Goal: Information Seeking & Learning: Compare options

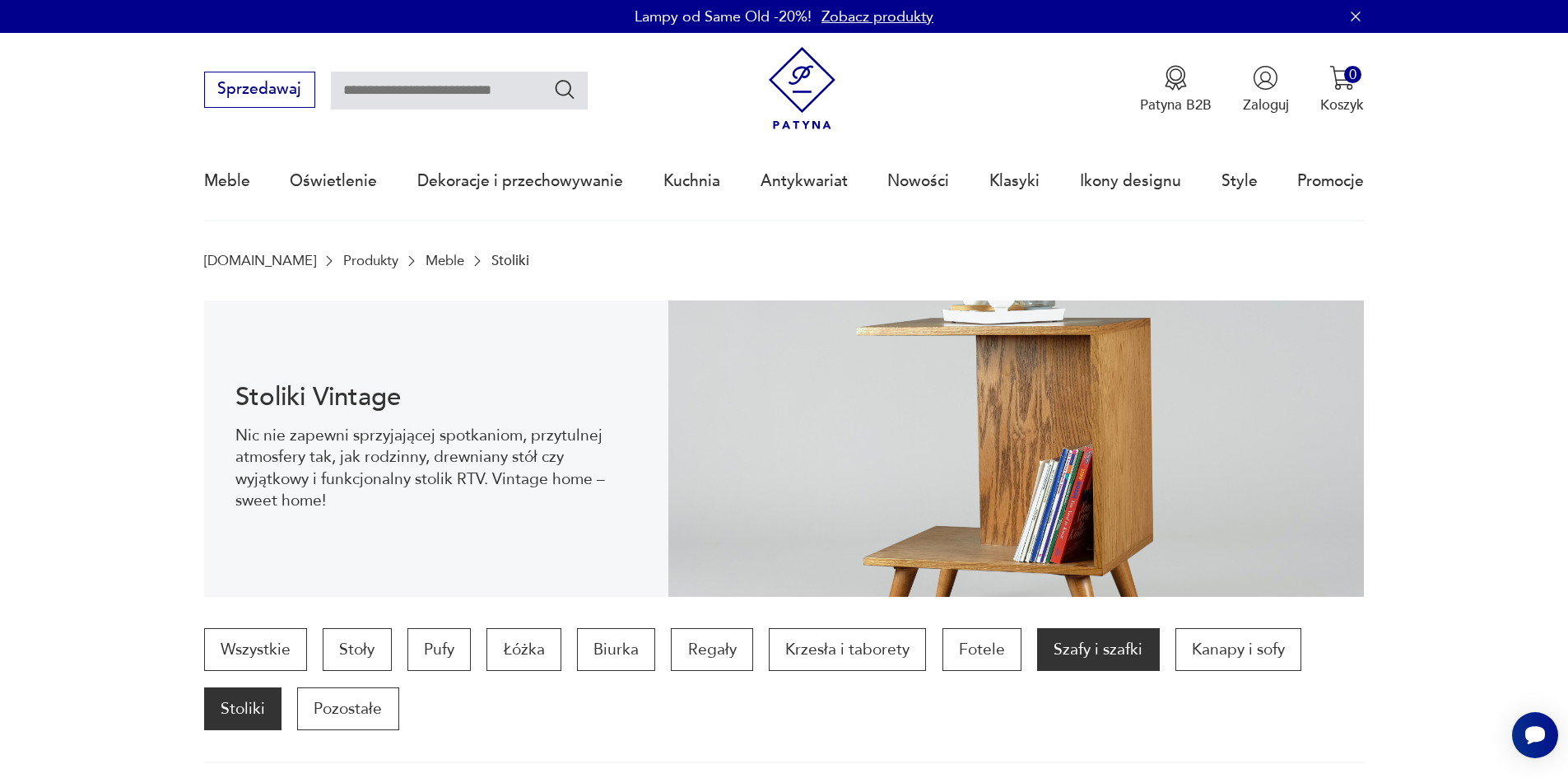
drag, startPoint x: 1170, startPoint y: 647, endPoint x: 1119, endPoint y: 648, distance: 51.0
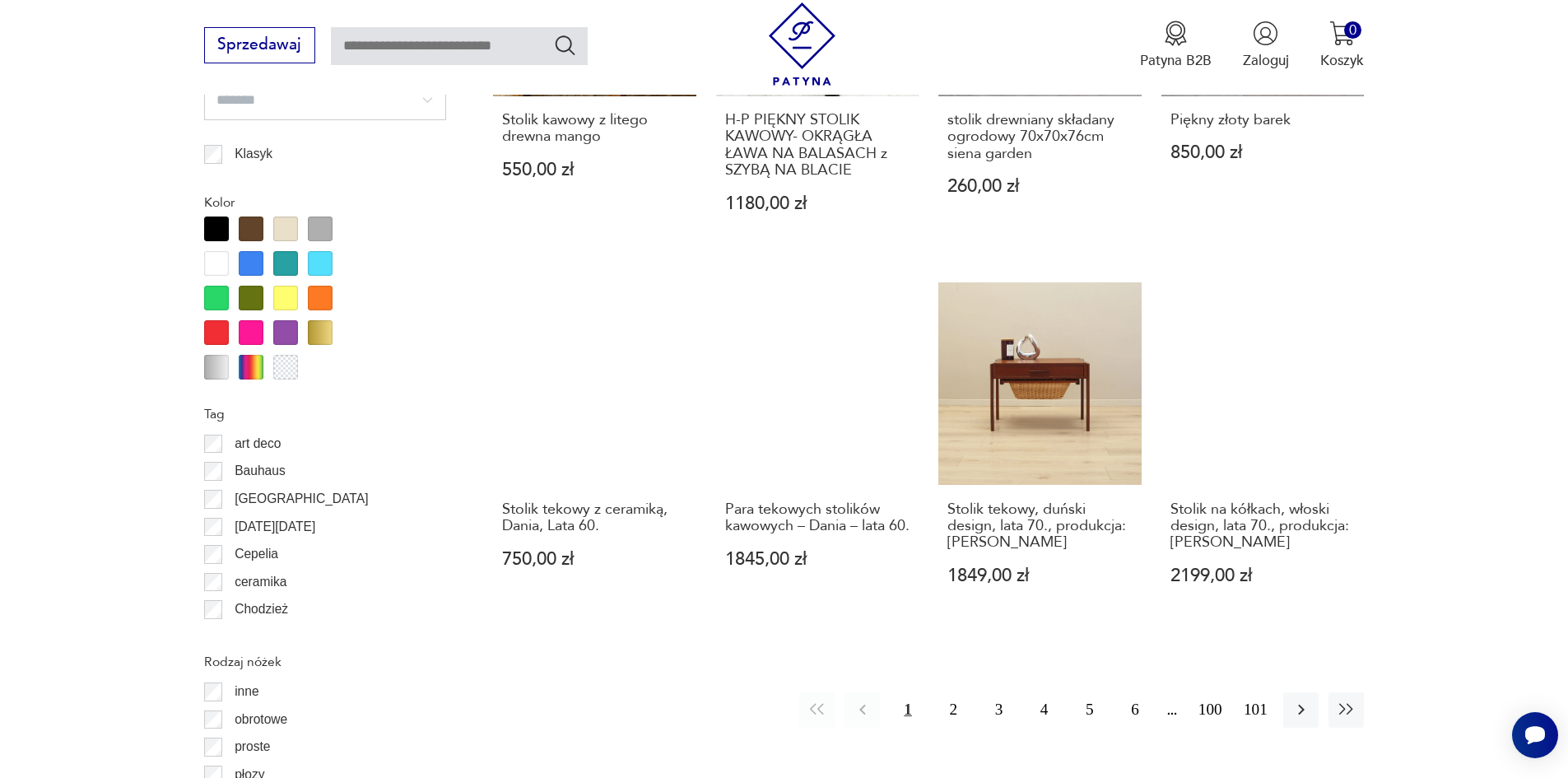
scroll to position [1756, 0]
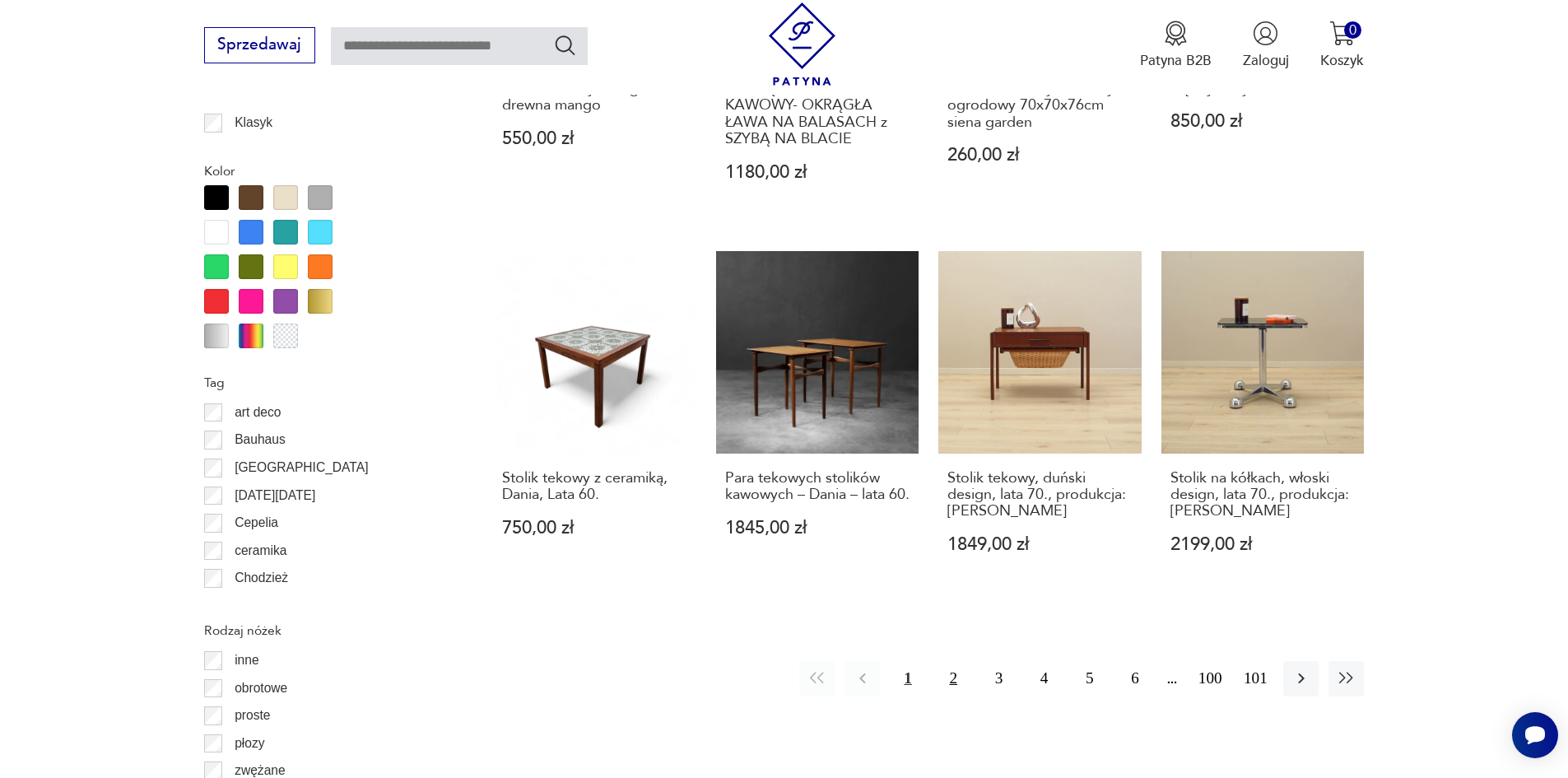
click at [958, 661] on button "2" at bounding box center [954, 678] width 35 height 35
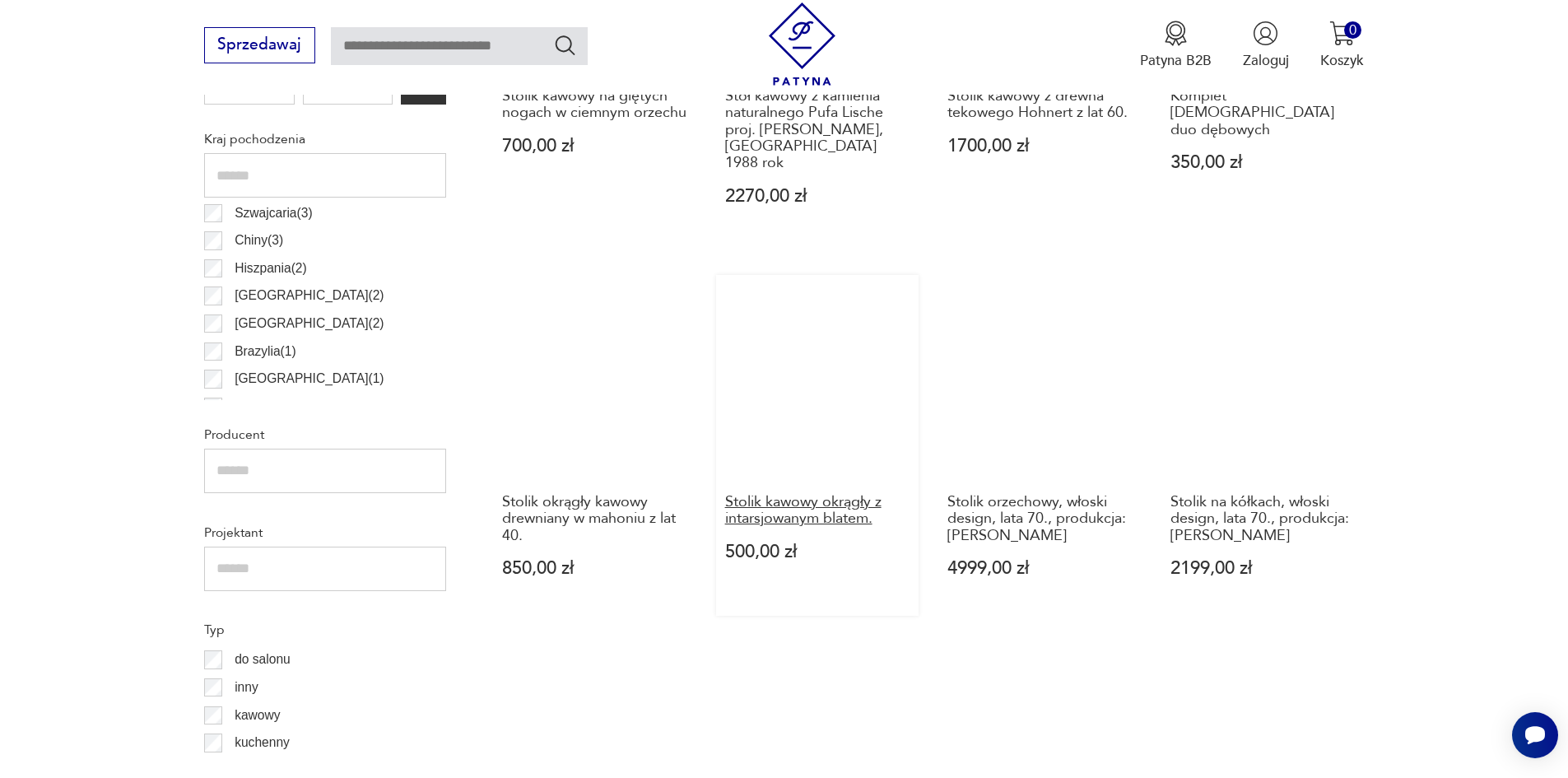
scroll to position [1207, 0]
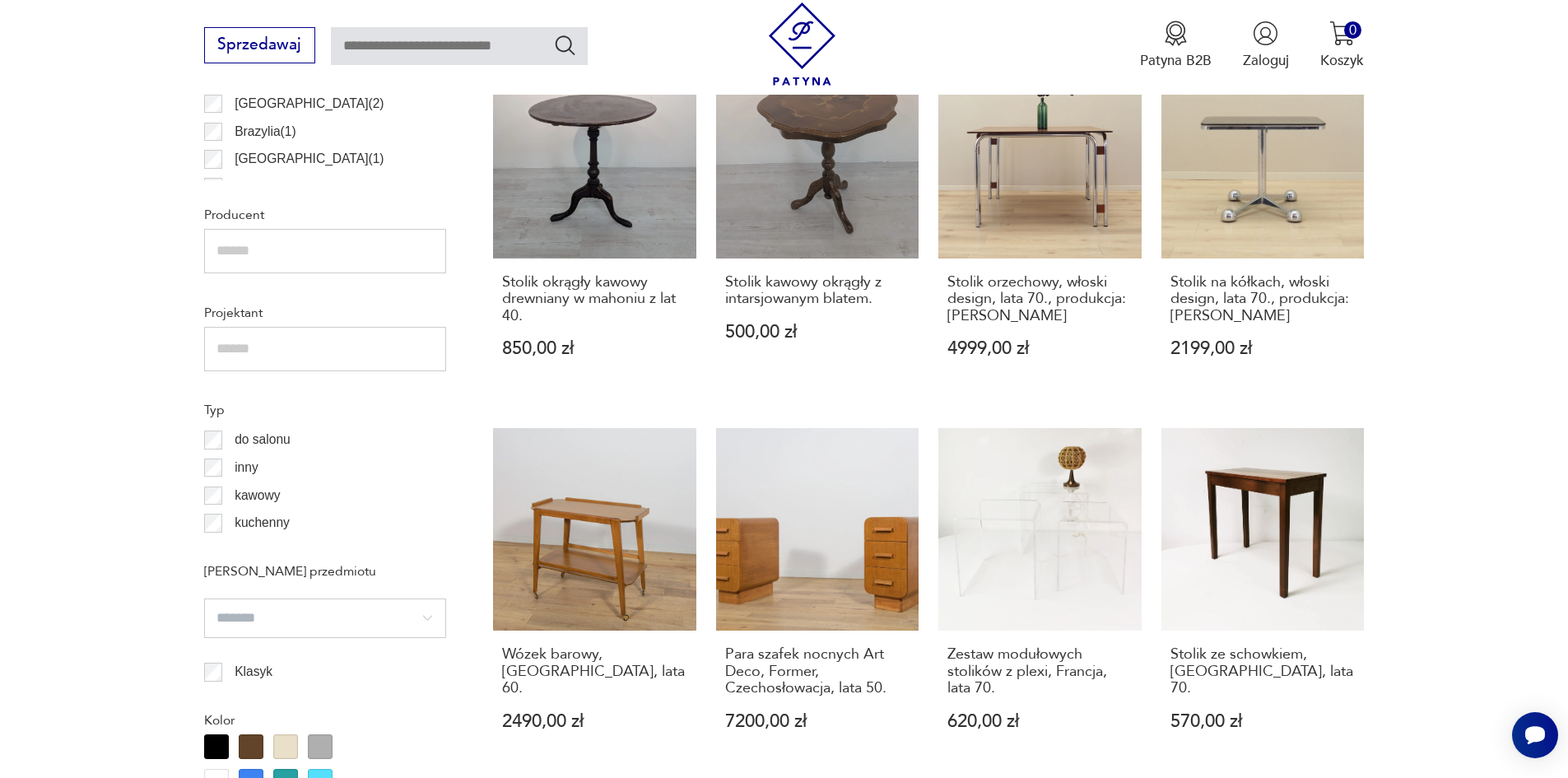
drag, startPoint x: 574, startPoint y: 633, endPoint x: 1505, endPoint y: 395, distance: 960.9
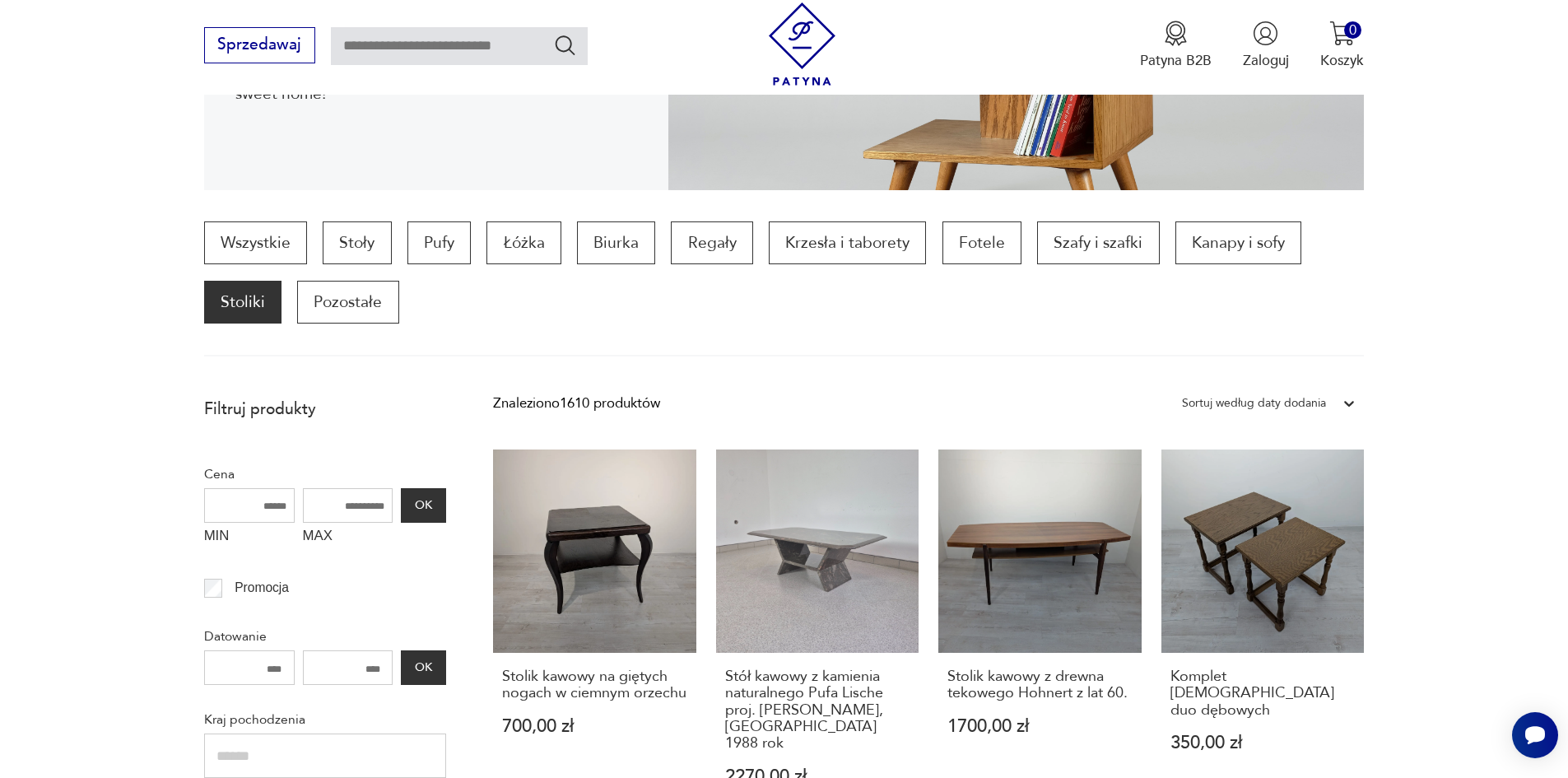
scroll to position [439, 0]
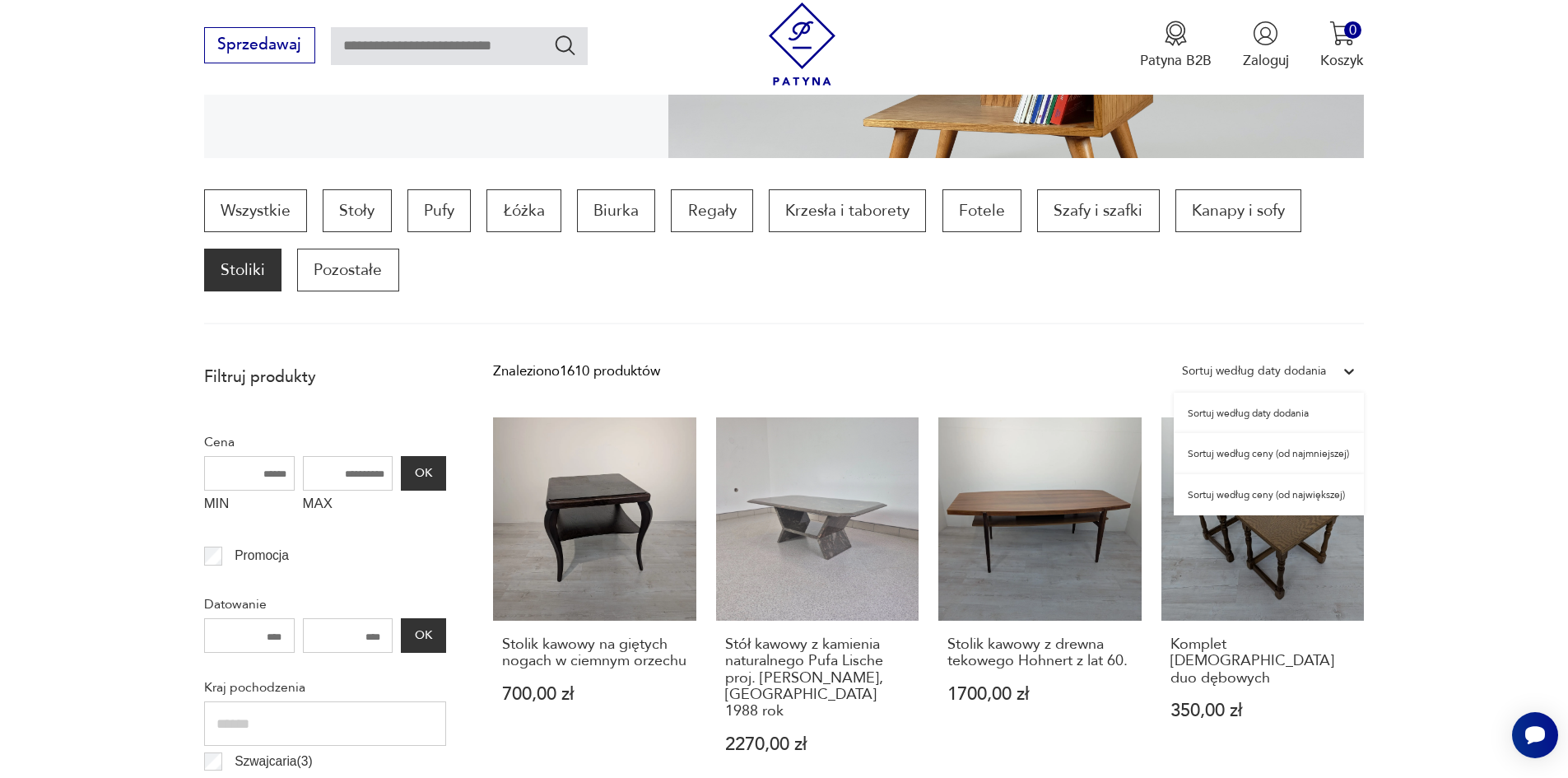
click at [1347, 373] on icon at bounding box center [1349, 371] width 16 height 16
click at [1287, 457] on div "Sortuj według ceny (od najmniejszej)" at bounding box center [1269, 454] width 190 height 41
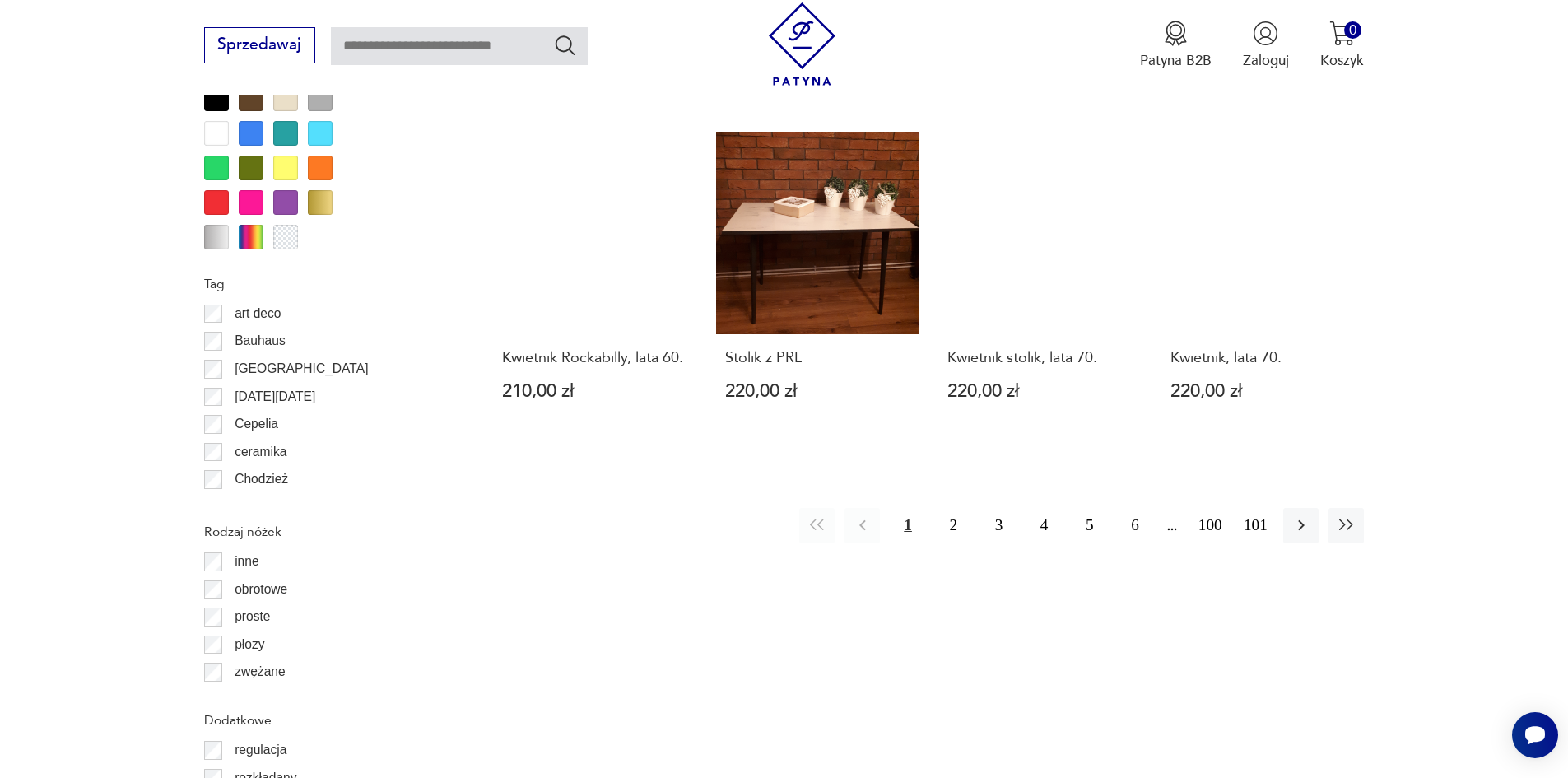
scroll to position [2085, 0]
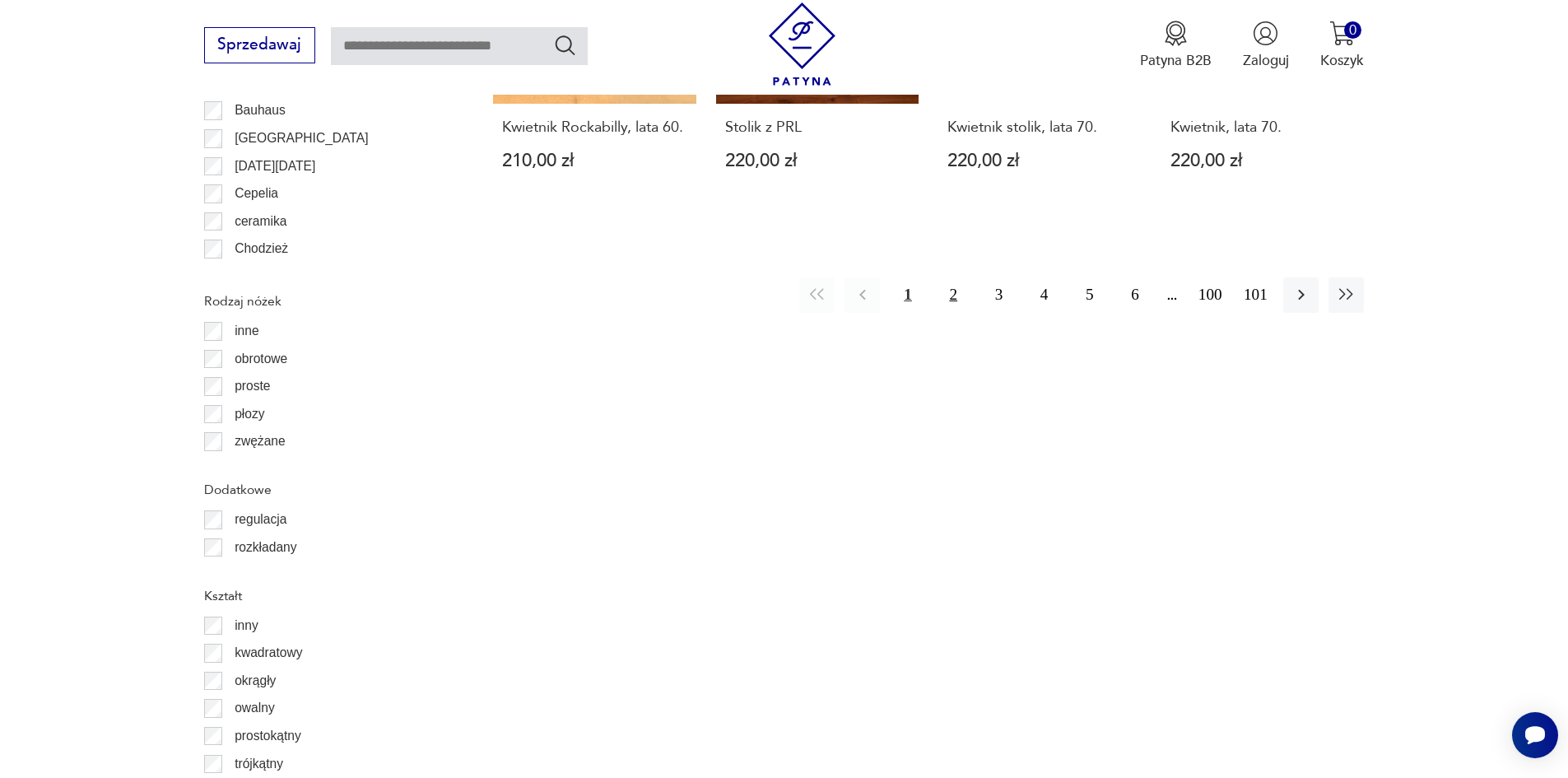
click at [954, 277] on button "2" at bounding box center [954, 294] width 35 height 35
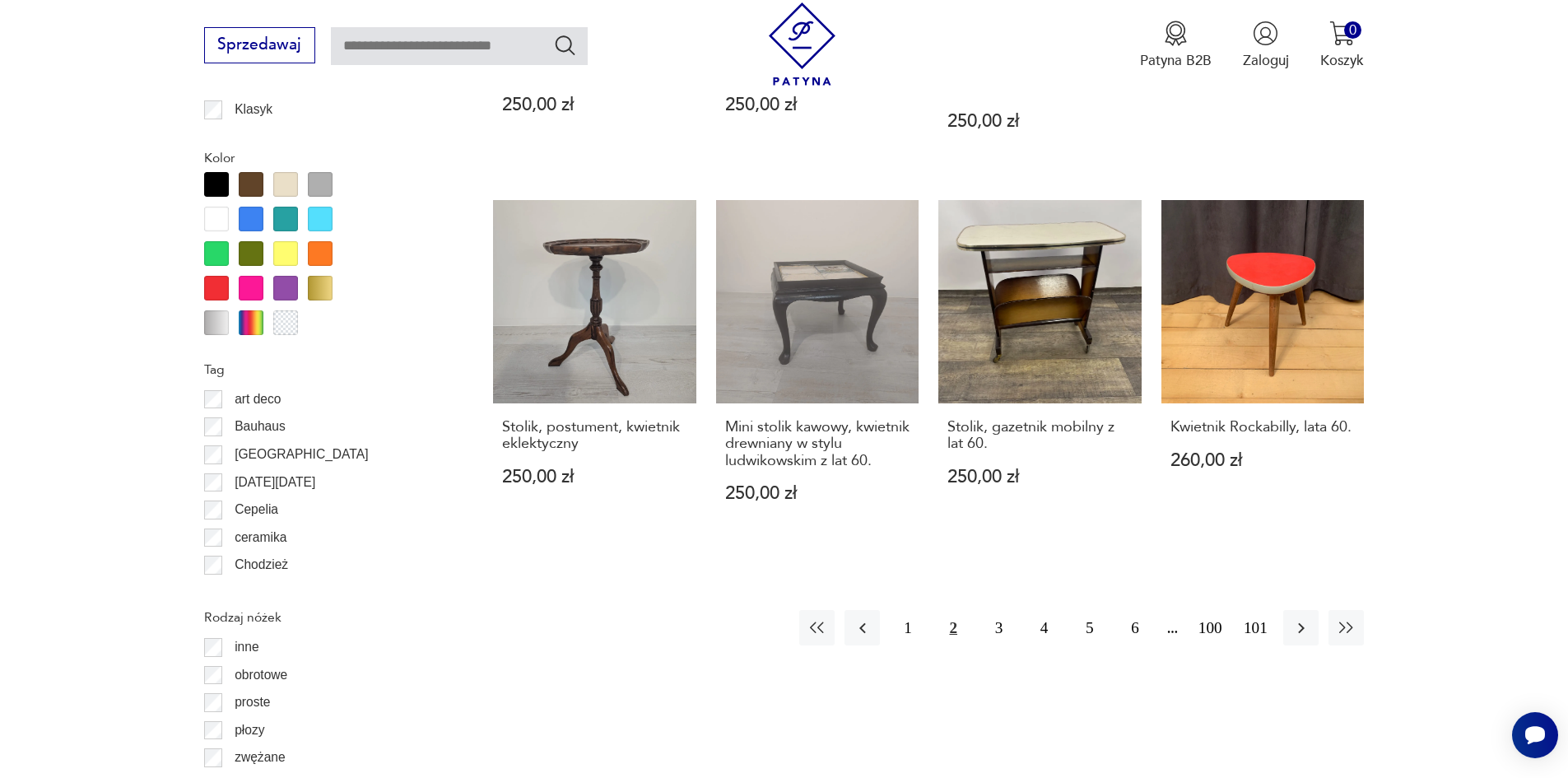
scroll to position [1865, 0]
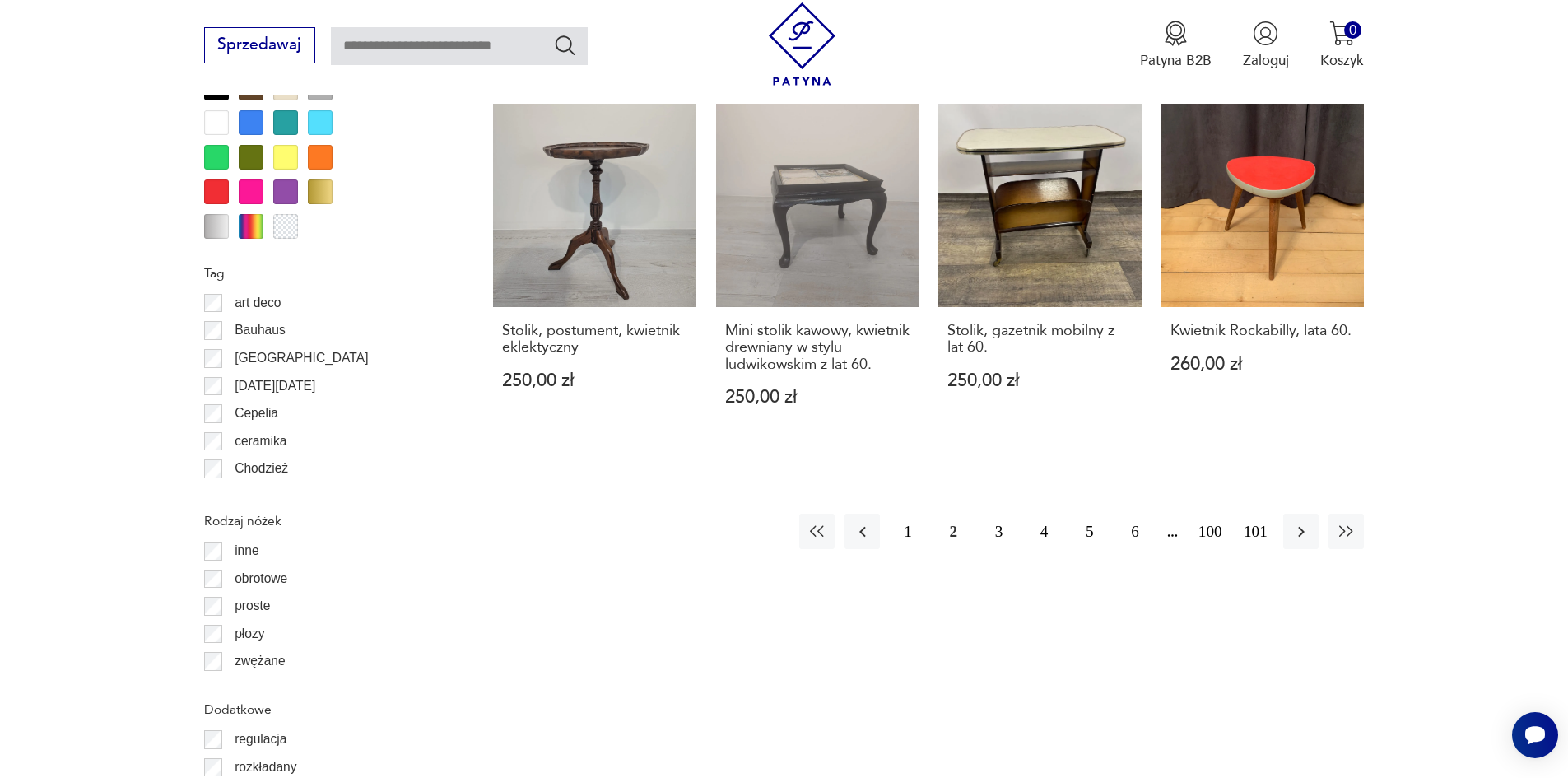
click at [1003, 519] on button "3" at bounding box center [998, 531] width 35 height 35
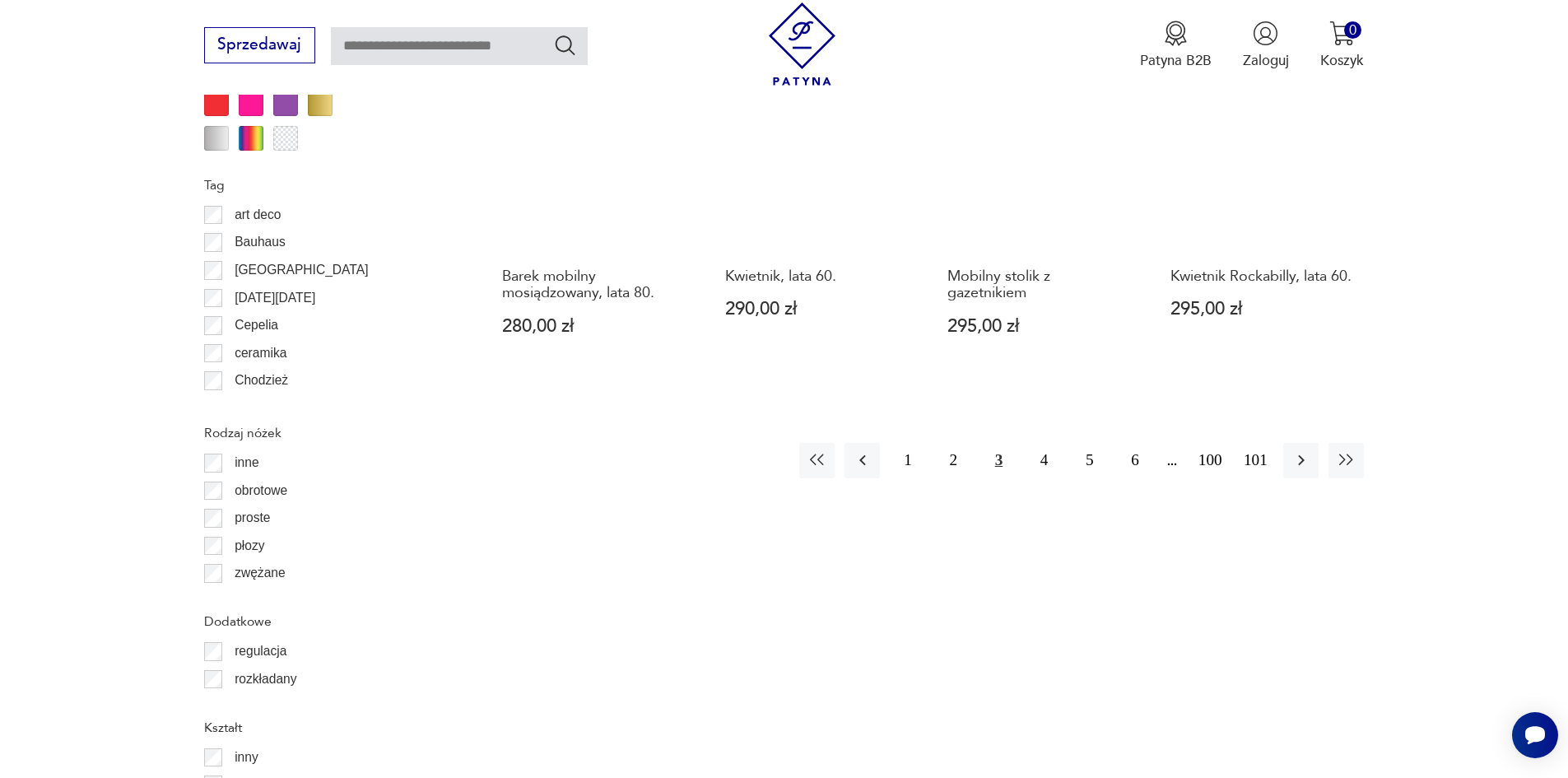
scroll to position [2085, 0]
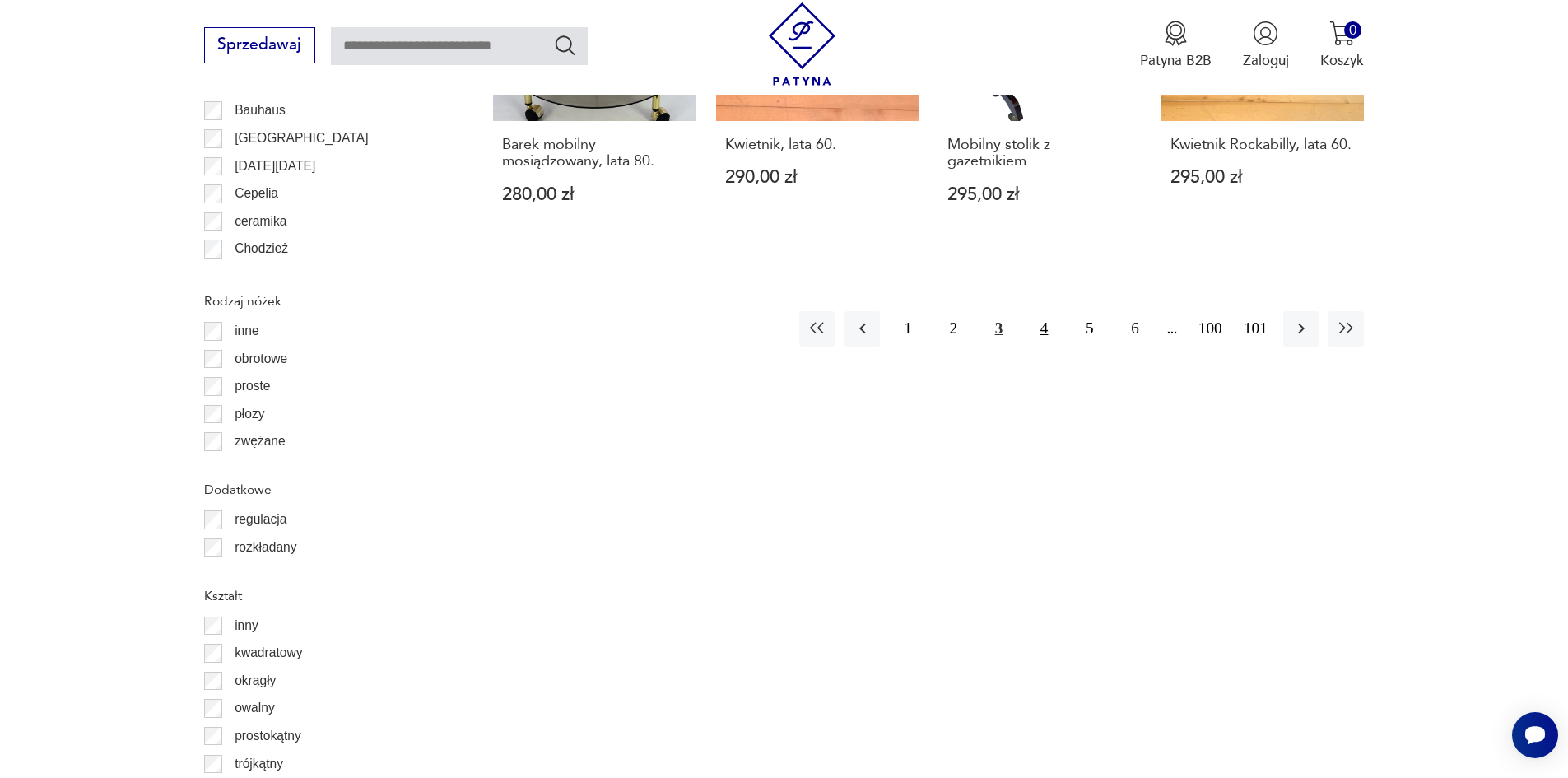
click at [1040, 318] on button "4" at bounding box center [1044, 329] width 35 height 35
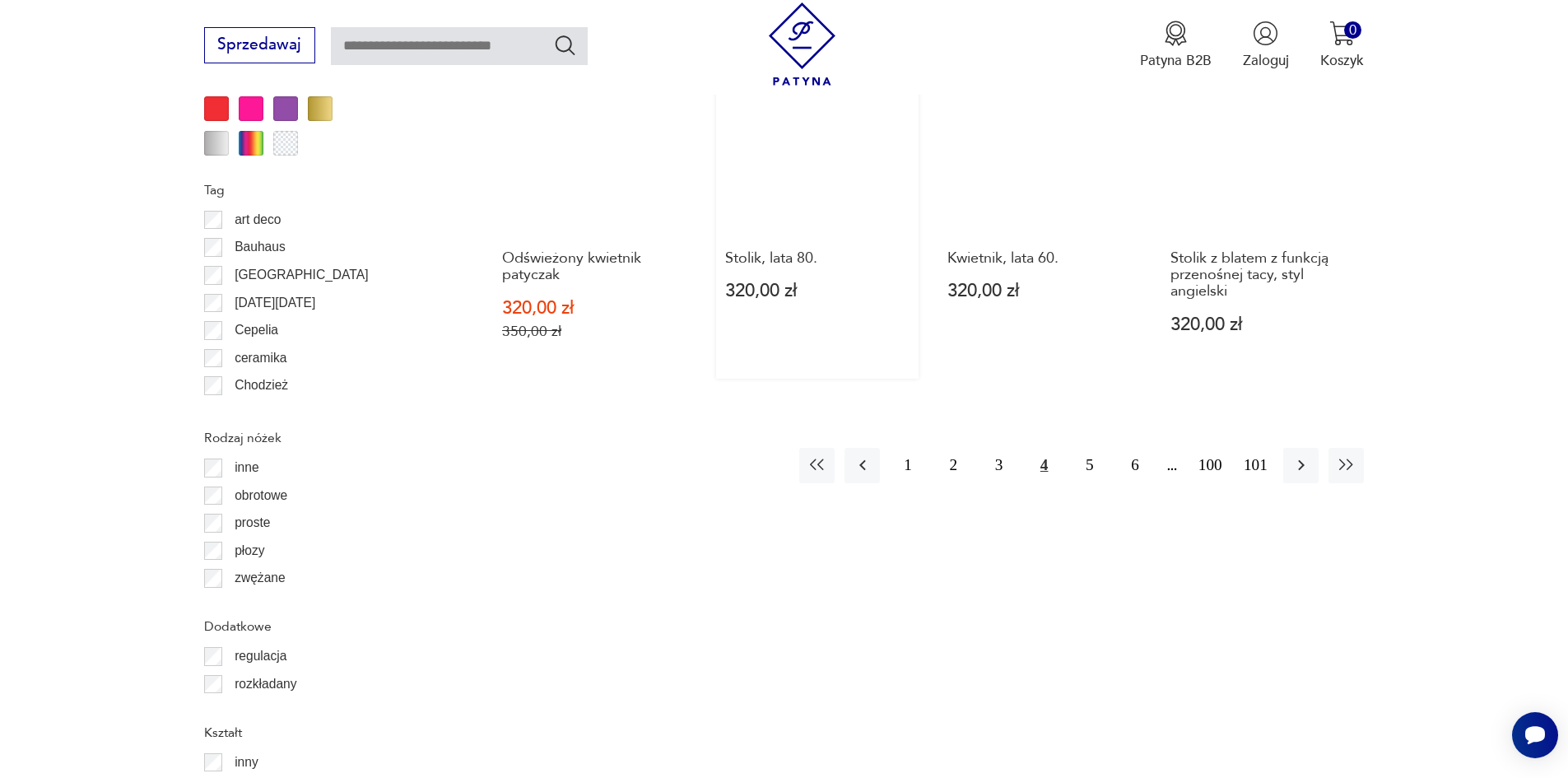
scroll to position [2085, 0]
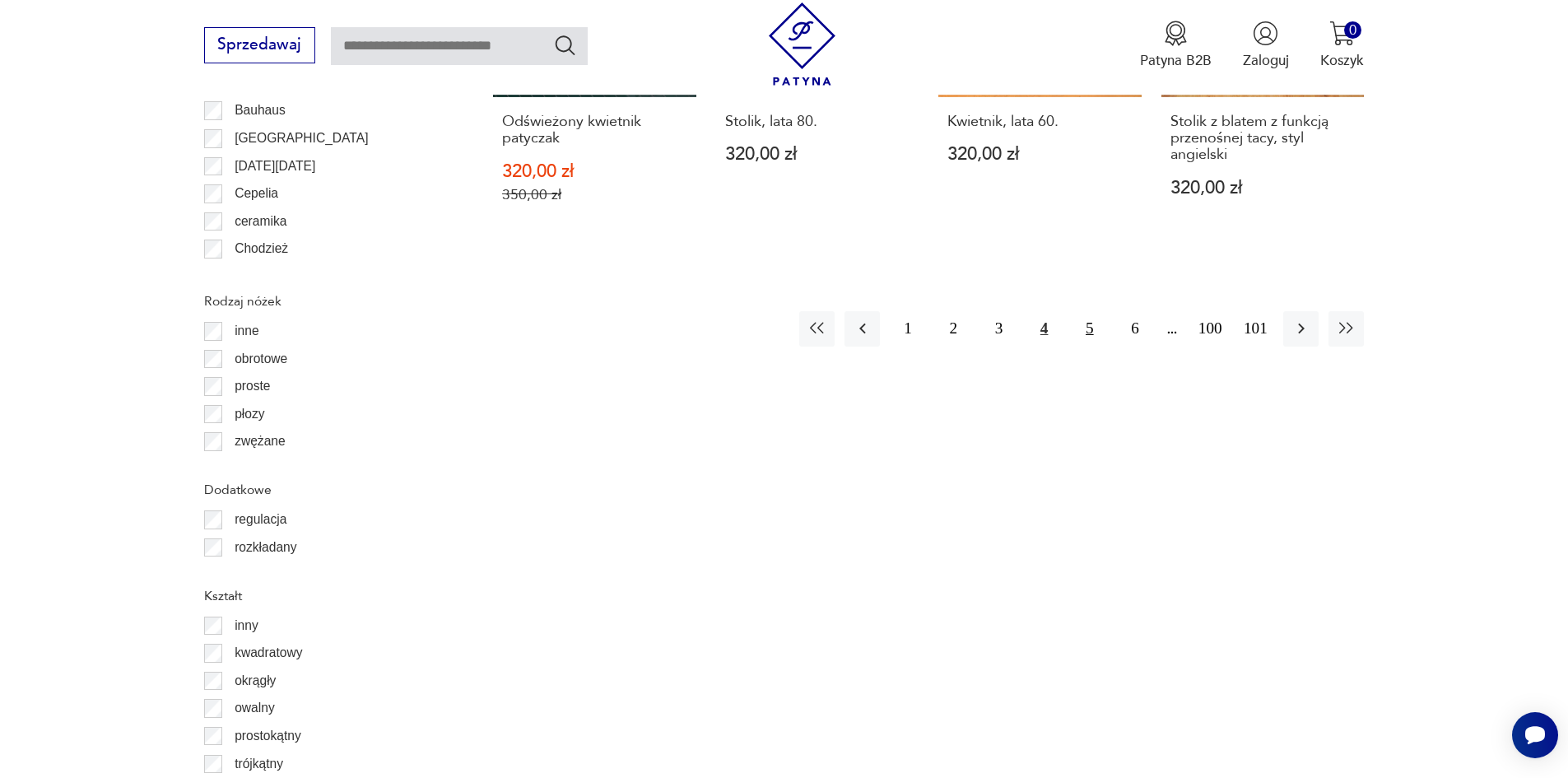
click at [1084, 322] on button "5" at bounding box center [1089, 329] width 35 height 35
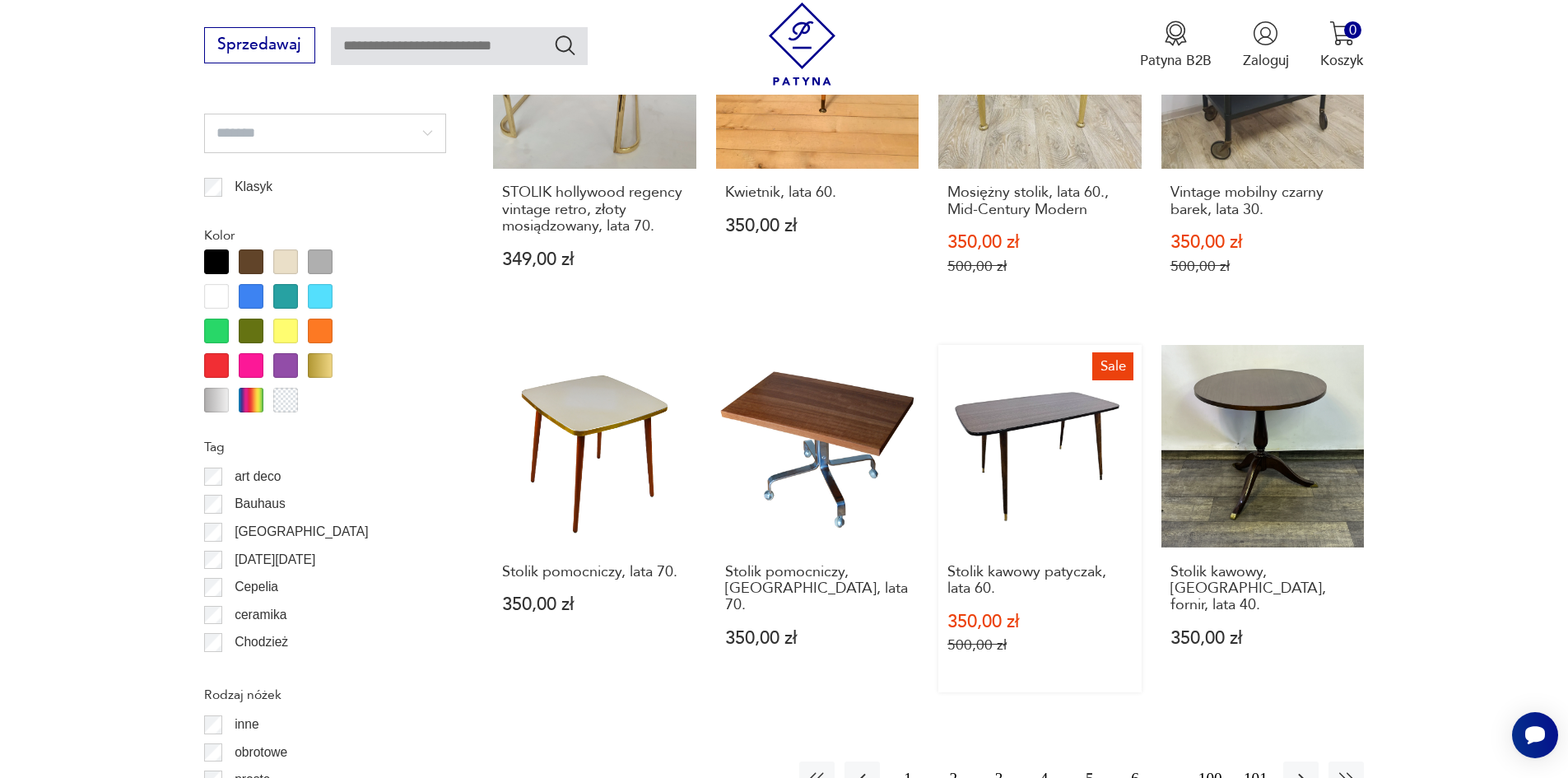
scroll to position [1865, 0]
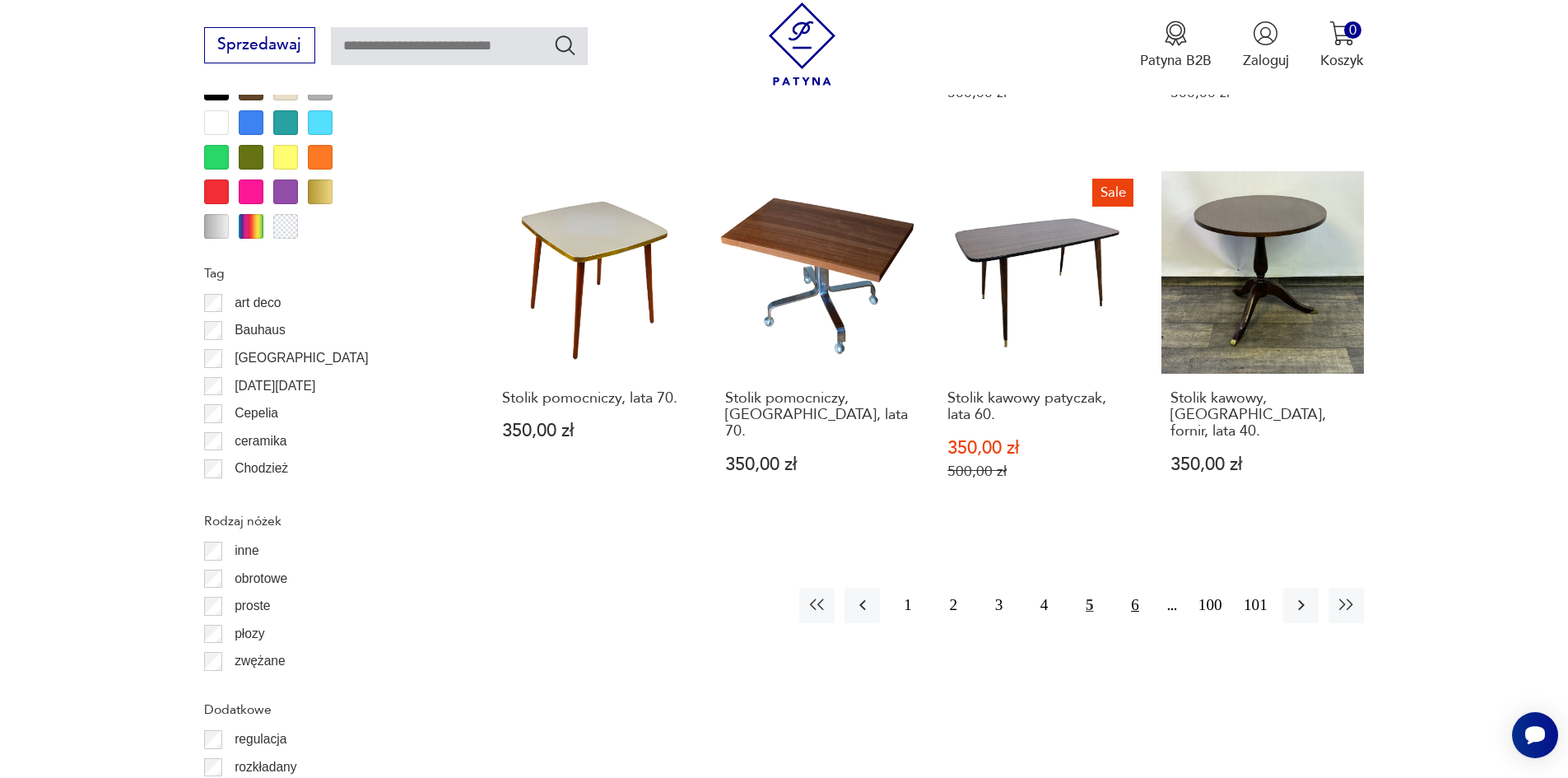
click at [1136, 588] on button "6" at bounding box center [1134, 605] width 35 height 35
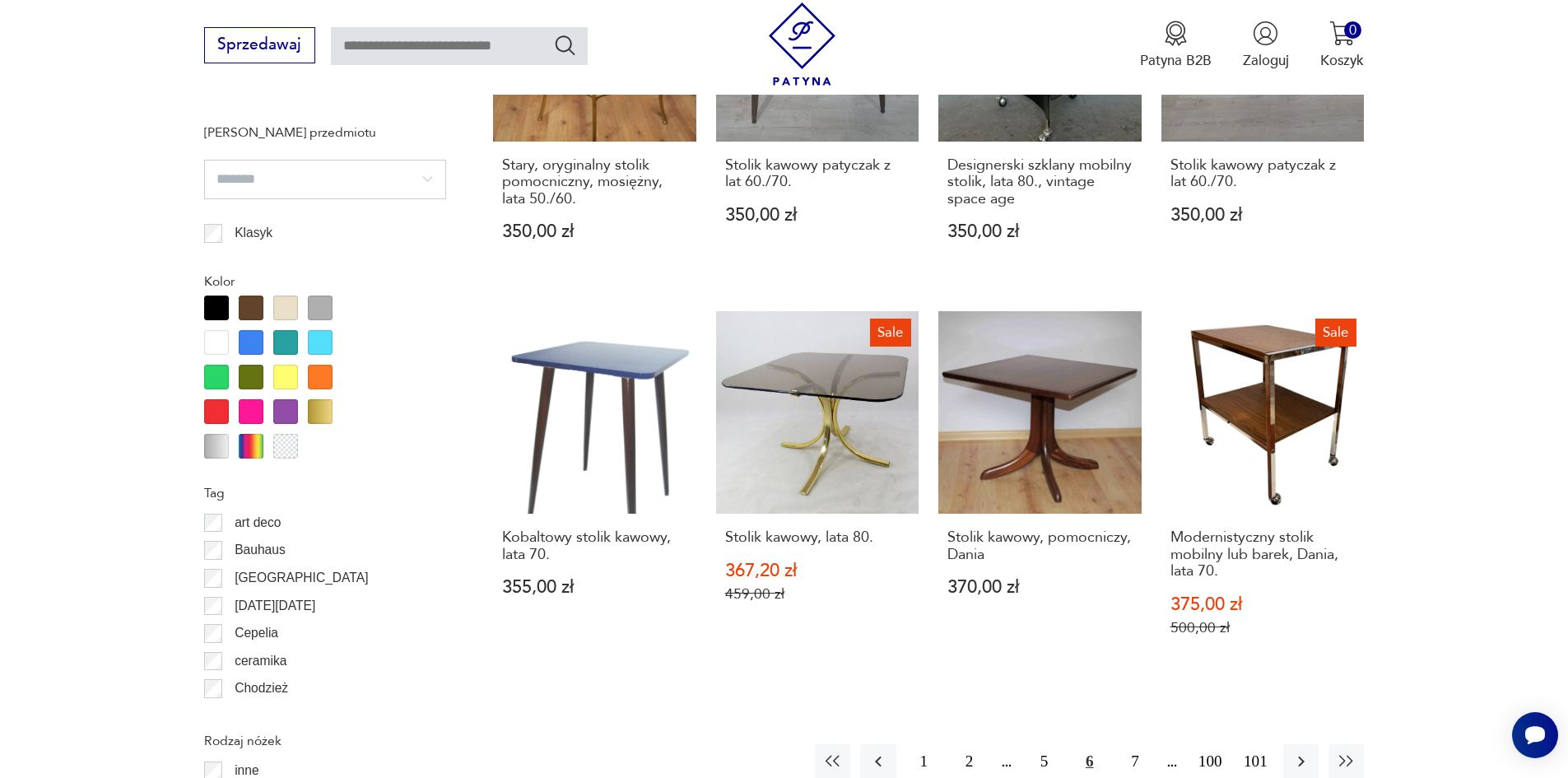
scroll to position [2085, 0]
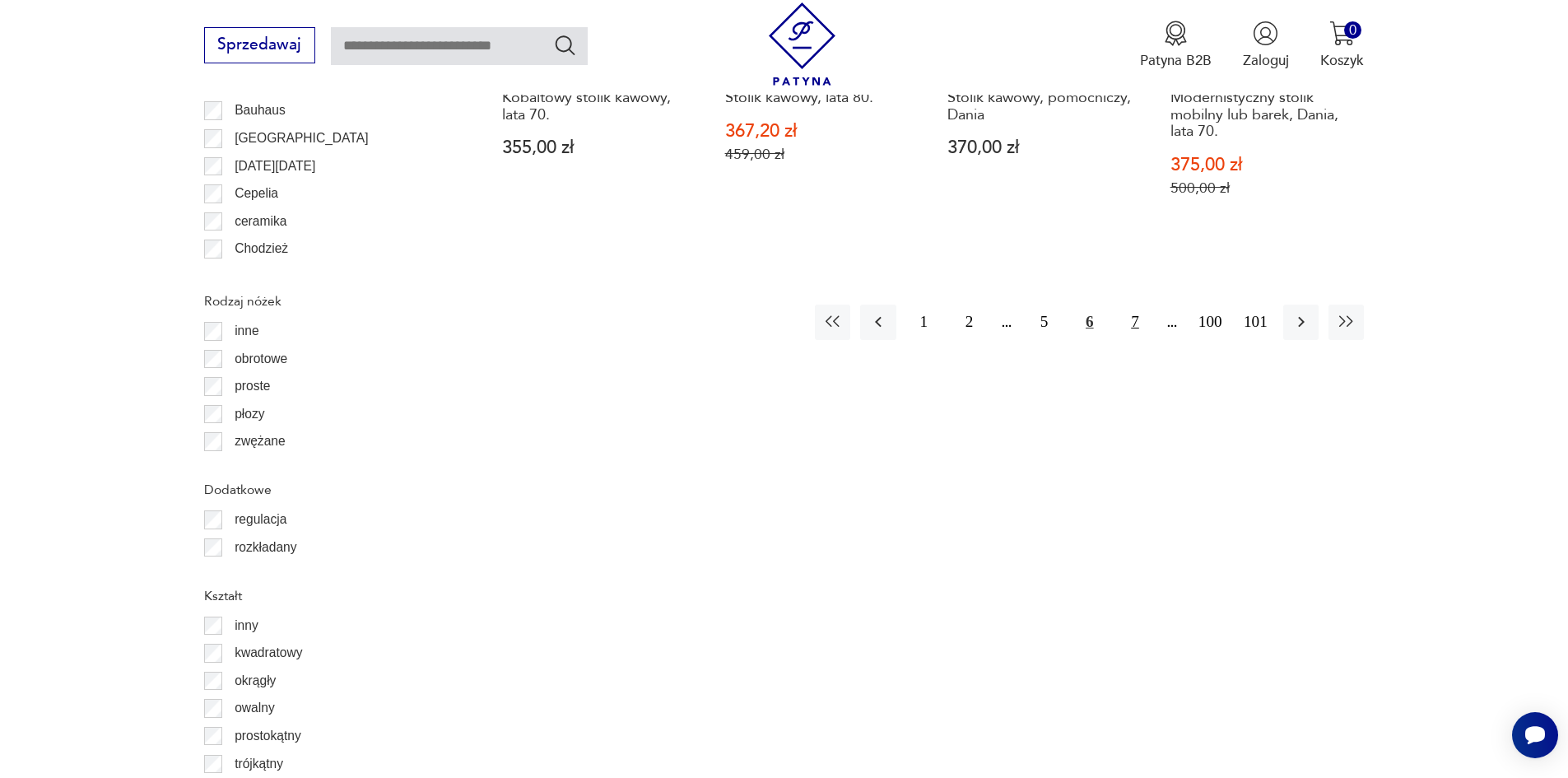
click at [1132, 319] on button "7" at bounding box center [1134, 322] width 35 height 35
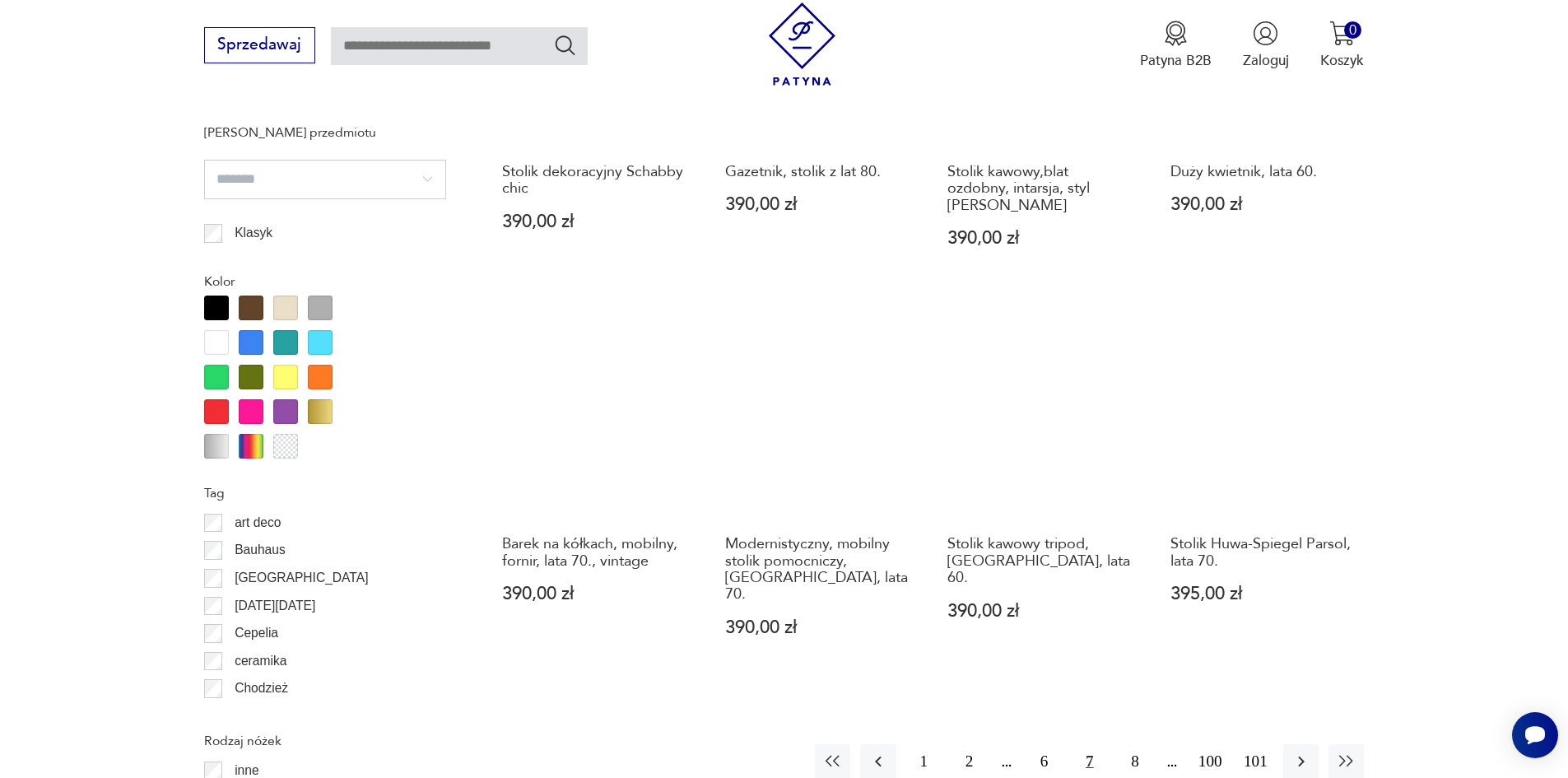
scroll to position [1865, 0]
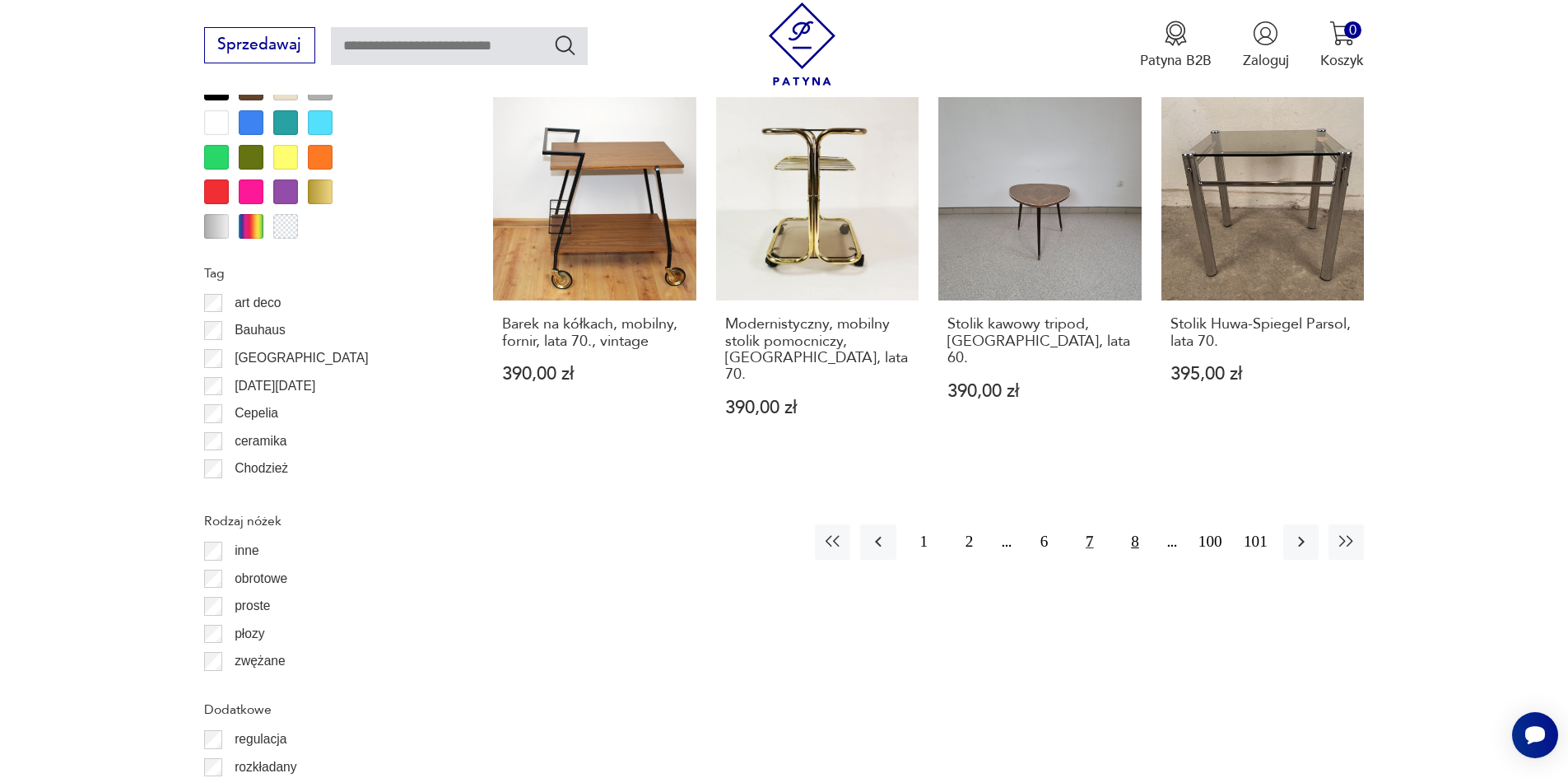
click at [1133, 526] on button "8" at bounding box center [1134, 541] width 35 height 35
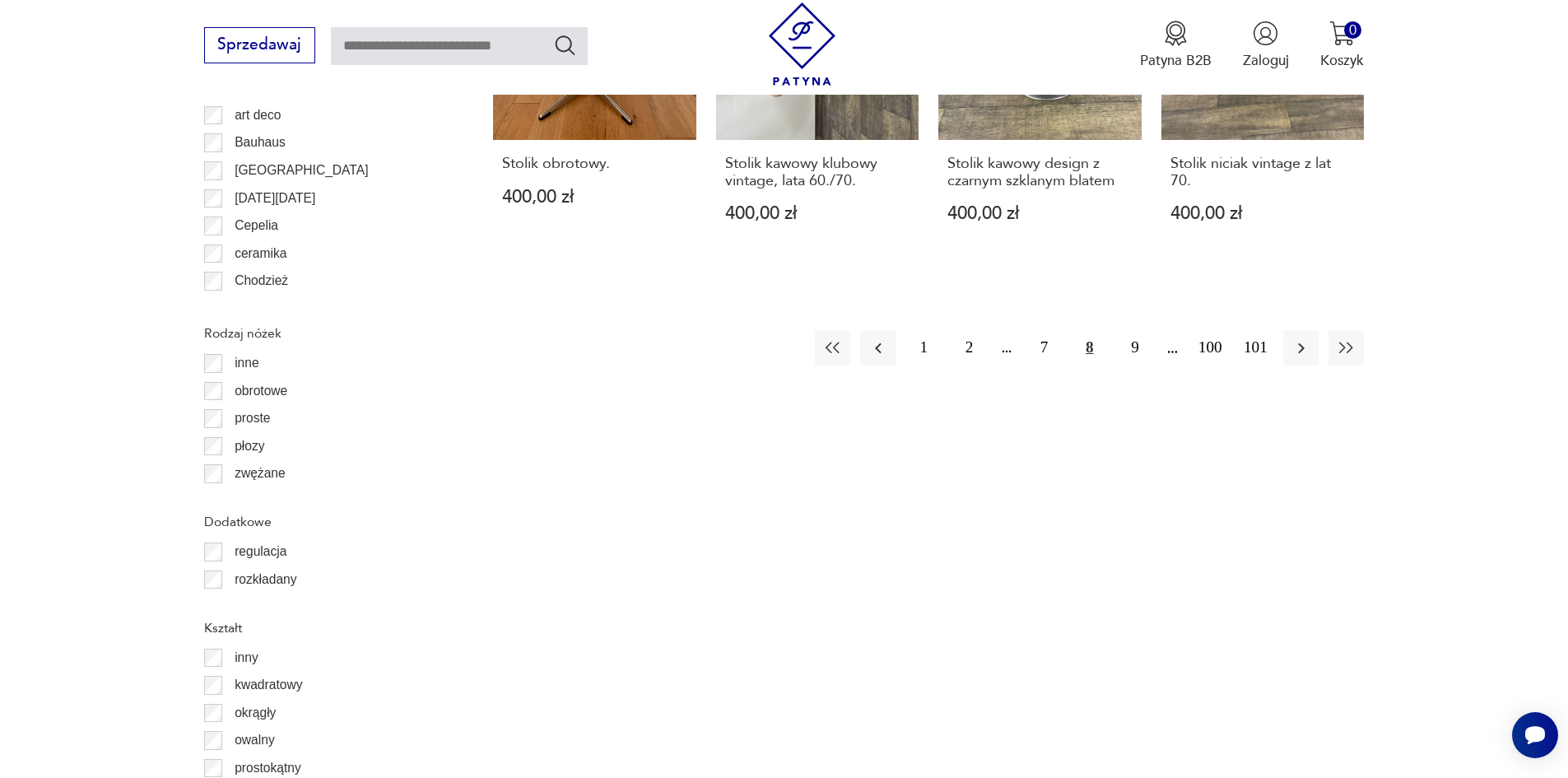
scroll to position [2085, 0]
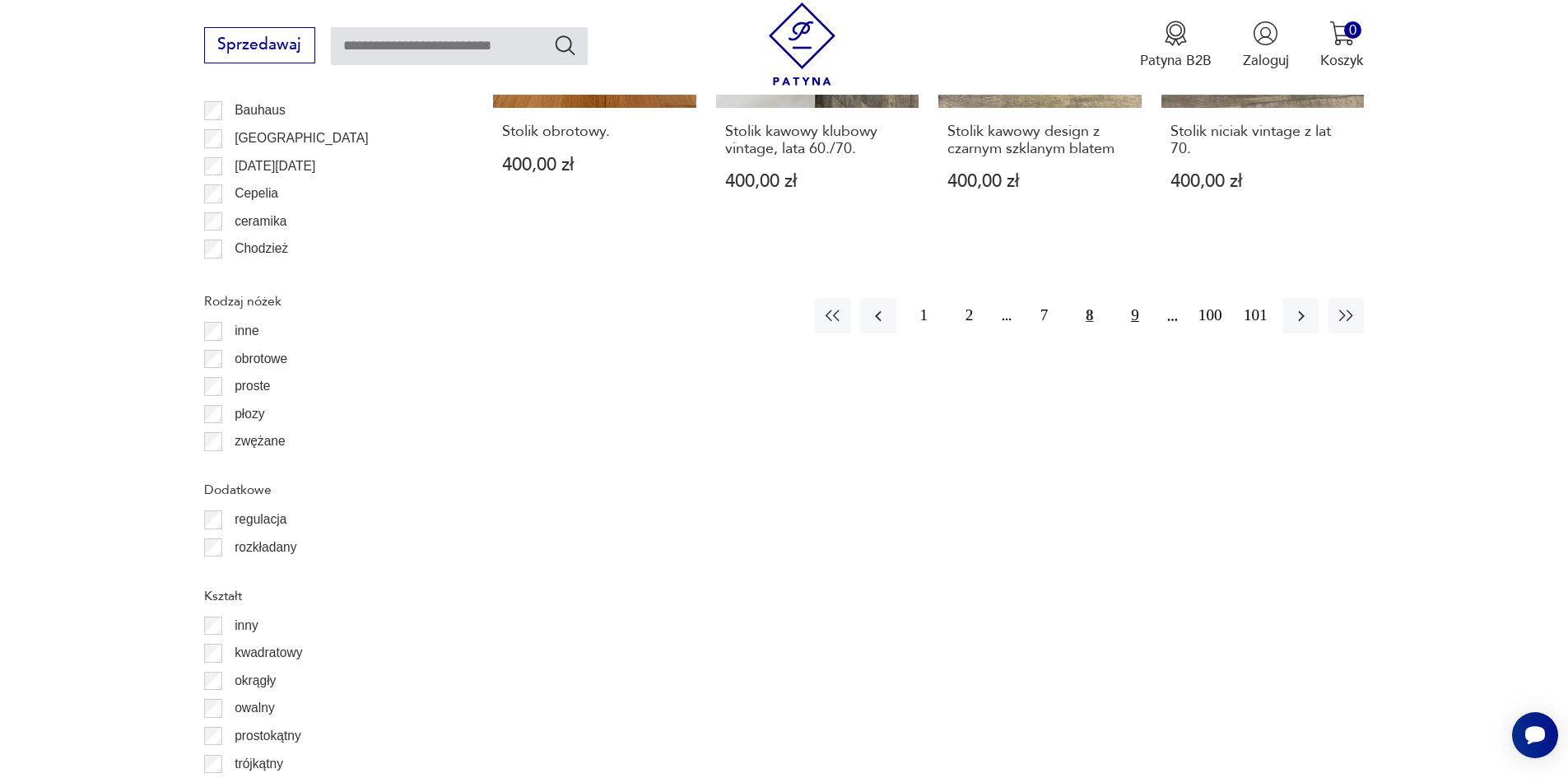
click at [1133, 298] on button "9" at bounding box center [1134, 315] width 35 height 35
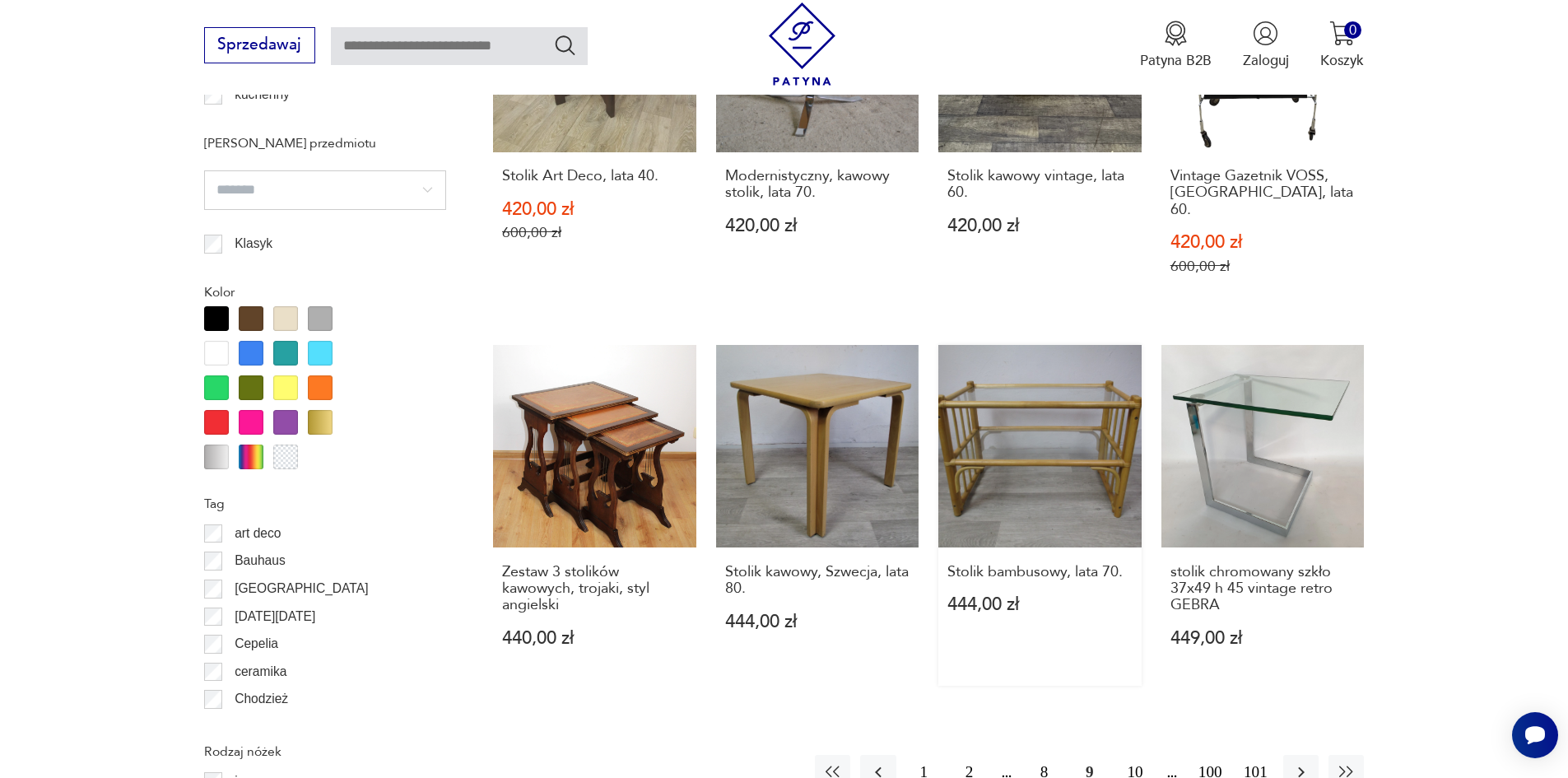
scroll to position [1865, 0]
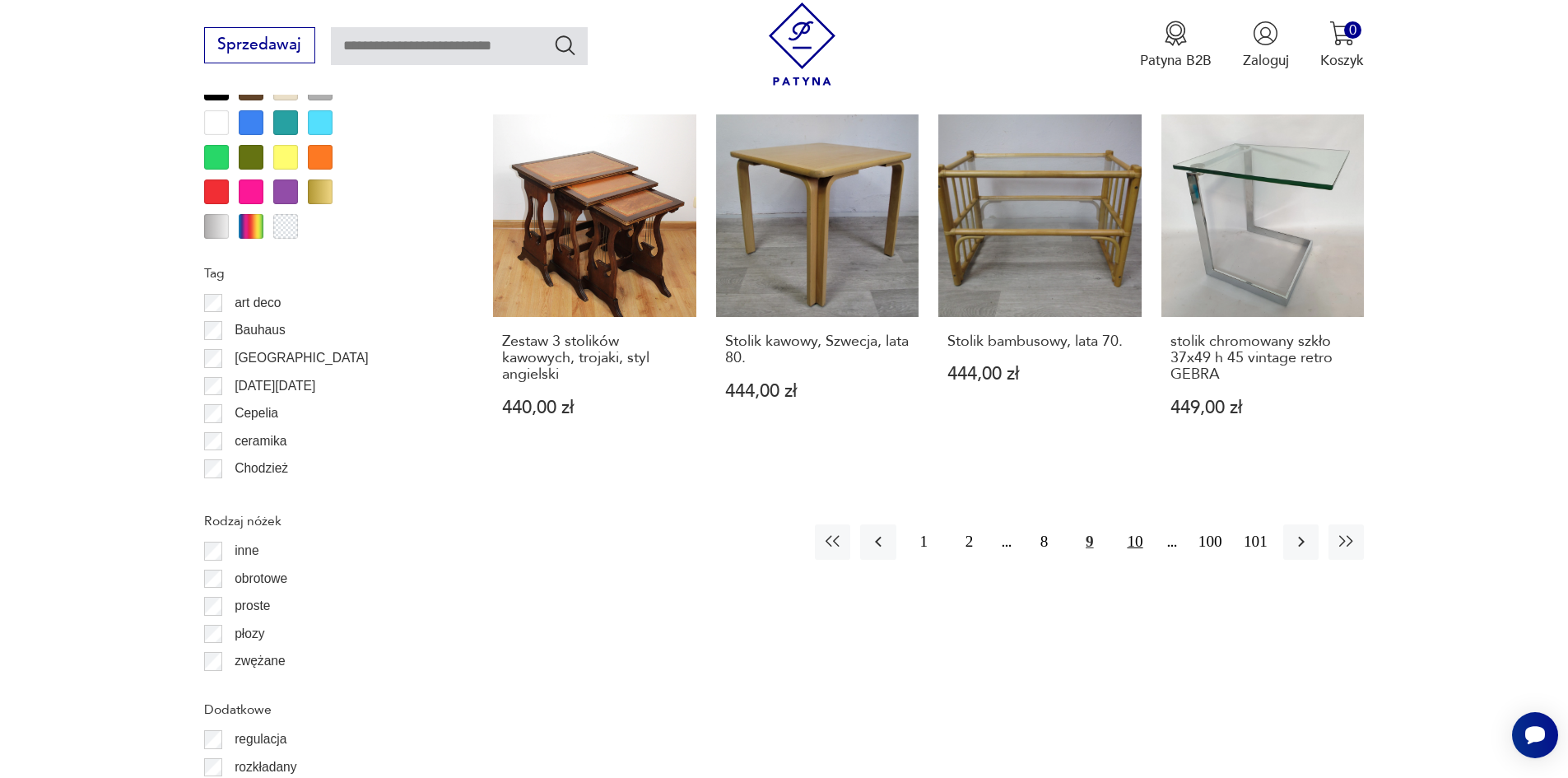
click at [1141, 524] on button "10" at bounding box center [1134, 541] width 35 height 35
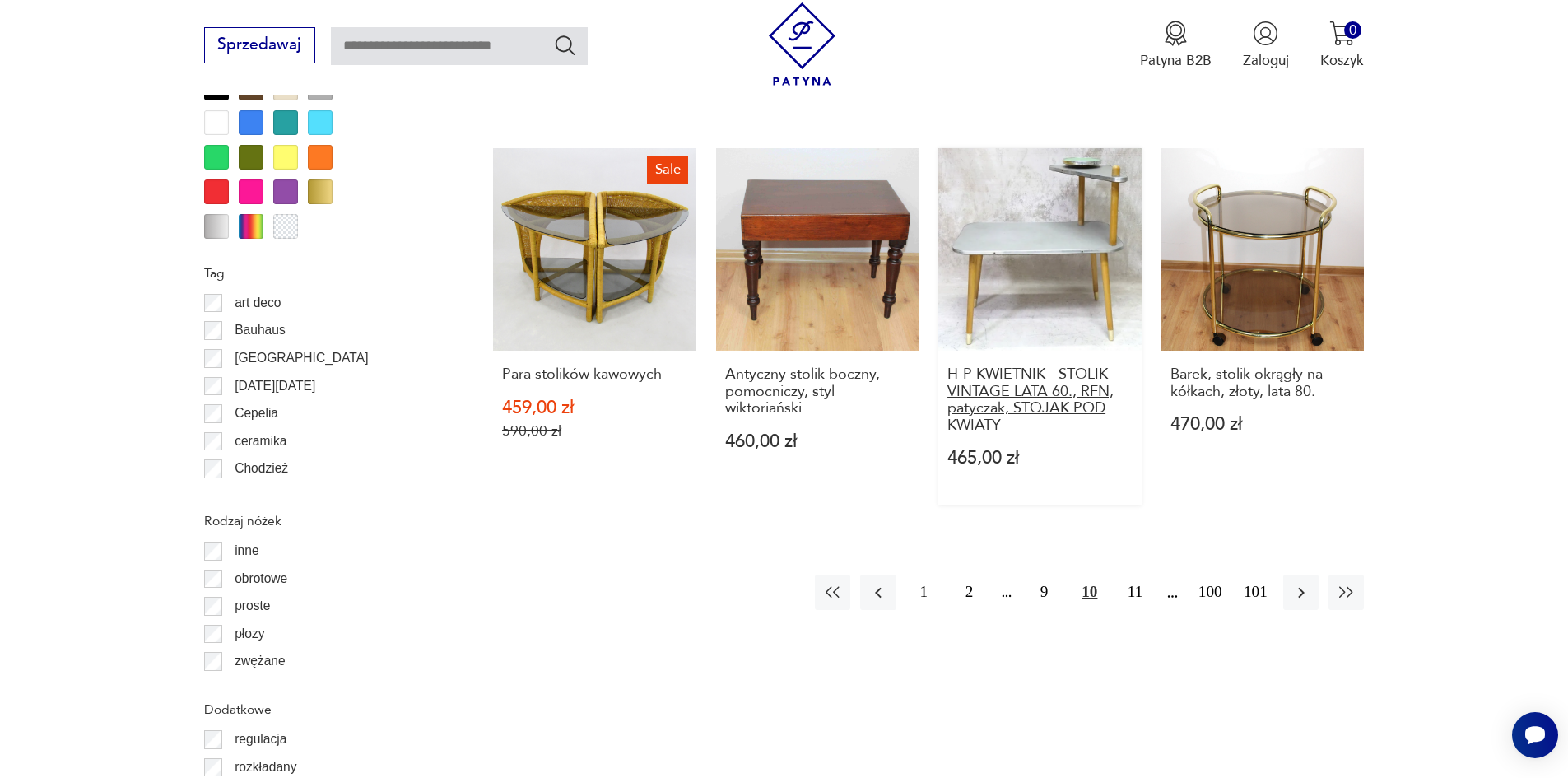
scroll to position [2085, 0]
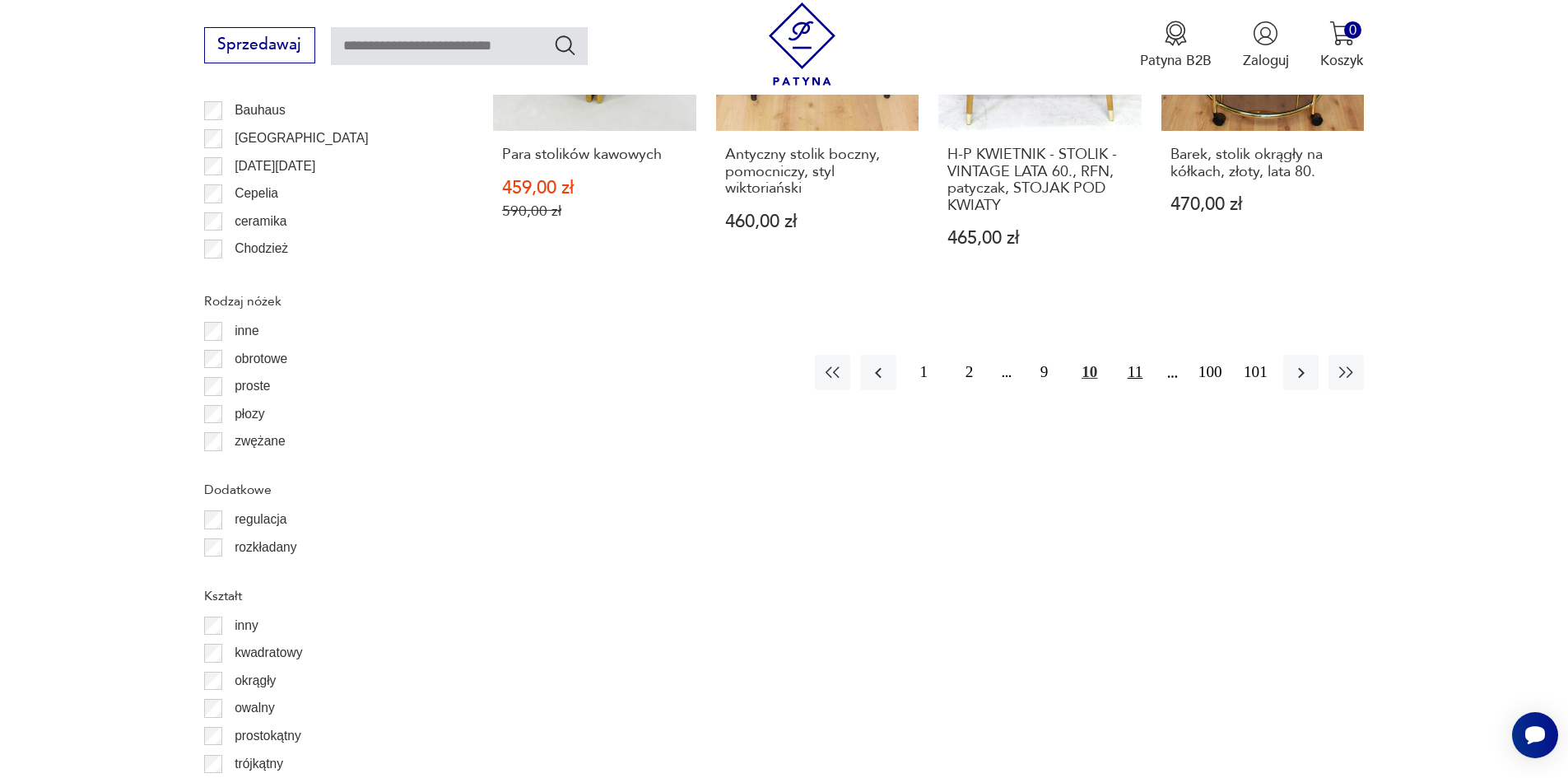
click at [1145, 355] on button "11" at bounding box center [1134, 372] width 35 height 35
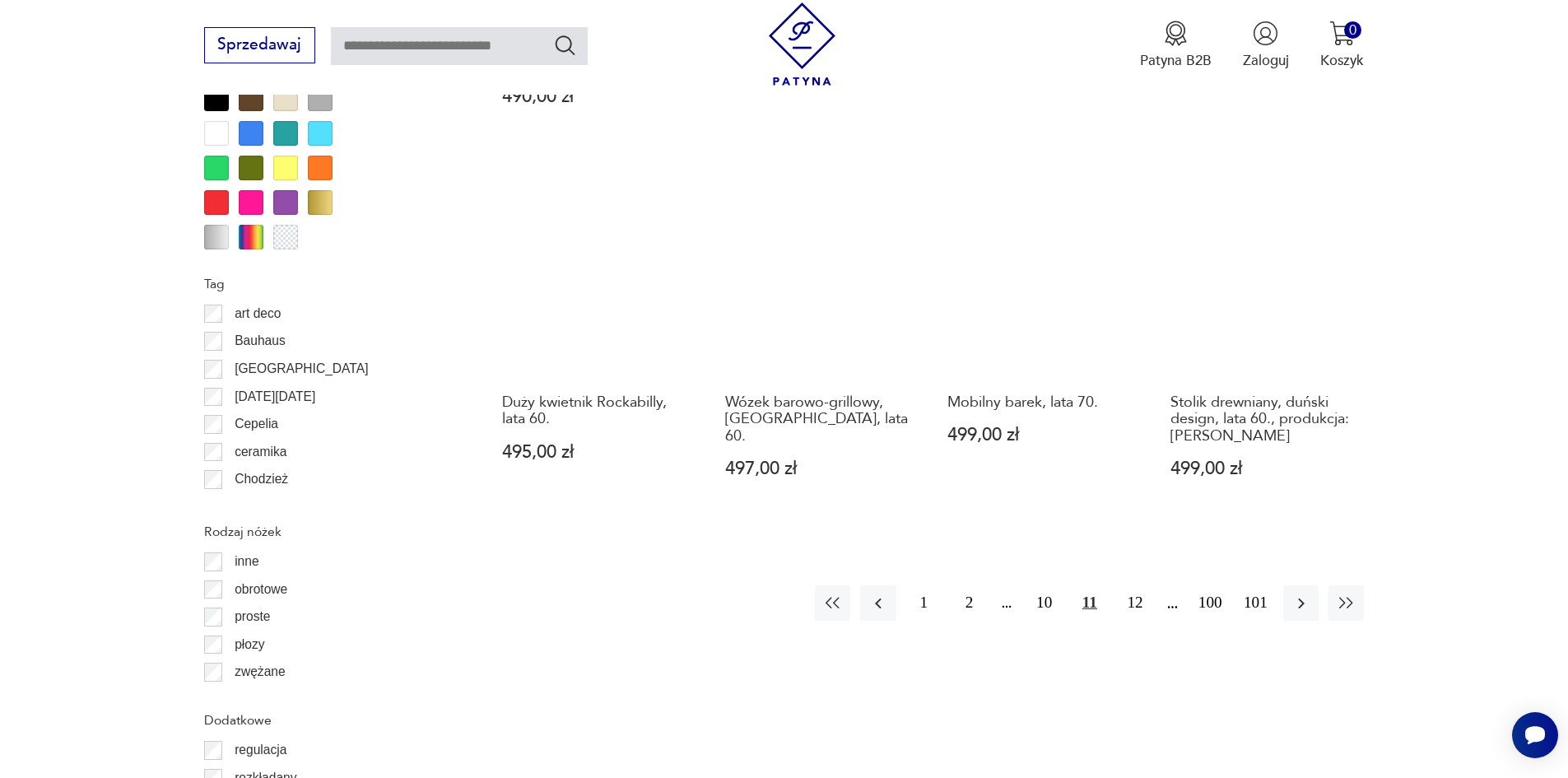
scroll to position [1865, 0]
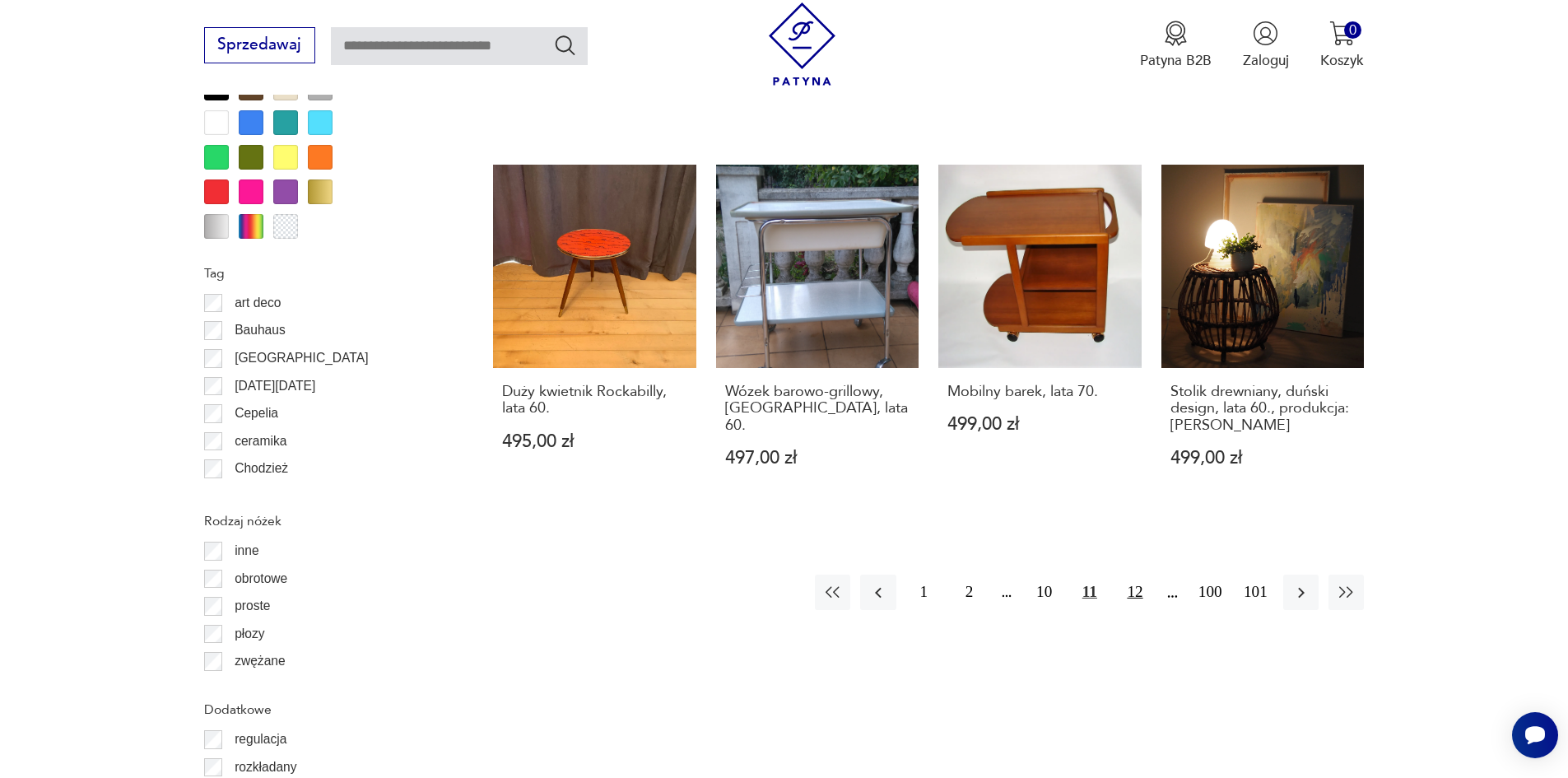
drag, startPoint x: 1137, startPoint y: 545, endPoint x: 1133, endPoint y: 536, distance: 9.8
click at [1136, 575] on button "12" at bounding box center [1134, 592] width 35 height 35
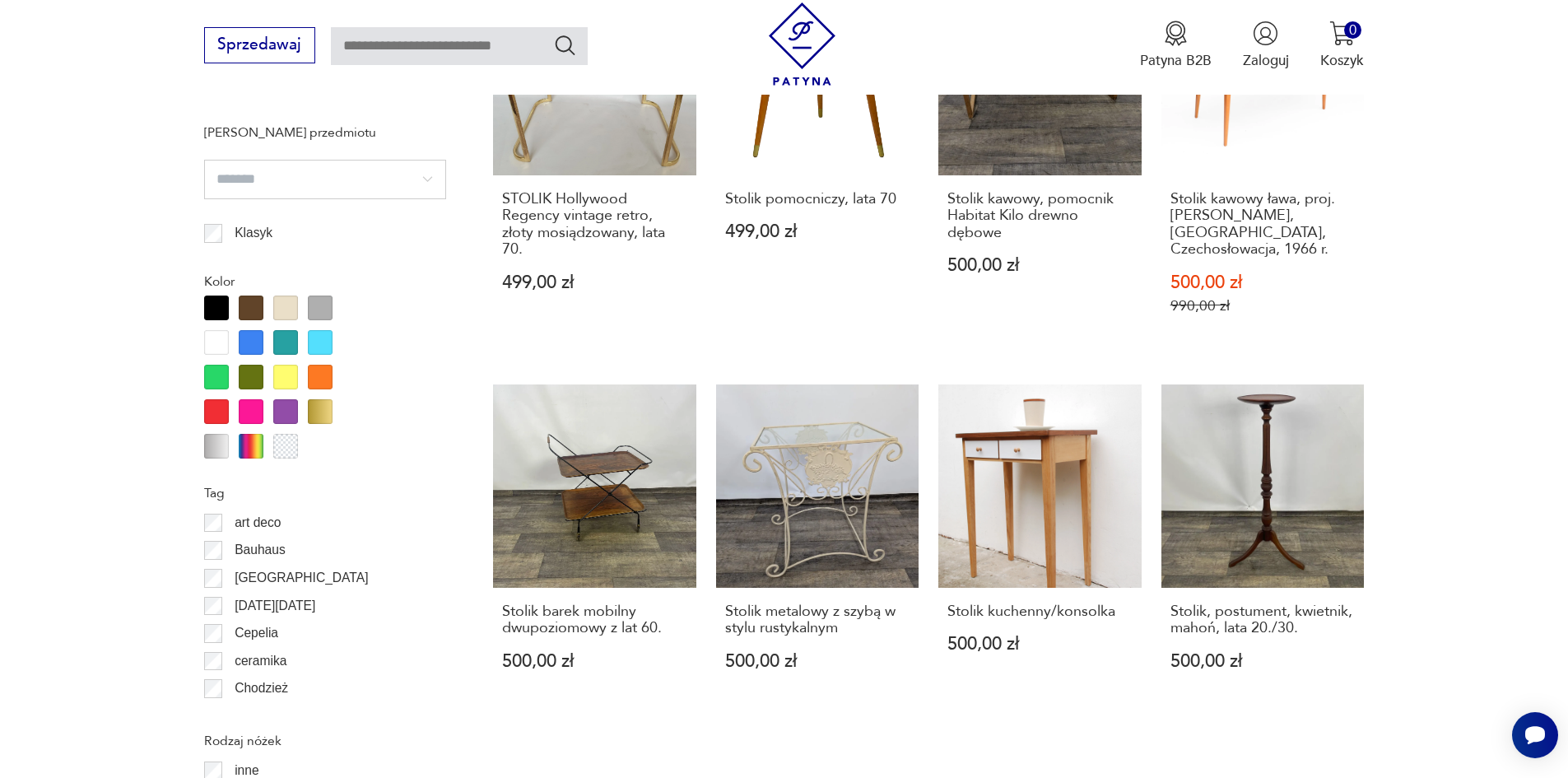
scroll to position [1865, 0]
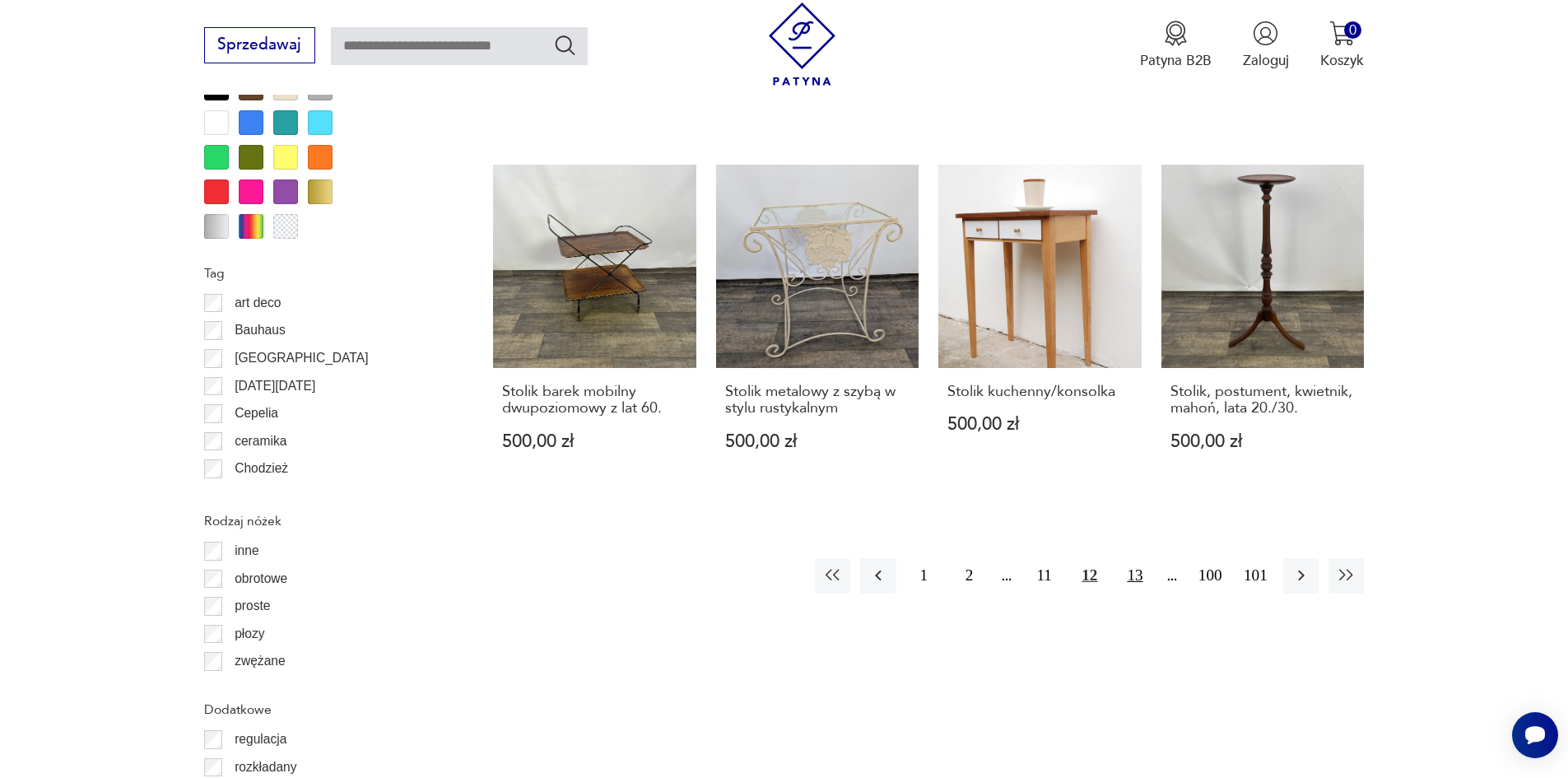
click at [1144, 559] on button "13" at bounding box center [1134, 576] width 35 height 35
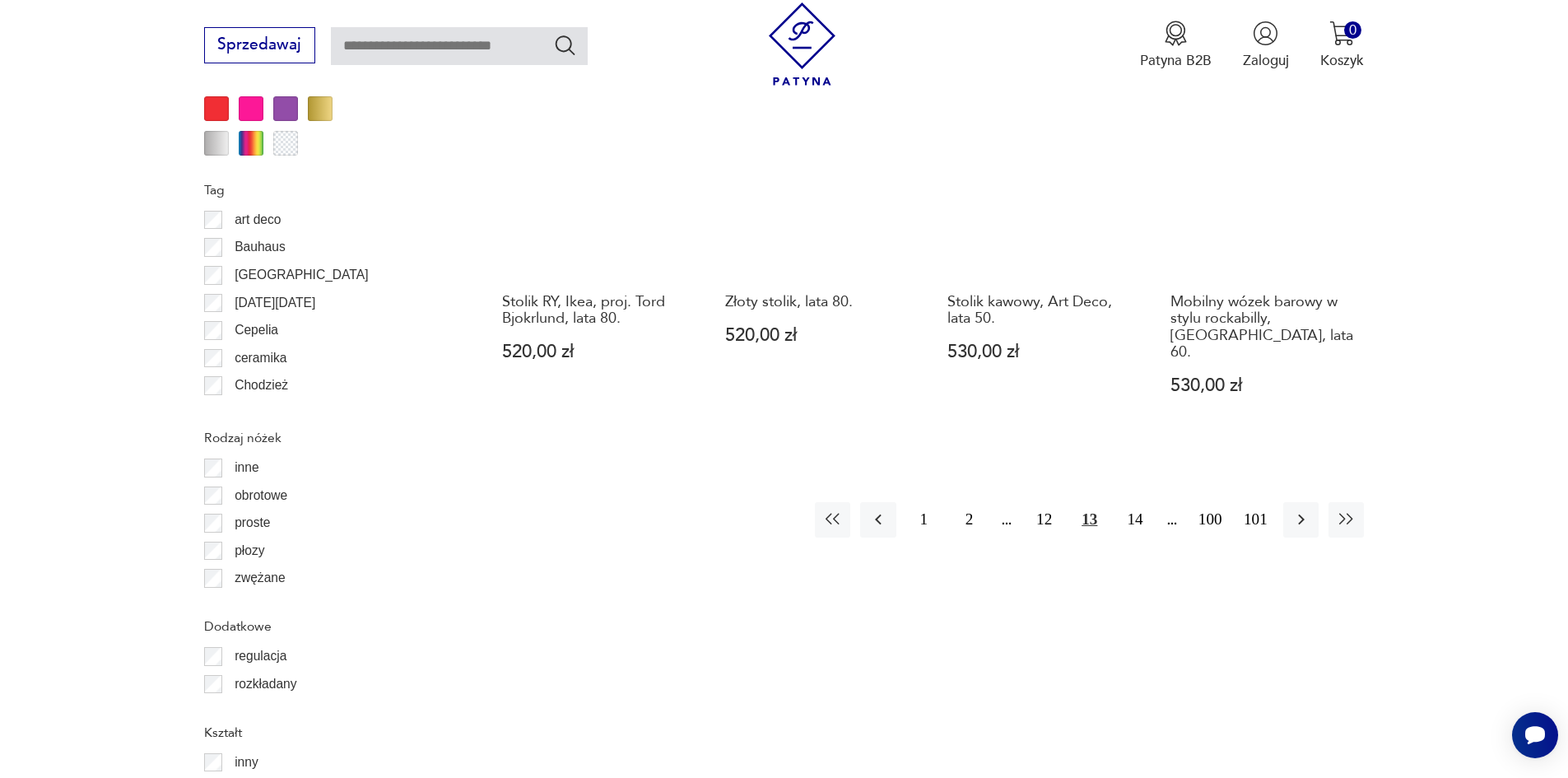
scroll to position [2085, 0]
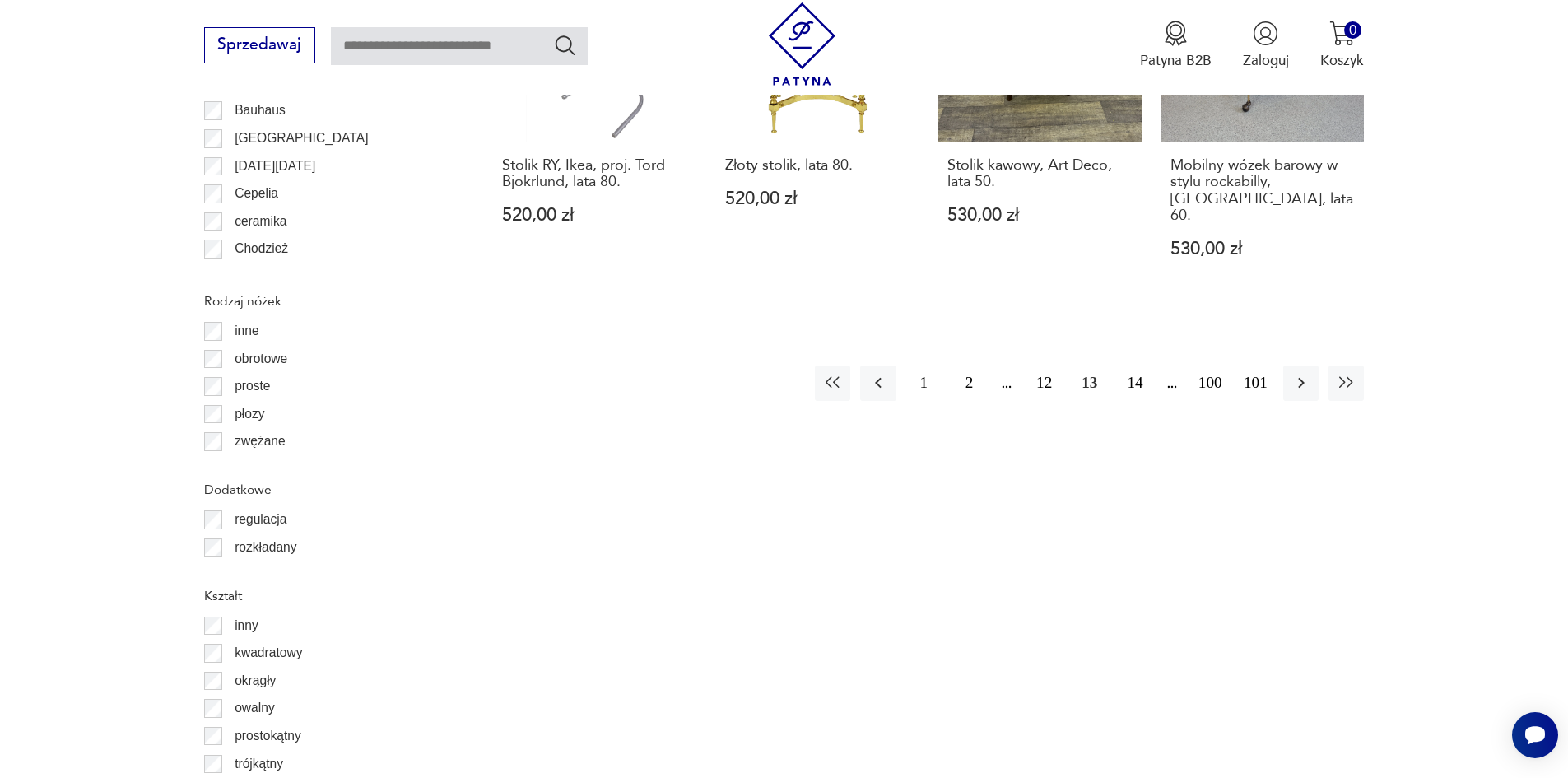
click at [1137, 366] on button "14" at bounding box center [1134, 383] width 35 height 35
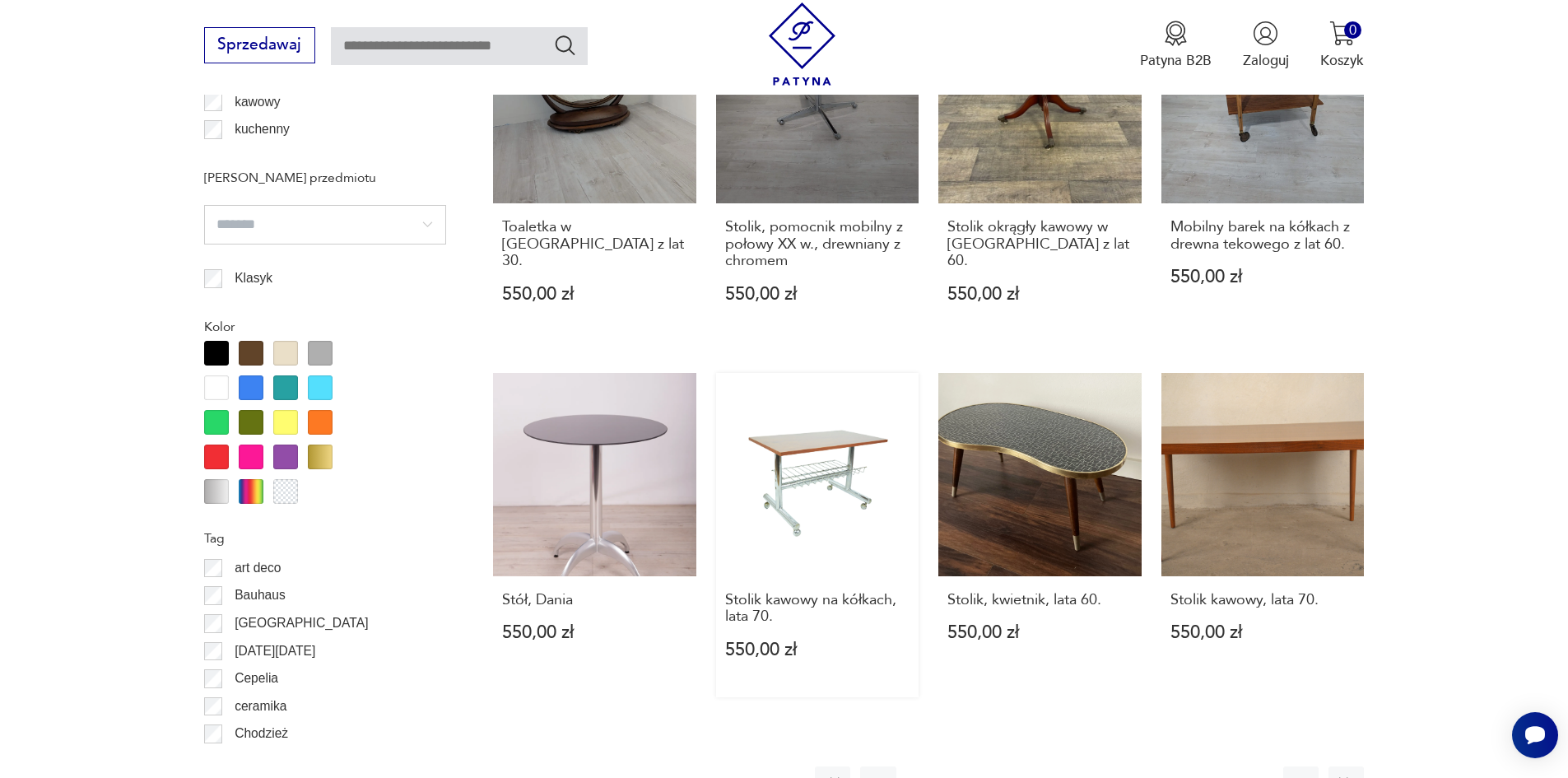
scroll to position [1646, 0]
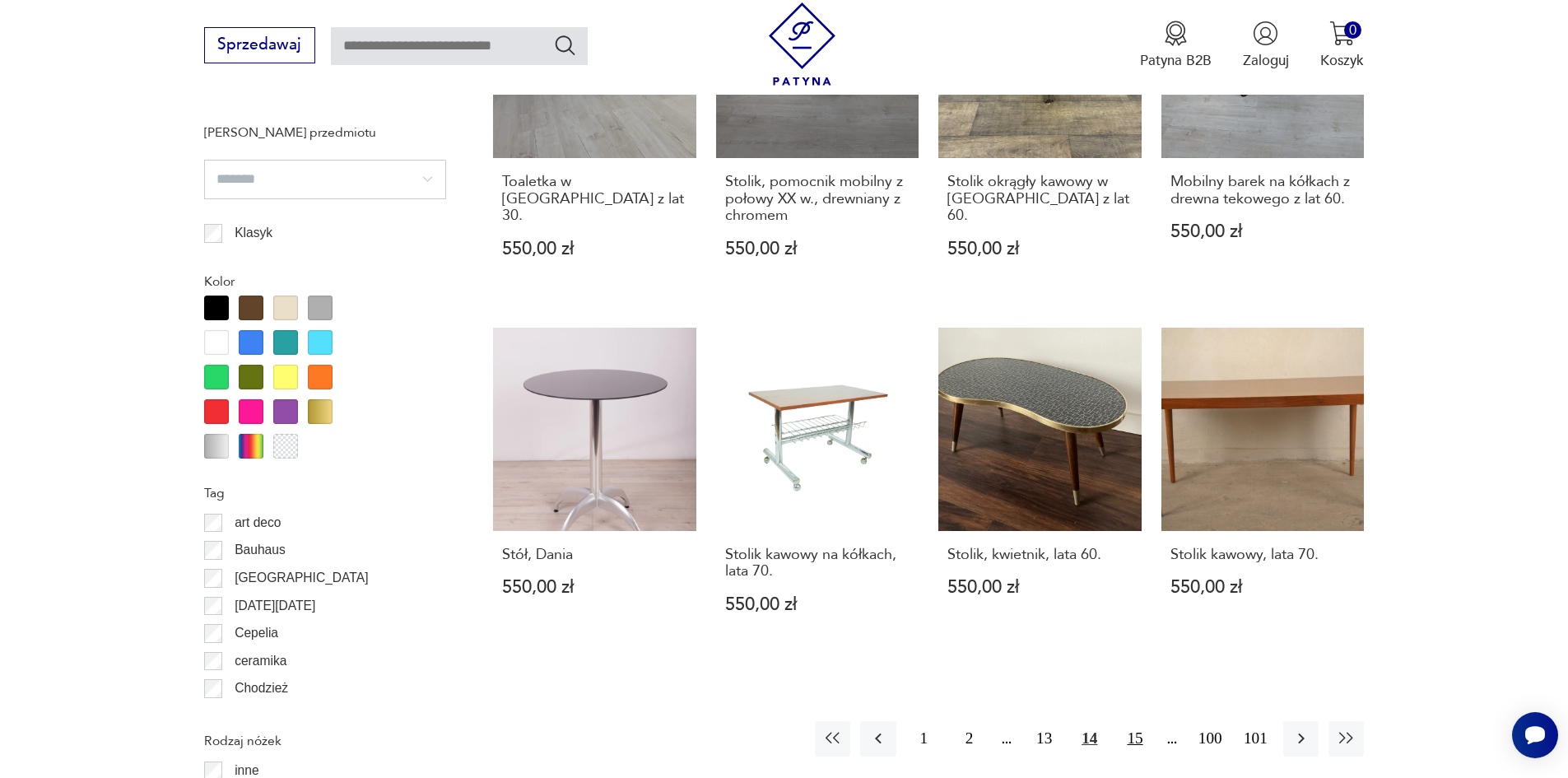
click at [1129, 729] on button "15" at bounding box center [1134, 738] width 35 height 35
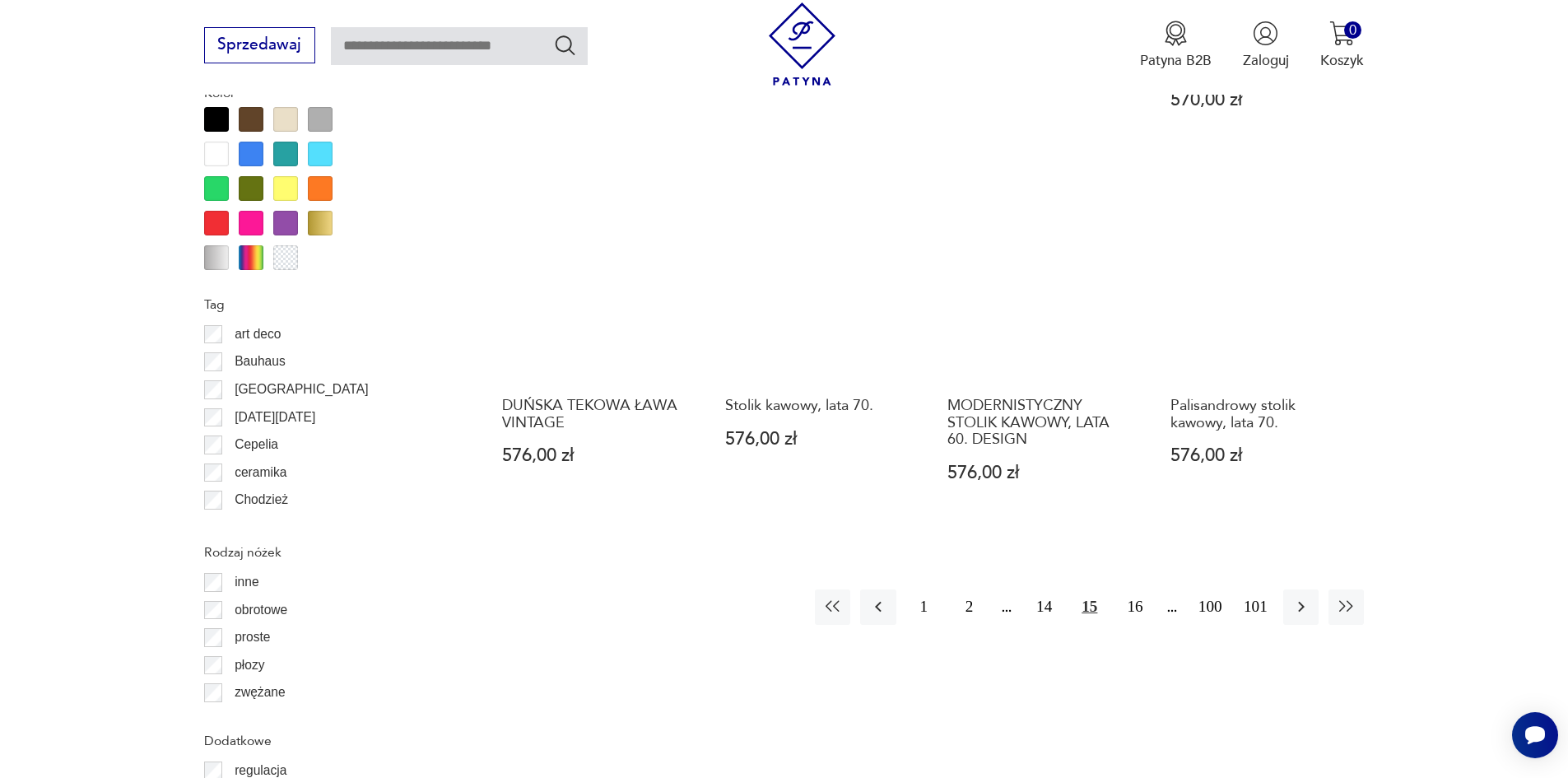
scroll to position [1865, 0]
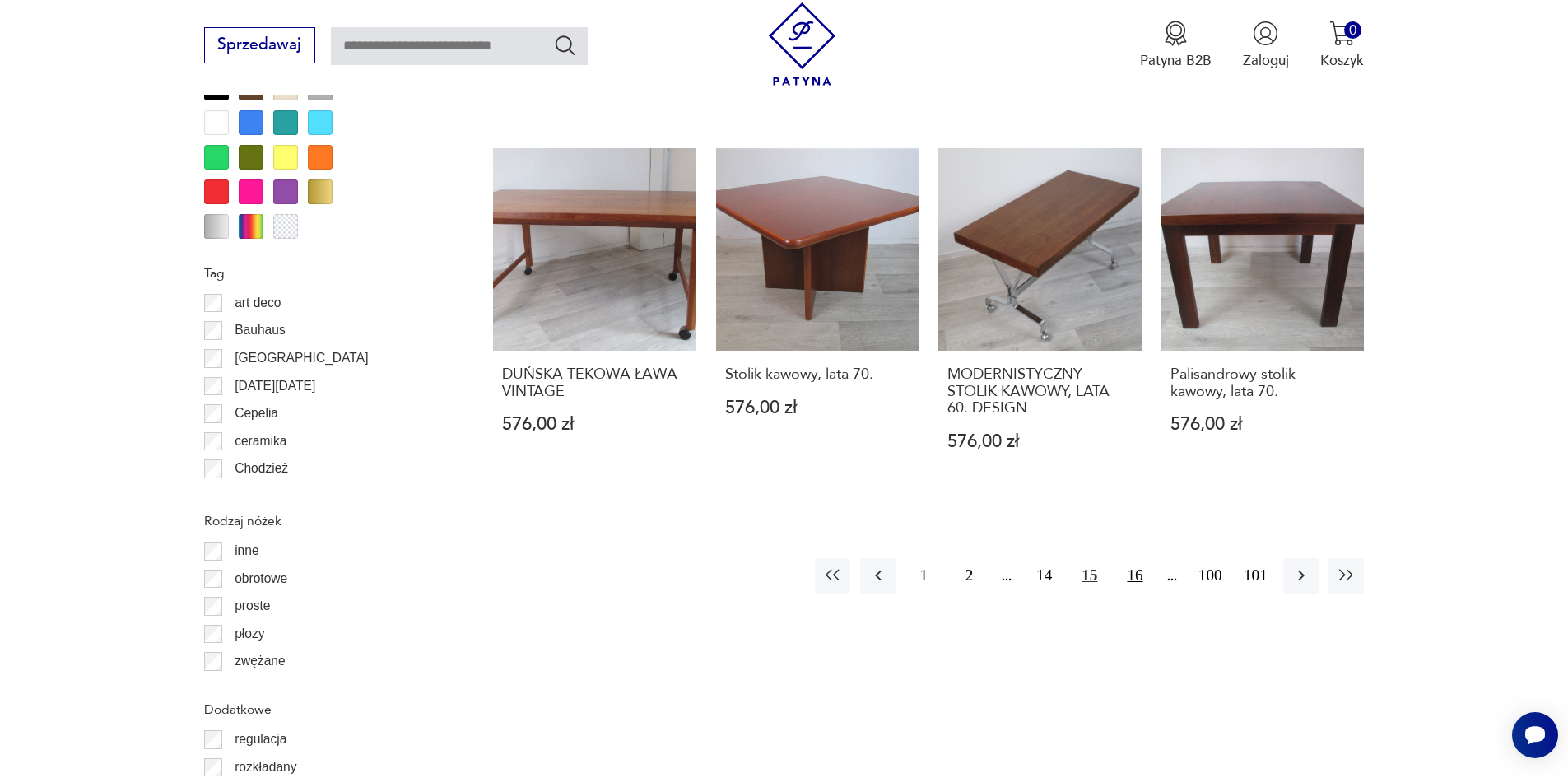
click at [1126, 559] on button "16" at bounding box center [1134, 576] width 35 height 35
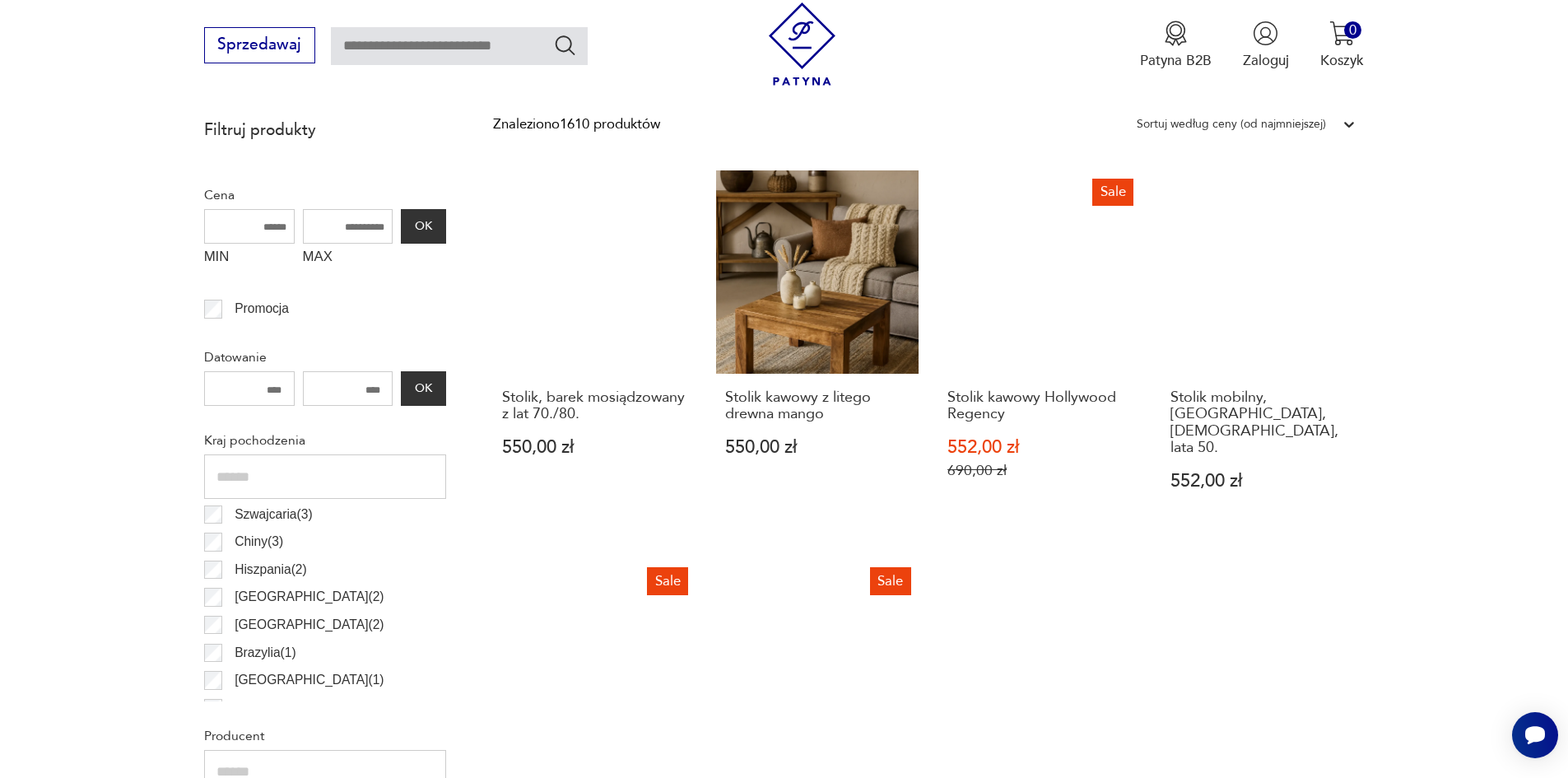
scroll to position [548, 0]
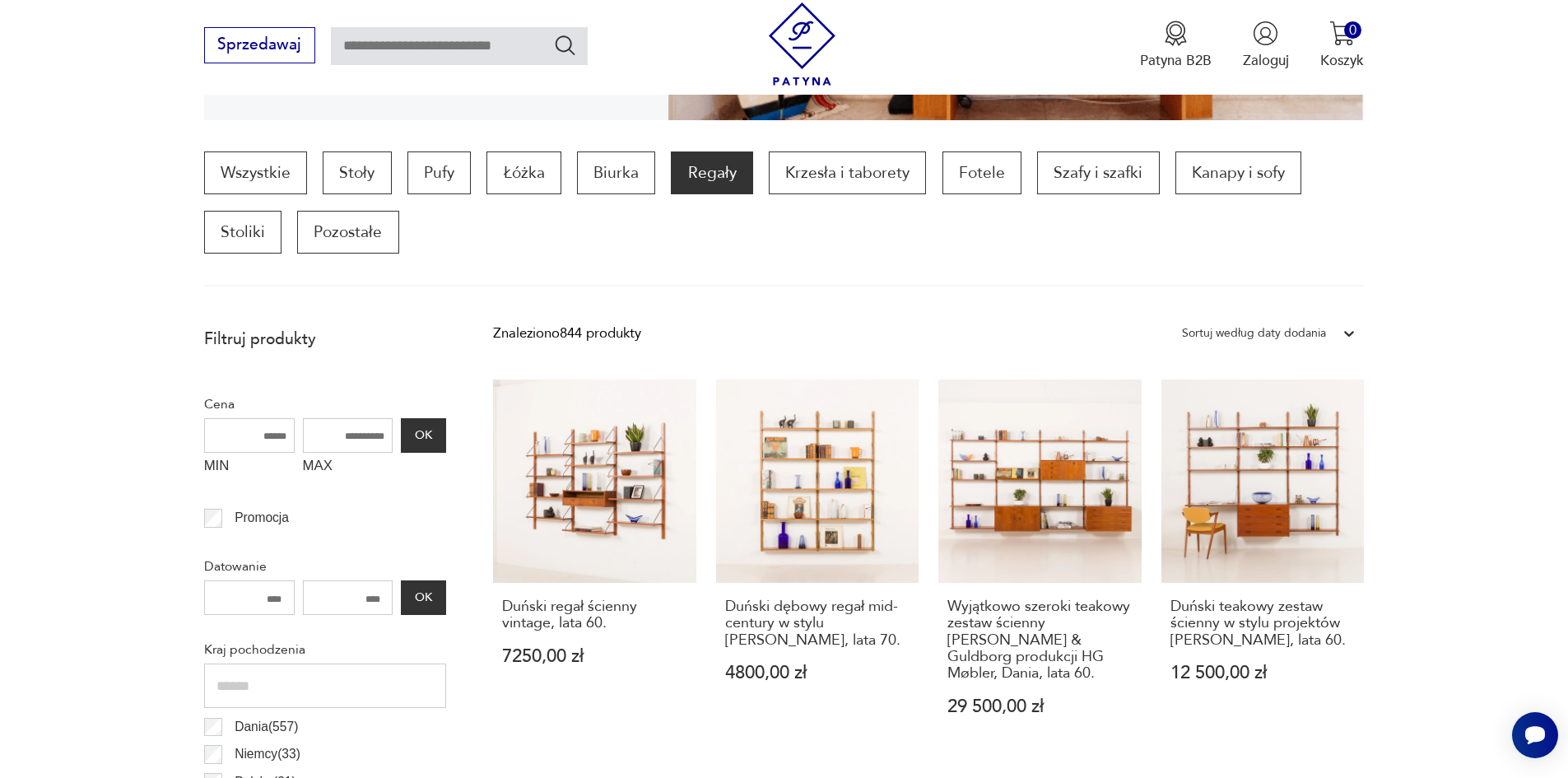
scroll to position [492, 0]
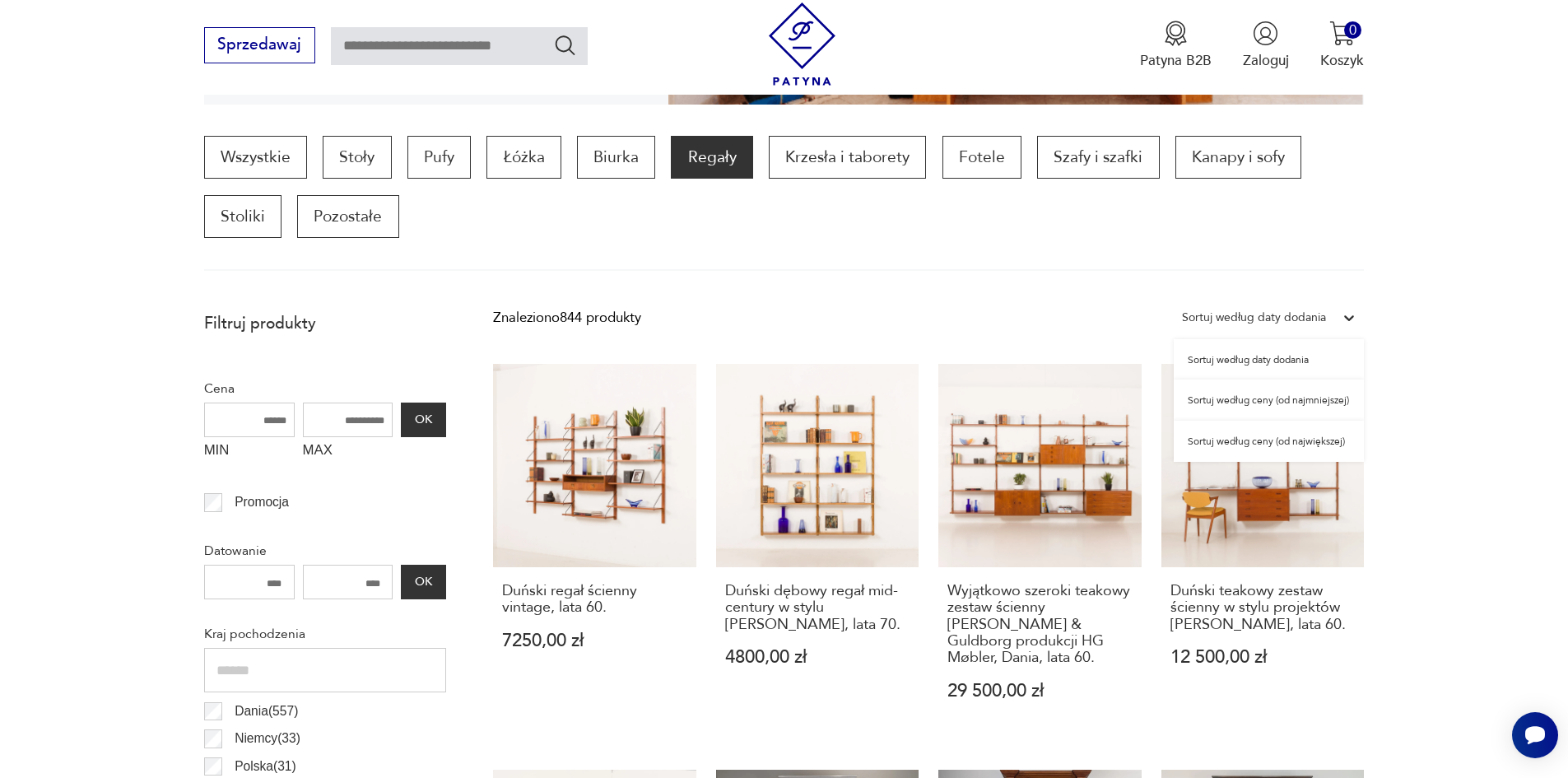
click at [1354, 314] on icon at bounding box center [1349, 318] width 16 height 16
click at [1208, 397] on div "Sortuj według ceny (od najmniejszej)" at bounding box center [1269, 400] width 190 height 41
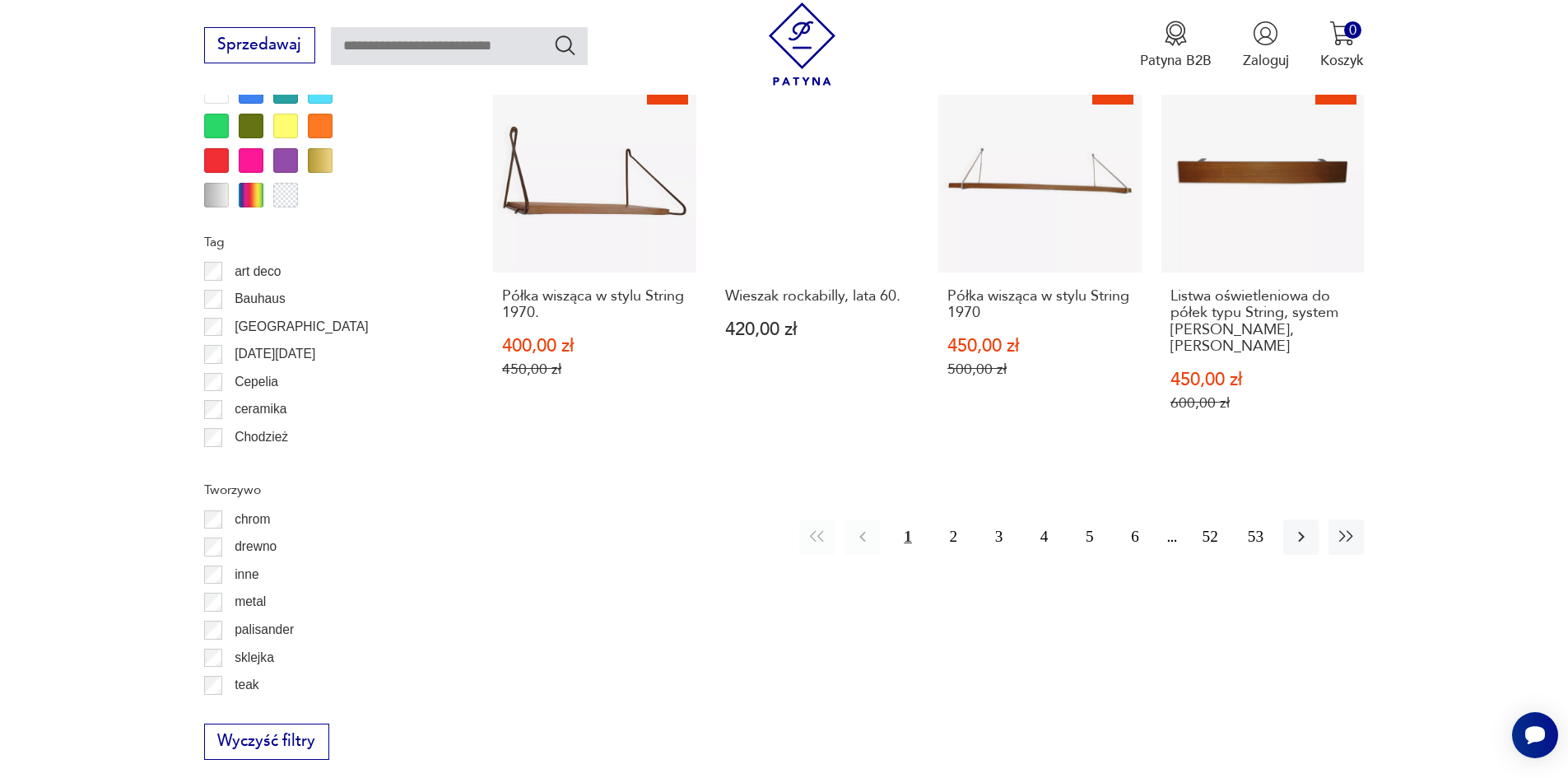
scroll to position [2085, 0]
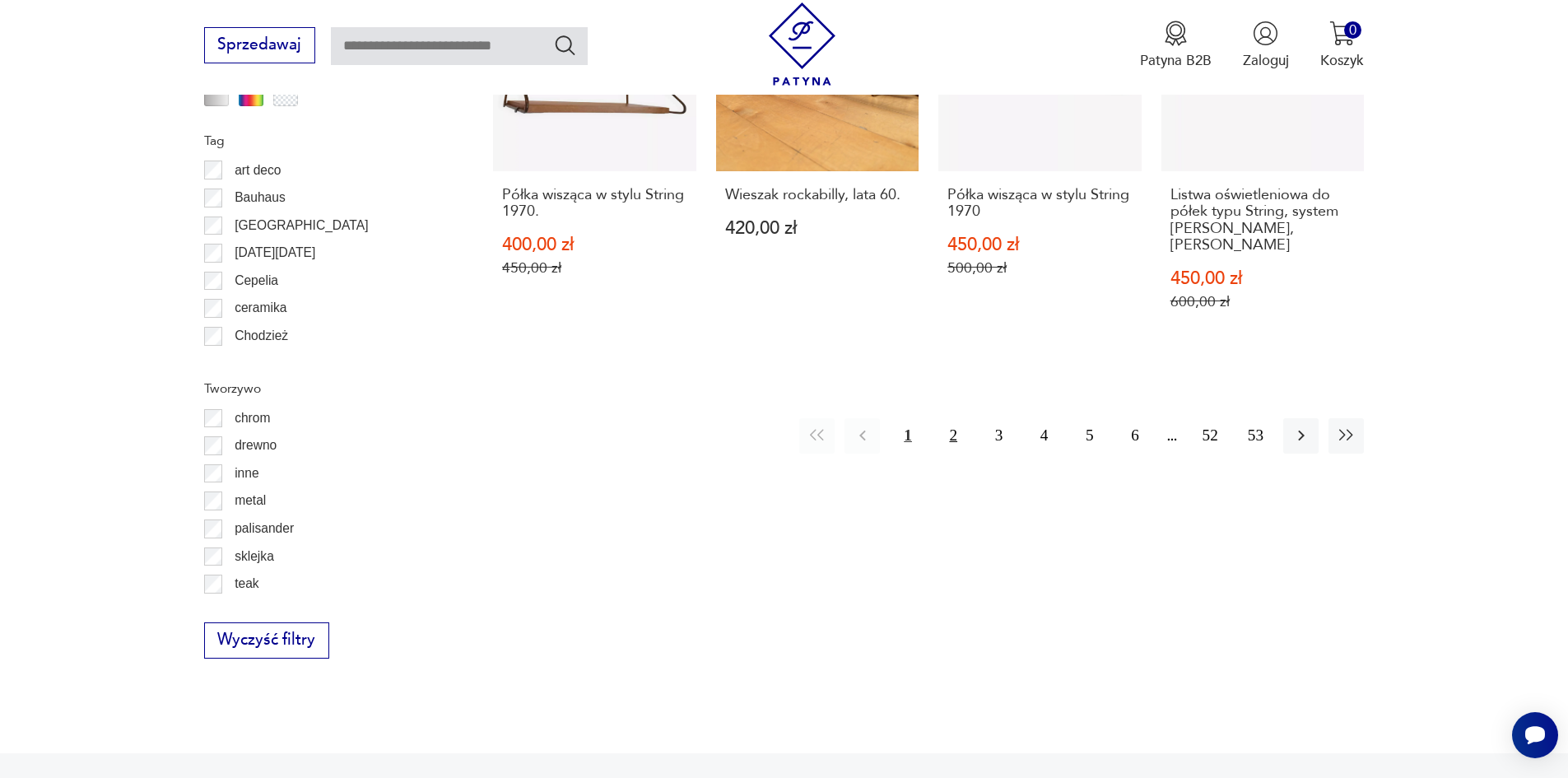
click at [953, 418] on button "2" at bounding box center [954, 435] width 35 height 35
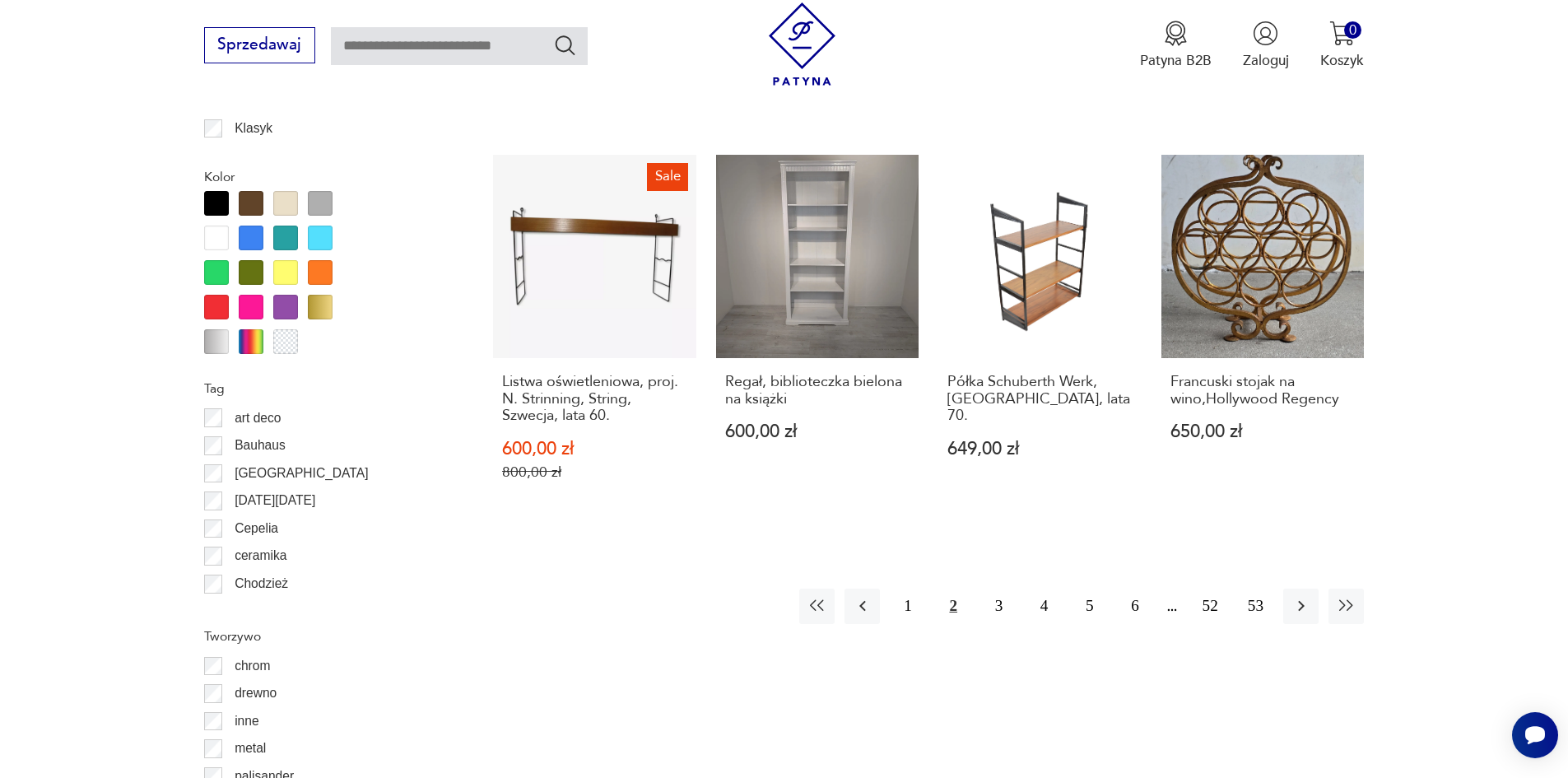
scroll to position [1865, 0]
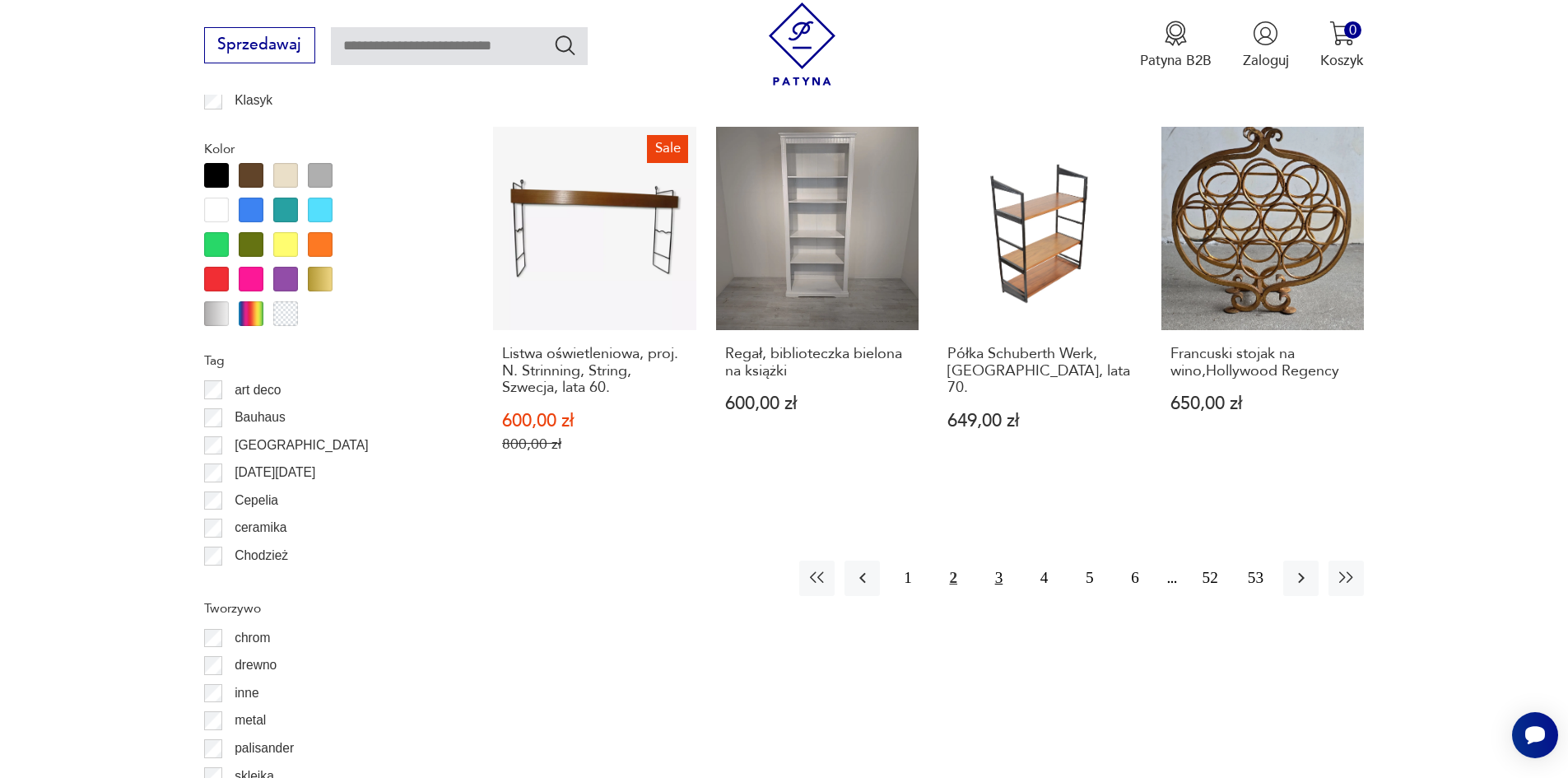
click at [998, 570] on button "3" at bounding box center [998, 577] width 35 height 35
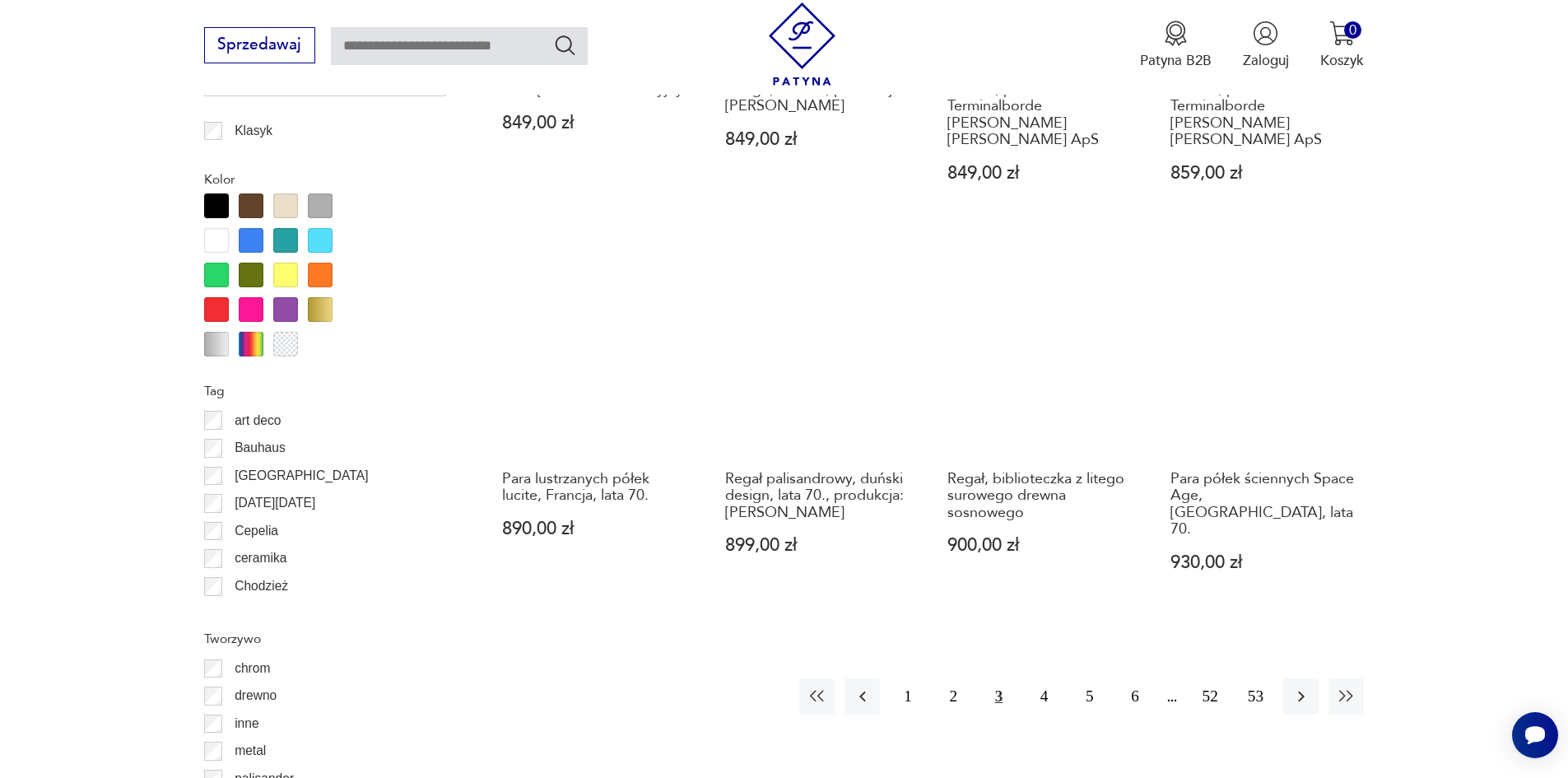
scroll to position [1865, 0]
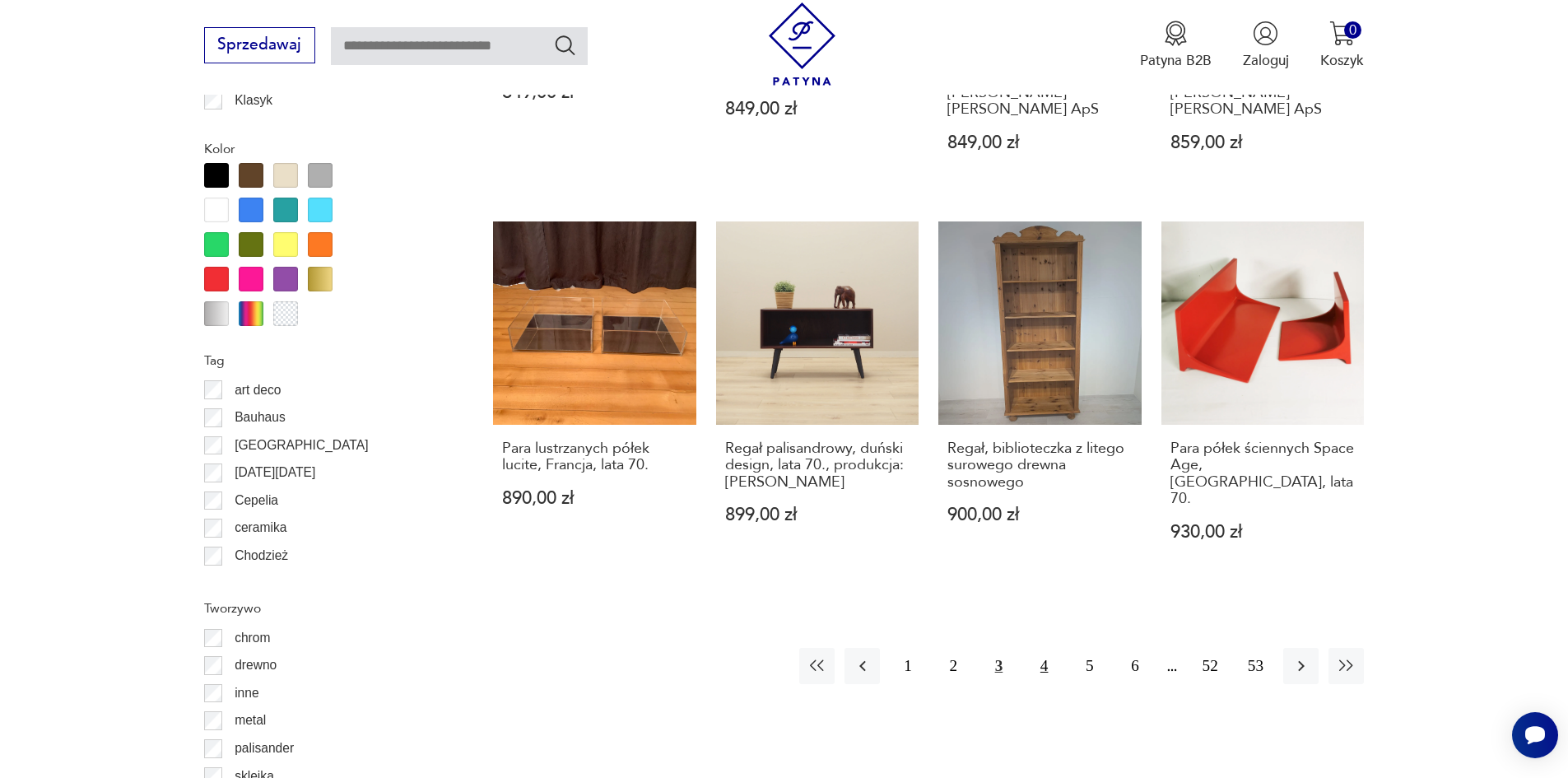
click at [1035, 648] on button "4" at bounding box center [1044, 665] width 35 height 35
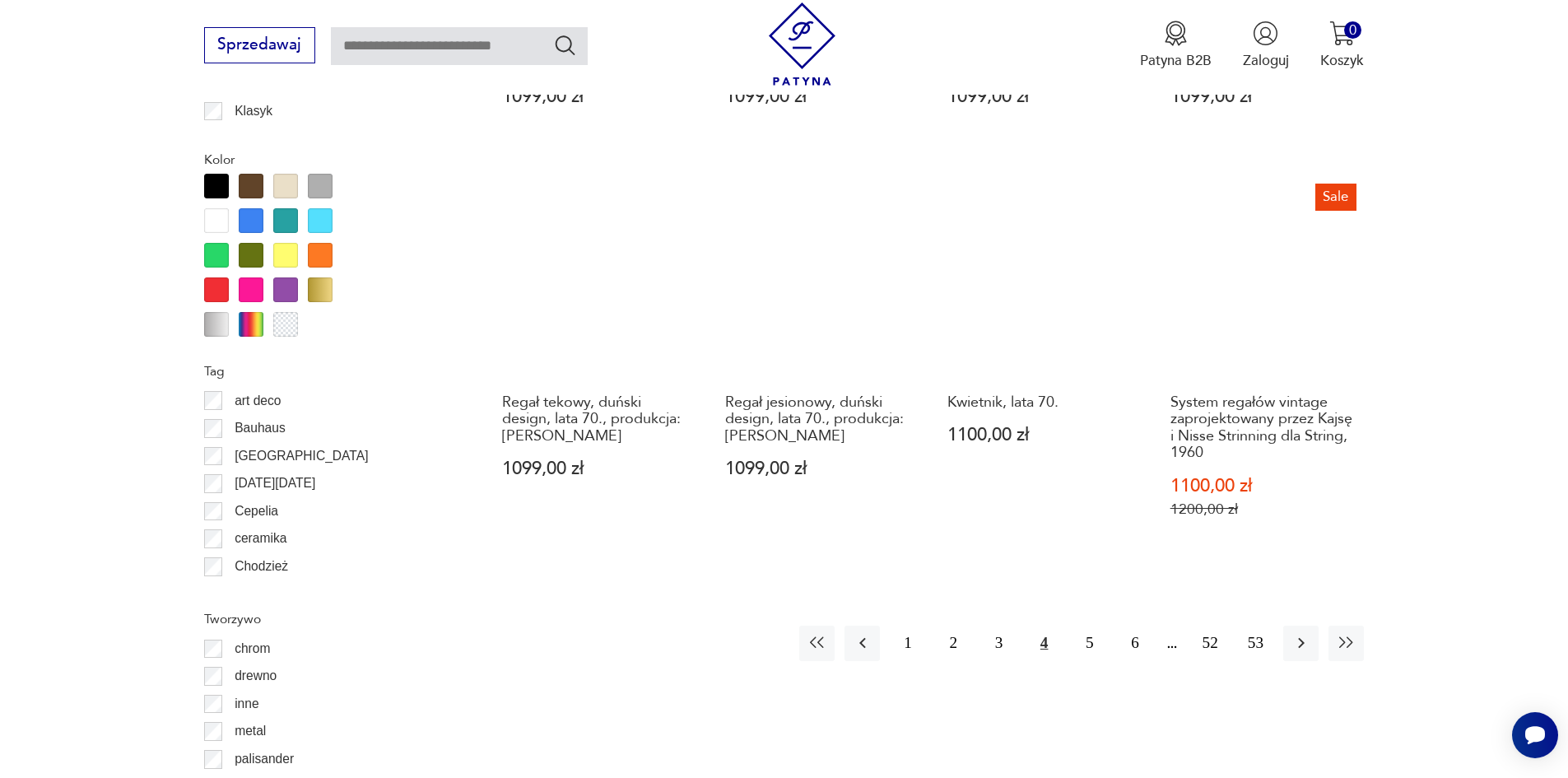
scroll to position [1865, 0]
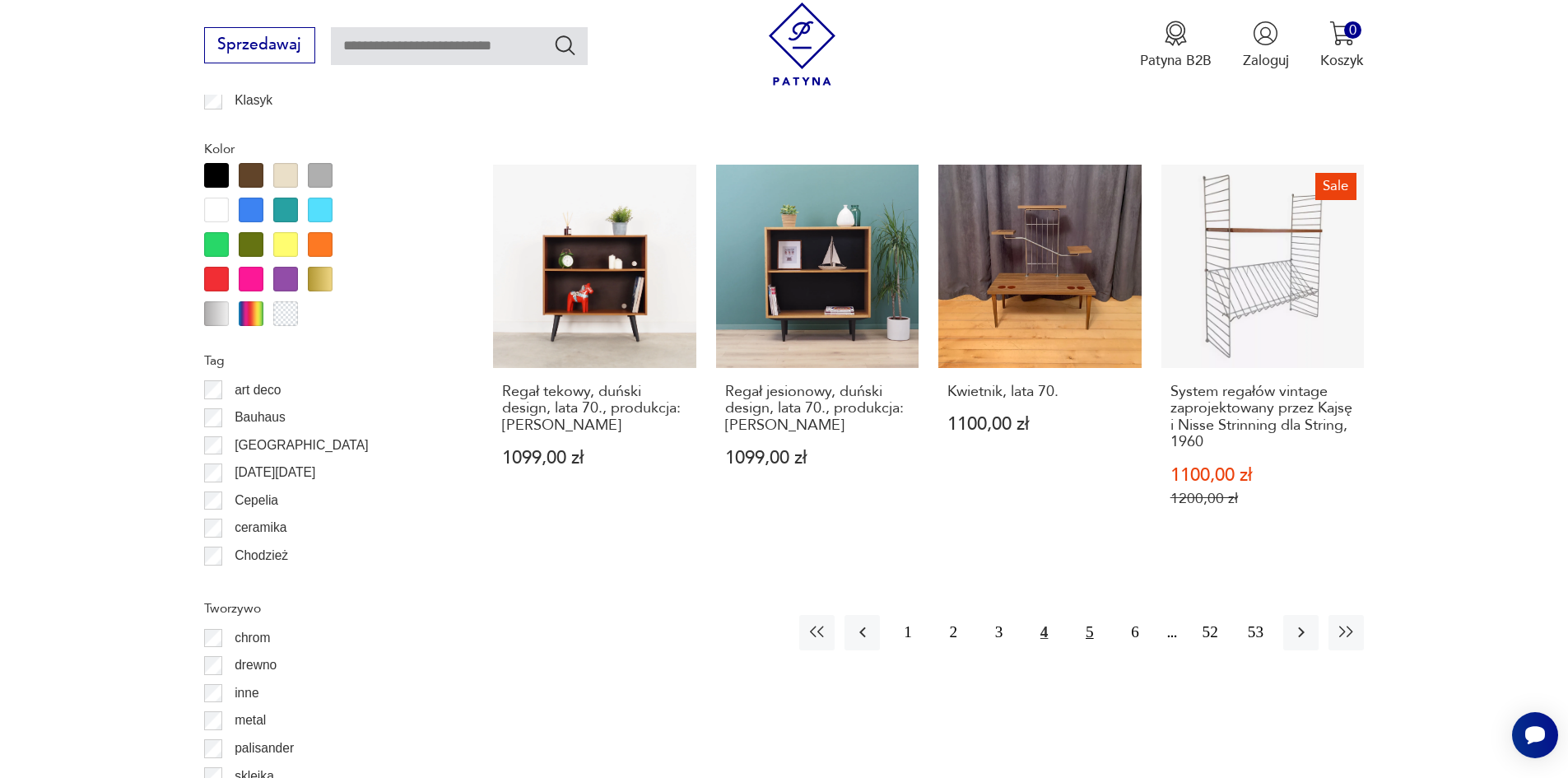
click at [1087, 616] on button "5" at bounding box center [1089, 633] width 35 height 35
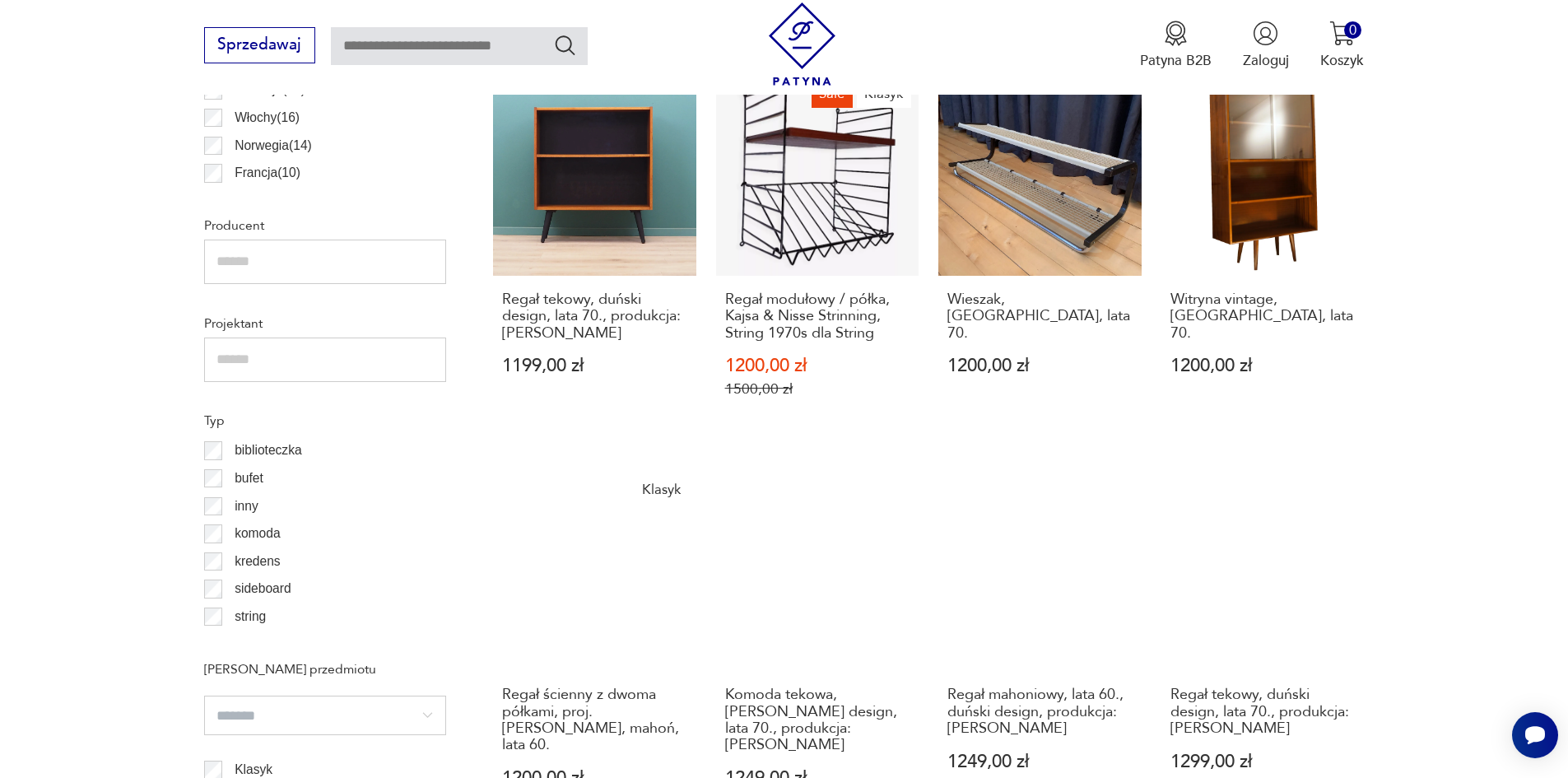
scroll to position [1207, 0]
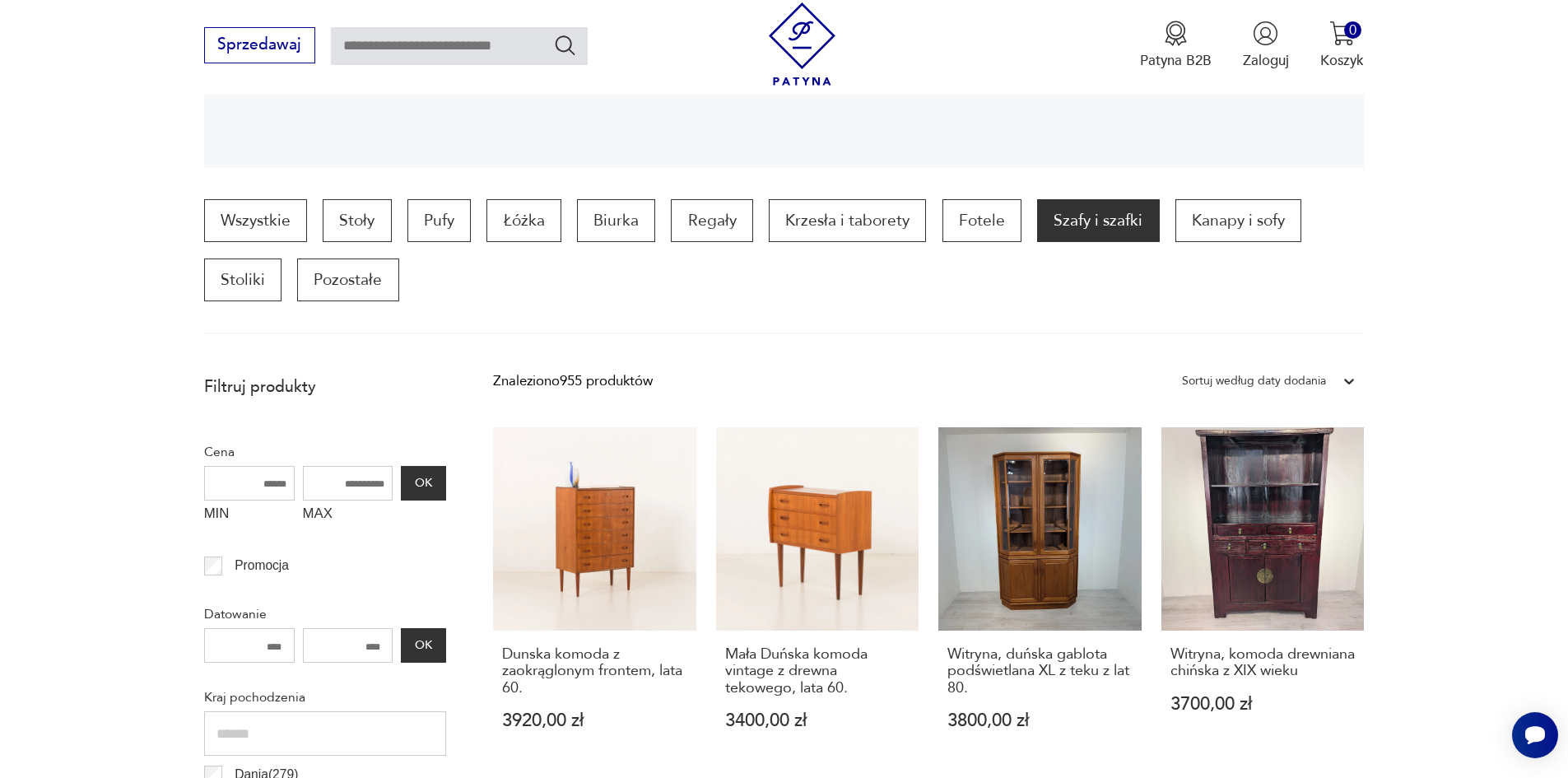
scroll to position [658, 0]
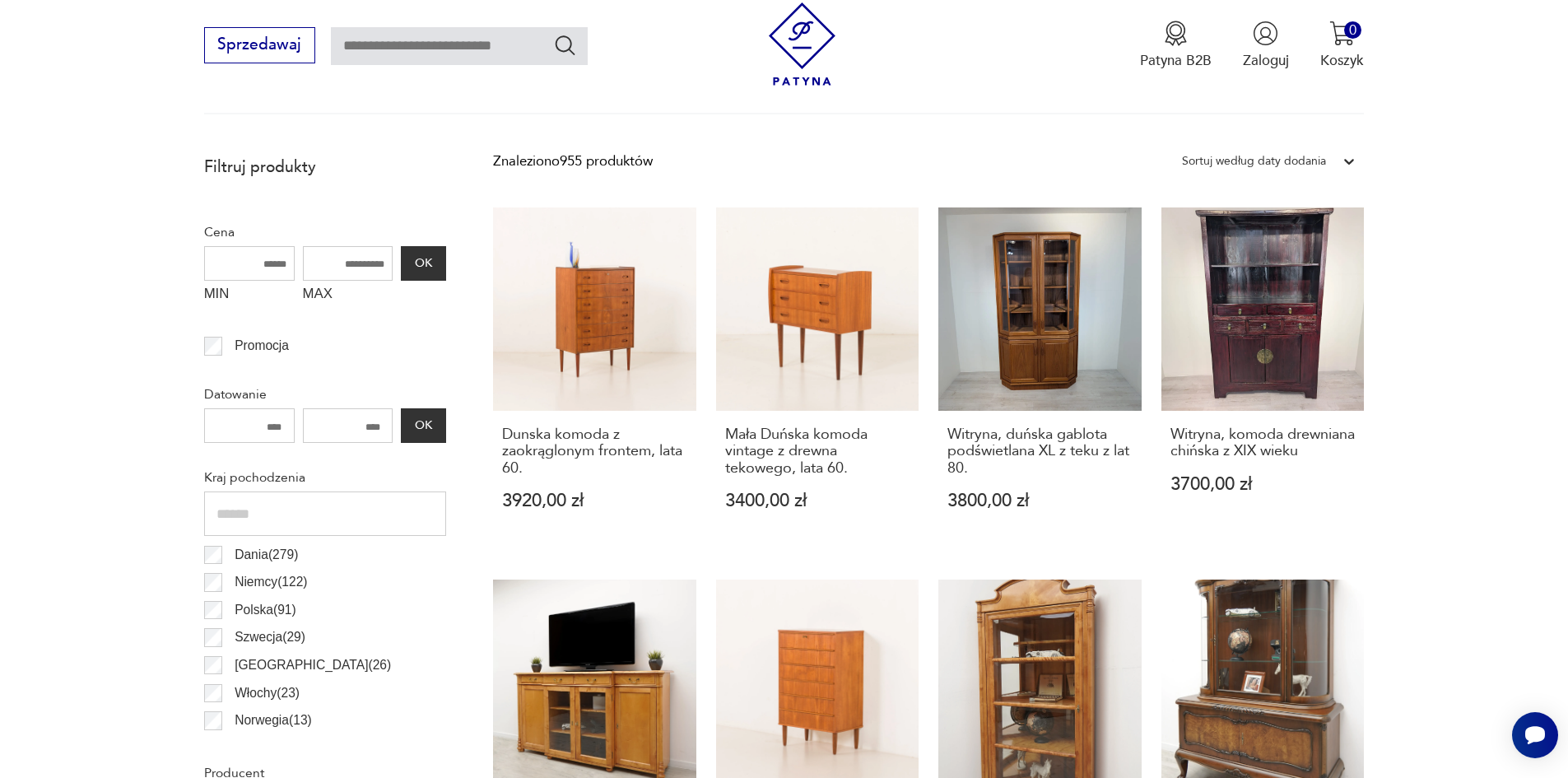
click at [1353, 161] on icon at bounding box center [1349, 162] width 9 height 6
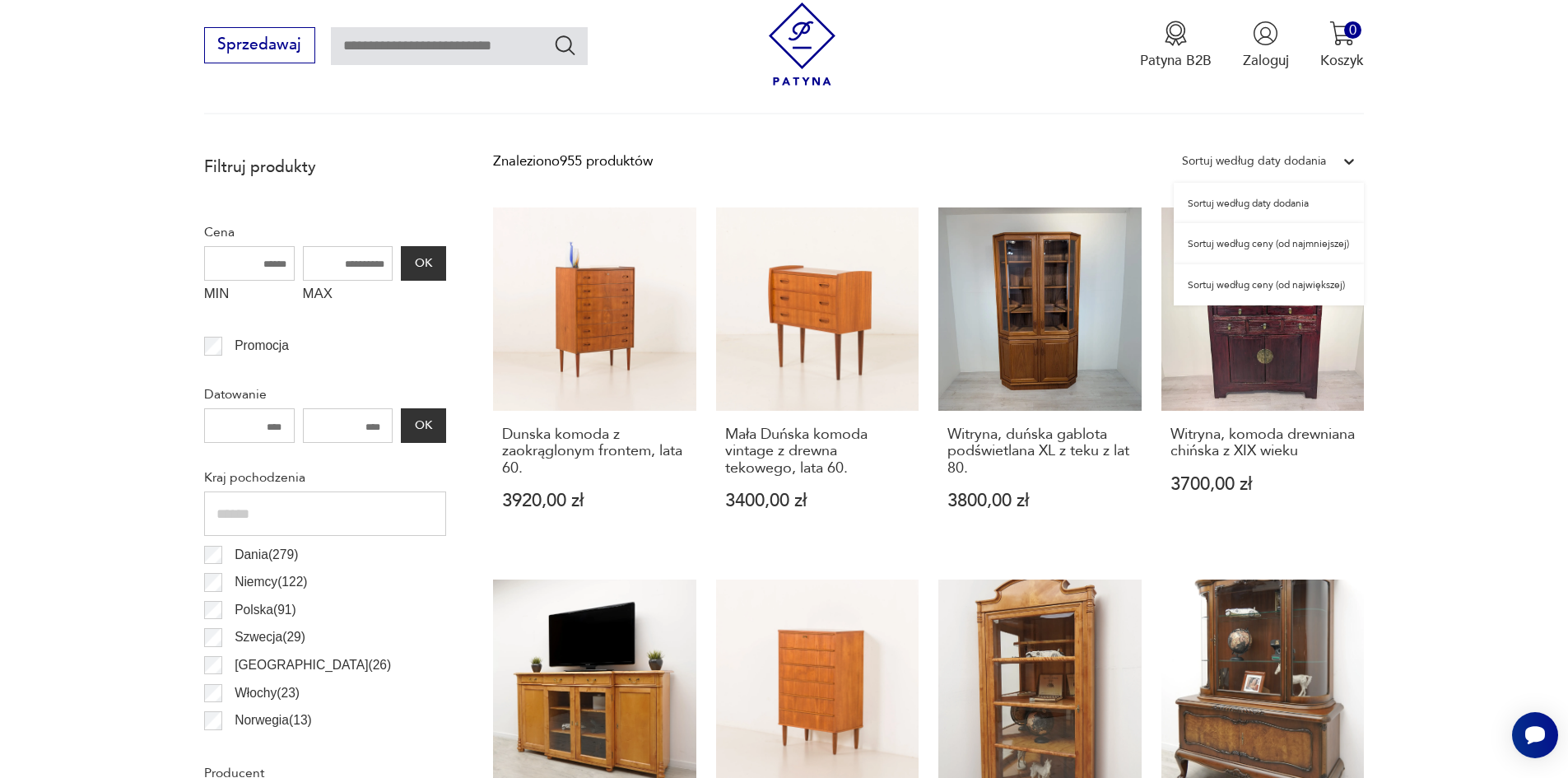
click at [1307, 246] on div "Sortuj według ceny (od najmniejszej)" at bounding box center [1269, 244] width 190 height 41
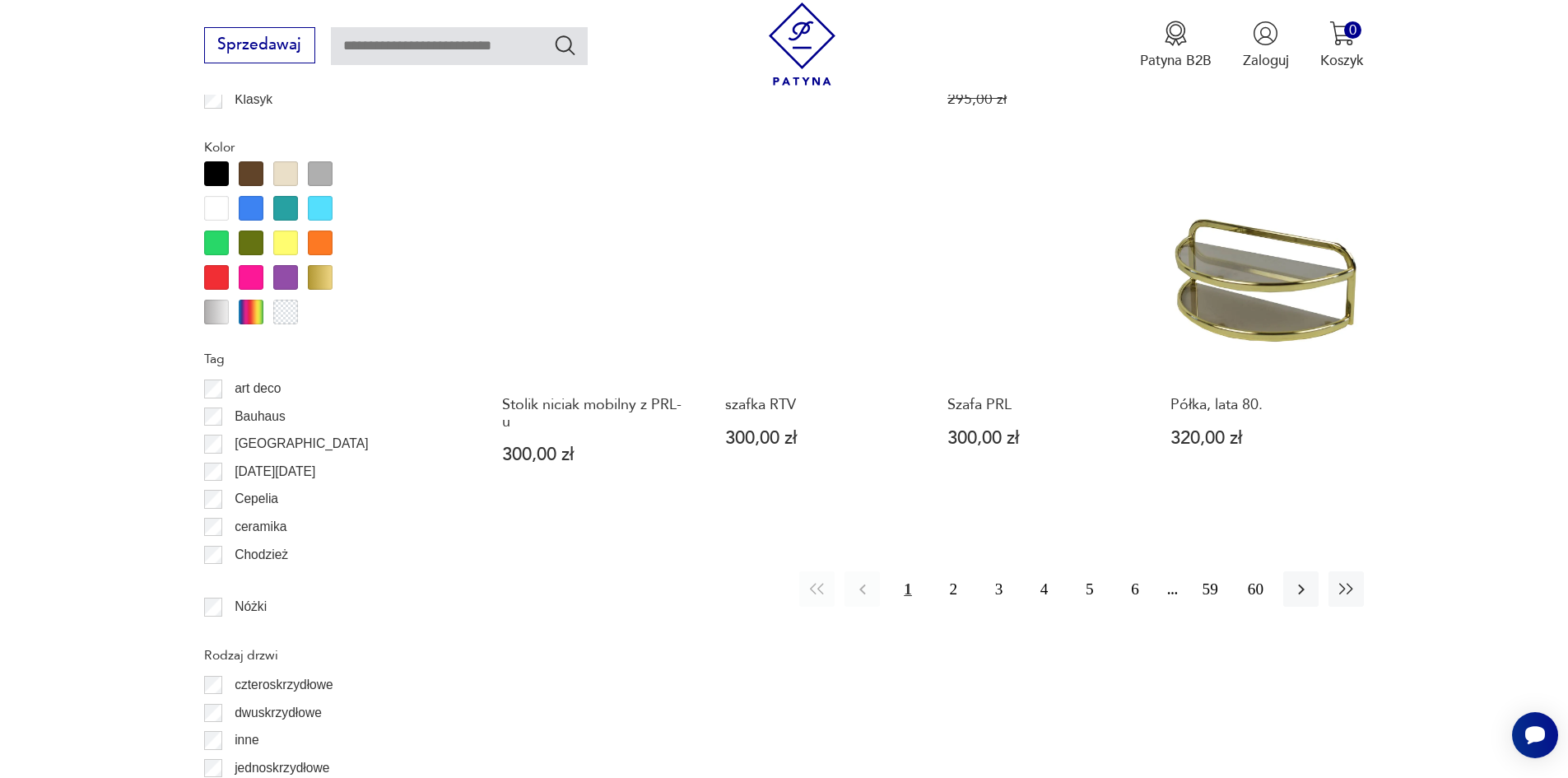
scroll to position [2095, 0]
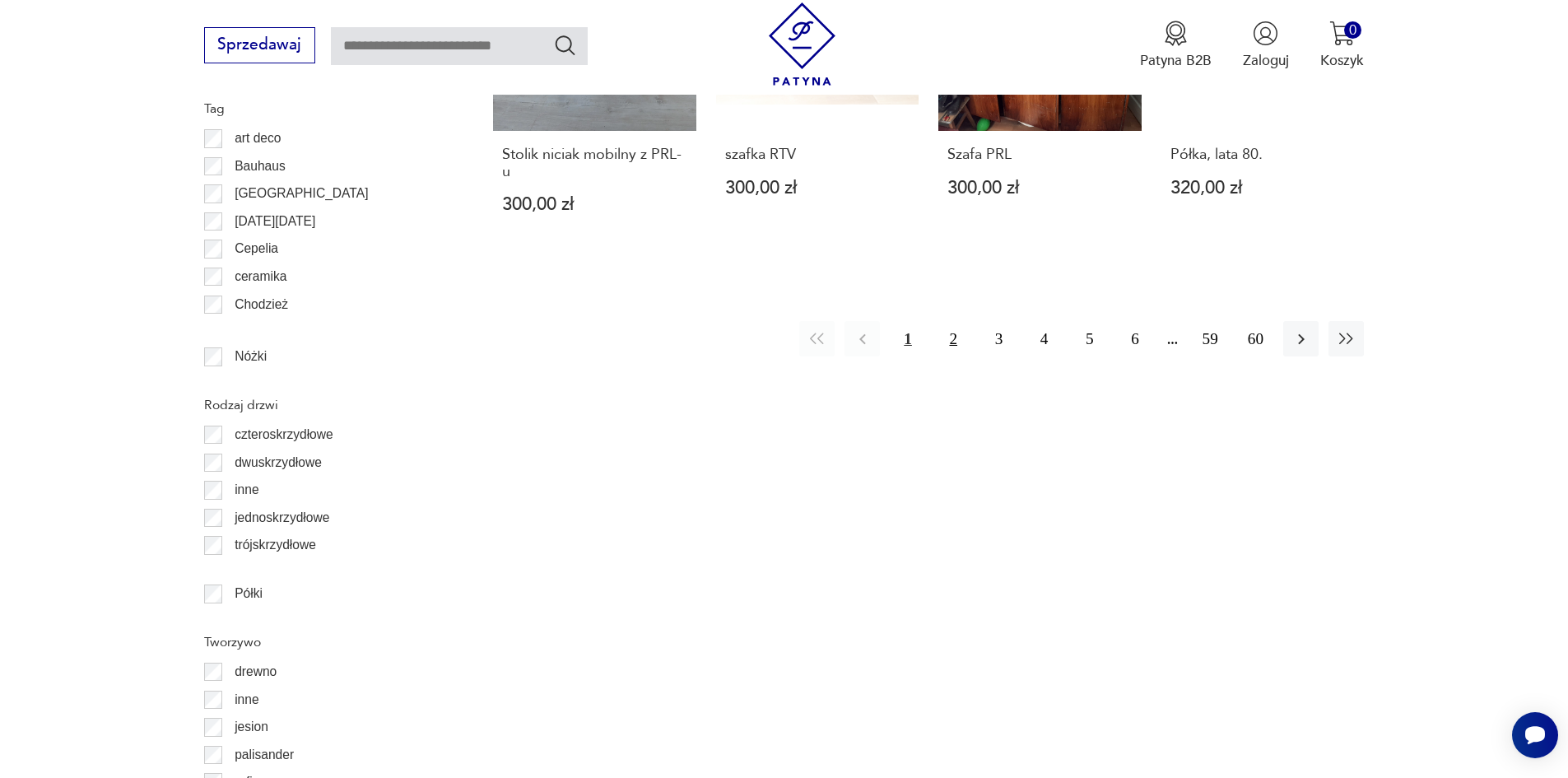
click at [950, 321] on button "2" at bounding box center [954, 338] width 35 height 35
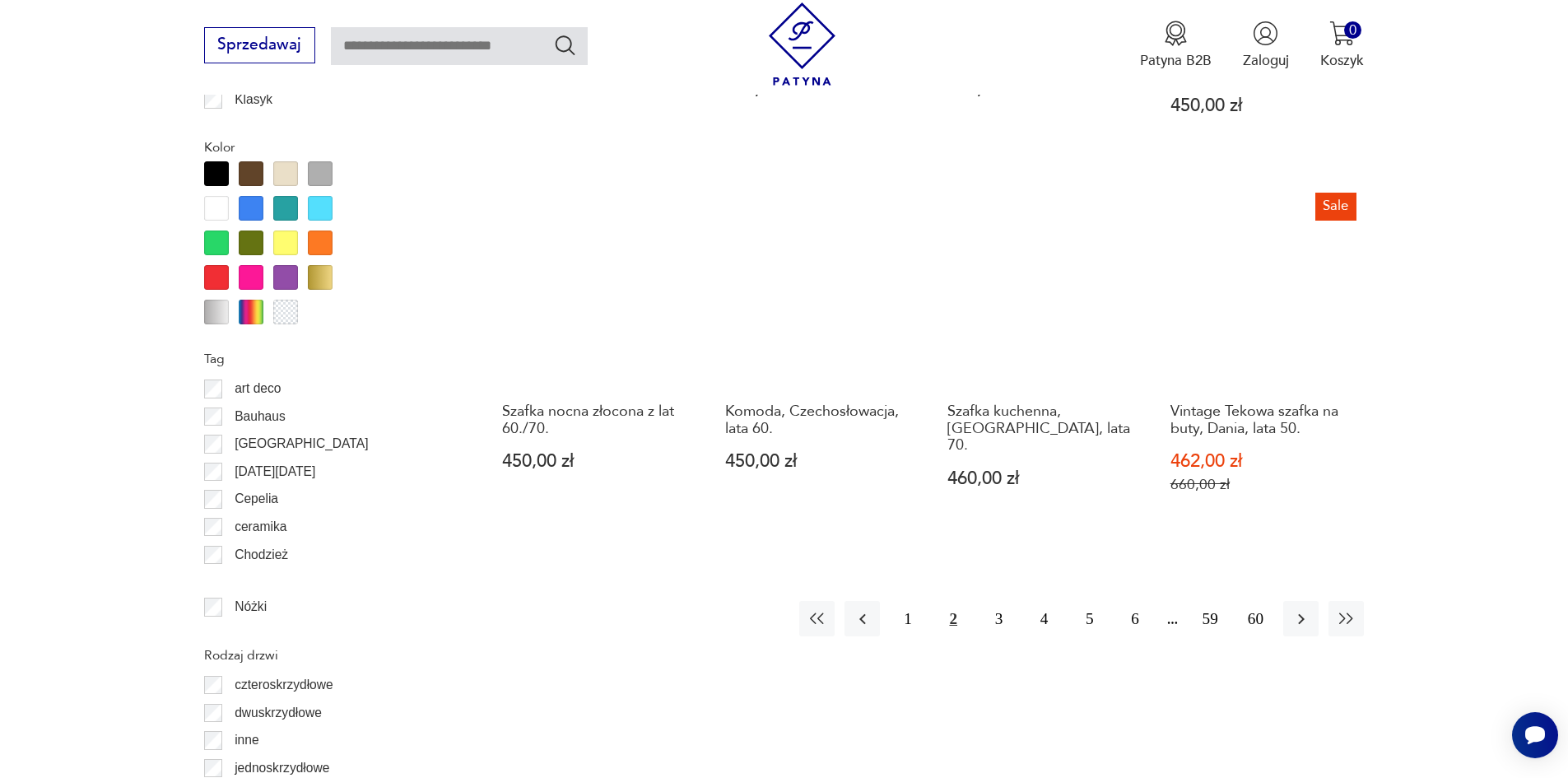
scroll to position [1875, 0]
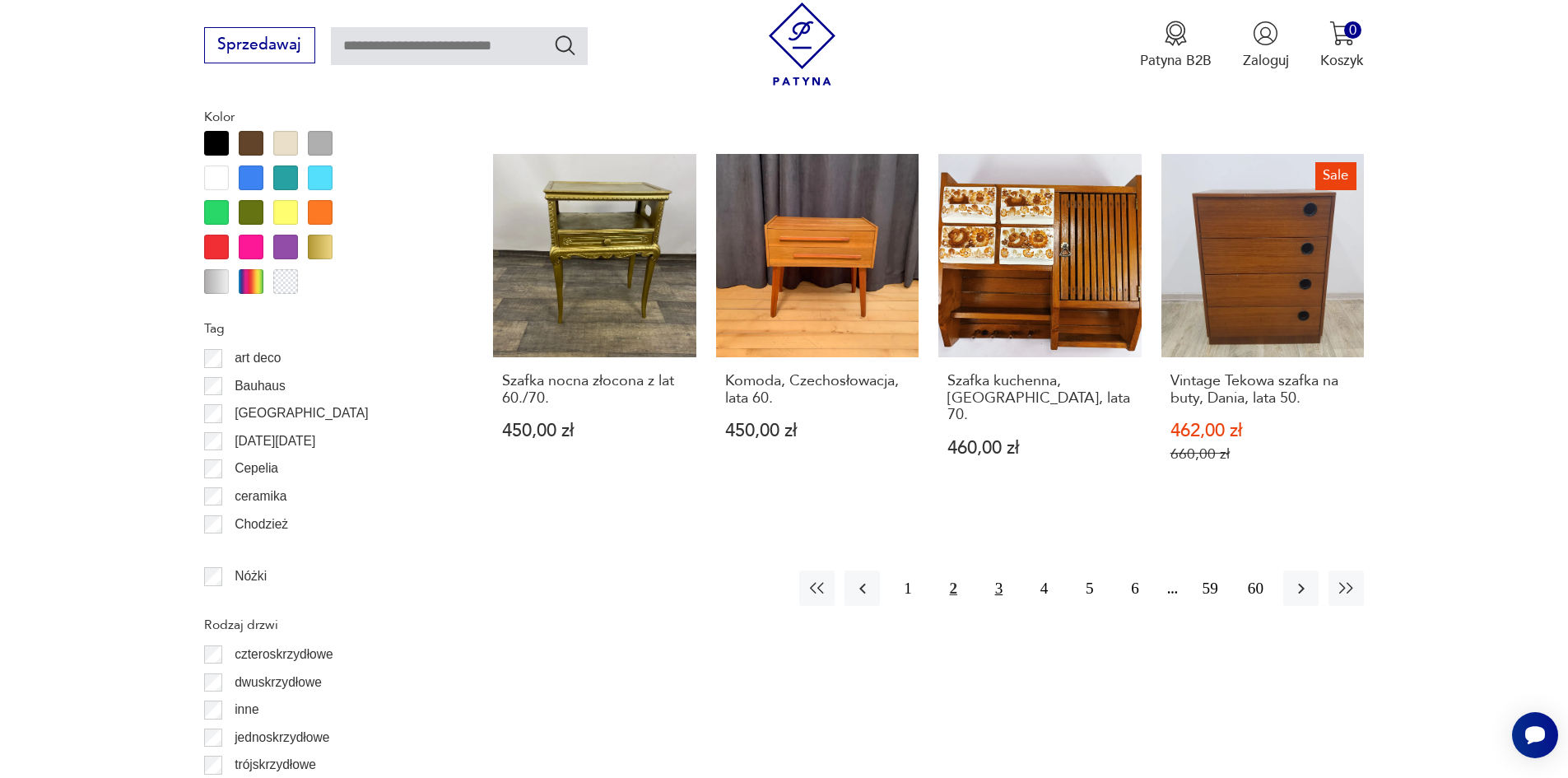
click at [1003, 571] on button "3" at bounding box center [998, 588] width 35 height 35
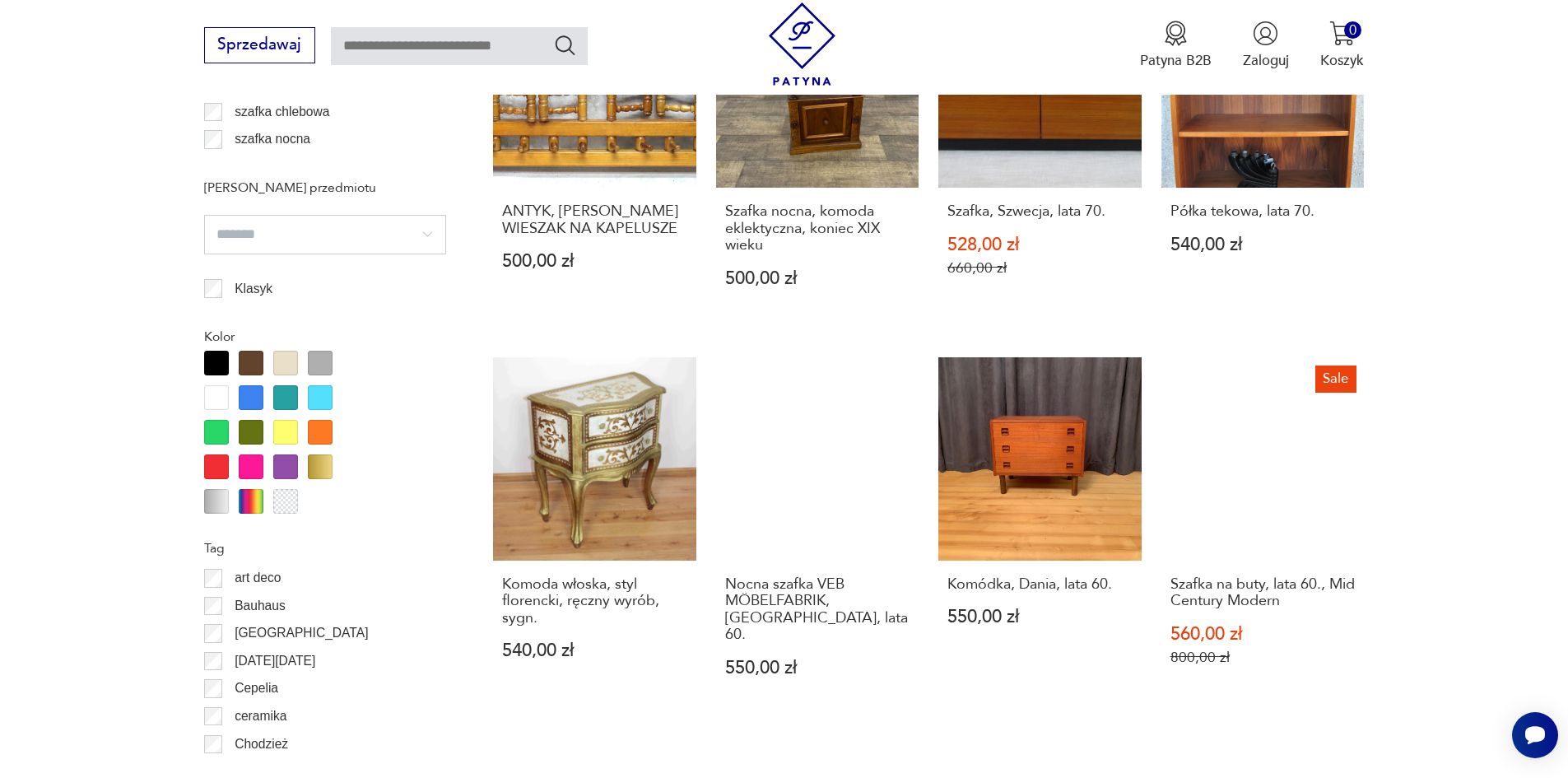
scroll to position [1875, 0]
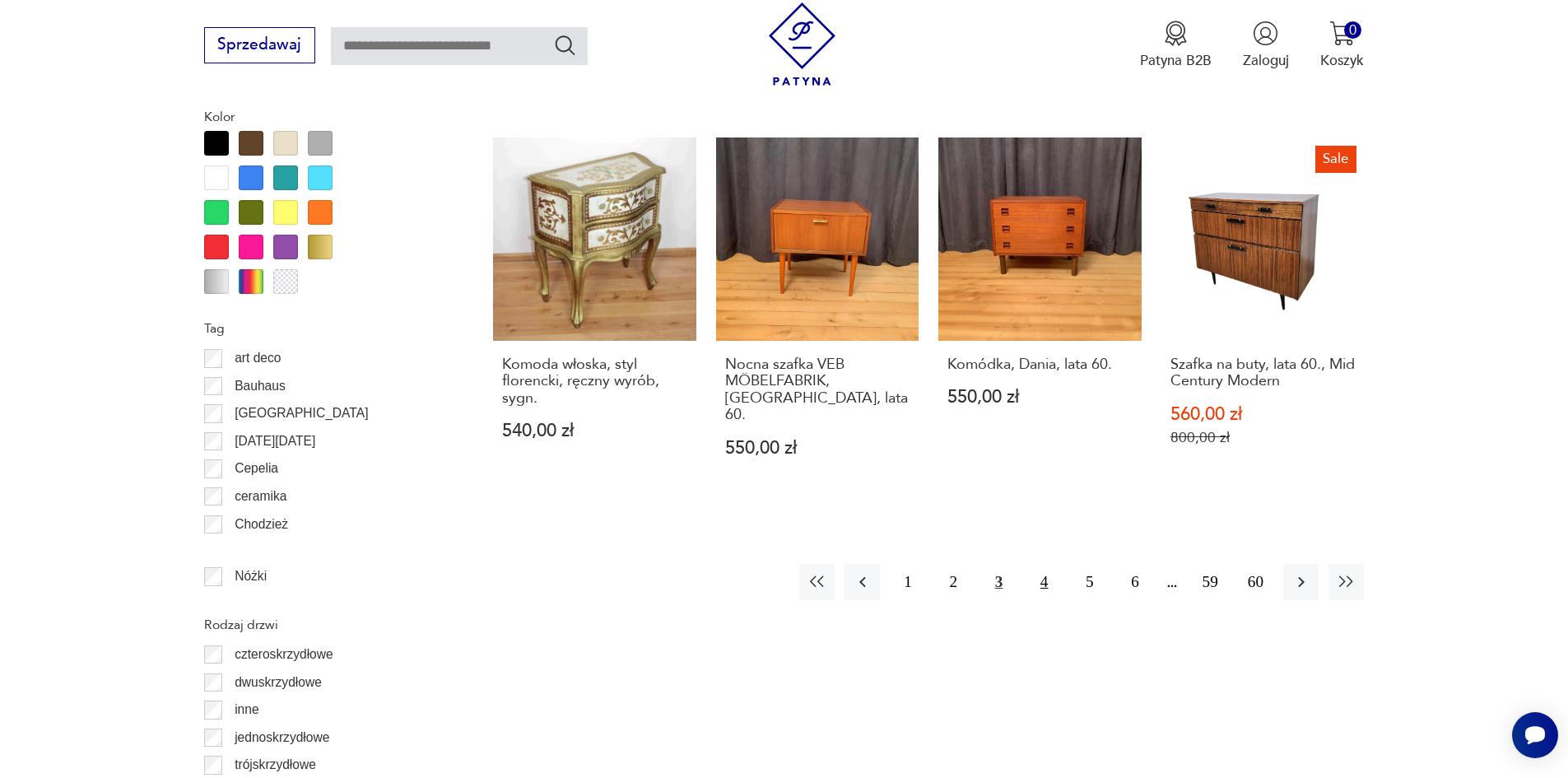
click at [1047, 564] on button "4" at bounding box center [1044, 581] width 35 height 35
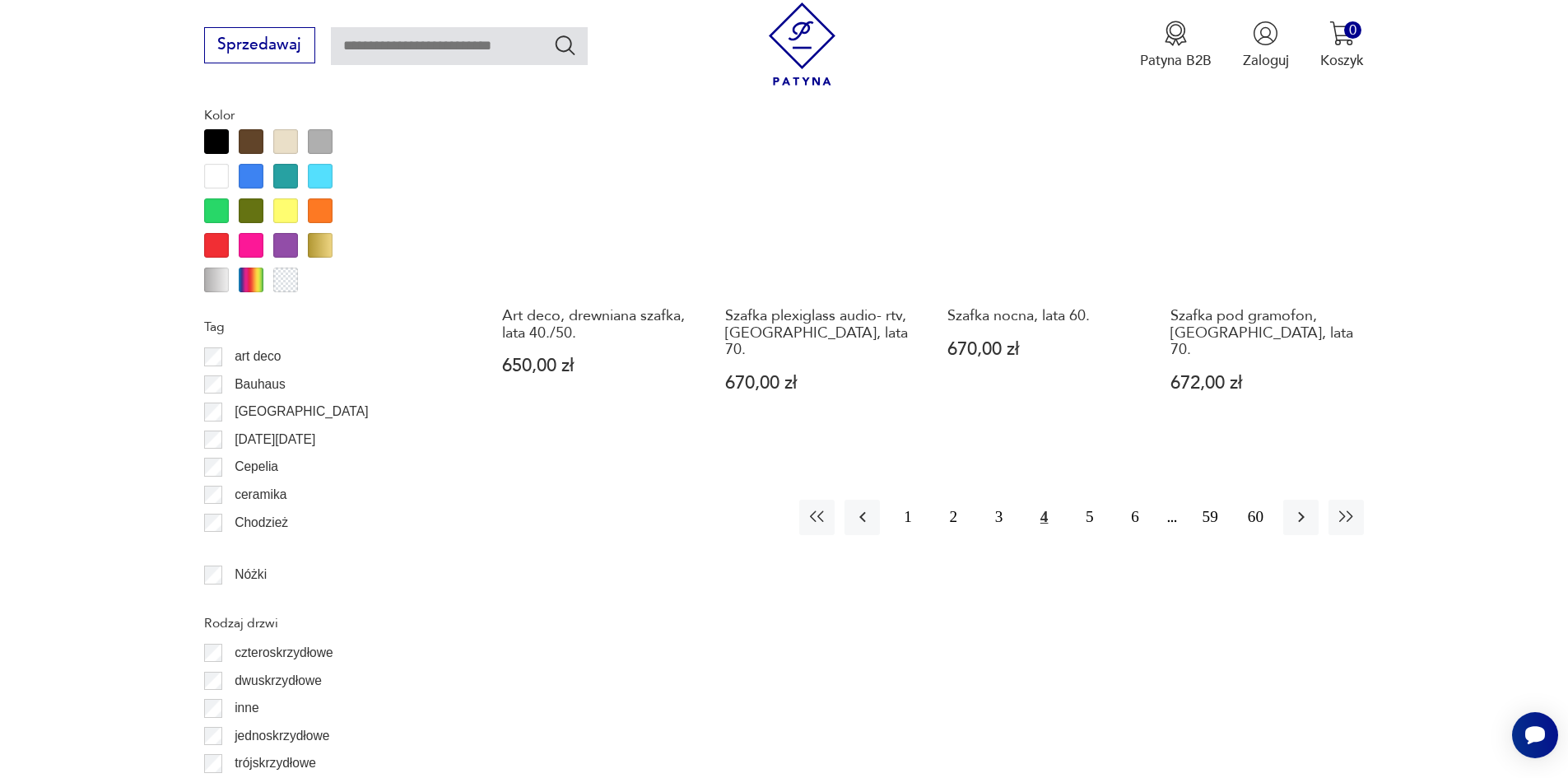
scroll to position [2095, 0]
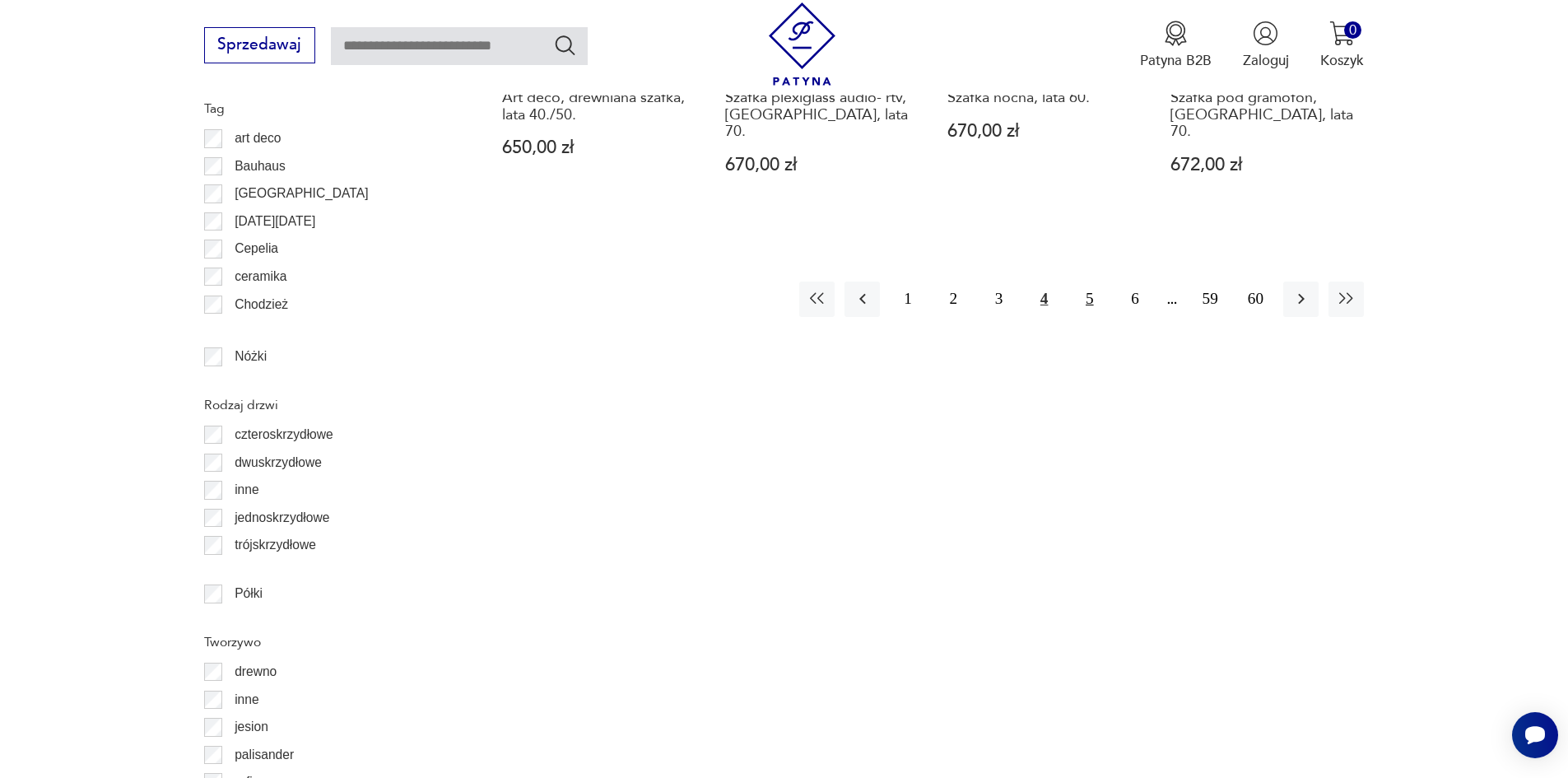
click at [1089, 281] on button "5" at bounding box center [1089, 299] width 35 height 35
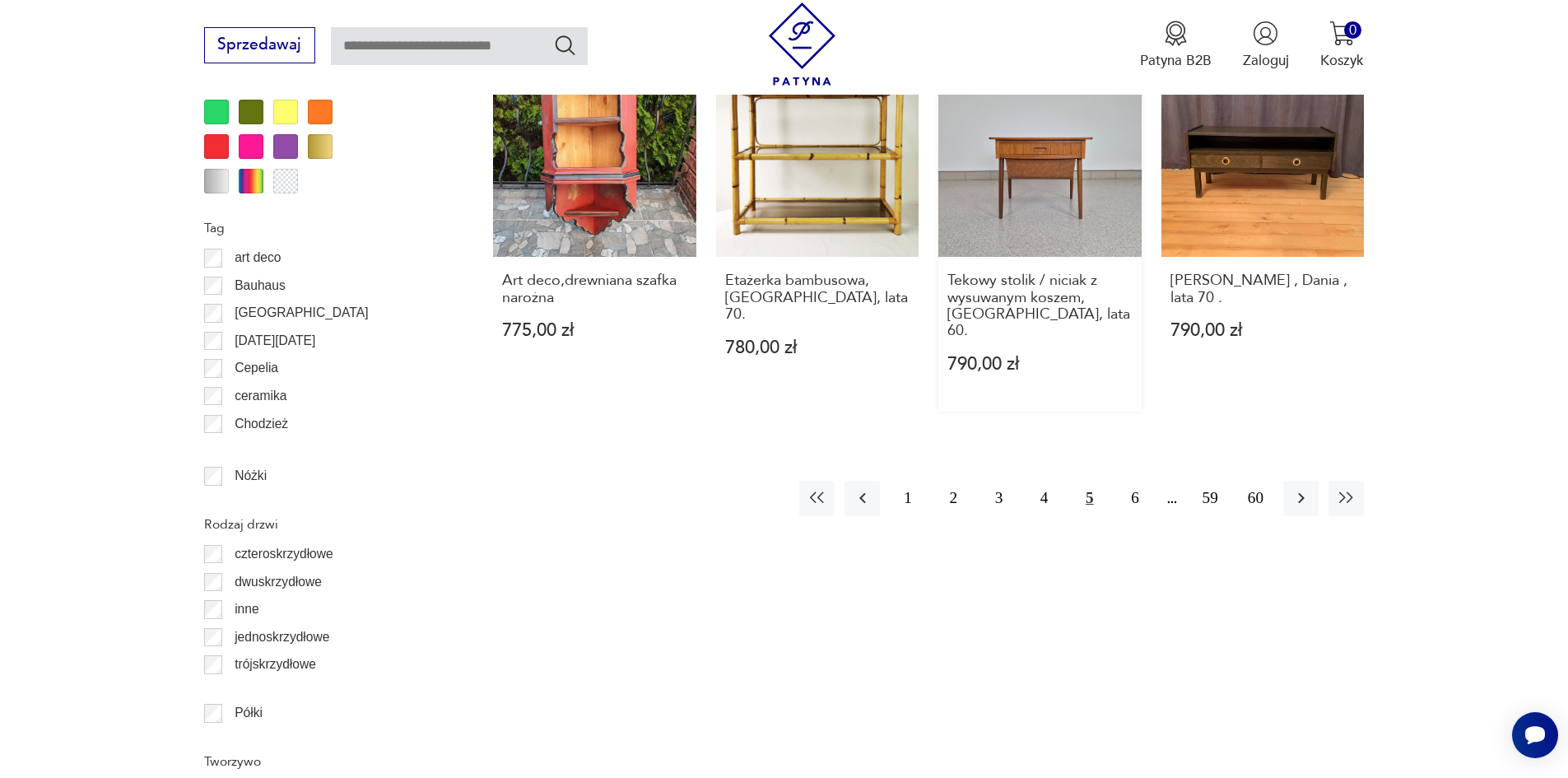
scroll to position [2095, 0]
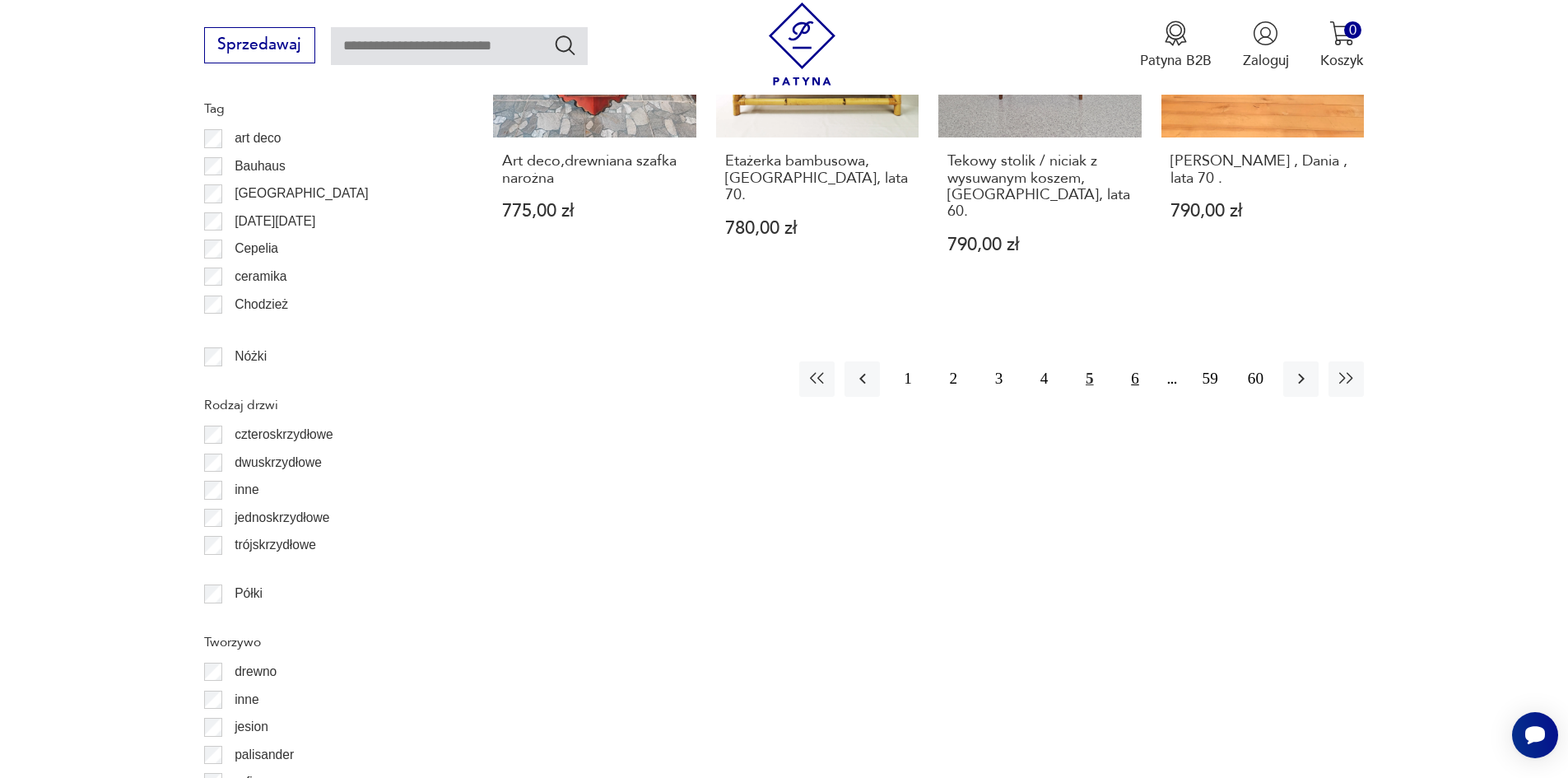
click at [1141, 361] on button "6" at bounding box center [1134, 379] width 35 height 35
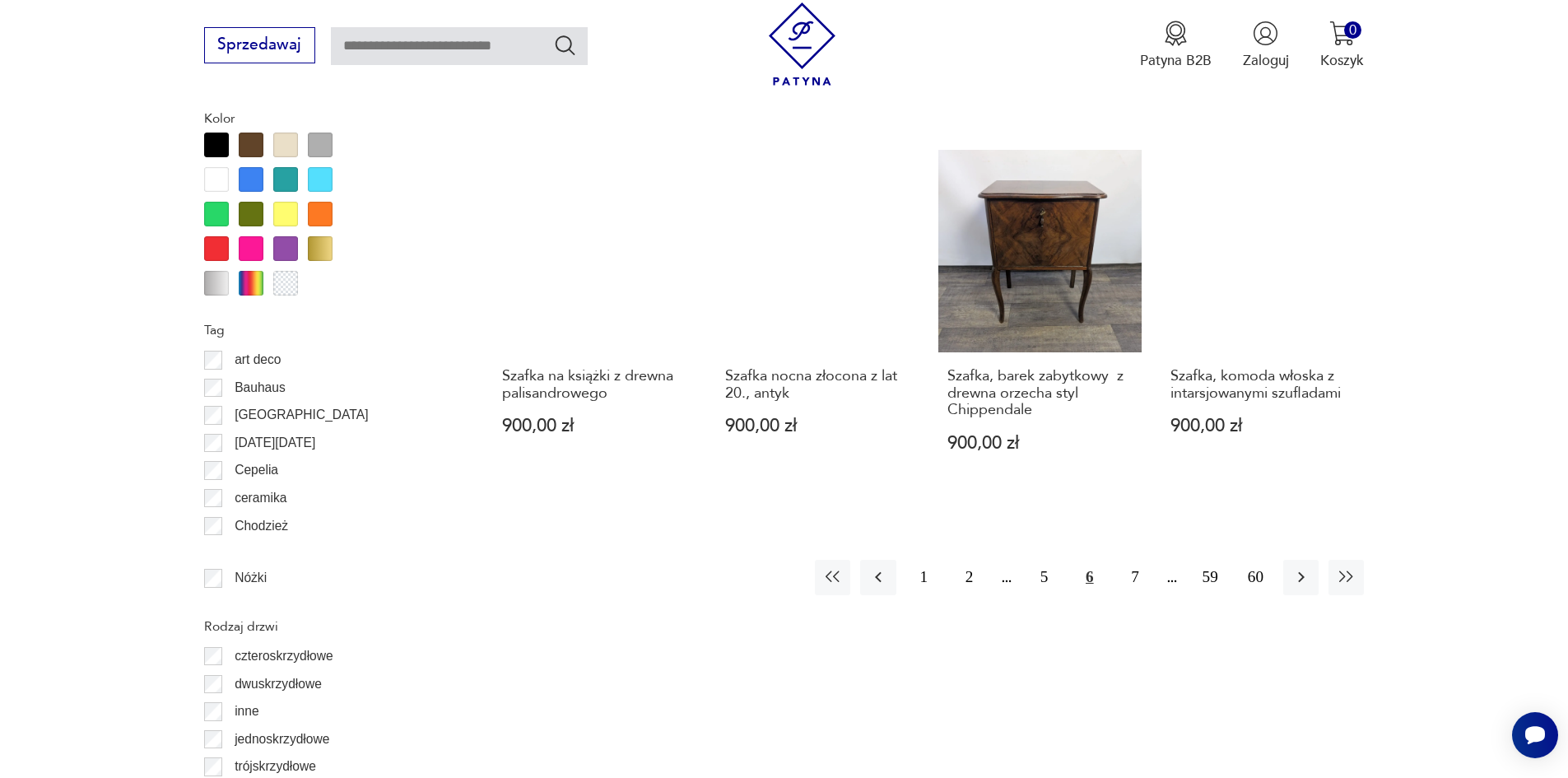
scroll to position [2095, 0]
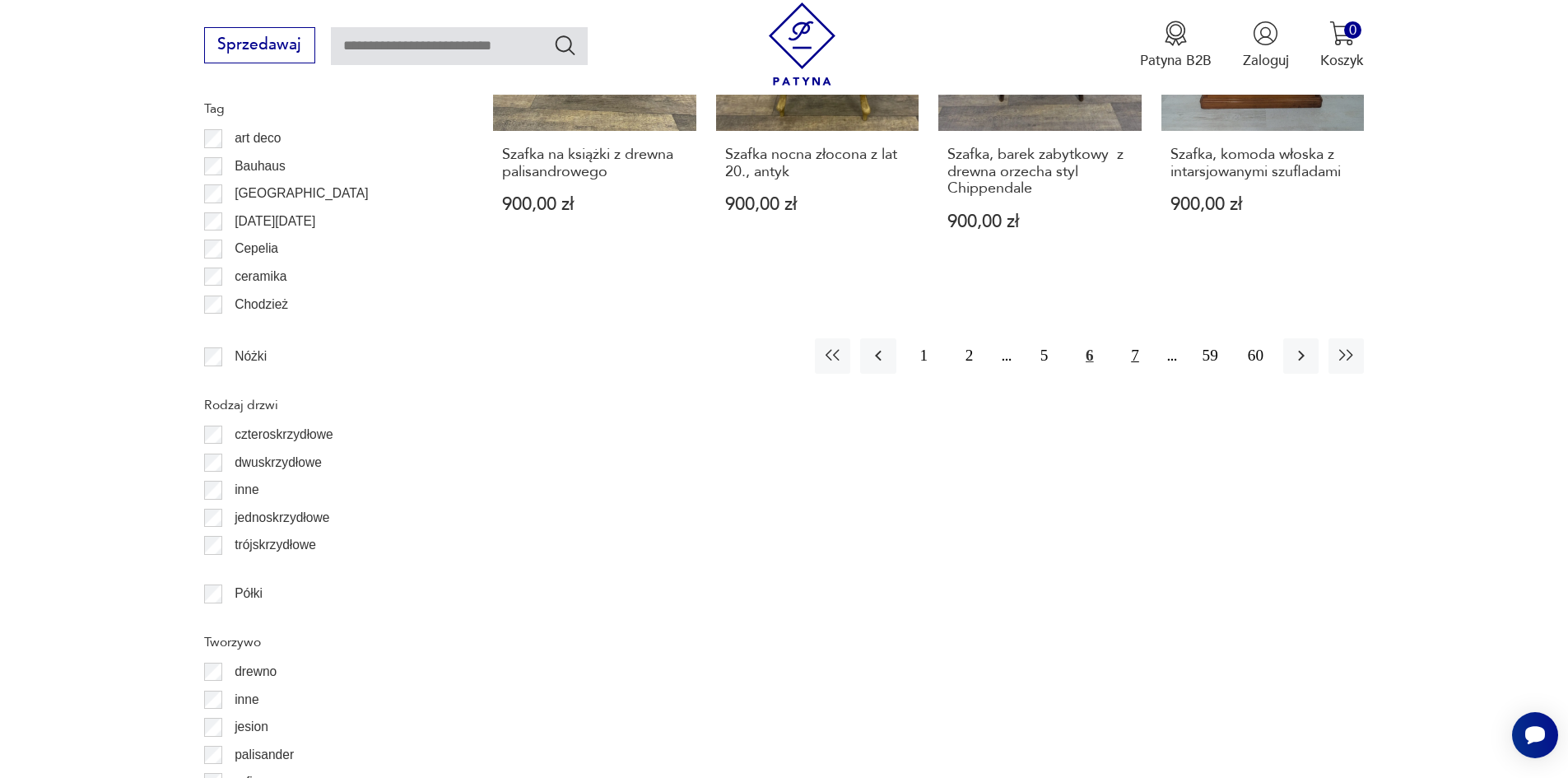
click at [1129, 355] on button "7" at bounding box center [1134, 355] width 35 height 35
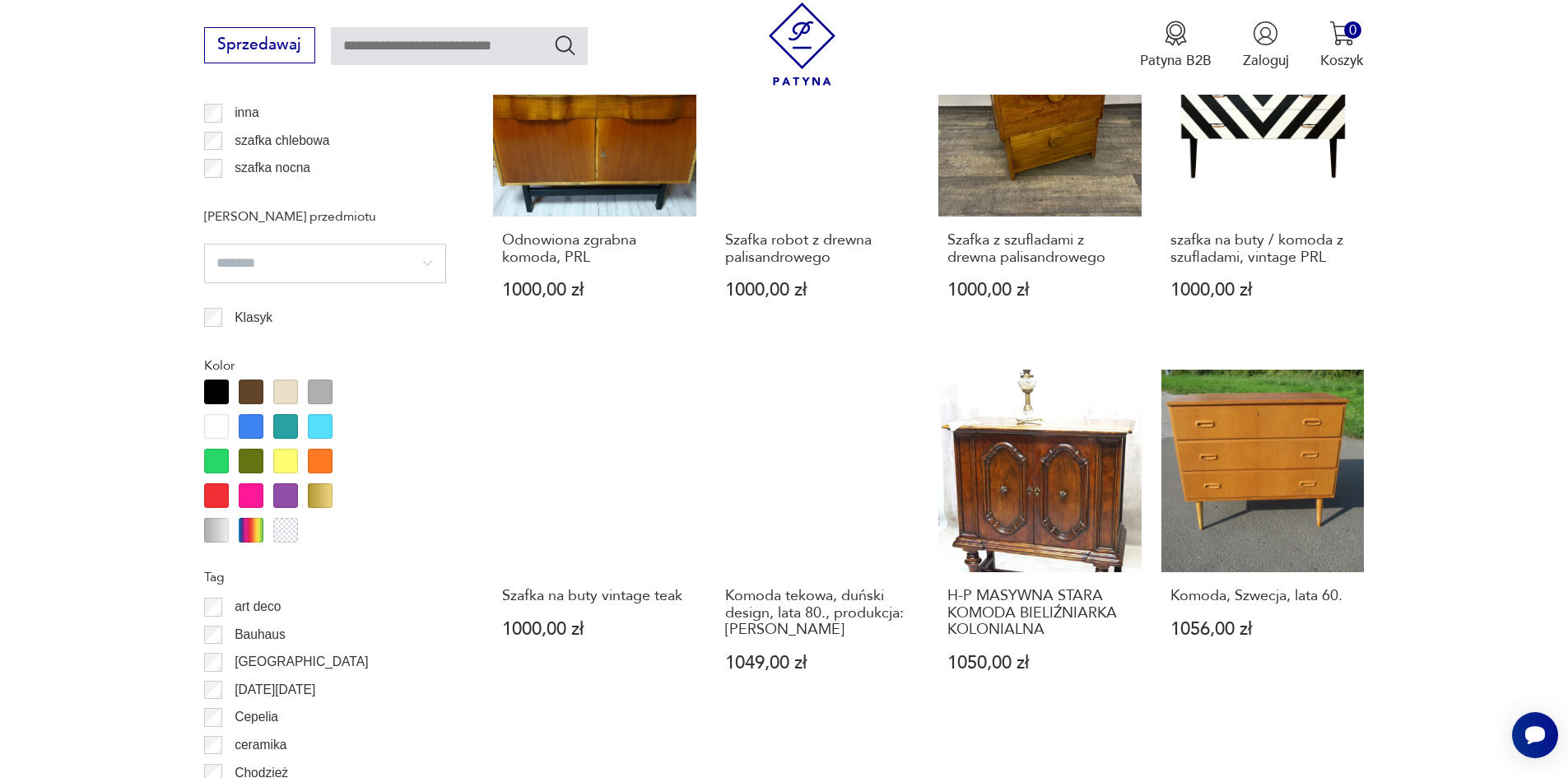
scroll to position [1656, 0]
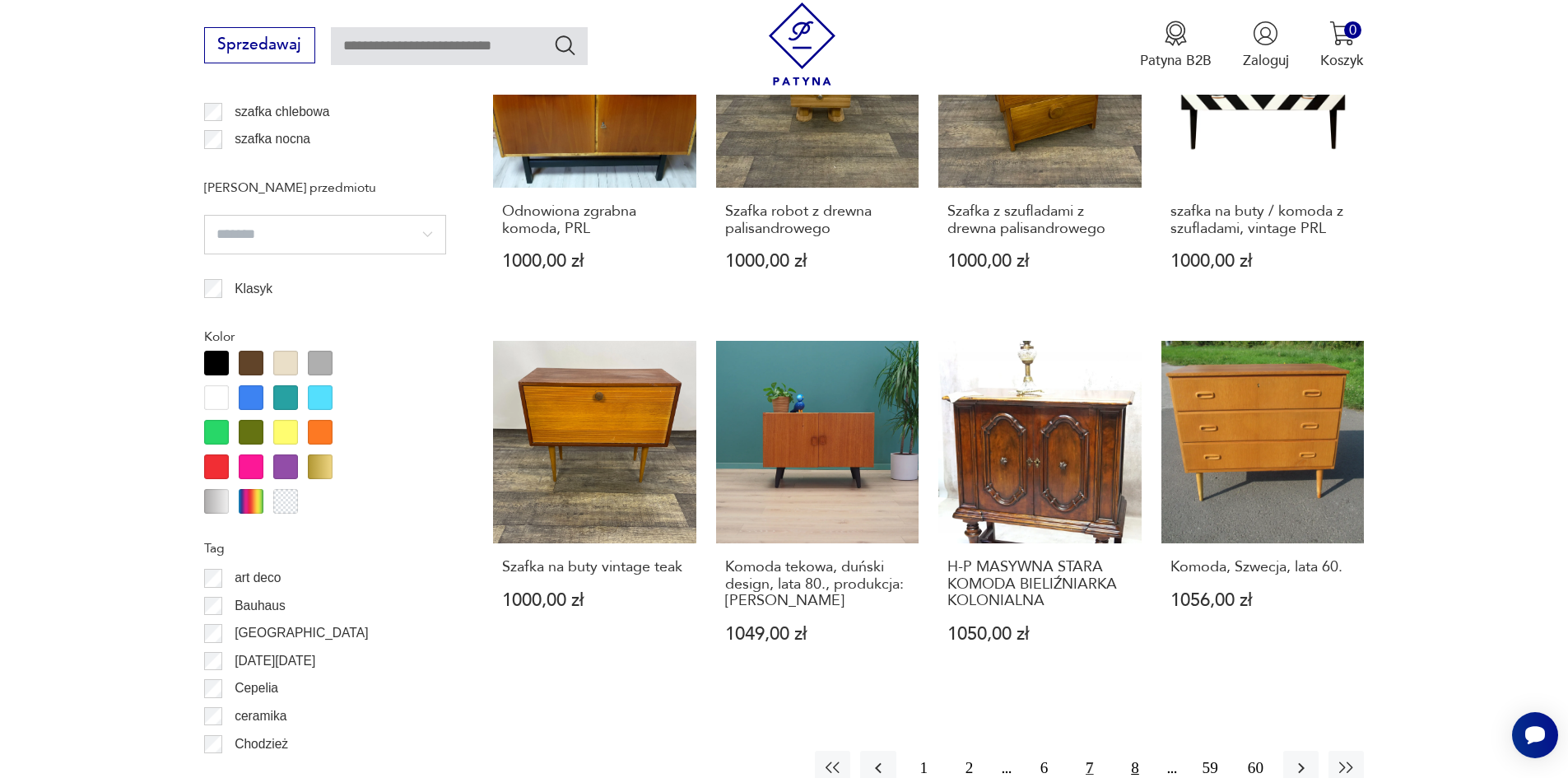
click at [1145, 750] on button "8" at bounding box center [1134, 768] width 35 height 35
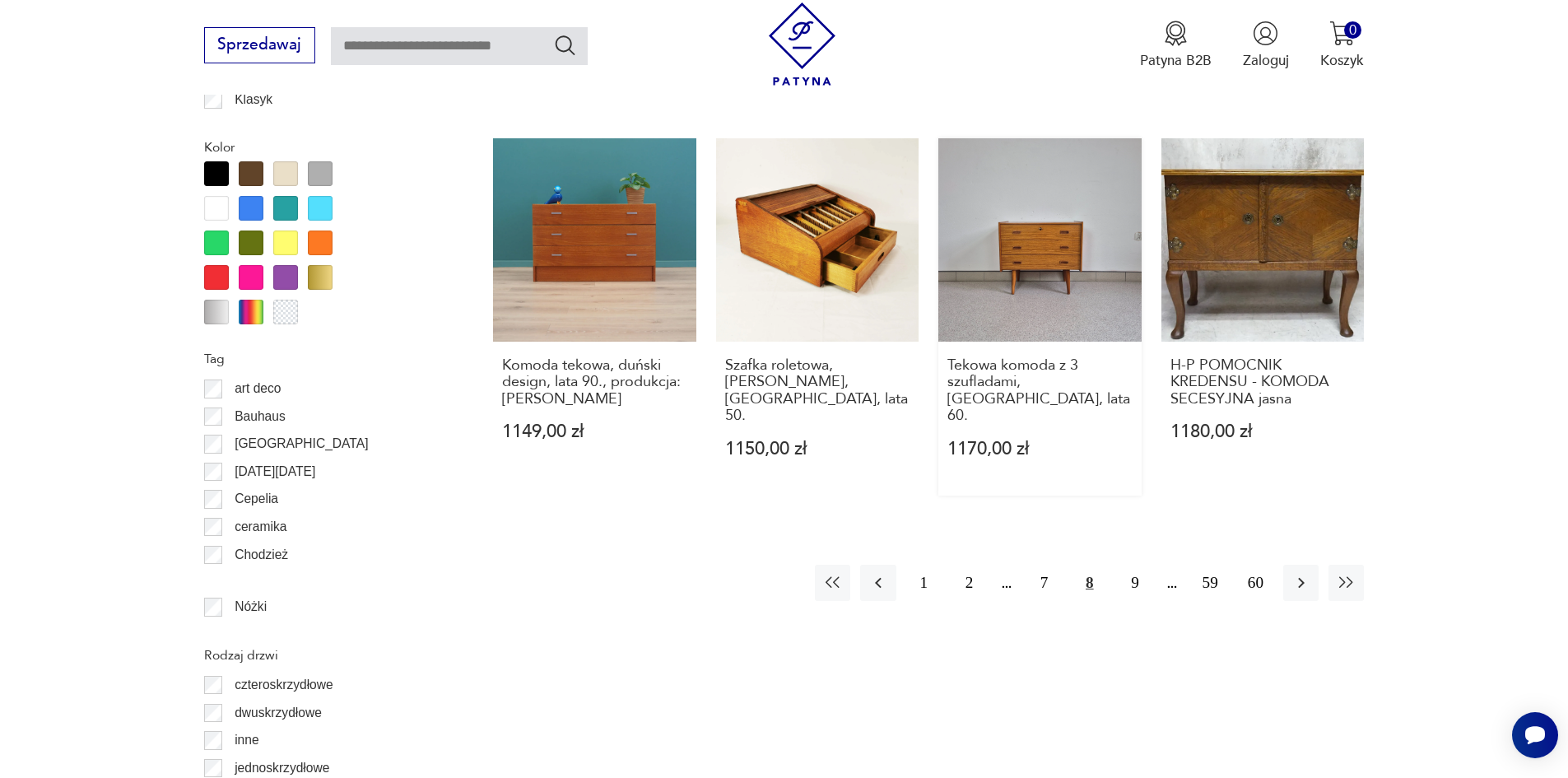
scroll to position [1875, 0]
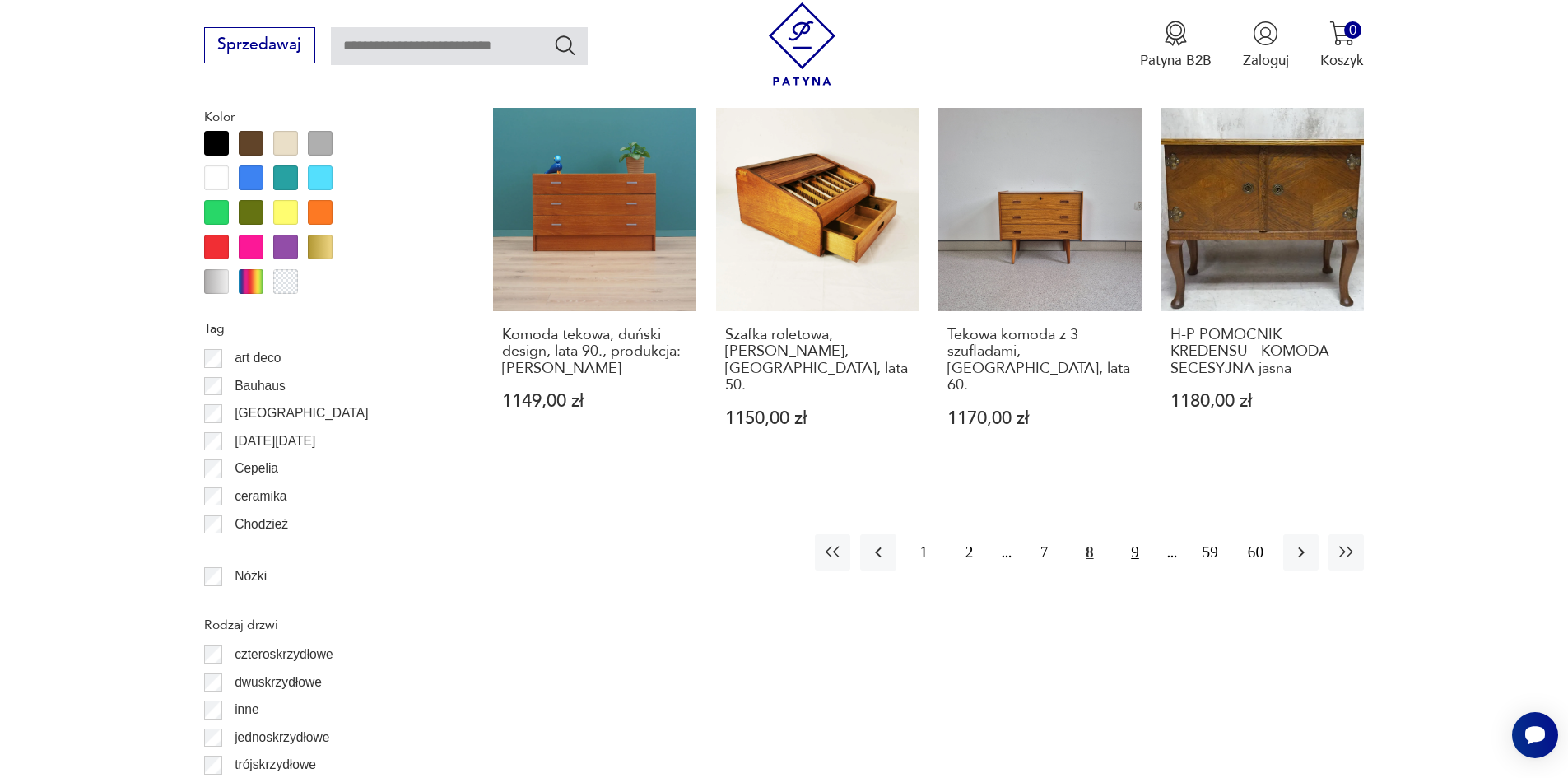
click at [1131, 534] on button "9" at bounding box center [1134, 552] width 35 height 35
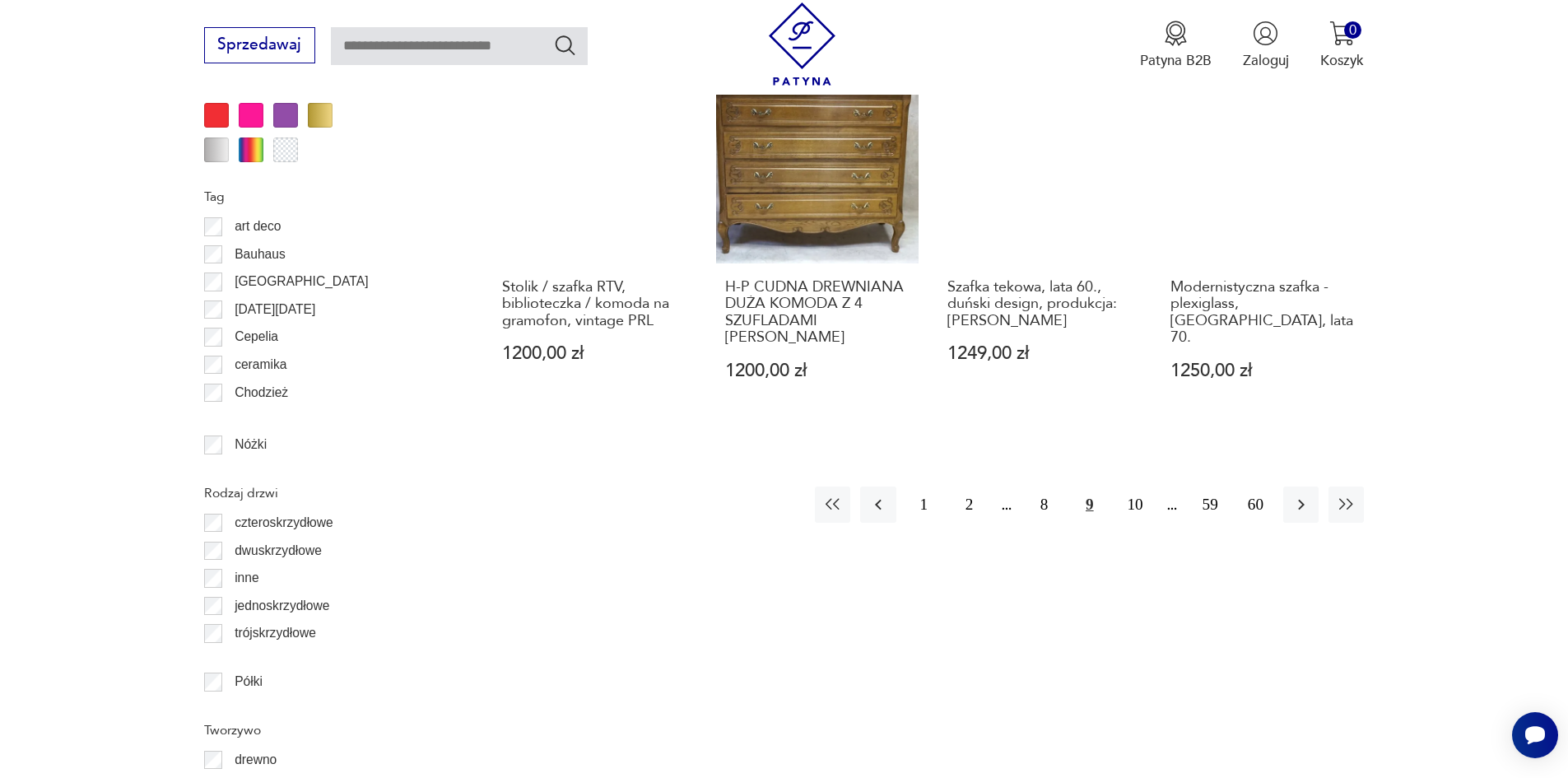
scroll to position [2095, 0]
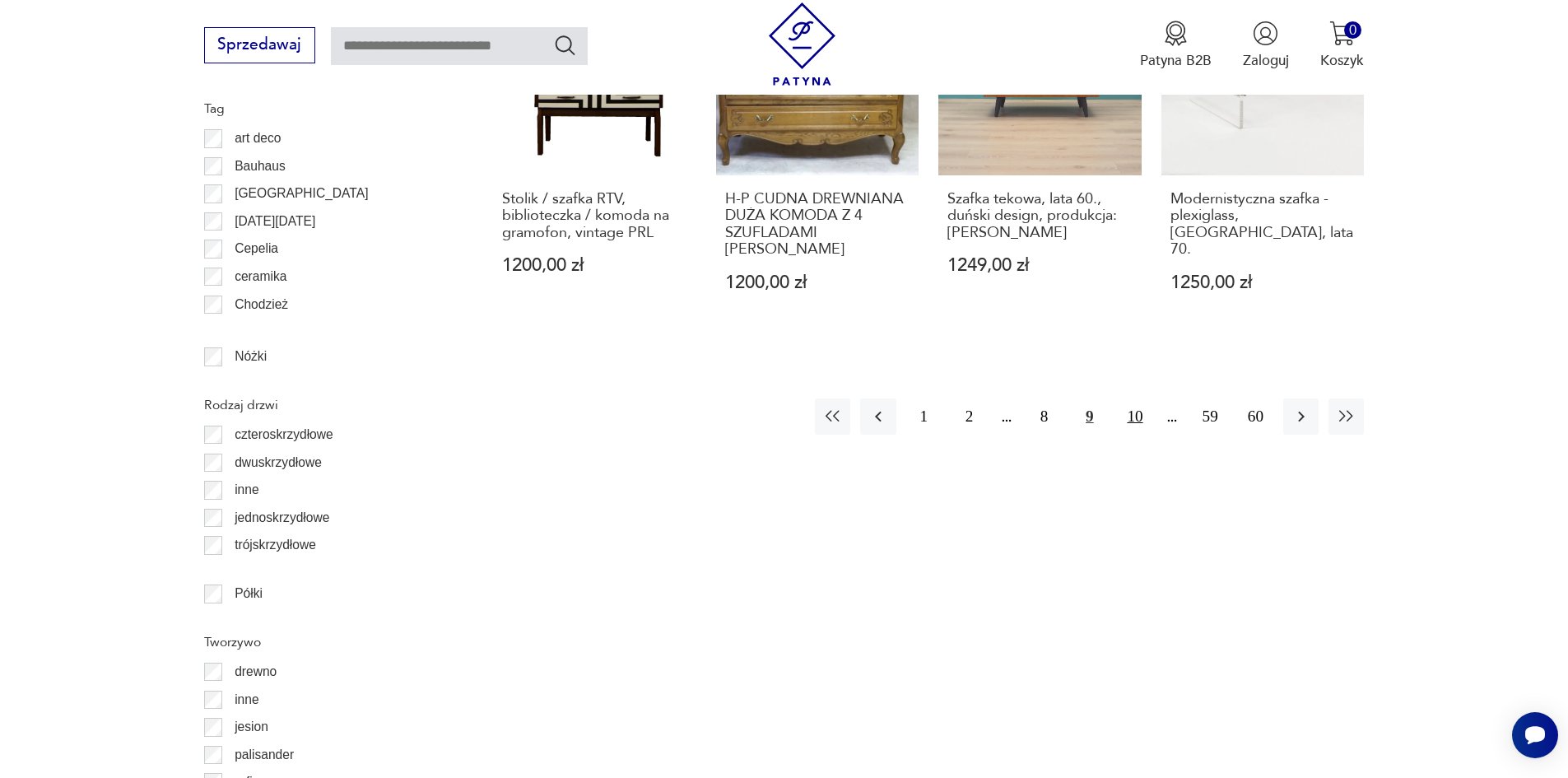
click at [1120, 398] on button "10" at bounding box center [1134, 416] width 35 height 35
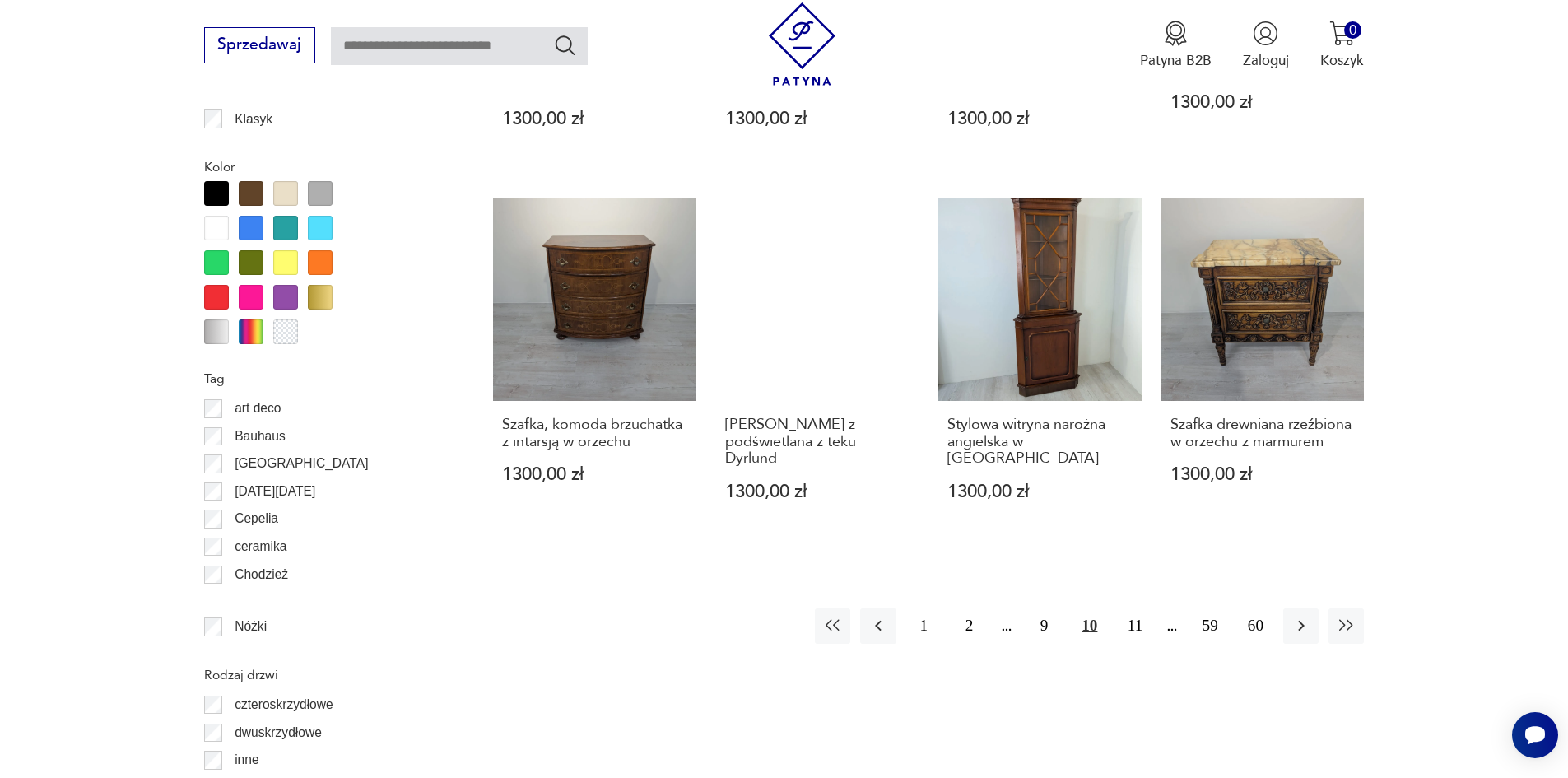
scroll to position [1875, 0]
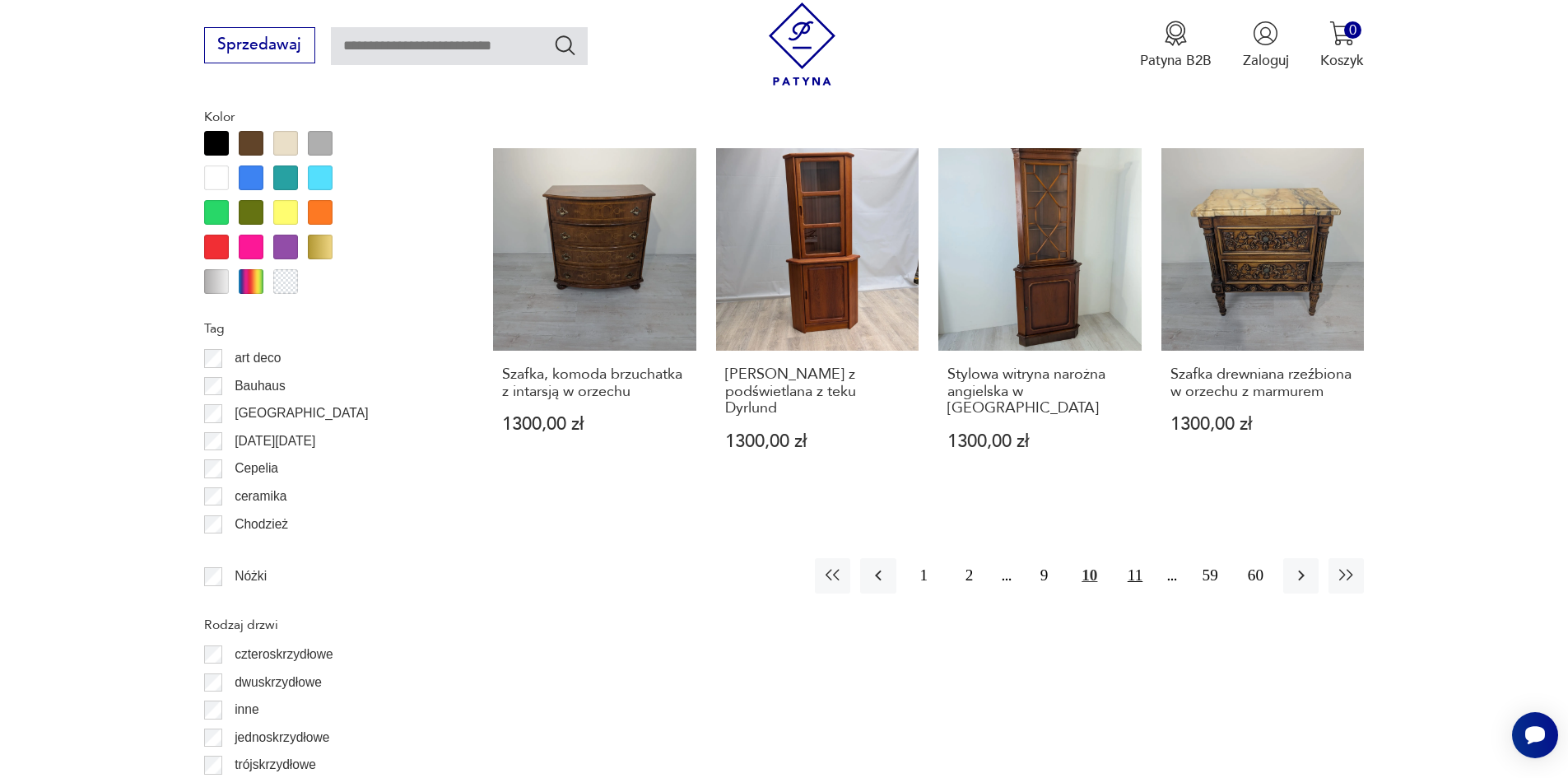
click at [1133, 559] on button "11" at bounding box center [1134, 576] width 35 height 35
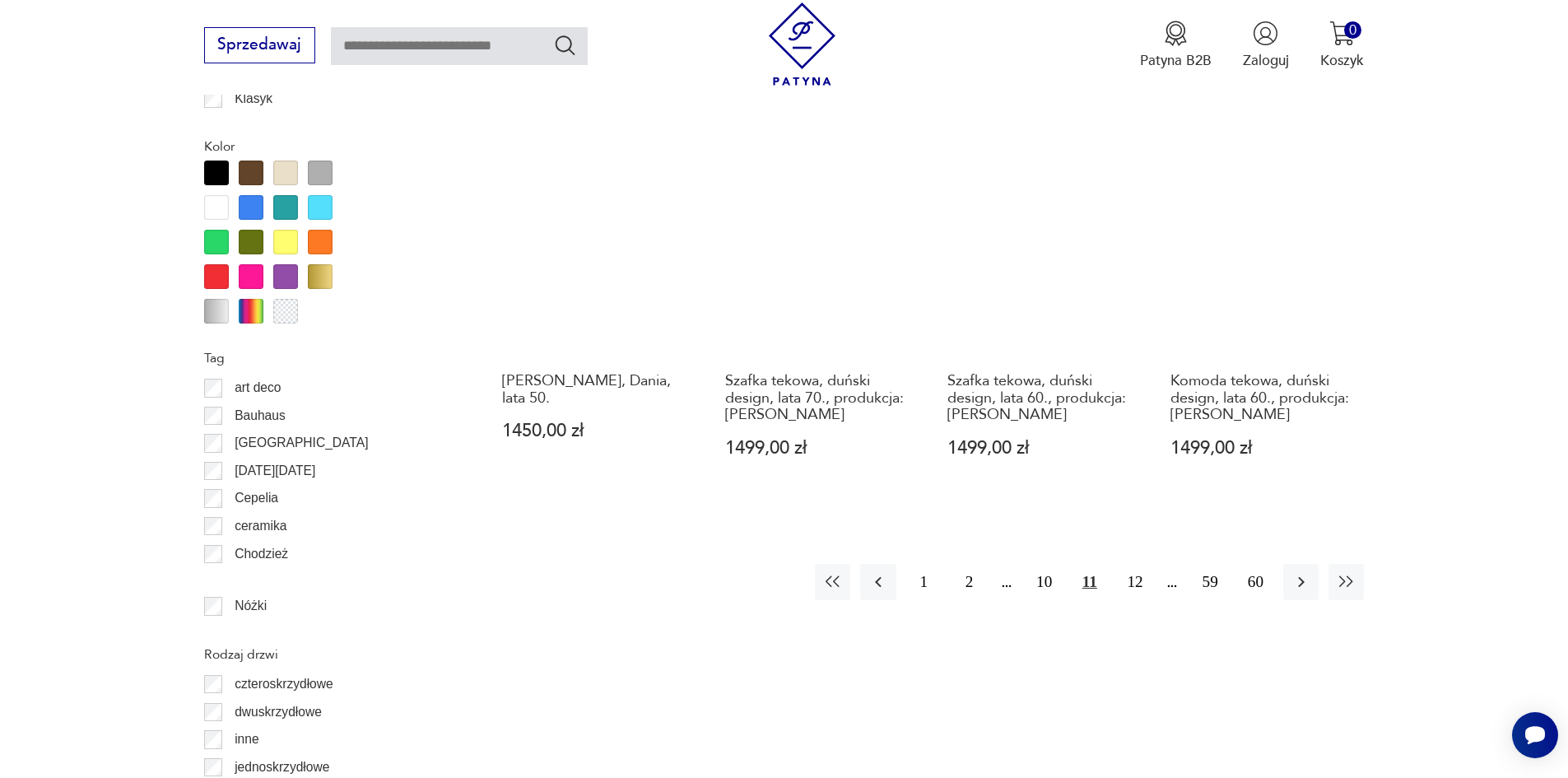
scroll to position [1875, 0]
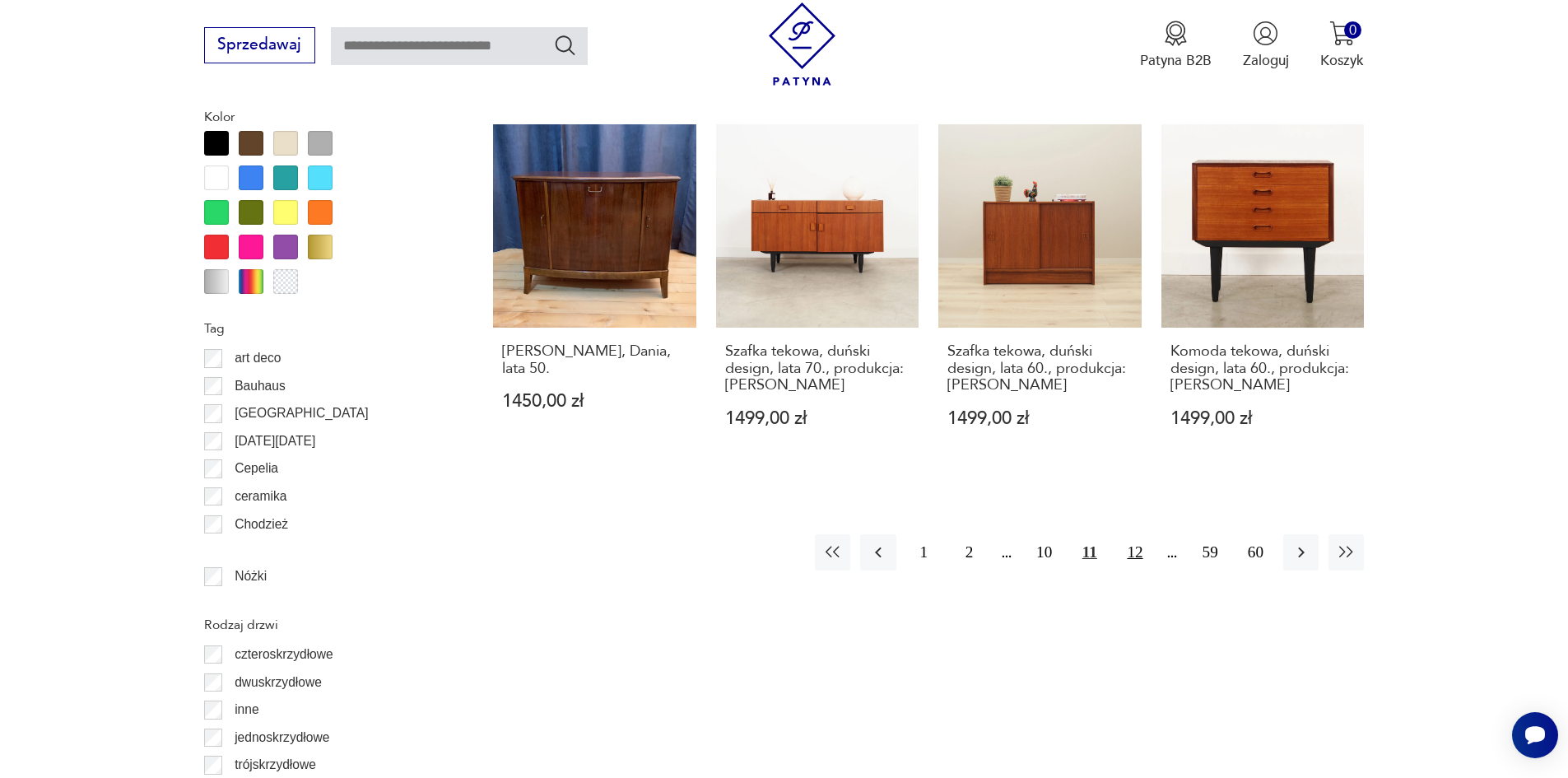
click at [1143, 534] on button "12" at bounding box center [1134, 552] width 35 height 35
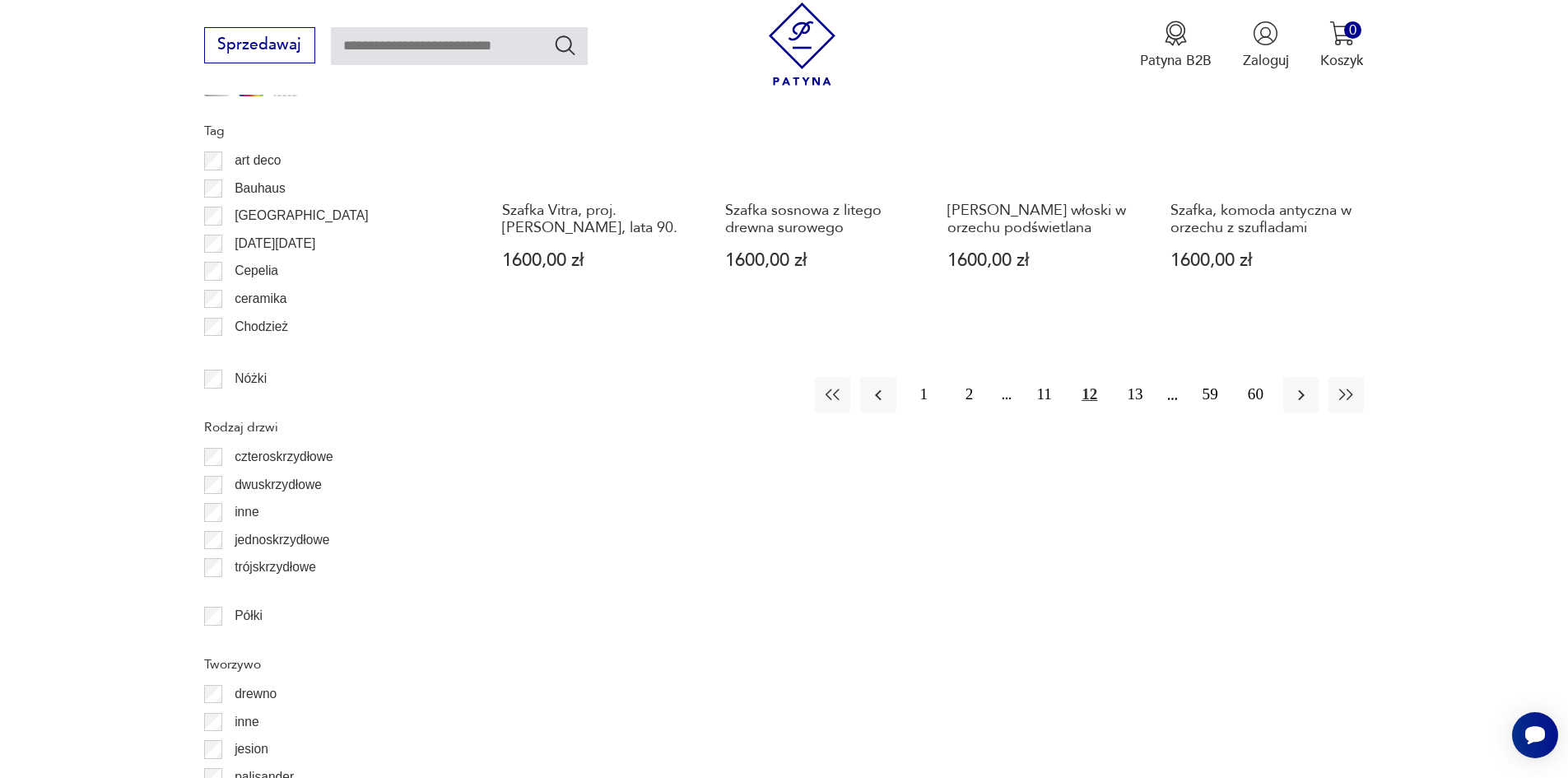
scroll to position [2095, 0]
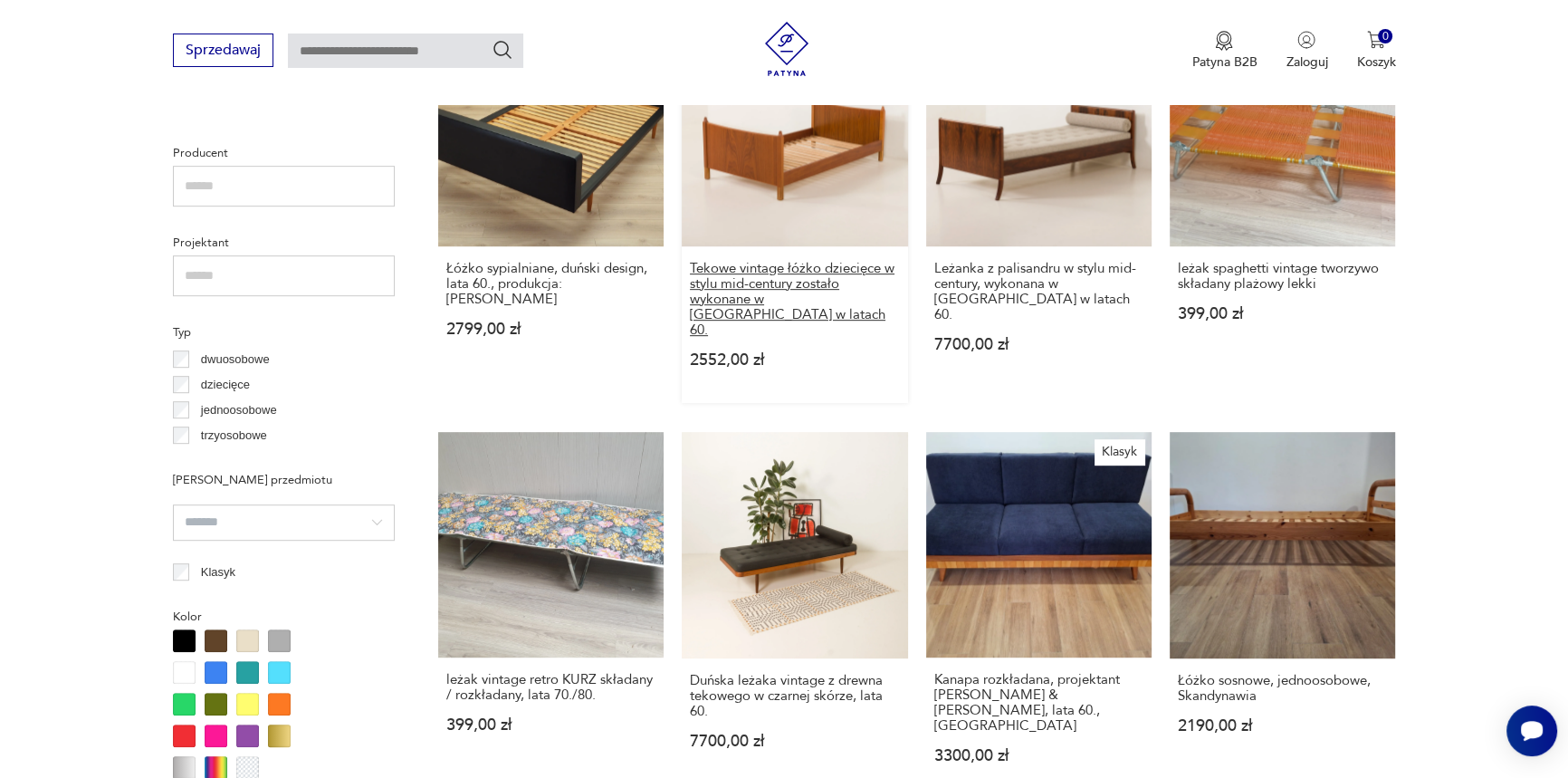
scroll to position [1152, 0]
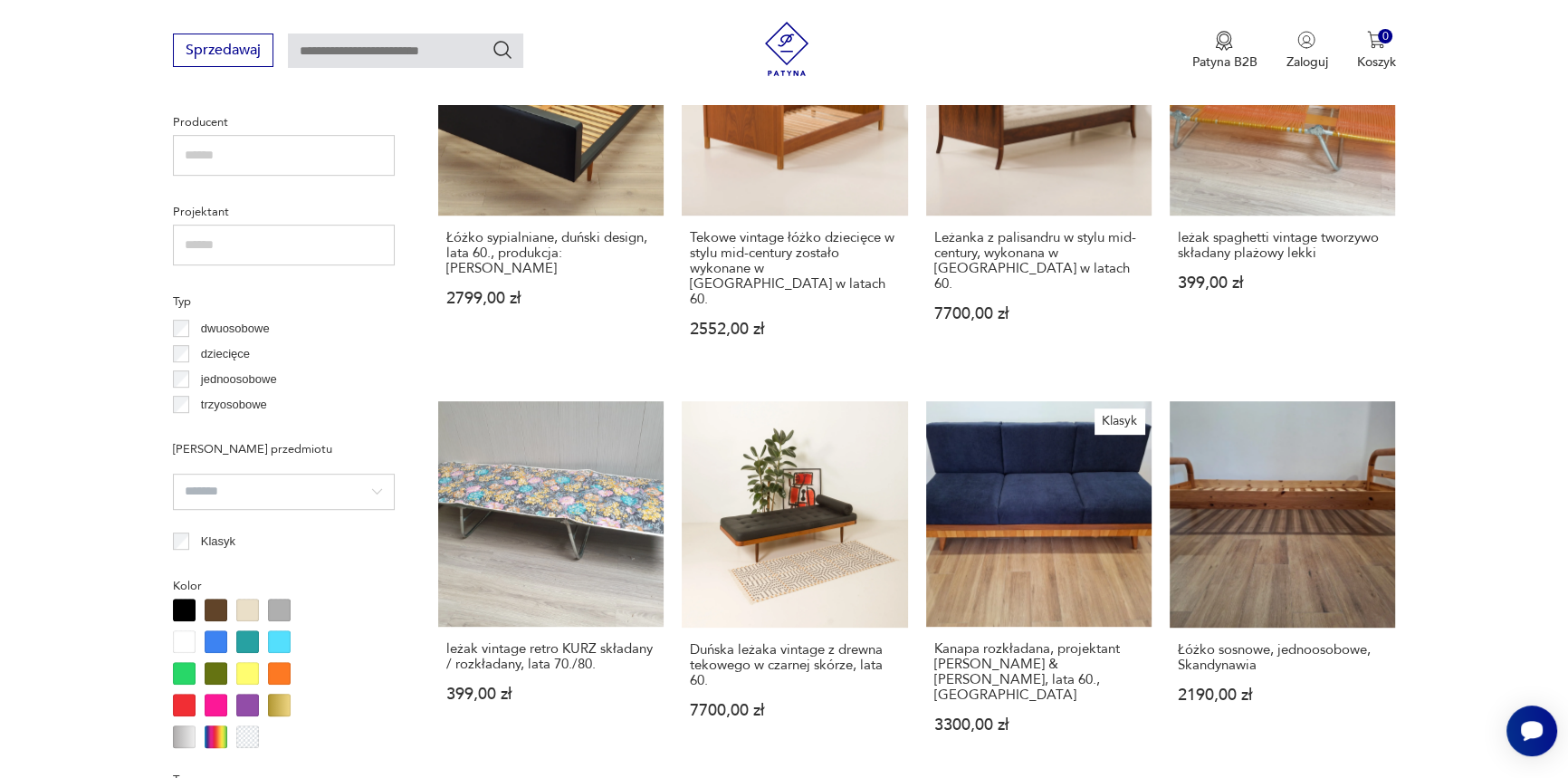
drag, startPoint x: 1235, startPoint y: 624, endPoint x: 1548, endPoint y: 489, distance: 340.9
click at [1548, 489] on section "Filtruj produkty Cena MIN MAX OK Promocja Datowanie OK Kraj pochodzenia Dania (…" at bounding box center [784, 467] width 1568 height 1839
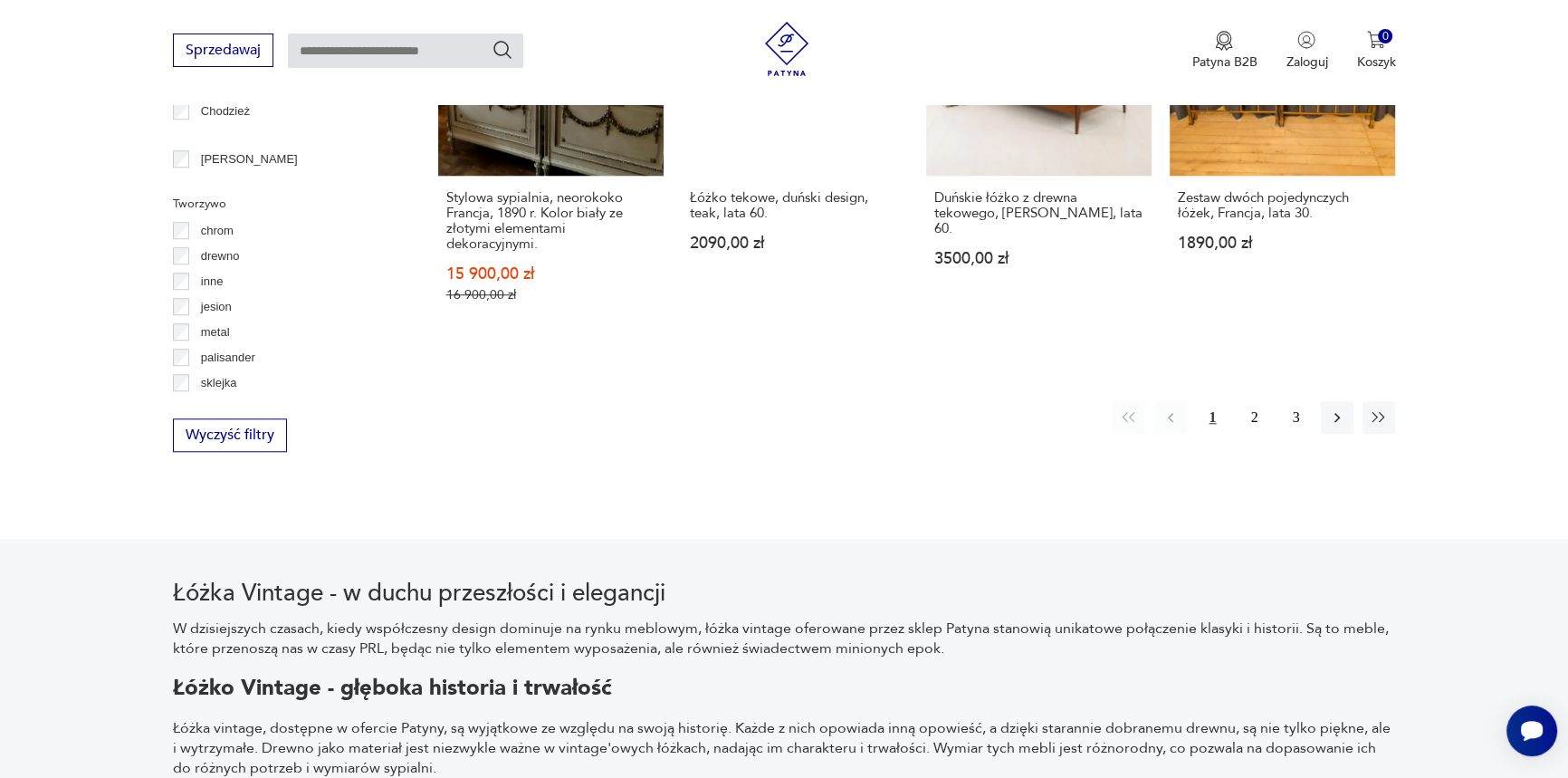
scroll to position [2029, 0]
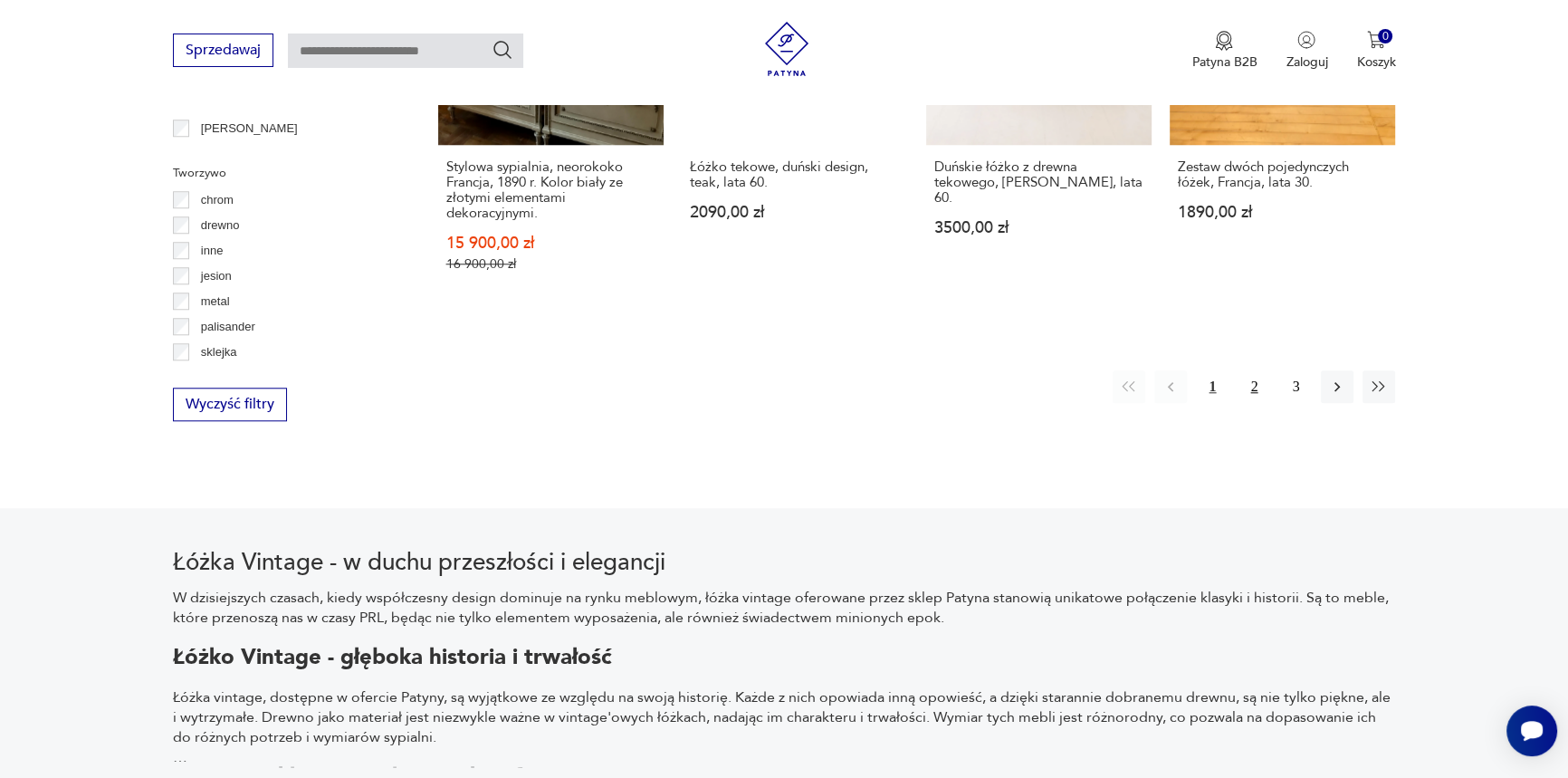
click at [1254, 370] on button "2" at bounding box center [1254, 386] width 32 height 32
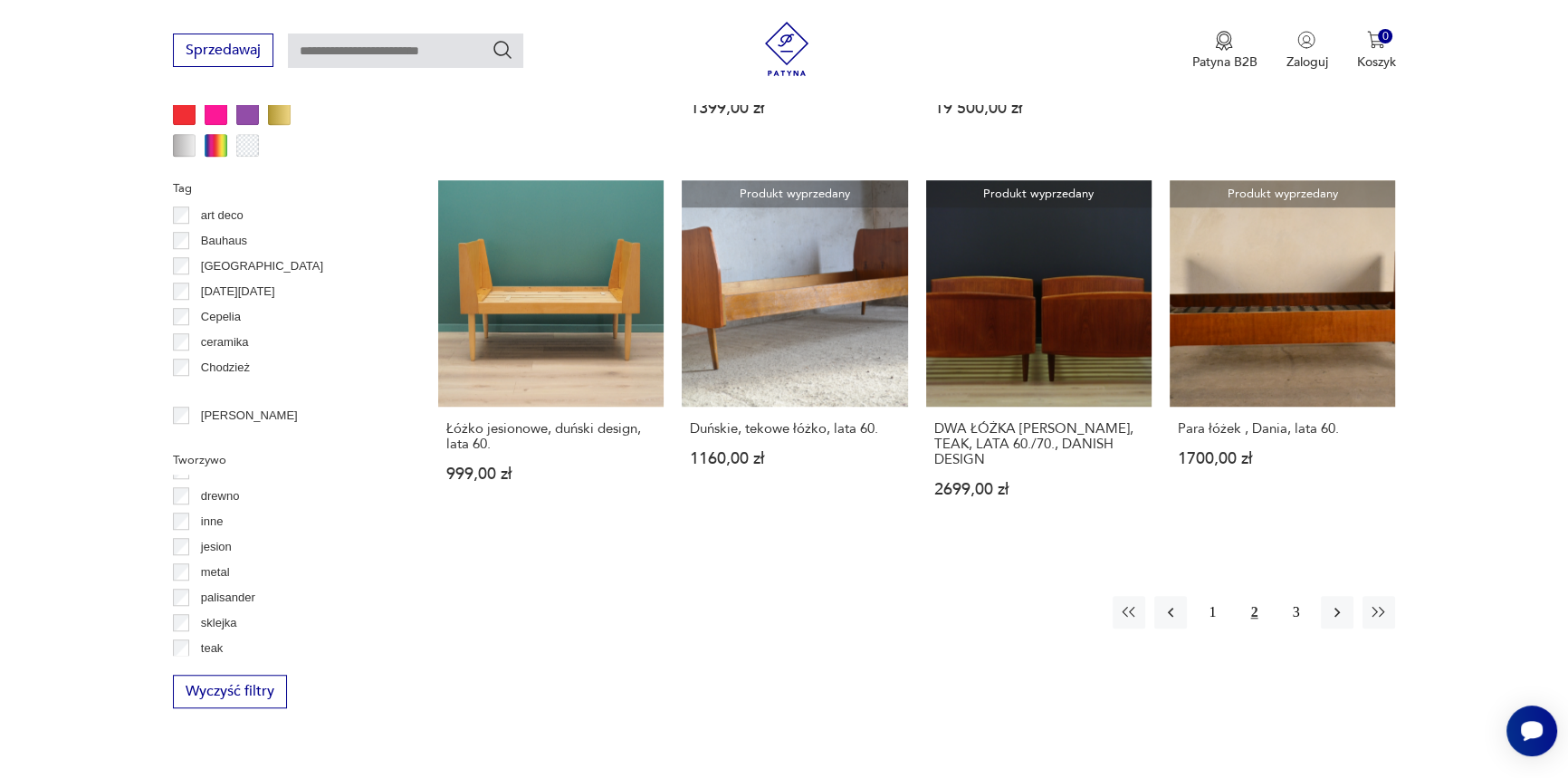
scroll to position [21, 0]
click at [1303, 595] on button "3" at bounding box center [1295, 611] width 32 height 32
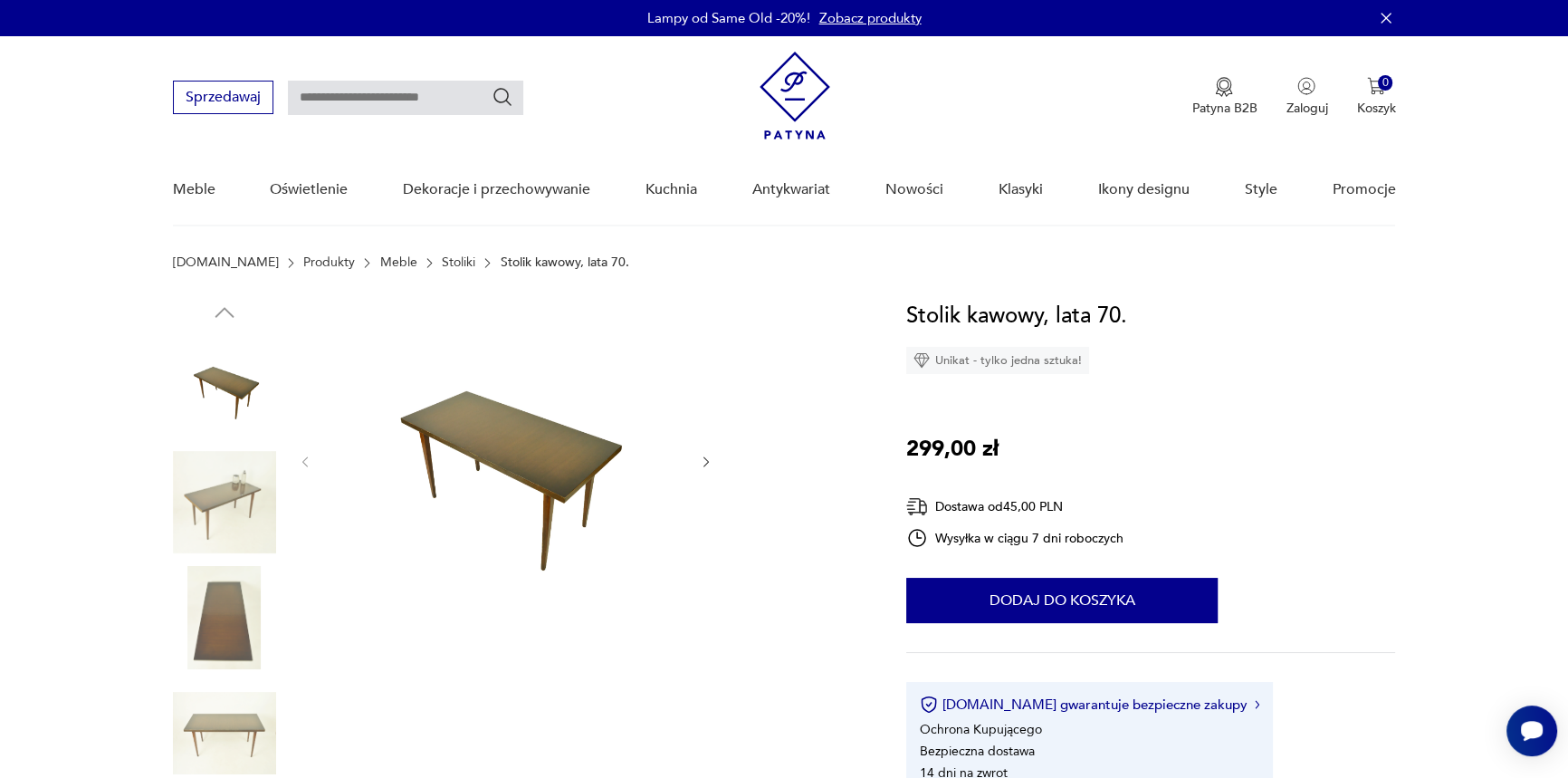
click at [221, 613] on img at bounding box center [224, 617] width 103 height 103
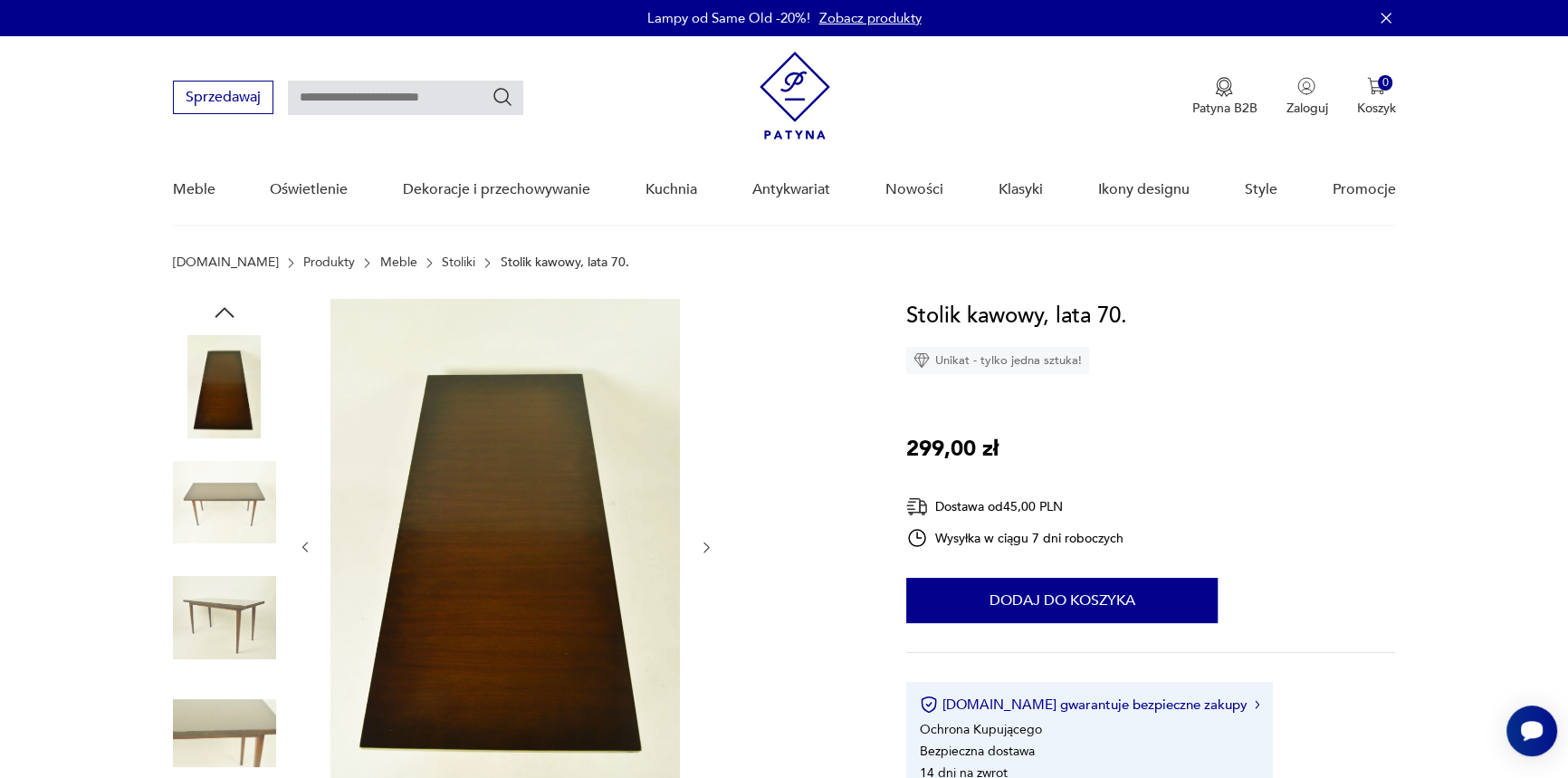
click at [229, 556] on div at bounding box center [224, 561] width 103 height 452
click at [219, 595] on img at bounding box center [224, 617] width 103 height 103
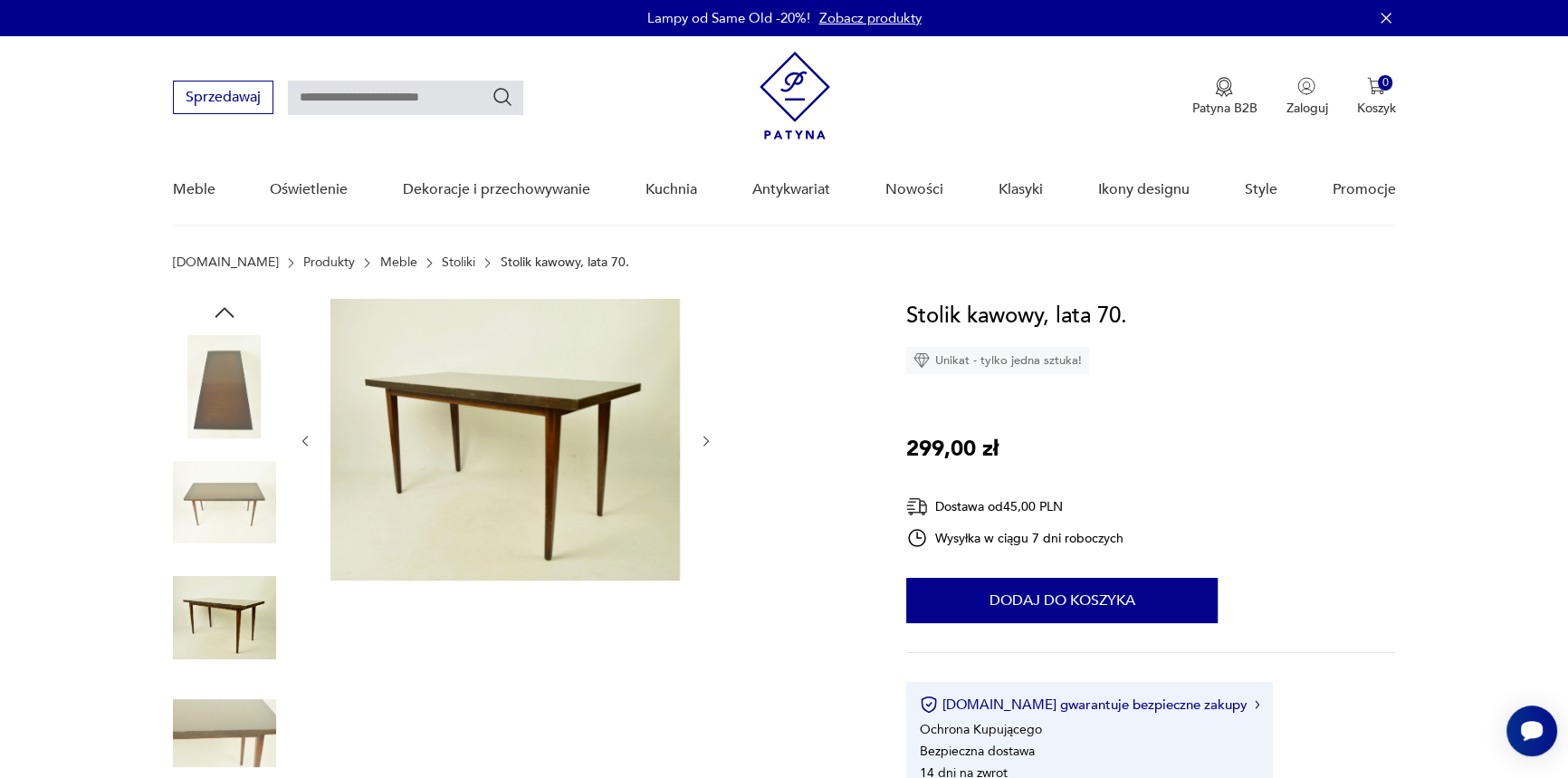
click at [218, 716] on img at bounding box center [224, 733] width 103 height 103
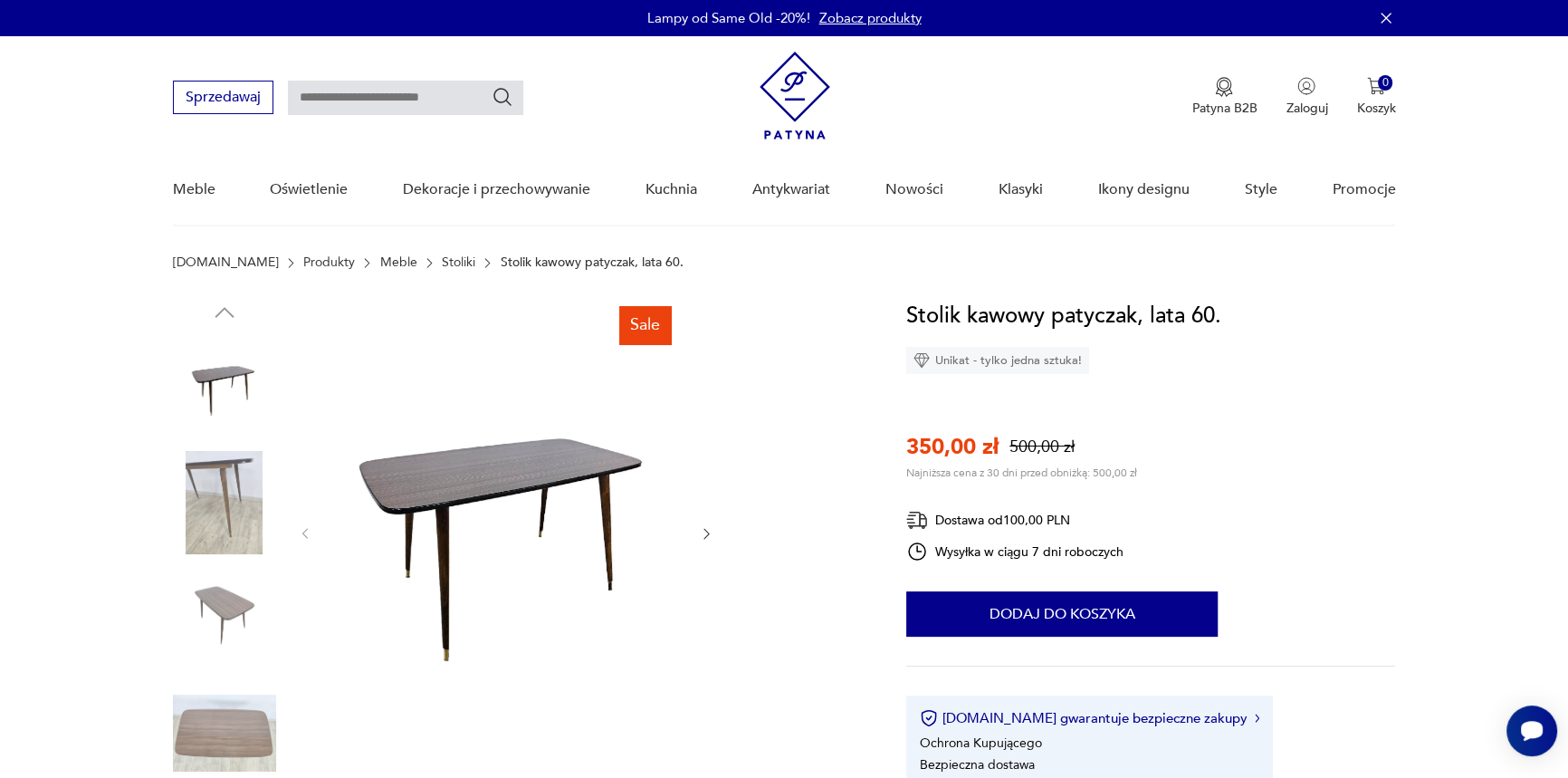
click at [400, 472] on img at bounding box center [504, 532] width 349 height 467
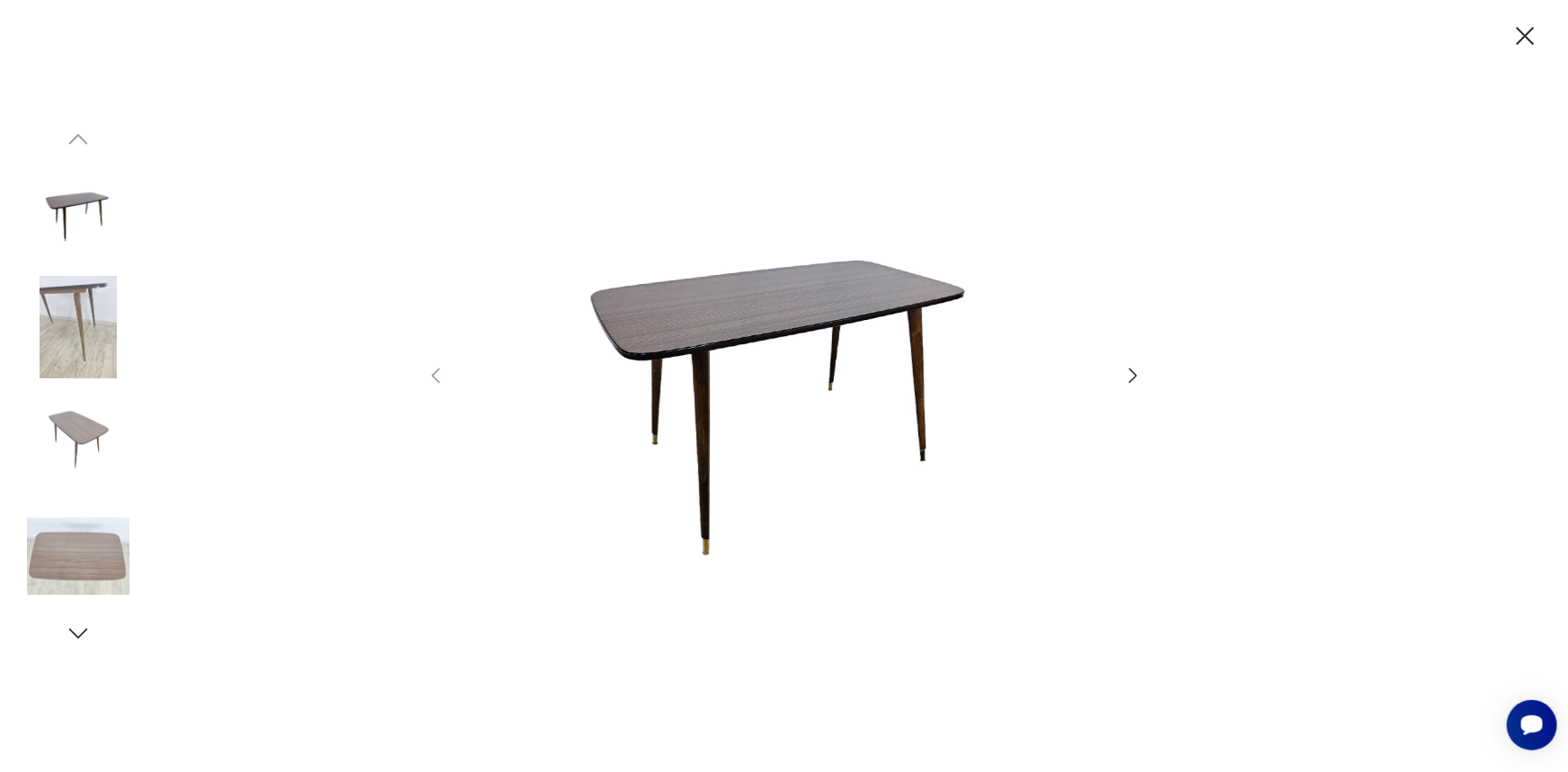
click at [1135, 376] on icon "button" at bounding box center [1132, 374] width 8 height 14
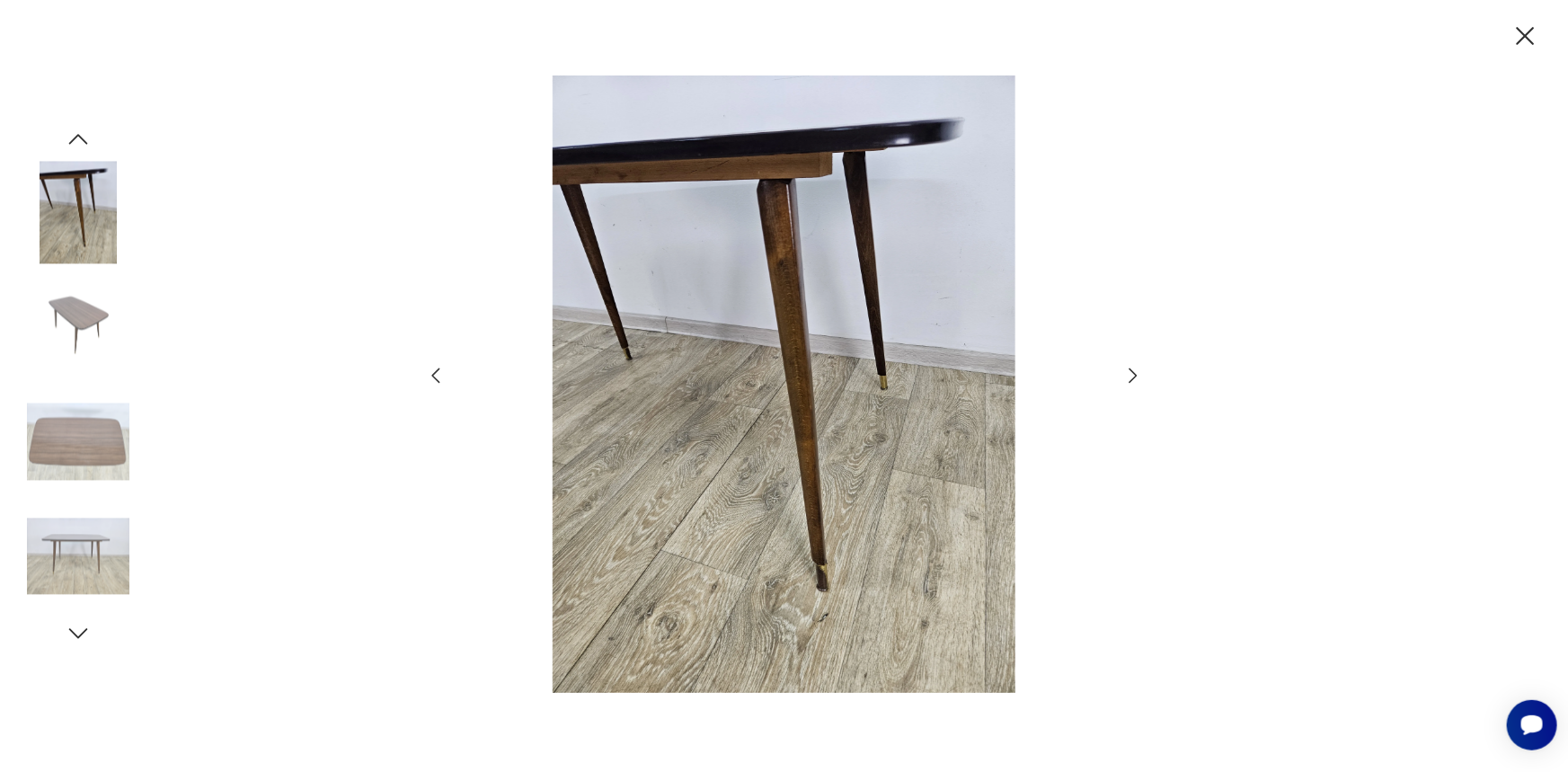
click at [1134, 376] on icon "button" at bounding box center [1133, 375] width 22 height 22
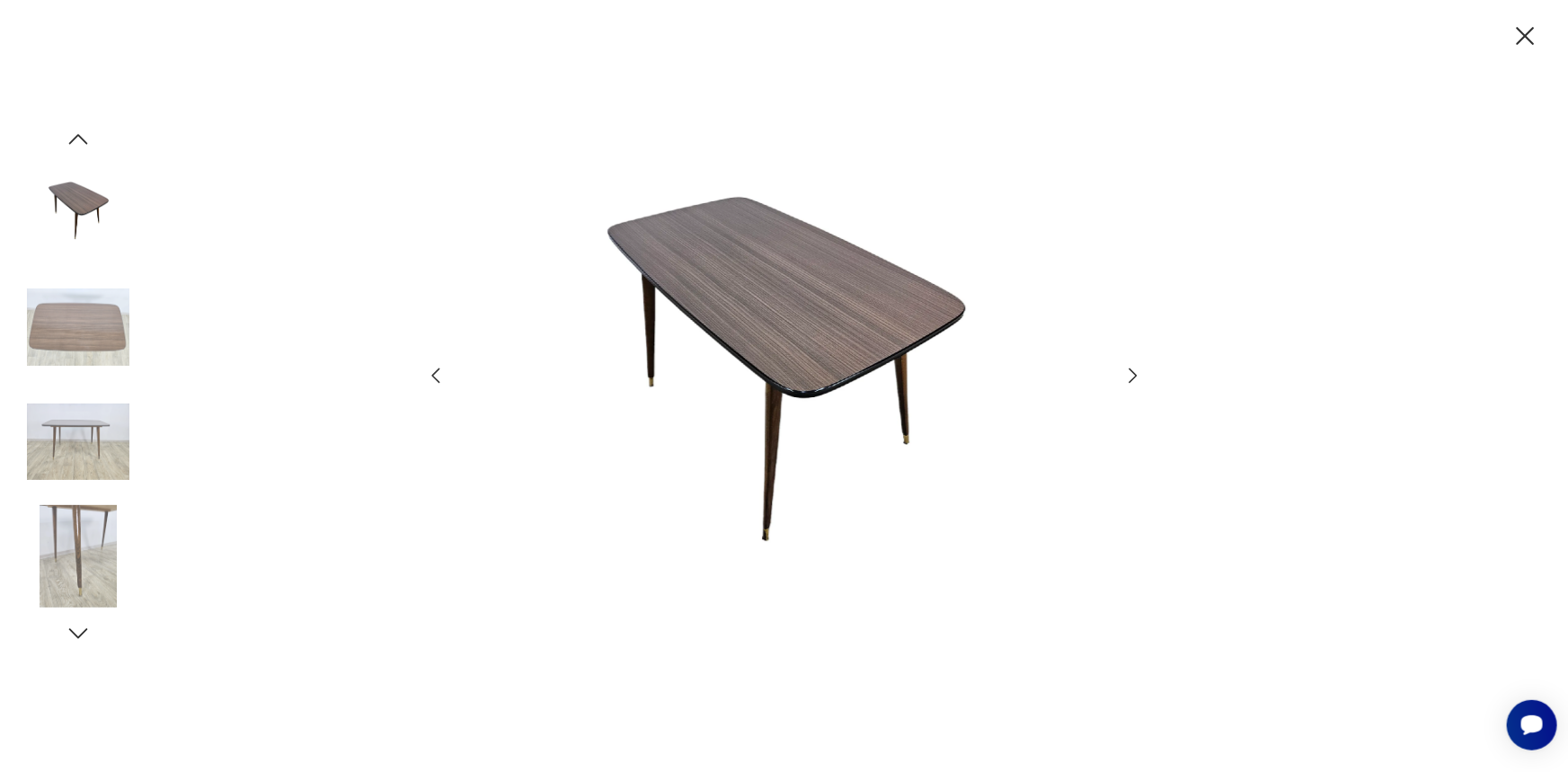
click at [1134, 376] on icon "button" at bounding box center [1133, 375] width 22 height 22
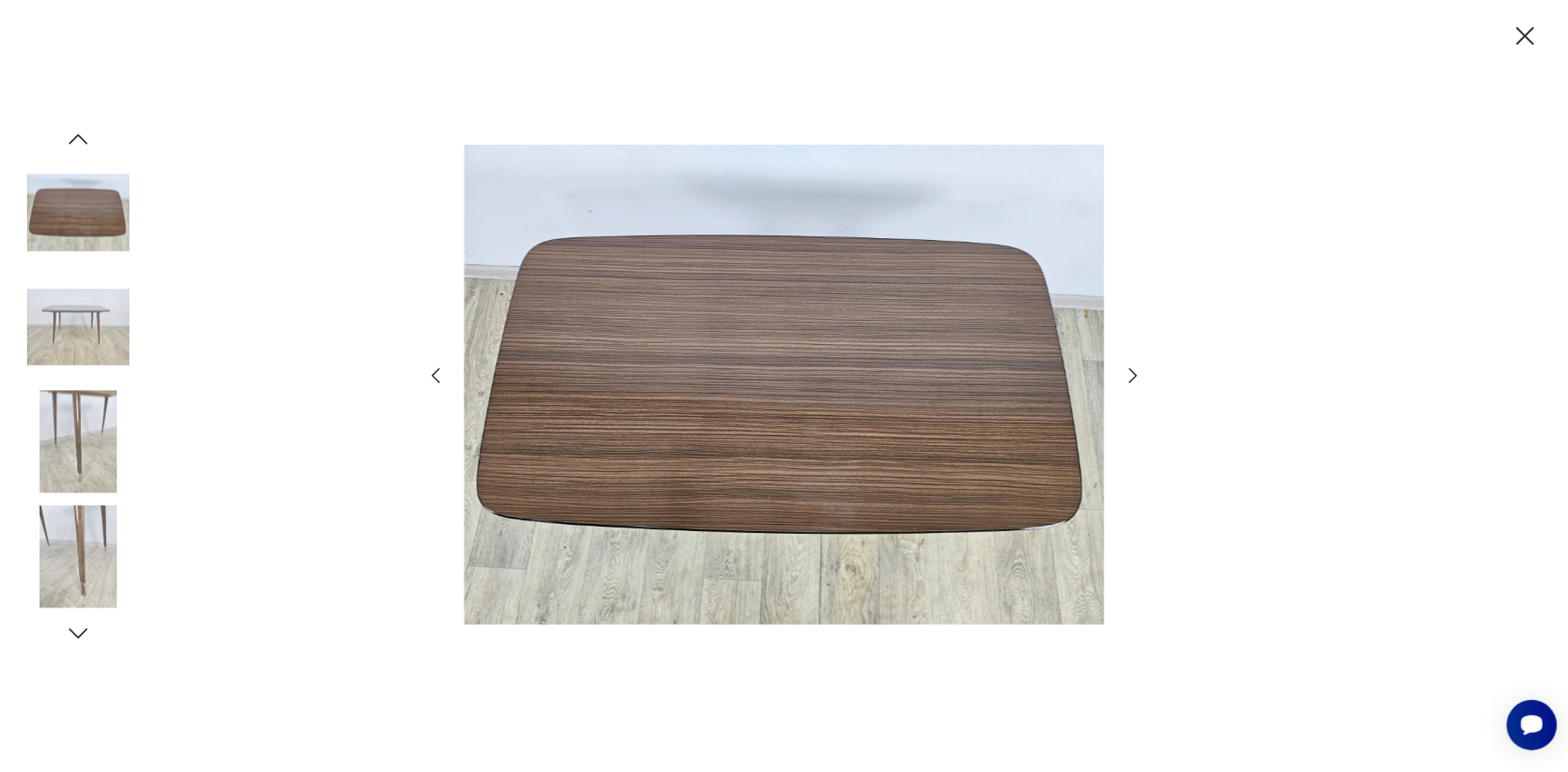
click at [1134, 376] on icon "button" at bounding box center [1133, 375] width 22 height 22
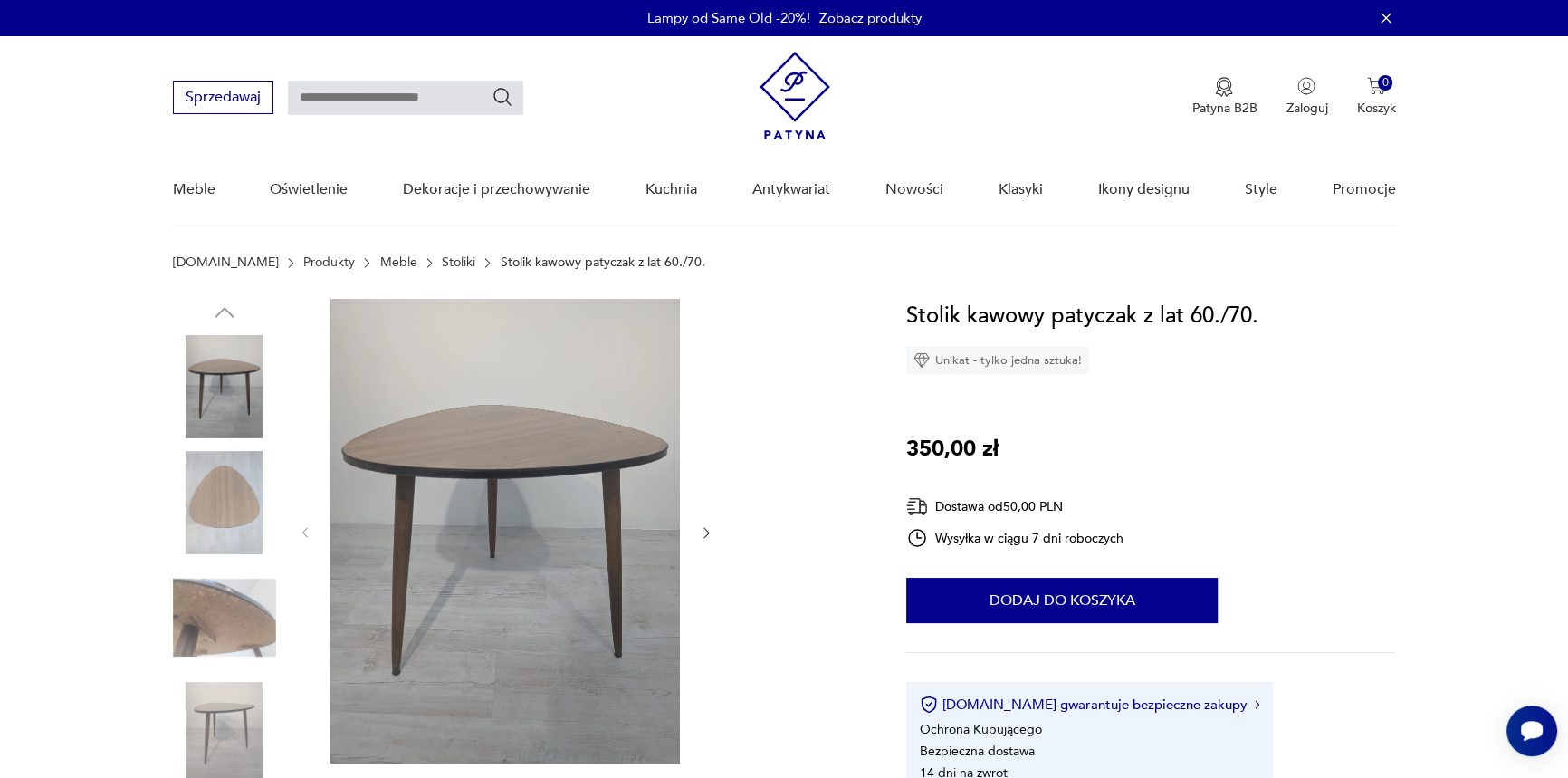
click at [204, 470] on img at bounding box center [224, 502] width 103 height 103
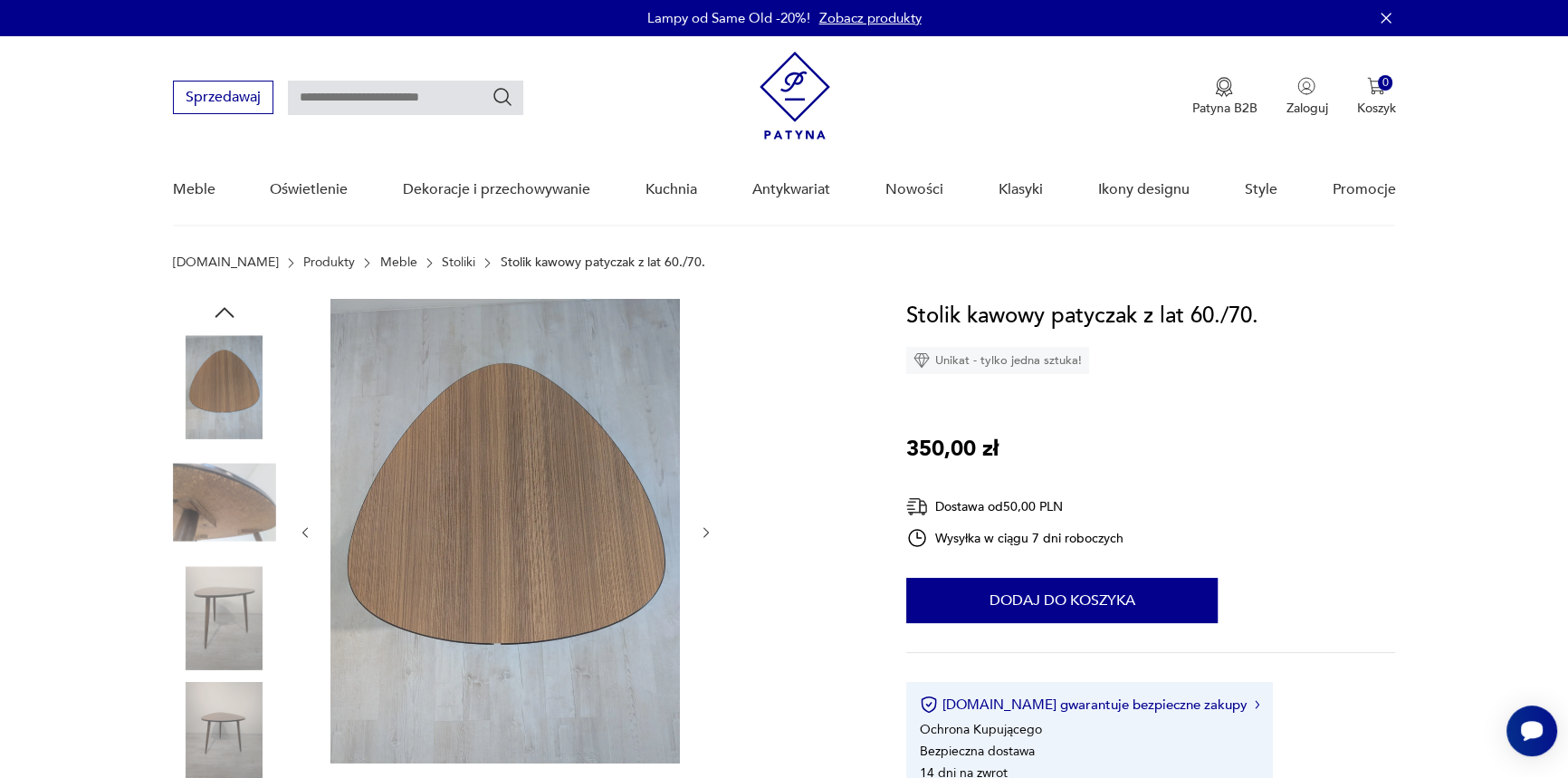
click at [217, 498] on img at bounding box center [224, 502] width 103 height 103
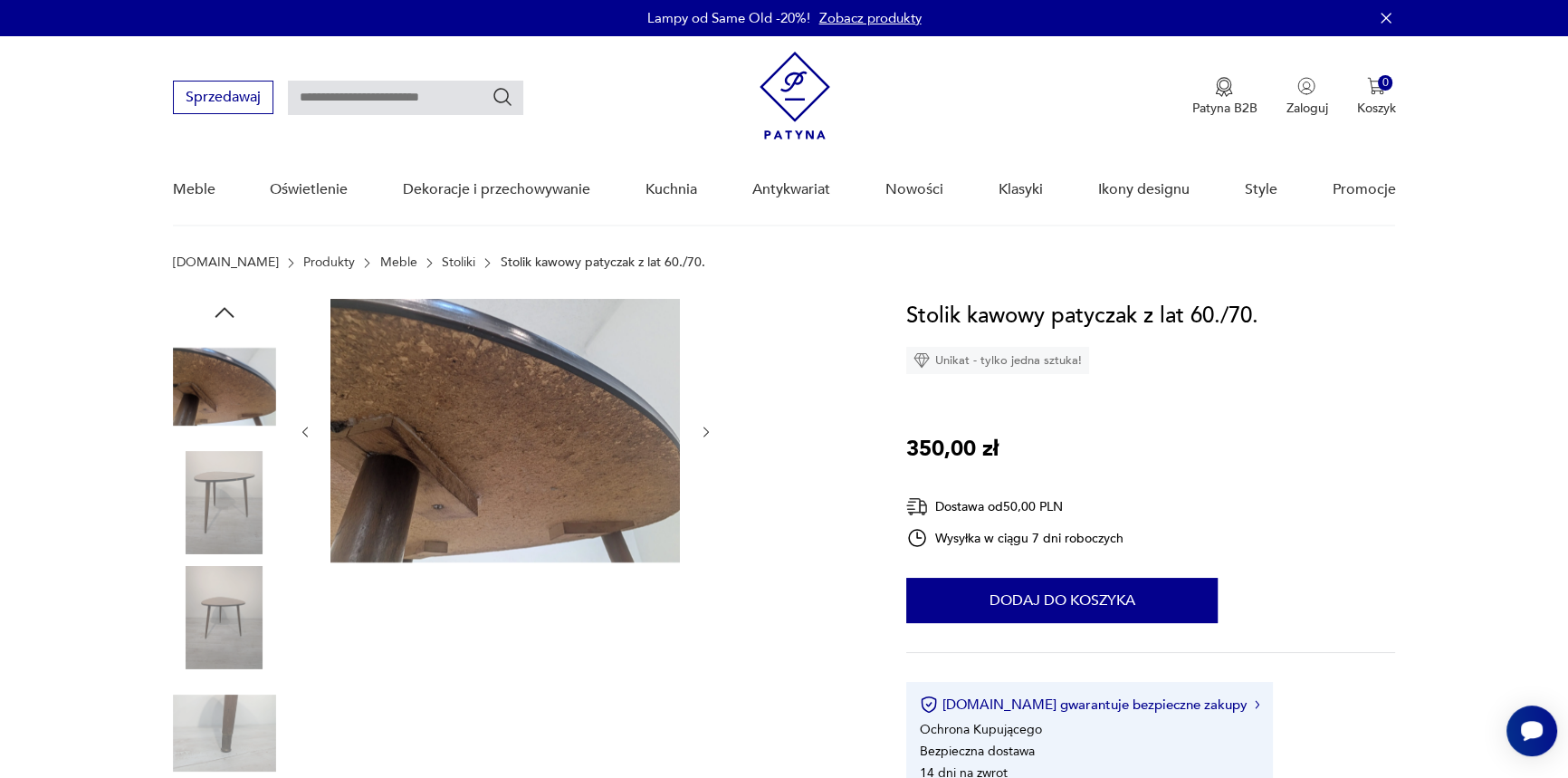
click at [208, 481] on img at bounding box center [224, 502] width 103 height 103
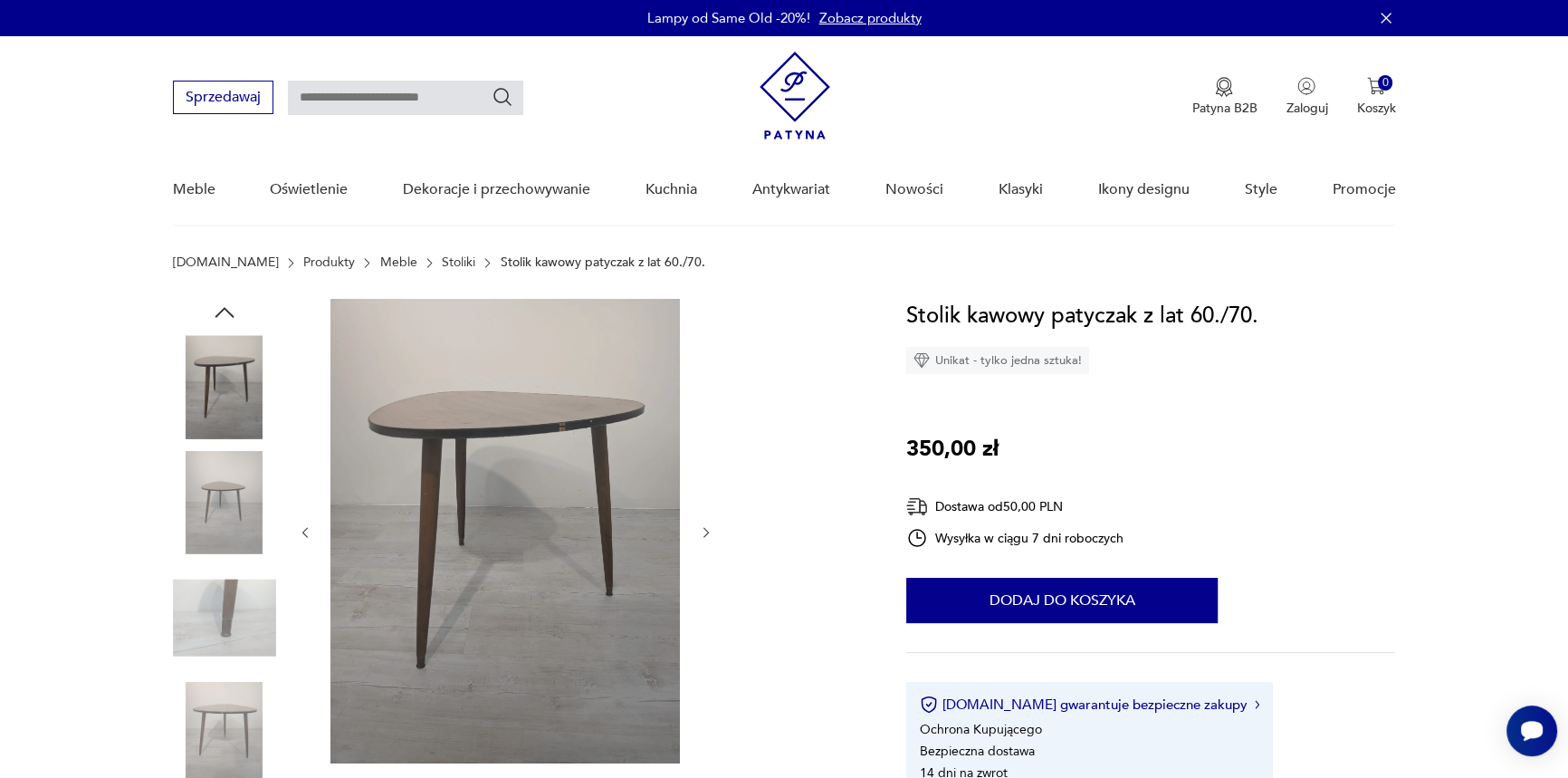
click at [213, 507] on img at bounding box center [224, 502] width 103 height 103
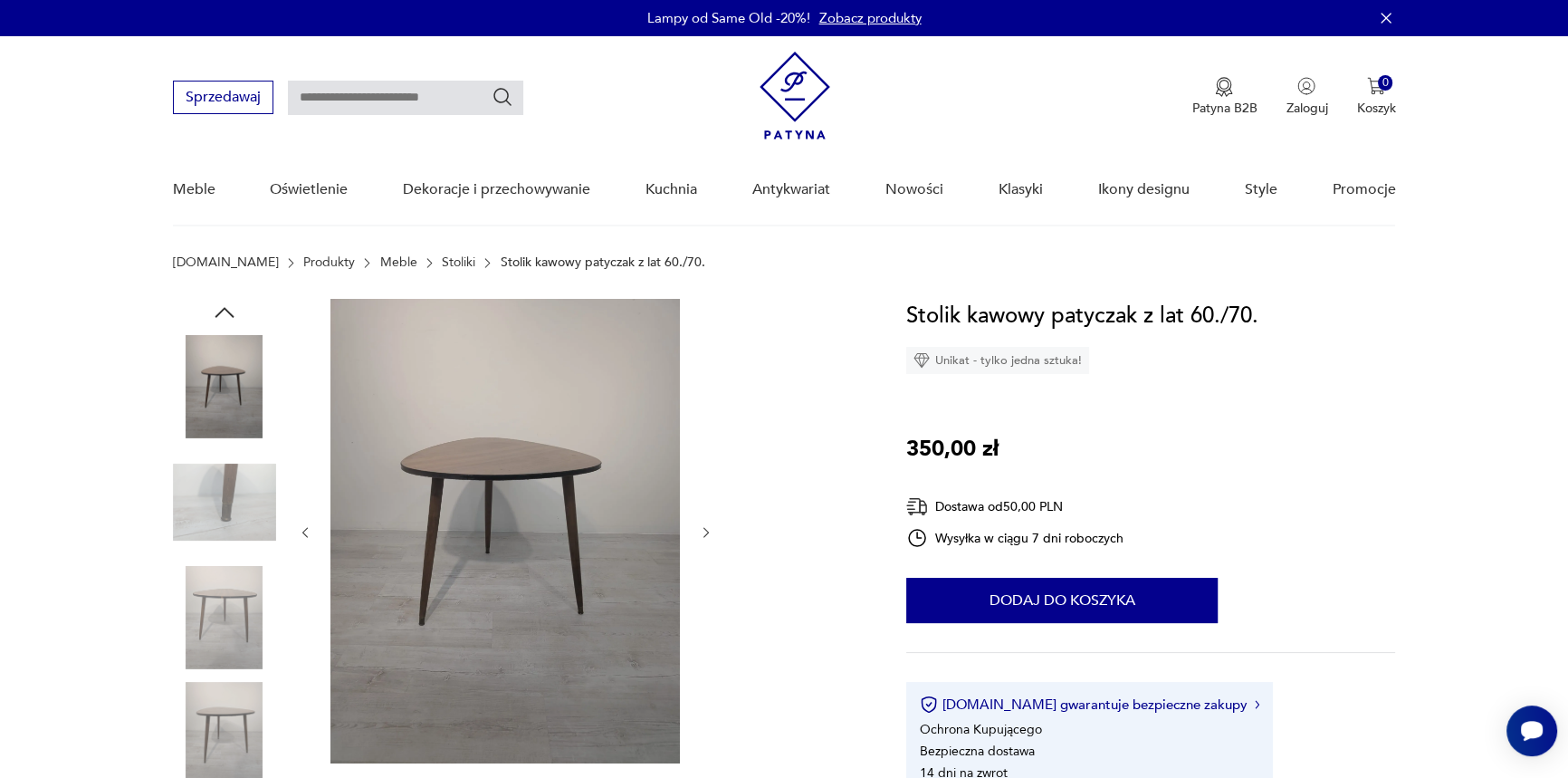
click at [206, 489] on img at bounding box center [224, 502] width 103 height 103
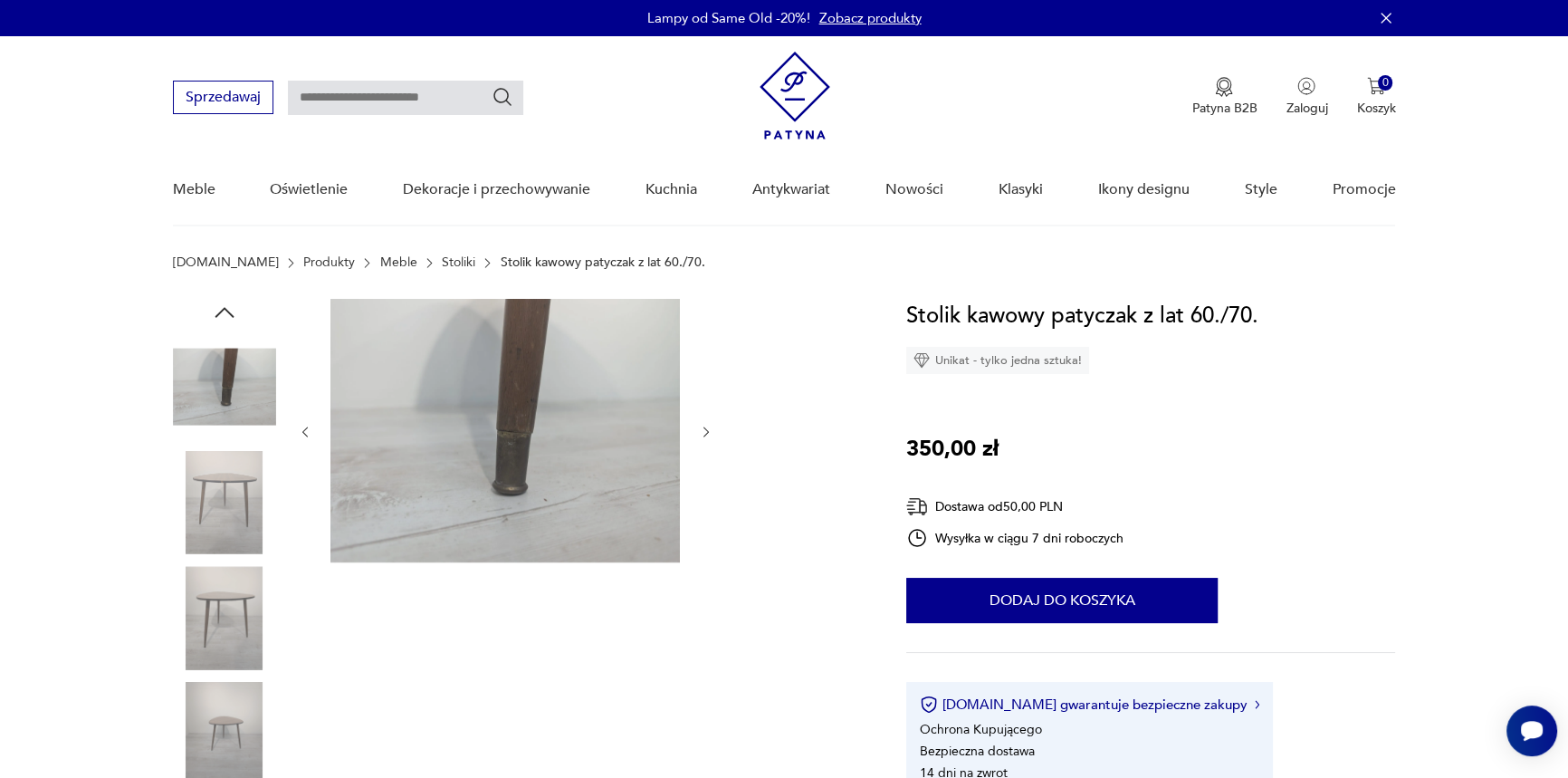
click at [207, 489] on img at bounding box center [224, 502] width 103 height 103
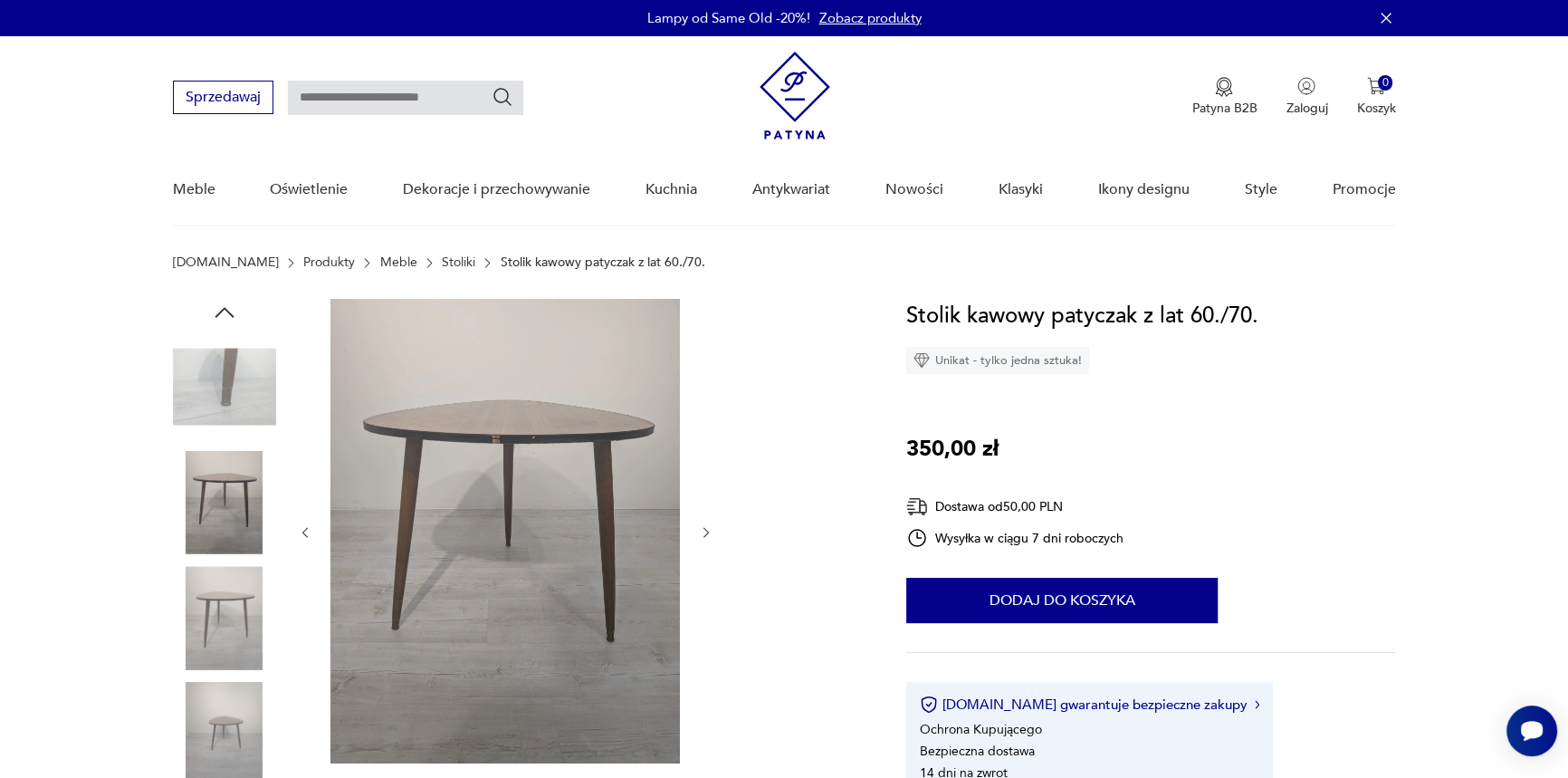
click at [185, 625] on img at bounding box center [224, 617] width 103 height 103
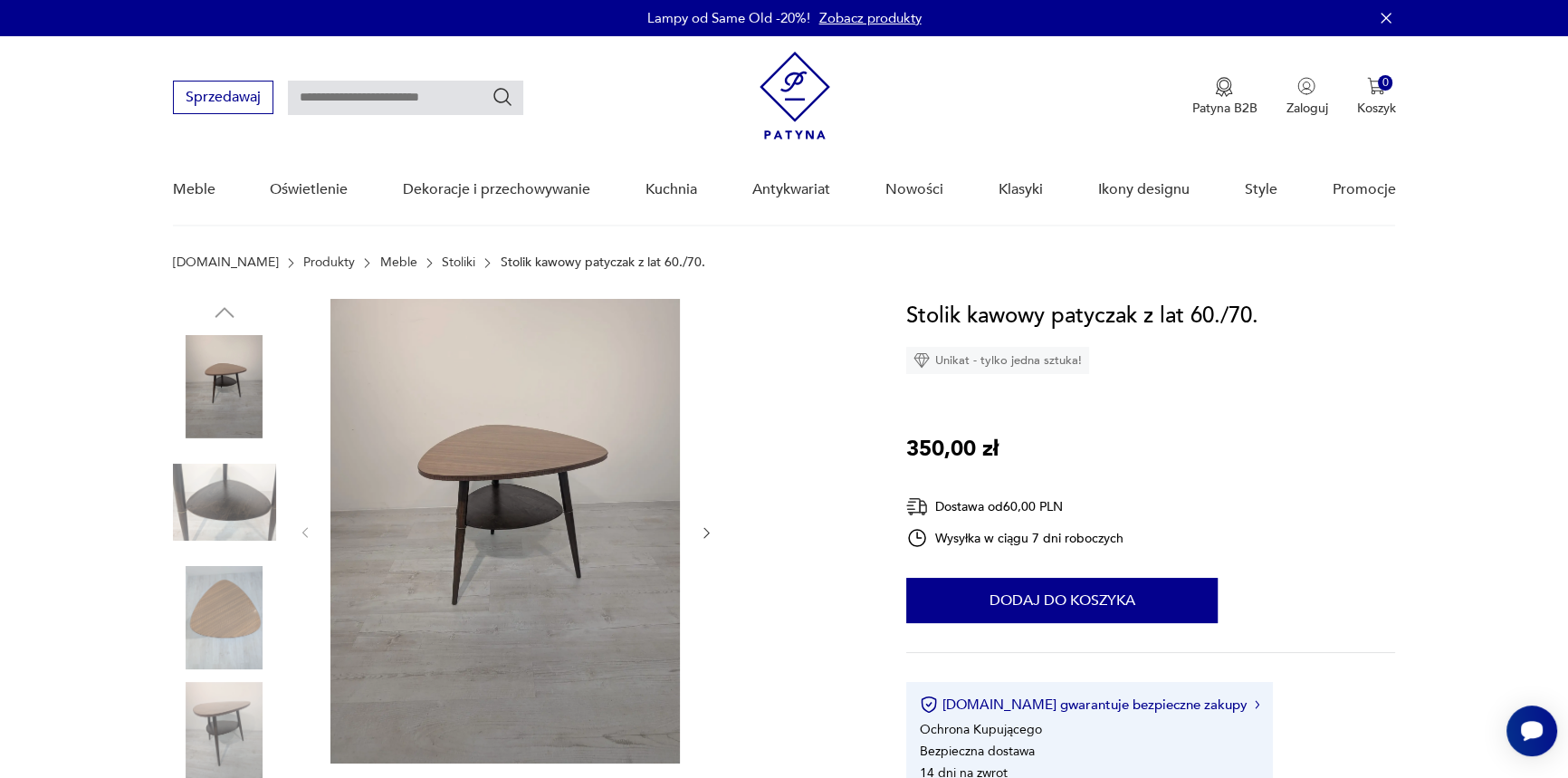
click at [228, 504] on img at bounding box center [224, 502] width 103 height 103
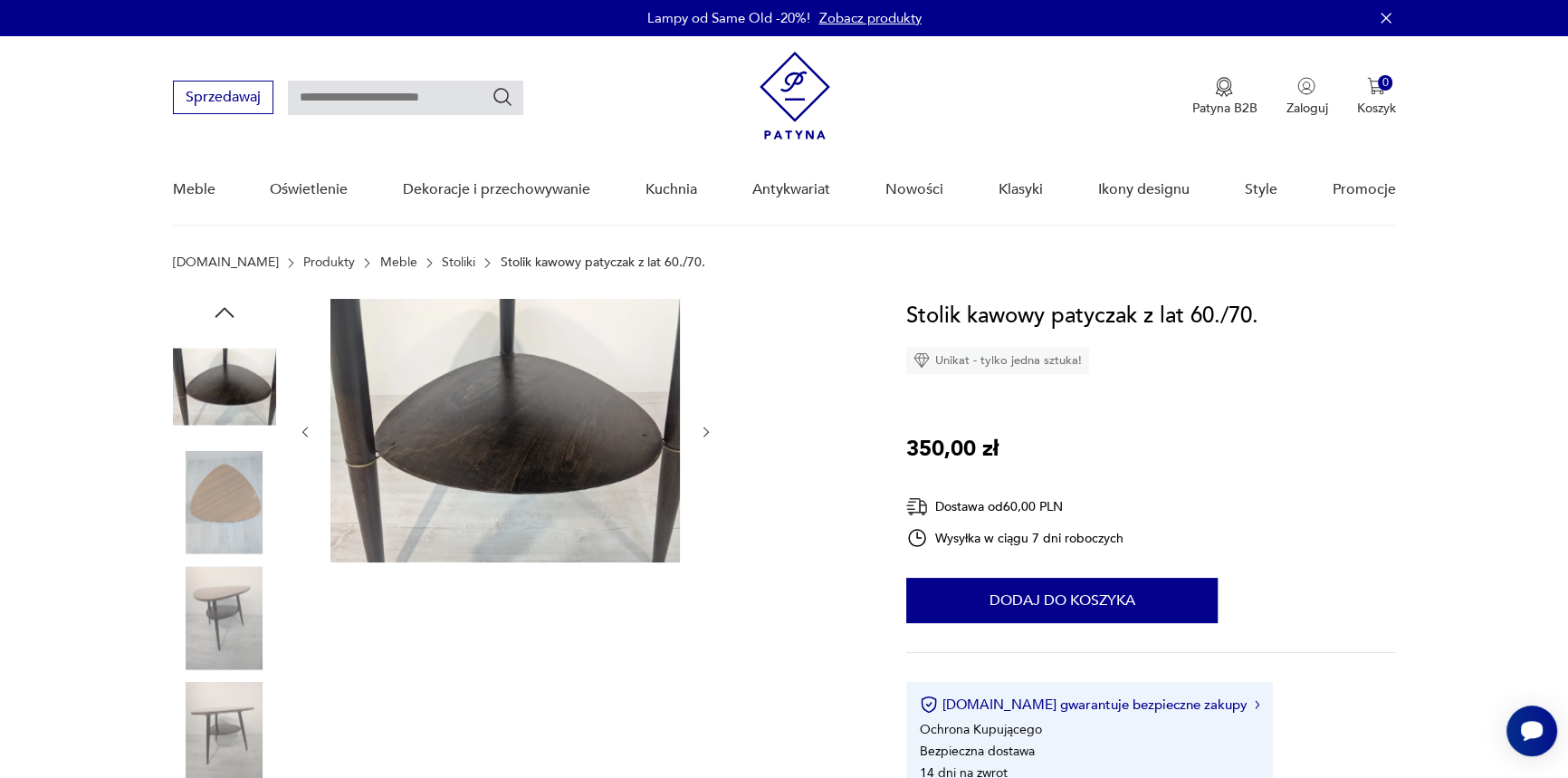
click at [572, 443] on img at bounding box center [504, 431] width 349 height 263
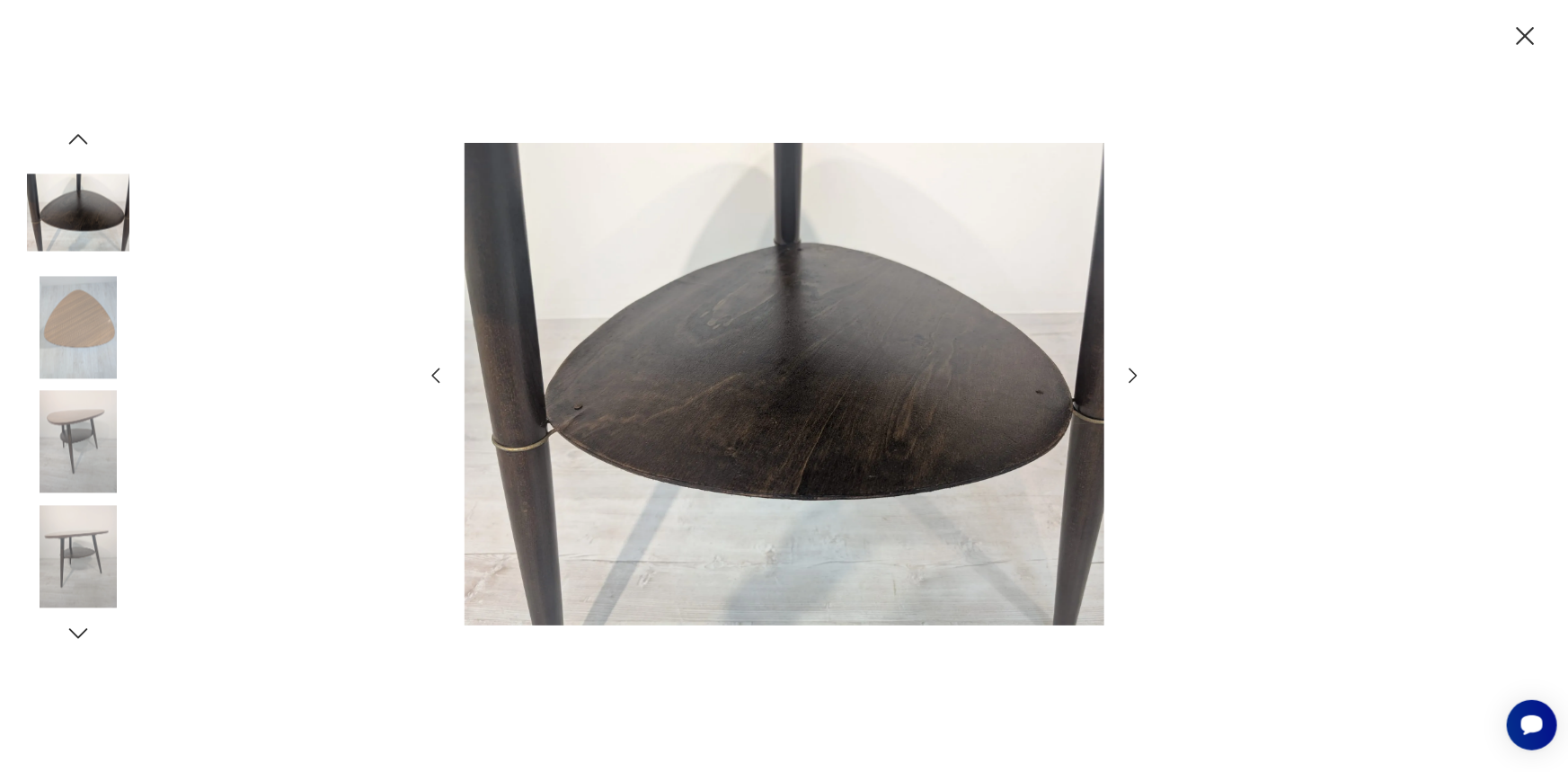
click at [1132, 370] on icon "button" at bounding box center [1132, 374] width 8 height 14
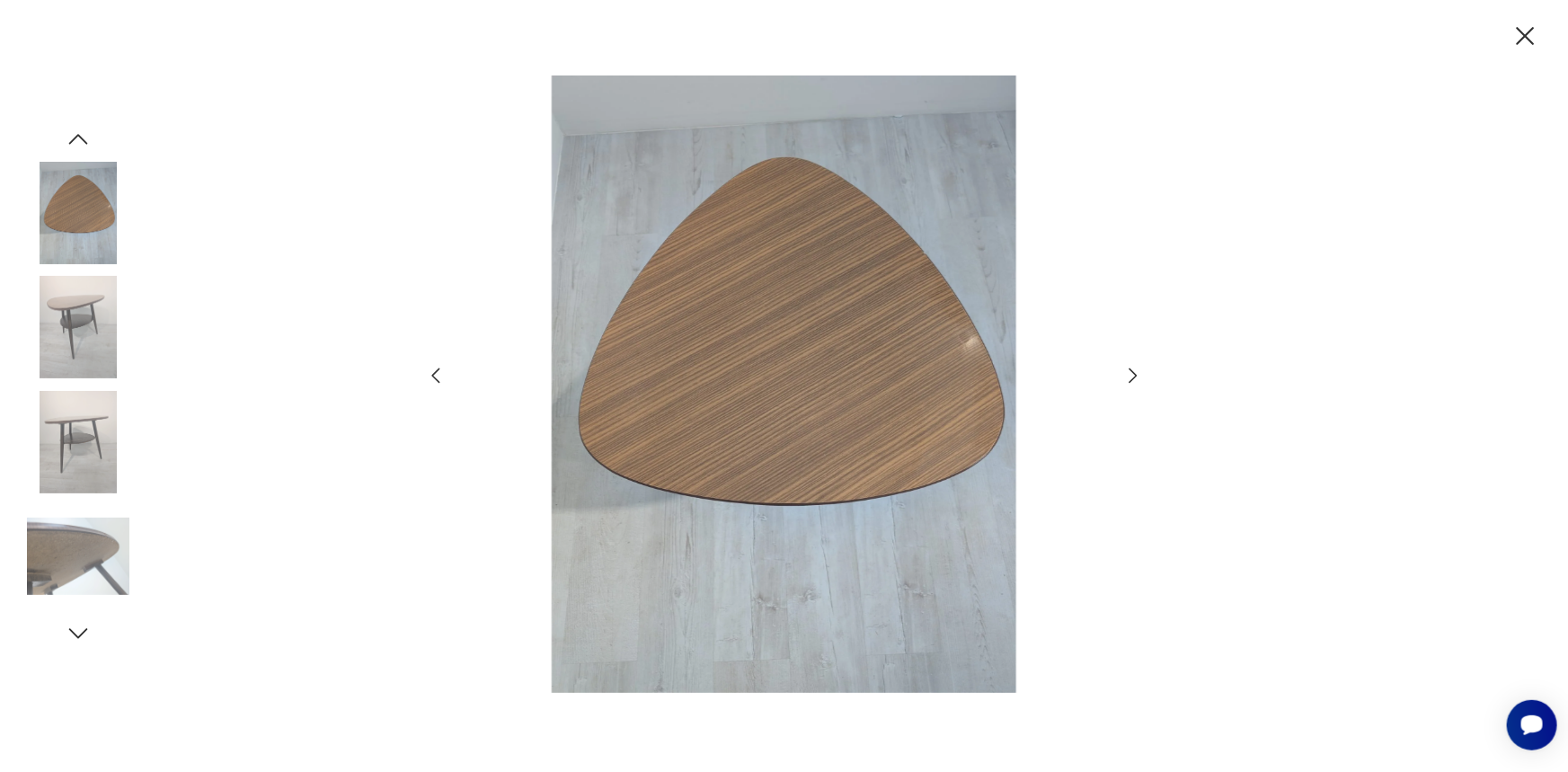
click at [1132, 370] on icon "button" at bounding box center [1132, 374] width 8 height 14
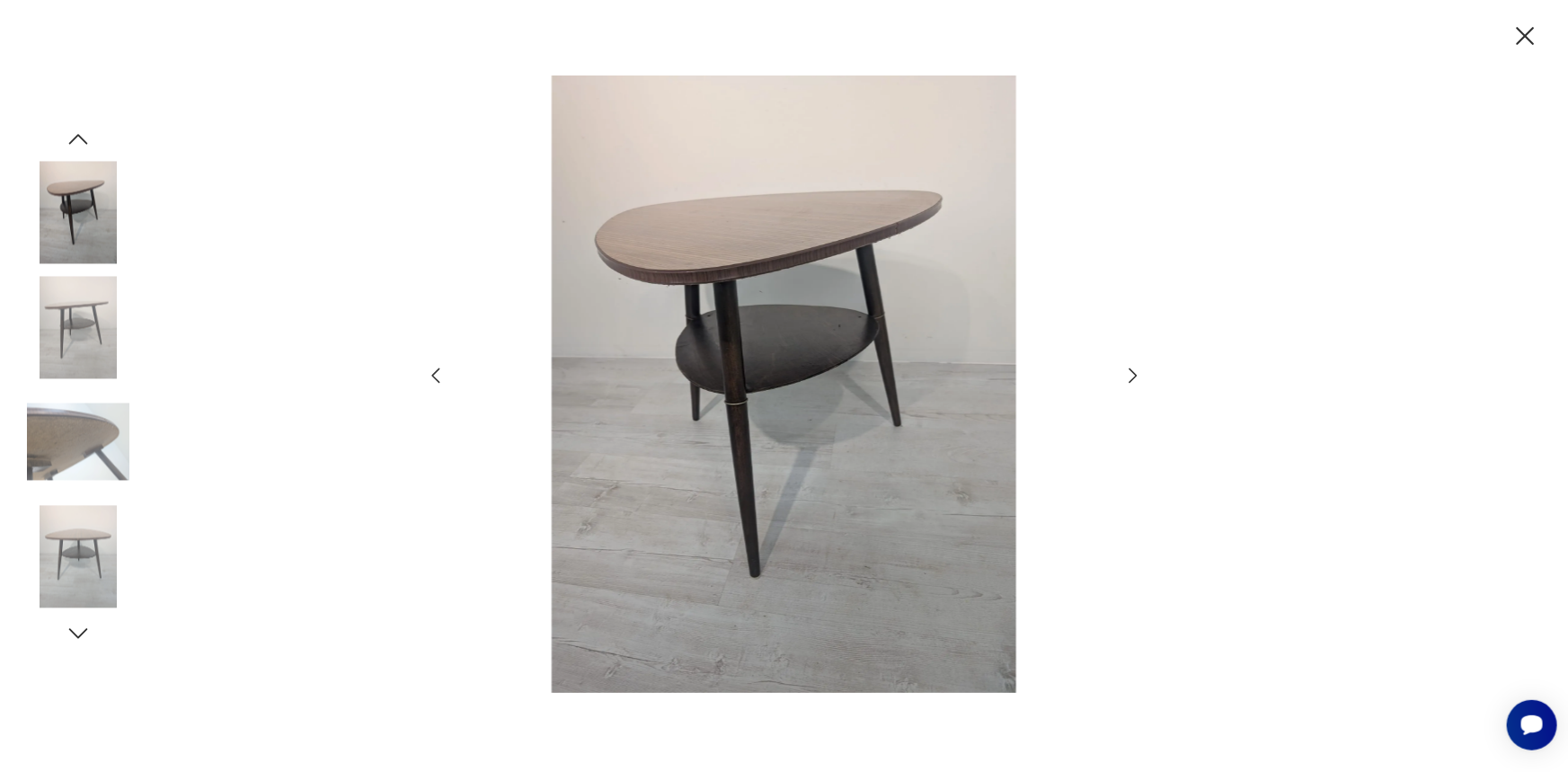
click at [1132, 370] on icon "button" at bounding box center [1132, 374] width 8 height 14
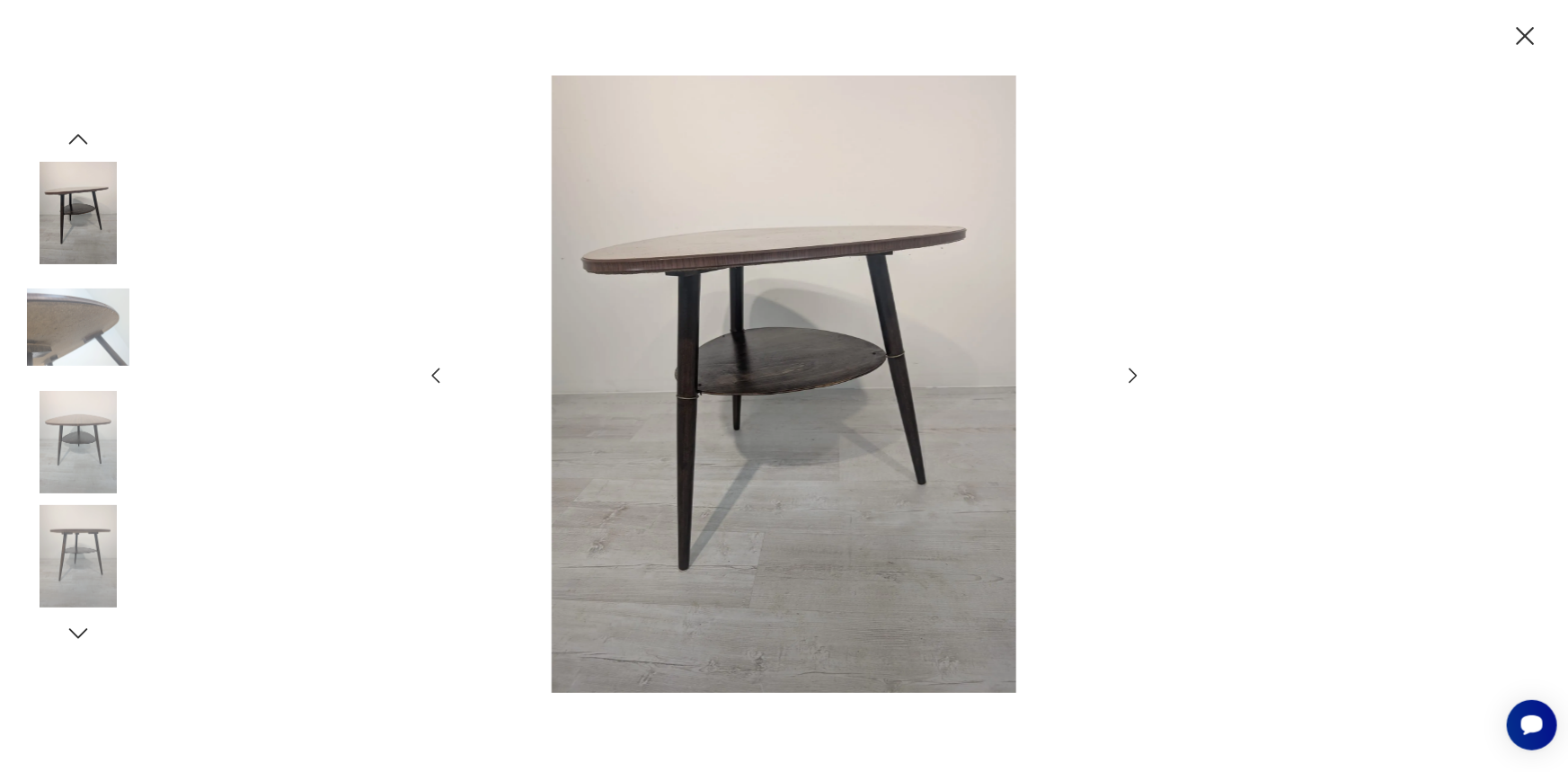
click at [1132, 370] on icon "button" at bounding box center [1132, 374] width 8 height 14
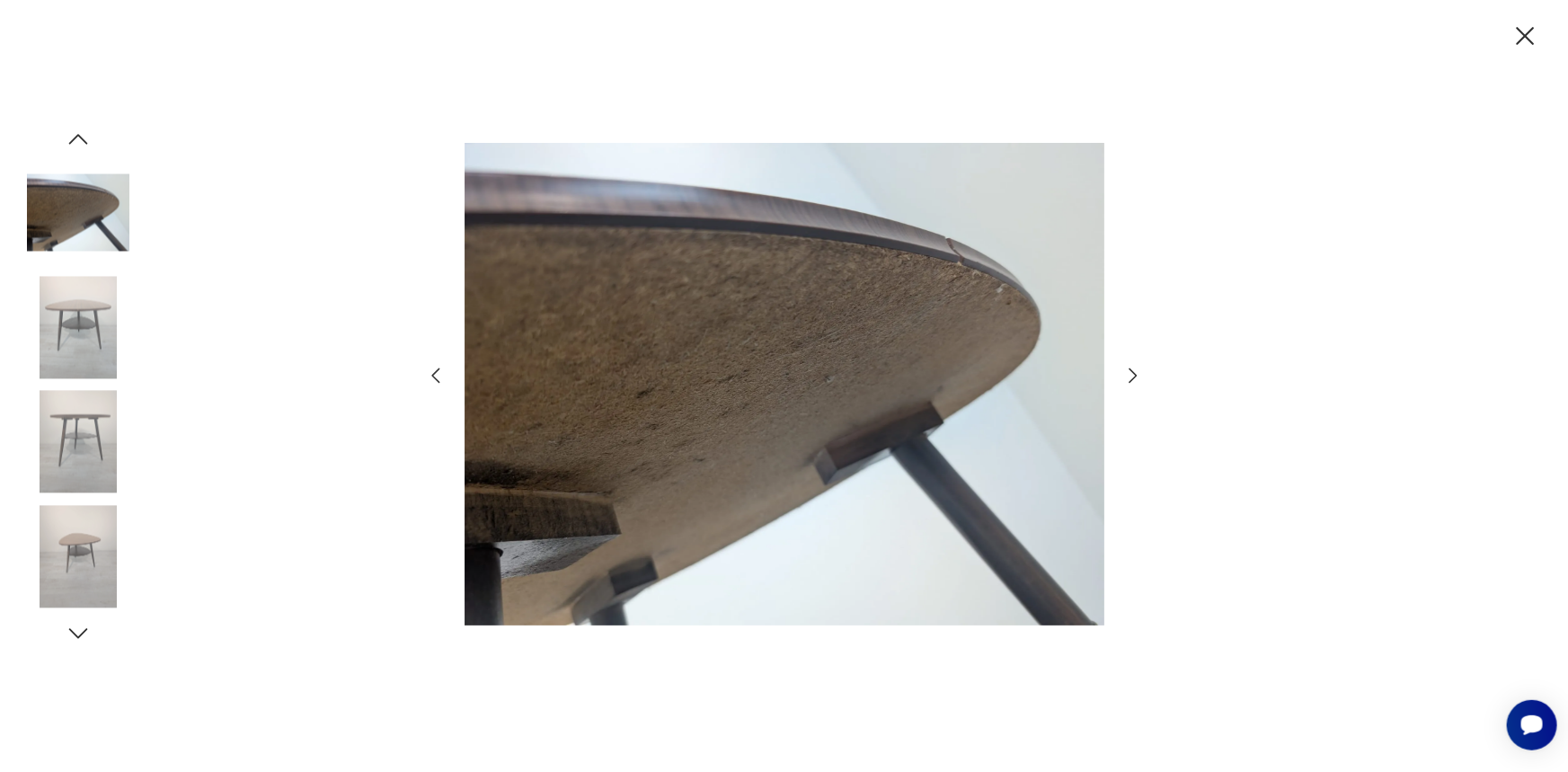
click at [1132, 369] on icon "button" at bounding box center [1133, 375] width 22 height 22
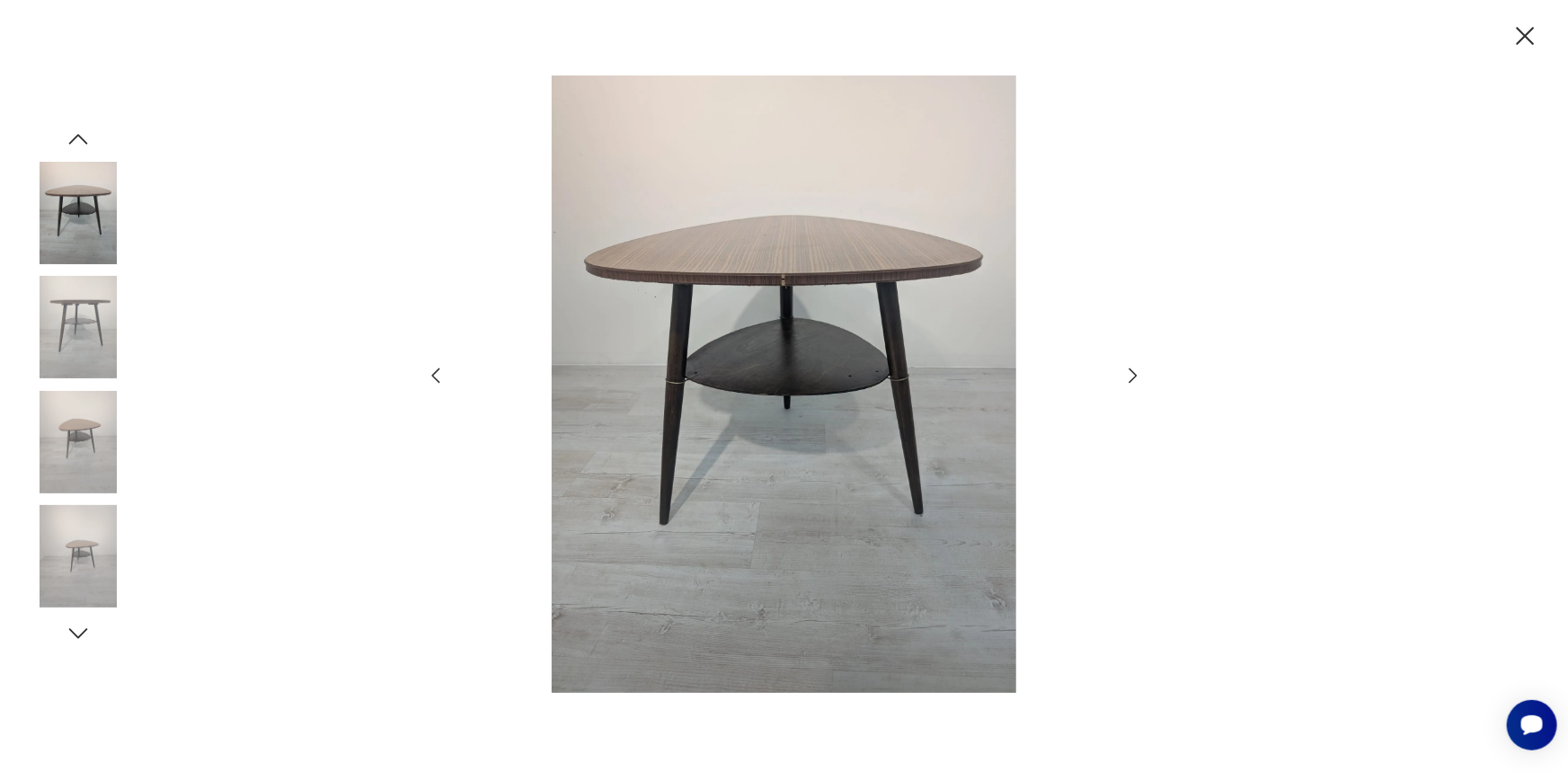
click at [1132, 369] on icon "button" at bounding box center [1133, 375] width 22 height 22
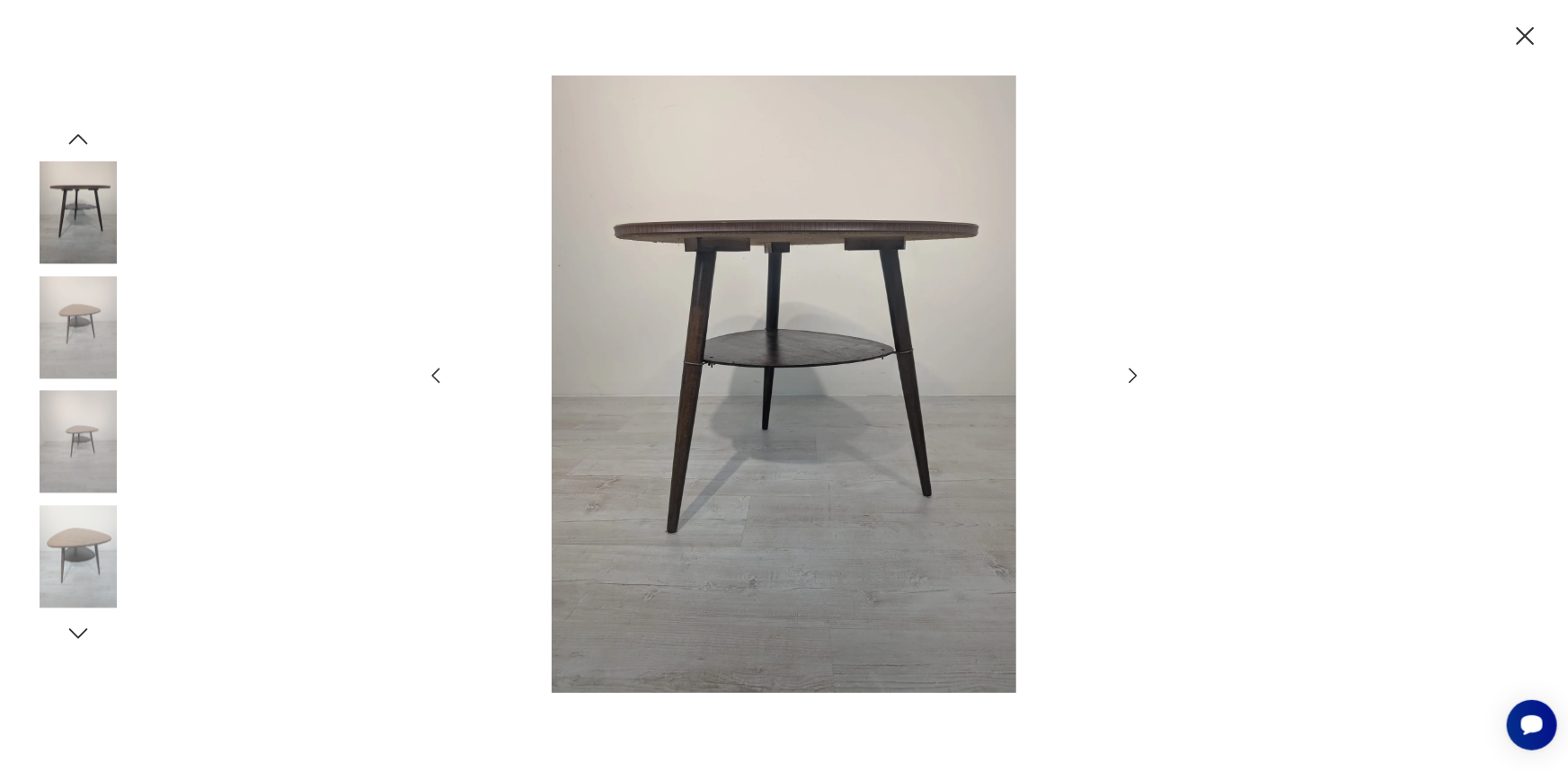
click at [1132, 369] on icon "button" at bounding box center [1133, 375] width 22 height 22
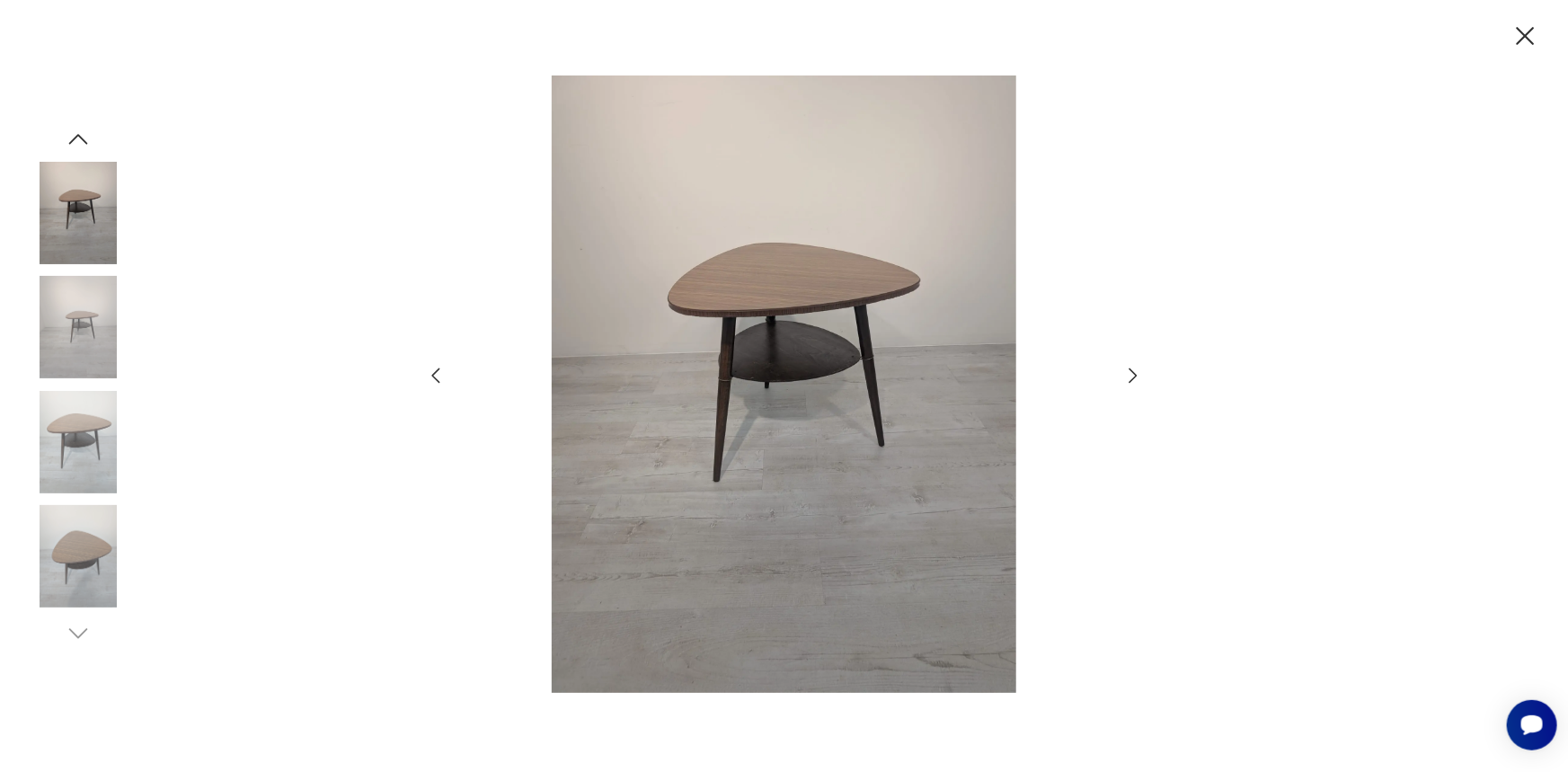
click at [1132, 369] on icon "button" at bounding box center [1133, 375] width 22 height 22
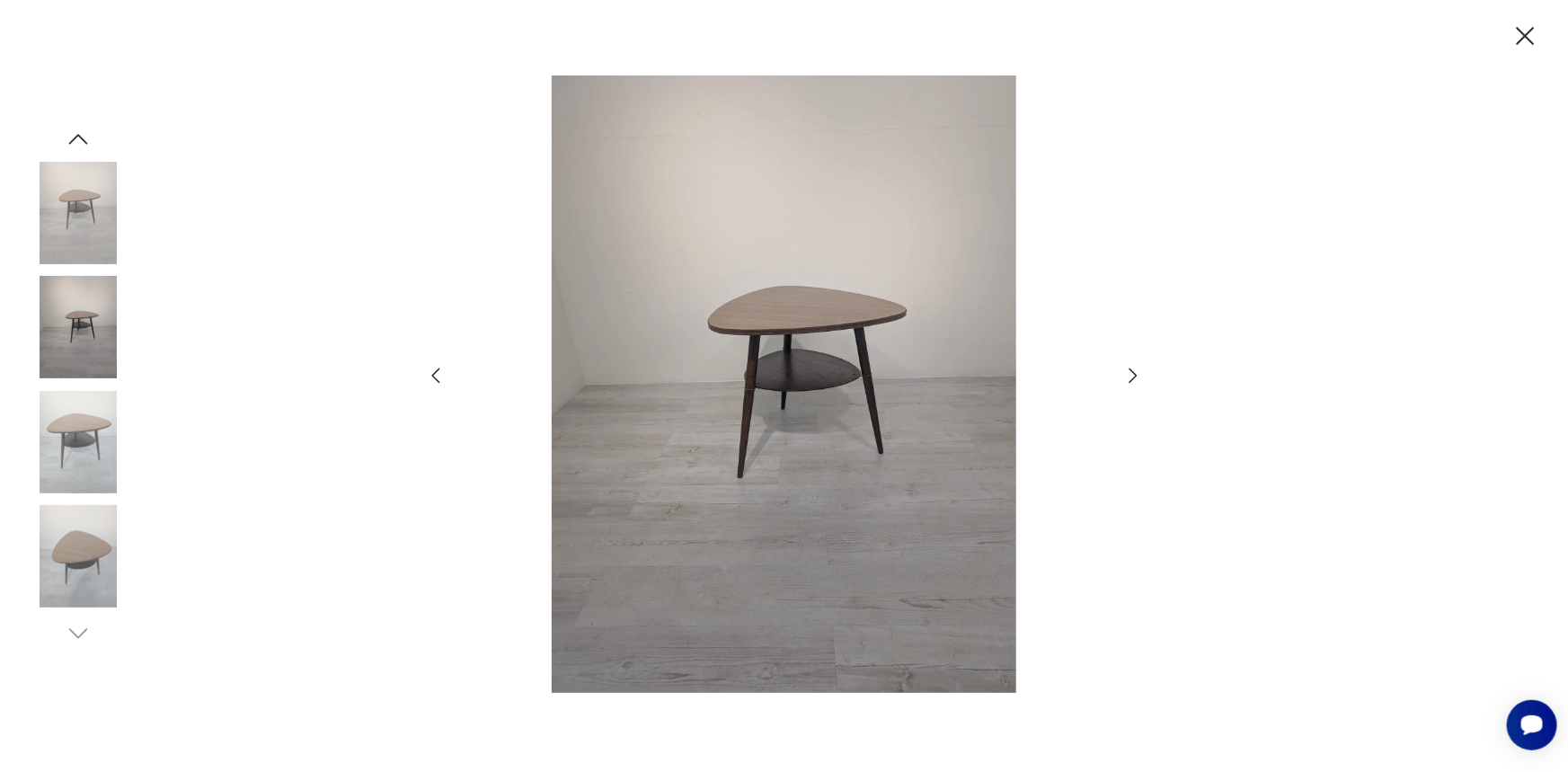
click at [1132, 369] on icon "button" at bounding box center [1133, 375] width 22 height 22
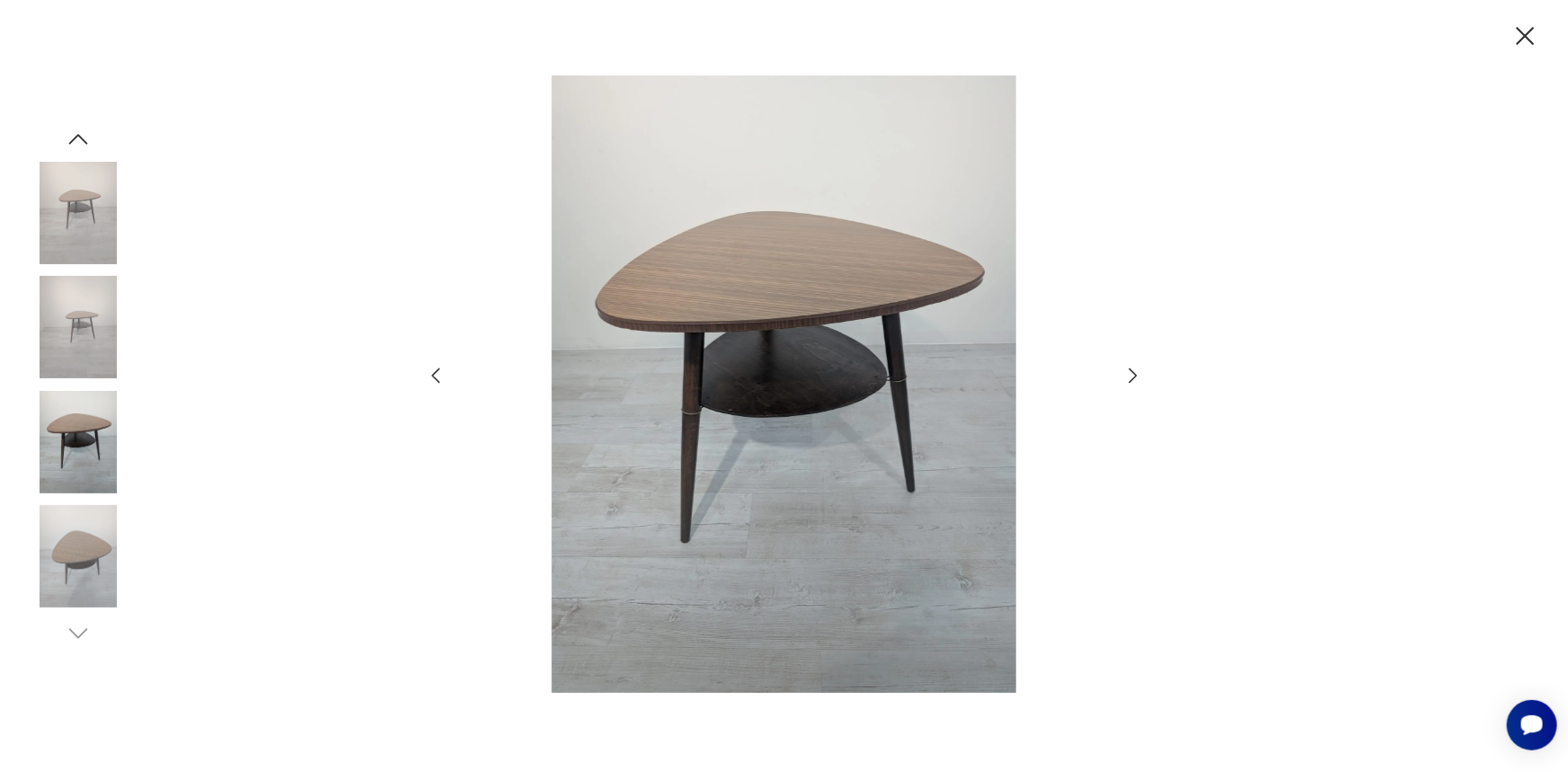
click at [1132, 371] on icon "button" at bounding box center [1133, 375] width 22 height 22
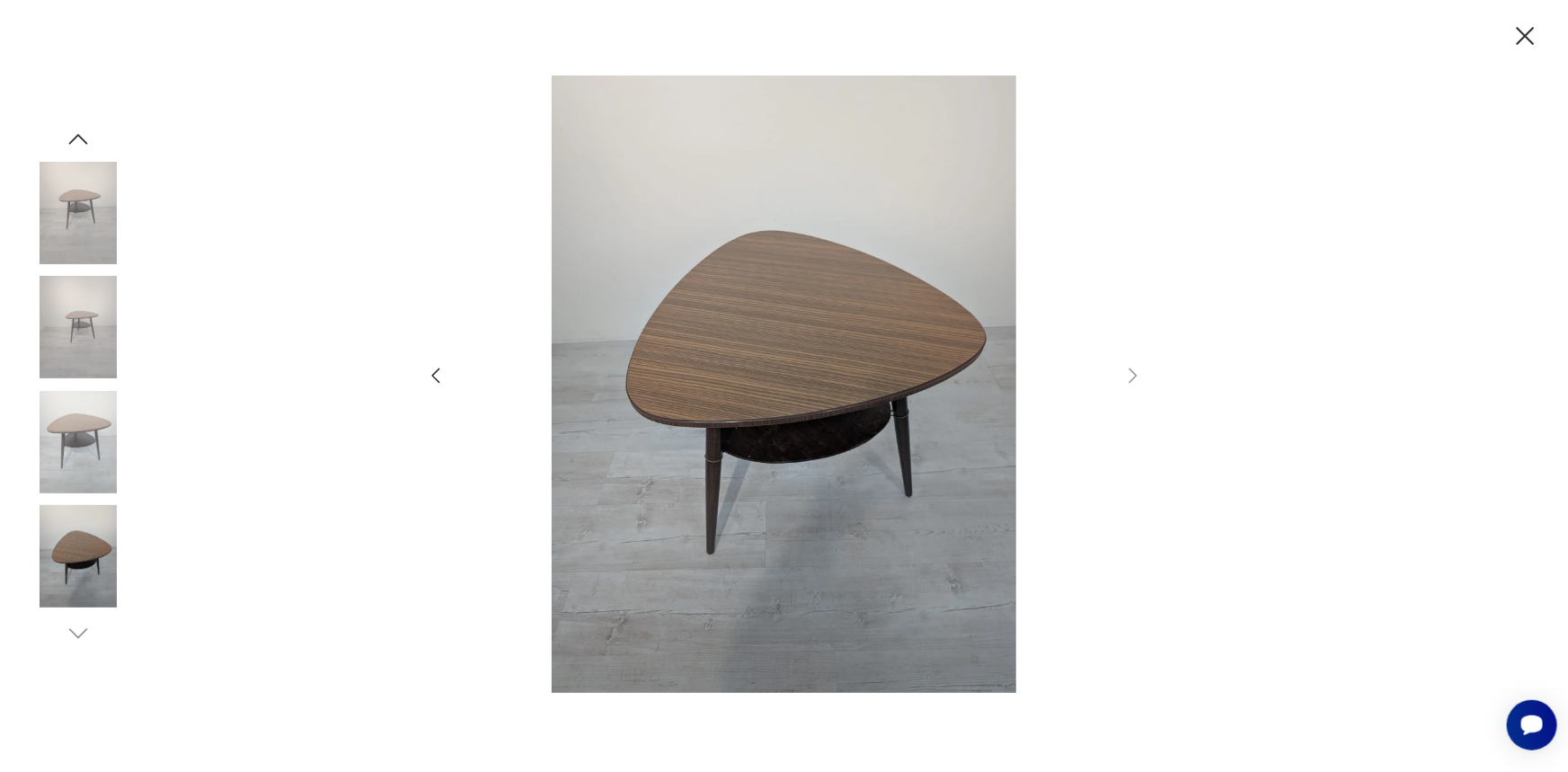
click at [1520, 32] on icon "button" at bounding box center [1525, 36] width 31 height 31
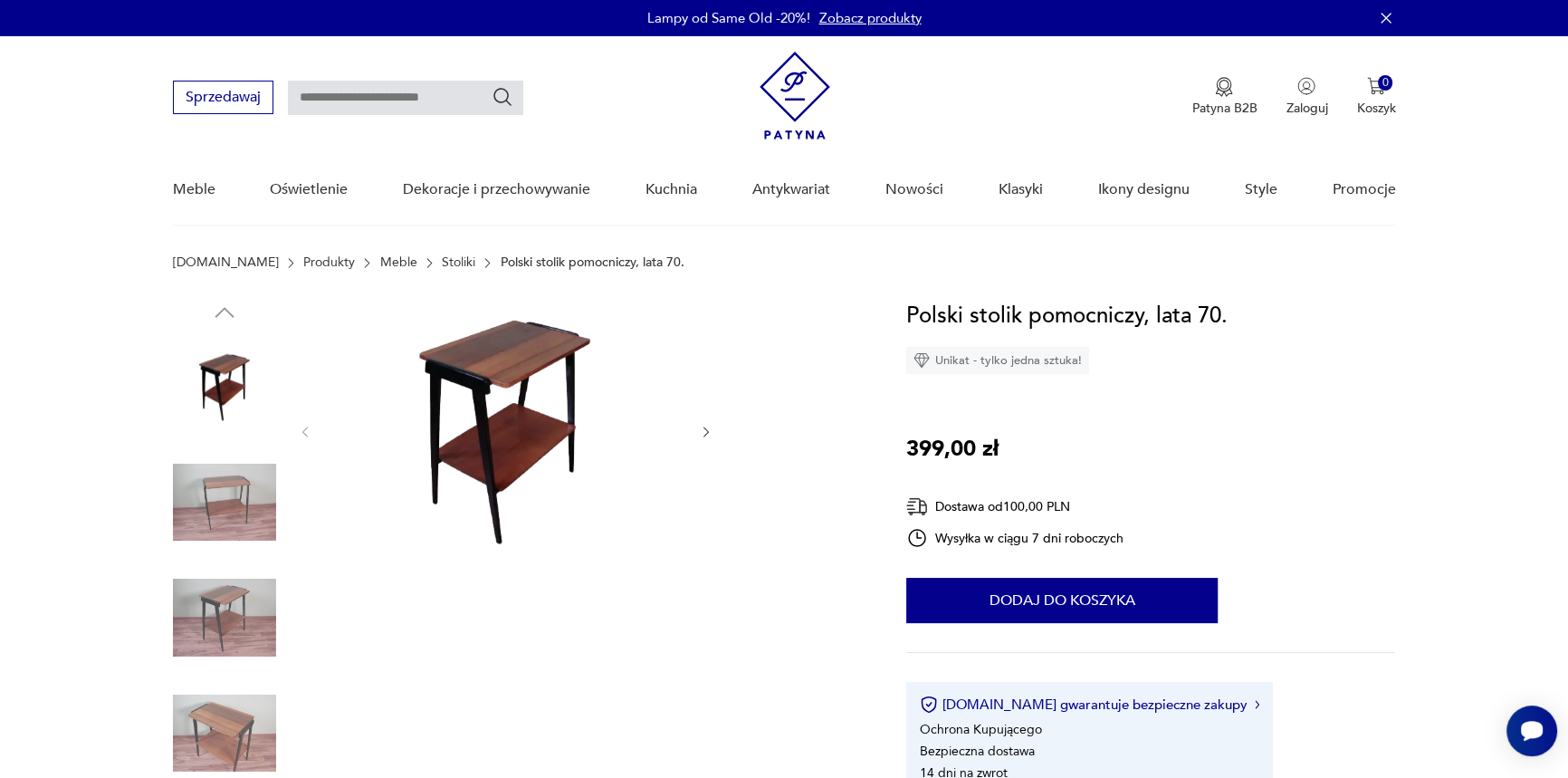
click at [225, 469] on img at bounding box center [224, 502] width 103 height 103
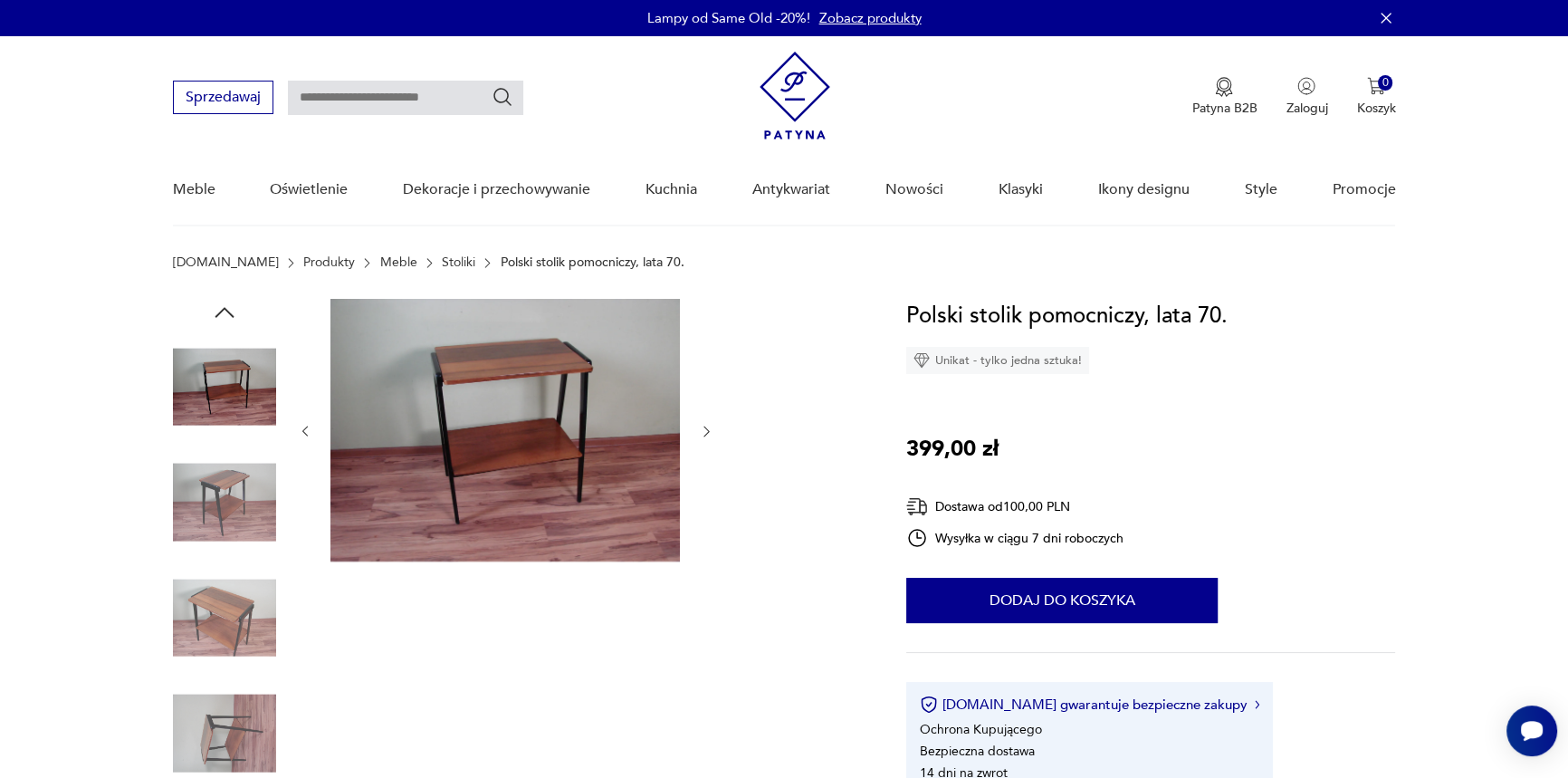
click at [236, 514] on img at bounding box center [224, 502] width 103 height 103
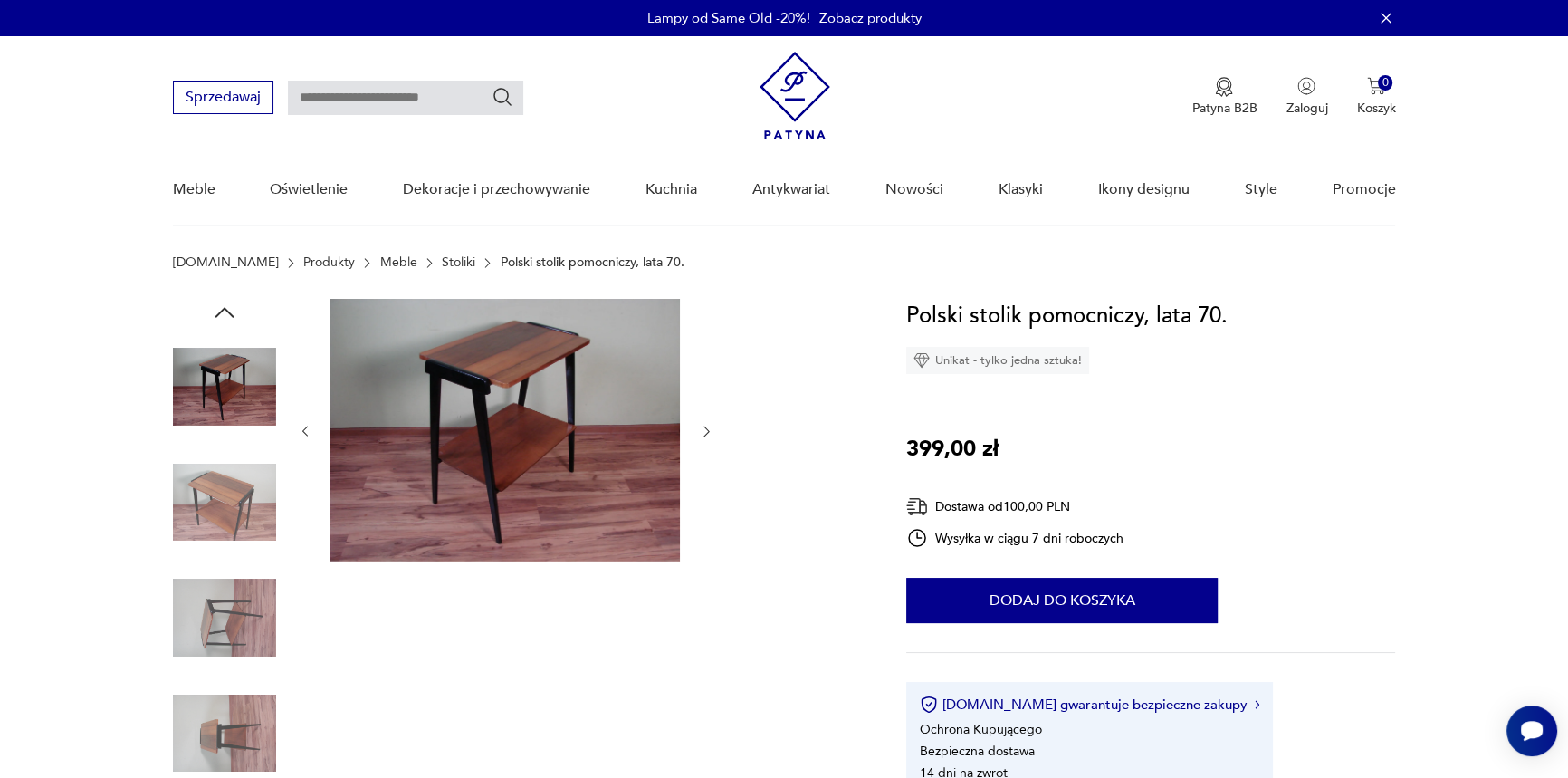
click at [239, 543] on img at bounding box center [224, 502] width 103 height 103
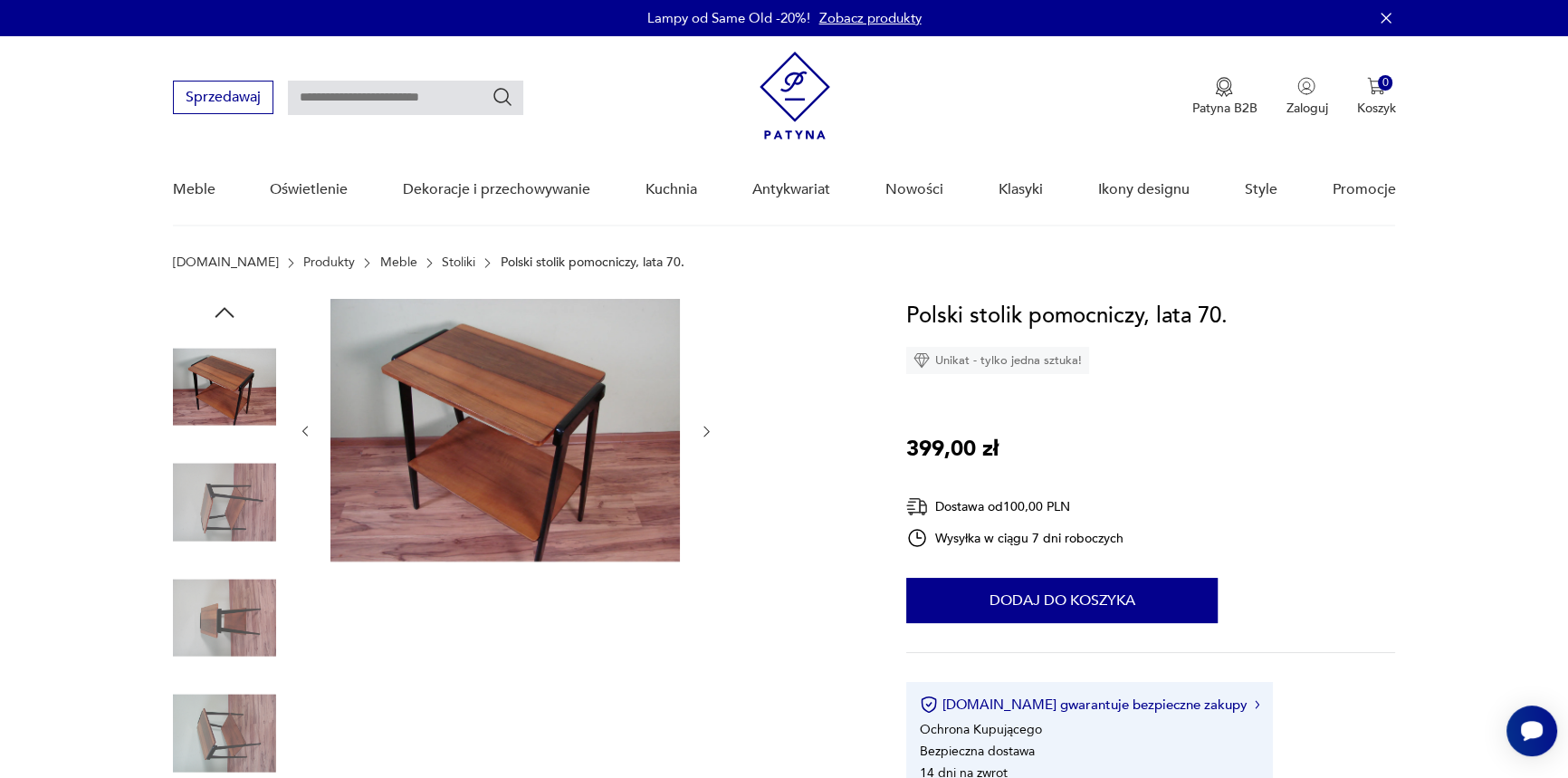
click at [244, 601] on img at bounding box center [224, 617] width 103 height 103
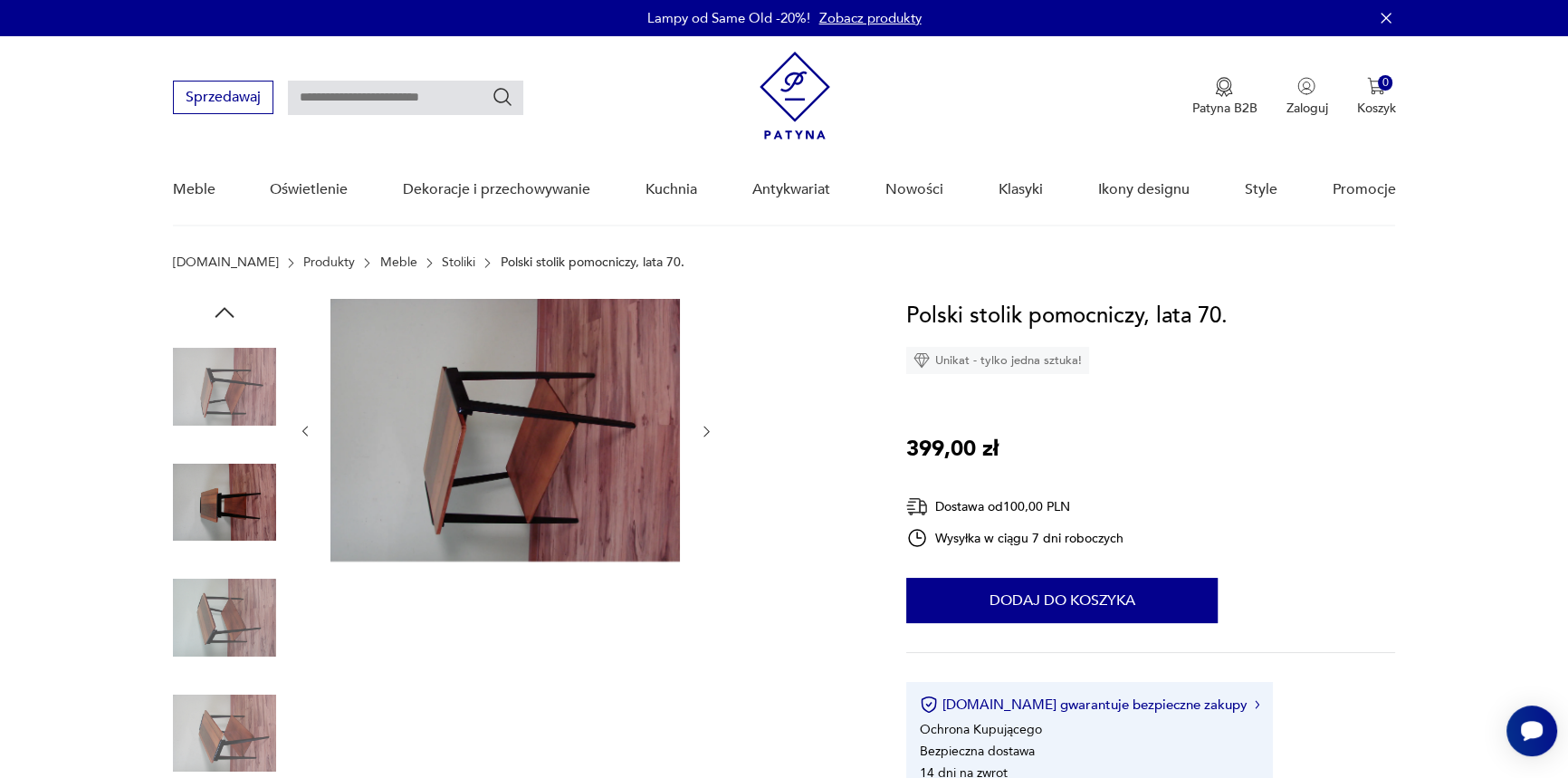
click at [237, 705] on img at bounding box center [224, 733] width 103 height 103
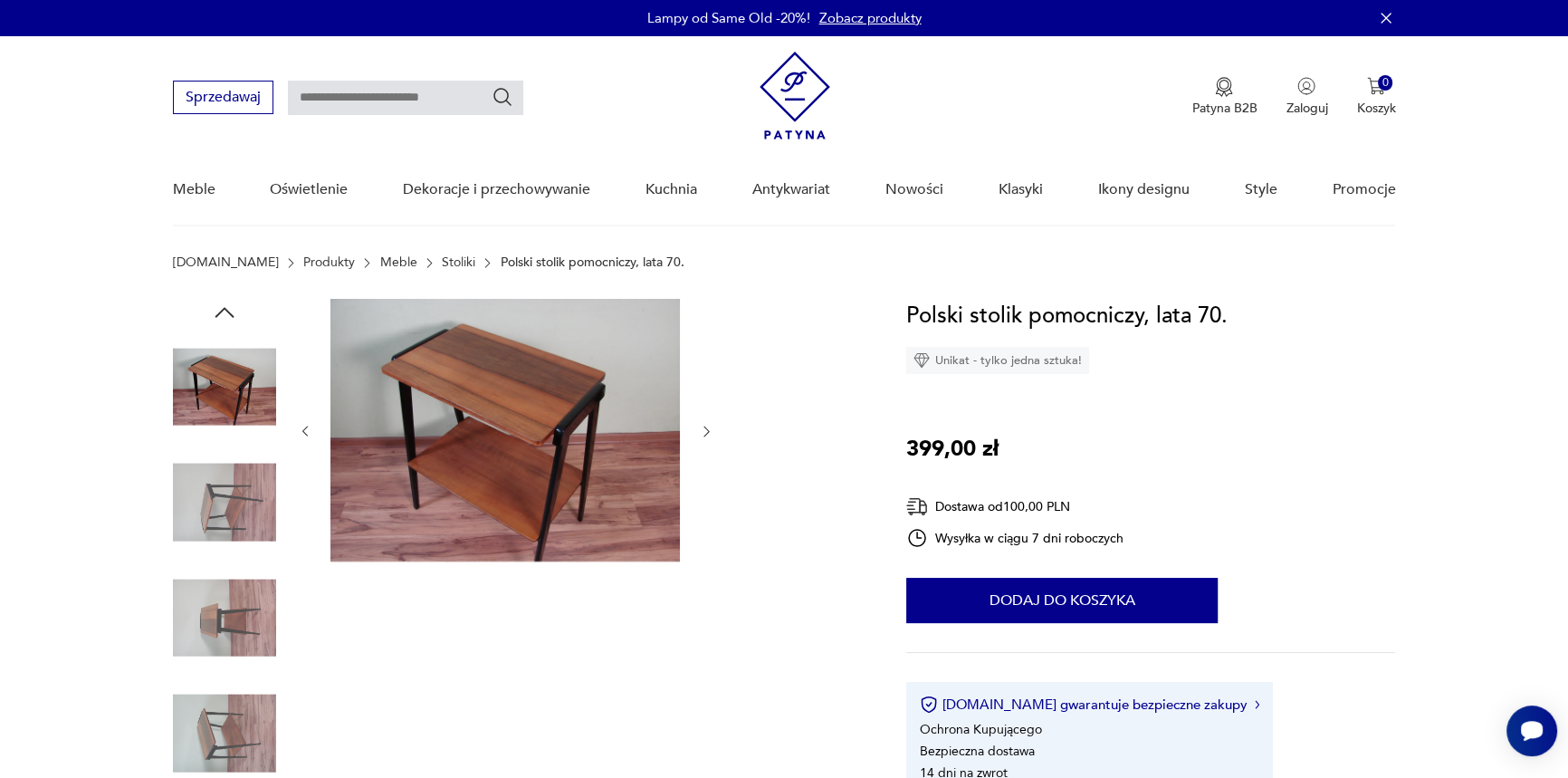
click at [227, 677] on div at bounding box center [224, 561] width 103 height 452
click at [230, 352] on img at bounding box center [224, 386] width 103 height 103
click at [511, 414] on img at bounding box center [504, 430] width 349 height 262
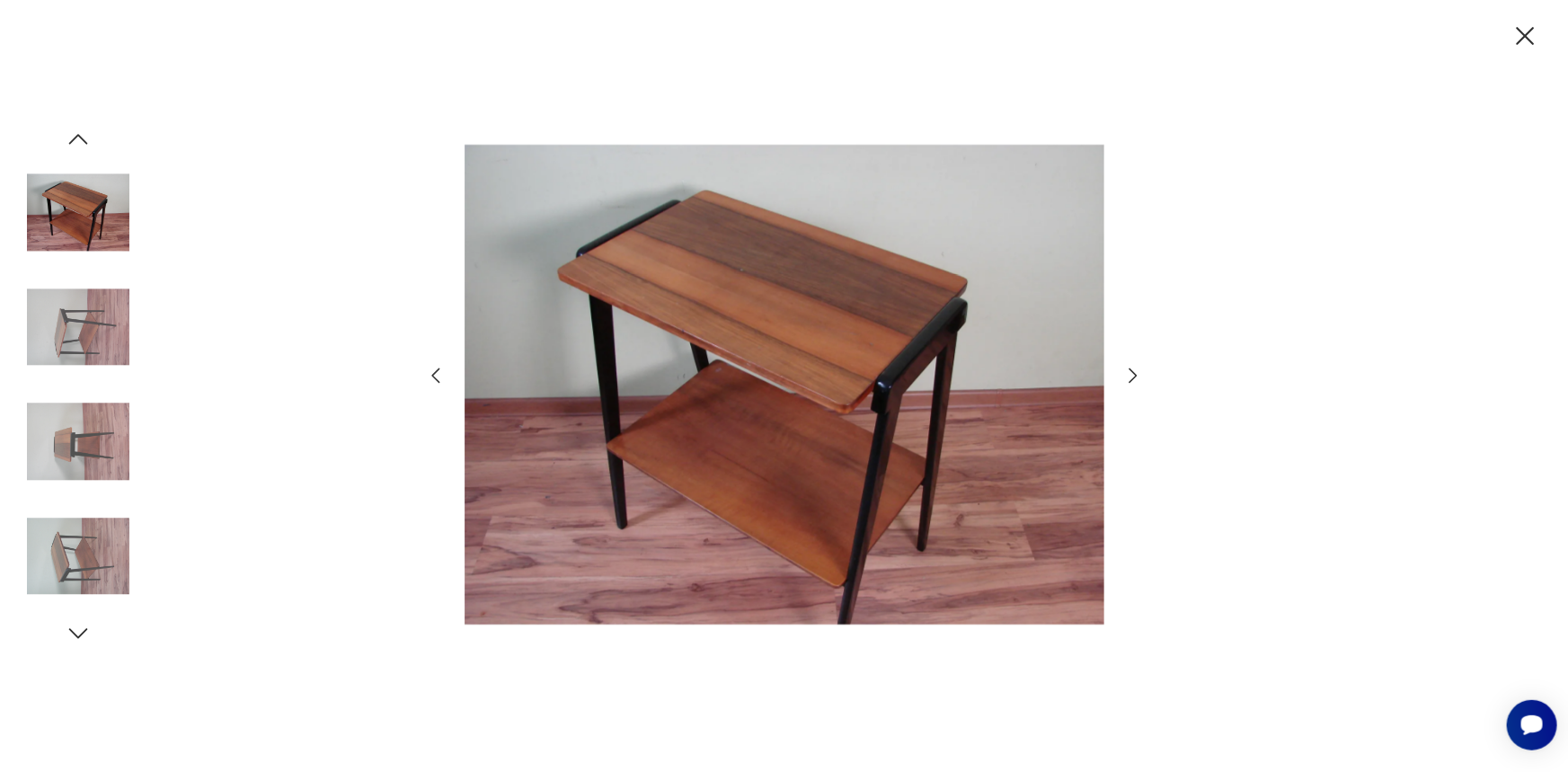
click at [1139, 365] on icon "button" at bounding box center [1133, 375] width 22 height 22
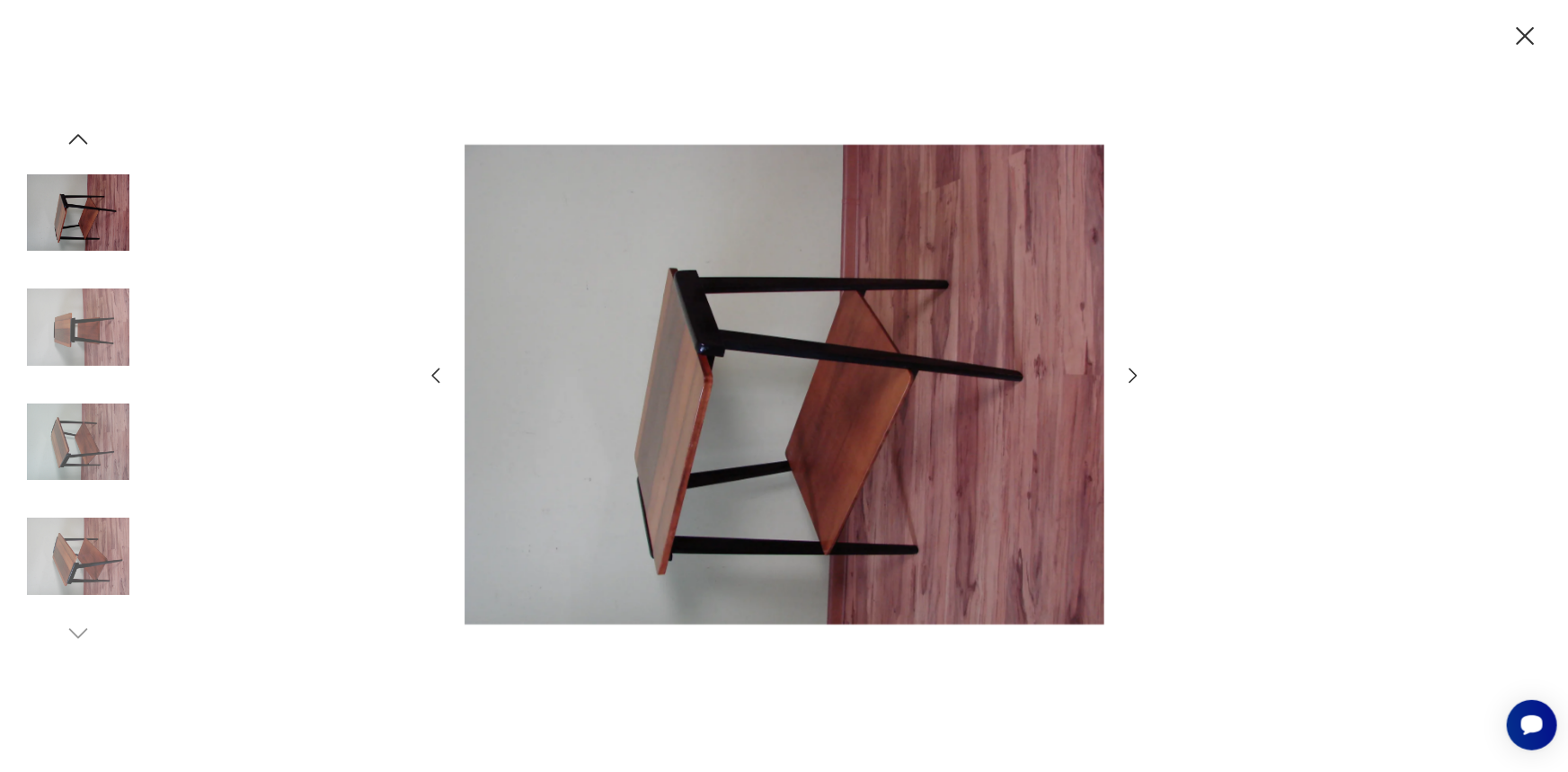
click at [1139, 367] on icon "button" at bounding box center [1133, 375] width 22 height 22
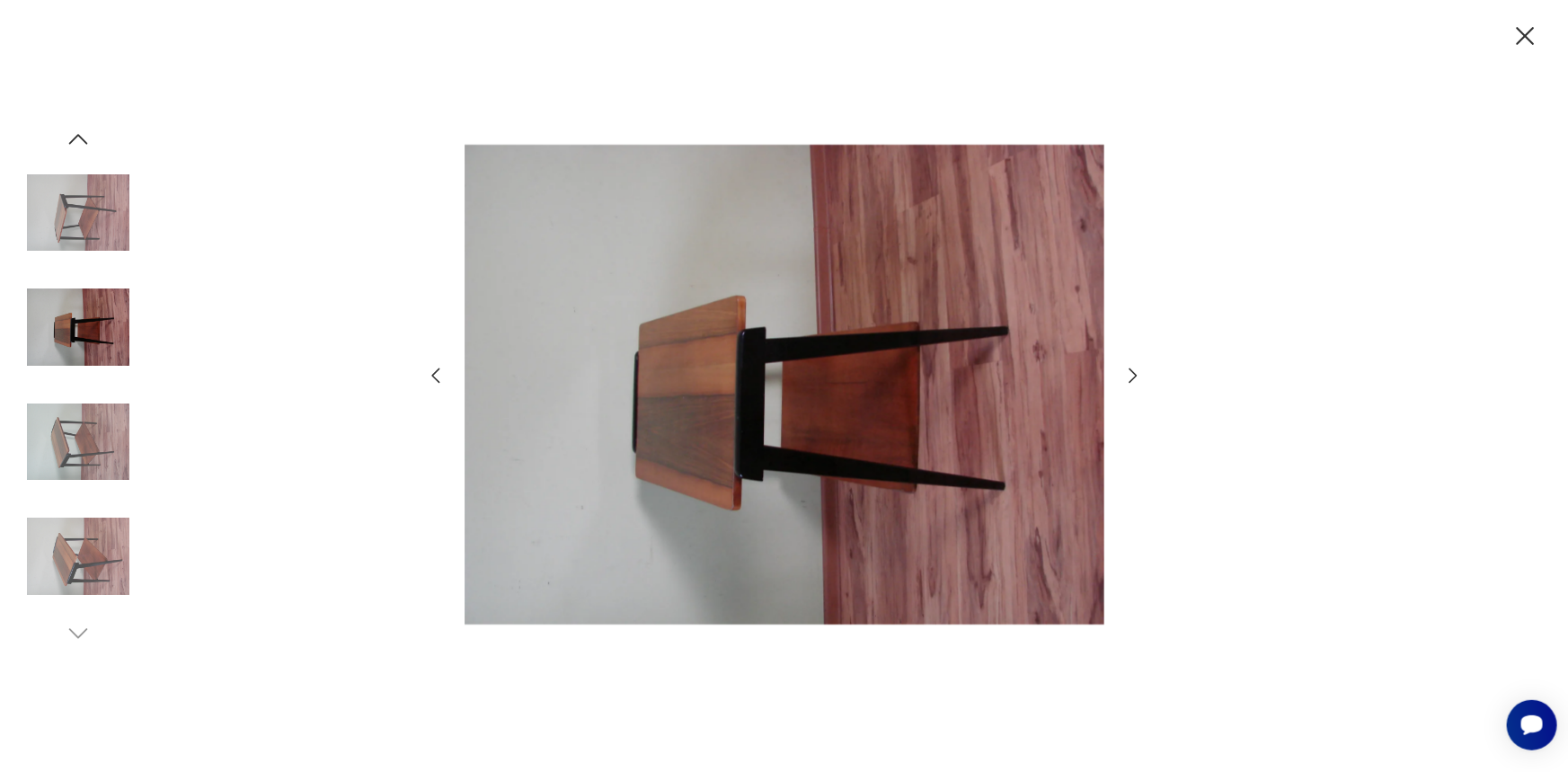
click at [1139, 367] on icon "button" at bounding box center [1133, 375] width 22 height 22
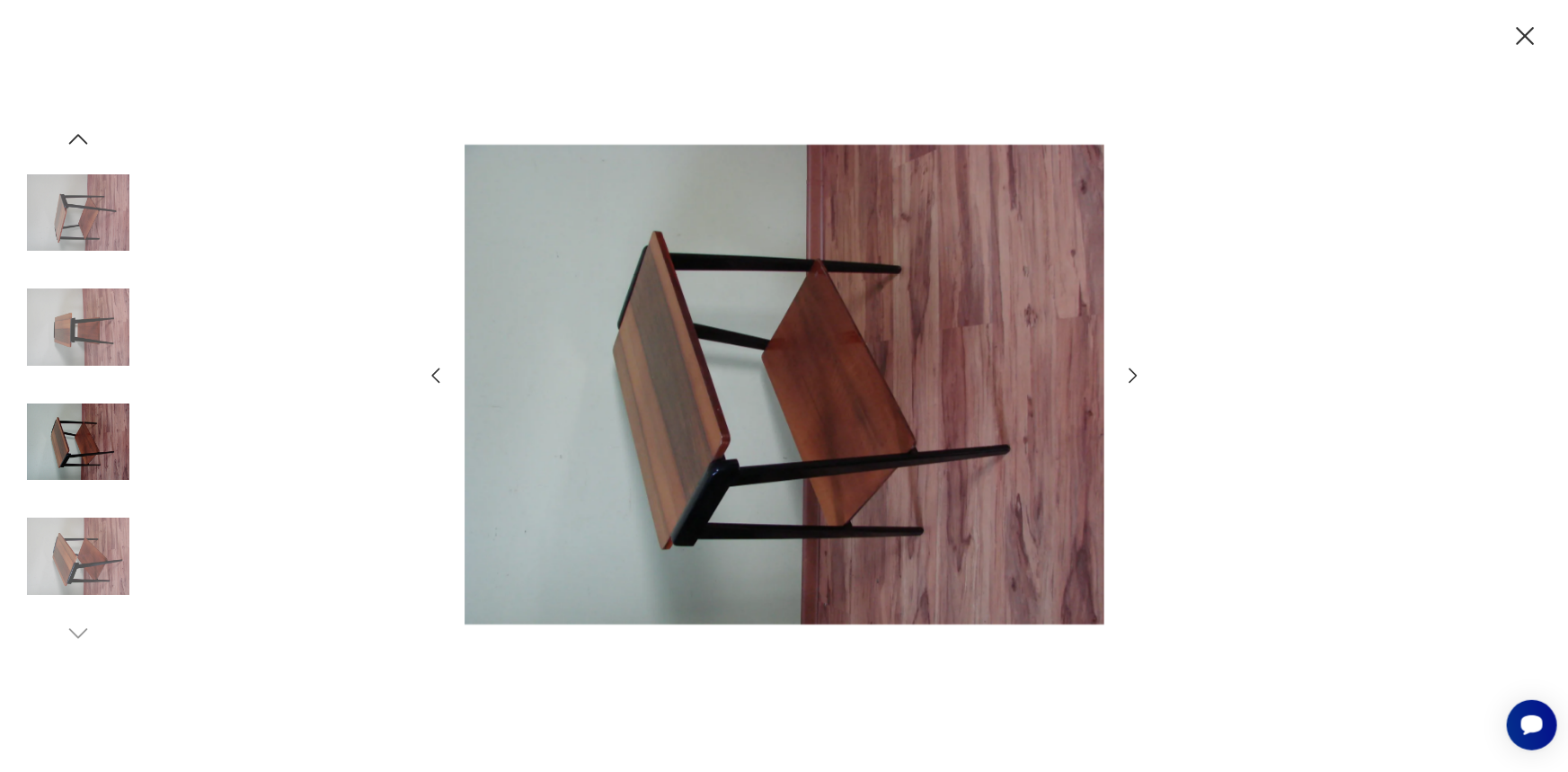
click at [1139, 367] on icon "button" at bounding box center [1133, 375] width 22 height 22
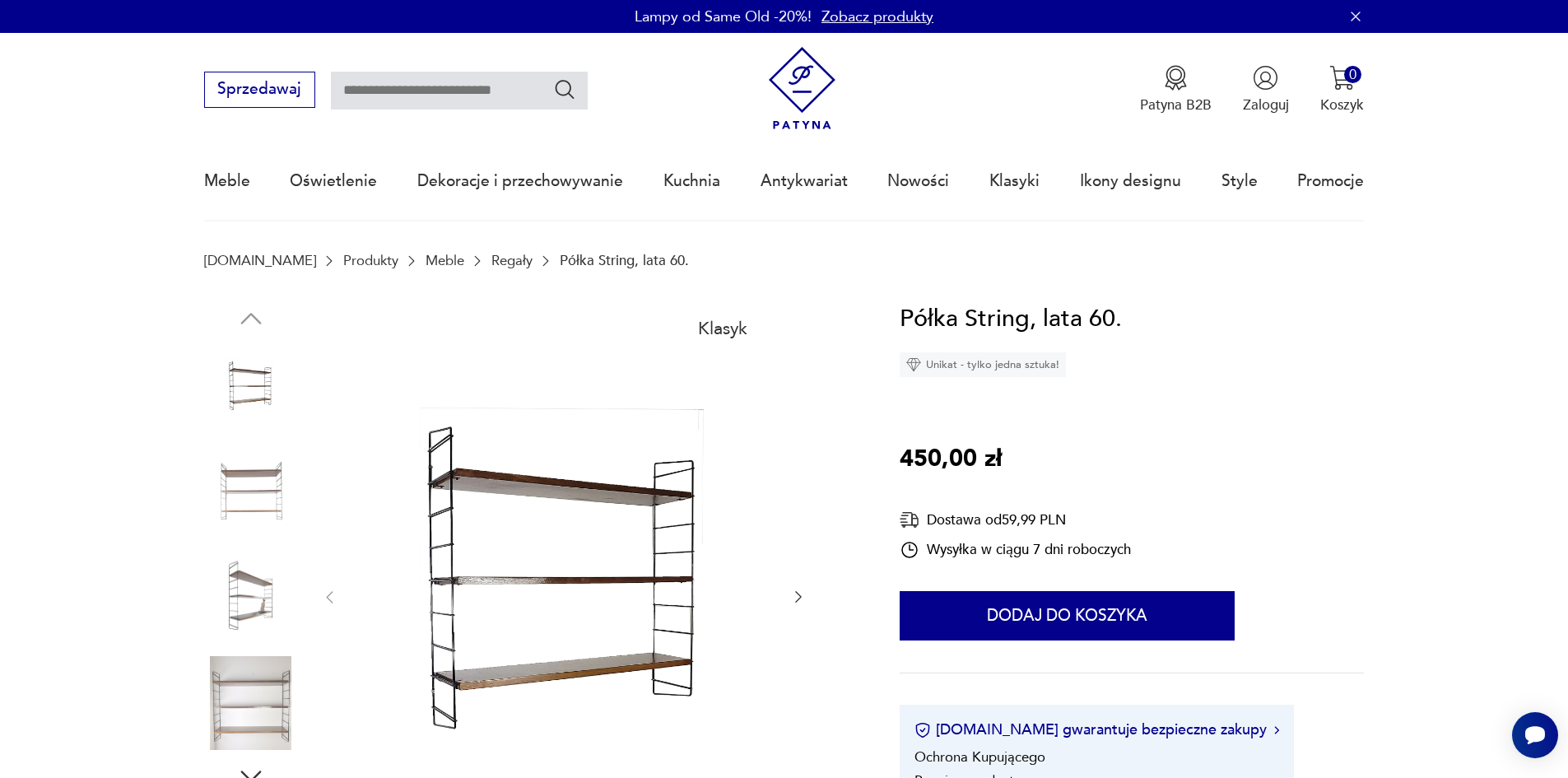
click at [792, 602] on icon "button" at bounding box center [798, 596] width 16 height 16
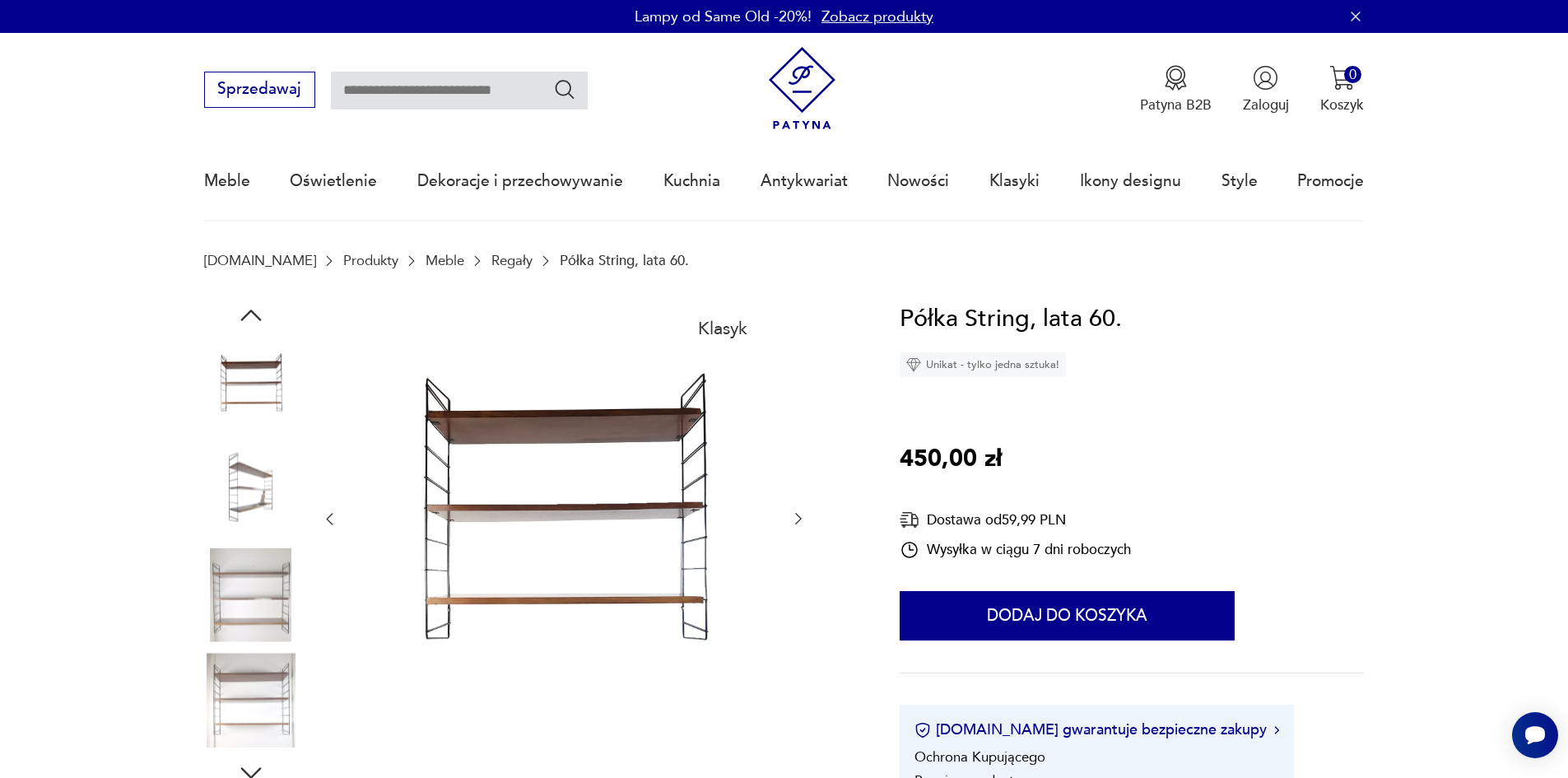
click at [792, 602] on div at bounding box center [564, 519] width 485 height 438
click at [793, 523] on icon "button" at bounding box center [798, 518] width 16 height 16
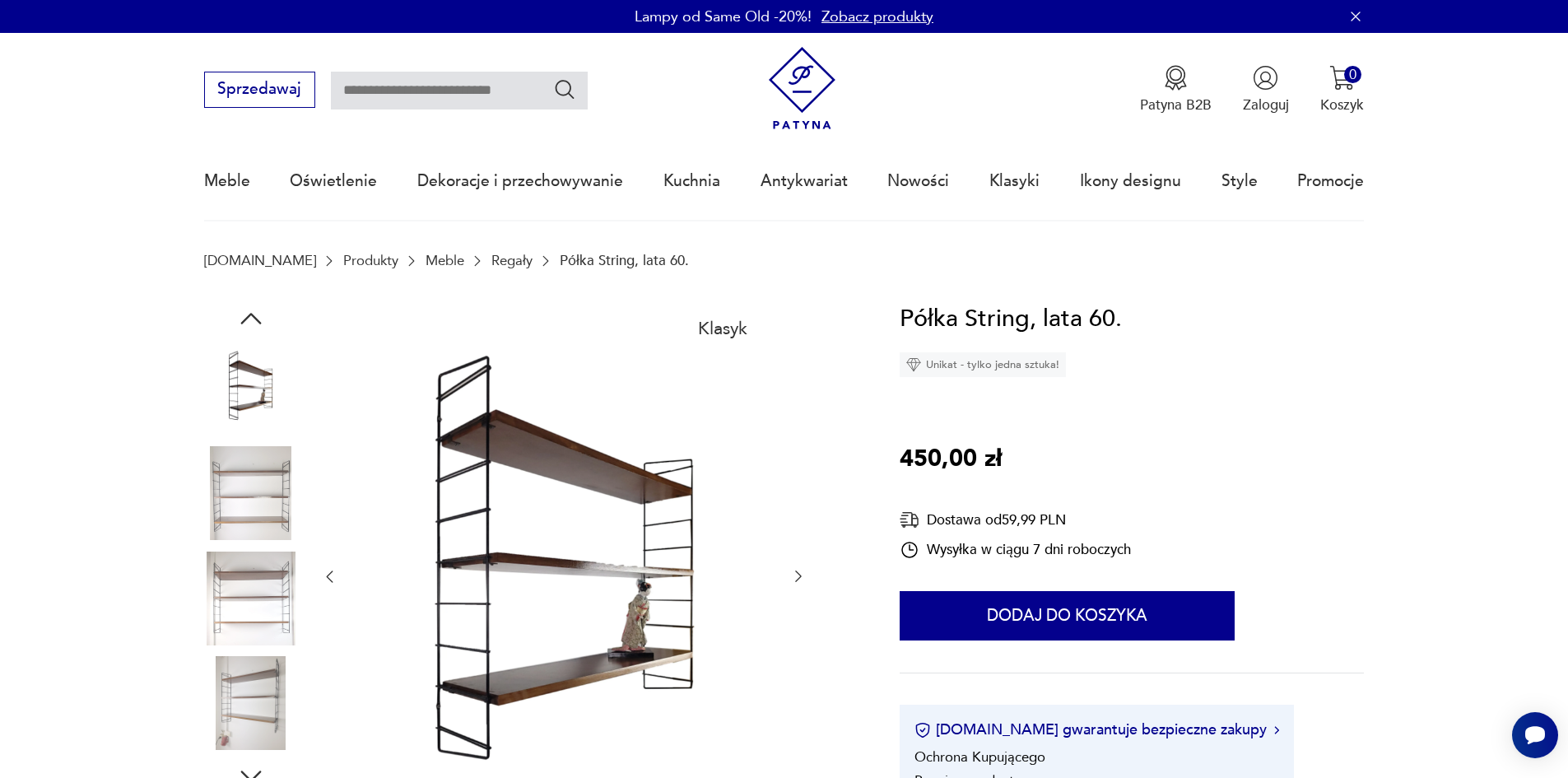
click at [788, 520] on div at bounding box center [564, 577] width 485 height 553
click at [793, 575] on icon "button" at bounding box center [798, 576] width 16 height 16
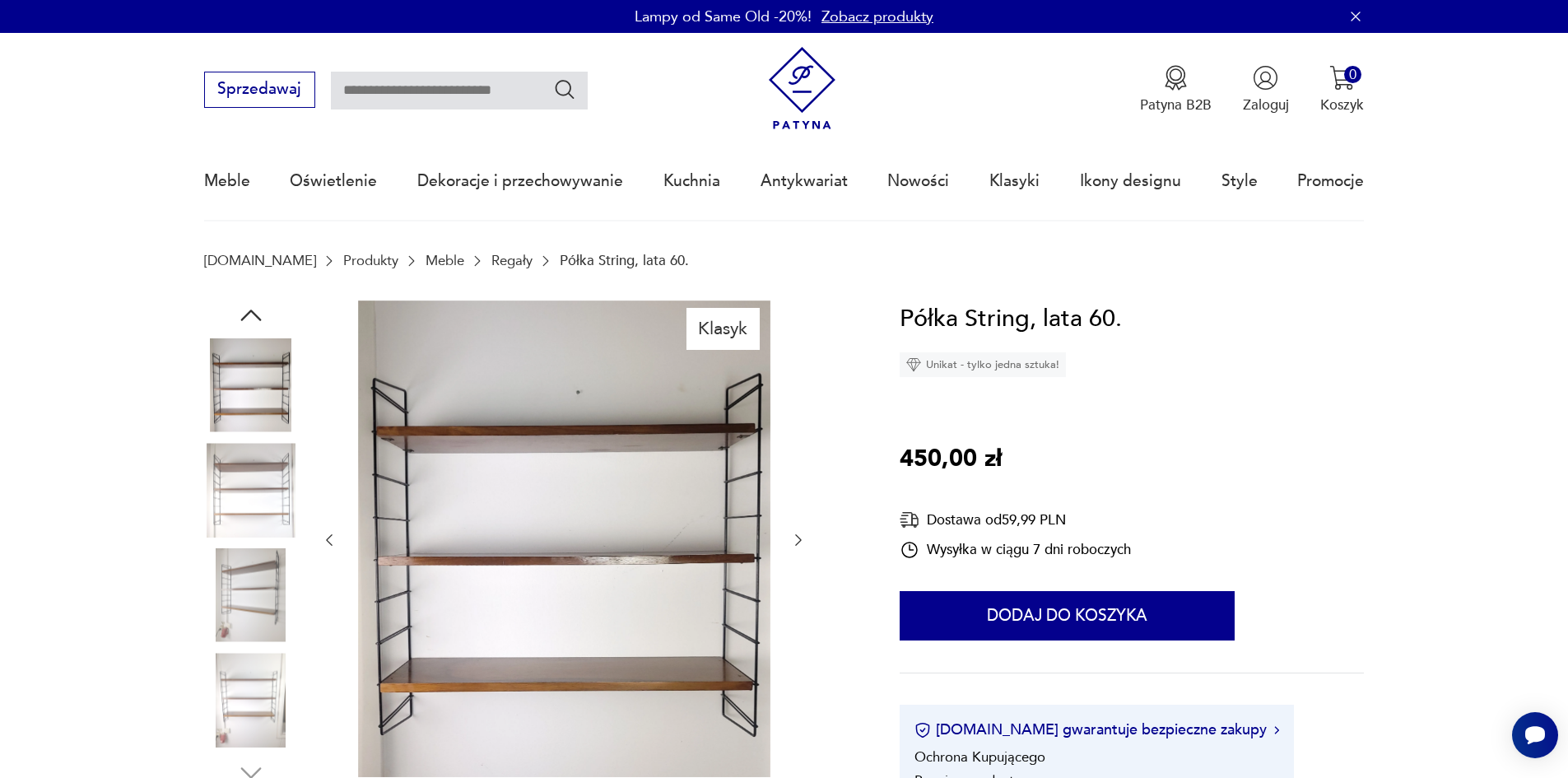
click at [793, 575] on div at bounding box center [564, 540] width 485 height 480
click at [805, 534] on icon "button" at bounding box center [798, 540] width 16 height 16
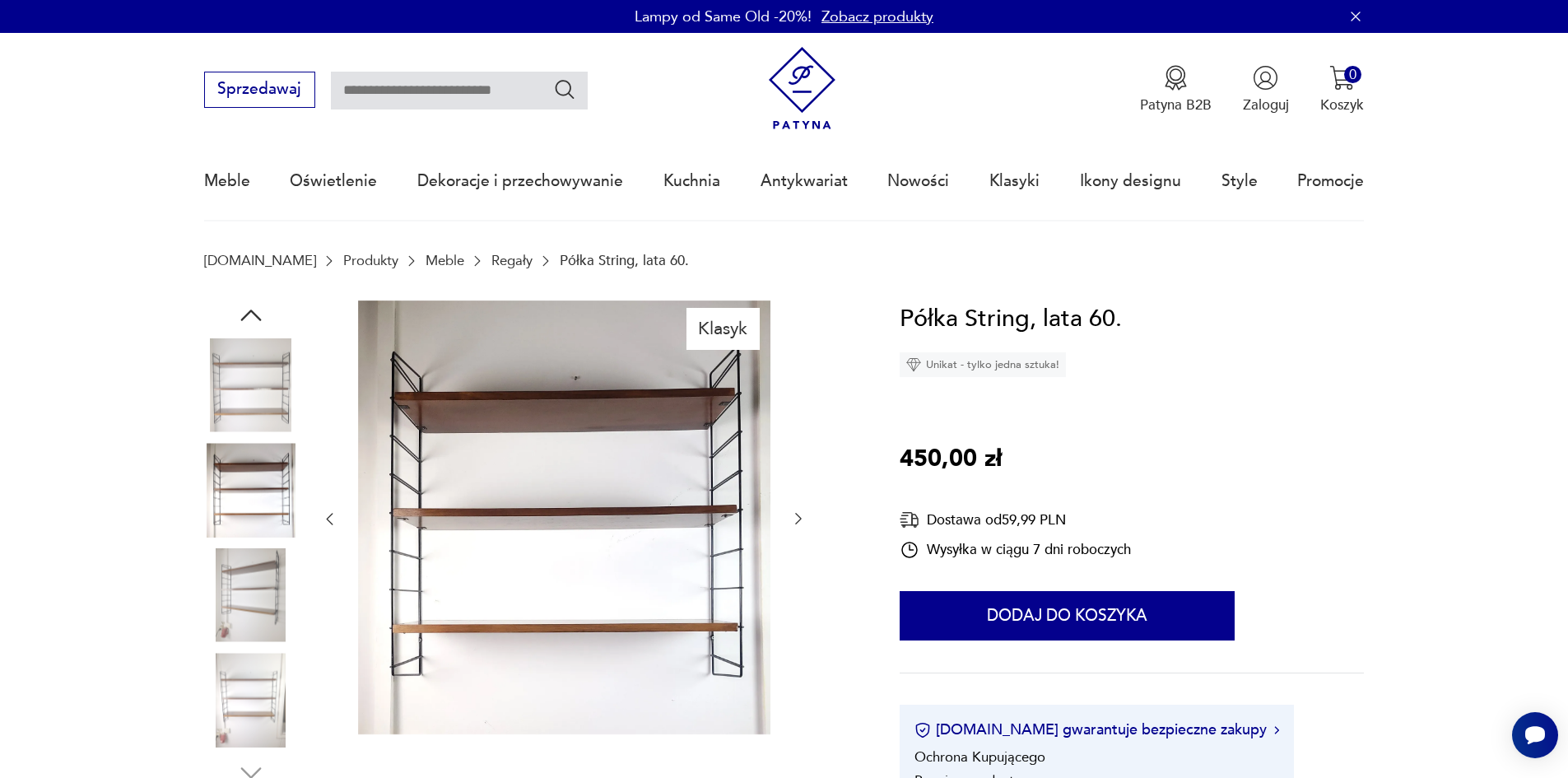
click at [805, 534] on div at bounding box center [564, 519] width 485 height 438
click at [798, 517] on icon "button" at bounding box center [798, 518] width 16 height 16
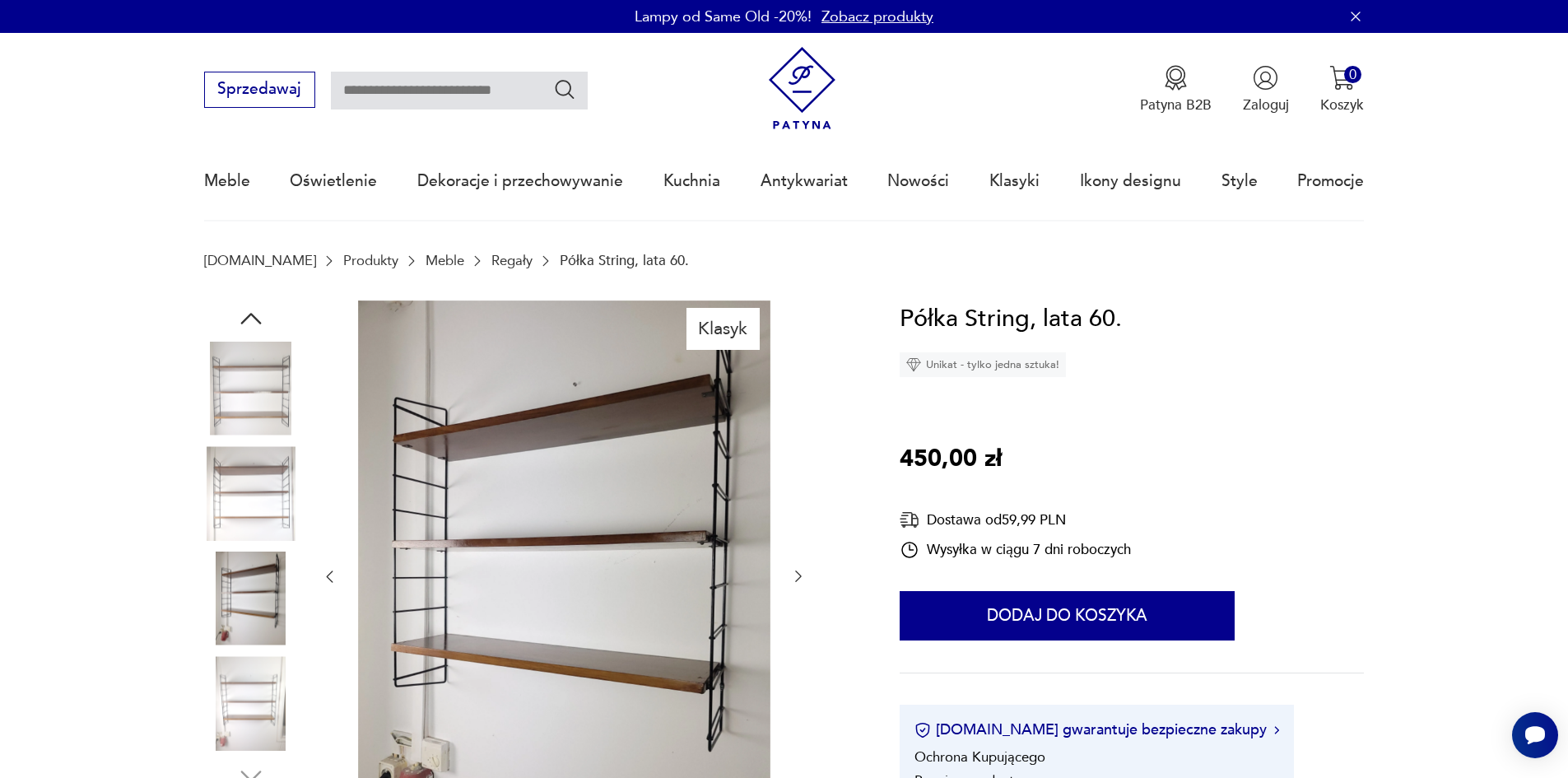
click at [795, 574] on icon "button" at bounding box center [798, 576] width 16 height 16
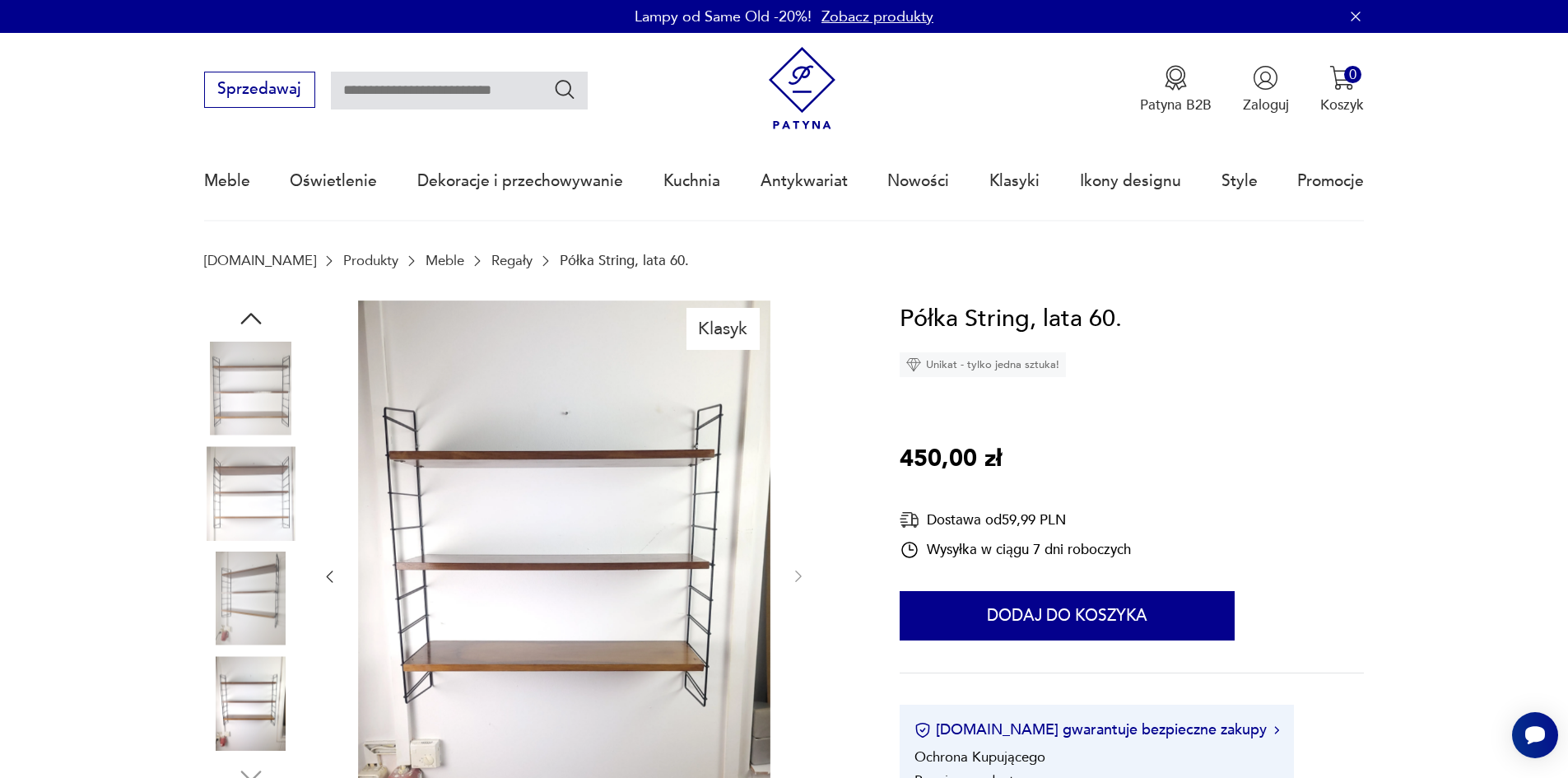
scroll to position [439, 0]
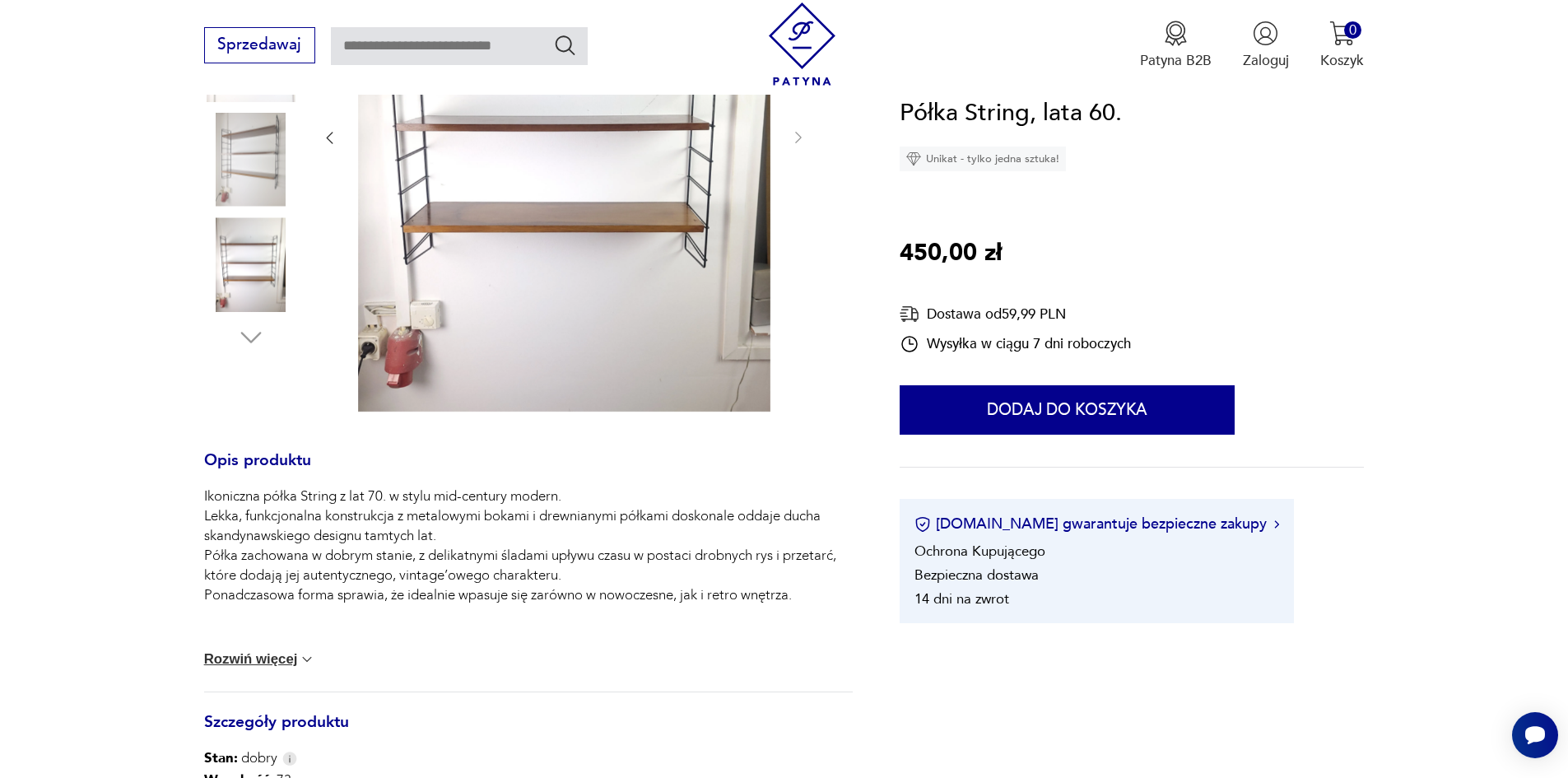
click at [470, 560] on p "Ikoniczna półka String z lat 70. w stylu mid-century modern. Lekka, funkcjonaln…" at bounding box center [528, 546] width 649 height 119
click at [273, 593] on p "Ikoniczna półka String z lat 70. w stylu mid-century modern. Lekka, funkcjonaln…" at bounding box center [528, 546] width 649 height 119
click at [299, 660] on img at bounding box center [306, 659] width 16 height 16
click at [582, 206] on img at bounding box center [564, 136] width 412 height 550
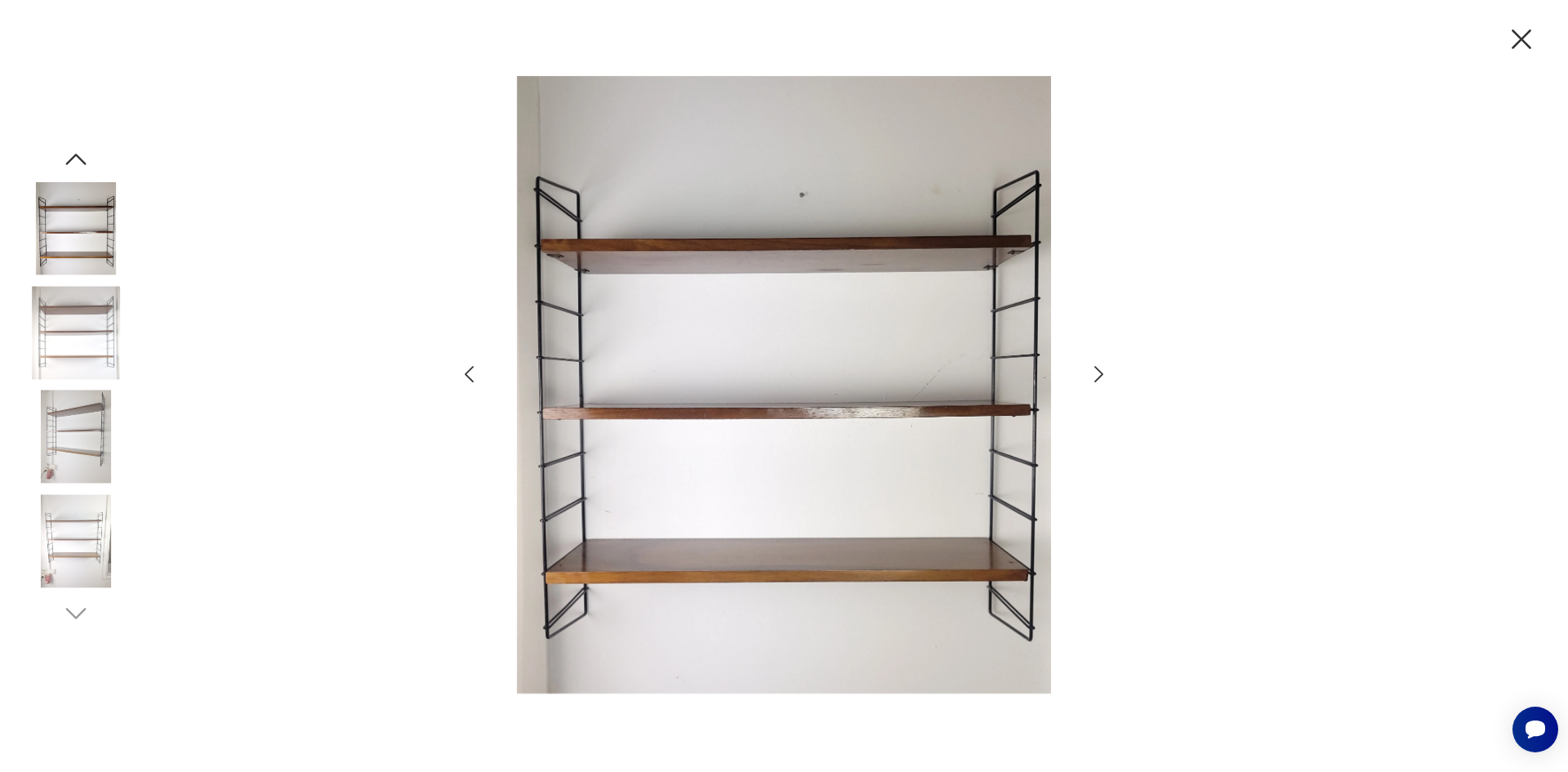
click at [469, 370] on icon "button" at bounding box center [469, 374] width 9 height 16
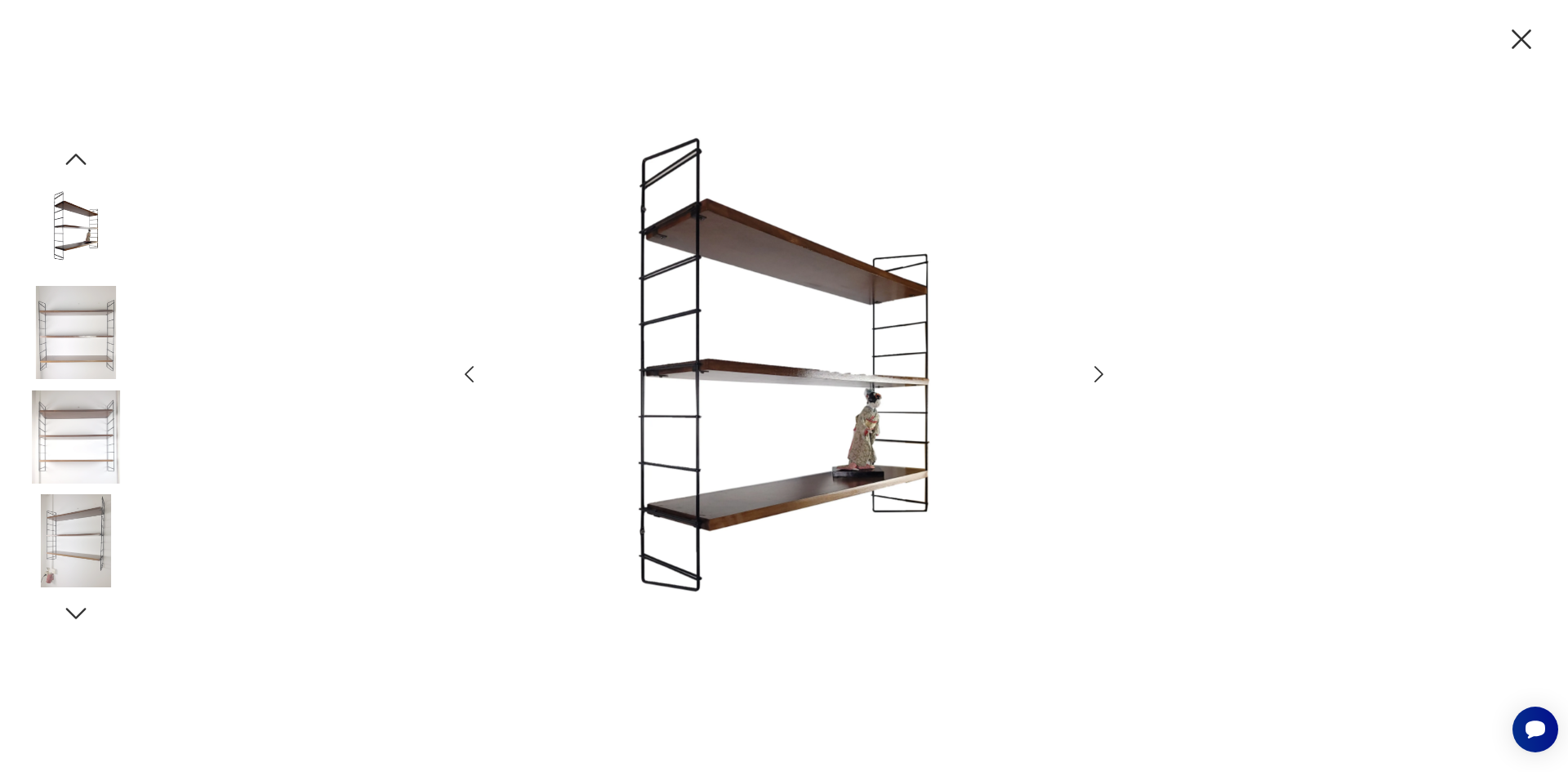
click at [469, 370] on icon "button" at bounding box center [469, 374] width 9 height 16
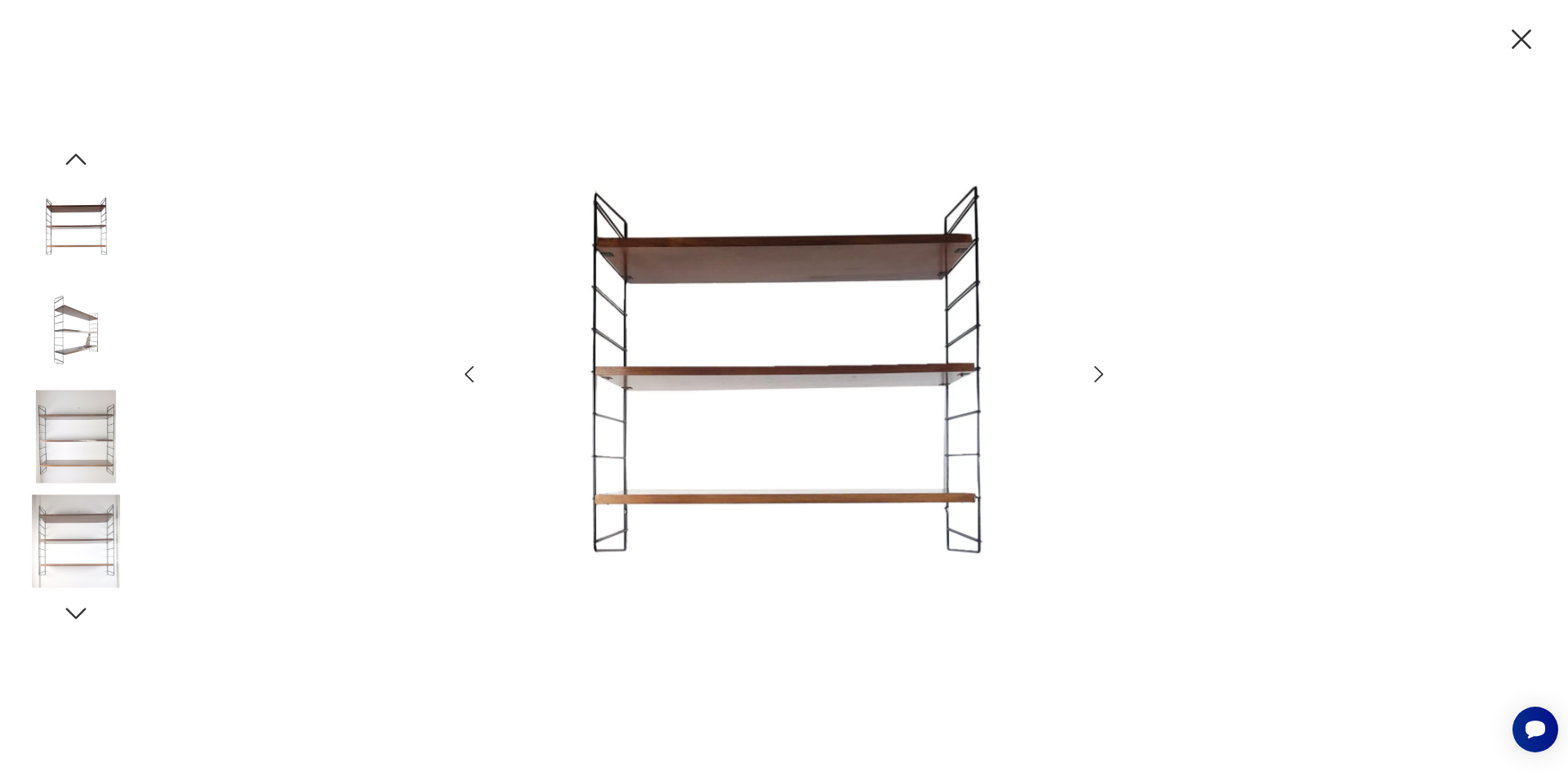
click at [469, 370] on icon "button" at bounding box center [469, 374] width 9 height 16
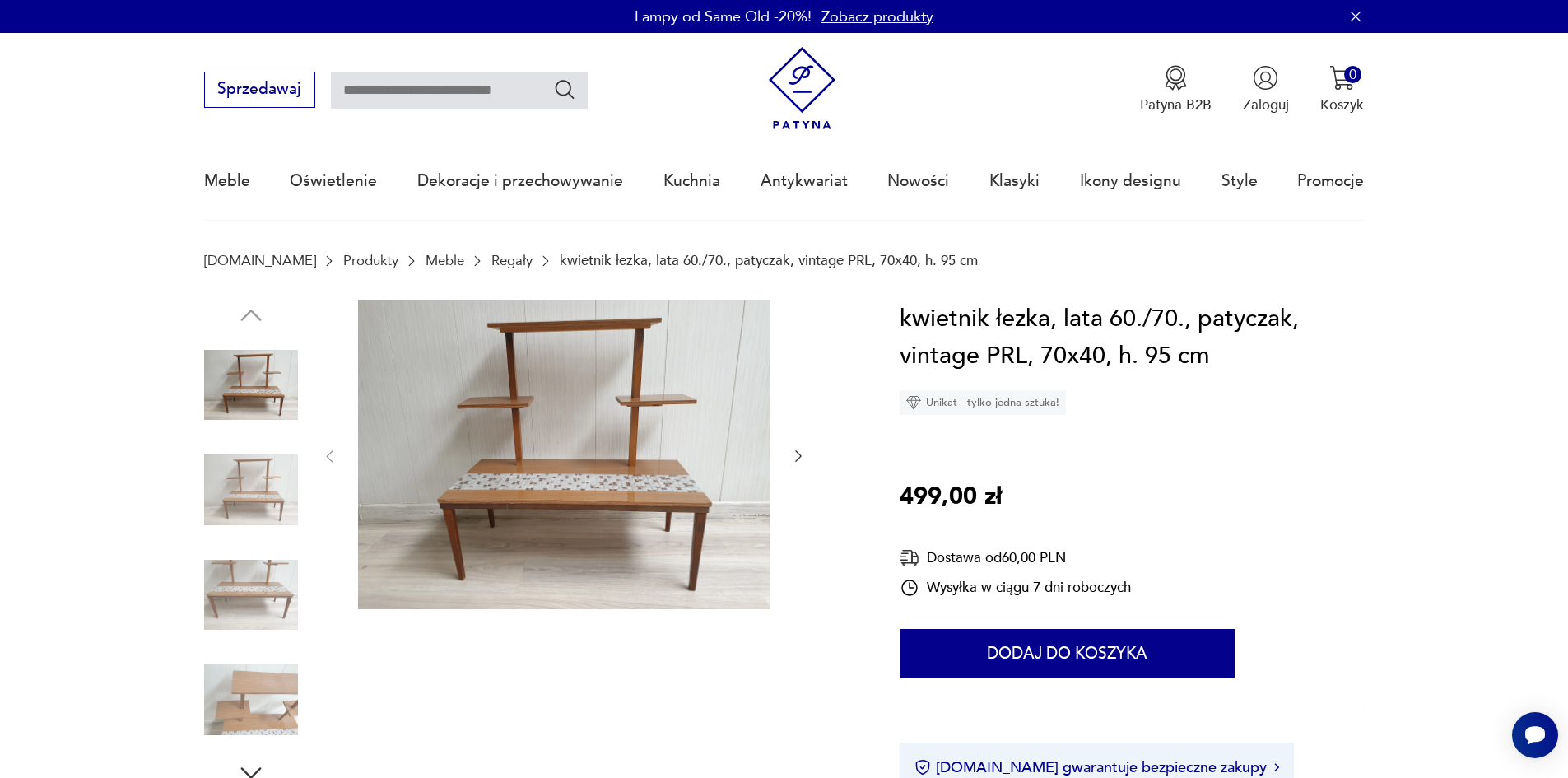
click at [661, 437] on img at bounding box center [564, 455] width 412 height 310
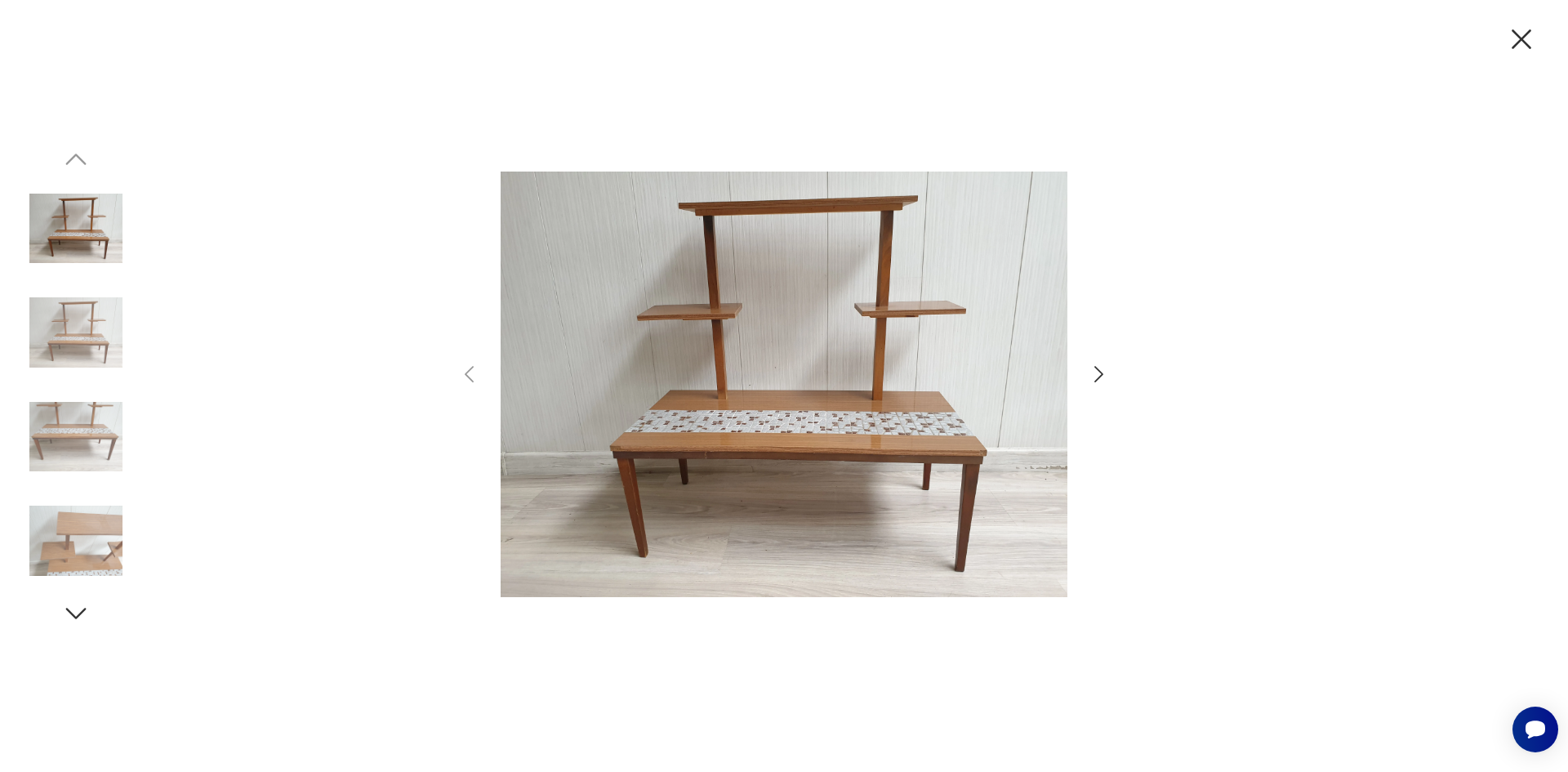
click at [1095, 373] on icon "button" at bounding box center [1099, 375] width 24 height 24
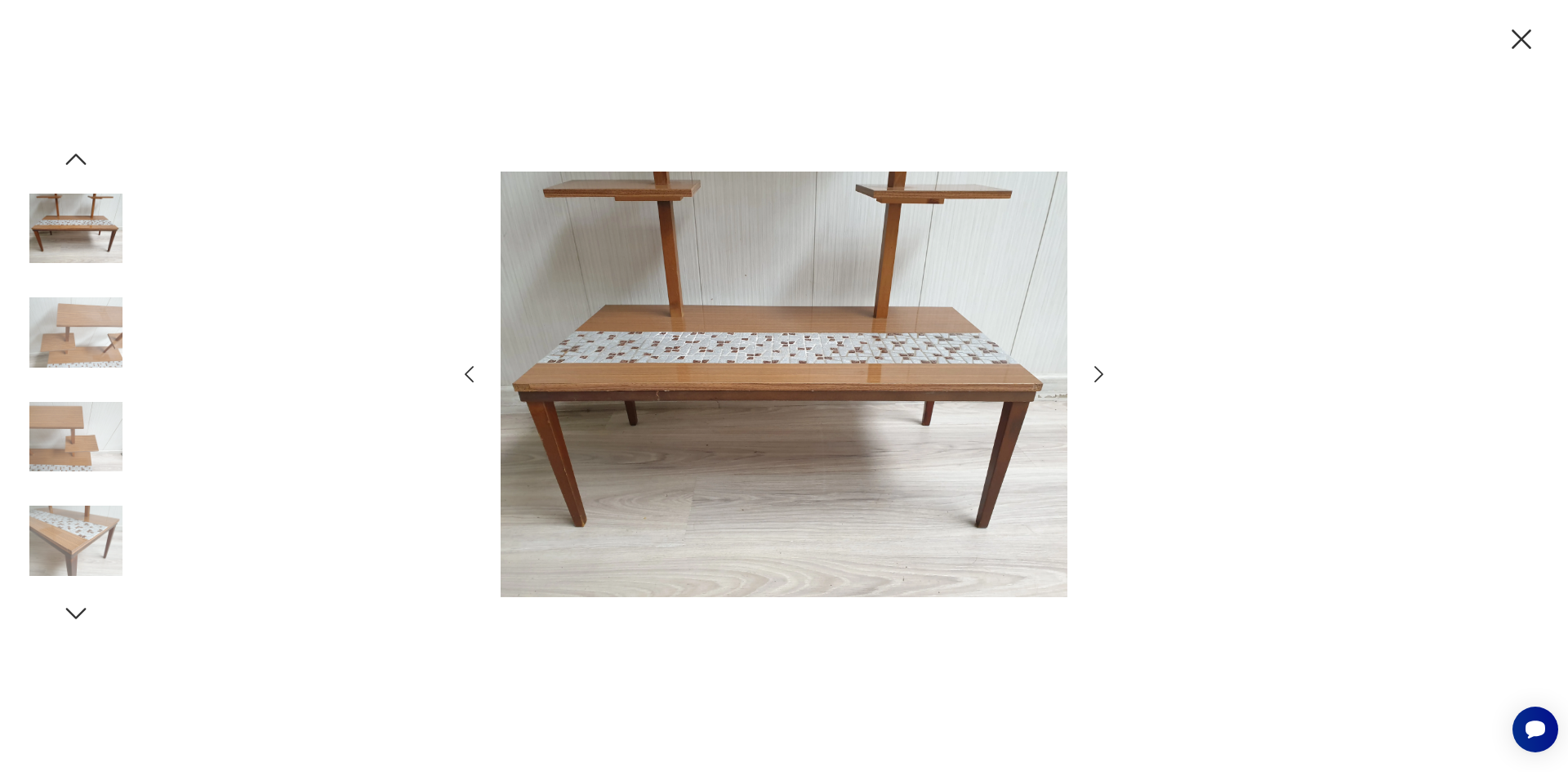
click at [1095, 373] on icon "button" at bounding box center [1099, 375] width 24 height 24
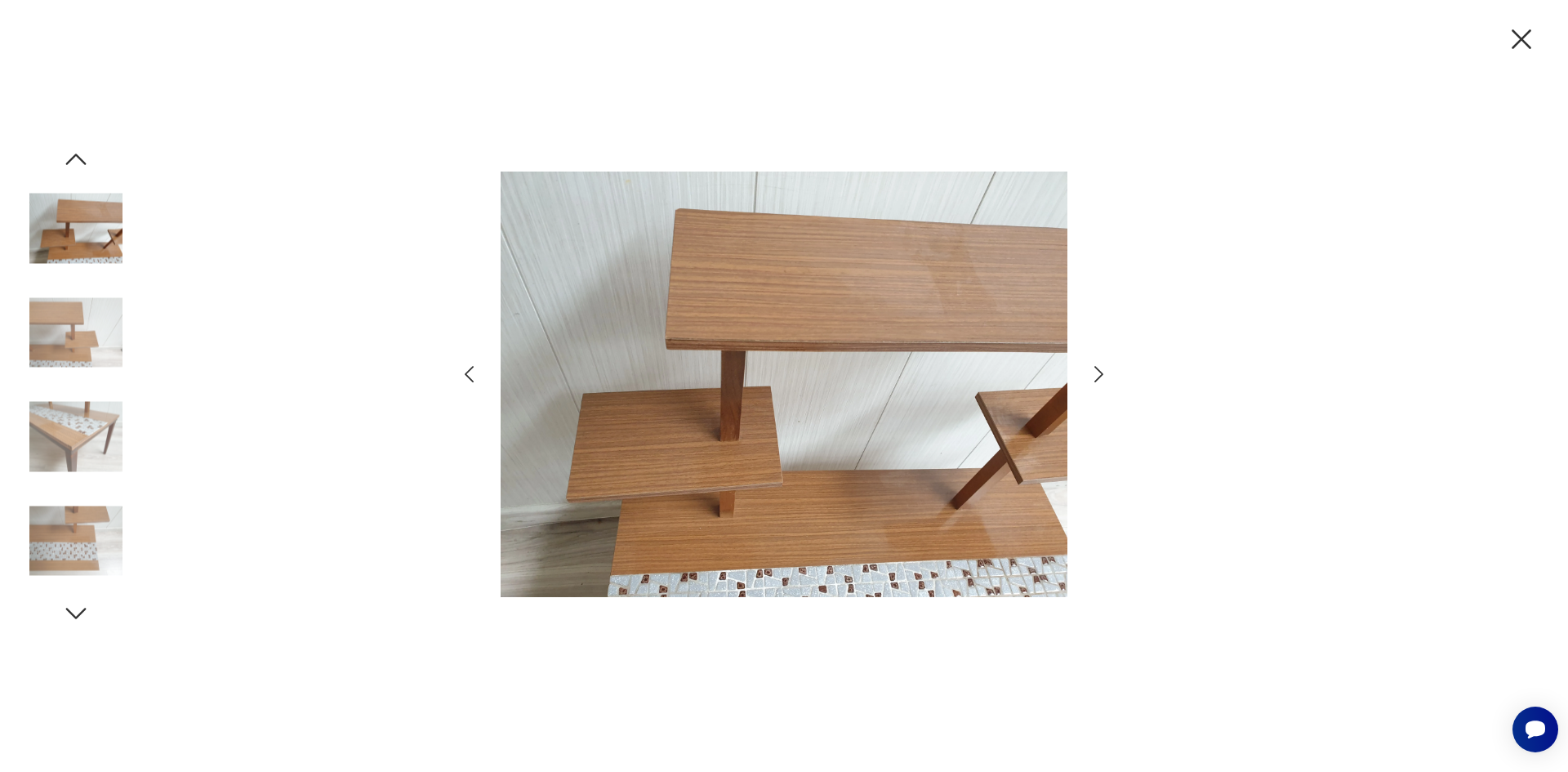
click at [1096, 374] on icon "button" at bounding box center [1099, 375] width 24 height 24
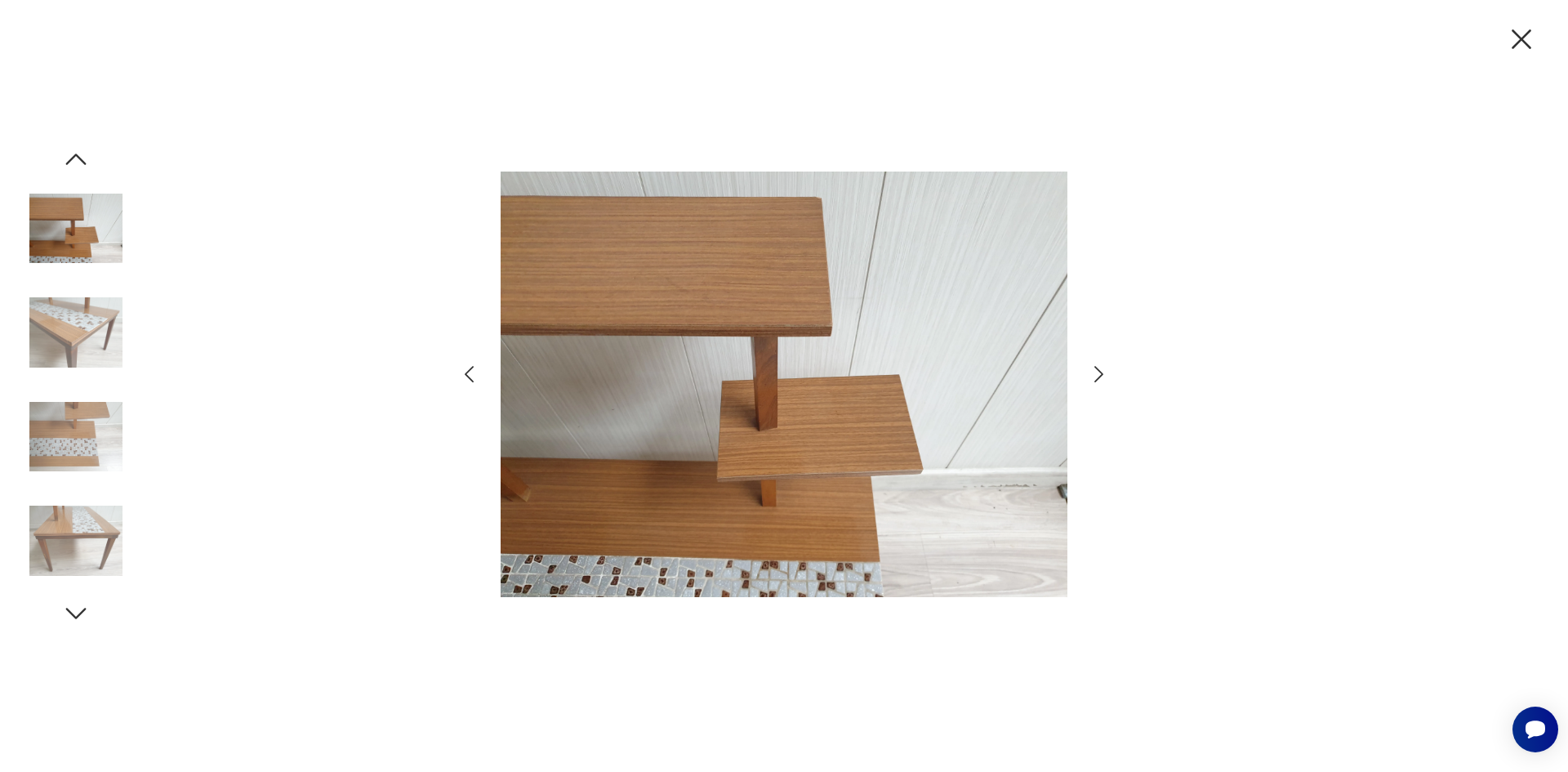
click at [1096, 374] on icon "button" at bounding box center [1099, 375] width 24 height 24
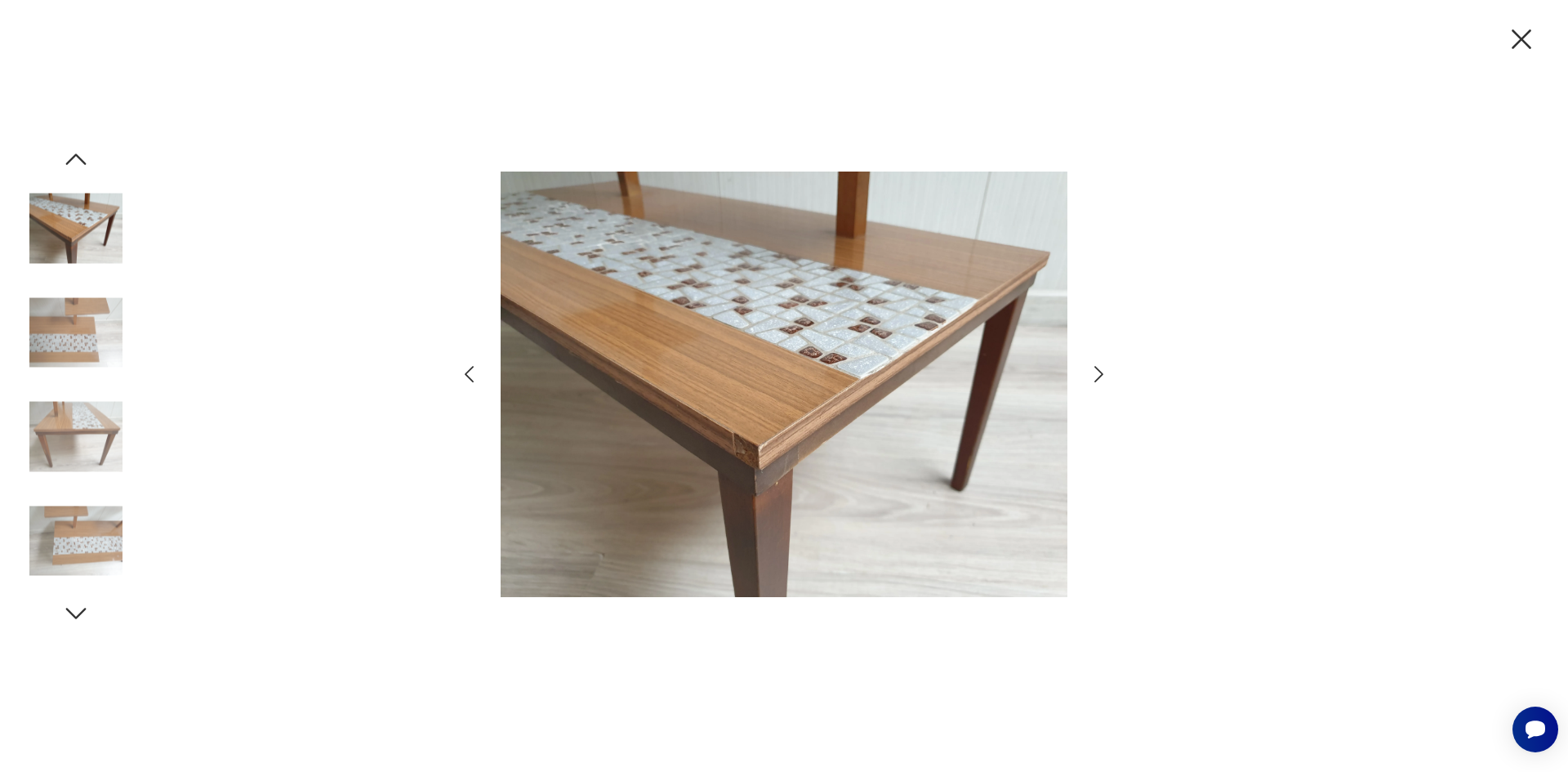
click at [1094, 377] on icon "button" at bounding box center [1099, 375] width 24 height 24
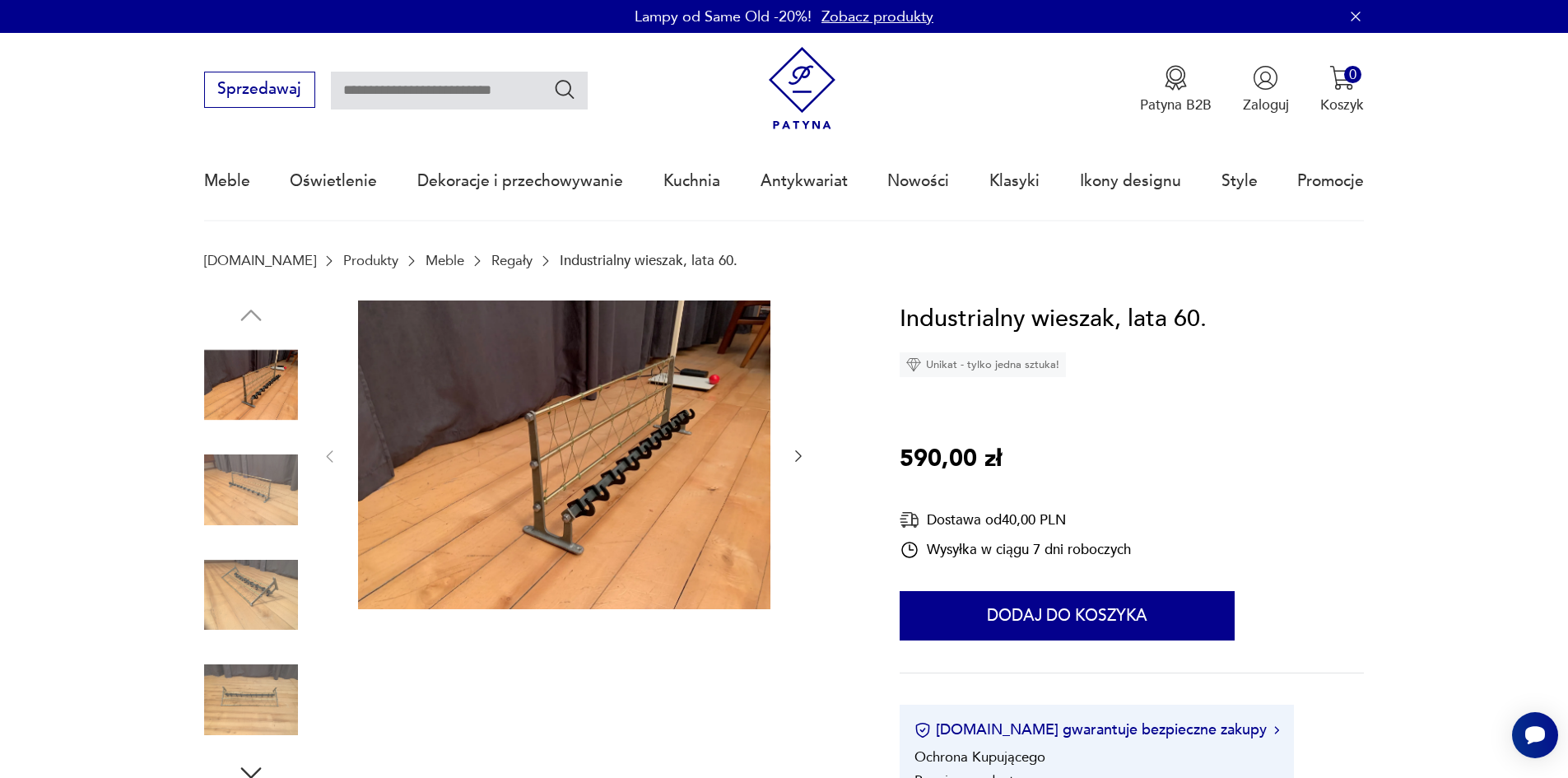
click at [624, 474] on img at bounding box center [564, 455] width 412 height 310
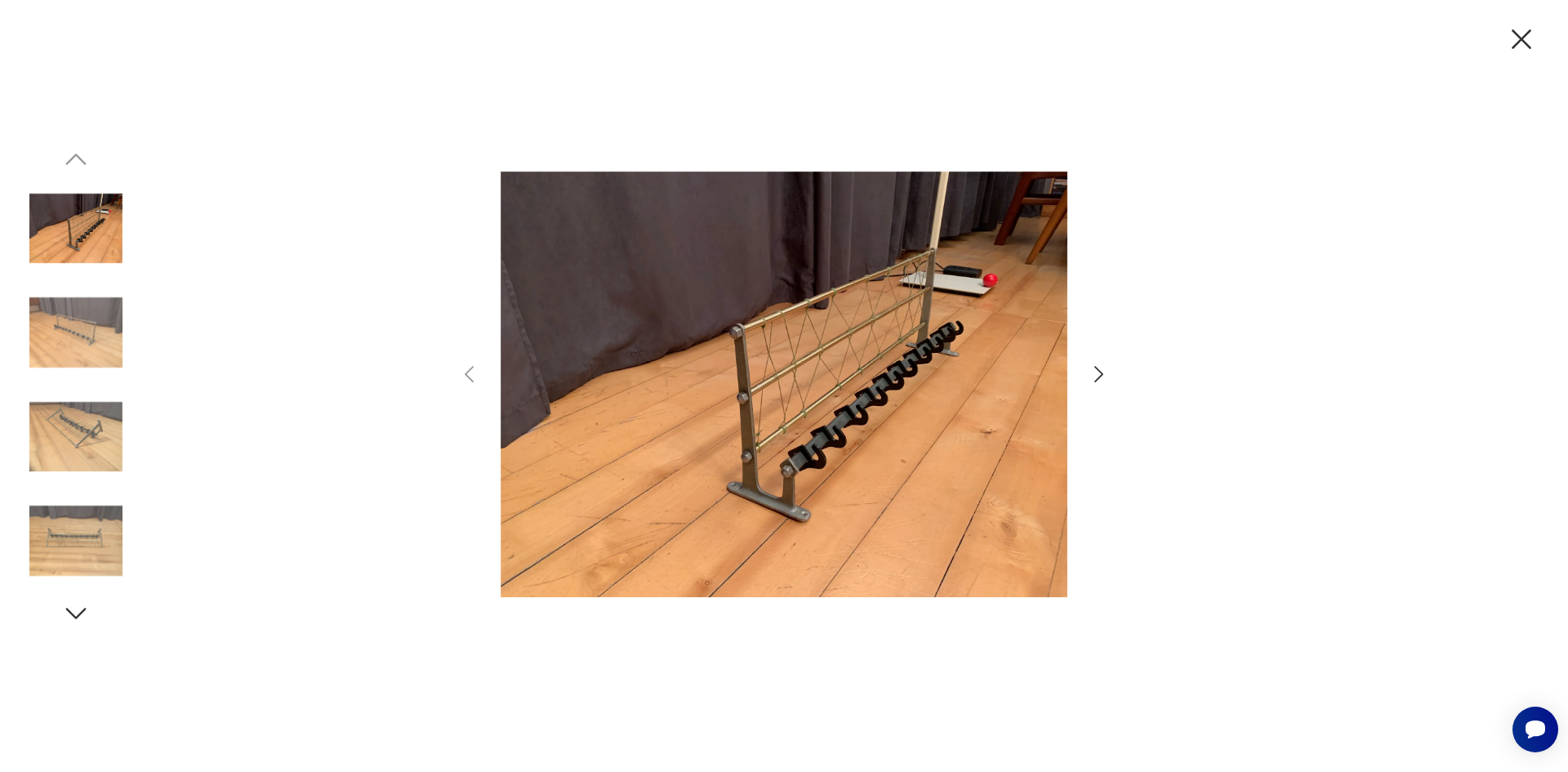
click at [1116, 366] on div at bounding box center [784, 386] width 1568 height 772
click at [1098, 371] on icon "button" at bounding box center [1099, 375] width 24 height 24
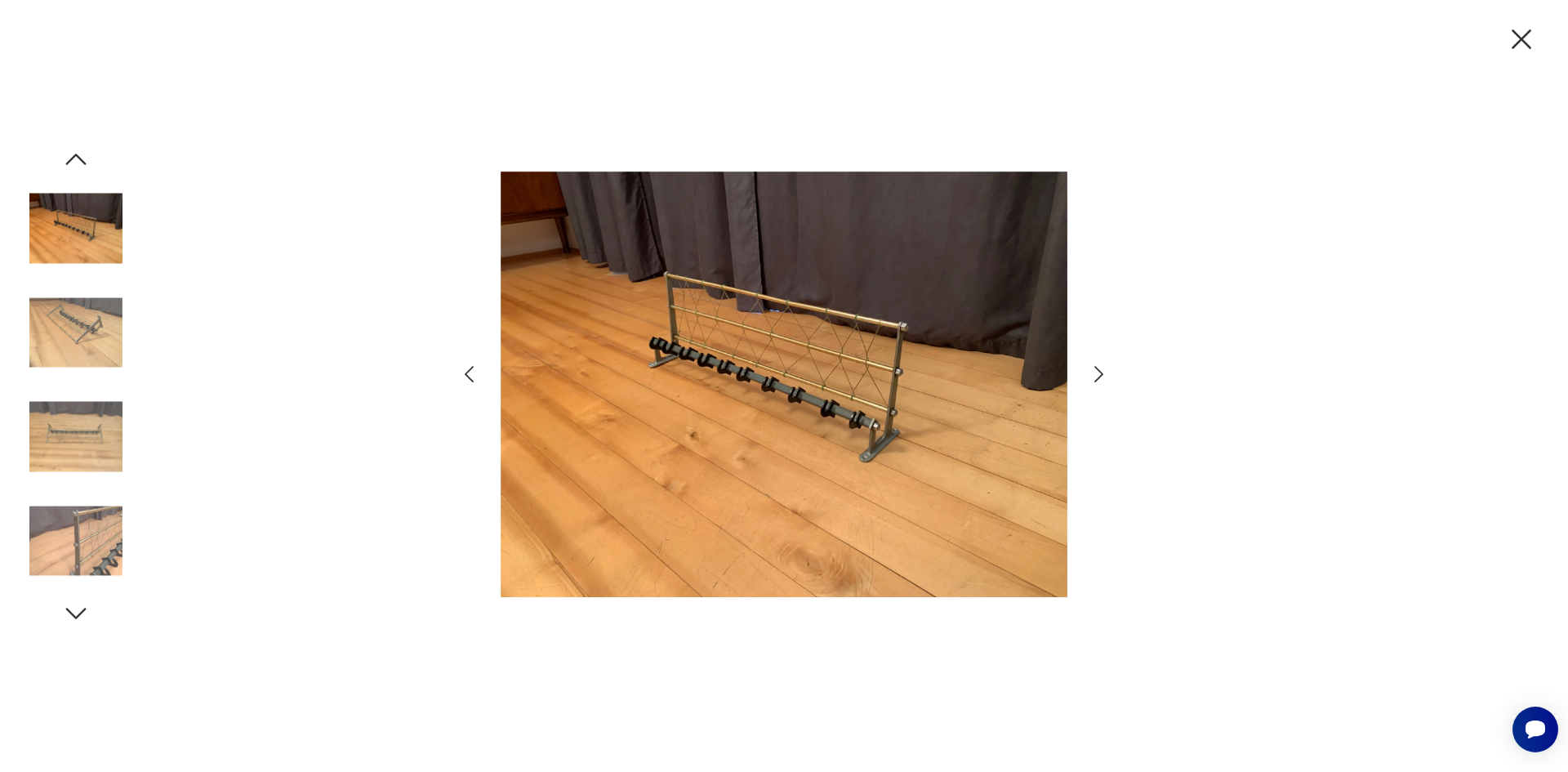
click at [1098, 371] on icon "button" at bounding box center [1099, 375] width 24 height 24
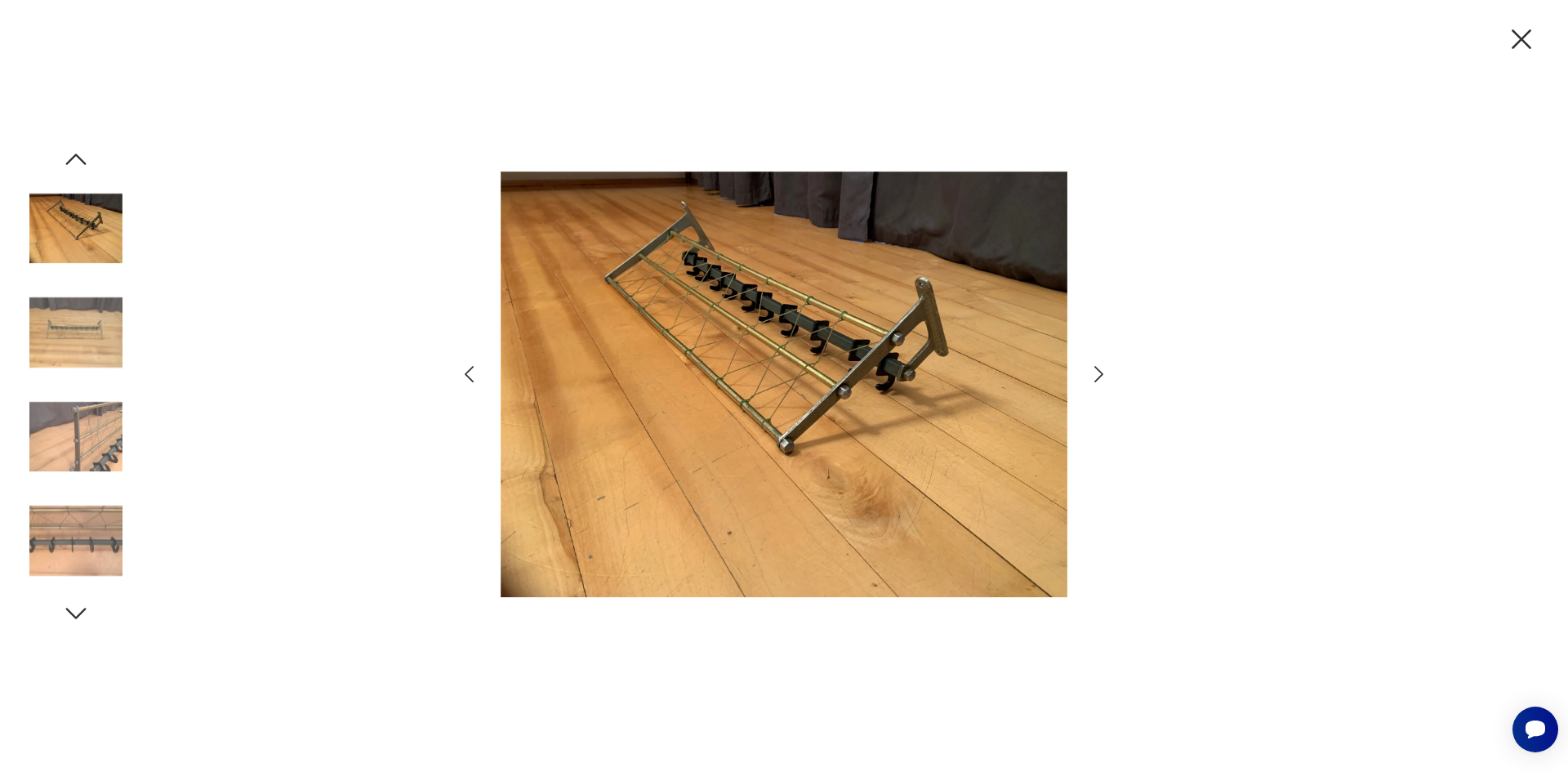
click at [1098, 371] on icon "button" at bounding box center [1099, 375] width 24 height 24
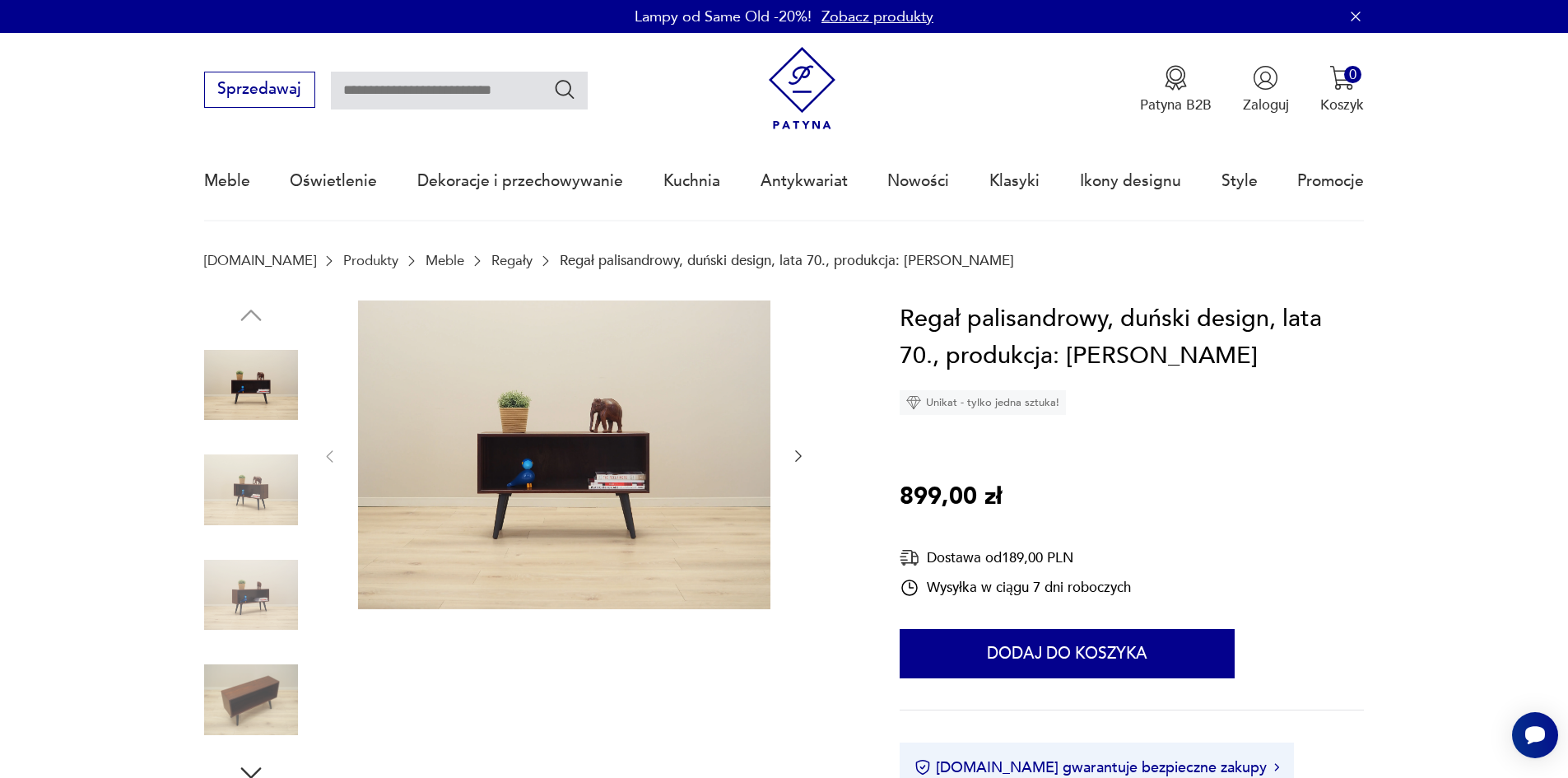
click at [634, 506] on img at bounding box center [564, 455] width 412 height 310
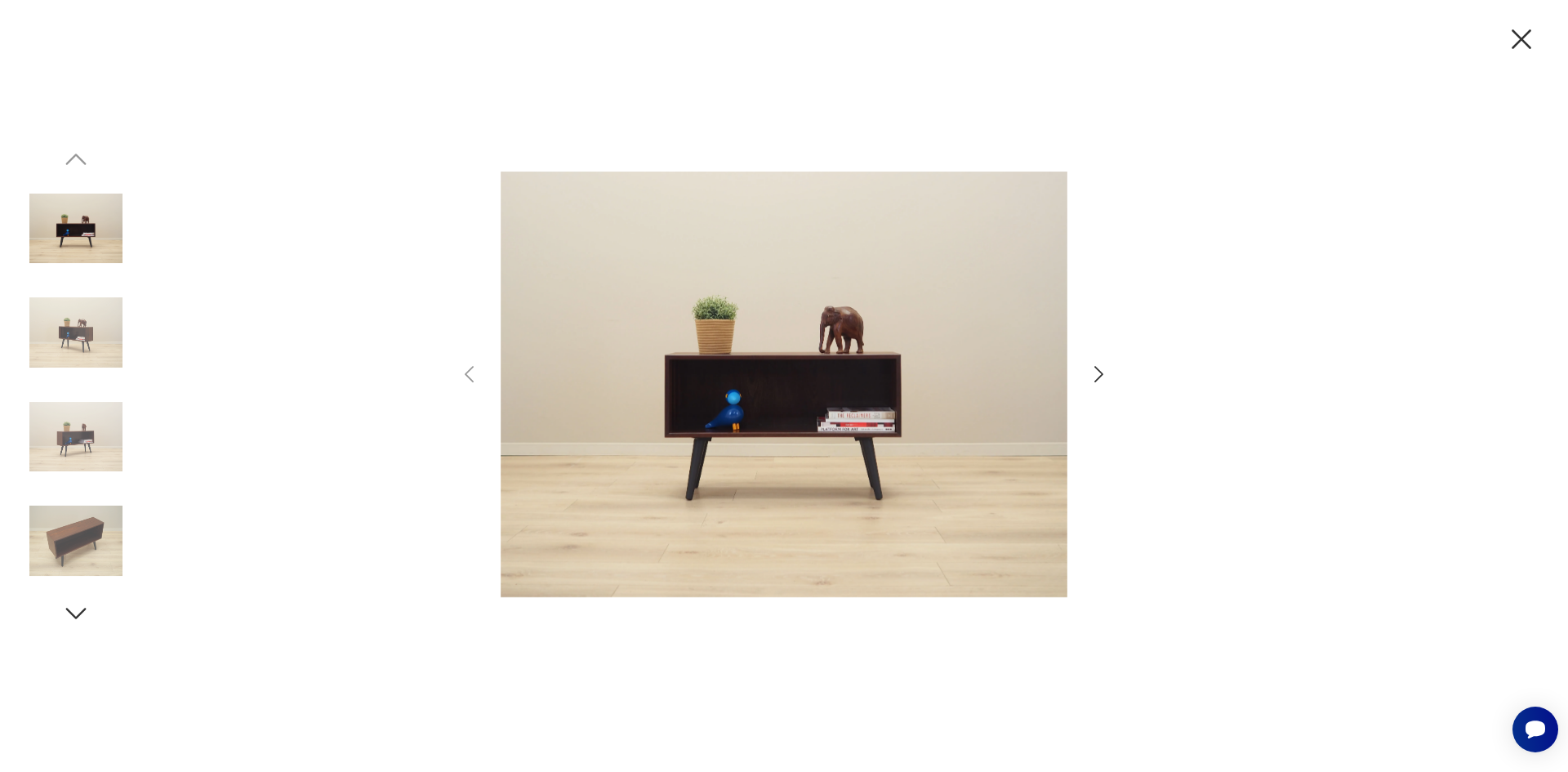
click at [1100, 381] on icon "button" at bounding box center [1099, 375] width 24 height 24
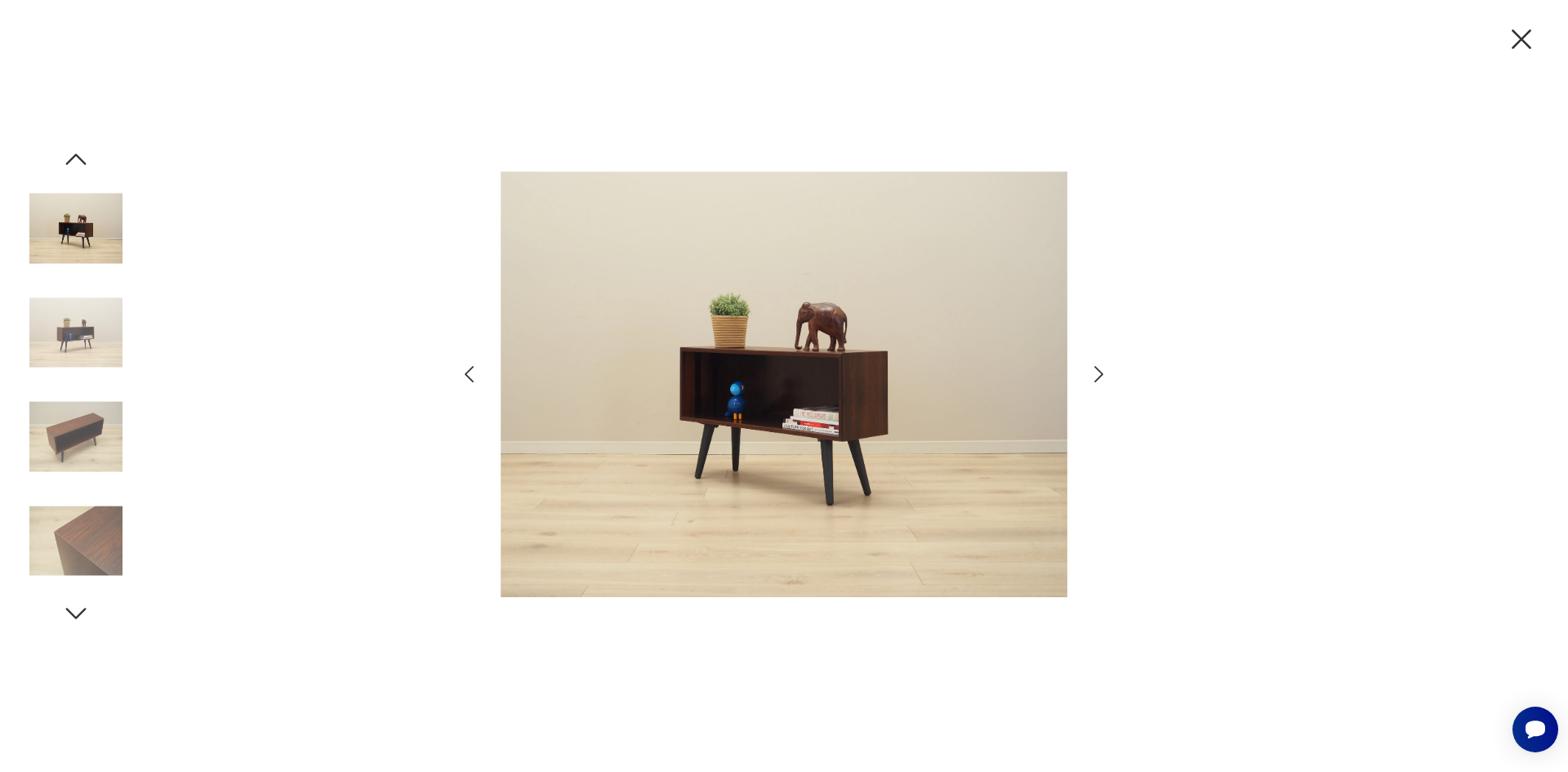
click at [1100, 381] on icon "button" at bounding box center [1099, 375] width 24 height 24
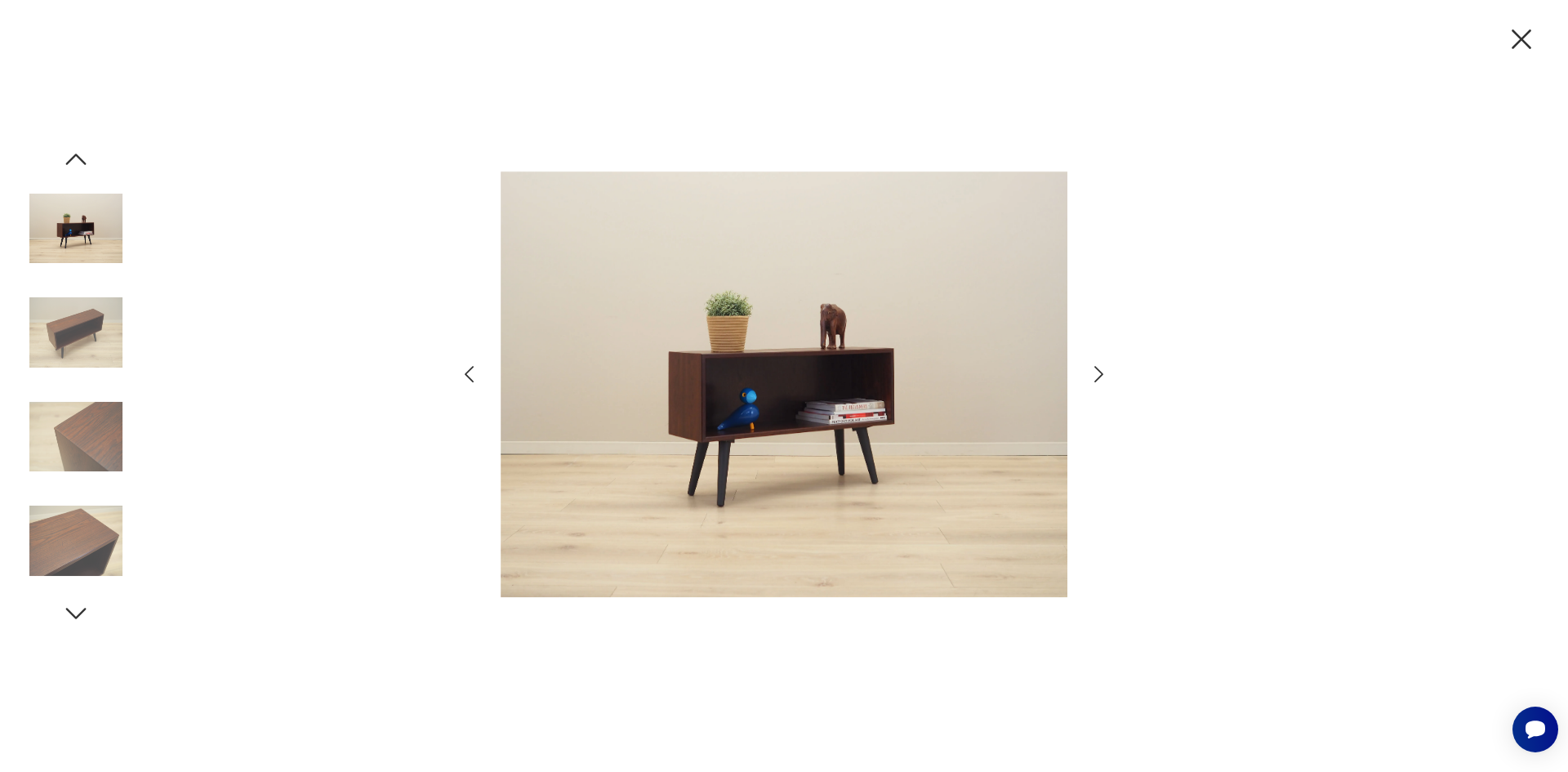
click at [1100, 381] on icon "button" at bounding box center [1099, 375] width 24 height 24
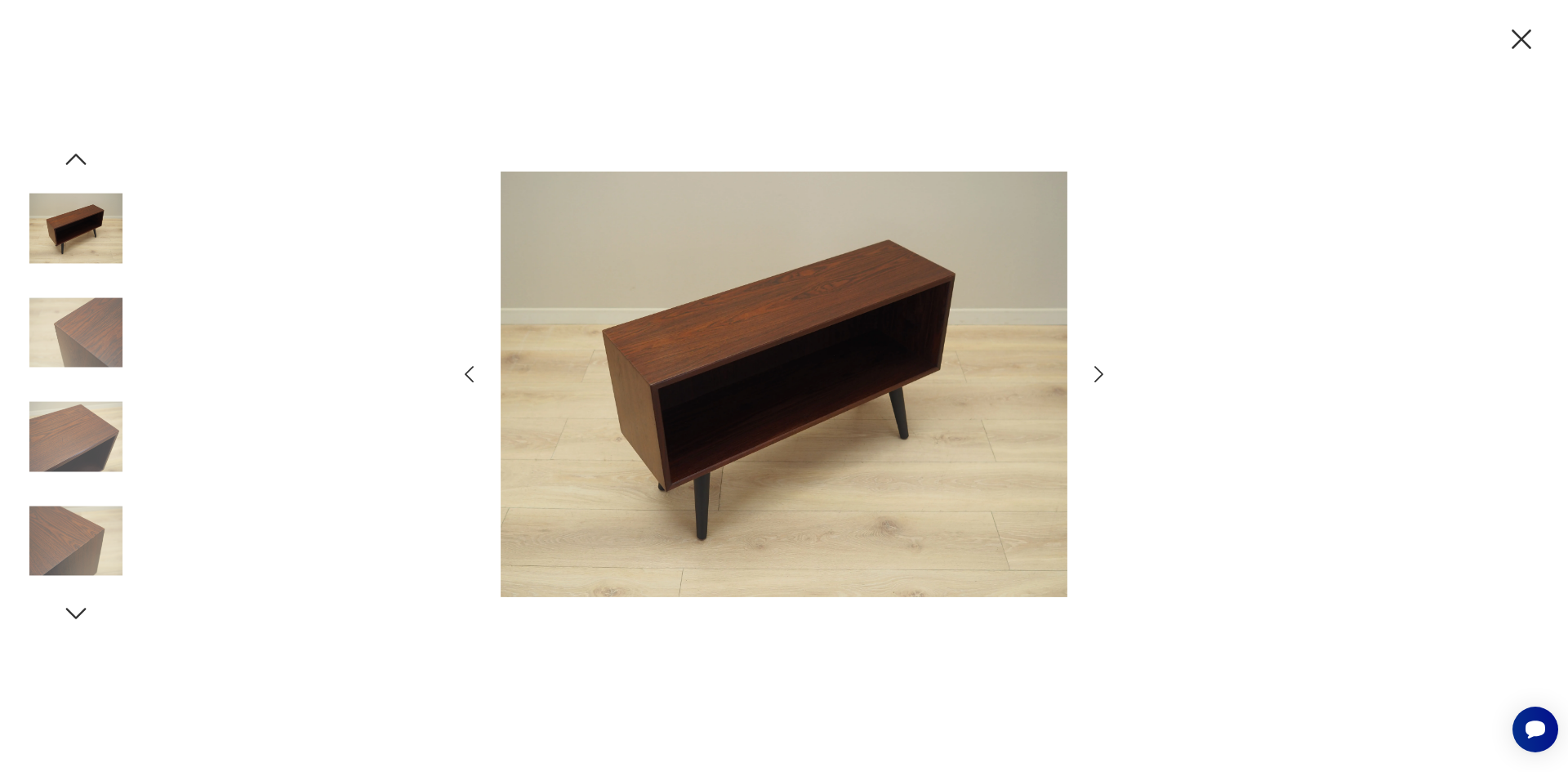
click at [1100, 381] on icon "button" at bounding box center [1099, 375] width 24 height 24
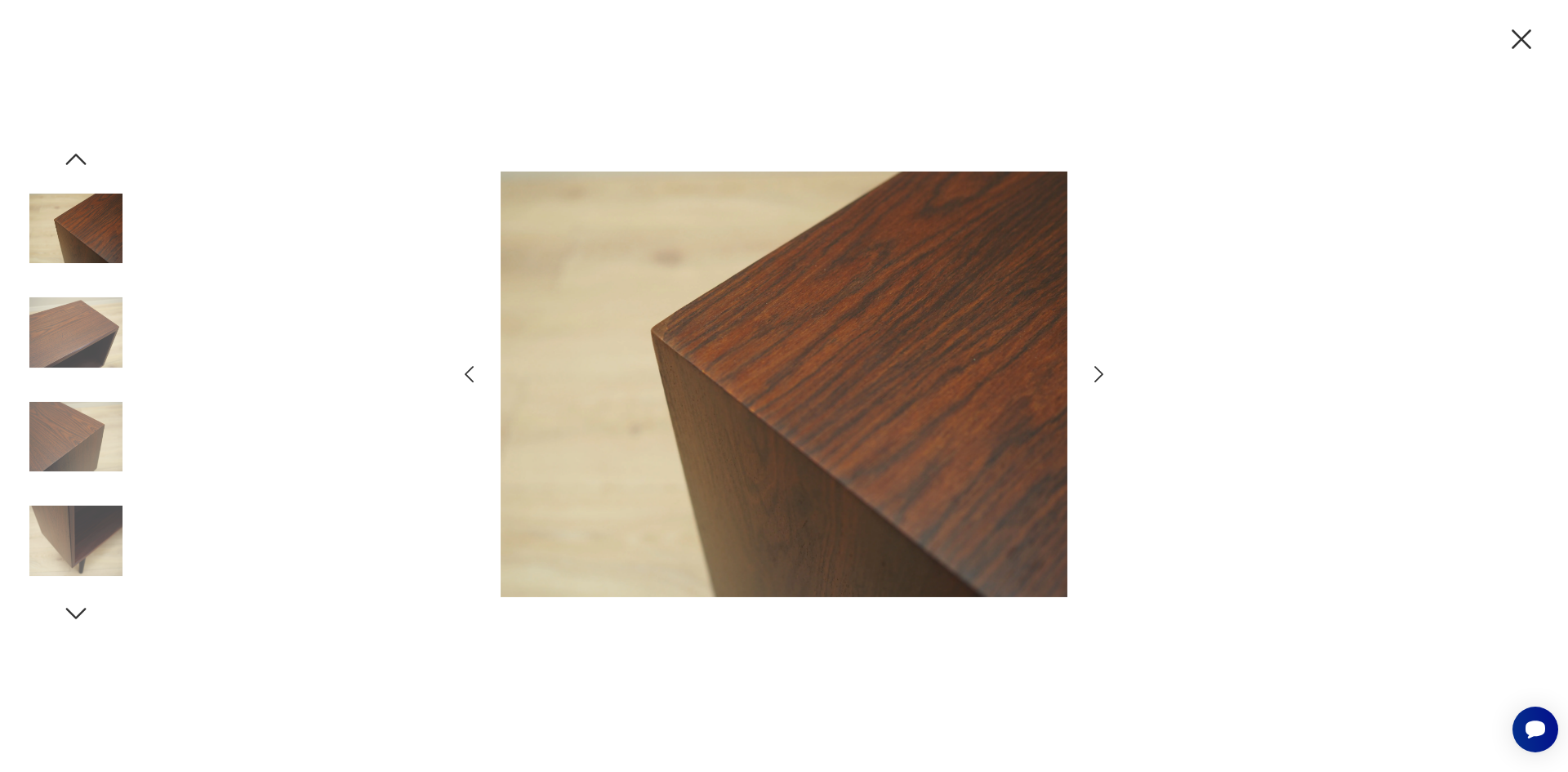
click at [1100, 381] on icon "button" at bounding box center [1099, 375] width 24 height 24
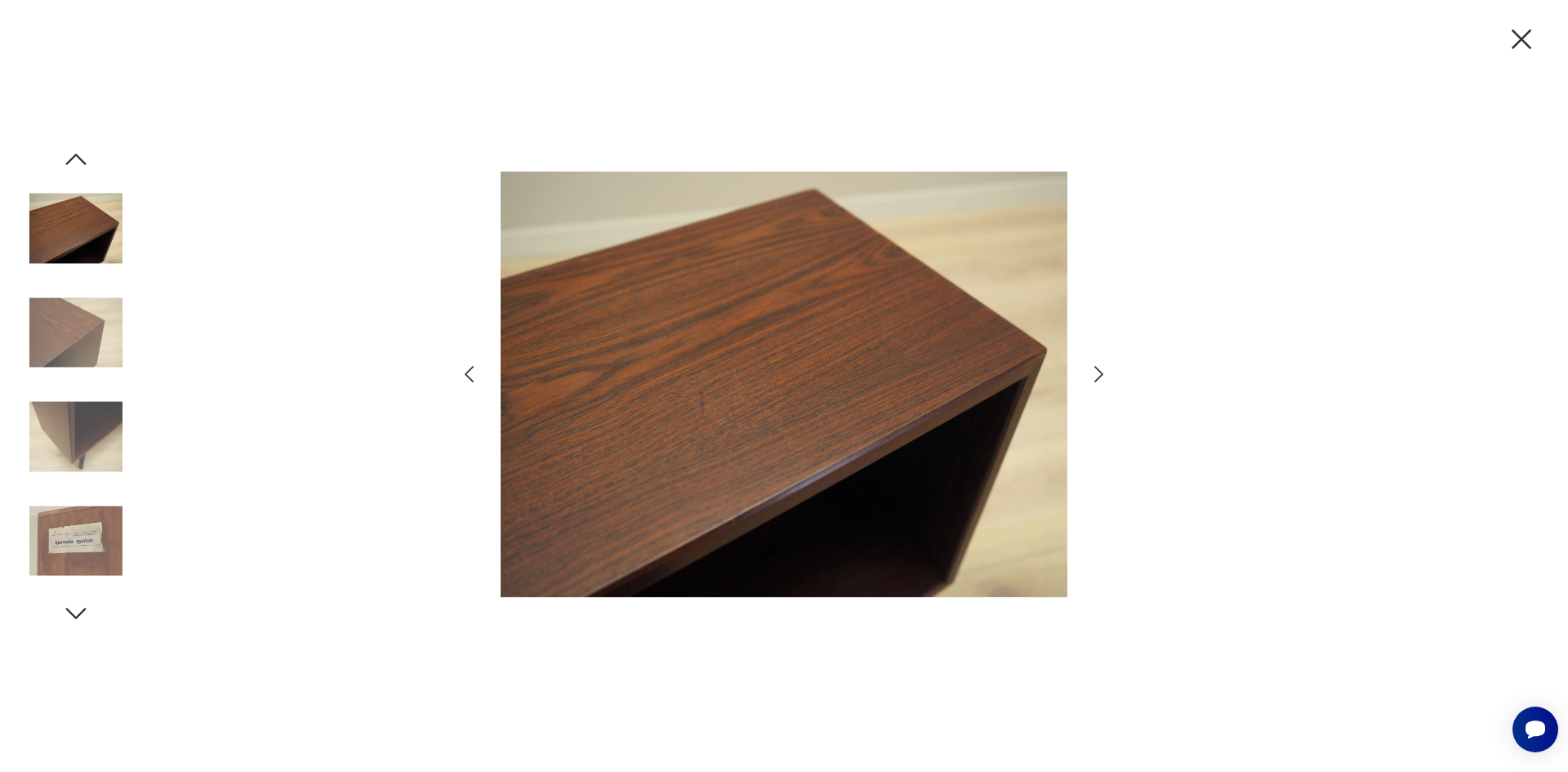
click at [1099, 381] on icon "button" at bounding box center [1099, 375] width 24 height 24
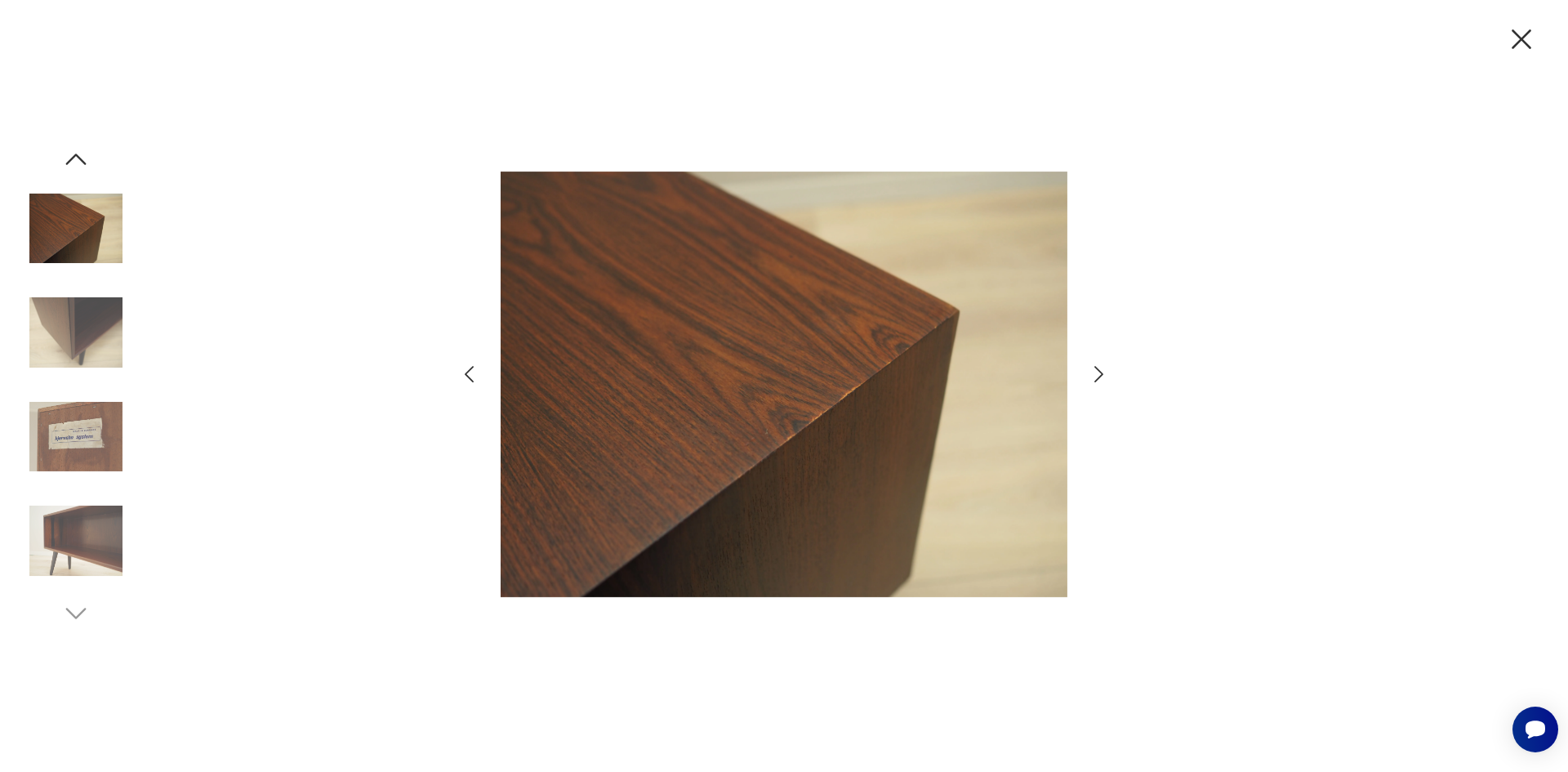
click at [1099, 381] on icon "button" at bounding box center [1099, 375] width 24 height 24
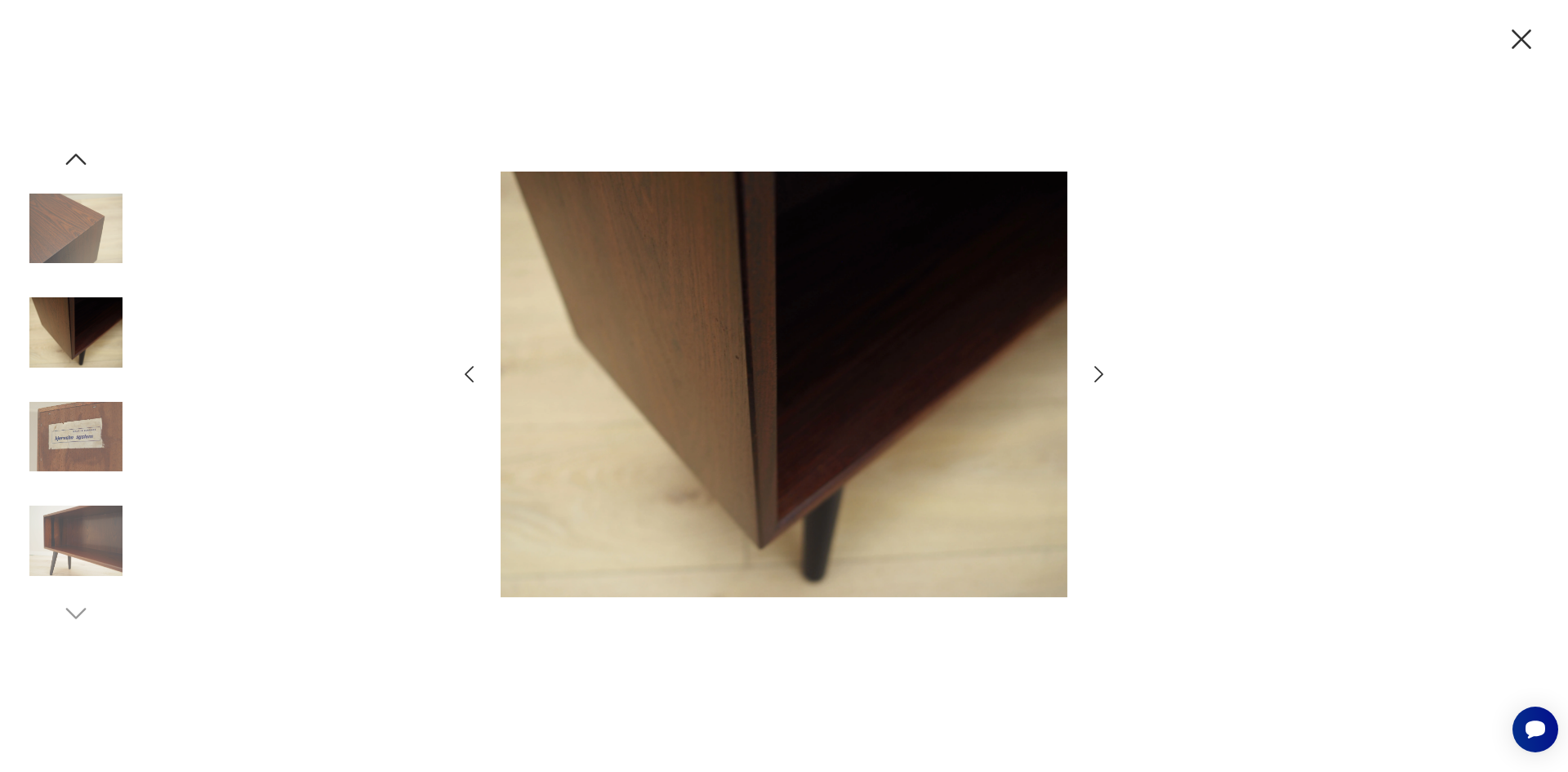
click at [1099, 381] on icon "button" at bounding box center [1099, 375] width 24 height 24
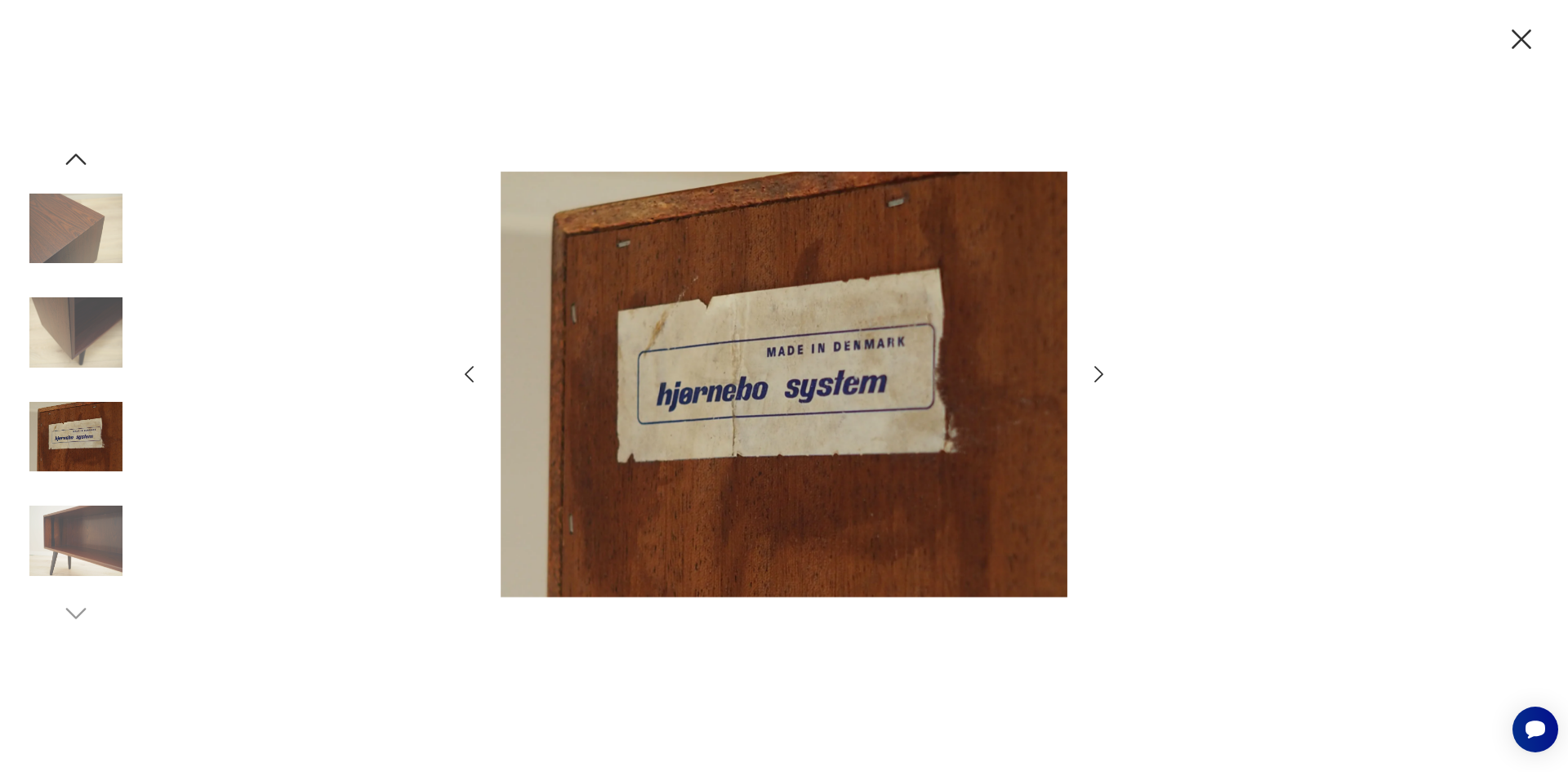
click at [1099, 381] on icon "button" at bounding box center [1099, 375] width 24 height 24
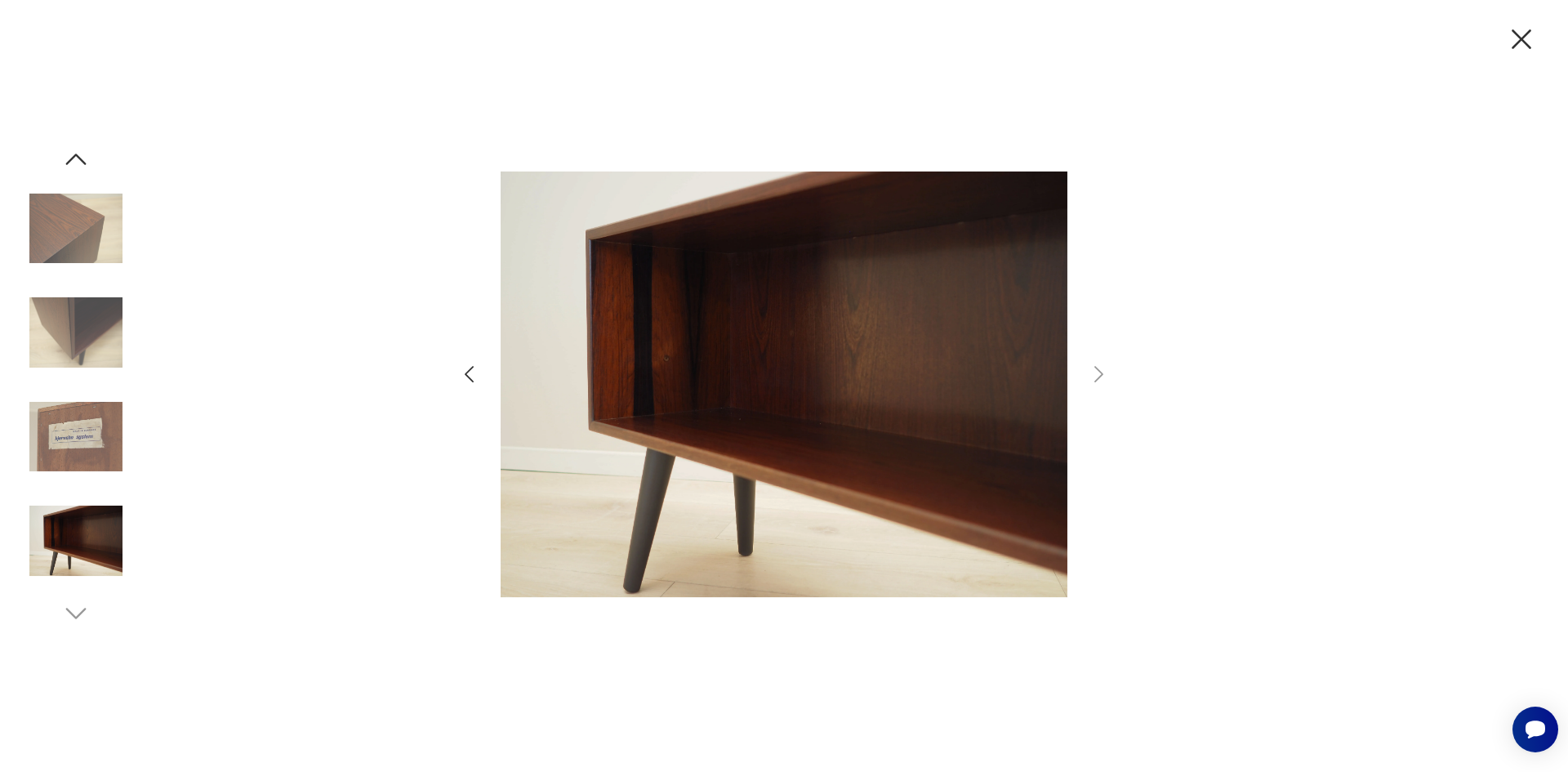
click at [1526, 38] on icon "button" at bounding box center [1521, 39] width 34 height 34
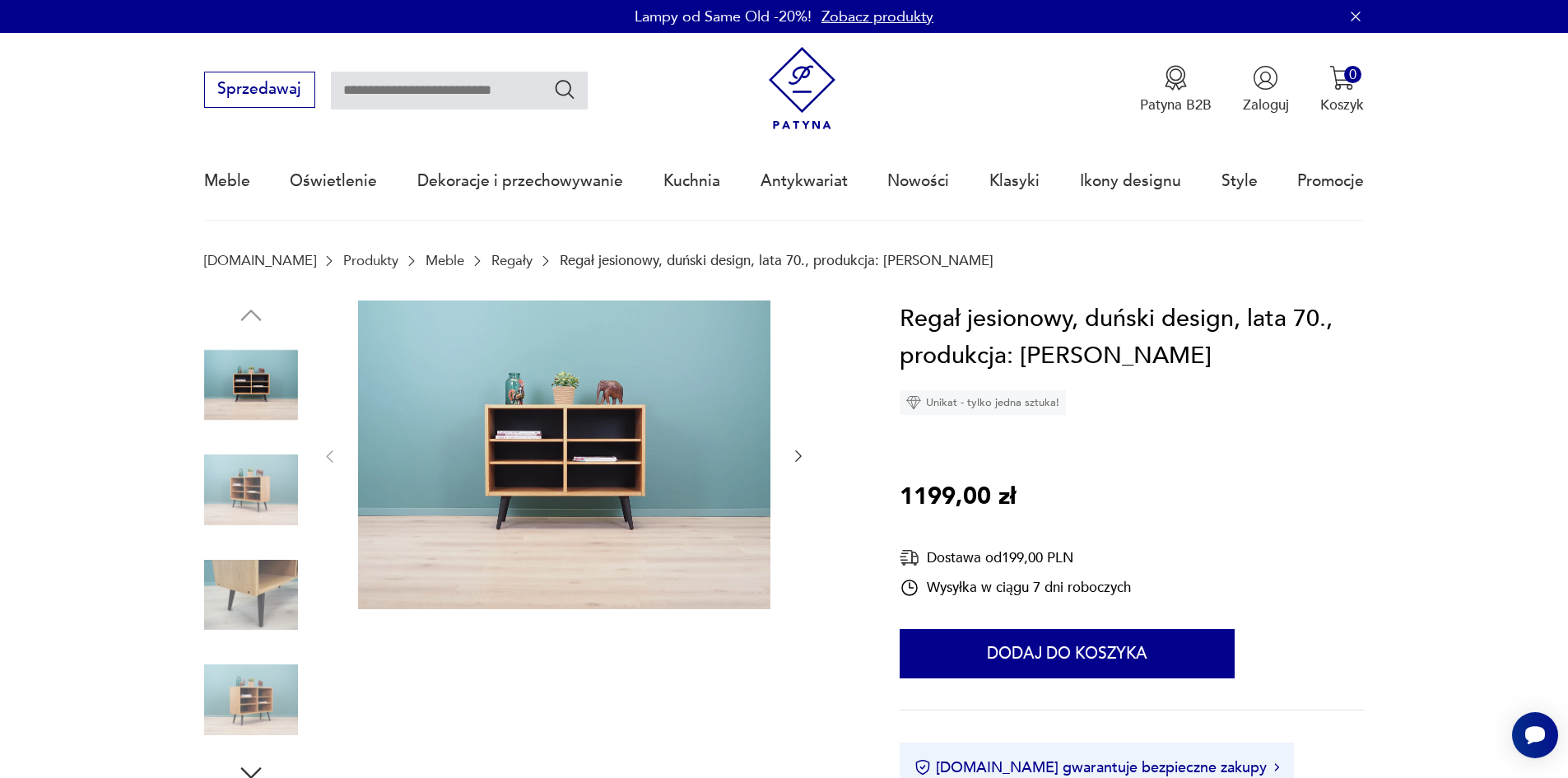
click at [567, 506] on img at bounding box center [564, 455] width 412 height 310
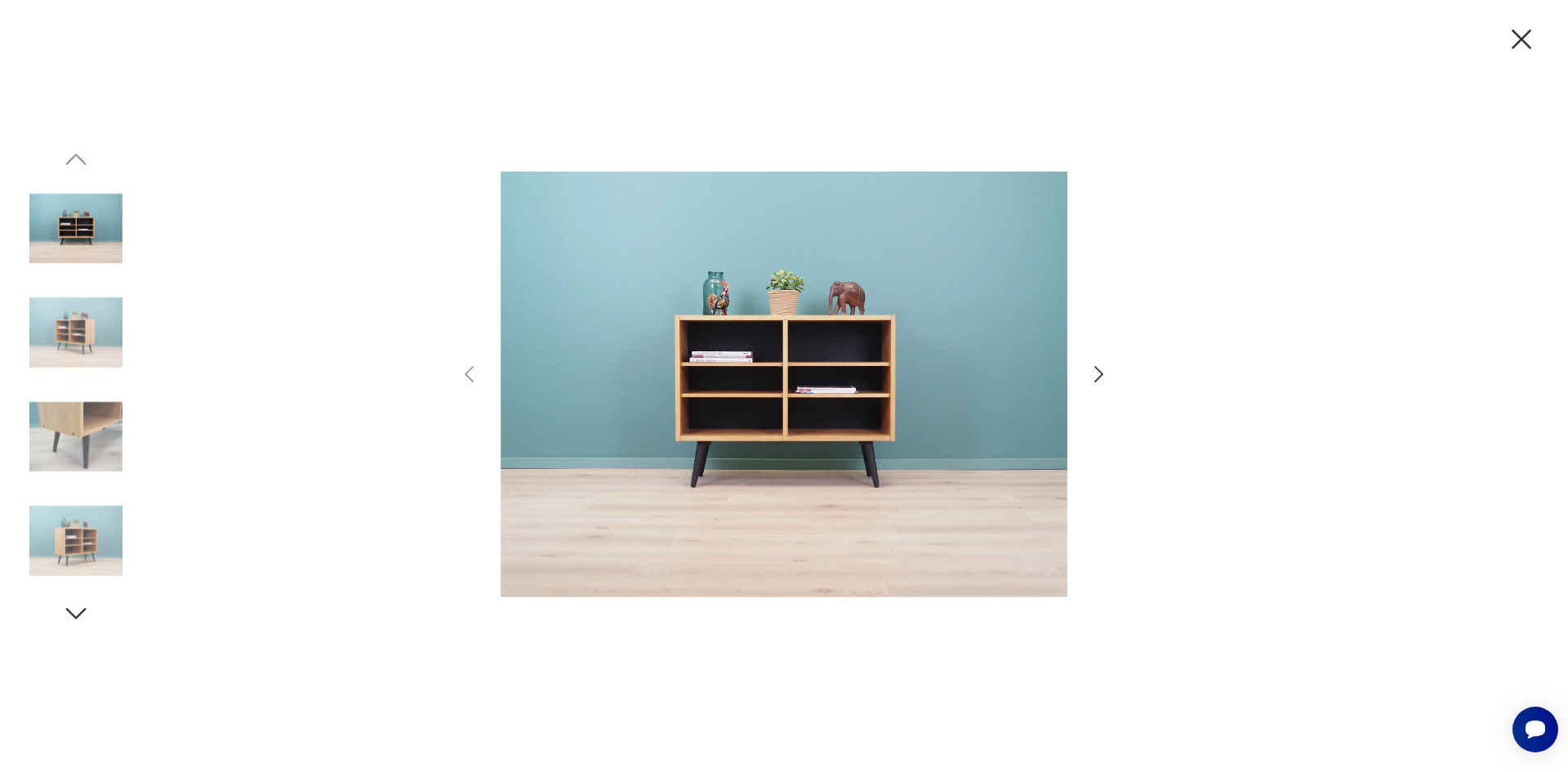
click at [1100, 371] on icon "button" at bounding box center [1099, 374] width 9 height 16
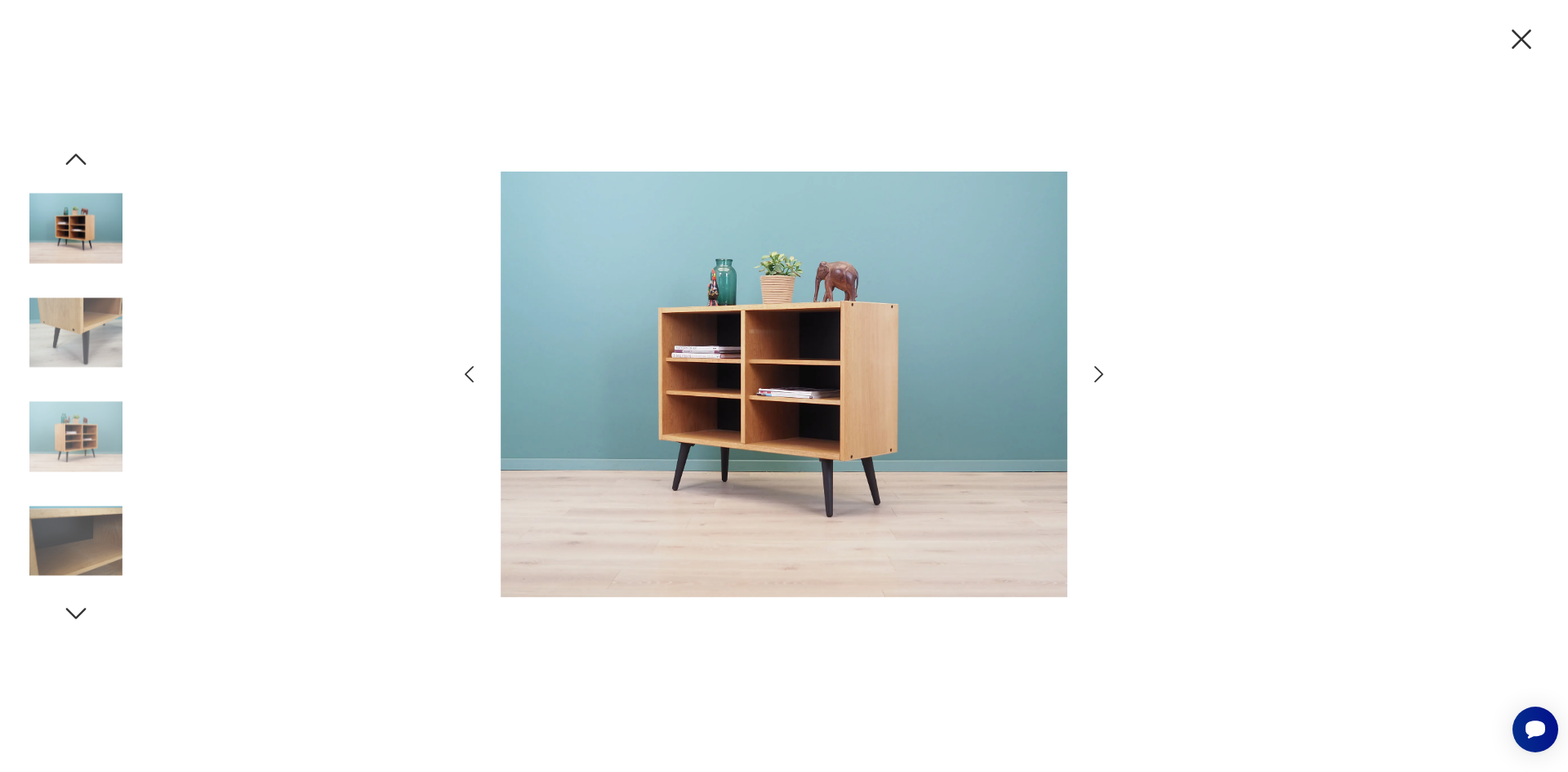
click at [1100, 371] on icon "button" at bounding box center [1099, 374] width 9 height 16
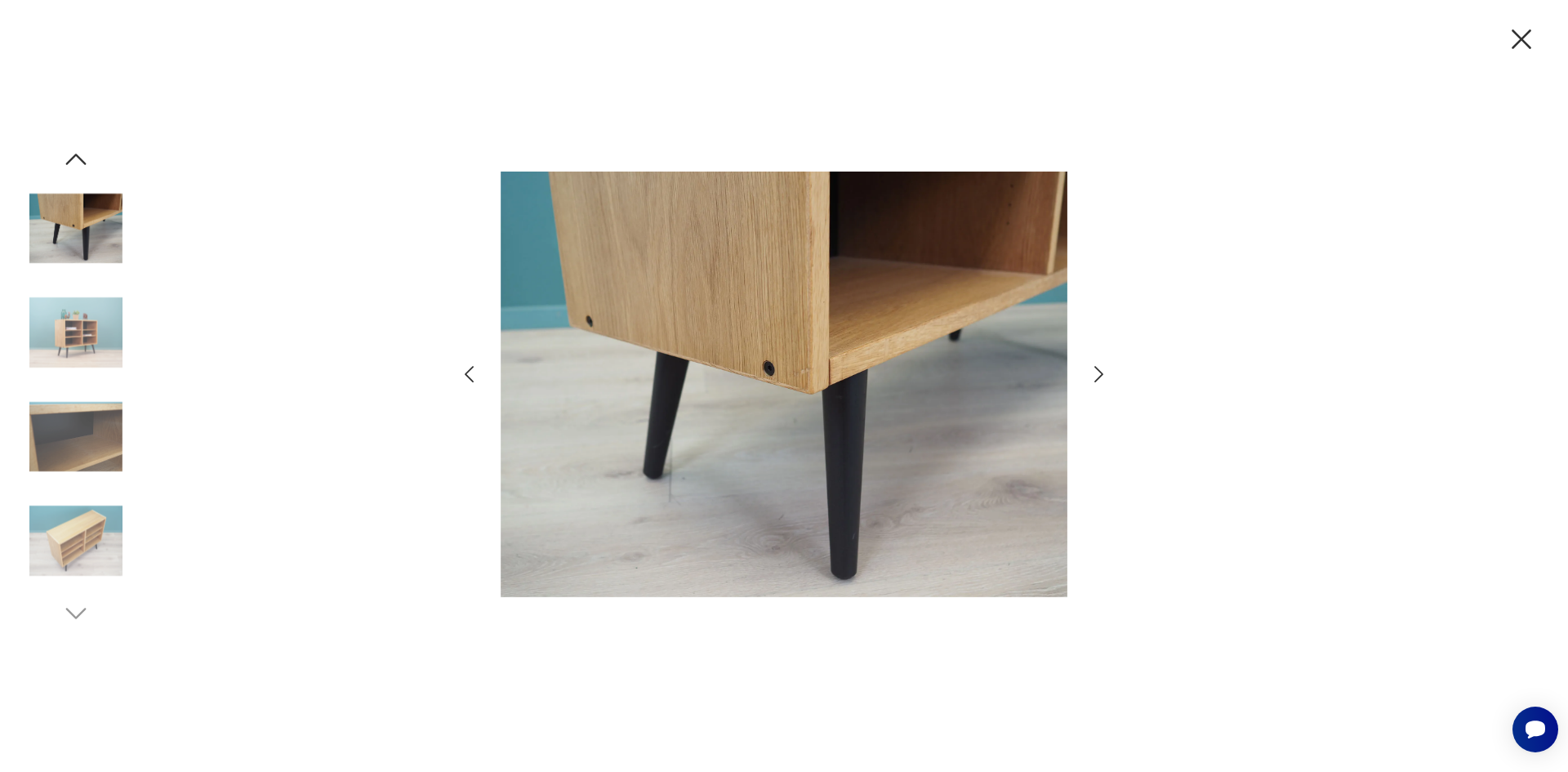
click at [1100, 371] on icon "button" at bounding box center [1099, 374] width 9 height 16
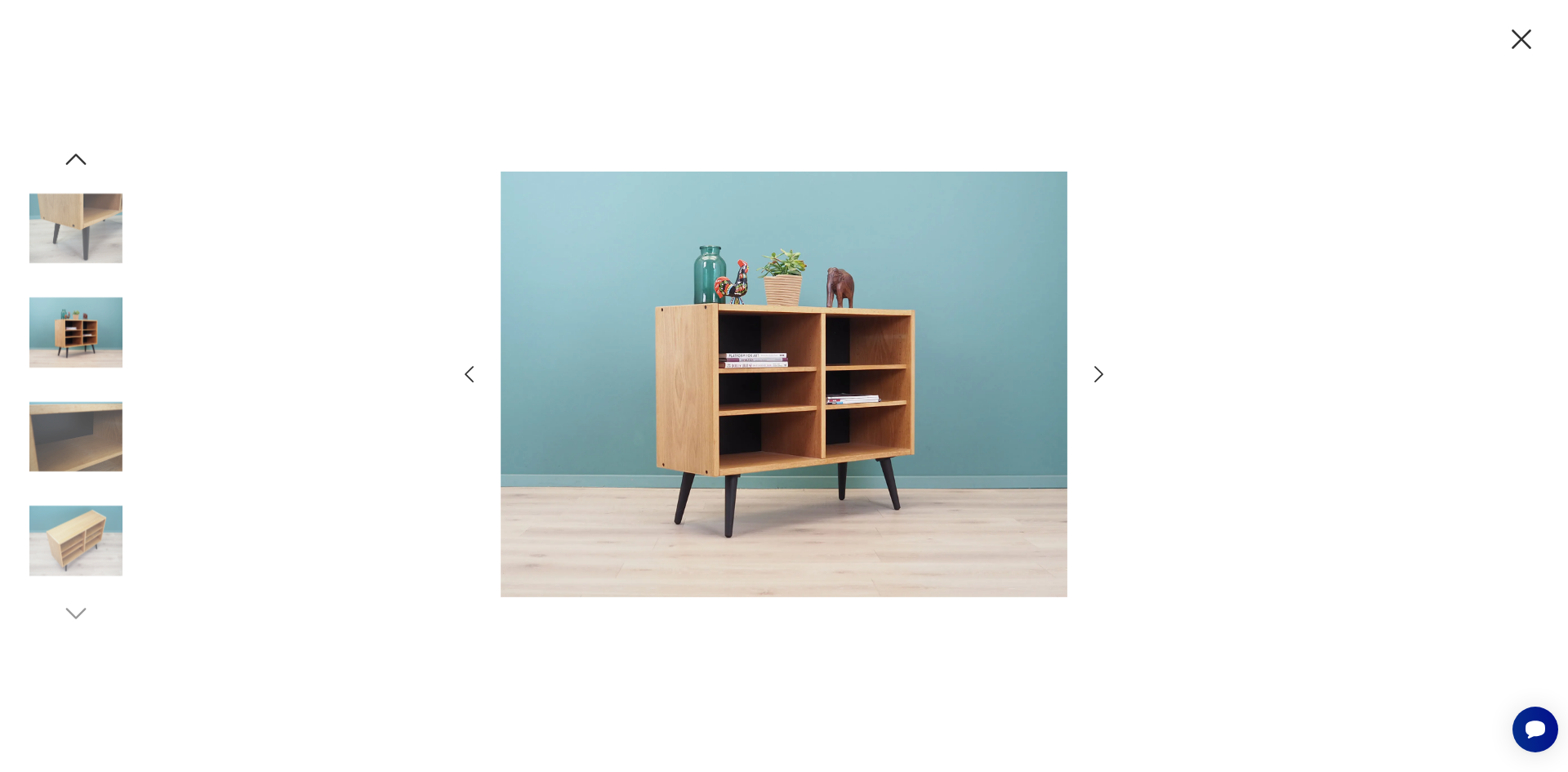
click at [1100, 371] on icon "button" at bounding box center [1099, 374] width 9 height 16
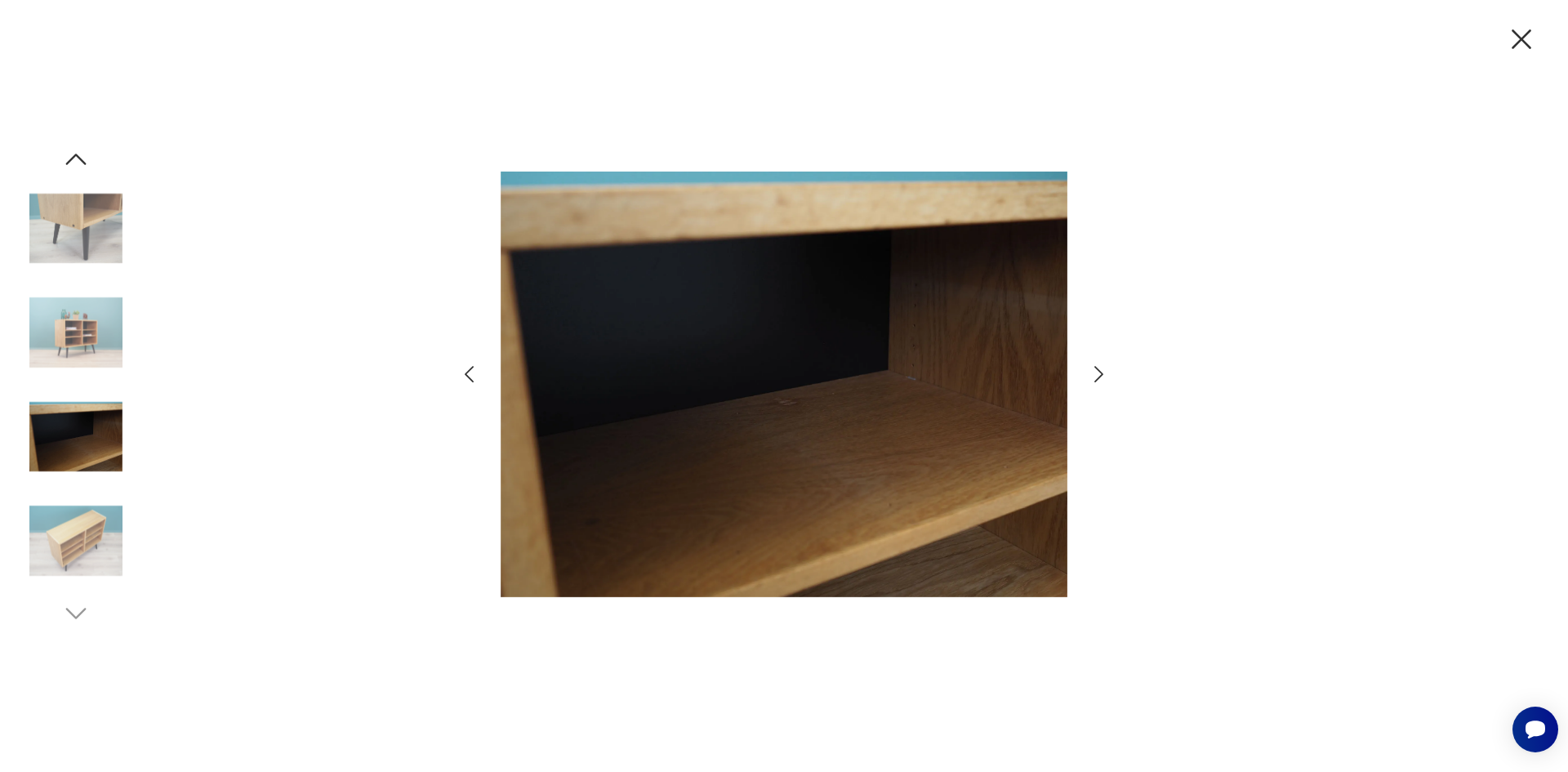
click at [1100, 371] on icon "button" at bounding box center [1099, 374] width 9 height 16
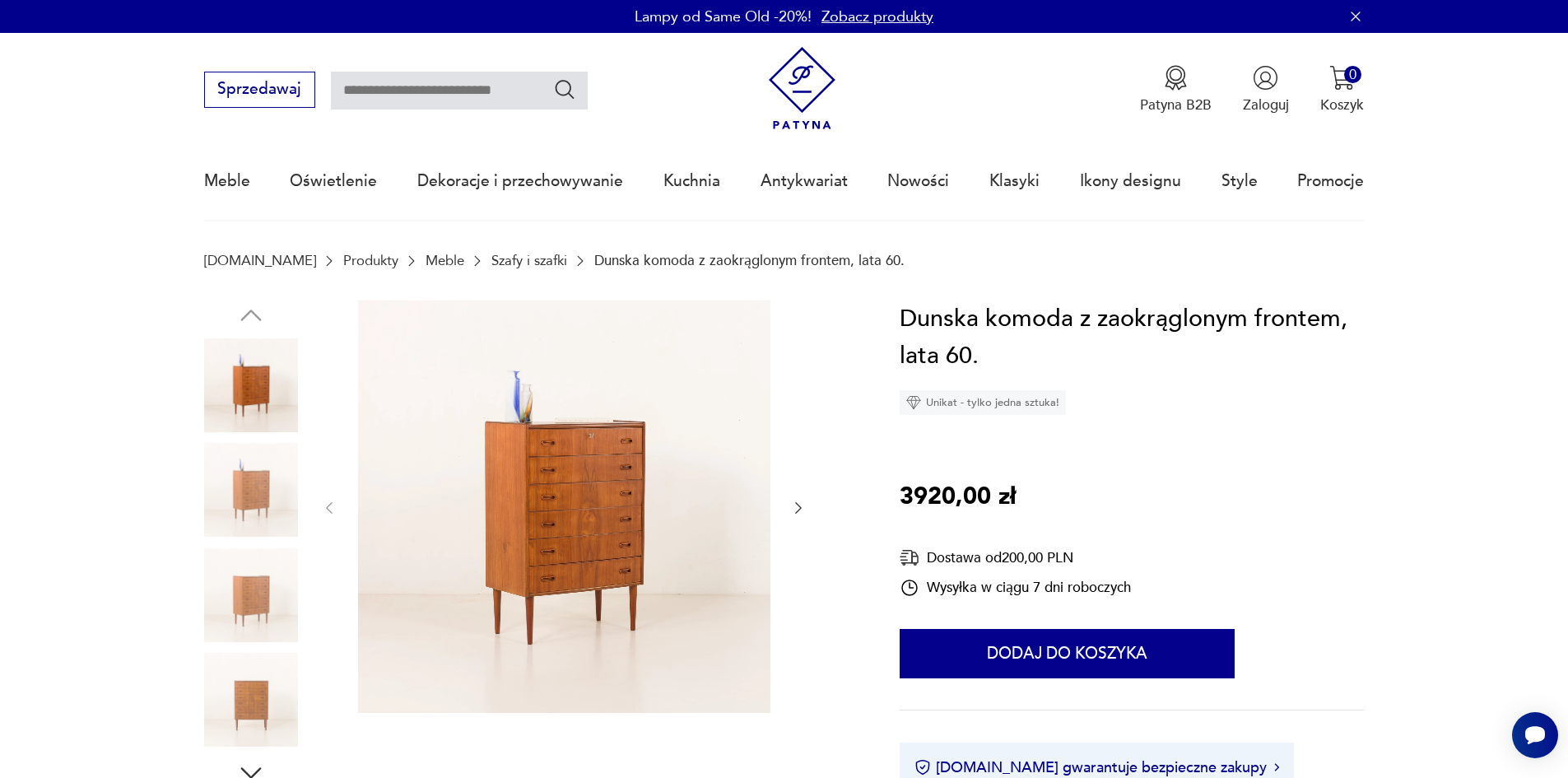
click at [605, 515] on img at bounding box center [564, 506] width 412 height 412
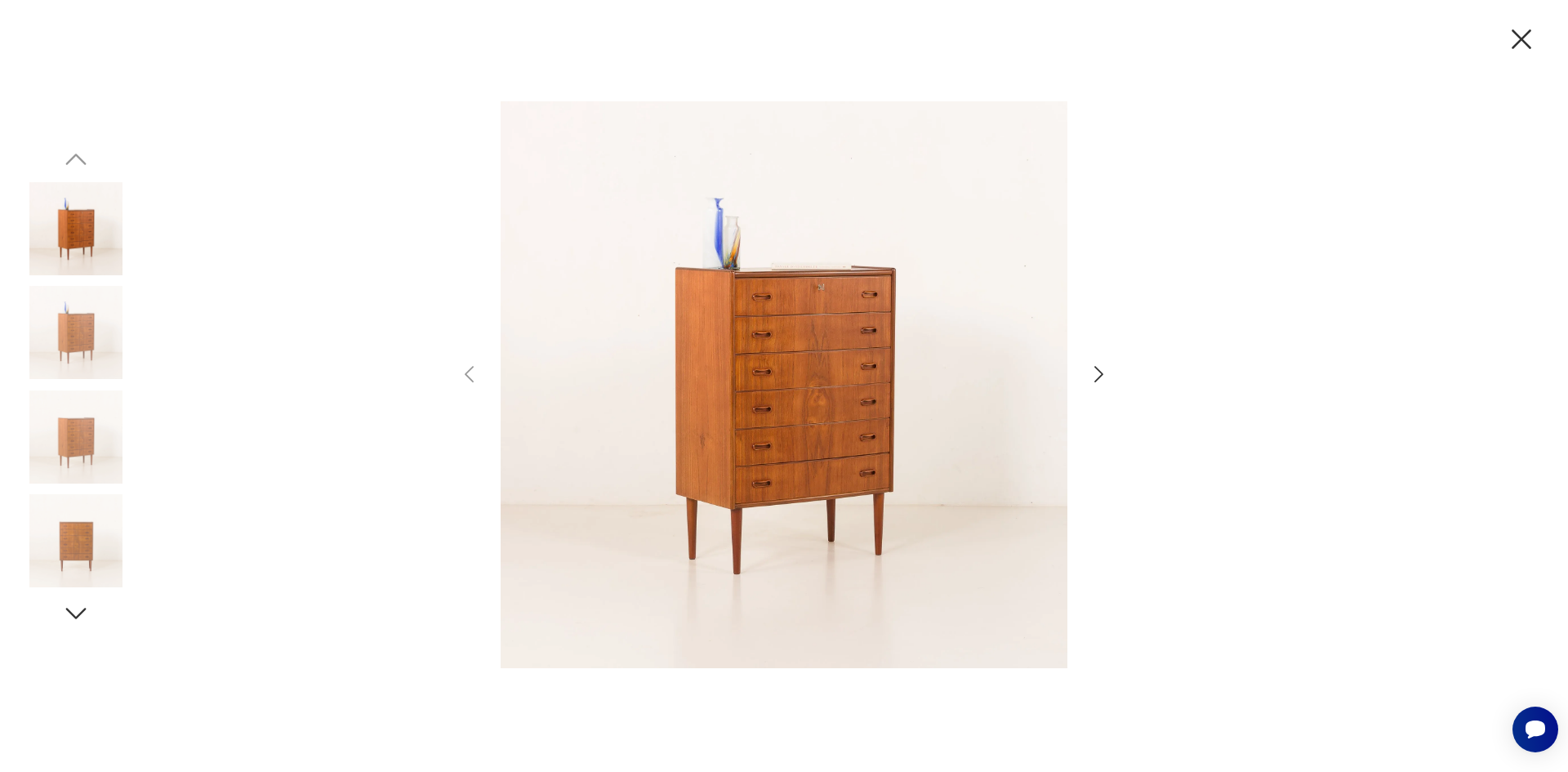
click at [1099, 363] on icon "button" at bounding box center [1099, 375] width 24 height 24
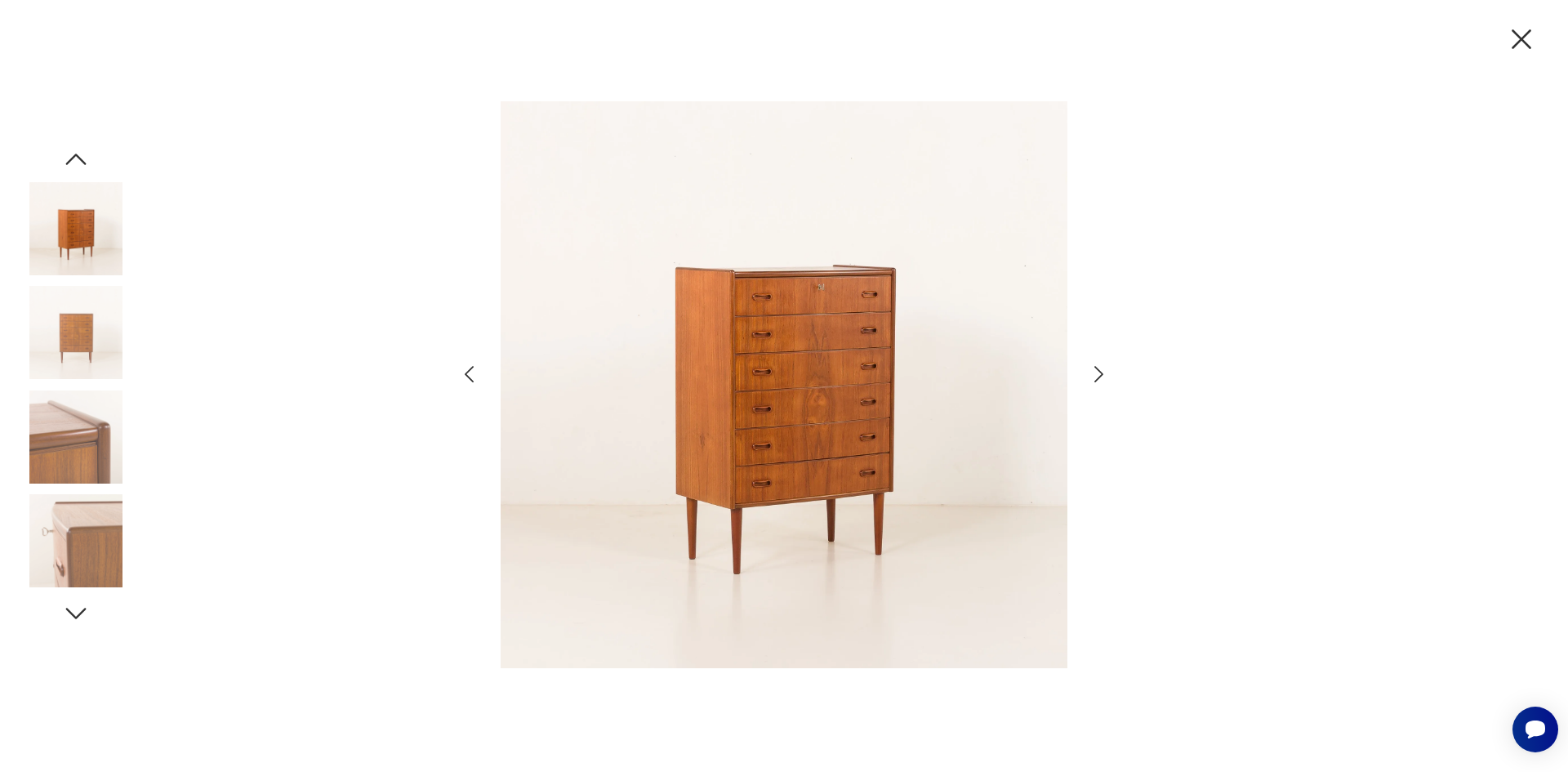
click at [1099, 363] on icon "button" at bounding box center [1099, 375] width 24 height 24
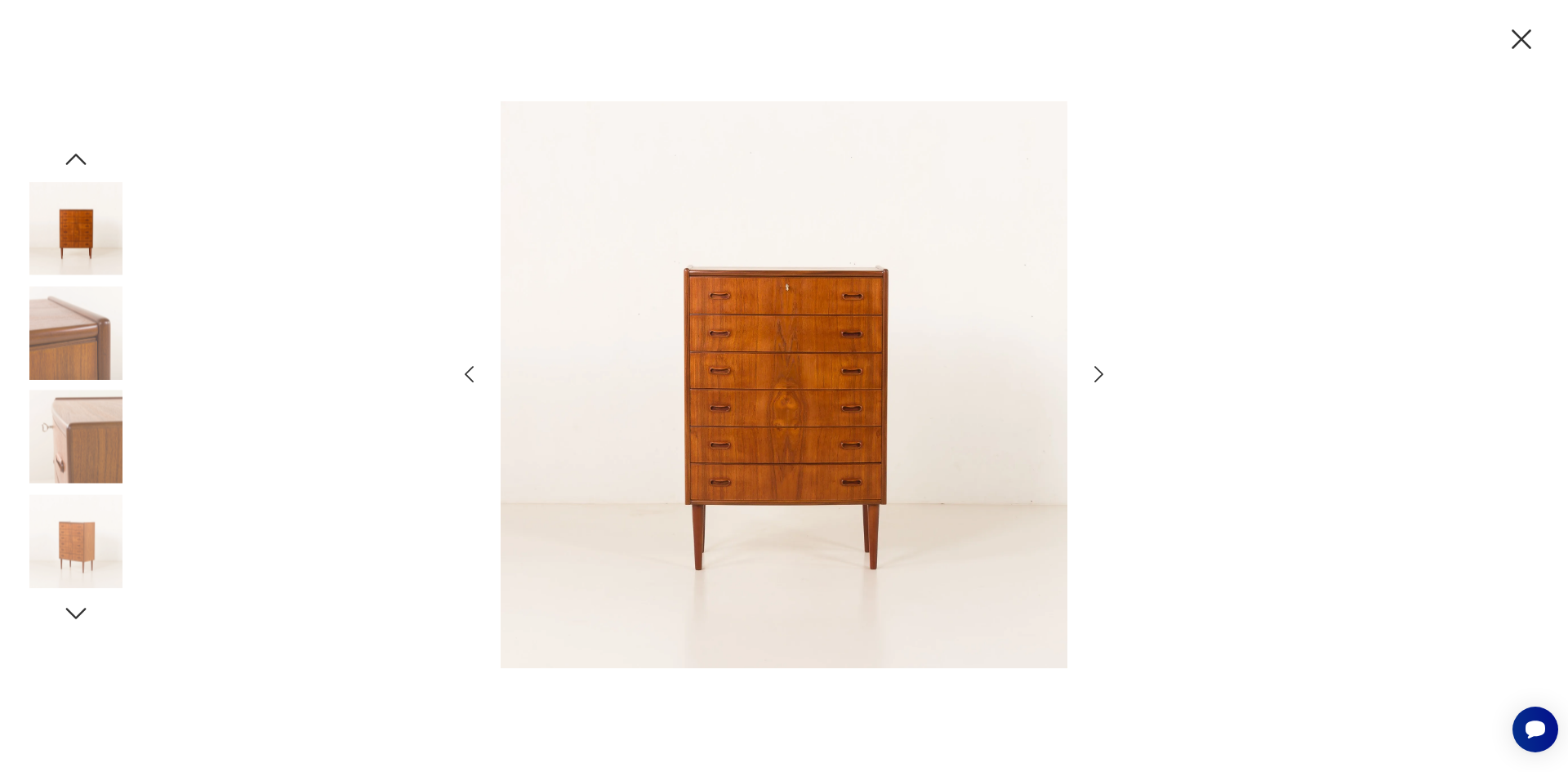
click at [1099, 363] on icon "button" at bounding box center [1099, 375] width 24 height 24
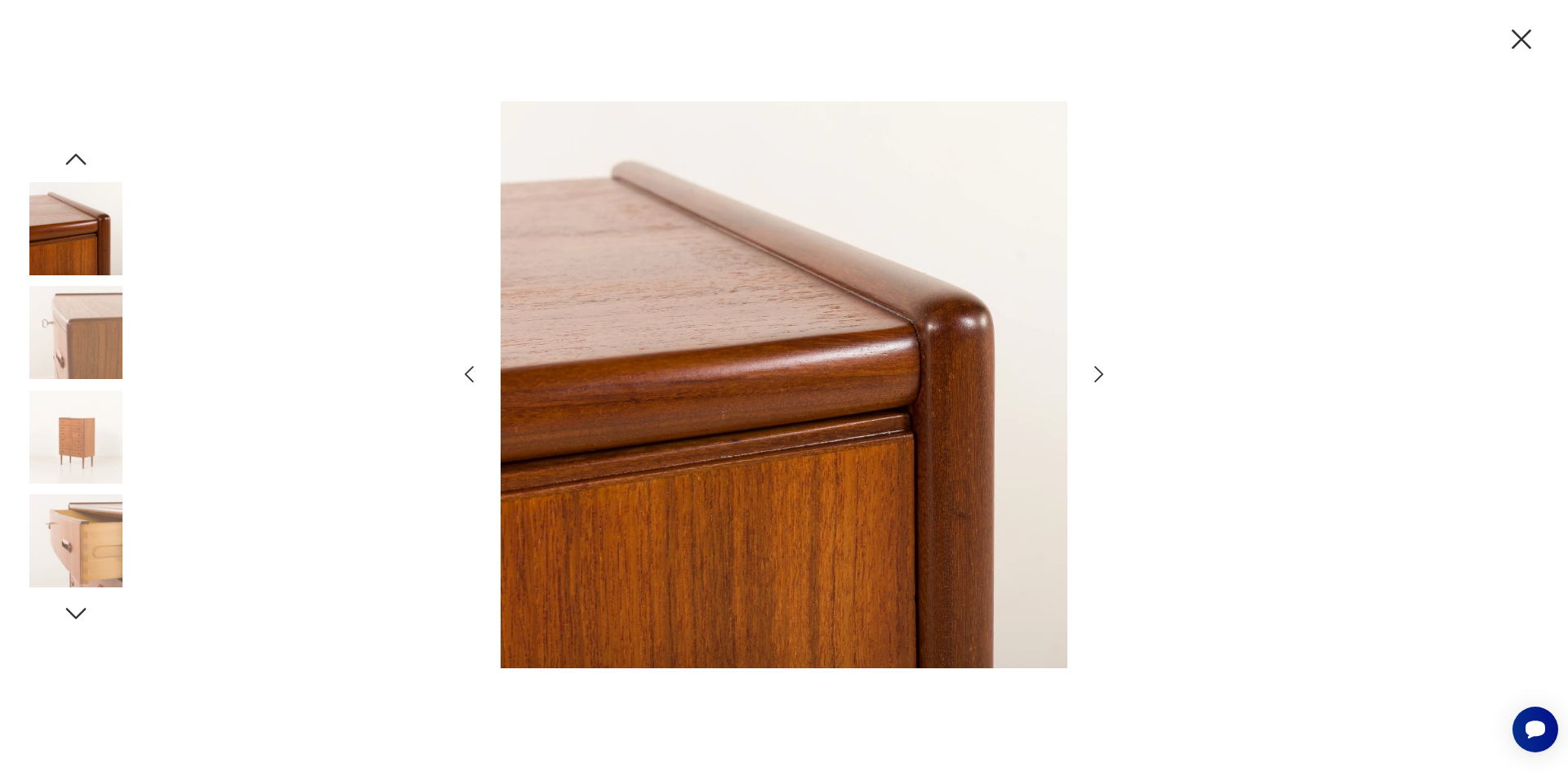
click at [1099, 363] on icon "button" at bounding box center [1099, 375] width 24 height 24
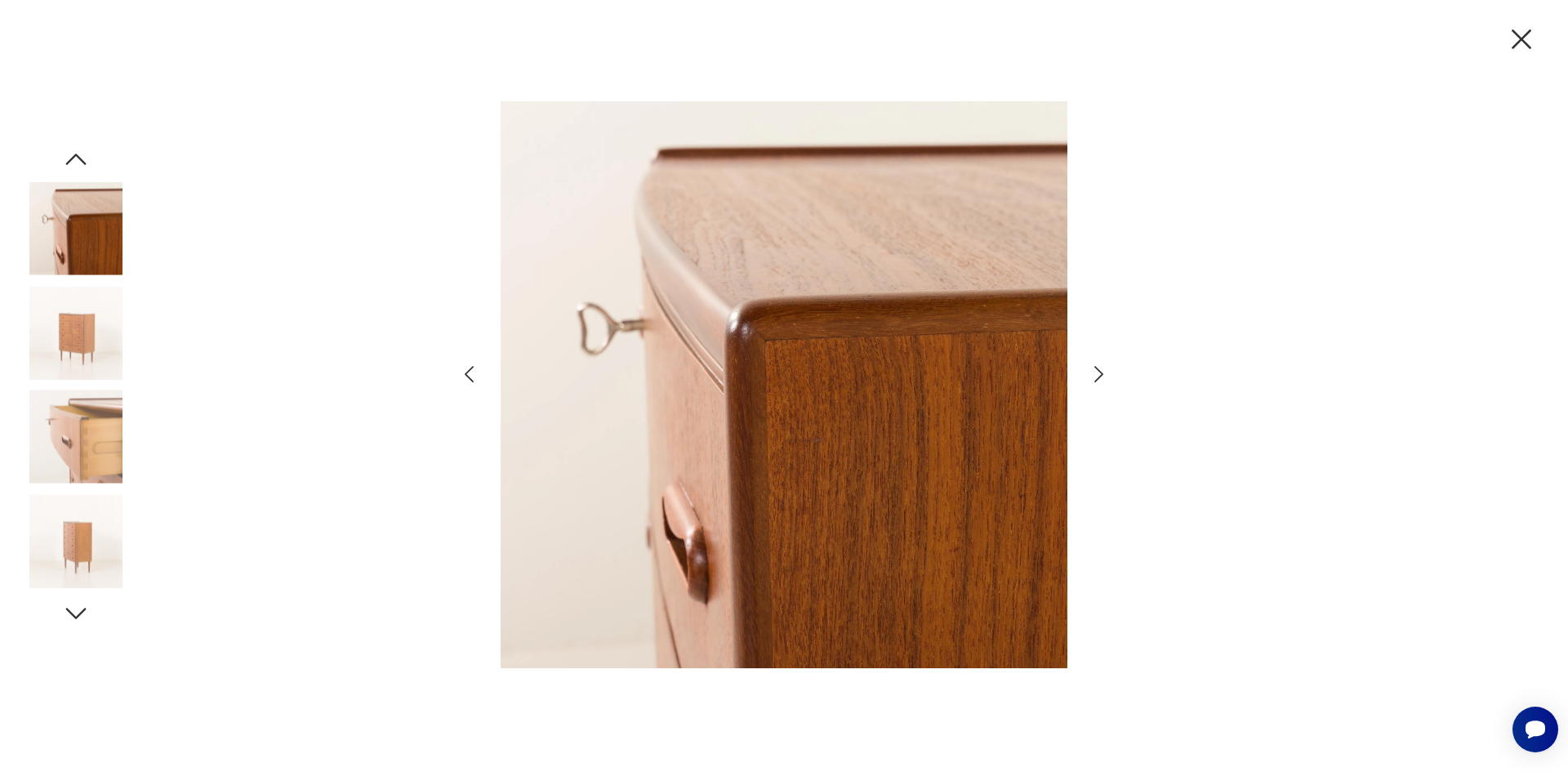
click at [1099, 363] on icon "button" at bounding box center [1099, 375] width 24 height 24
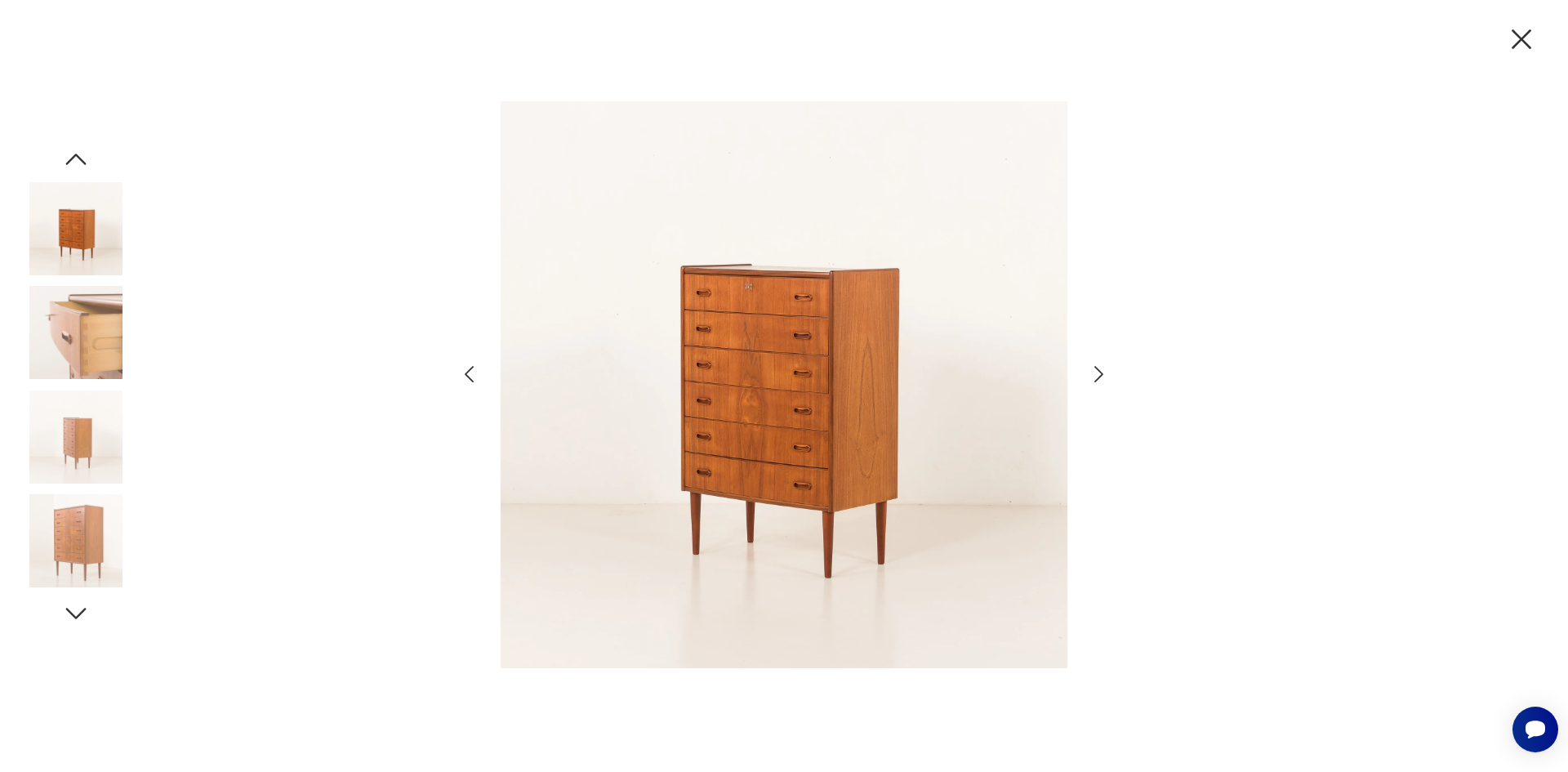
click at [1099, 363] on icon "button" at bounding box center [1099, 375] width 24 height 24
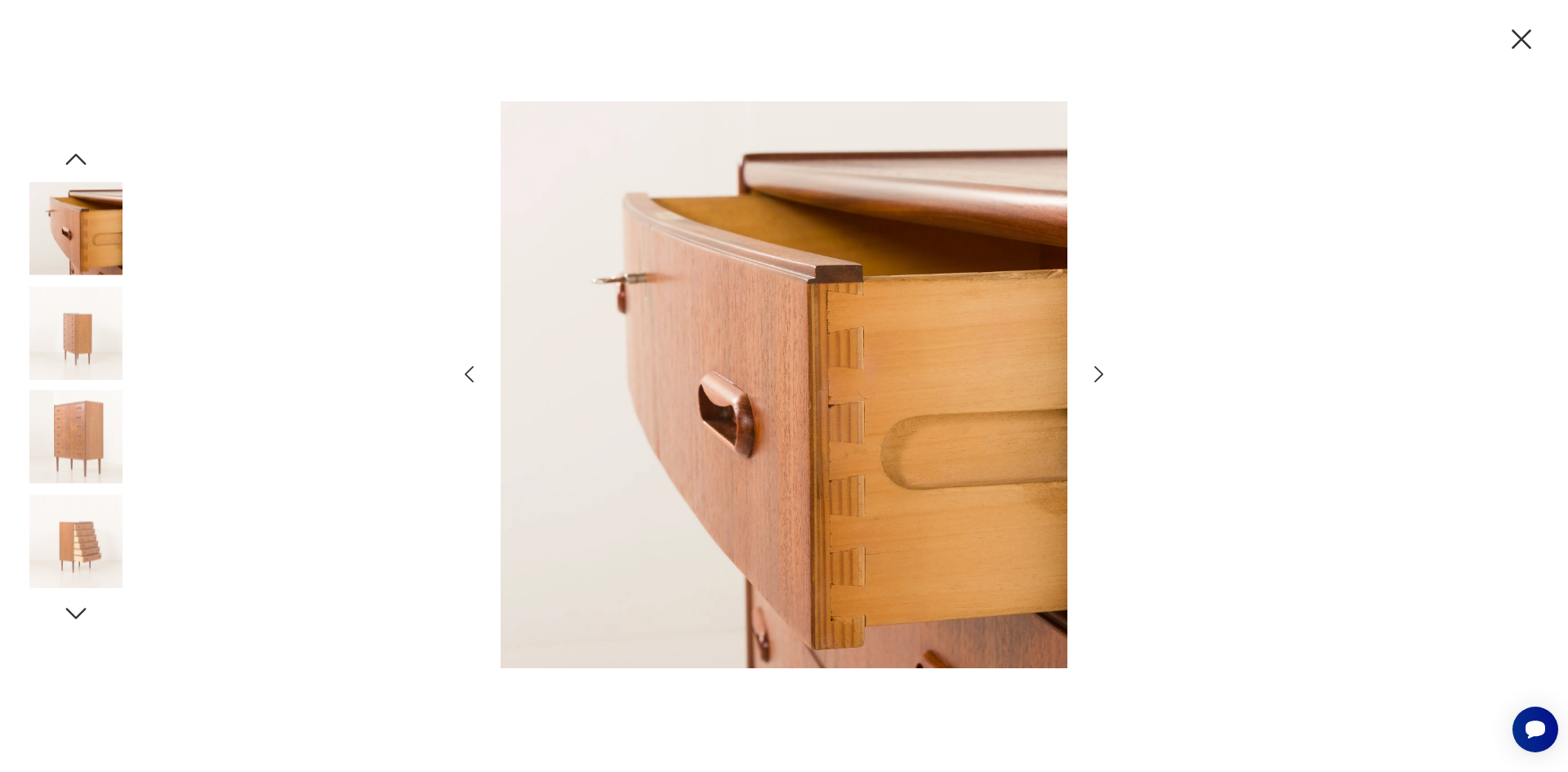
click at [1099, 366] on icon "button" at bounding box center [1099, 375] width 24 height 24
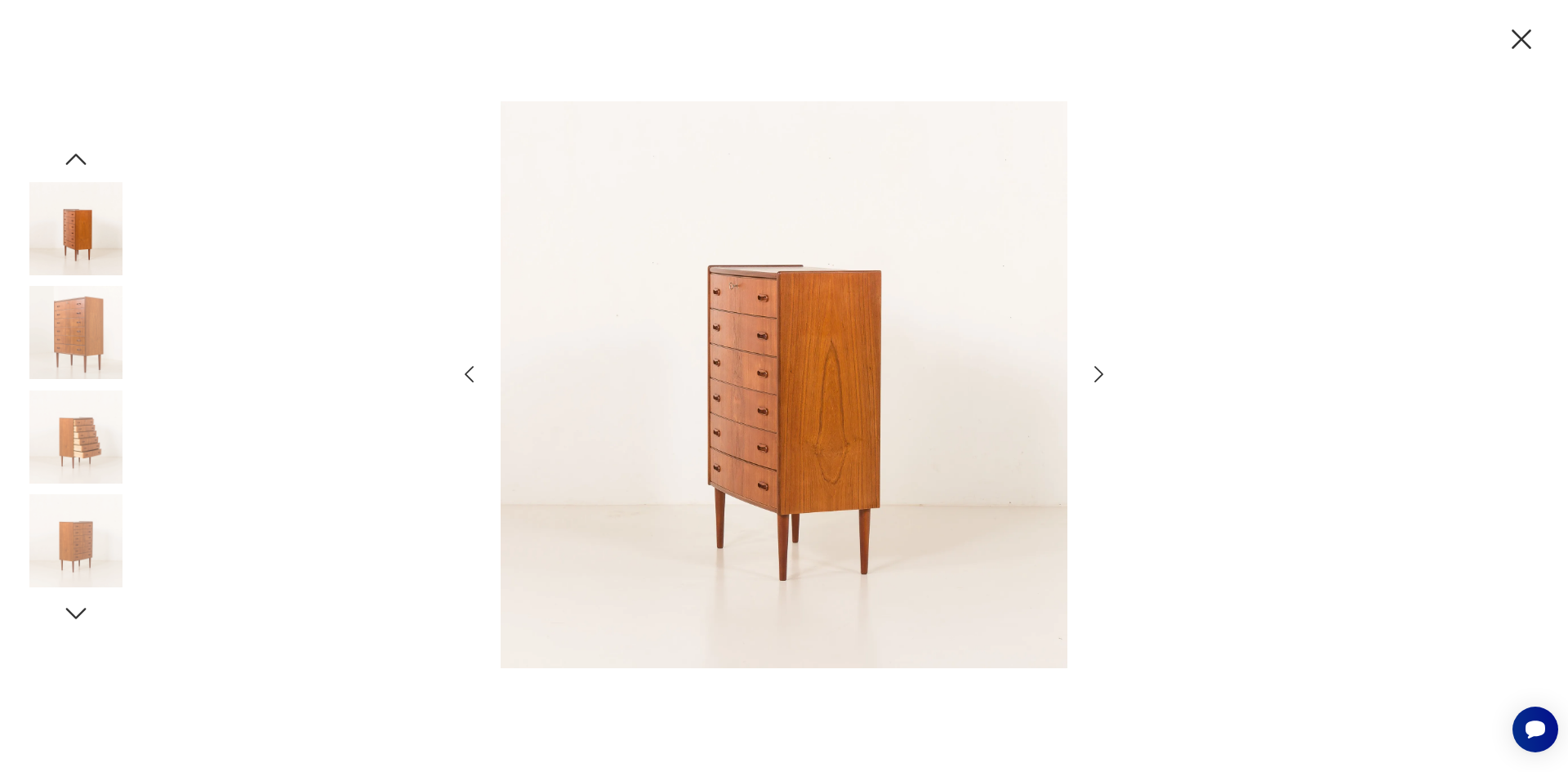
click at [1099, 366] on icon "button" at bounding box center [1099, 375] width 24 height 24
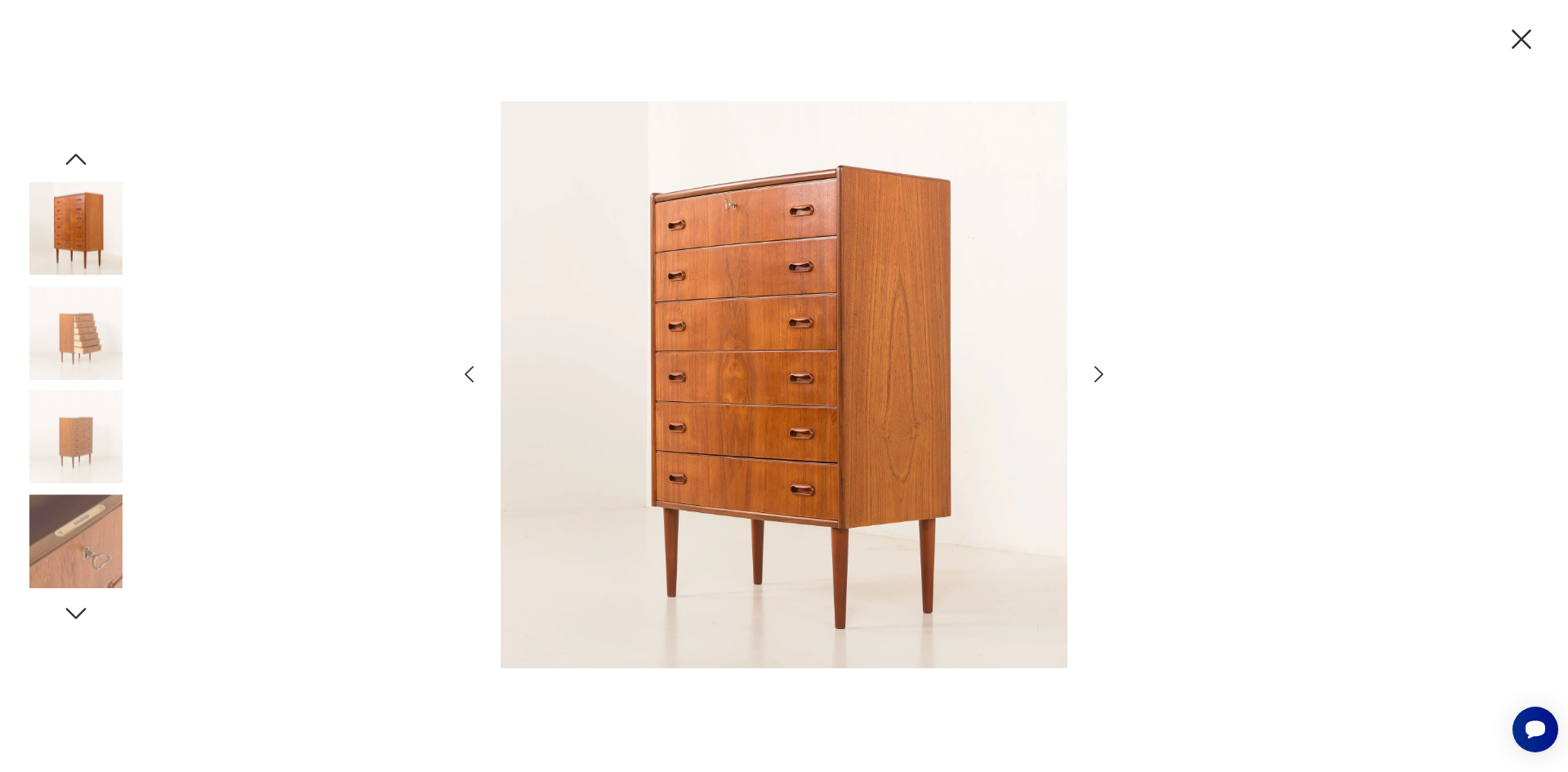
drag, startPoint x: 1303, startPoint y: 179, endPoint x: 1320, endPoint y: 164, distance: 22.7
click at [1309, 174] on div at bounding box center [784, 386] width 1568 height 772
click at [1529, 35] on icon "button" at bounding box center [1521, 39] width 34 height 34
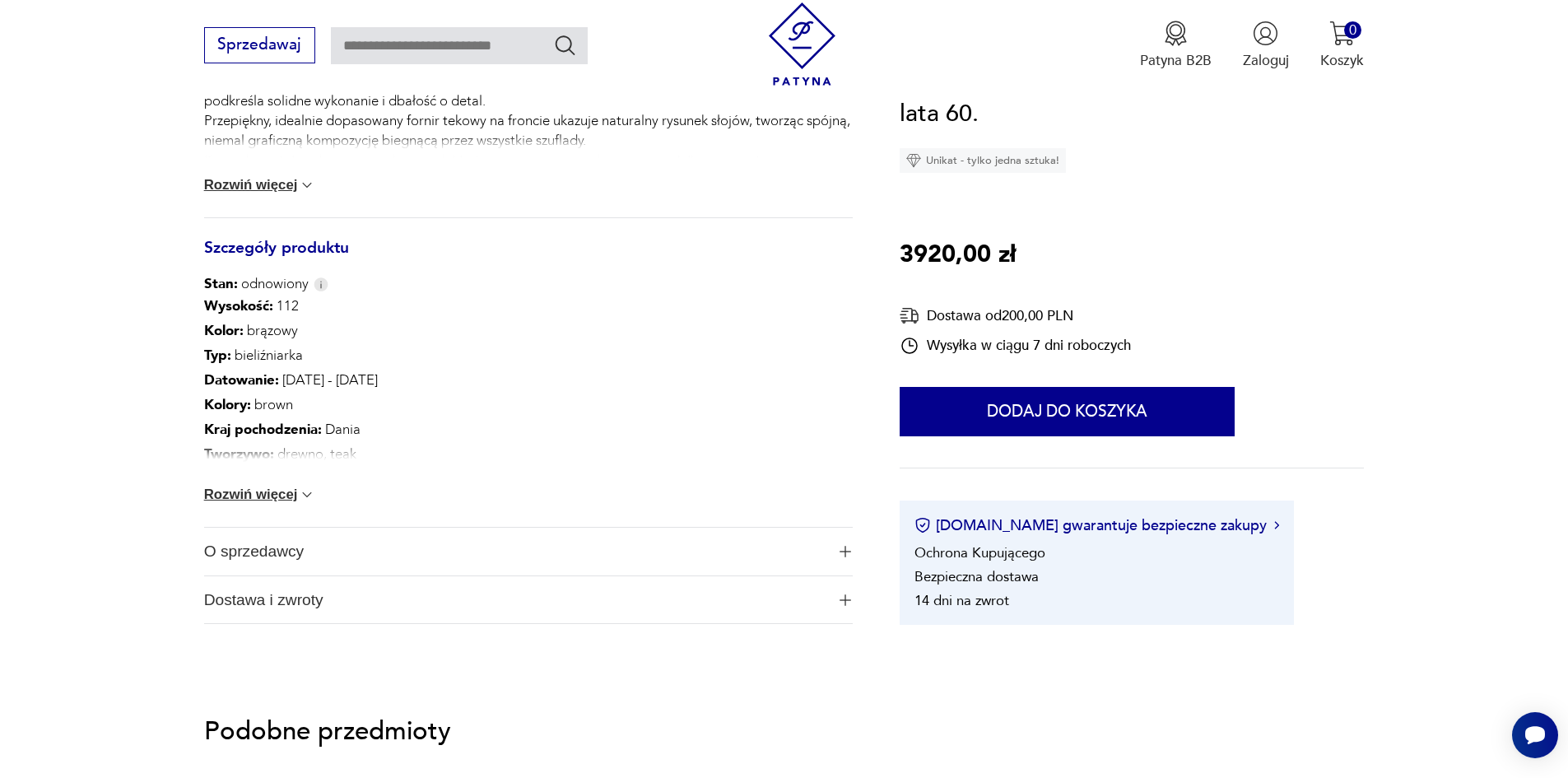
scroll to position [879, 0]
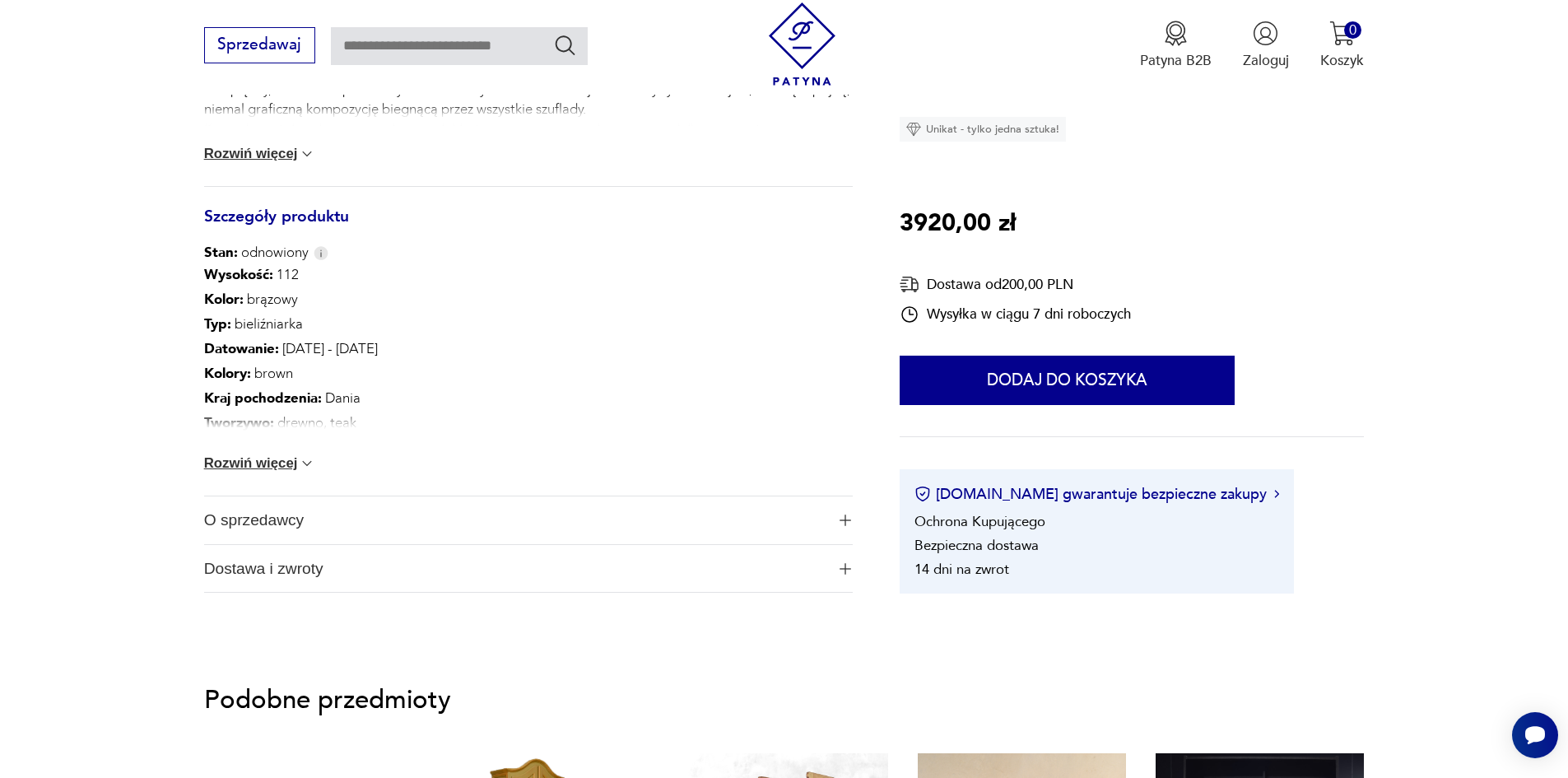
click at [304, 516] on span "O sprzedawcy" at bounding box center [515, 520] width 621 height 47
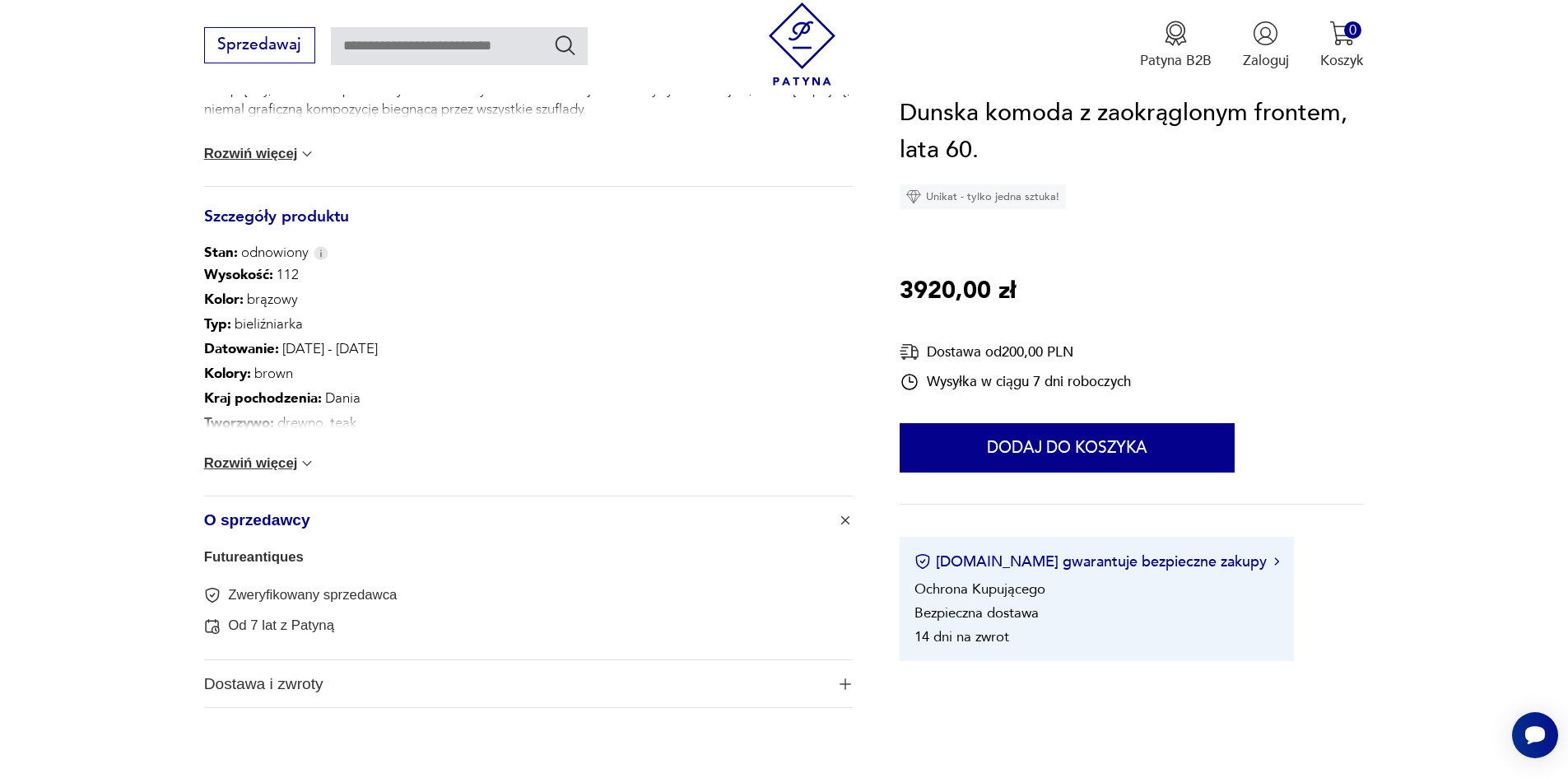
click at [273, 682] on span "Dostawa i zwroty" at bounding box center [515, 683] width 621 height 47
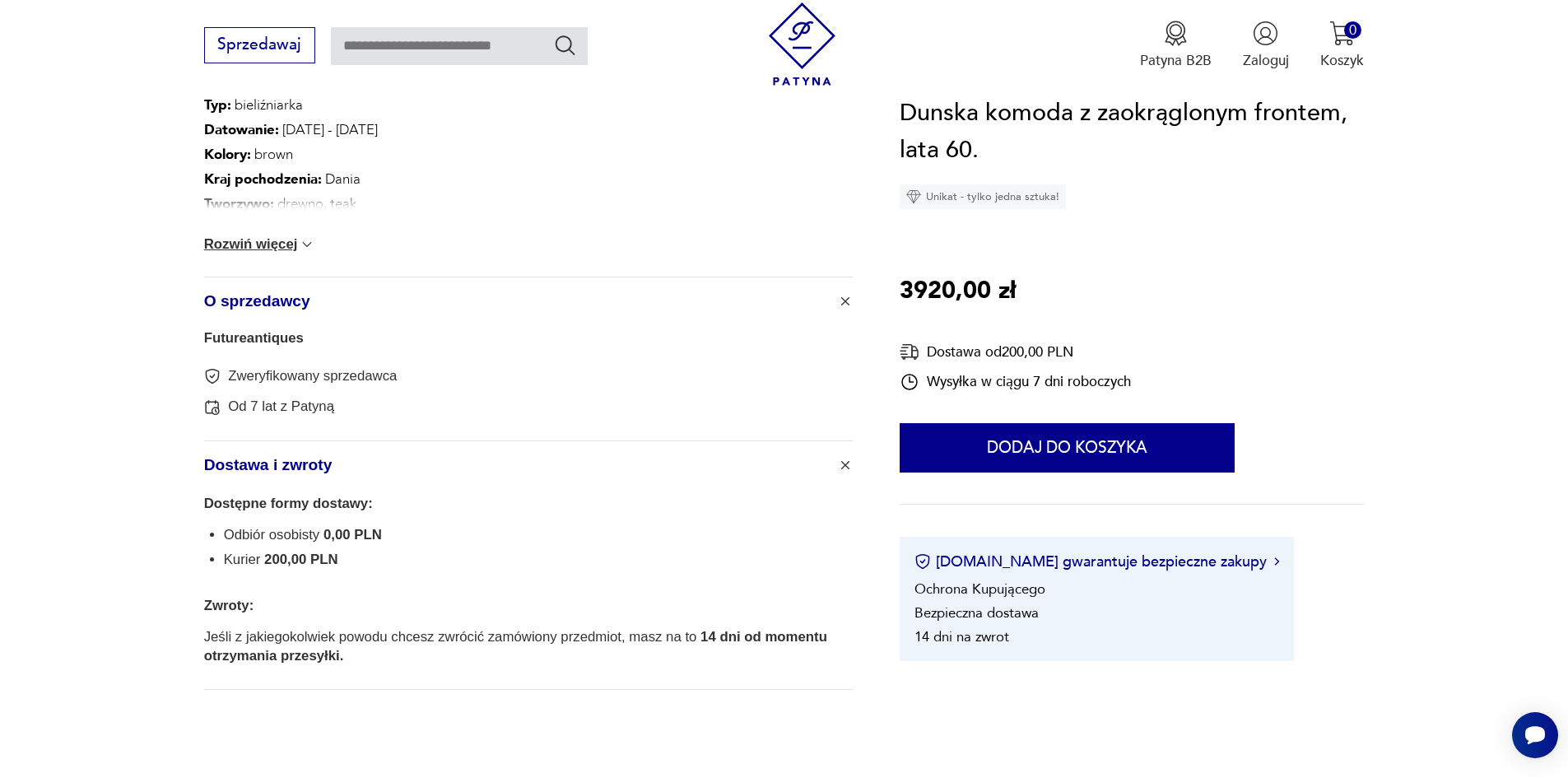
scroll to position [0, 0]
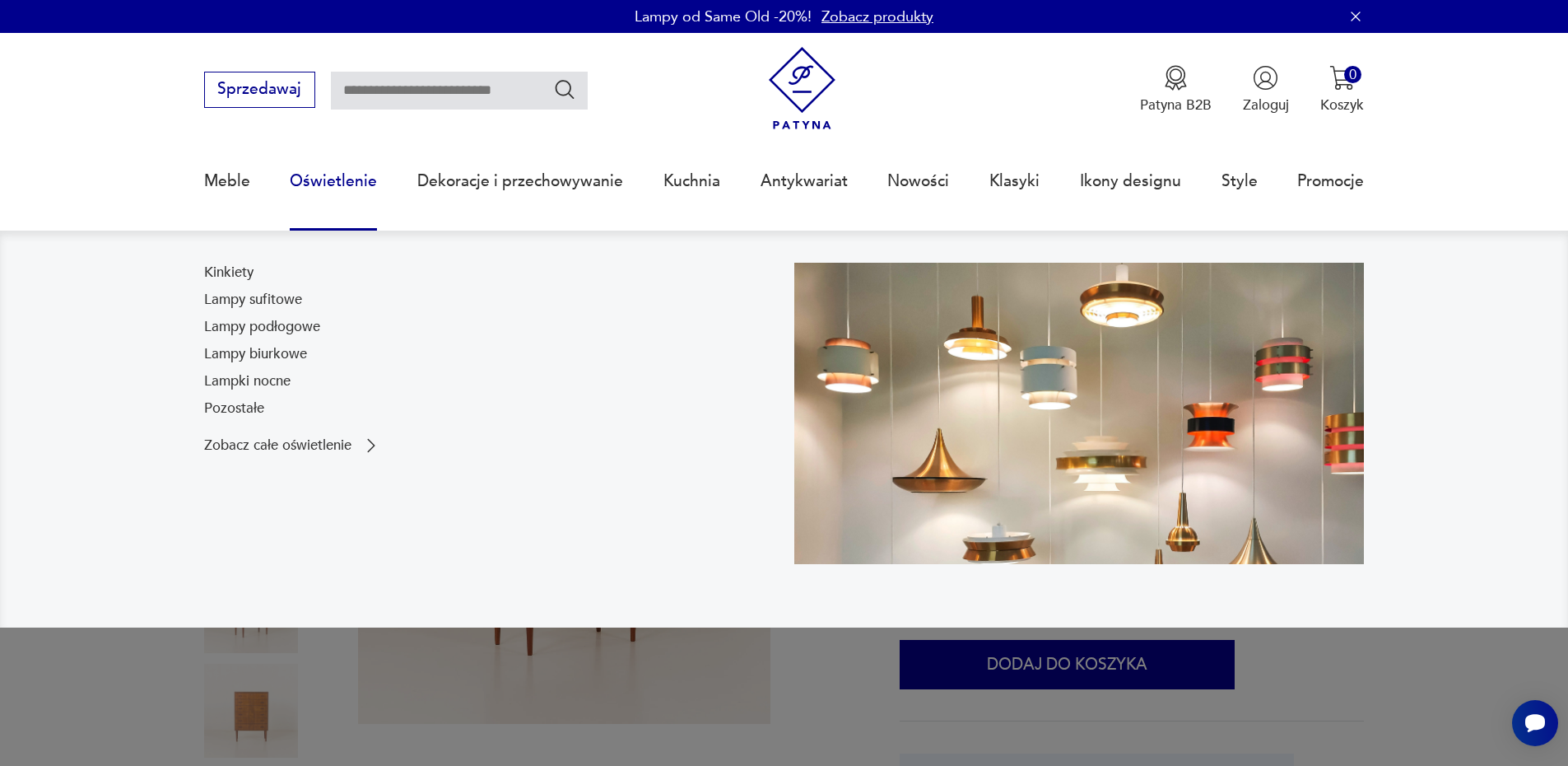
click at [347, 189] on link "Oświetlenie" at bounding box center [333, 181] width 87 height 76
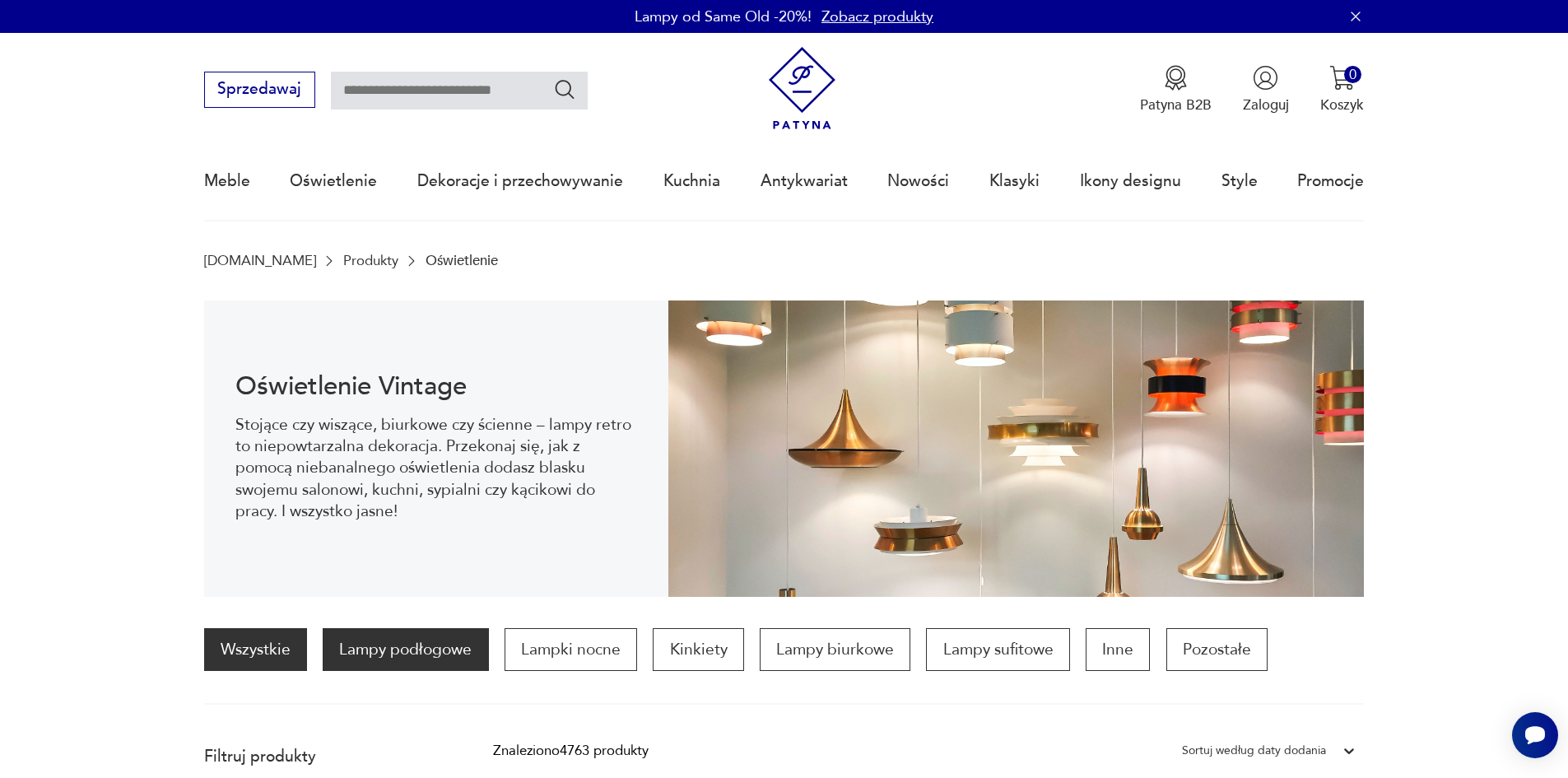
click at [416, 635] on p "Lampy podłogowe" at bounding box center [405, 650] width 165 height 43
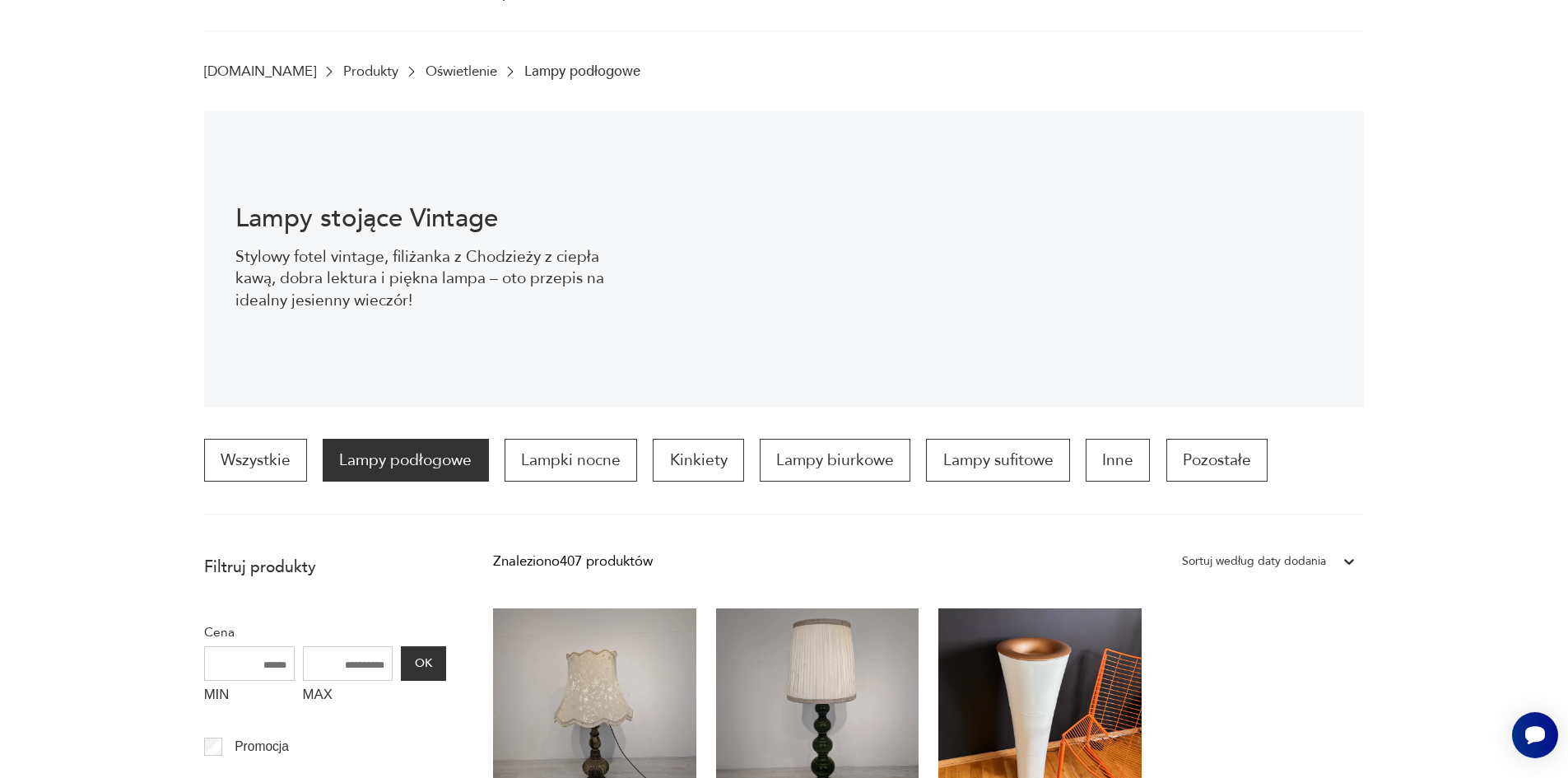
scroll to position [219, 0]
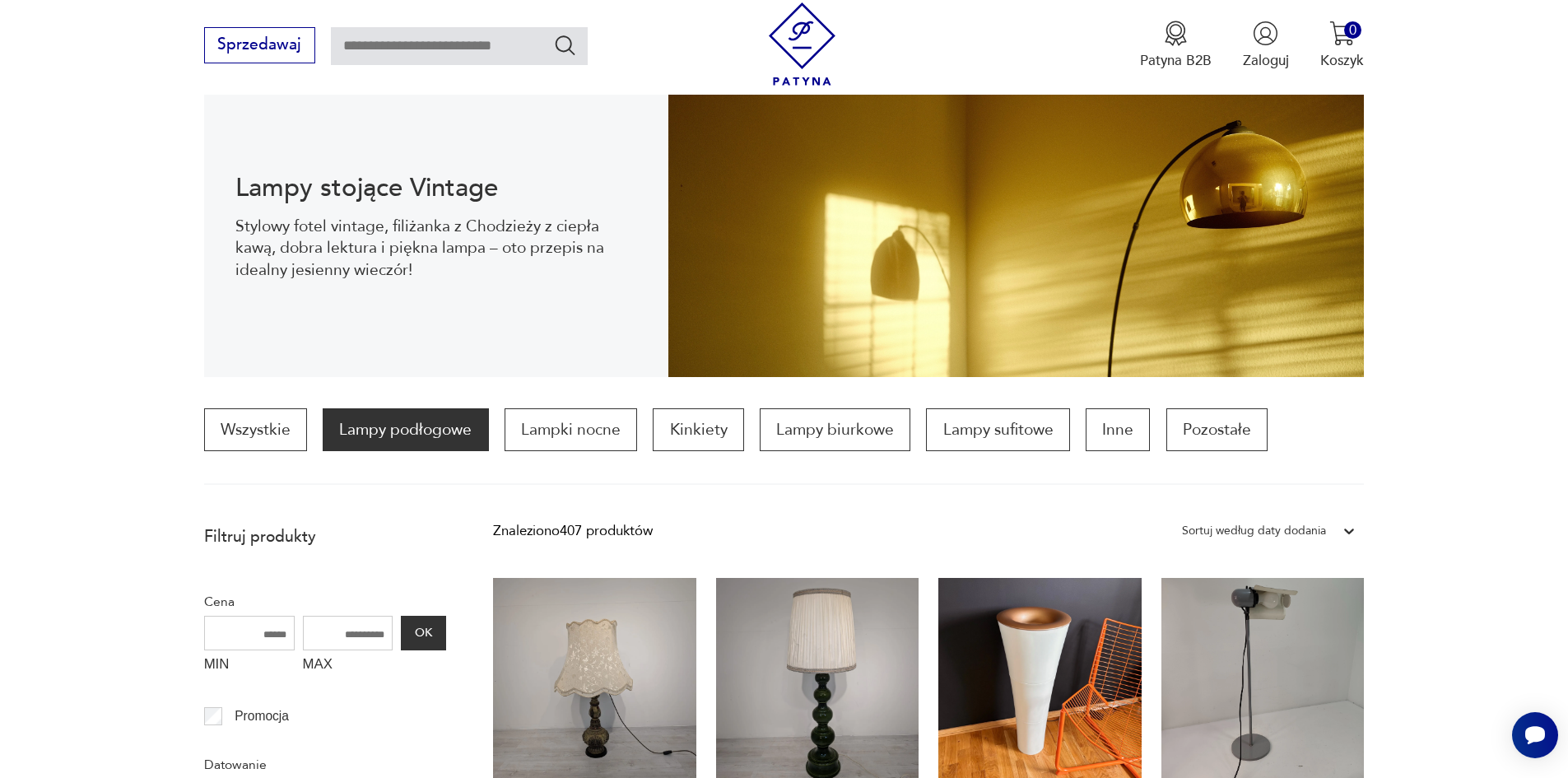
drag, startPoint x: 1349, startPoint y: 530, endPoint x: 1349, endPoint y: 549, distance: 19.0
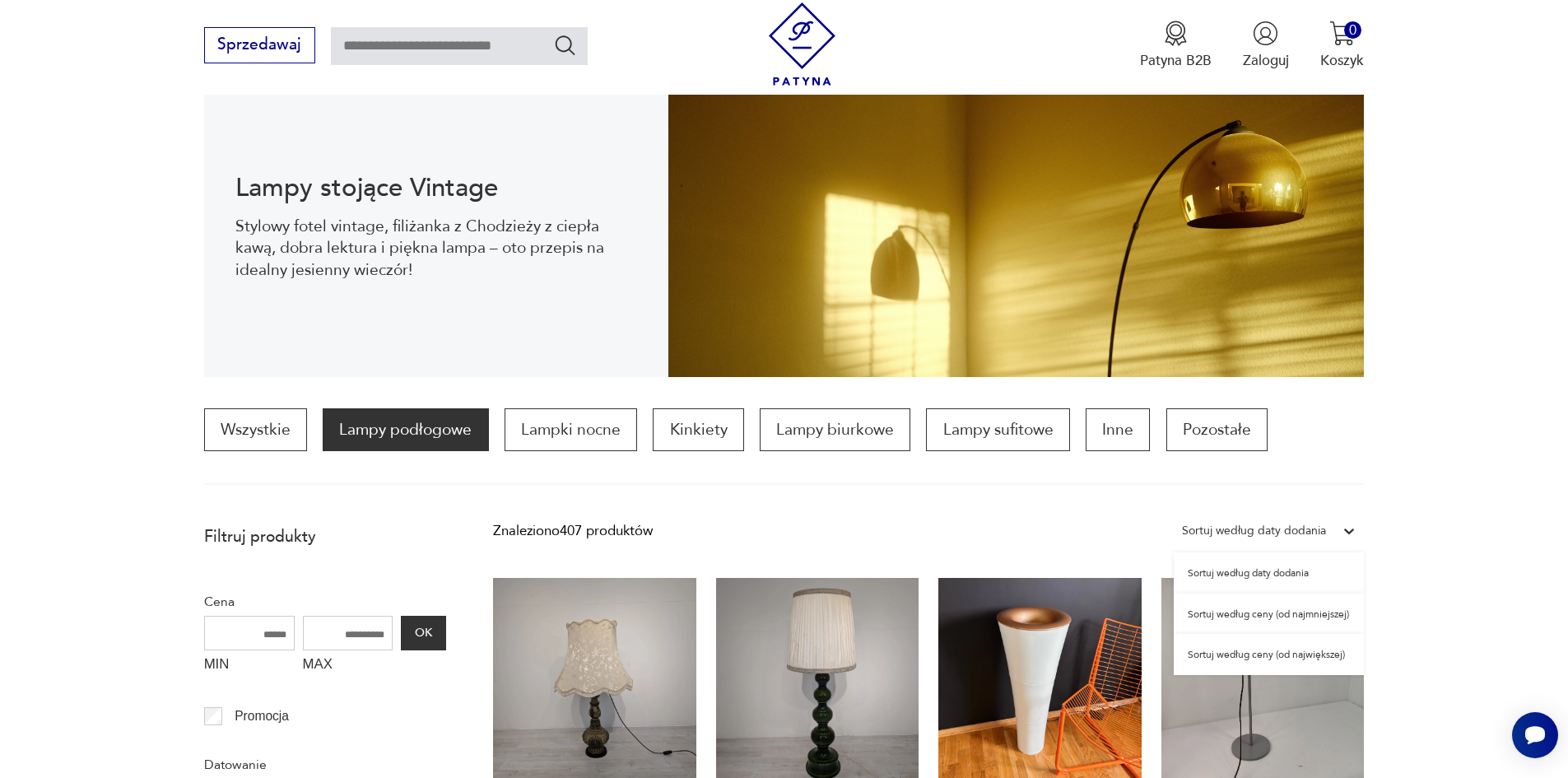
click at [1219, 607] on div "Sortuj według ceny (od najmniejszej)" at bounding box center [1269, 614] width 190 height 41
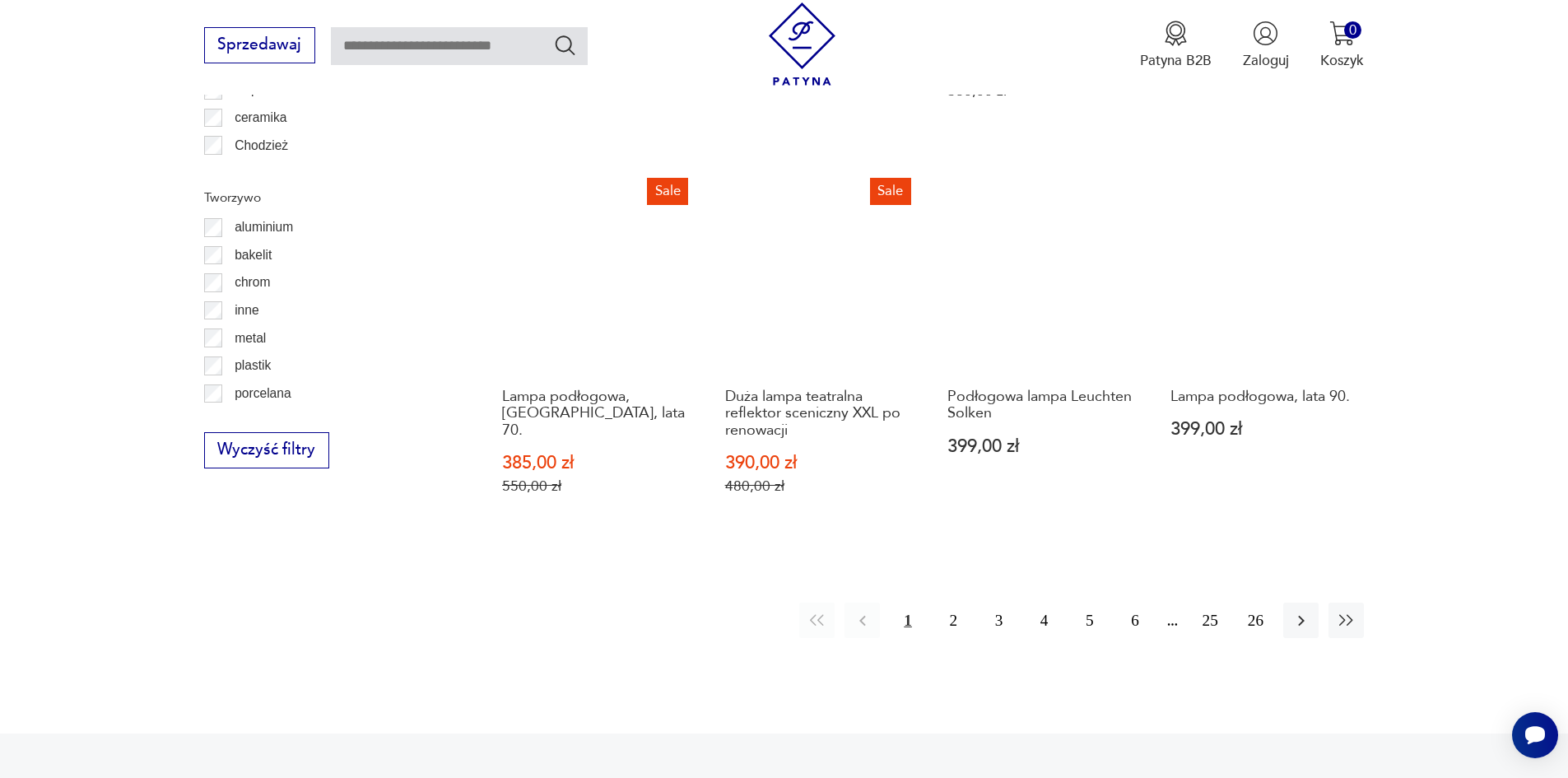
scroll to position [1806, 0]
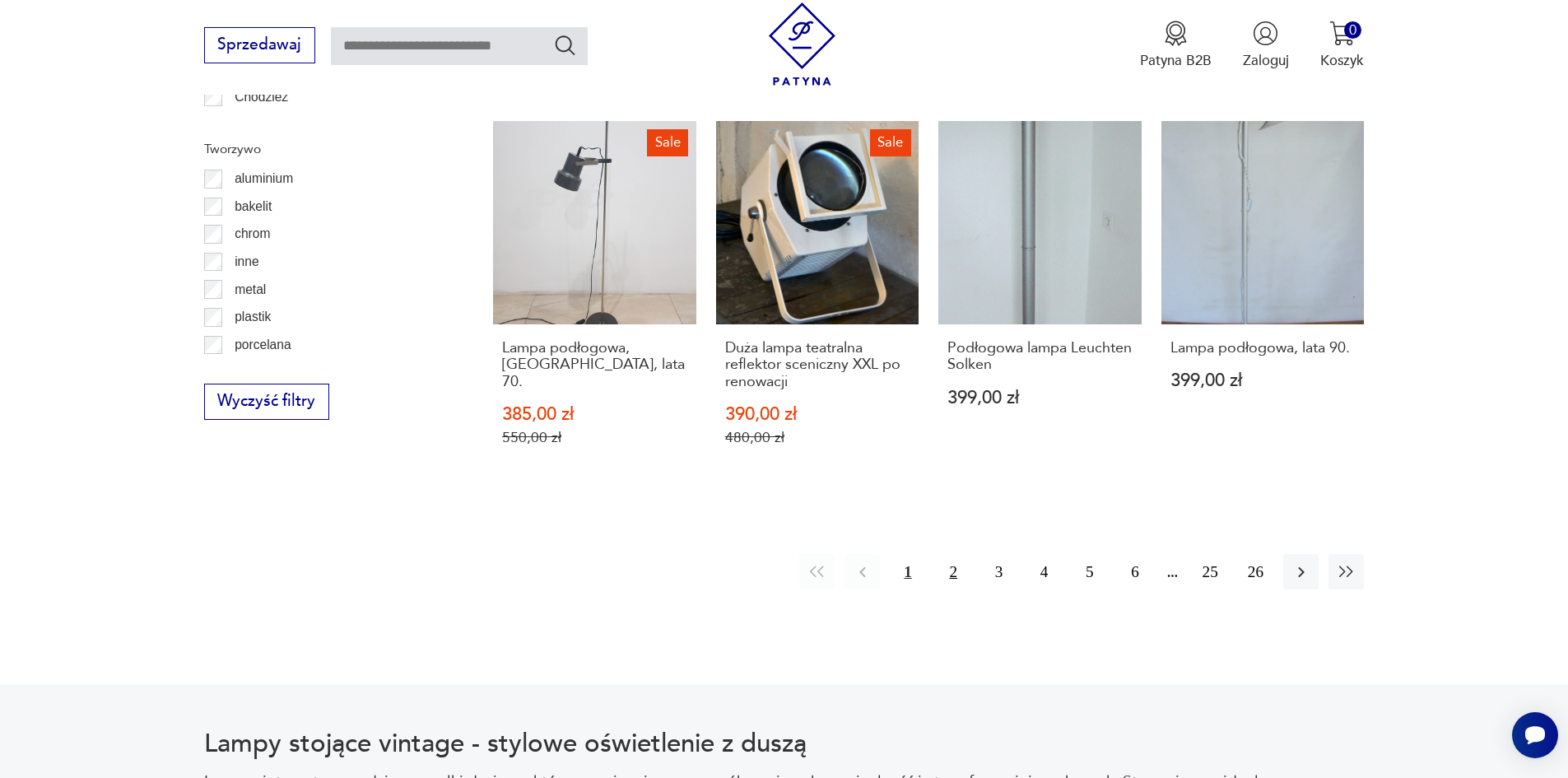
click at [949, 554] on button "2" at bounding box center [954, 571] width 35 height 35
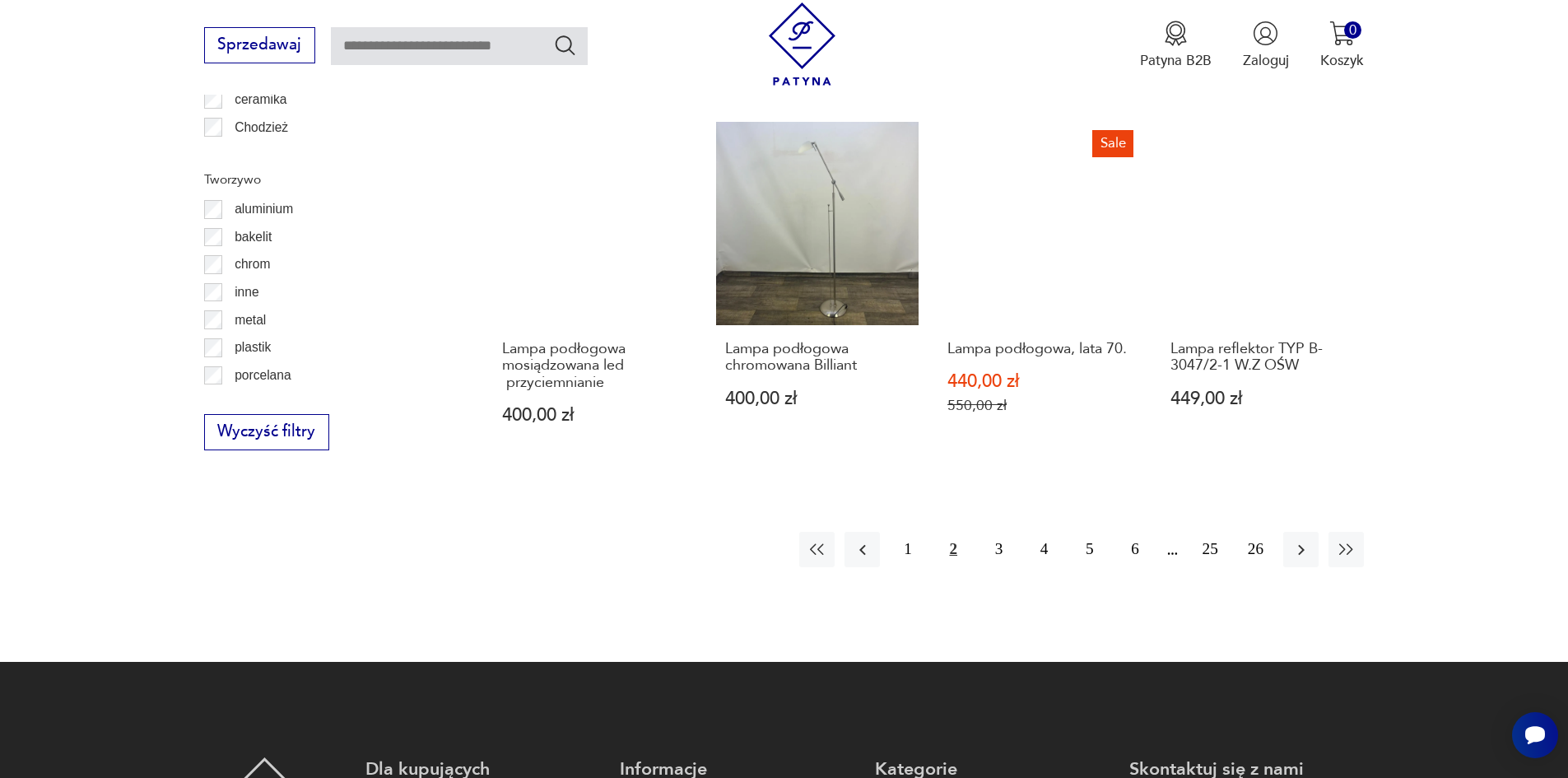
scroll to position [1806, 0]
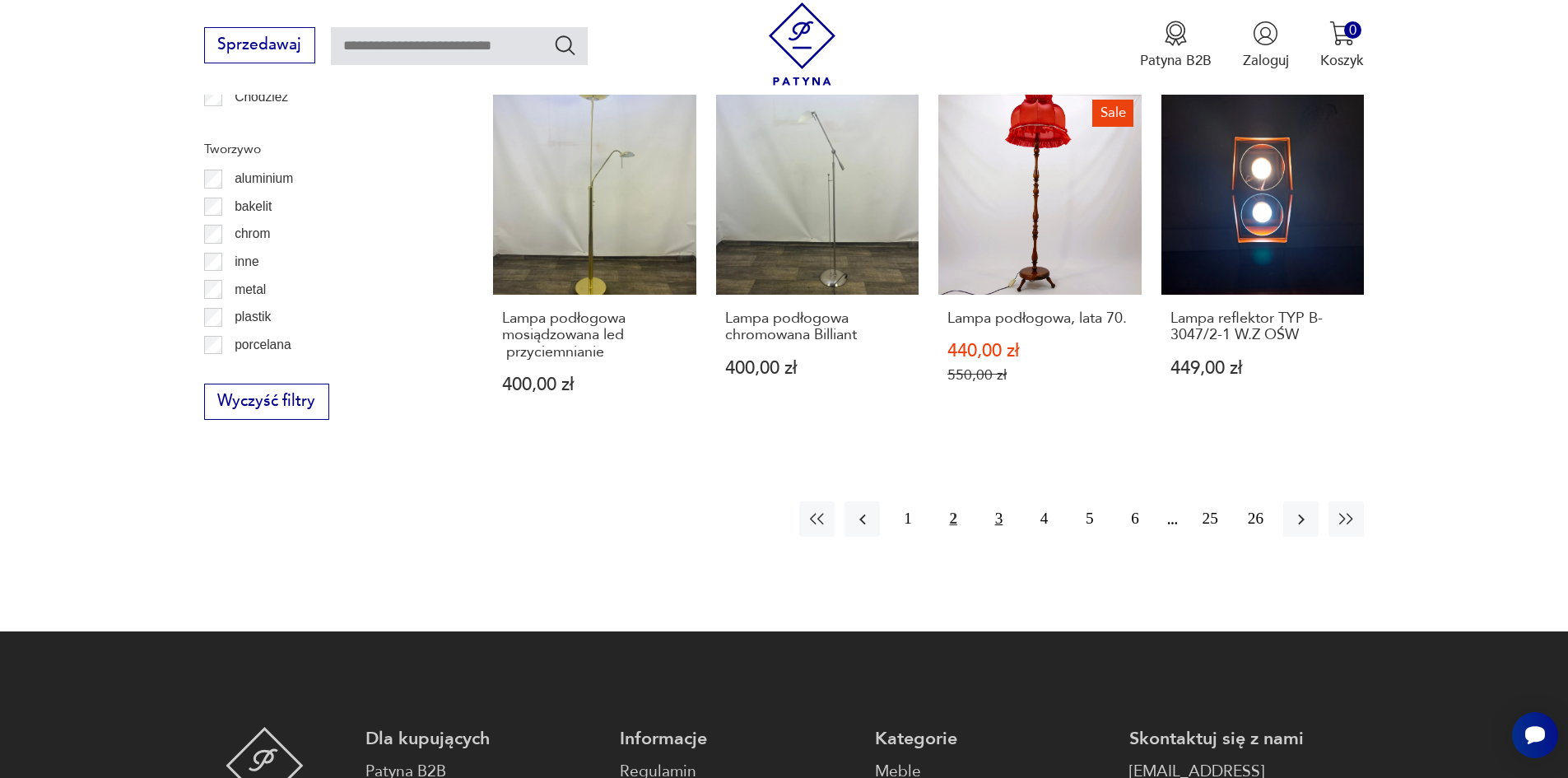
click at [989, 502] on button "3" at bounding box center [998, 519] width 35 height 35
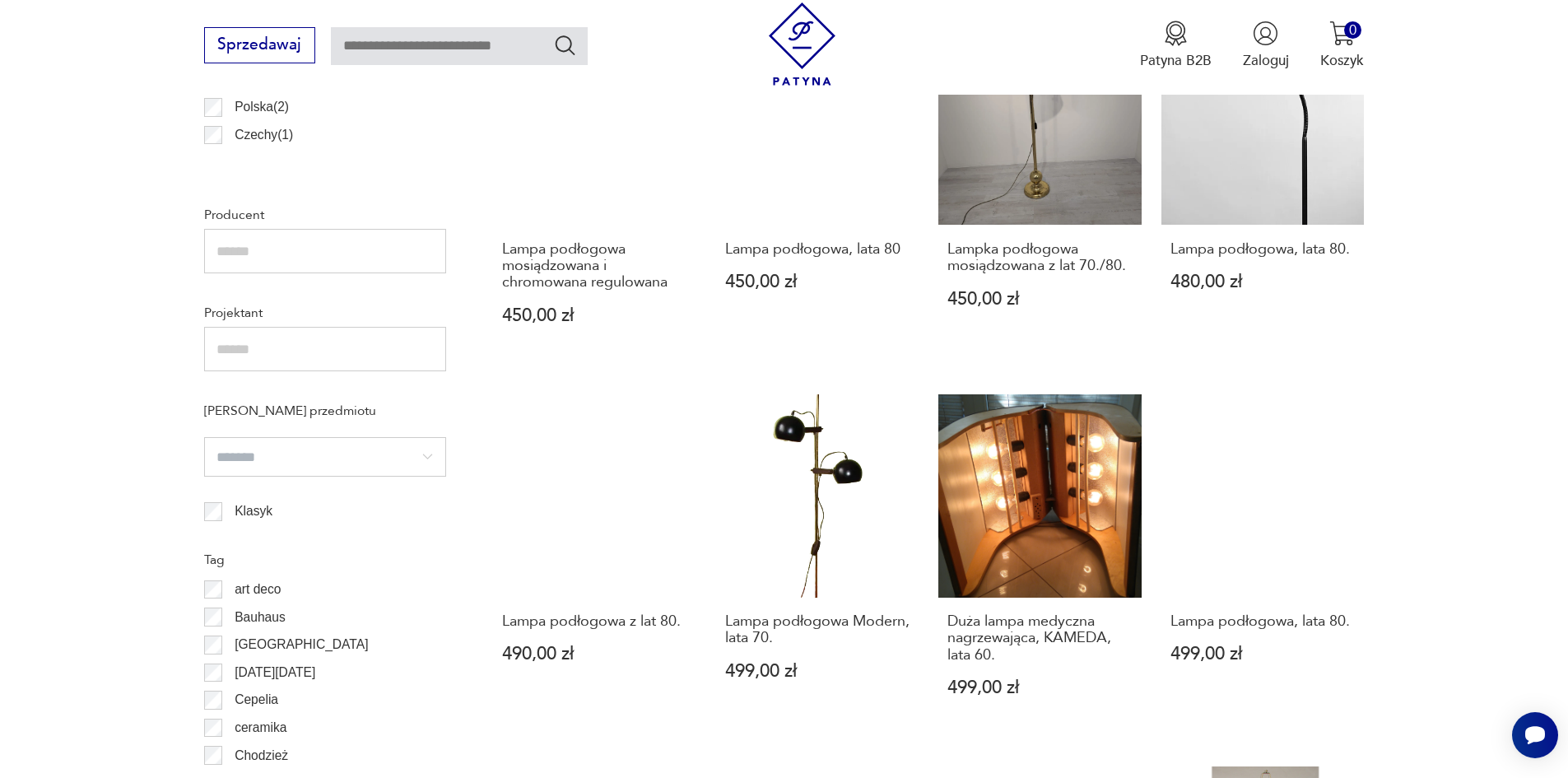
scroll to position [709, 0]
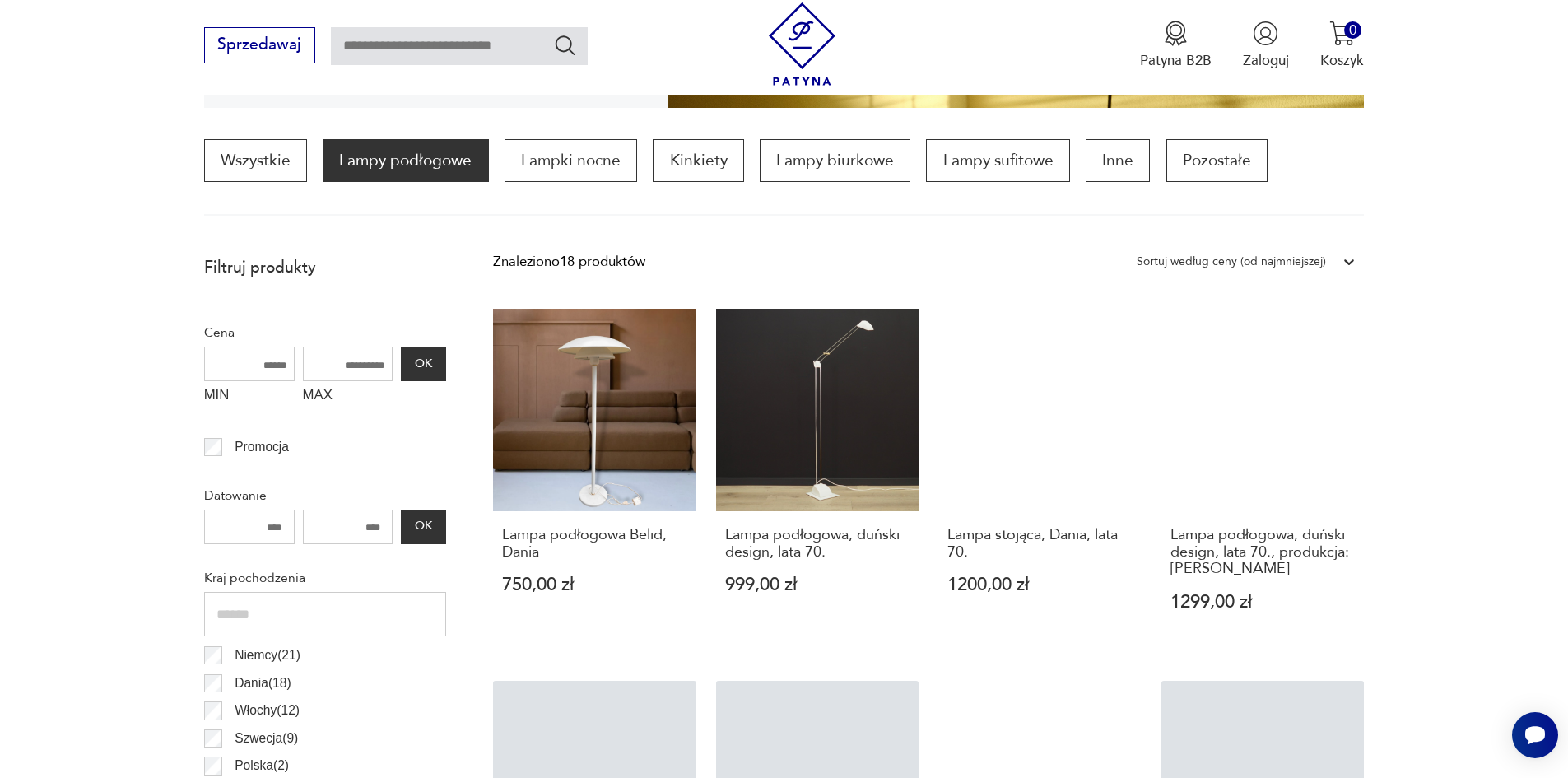
scroll to position [709, 0]
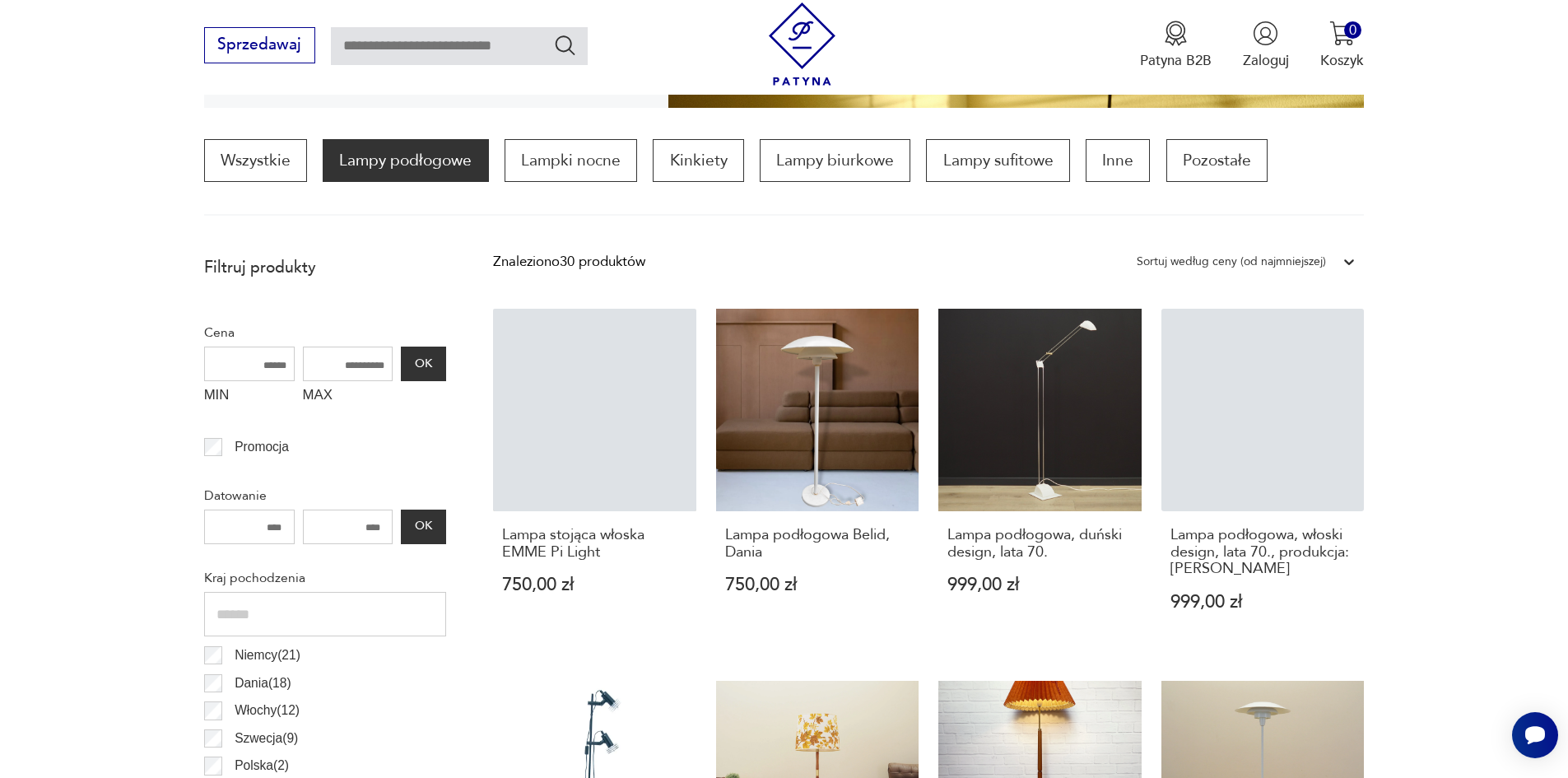
scroll to position [928, 0]
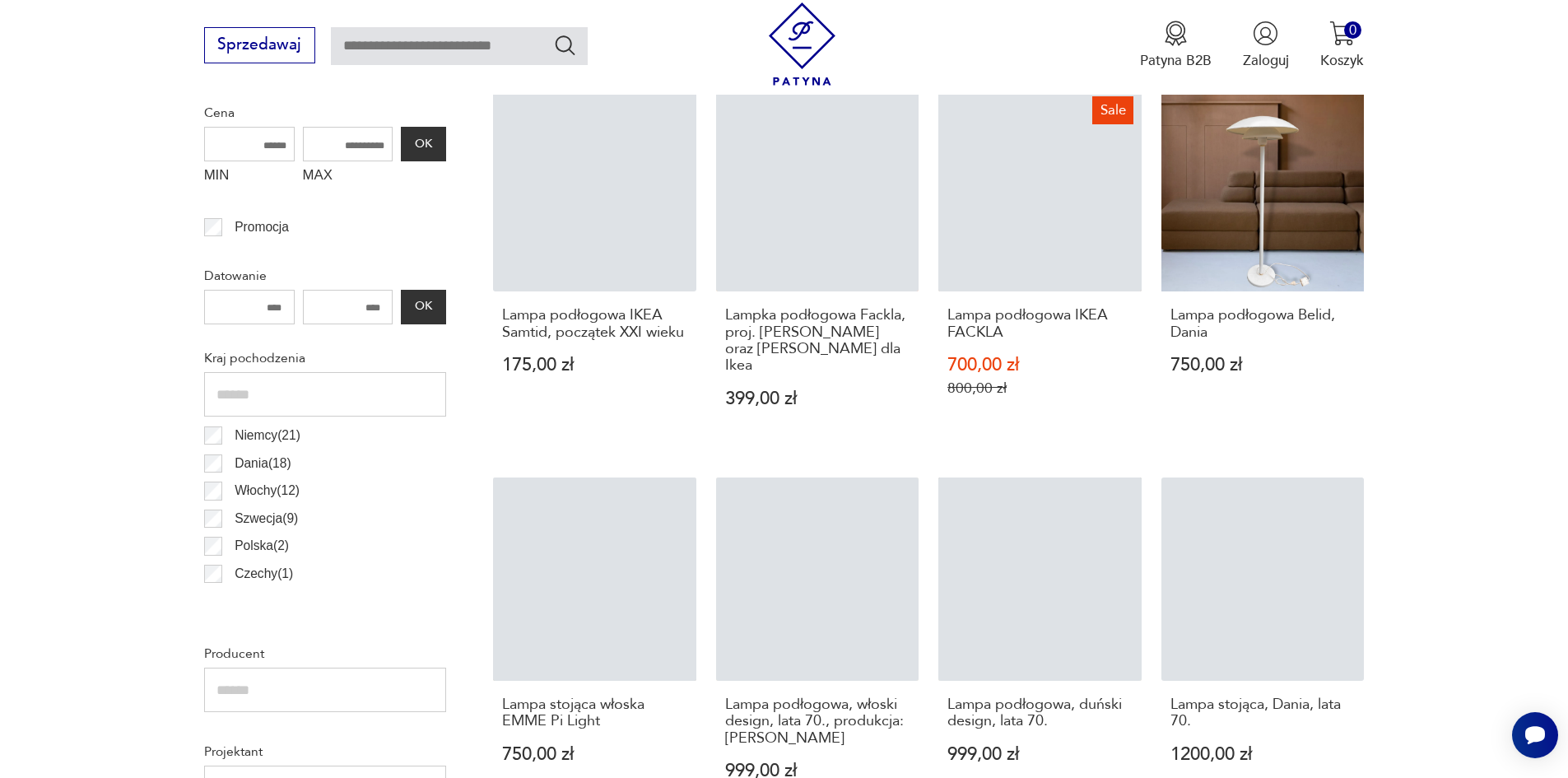
scroll to position [710, 0]
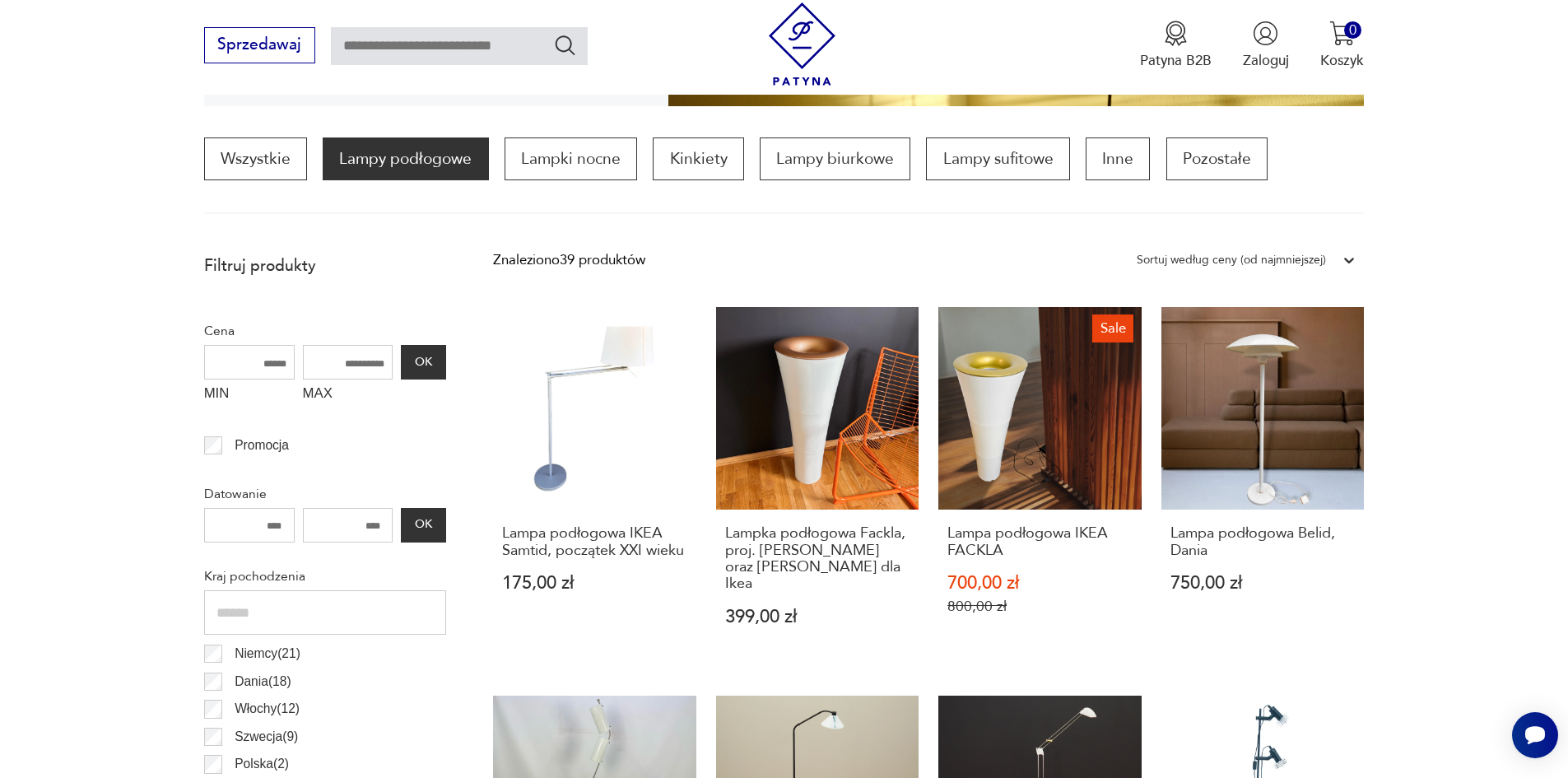
scroll to position [489, 0]
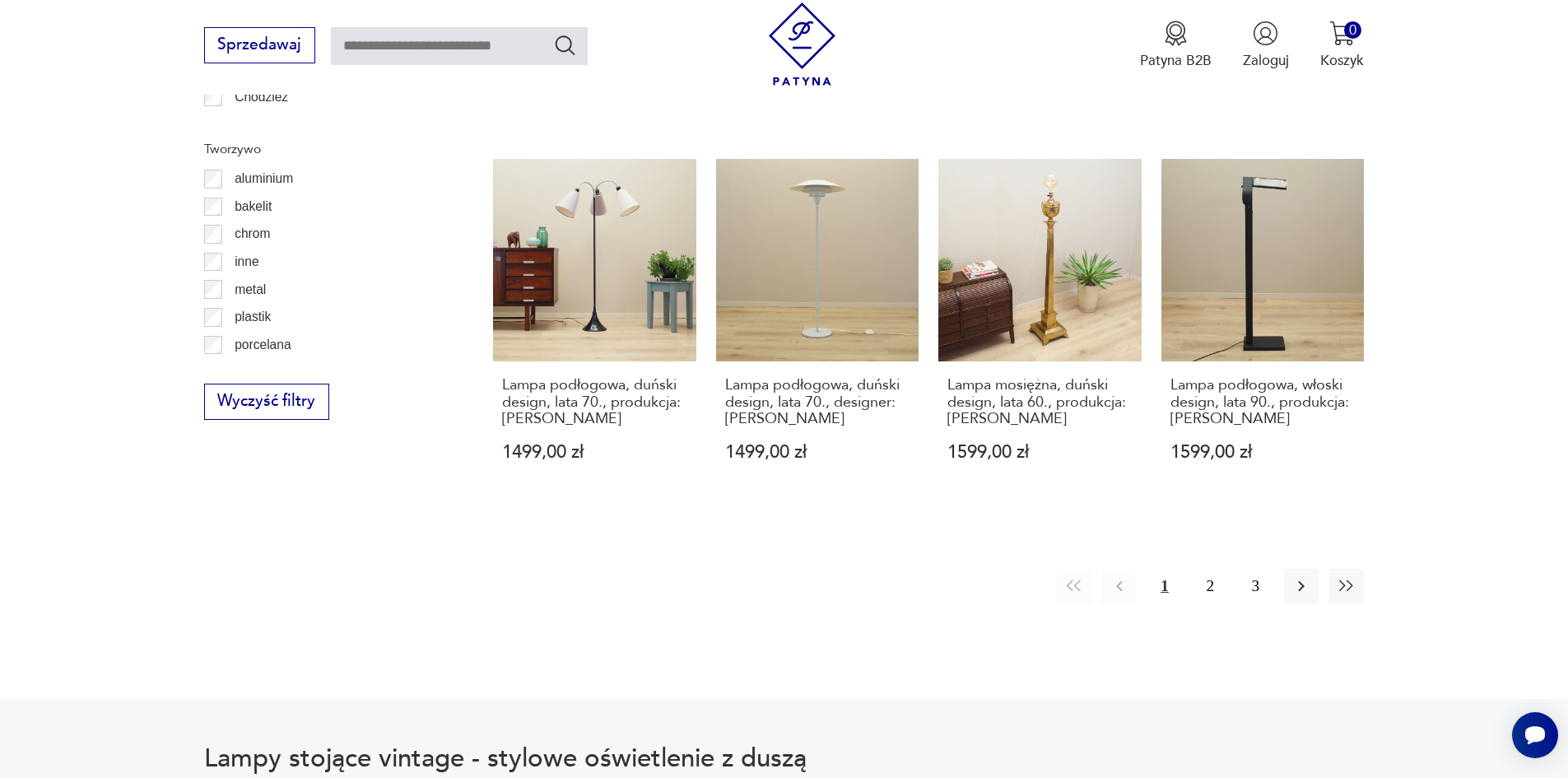
scroll to position [2026, 0]
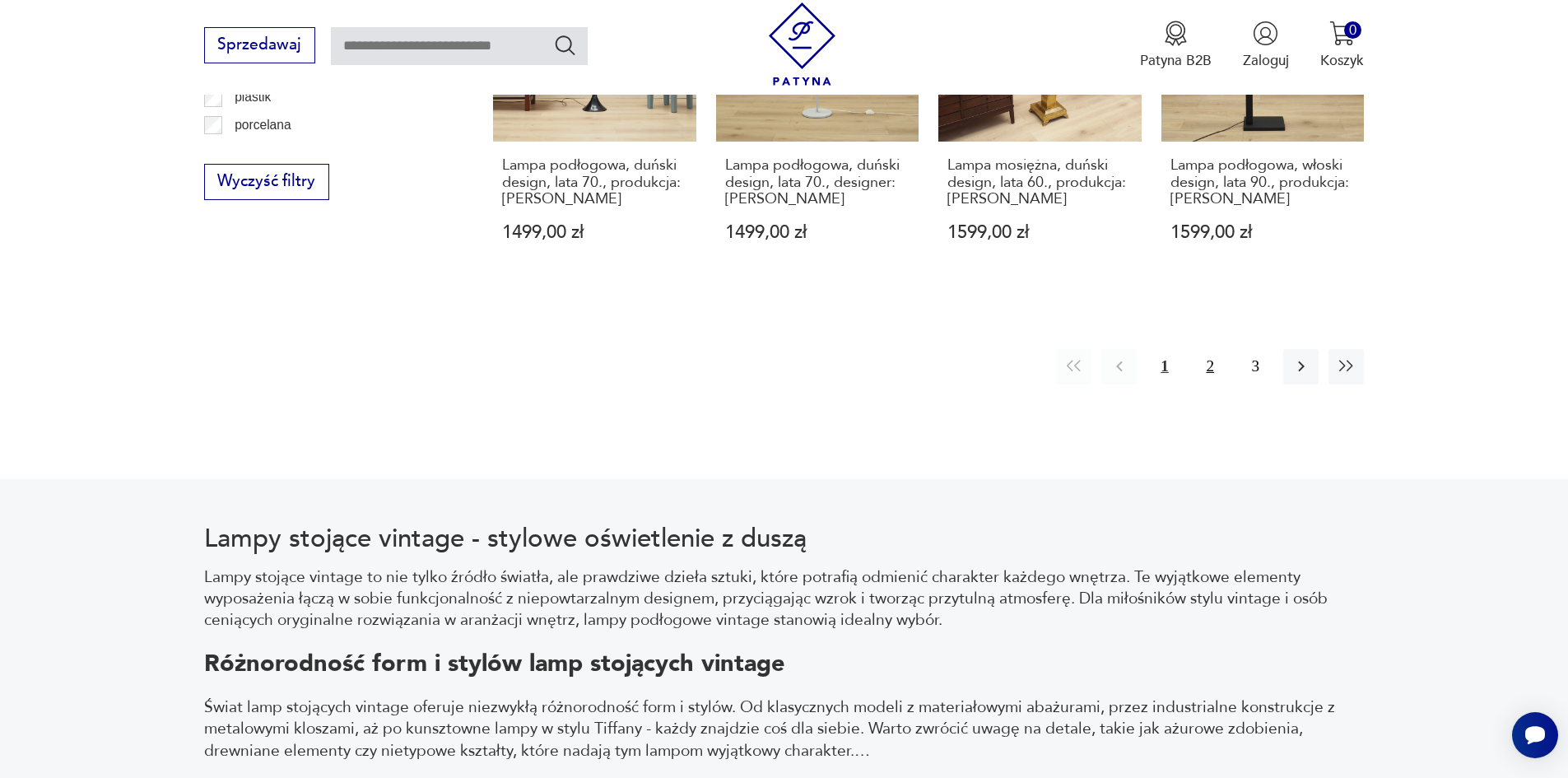
click at [1214, 361] on button "2" at bounding box center [1210, 367] width 35 height 35
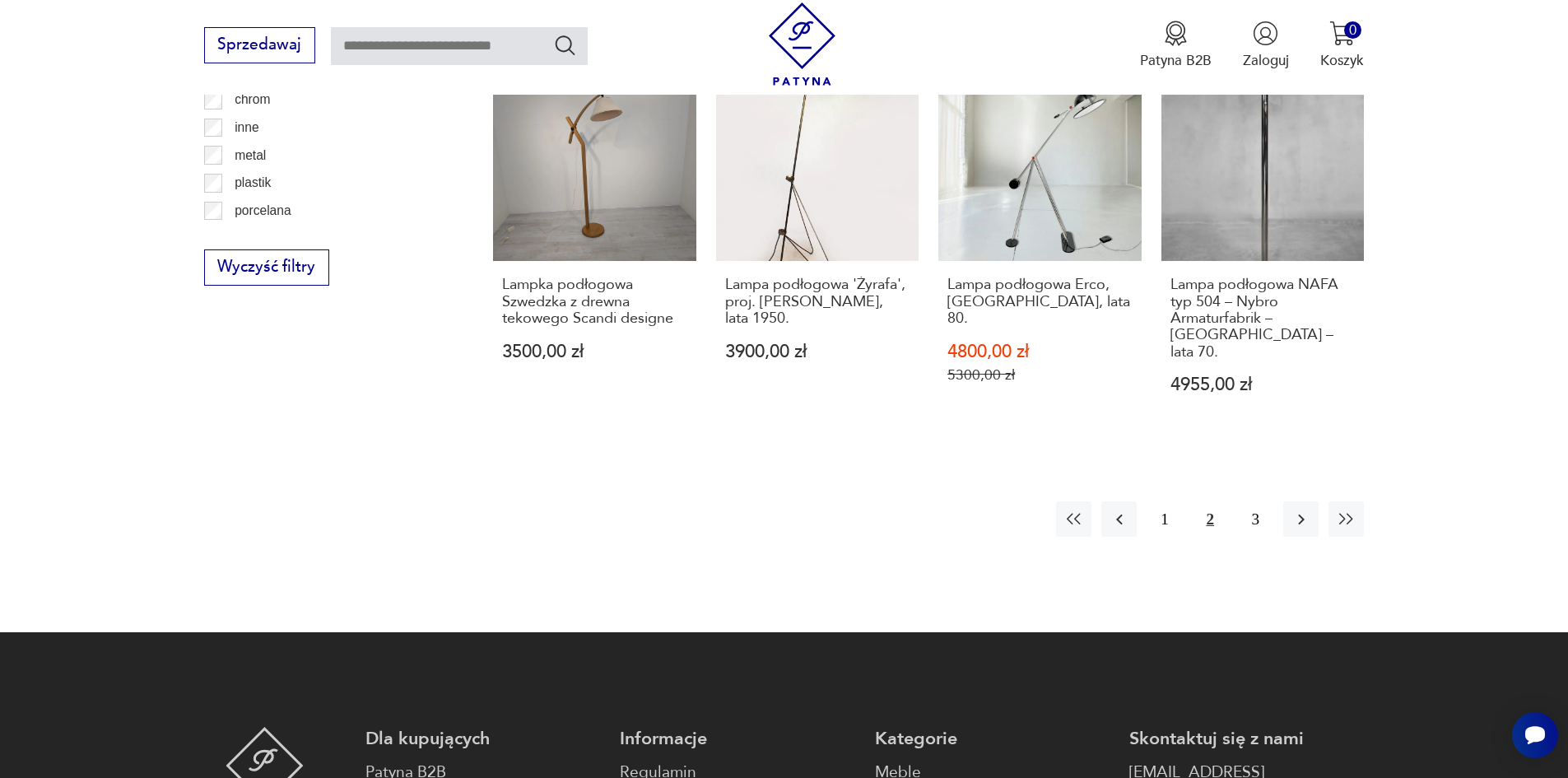
scroll to position [2026, 0]
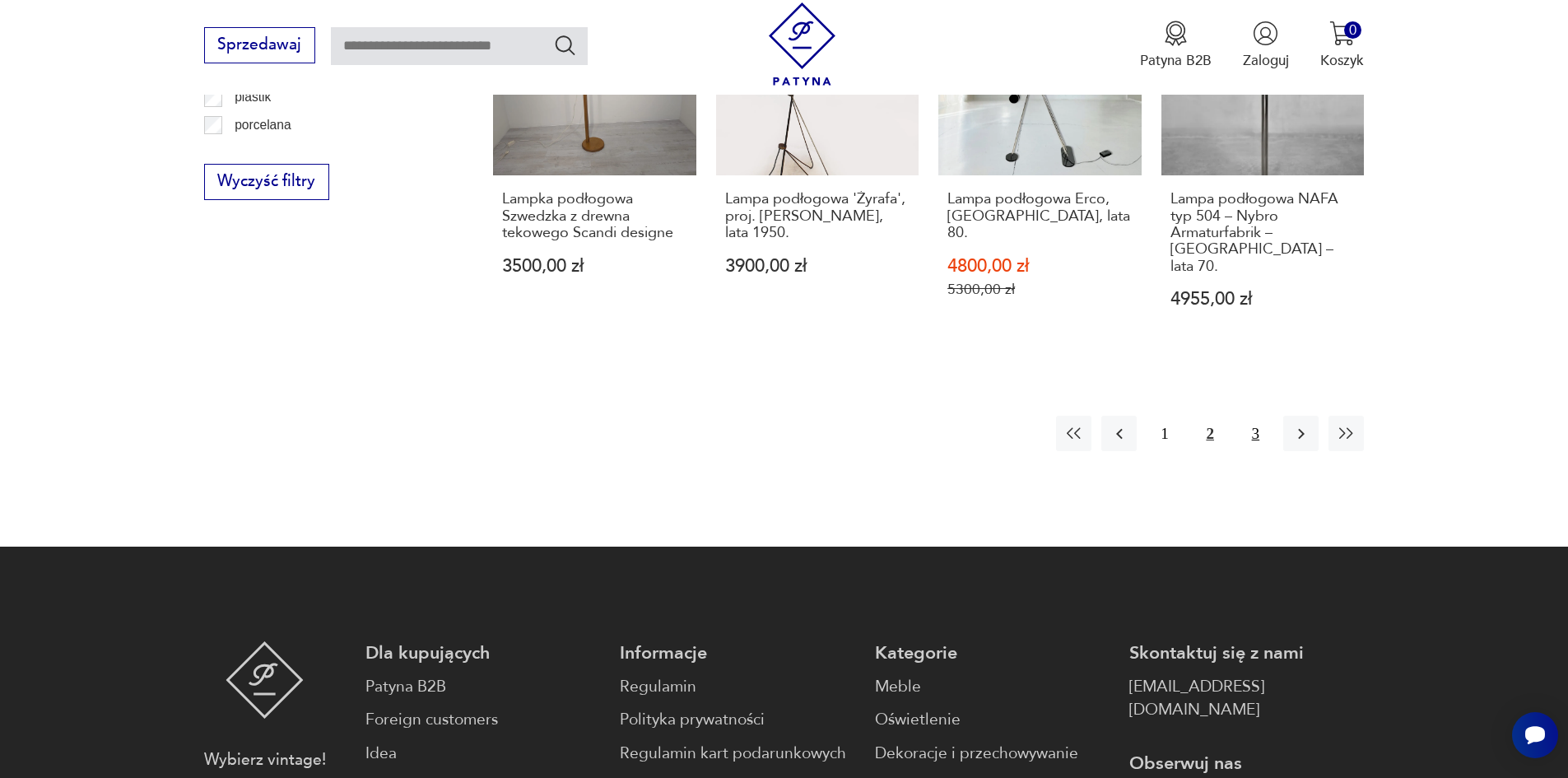
click at [1259, 416] on button "3" at bounding box center [1256, 433] width 35 height 35
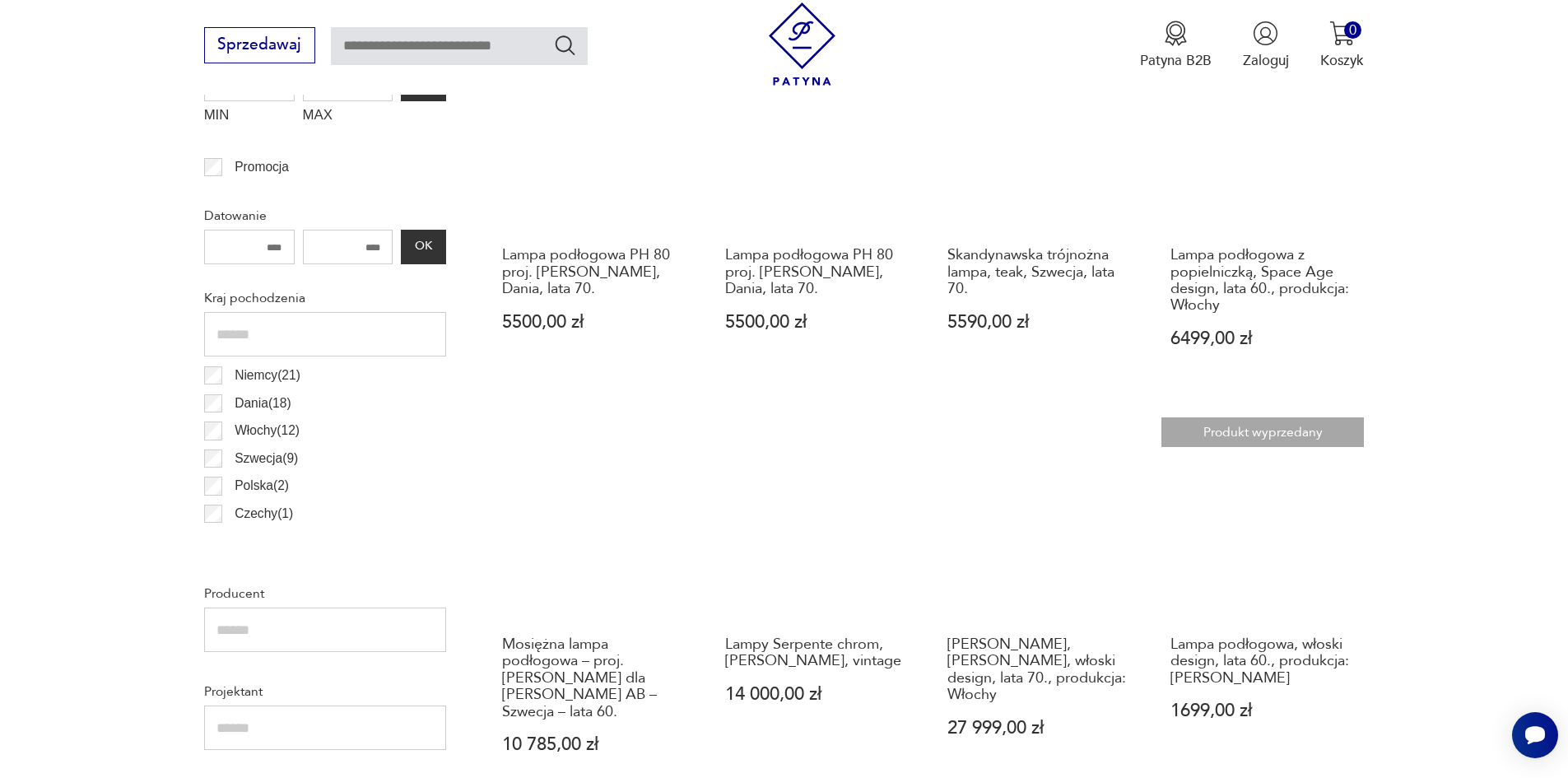
scroll to position [489, 0]
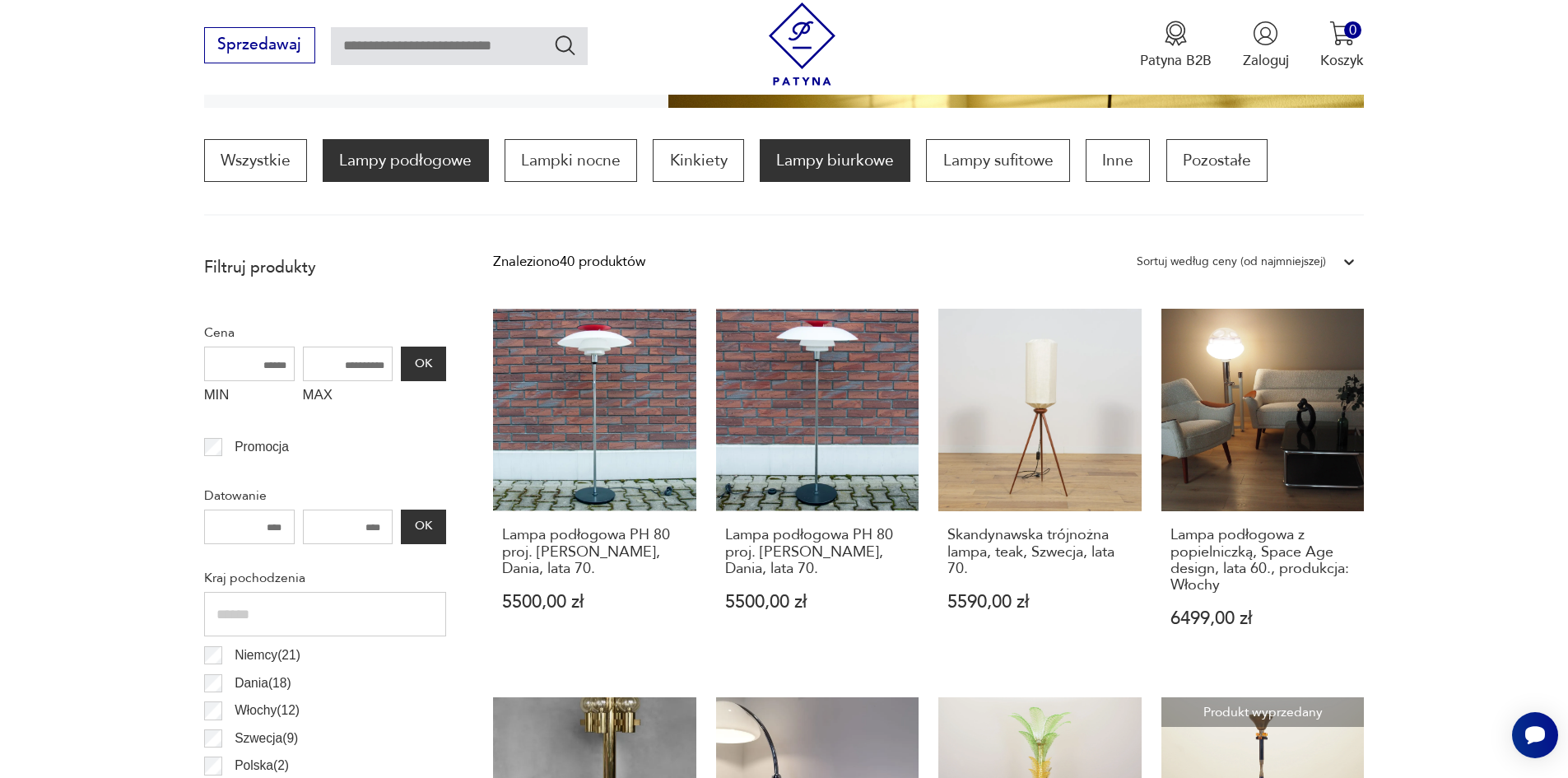
click at [842, 152] on p "Lampy biurkowe" at bounding box center [835, 161] width 151 height 43
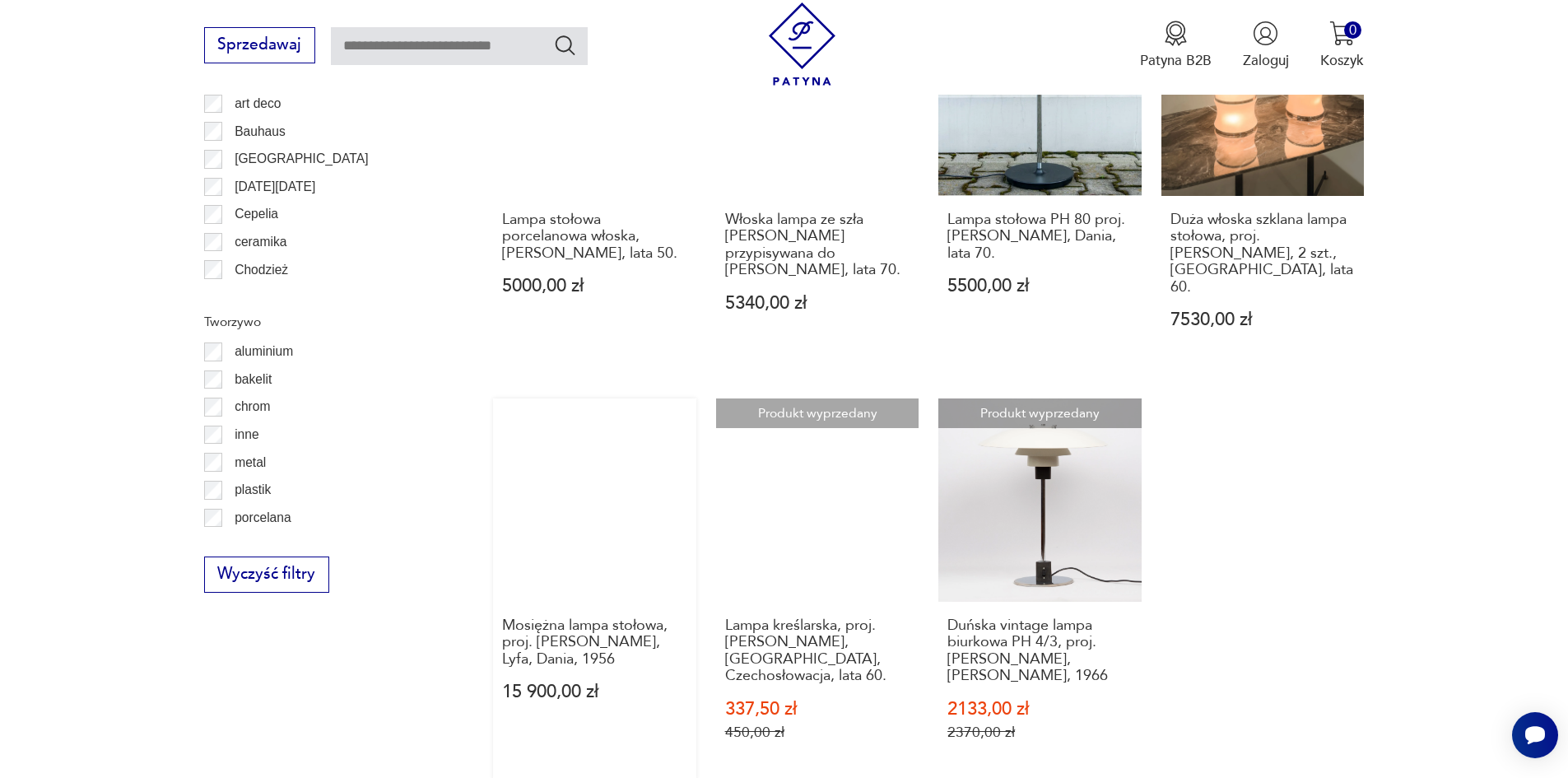
scroll to position [1806, 0]
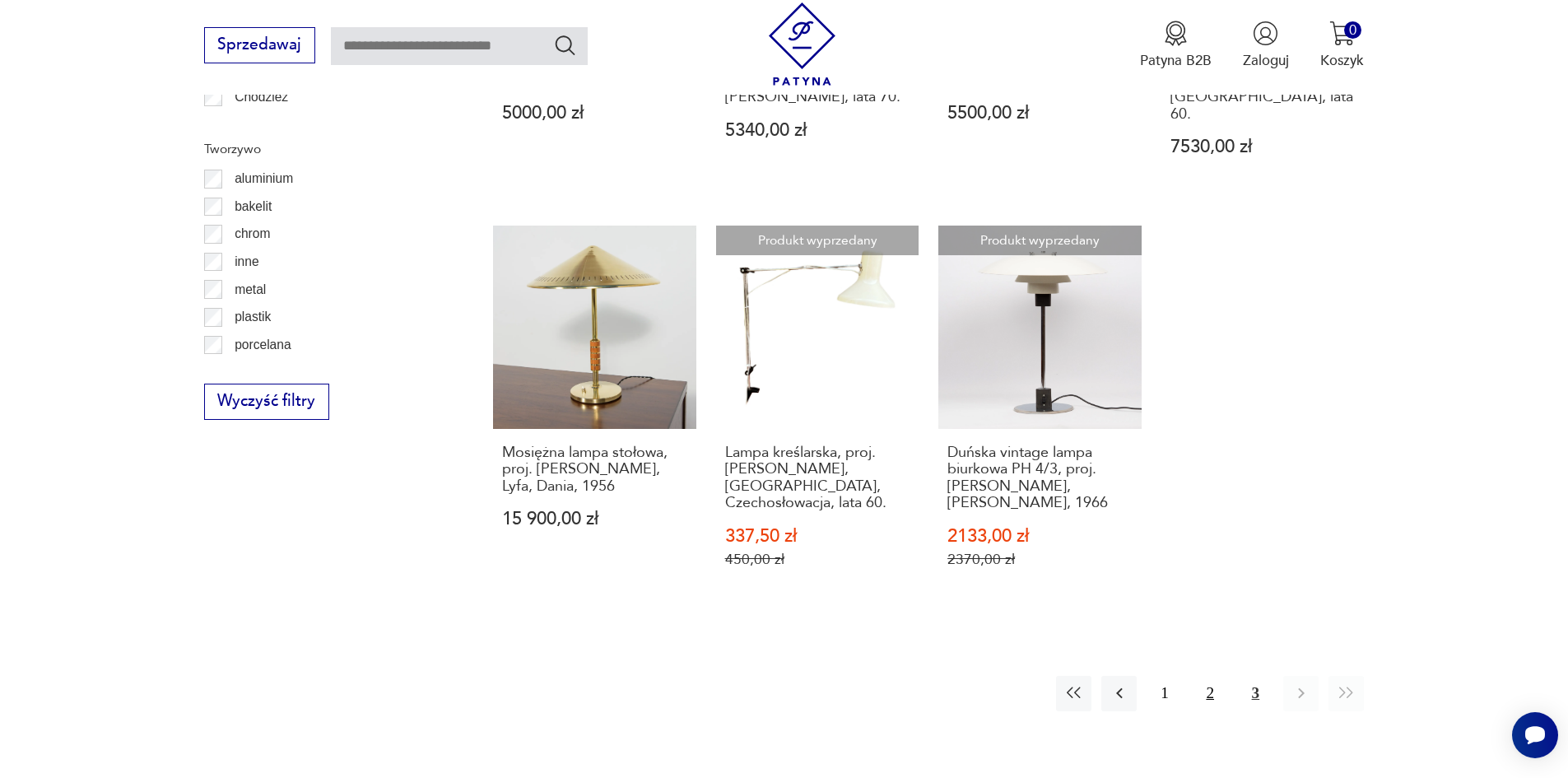
click at [1213, 676] on button "2" at bounding box center [1210, 693] width 35 height 35
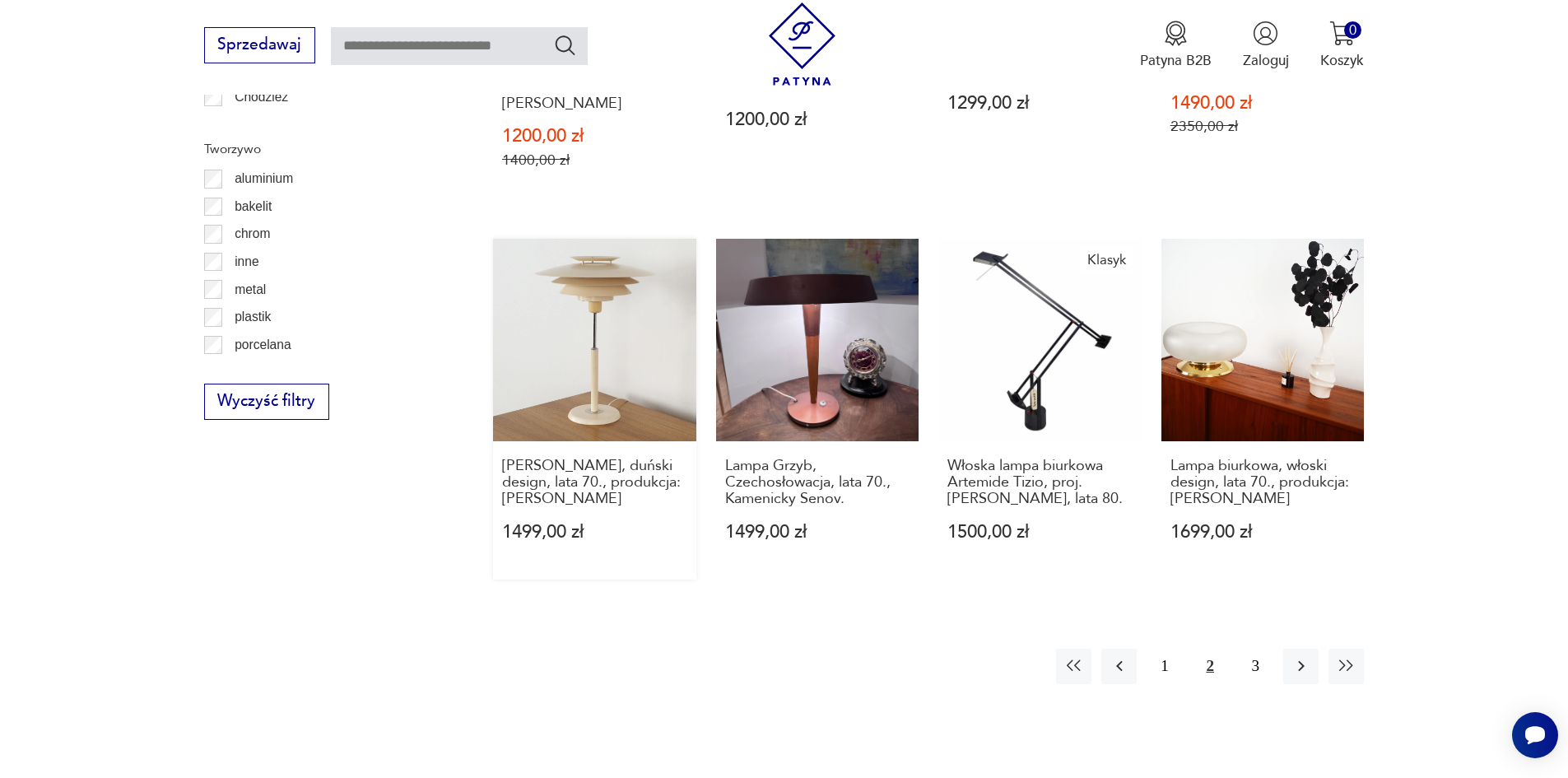
scroll to position [2026, 0]
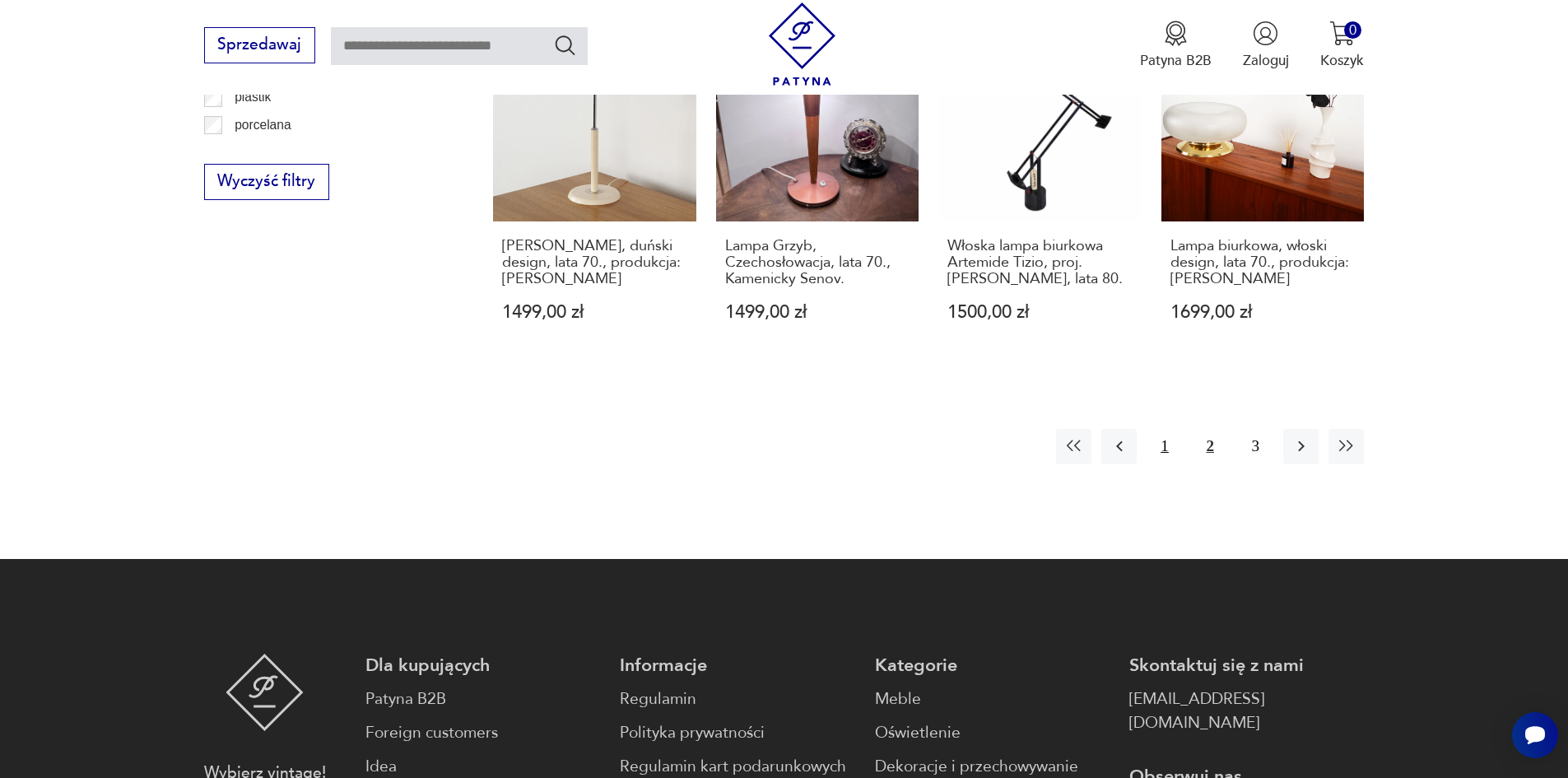
click at [1174, 429] on button "1" at bounding box center [1164, 446] width 35 height 35
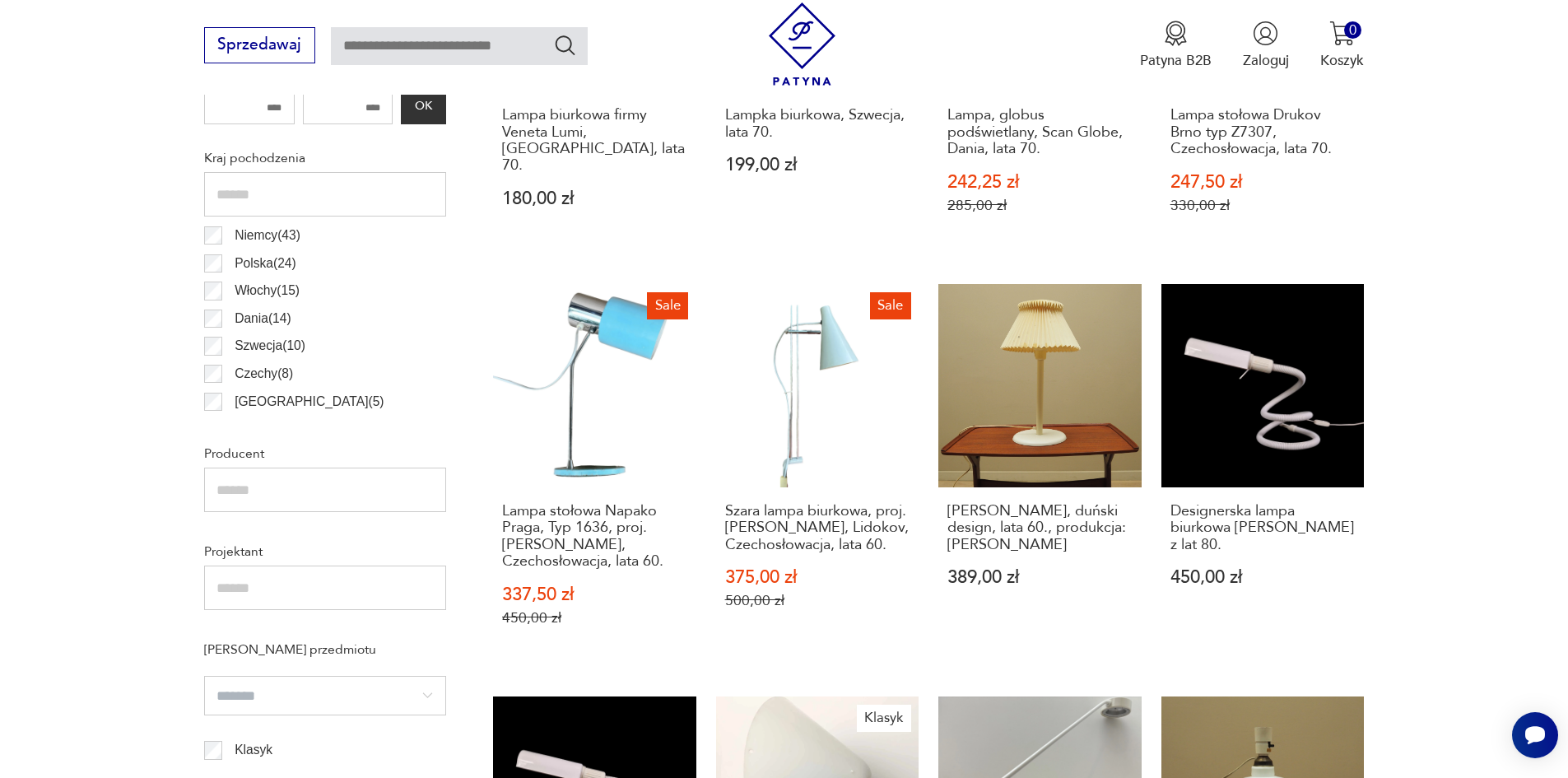
scroll to position [928, 0]
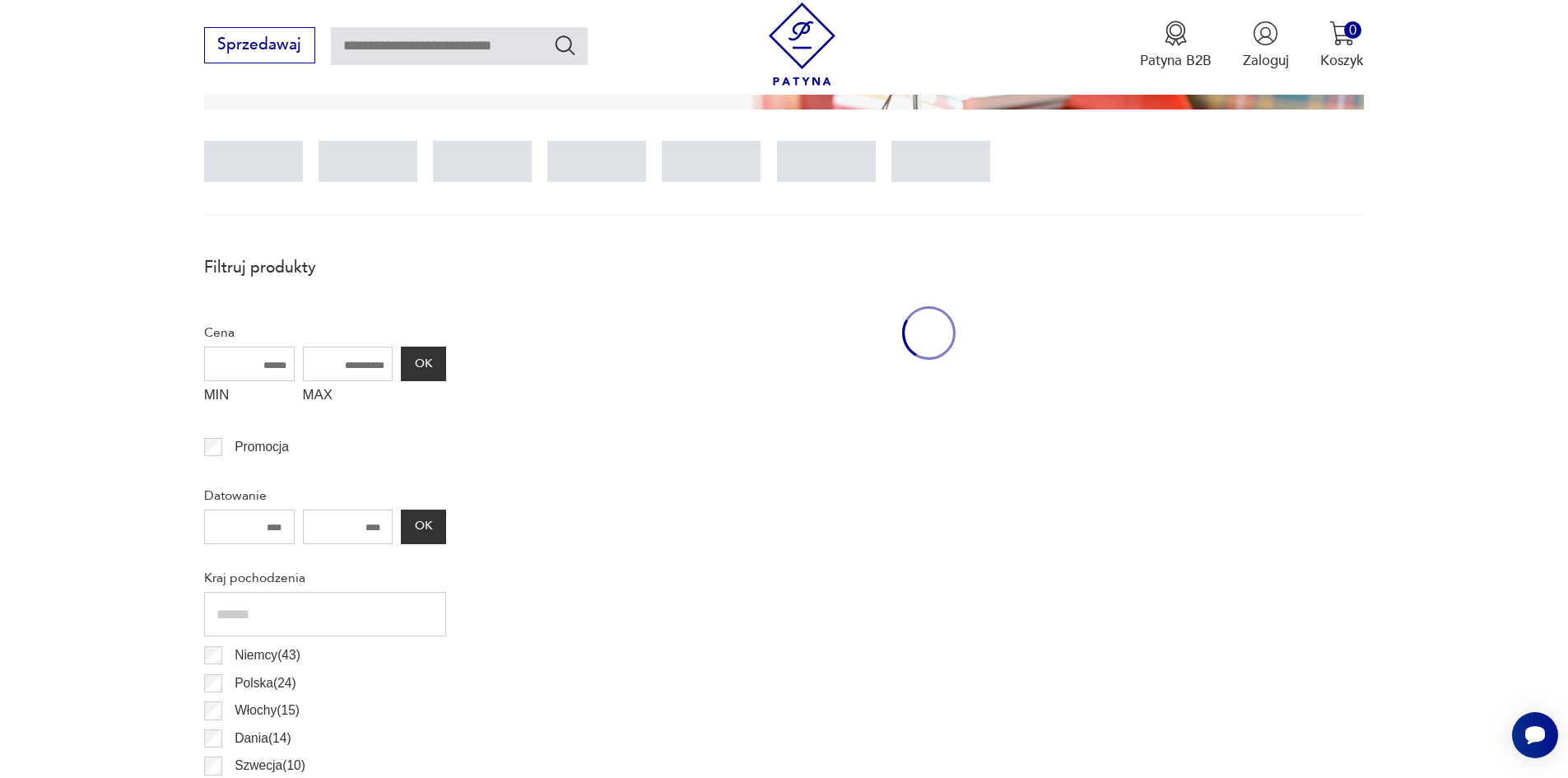
scroll to position [928, 0]
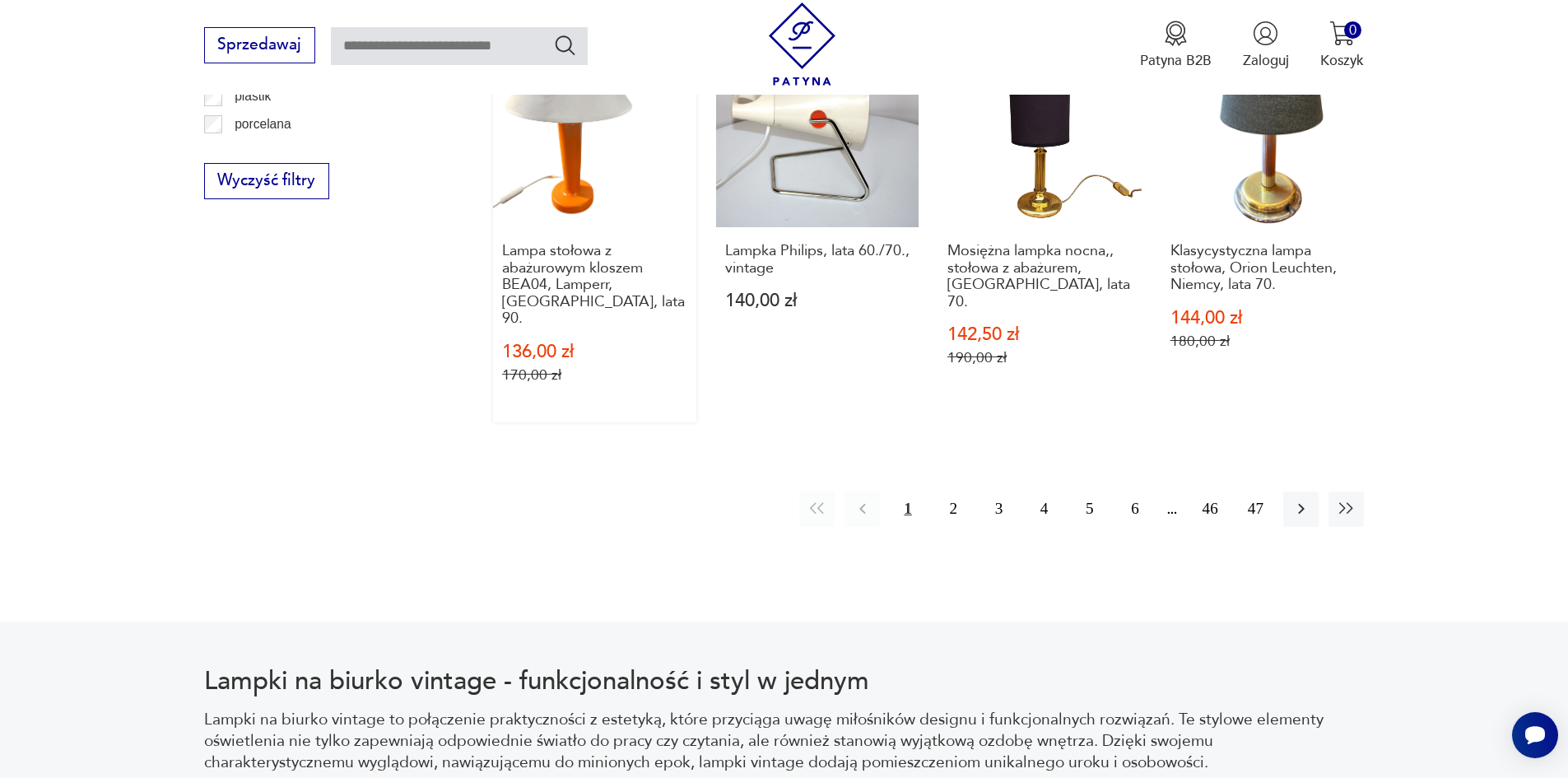
scroll to position [2028, 0]
click at [953, 491] on button "2" at bounding box center [954, 508] width 35 height 35
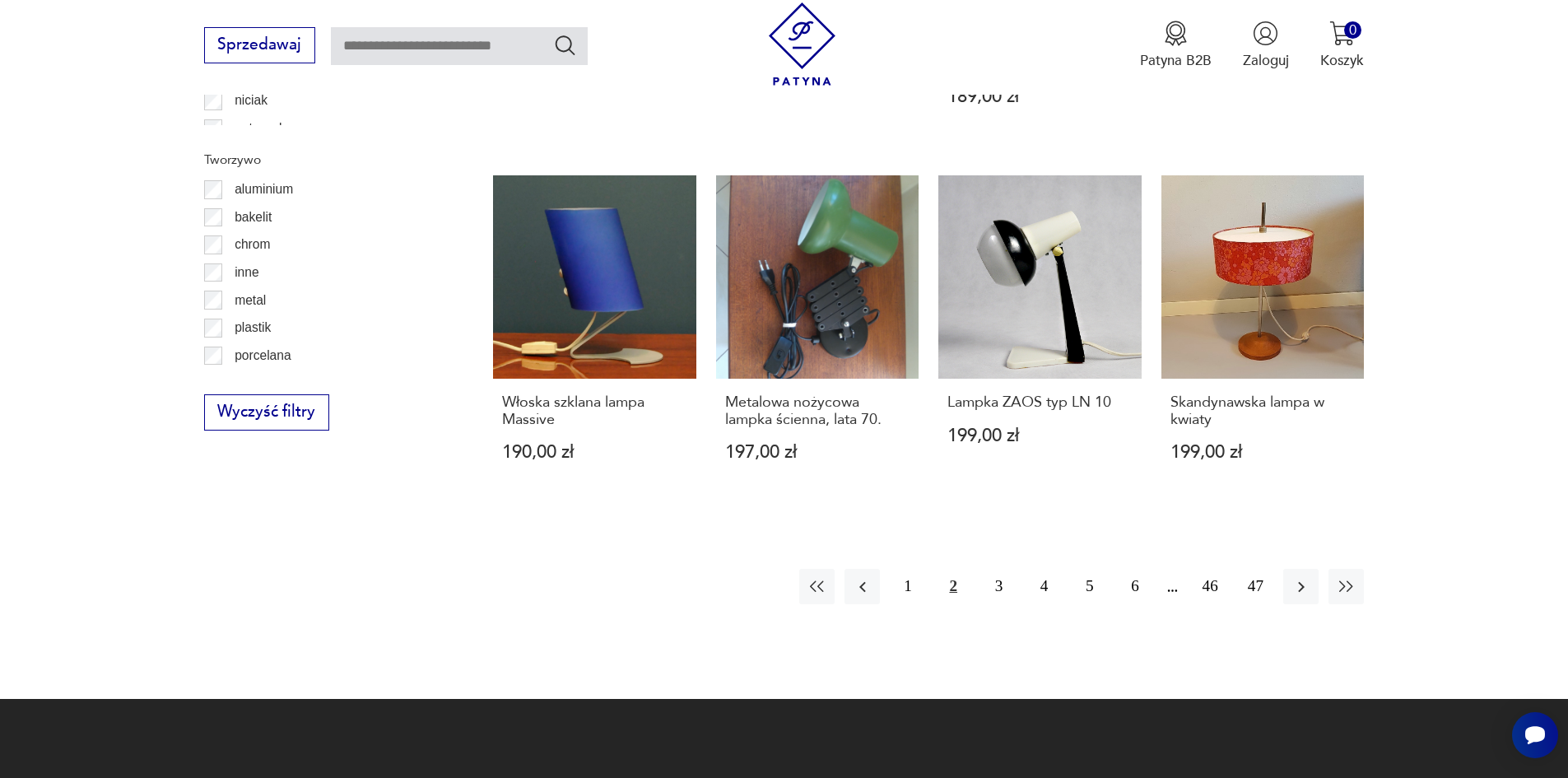
scroll to position [1806, 0]
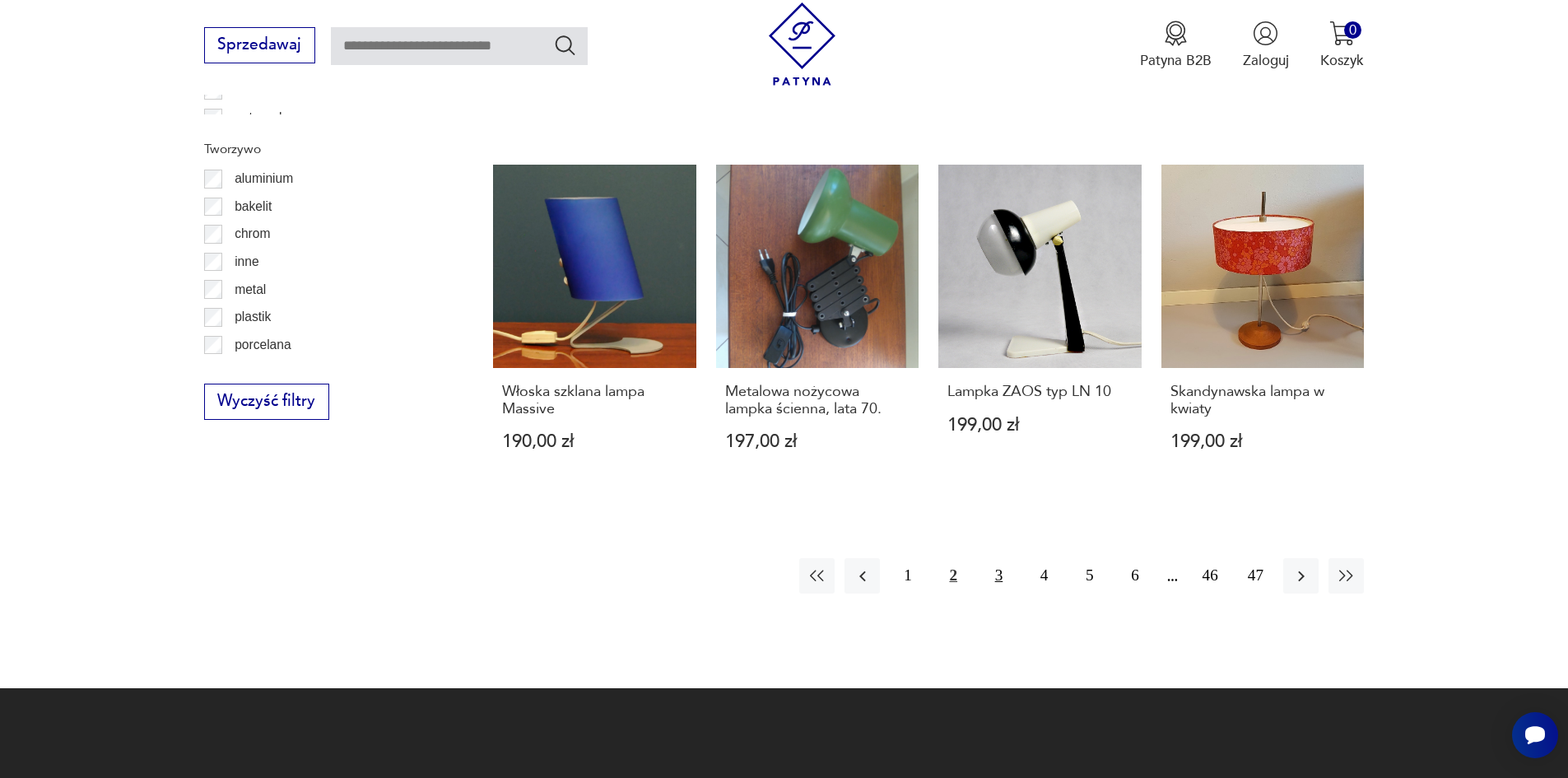
click at [1003, 559] on button "3" at bounding box center [998, 576] width 35 height 35
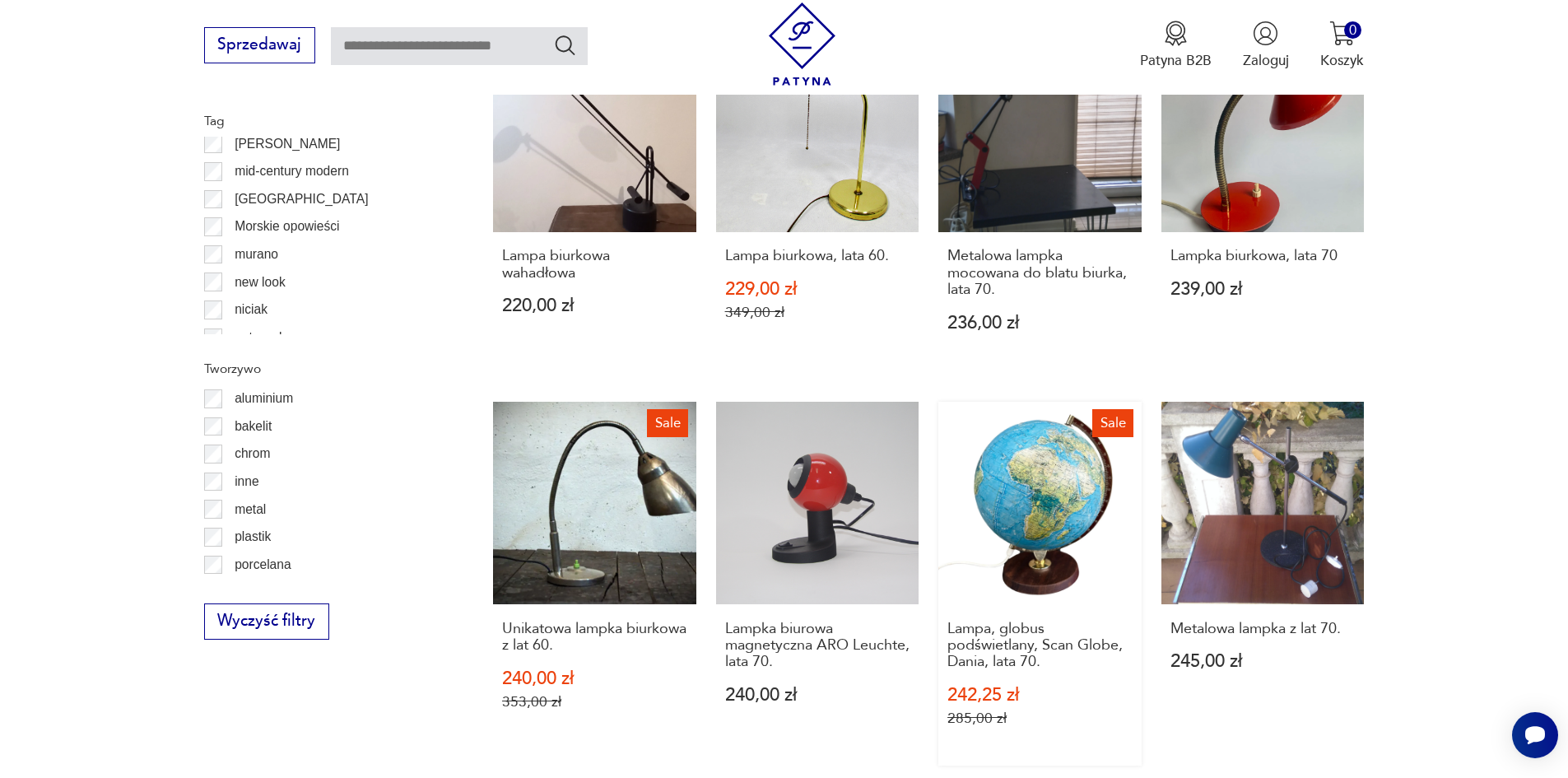
scroll to position [1806, 0]
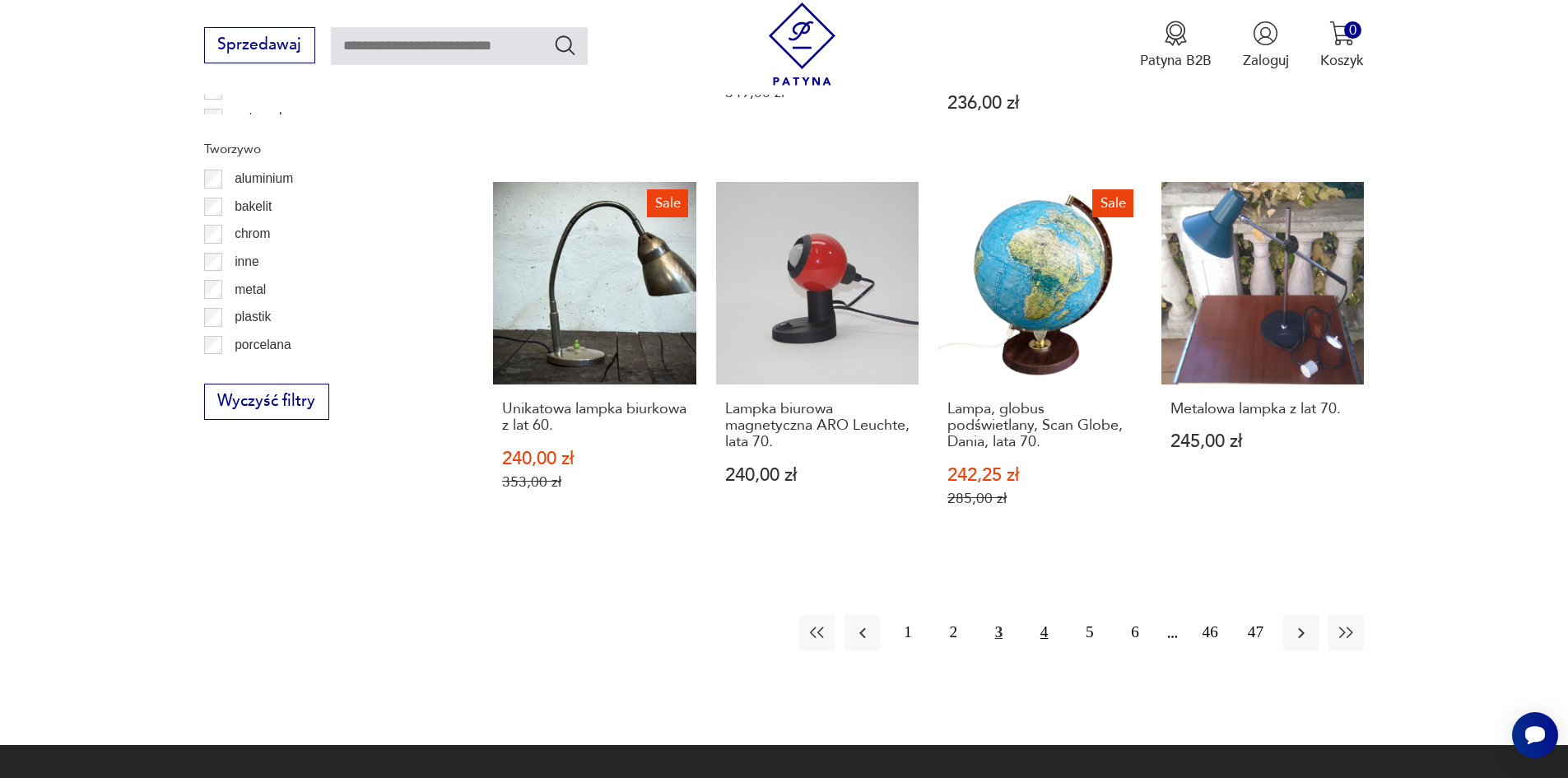
click at [1036, 615] on button "4" at bounding box center [1044, 633] width 35 height 35
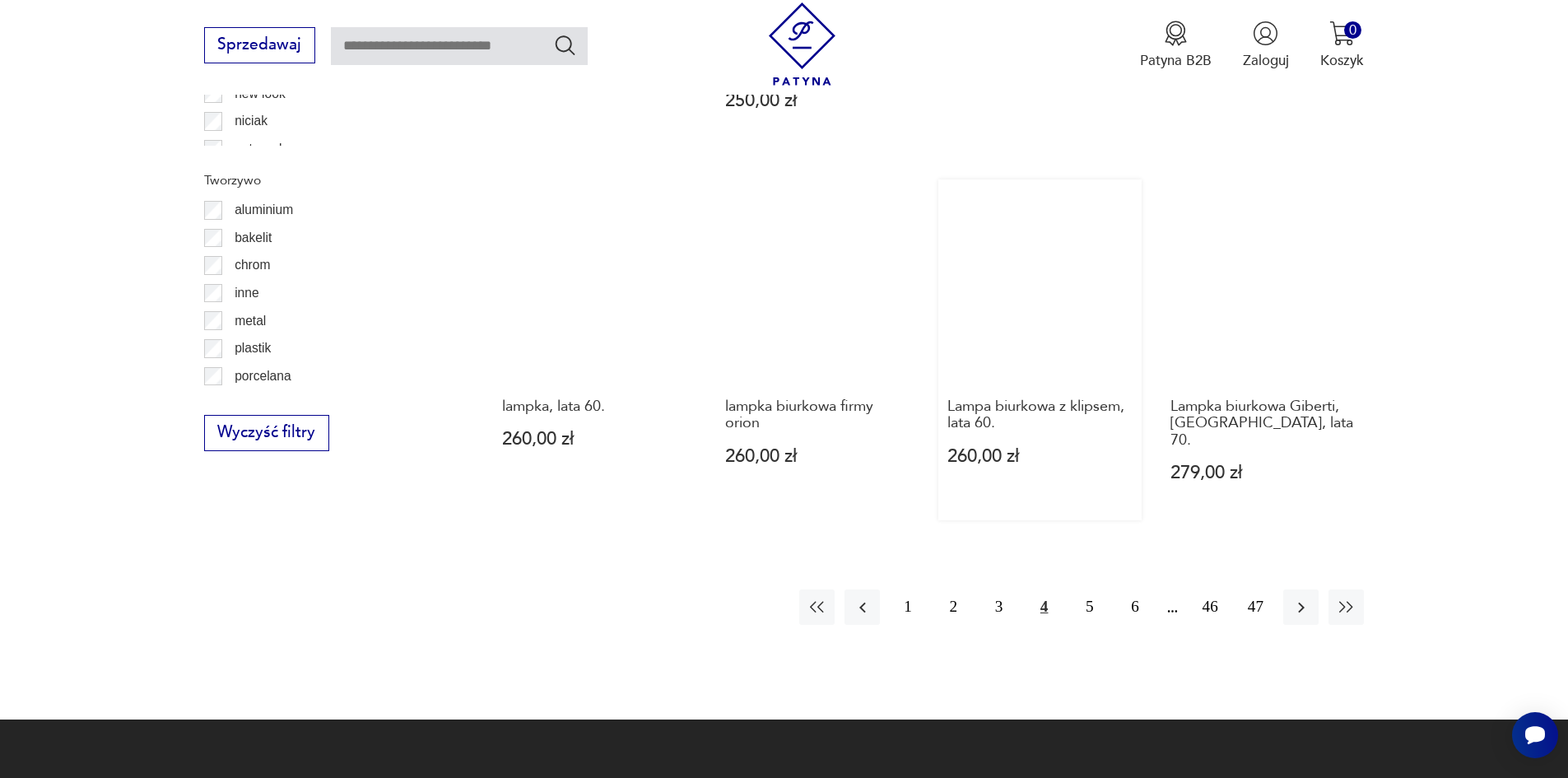
scroll to position [1806, 0]
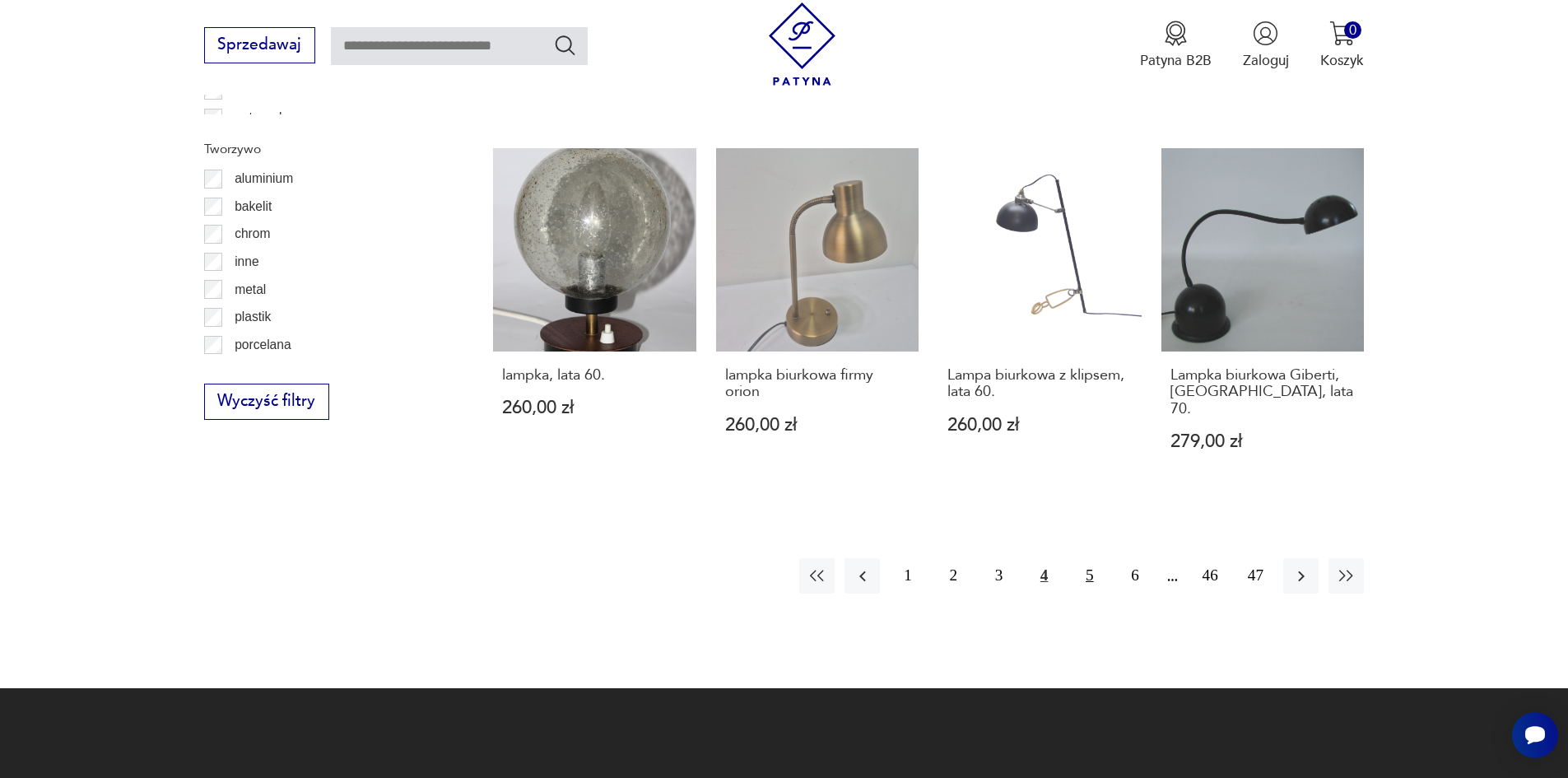
click at [1085, 559] on button "5" at bounding box center [1089, 576] width 35 height 35
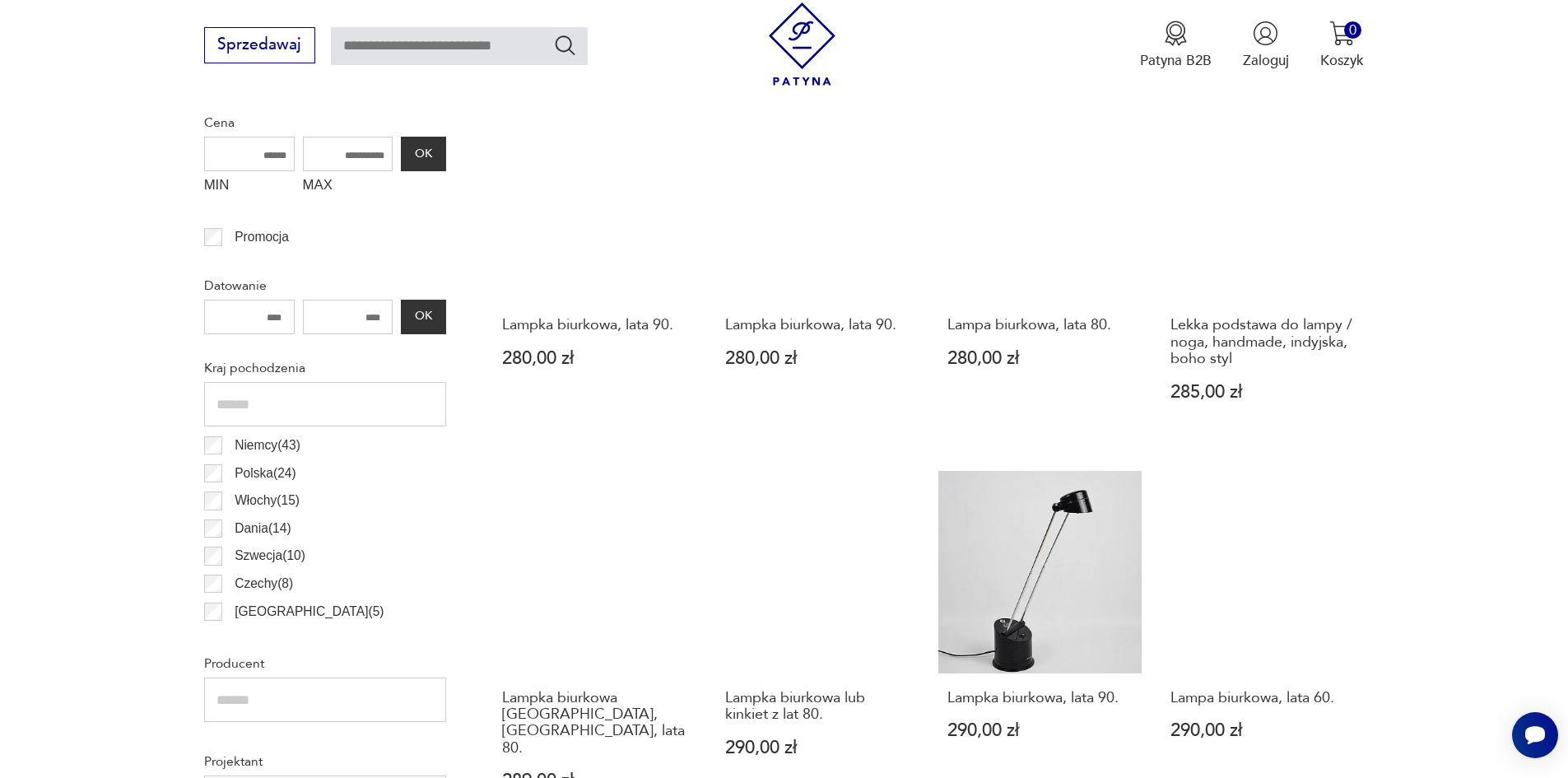
scroll to position [709, 0]
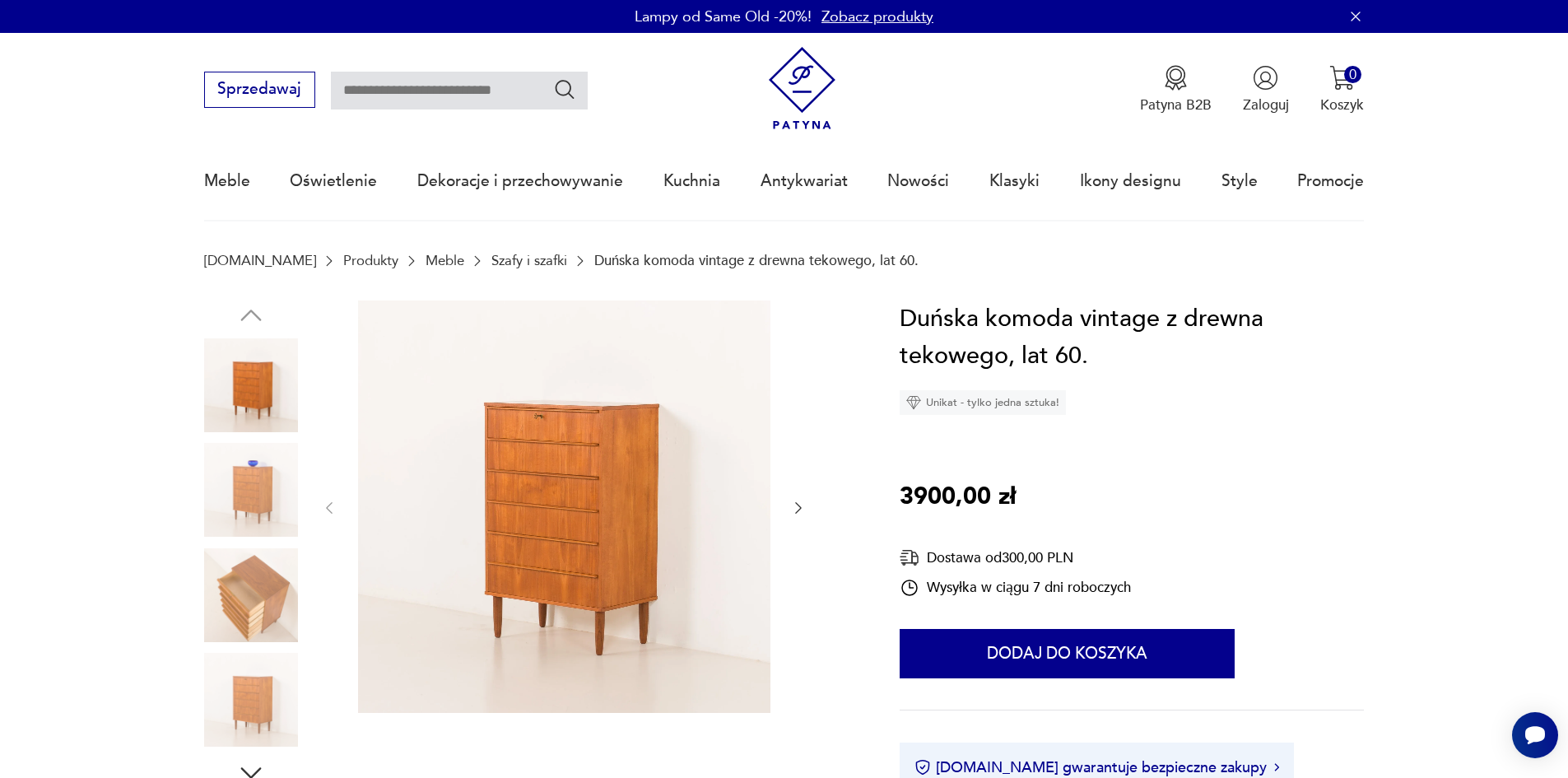
click at [251, 488] on img at bounding box center [250, 490] width 94 height 94
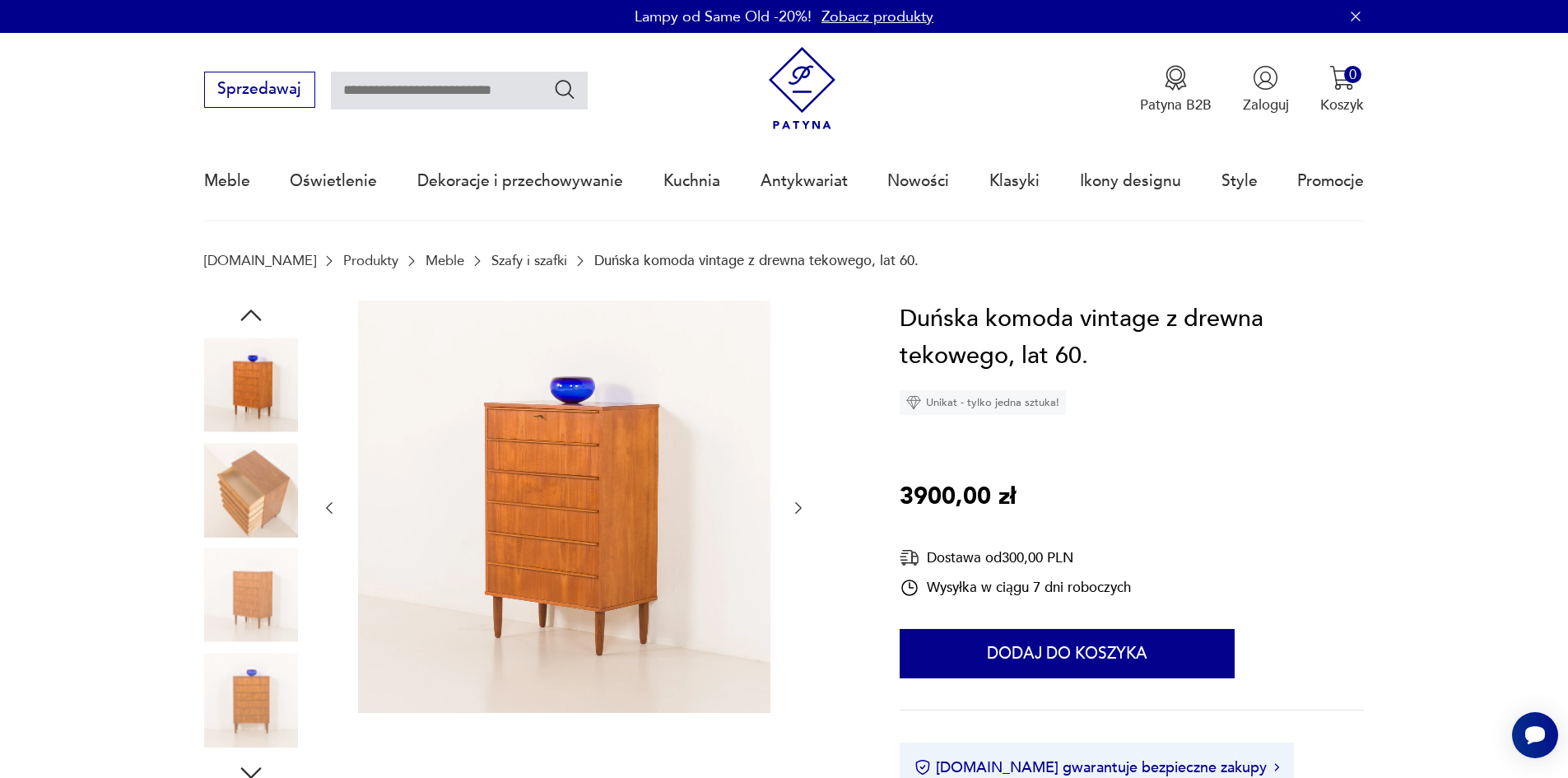
click at [245, 507] on img at bounding box center [250, 490] width 94 height 94
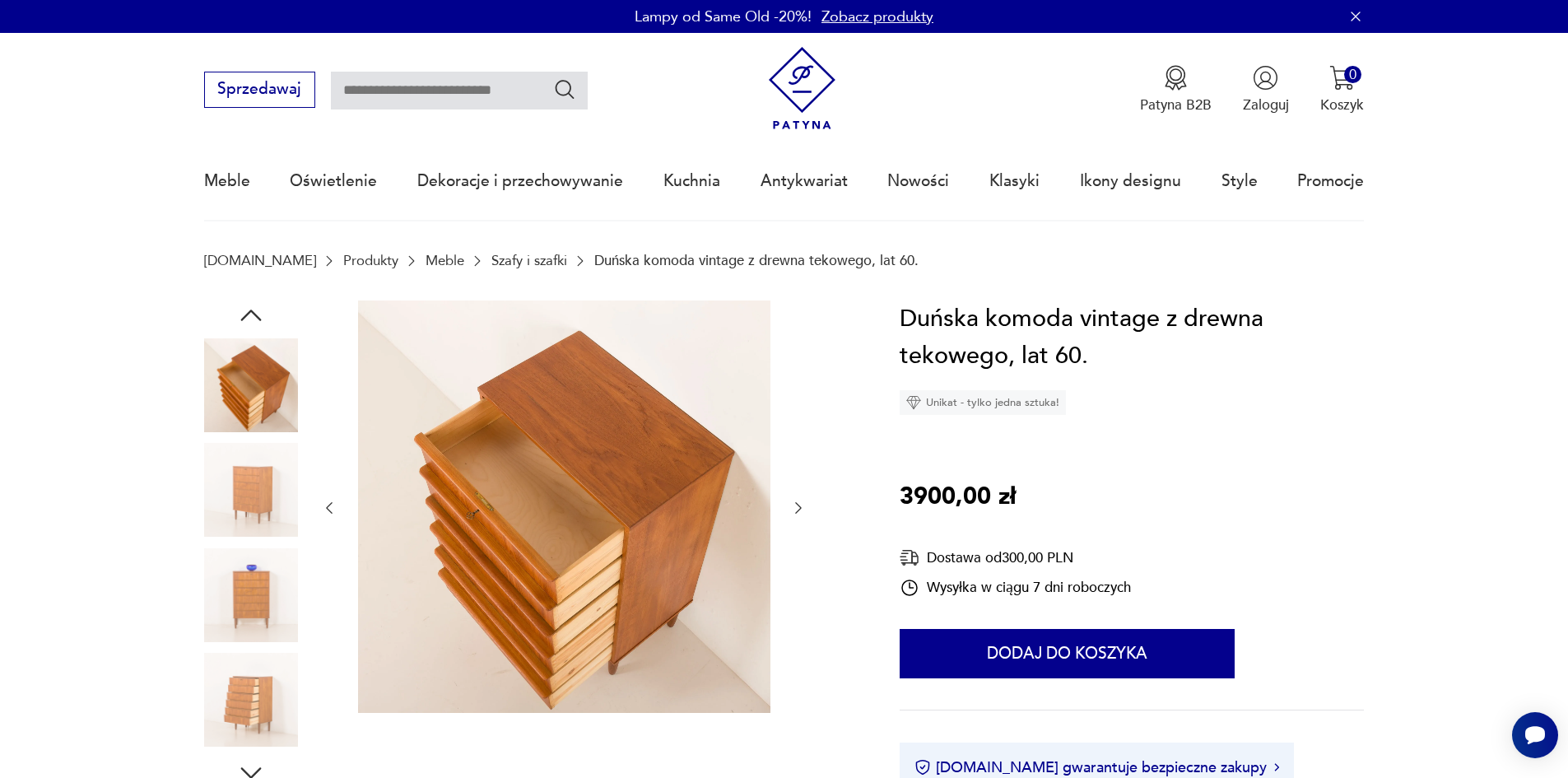
click at [250, 531] on img at bounding box center [250, 490] width 94 height 94
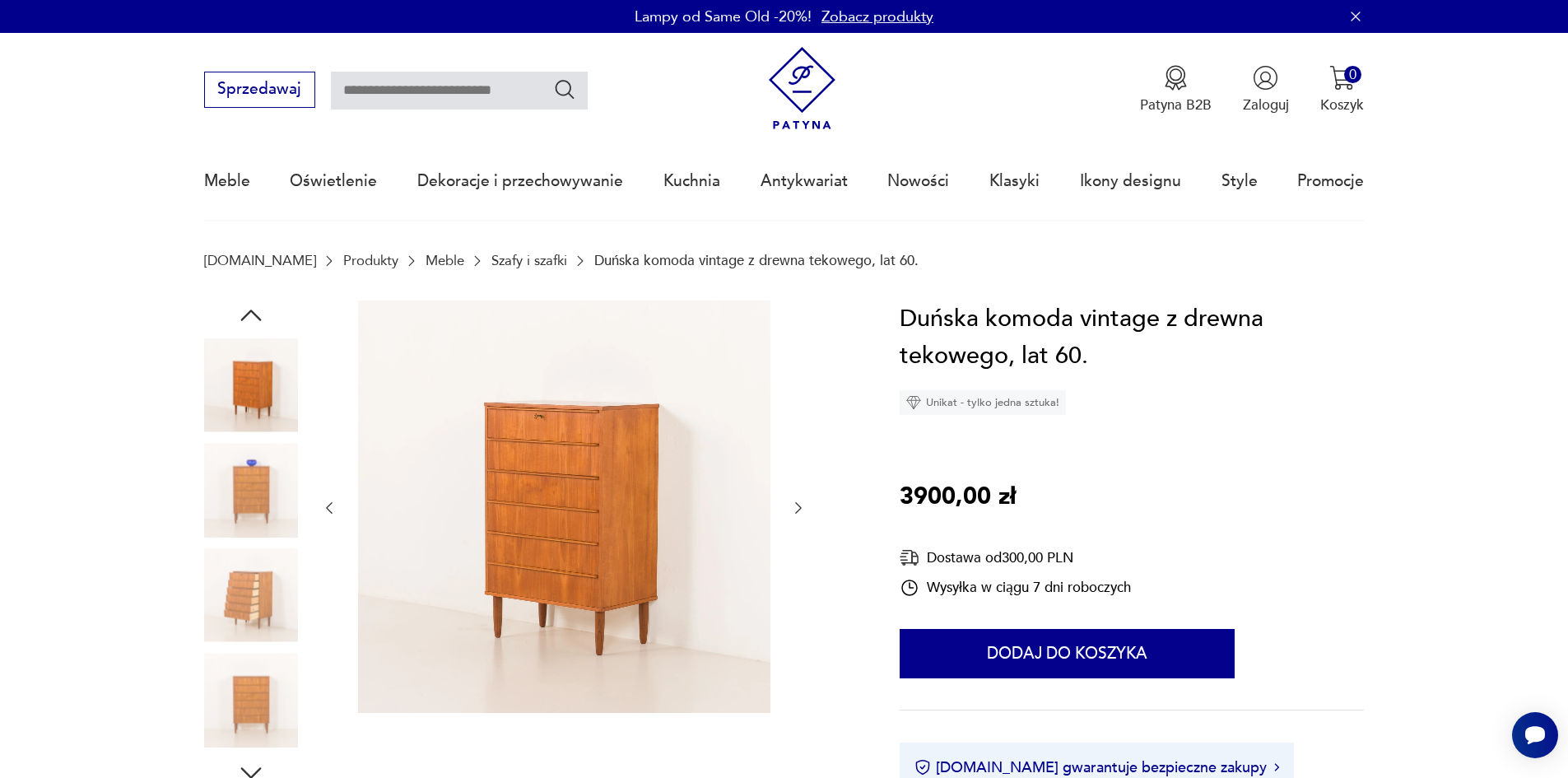
click at [244, 589] on img at bounding box center [250, 595] width 94 height 94
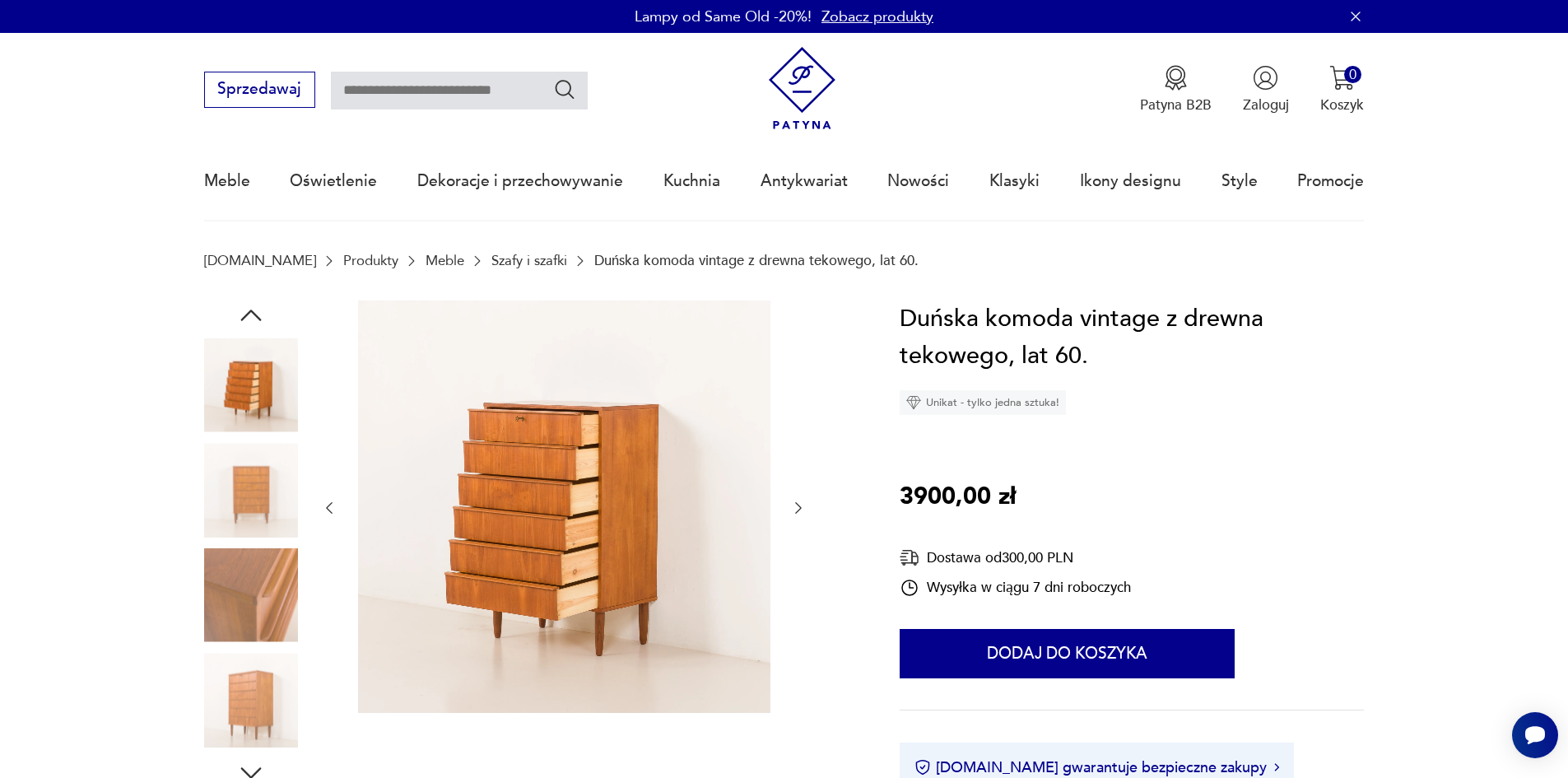
click at [250, 596] on img at bounding box center [250, 595] width 94 height 94
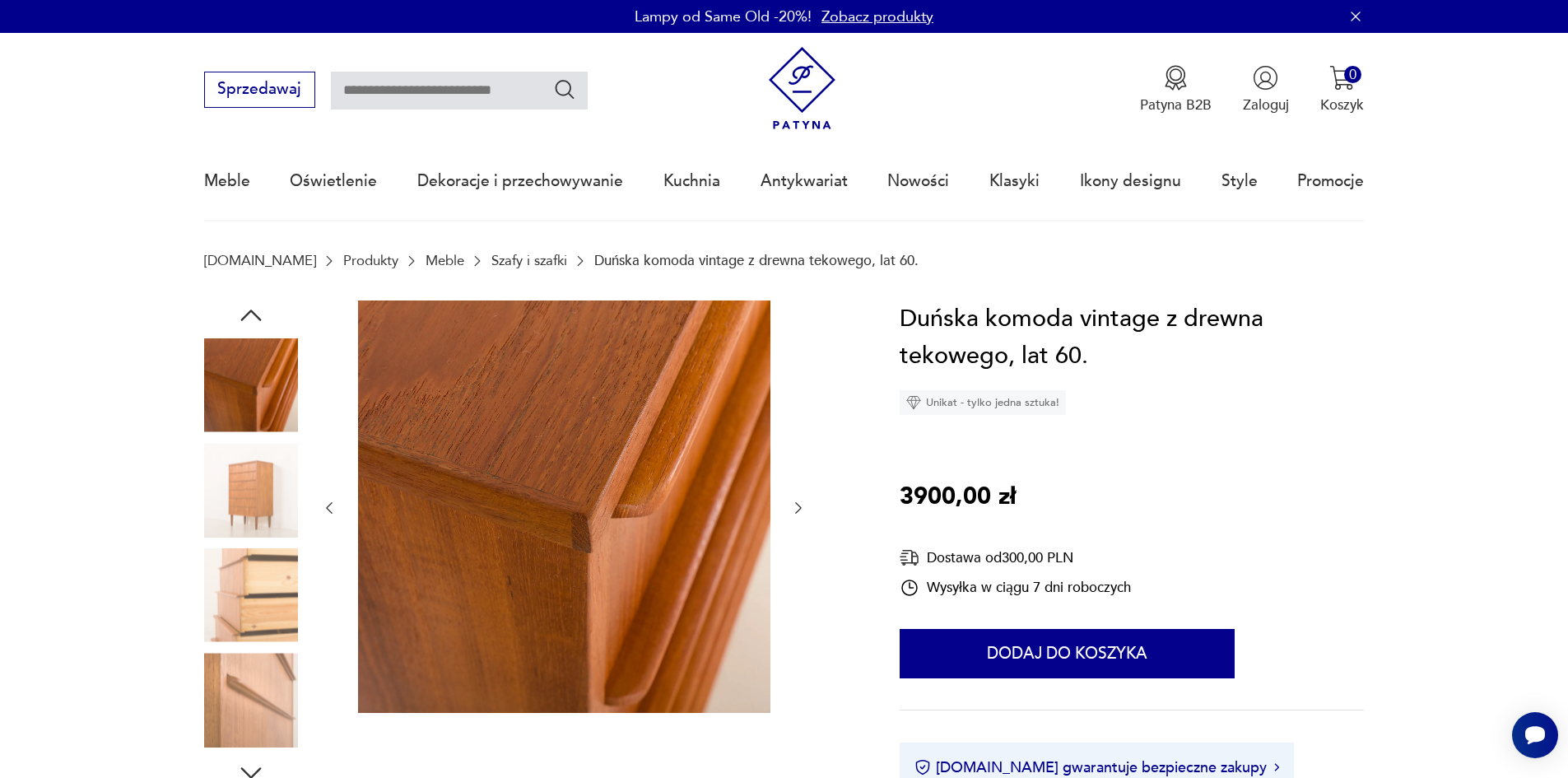
click at [246, 670] on img at bounding box center [250, 700] width 94 height 94
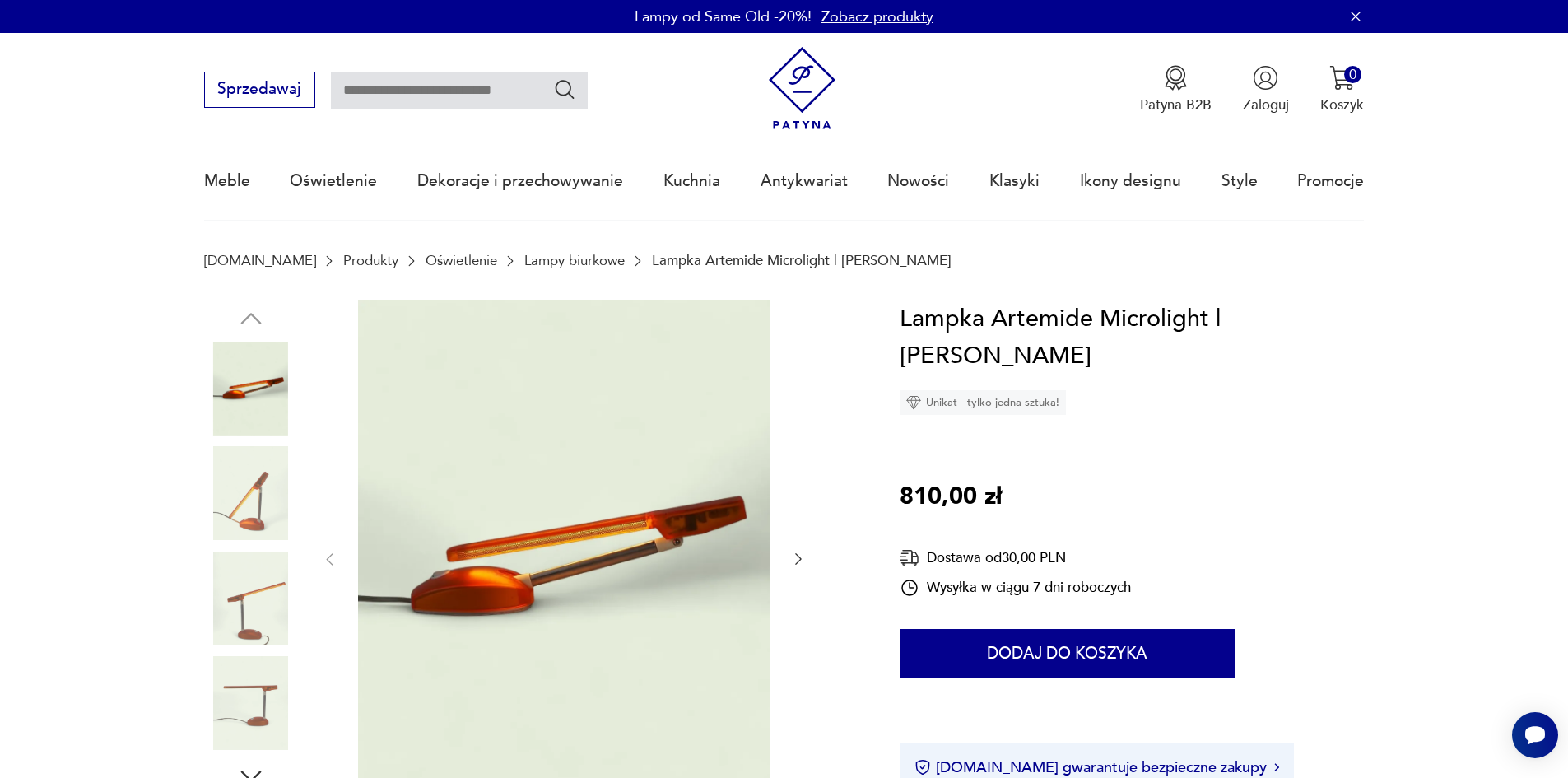
click at [241, 497] on img at bounding box center [250, 492] width 94 height 94
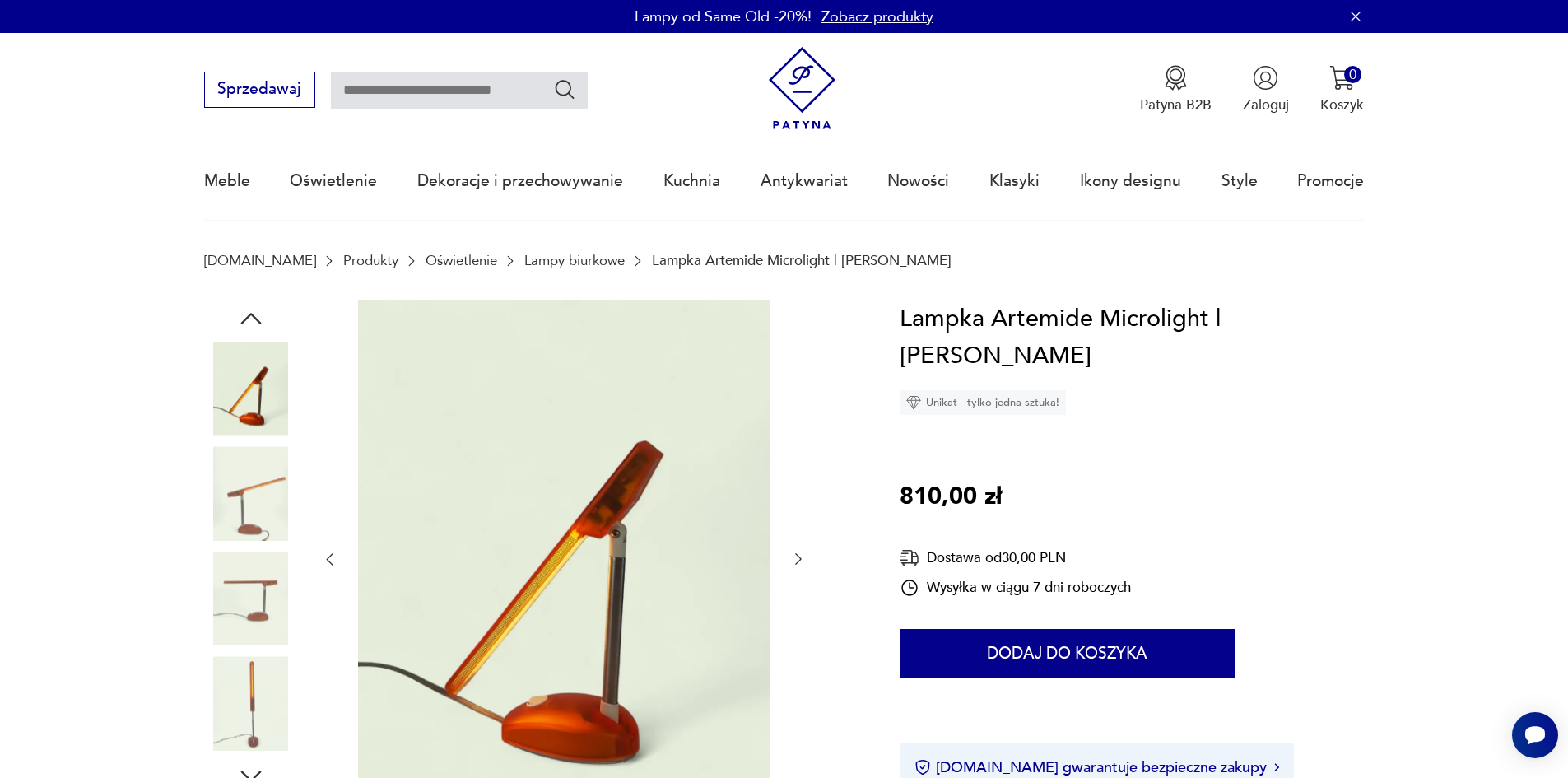
click at [259, 554] on img at bounding box center [250, 598] width 94 height 94
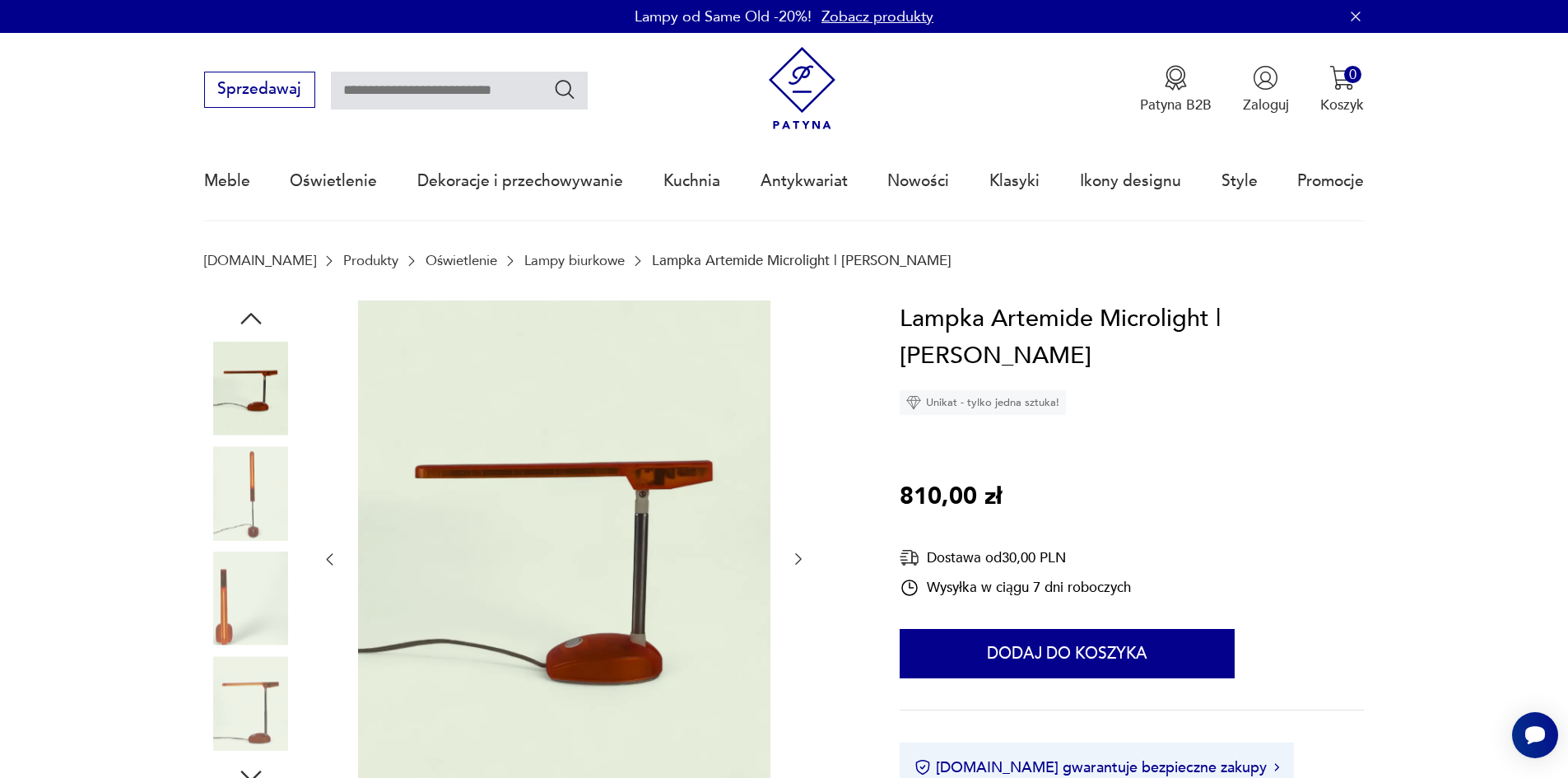
click at [244, 596] on img at bounding box center [250, 598] width 94 height 94
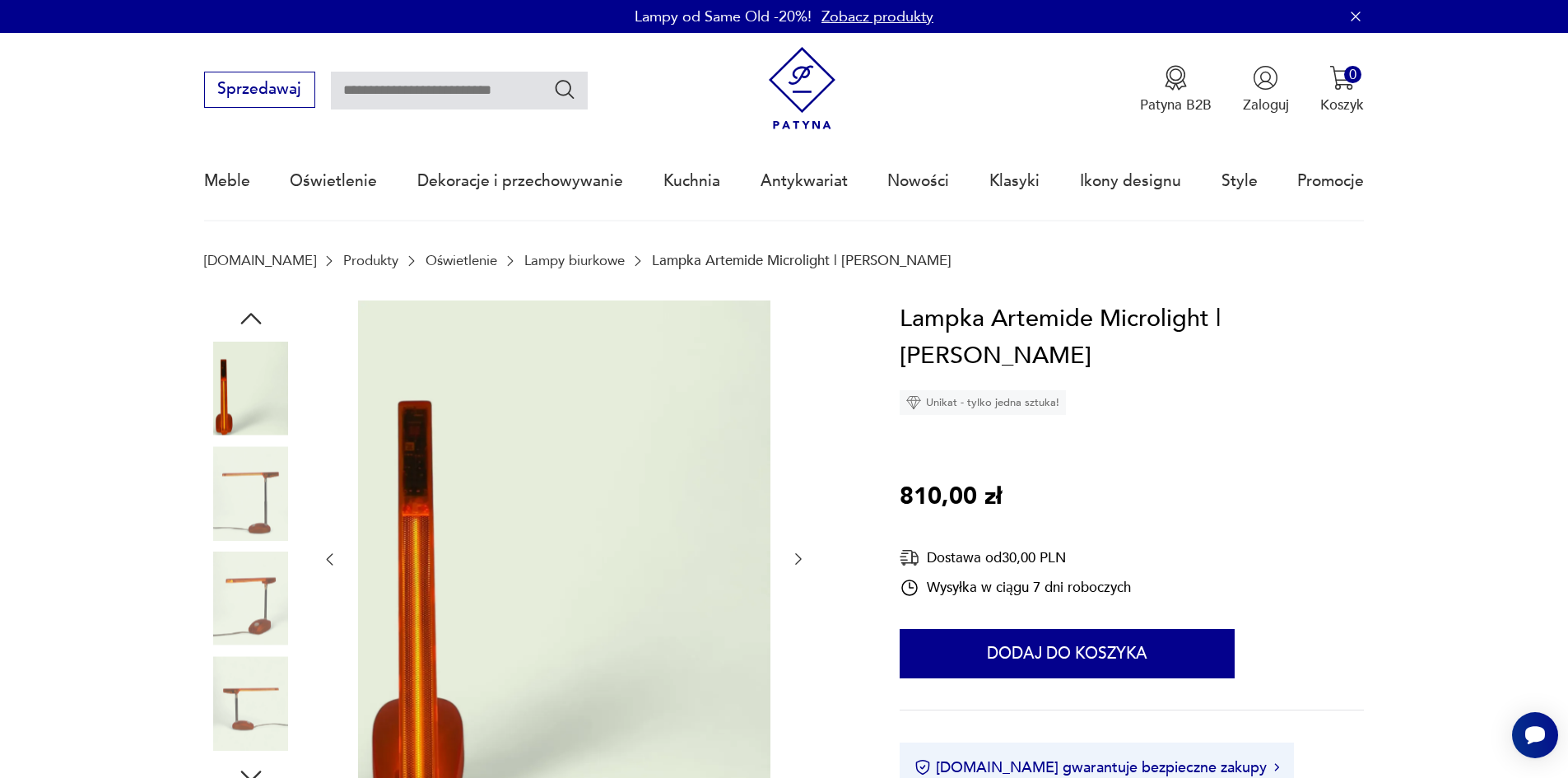
click at [265, 632] on img at bounding box center [250, 598] width 94 height 94
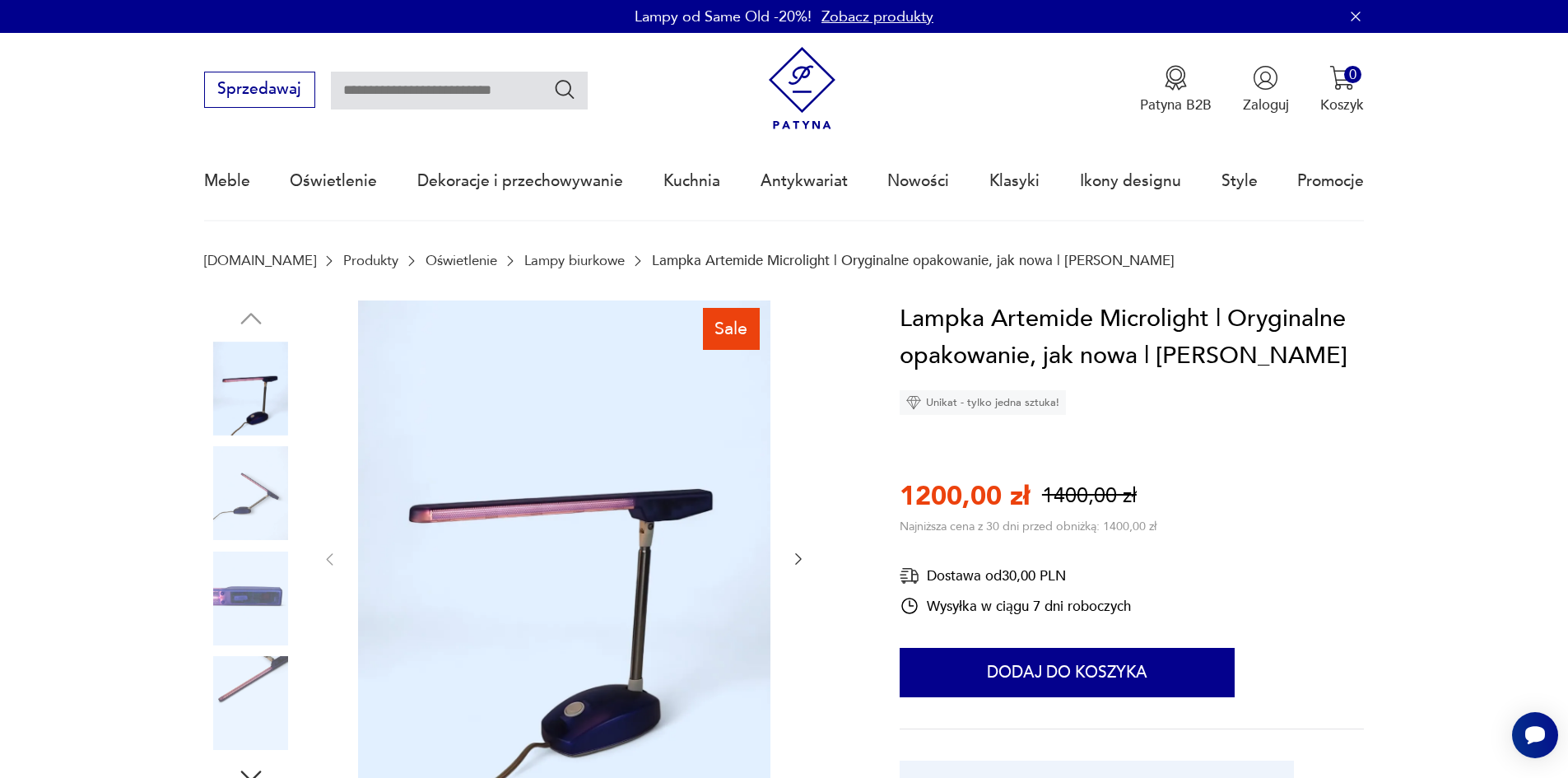
click at [225, 506] on img at bounding box center [250, 492] width 94 height 94
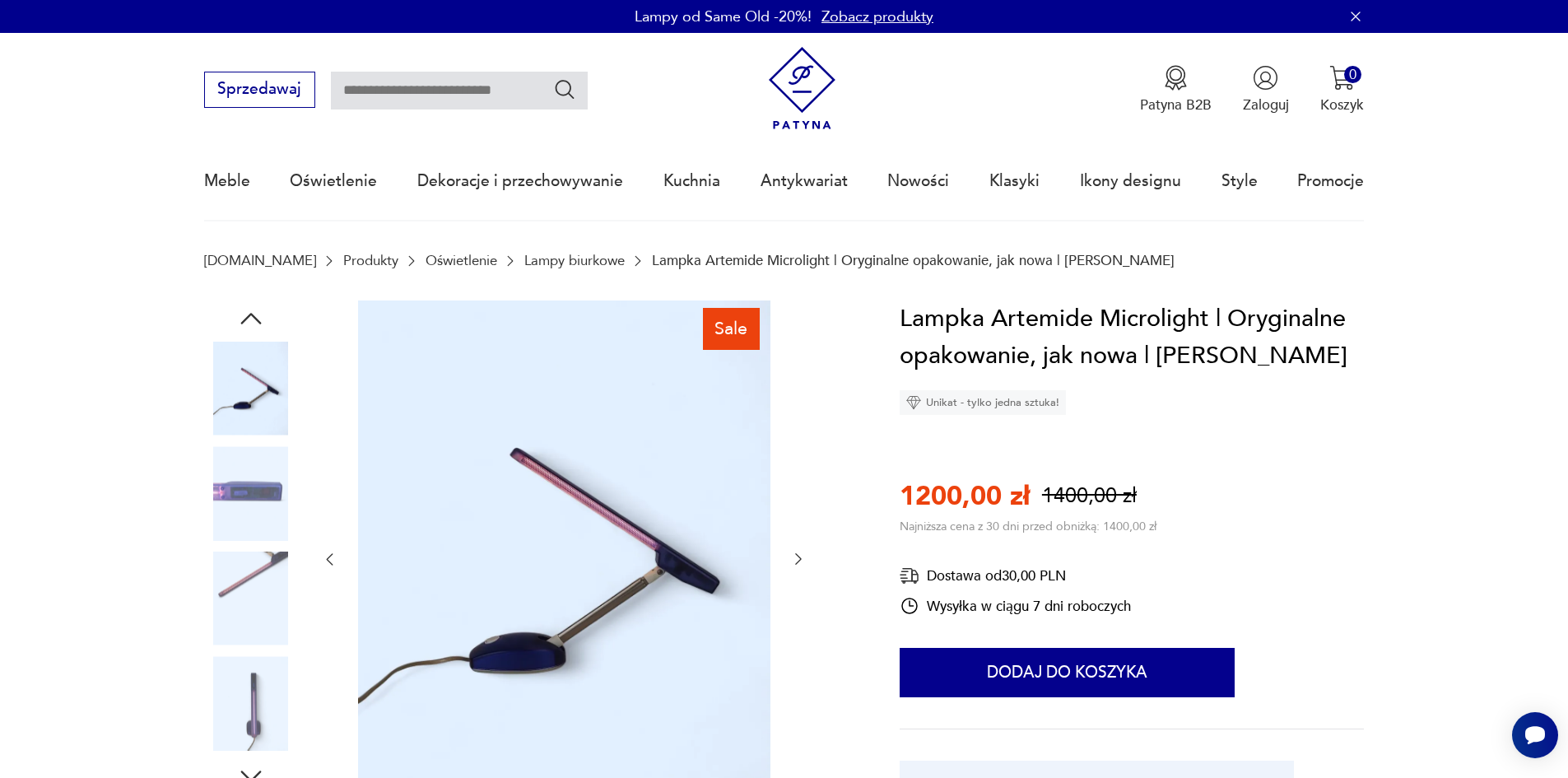
click at [236, 578] on img at bounding box center [250, 598] width 94 height 94
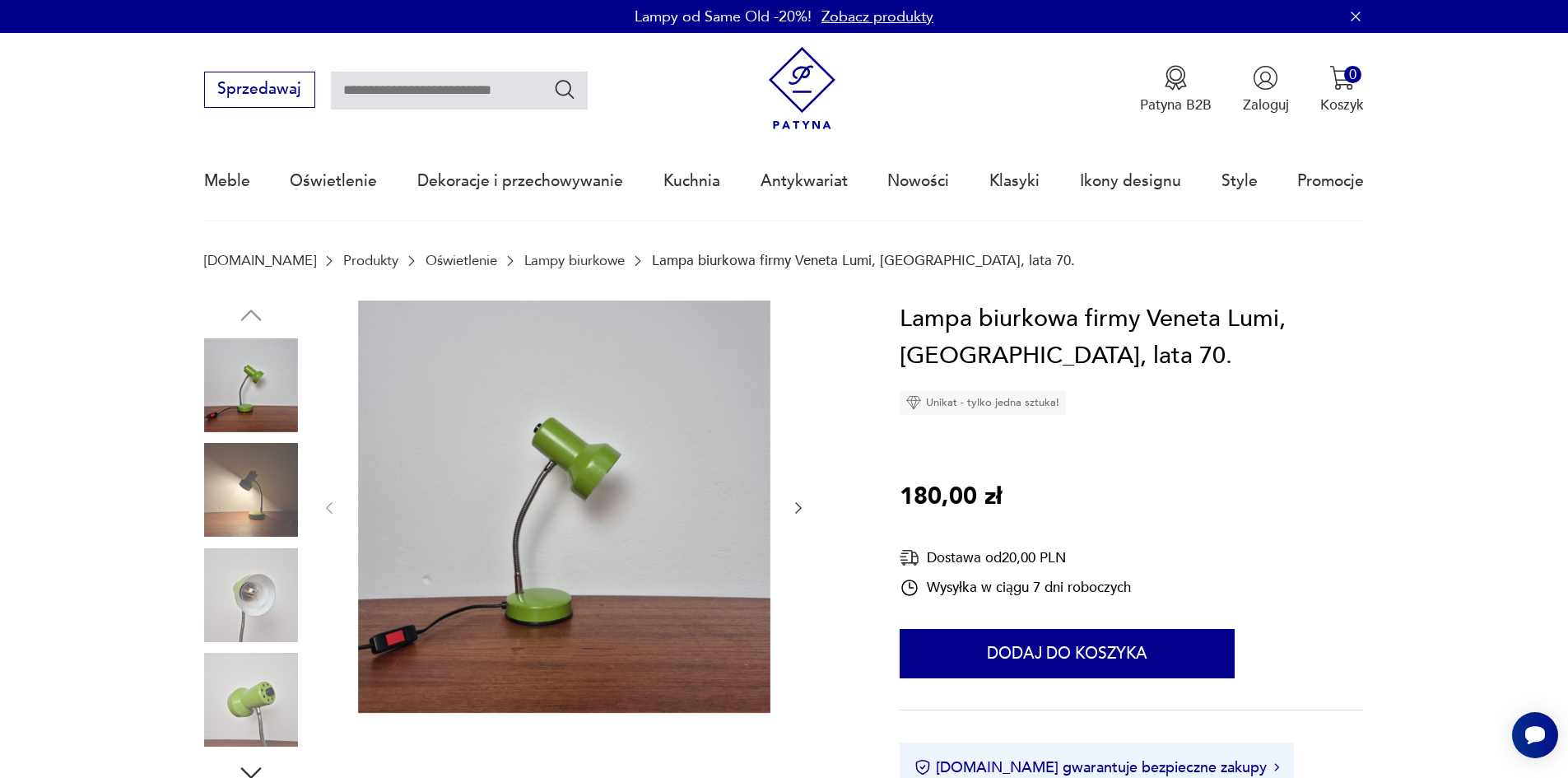
click at [249, 568] on img at bounding box center [250, 595] width 94 height 94
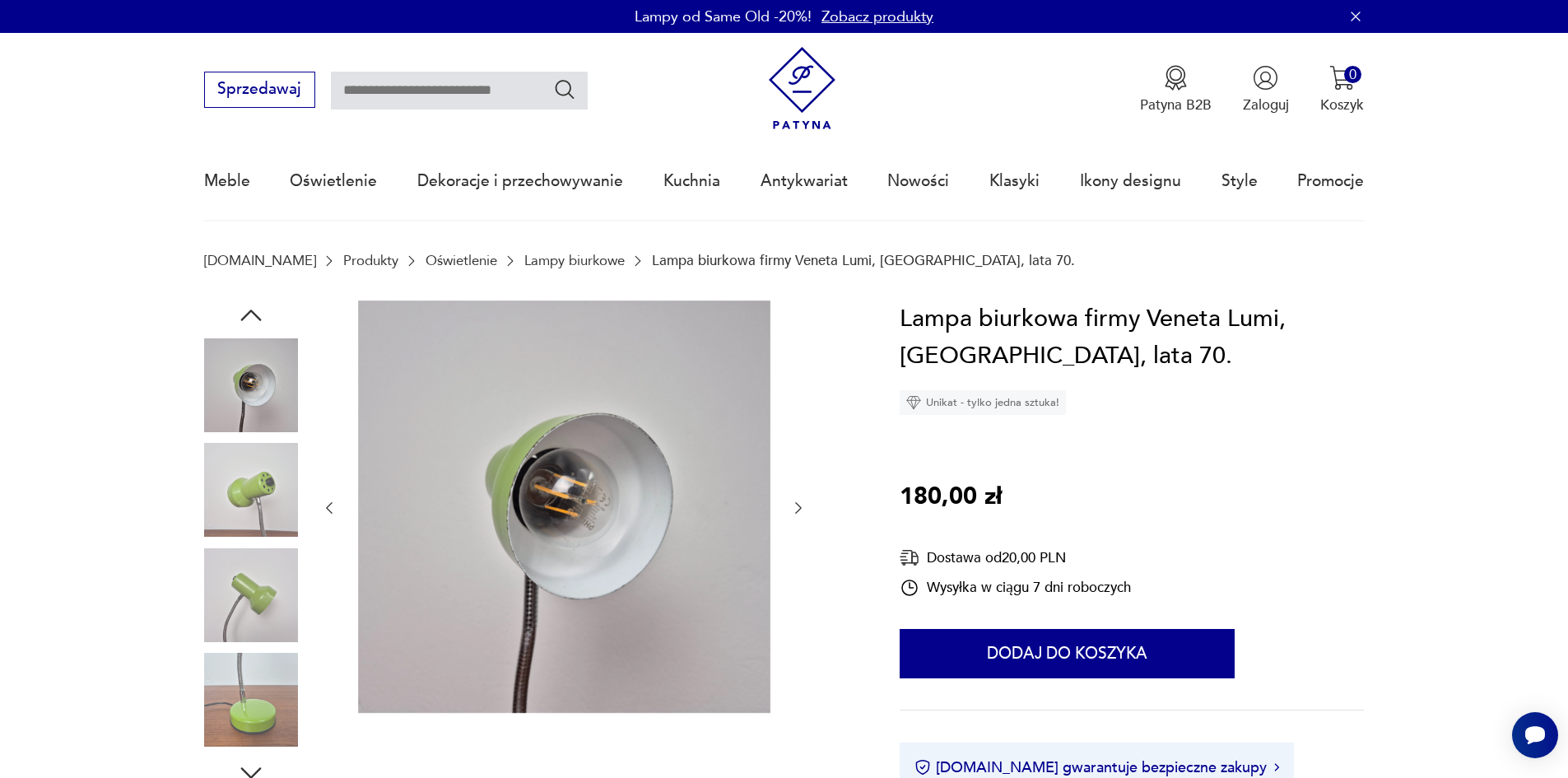
click at [238, 600] on img at bounding box center [250, 595] width 94 height 94
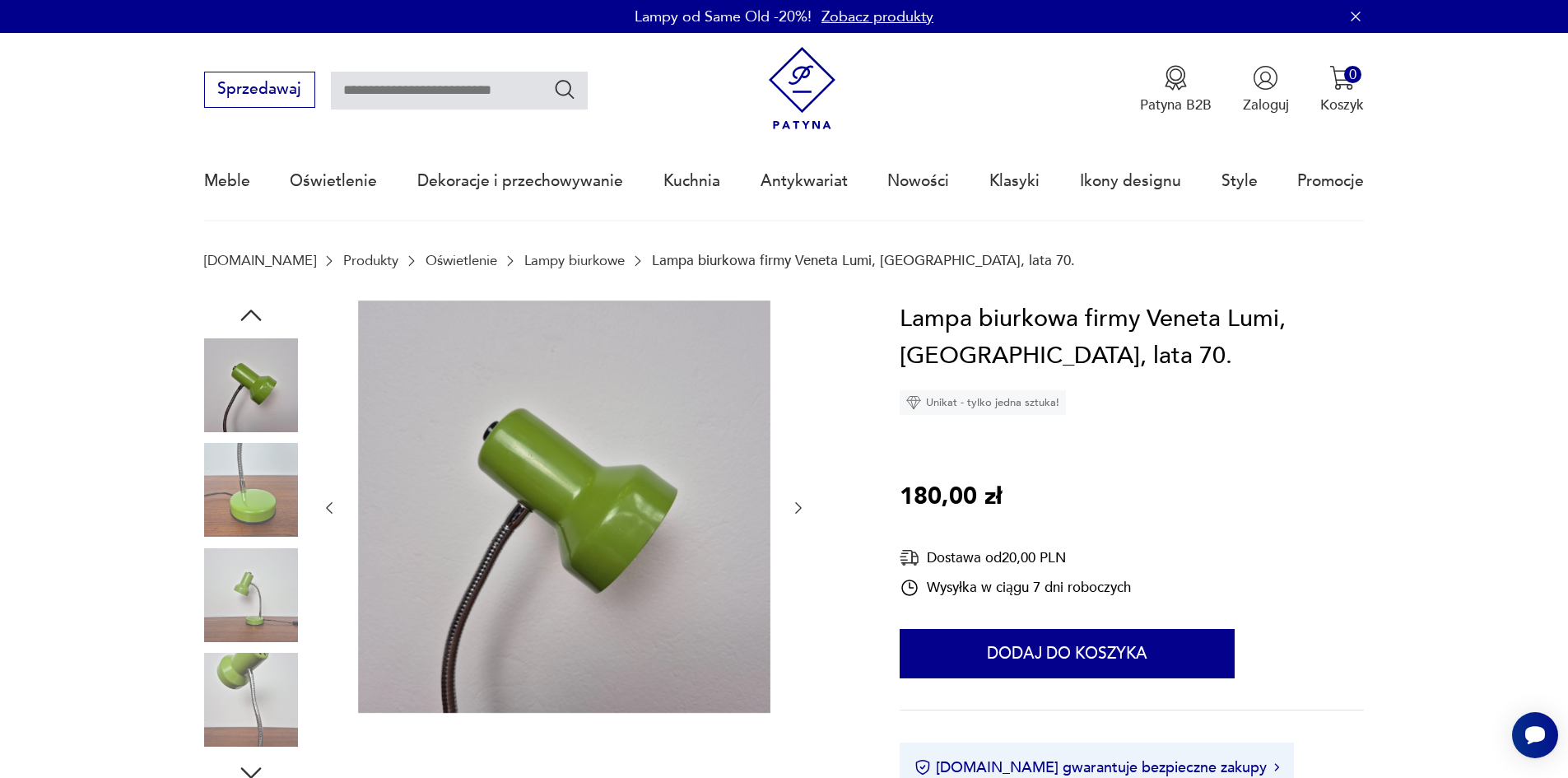
click at [233, 631] on img at bounding box center [250, 595] width 94 height 94
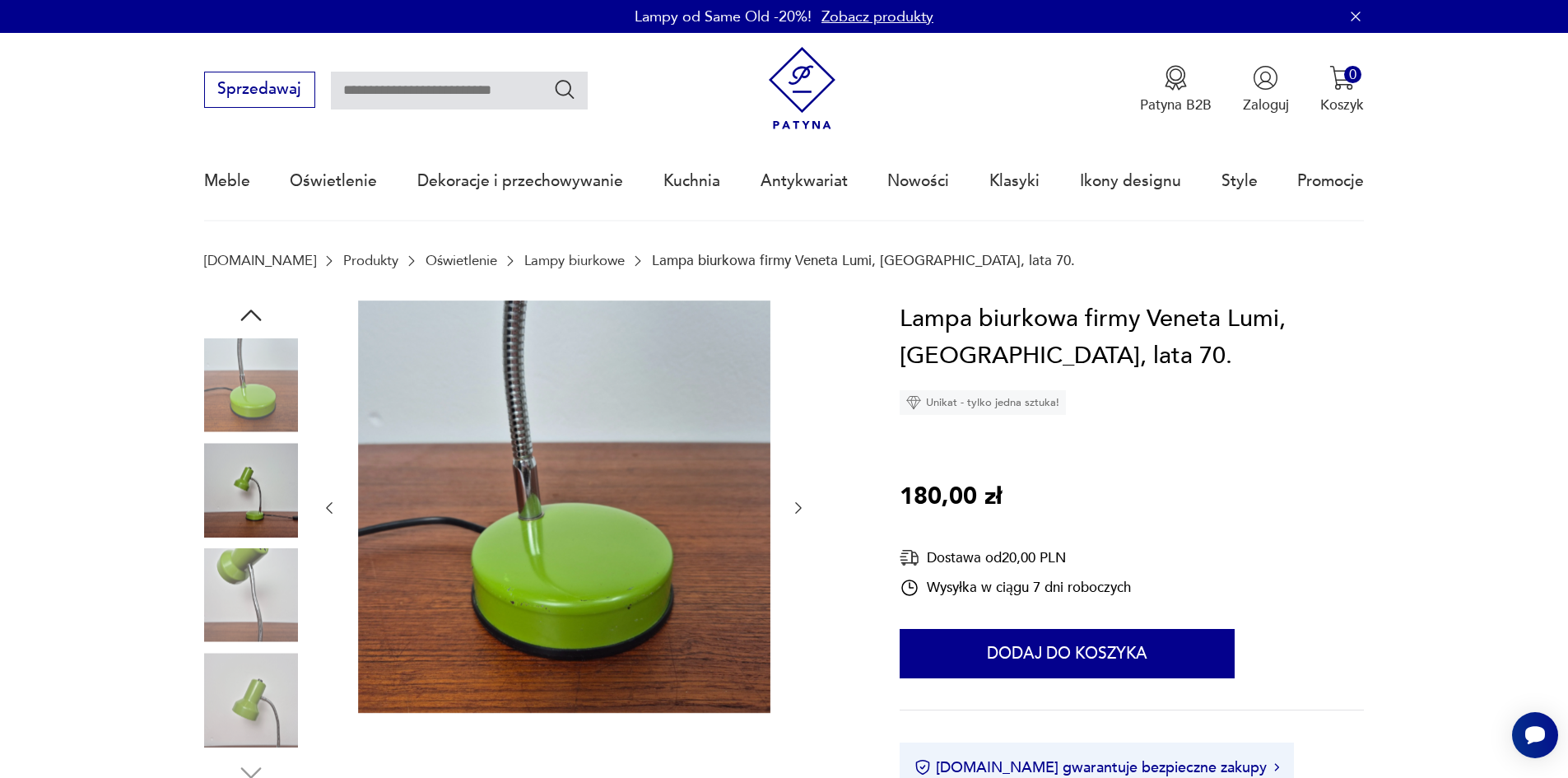
click at [224, 691] on img at bounding box center [250, 700] width 94 height 94
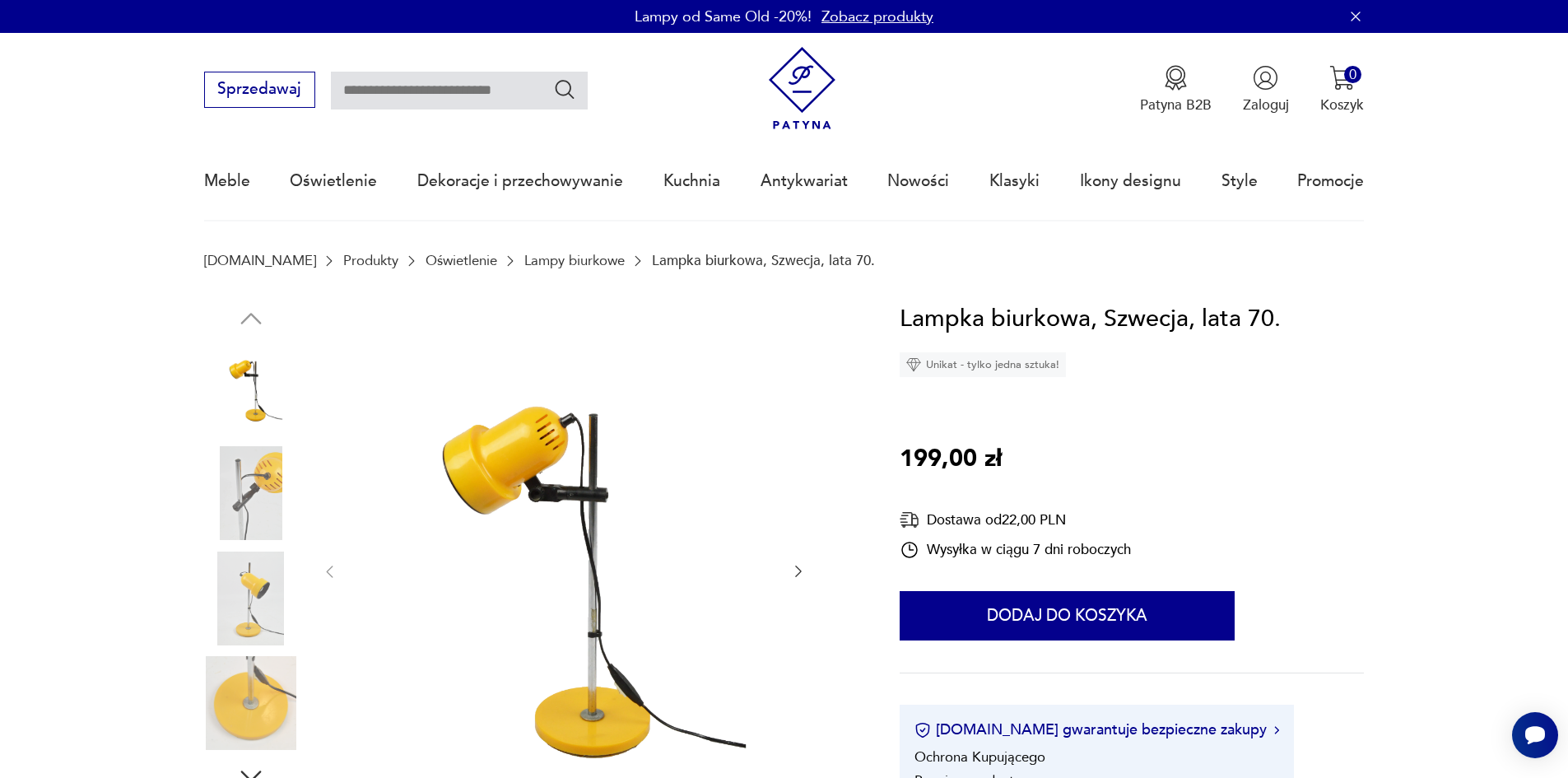
click at [249, 602] on img at bounding box center [250, 598] width 94 height 94
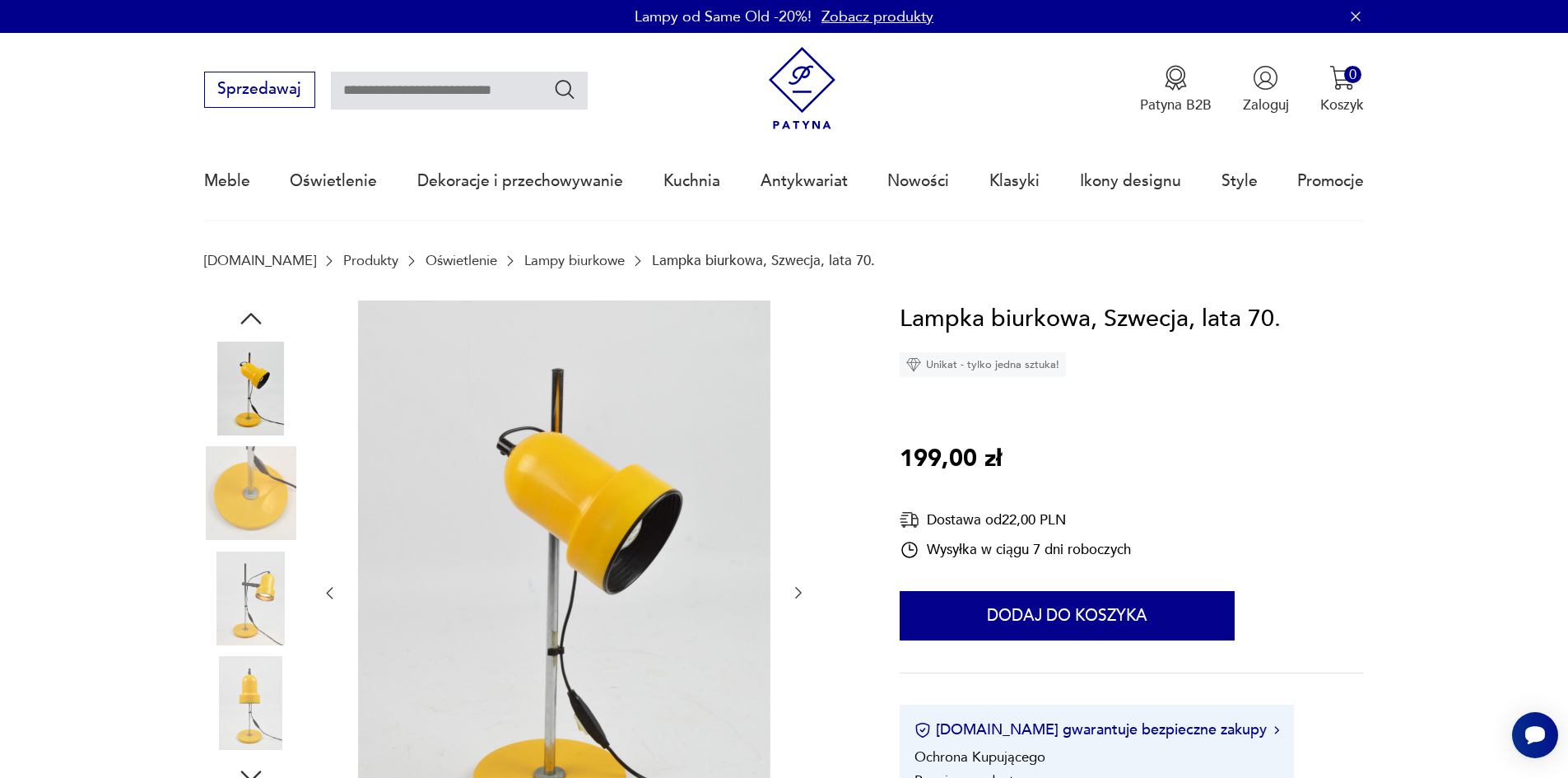
click at [249, 491] on img at bounding box center [250, 492] width 94 height 94
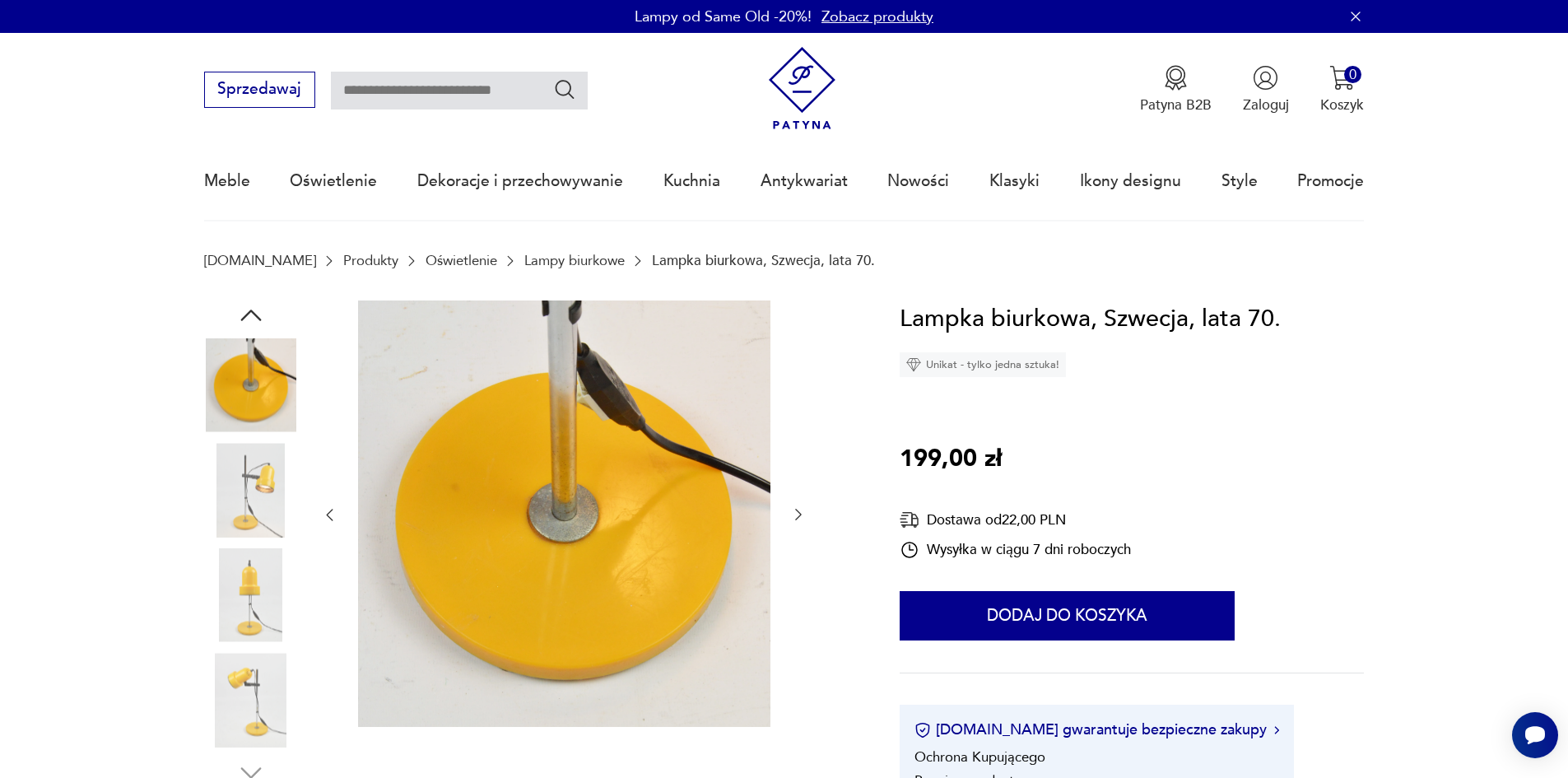
click at [246, 548] on img at bounding box center [250, 595] width 94 height 94
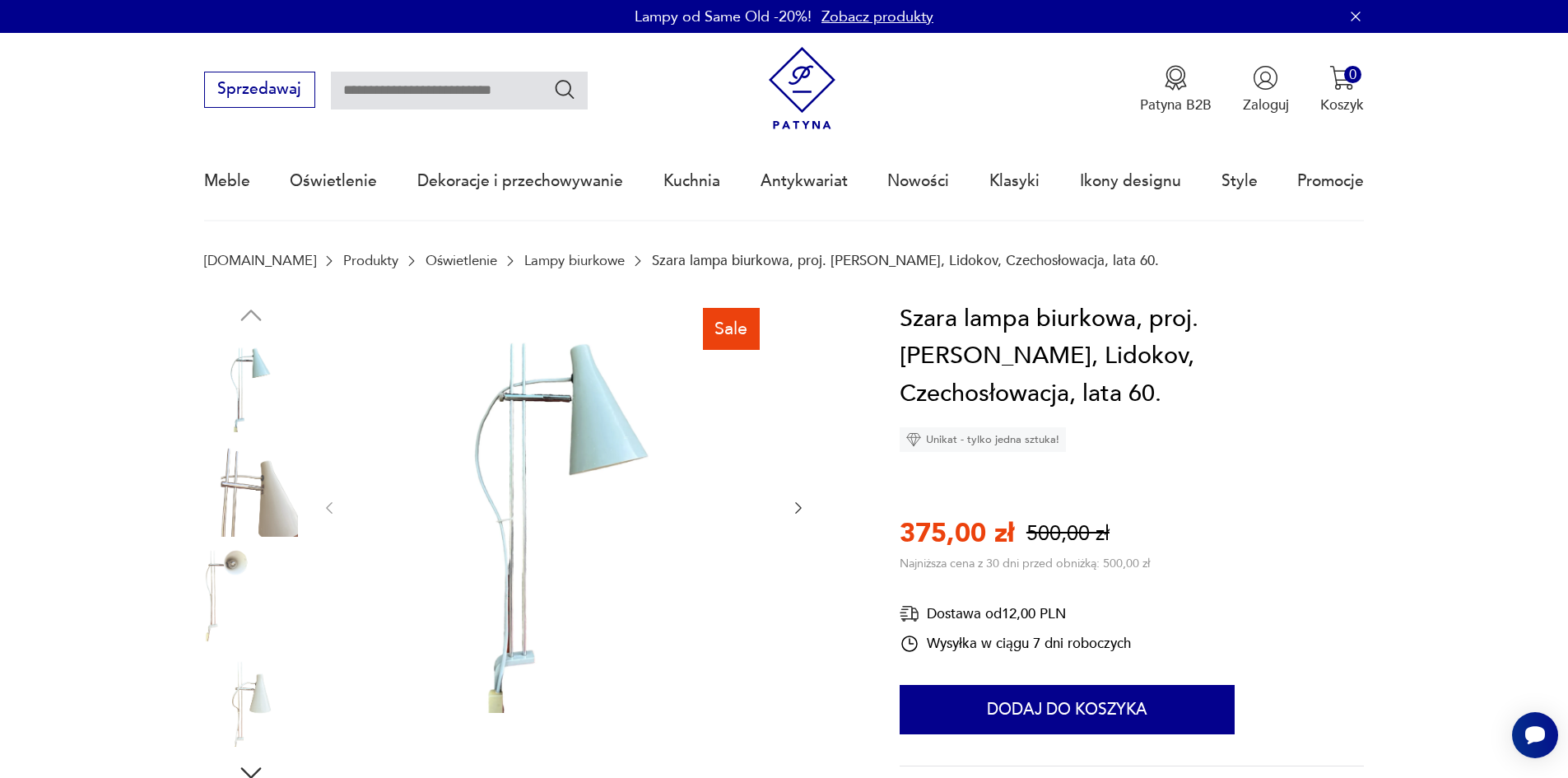
click at [259, 503] on img at bounding box center [250, 490] width 94 height 94
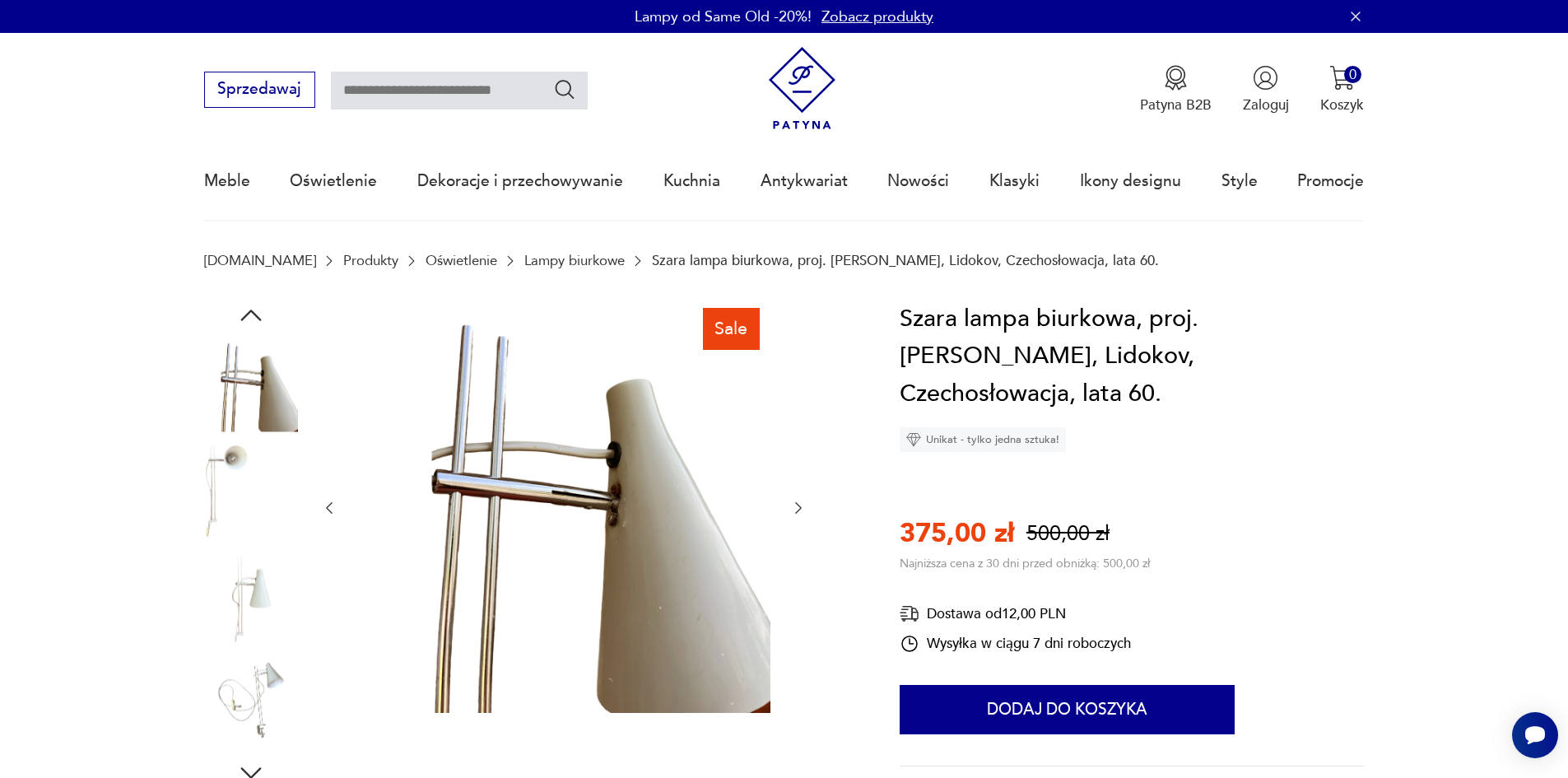
click at [231, 499] on img at bounding box center [250, 490] width 94 height 94
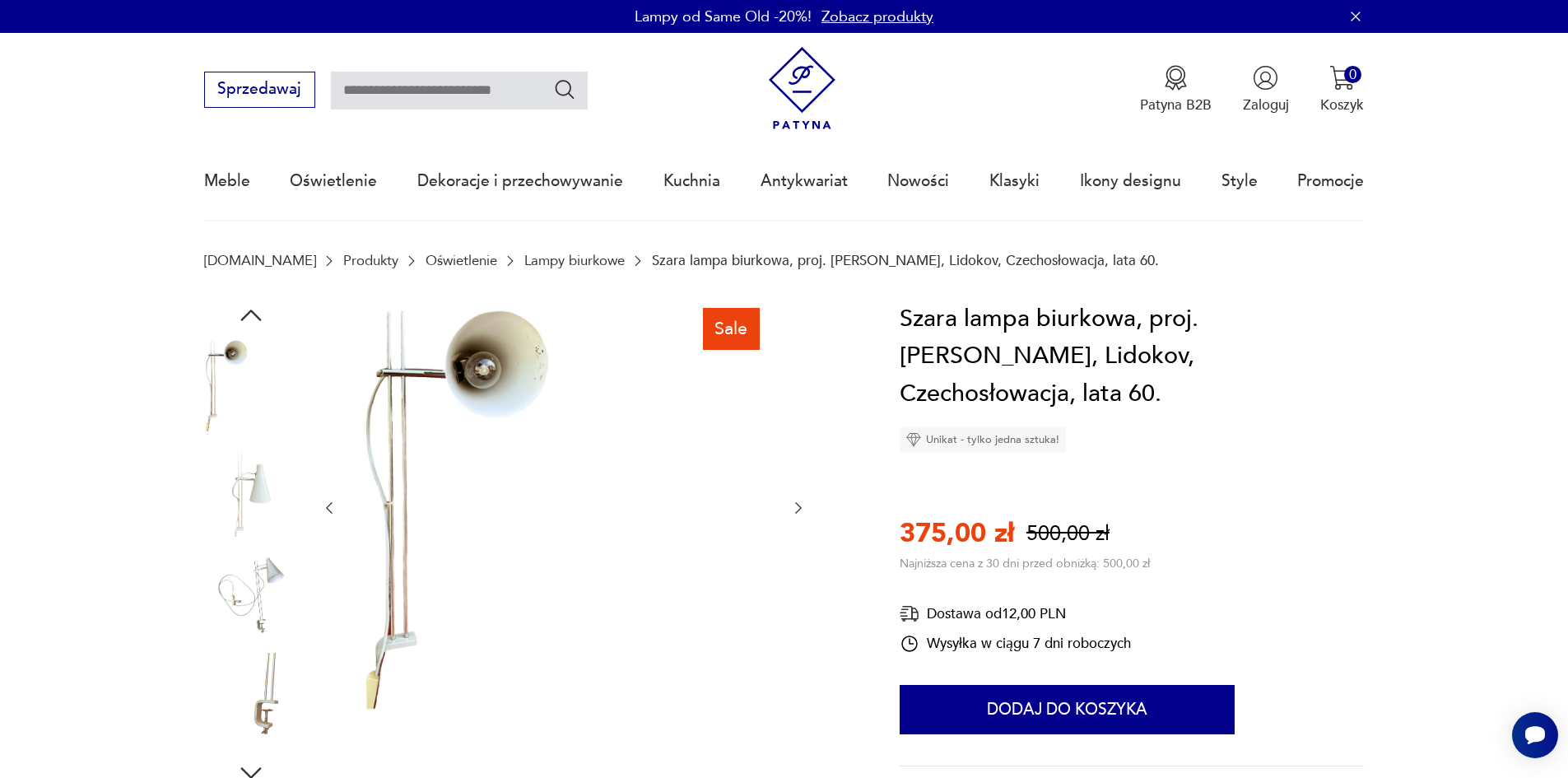
click at [231, 518] on img at bounding box center [250, 490] width 94 height 94
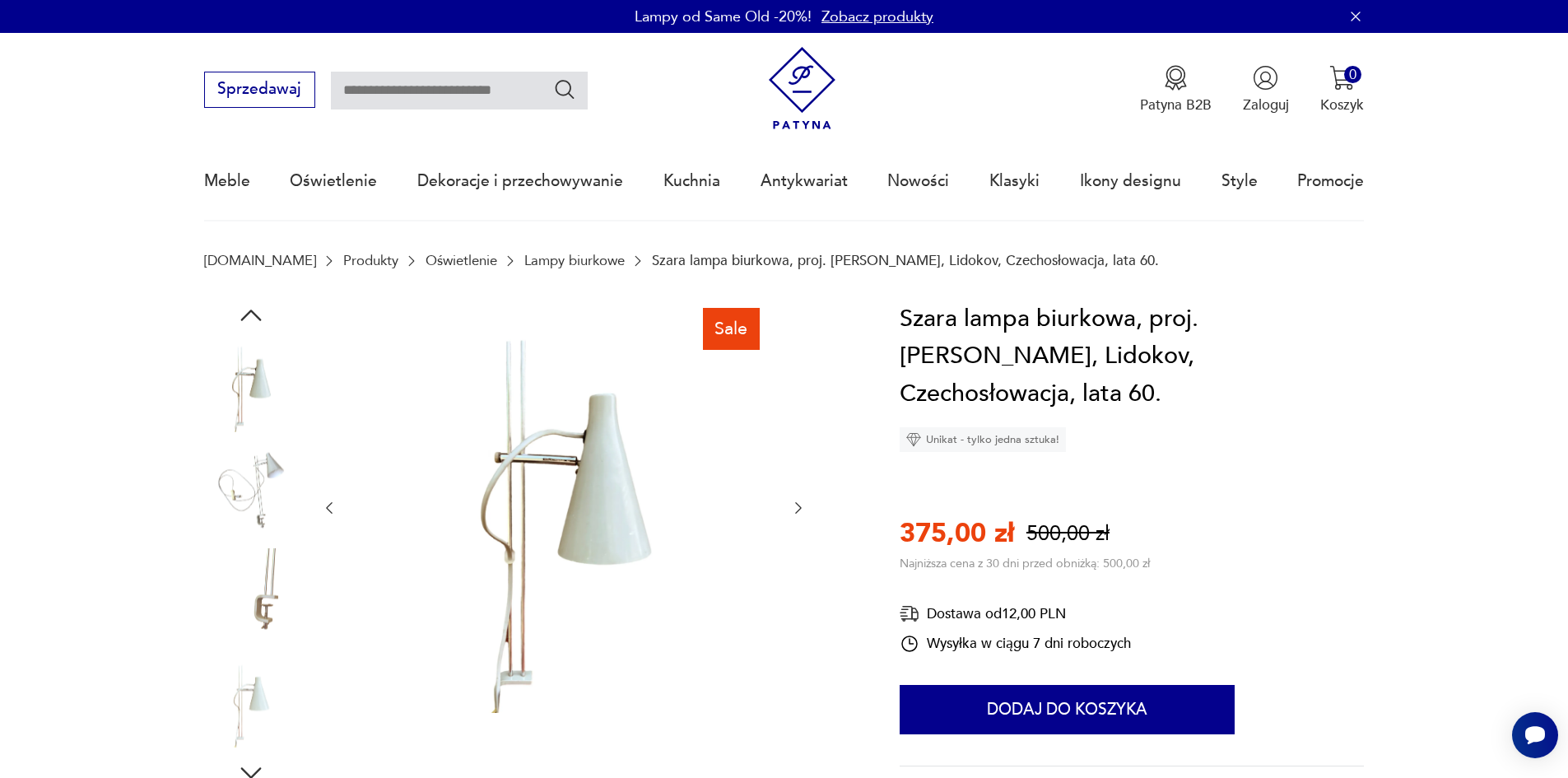
click at [246, 578] on img at bounding box center [250, 595] width 94 height 94
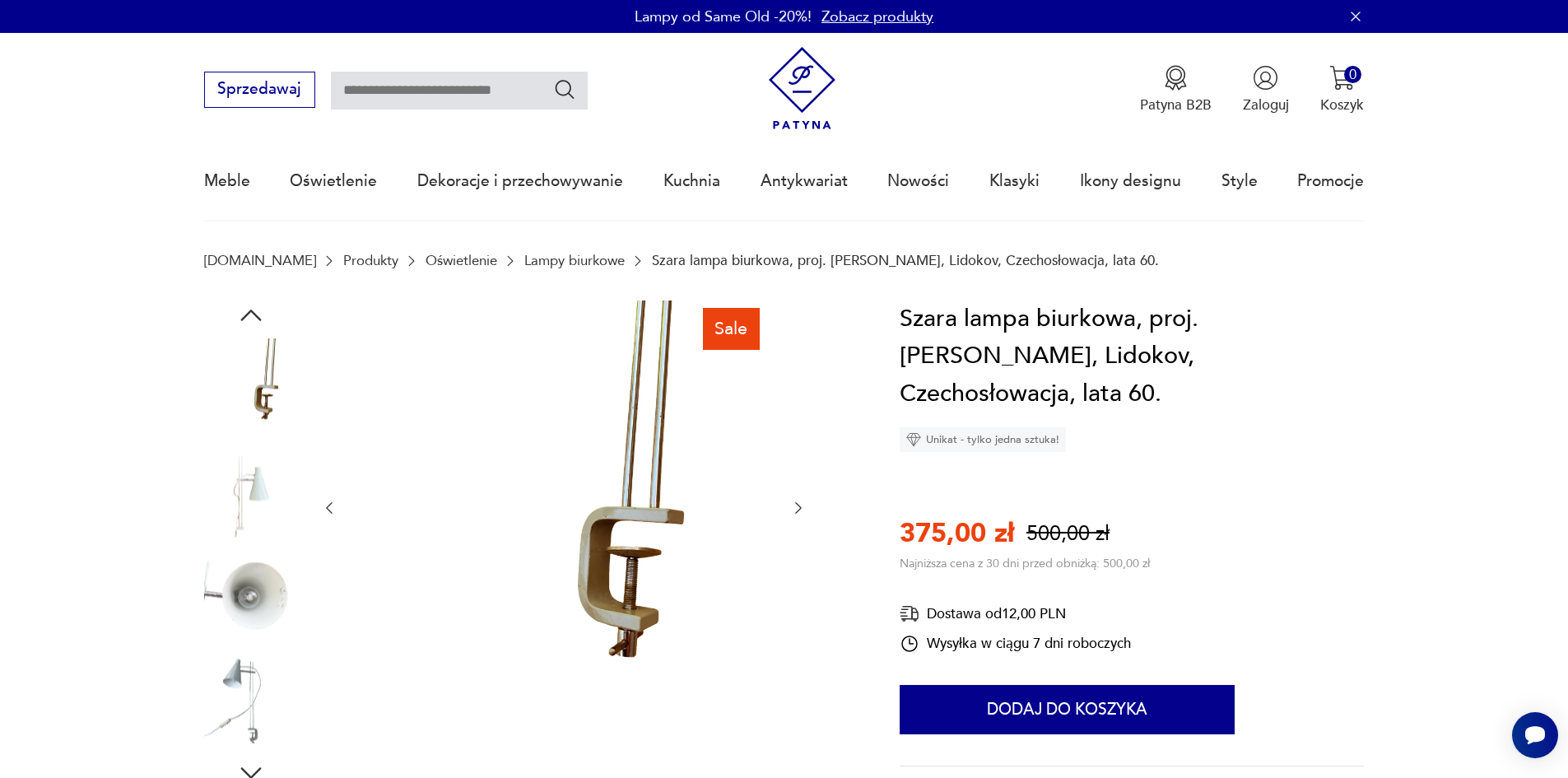
click at [258, 632] on img at bounding box center [250, 595] width 94 height 94
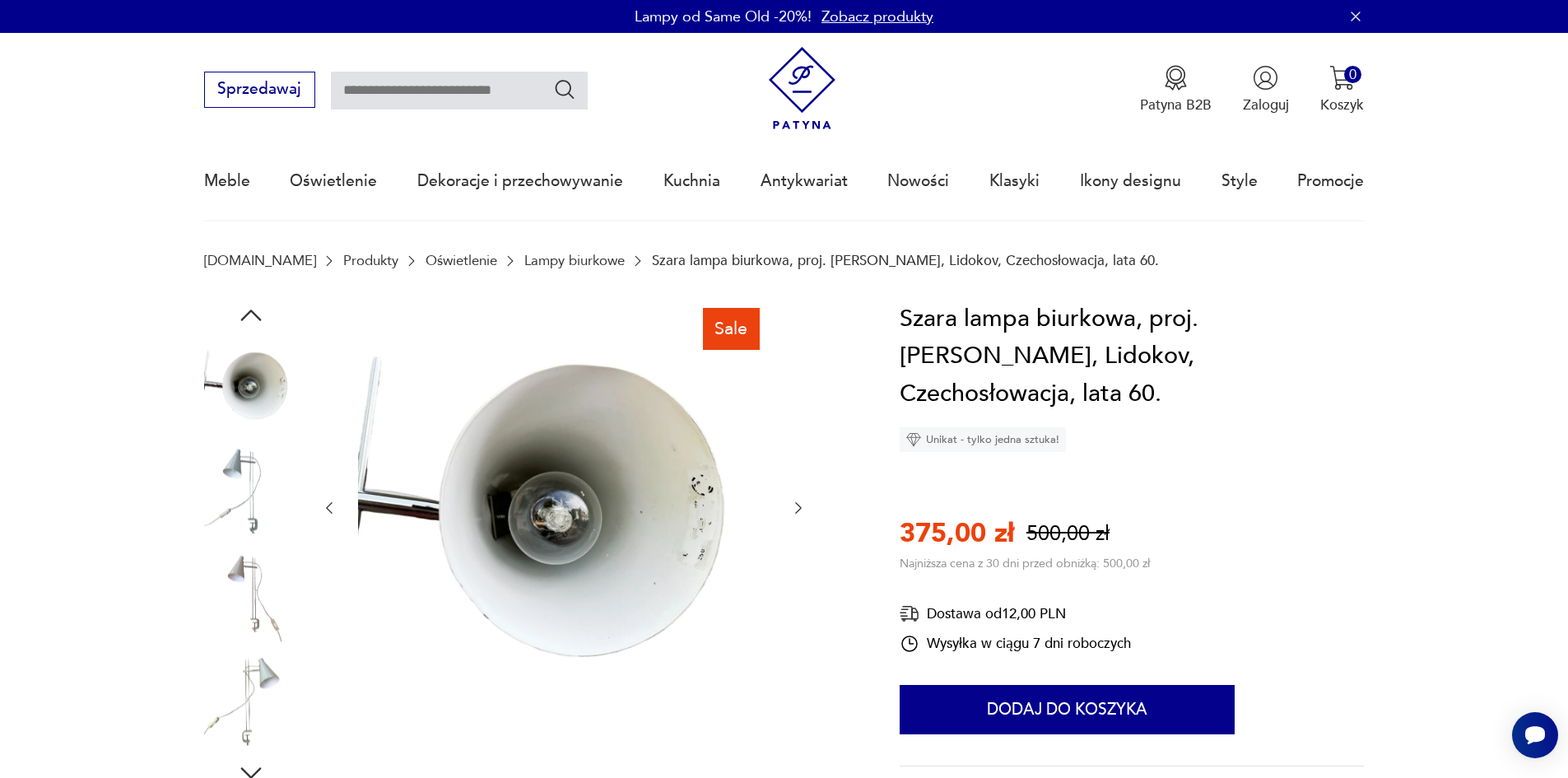
click at [251, 634] on img at bounding box center [250, 595] width 94 height 94
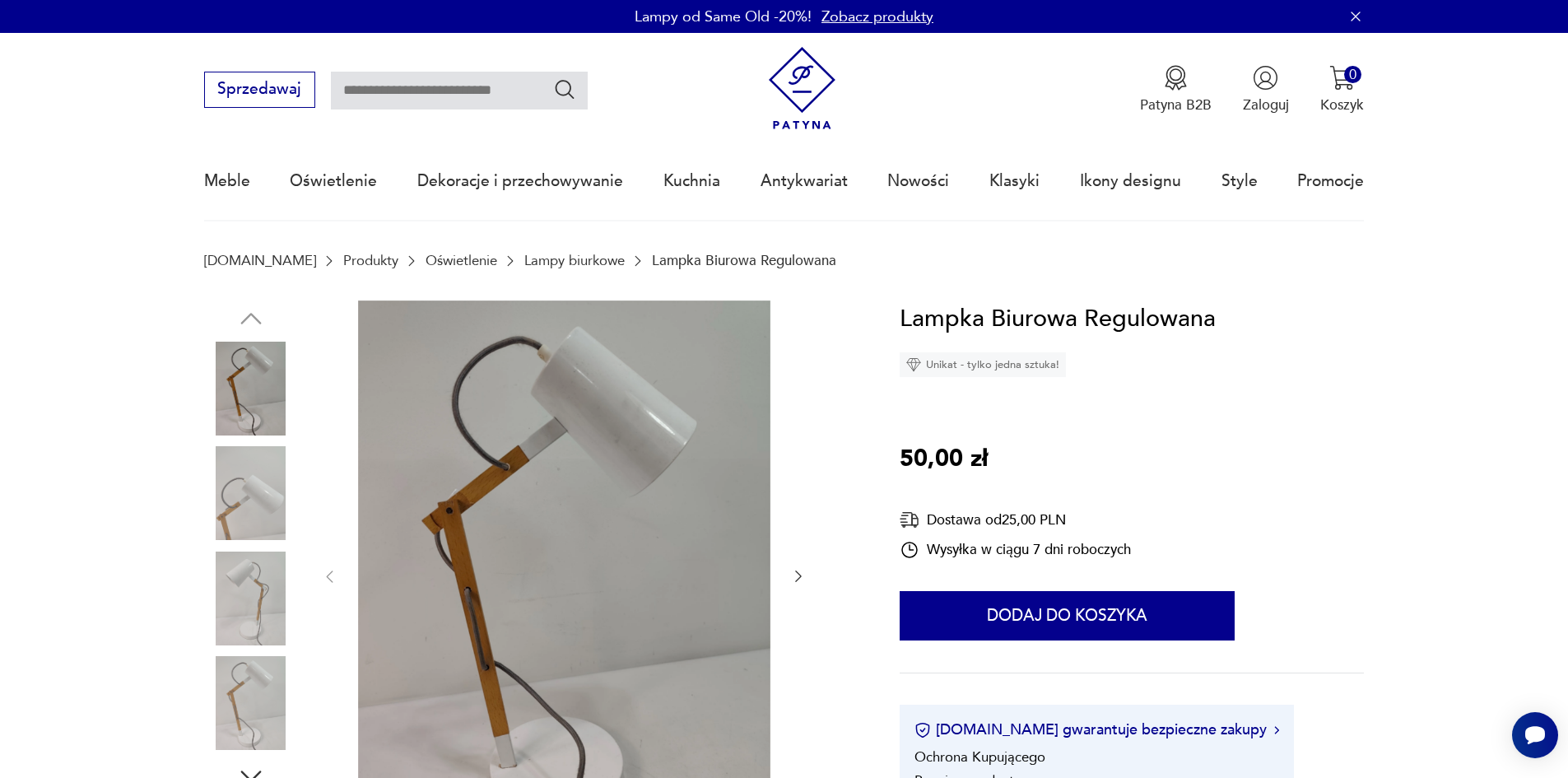
click at [244, 472] on img at bounding box center [250, 492] width 94 height 94
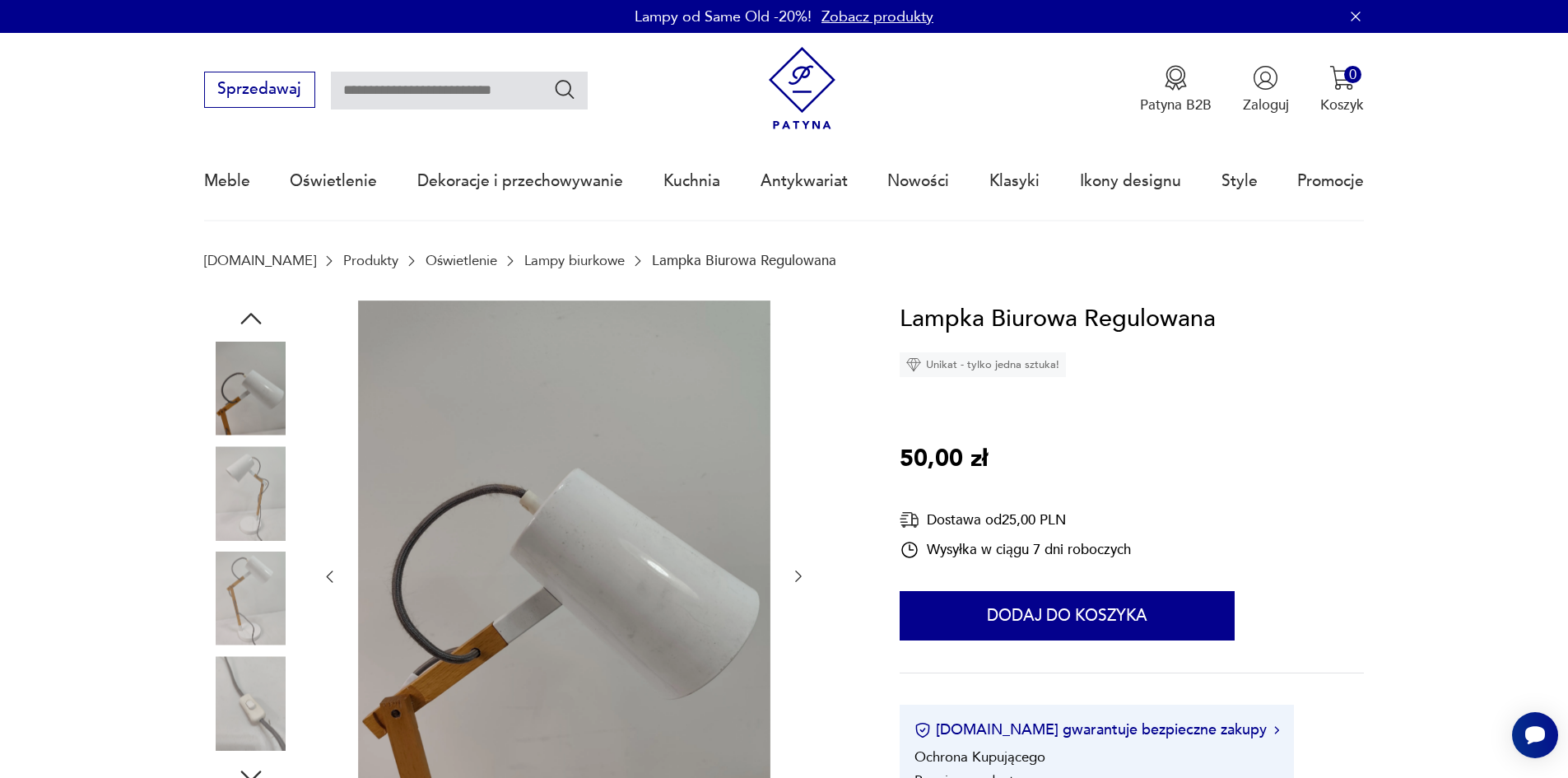
click at [273, 552] on img at bounding box center [250, 598] width 94 height 94
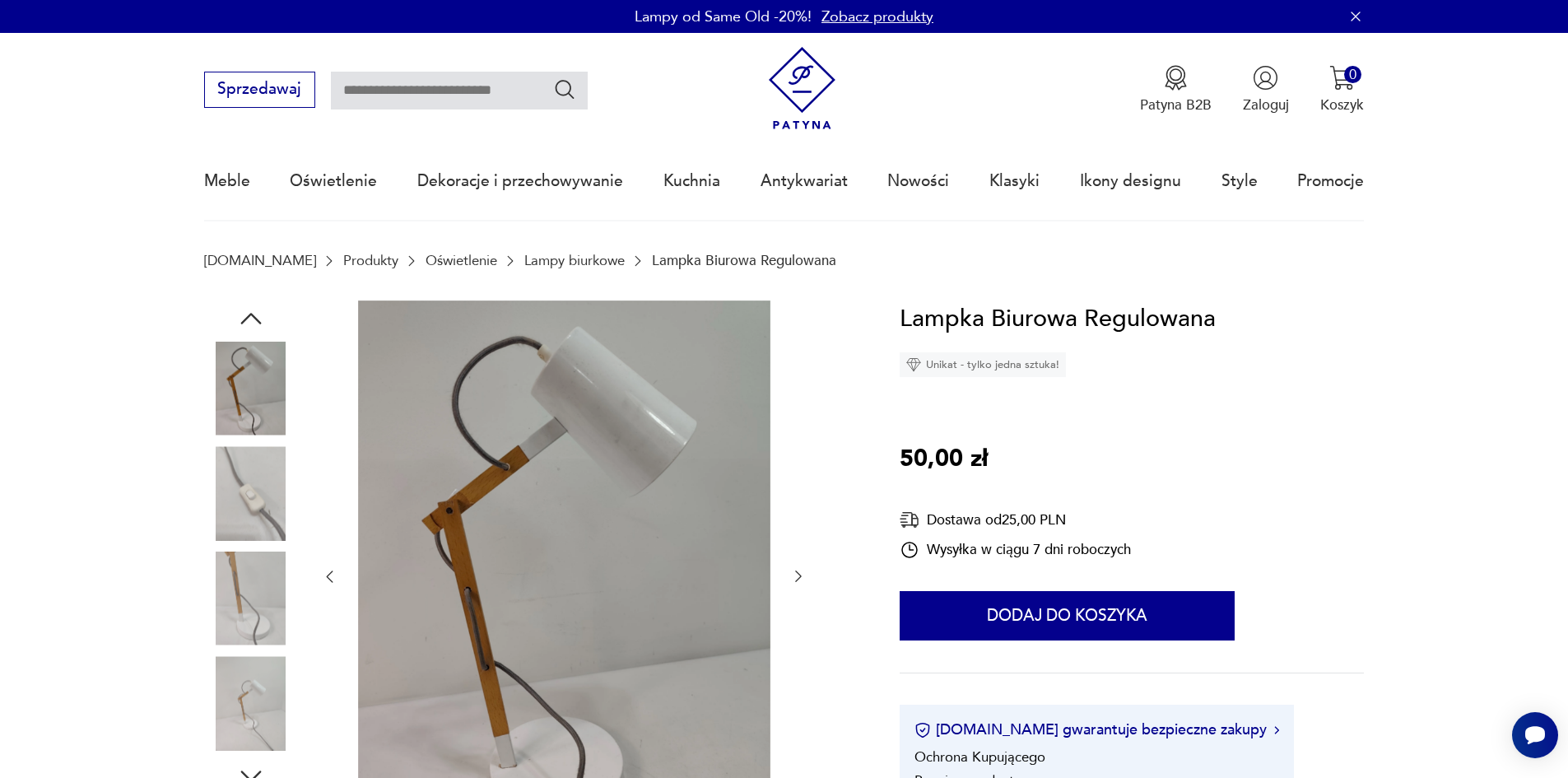
click at [262, 595] on img at bounding box center [250, 598] width 94 height 94
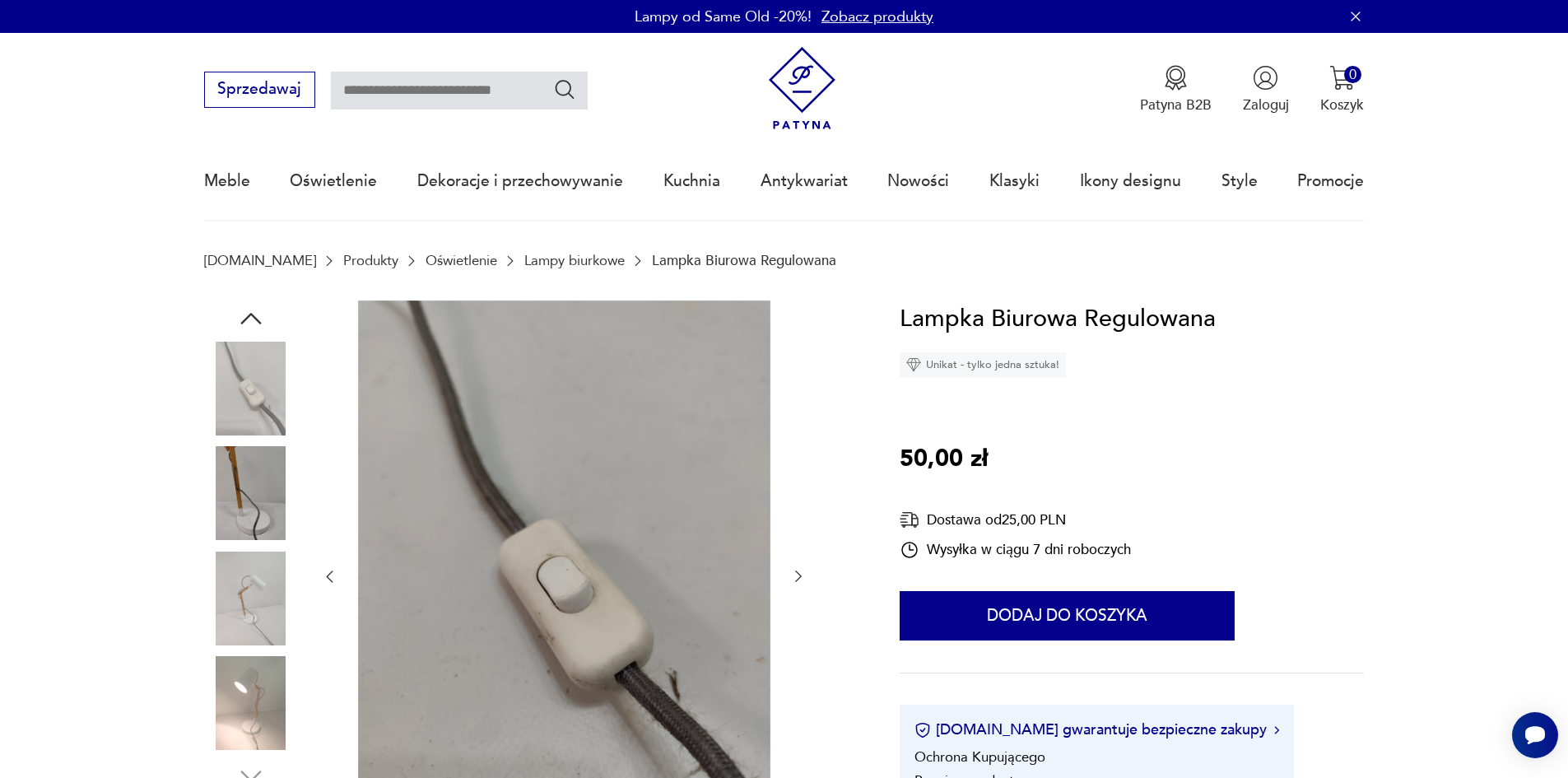
click at [246, 619] on img at bounding box center [250, 598] width 94 height 94
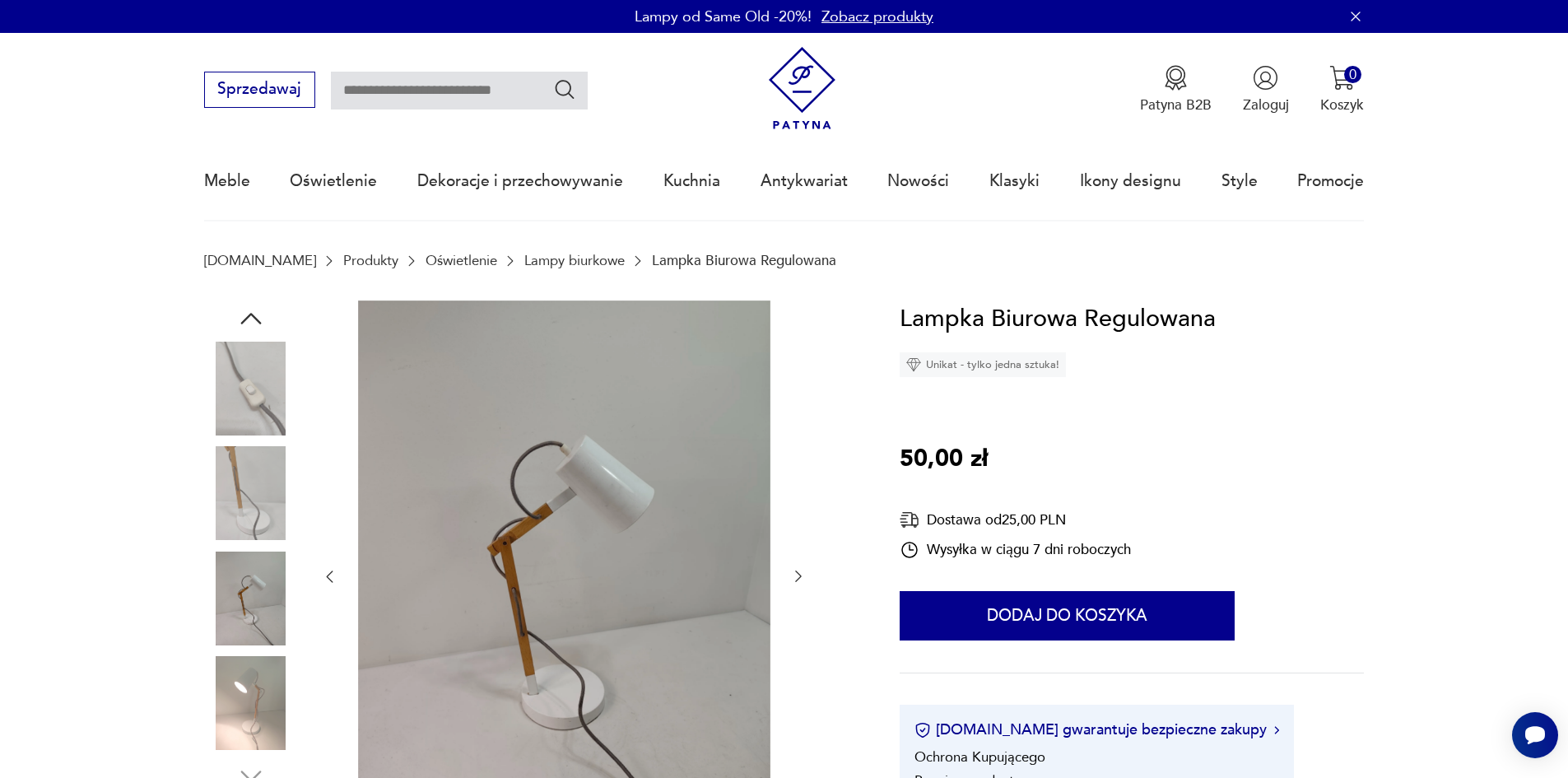
click at [240, 687] on img at bounding box center [250, 702] width 94 height 94
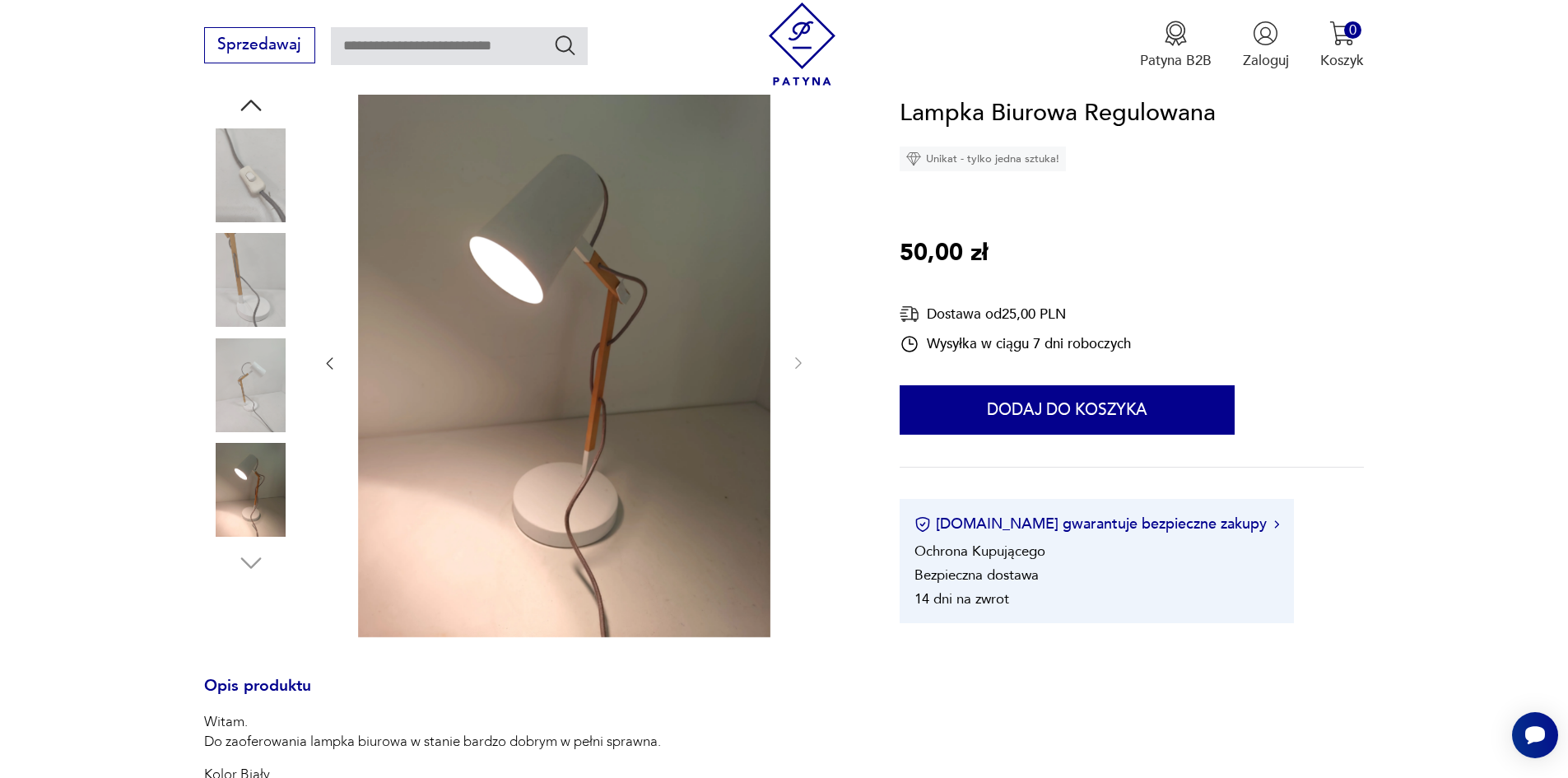
scroll to position [219, 0]
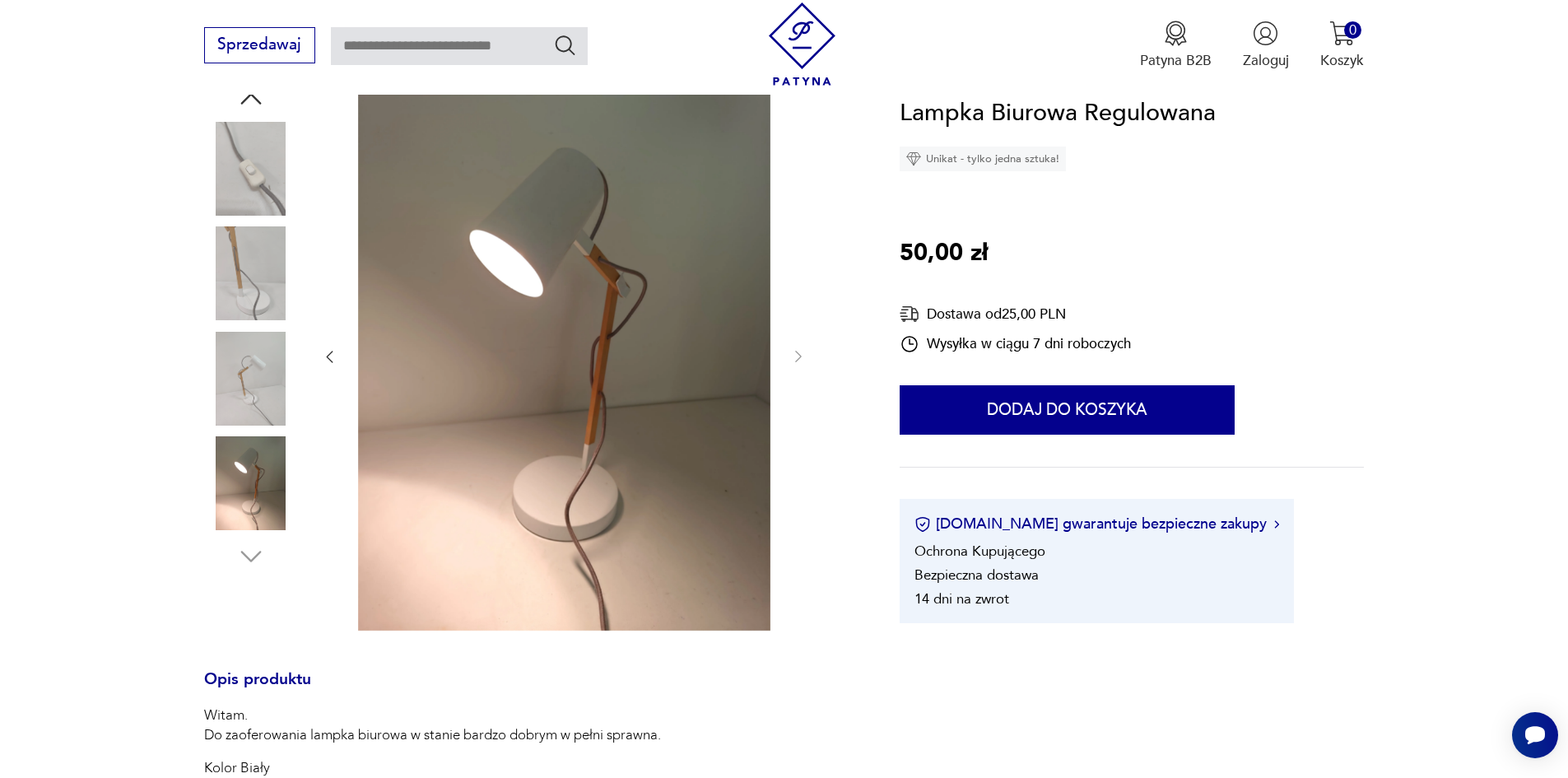
click at [240, 476] on img at bounding box center [250, 483] width 94 height 94
click at [240, 398] on img at bounding box center [250, 378] width 94 height 94
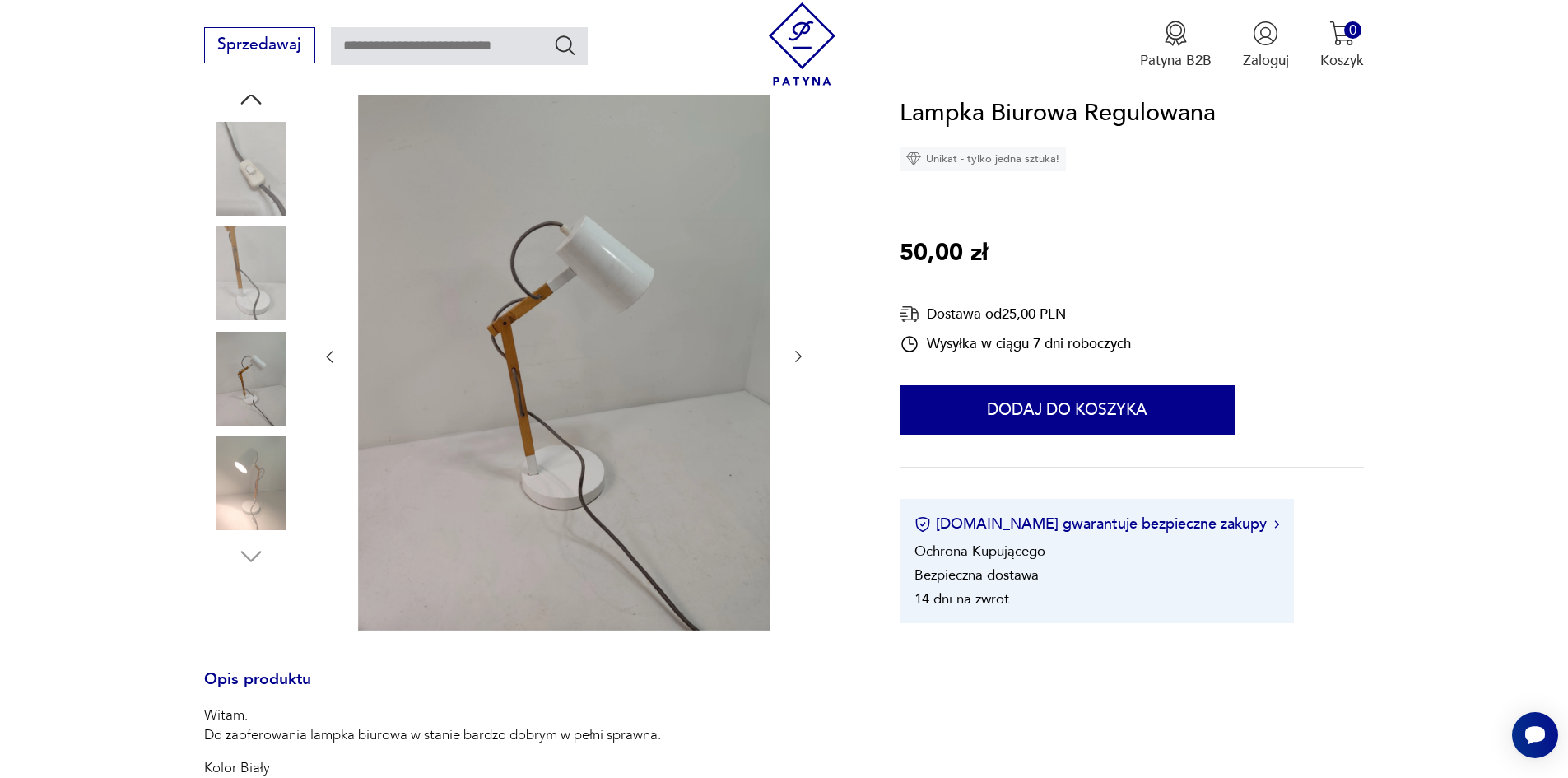
click at [237, 202] on img at bounding box center [250, 169] width 94 height 94
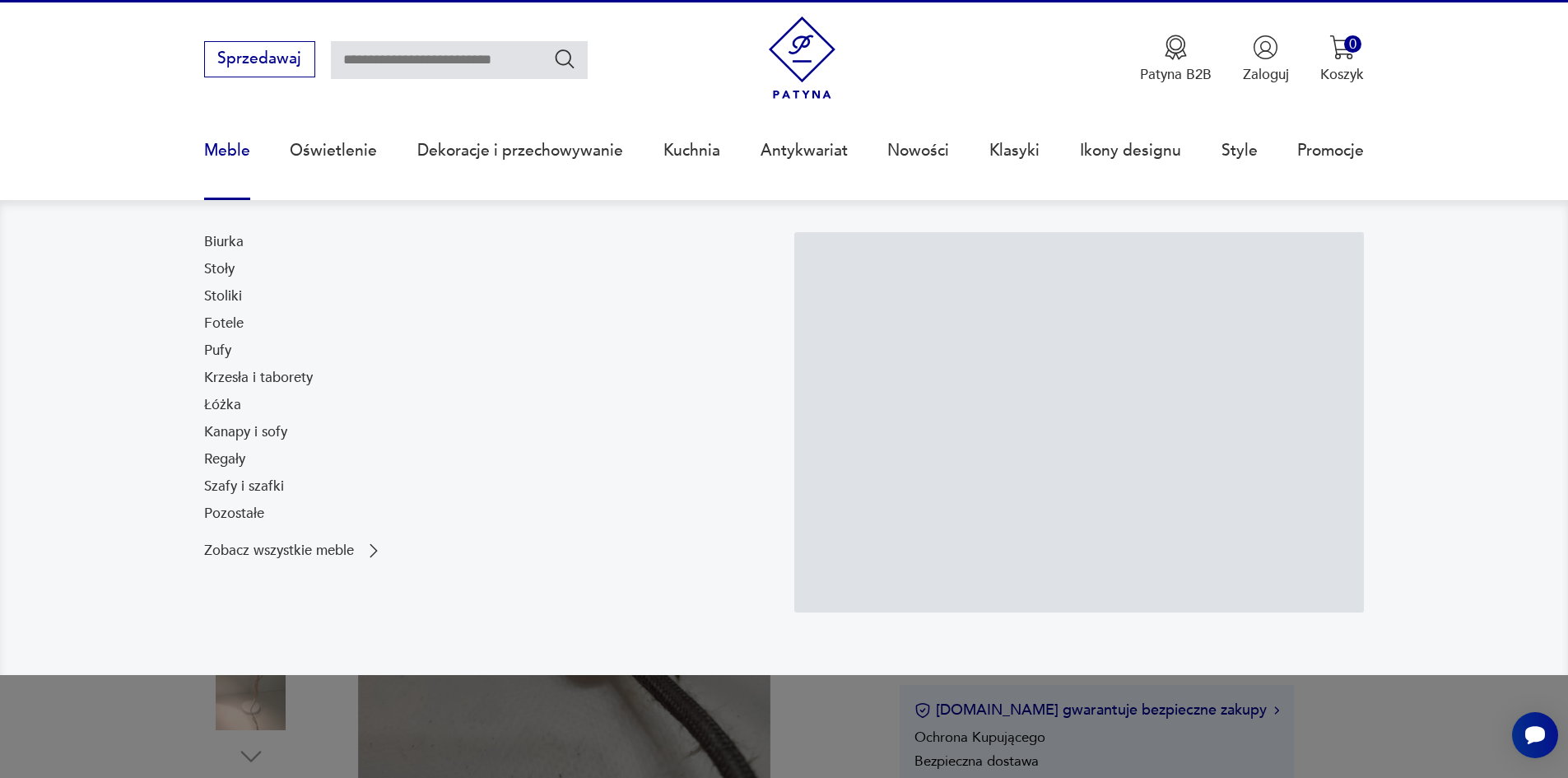
scroll to position [0, 0]
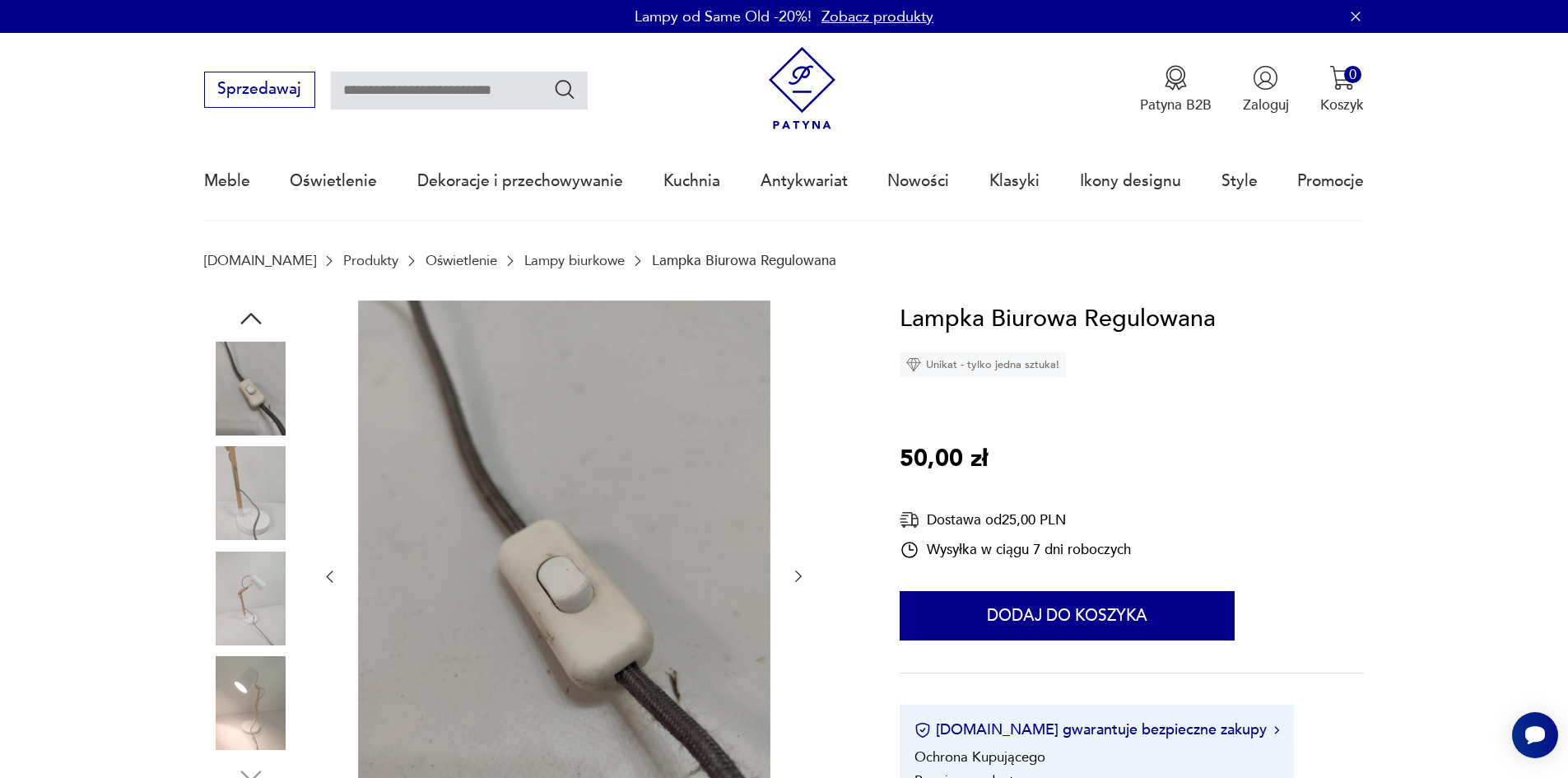
click at [242, 316] on icon "button" at bounding box center [251, 318] width 29 height 29
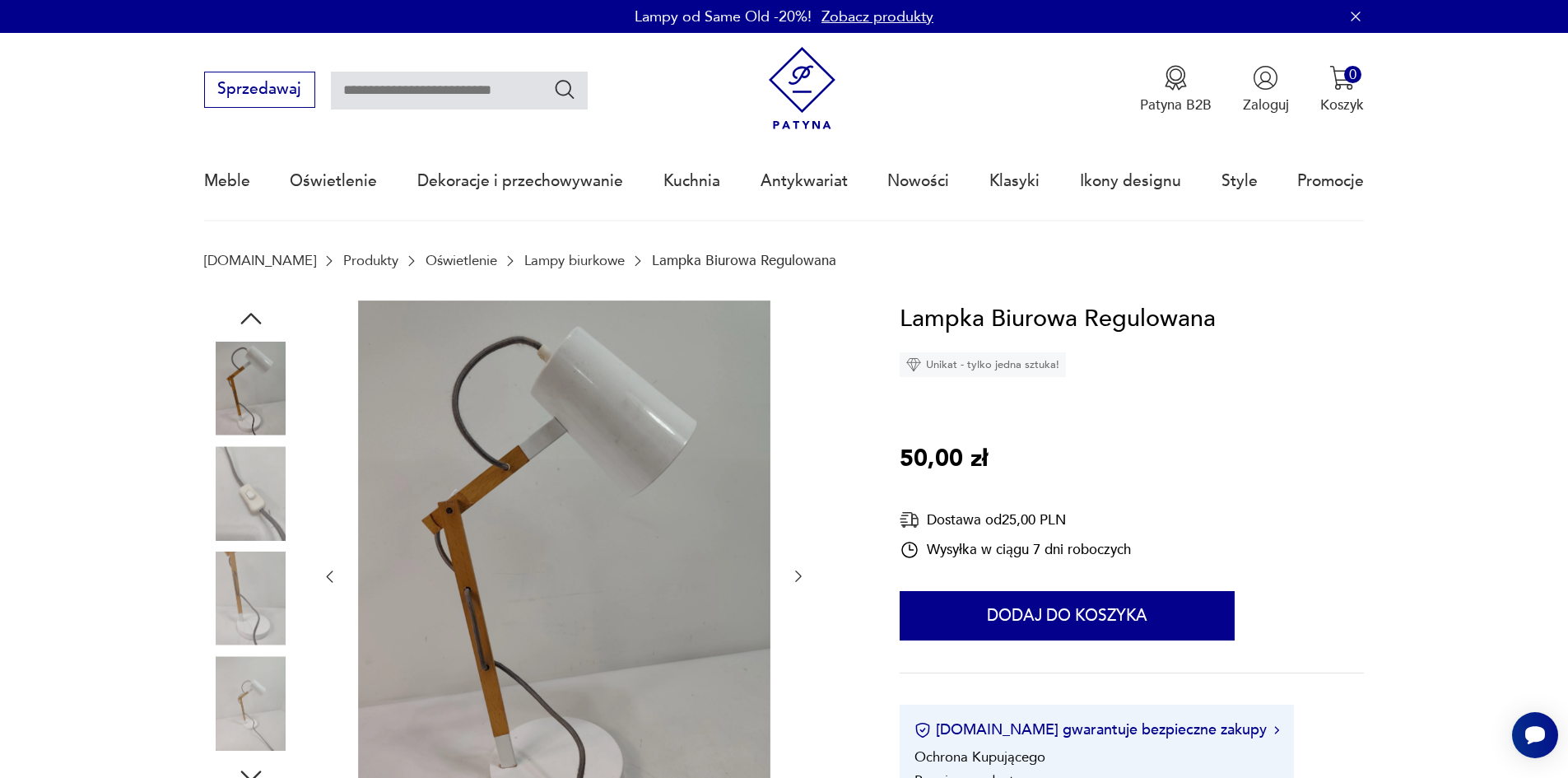
click at [242, 316] on icon "button" at bounding box center [251, 318] width 29 height 29
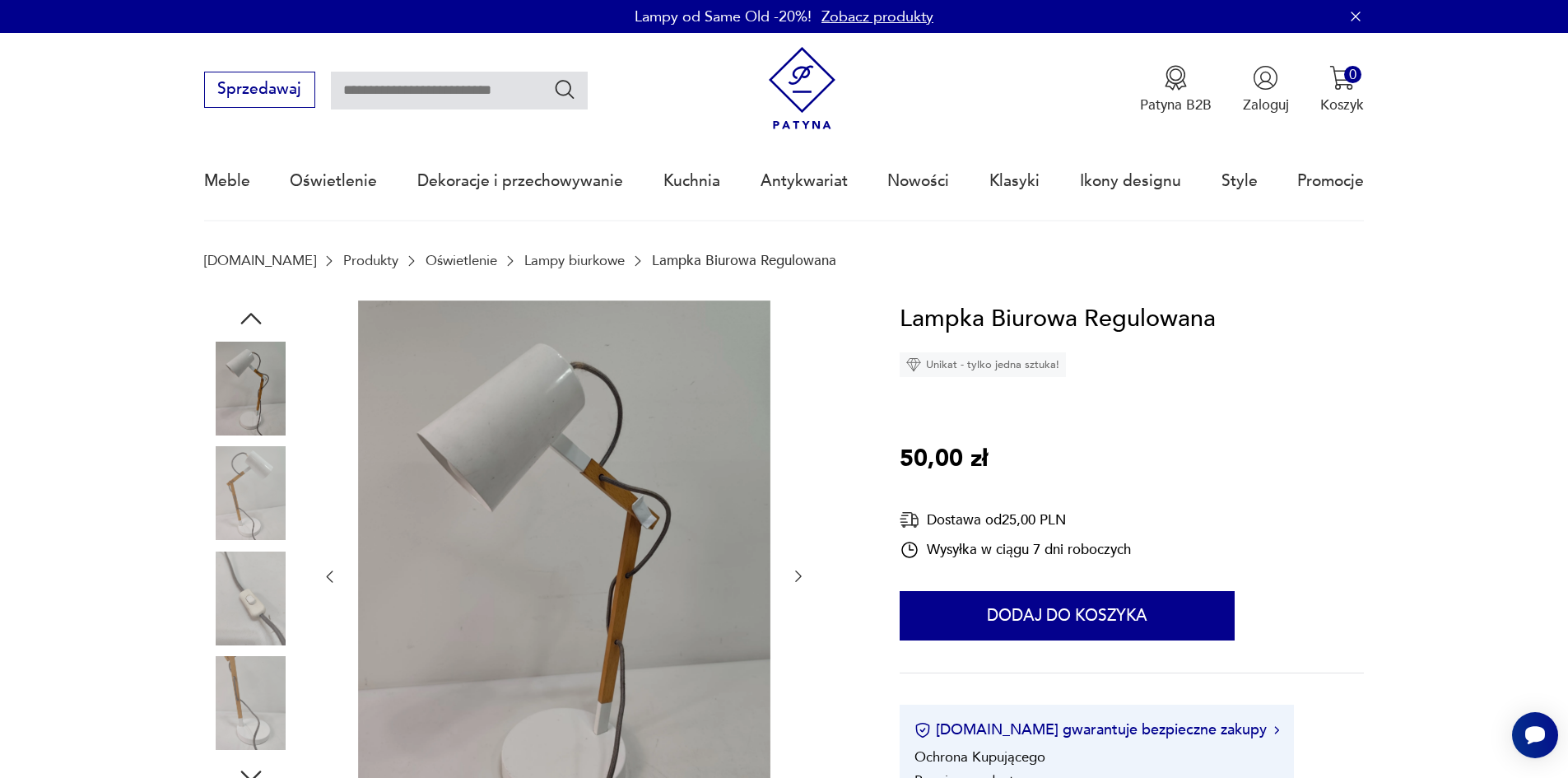
click at [242, 316] on icon "button" at bounding box center [251, 318] width 29 height 29
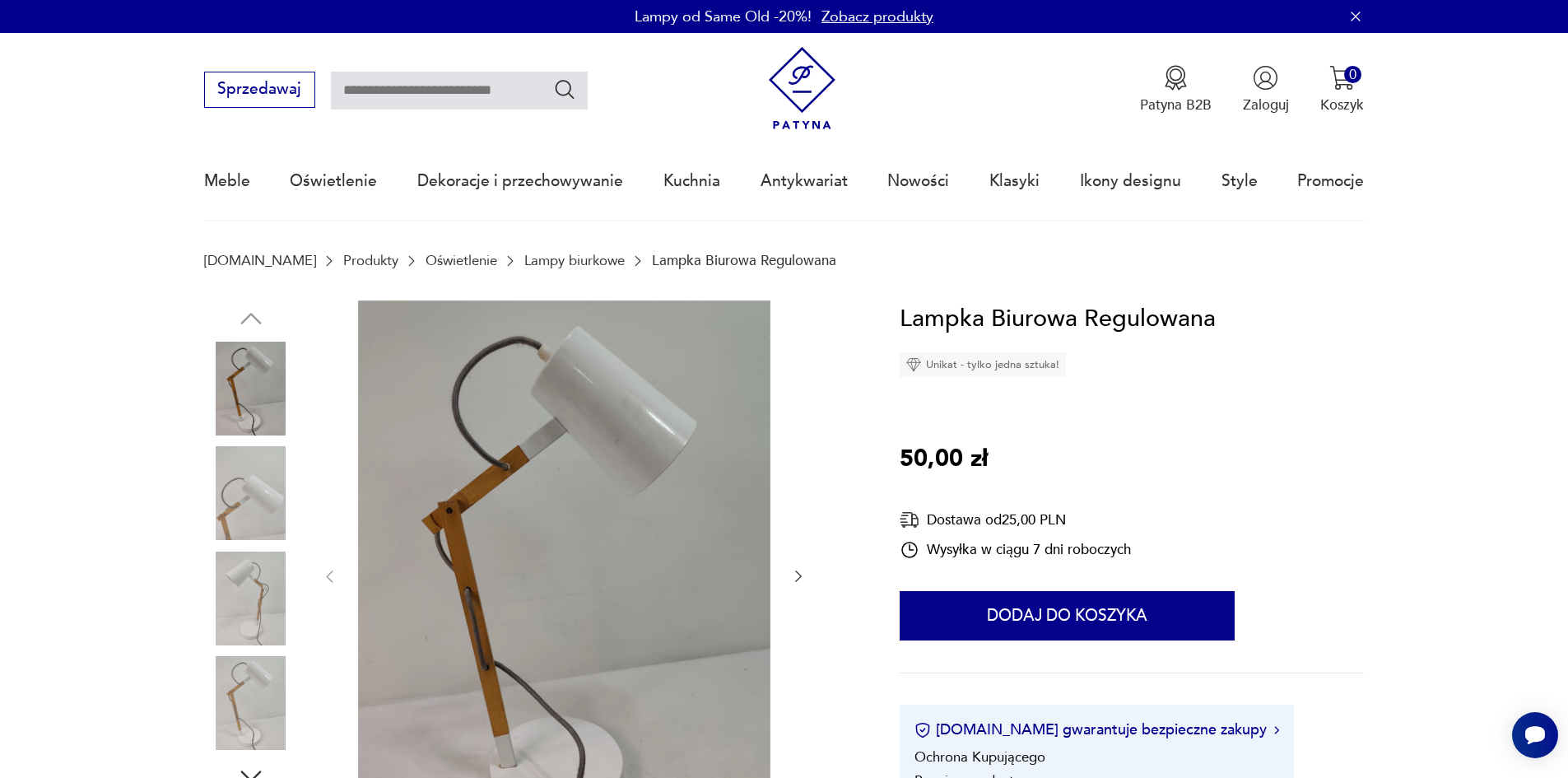
click at [242, 359] on img at bounding box center [250, 388] width 94 height 94
click at [252, 488] on img at bounding box center [250, 492] width 94 height 94
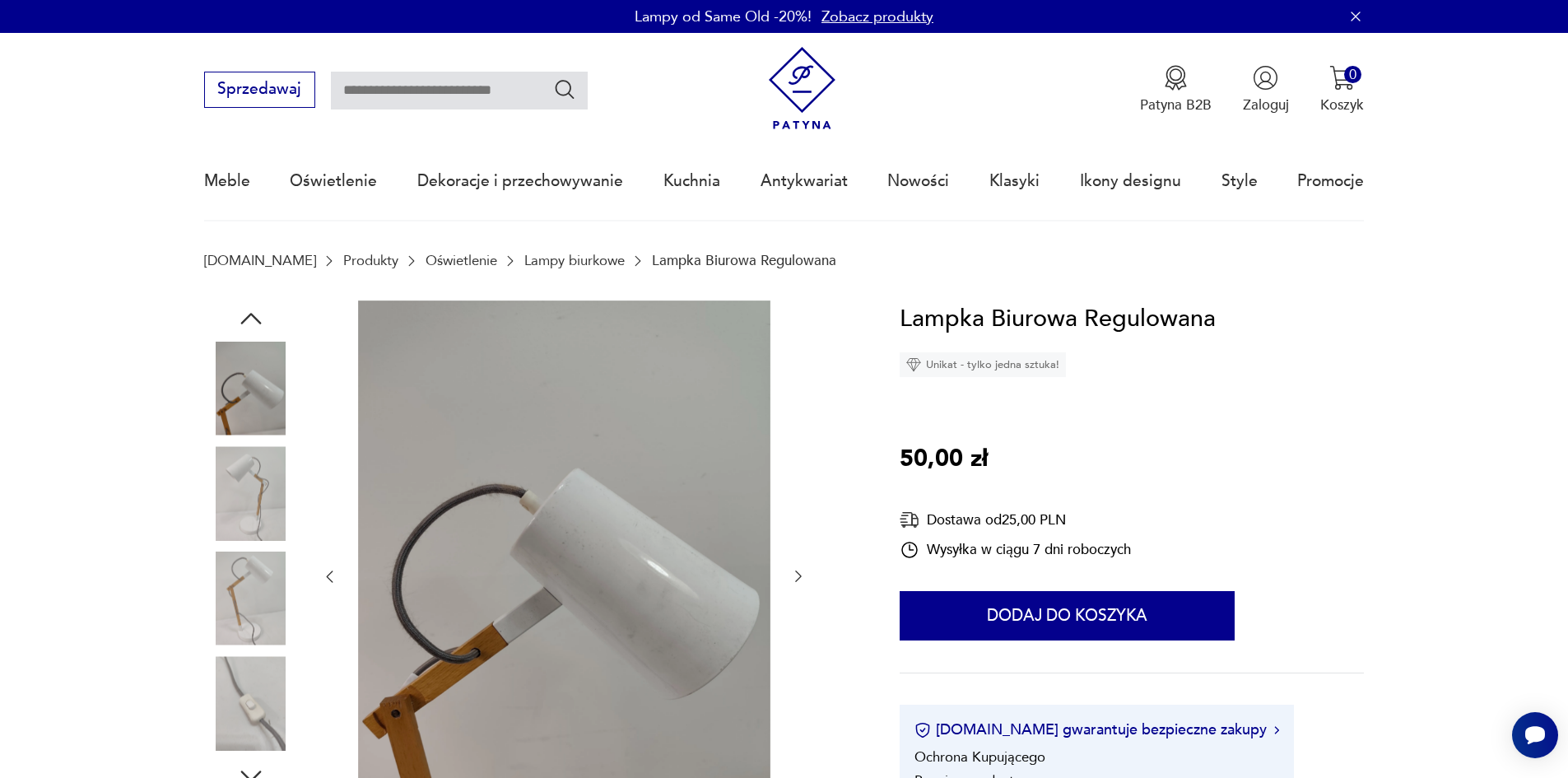
click at [256, 613] on img at bounding box center [250, 598] width 94 height 94
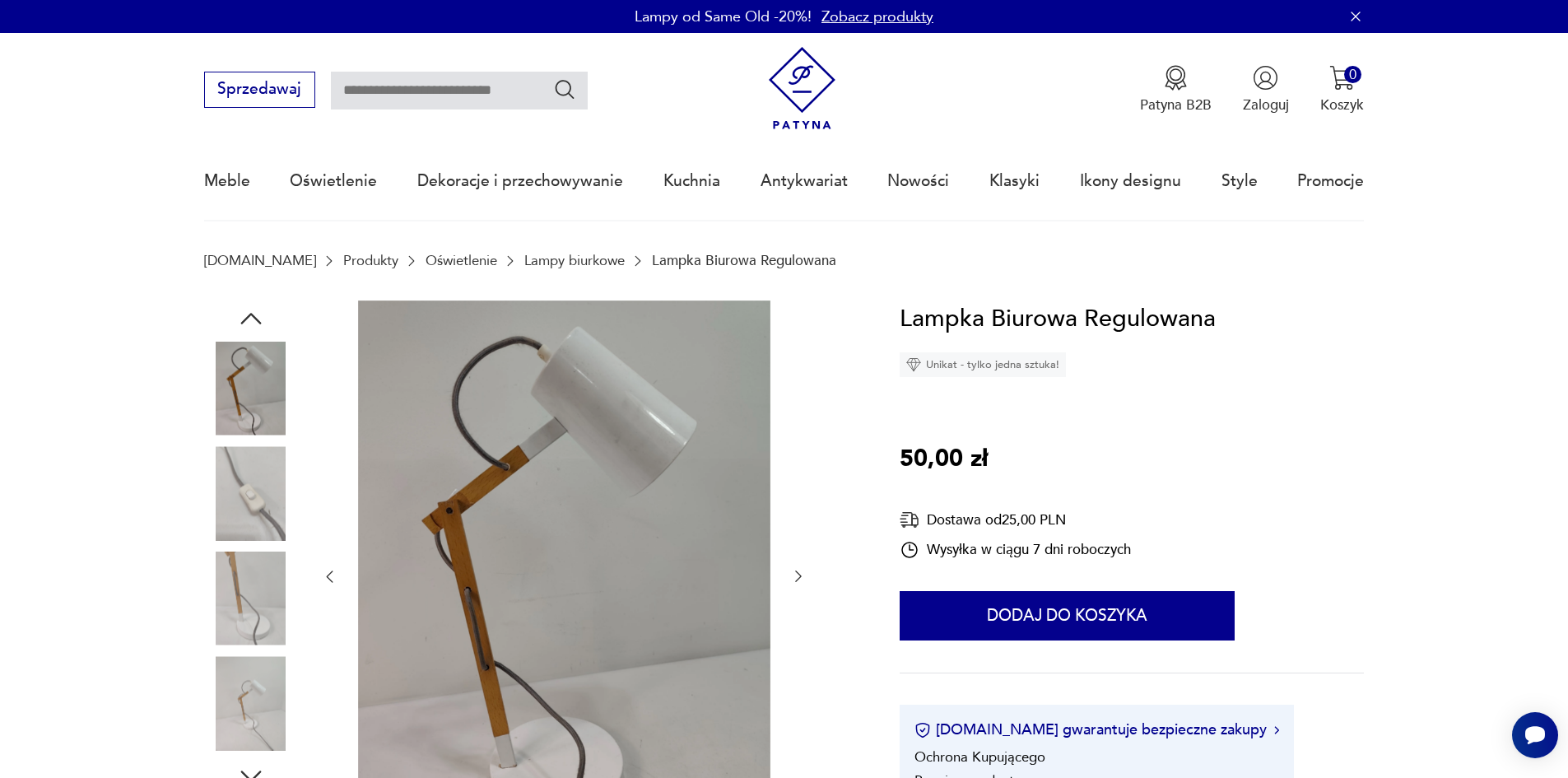
click at [602, 463] on img at bounding box center [564, 575] width 412 height 550
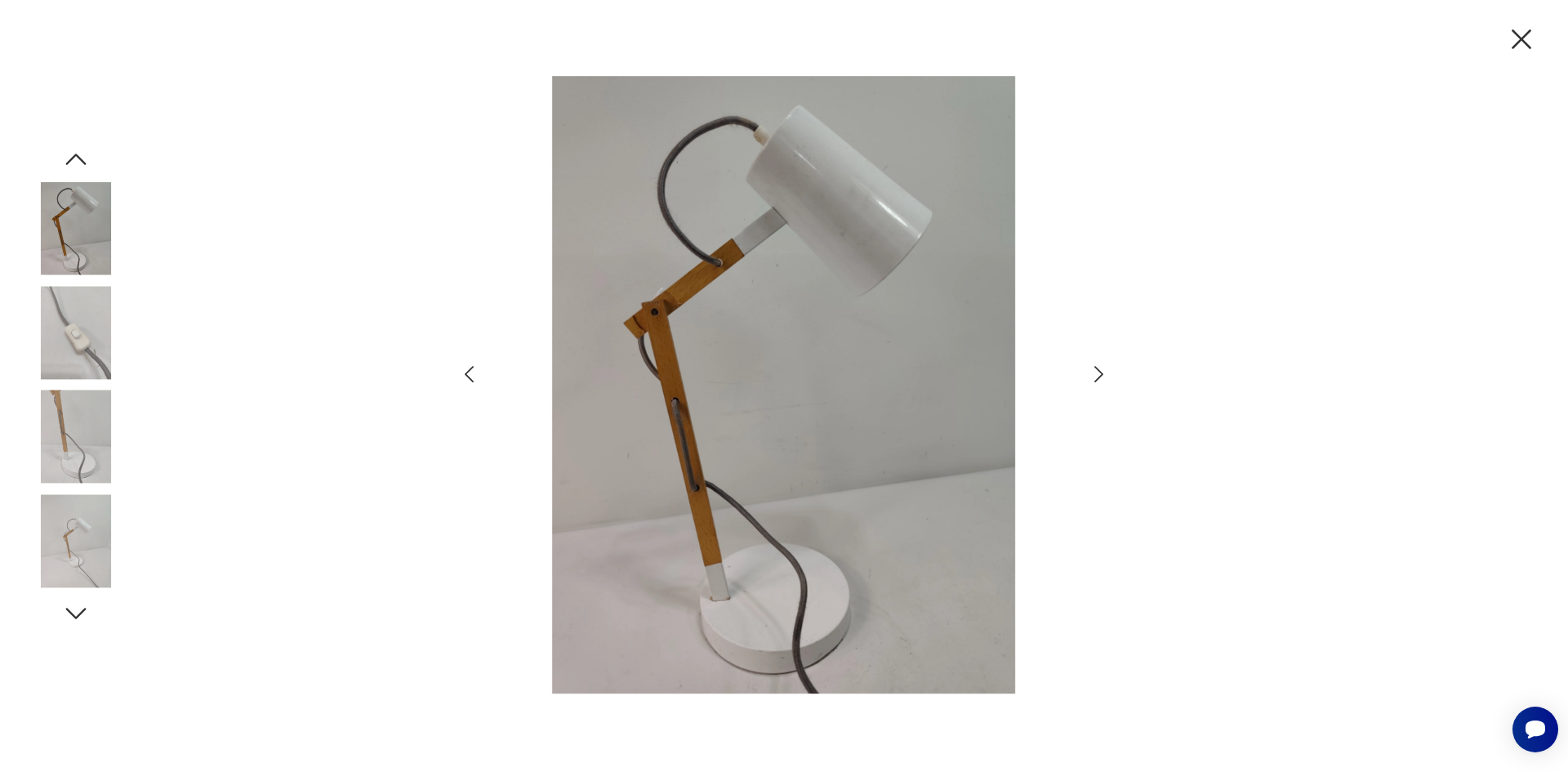
click at [1529, 40] on icon "button" at bounding box center [1521, 39] width 34 height 34
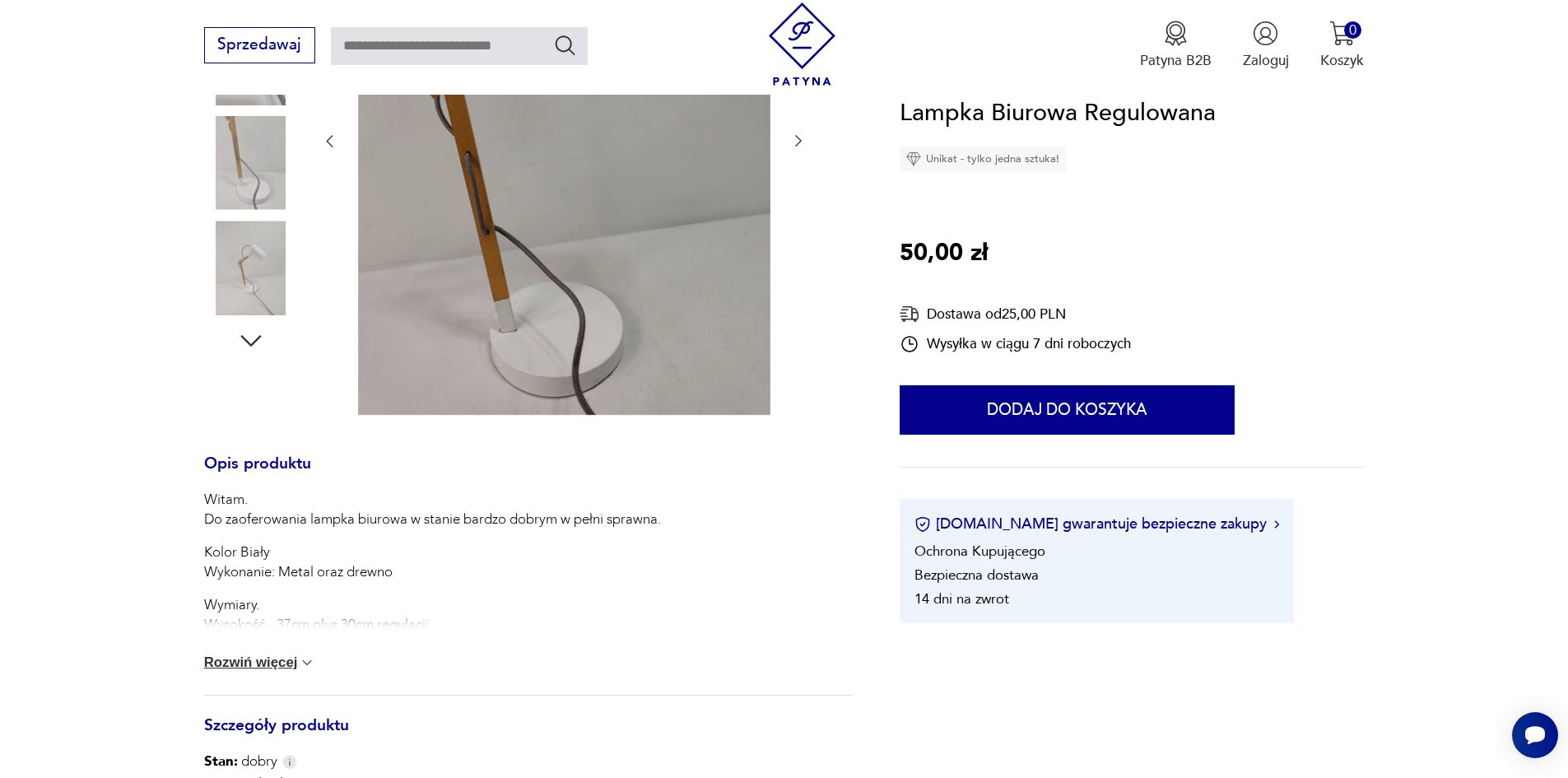
scroll to position [439, 0]
click at [252, 657] on button "Rozwiń więcej" at bounding box center [260, 659] width 112 height 16
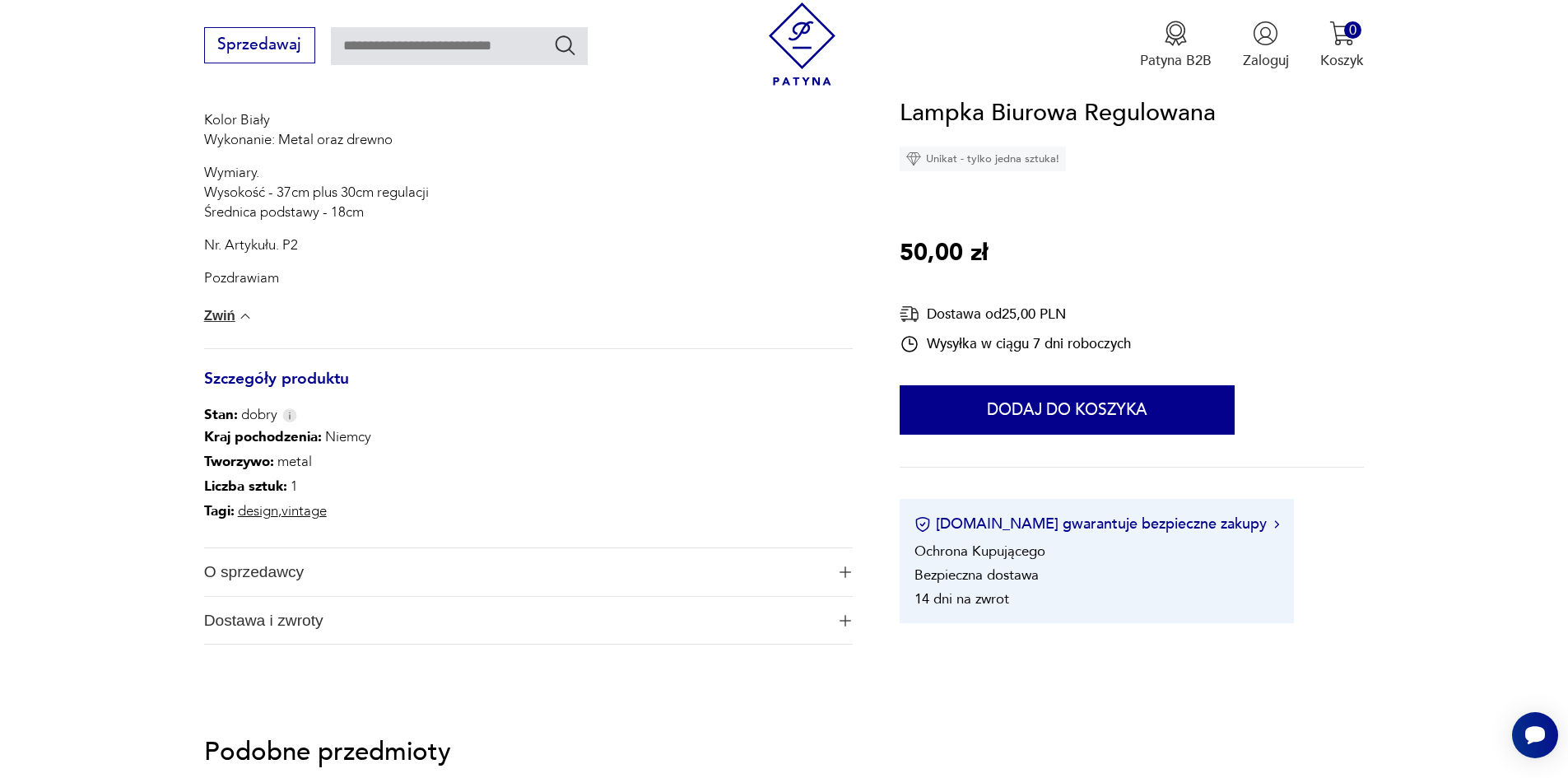
scroll to position [879, 0]
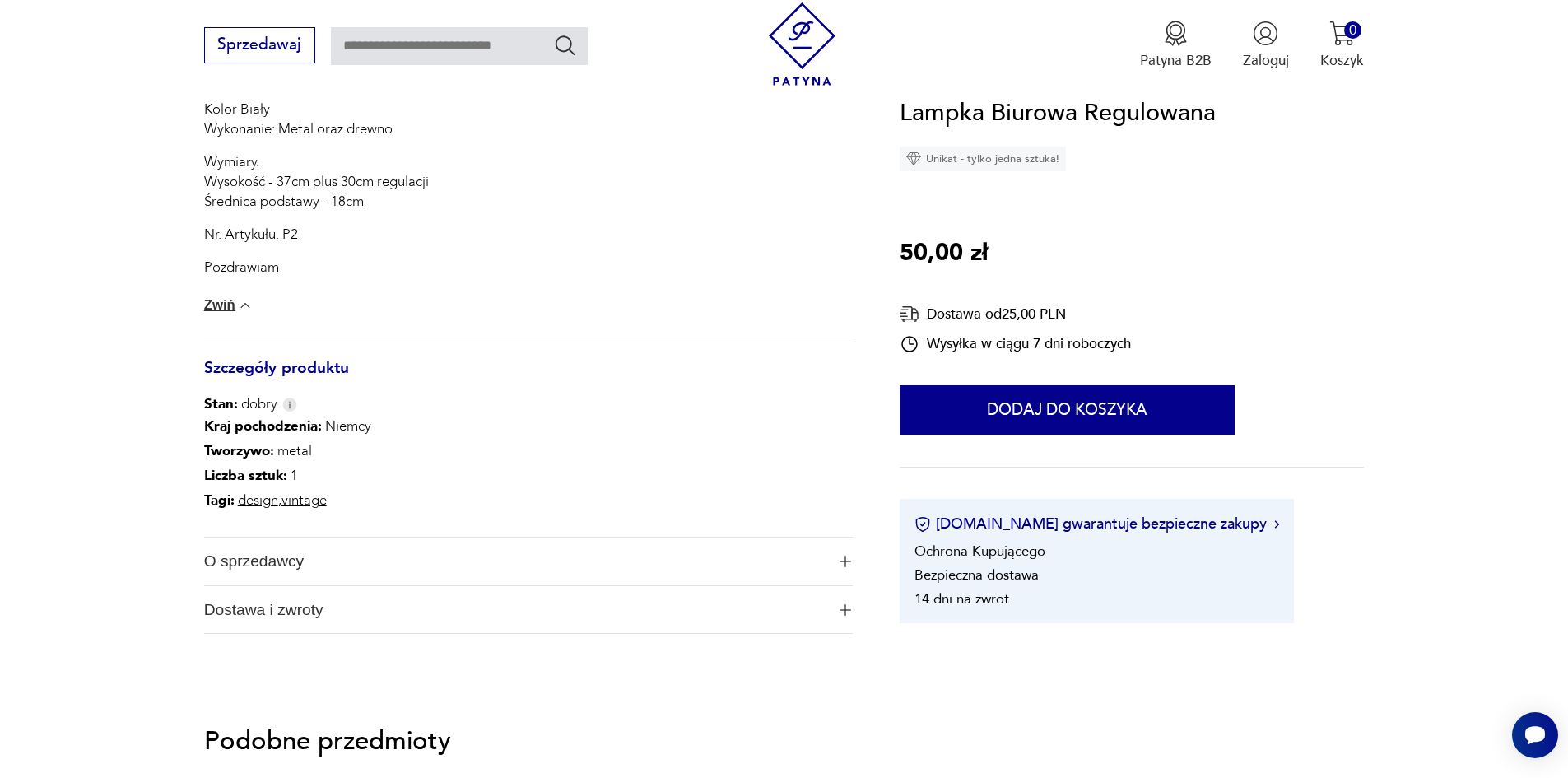
click at [437, 554] on span "O sprzedawcy" at bounding box center [515, 561] width 621 height 47
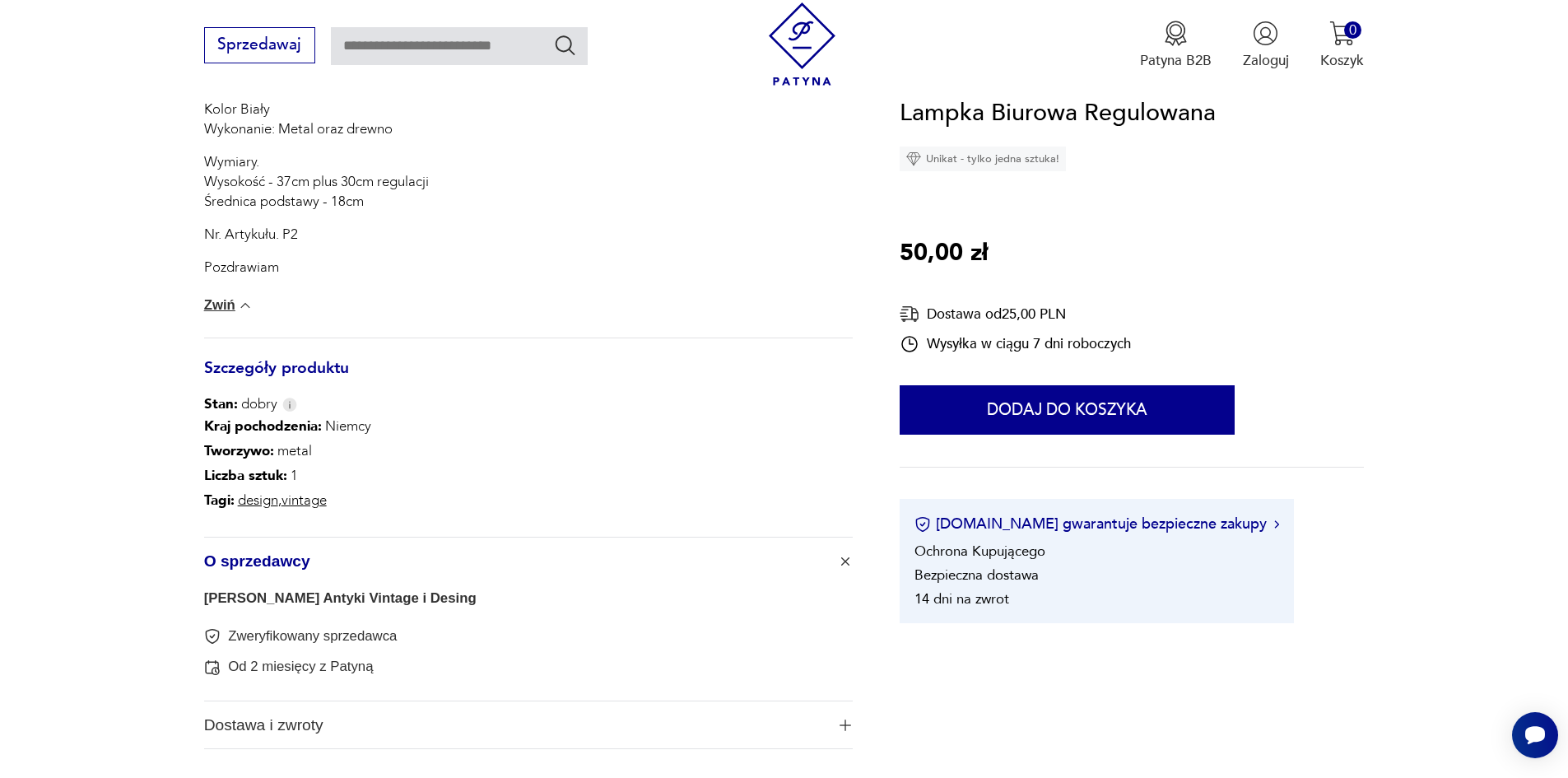
click at [437, 554] on span "O sprzedawcy" at bounding box center [515, 561] width 621 height 47
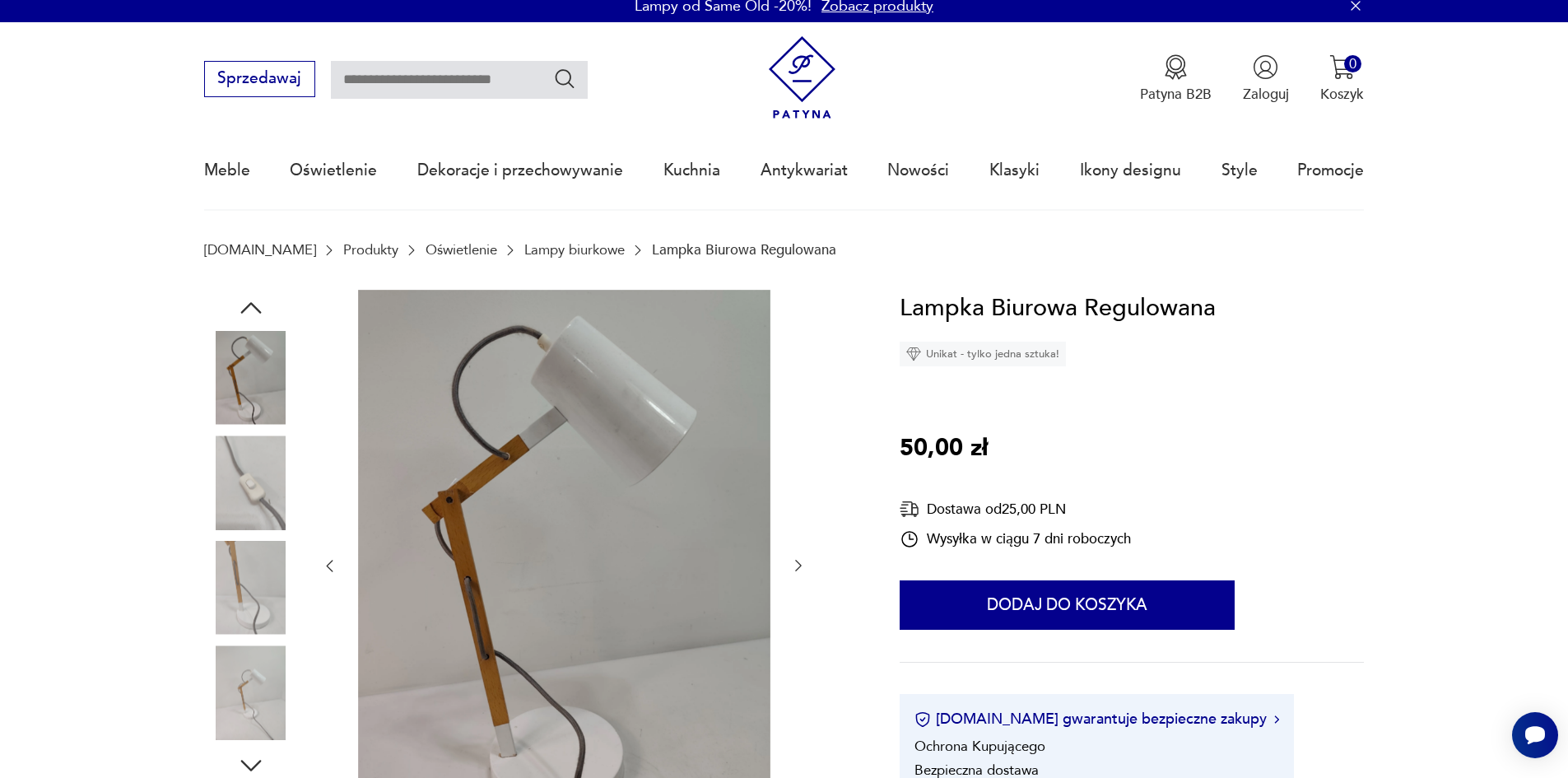
scroll to position [0, 0]
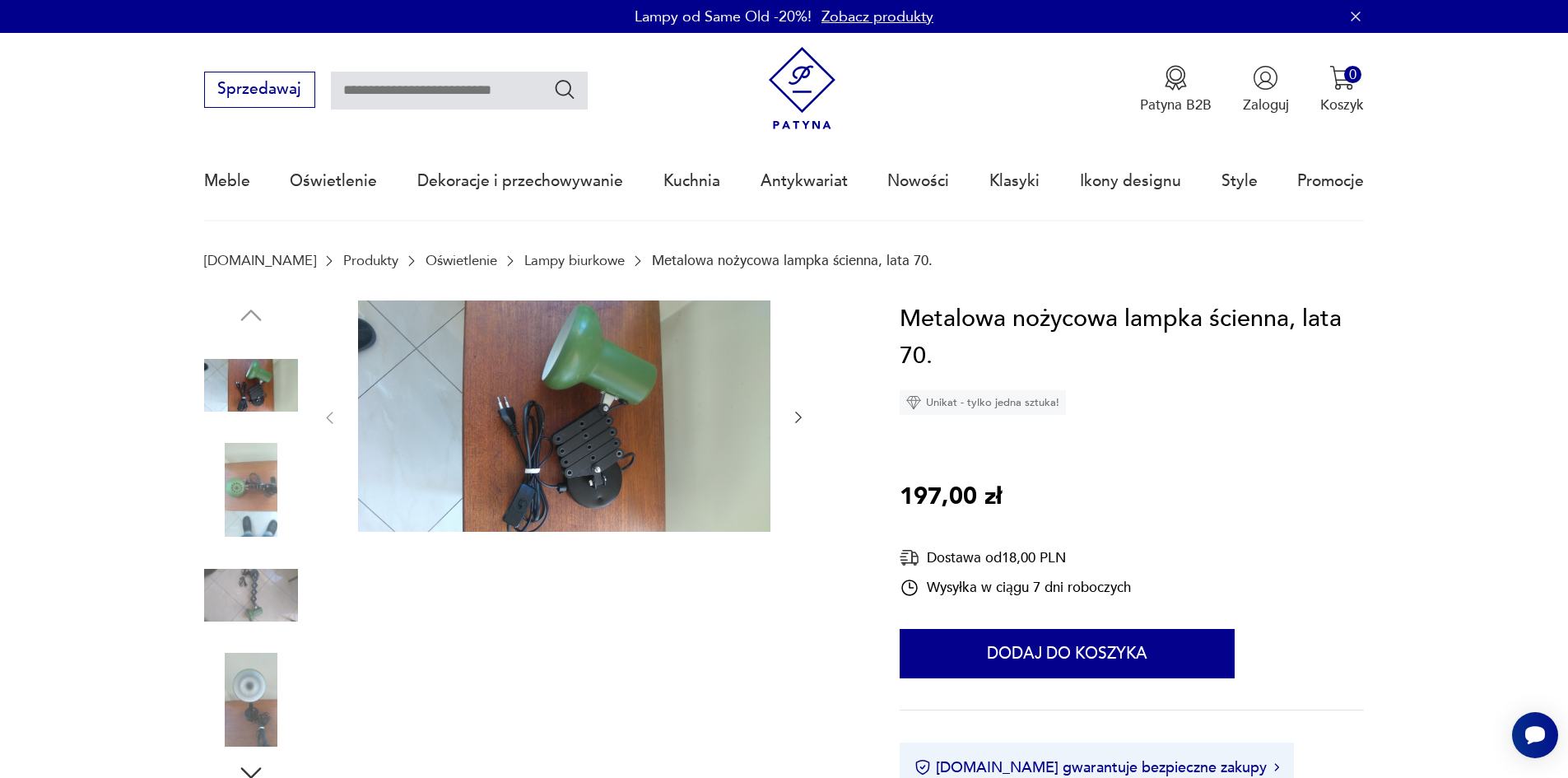
click at [241, 475] on img at bounding box center [250, 490] width 94 height 94
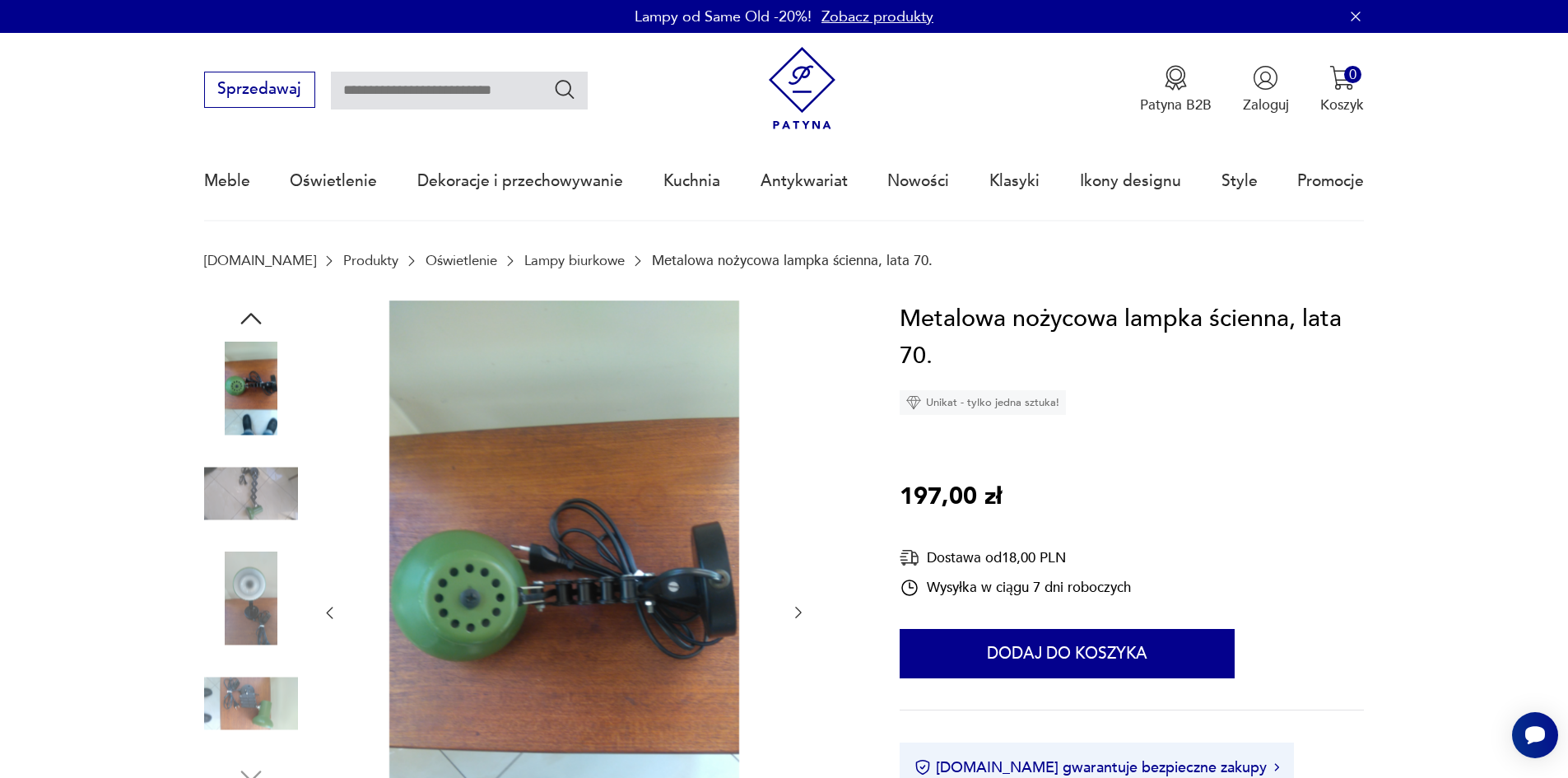
click at [243, 465] on img at bounding box center [250, 492] width 94 height 94
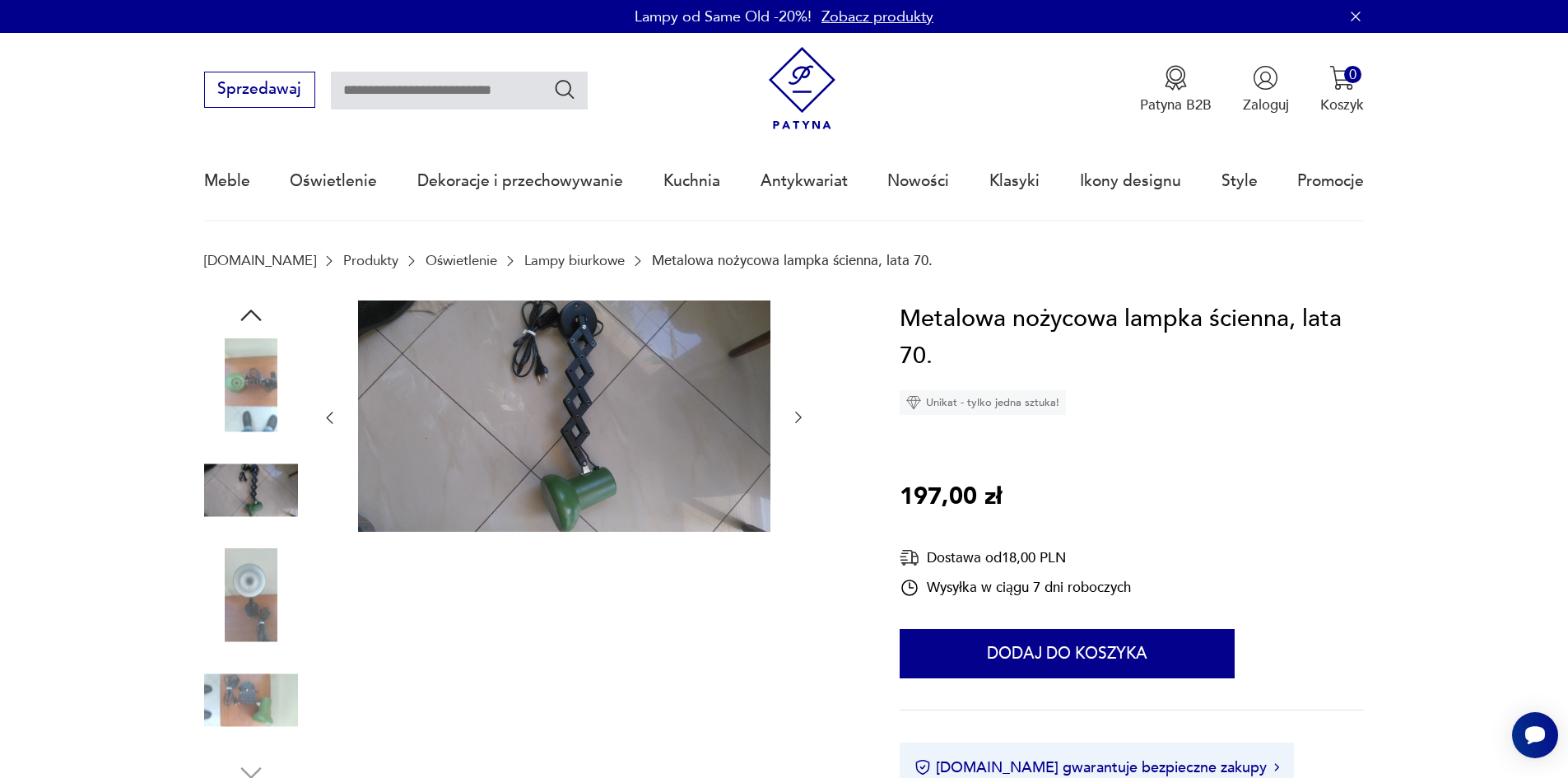
click at [254, 508] on img at bounding box center [250, 490] width 94 height 94
click at [233, 588] on img at bounding box center [250, 595] width 94 height 94
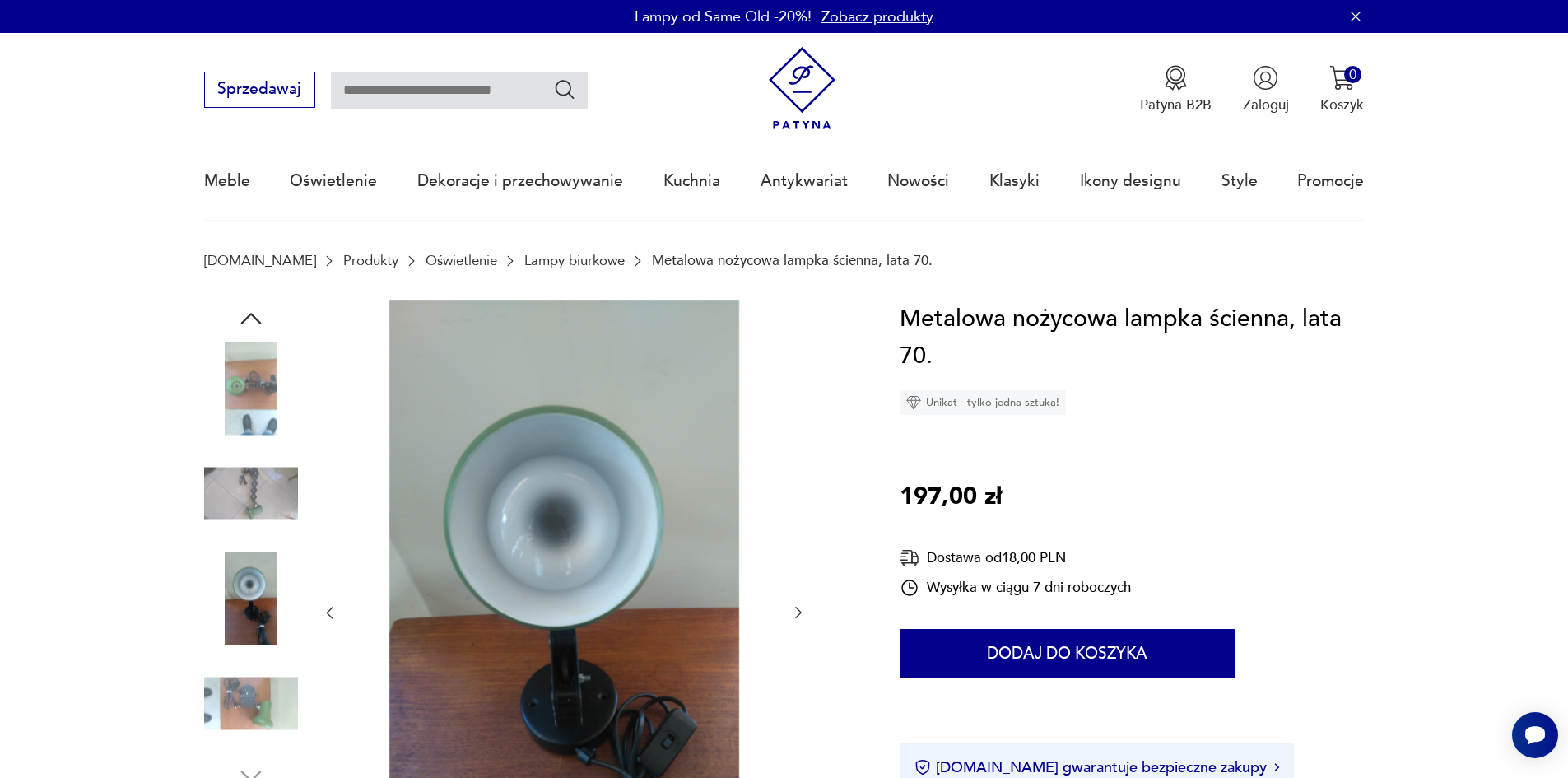
click at [238, 703] on img at bounding box center [250, 702] width 94 height 94
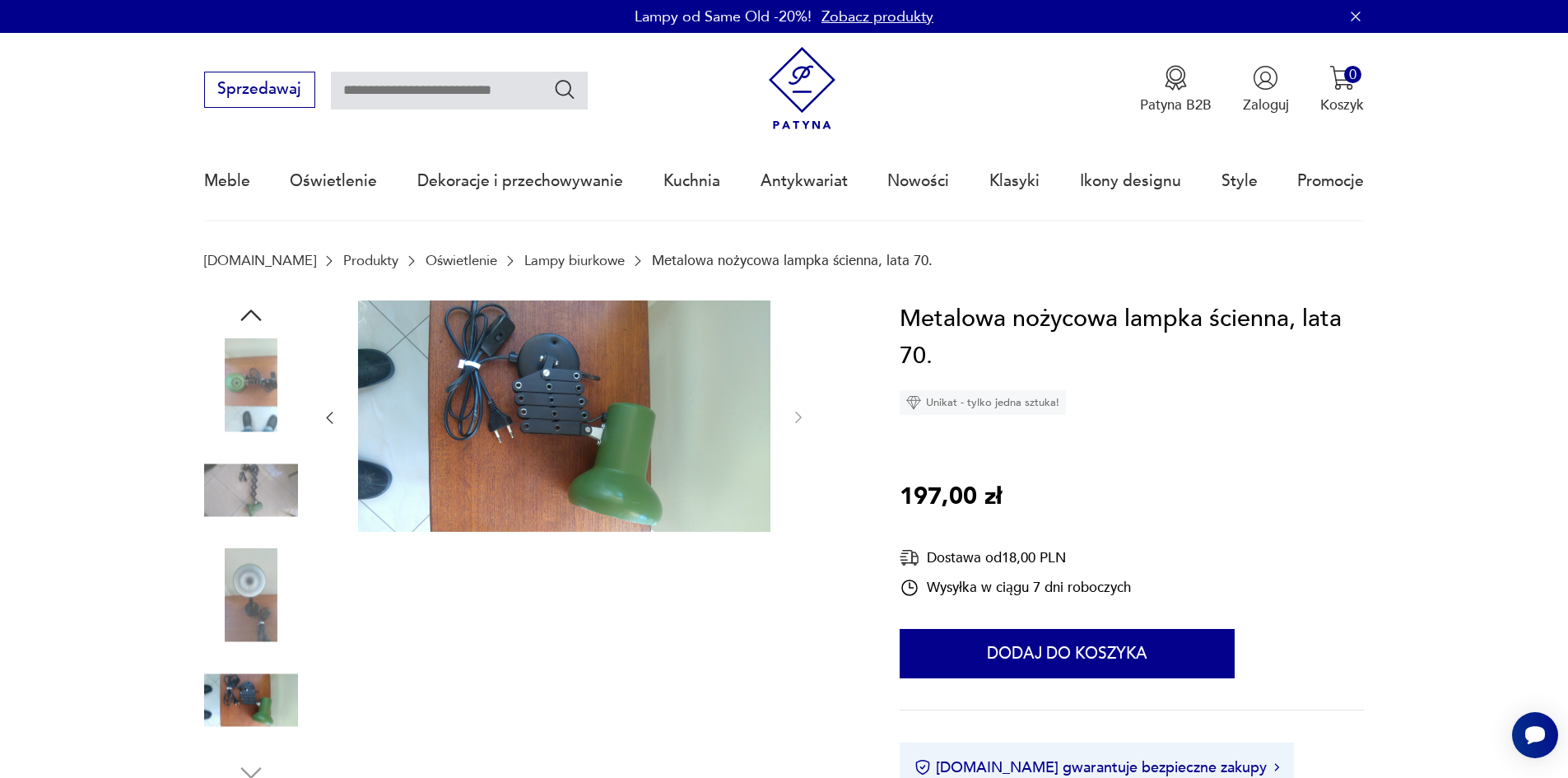
click at [242, 390] on img at bounding box center [250, 385] width 94 height 94
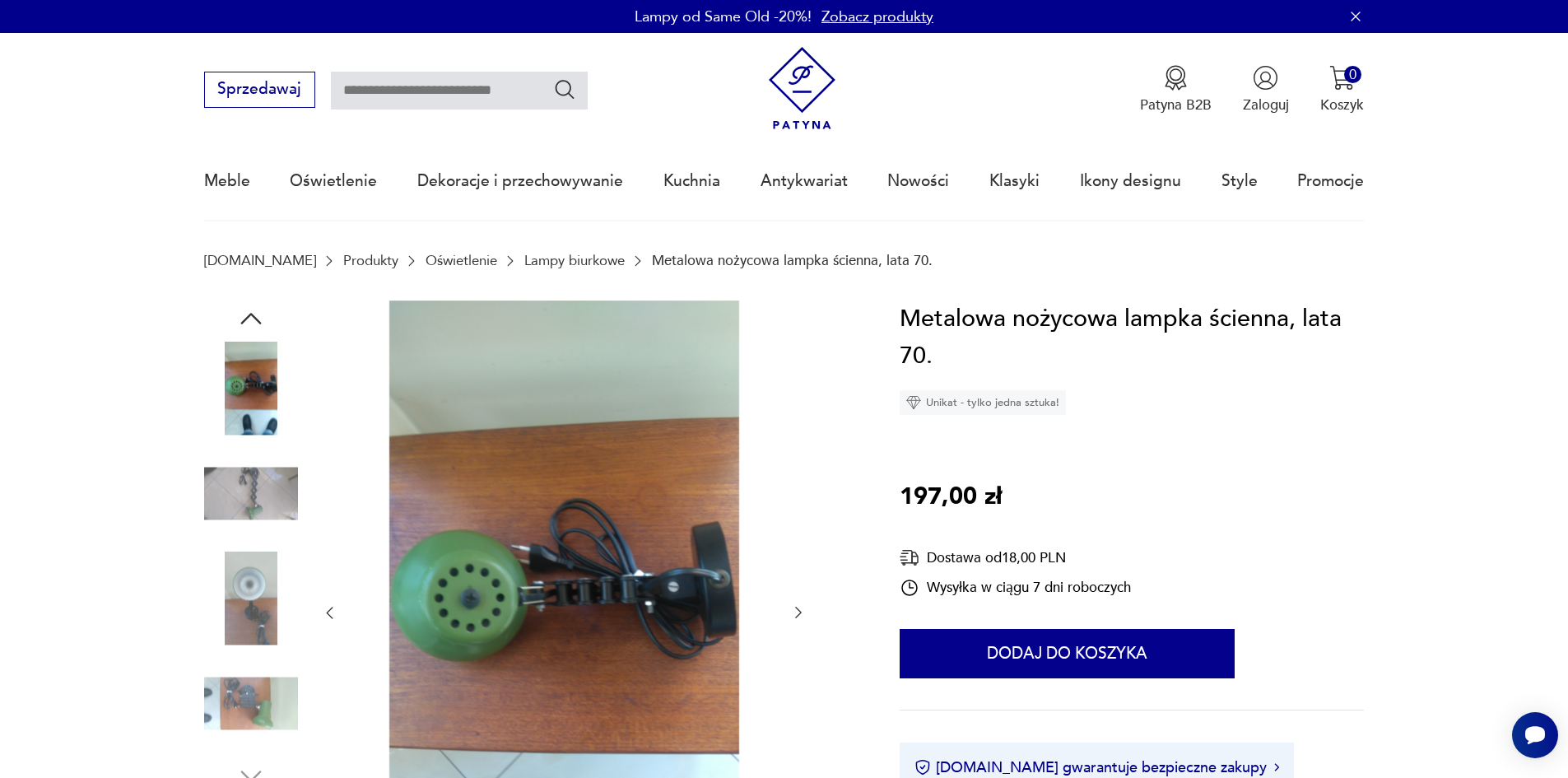
click at [250, 316] on icon "button" at bounding box center [250, 318] width 21 height 11
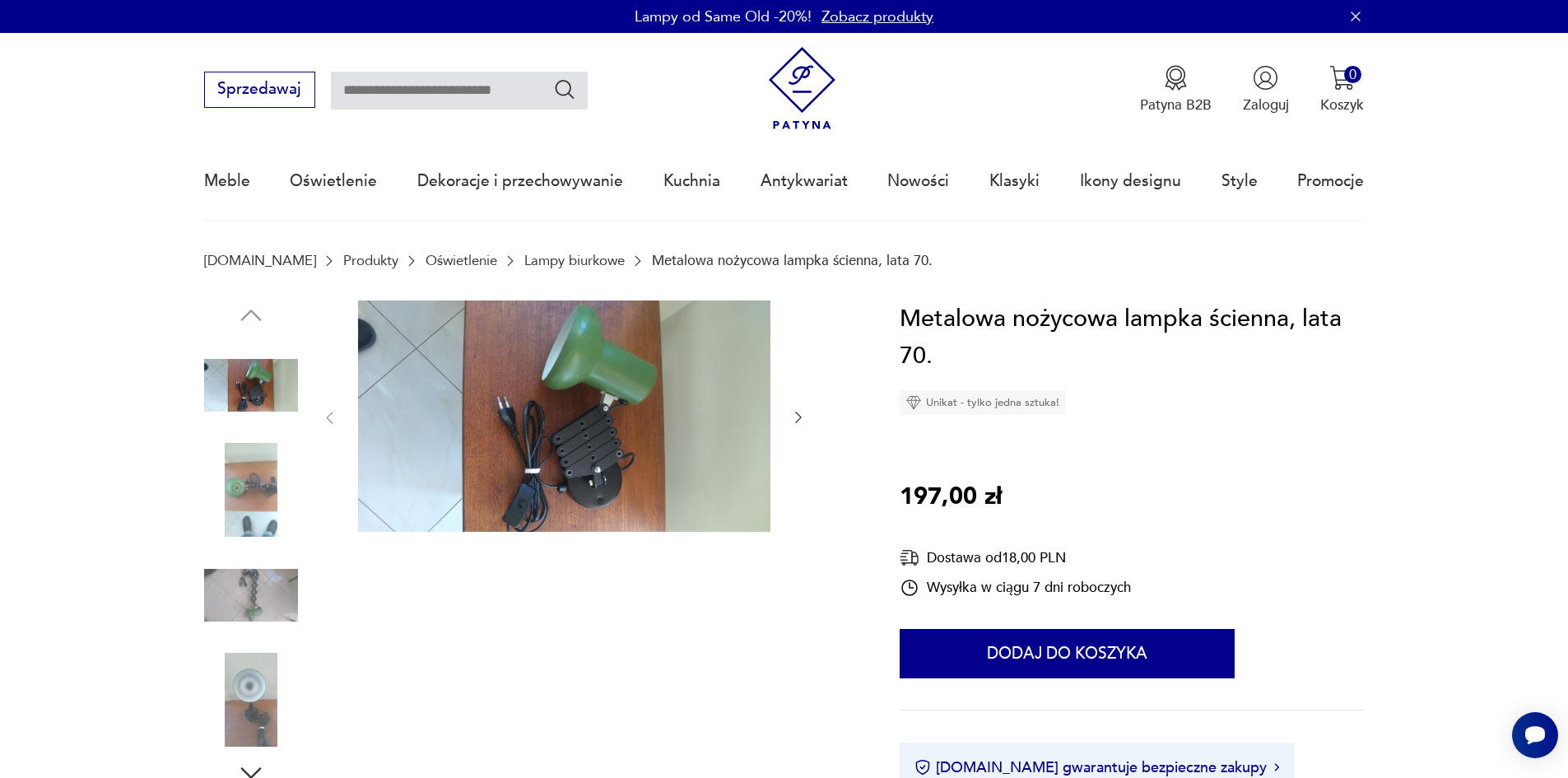
click at [250, 381] on img at bounding box center [250, 385] width 94 height 94
click at [629, 456] on img at bounding box center [564, 417] width 412 height 232
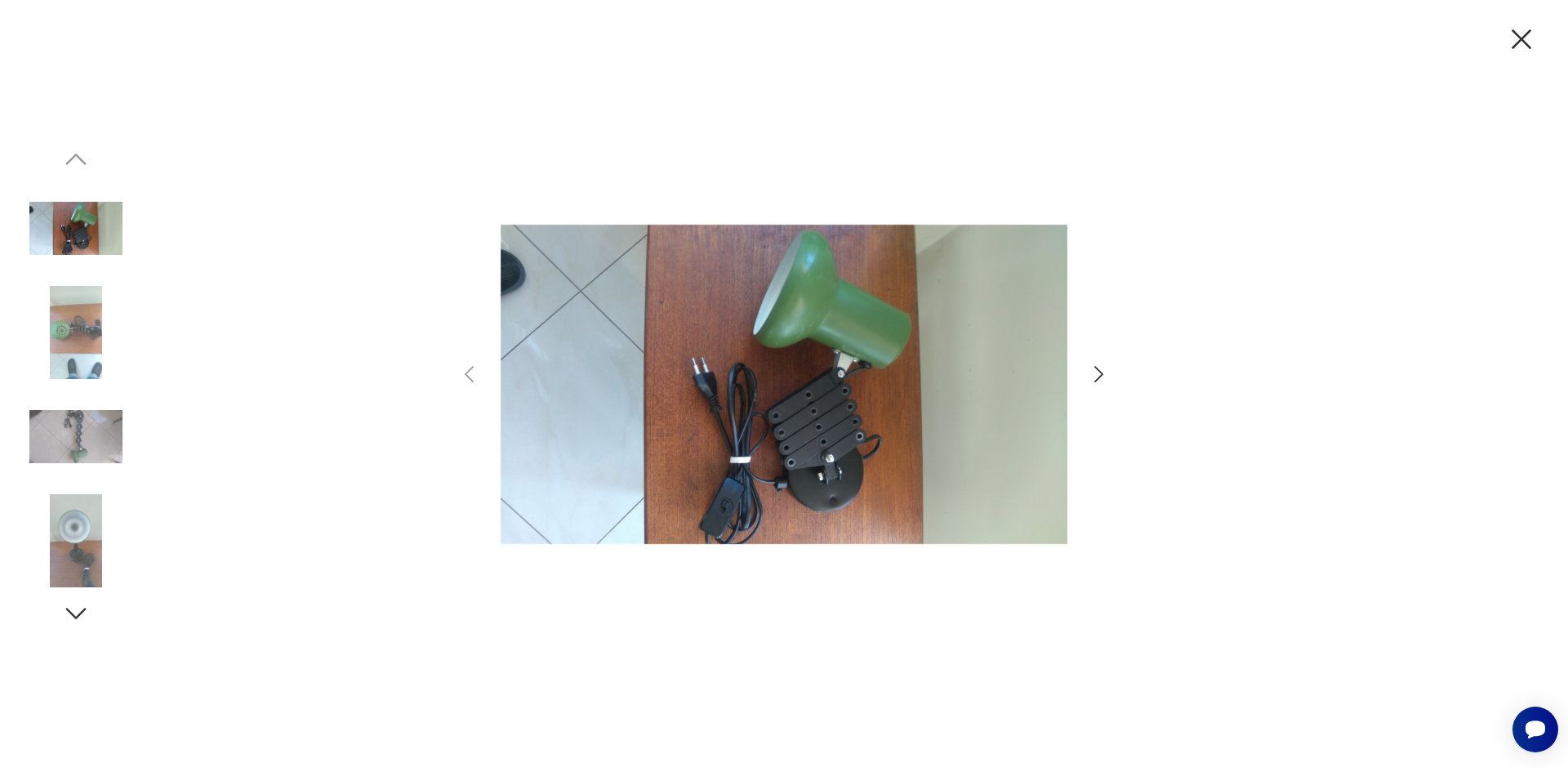
click at [811, 468] on img at bounding box center [784, 384] width 567 height 617
click at [1099, 370] on icon "button" at bounding box center [1099, 374] width 9 height 16
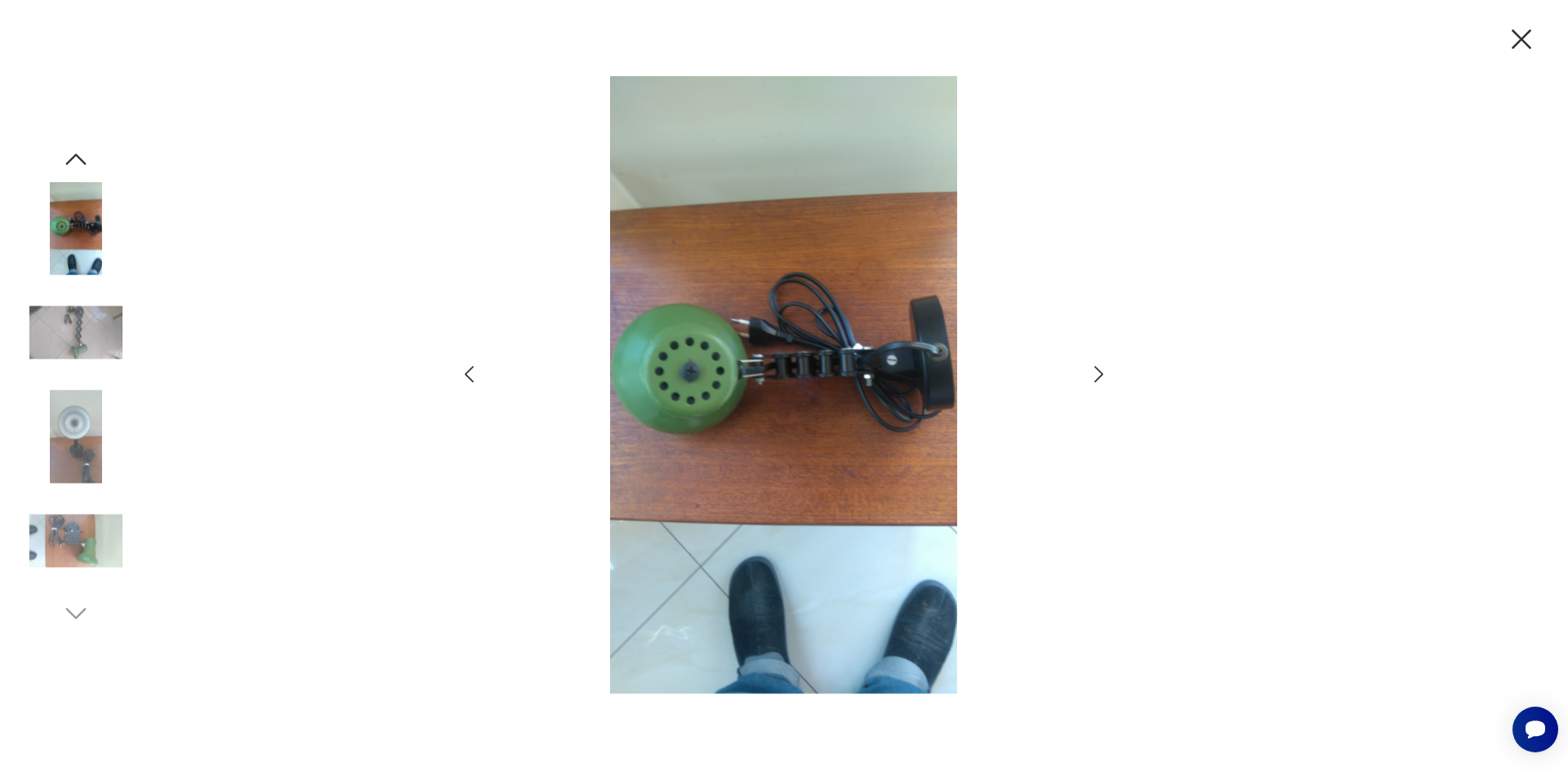
click at [1099, 370] on icon "button" at bounding box center [1099, 374] width 9 height 16
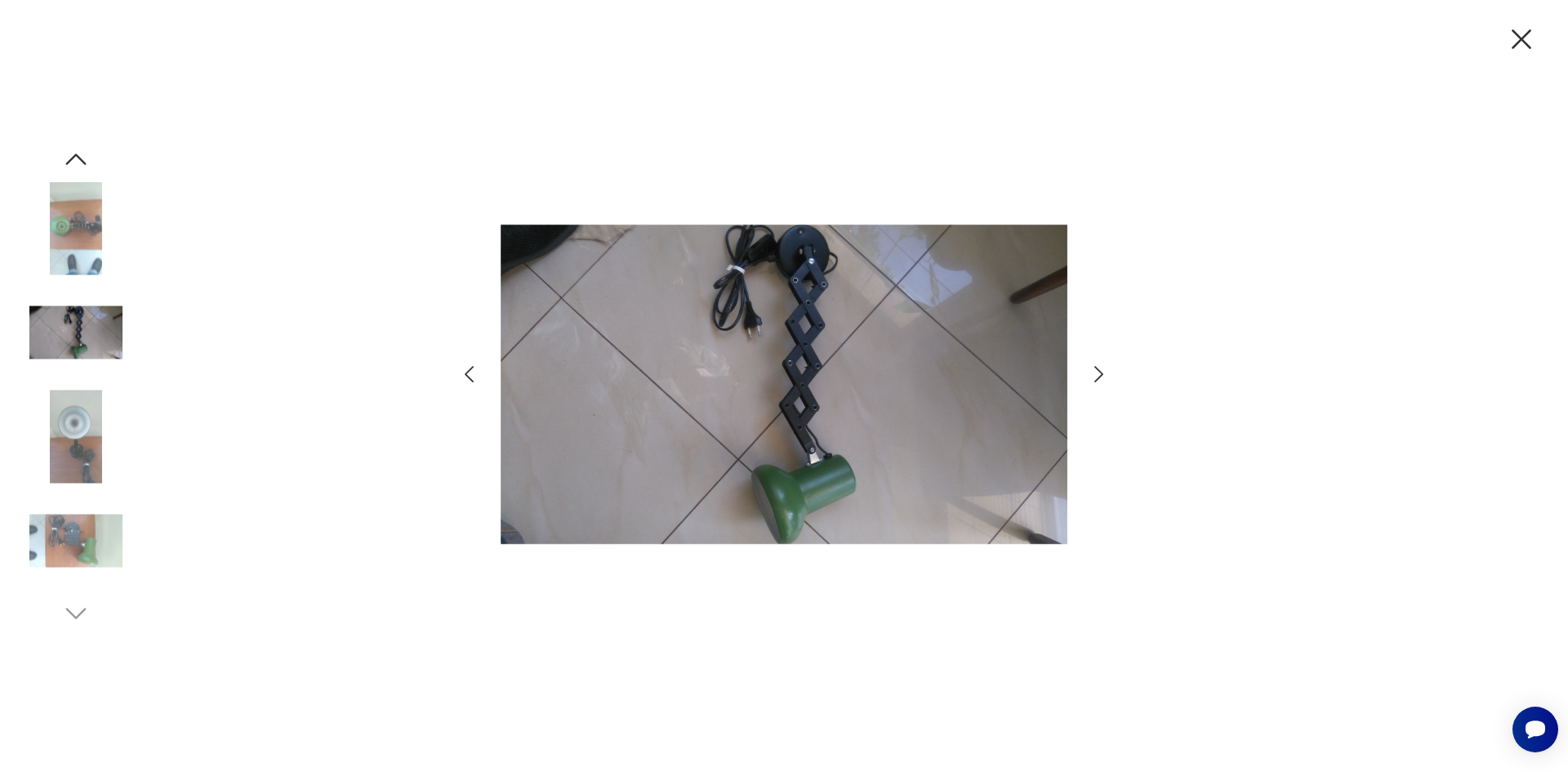
click at [1099, 370] on icon "button" at bounding box center [1099, 374] width 9 height 16
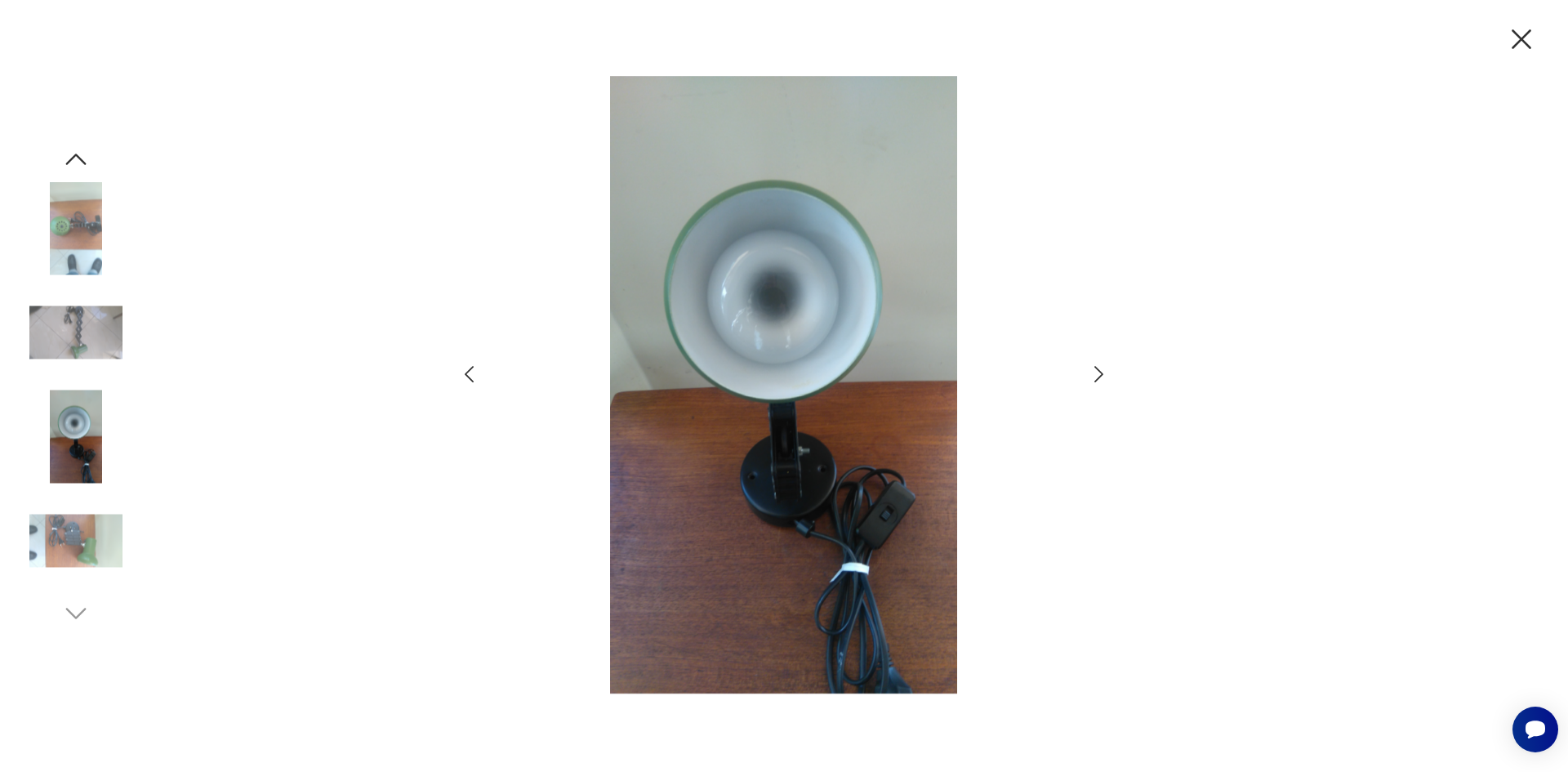
click at [1099, 370] on icon "button" at bounding box center [1099, 374] width 9 height 16
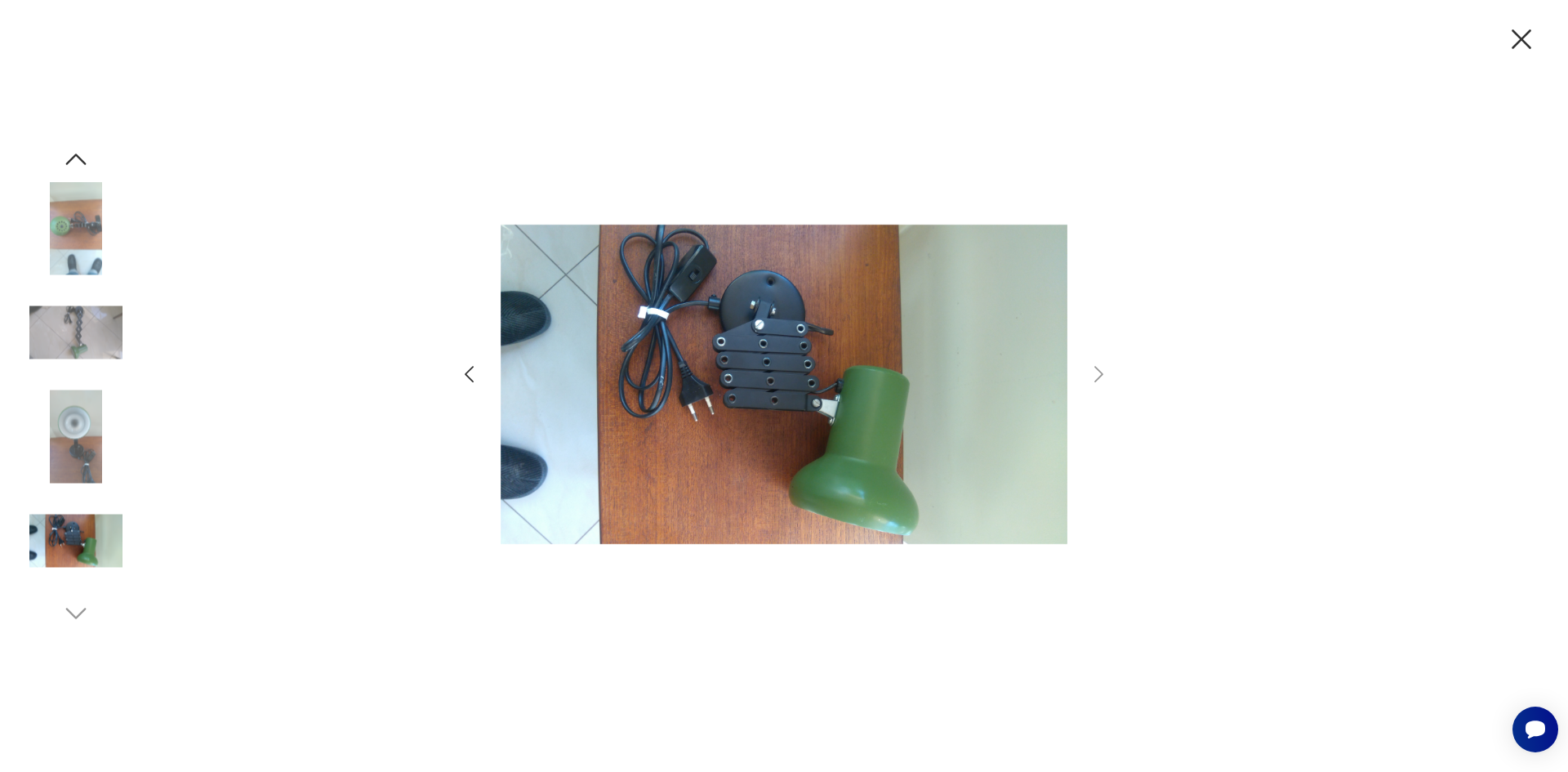
click at [1534, 50] on icon "button" at bounding box center [1521, 39] width 34 height 34
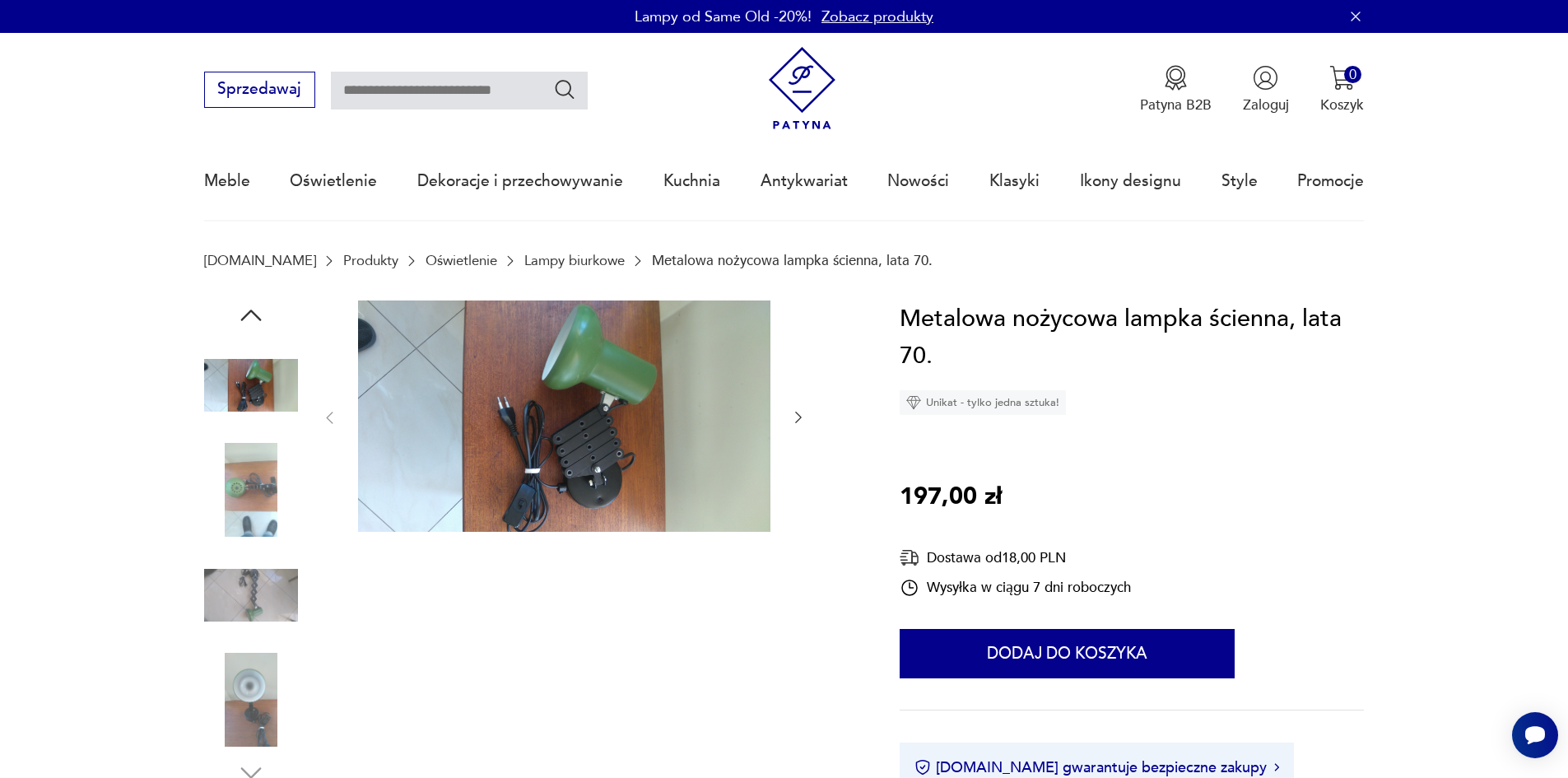
click at [1376, 461] on section "Opis produktu Średnica klosza 13 cm, rozciąga się od 17 cm -51 cm.Małe ślady uż…" at bounding box center [784, 756] width 1568 height 912
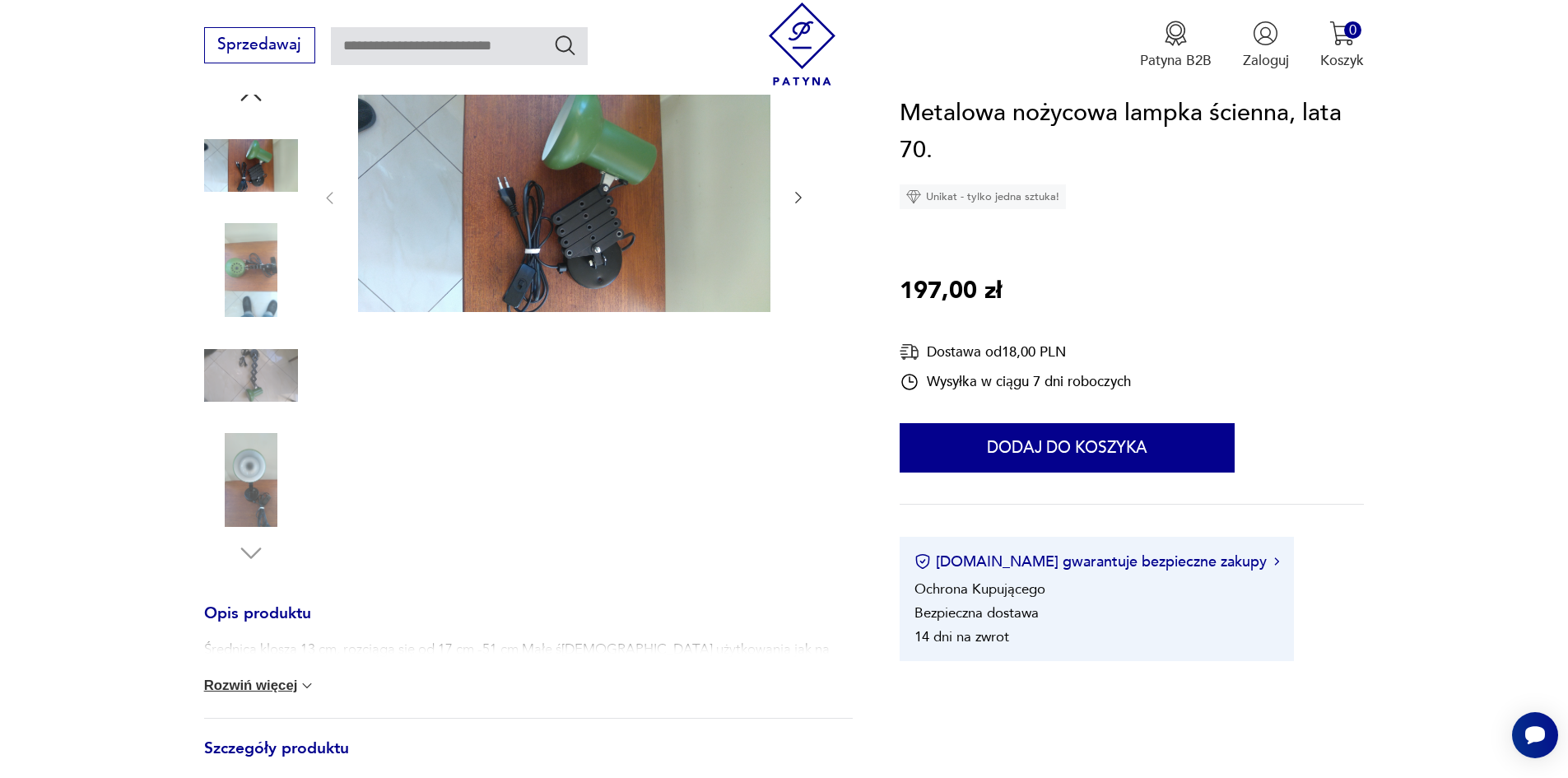
scroll to position [439, 0]
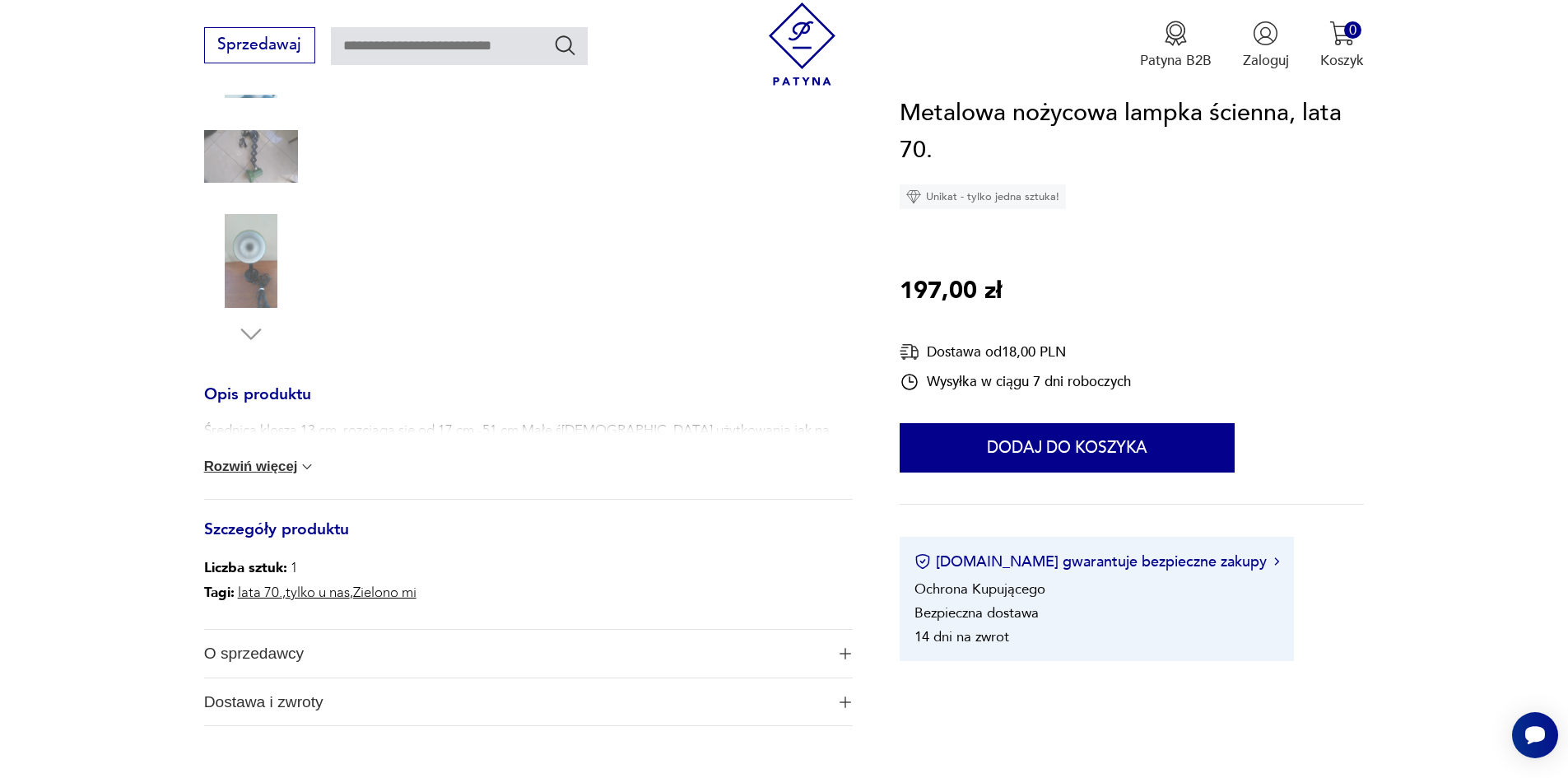
click at [318, 658] on span "O sprzedawcy" at bounding box center [515, 653] width 621 height 47
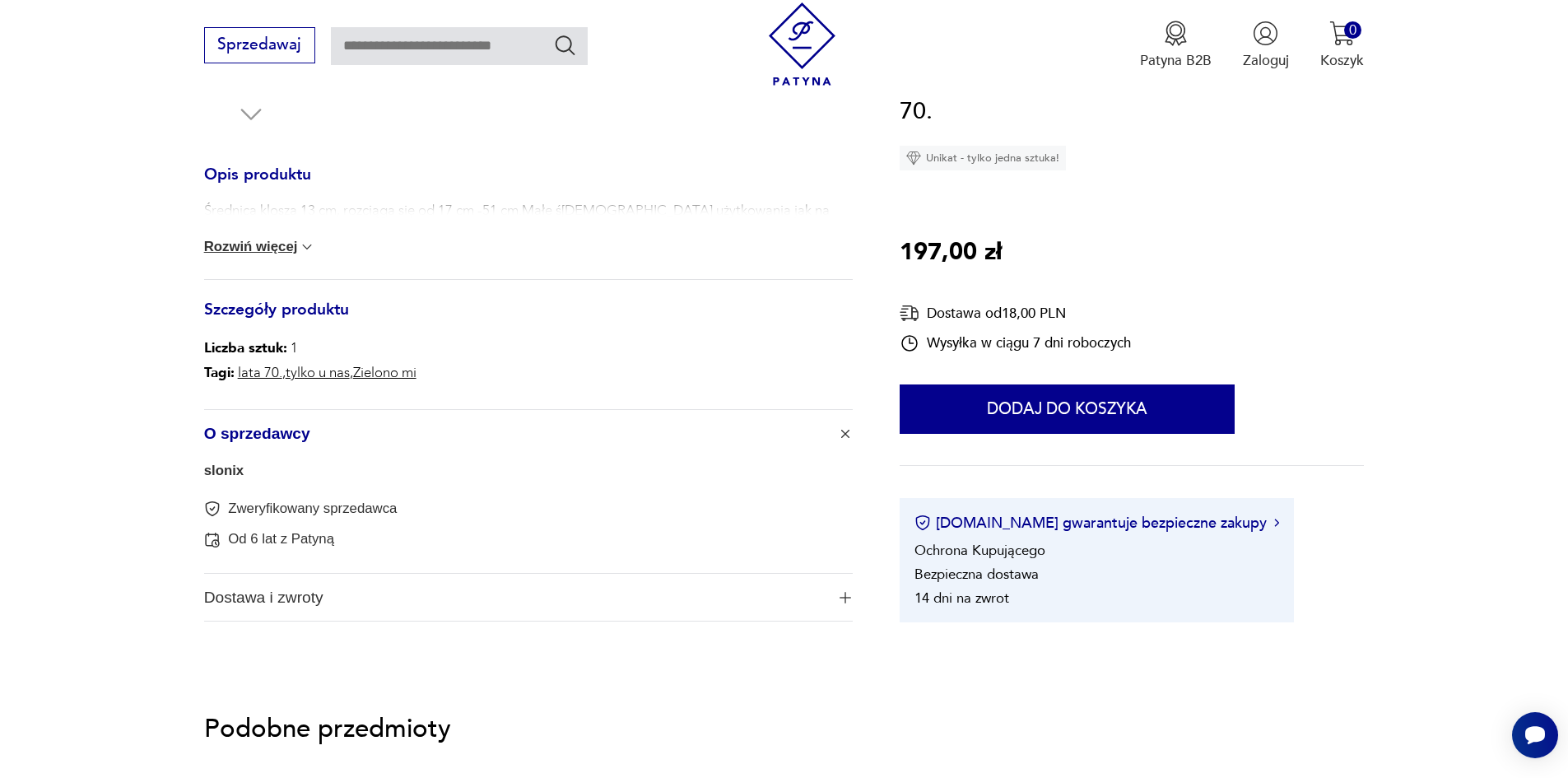
scroll to position [0, 0]
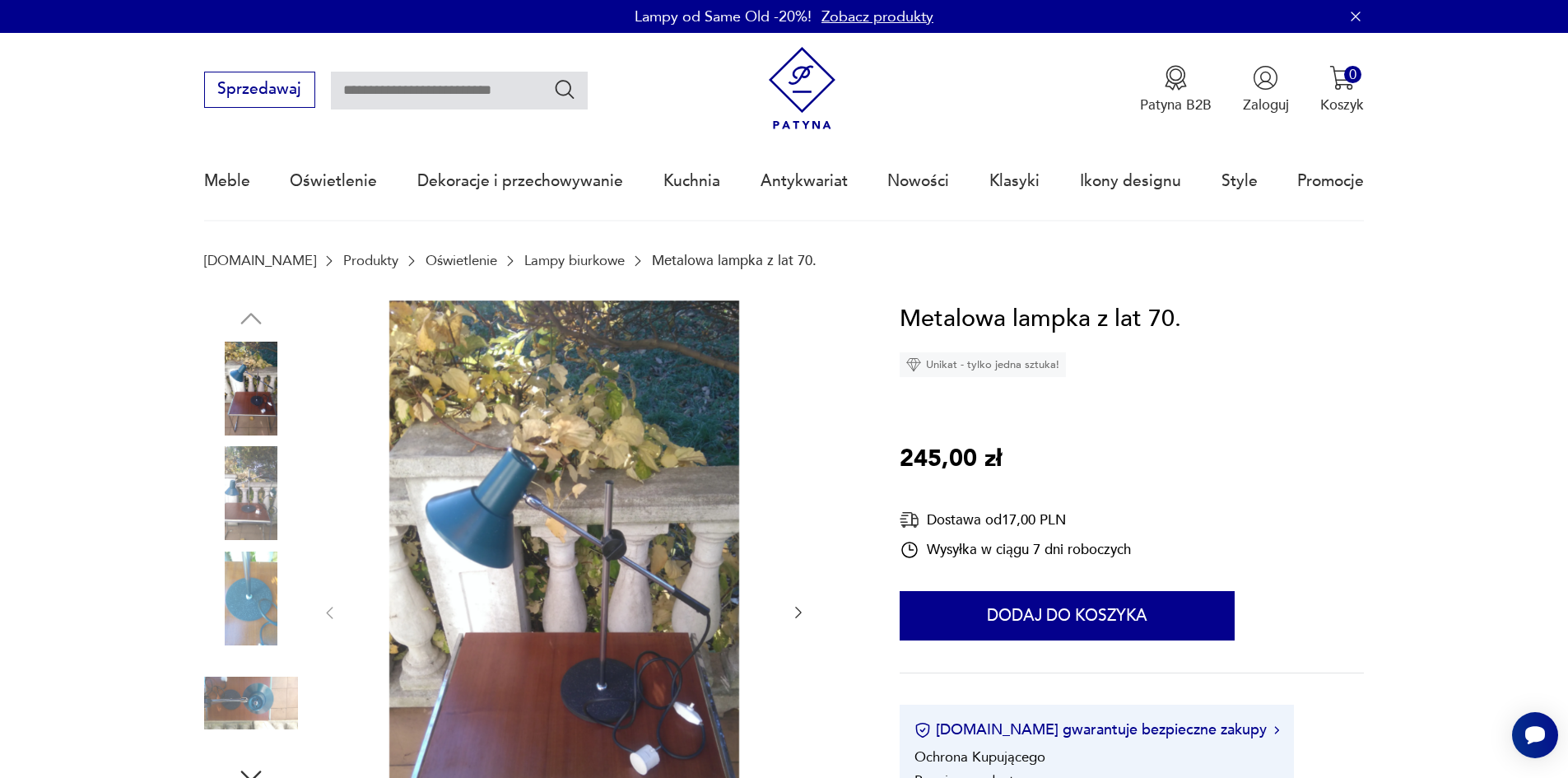
click at [244, 469] on img at bounding box center [250, 492] width 94 height 94
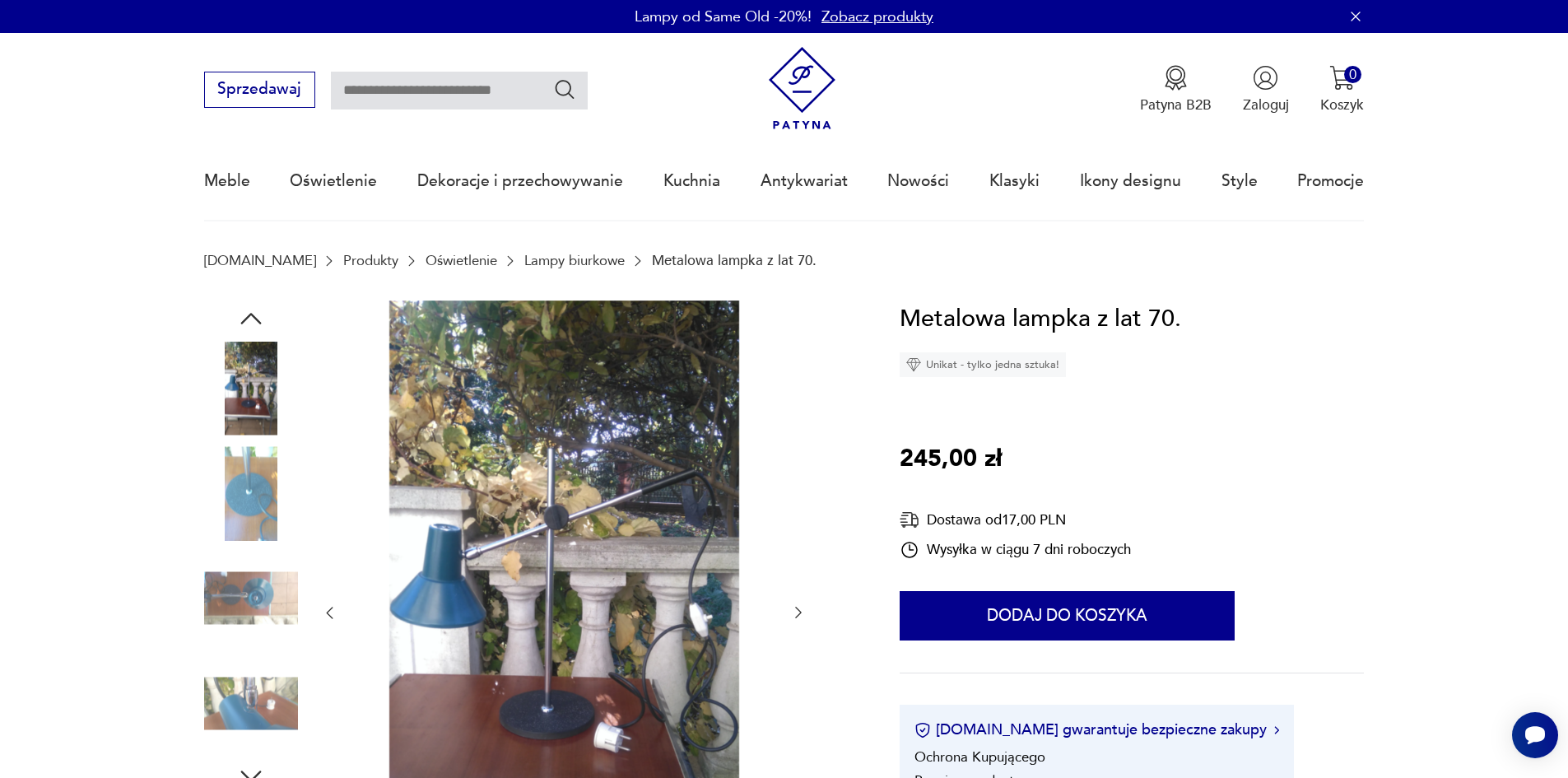
click at [571, 490] on img at bounding box center [564, 611] width 412 height 622
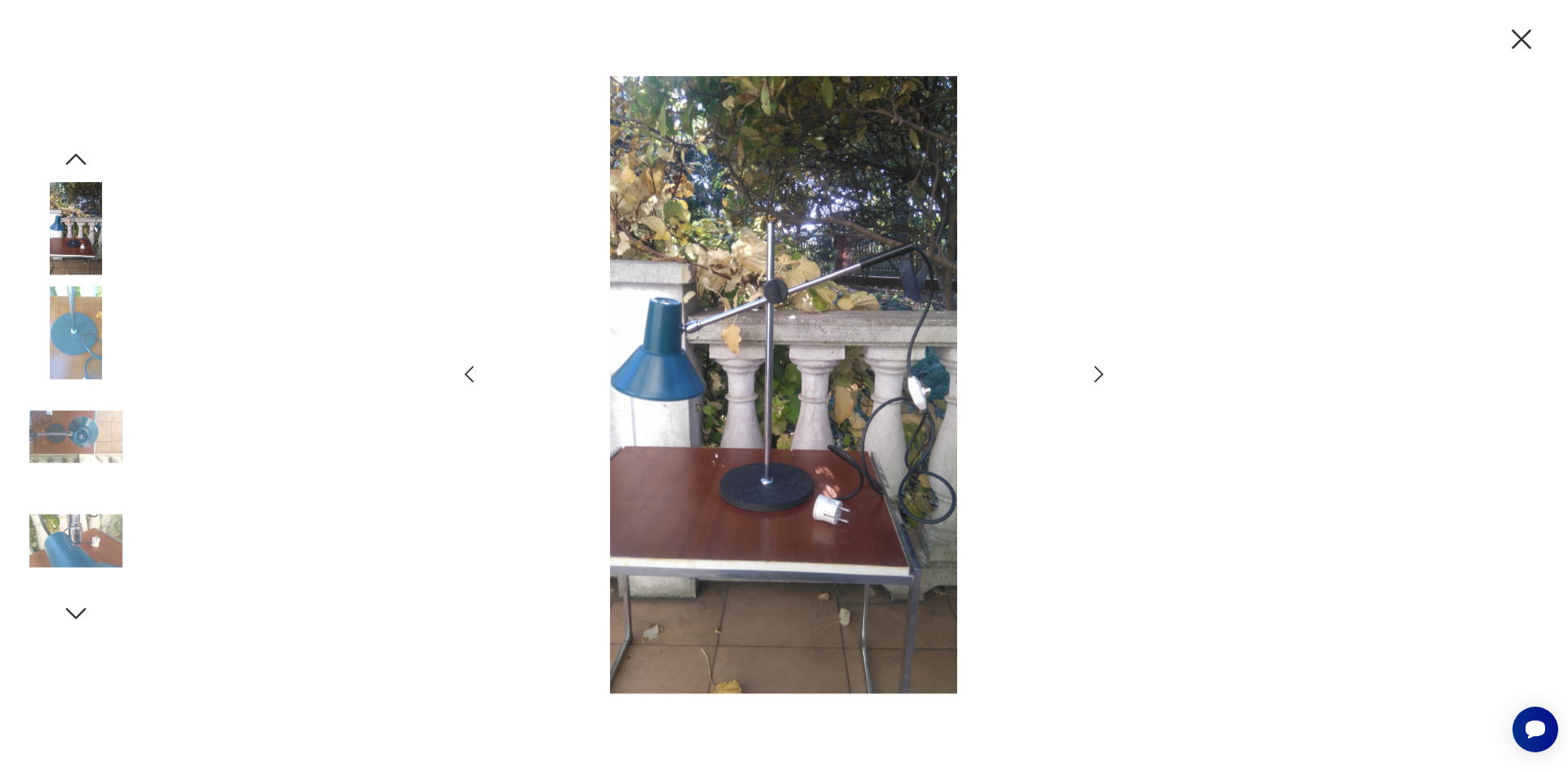
click at [1110, 371] on icon "button" at bounding box center [1099, 375] width 24 height 24
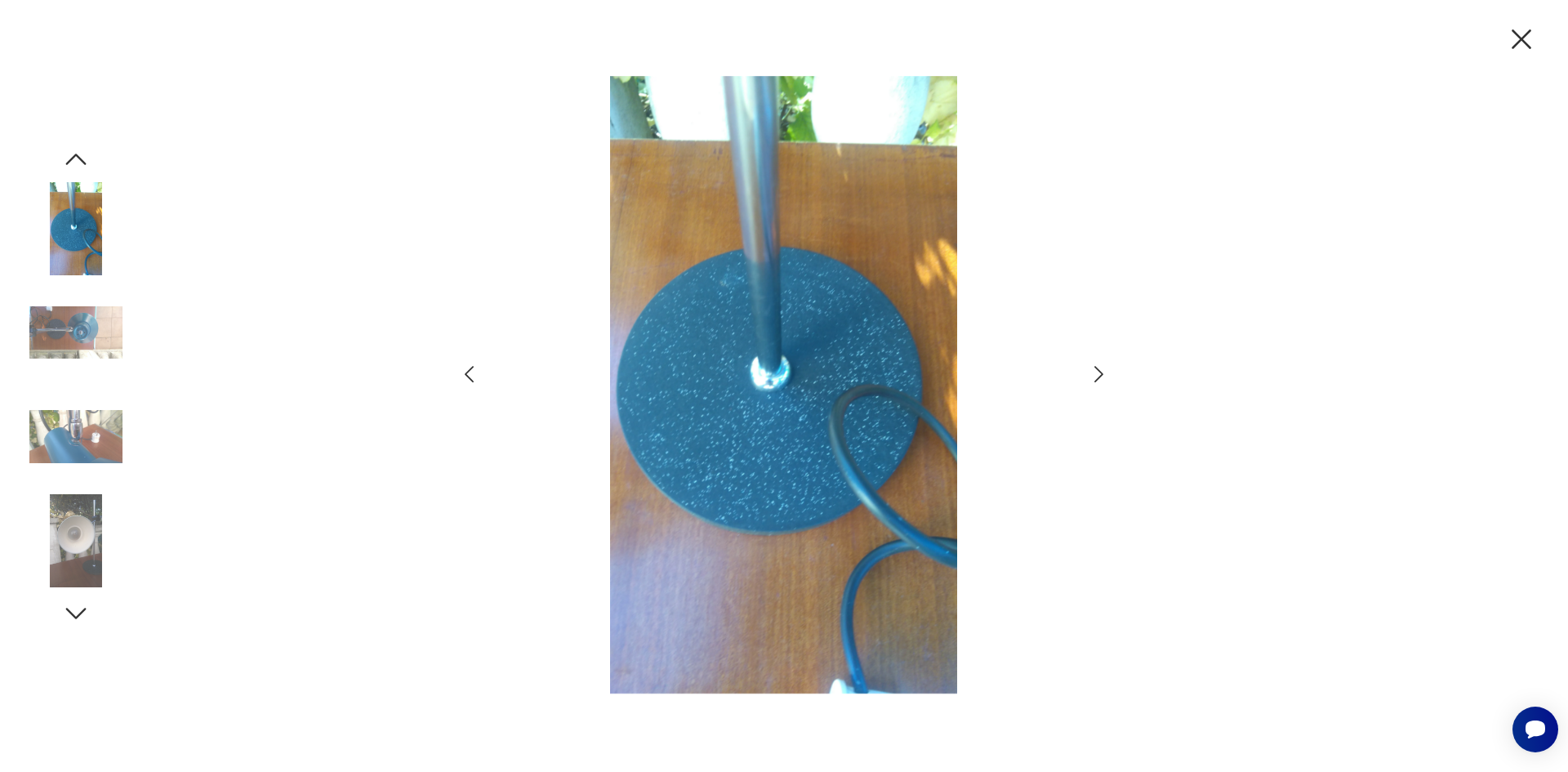
click at [1110, 371] on icon "button" at bounding box center [1099, 375] width 24 height 24
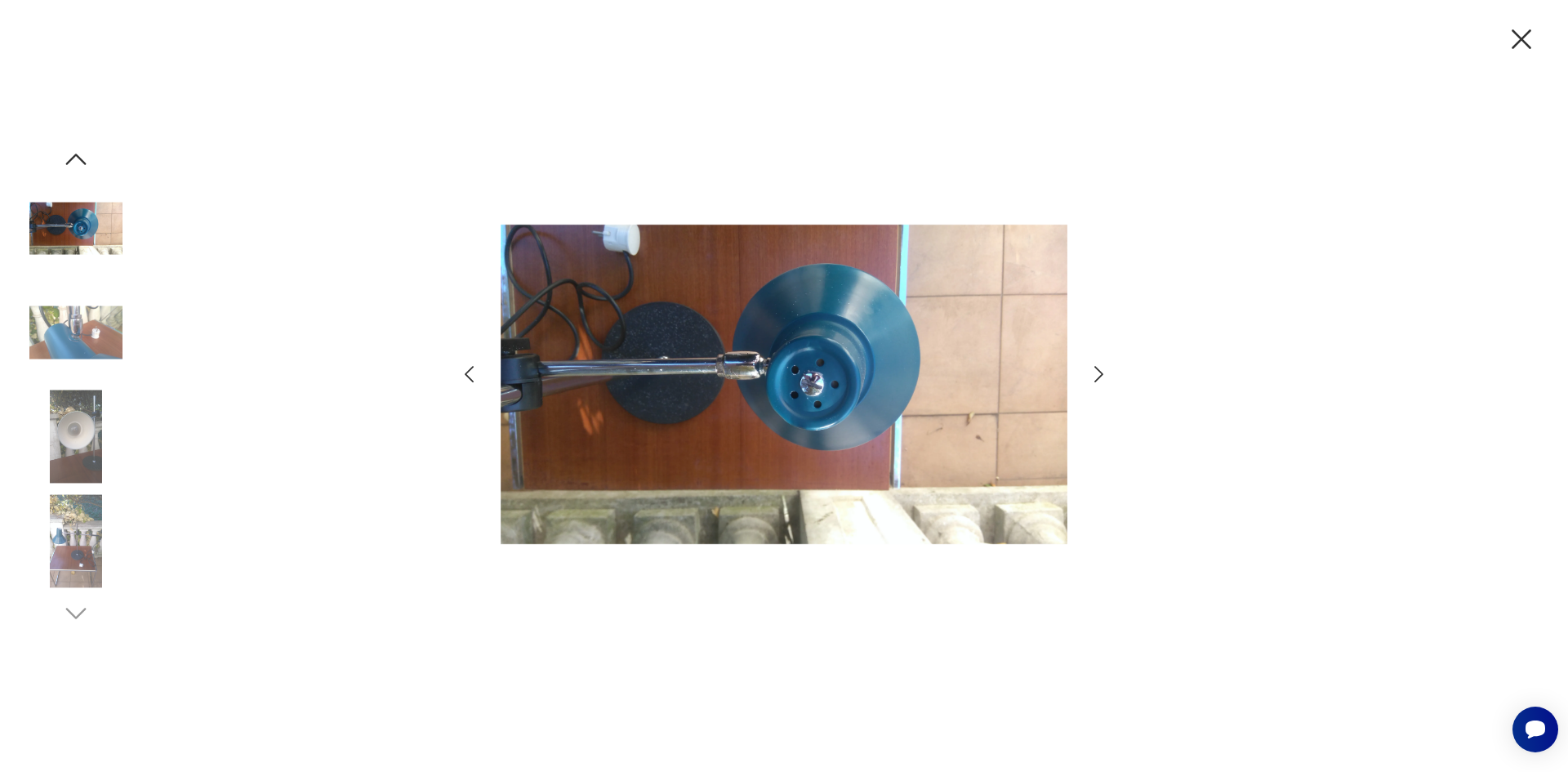
click at [1110, 371] on icon "button" at bounding box center [1099, 375] width 24 height 24
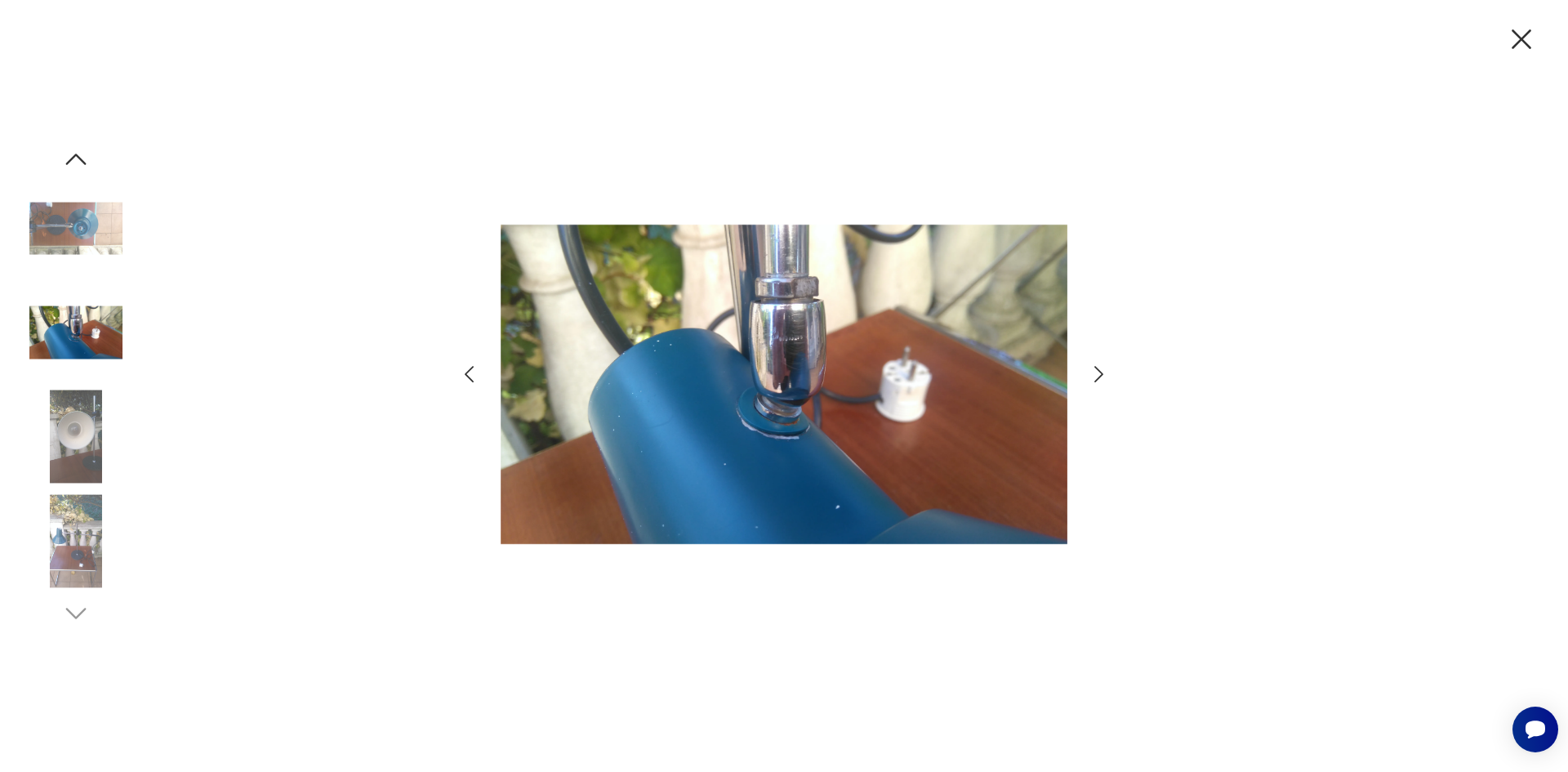
click at [1110, 371] on div at bounding box center [784, 386] width 1568 height 772
click at [1102, 373] on icon "button" at bounding box center [1099, 374] width 9 height 16
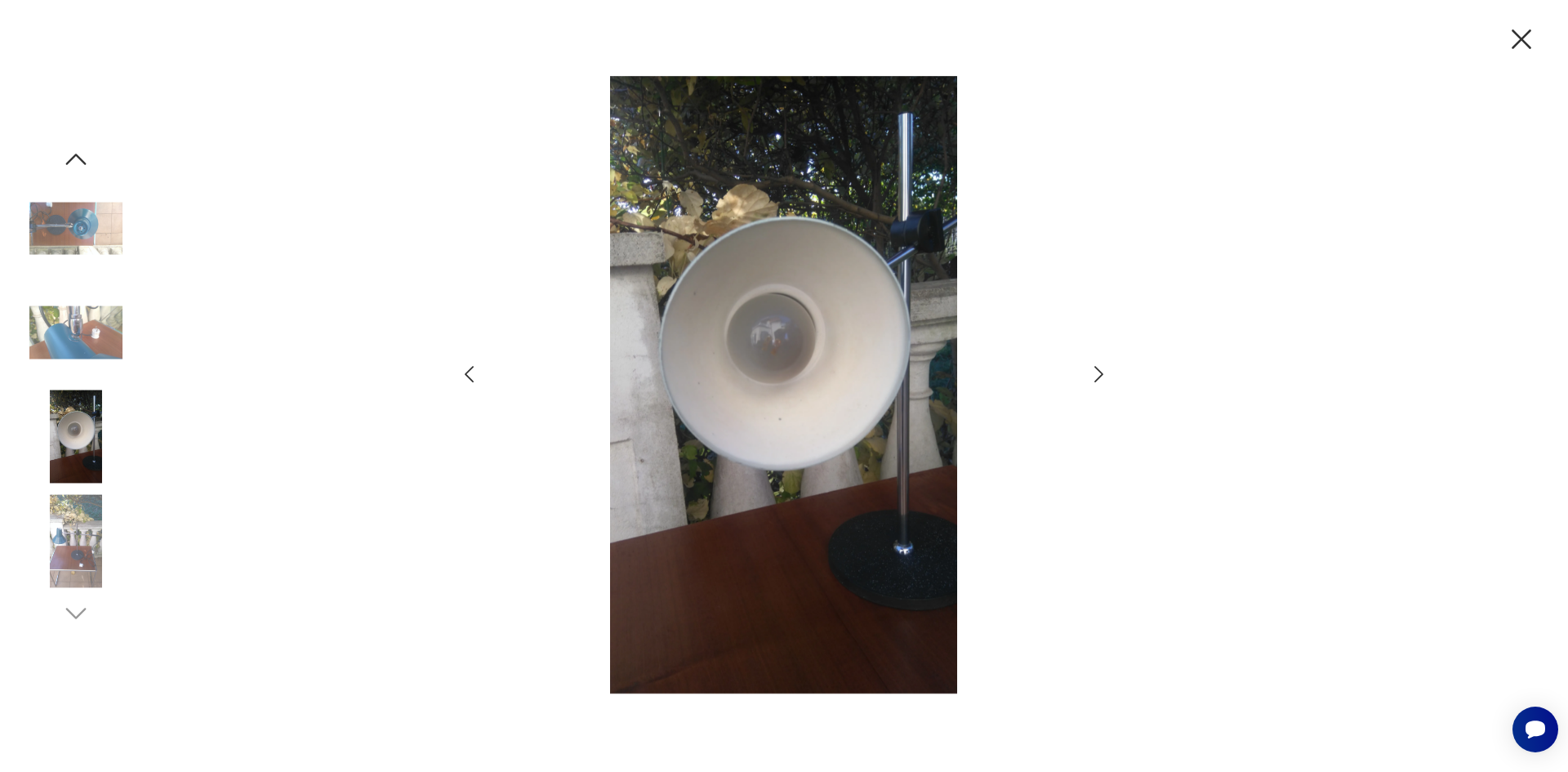
click at [1102, 373] on icon "button" at bounding box center [1099, 374] width 9 height 16
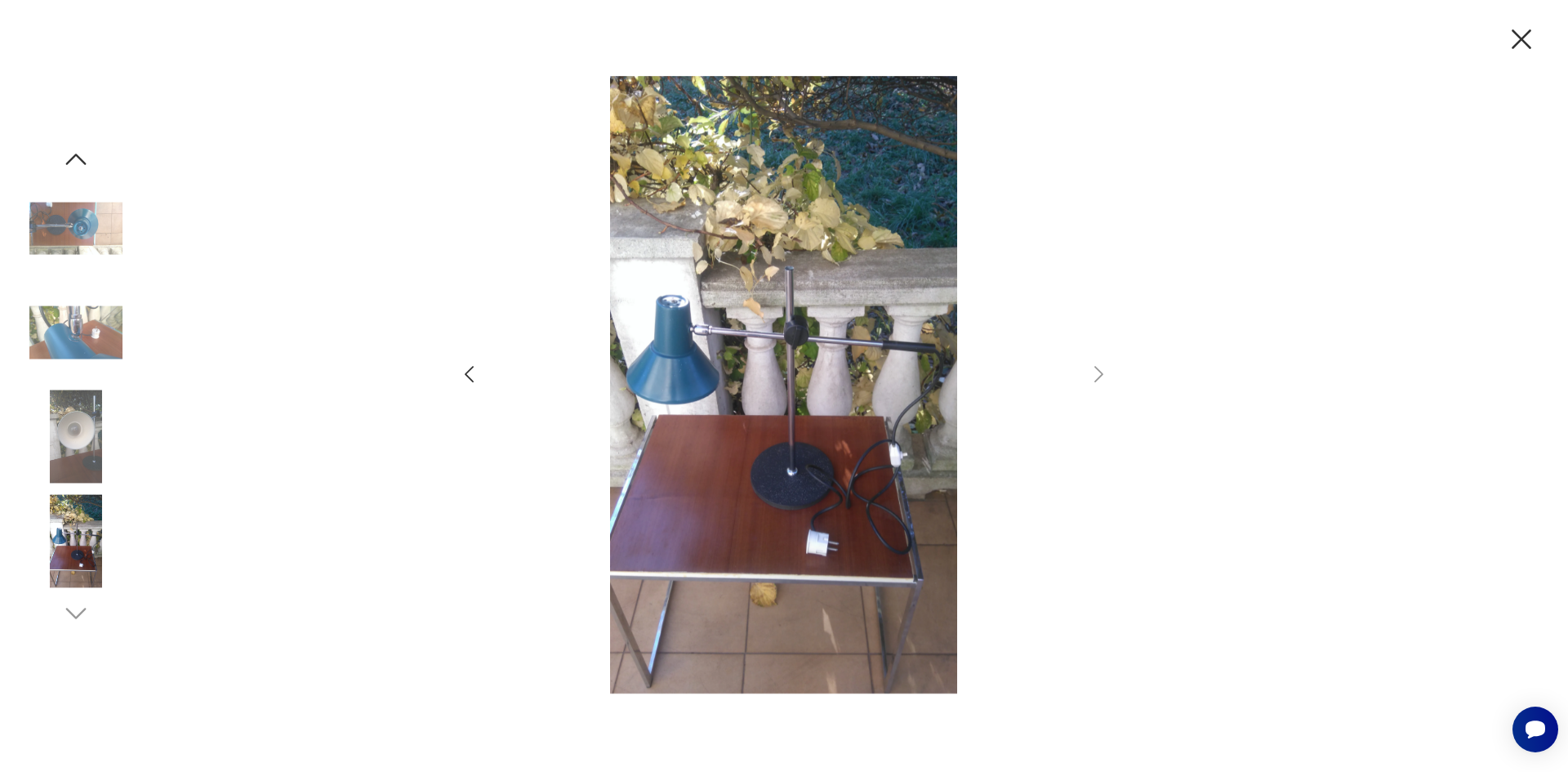
click at [1519, 50] on icon "button" at bounding box center [1521, 39] width 34 height 34
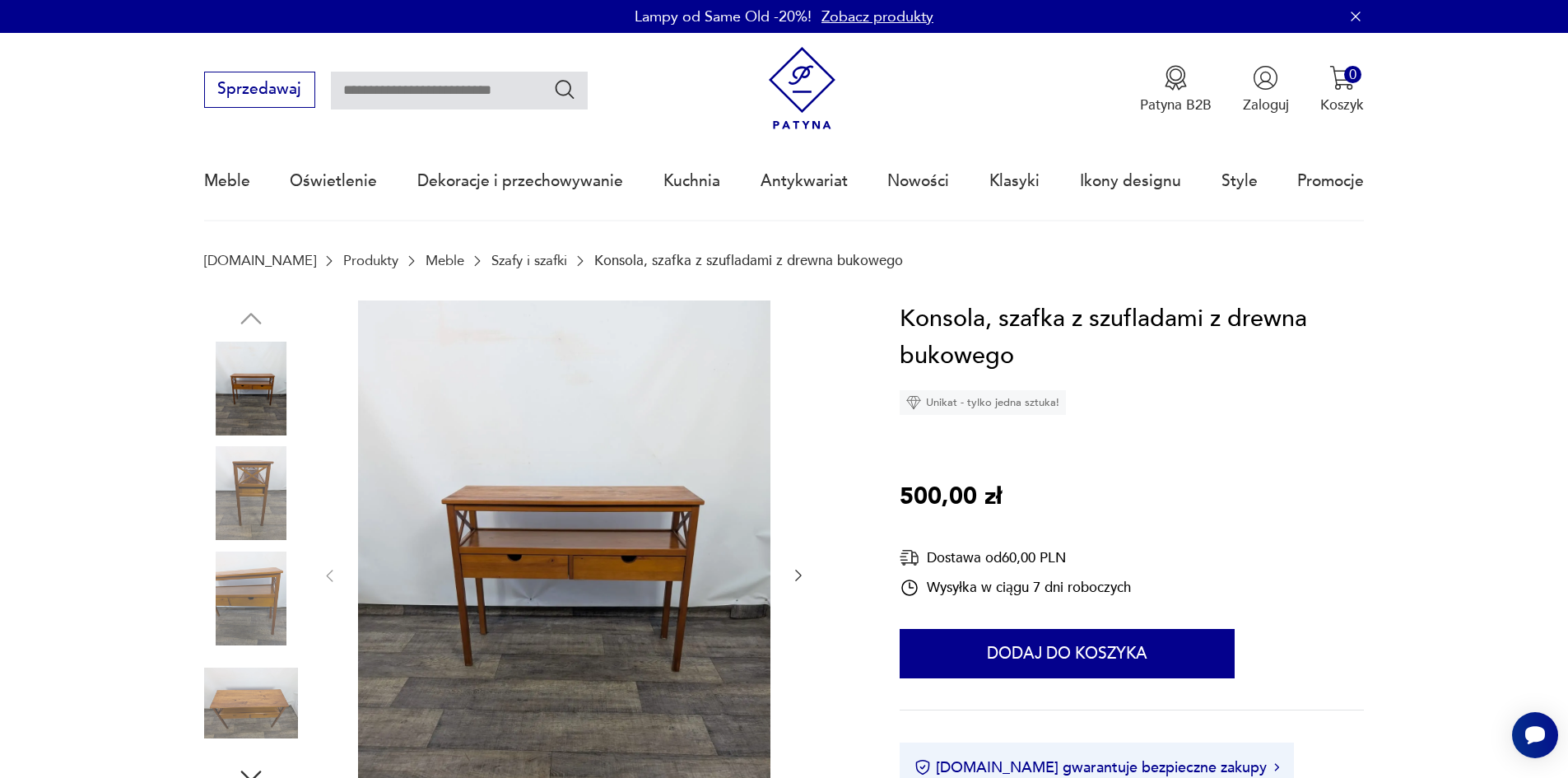
click at [799, 577] on icon "button" at bounding box center [798, 575] width 16 height 16
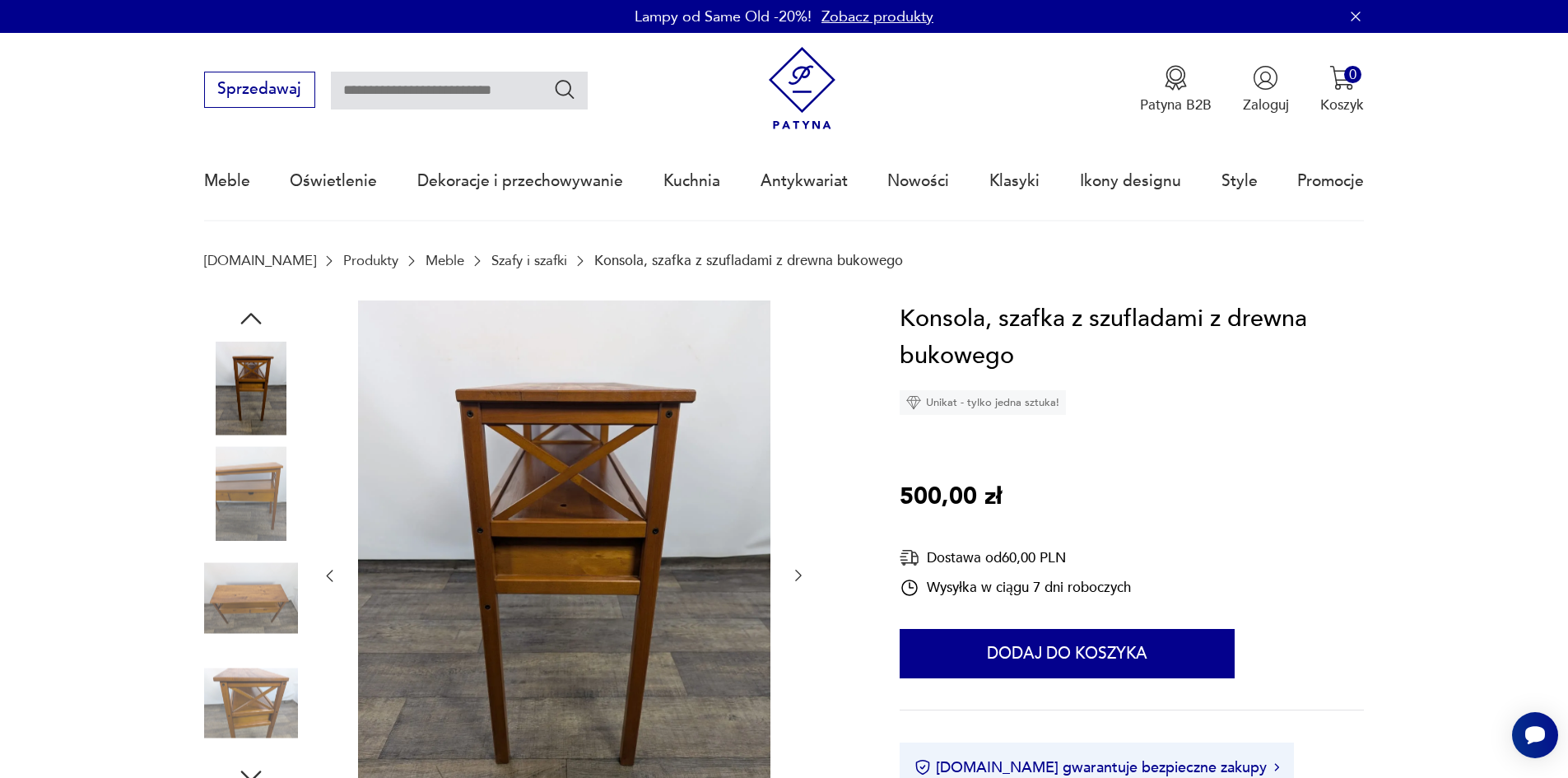
click at [571, 534] on img at bounding box center [564, 574] width 412 height 548
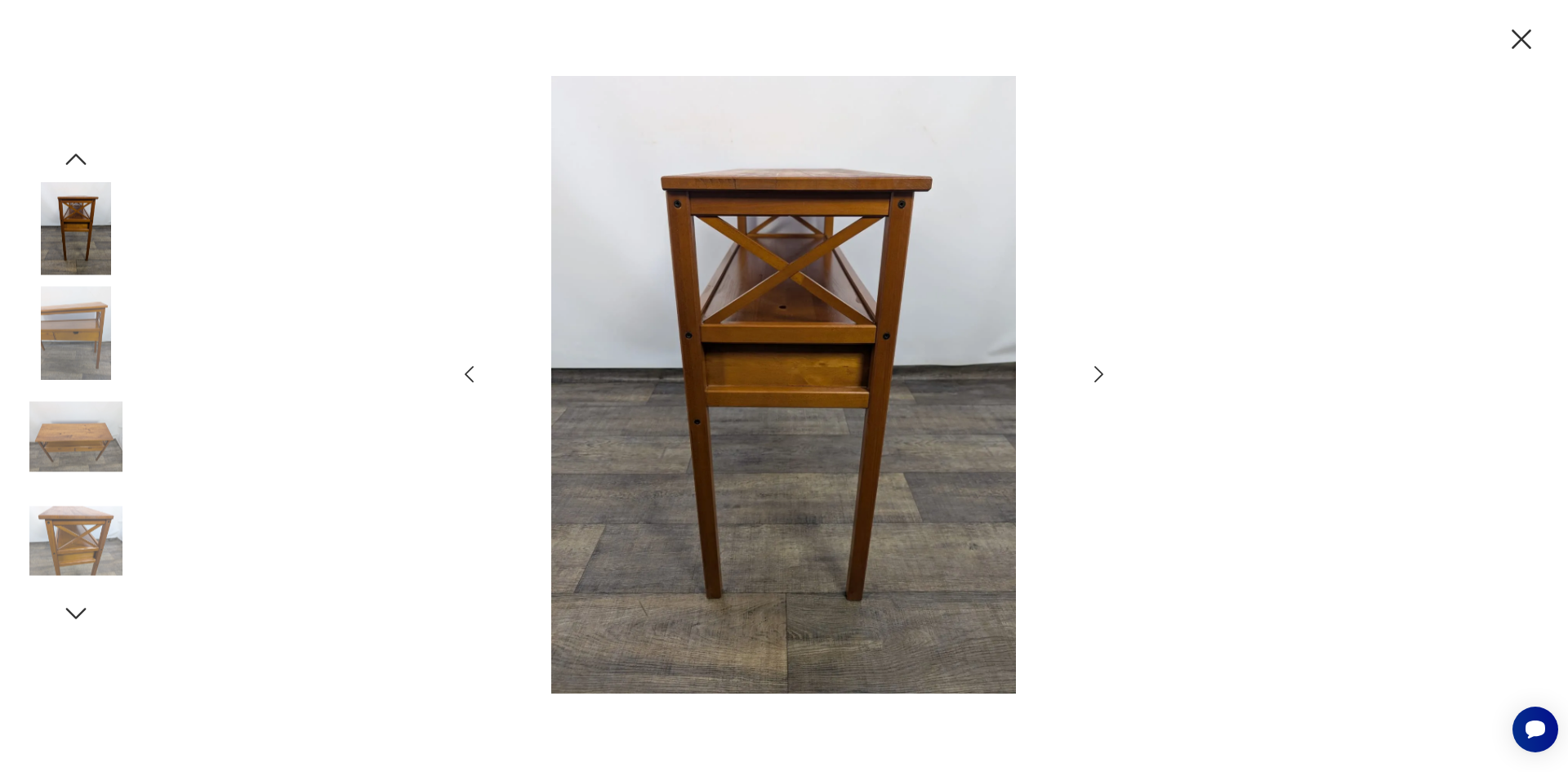
click at [1099, 371] on icon "button" at bounding box center [1099, 374] width 9 height 16
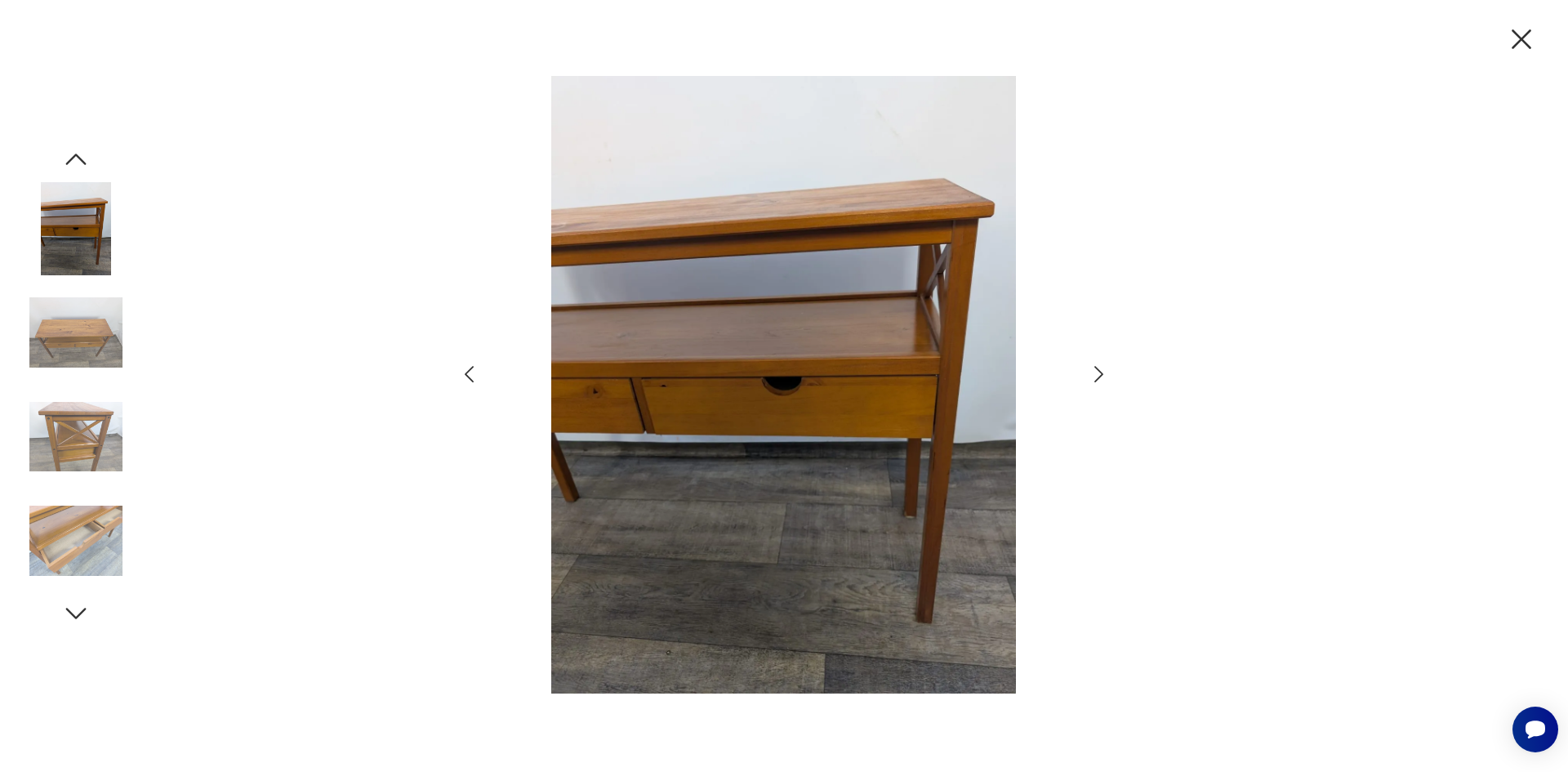
click at [1099, 371] on icon "button" at bounding box center [1099, 374] width 9 height 16
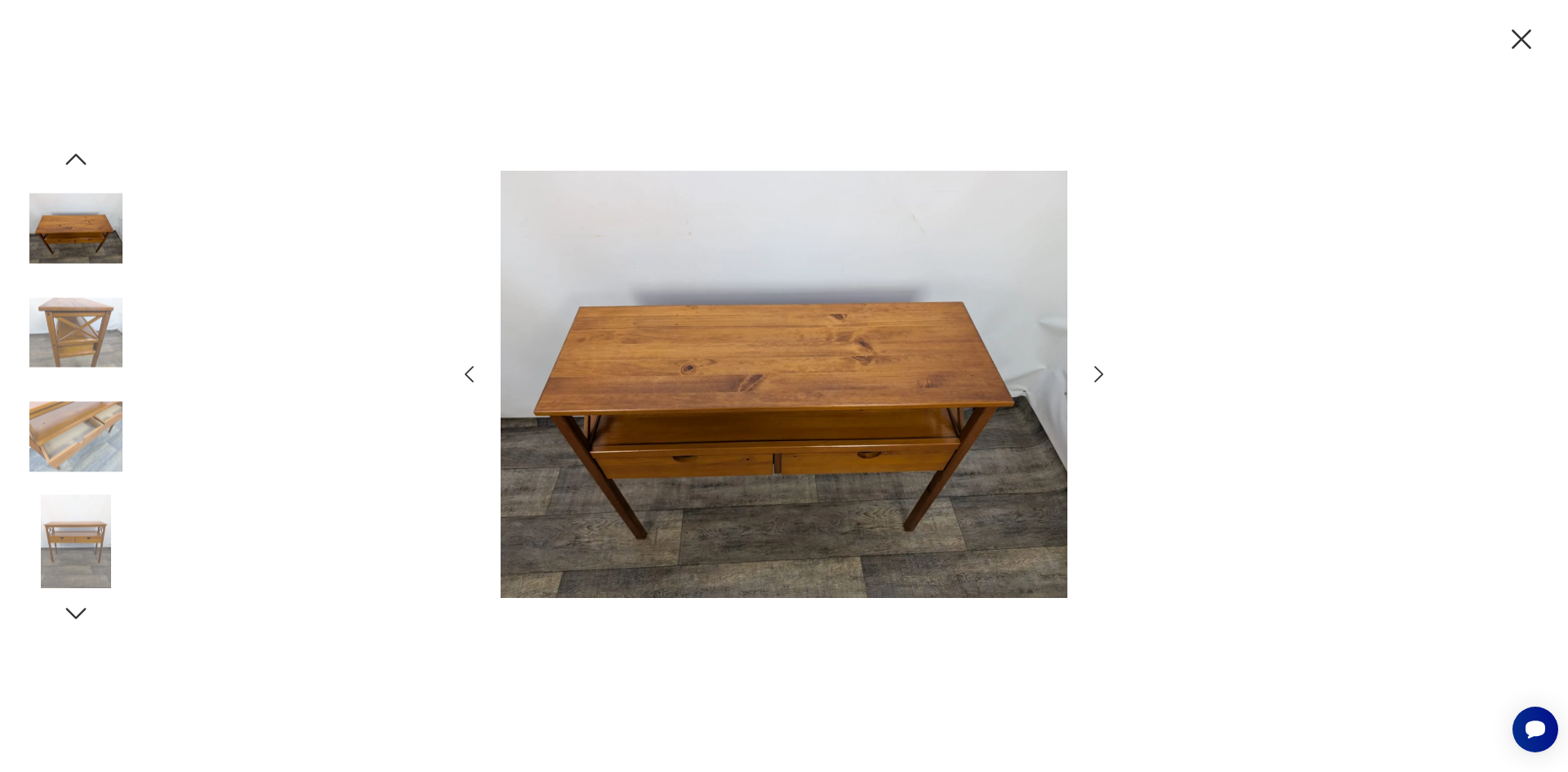
click at [1099, 371] on icon "button" at bounding box center [1099, 374] width 9 height 16
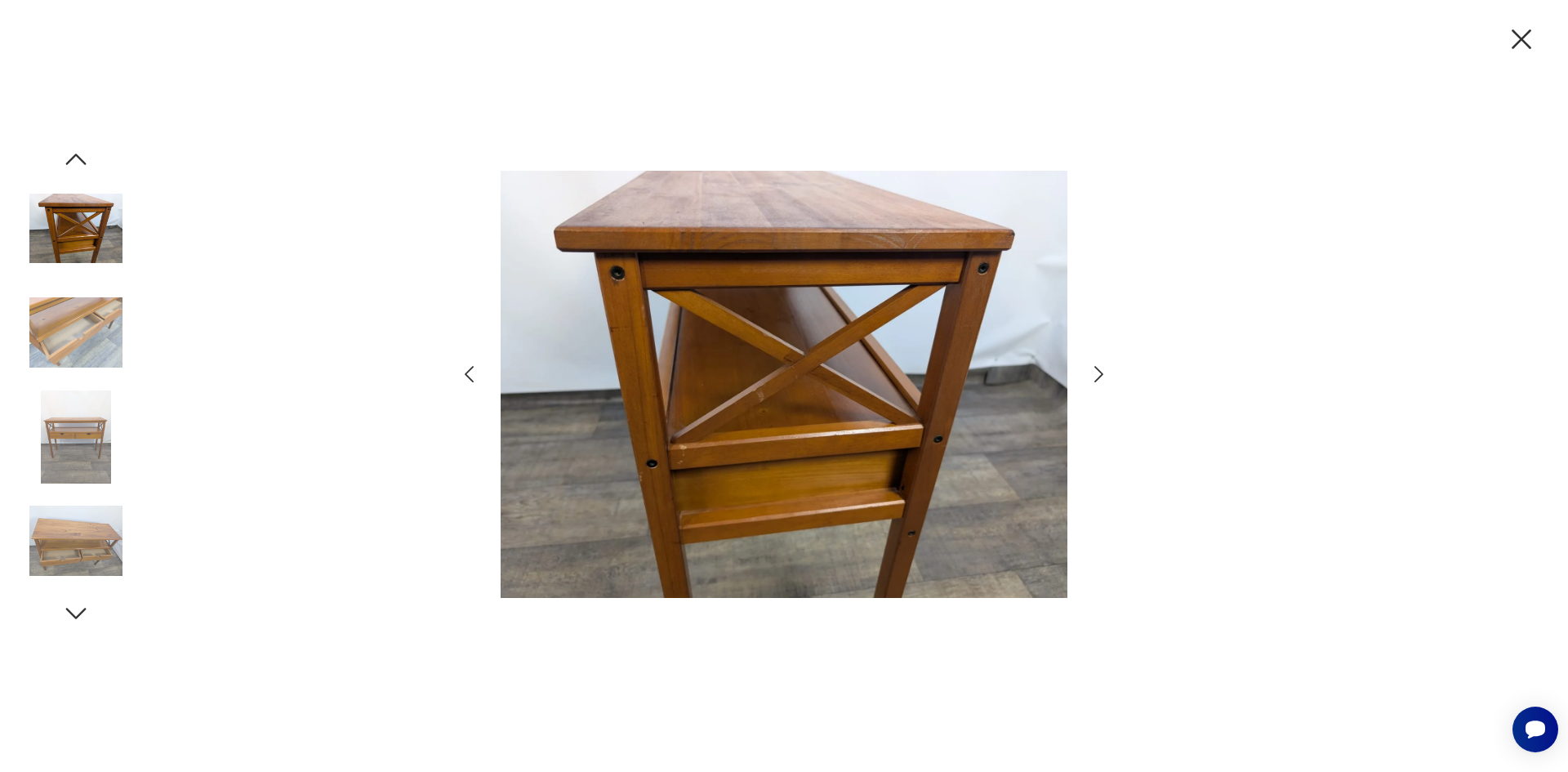
click at [1099, 371] on icon "button" at bounding box center [1099, 374] width 9 height 16
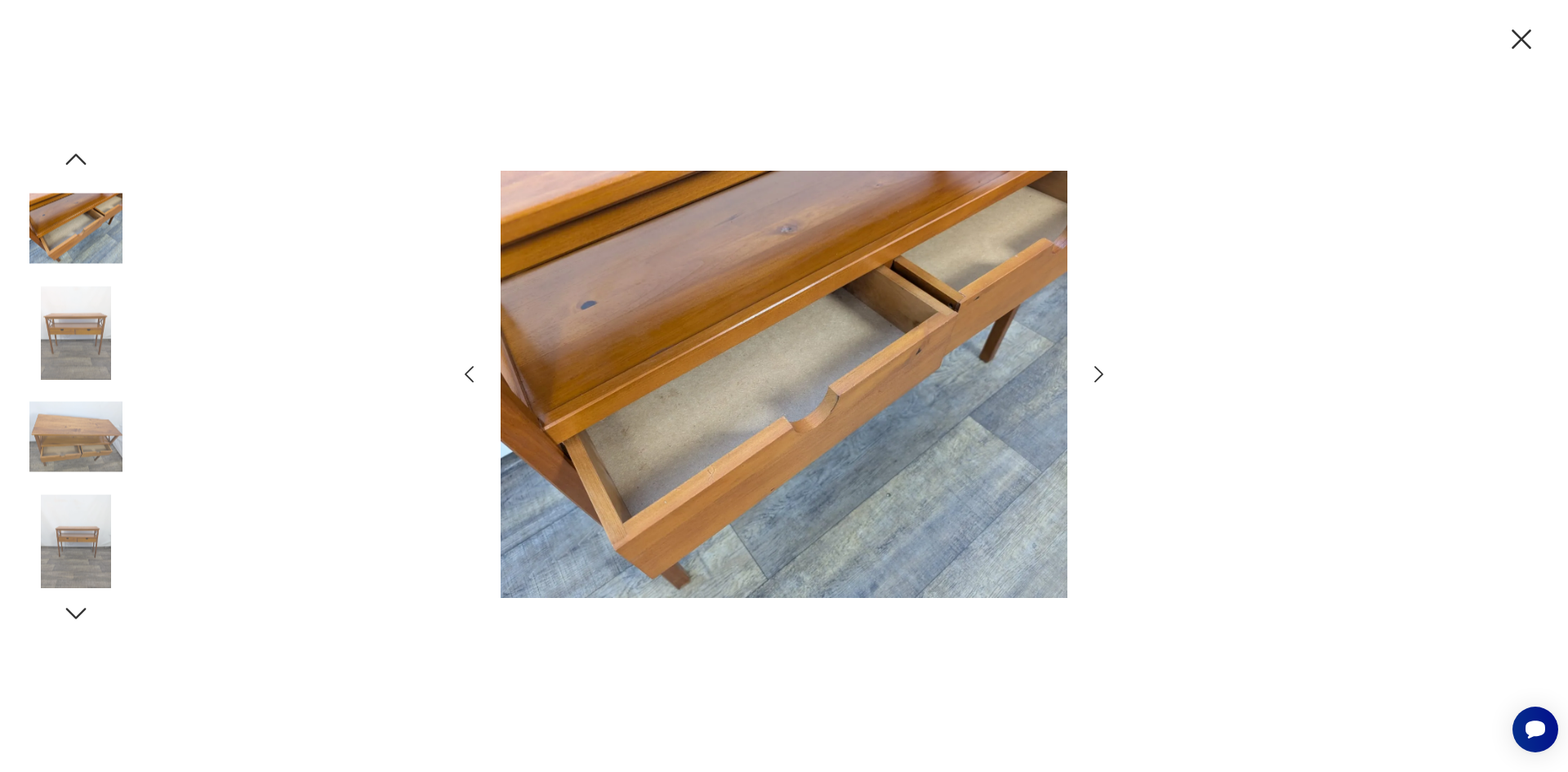
click at [1099, 371] on icon "button" at bounding box center [1099, 374] width 9 height 16
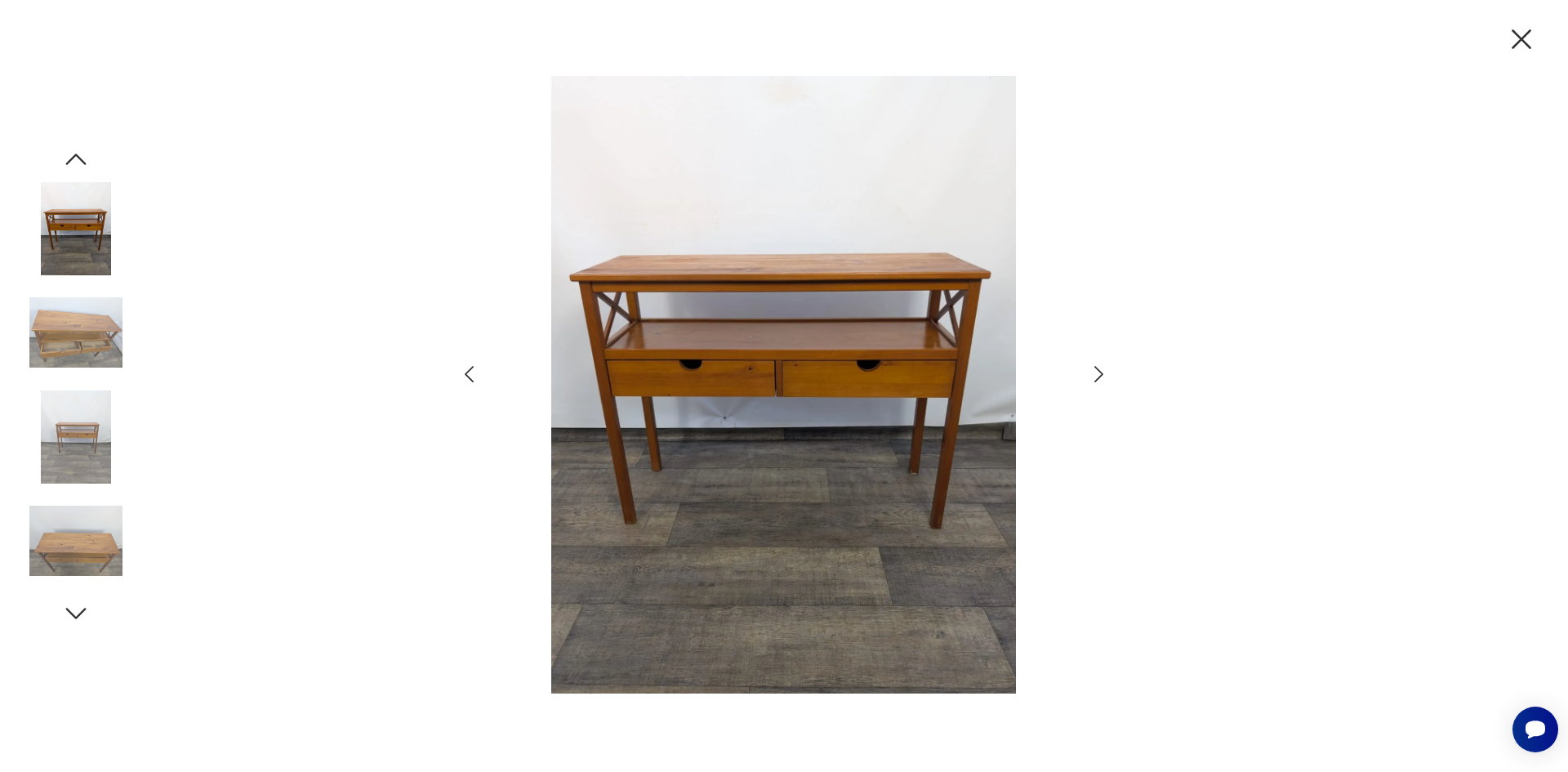
click at [1099, 371] on icon "button" at bounding box center [1099, 374] width 9 height 16
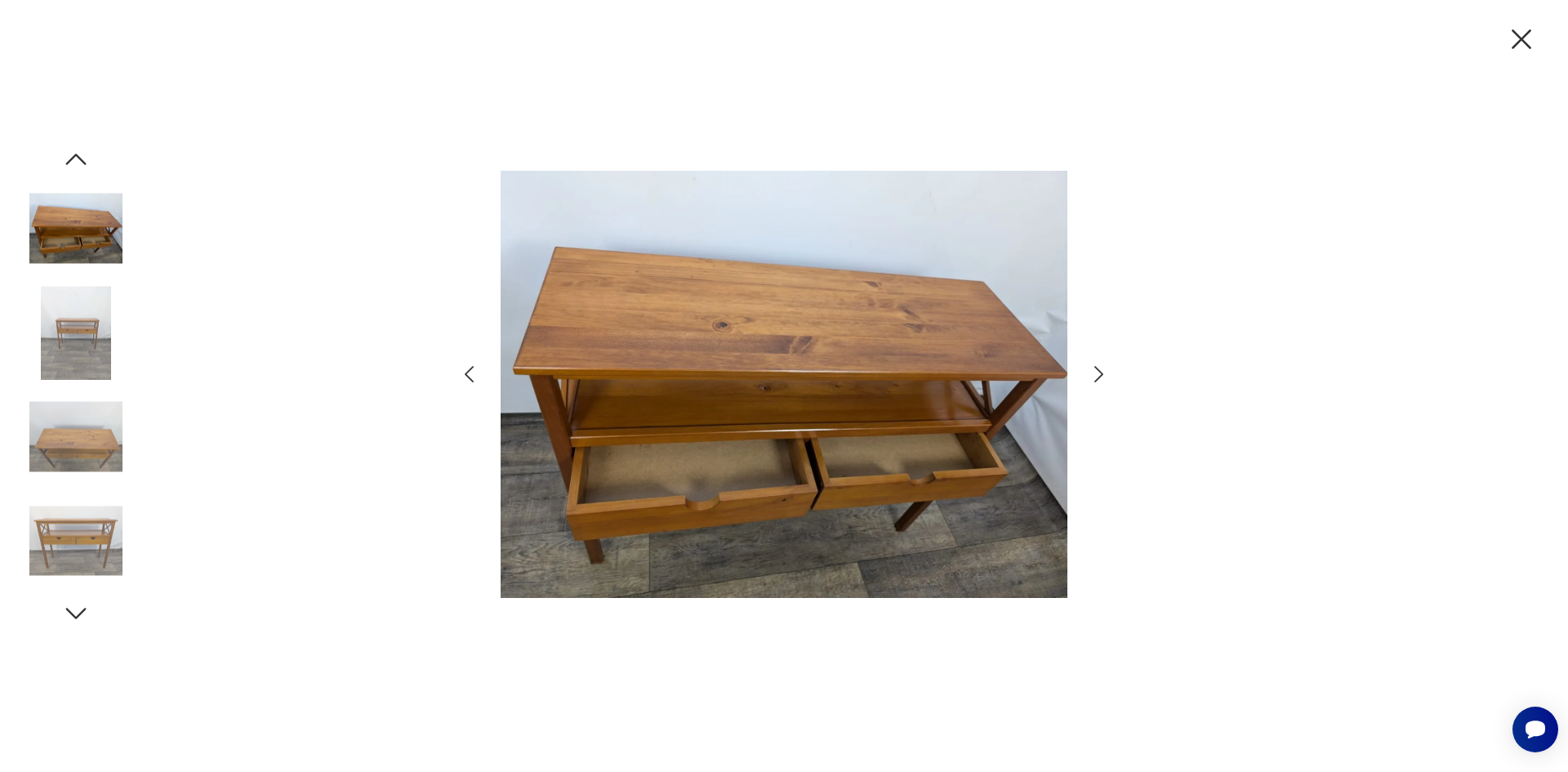
click at [1099, 371] on icon "button" at bounding box center [1099, 374] width 9 height 16
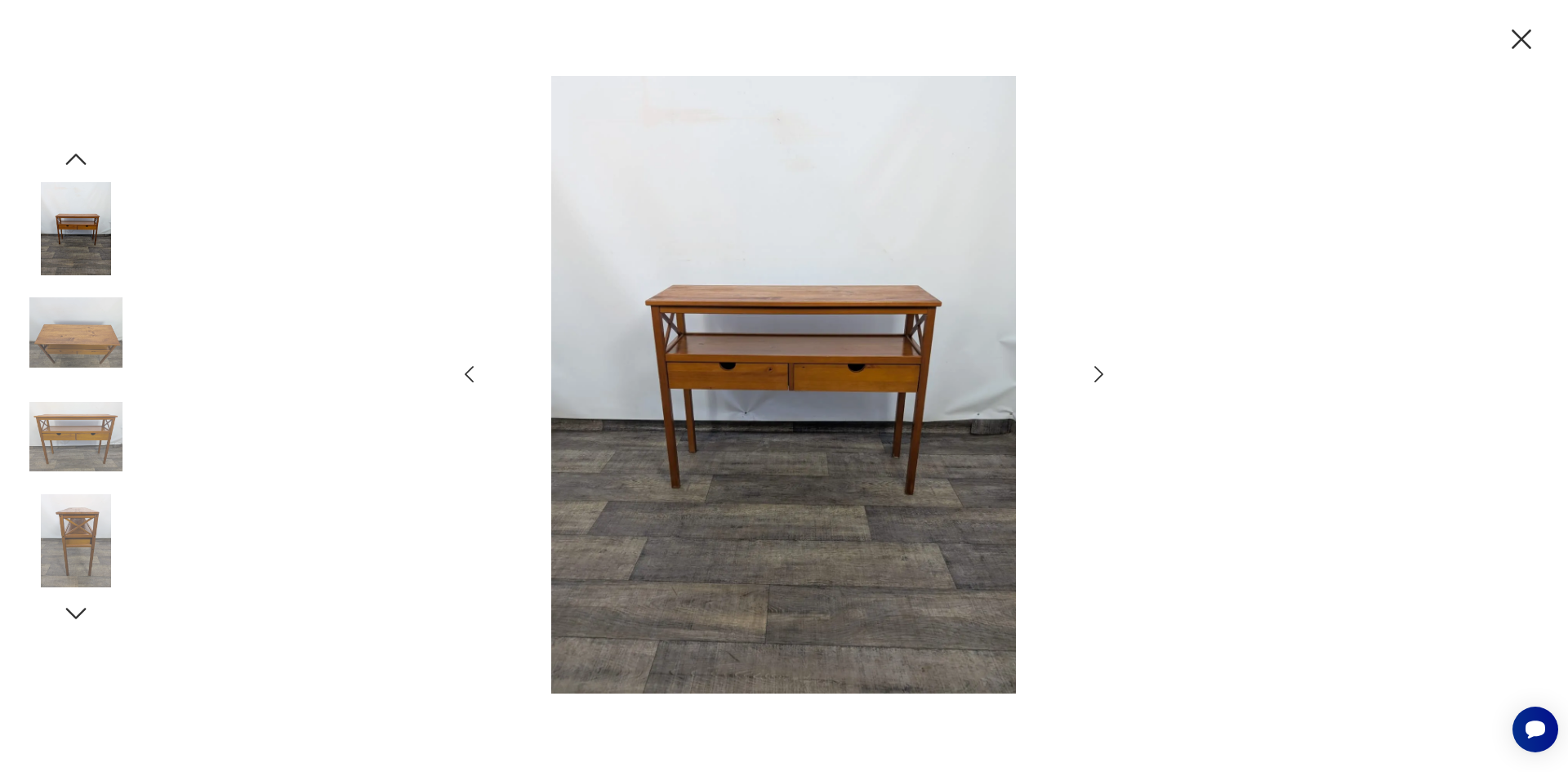
click at [1099, 374] on icon "button" at bounding box center [1099, 375] width 24 height 24
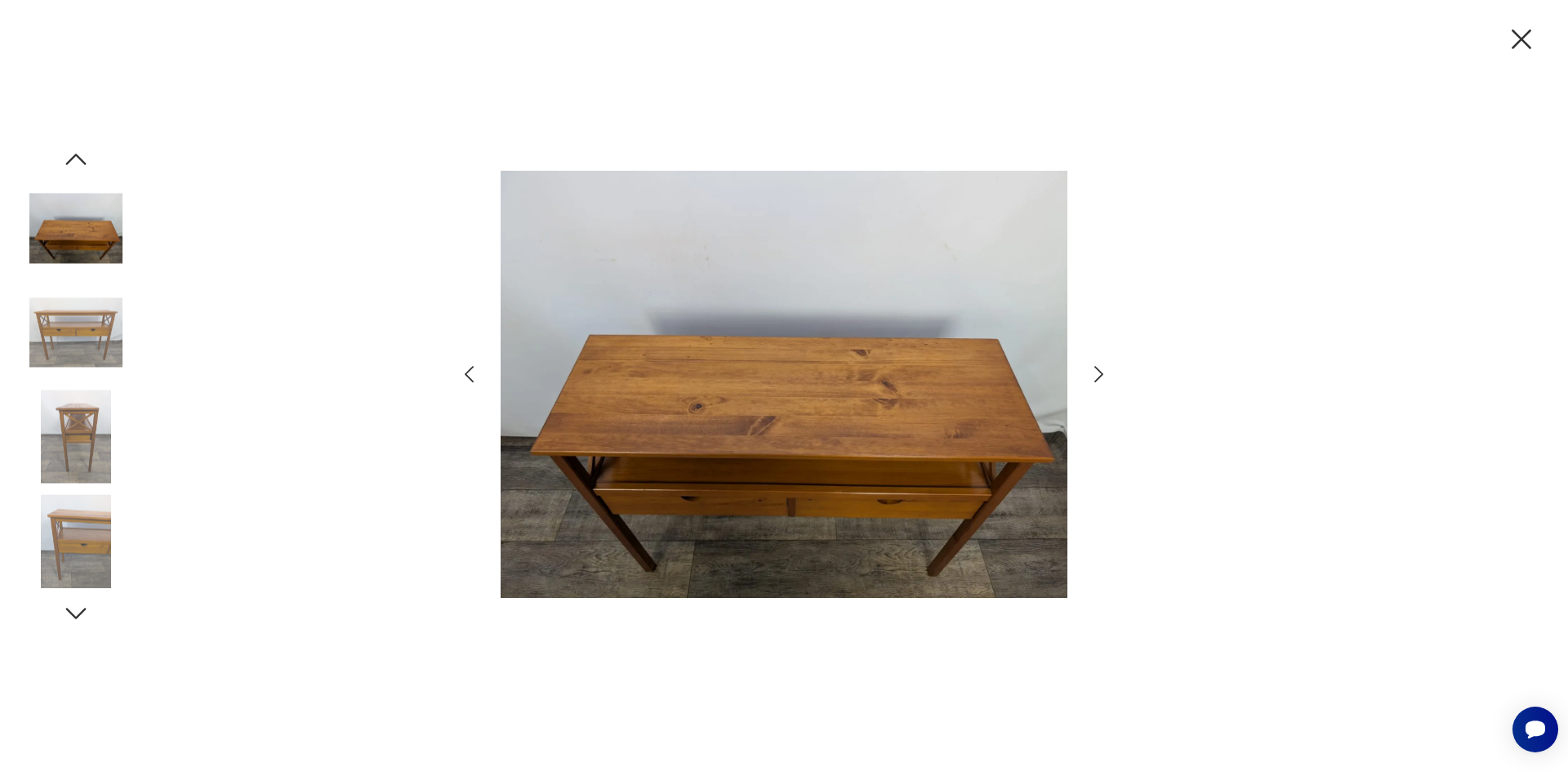
click at [1099, 374] on icon "button" at bounding box center [1099, 375] width 24 height 24
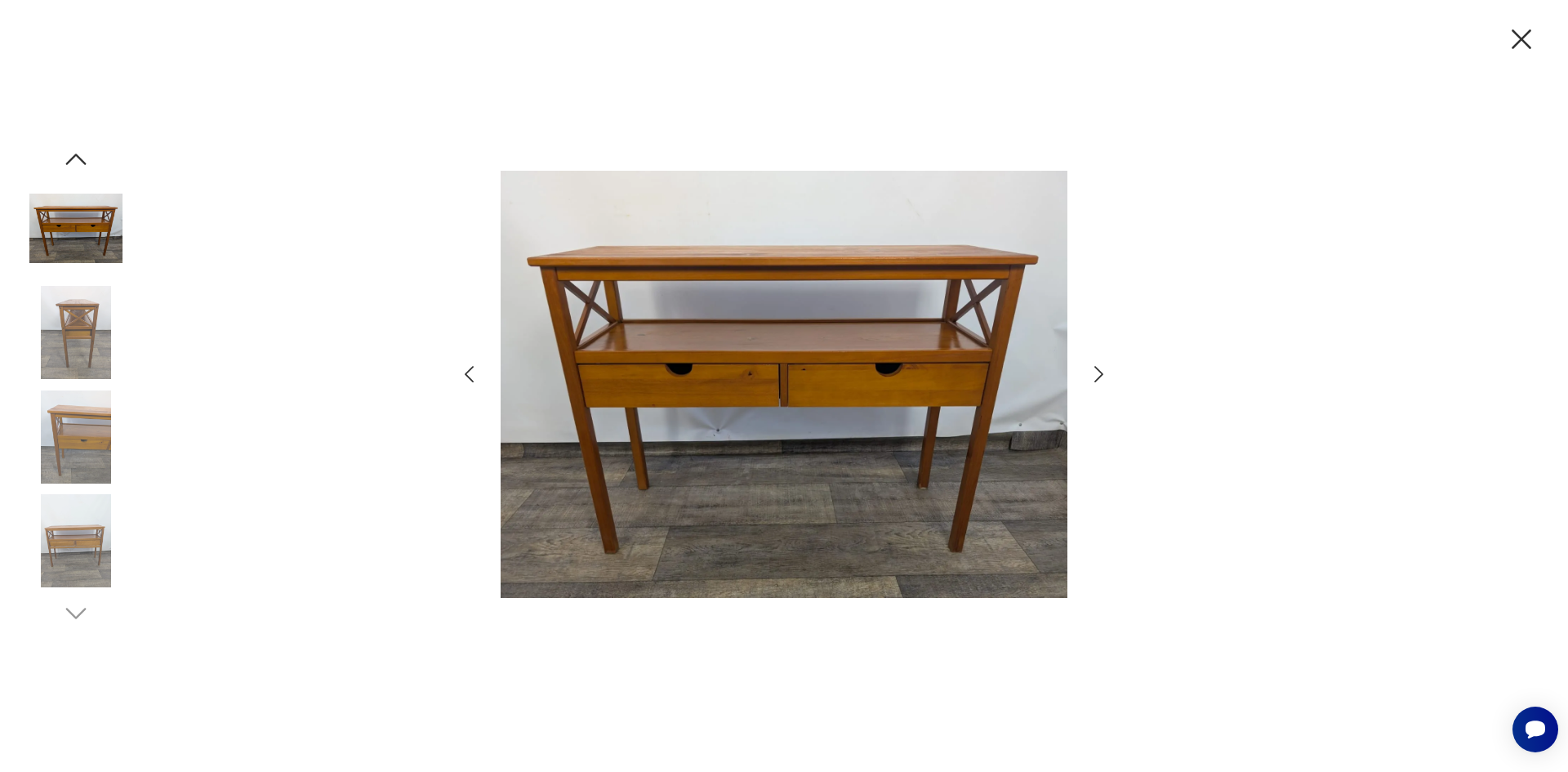
click at [1099, 374] on icon "button" at bounding box center [1099, 375] width 24 height 24
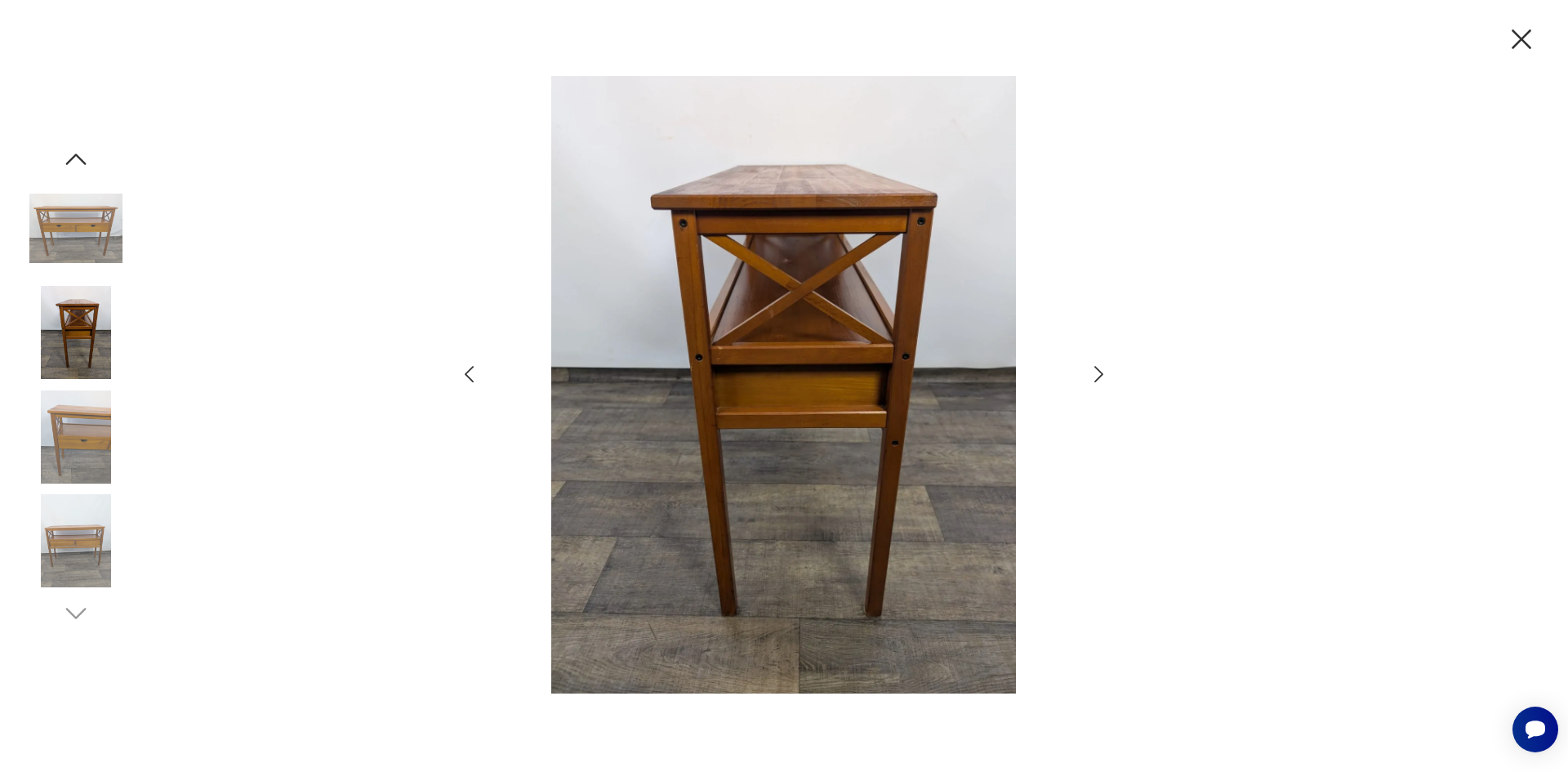
click at [1099, 377] on icon "button" at bounding box center [1099, 374] width 9 height 16
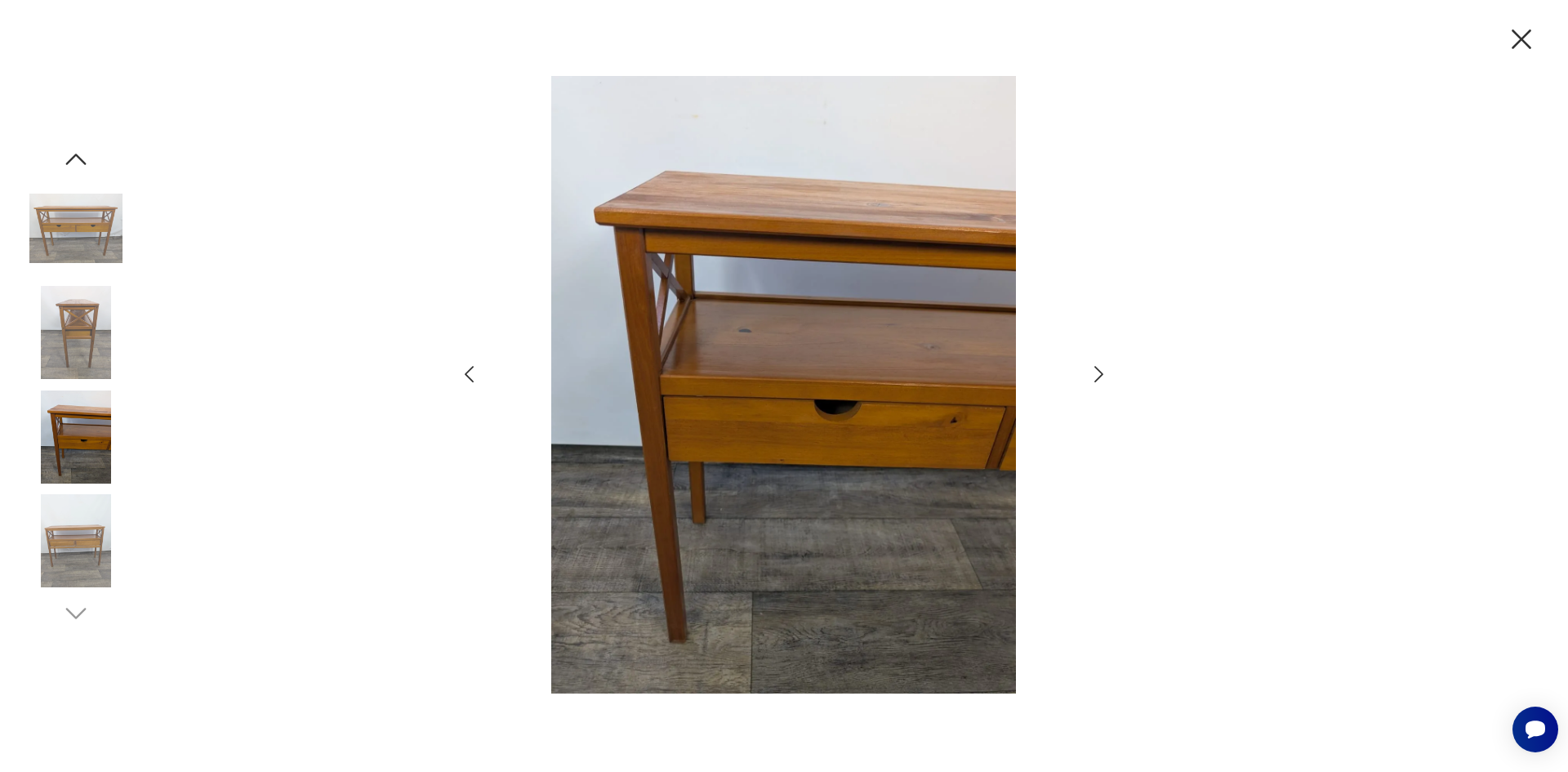
click at [1099, 377] on icon "button" at bounding box center [1099, 374] width 9 height 16
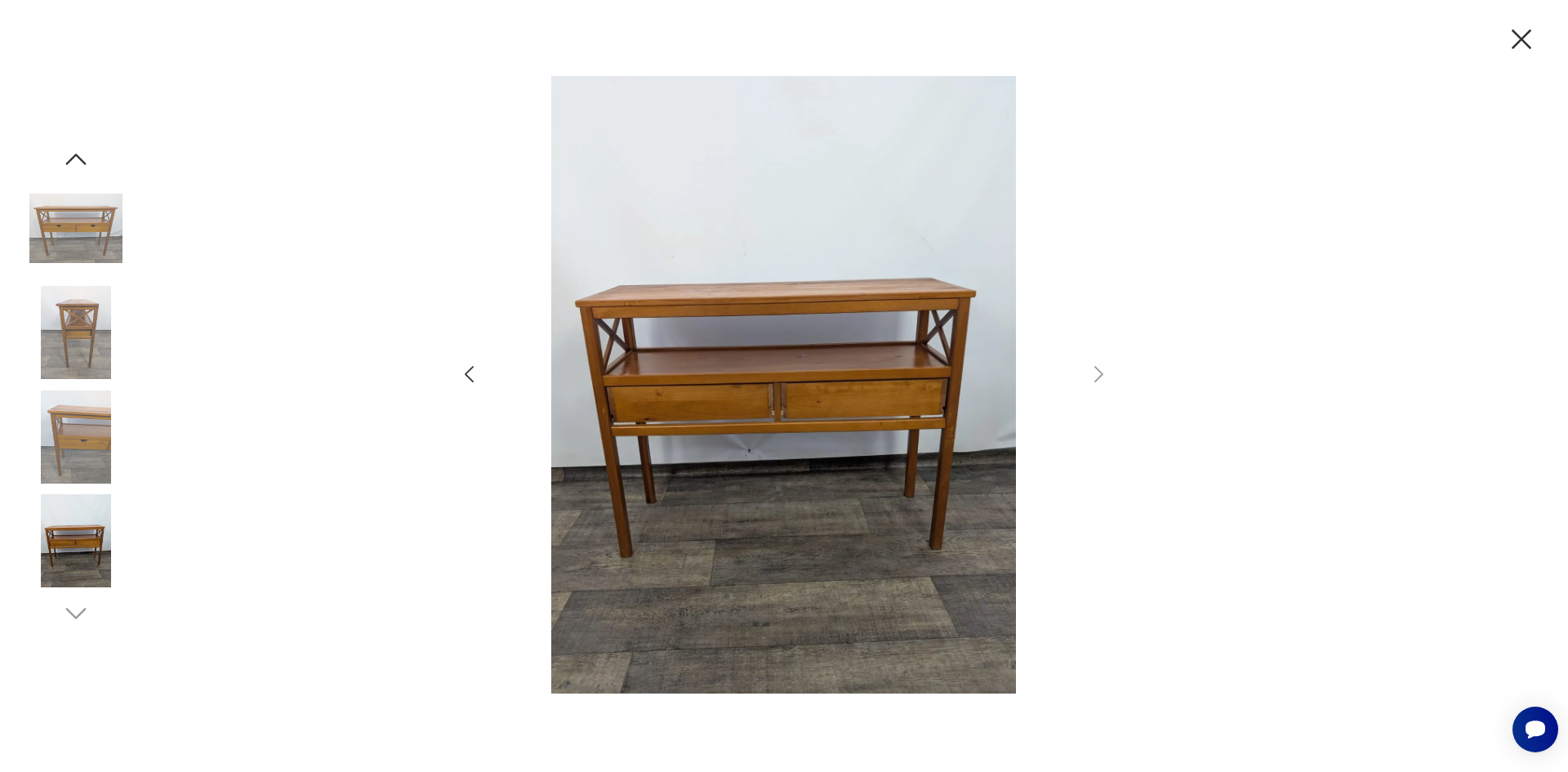
click at [1512, 44] on icon "button" at bounding box center [1521, 39] width 34 height 34
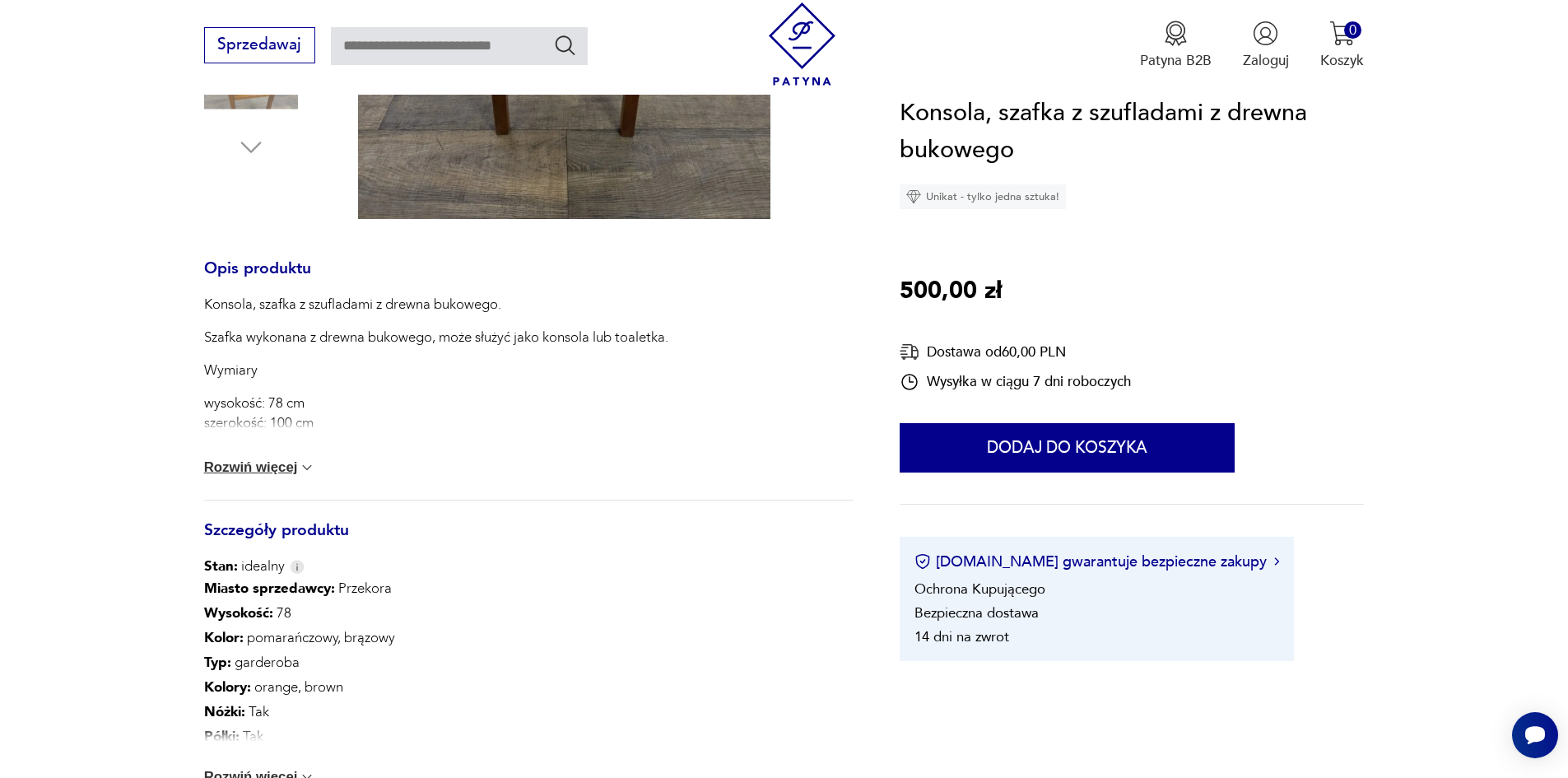
scroll to position [658, 0]
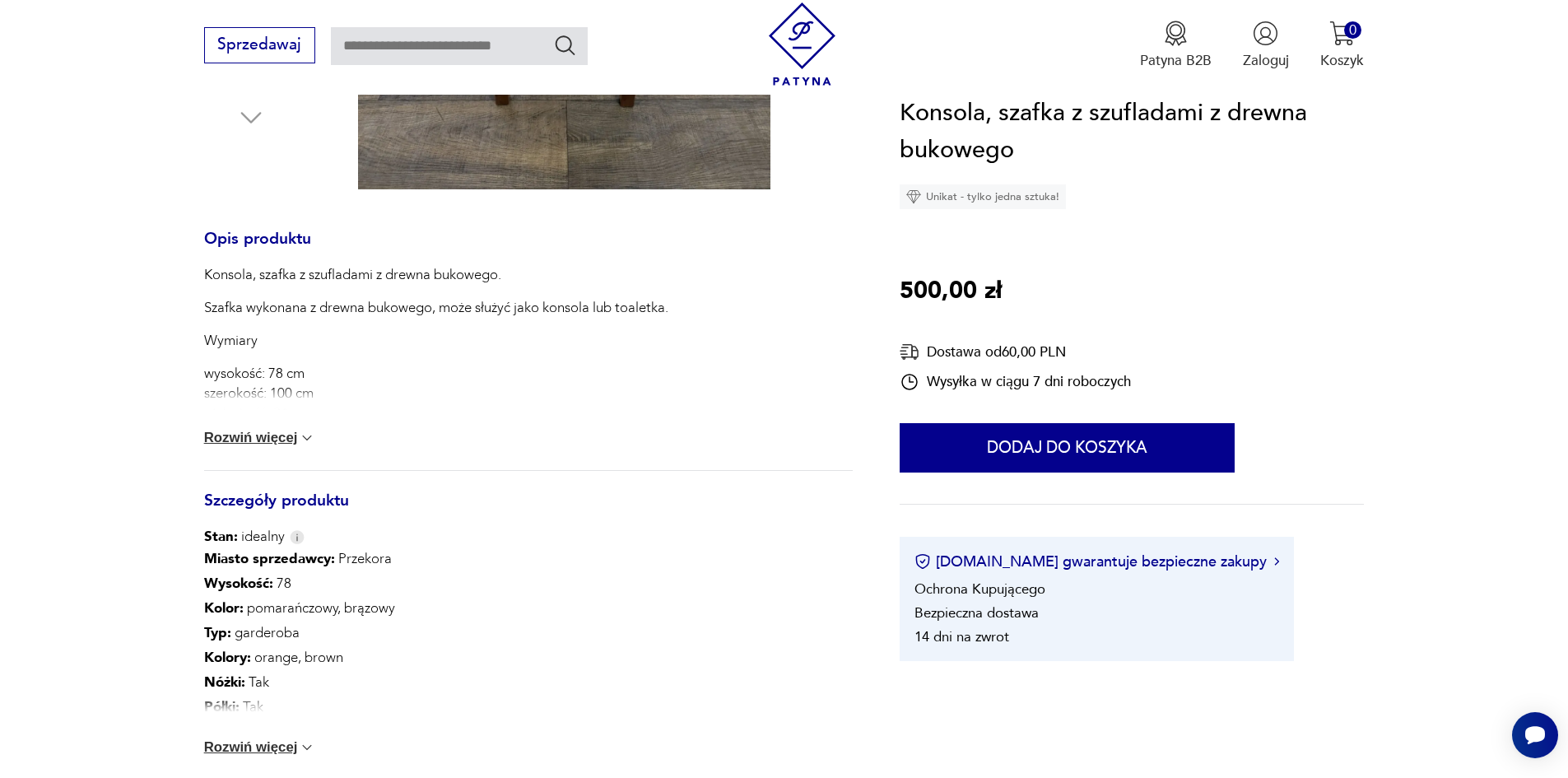
click at [233, 744] on button "Rozwiń więcej" at bounding box center [260, 747] width 112 height 16
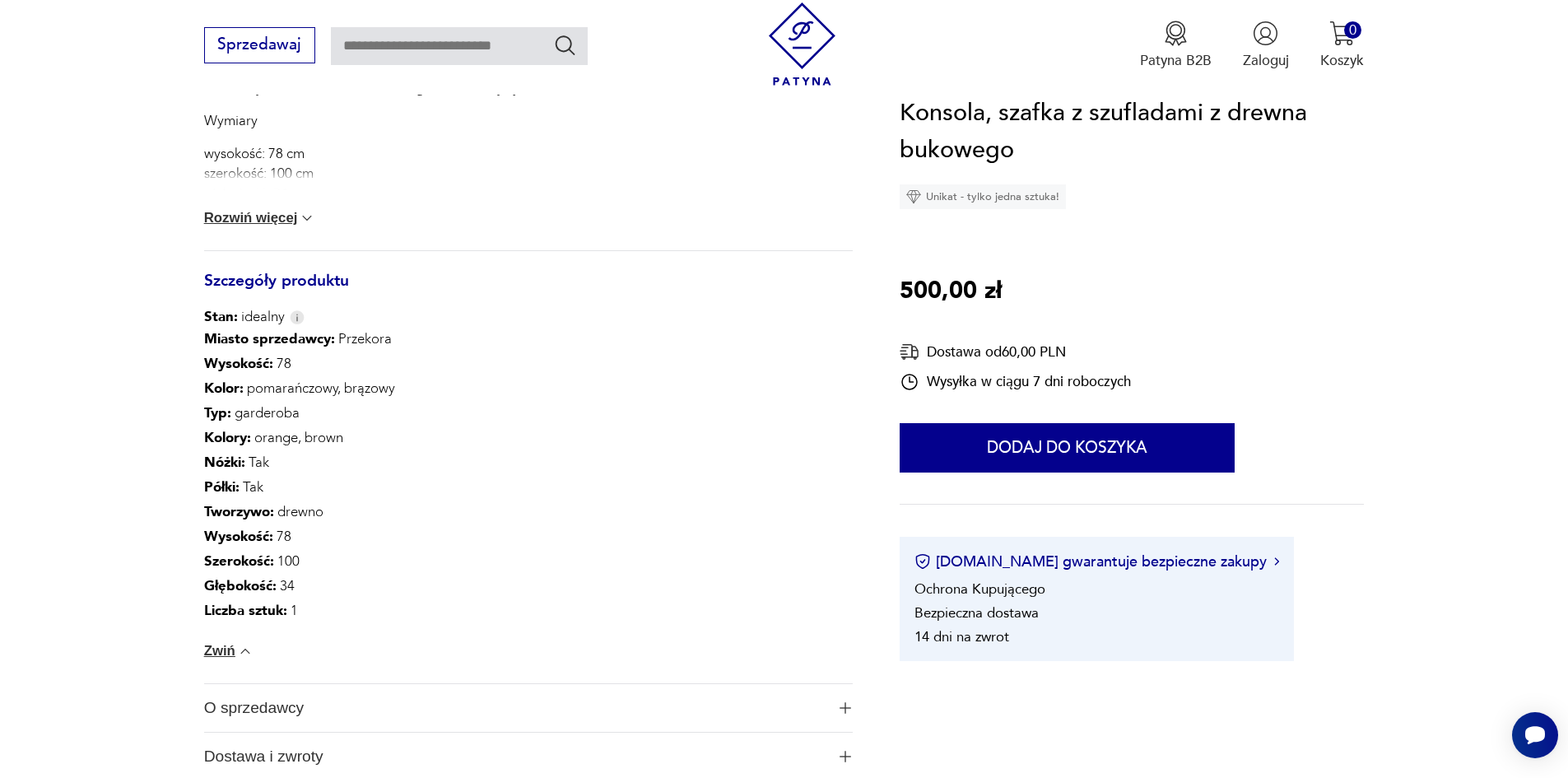
scroll to position [1097, 0]
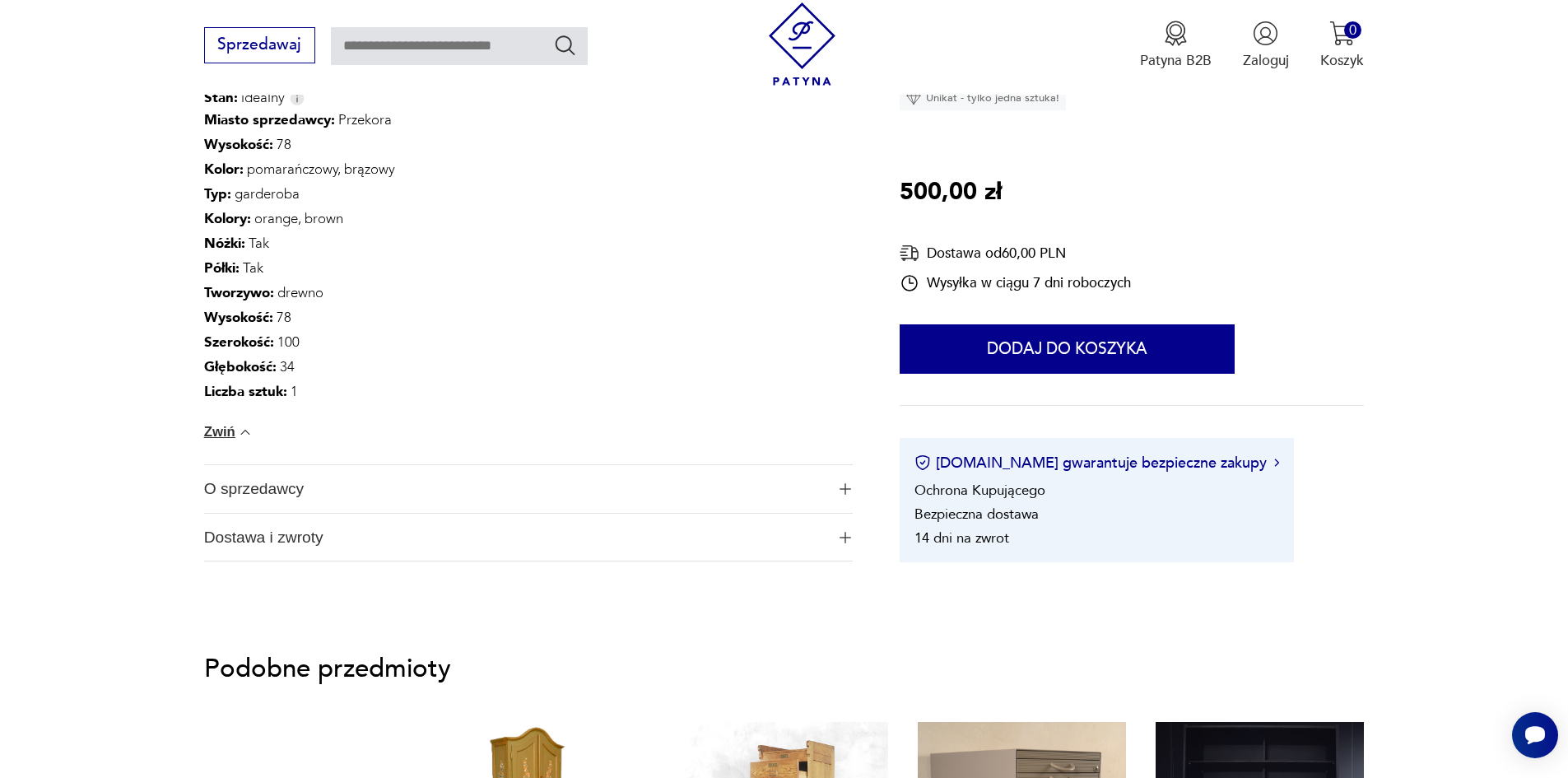
click at [280, 477] on span "O sprzedawcy" at bounding box center [515, 488] width 621 height 47
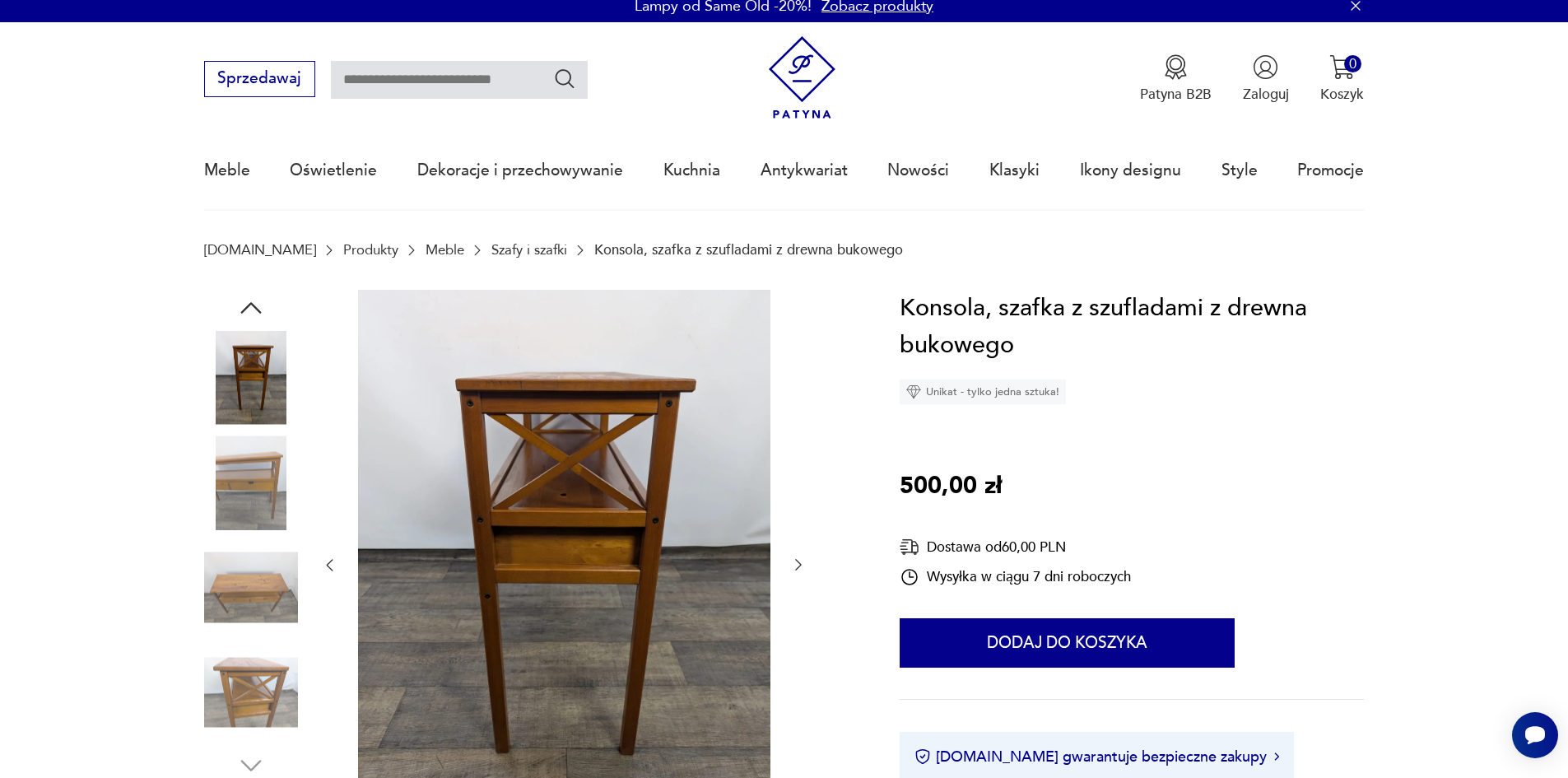
scroll to position [0, 0]
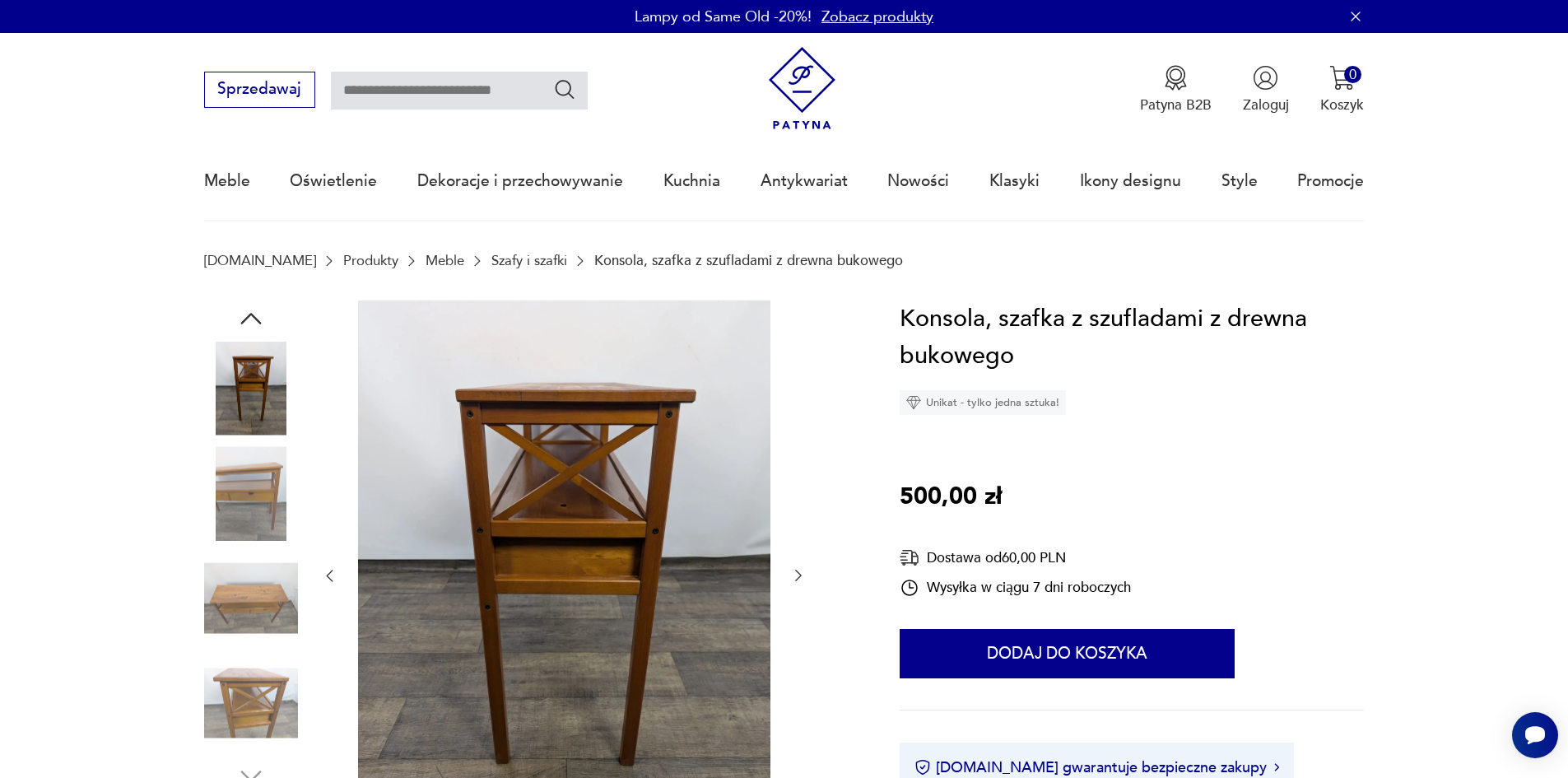
click at [264, 414] on img at bounding box center [250, 388] width 94 height 94
click at [253, 501] on img at bounding box center [250, 492] width 94 height 94
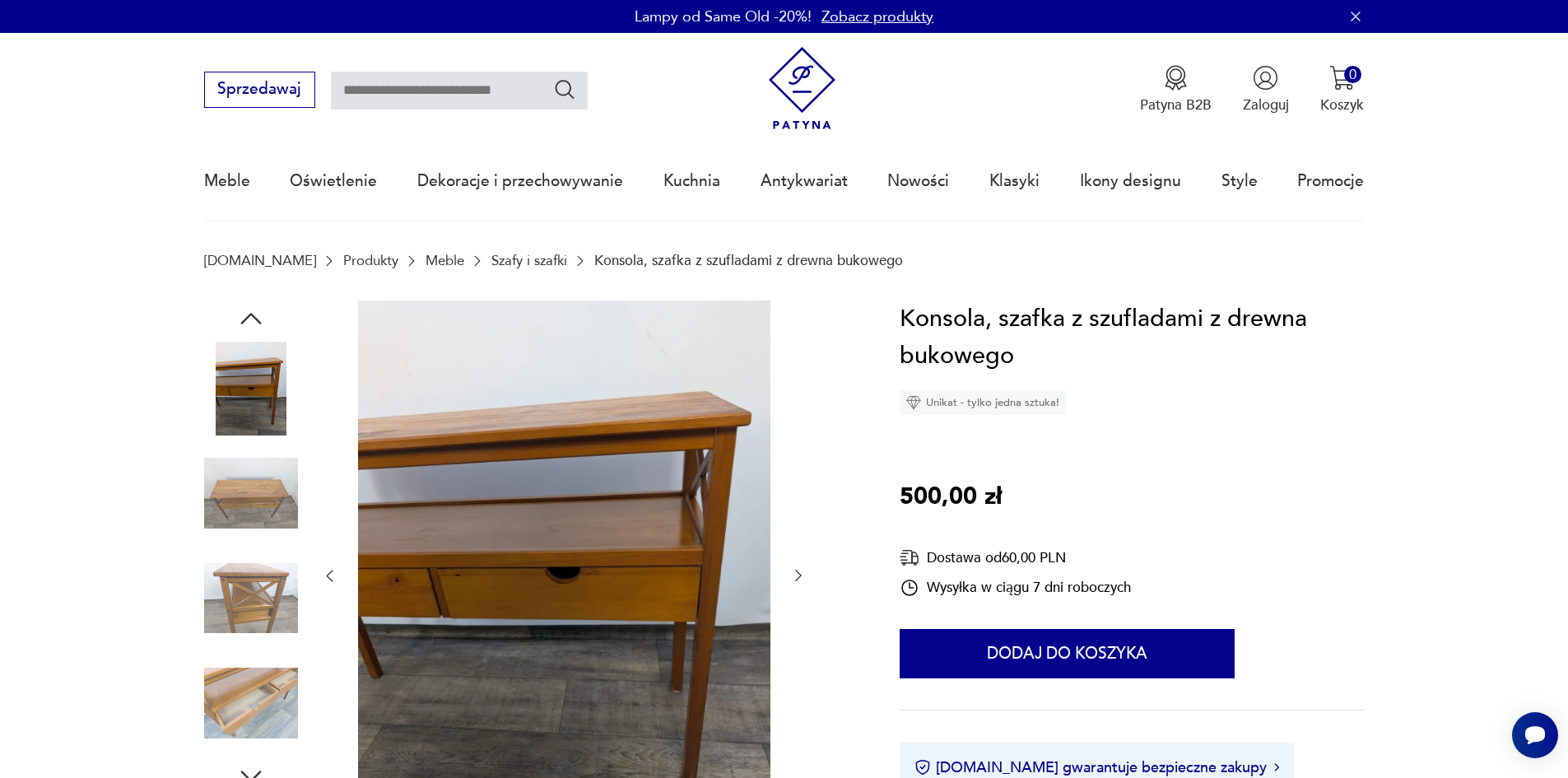
click at [235, 502] on img at bounding box center [250, 492] width 94 height 94
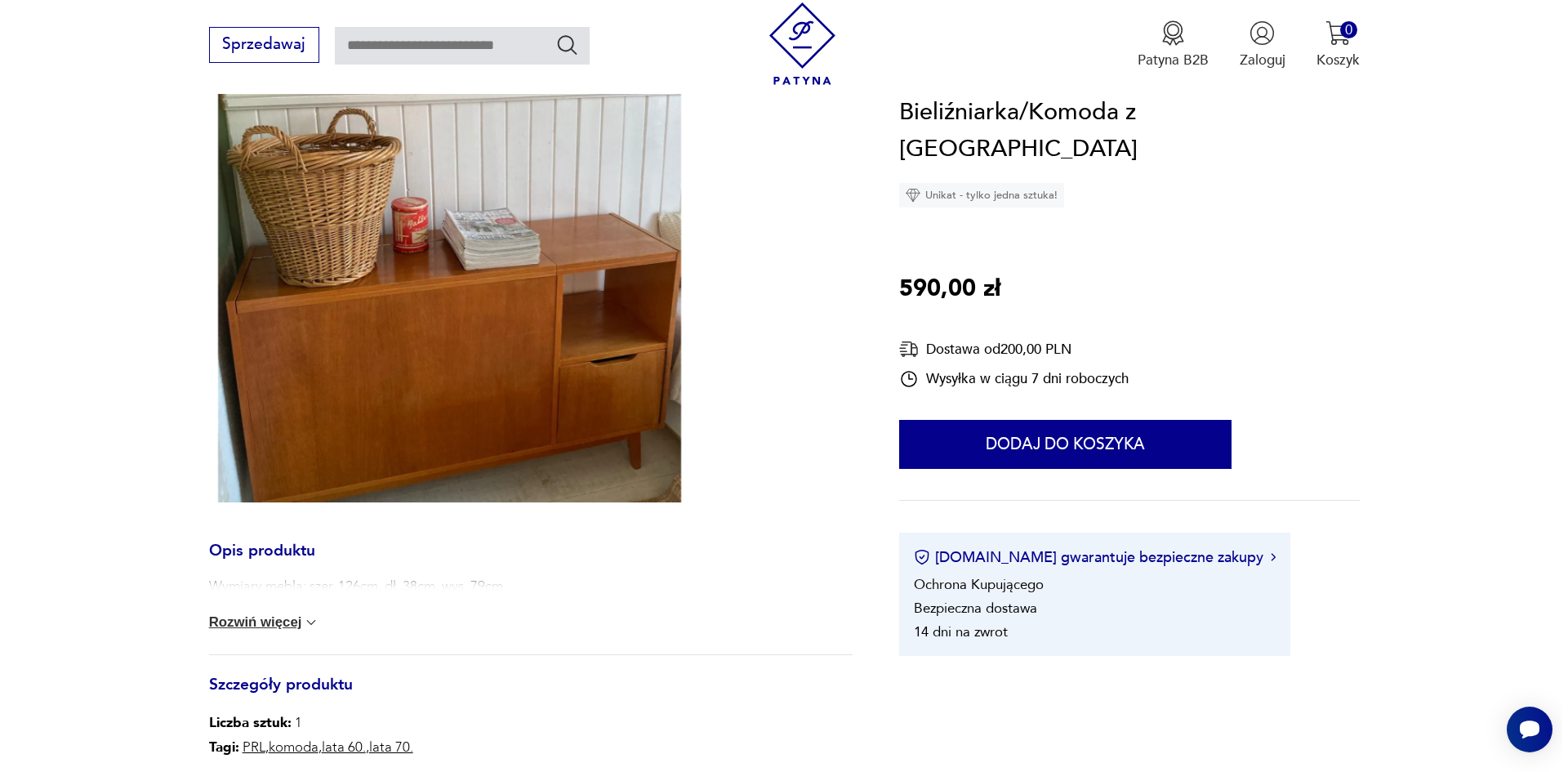
scroll to position [436, 0]
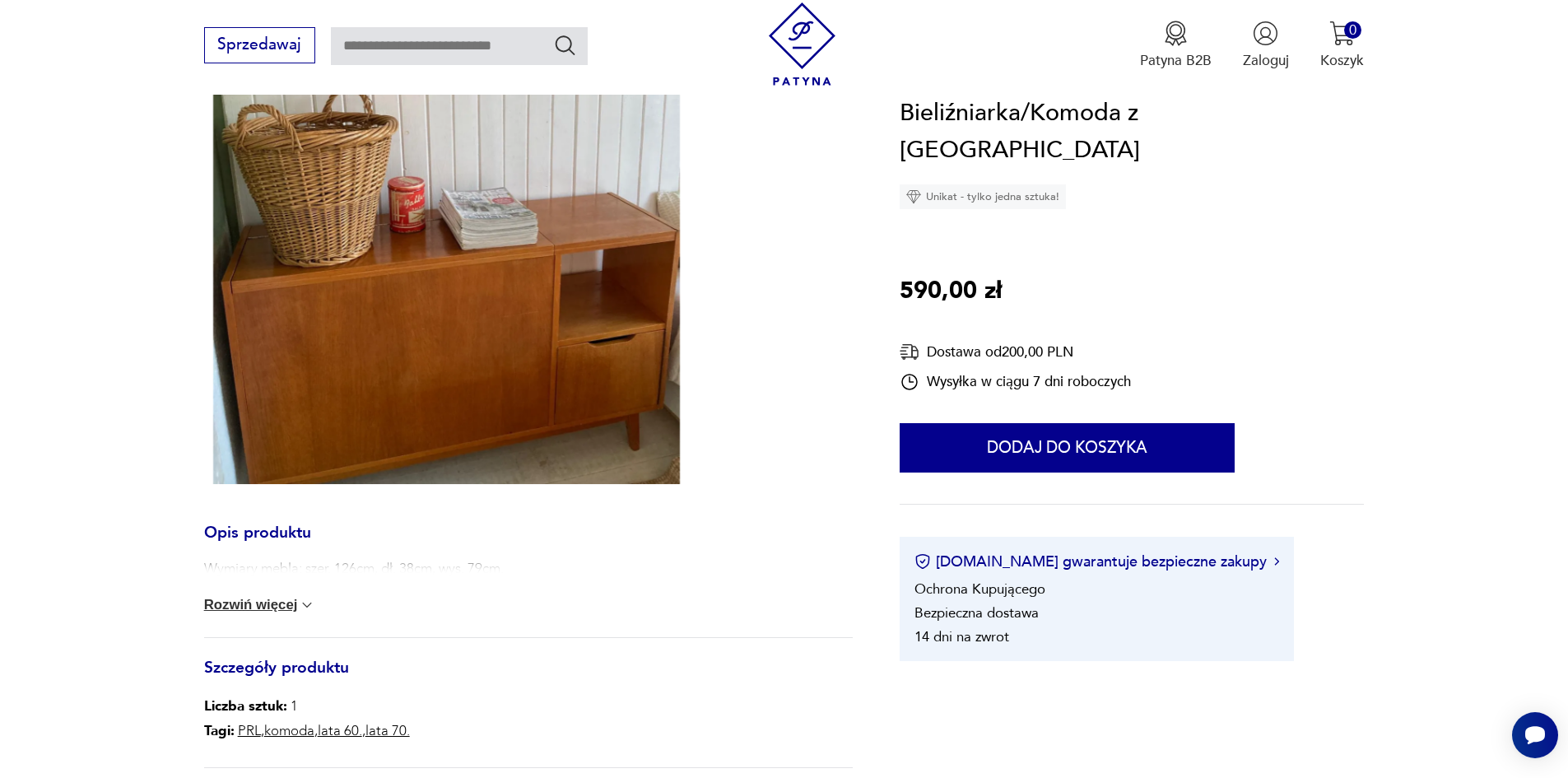
click at [387, 281] on img at bounding box center [447, 172] width 485 height 622
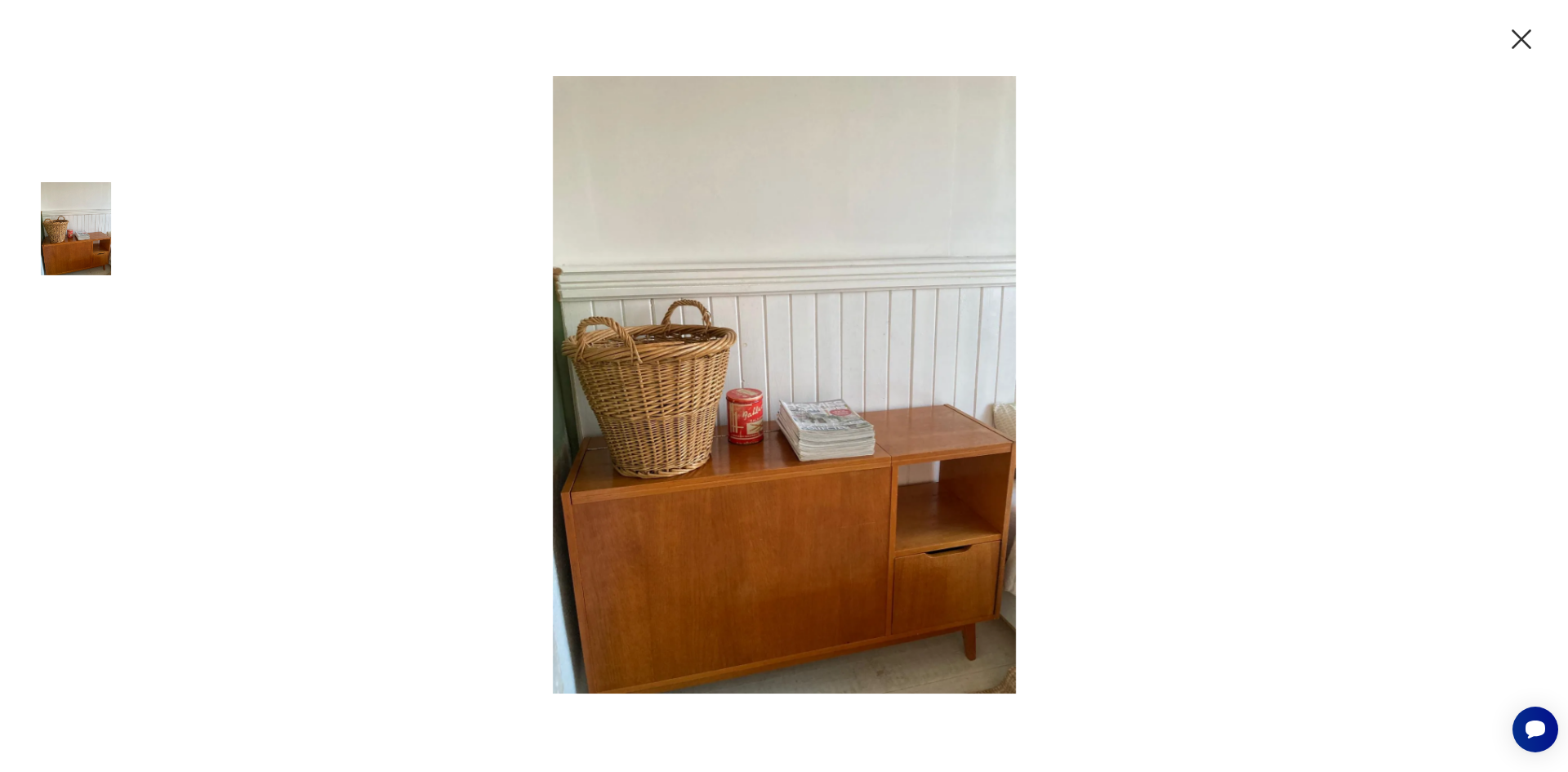
click at [773, 513] on img at bounding box center [784, 384] width 653 height 617
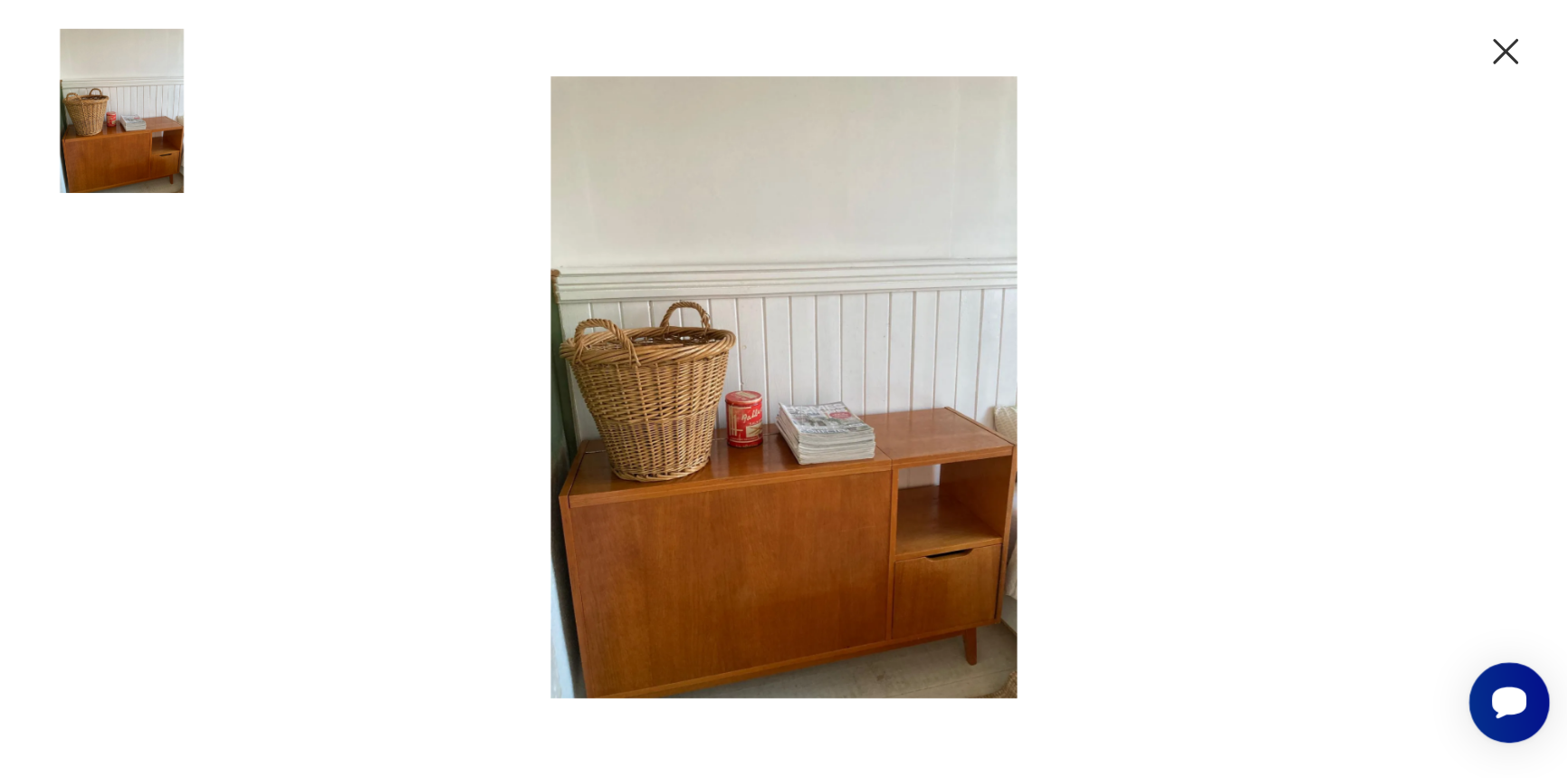
scroll to position [64, 0]
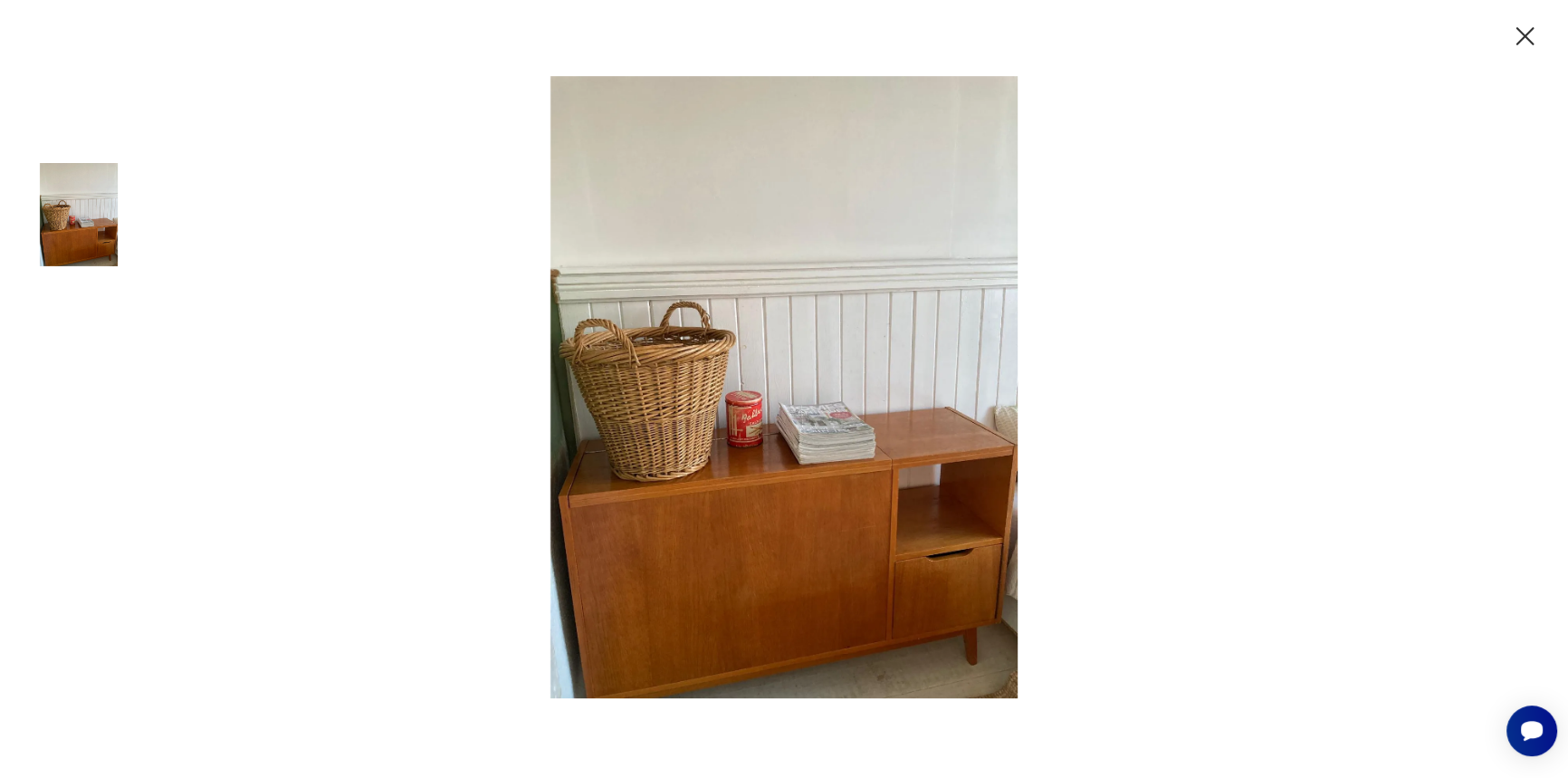
click at [1541, 31] on icon "button" at bounding box center [1524, 36] width 31 height 31
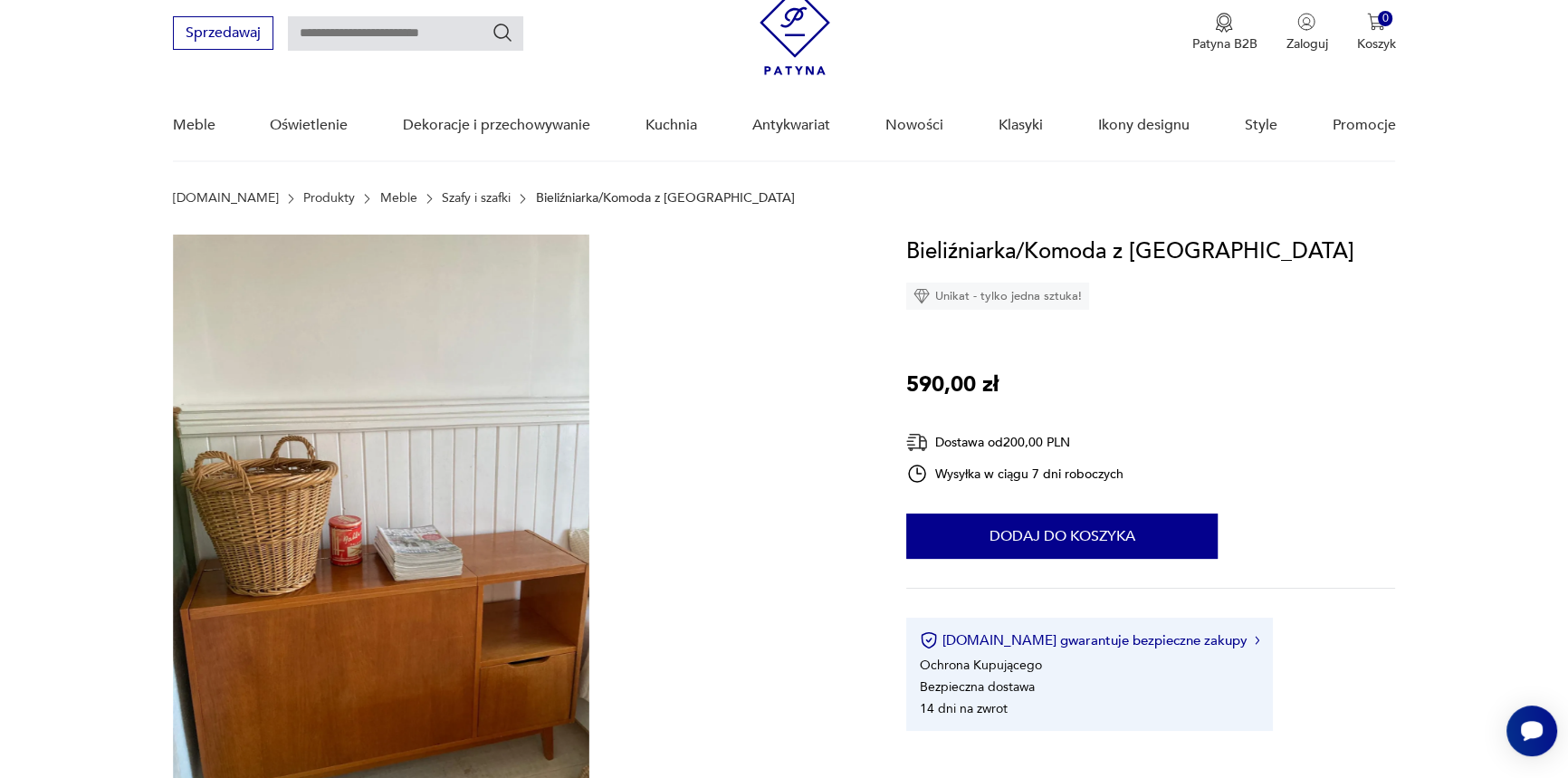
scroll to position [284, 0]
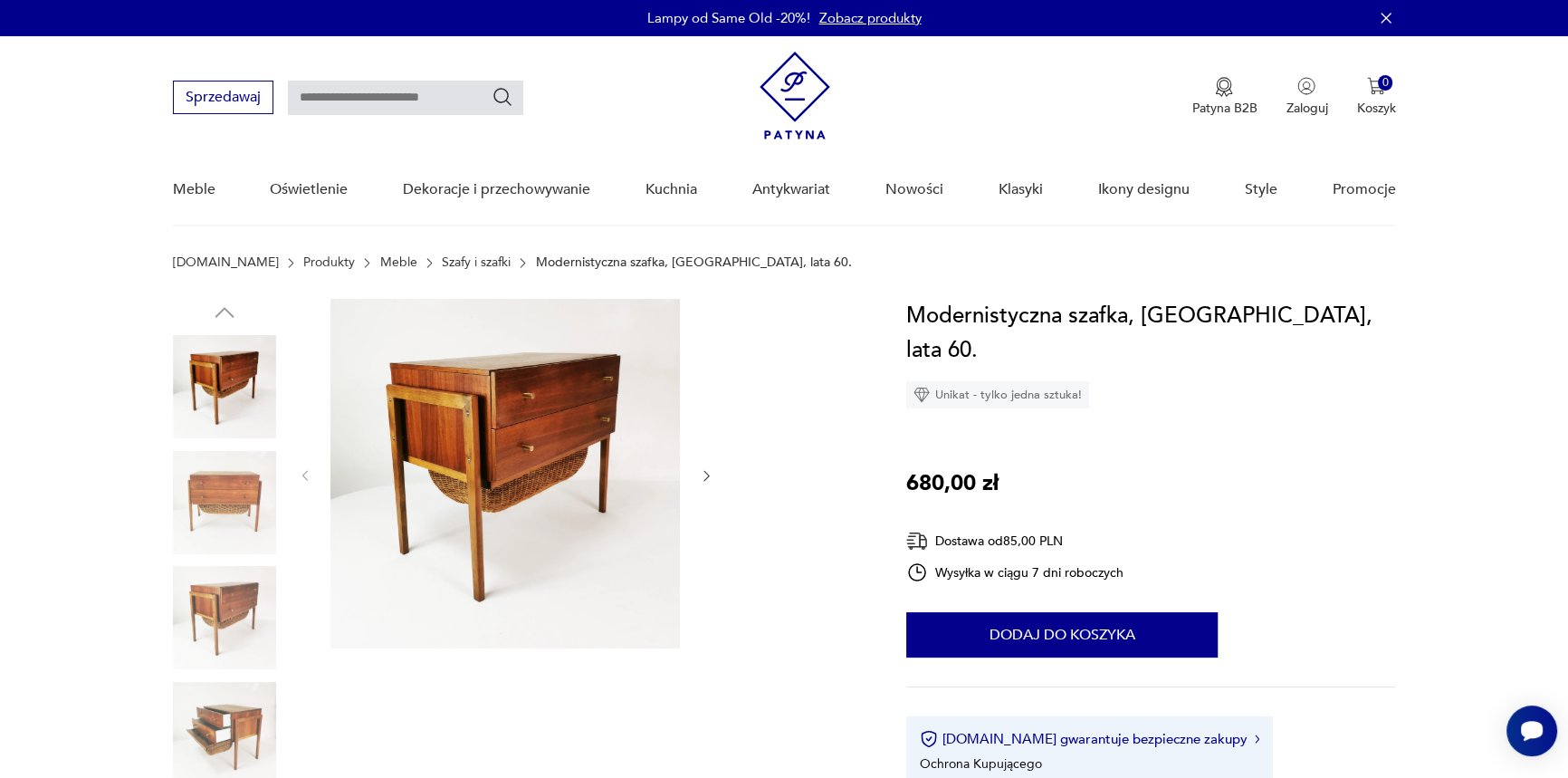
click at [176, 494] on img at bounding box center [224, 502] width 103 height 103
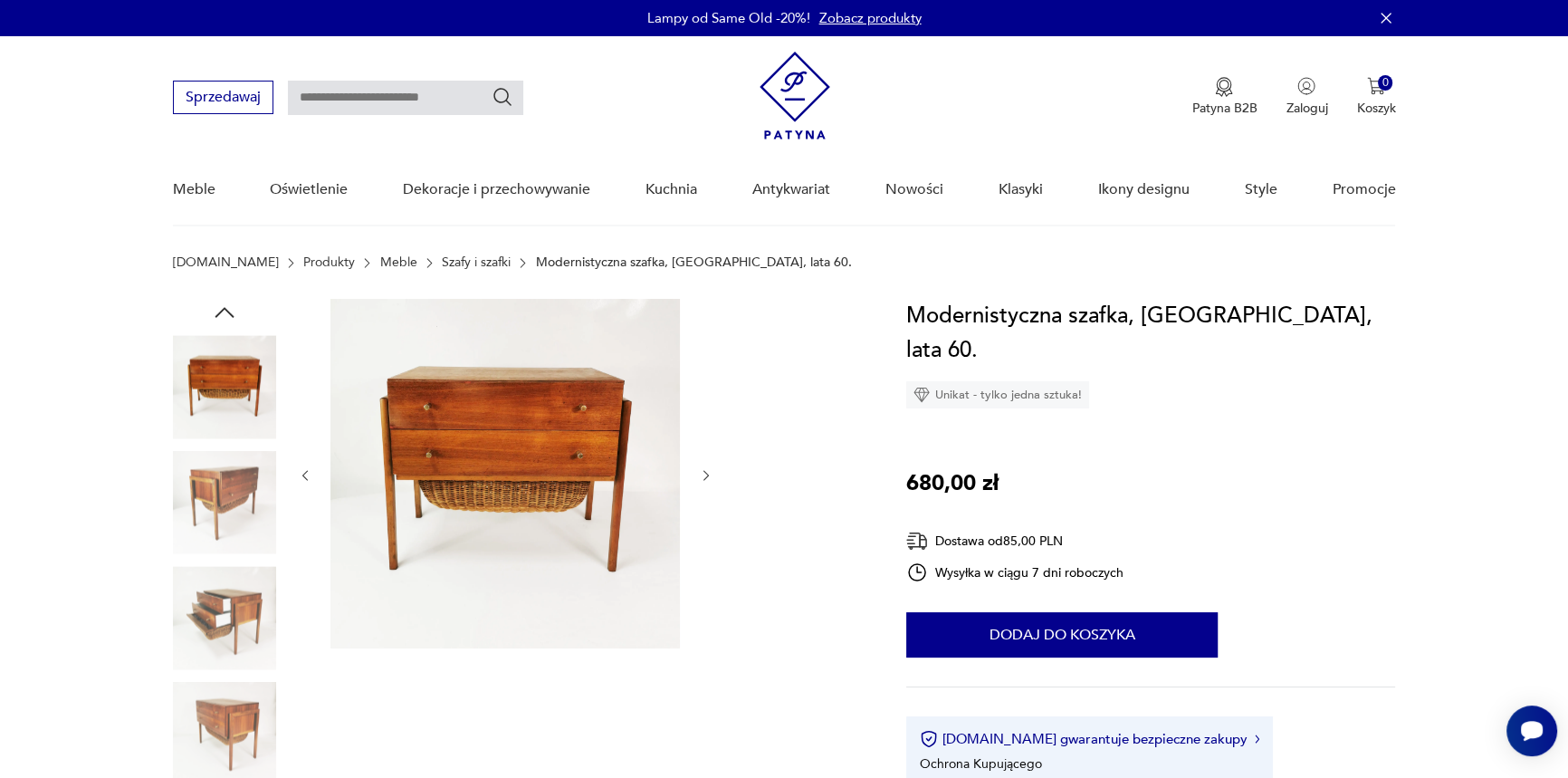
click at [245, 511] on img at bounding box center [224, 502] width 103 height 103
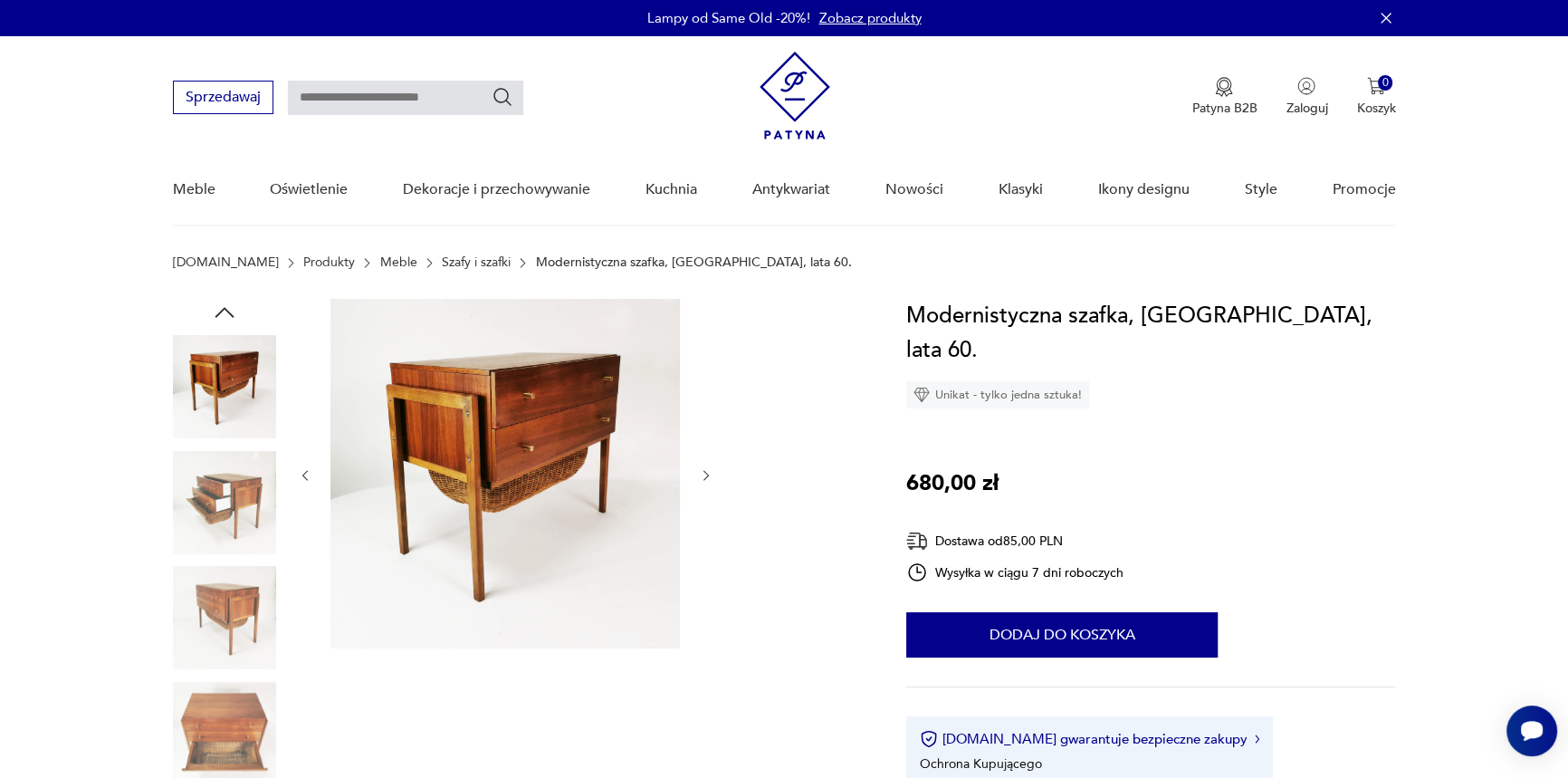
click at [243, 552] on div at bounding box center [224, 504] width 103 height 107
click at [241, 607] on img at bounding box center [224, 617] width 103 height 103
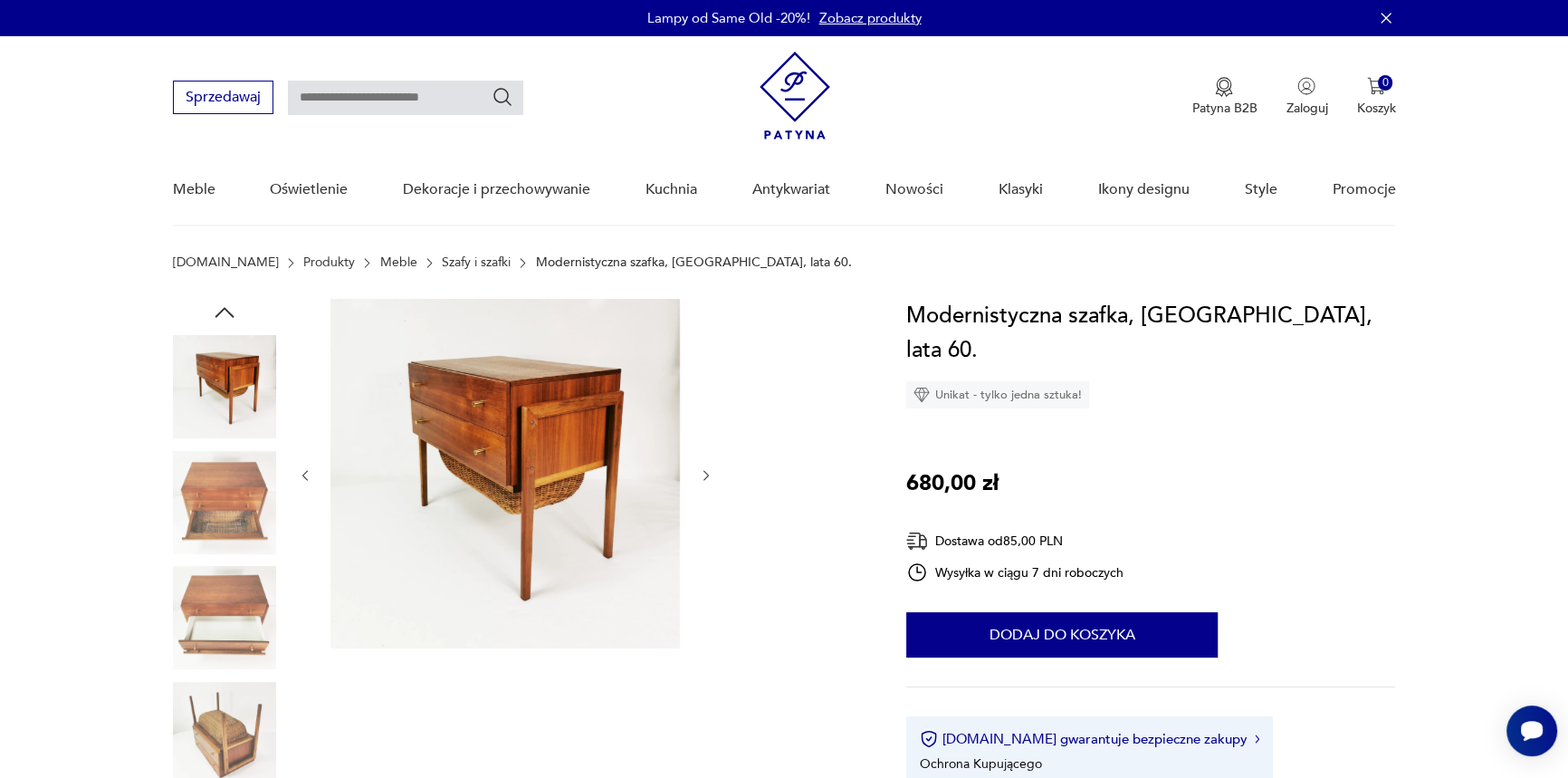
click at [233, 512] on img at bounding box center [224, 502] width 103 height 103
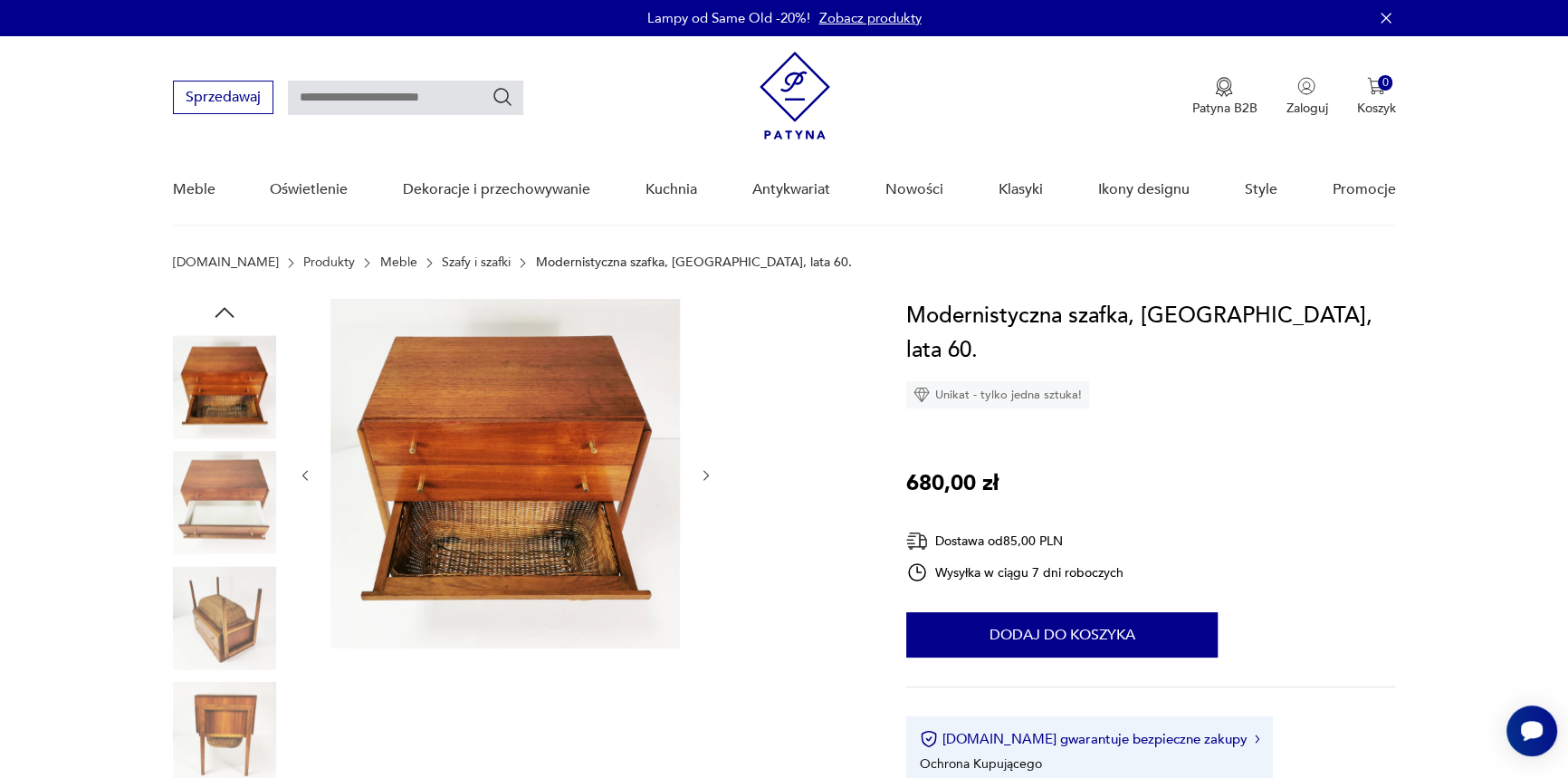
click at [236, 628] on img at bounding box center [224, 617] width 103 height 103
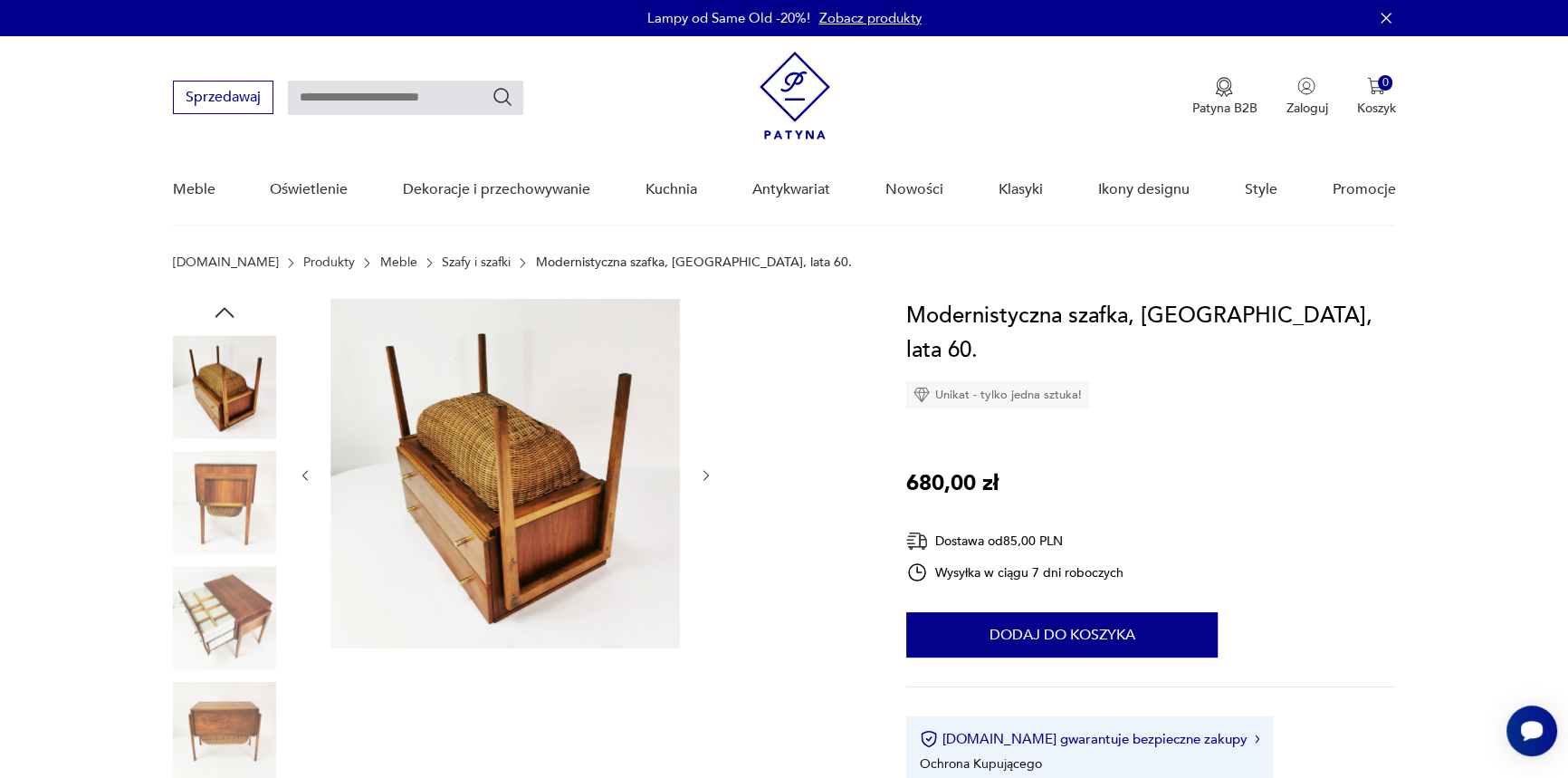
click at [238, 604] on img at bounding box center [224, 617] width 103 height 103
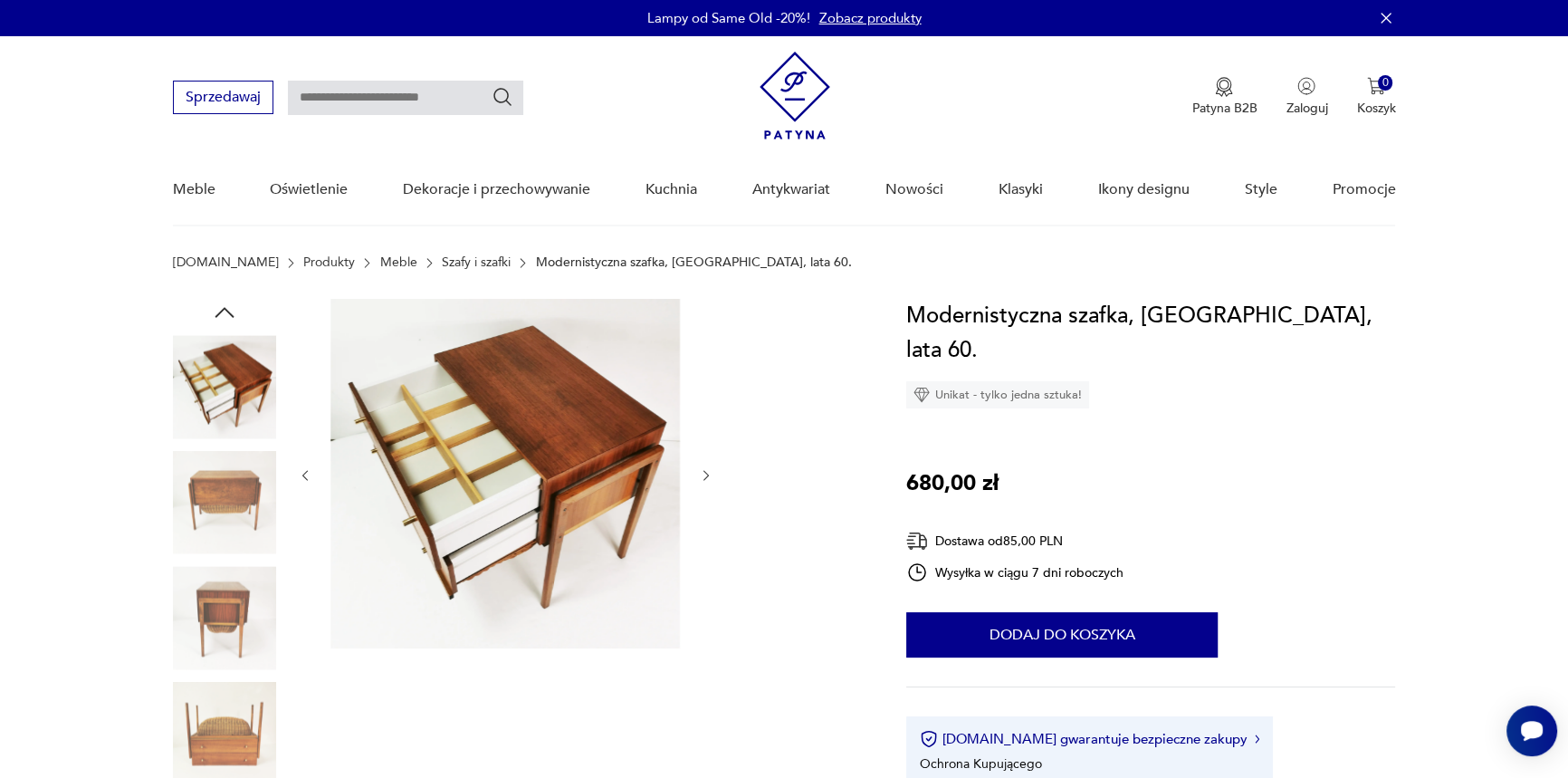
click at [229, 523] on img at bounding box center [224, 502] width 103 height 103
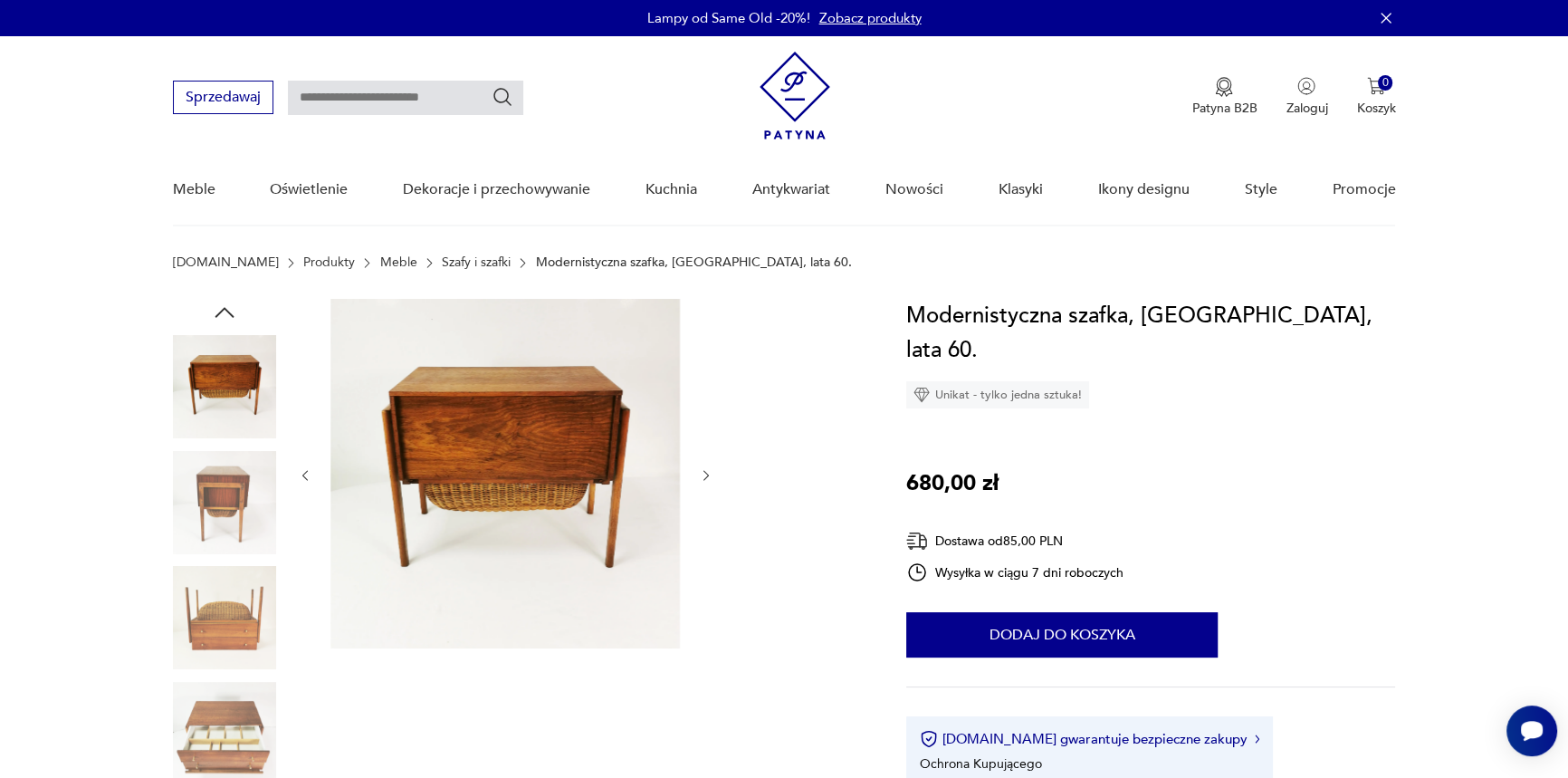
click at [225, 576] on img at bounding box center [224, 617] width 103 height 103
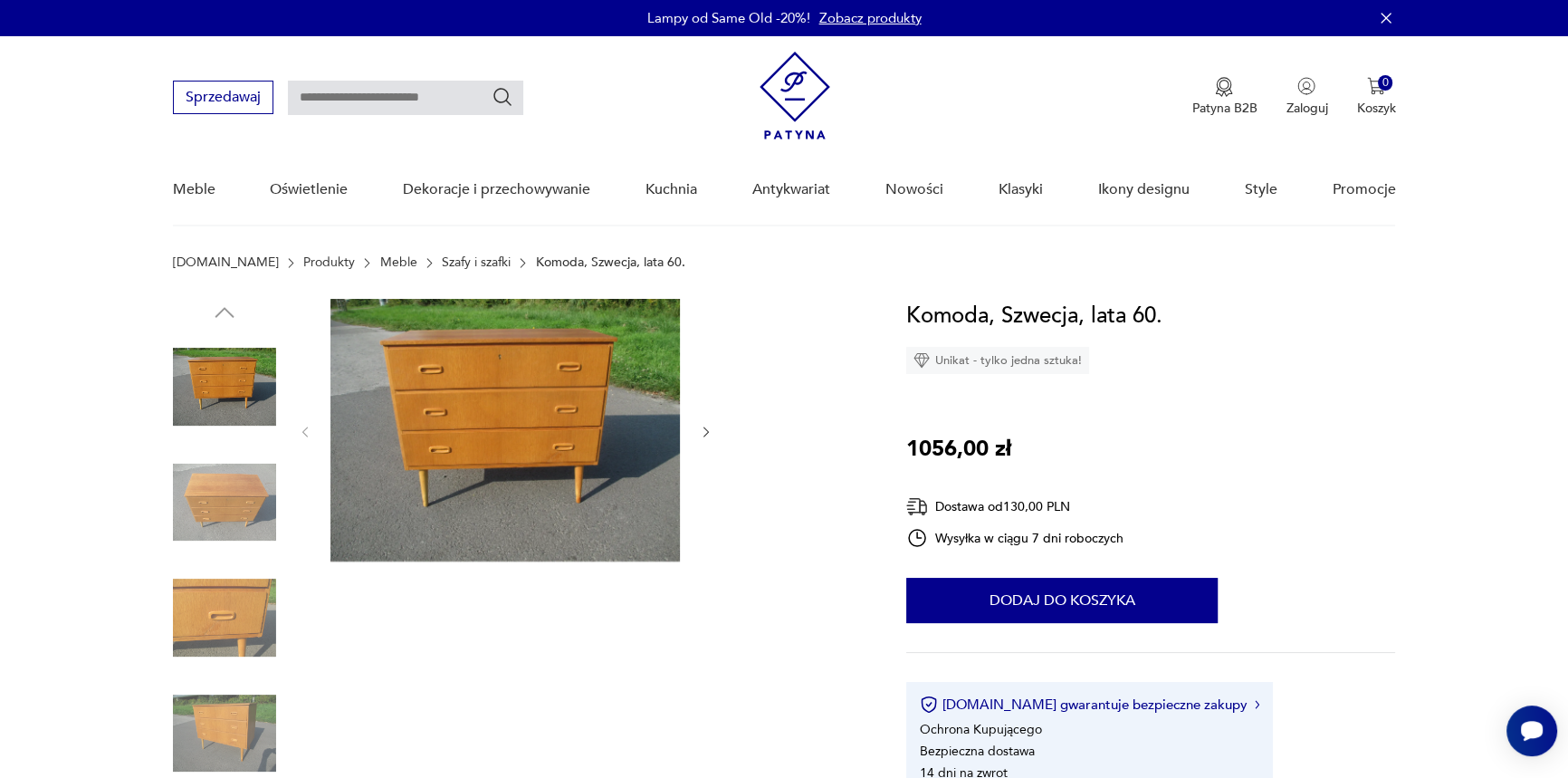
click at [481, 431] on img at bounding box center [504, 430] width 349 height 262
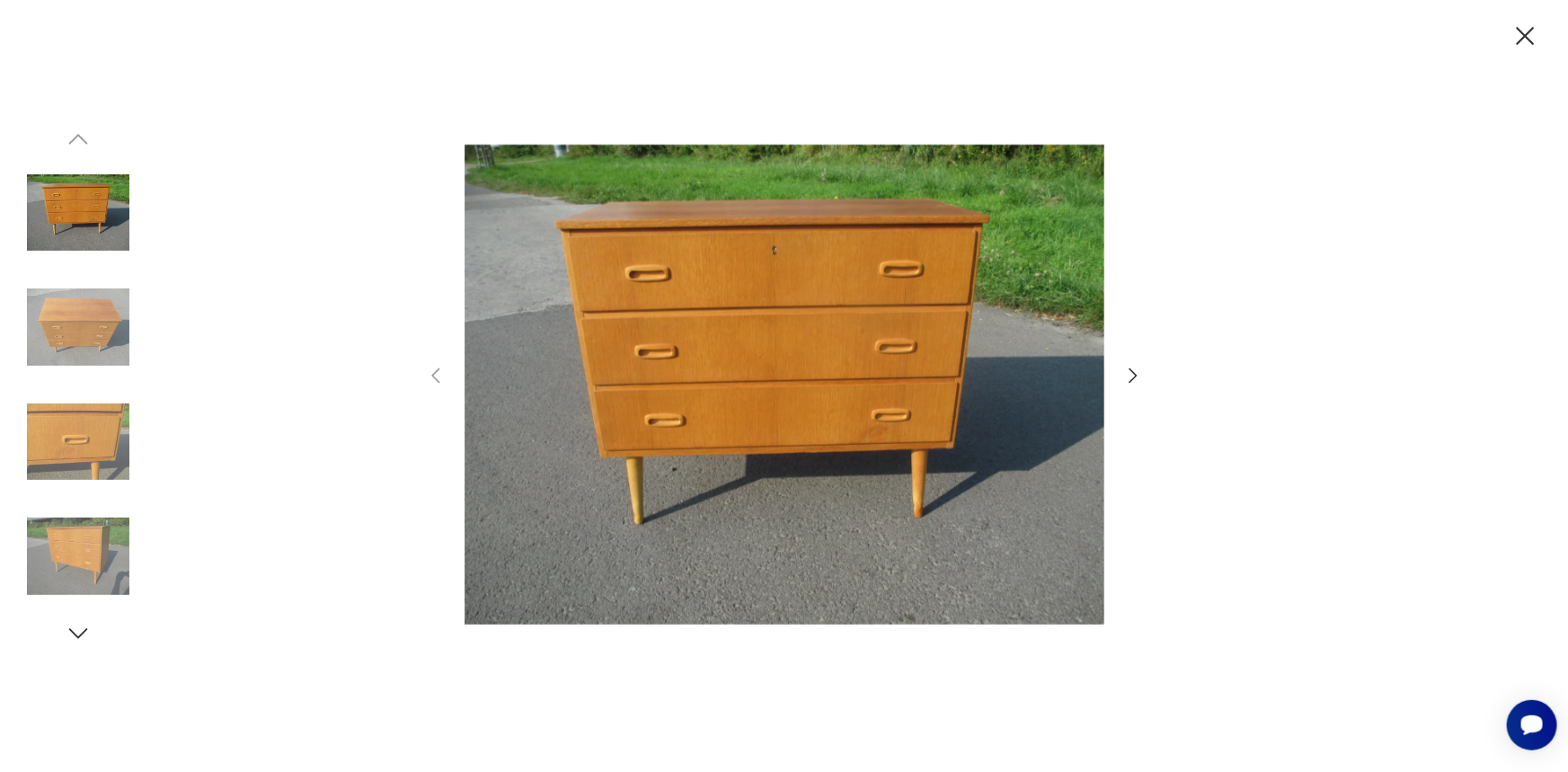
click at [1131, 367] on icon "button" at bounding box center [1133, 375] width 22 height 22
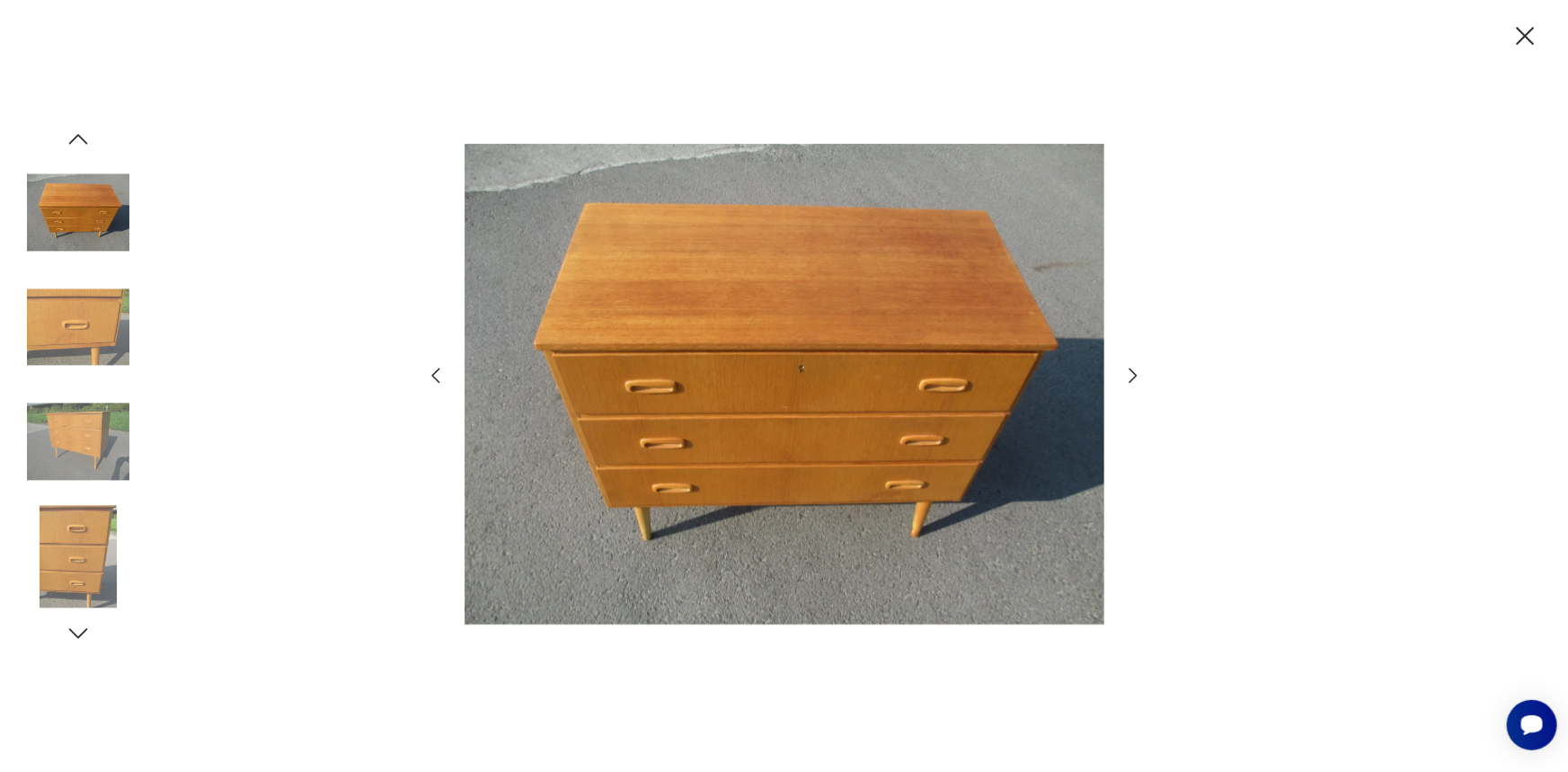
click at [1132, 368] on icon "button" at bounding box center [1133, 375] width 22 height 22
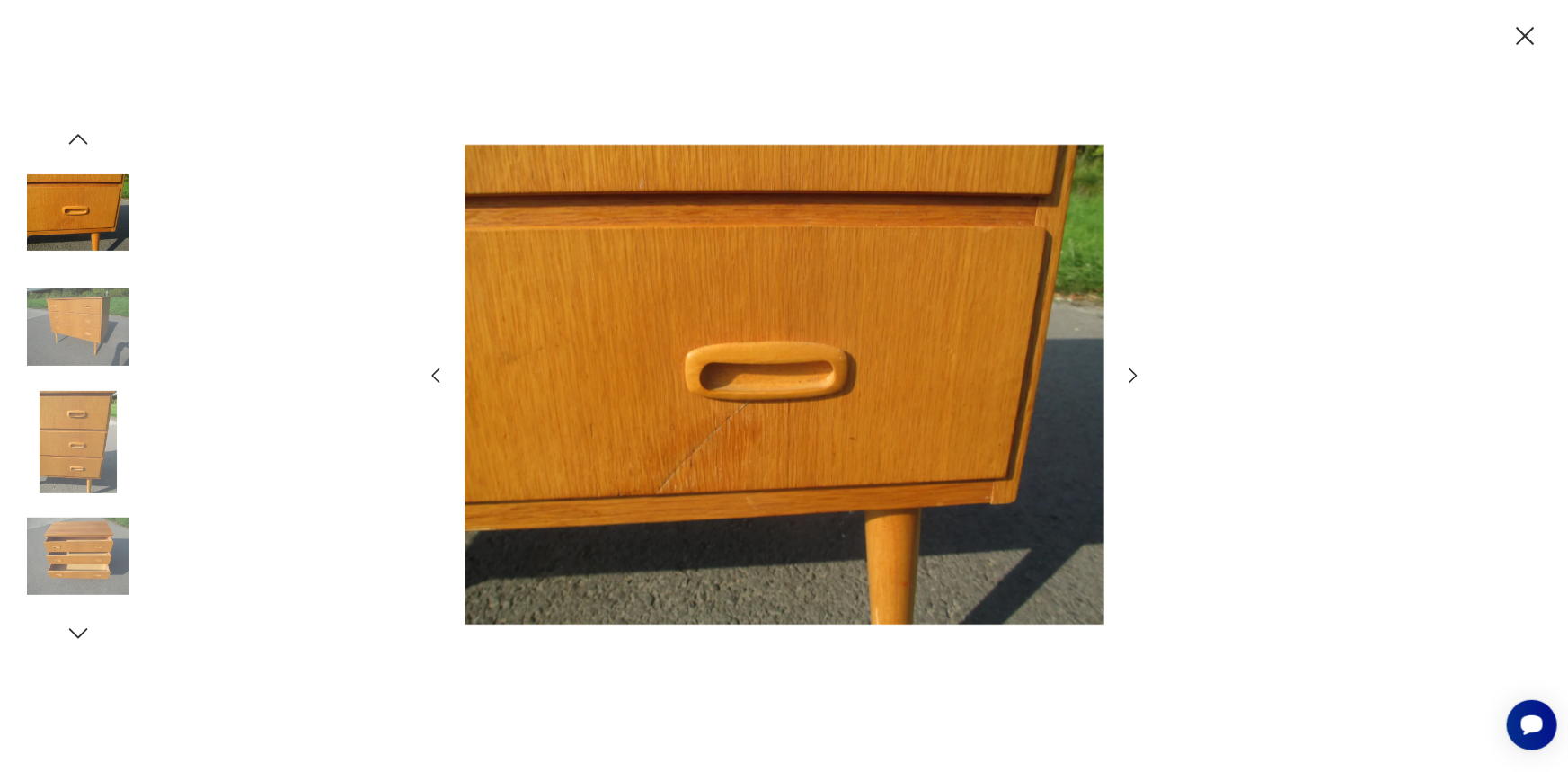
click at [1132, 368] on icon "button" at bounding box center [1133, 375] width 22 height 22
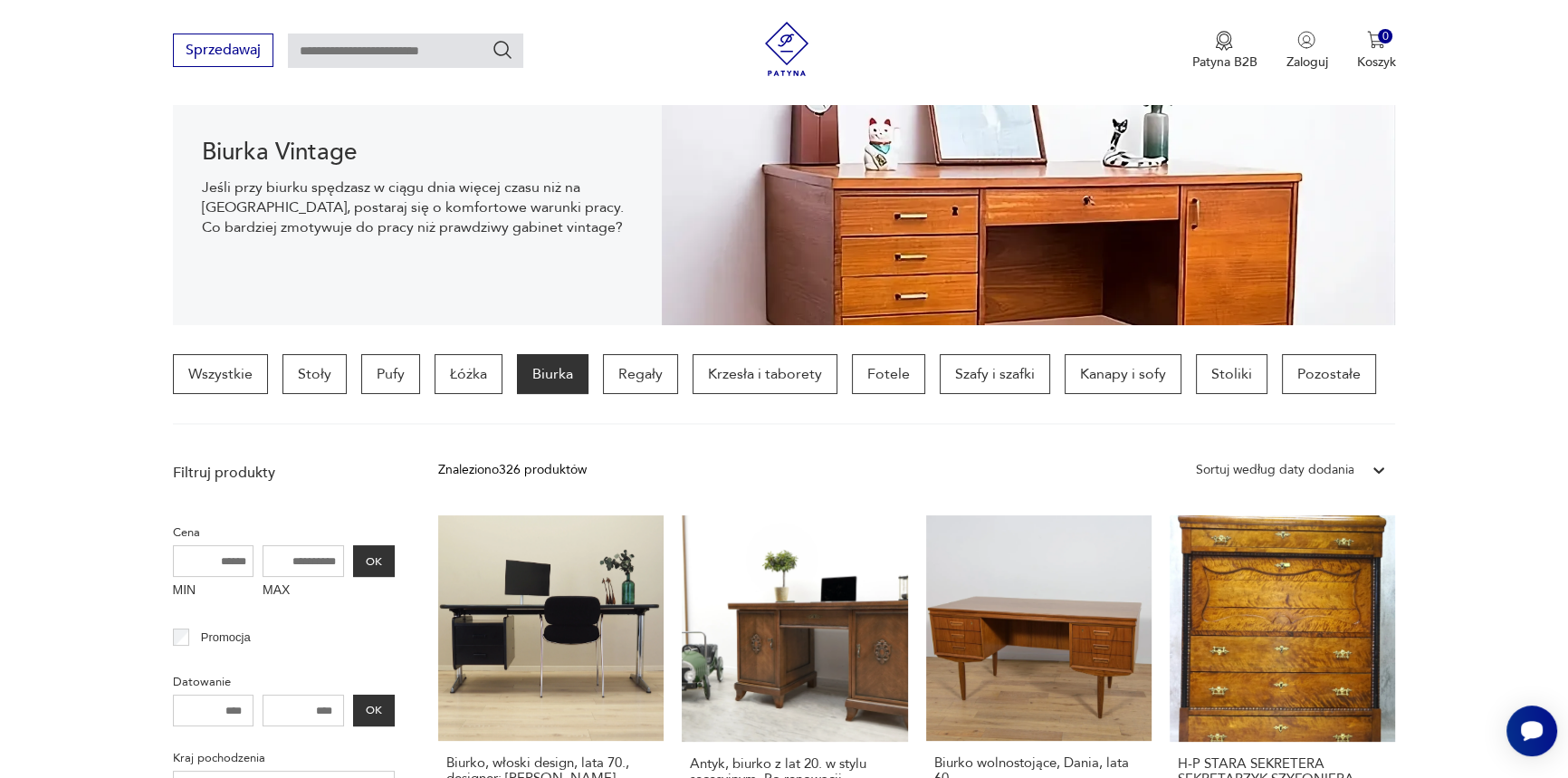
scroll to position [465, 0]
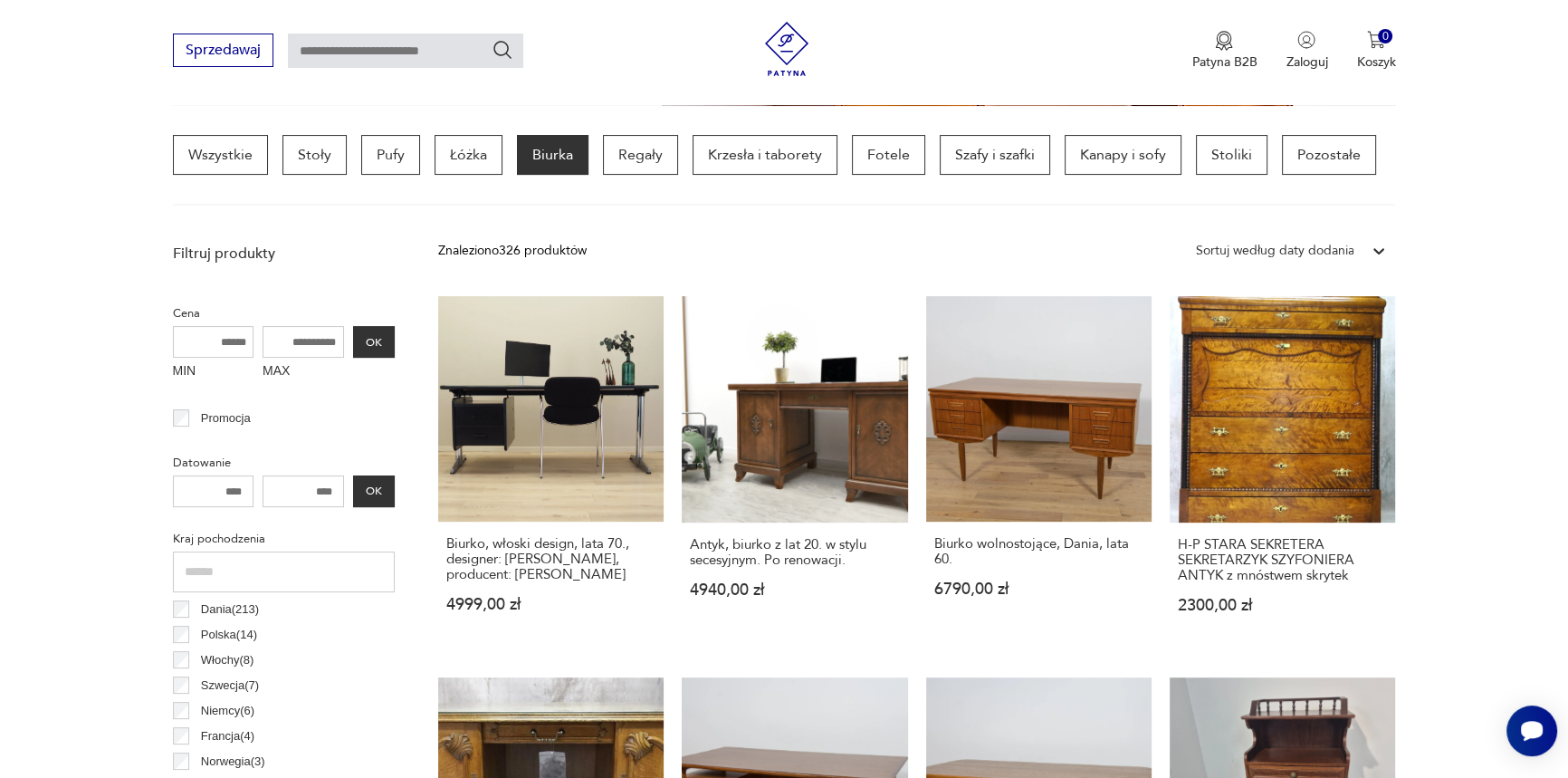
click at [1373, 245] on icon at bounding box center [1378, 250] width 18 height 18
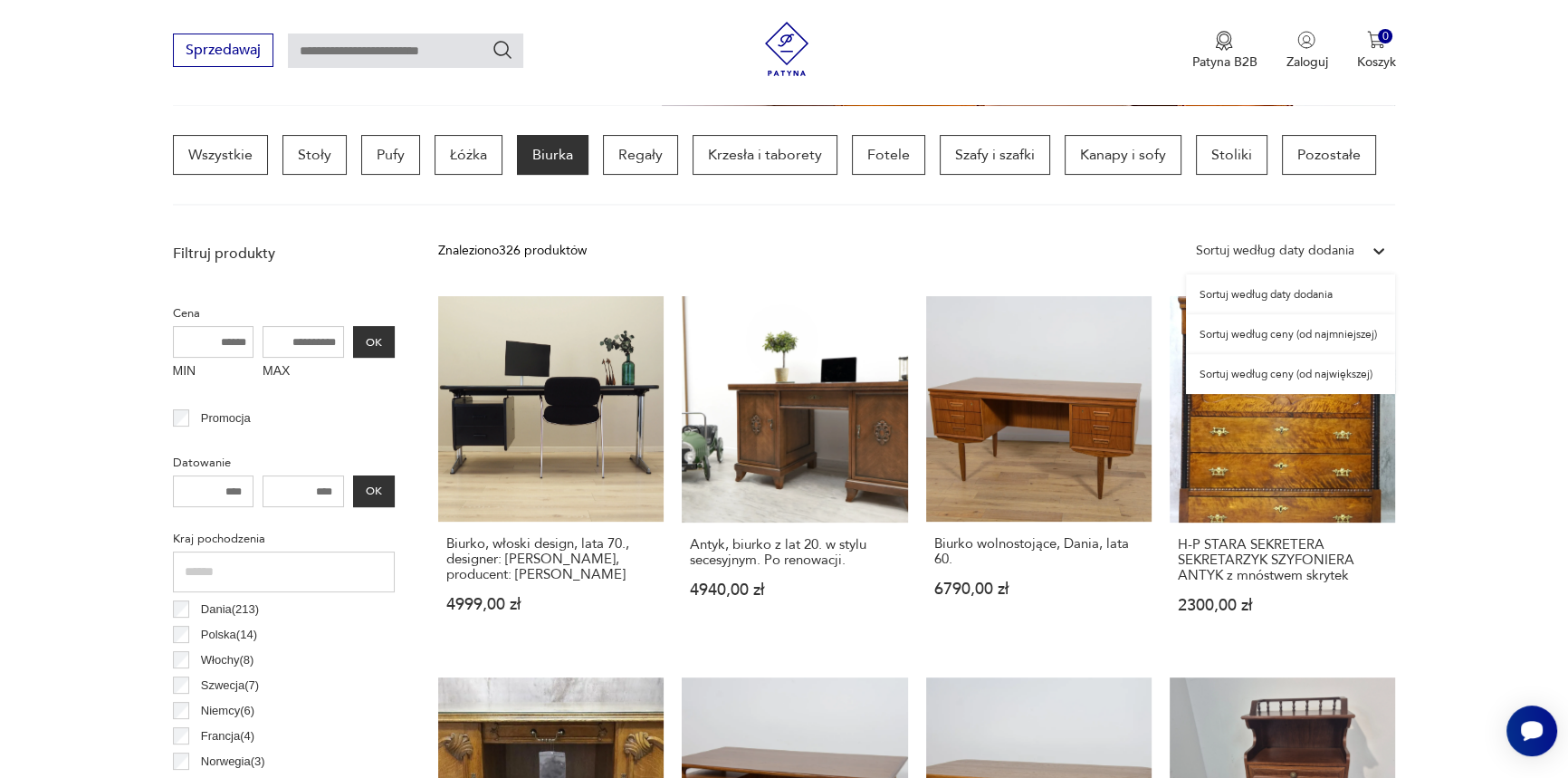
click at [1290, 333] on div "Sortuj według ceny (od najmniejszej)" at bounding box center [1290, 334] width 209 height 40
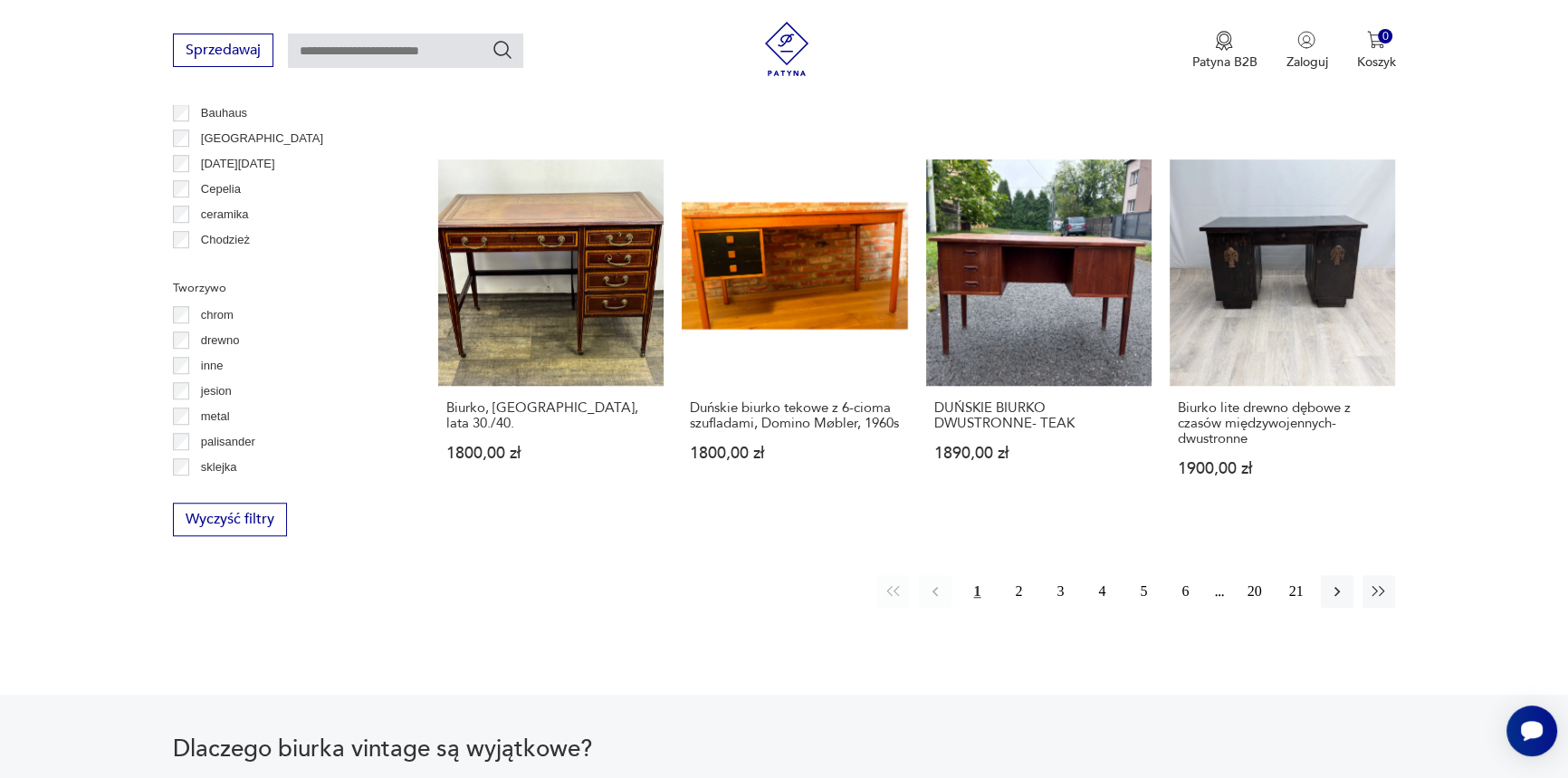
scroll to position [1742, 0]
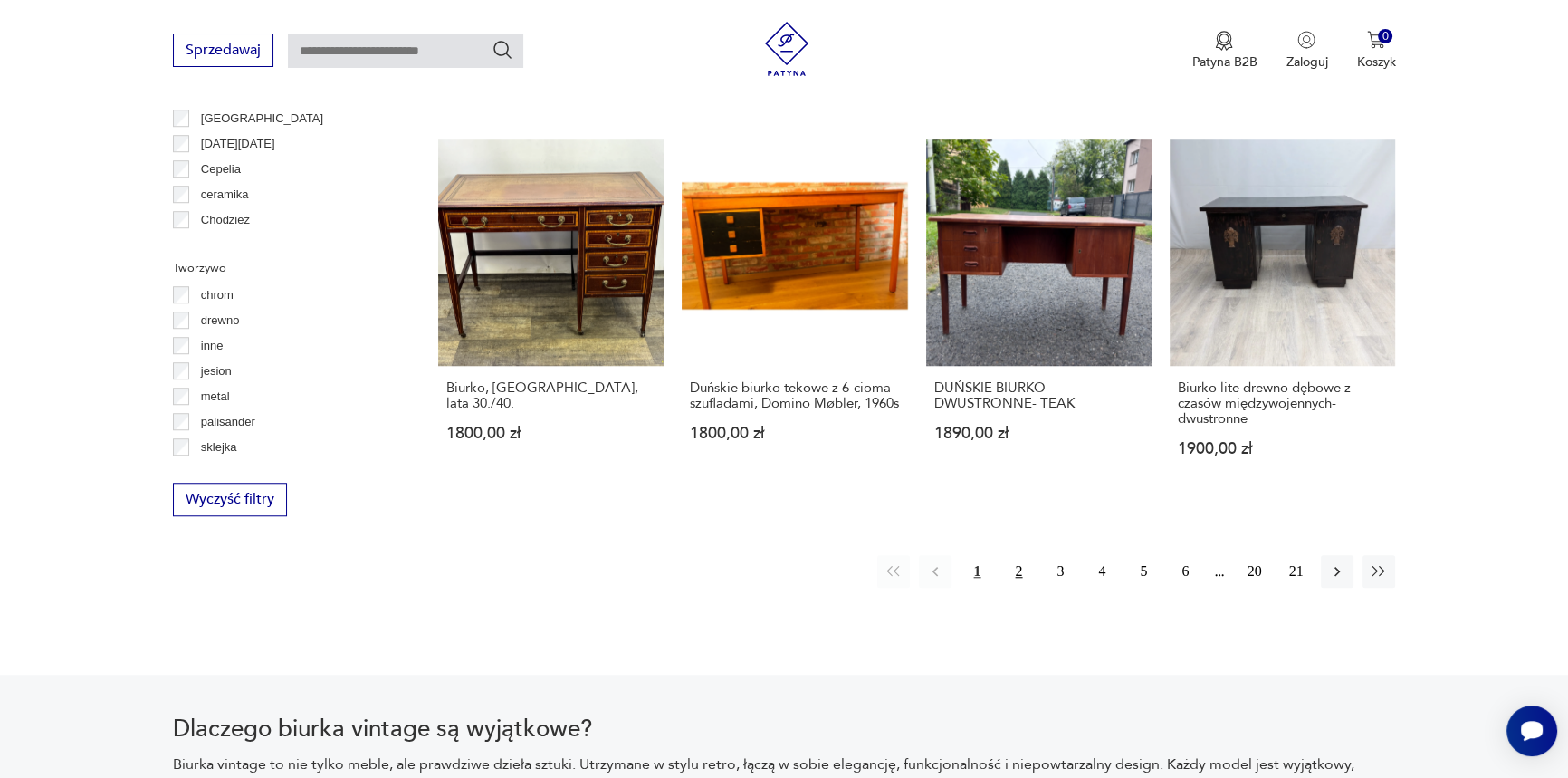
click at [1014, 555] on button "2" at bounding box center [1018, 571] width 32 height 32
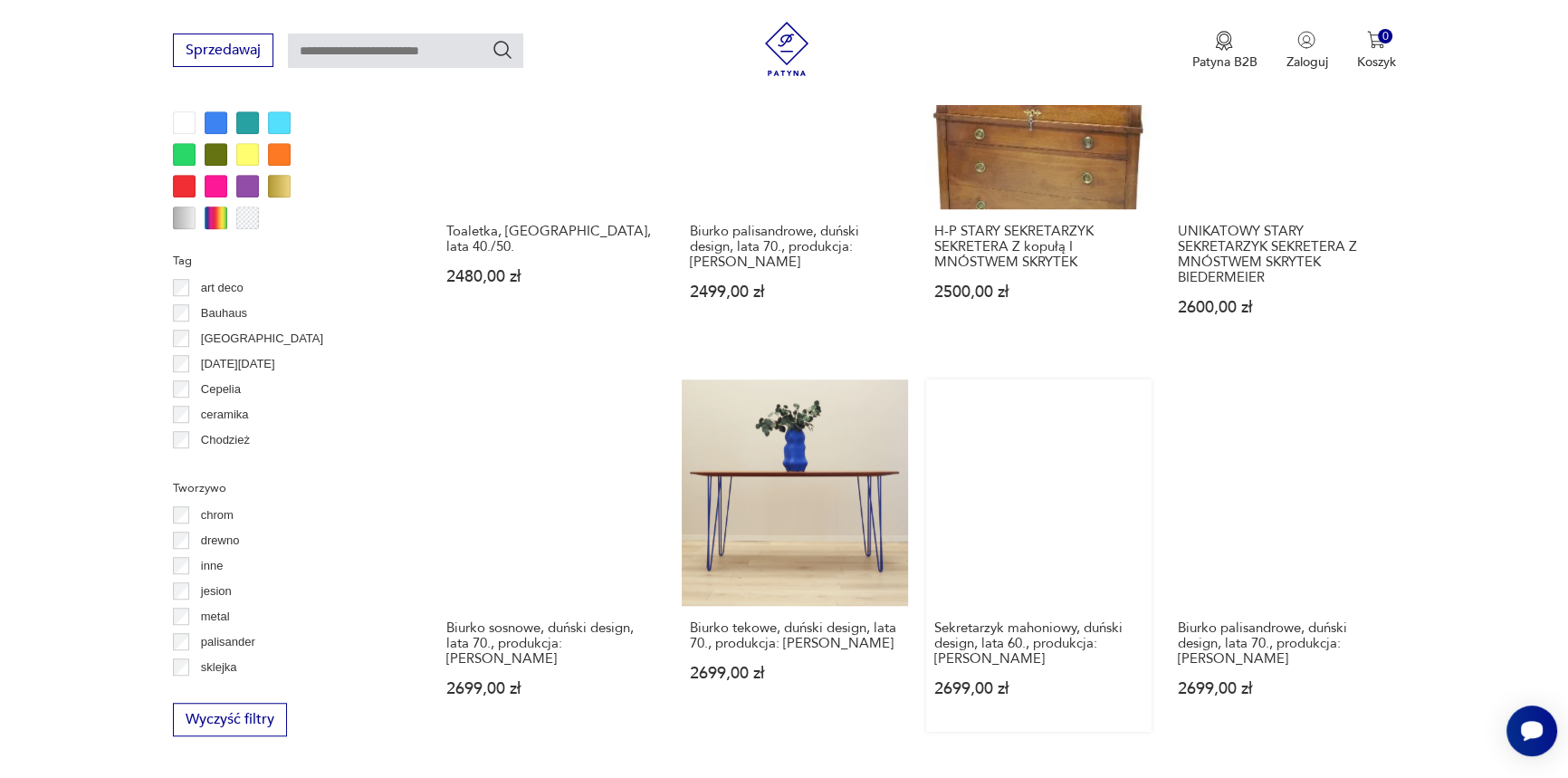
scroll to position [1963, 0]
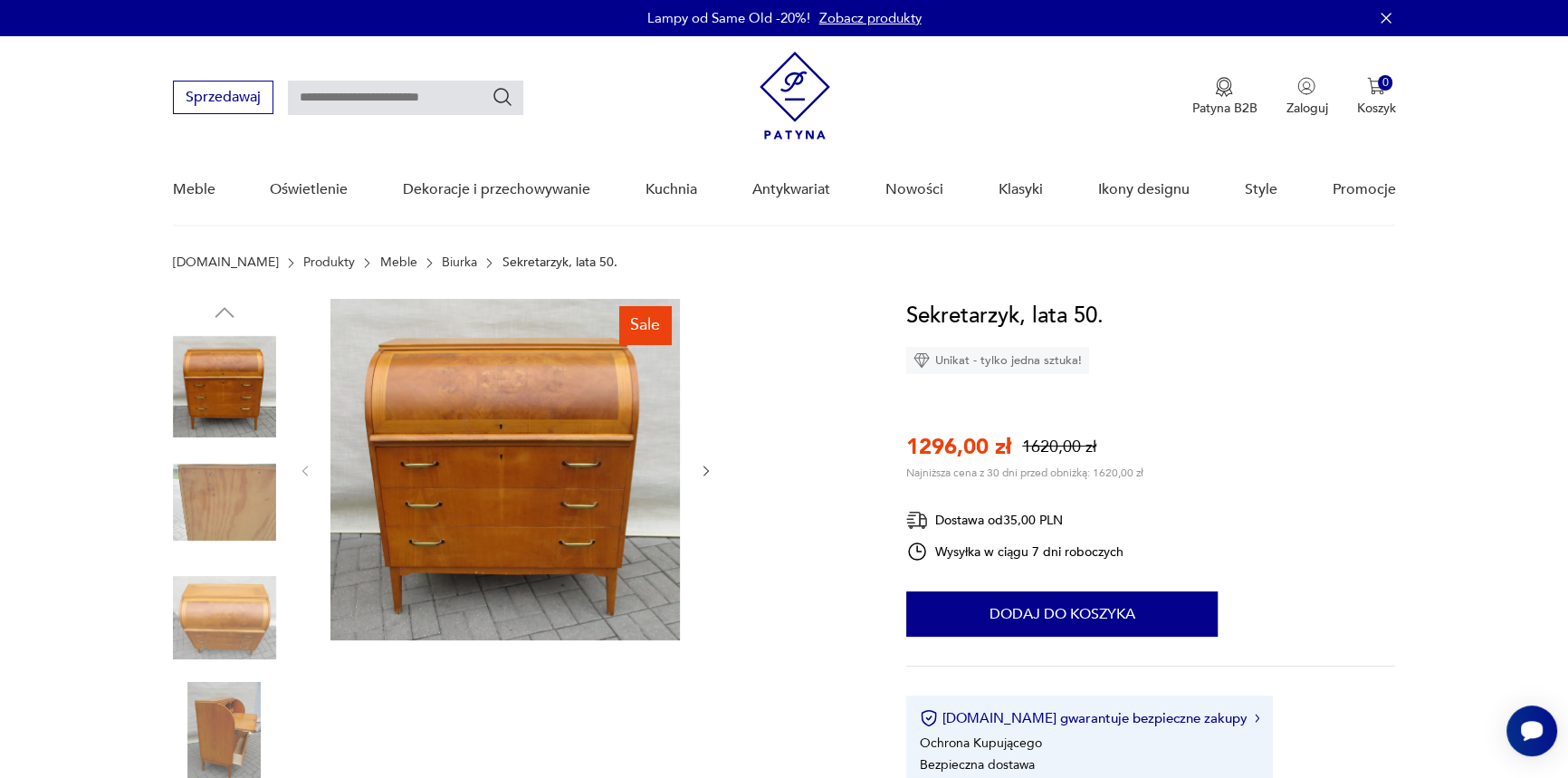
click at [236, 534] on img at bounding box center [224, 502] width 103 height 103
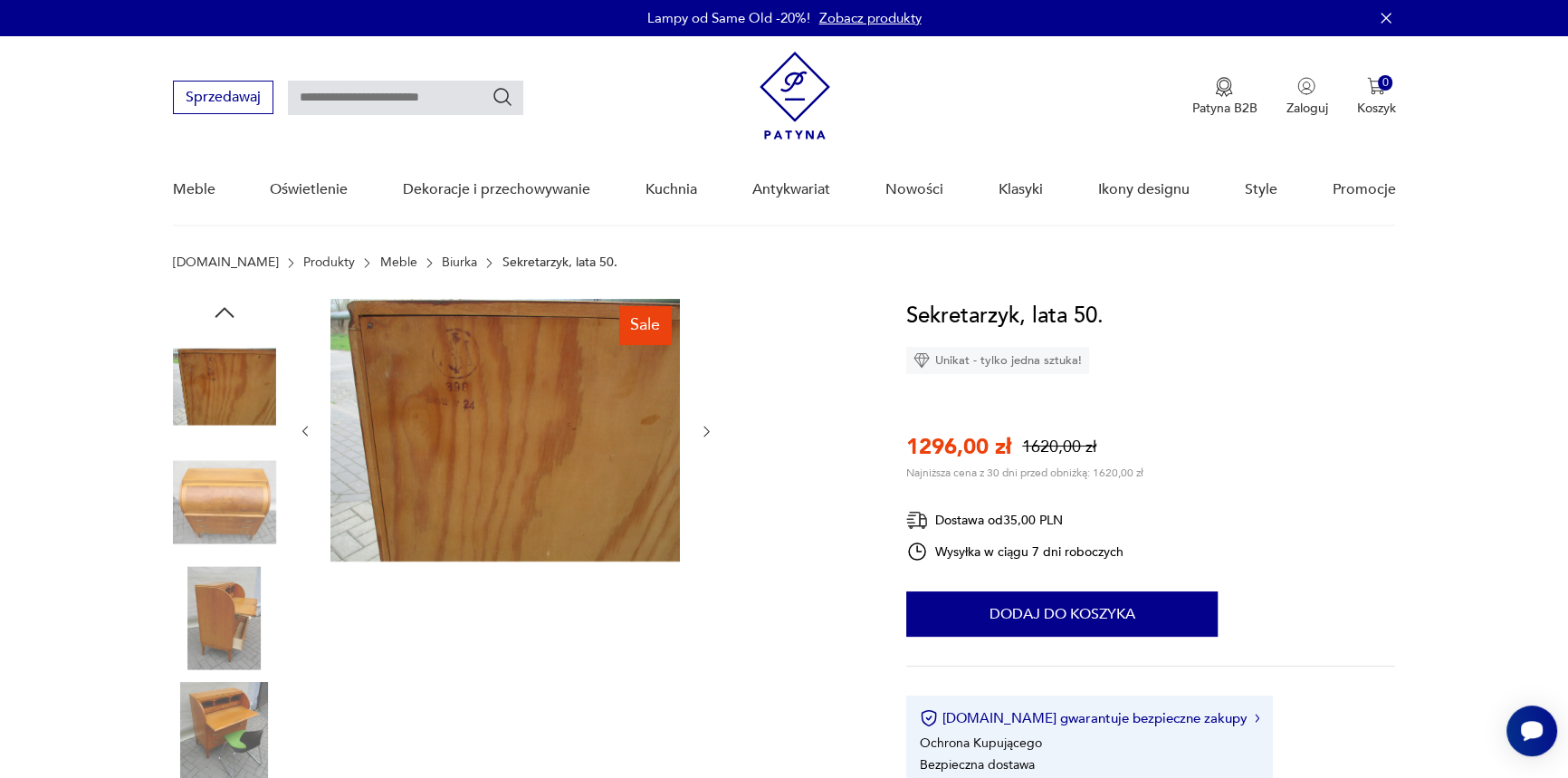
click at [211, 515] on img at bounding box center [224, 502] width 103 height 103
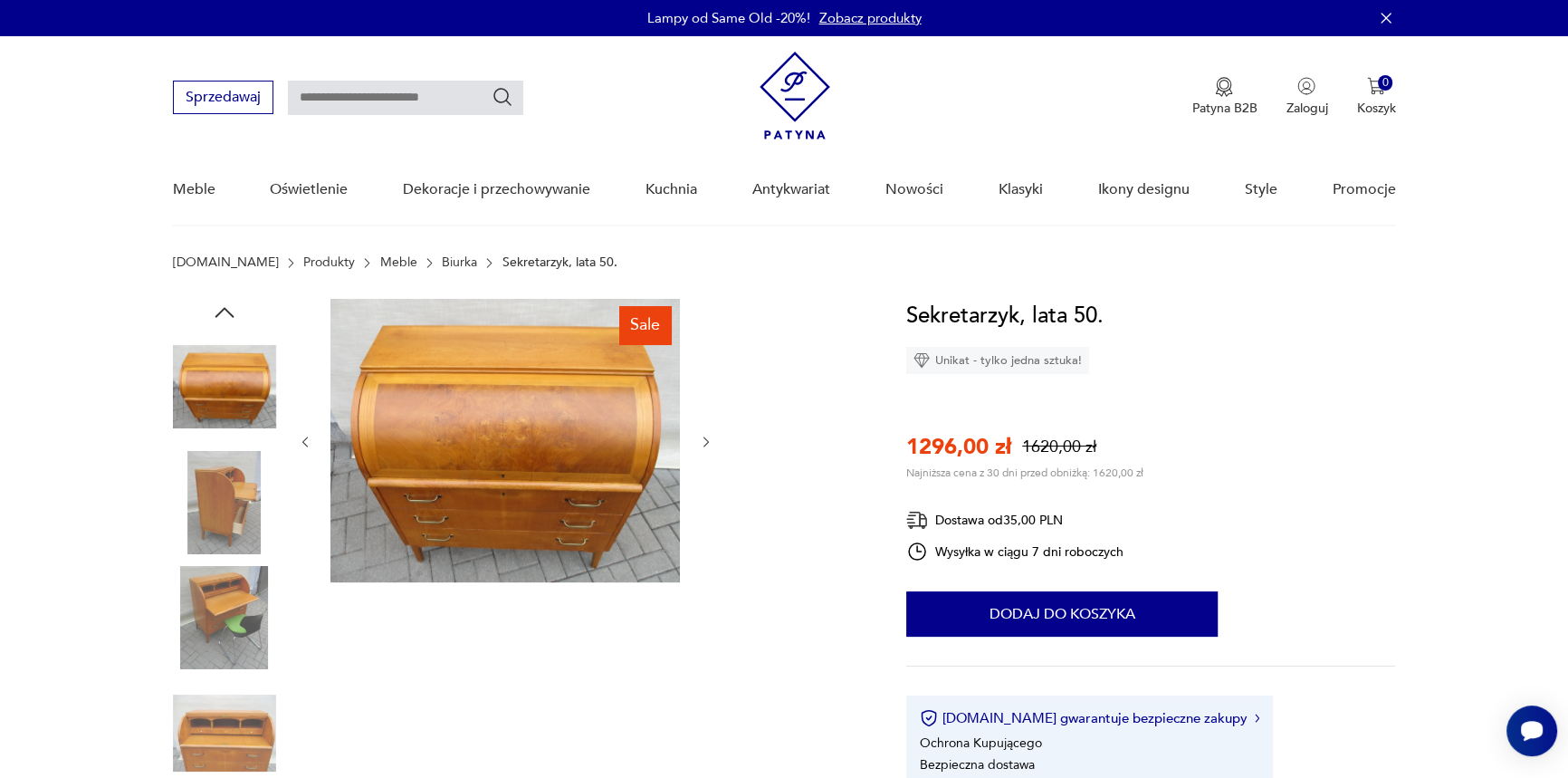
click at [203, 522] on img at bounding box center [224, 502] width 103 height 103
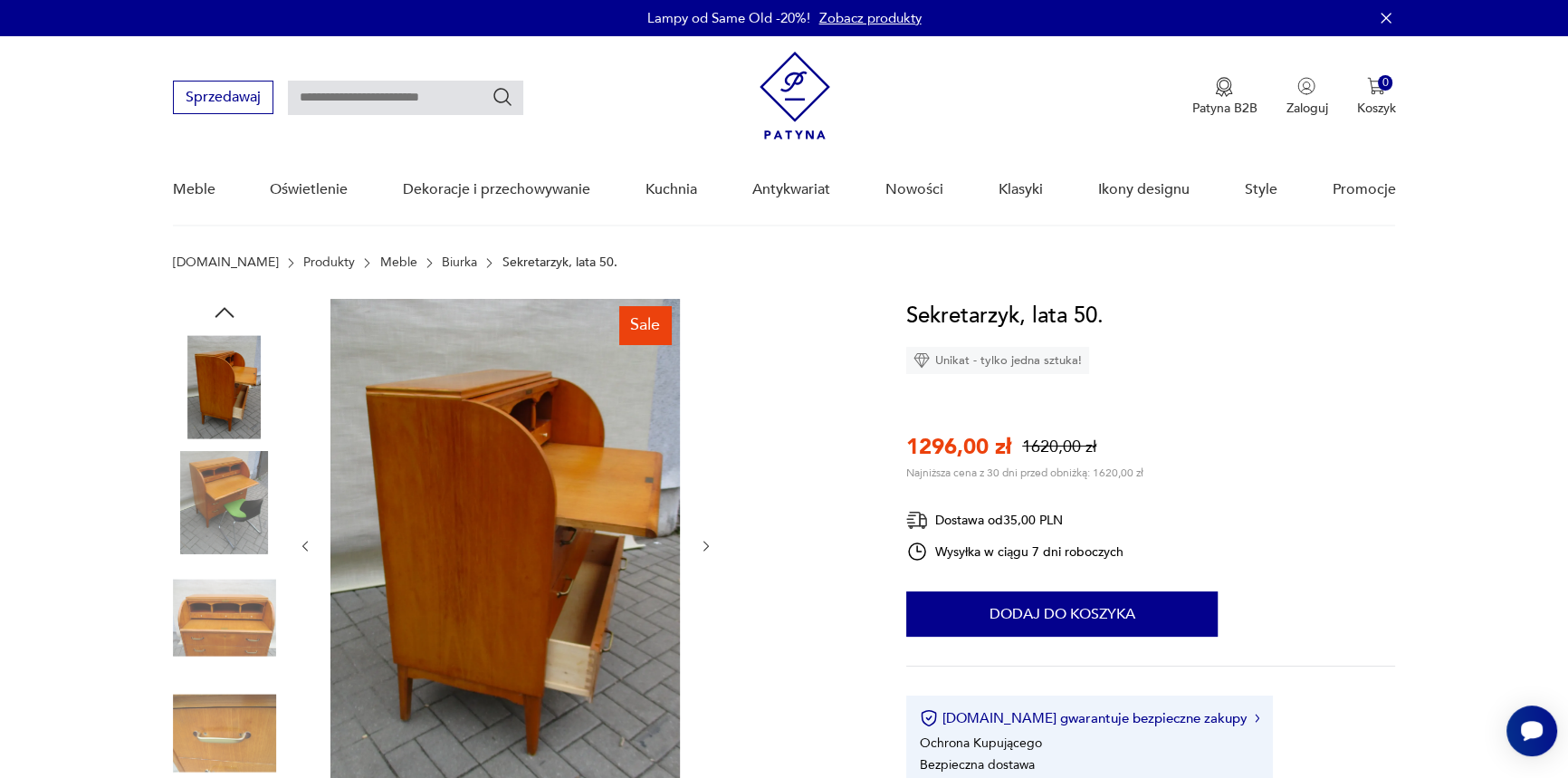
click at [210, 593] on img at bounding box center [224, 617] width 103 height 103
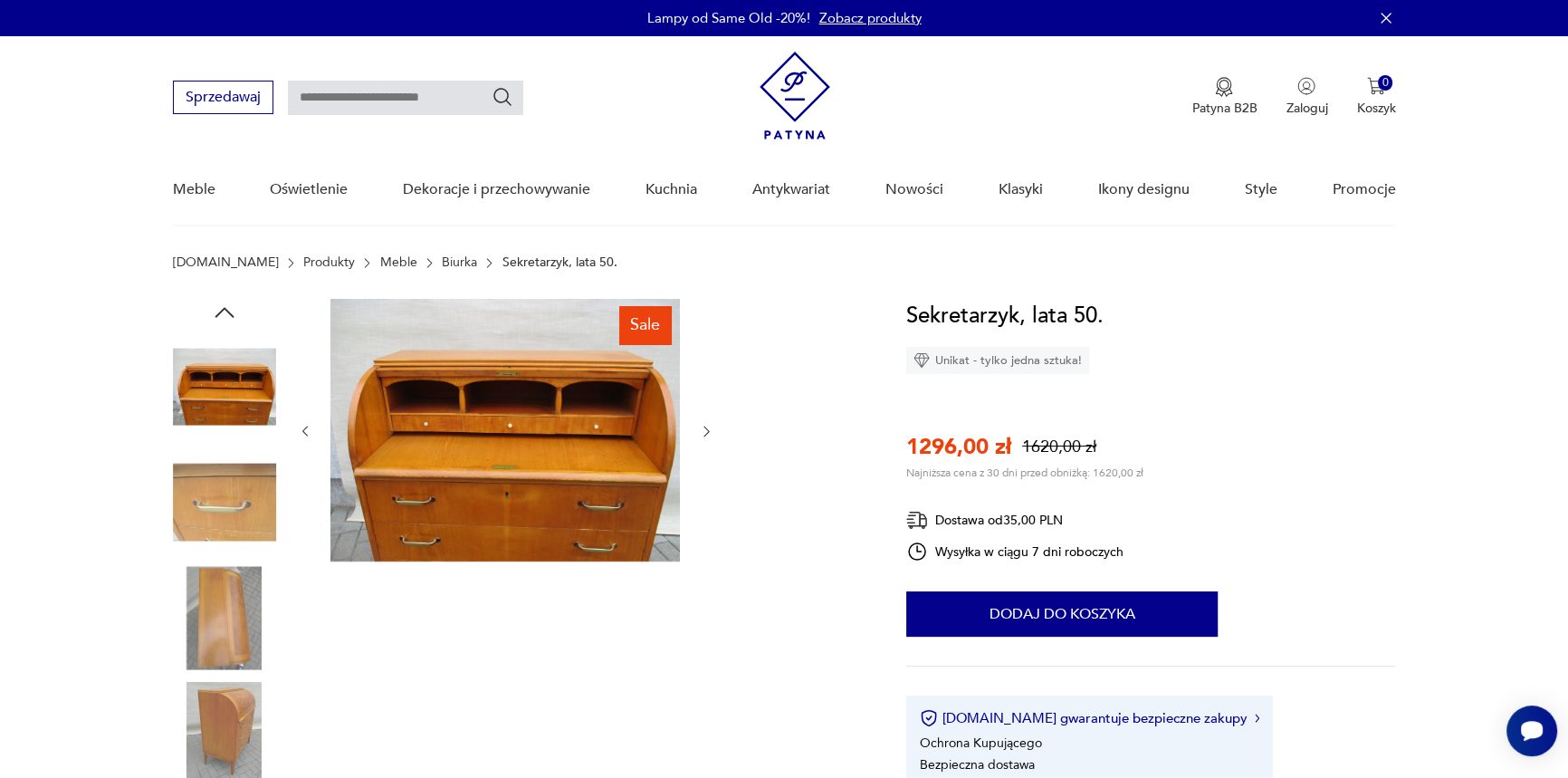
click at [223, 698] on img at bounding box center [224, 733] width 103 height 103
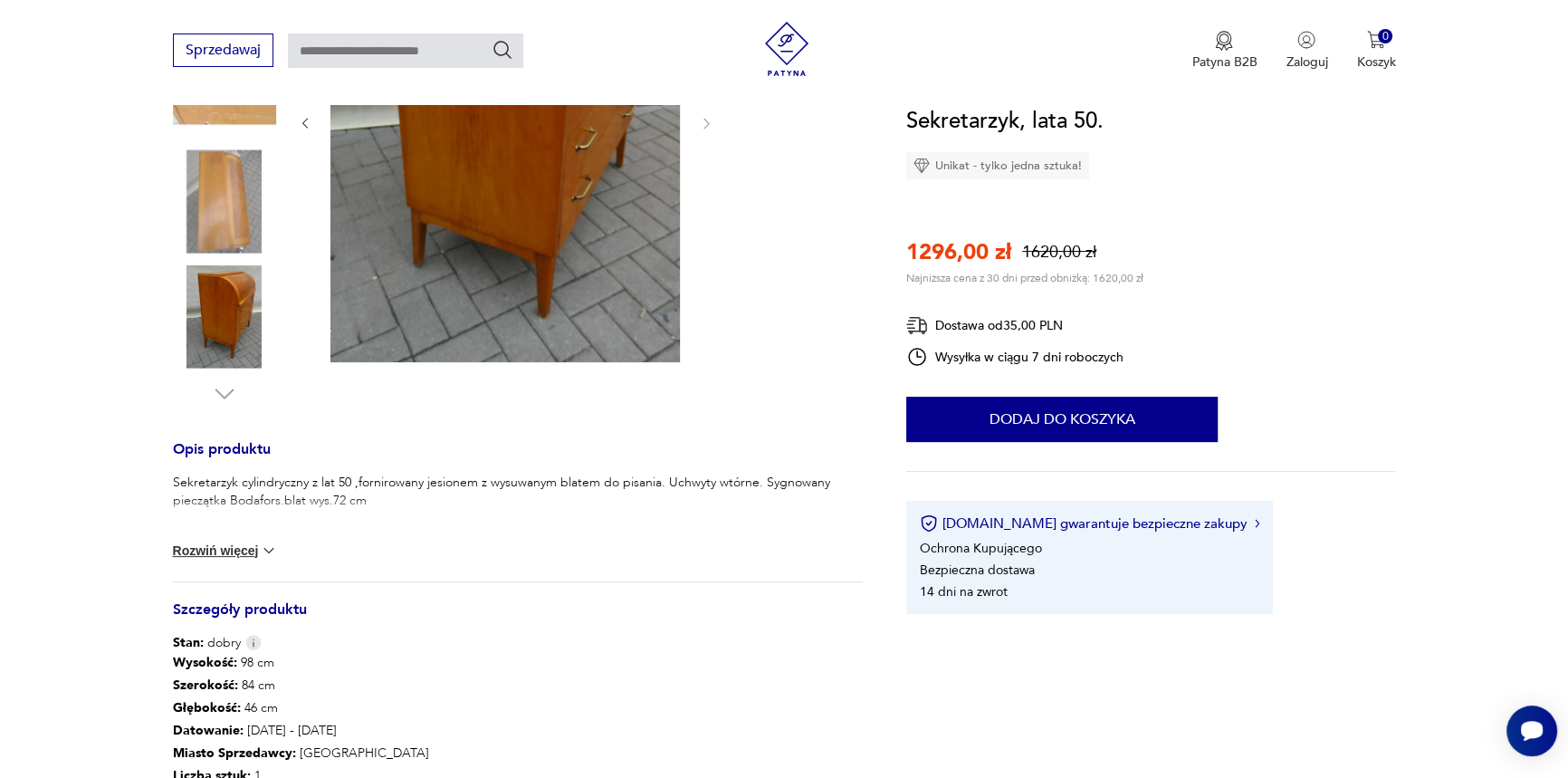
scroll to position [438, 0]
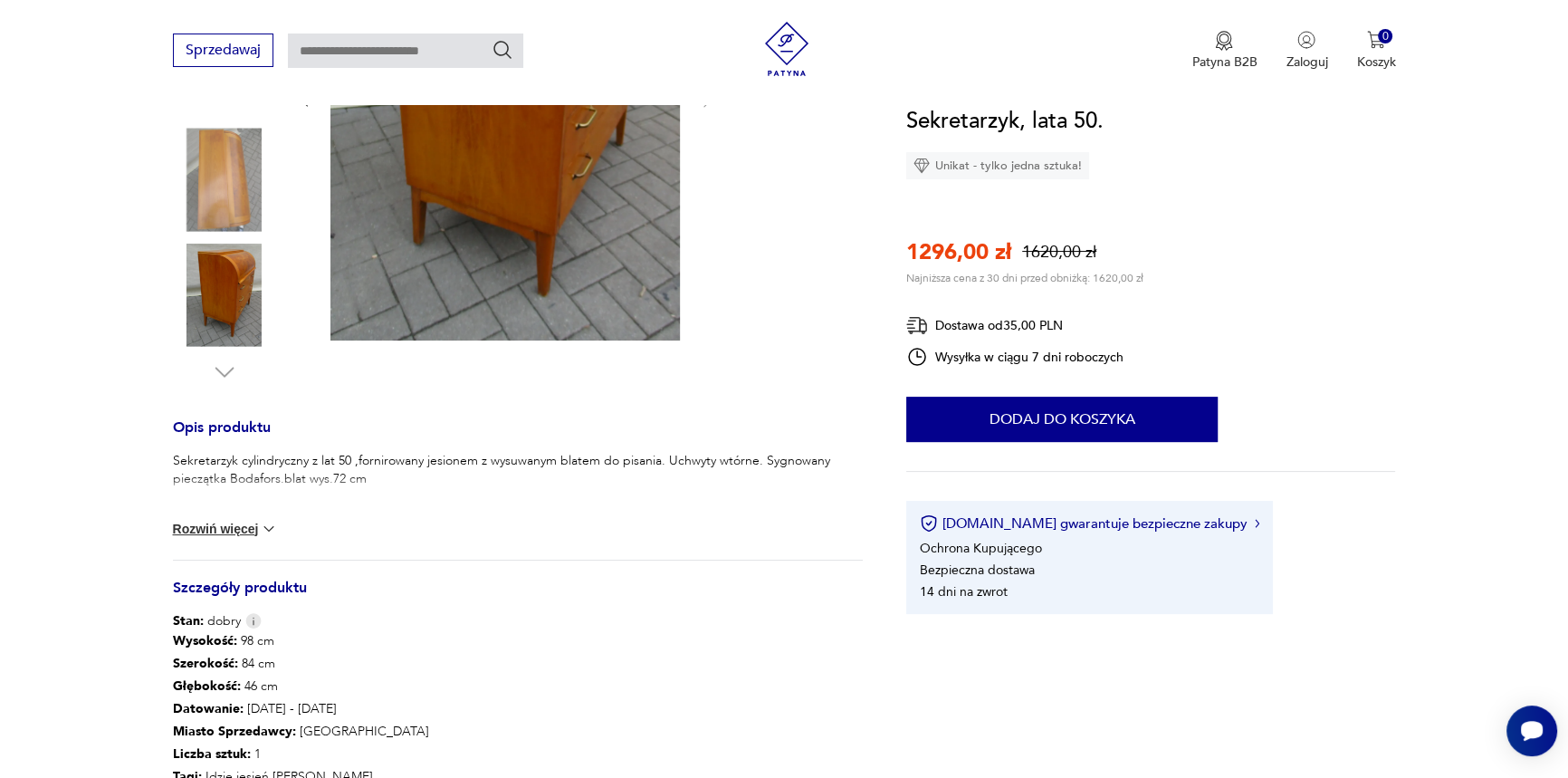
click at [240, 520] on button "Rozwiń więcej" at bounding box center [225, 528] width 105 height 18
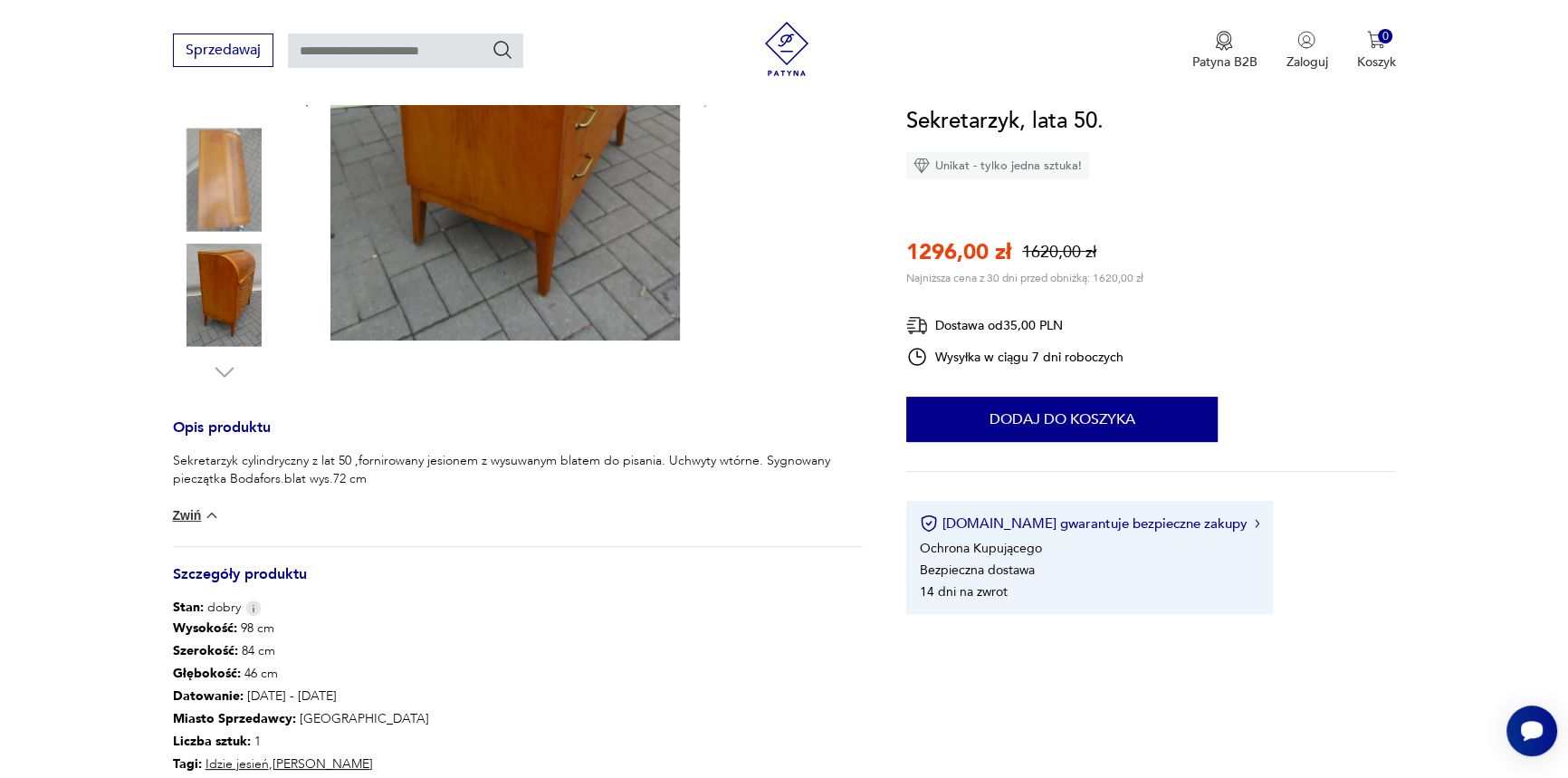
click at [226, 527] on div "Sekretarzyk cylindryczny z lat 50 ,fornirowany jesionem z wysuwanym blatem do p…" at bounding box center [519, 498] width 691 height 94
click at [221, 521] on div "Sekretarzyk cylindryczny z lat 50 ,fornirowany jesionem z wysuwanym blatem do p…" at bounding box center [519, 498] width 691 height 94
click at [207, 506] on img at bounding box center [211, 515] width 18 height 18
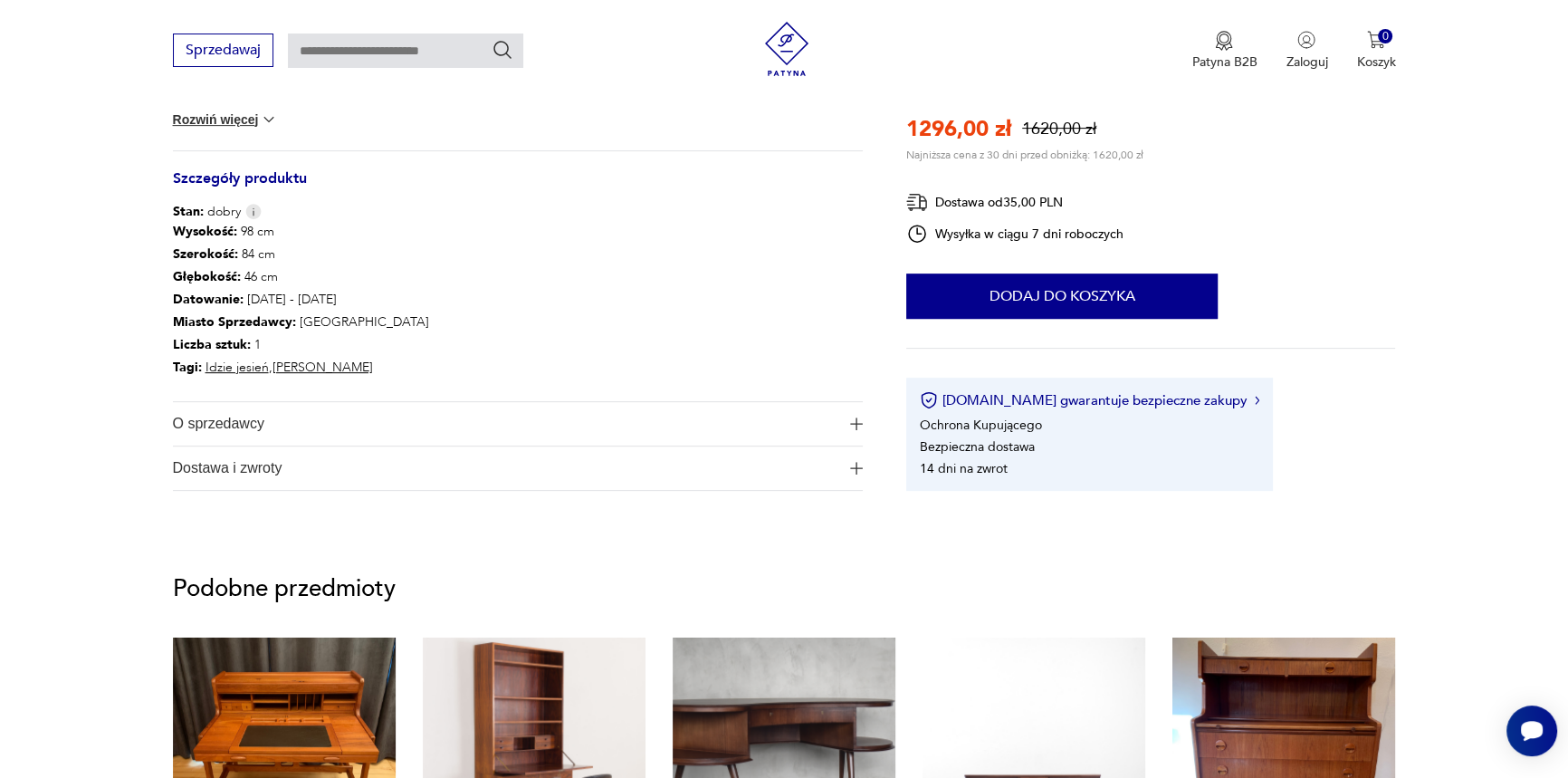
scroll to position [878, 0]
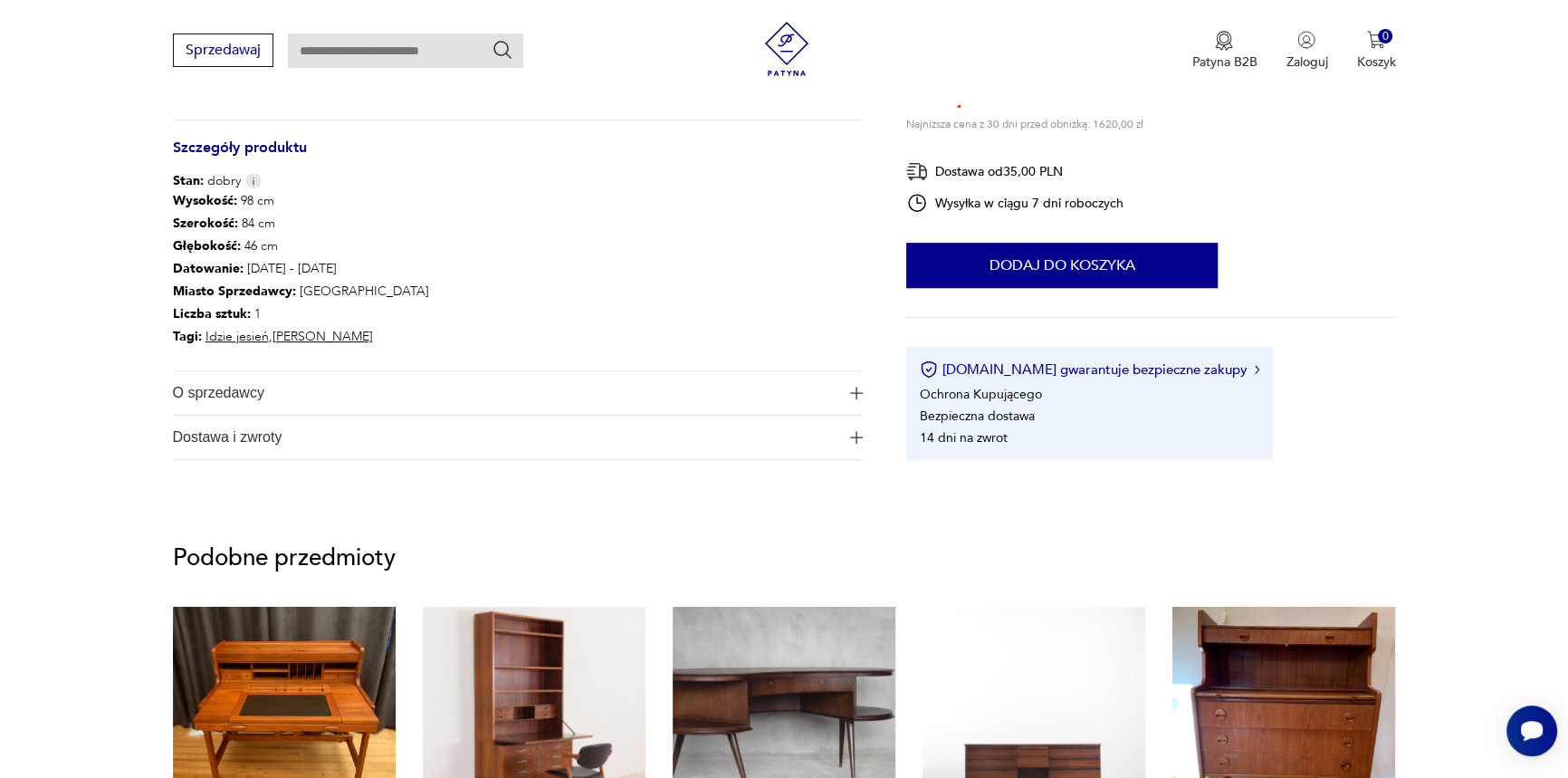
drag, startPoint x: 246, startPoint y: 380, endPoint x: 241, endPoint y: 398, distance: 18.7
click at [246, 387] on span "O sprzedawcy" at bounding box center [505, 393] width 665 height 44
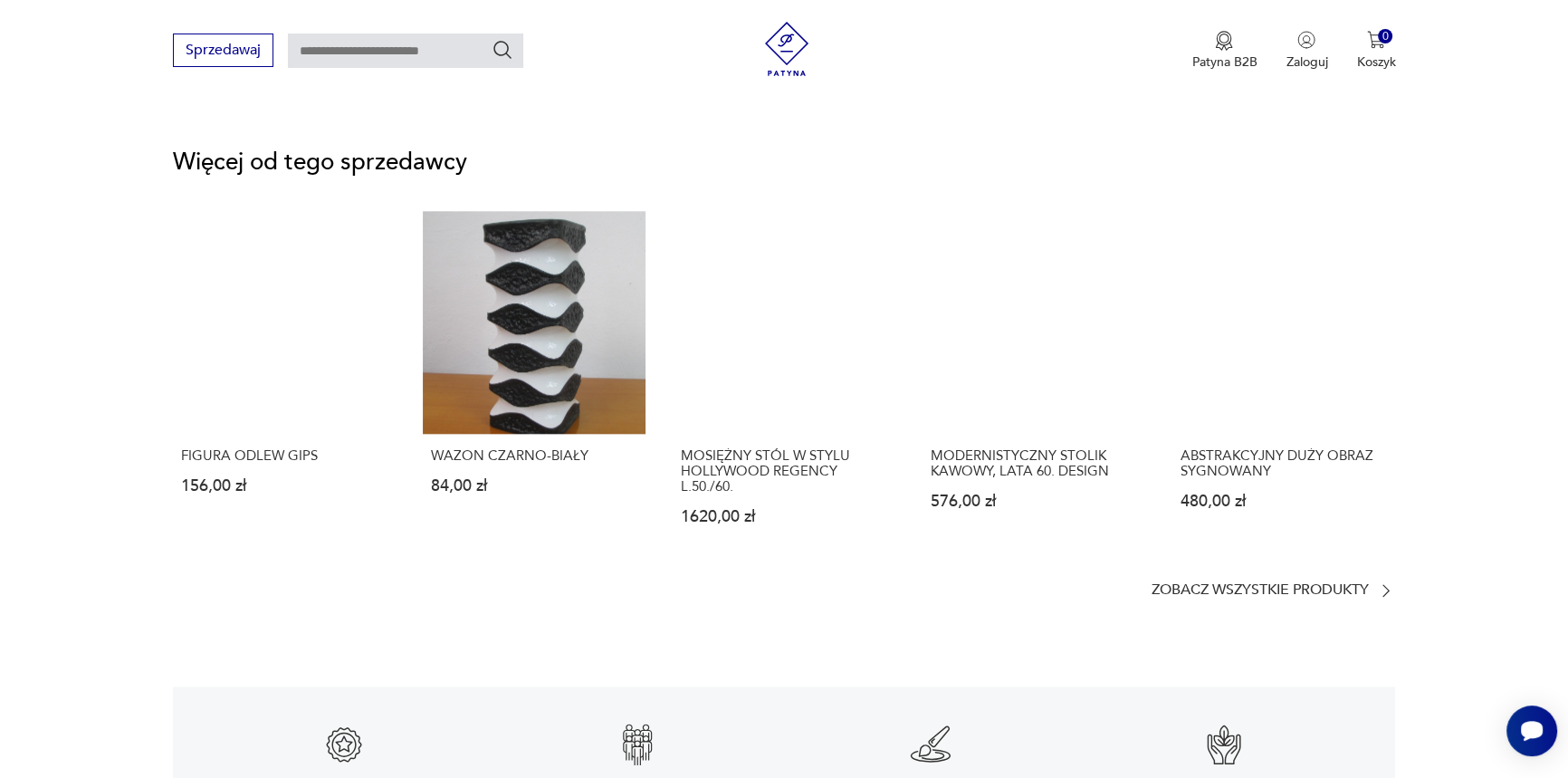
scroll to position [2633, 0]
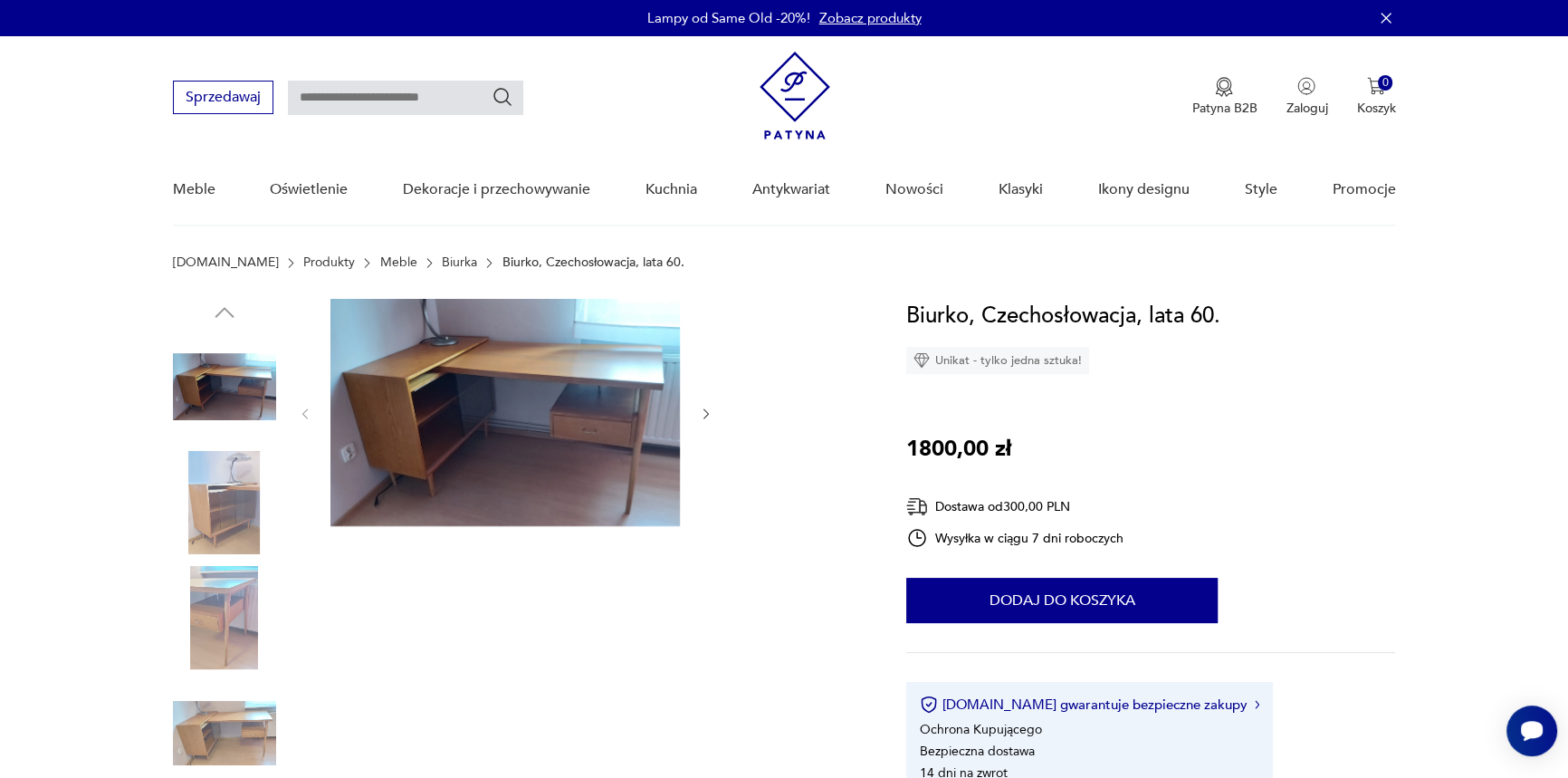
click at [208, 501] on img at bounding box center [224, 502] width 103 height 103
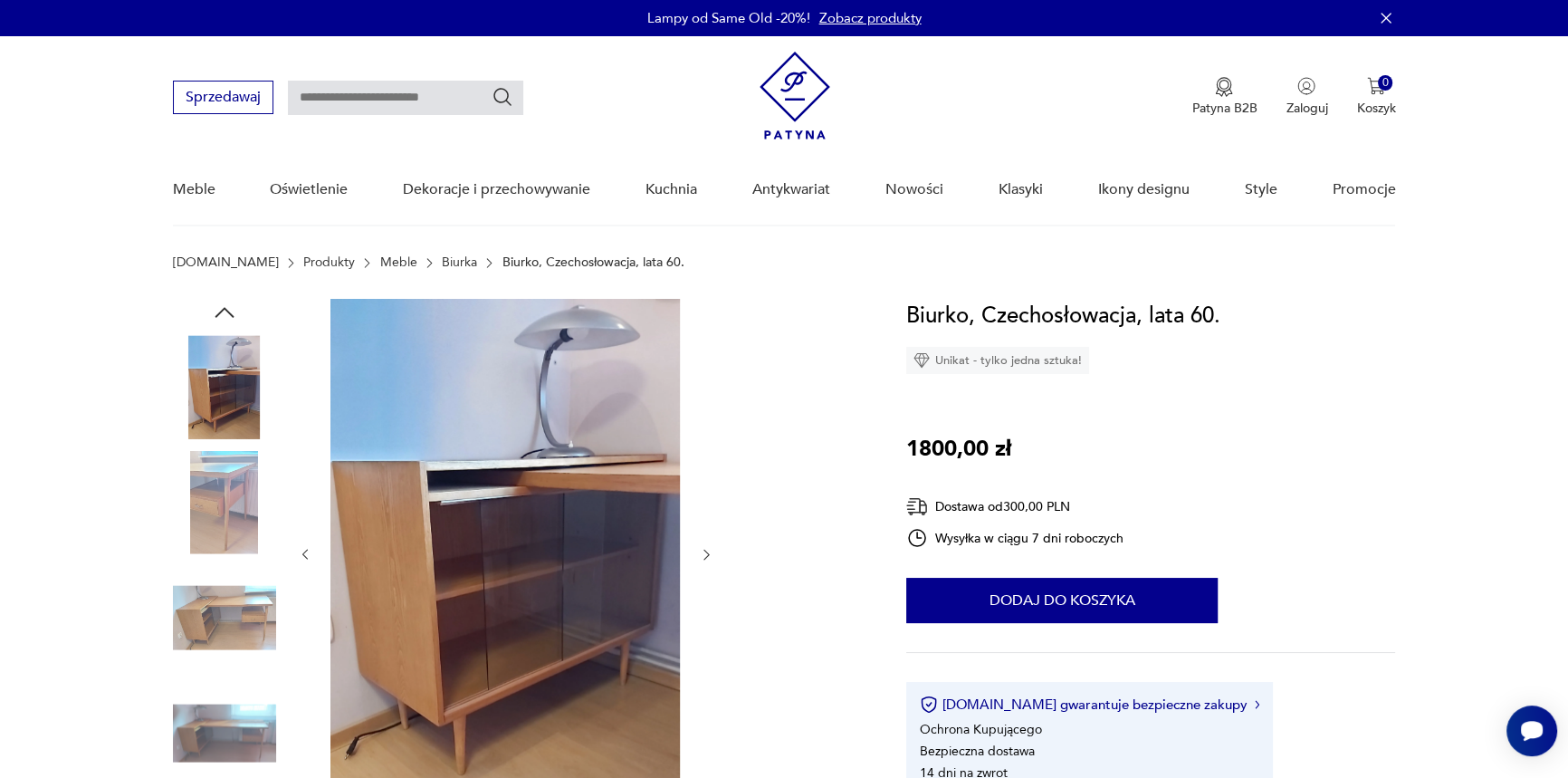
click at [212, 528] on img at bounding box center [224, 502] width 103 height 103
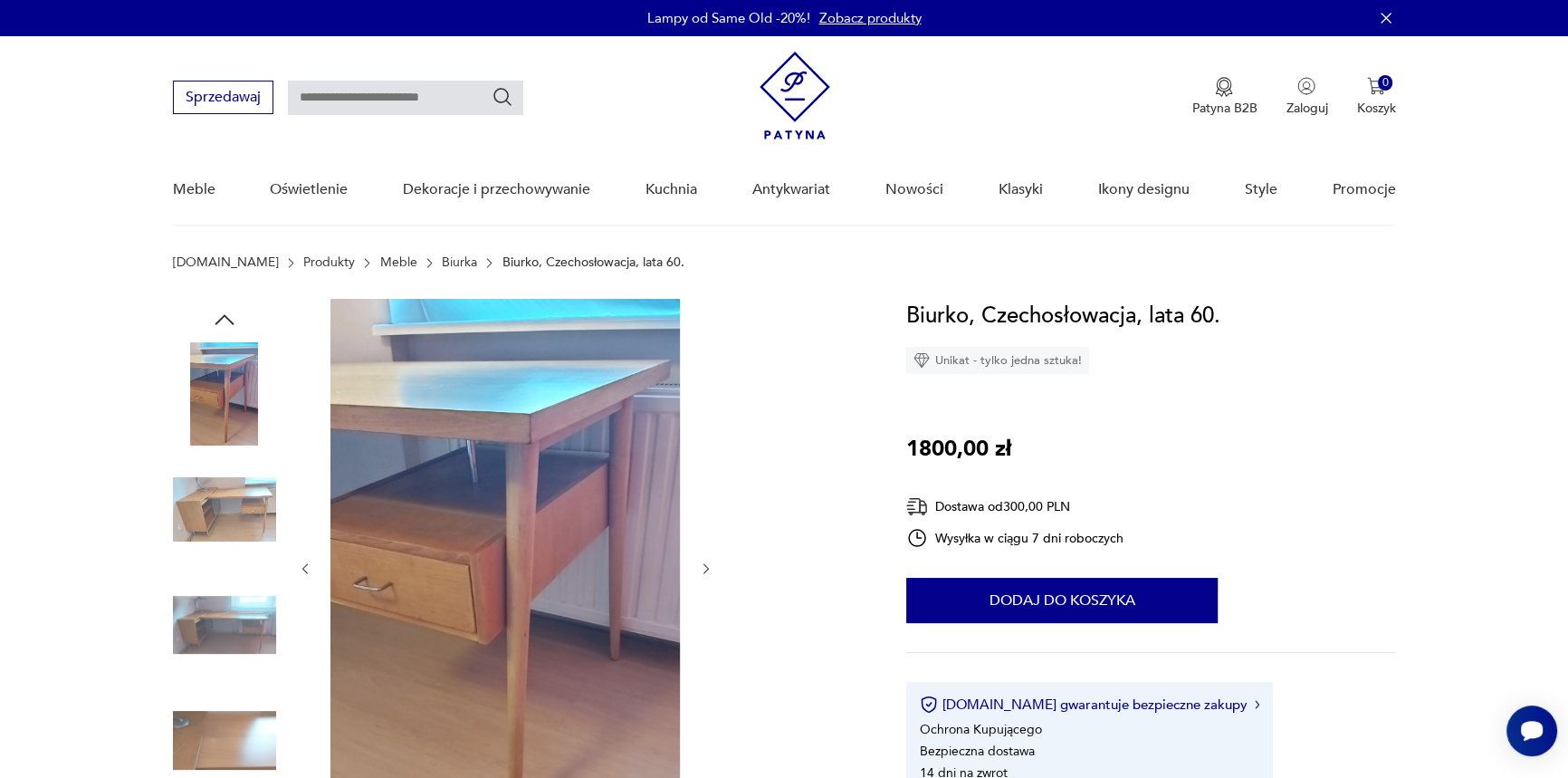
click at [219, 604] on img at bounding box center [224, 624] width 103 height 103
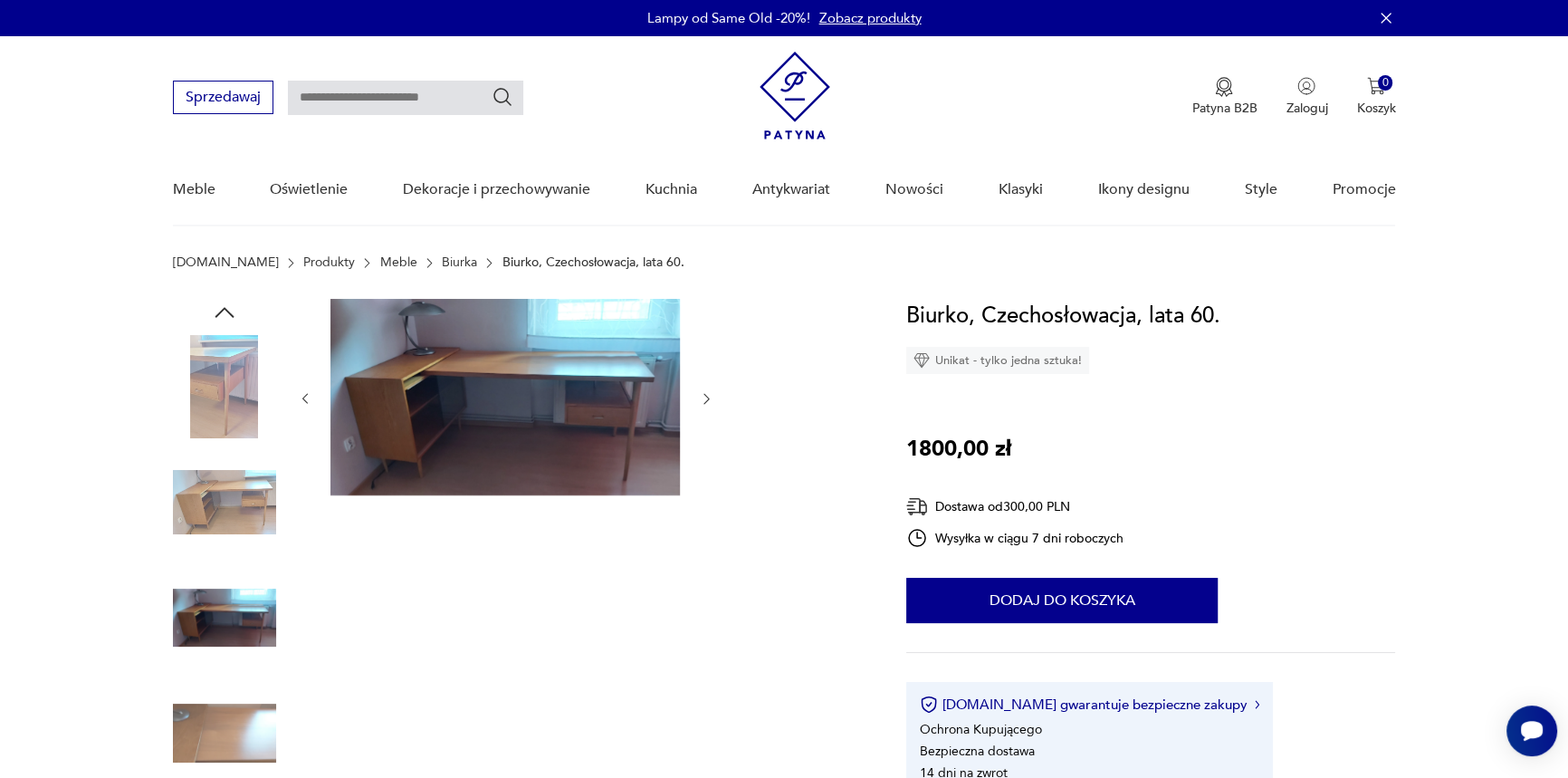
click at [206, 645] on img at bounding box center [224, 617] width 103 height 103
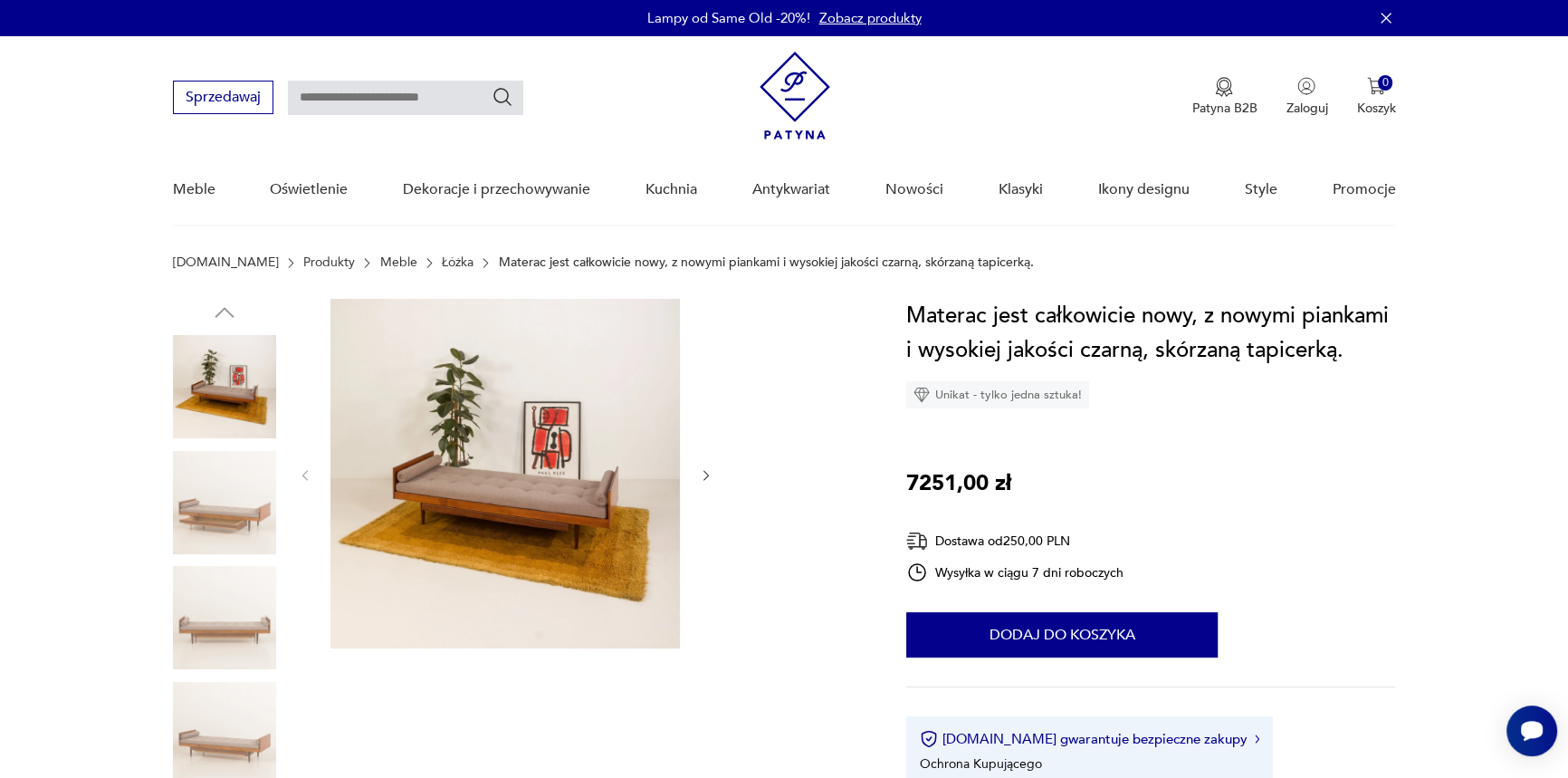
click at [523, 491] on img at bounding box center [504, 473] width 349 height 349
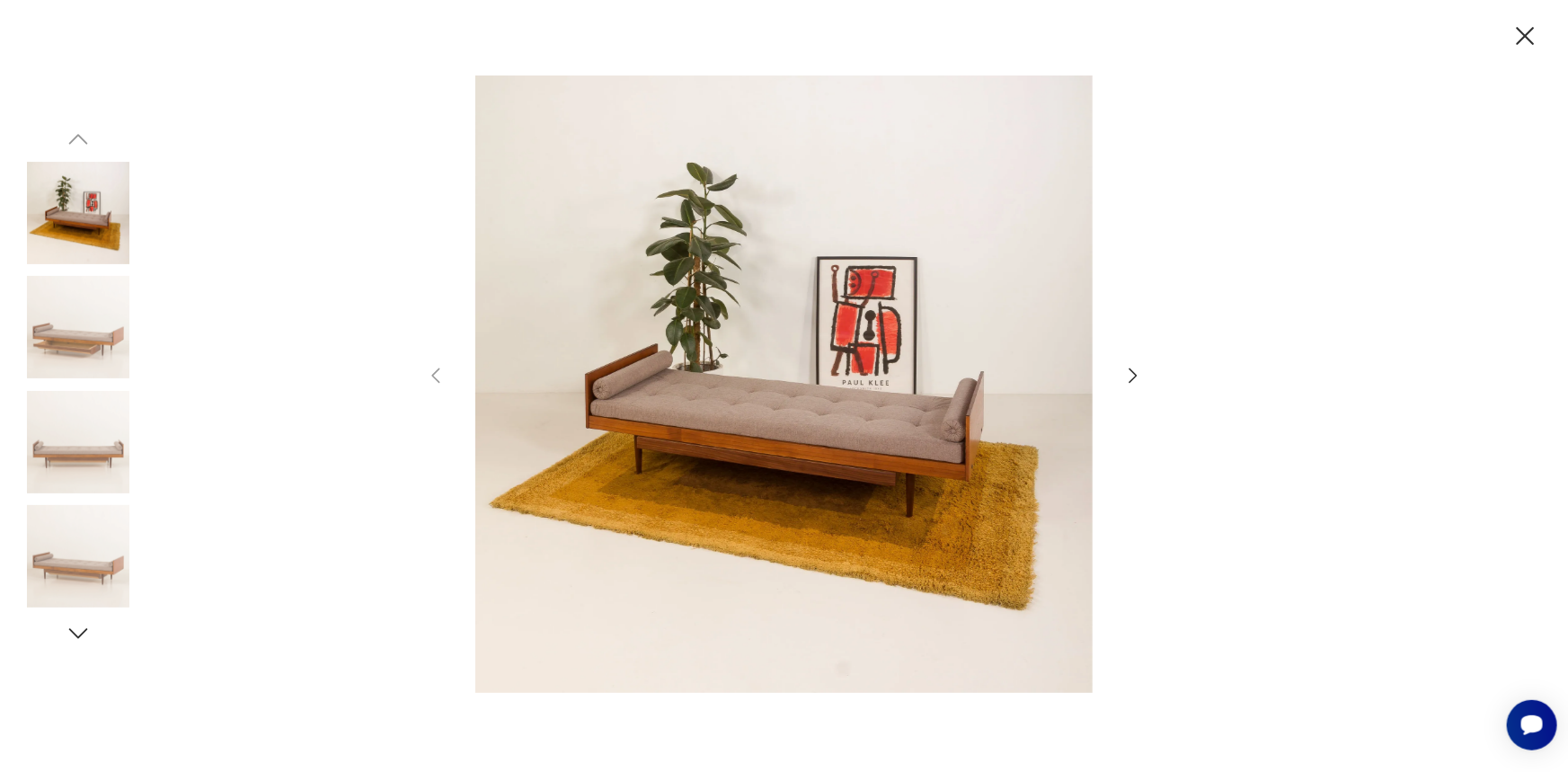
click at [1130, 368] on icon "button" at bounding box center [1133, 375] width 22 height 22
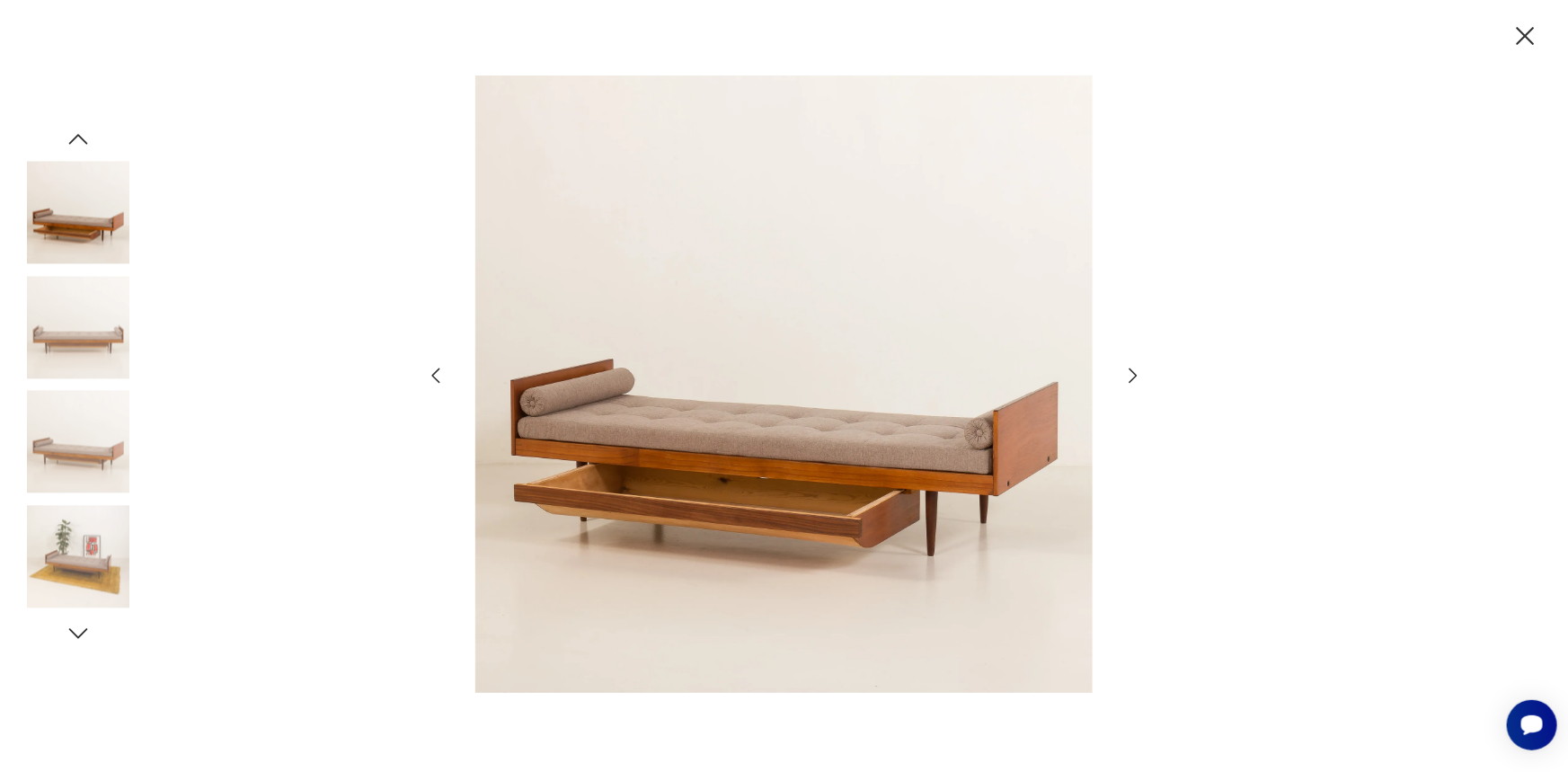
click at [1130, 368] on icon "button" at bounding box center [1133, 375] width 22 height 22
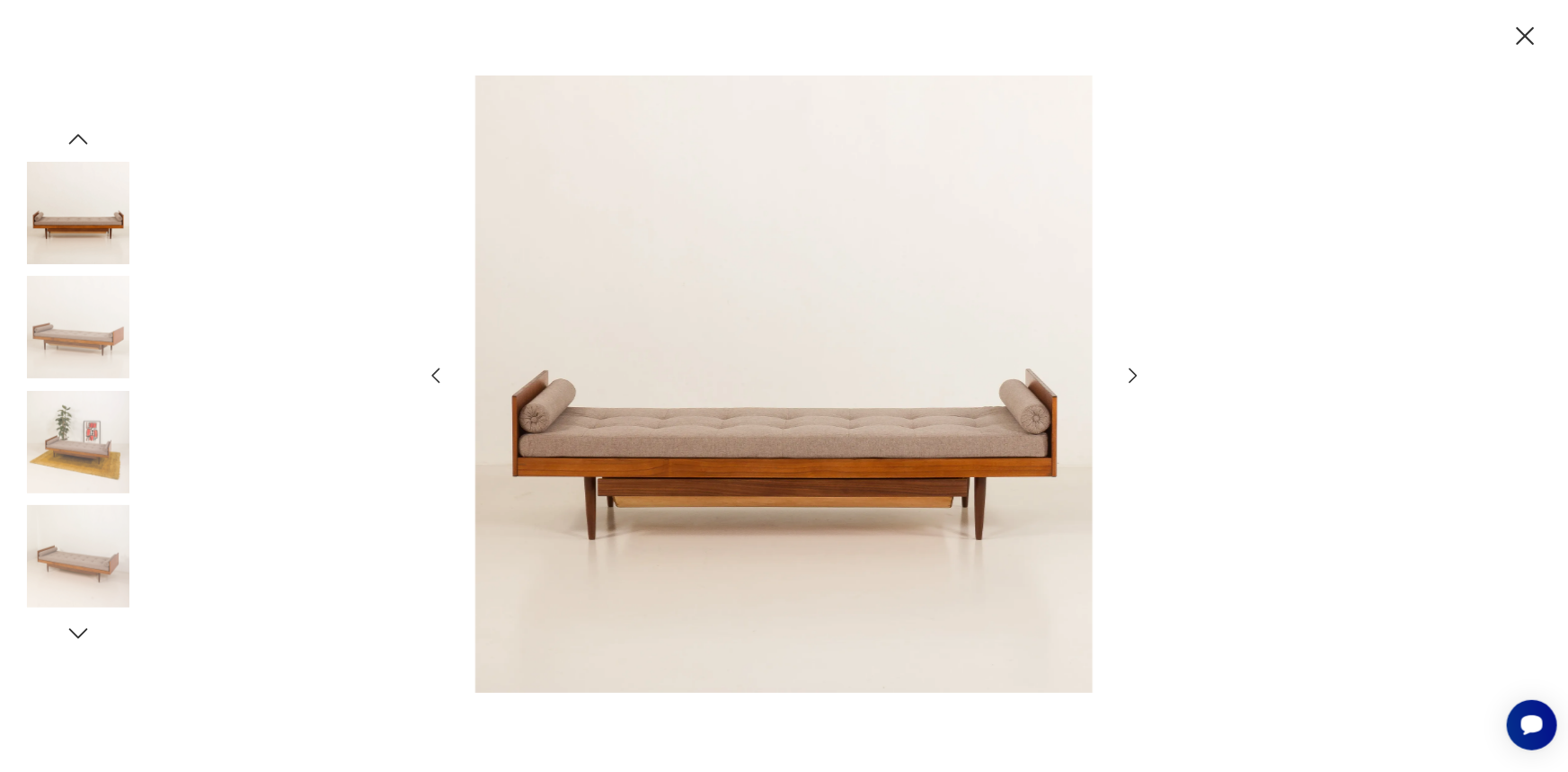
click at [1130, 368] on icon "button" at bounding box center [1133, 375] width 22 height 22
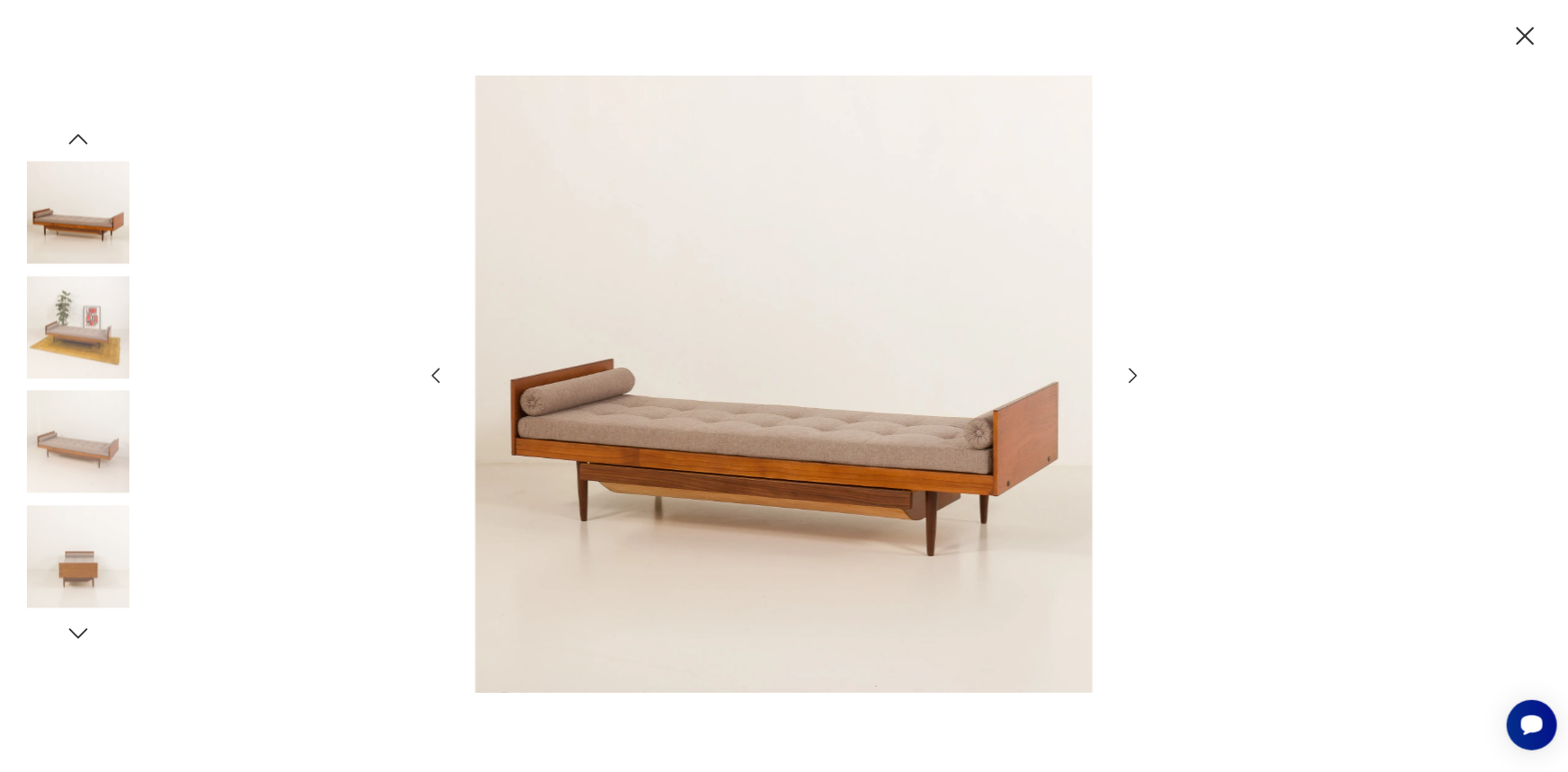
click at [1130, 368] on icon "button" at bounding box center [1133, 375] width 22 height 22
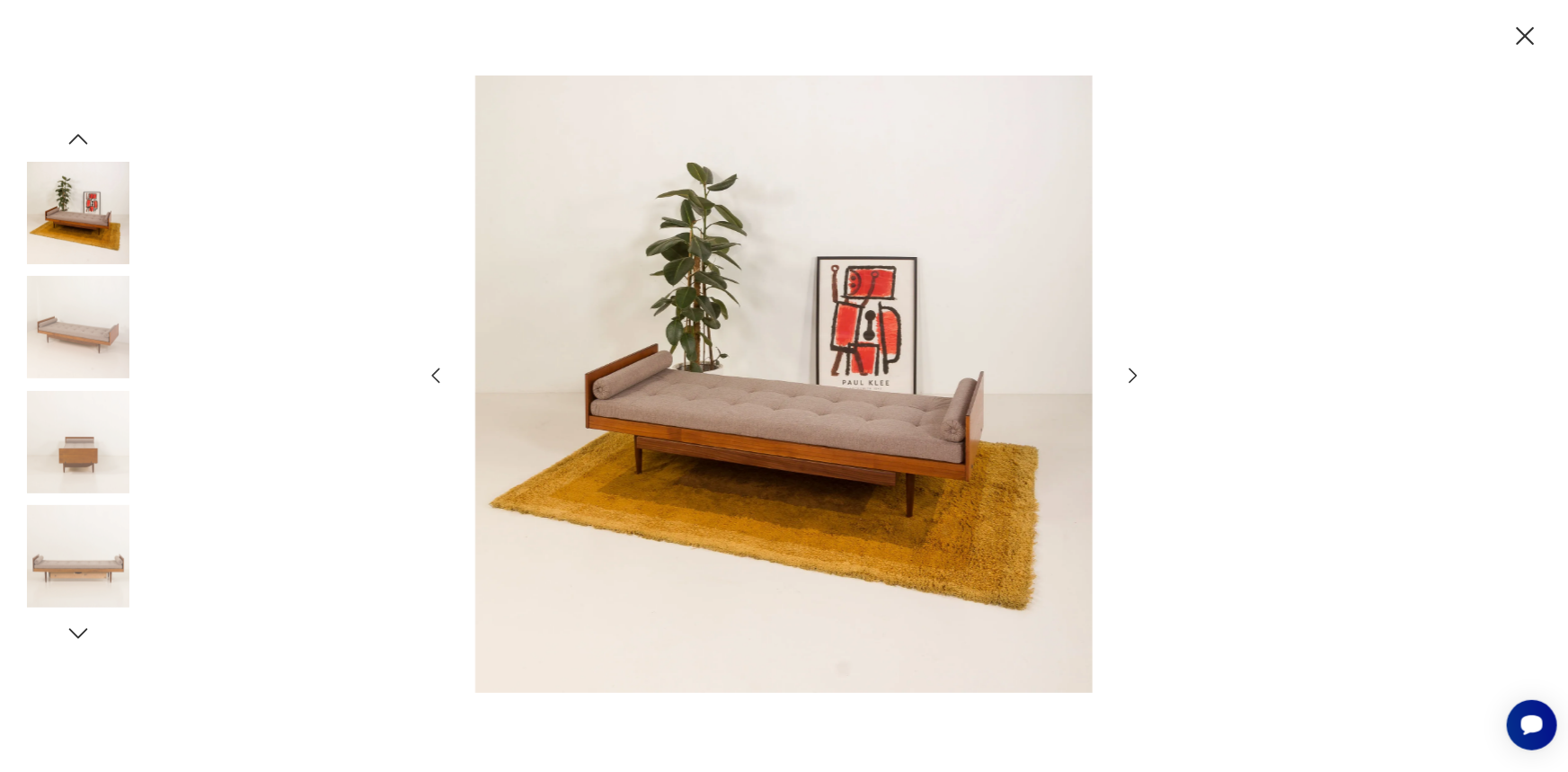
click at [1130, 368] on icon "button" at bounding box center [1133, 375] width 22 height 22
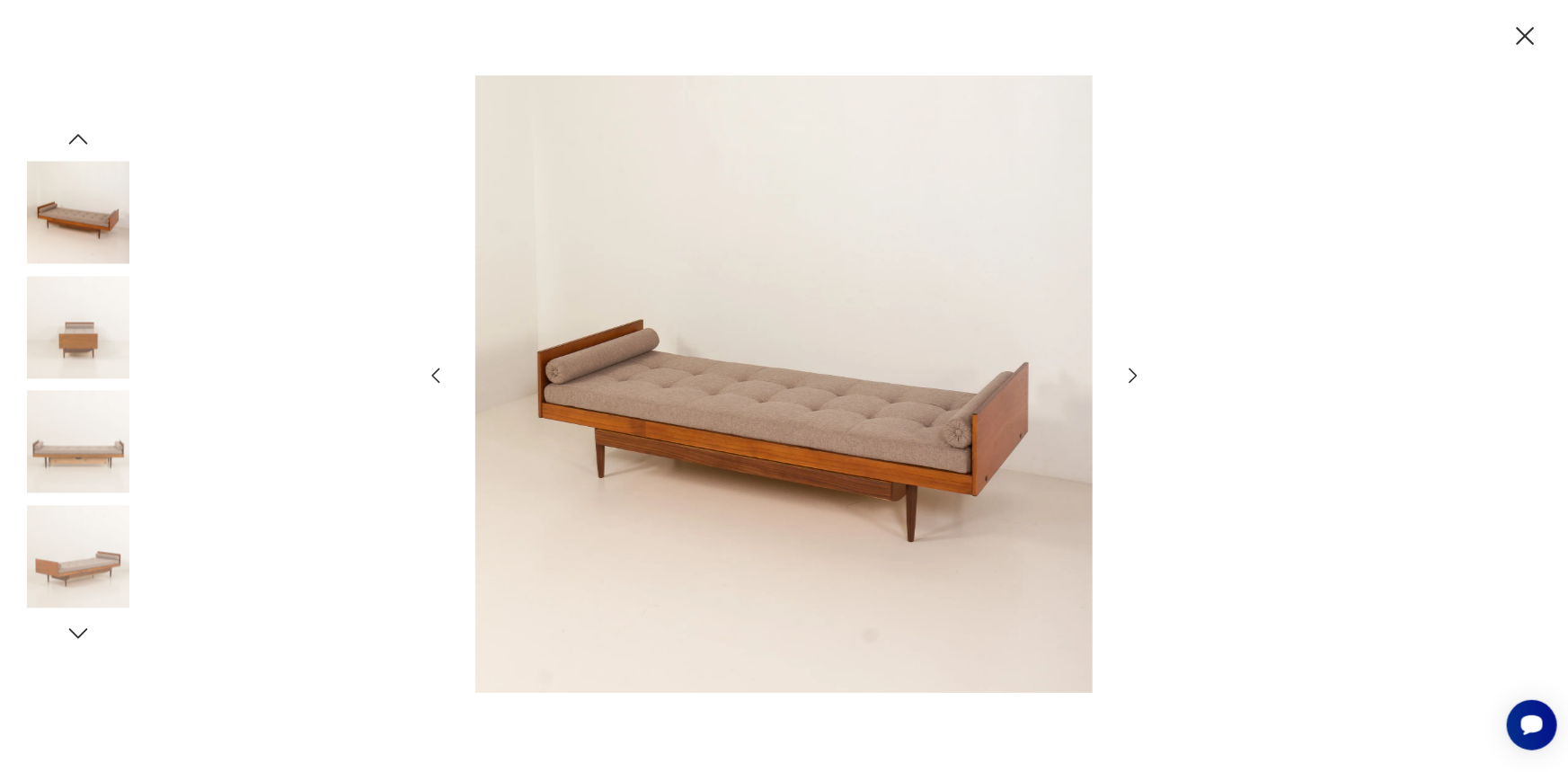
click at [1130, 368] on icon "button" at bounding box center [1133, 375] width 22 height 22
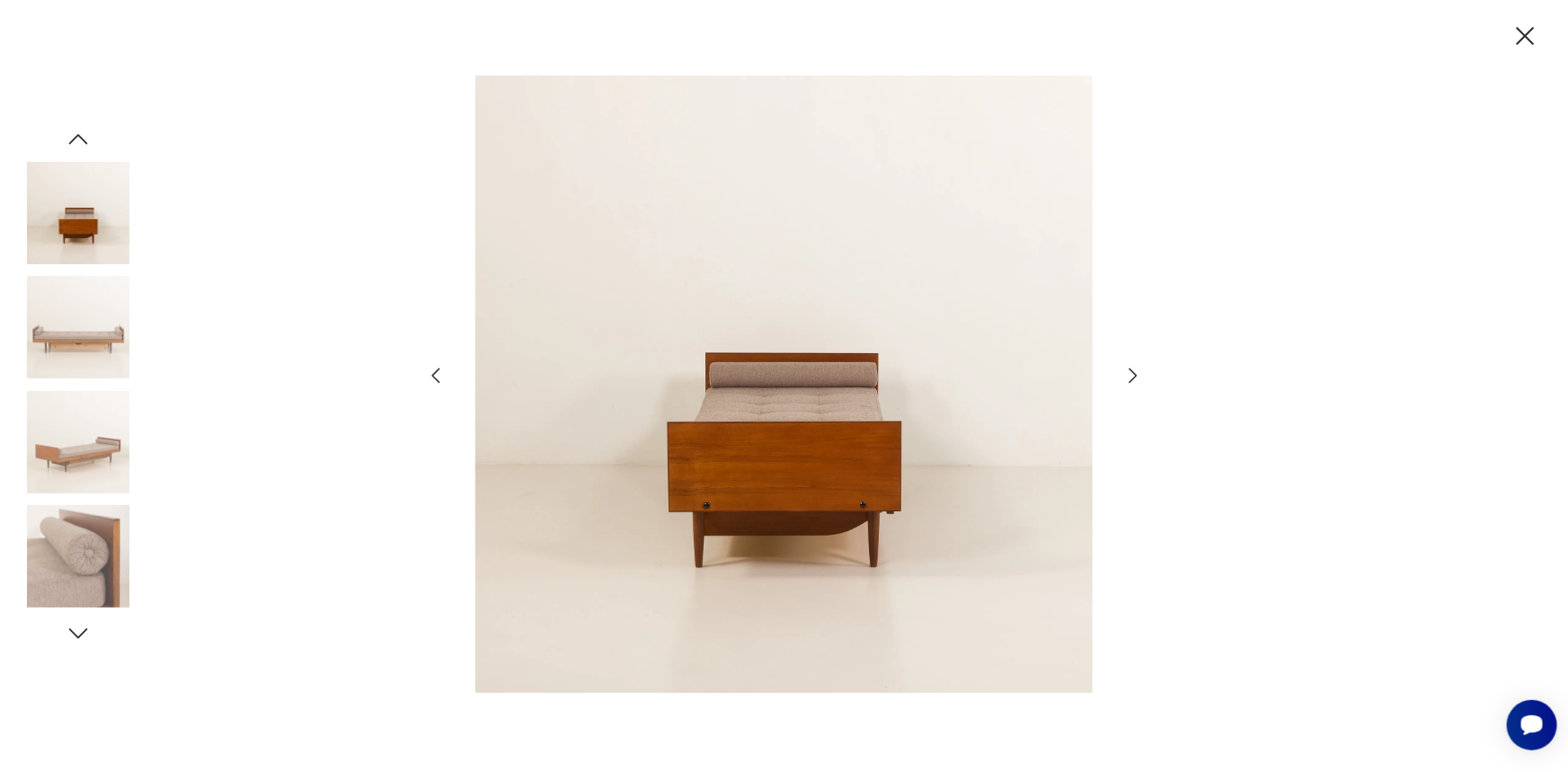
click at [1130, 368] on icon "button" at bounding box center [1133, 375] width 22 height 22
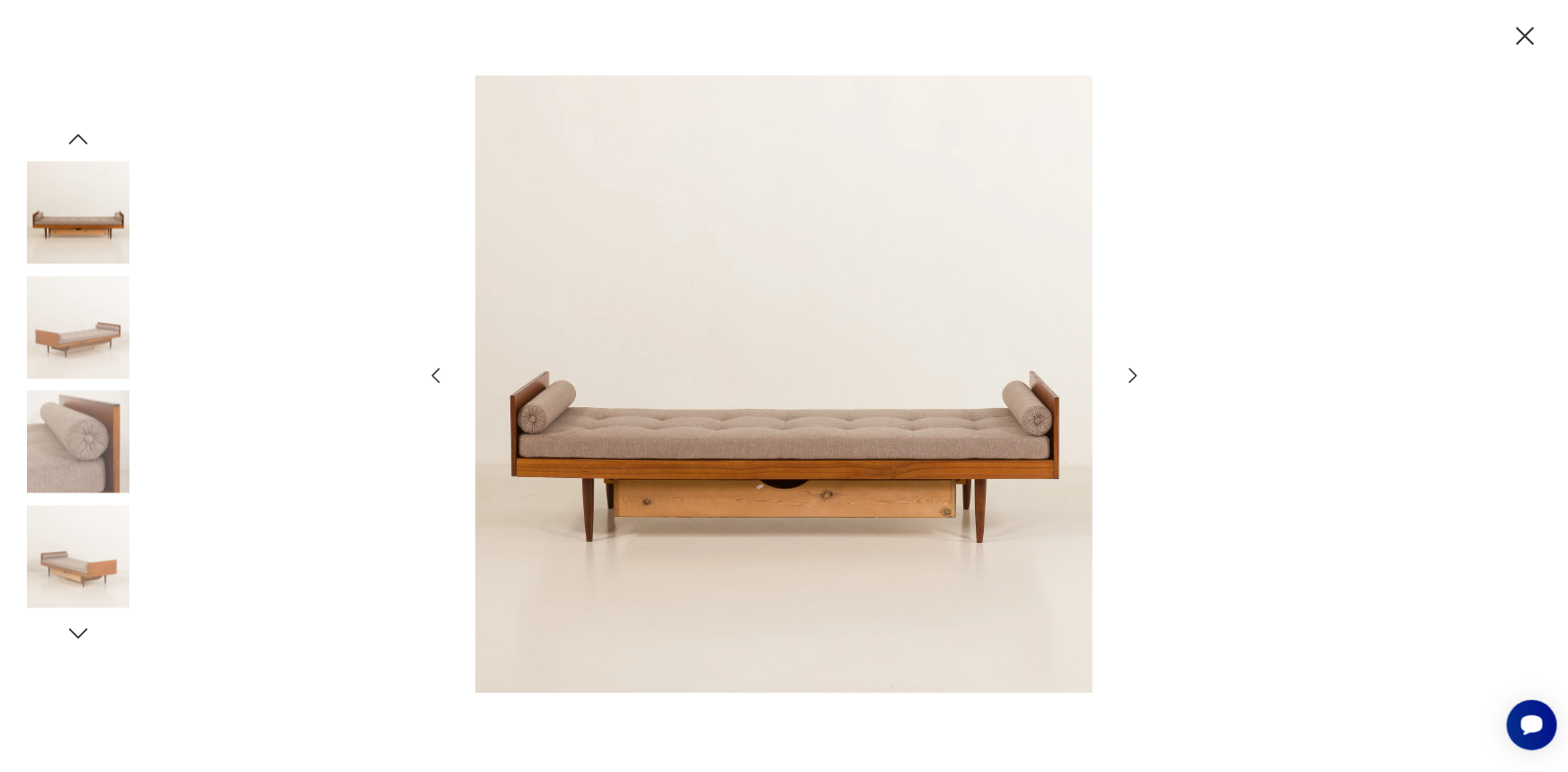
click at [1130, 368] on icon "button" at bounding box center [1133, 375] width 22 height 22
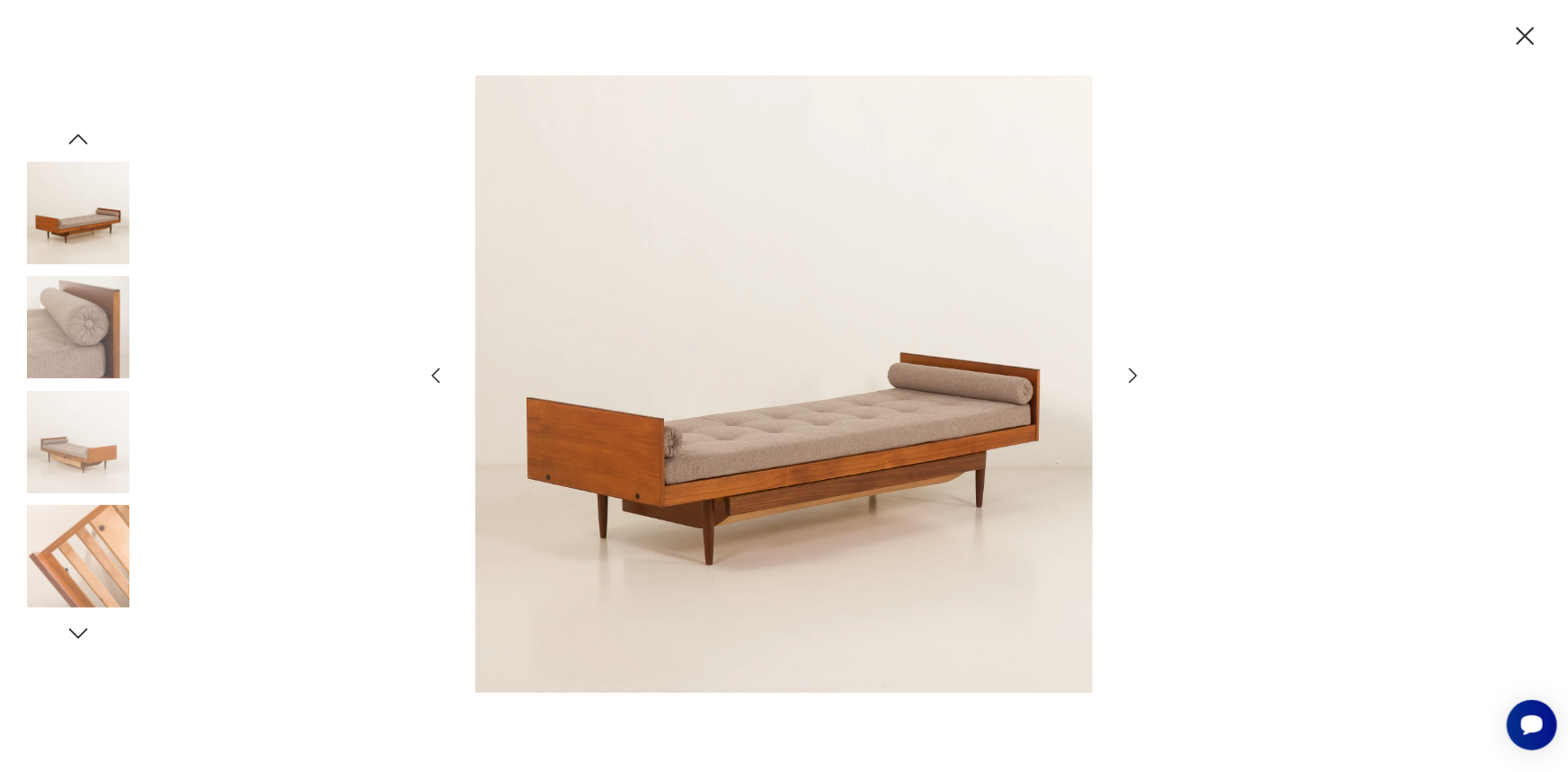
click at [1130, 368] on icon "button" at bounding box center [1133, 375] width 22 height 22
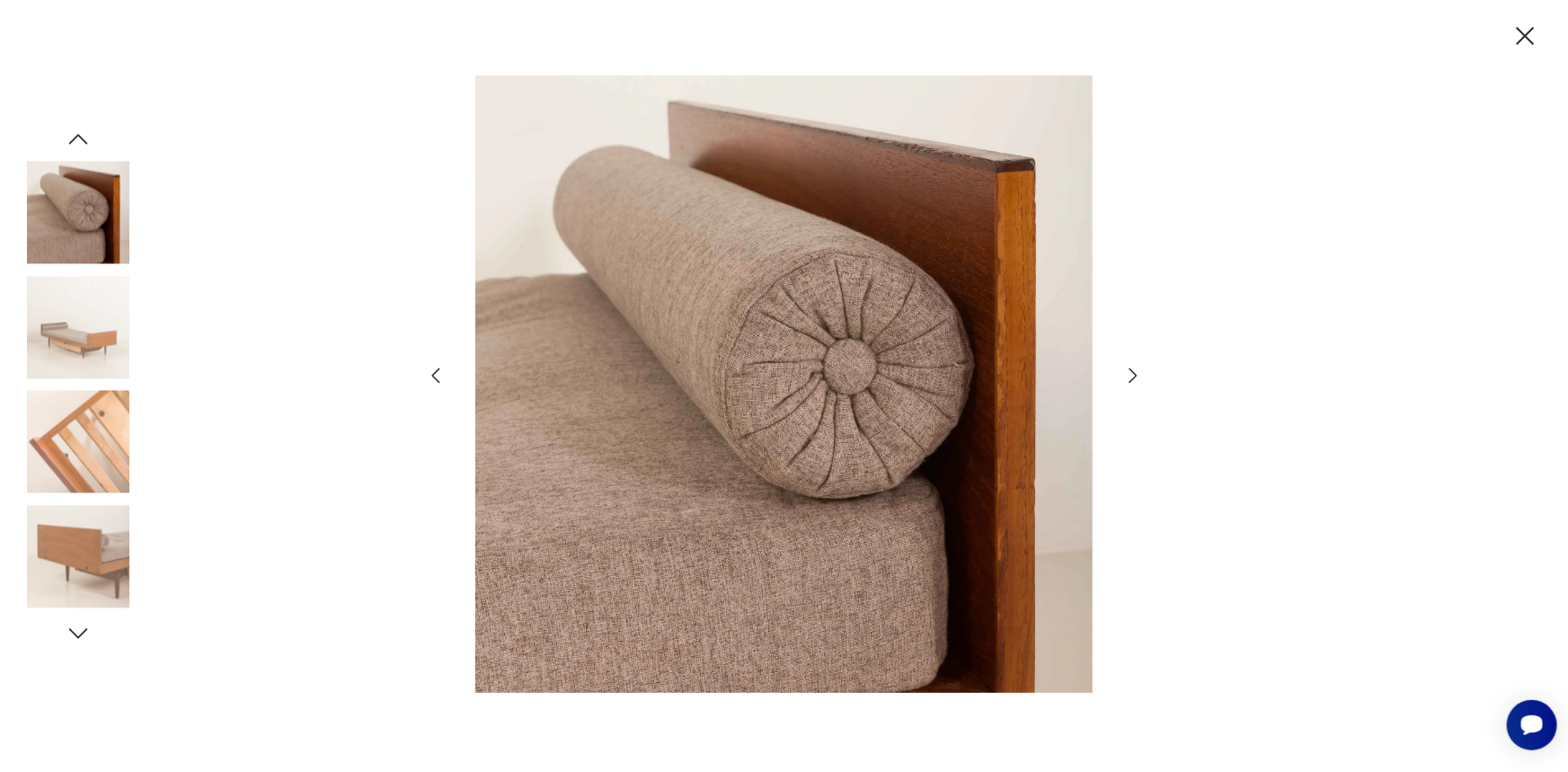
click at [1128, 372] on icon "button" at bounding box center [1133, 375] width 22 height 22
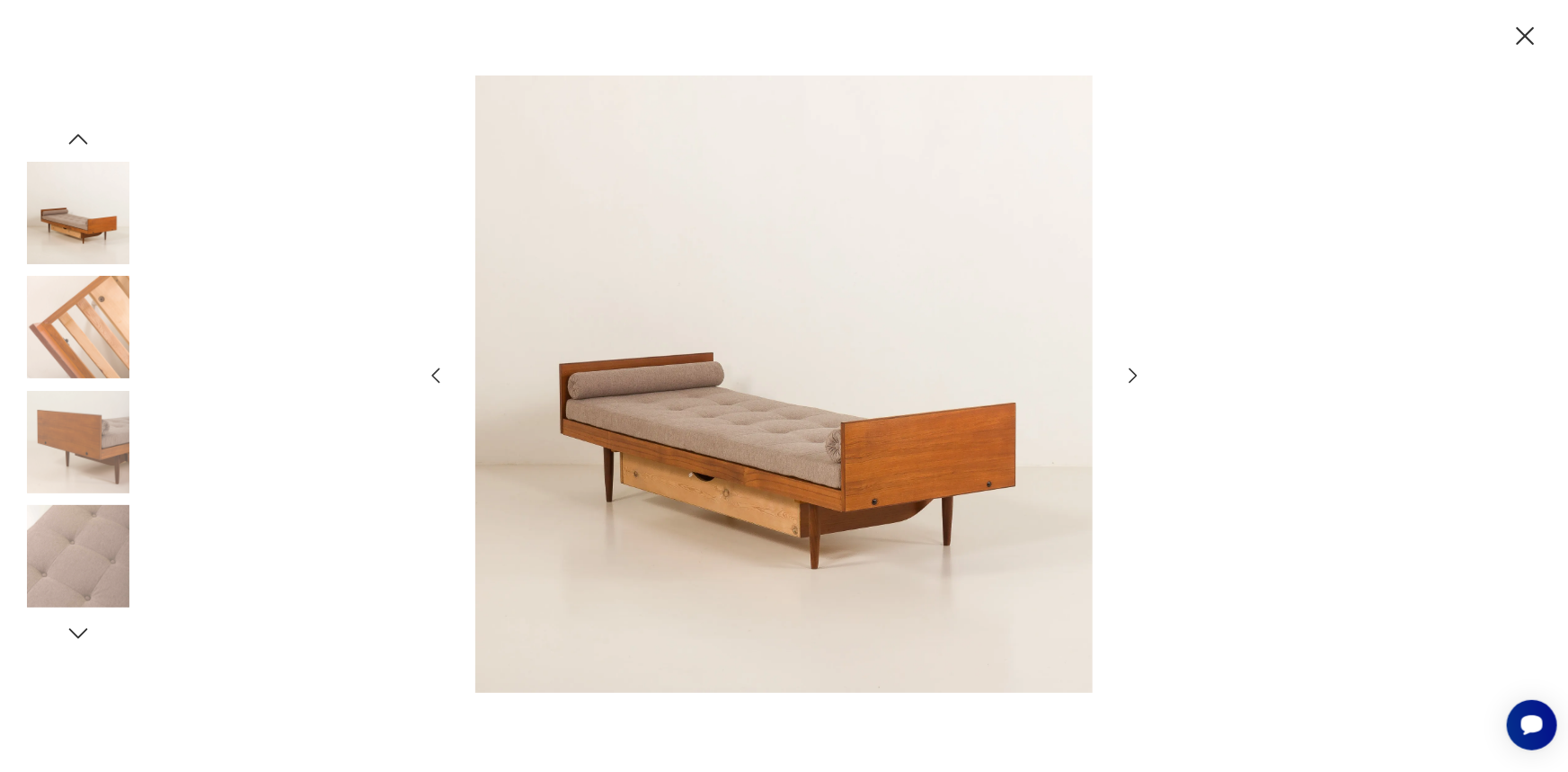
click at [1128, 372] on icon "button" at bounding box center [1133, 375] width 22 height 22
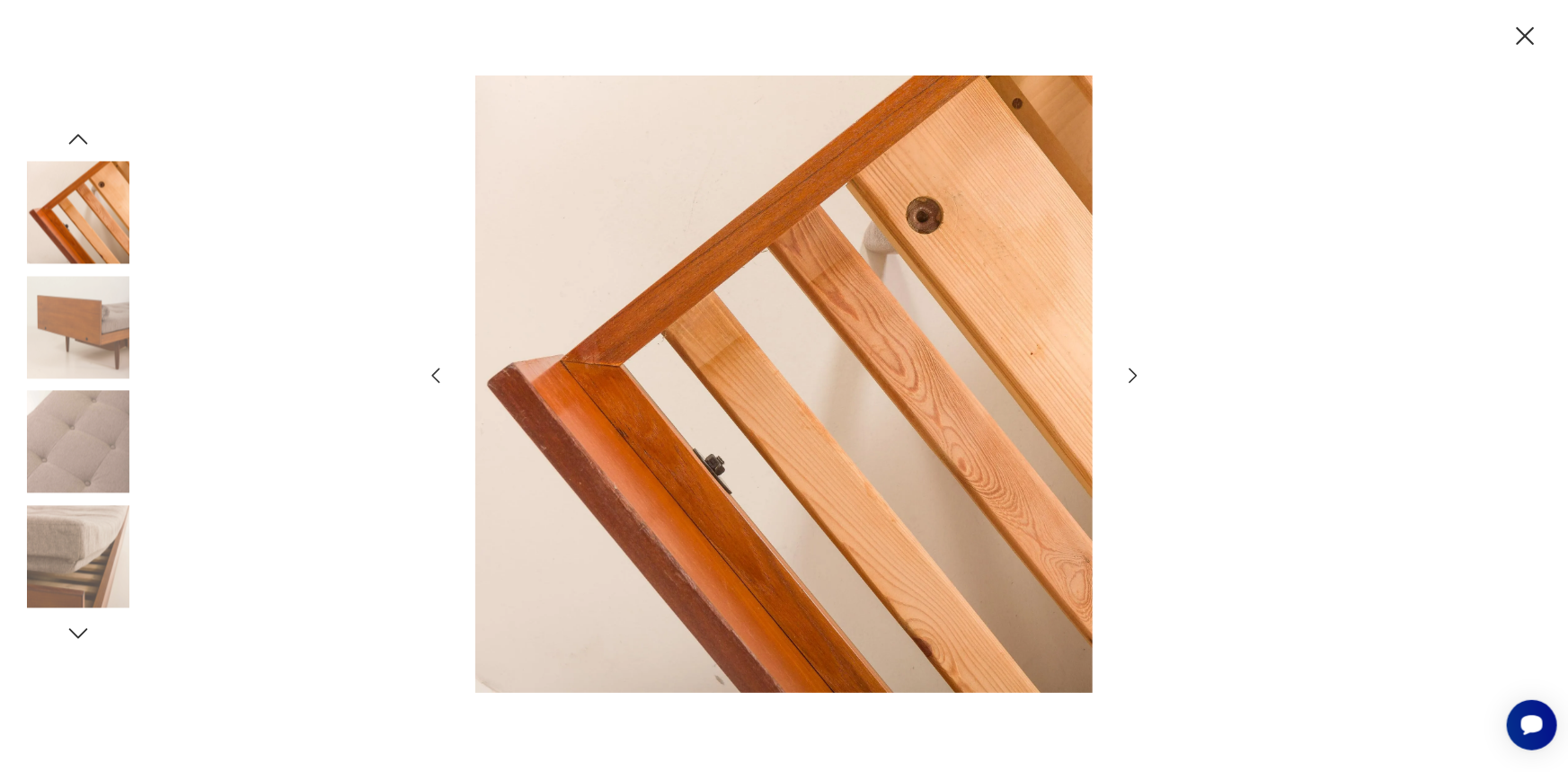
click at [1128, 372] on icon "button" at bounding box center [1133, 375] width 22 height 22
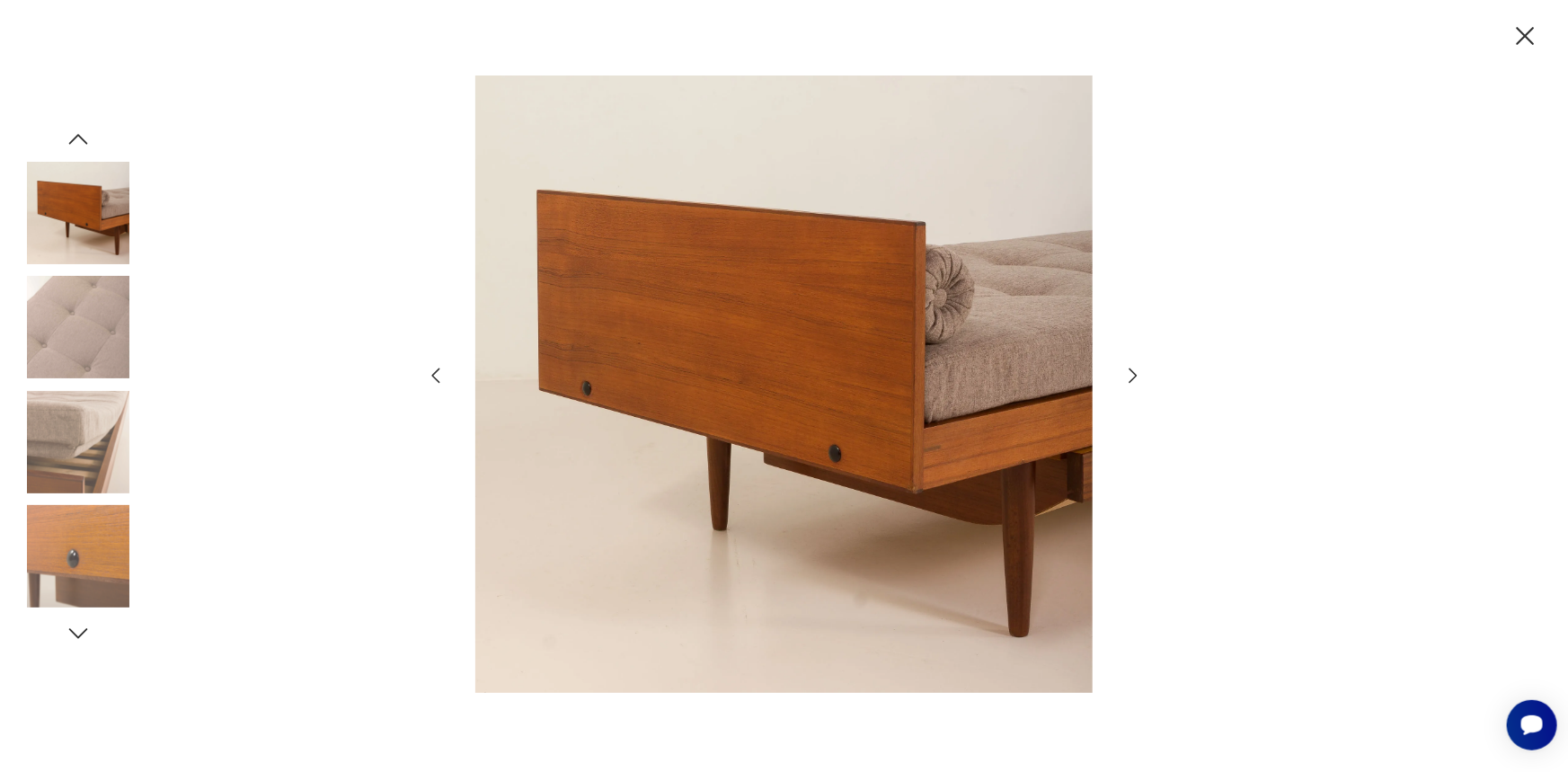
click at [1128, 372] on icon "button" at bounding box center [1133, 375] width 22 height 22
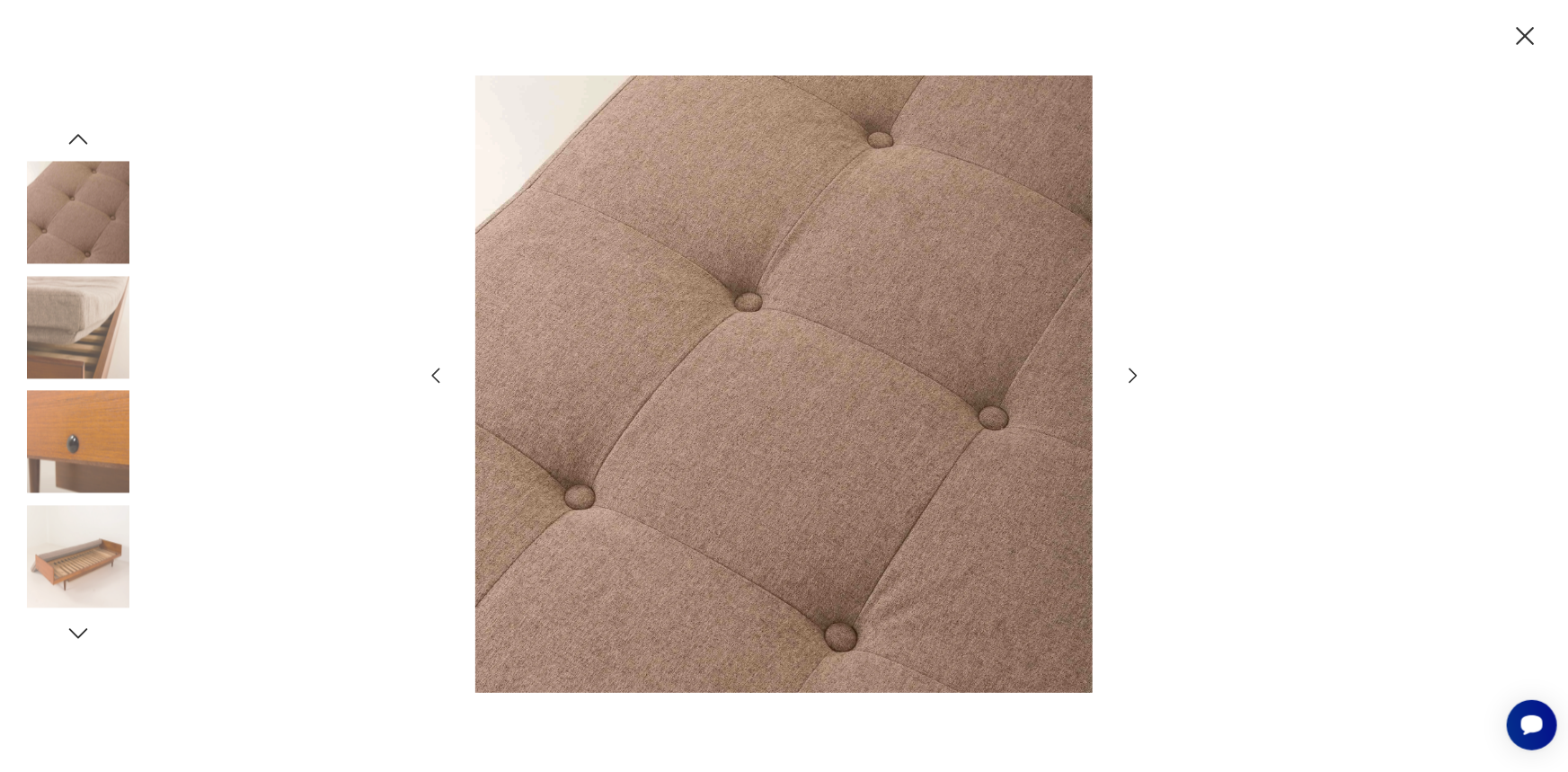
click at [1128, 372] on icon "button" at bounding box center [1133, 375] width 22 height 22
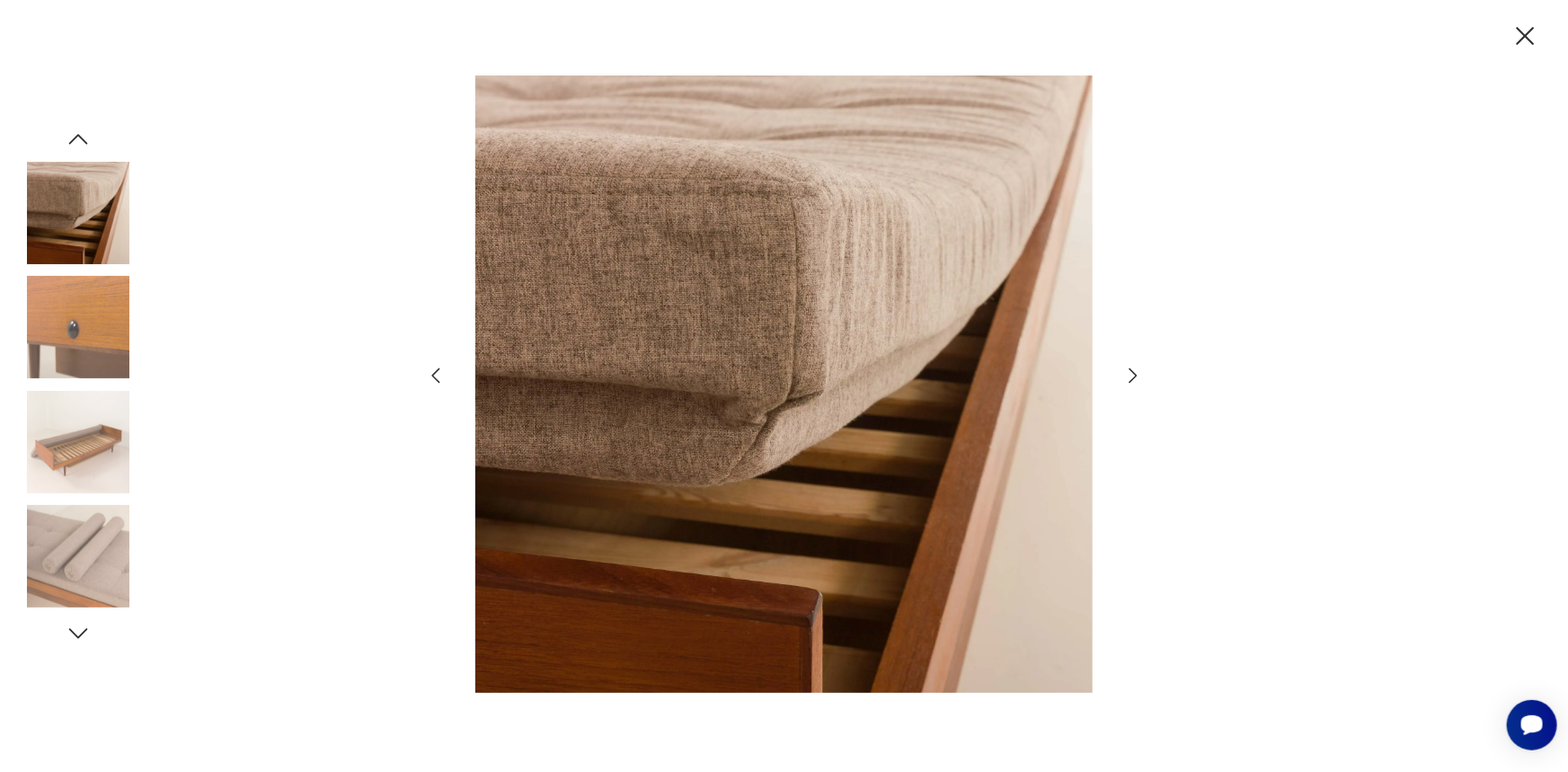
click at [1128, 372] on icon "button" at bounding box center [1133, 375] width 22 height 22
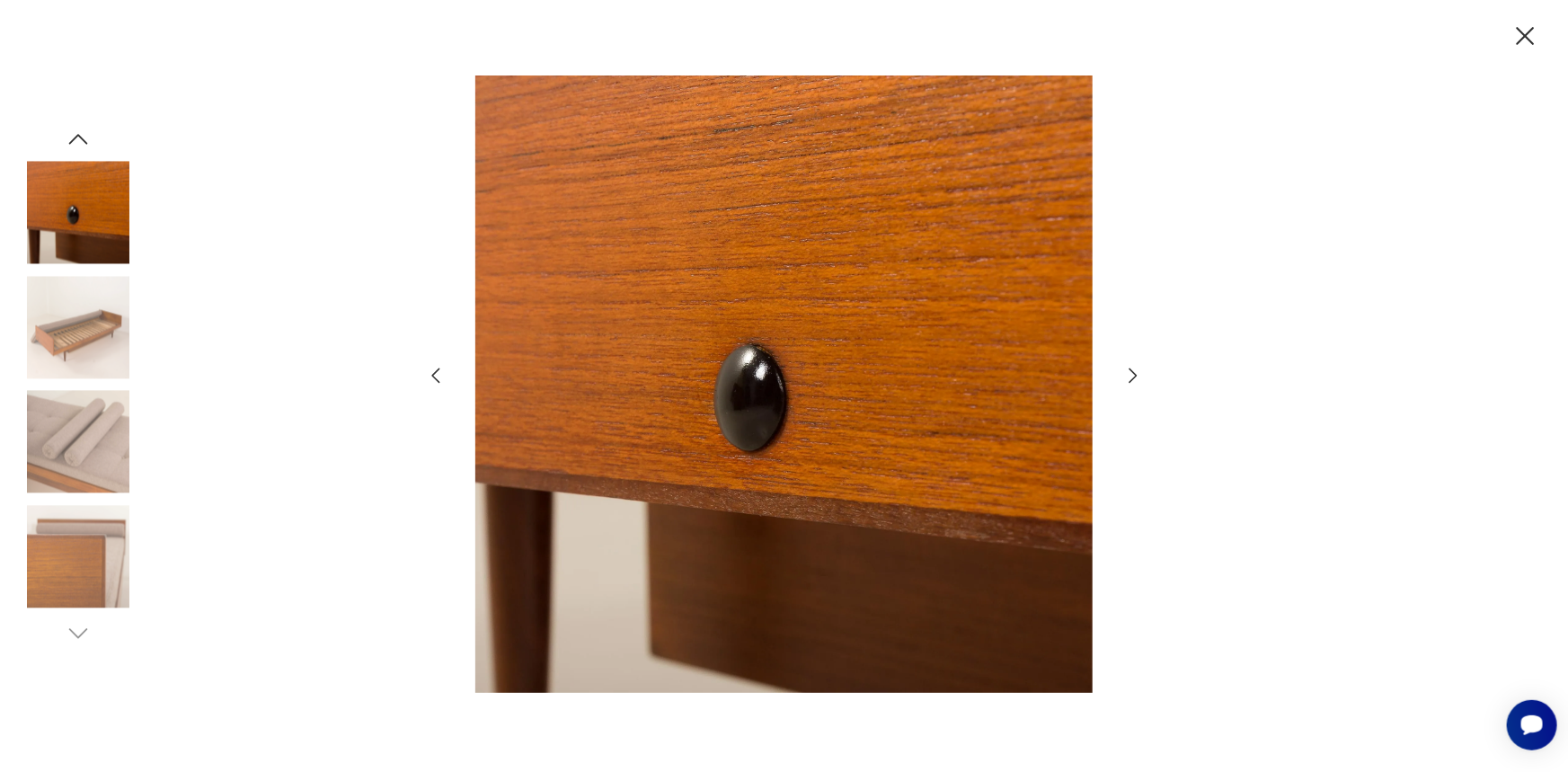
click at [1128, 372] on icon "button" at bounding box center [1133, 375] width 22 height 22
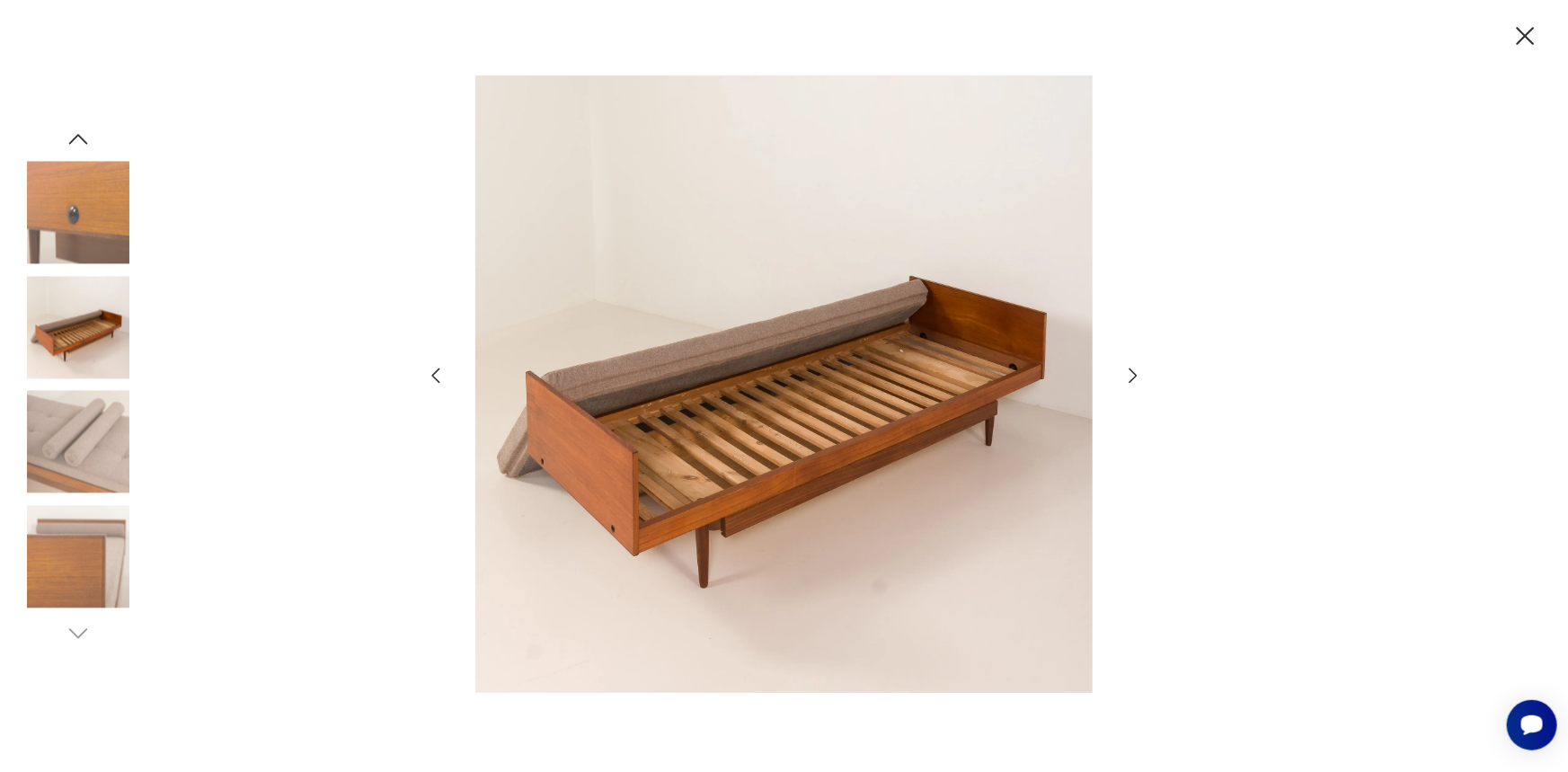
click at [1128, 372] on icon "button" at bounding box center [1133, 375] width 22 height 22
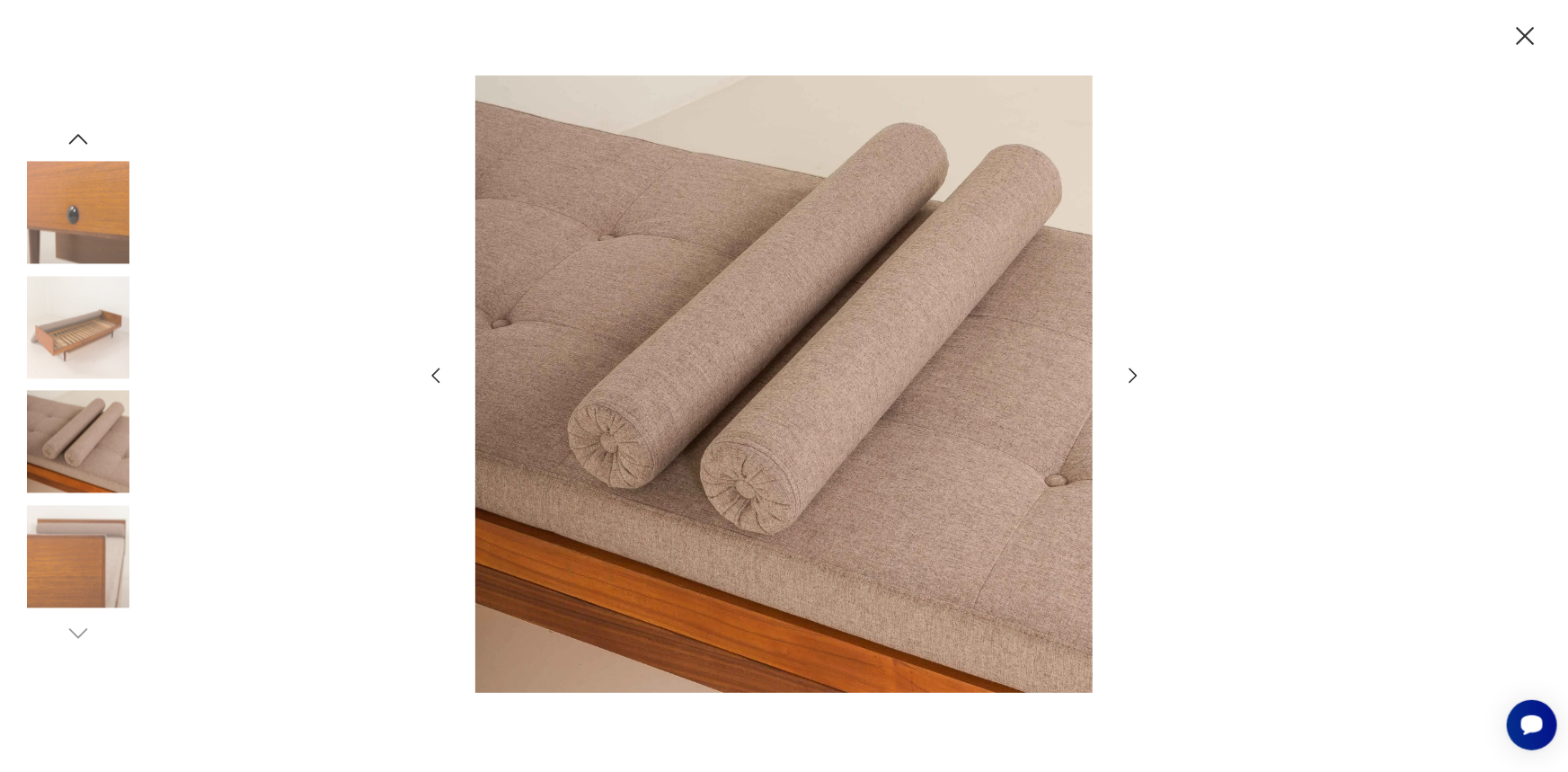
click at [1126, 377] on icon "button" at bounding box center [1133, 375] width 22 height 22
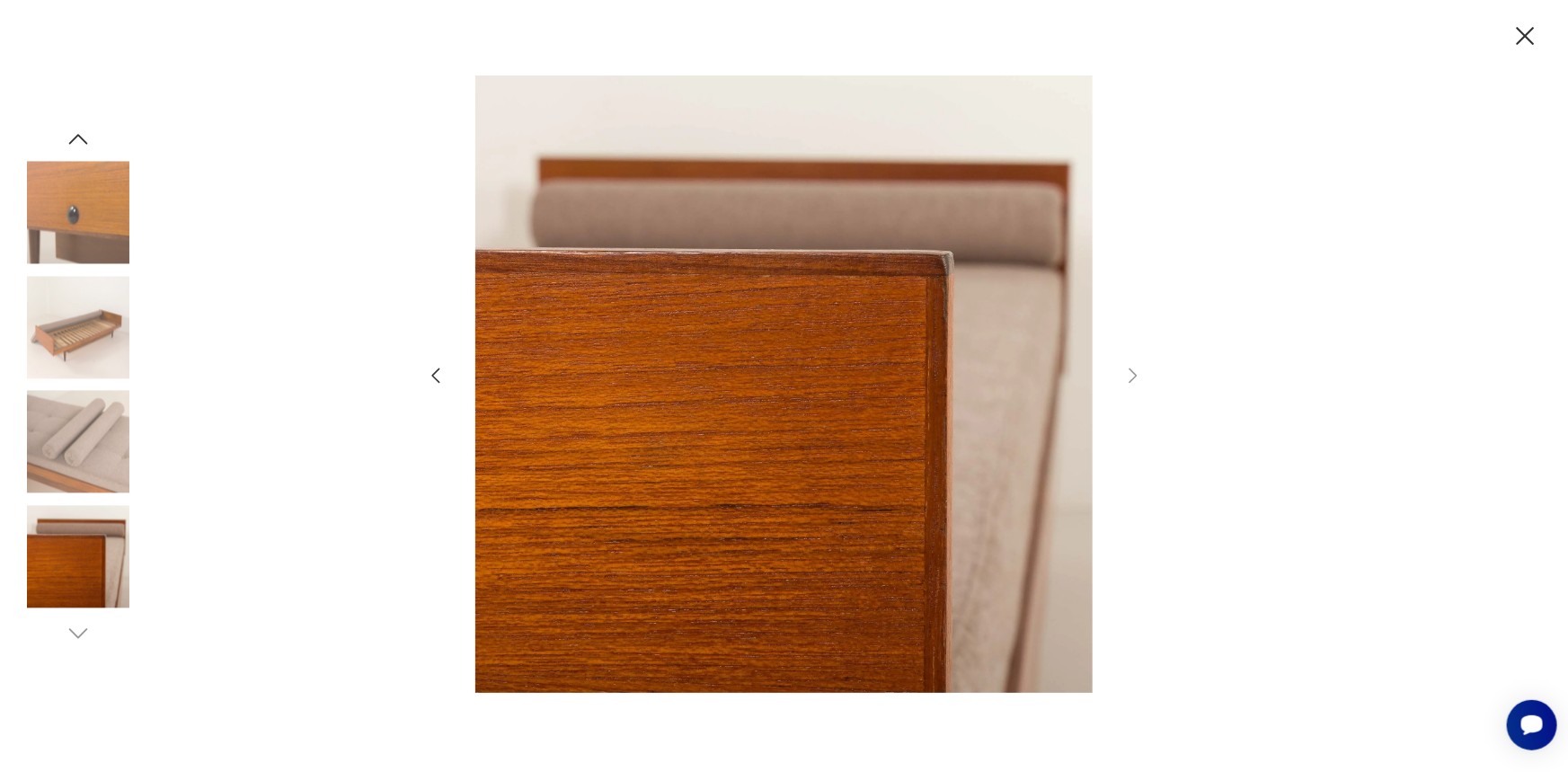
click at [1131, 399] on div at bounding box center [784, 385] width 719 height 621
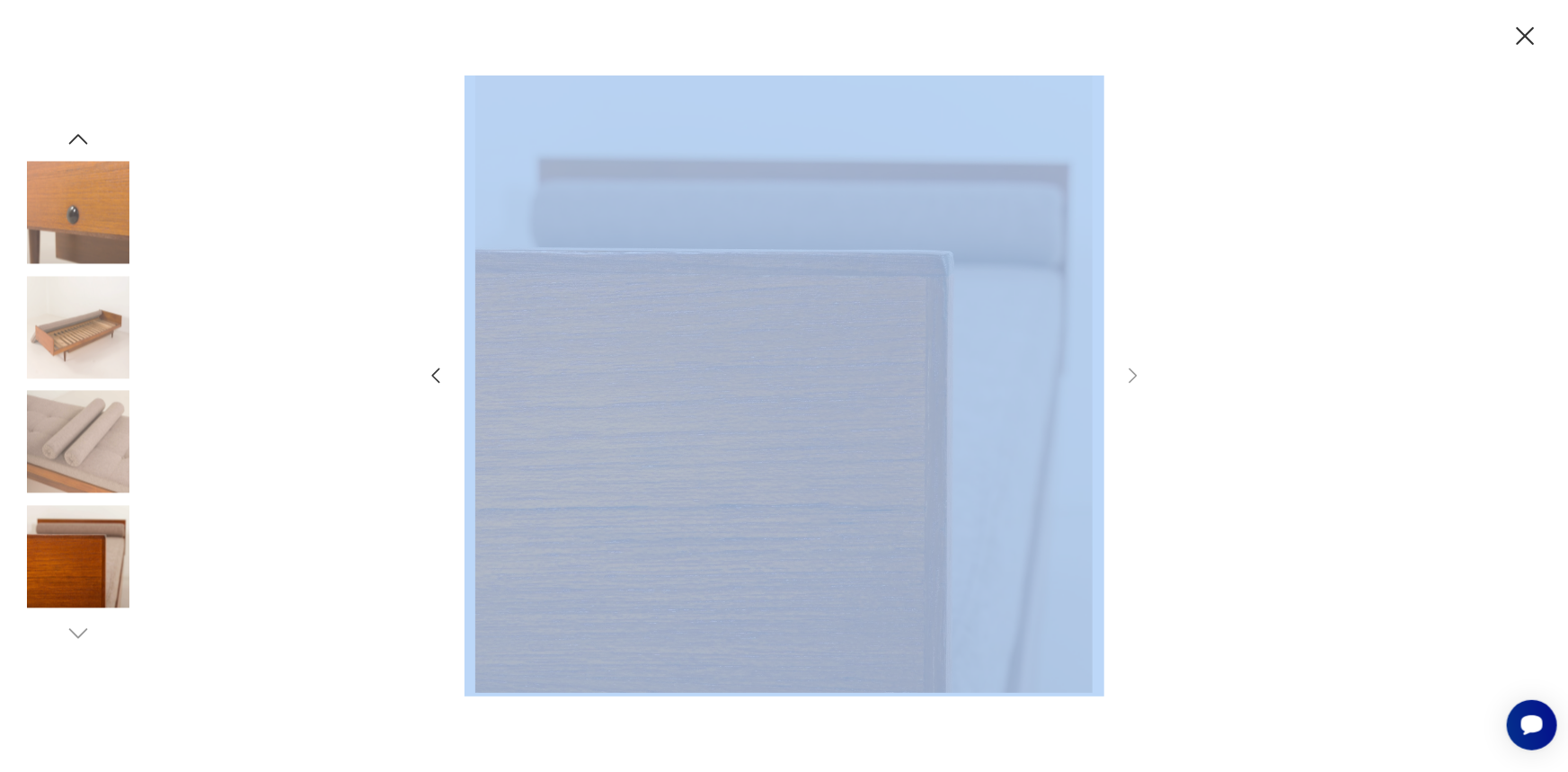
click at [1131, 359] on div at bounding box center [784, 385] width 719 height 621
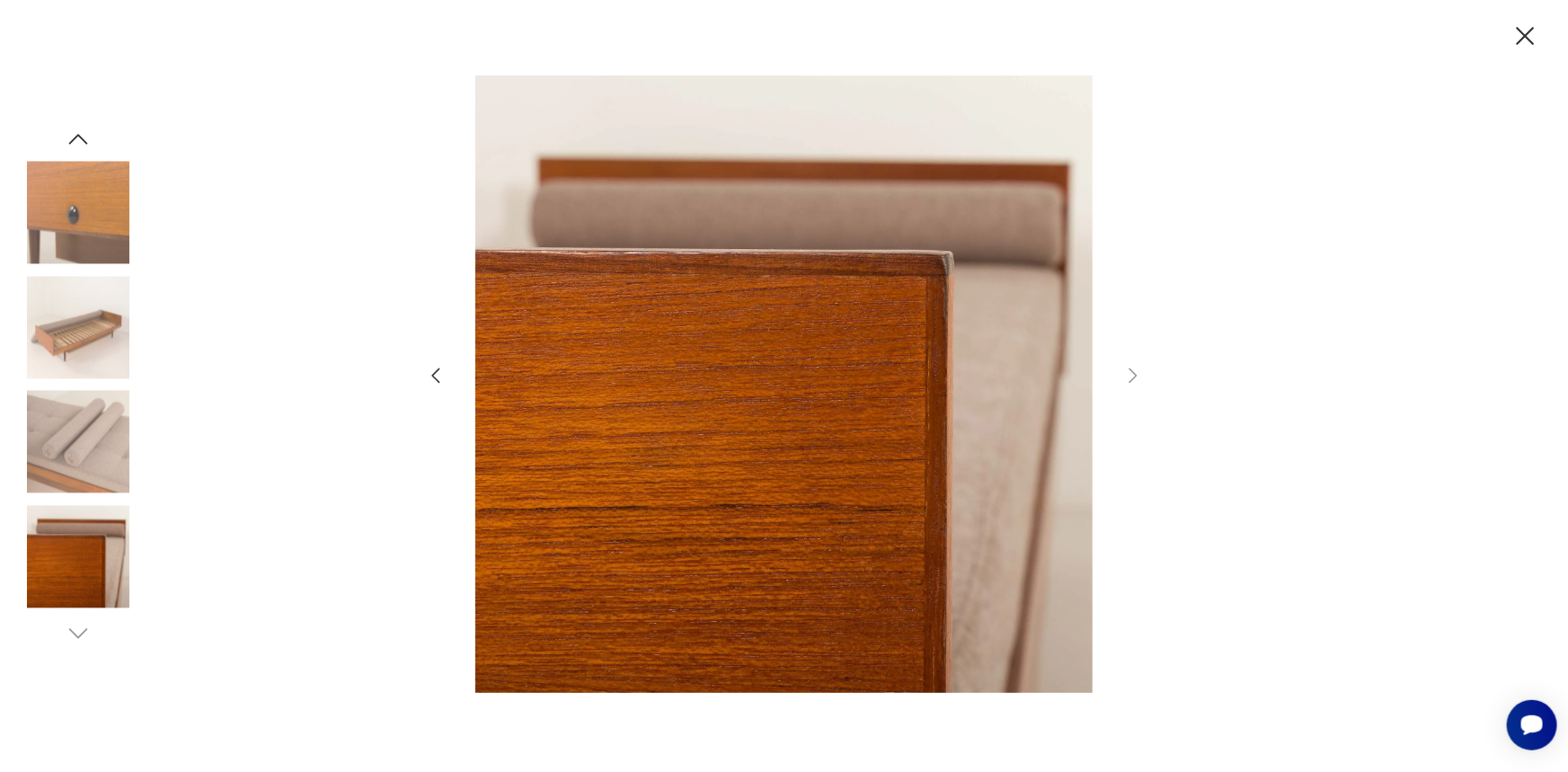
click at [1525, 40] on icon "button" at bounding box center [1525, 36] width 31 height 31
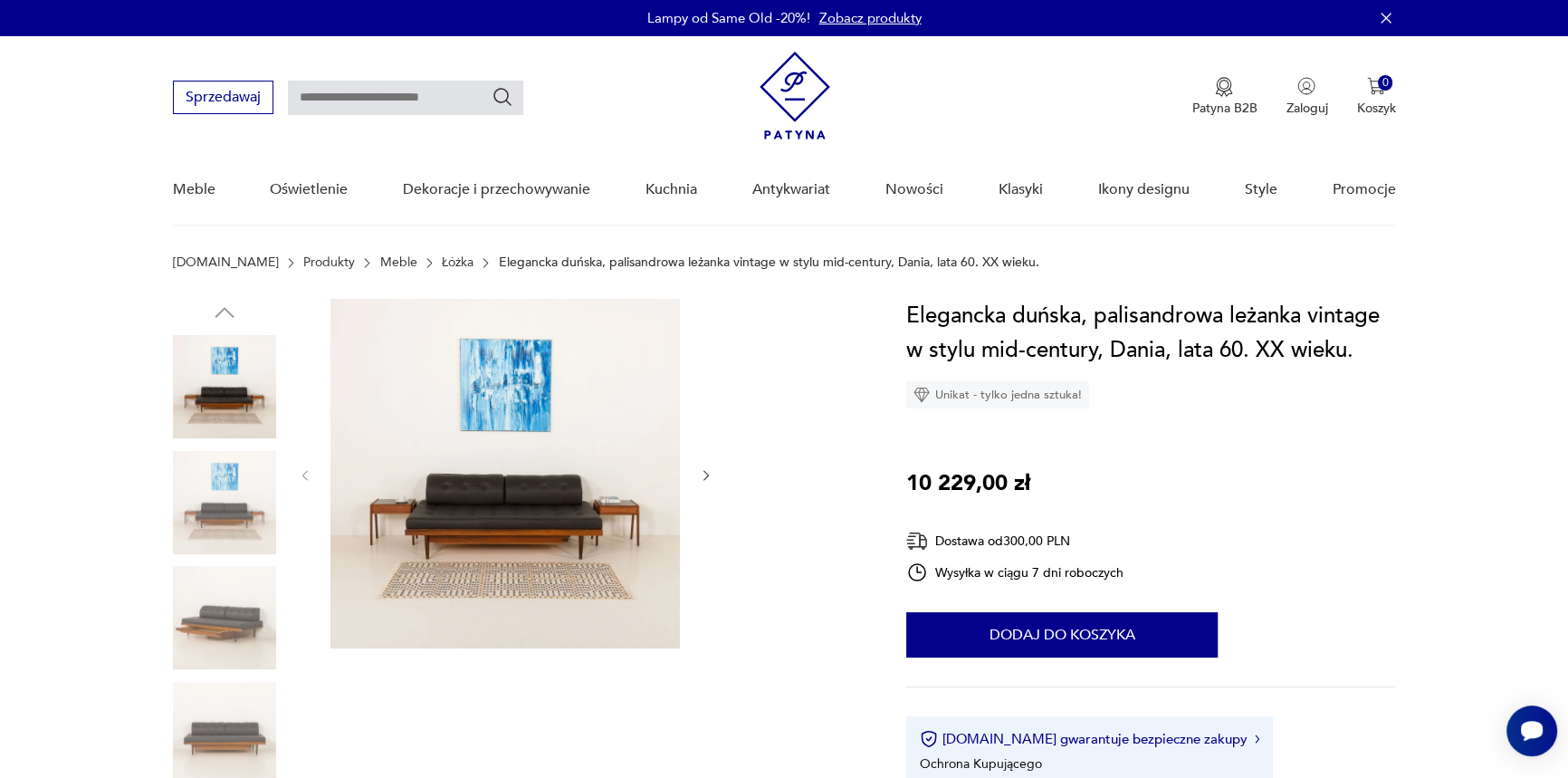
click at [432, 499] on img at bounding box center [504, 473] width 349 height 349
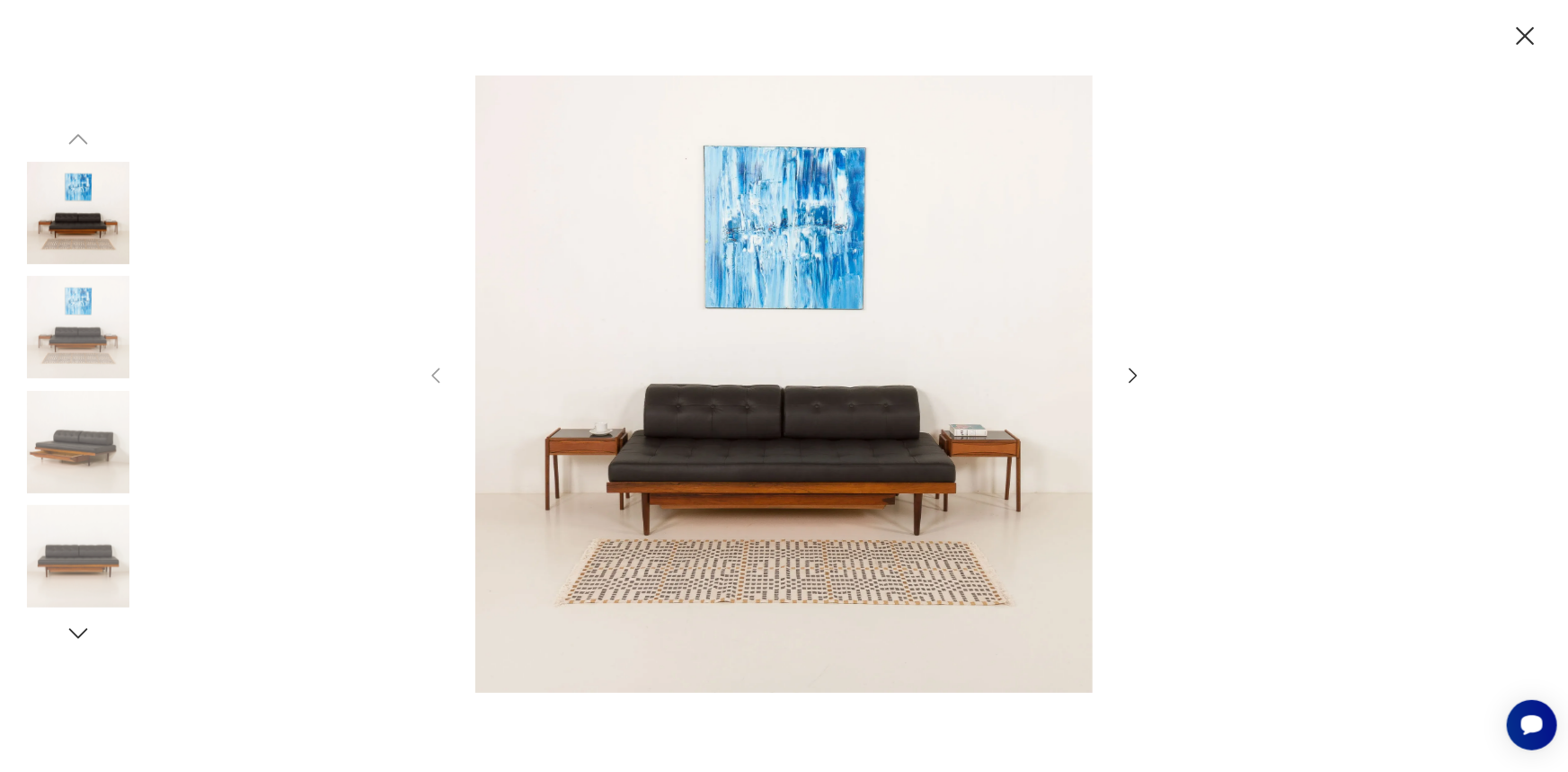
click at [1132, 375] on icon "button" at bounding box center [1133, 375] width 22 height 22
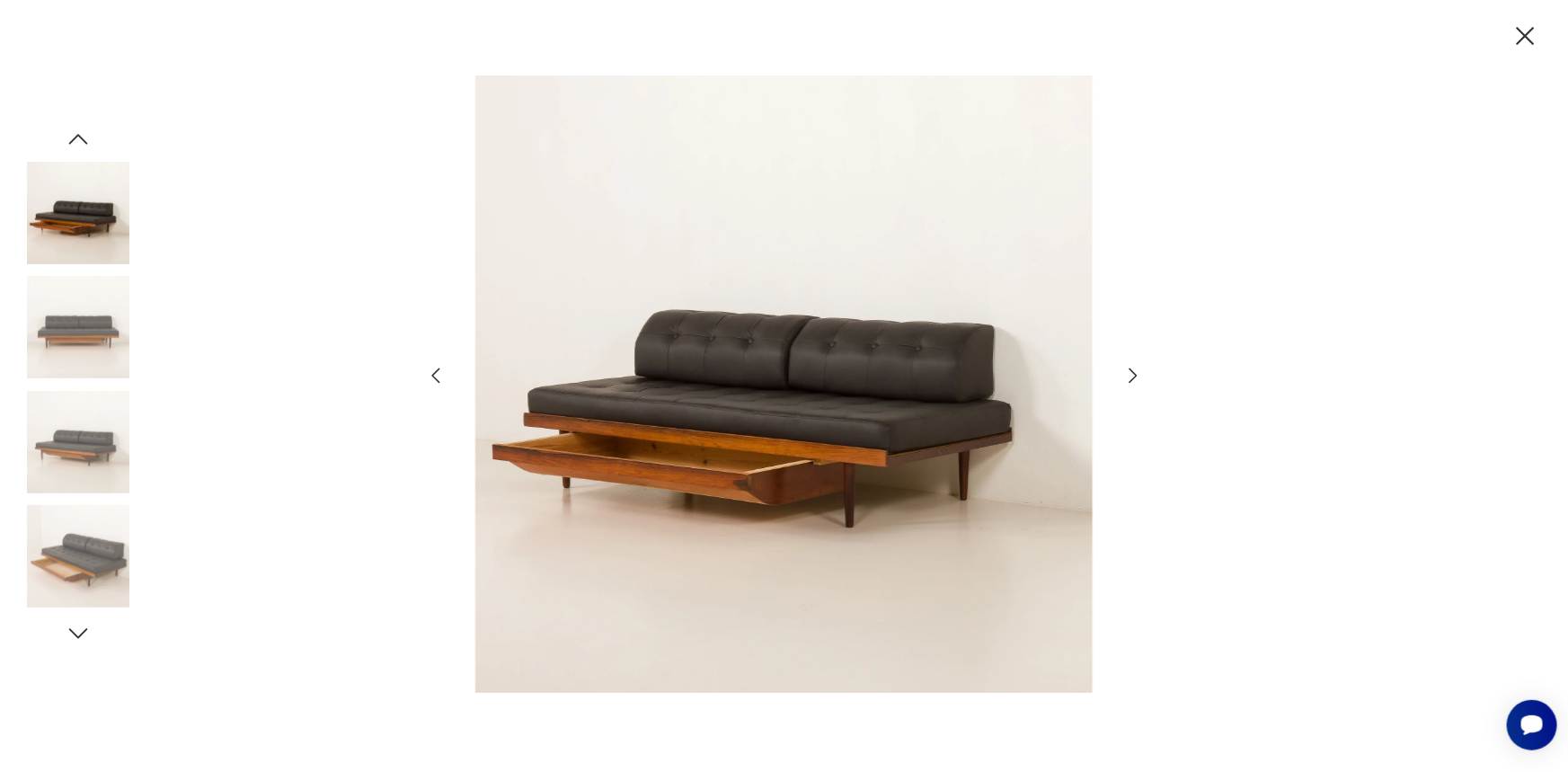
click at [1132, 375] on icon "button" at bounding box center [1133, 375] width 22 height 22
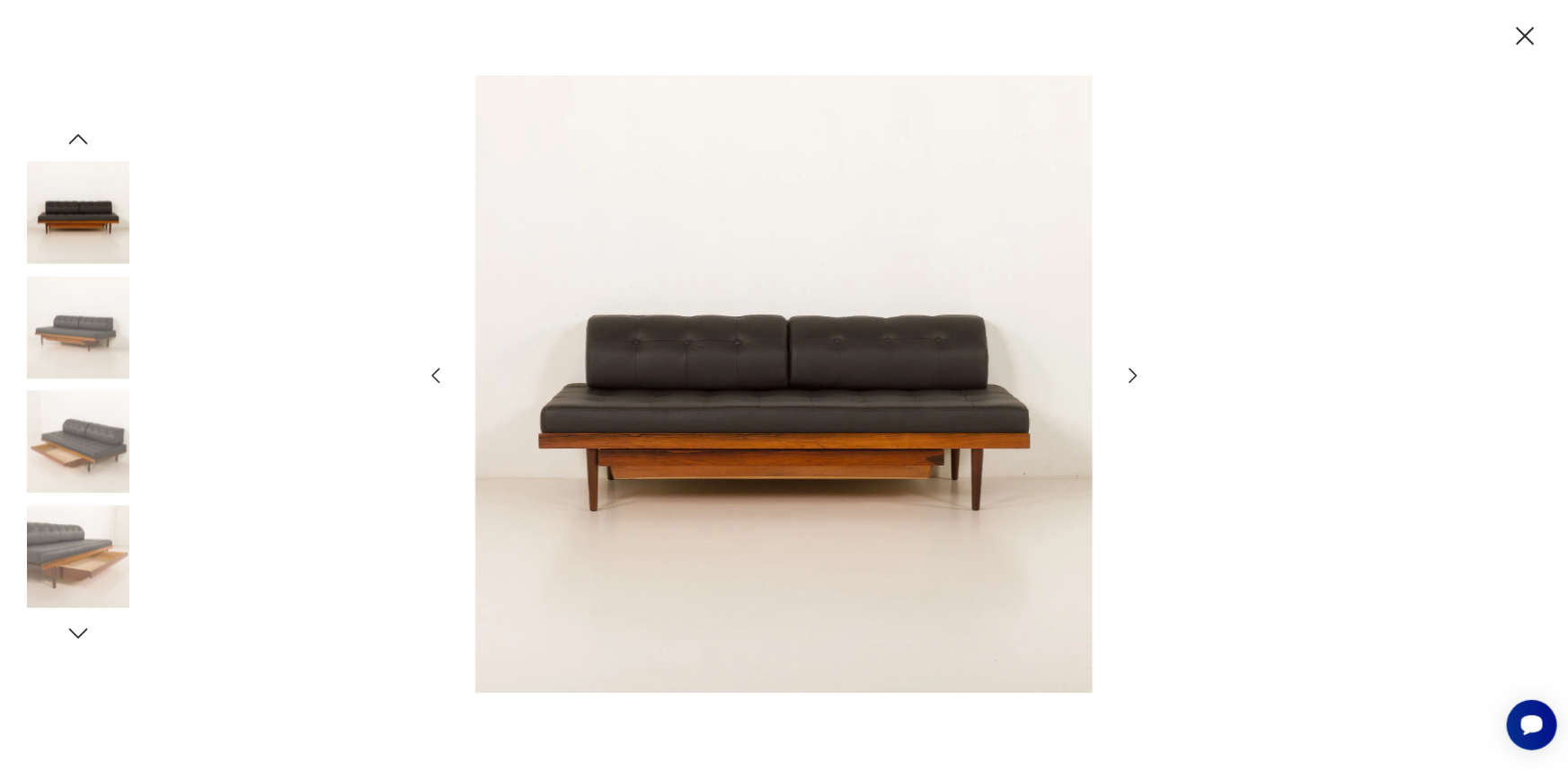
click at [1132, 375] on icon "button" at bounding box center [1133, 375] width 22 height 22
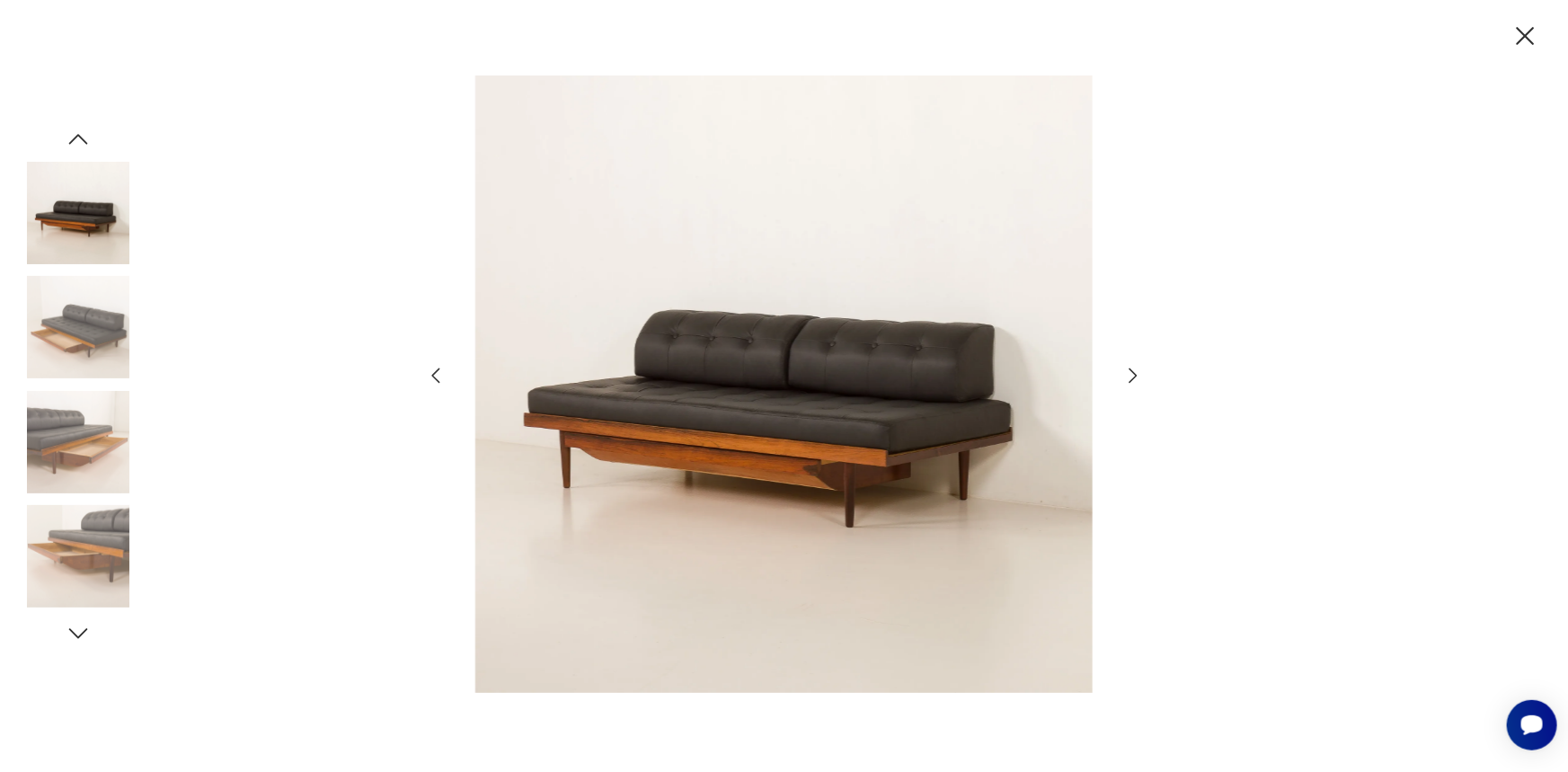
click at [1132, 375] on icon "button" at bounding box center [1133, 375] width 22 height 22
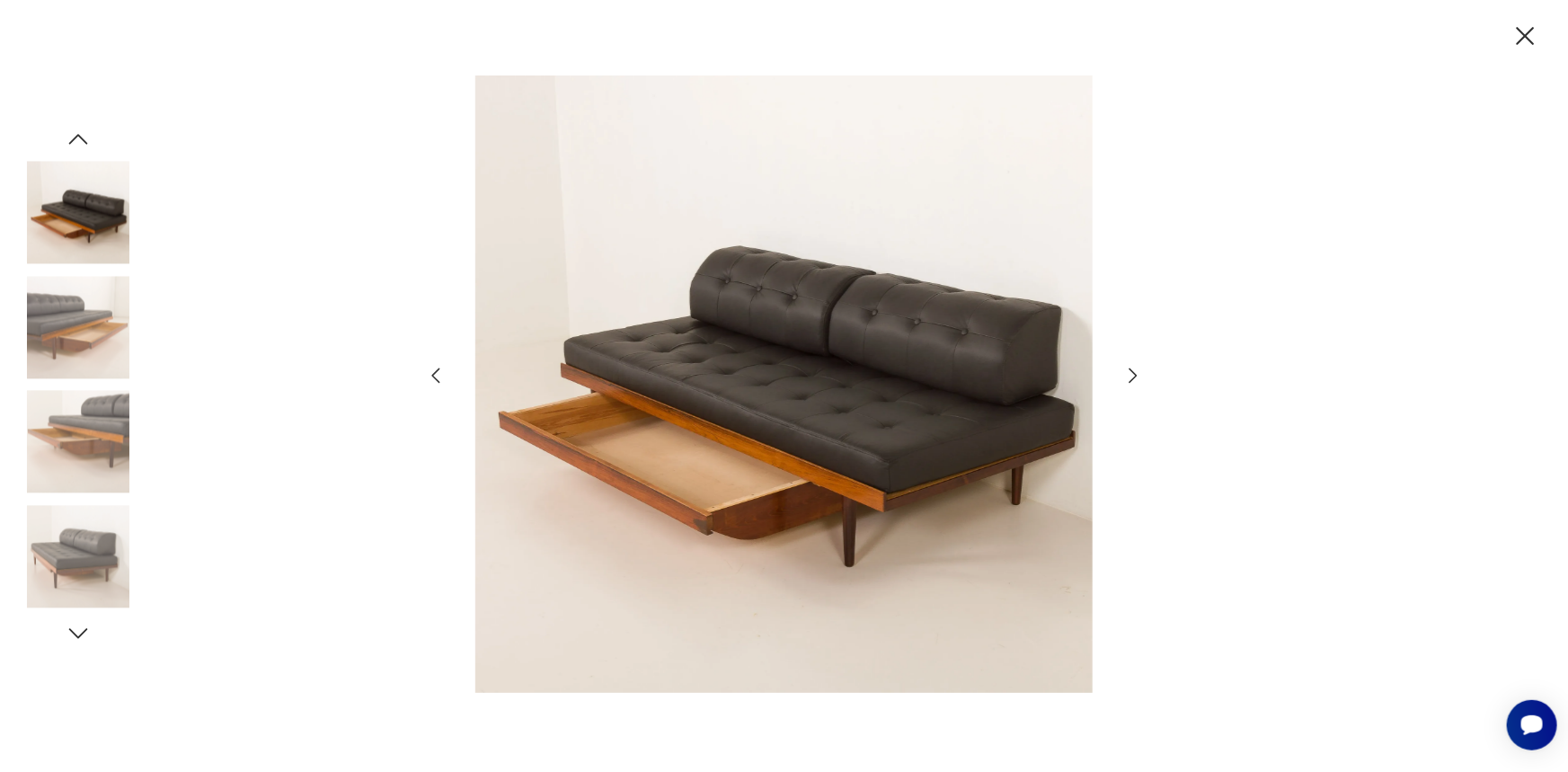
click at [1132, 375] on icon "button" at bounding box center [1133, 375] width 22 height 22
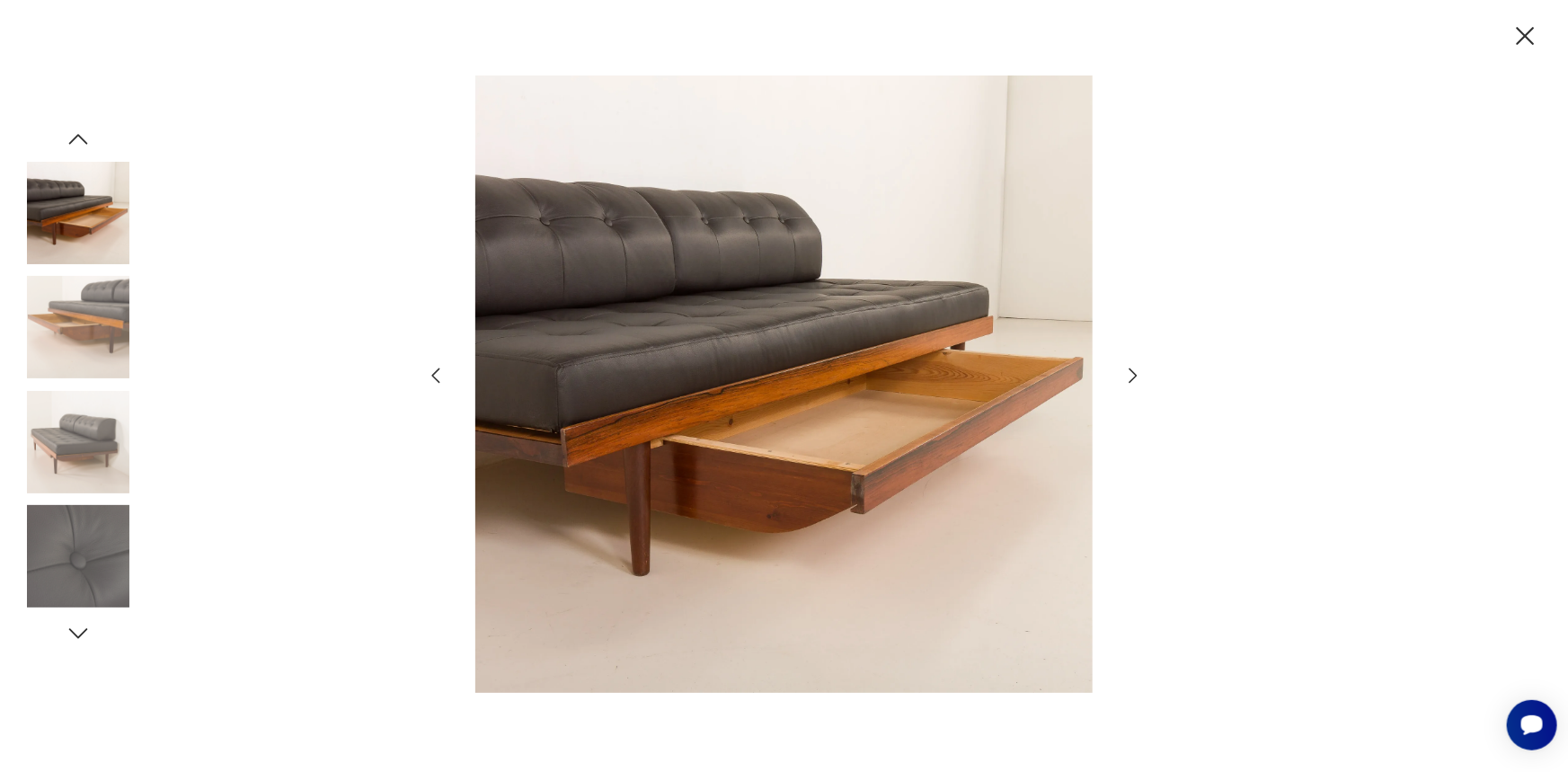
click at [1132, 375] on icon "button" at bounding box center [1133, 375] width 22 height 22
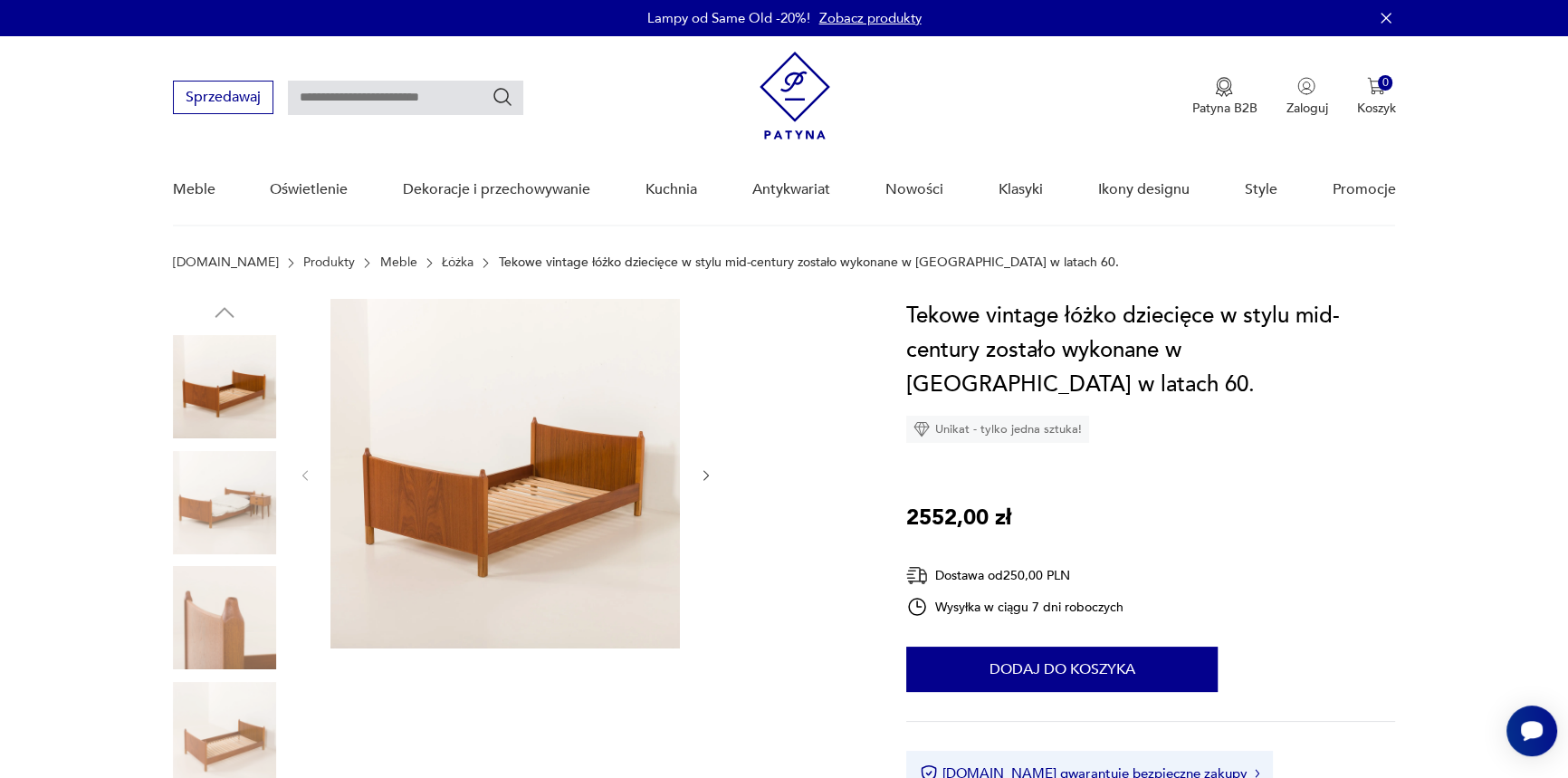
click at [434, 482] on img at bounding box center [504, 473] width 349 height 349
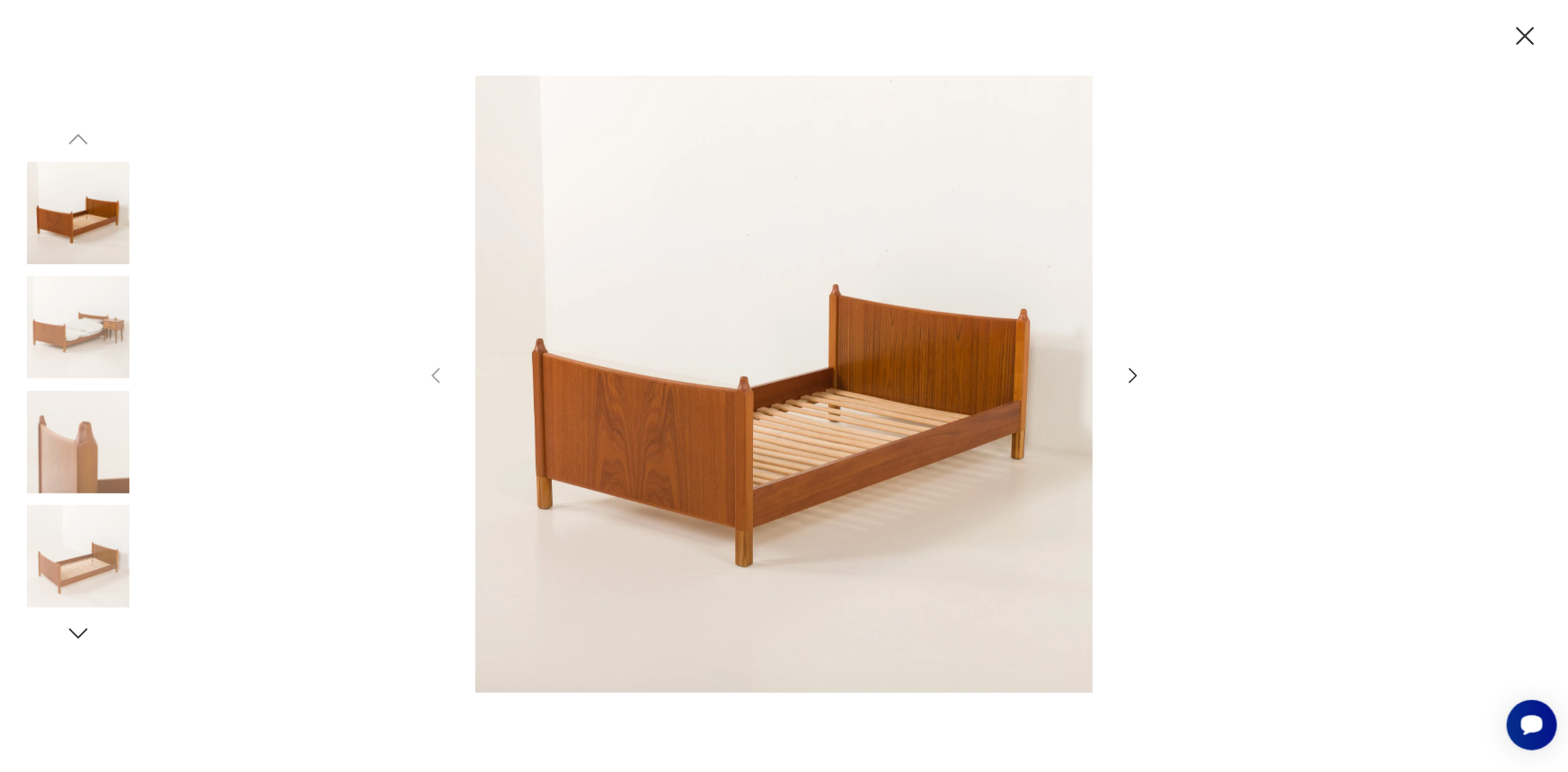
click at [1136, 368] on icon "button" at bounding box center [1133, 375] width 22 height 22
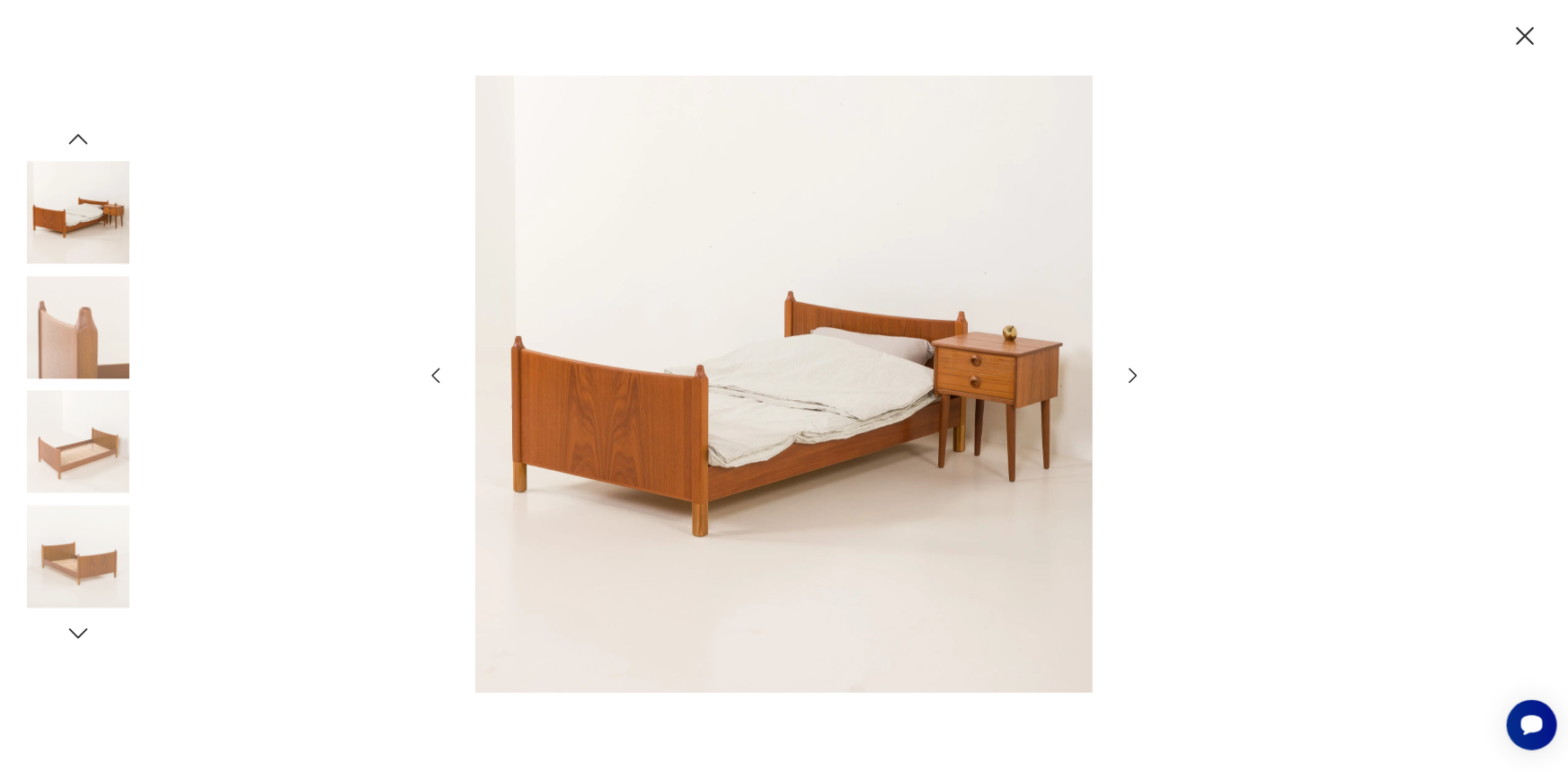
click at [1136, 368] on icon "button" at bounding box center [1133, 375] width 22 height 22
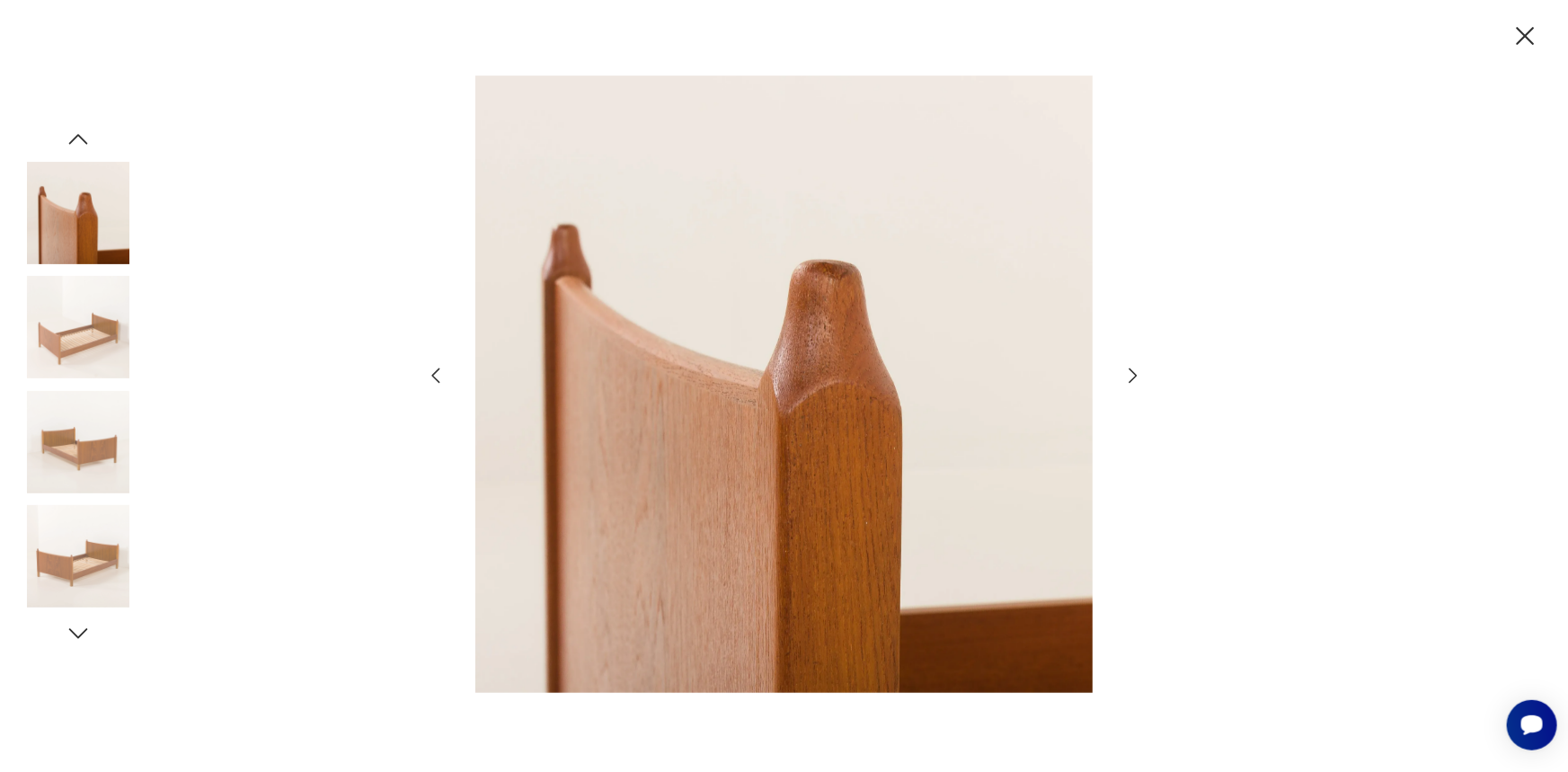
click at [1136, 368] on icon "button" at bounding box center [1133, 375] width 22 height 22
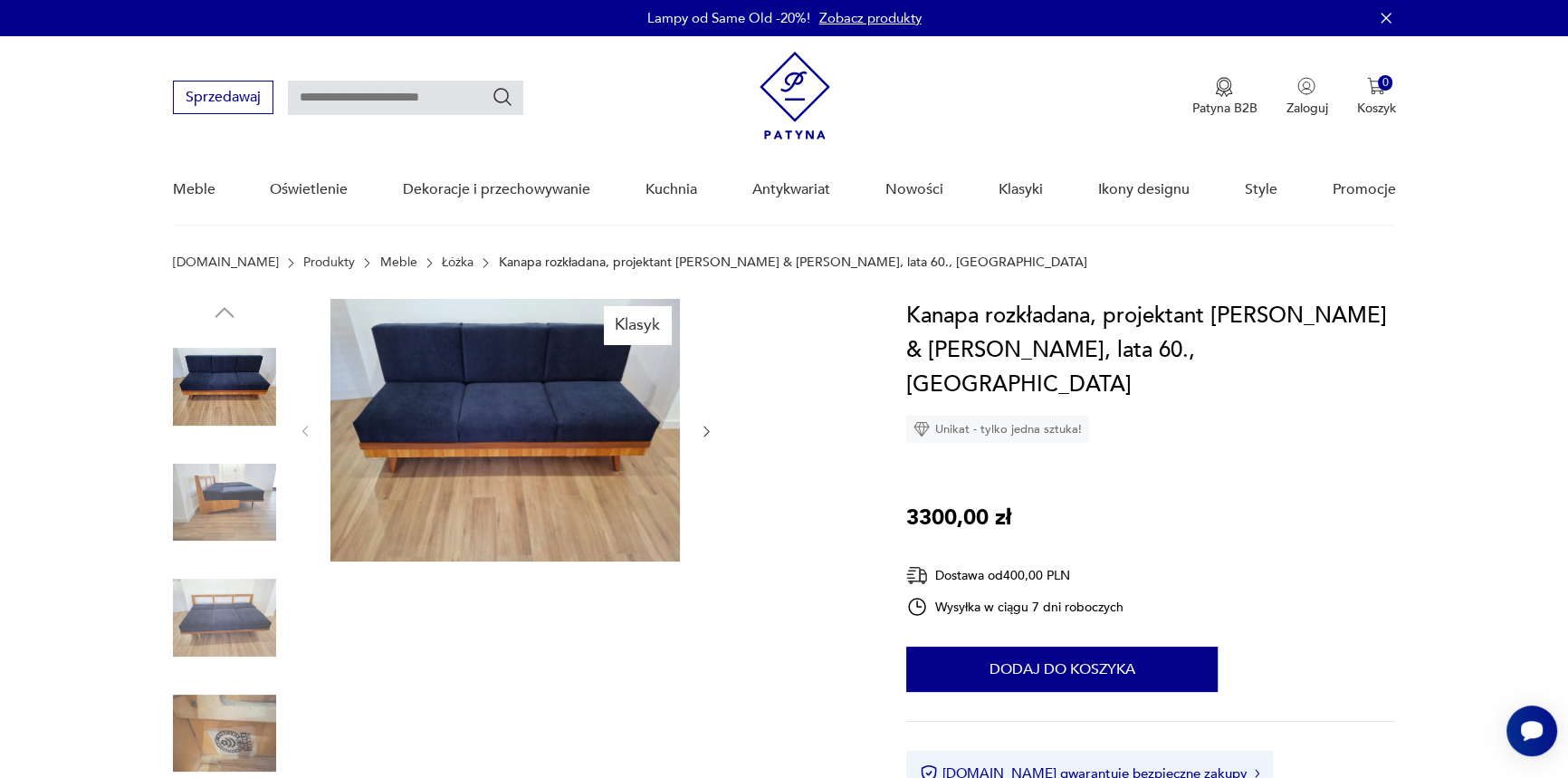
click at [699, 417] on div at bounding box center [506, 432] width 416 height 265
click at [705, 436] on icon "button" at bounding box center [706, 432] width 15 height 15
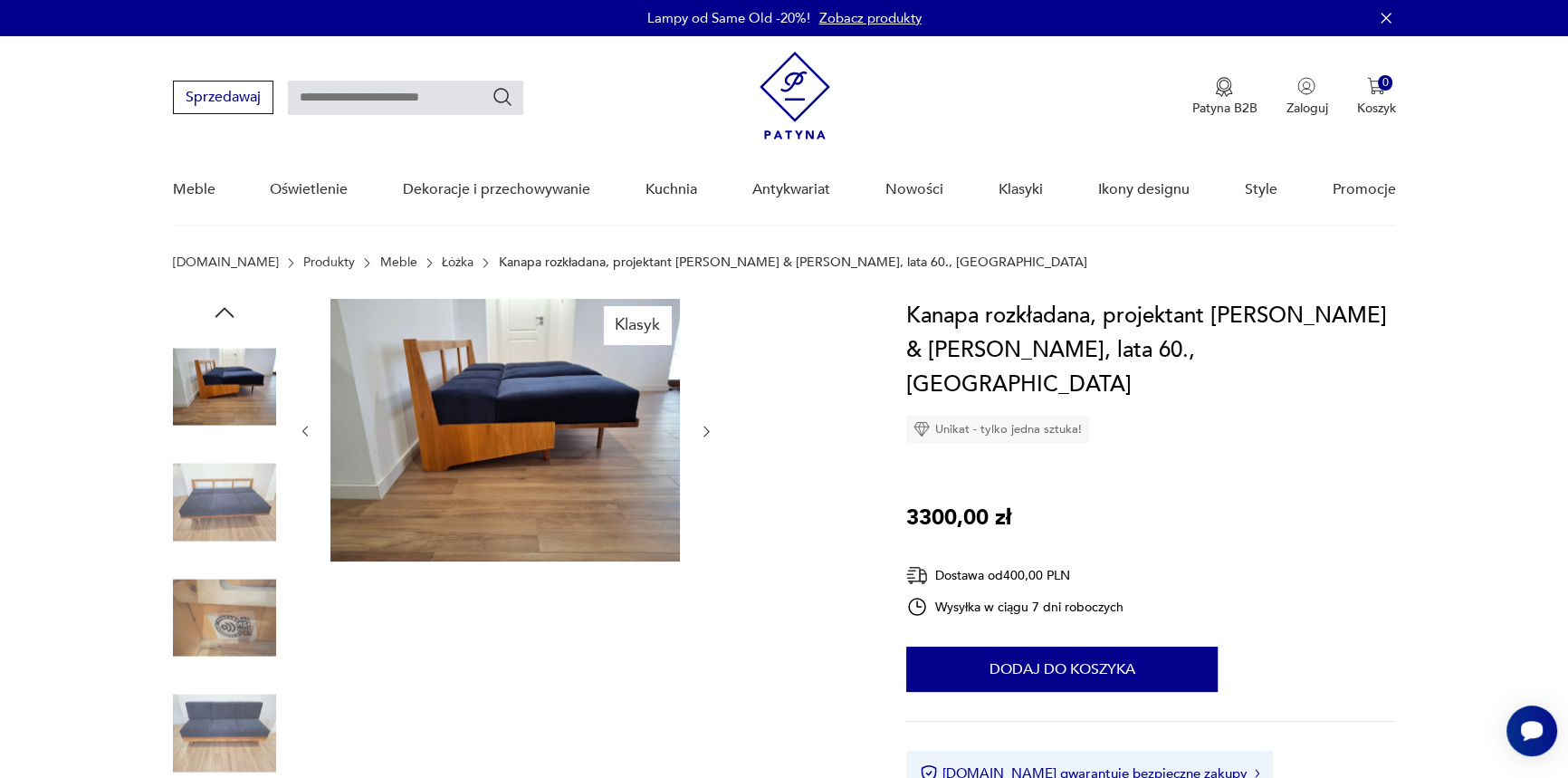
click at [705, 436] on icon "button" at bounding box center [706, 432] width 15 height 15
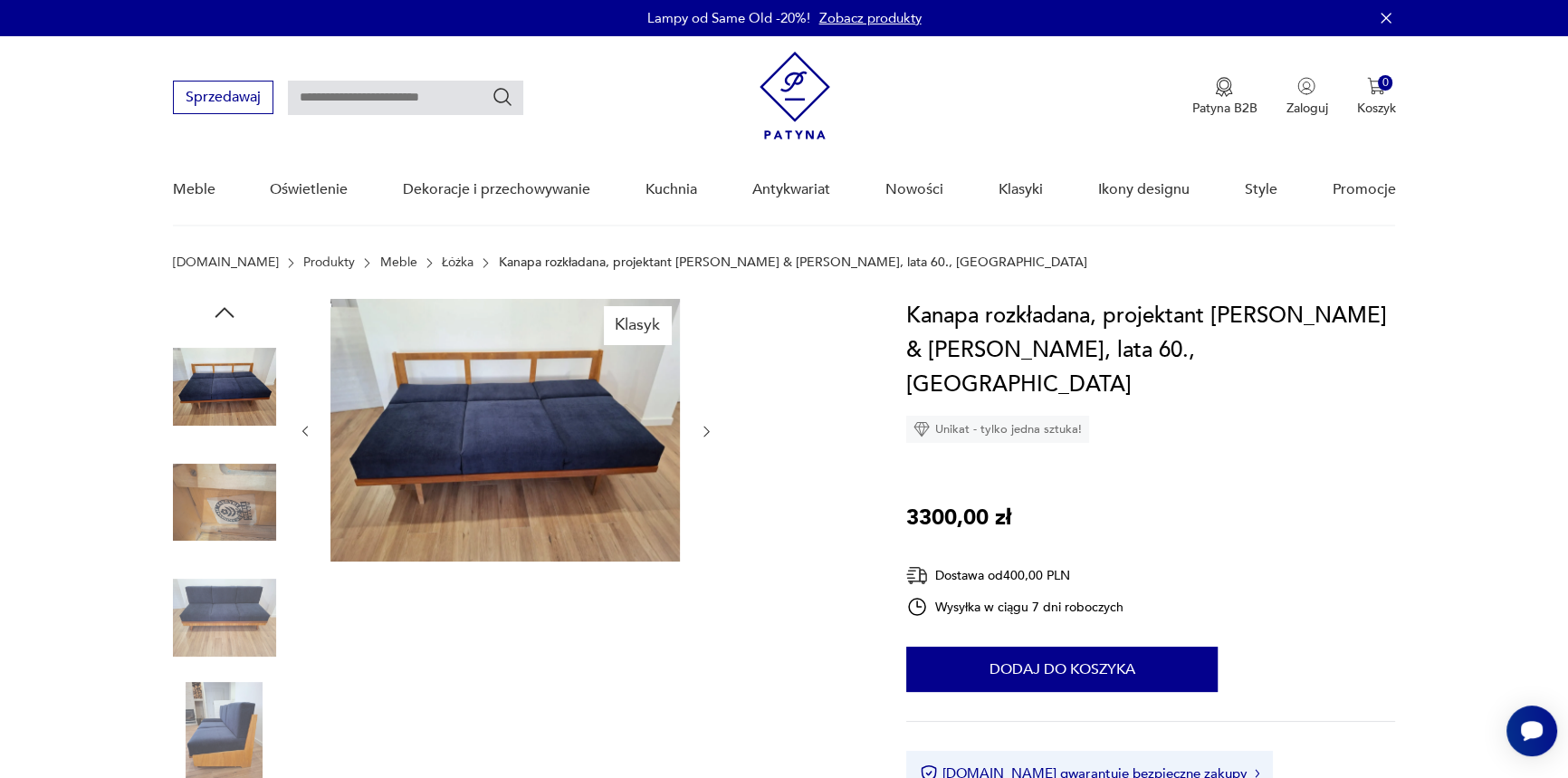
click at [705, 436] on icon "button" at bounding box center [706, 432] width 15 height 15
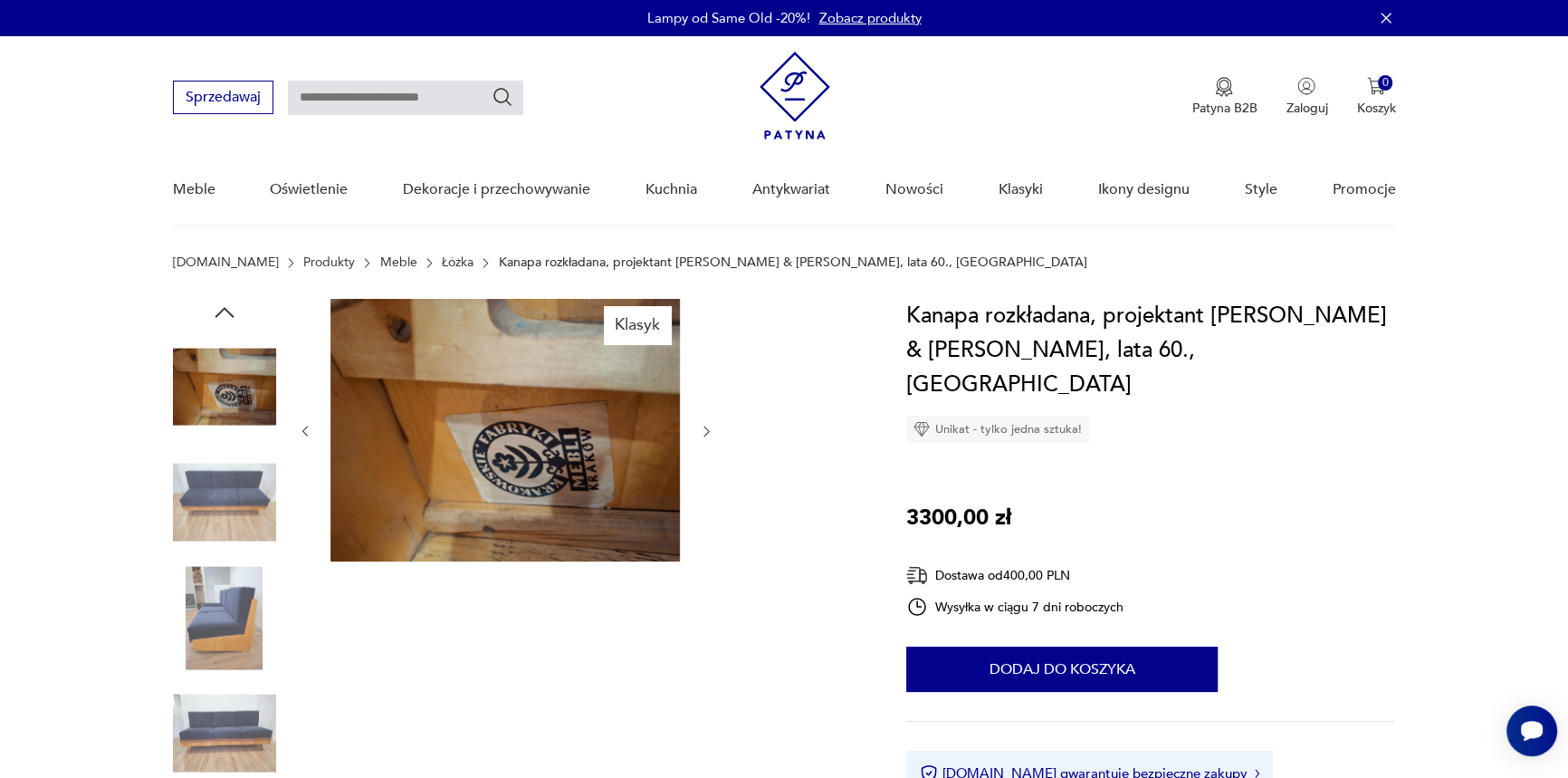
click at [705, 436] on icon "button" at bounding box center [706, 432] width 15 height 15
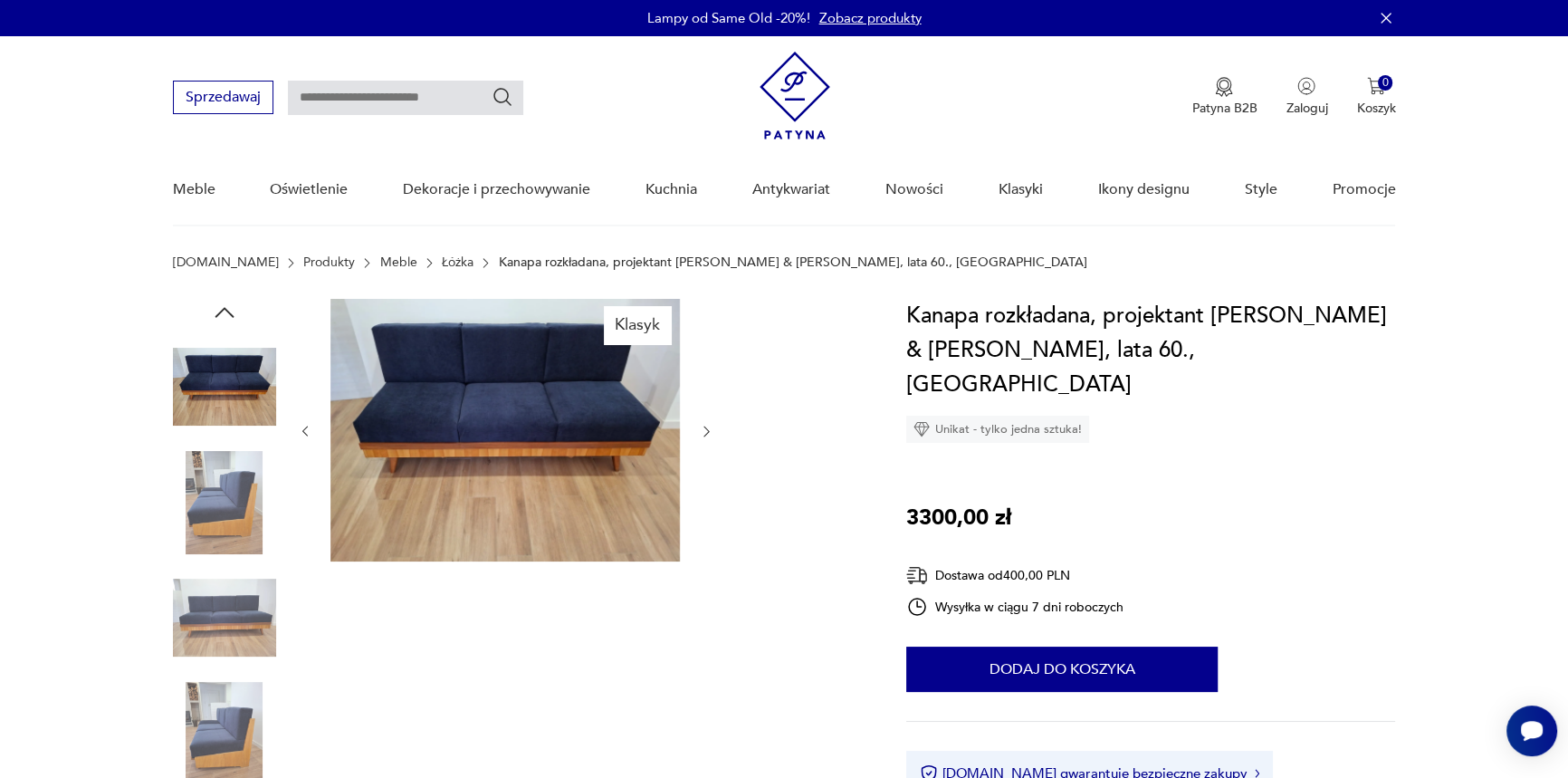
click at [705, 436] on icon "button" at bounding box center [706, 432] width 15 height 15
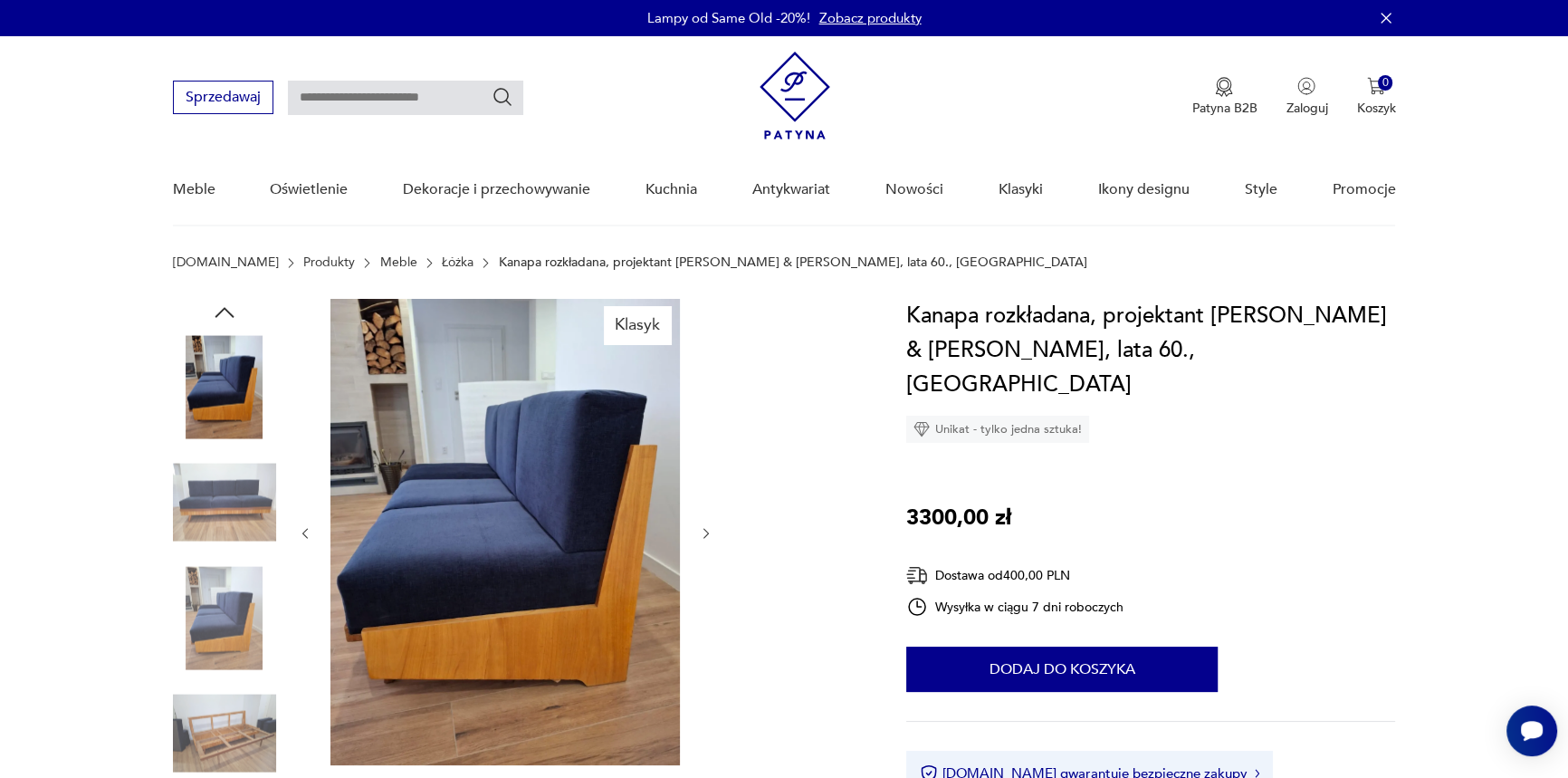
click at [705, 436] on div at bounding box center [506, 533] width 416 height 469
click at [703, 526] on icon "button" at bounding box center [706, 534] width 15 height 15
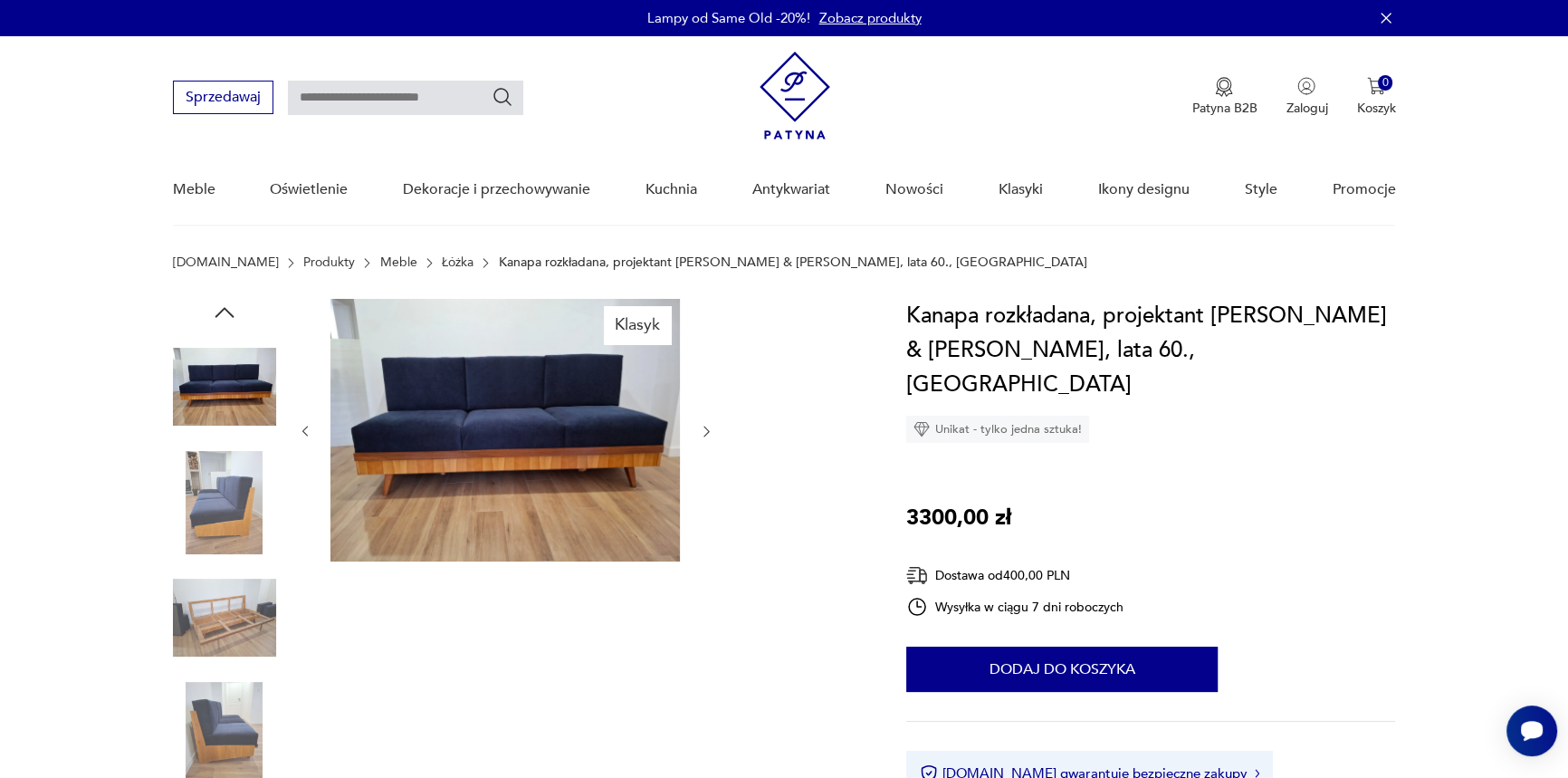
click at [703, 526] on div at bounding box center [506, 432] width 416 height 265
click at [344, 456] on img at bounding box center [504, 430] width 349 height 262
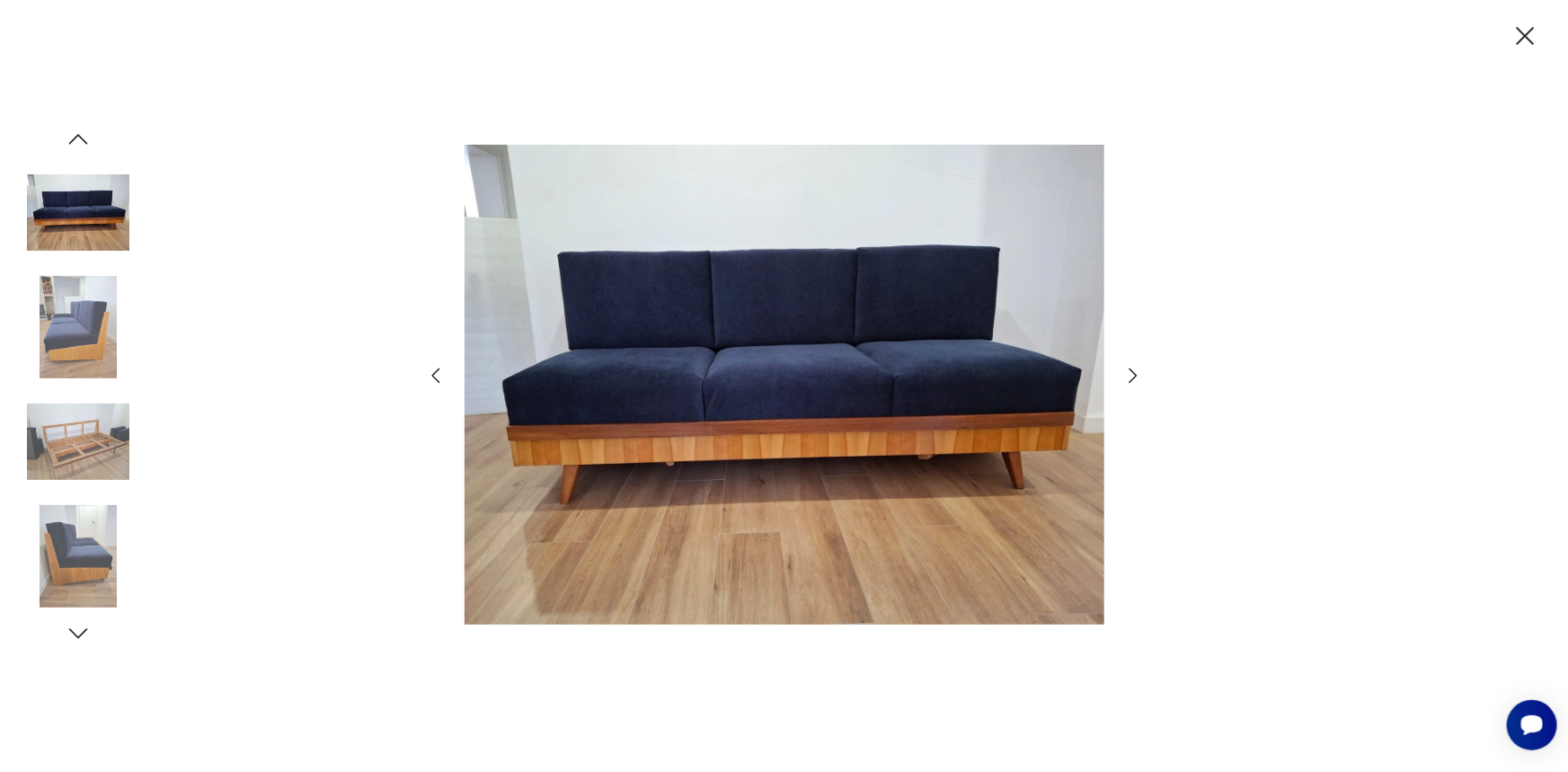
click at [1129, 374] on icon "button" at bounding box center [1133, 375] width 22 height 22
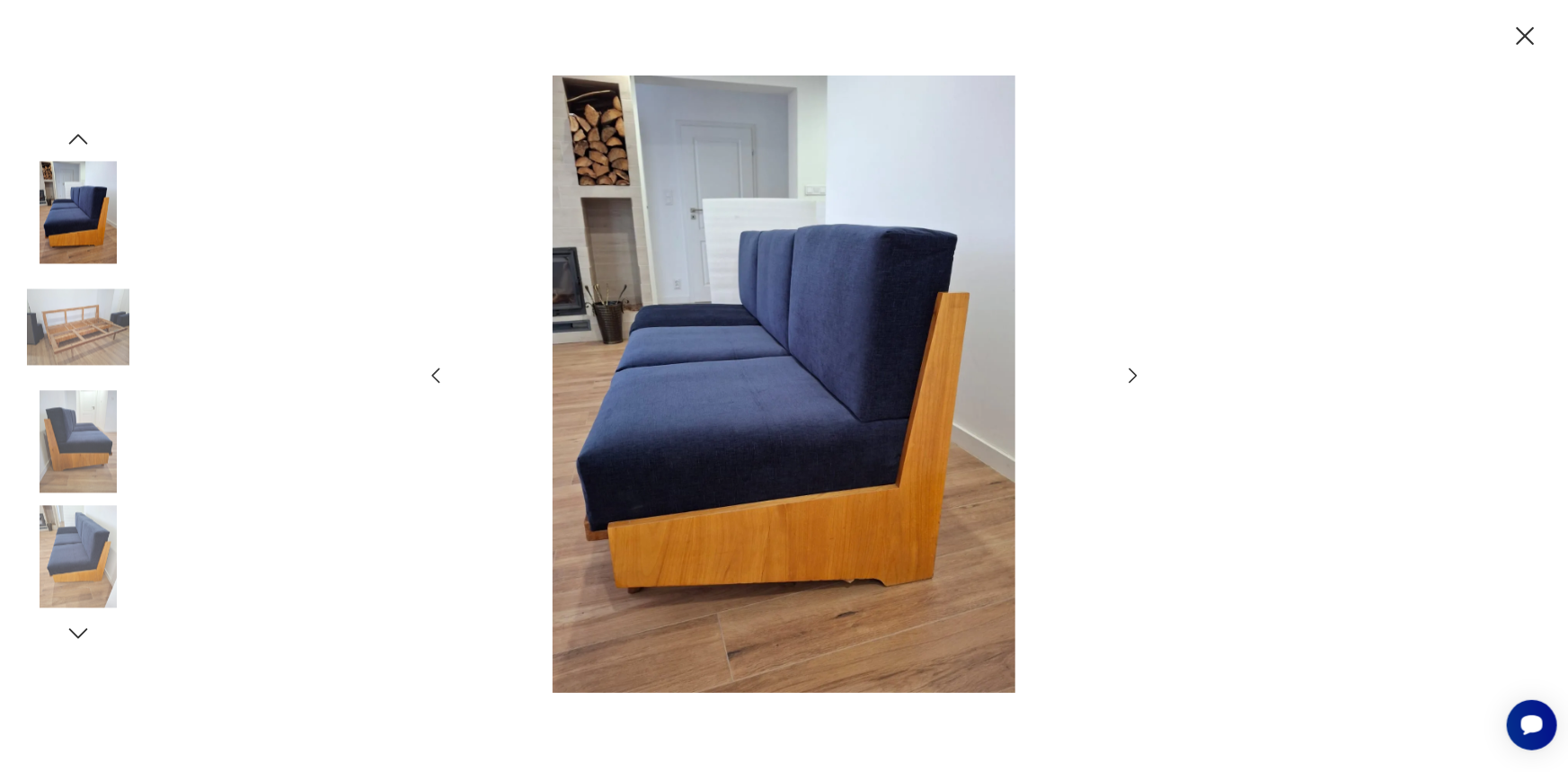
click at [1129, 374] on icon "button" at bounding box center [1133, 375] width 22 height 22
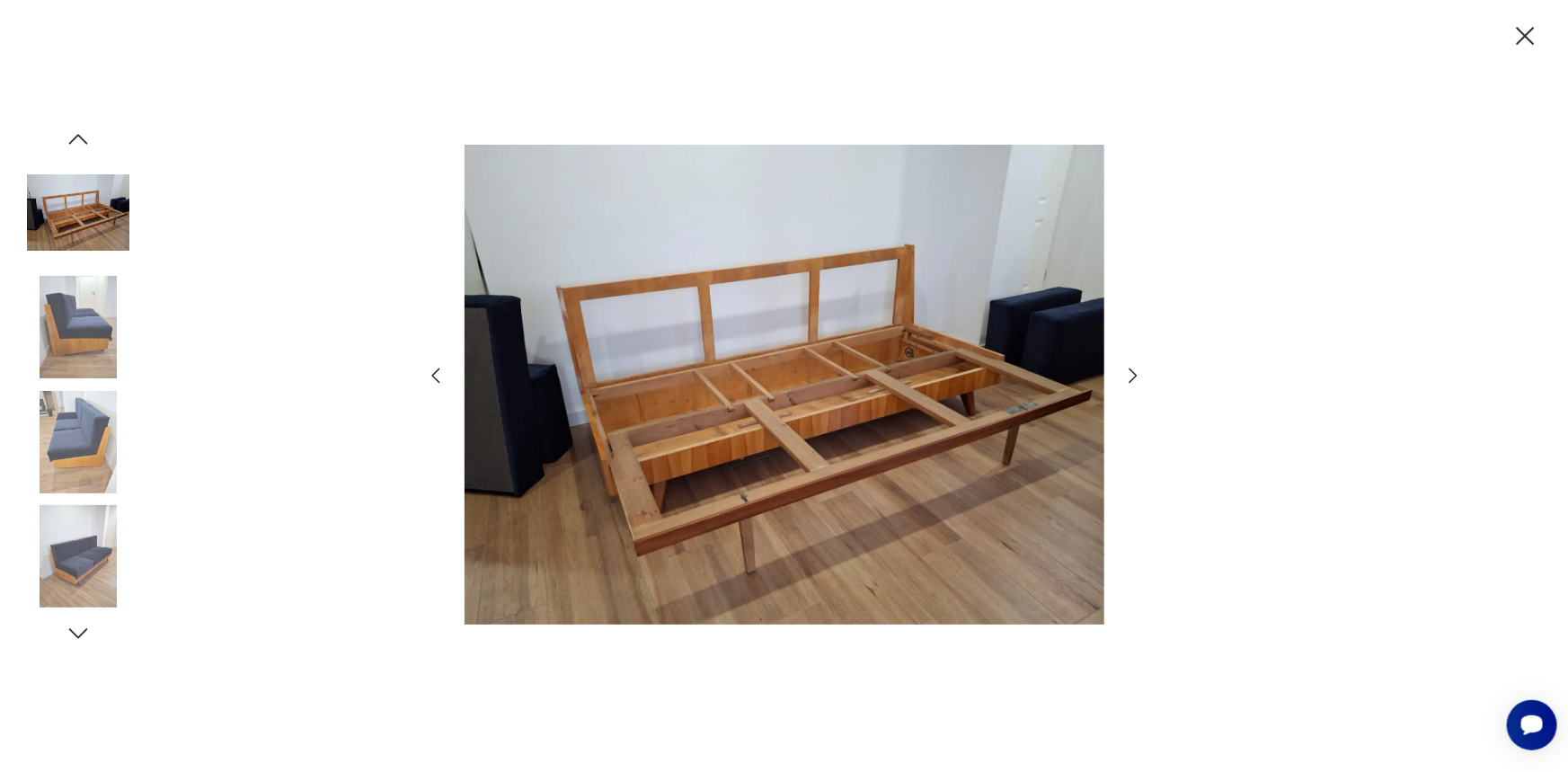
click at [1129, 374] on icon "button" at bounding box center [1133, 375] width 22 height 22
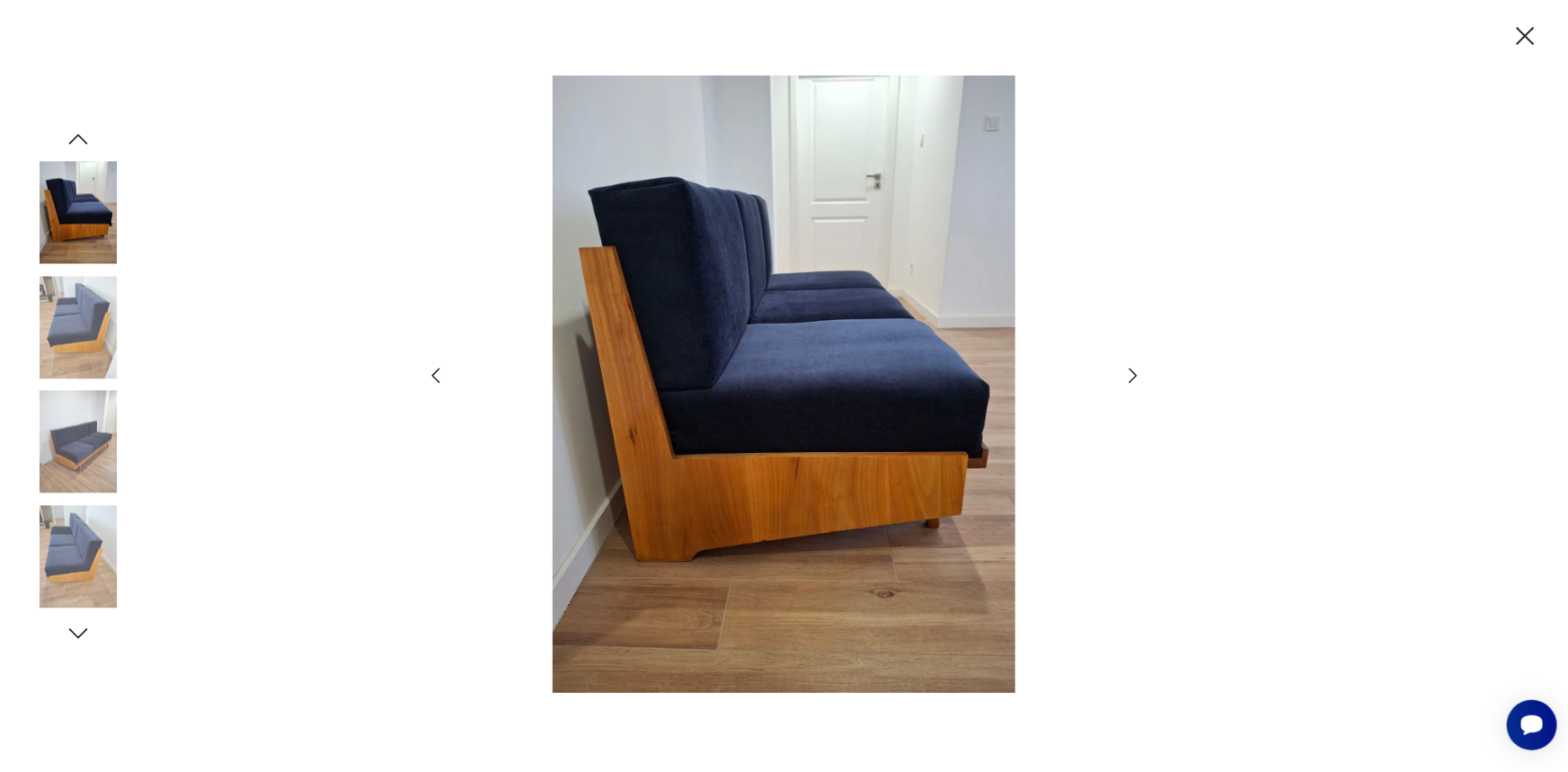
click at [1129, 374] on icon "button" at bounding box center [1133, 375] width 22 height 22
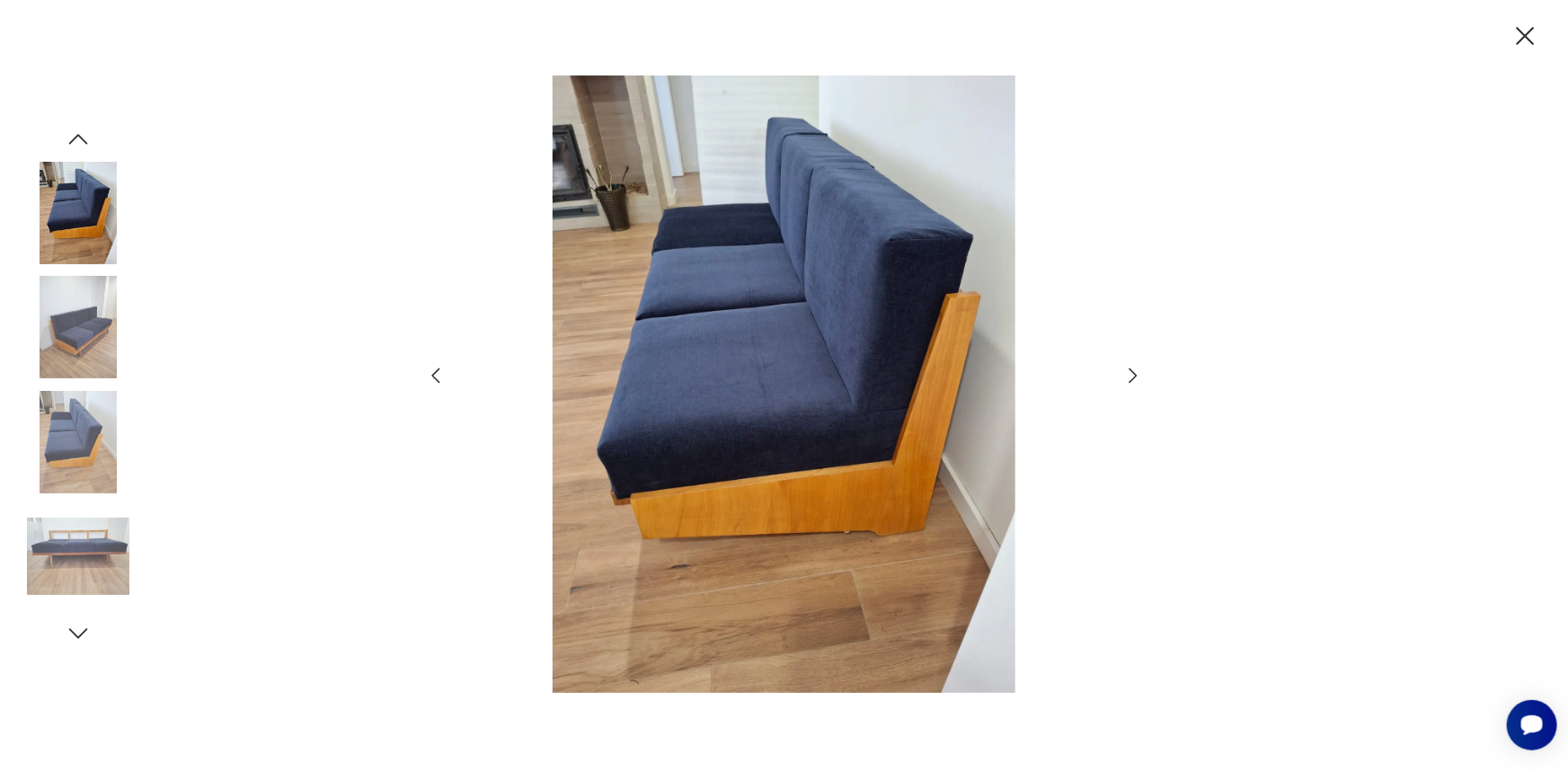
click at [1129, 374] on icon "button" at bounding box center [1133, 375] width 22 height 22
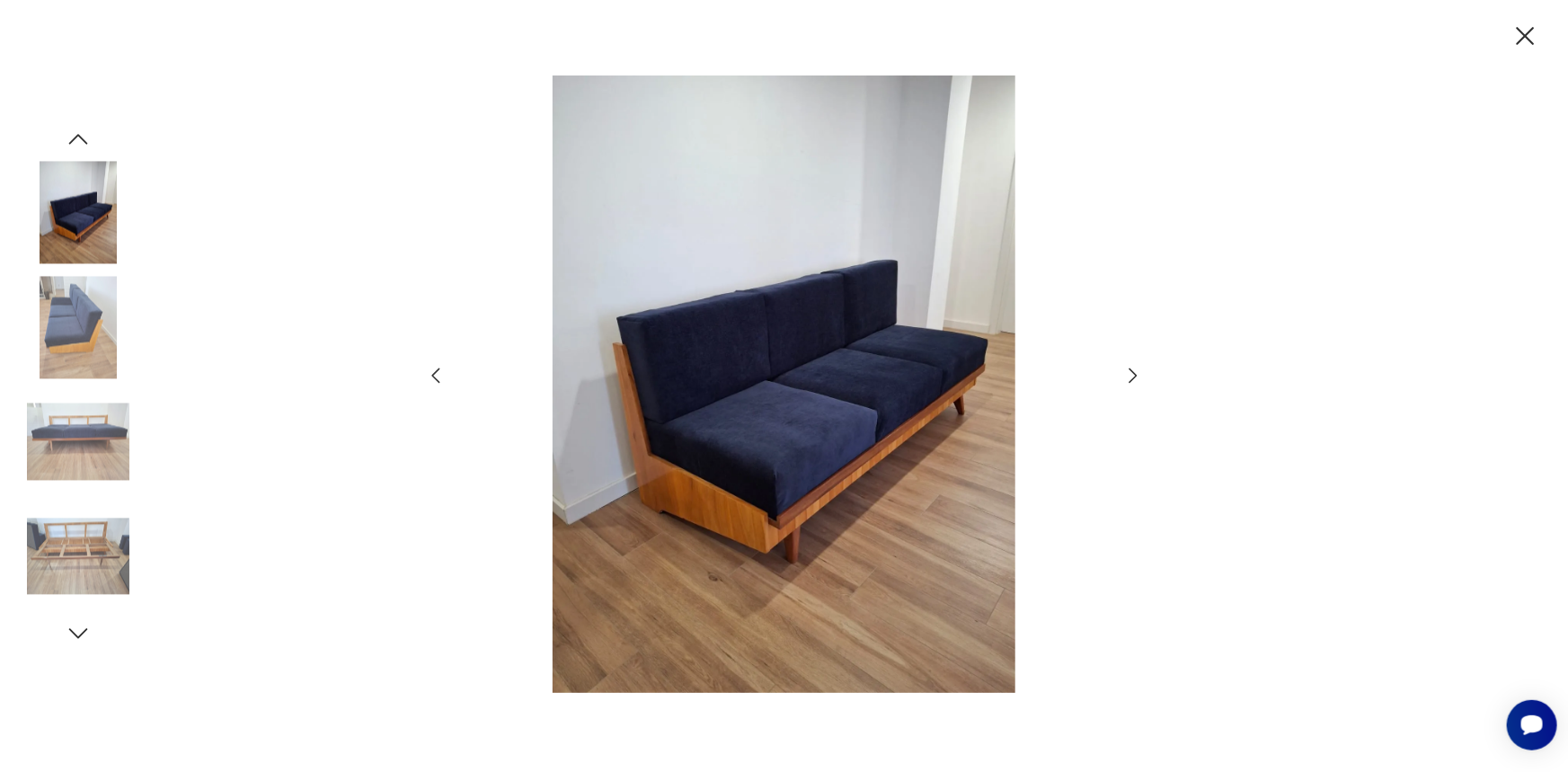
click at [1129, 374] on icon "button" at bounding box center [1133, 375] width 22 height 22
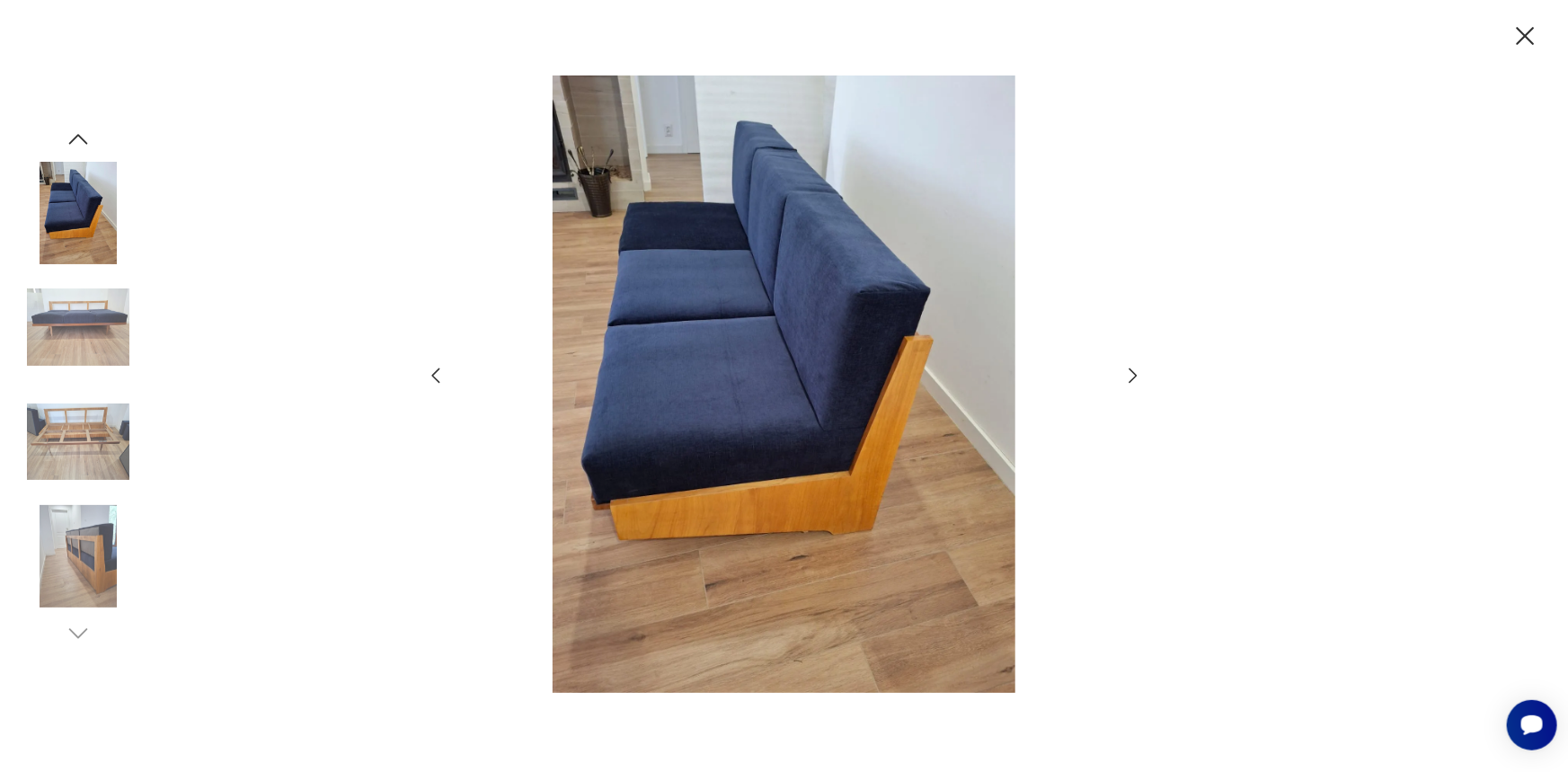
click at [1129, 374] on icon "button" at bounding box center [1133, 375] width 22 height 22
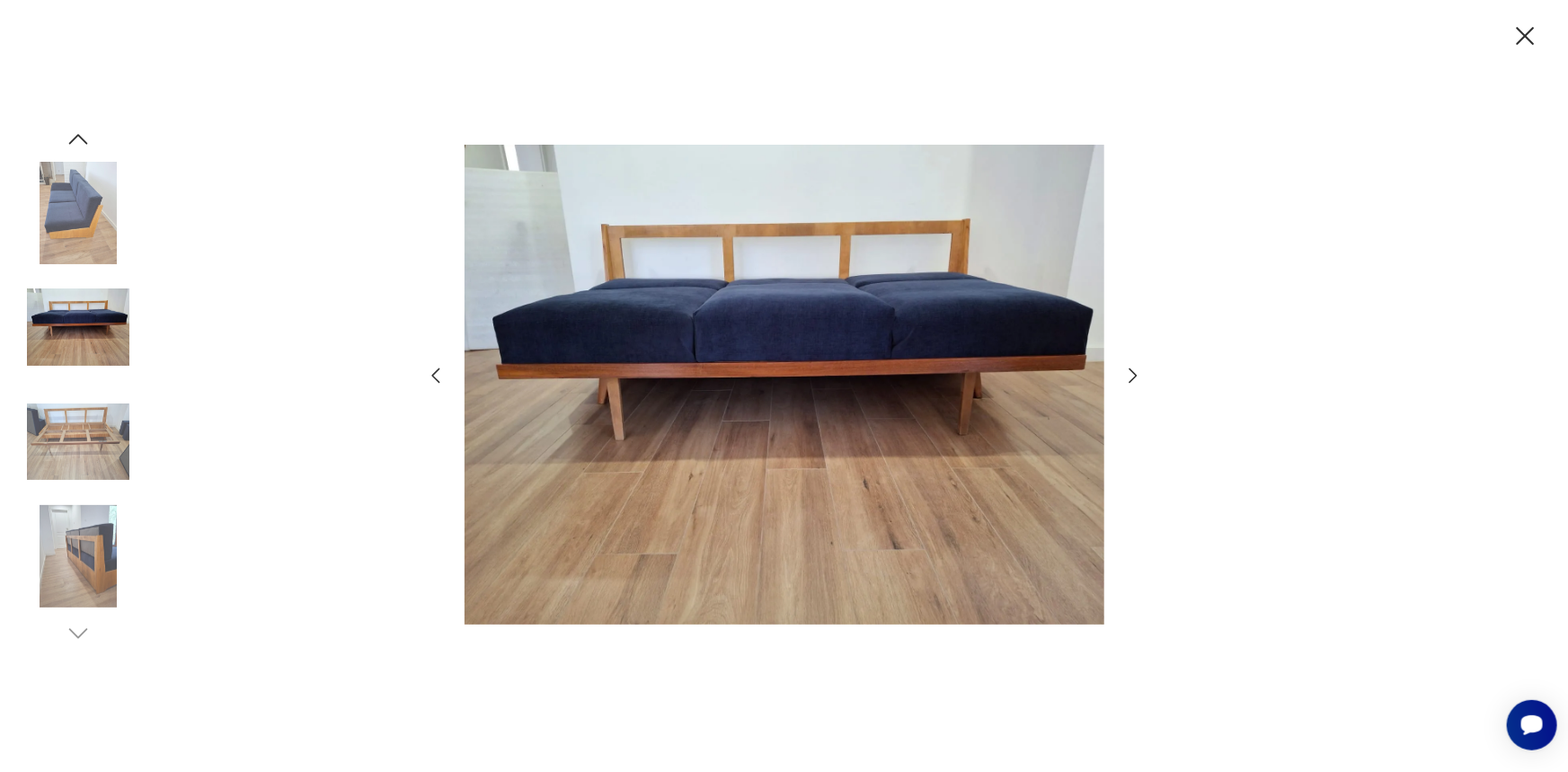
click at [1129, 374] on icon "button" at bounding box center [1133, 375] width 22 height 22
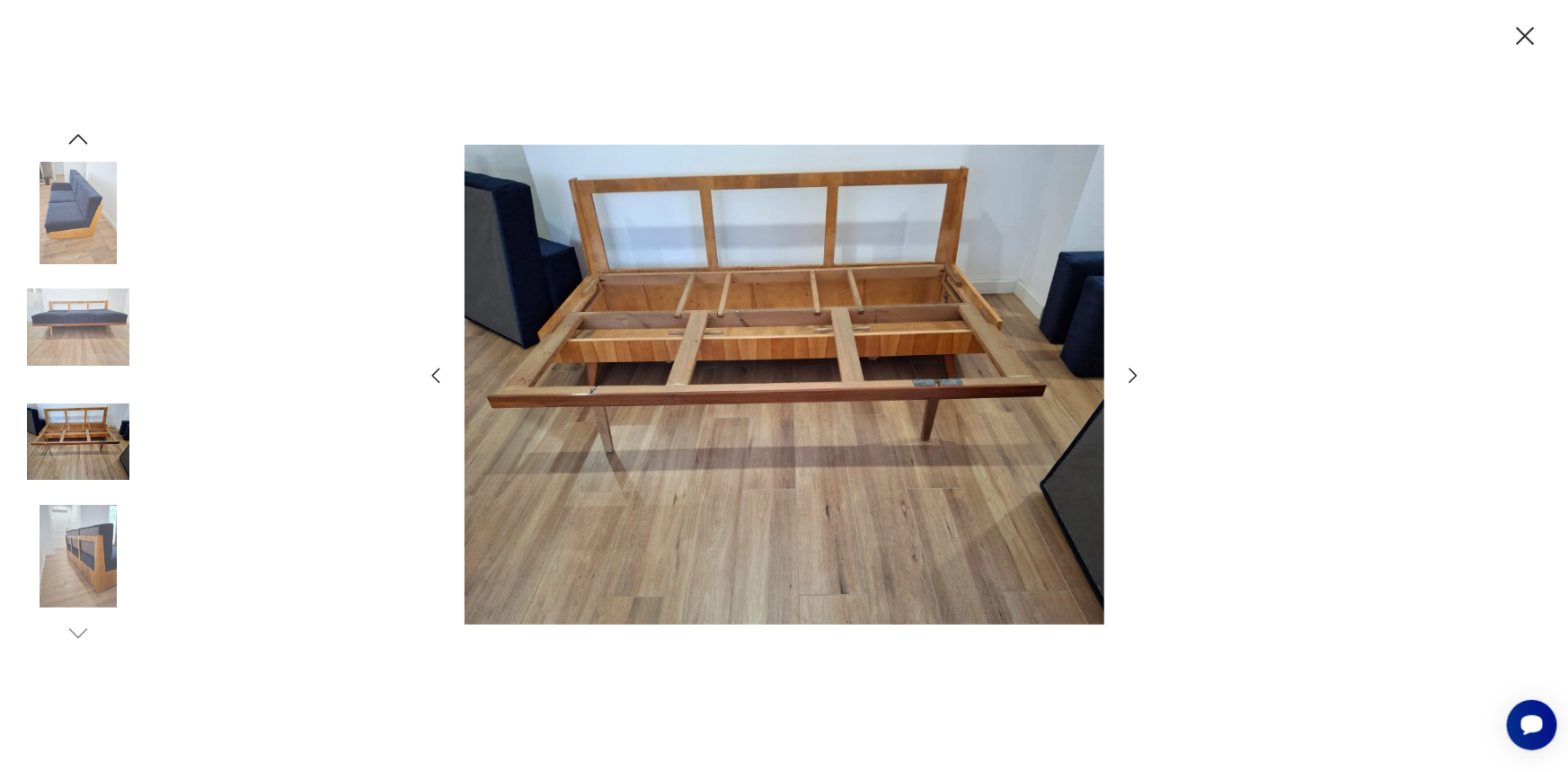
click at [1126, 378] on icon "button" at bounding box center [1133, 375] width 22 height 22
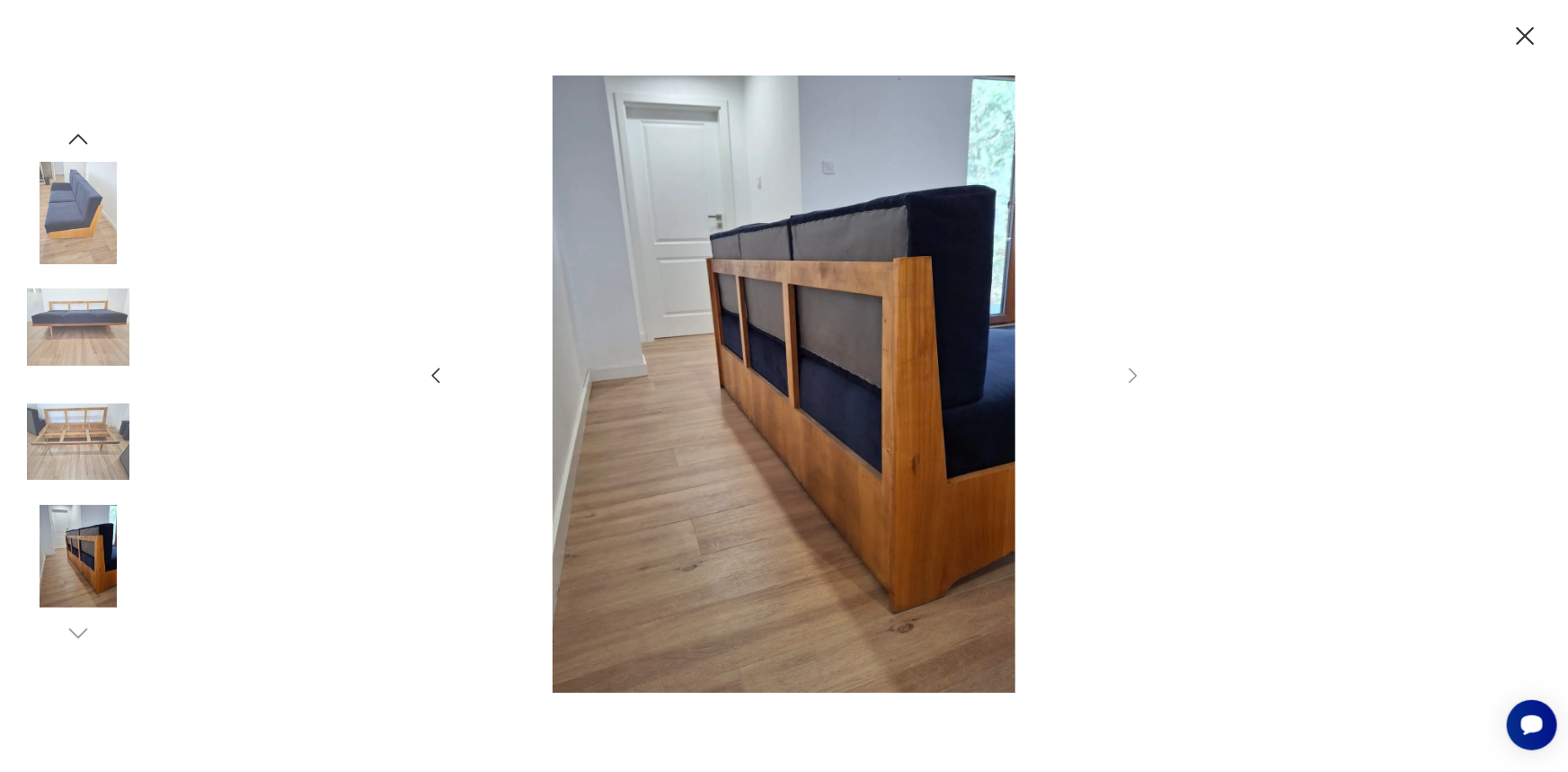
click at [1526, 38] on icon "button" at bounding box center [1525, 36] width 31 height 31
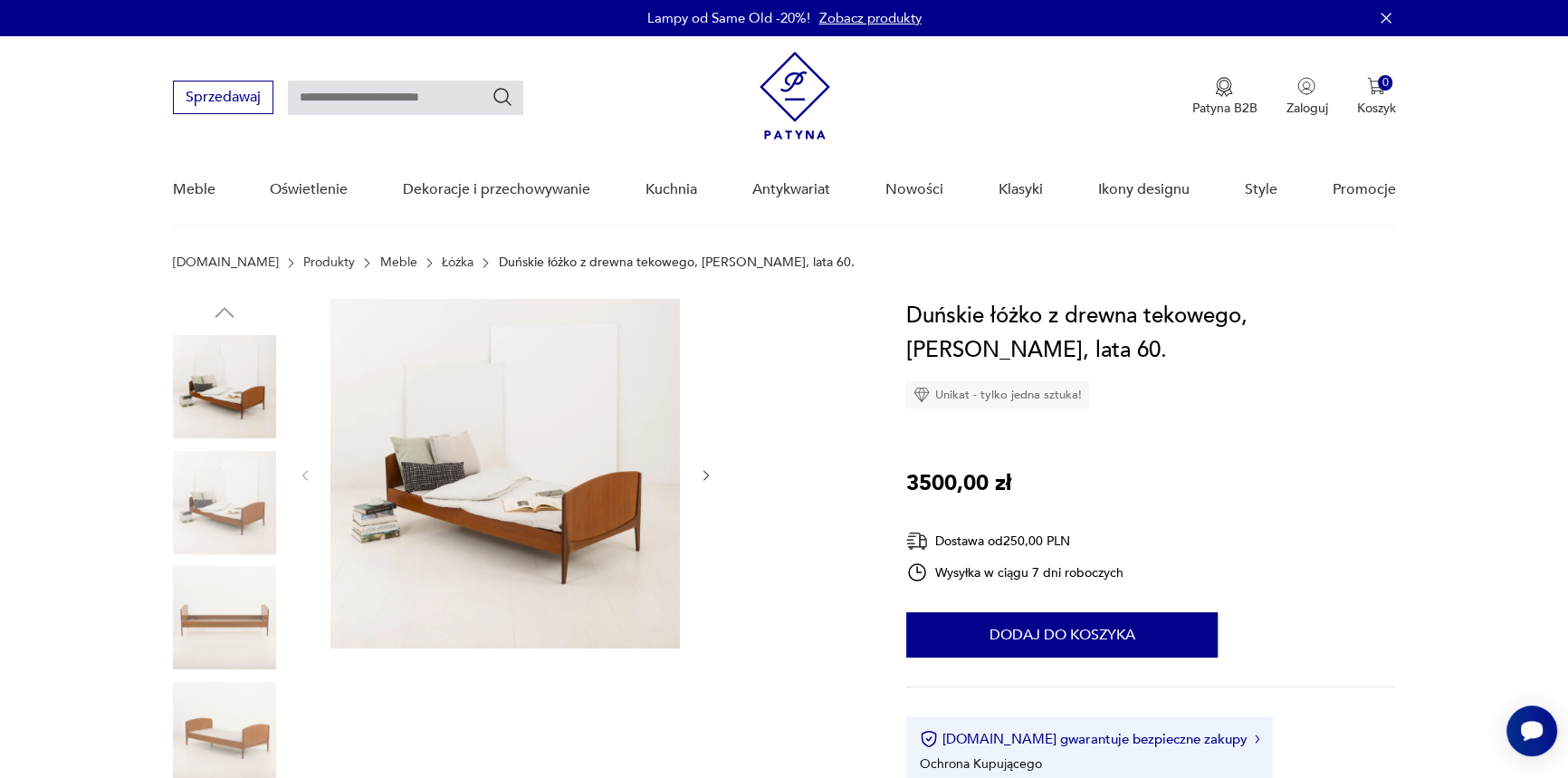
click at [701, 476] on icon "button" at bounding box center [706, 476] width 15 height 15
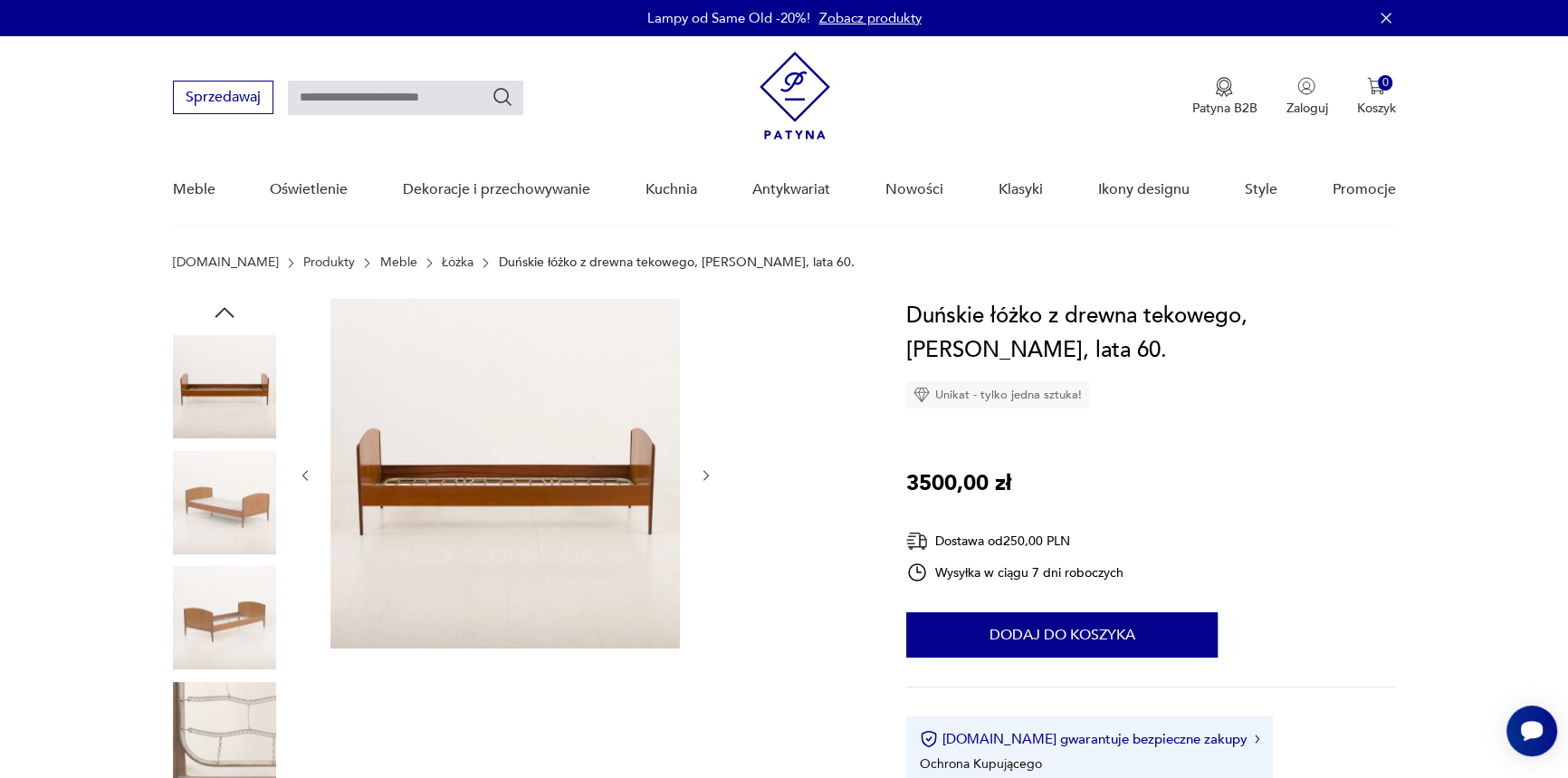
click at [701, 476] on icon "button" at bounding box center [706, 476] width 15 height 15
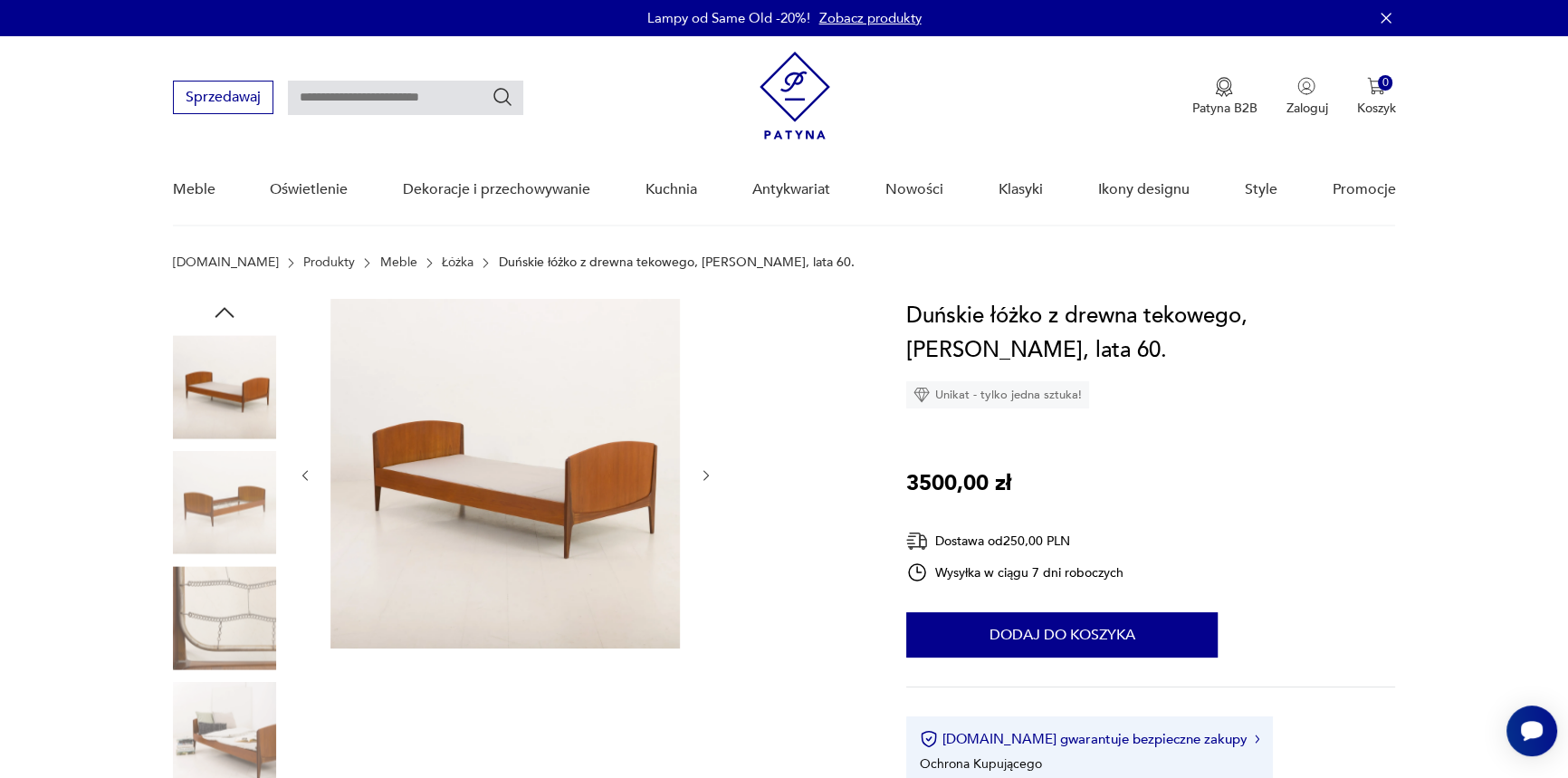
click at [701, 476] on icon "button" at bounding box center [706, 476] width 15 height 15
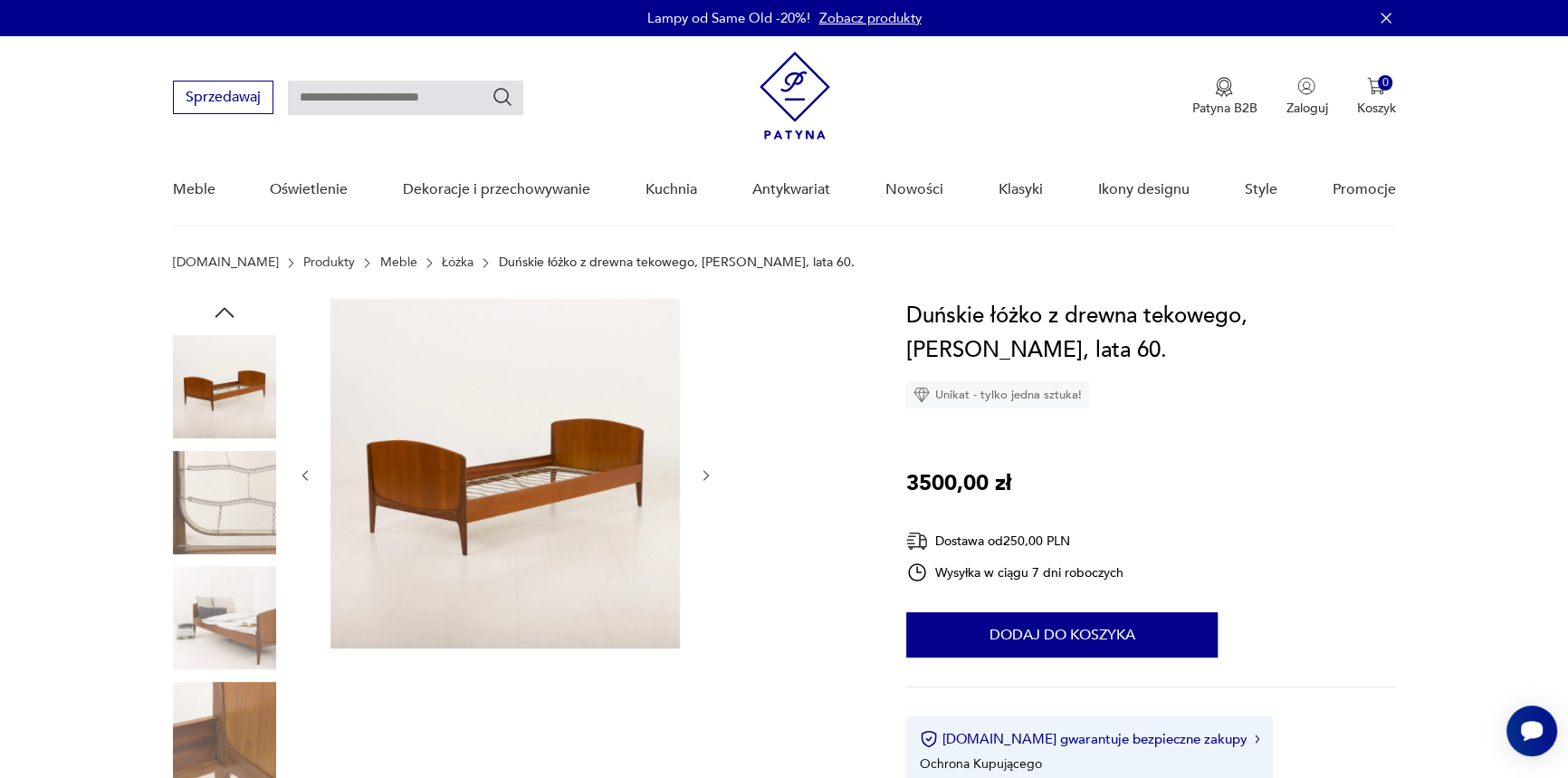
click at [515, 498] on img at bounding box center [504, 473] width 349 height 349
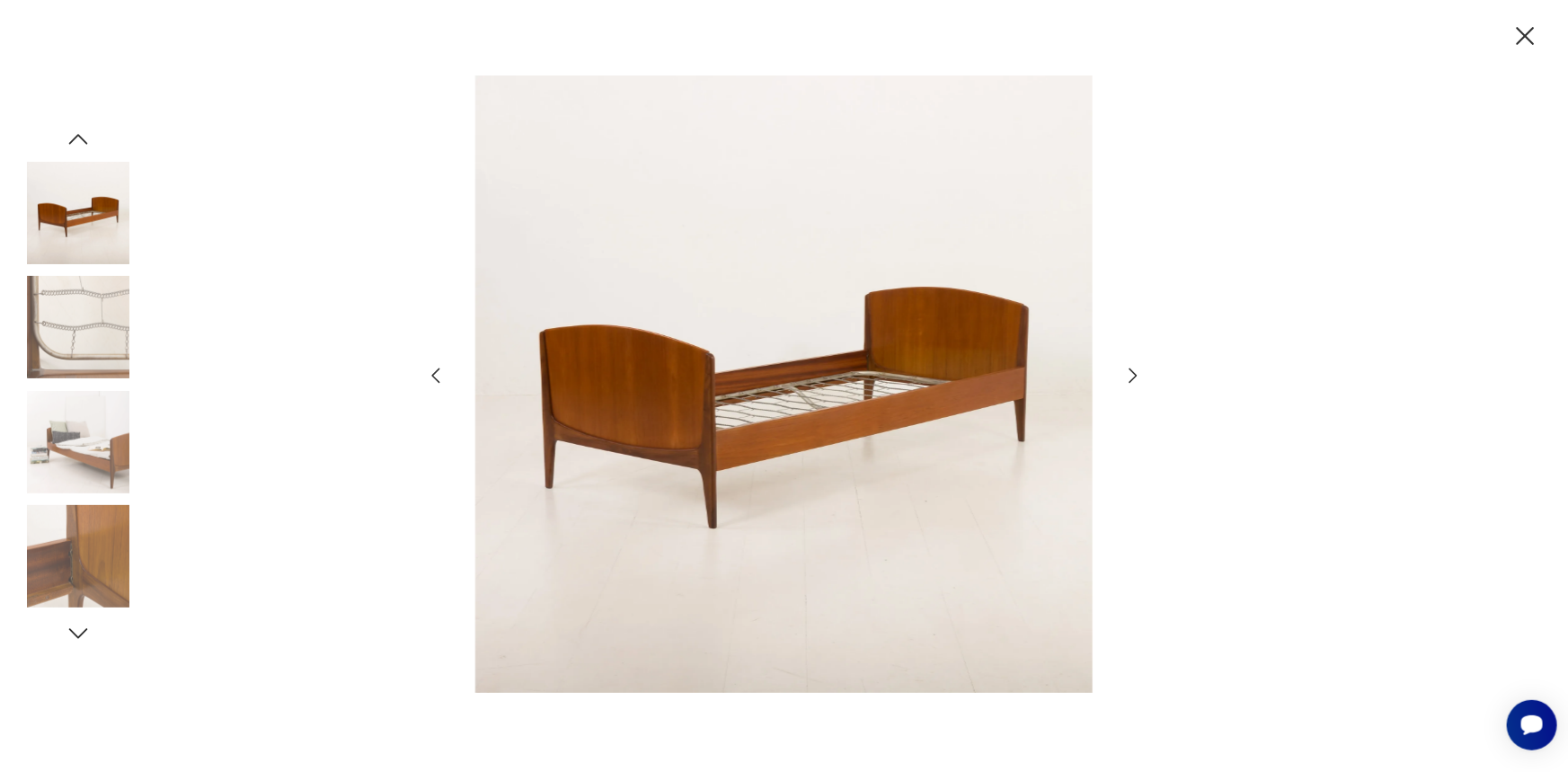
click at [1132, 377] on icon "button" at bounding box center [1133, 375] width 22 height 22
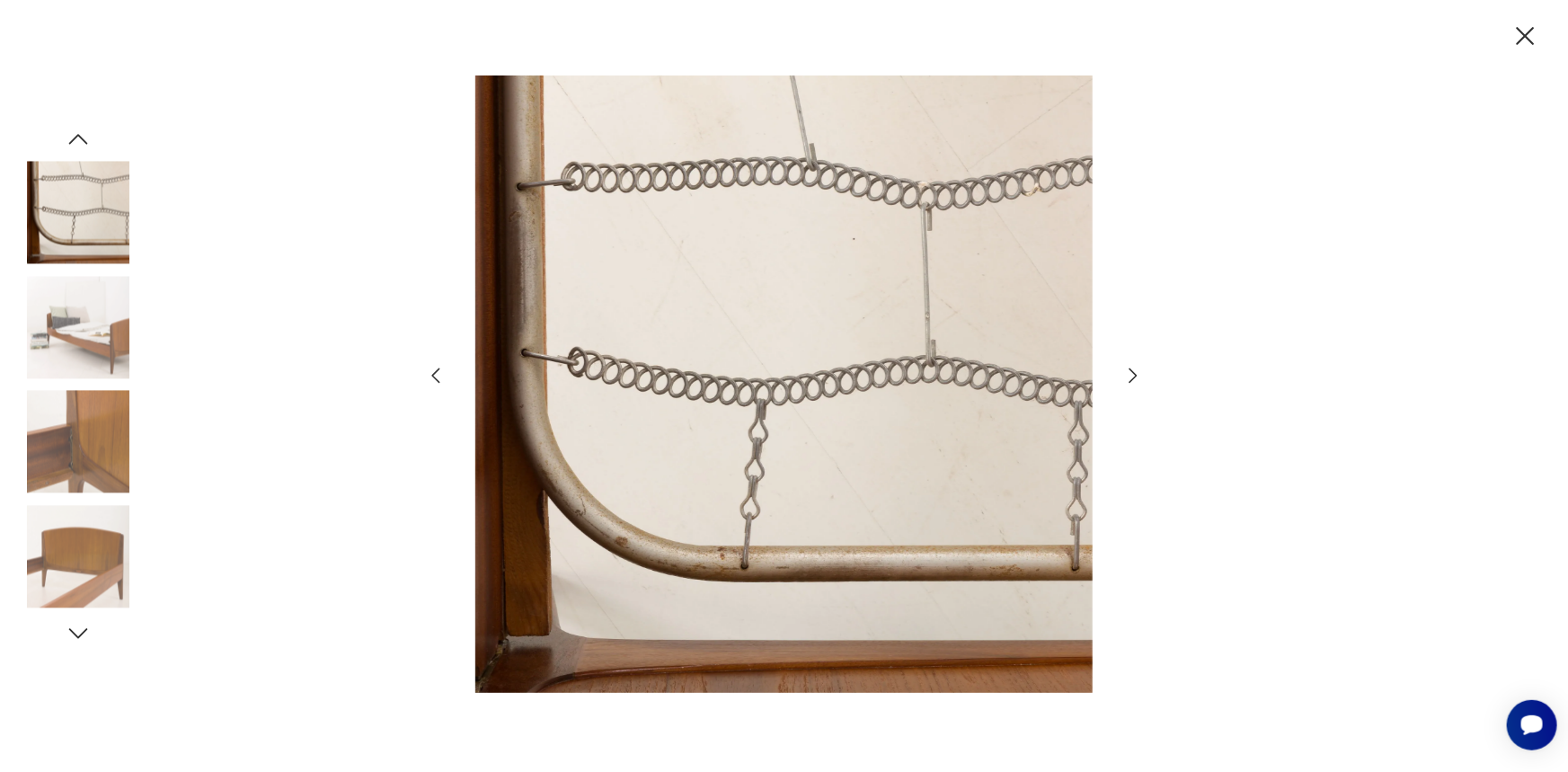
click at [1132, 377] on icon "button" at bounding box center [1133, 375] width 22 height 22
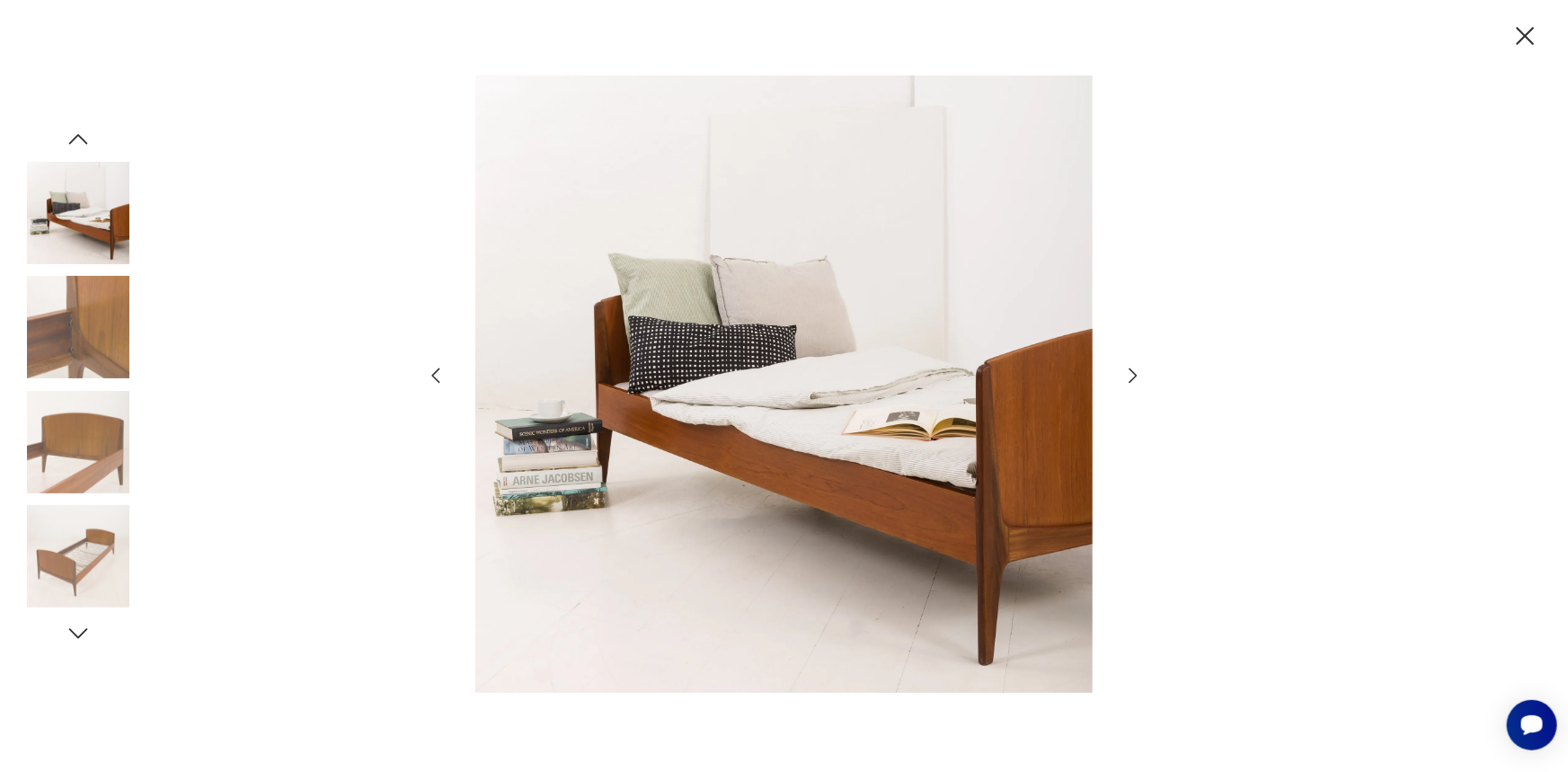
click at [1132, 377] on icon "button" at bounding box center [1133, 375] width 22 height 22
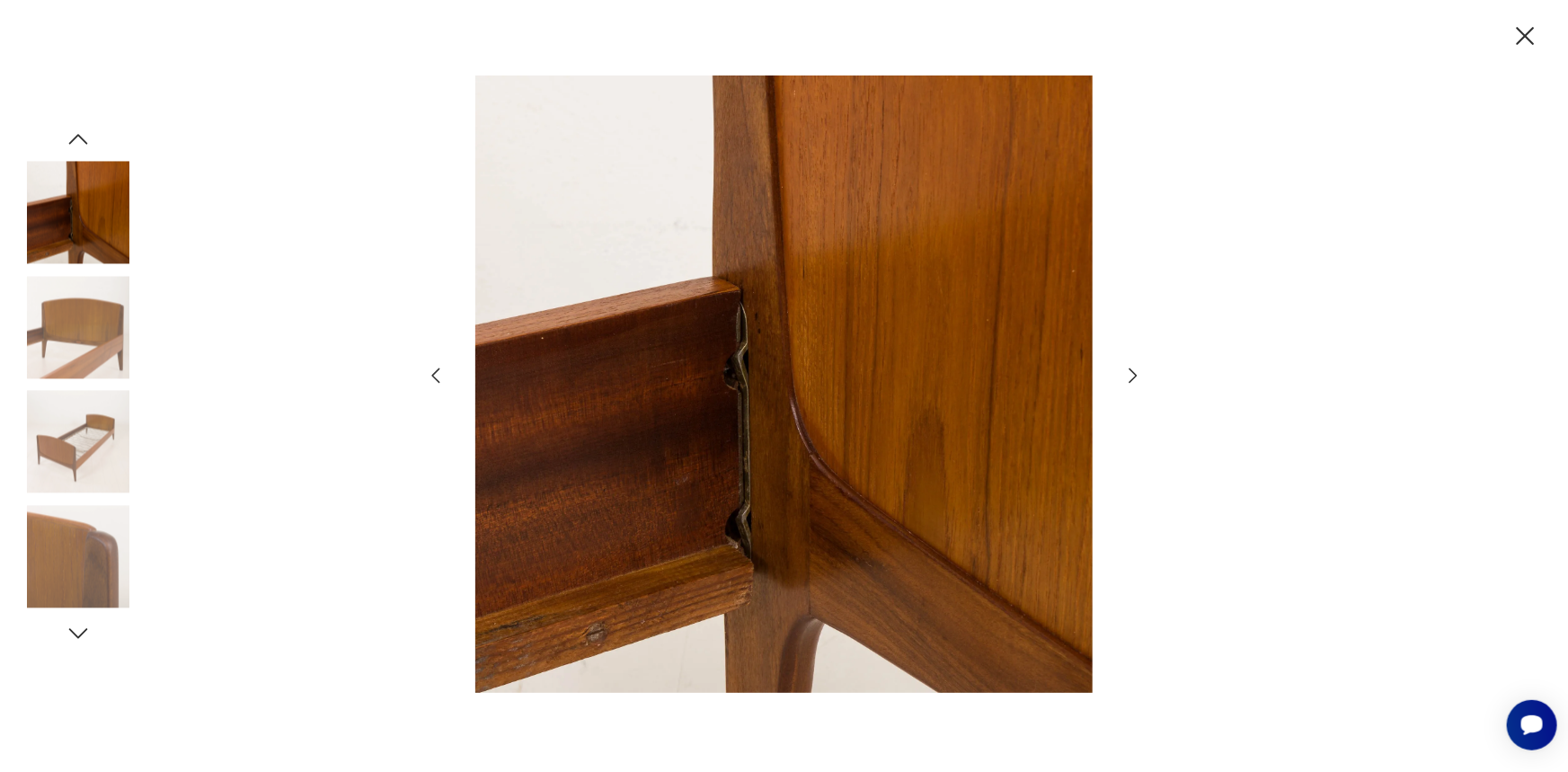
click at [1132, 377] on icon "button" at bounding box center [1133, 375] width 22 height 22
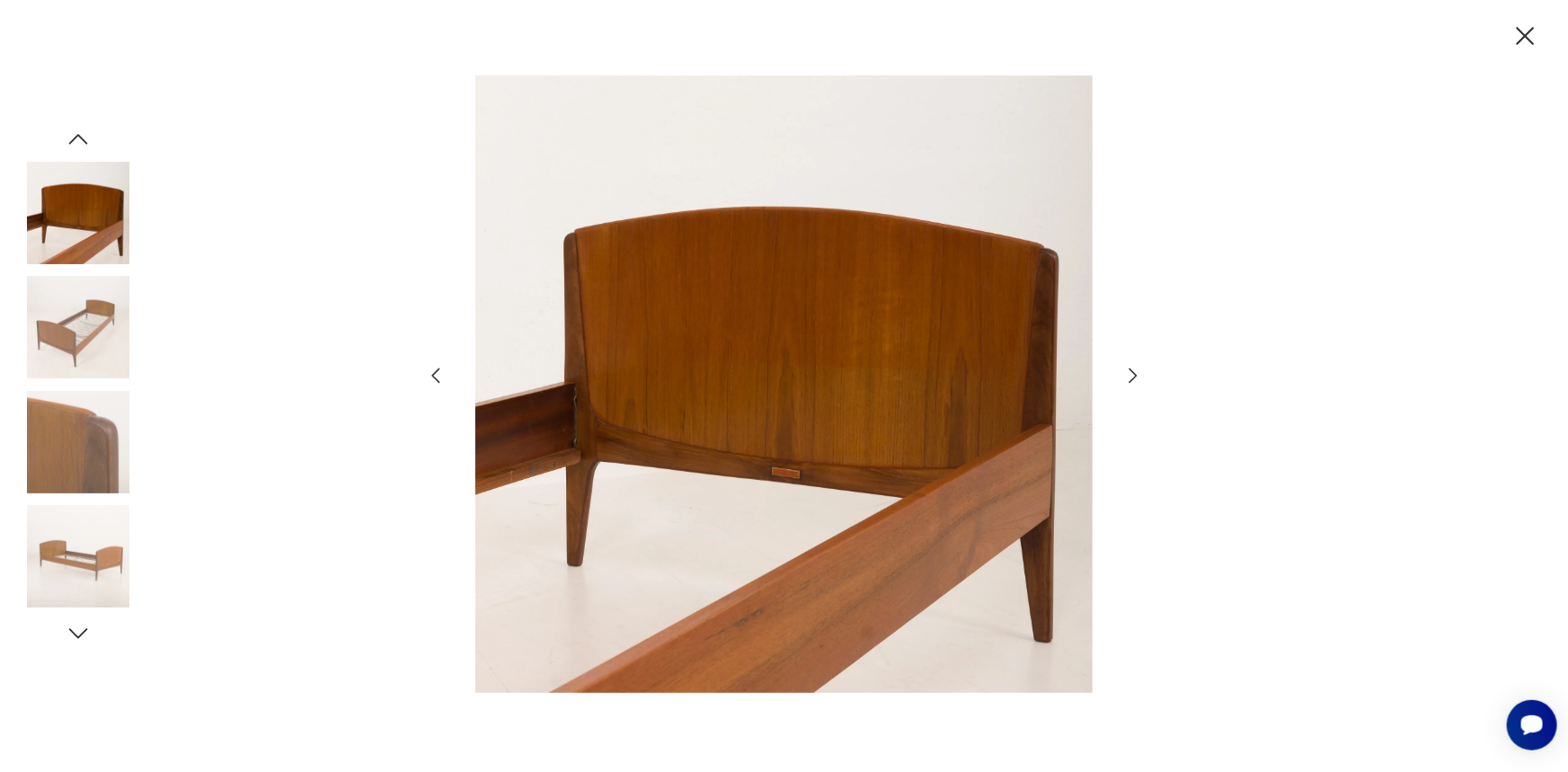
click at [1132, 377] on icon "button" at bounding box center [1133, 375] width 22 height 22
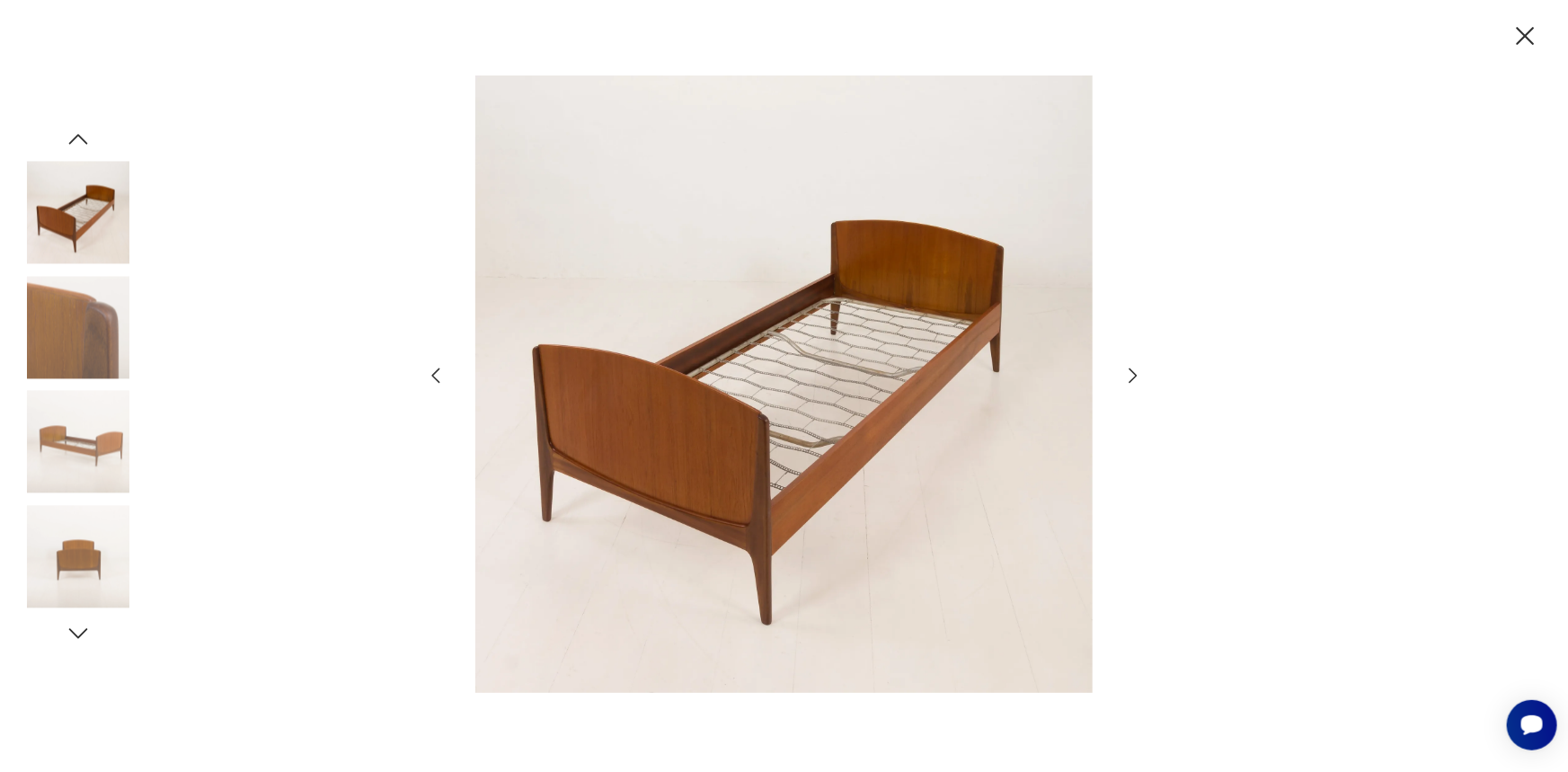
click at [1132, 377] on icon "button" at bounding box center [1133, 375] width 22 height 22
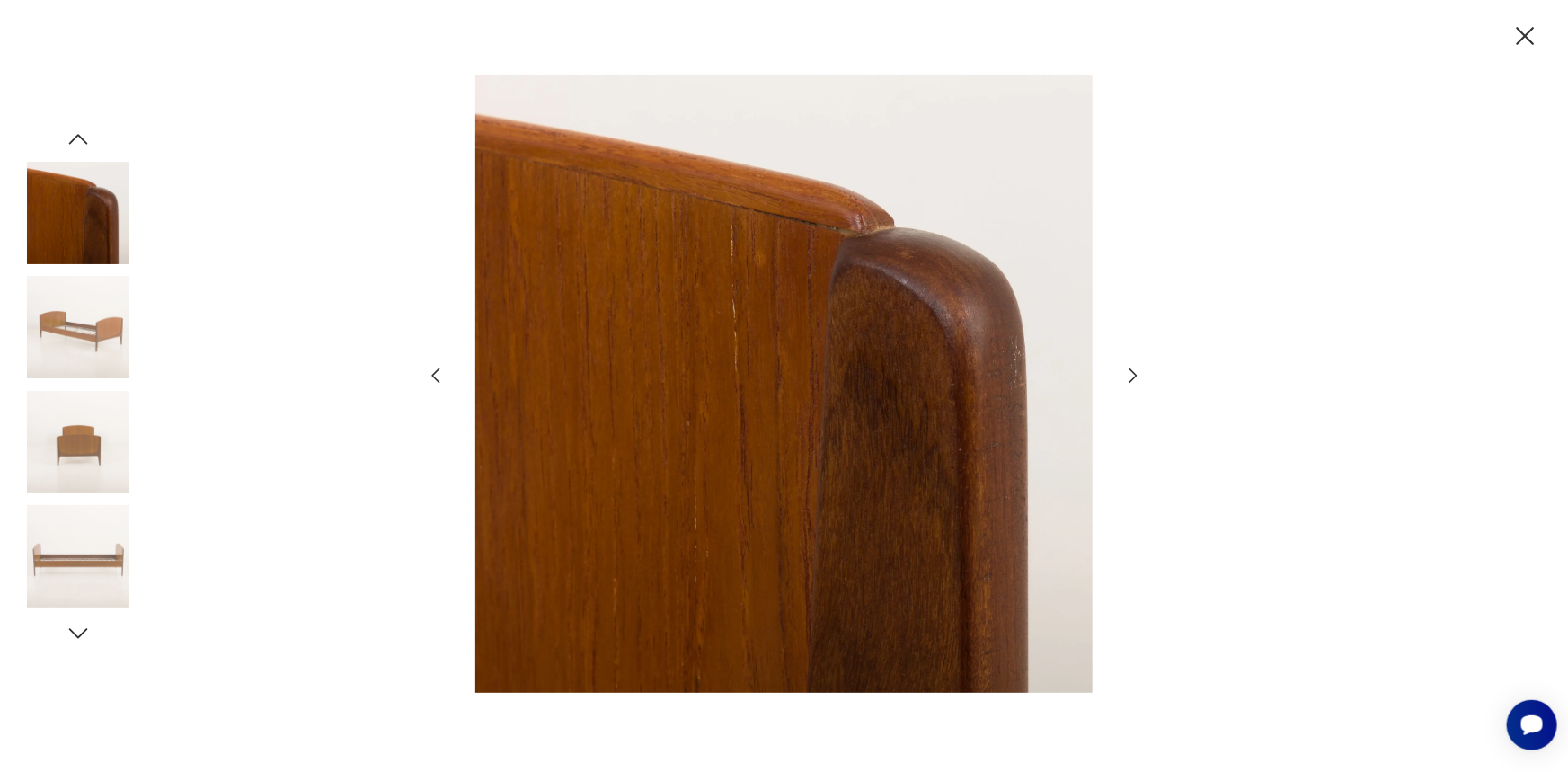
click at [1132, 377] on icon "button" at bounding box center [1133, 375] width 22 height 22
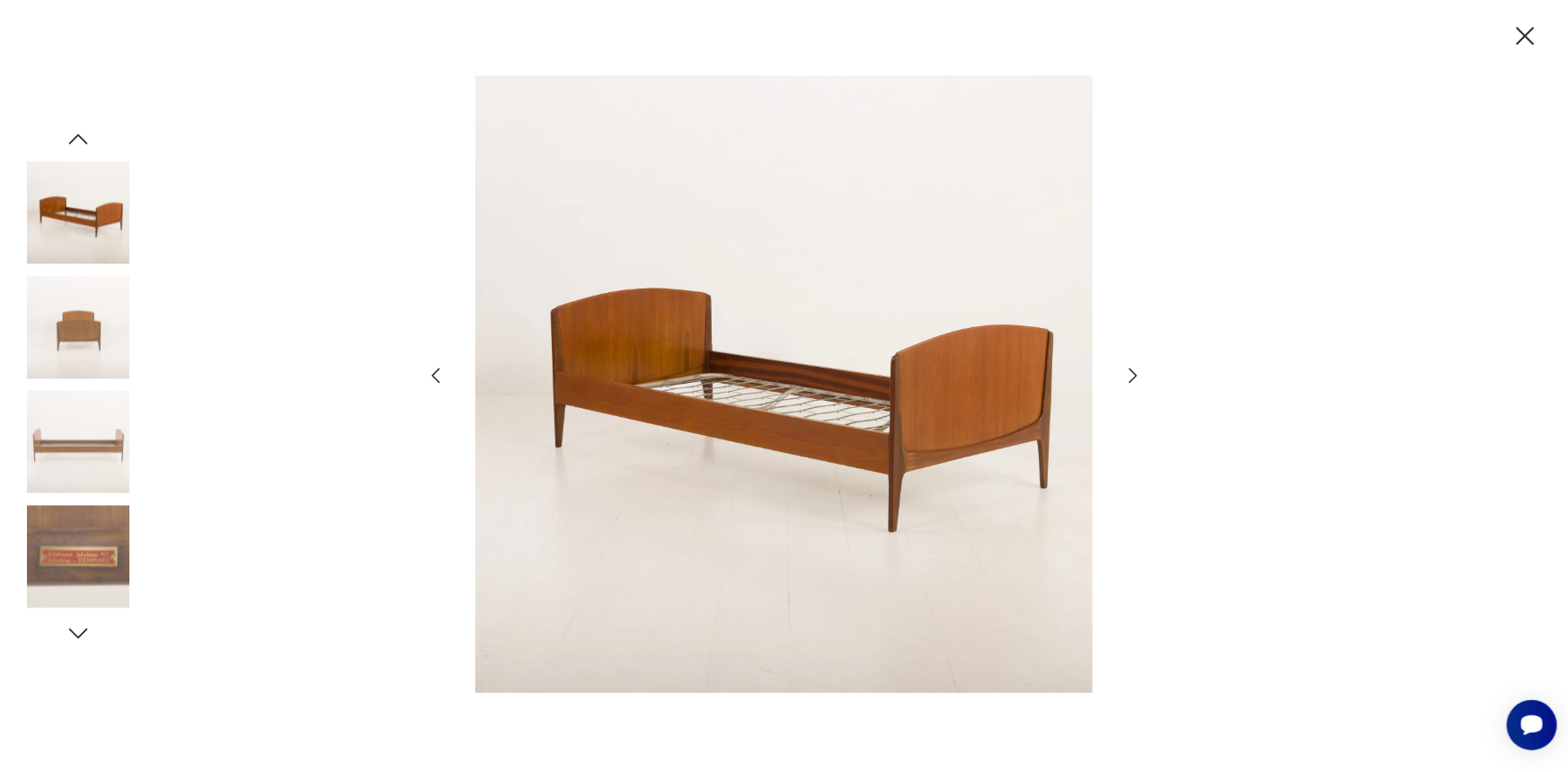
click at [1517, 37] on icon "button" at bounding box center [1525, 36] width 31 height 31
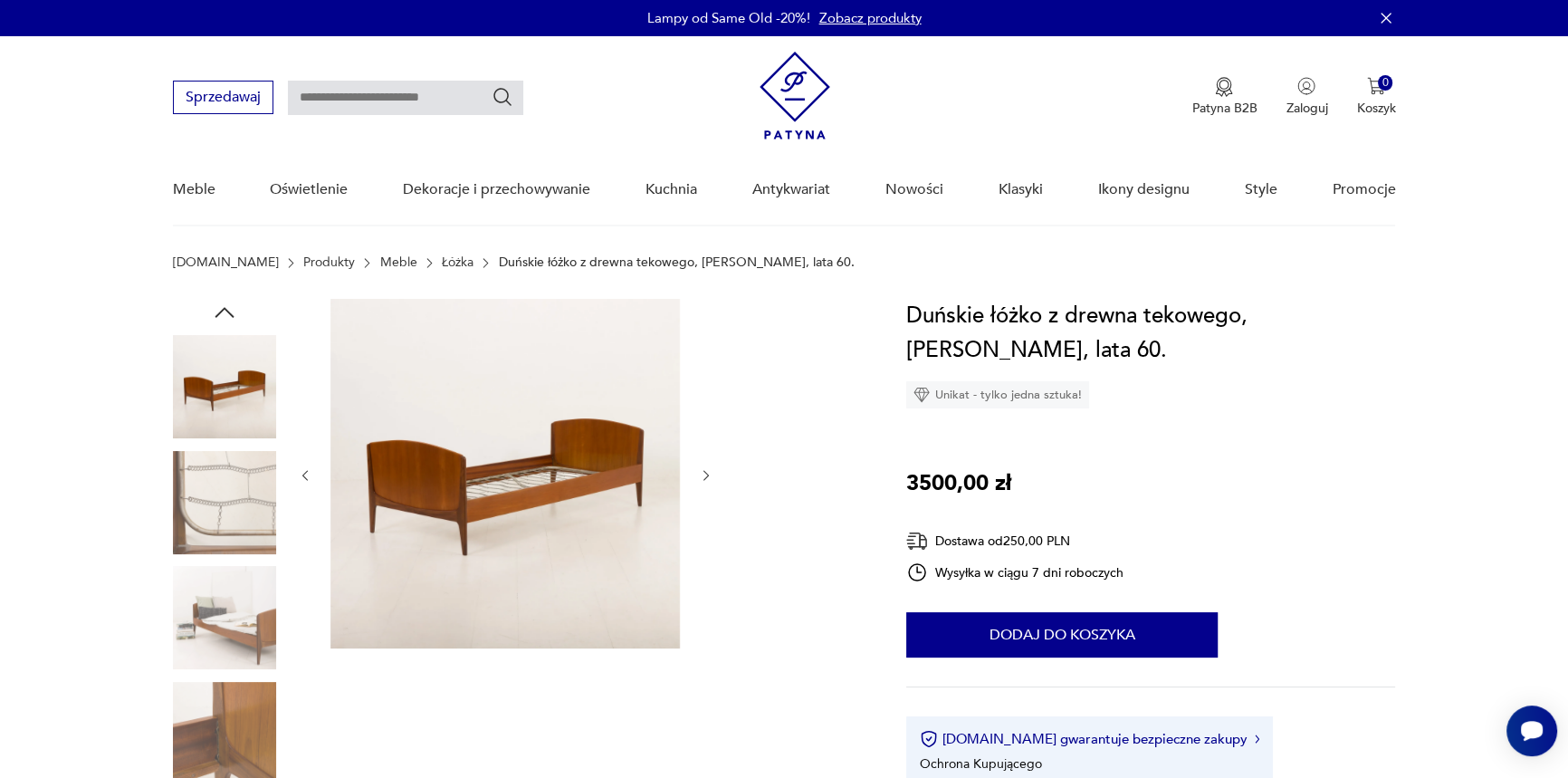
click at [79, 193] on nav "Sprzedawaj Patyna B2B Zaloguj 0 Koszyk Twój koszyk ( 0 ) Brak produktów w koszy…" at bounding box center [784, 131] width 1568 height 190
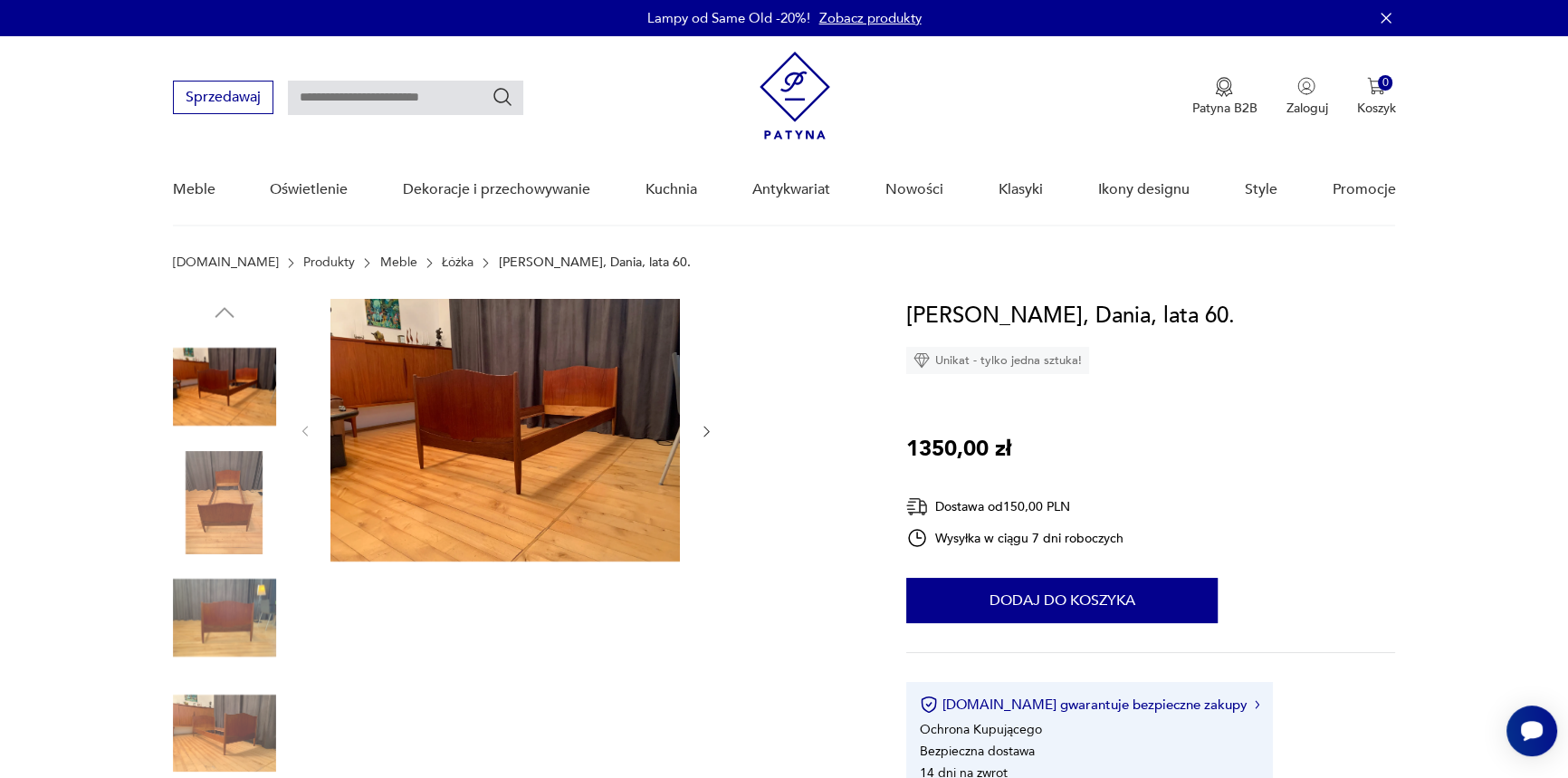
click at [702, 427] on icon "button" at bounding box center [706, 432] width 15 height 15
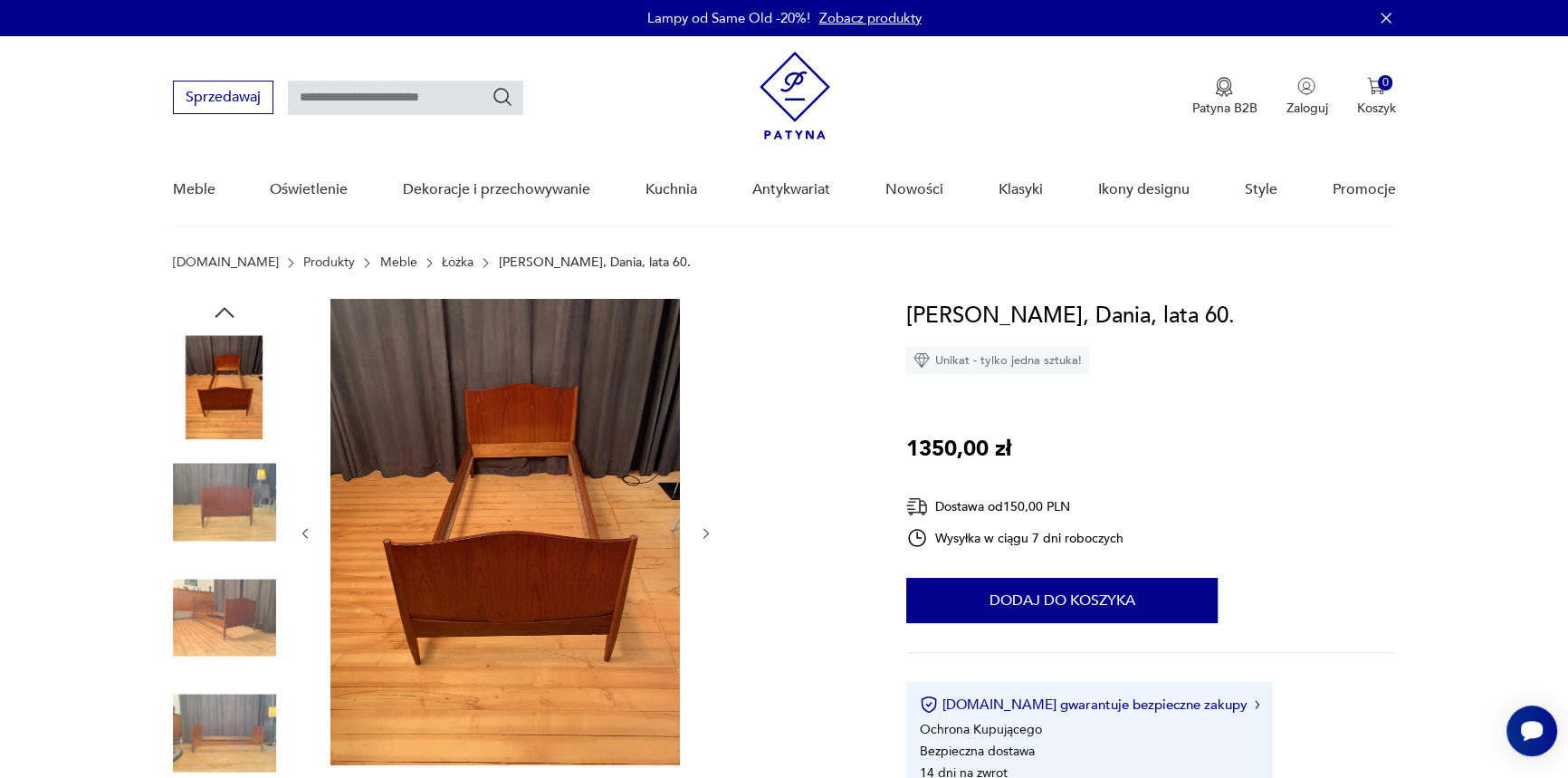
click at [702, 427] on div at bounding box center [506, 533] width 416 height 469
click at [696, 536] on div at bounding box center [506, 533] width 416 height 469
click at [543, 520] on img at bounding box center [504, 532] width 349 height 467
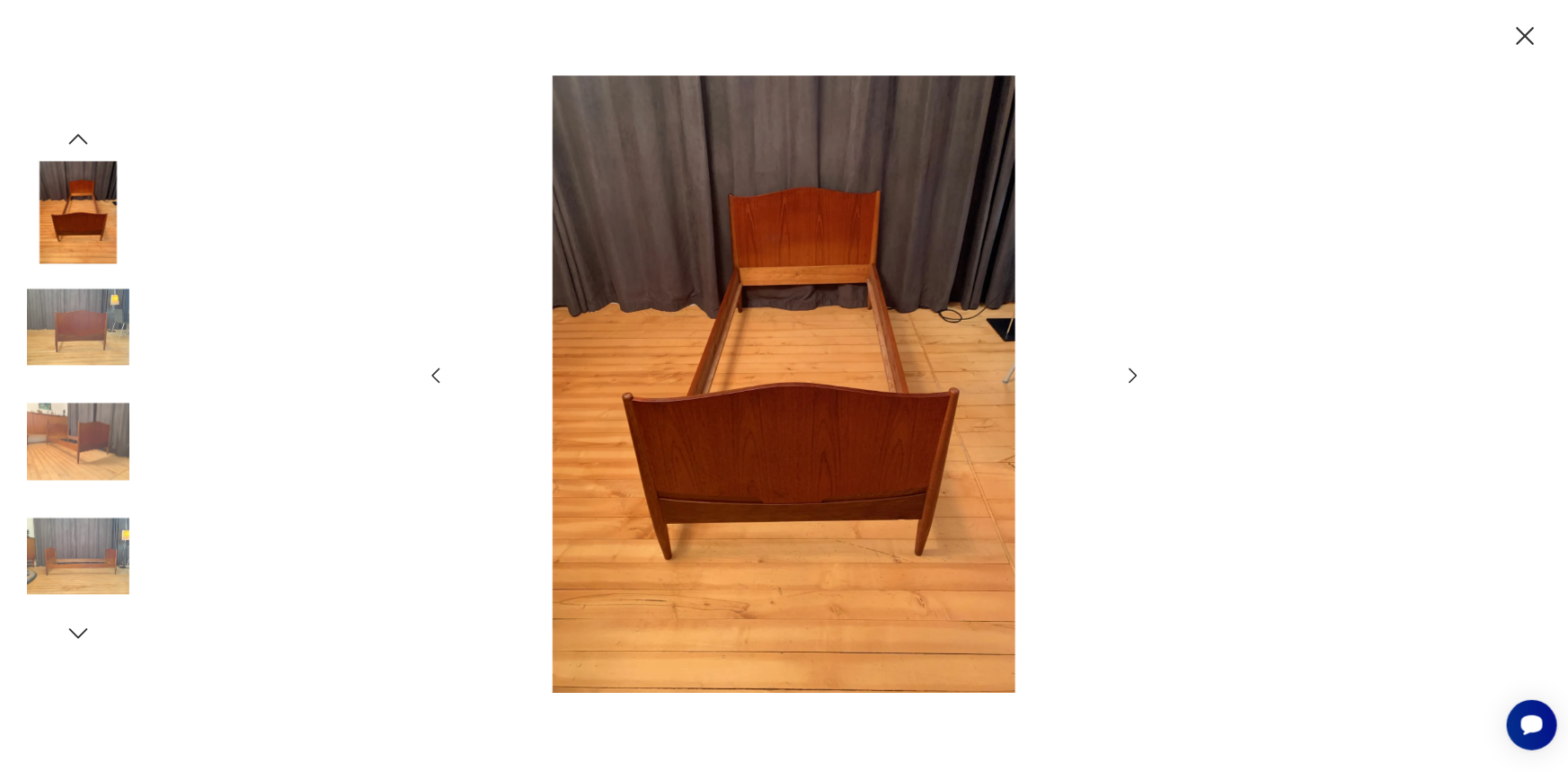
click at [1136, 372] on icon "button" at bounding box center [1133, 375] width 22 height 22
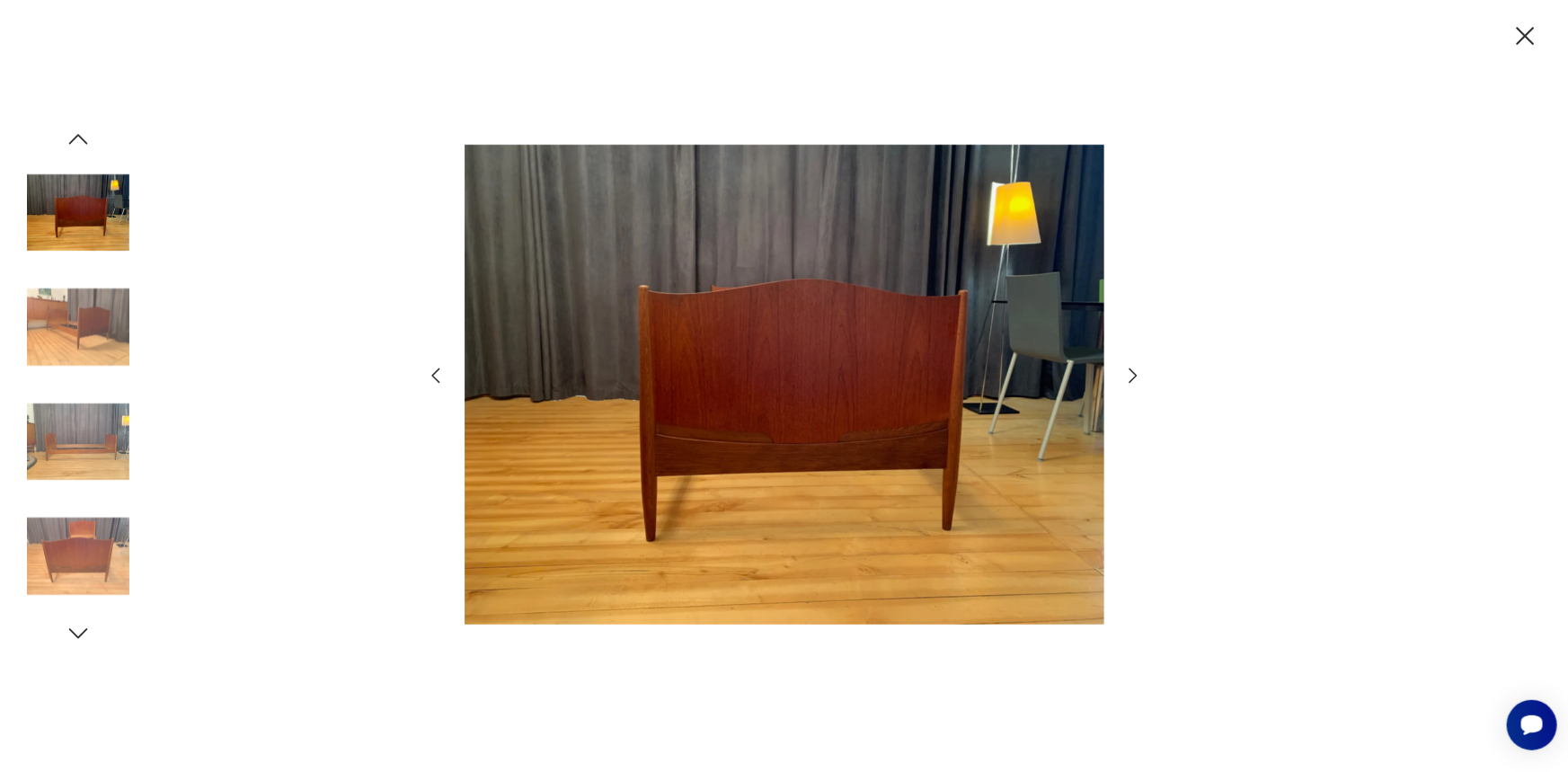
click at [1136, 372] on icon "button" at bounding box center [1133, 375] width 22 height 22
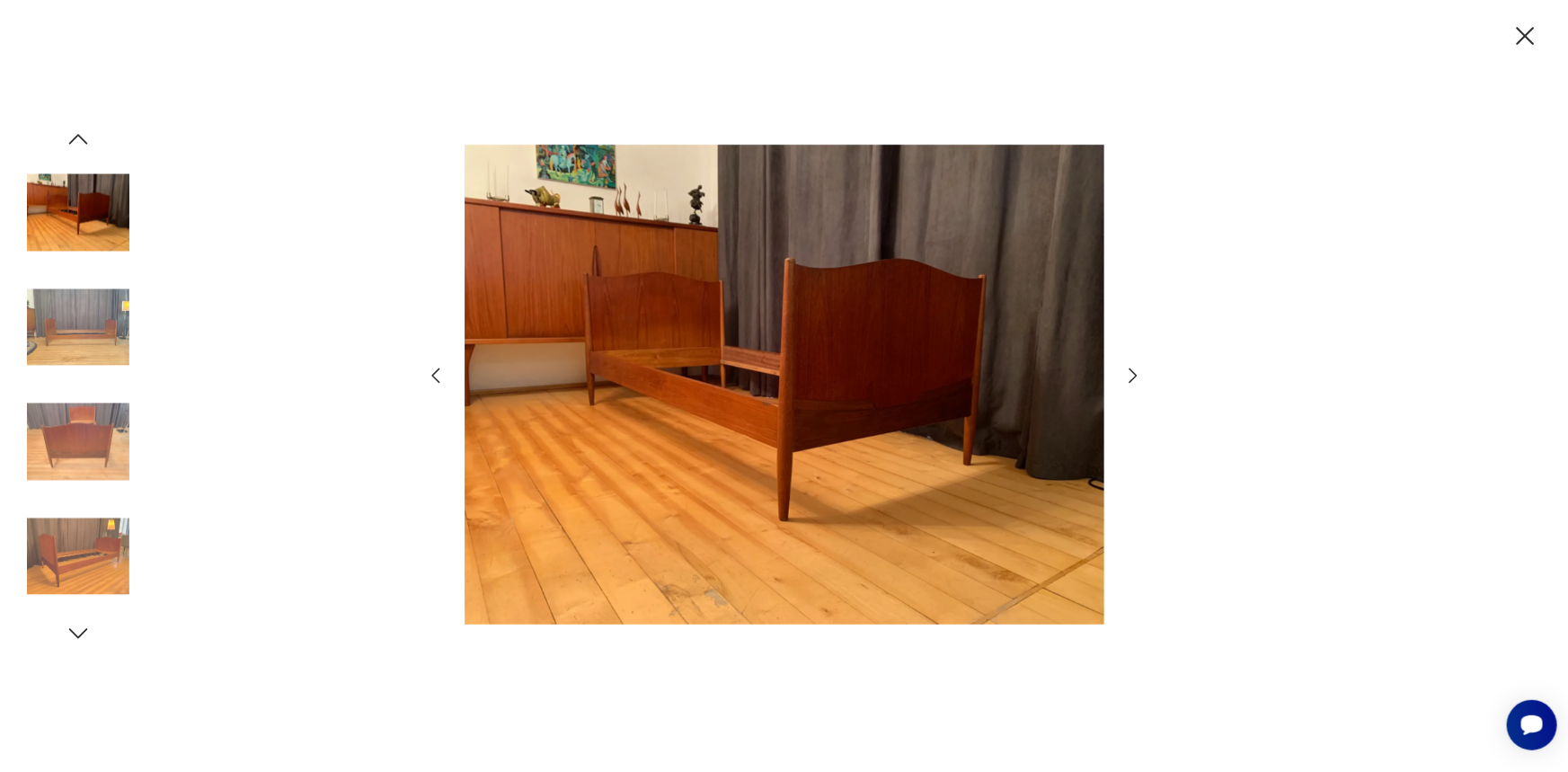
click at [1136, 372] on icon "button" at bounding box center [1133, 375] width 22 height 22
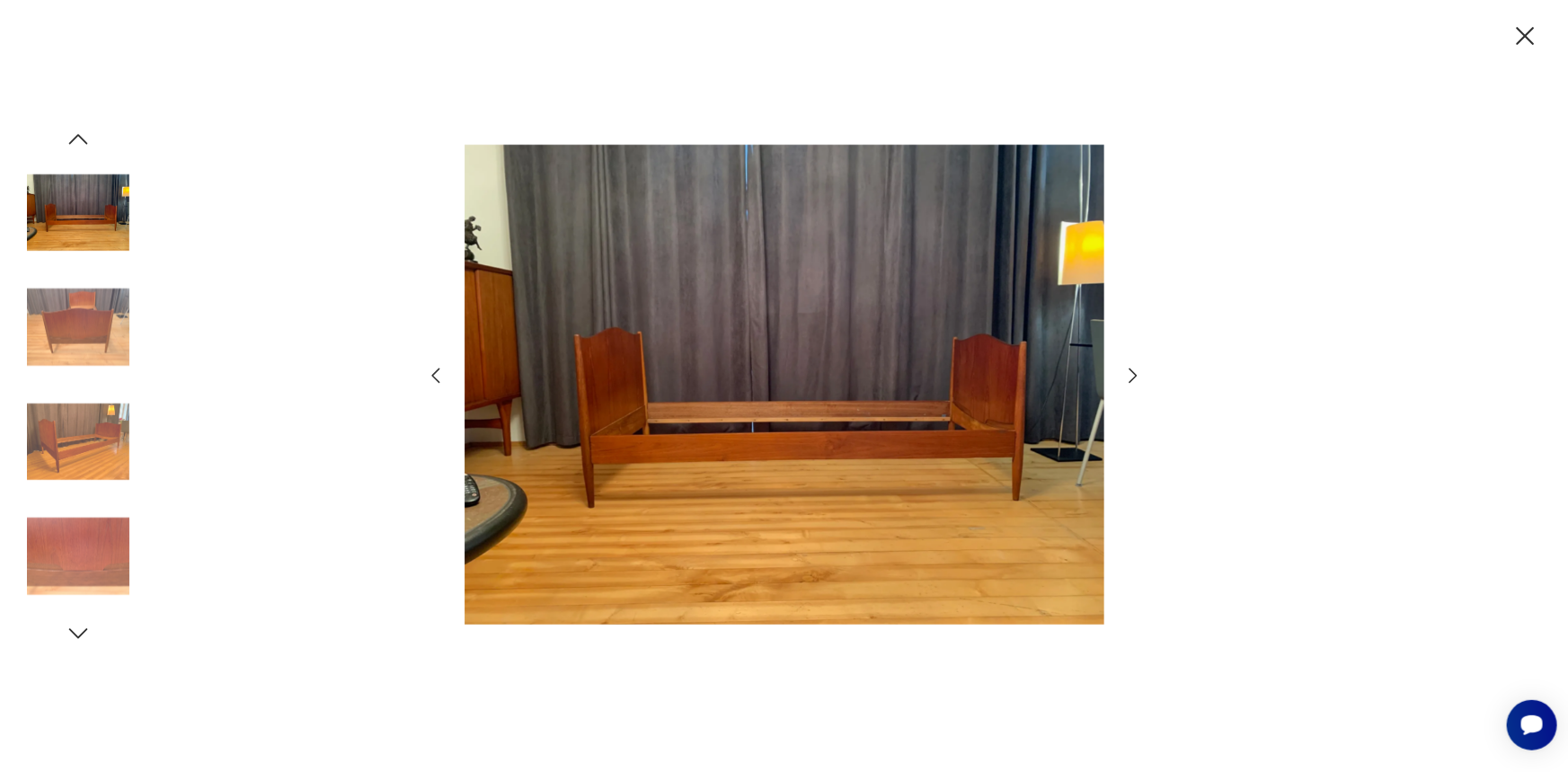
click at [1136, 372] on icon "button" at bounding box center [1133, 375] width 22 height 22
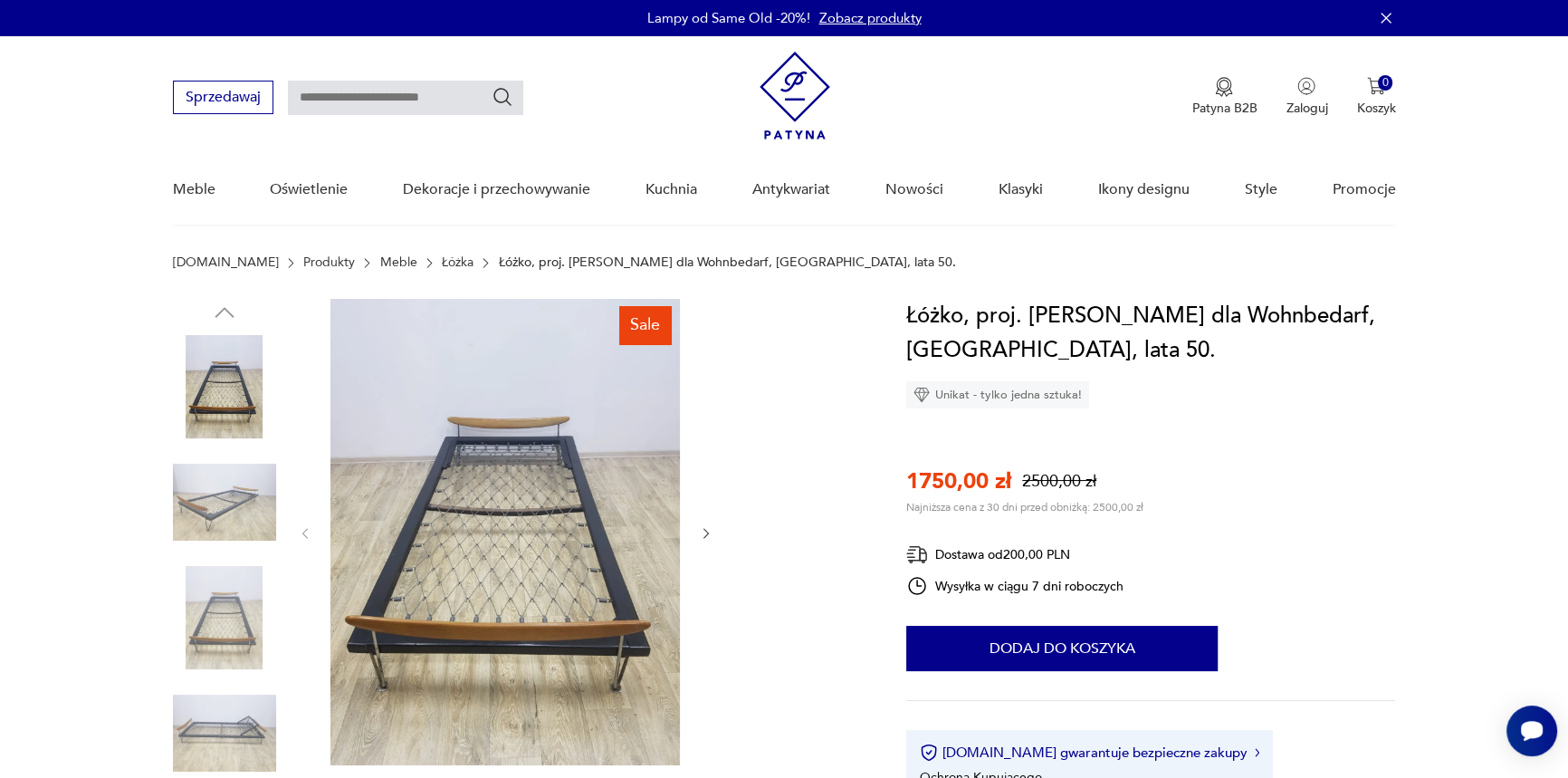
click at [704, 534] on icon "button" at bounding box center [706, 534] width 15 height 15
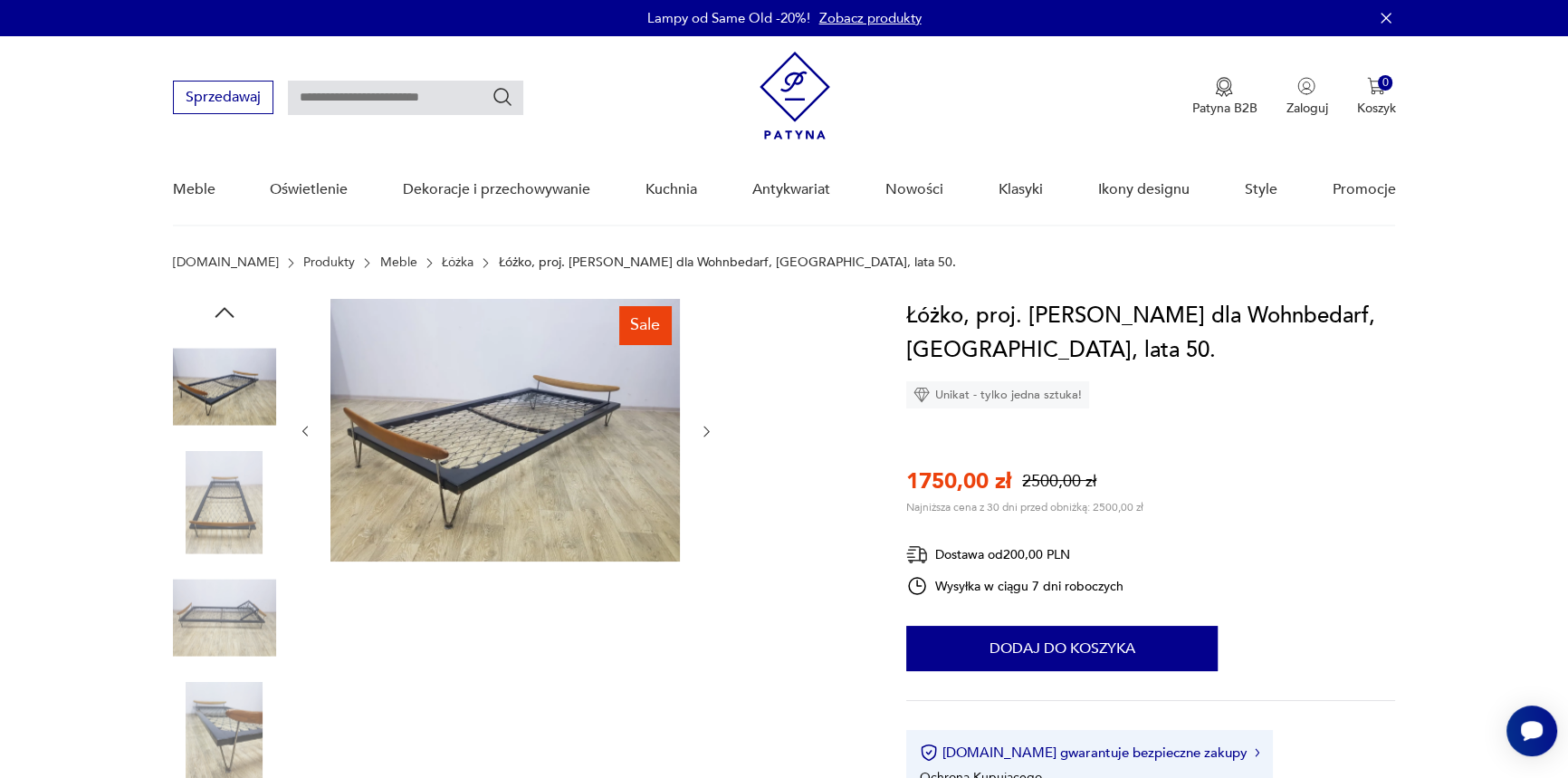
click at [704, 534] on div at bounding box center [506, 432] width 416 height 265
click at [709, 435] on icon "button" at bounding box center [706, 432] width 15 height 15
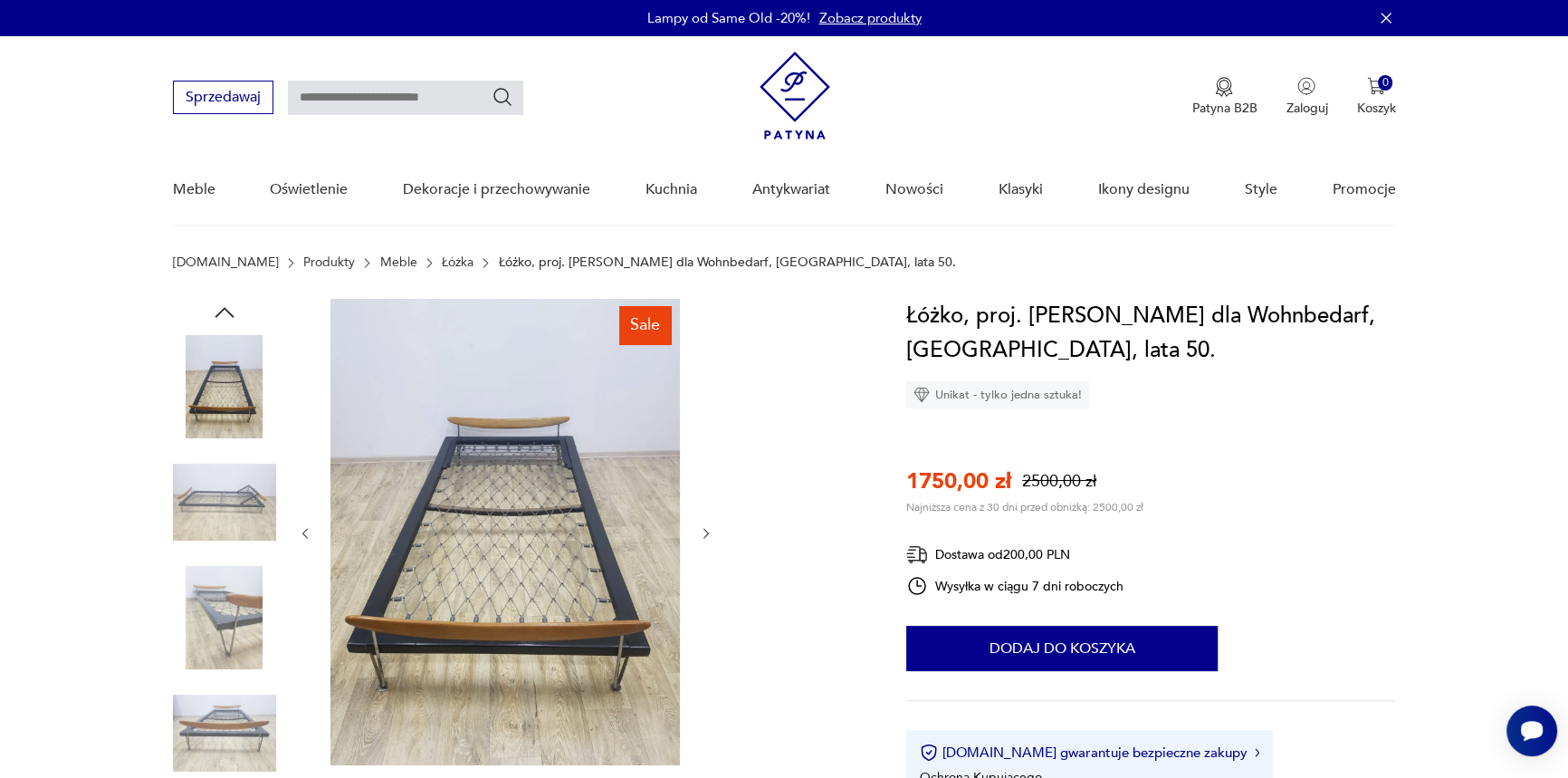
click at [713, 543] on div at bounding box center [506, 533] width 416 height 469
click at [705, 521] on div at bounding box center [506, 533] width 416 height 469
click at [525, 516] on img at bounding box center [504, 532] width 349 height 467
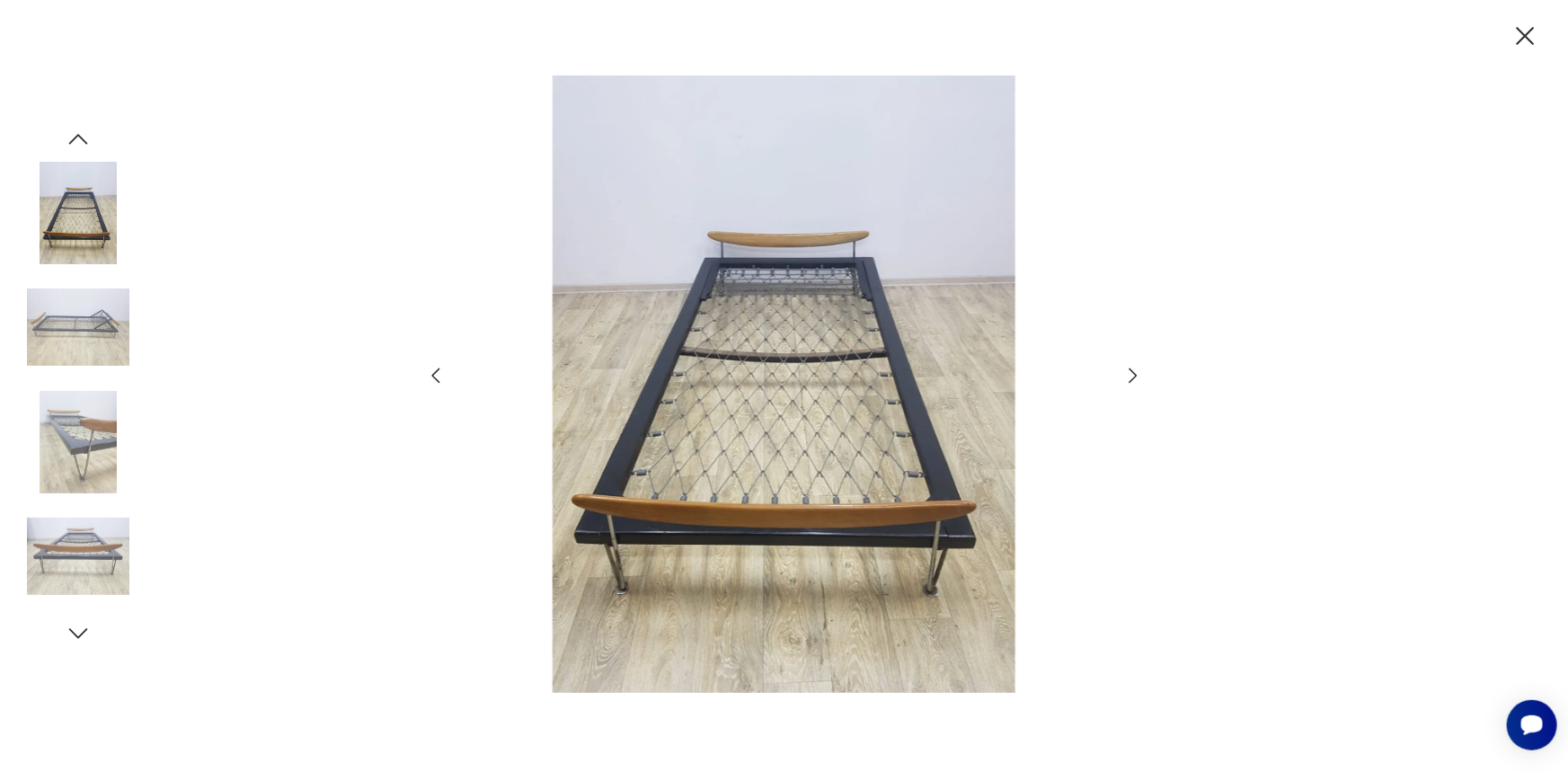
click at [1131, 375] on icon "button" at bounding box center [1133, 375] width 22 height 22
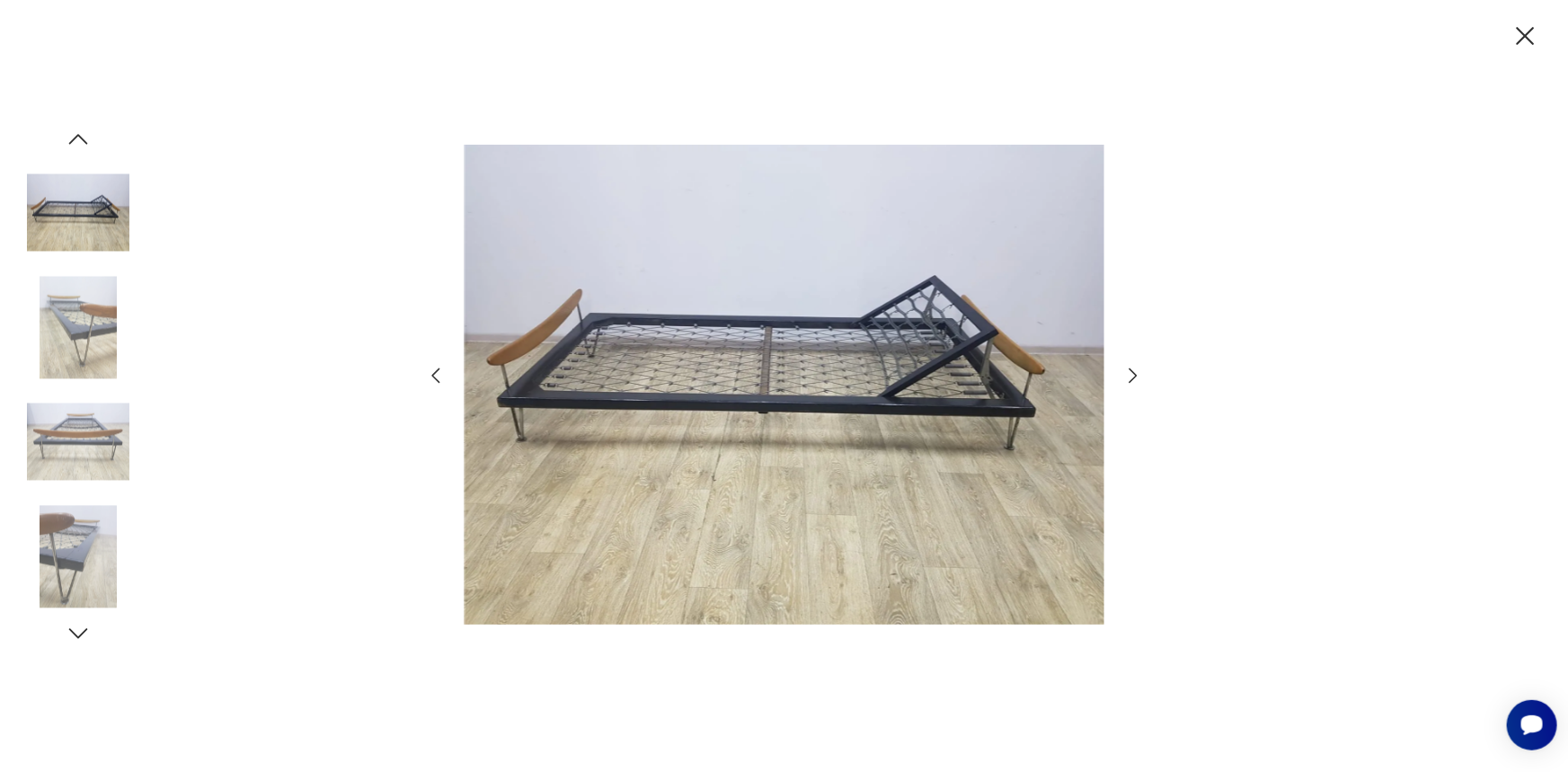
click at [1131, 376] on icon "button" at bounding box center [1133, 375] width 22 height 22
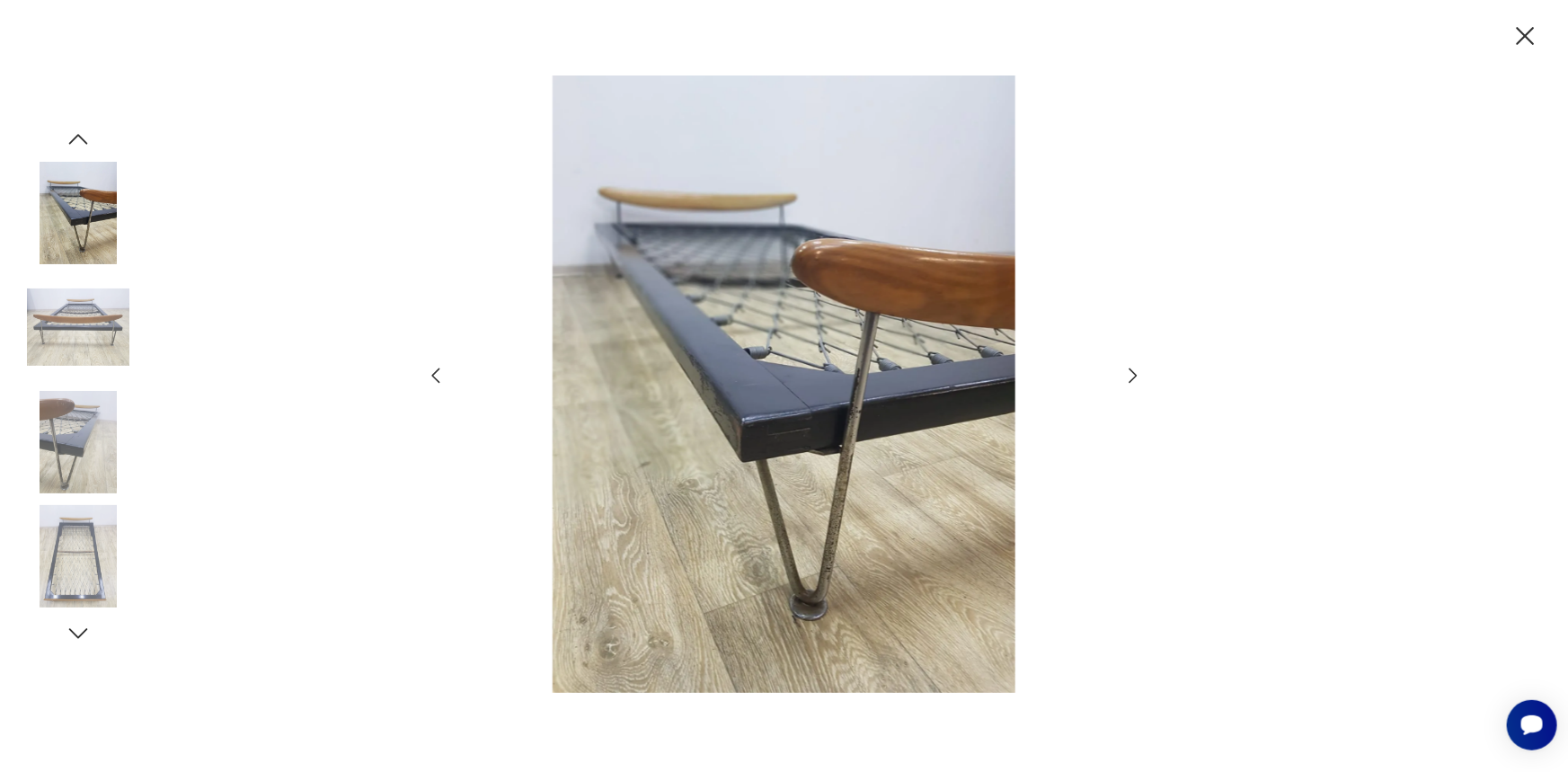
click at [1131, 376] on icon "button" at bounding box center [1133, 375] width 22 height 22
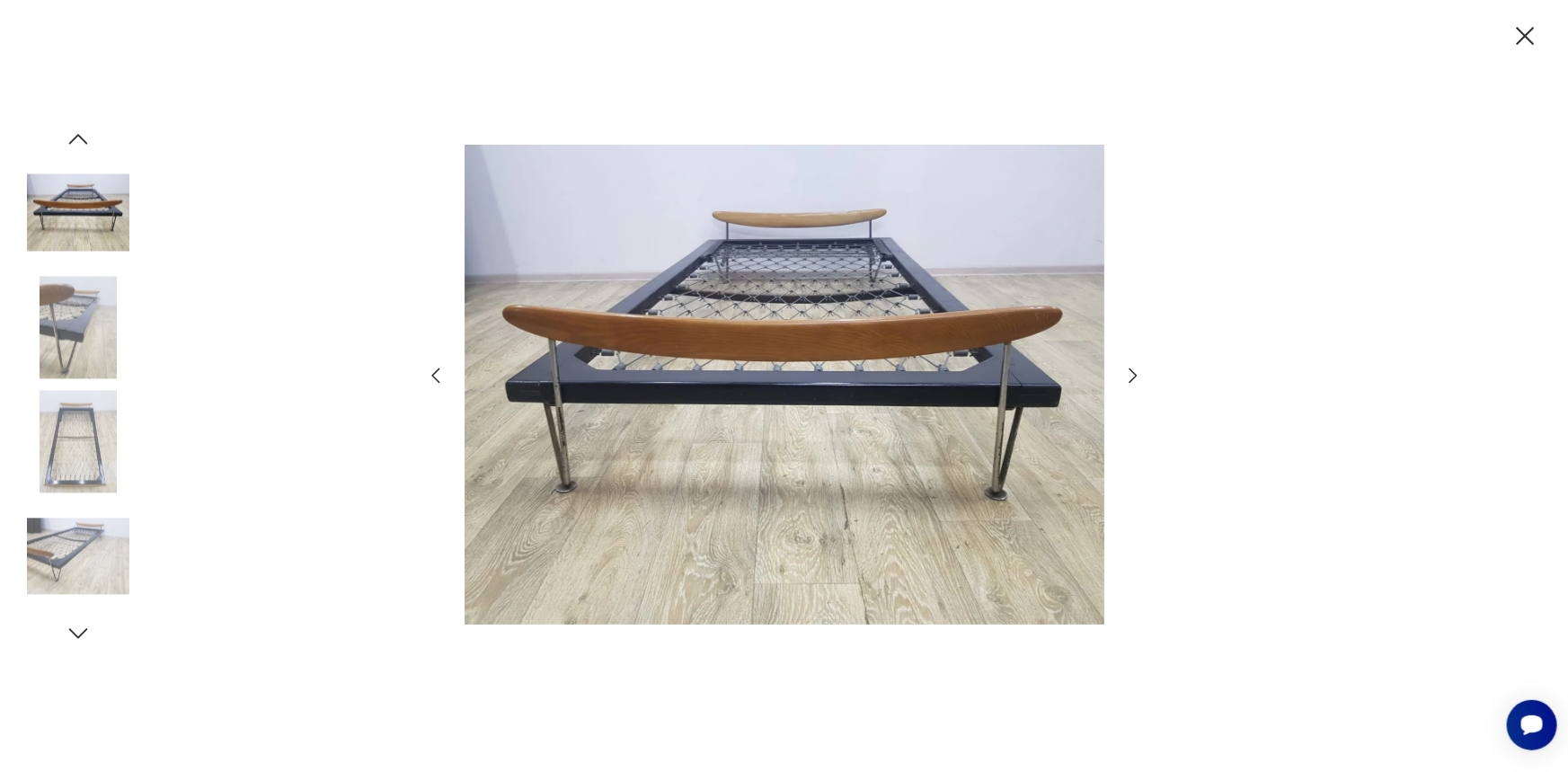
click at [1131, 376] on icon "button" at bounding box center [1133, 375] width 22 height 22
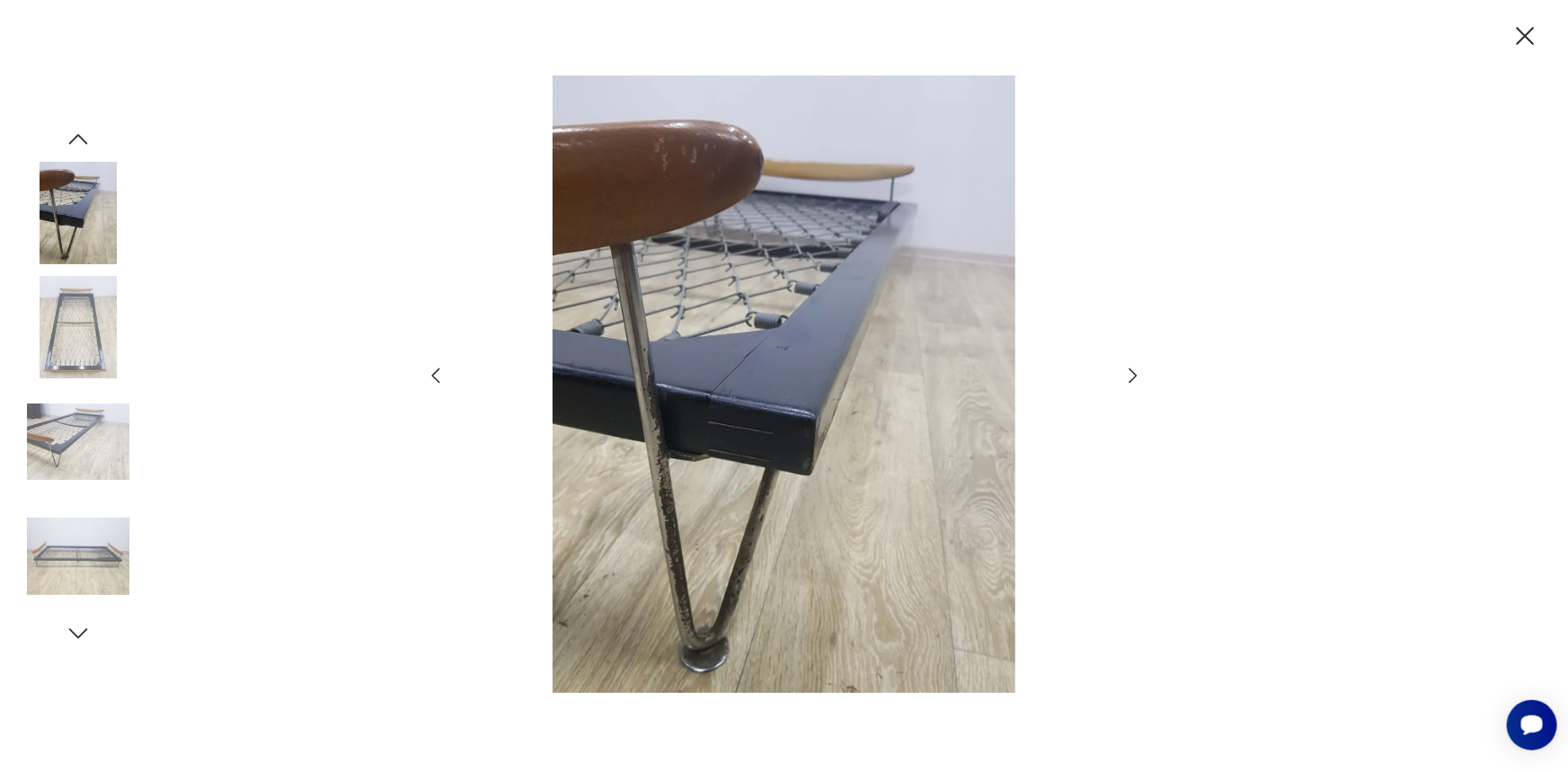
click at [1131, 376] on icon "button" at bounding box center [1133, 375] width 22 height 22
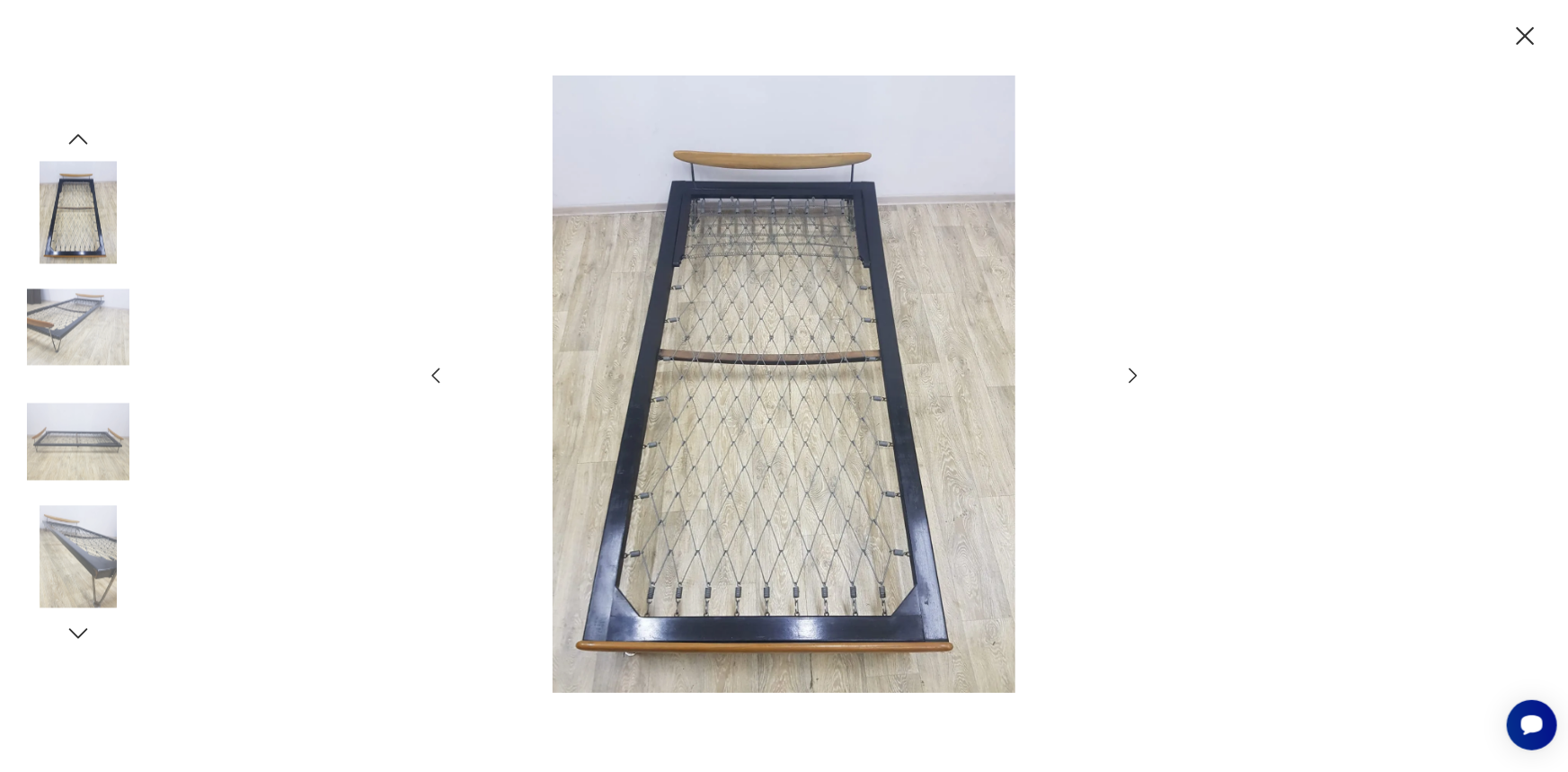
click at [1131, 376] on icon "button" at bounding box center [1133, 375] width 22 height 22
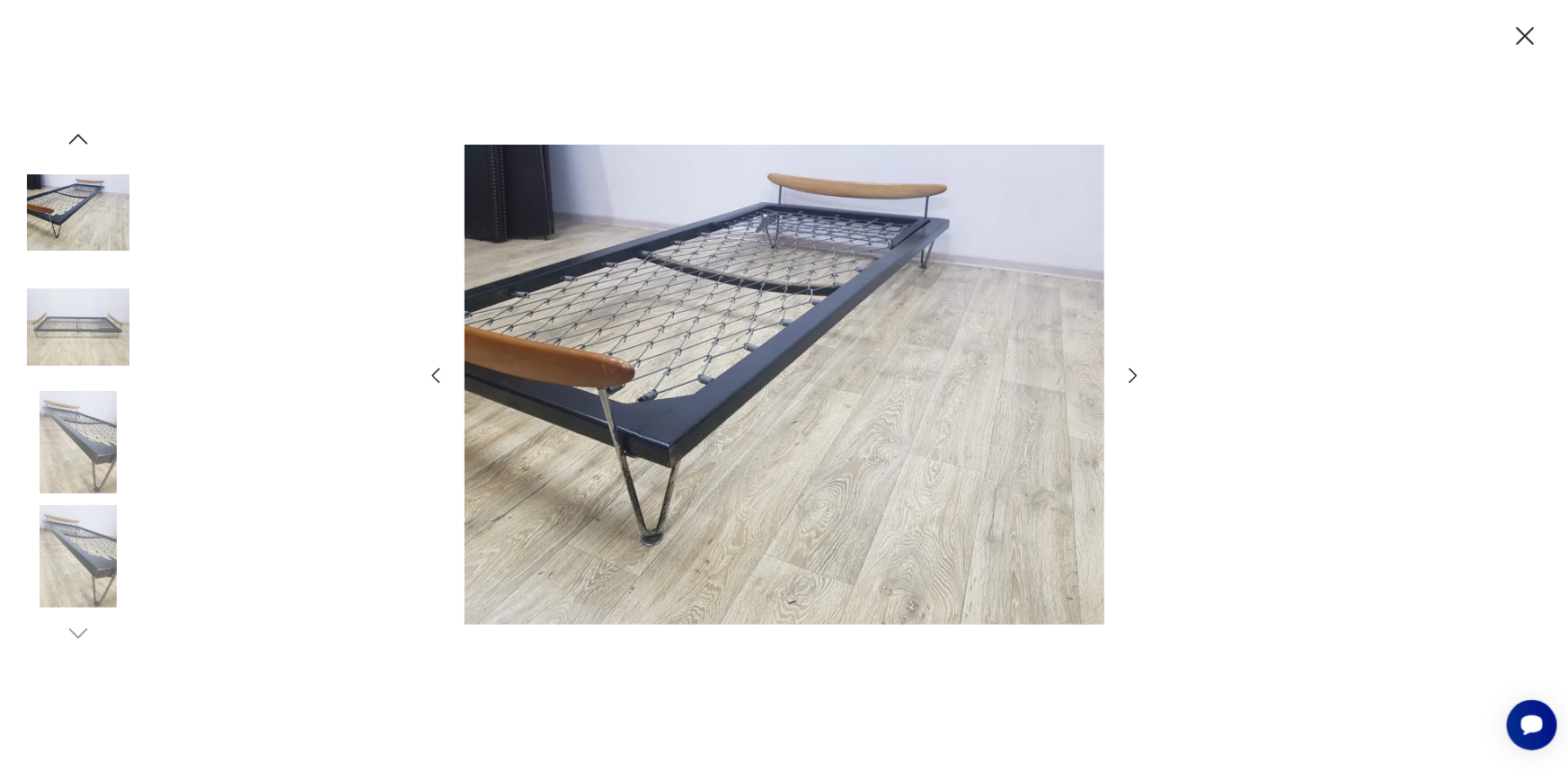
click at [1131, 376] on icon "button" at bounding box center [1133, 375] width 22 height 22
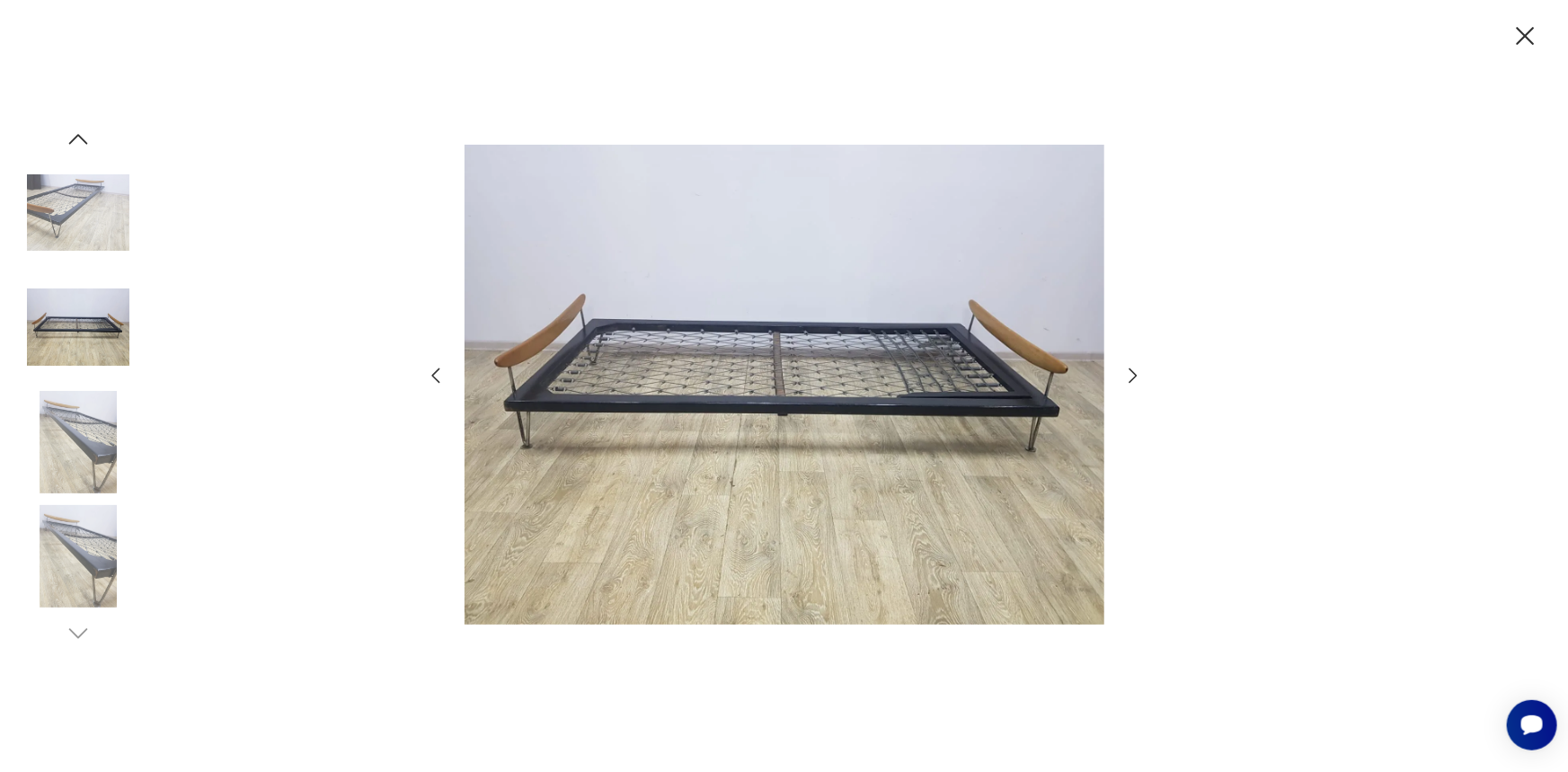
click at [1131, 376] on icon "button" at bounding box center [1133, 375] width 22 height 22
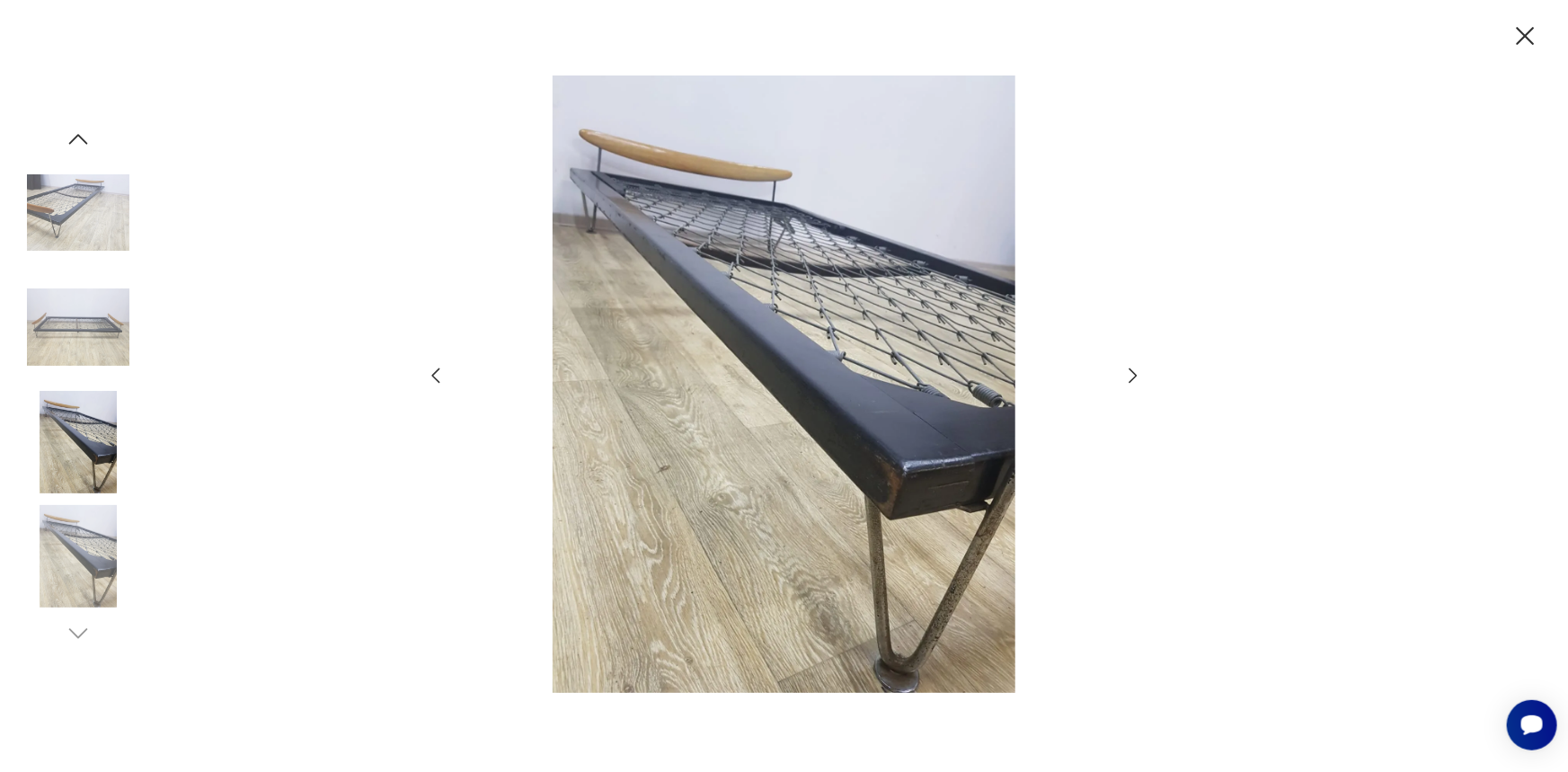
click at [1131, 377] on icon "button" at bounding box center [1133, 375] width 22 height 22
click at [63, 134] on div at bounding box center [78, 386] width 102 height 521
click at [76, 146] on icon "button" at bounding box center [78, 139] width 27 height 27
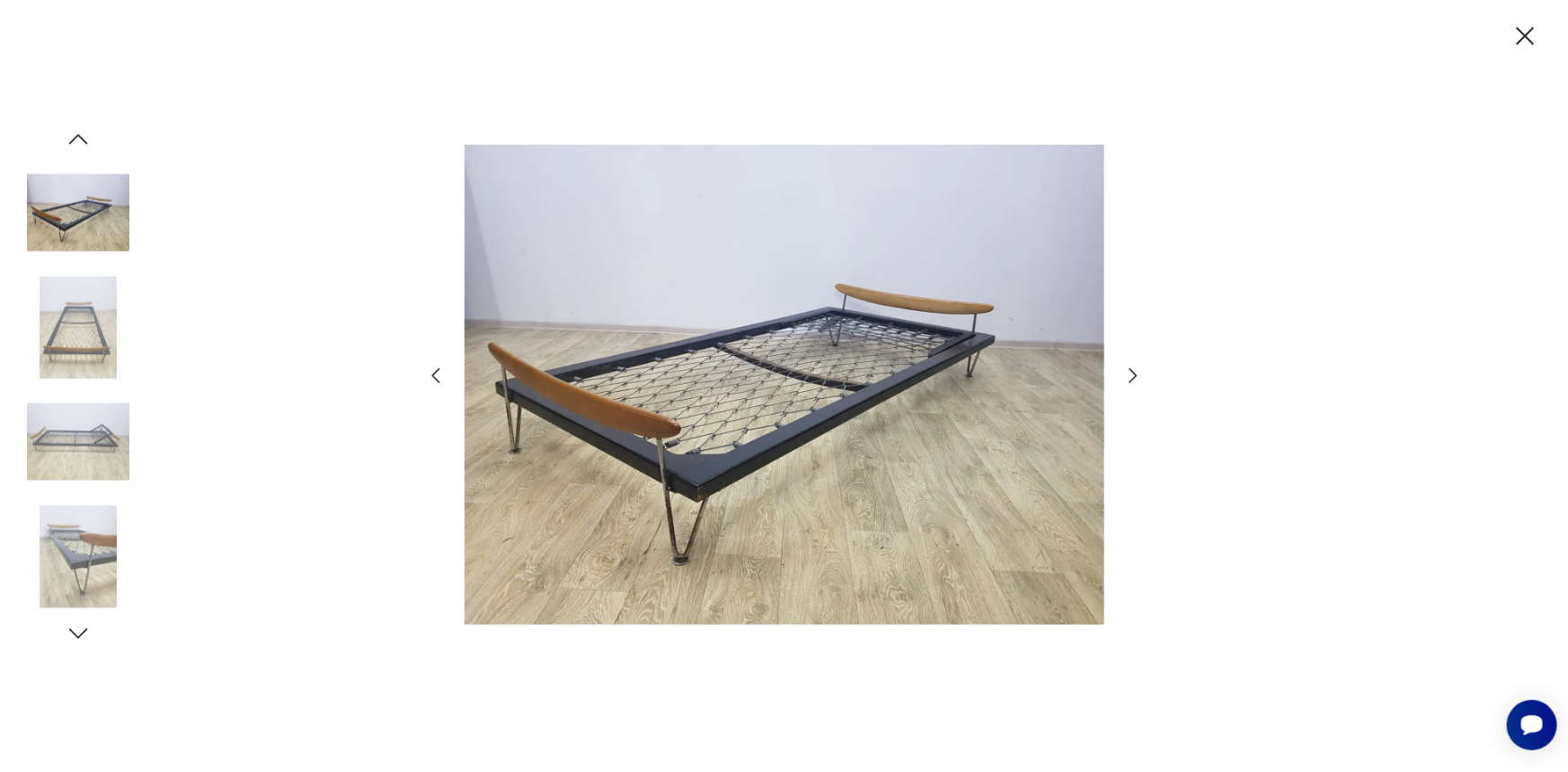
click at [76, 146] on icon "button" at bounding box center [78, 139] width 27 height 27
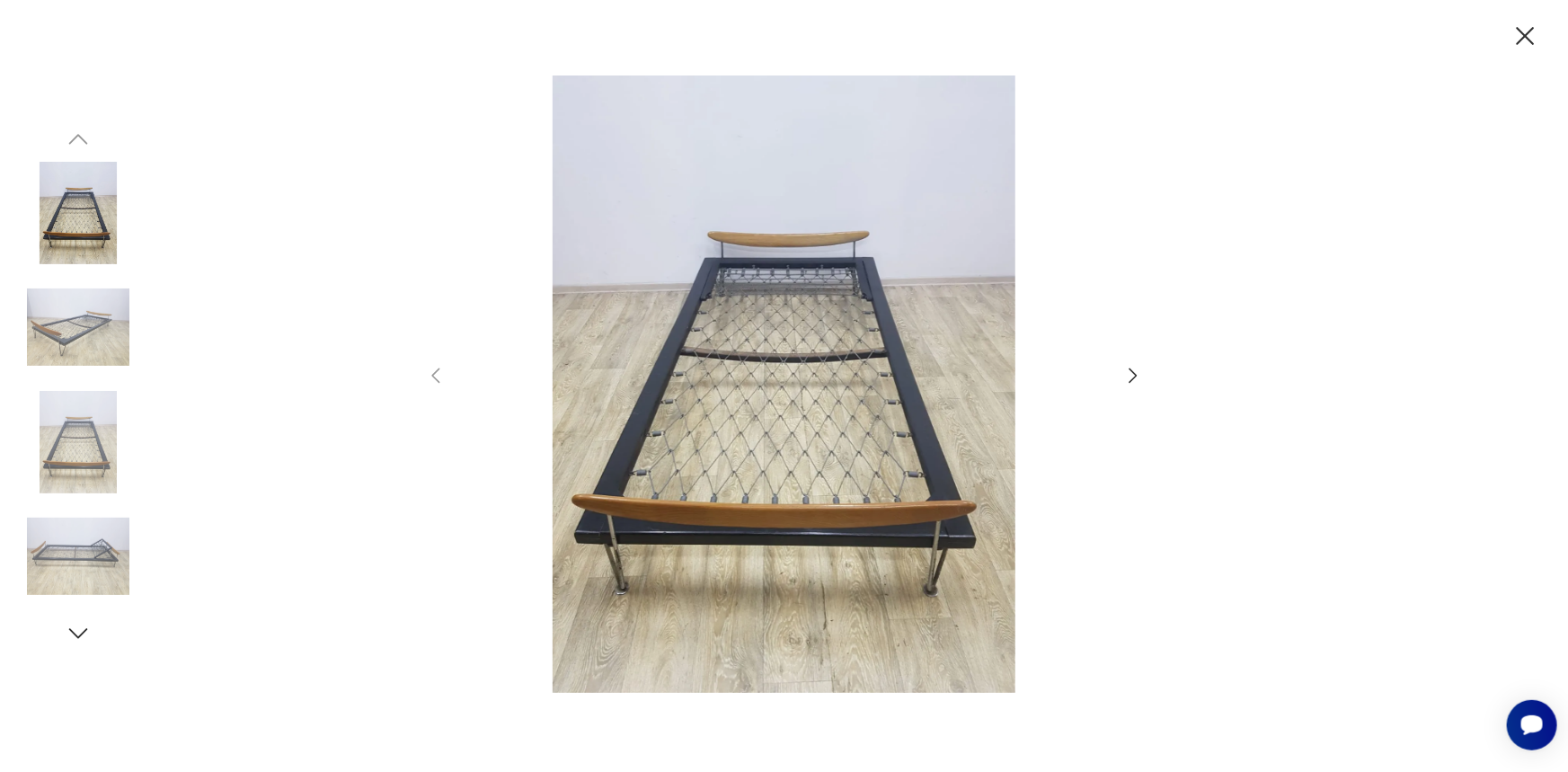
click at [77, 216] on img at bounding box center [78, 212] width 102 height 102
click at [74, 294] on img at bounding box center [78, 327] width 102 height 102
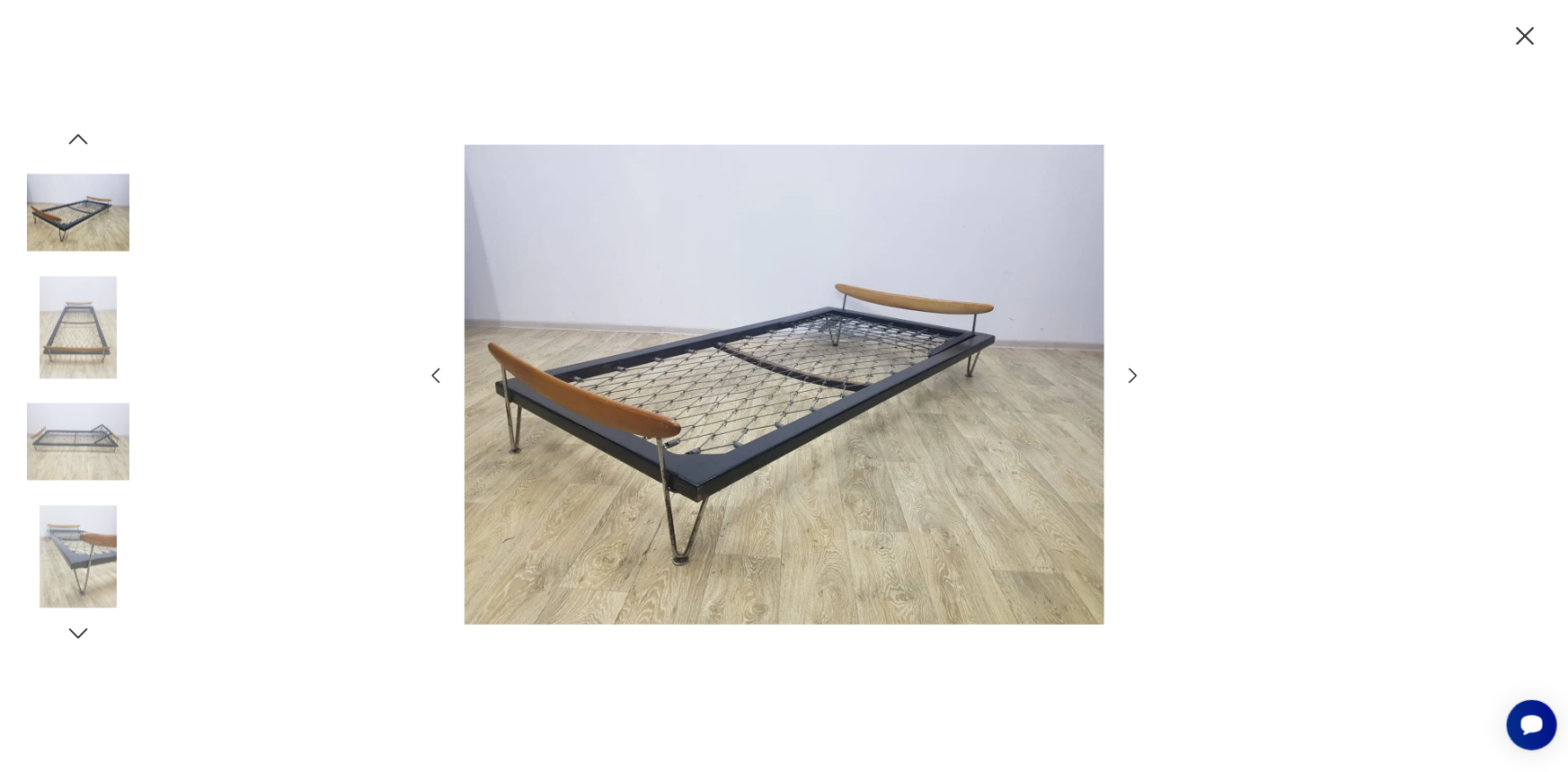
click at [74, 344] on img at bounding box center [78, 327] width 102 height 102
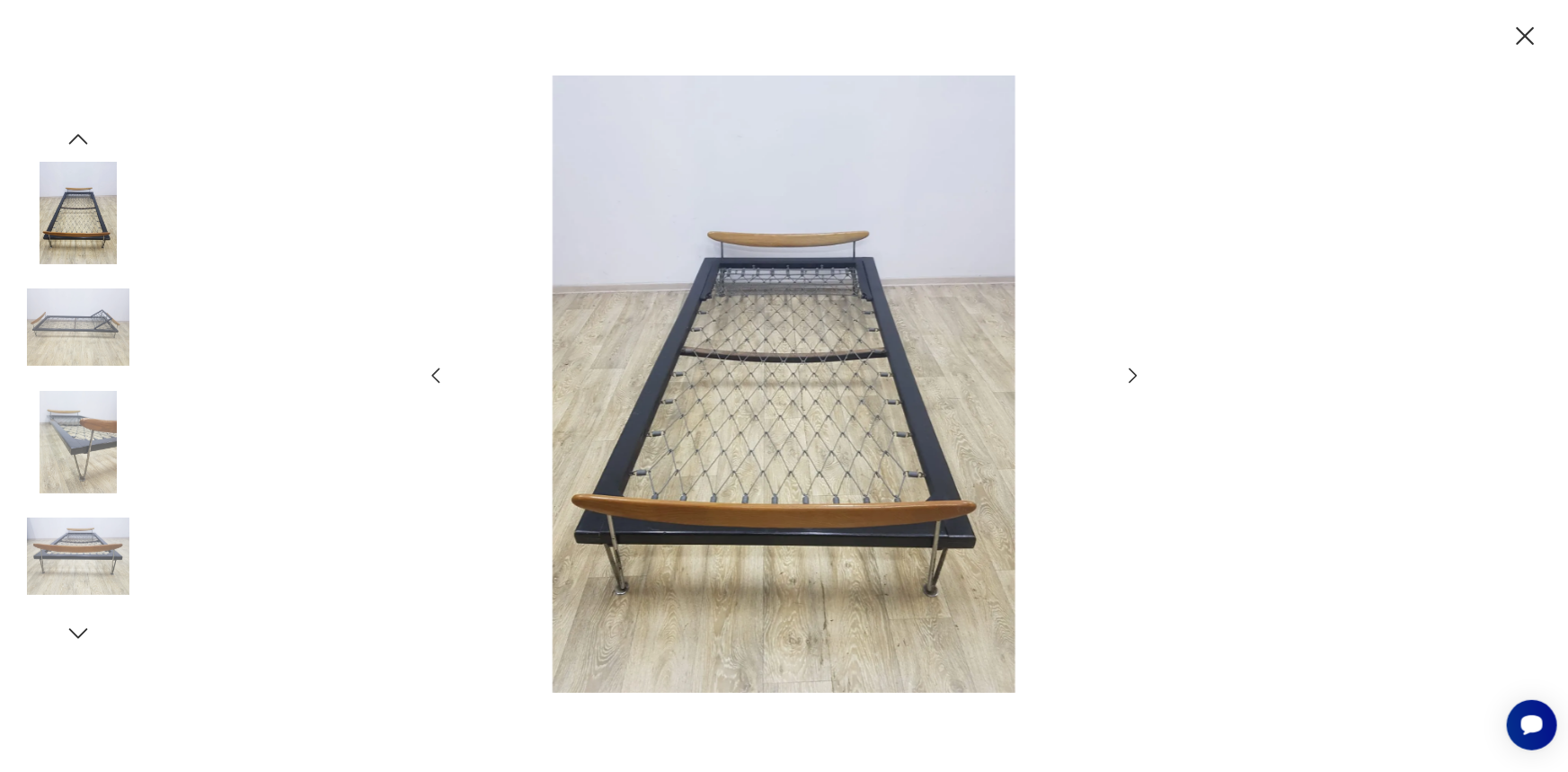
click at [74, 381] on div at bounding box center [78, 386] width 102 height 449
drag, startPoint x: 1449, startPoint y: 144, endPoint x: 1520, endPoint y: 75, distance: 99.0
click at [1452, 142] on div at bounding box center [784, 386] width 1568 height 772
click at [1528, 37] on icon "button" at bounding box center [1526, 36] width 18 height 18
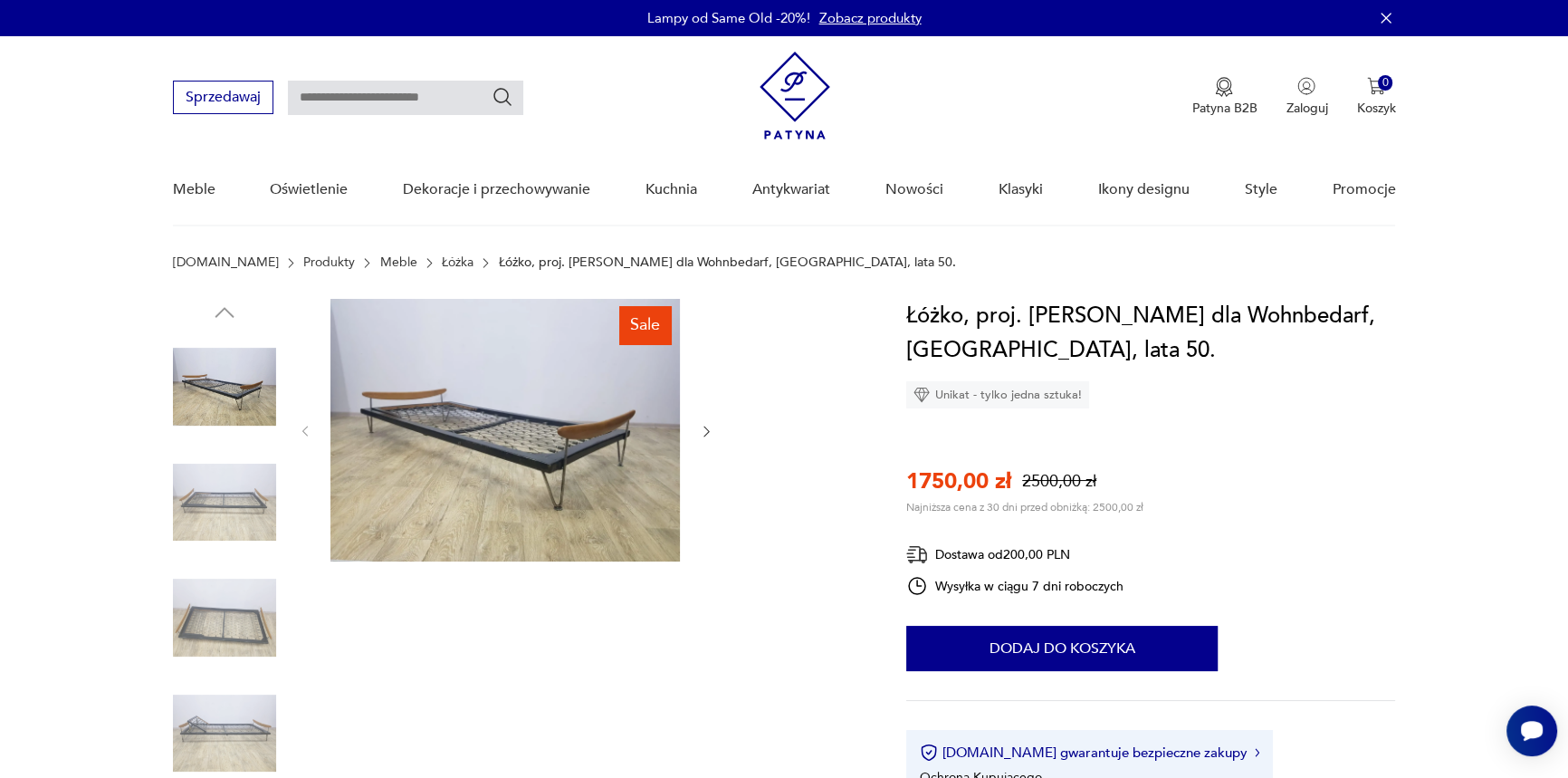
click at [217, 596] on img at bounding box center [224, 617] width 103 height 103
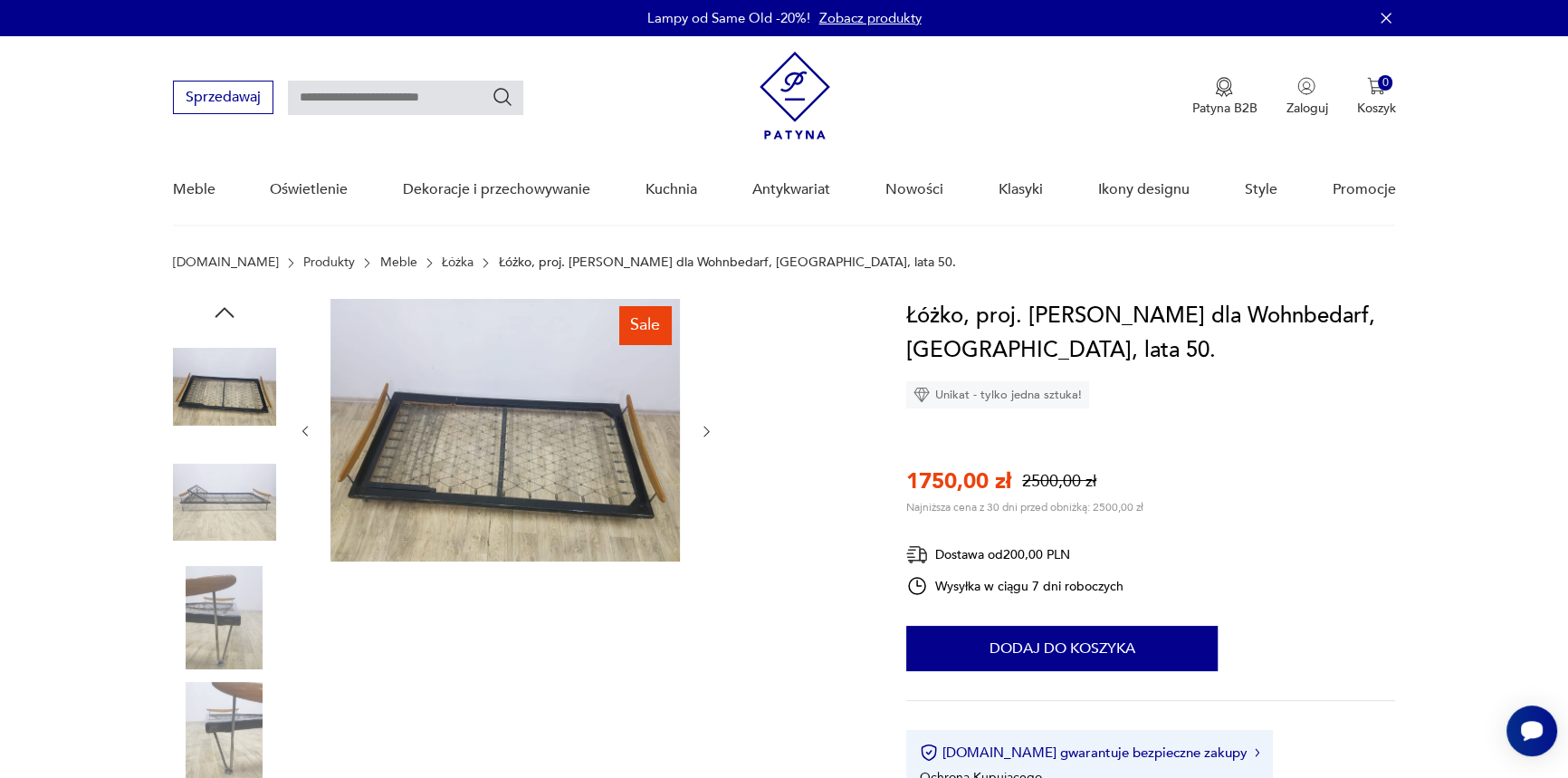
click at [205, 625] on img at bounding box center [224, 617] width 103 height 103
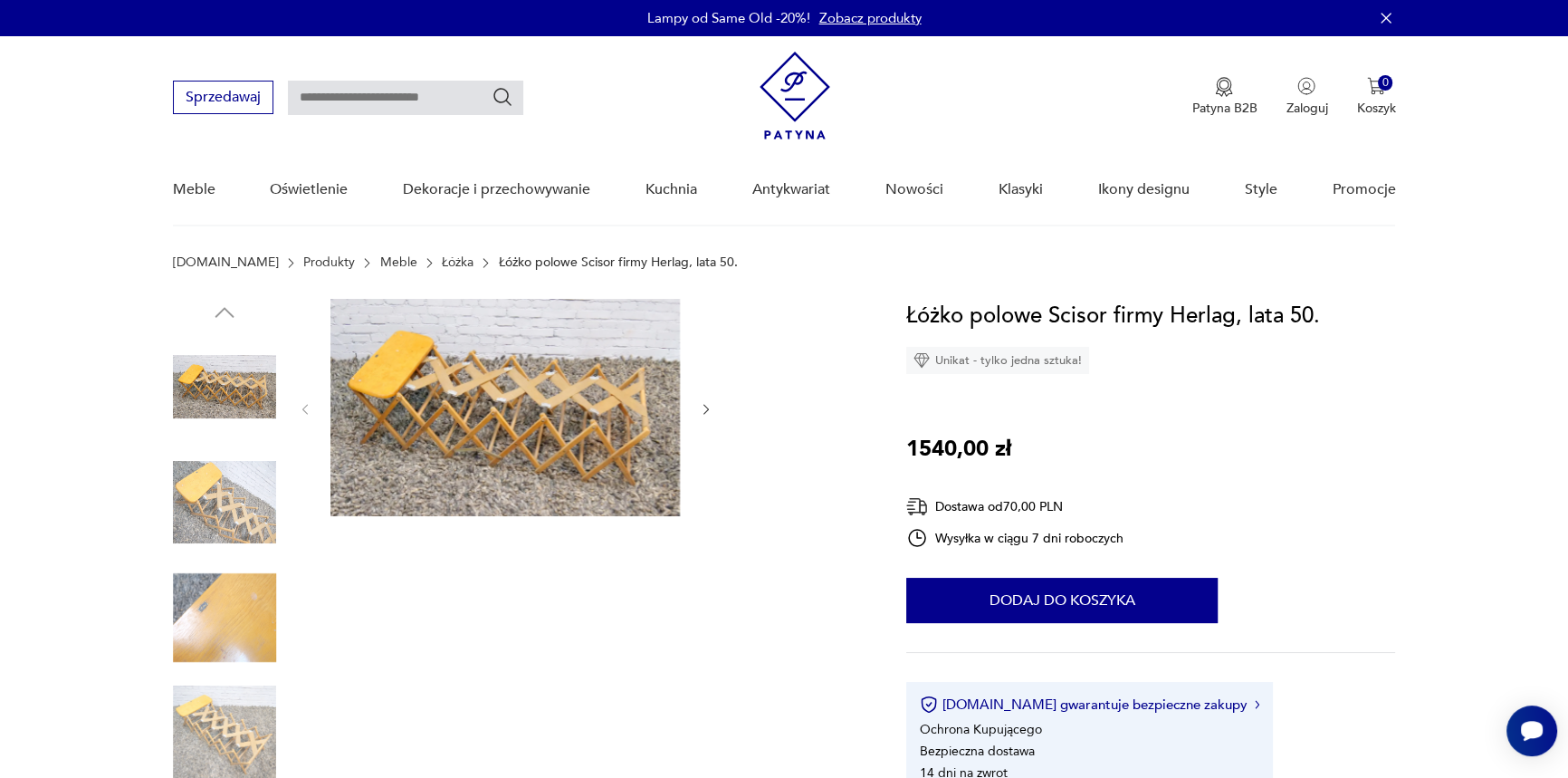
click at [425, 396] on img at bounding box center [504, 408] width 349 height 218
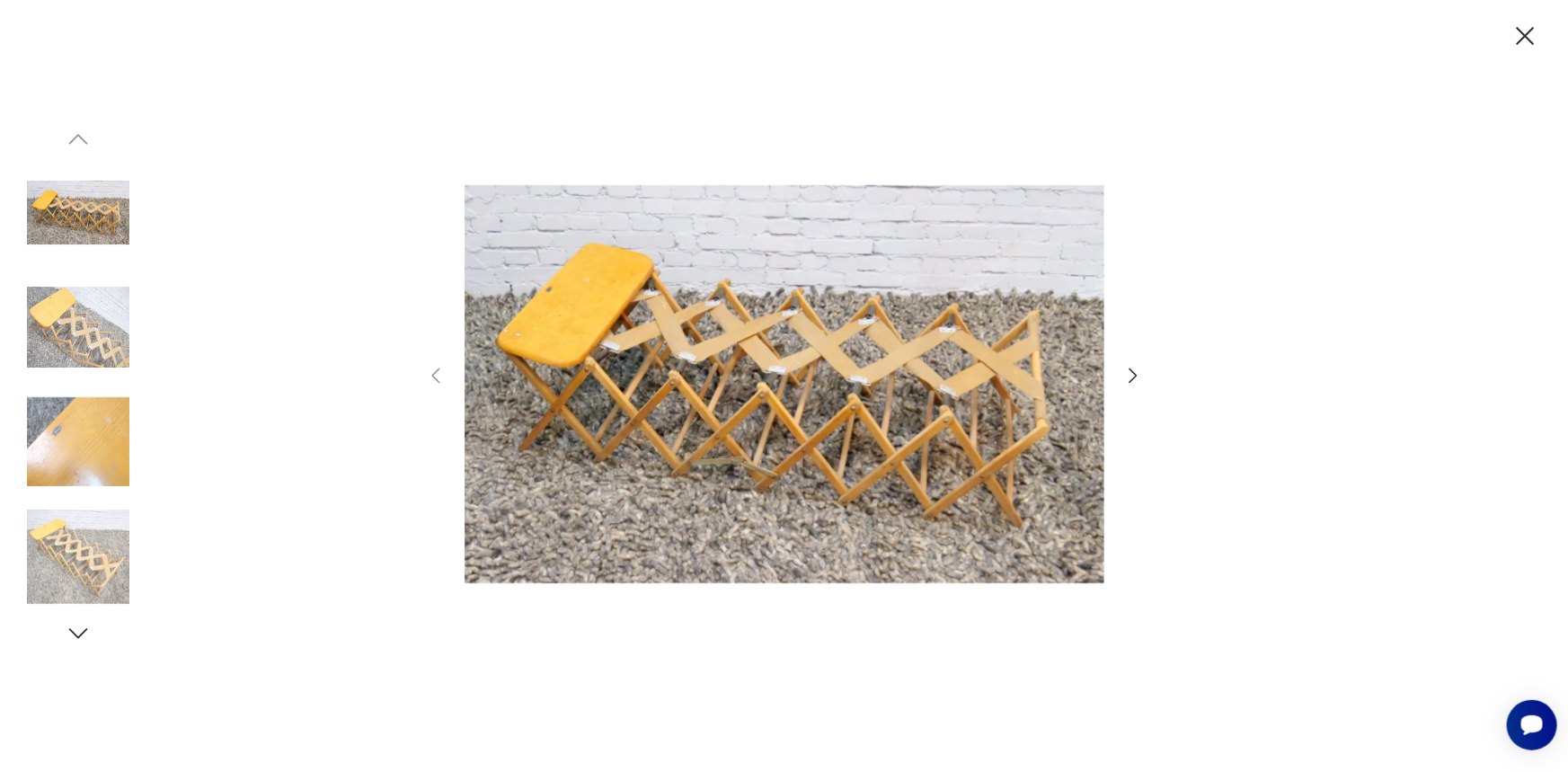
click at [1134, 368] on icon "button" at bounding box center [1133, 375] width 22 height 22
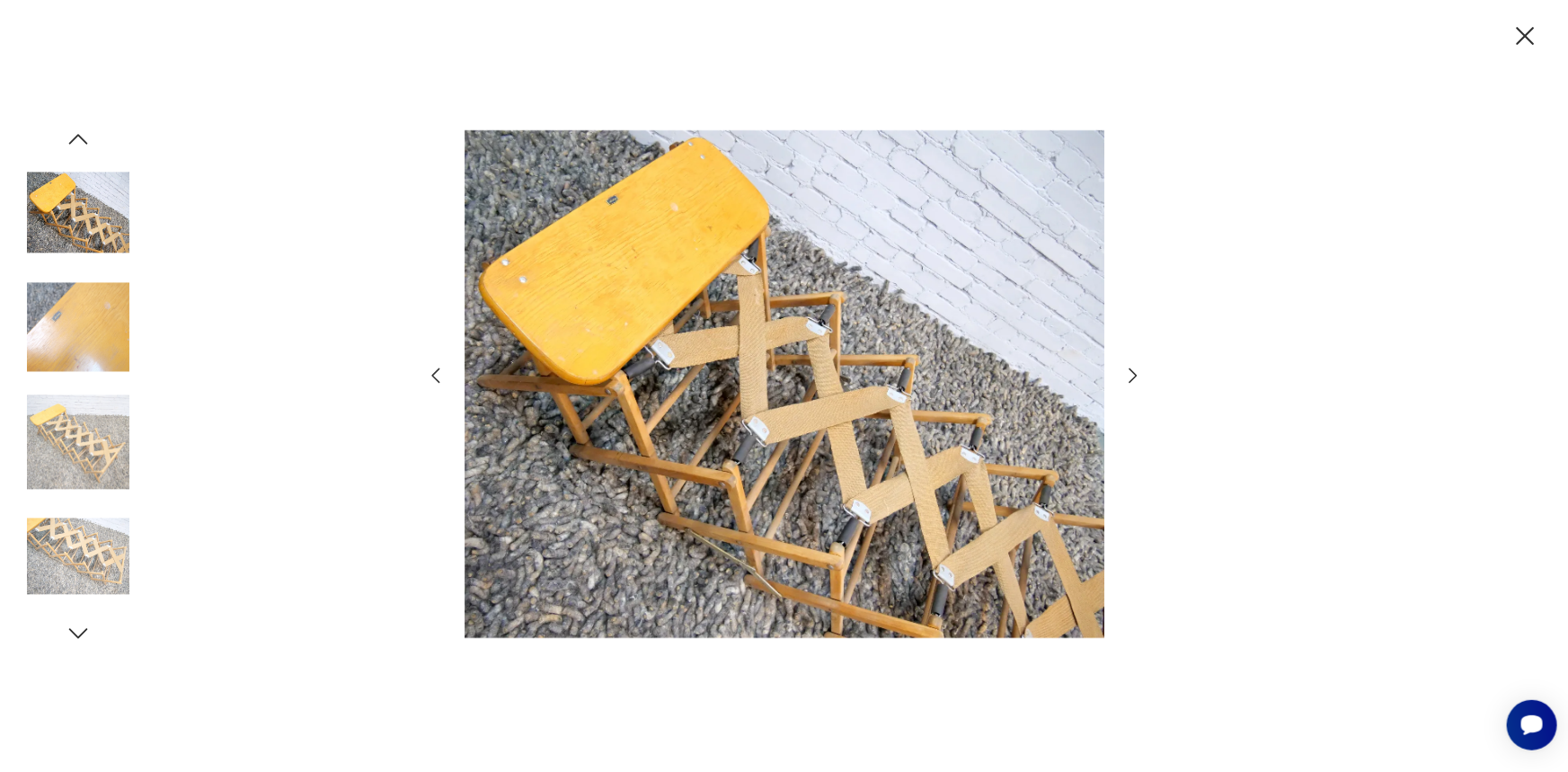
click at [1134, 368] on icon "button" at bounding box center [1133, 375] width 22 height 22
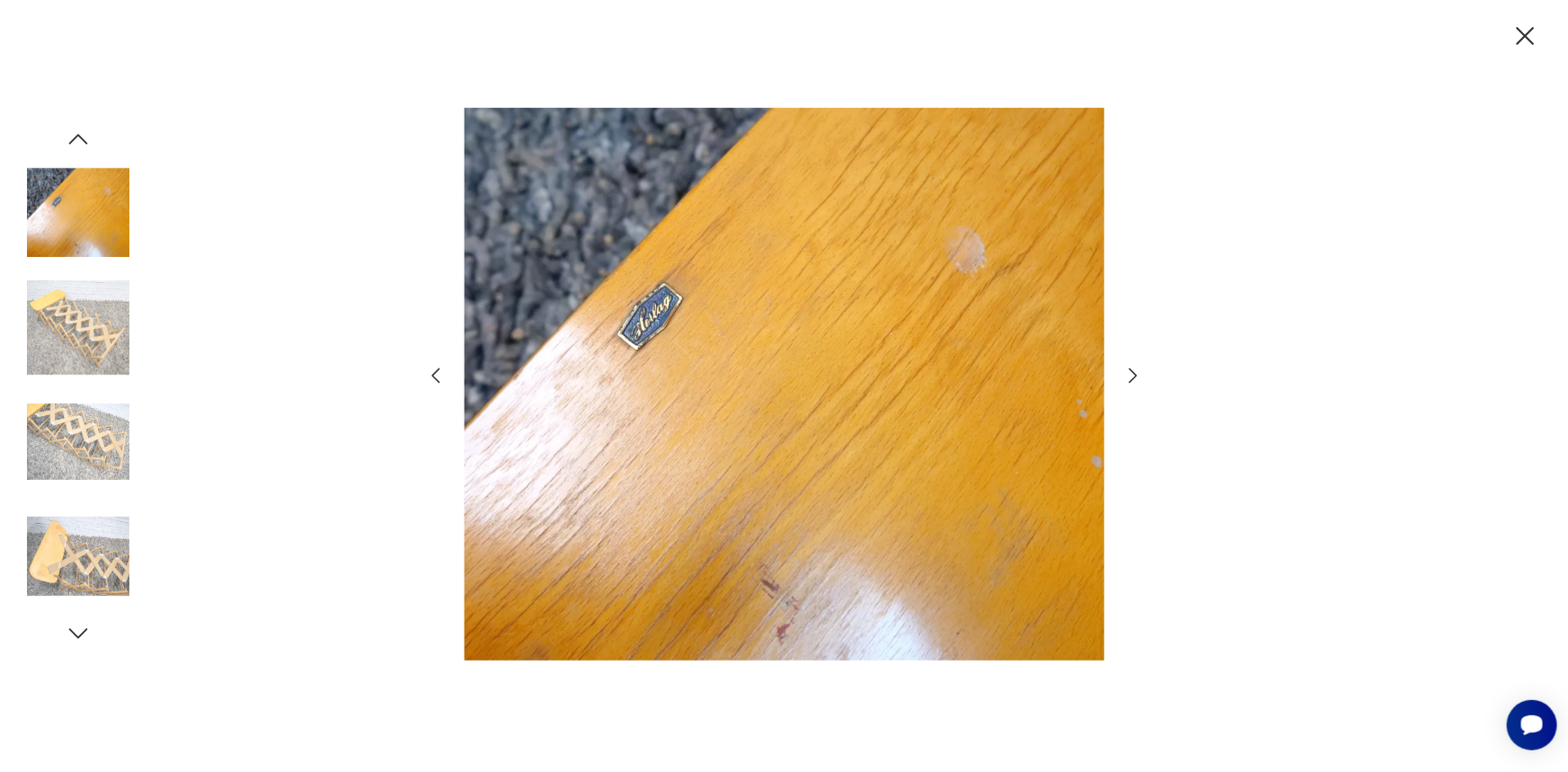
click at [1134, 368] on icon "button" at bounding box center [1133, 375] width 22 height 22
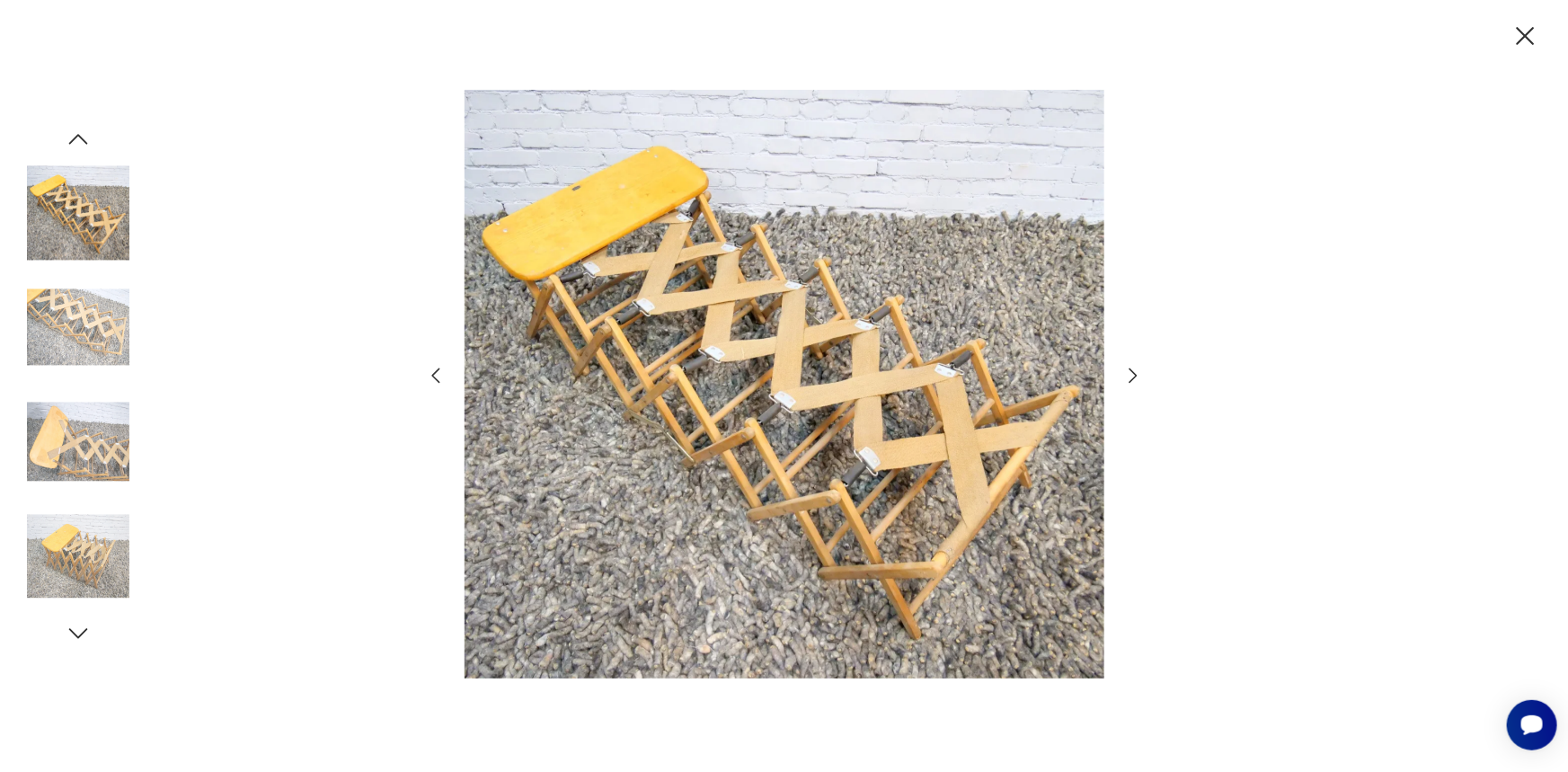
click at [1134, 368] on icon "button" at bounding box center [1133, 375] width 22 height 22
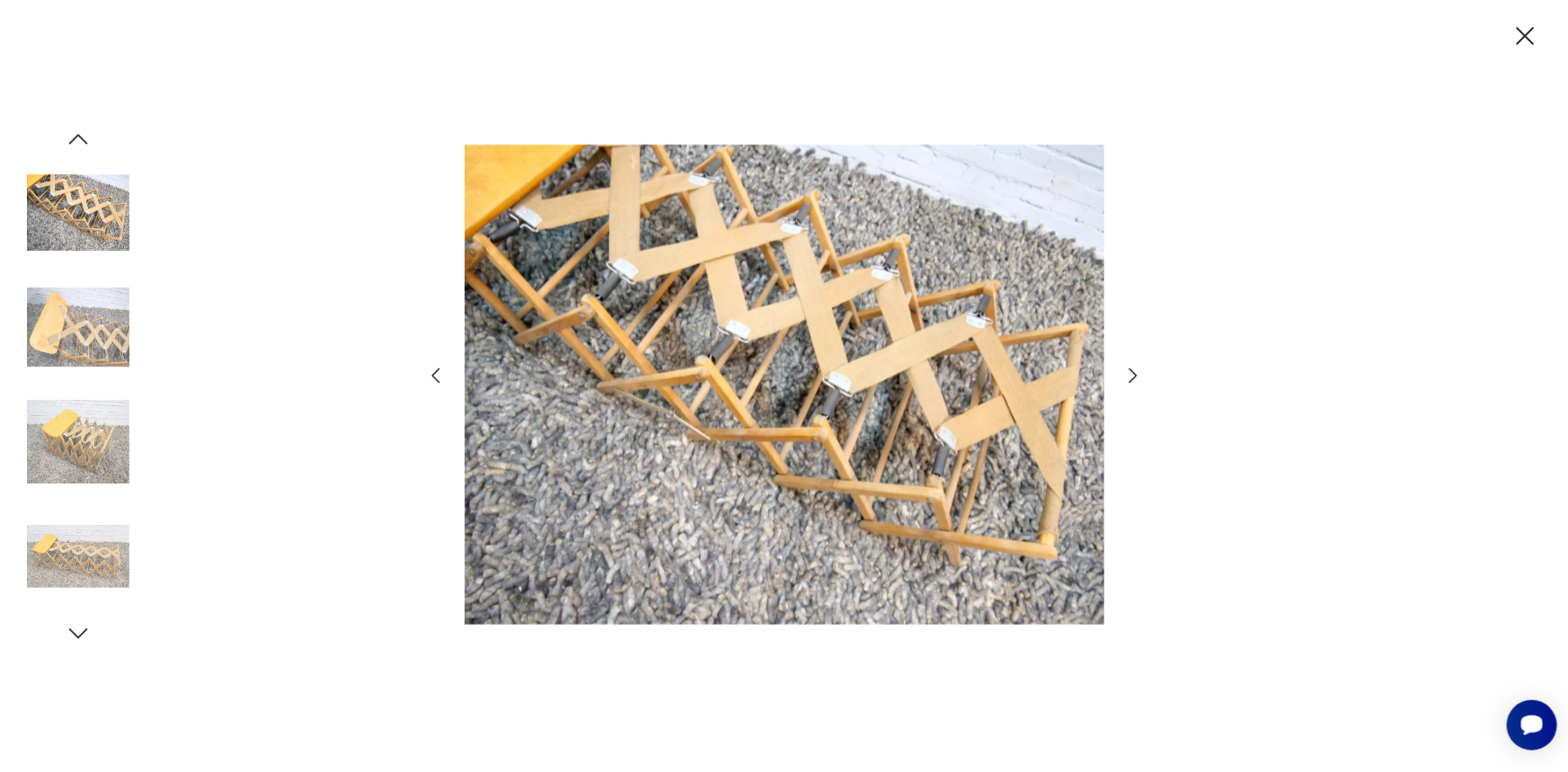
click at [1134, 368] on icon "button" at bounding box center [1133, 375] width 22 height 22
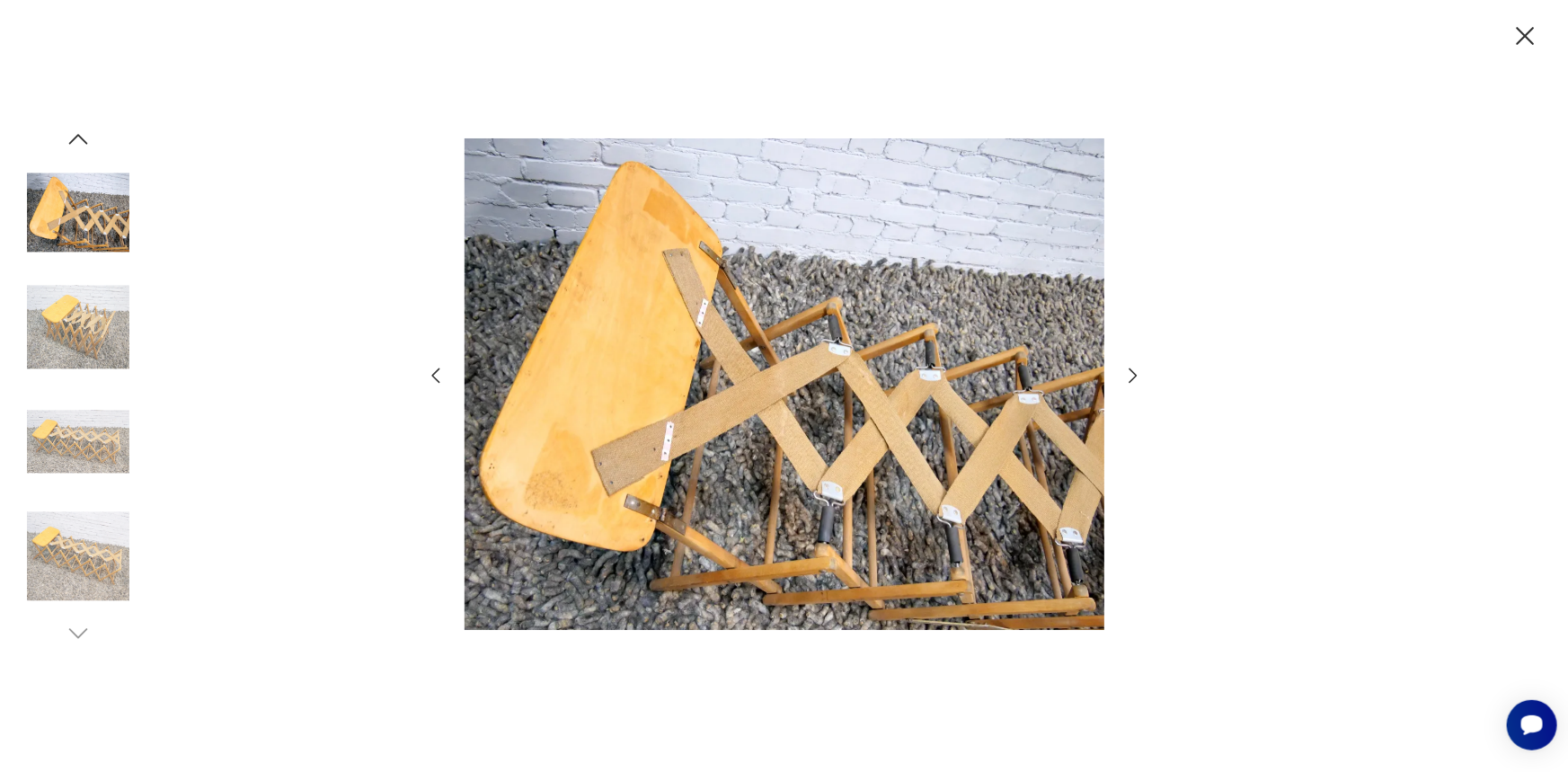
click at [1134, 368] on icon "button" at bounding box center [1133, 375] width 22 height 22
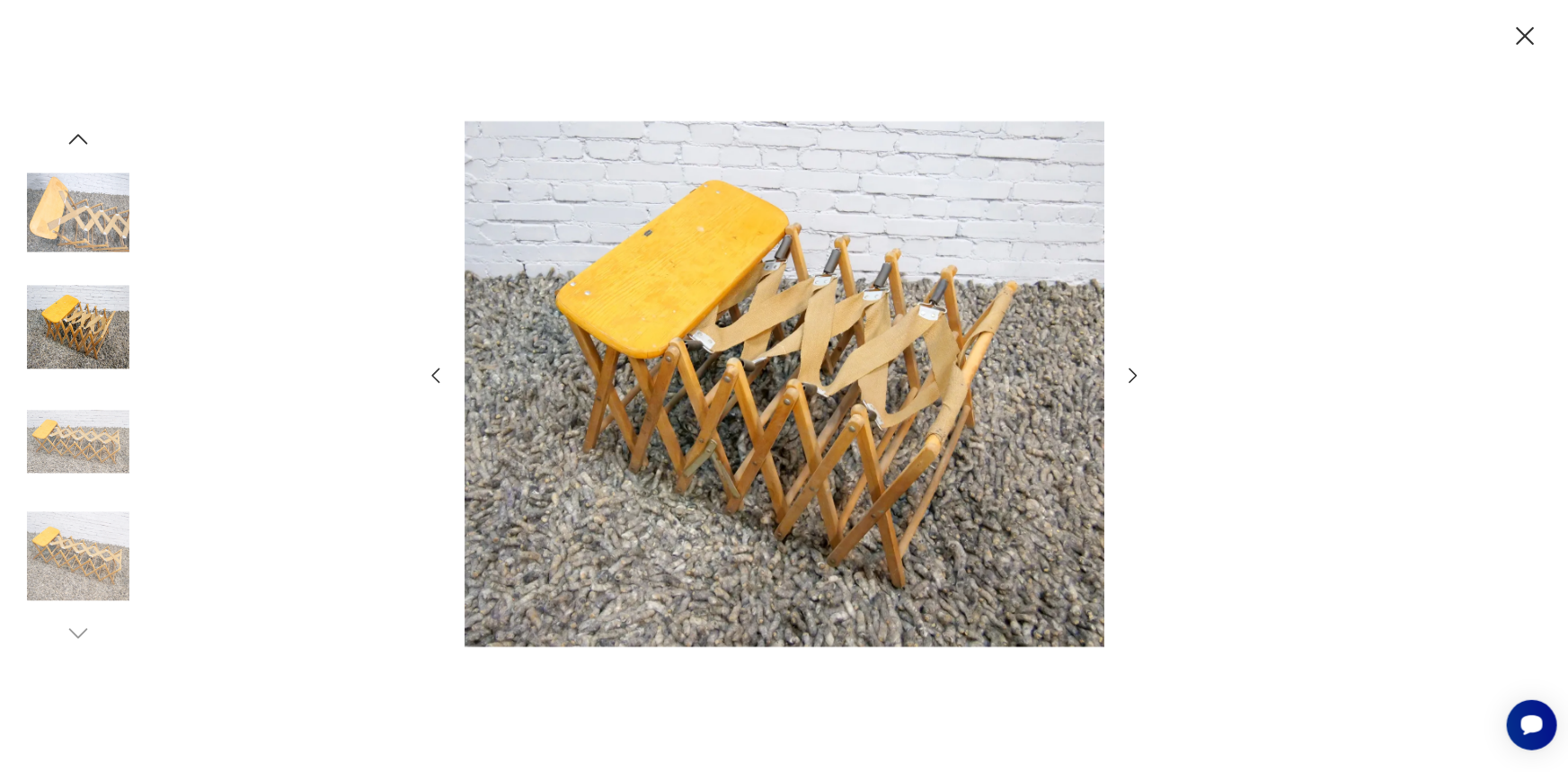
click at [1134, 368] on icon "button" at bounding box center [1133, 375] width 22 height 22
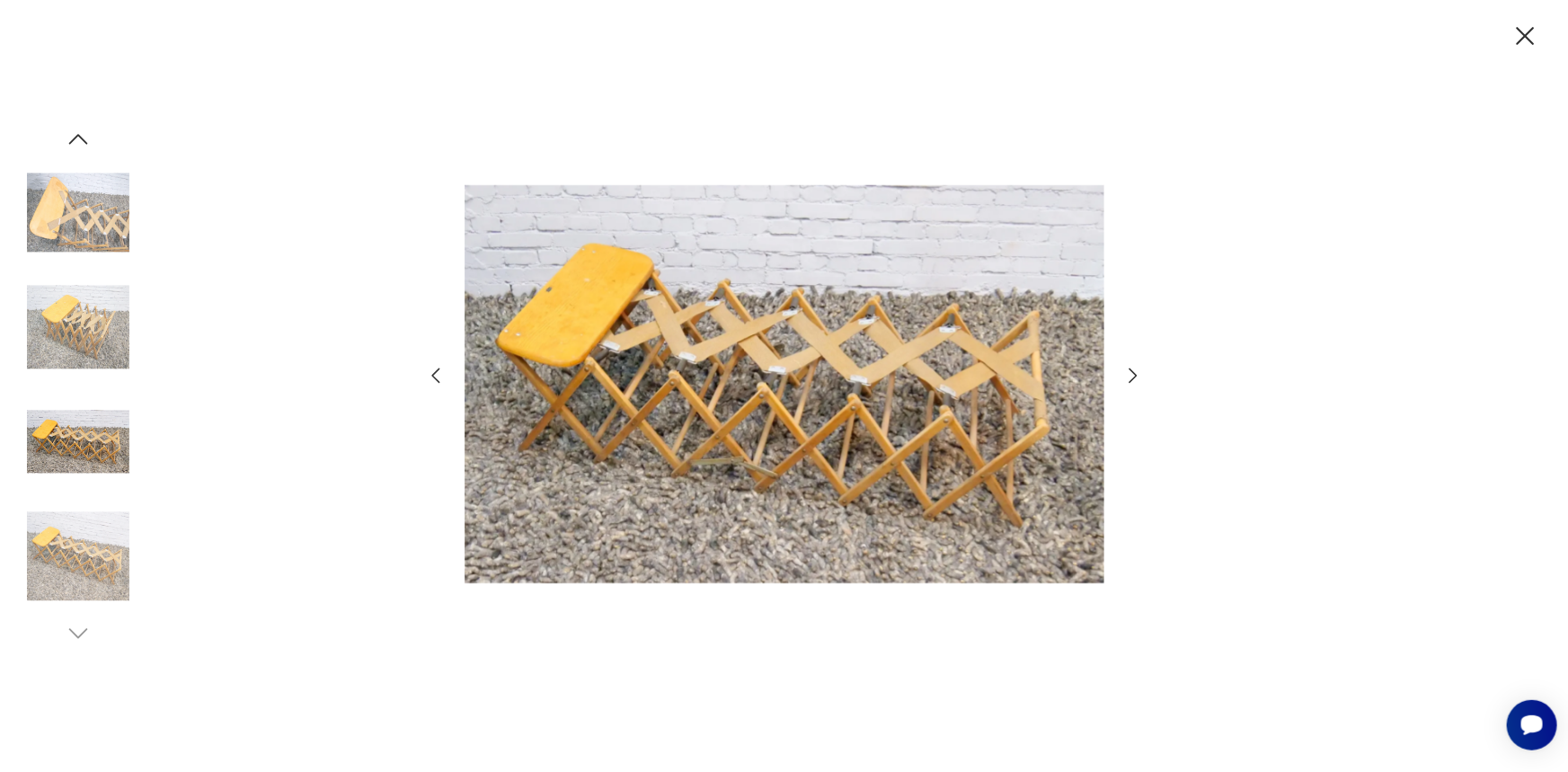
click at [1134, 368] on icon "button" at bounding box center [1133, 375] width 22 height 22
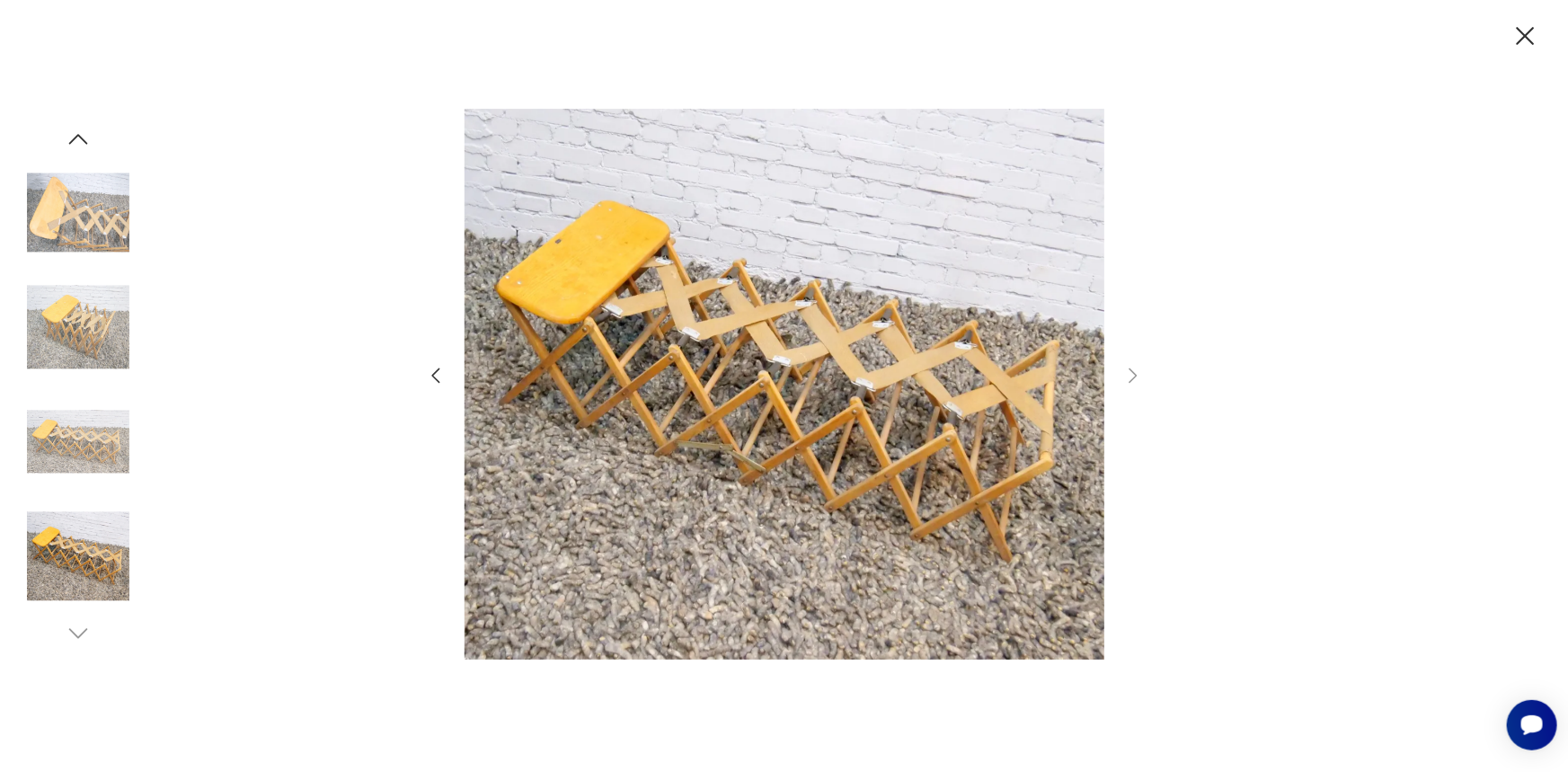
click at [1536, 31] on icon "button" at bounding box center [1525, 36] width 31 height 31
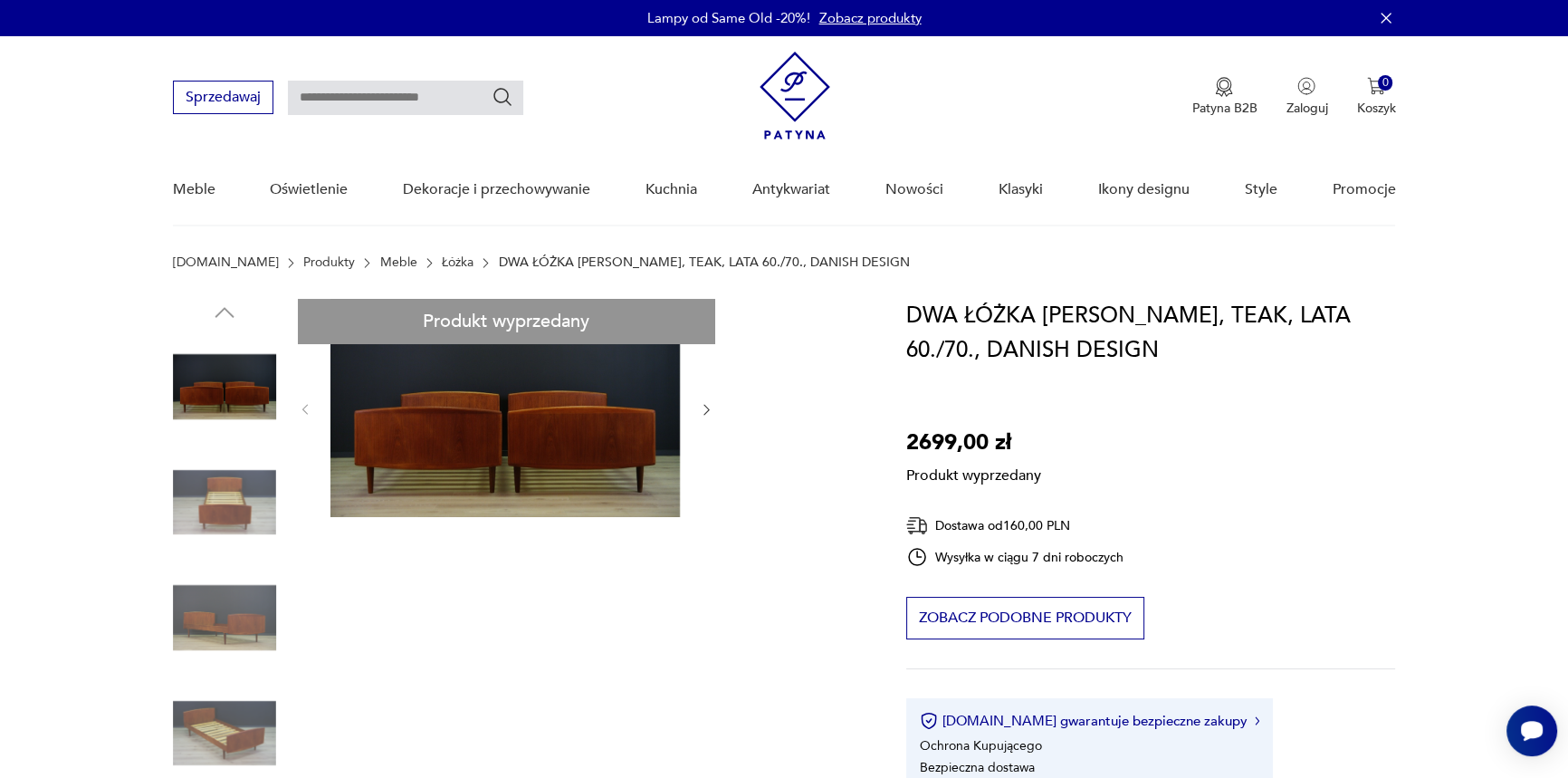
drag, startPoint x: 222, startPoint y: 575, endPoint x: 222, endPoint y: 595, distance: 20.0
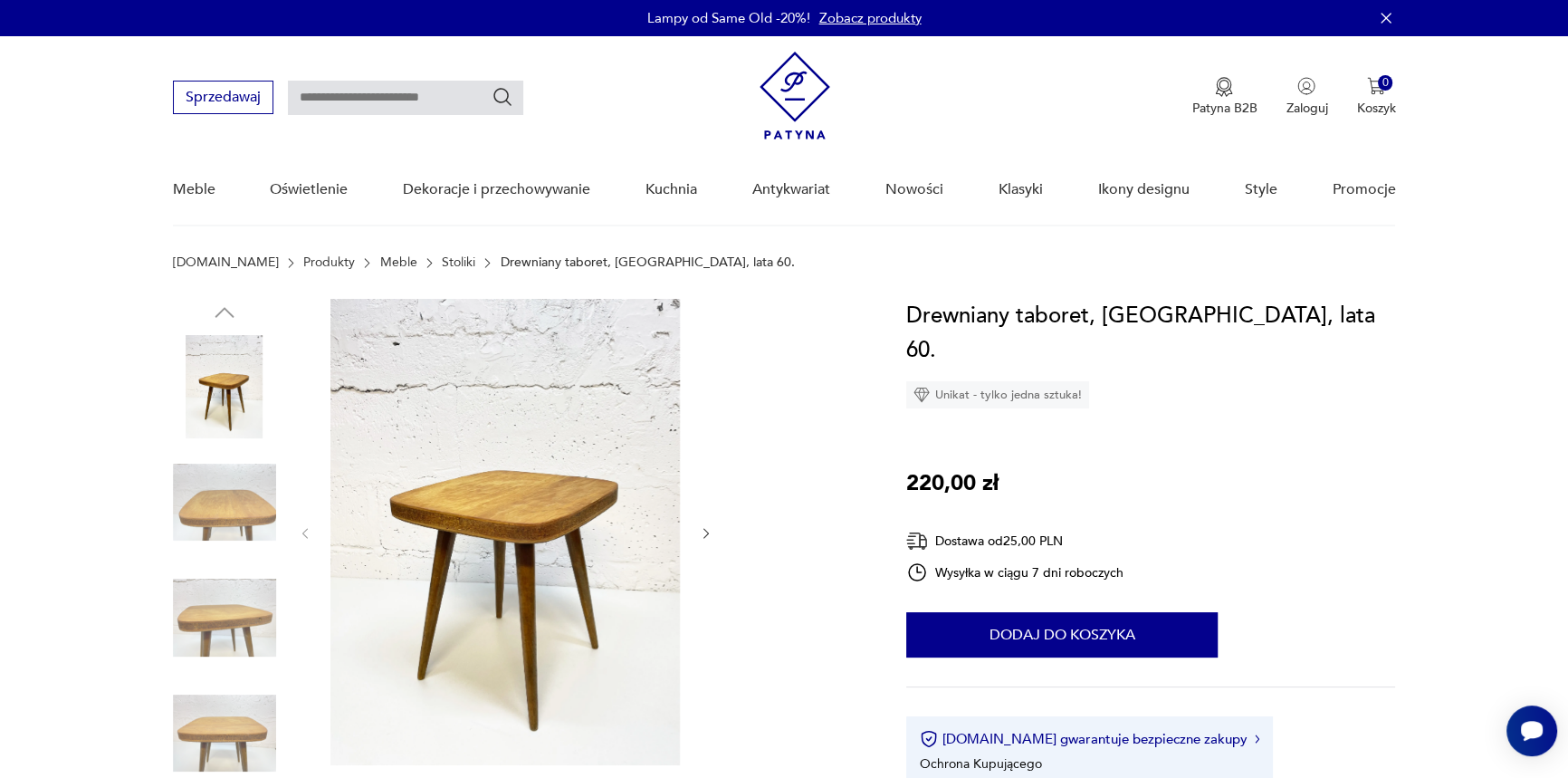
click at [703, 532] on icon "button" at bounding box center [706, 534] width 15 height 15
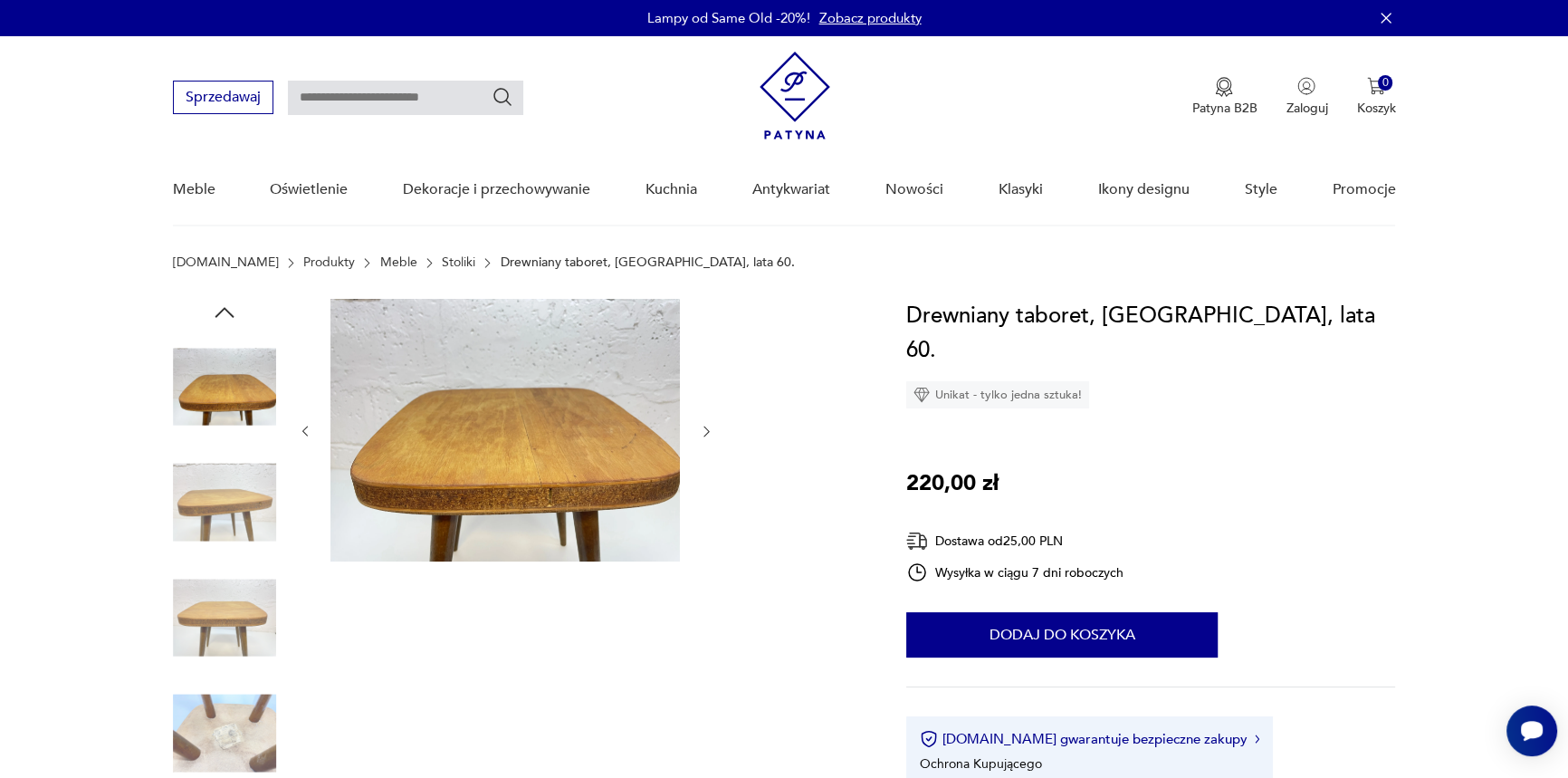
click at [706, 427] on icon "button" at bounding box center [706, 432] width 15 height 15
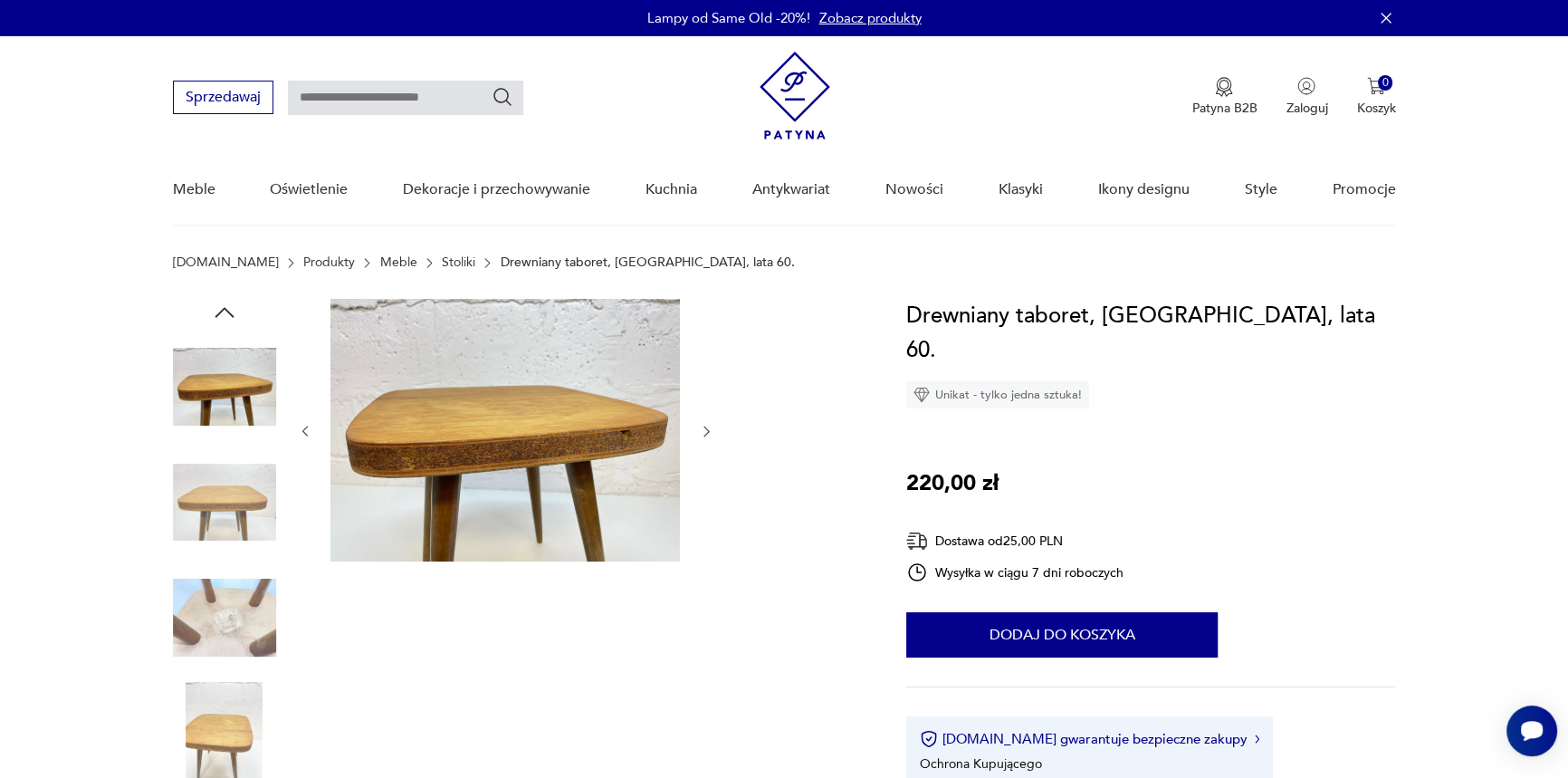
click at [706, 432] on icon "button" at bounding box center [706, 432] width 15 height 15
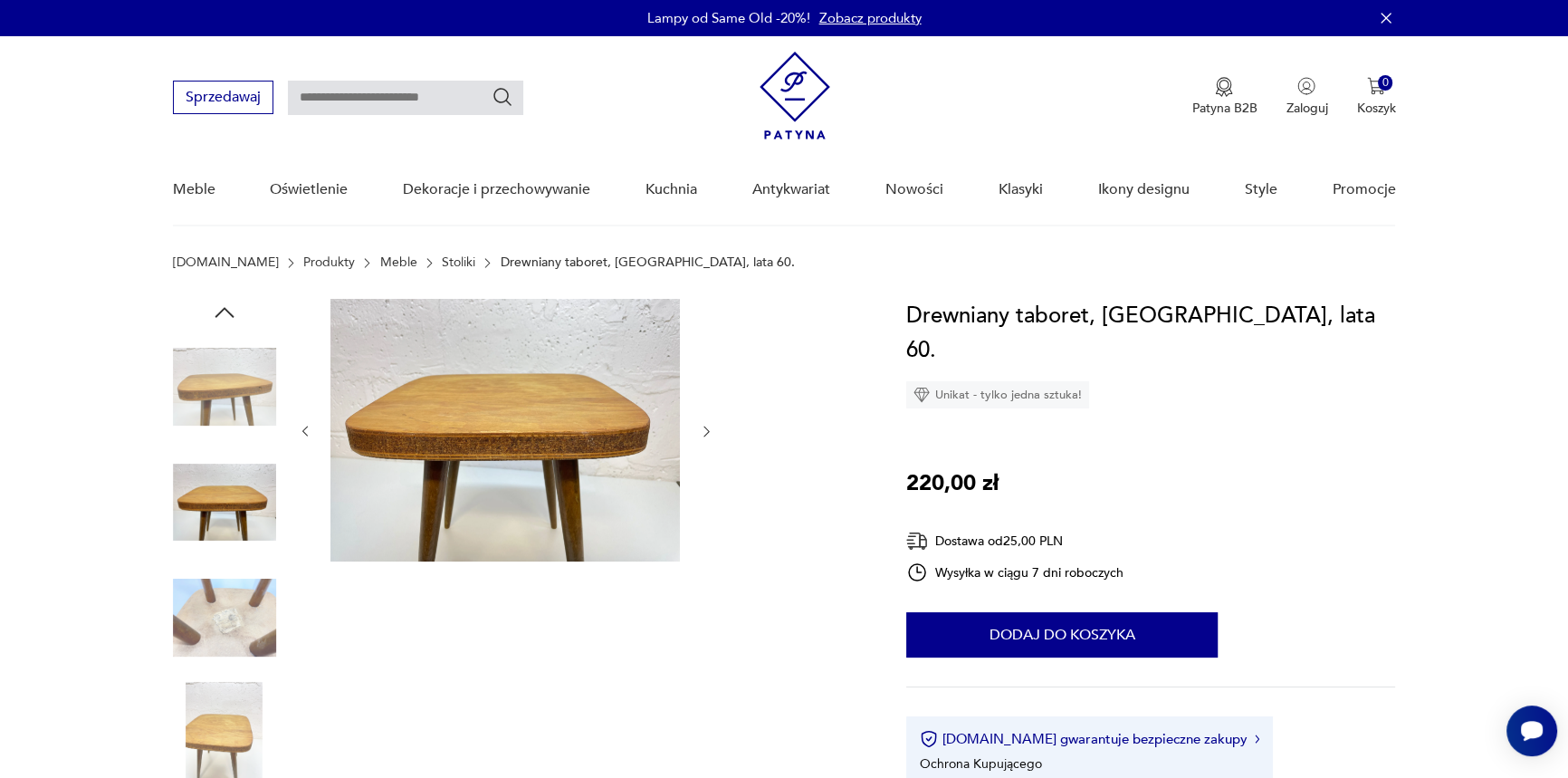
click at [707, 433] on icon "button" at bounding box center [706, 432] width 15 height 15
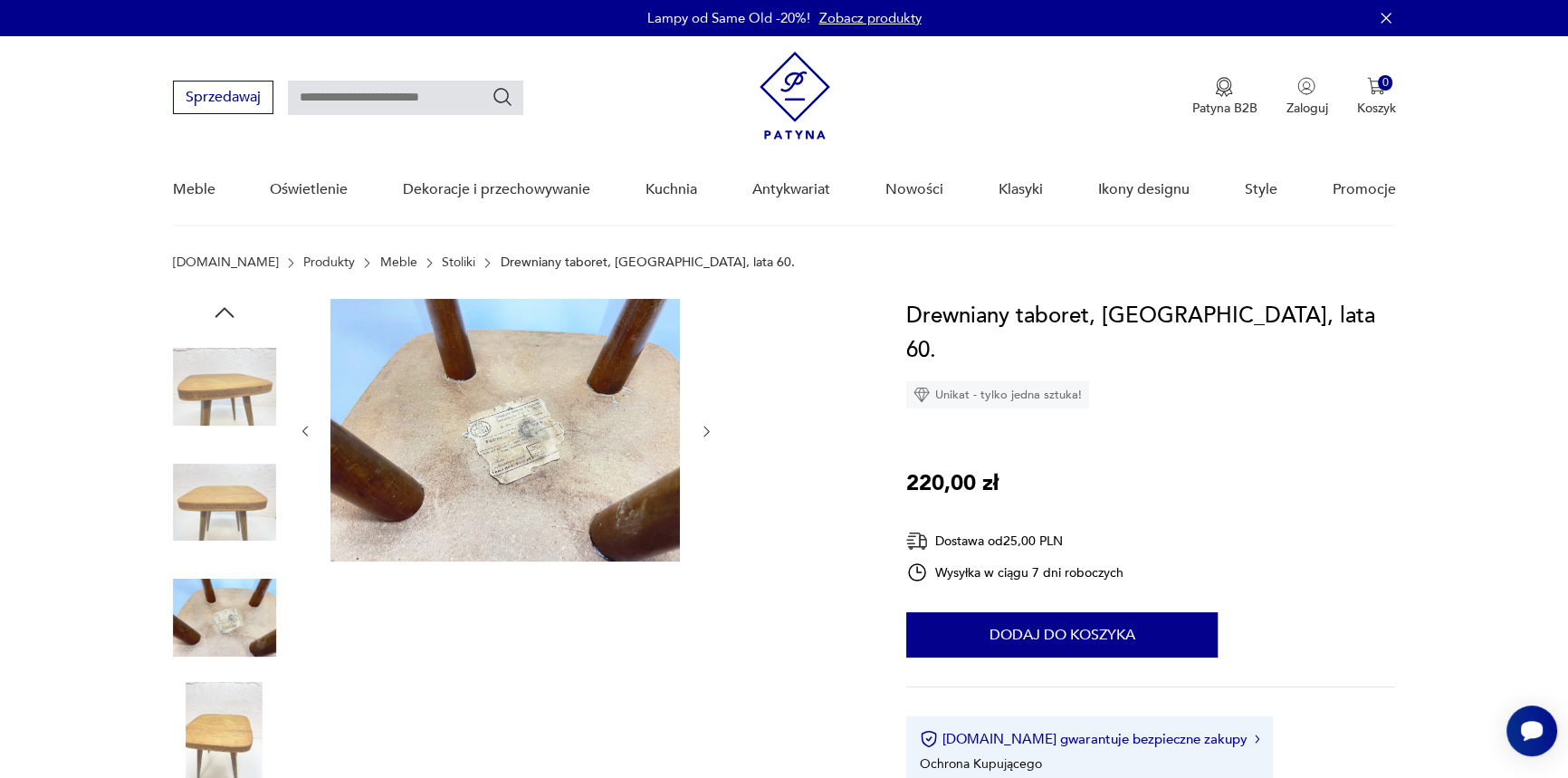
click at [707, 433] on icon "button" at bounding box center [706, 432] width 15 height 15
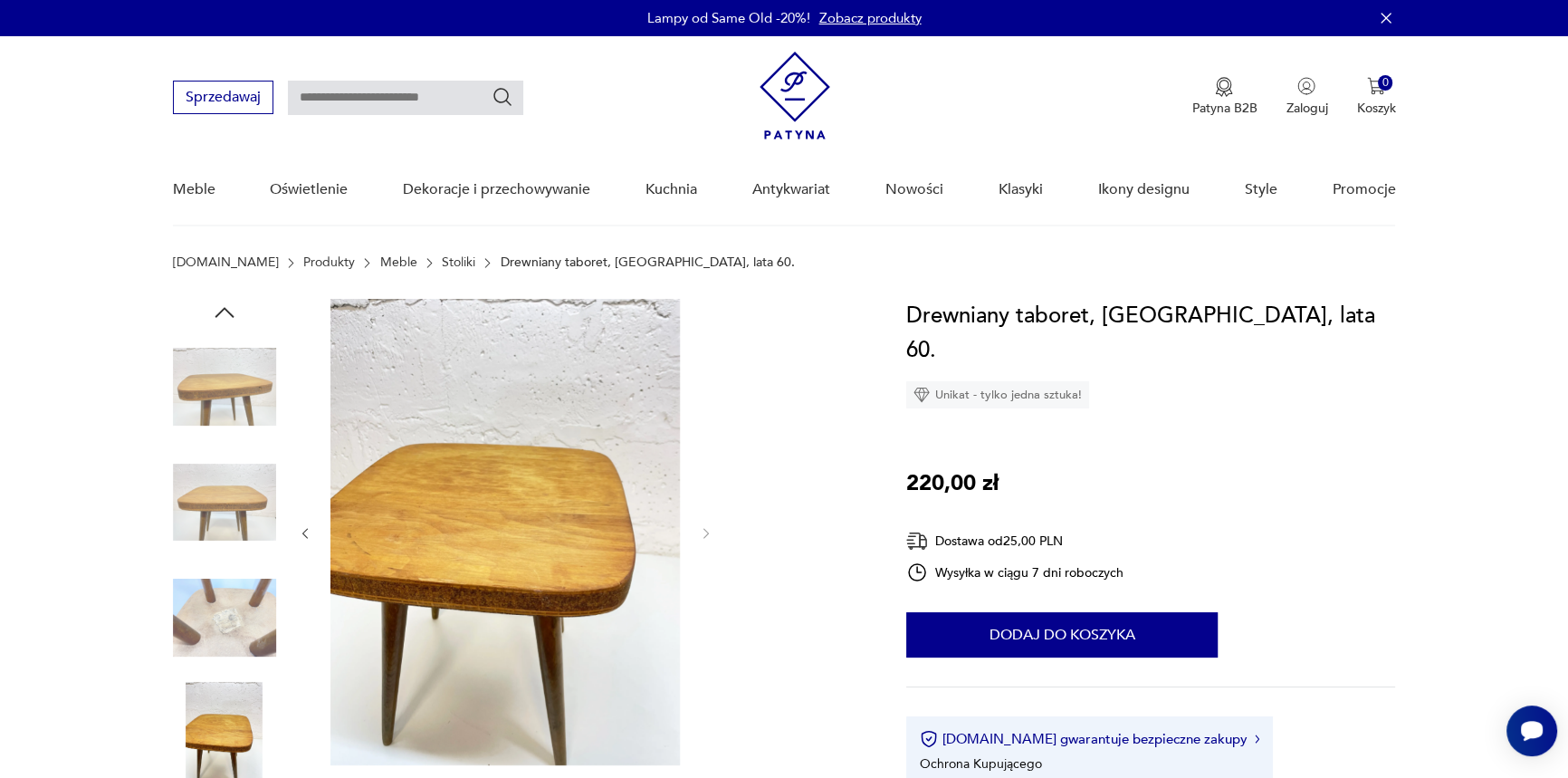
click at [707, 434] on div at bounding box center [506, 533] width 416 height 469
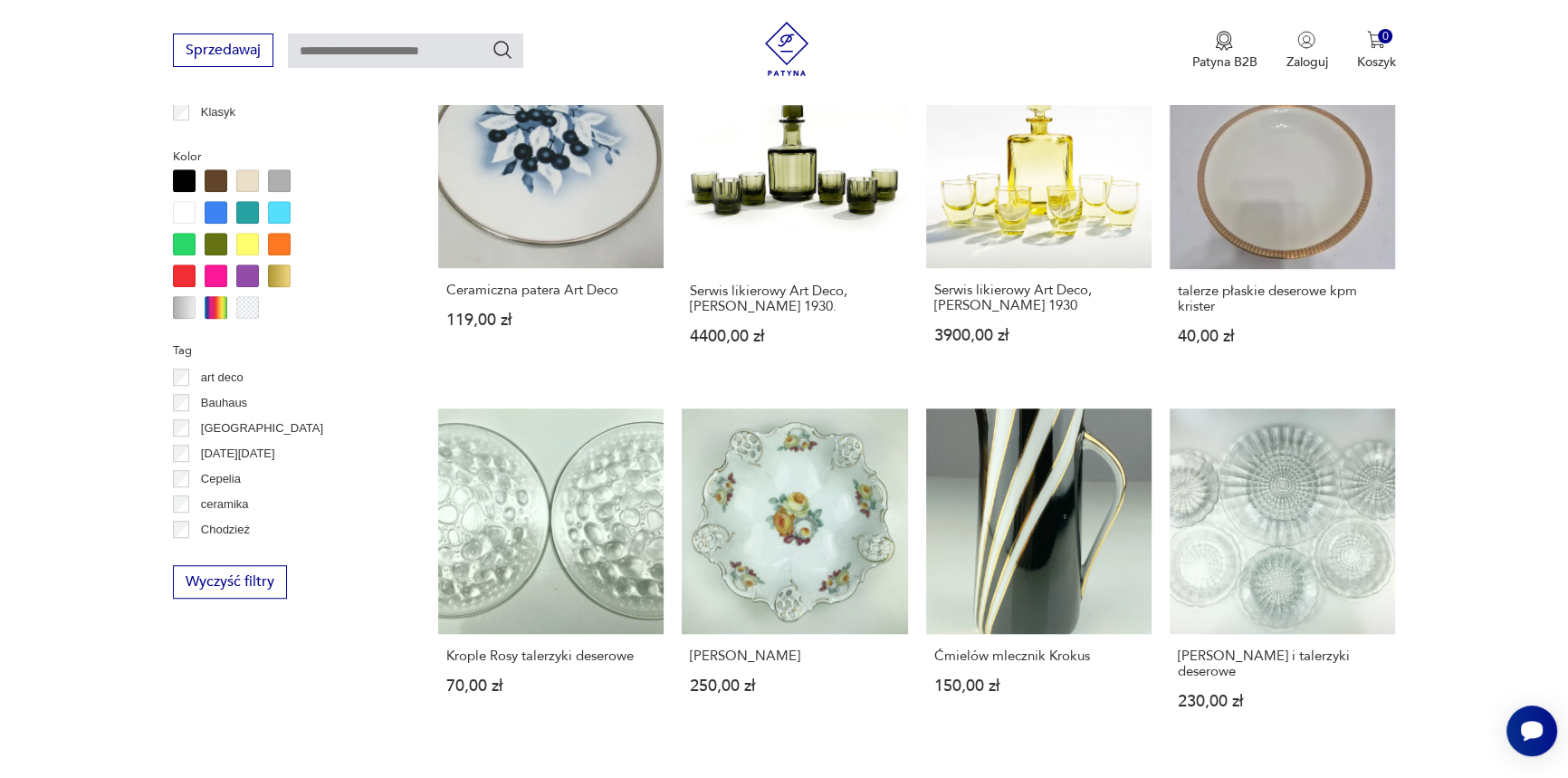
scroll to position [1563, 0]
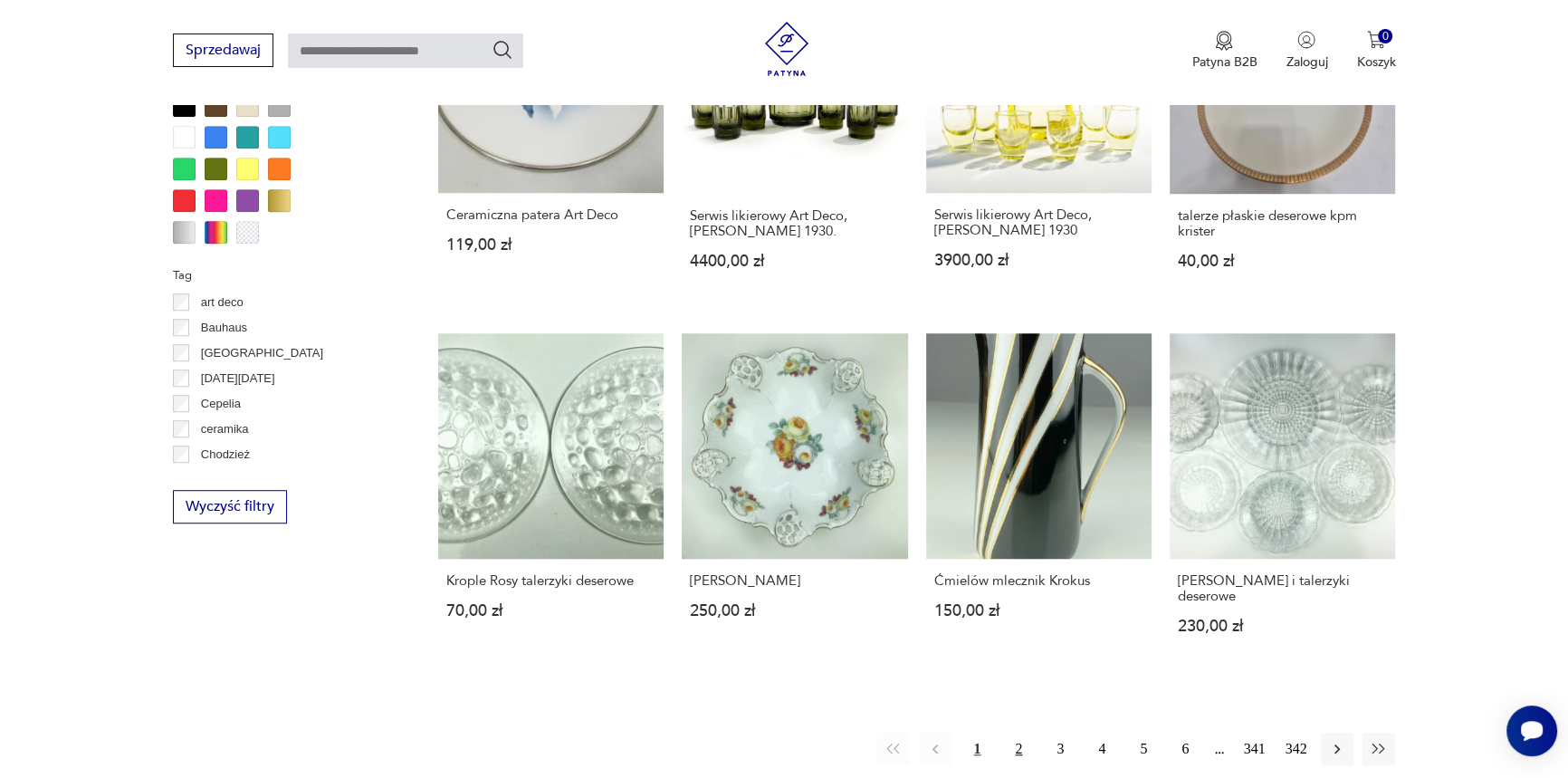
click at [1022, 733] on button "2" at bounding box center [1018, 749] width 32 height 32
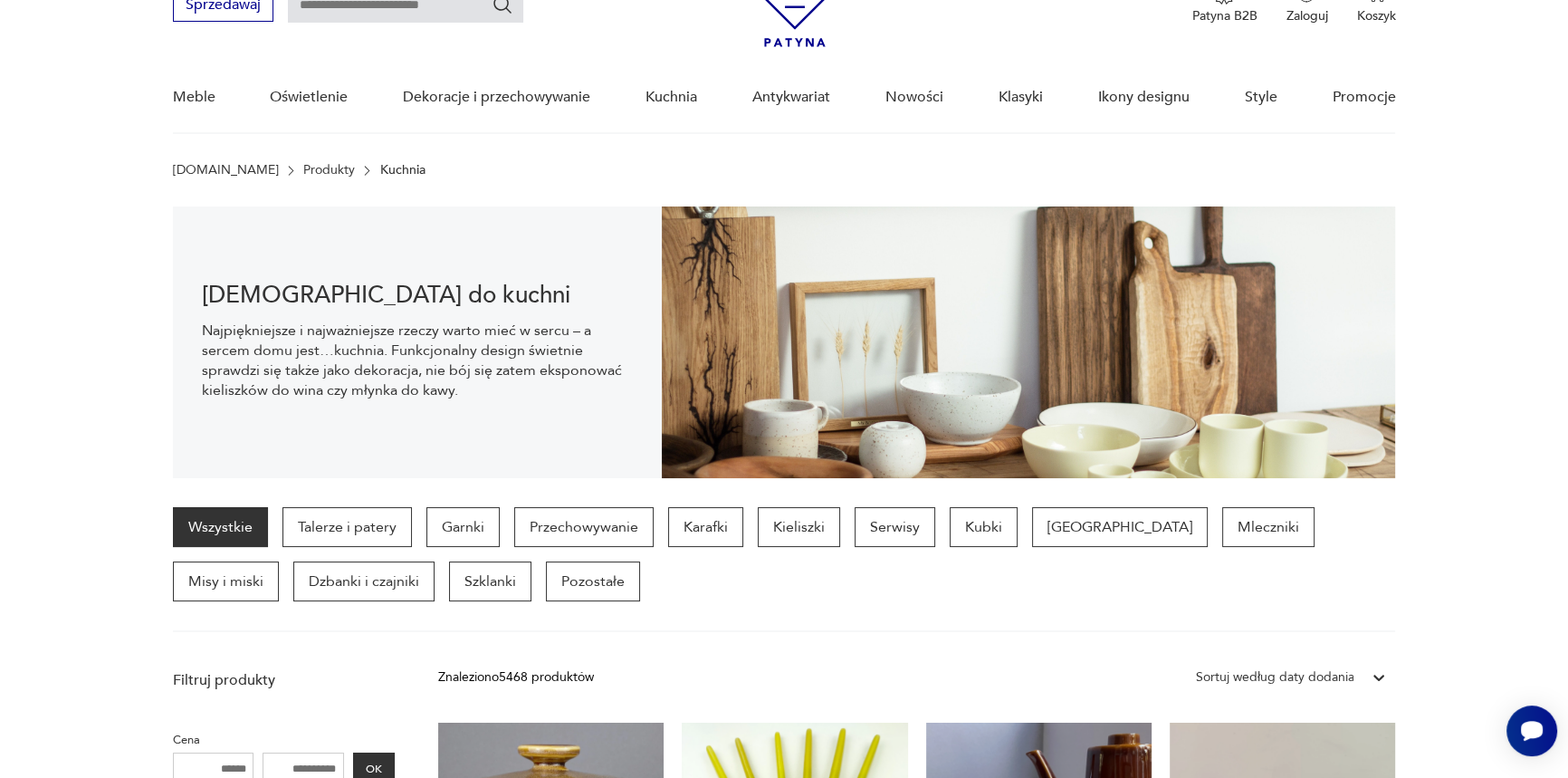
scroll to position [219, 0]
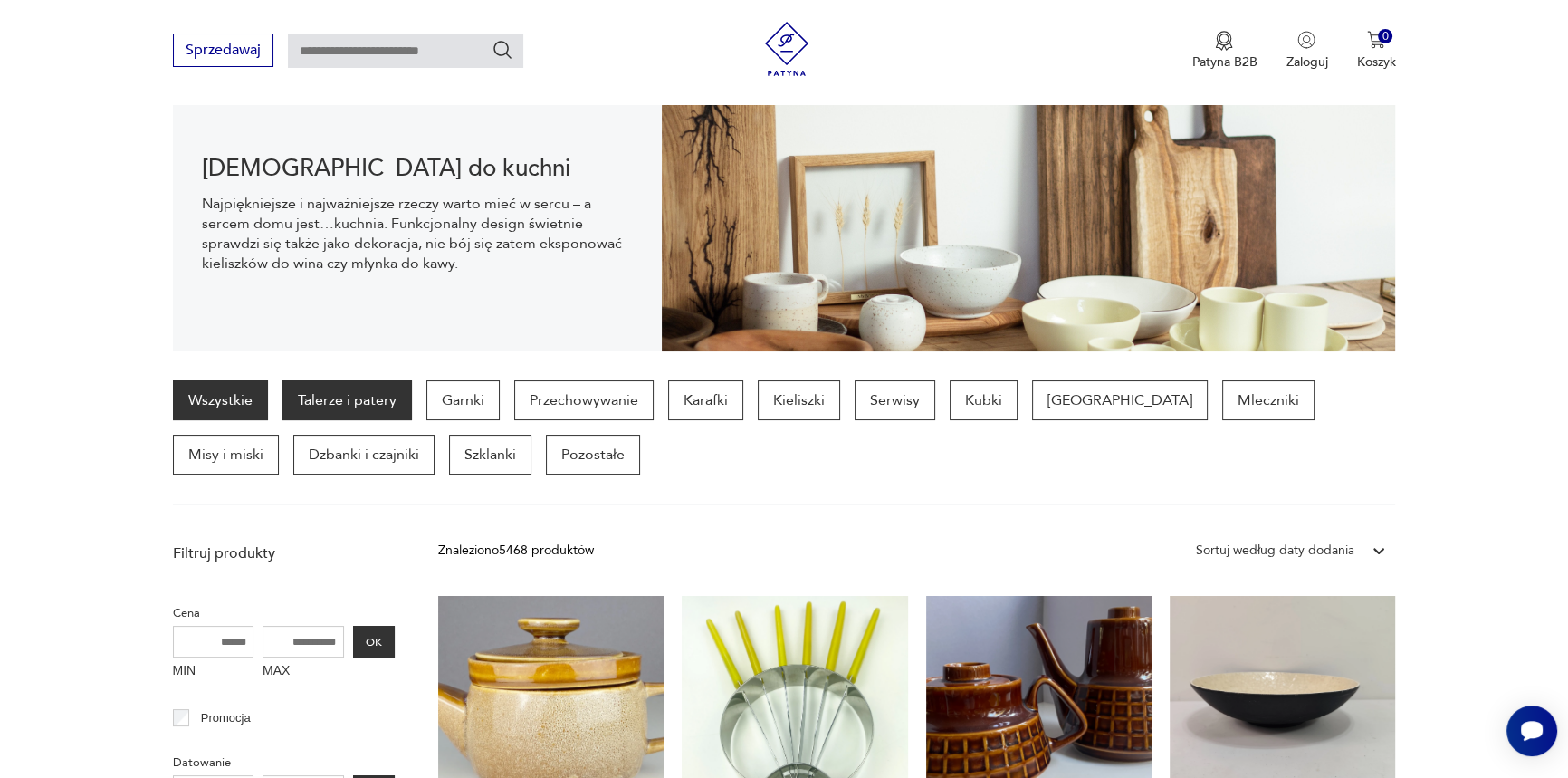
click at [364, 398] on p "Talerze i patery" at bounding box center [346, 400] width 130 height 40
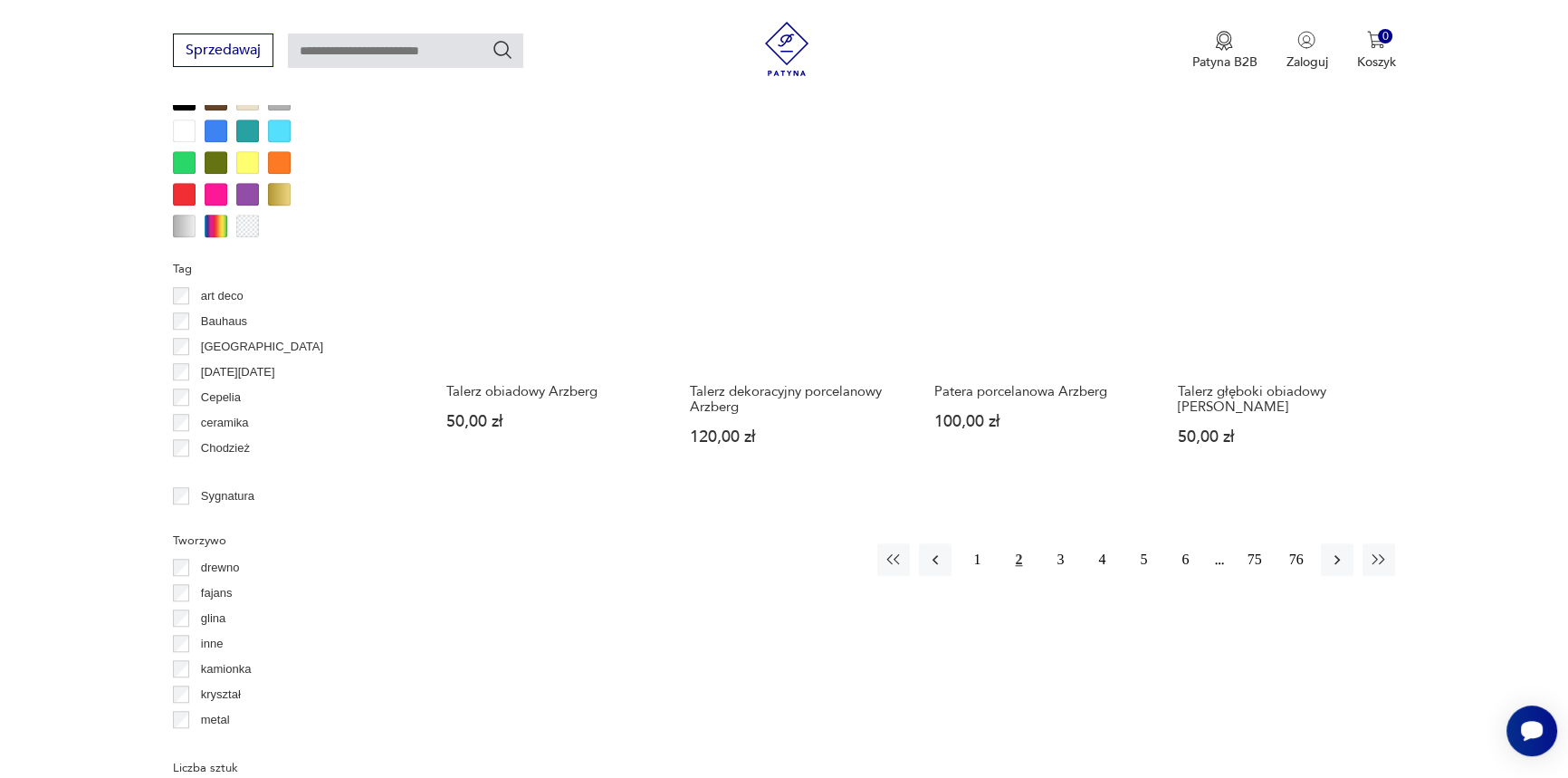
scroll to position [1797, 0]
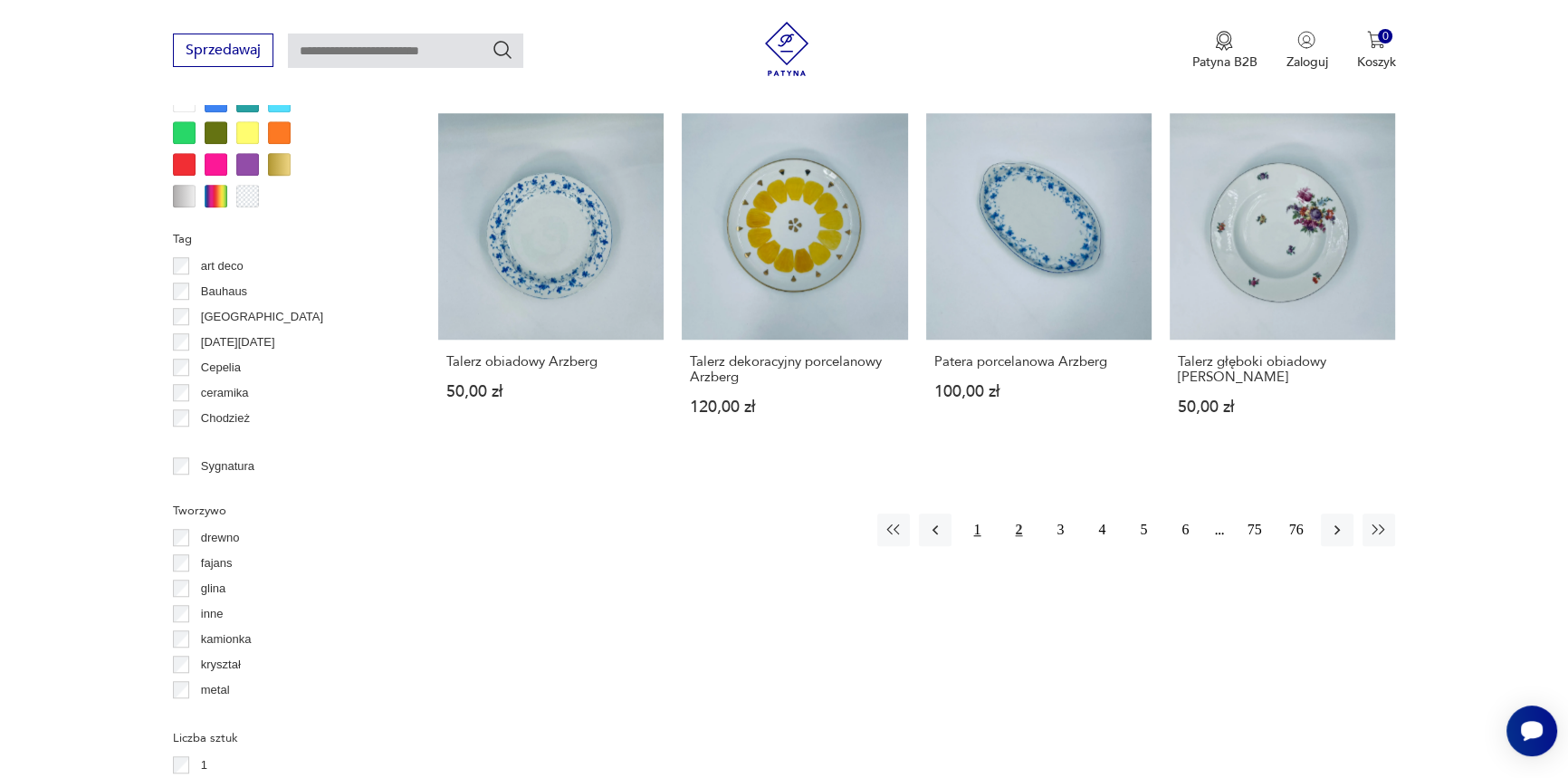
click at [978, 525] on button "1" at bounding box center [977, 529] width 32 height 32
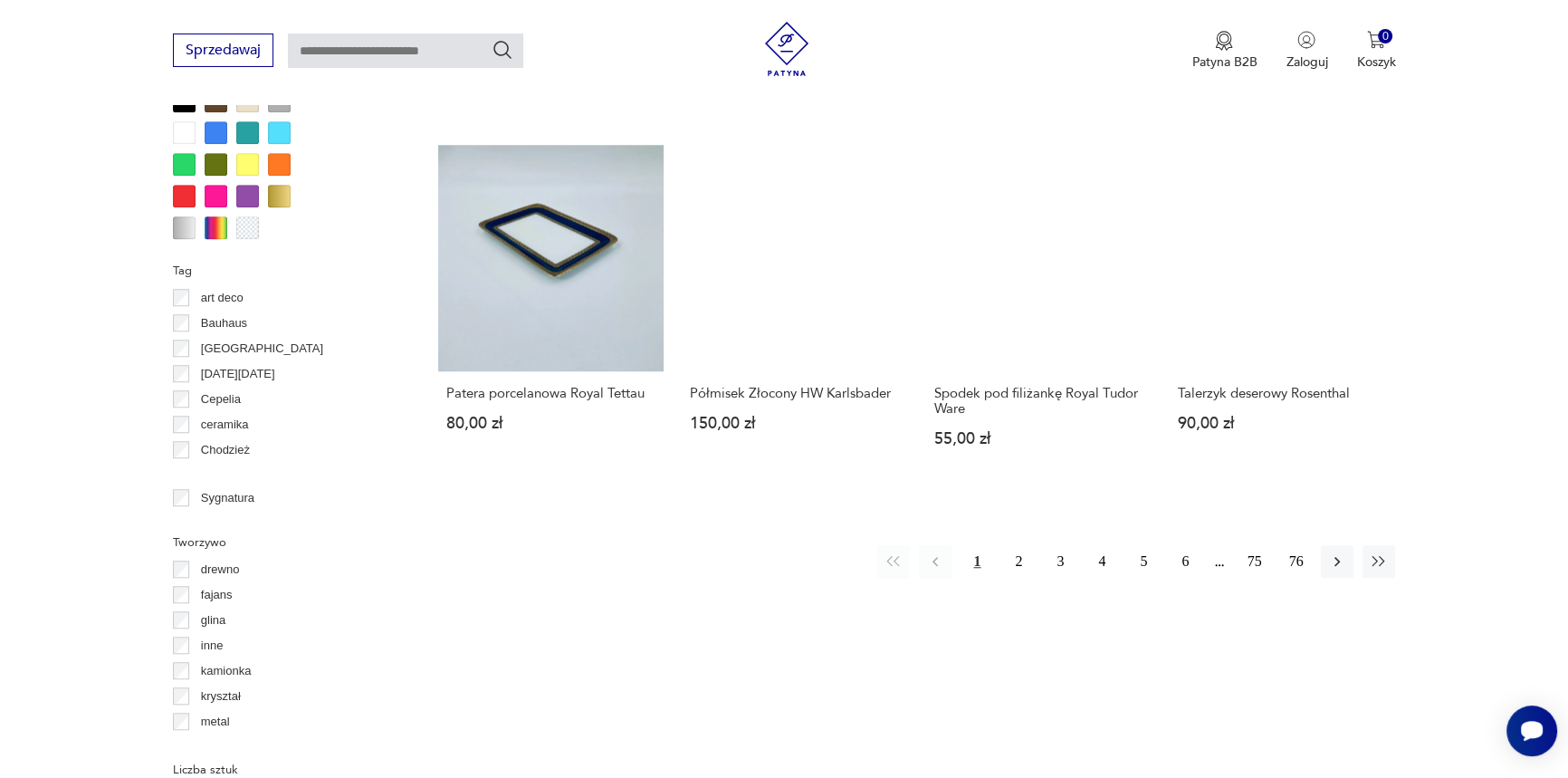
scroll to position [1797, 0]
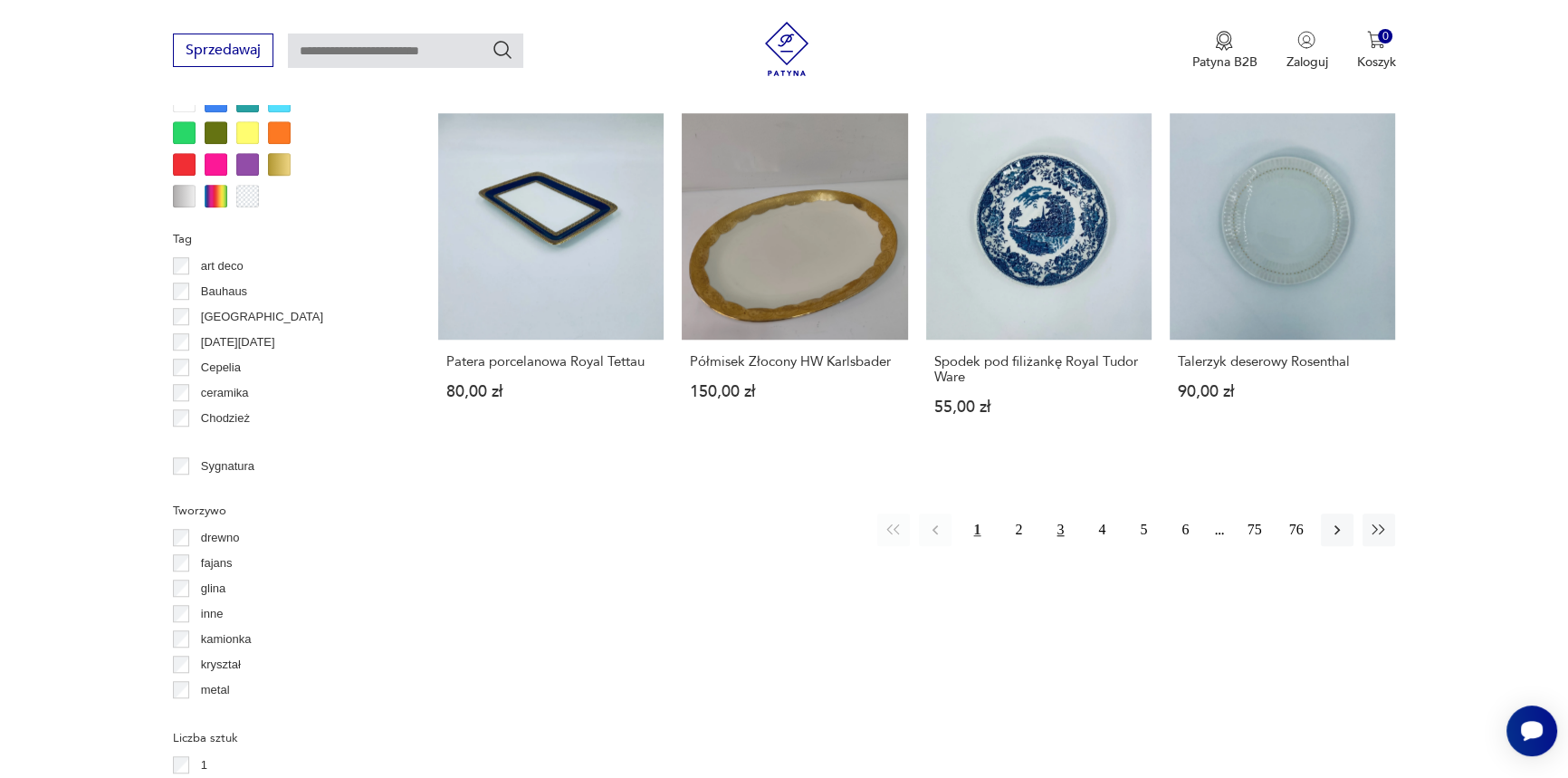
click at [1051, 513] on button "3" at bounding box center [1060, 529] width 32 height 32
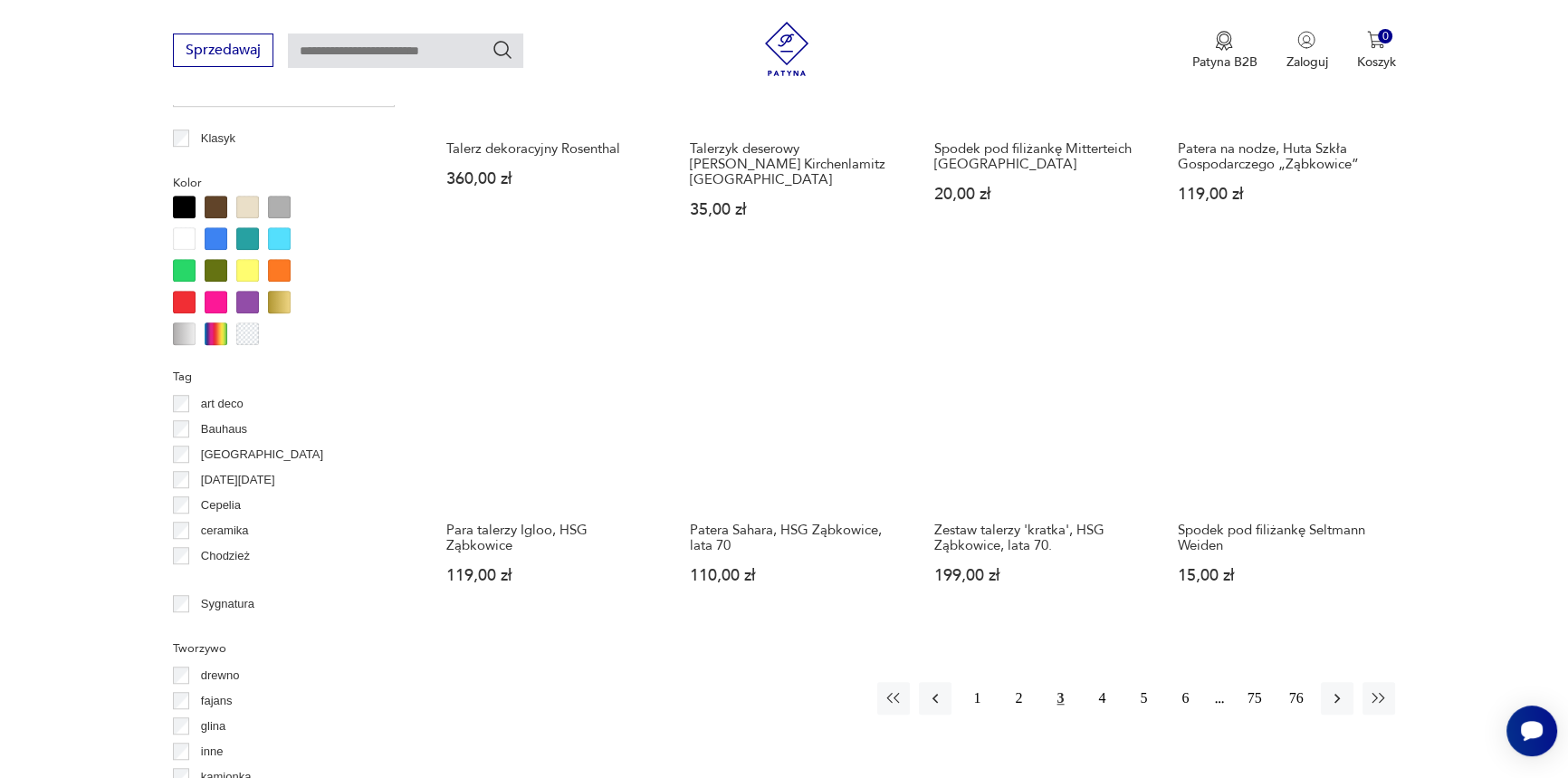
scroll to position [1797, 0]
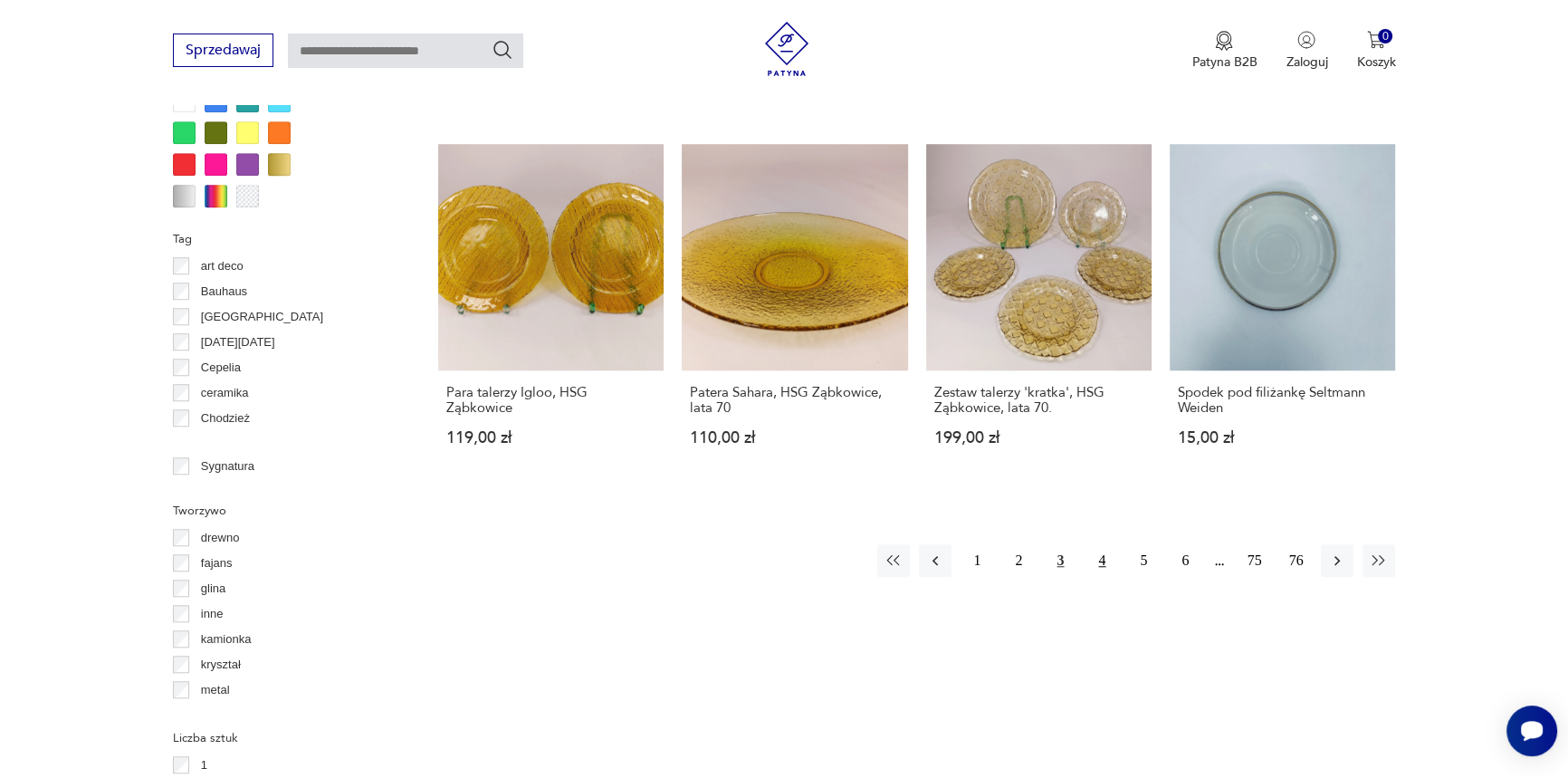
click at [1097, 544] on button "4" at bounding box center [1101, 560] width 32 height 32
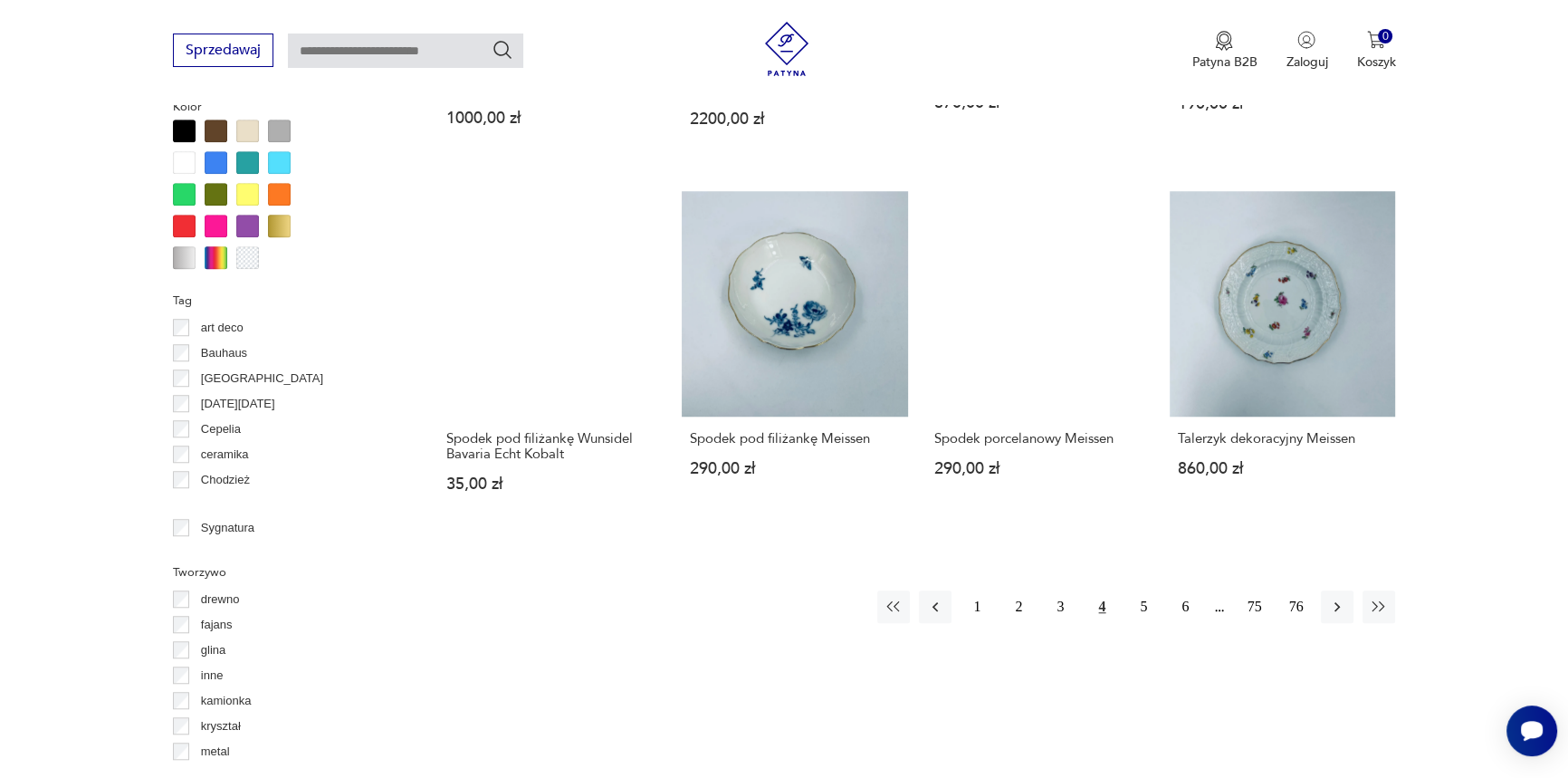
scroll to position [1797, 0]
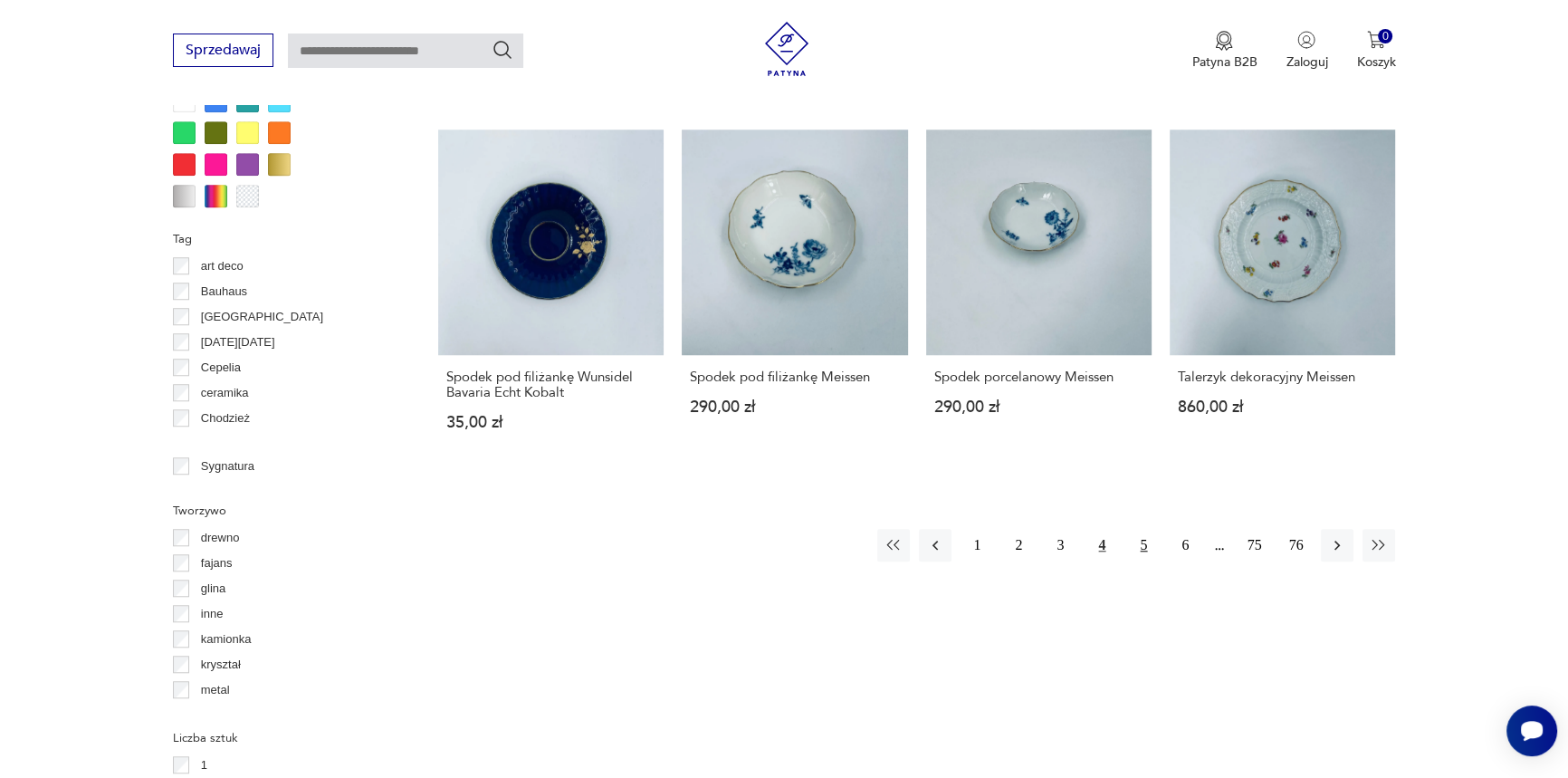
click at [1150, 539] on button "5" at bounding box center [1143, 545] width 32 height 32
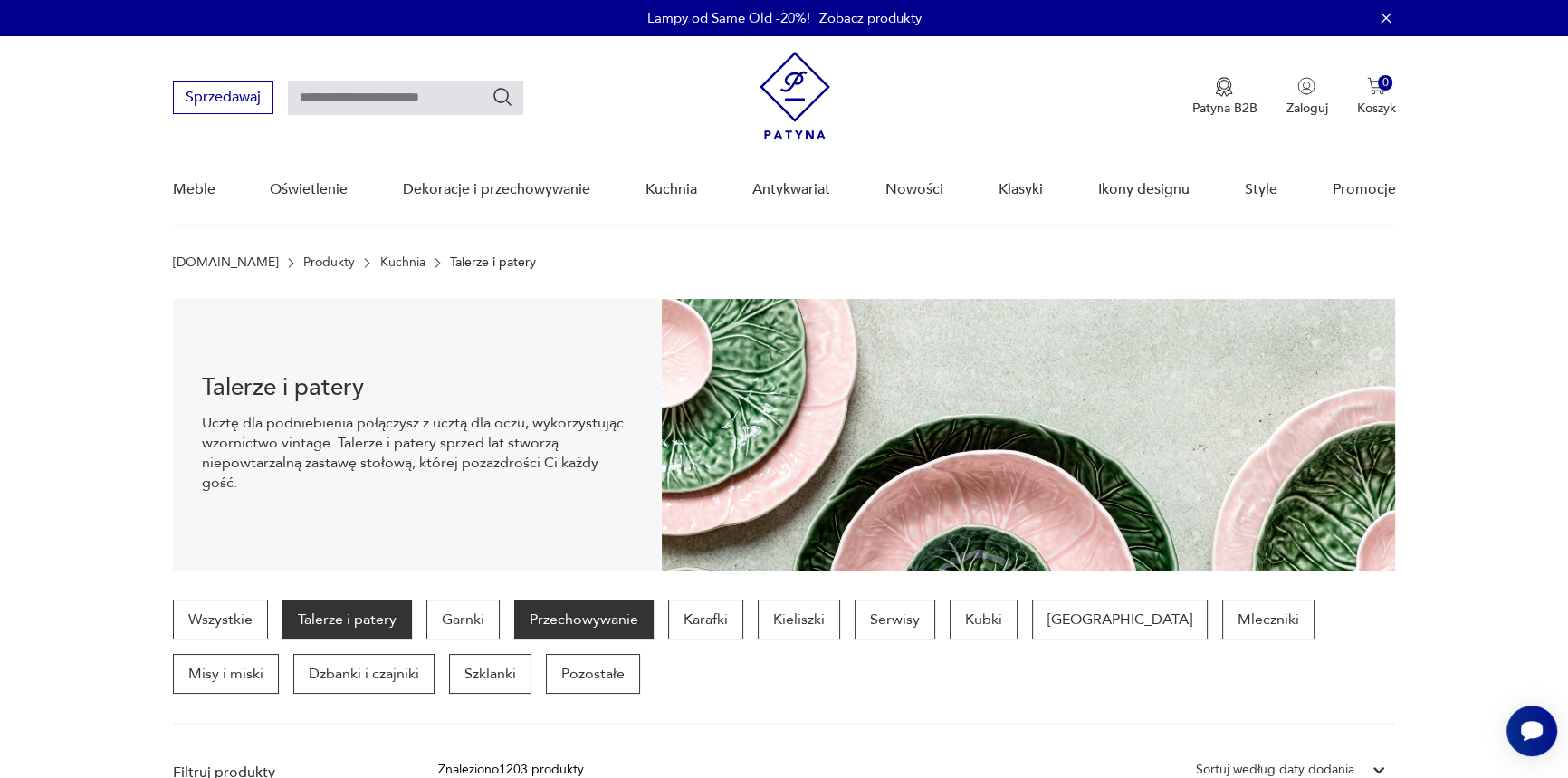
click at [579, 619] on p "Przechowywanie" at bounding box center [583, 619] width 139 height 40
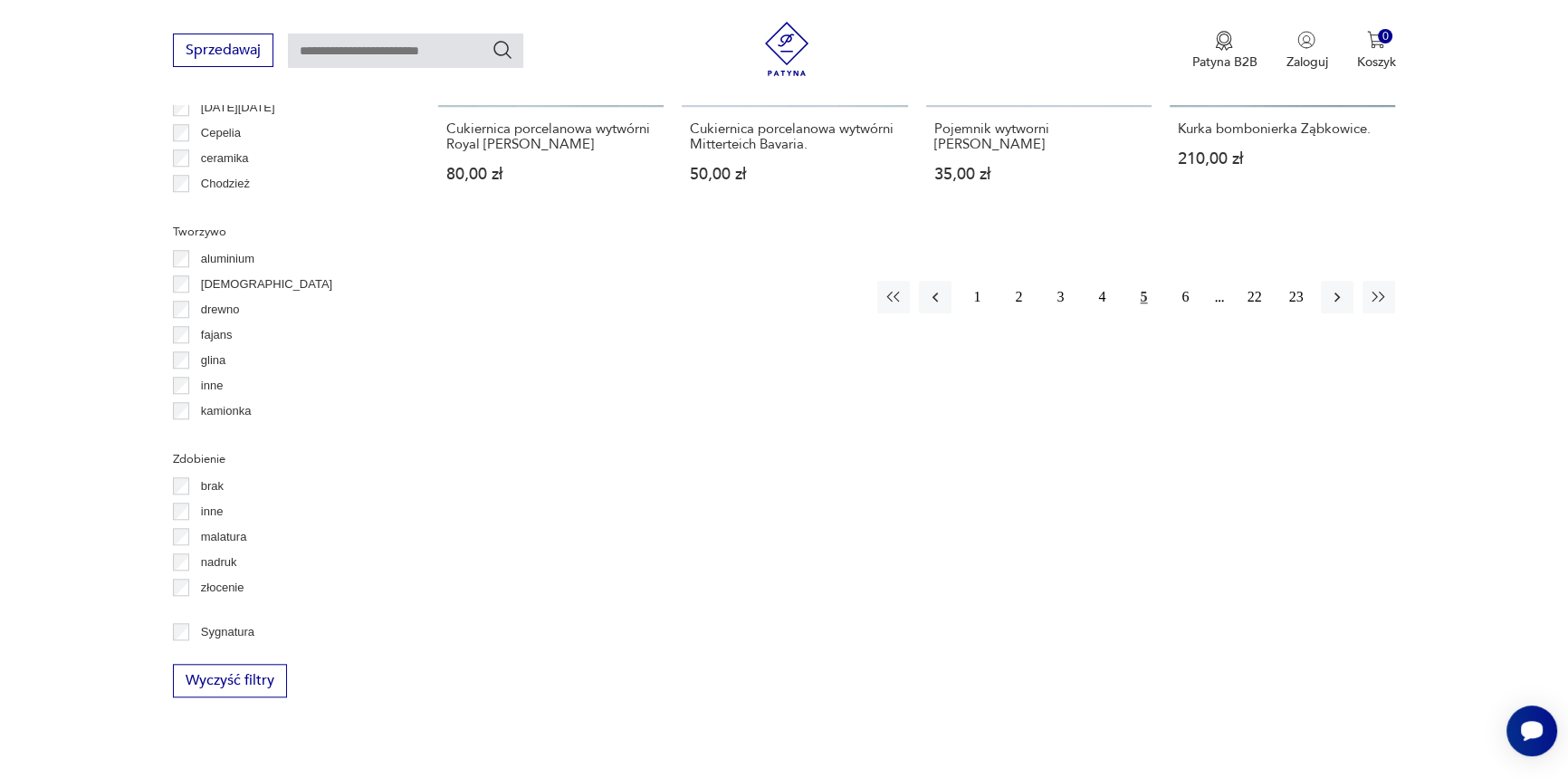
scroll to position [1797, 0]
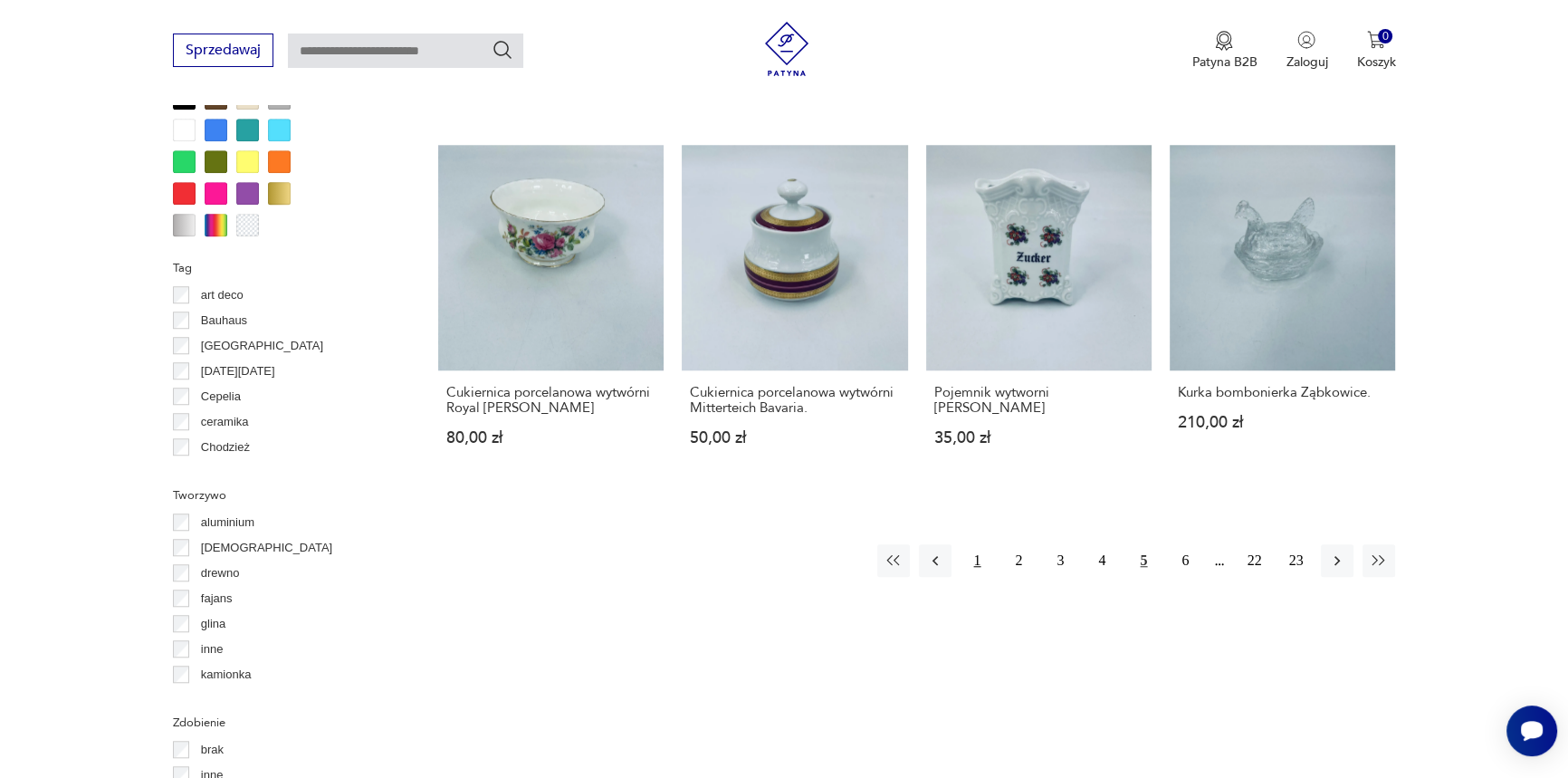
click at [978, 544] on button "1" at bounding box center [977, 560] width 32 height 32
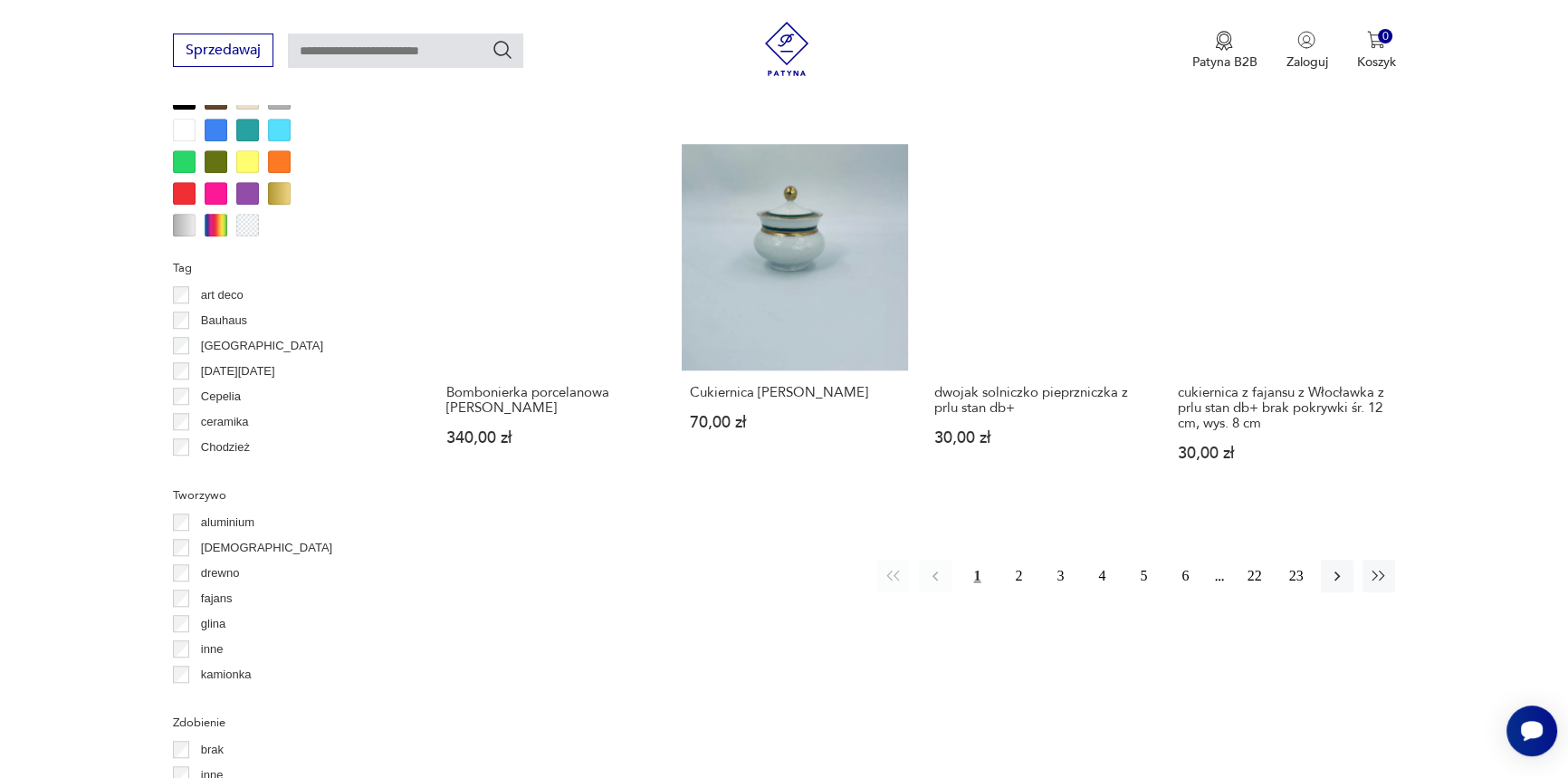
scroll to position [2017, 0]
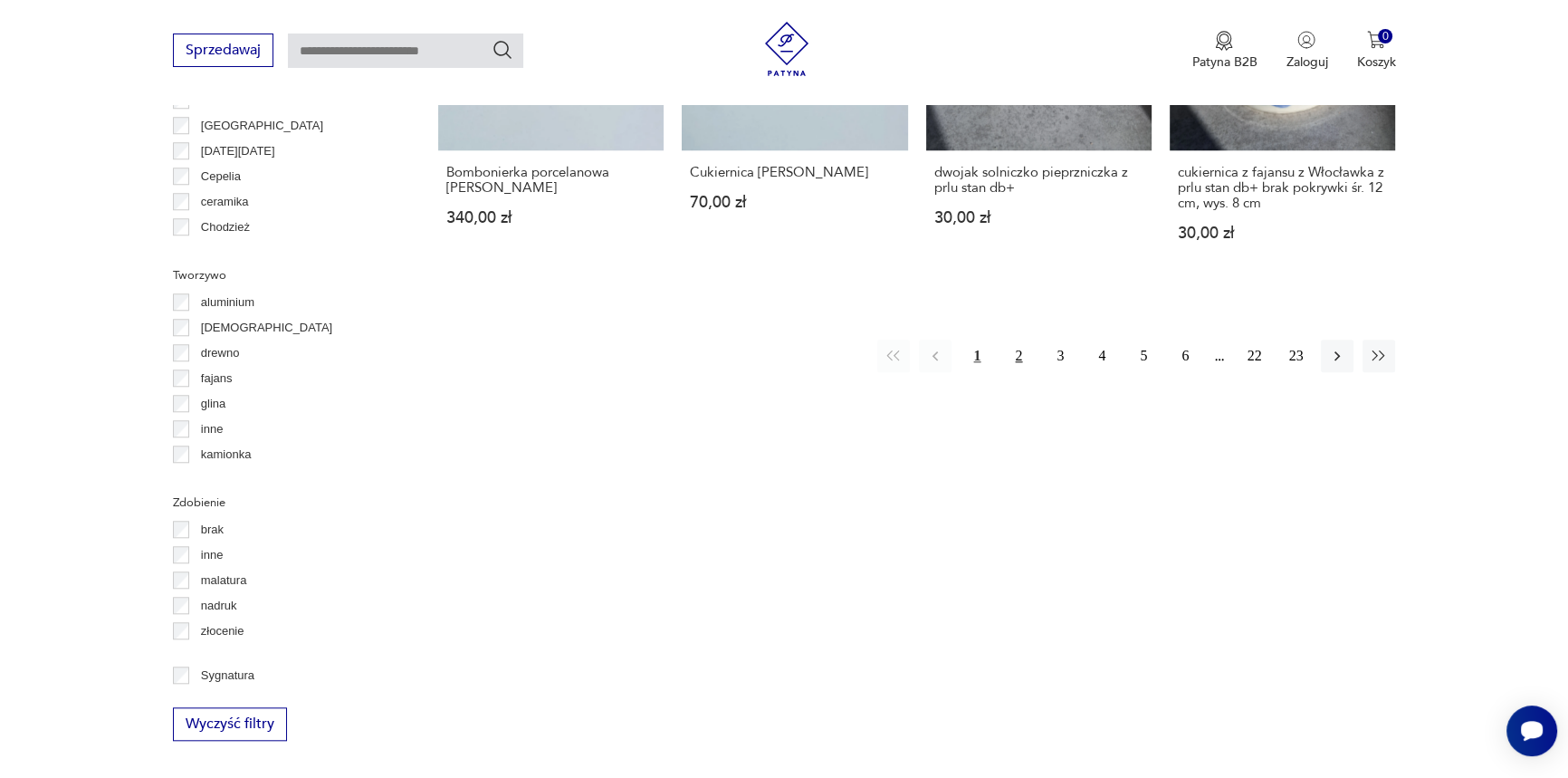
click at [1022, 345] on button "2" at bounding box center [1018, 356] width 32 height 32
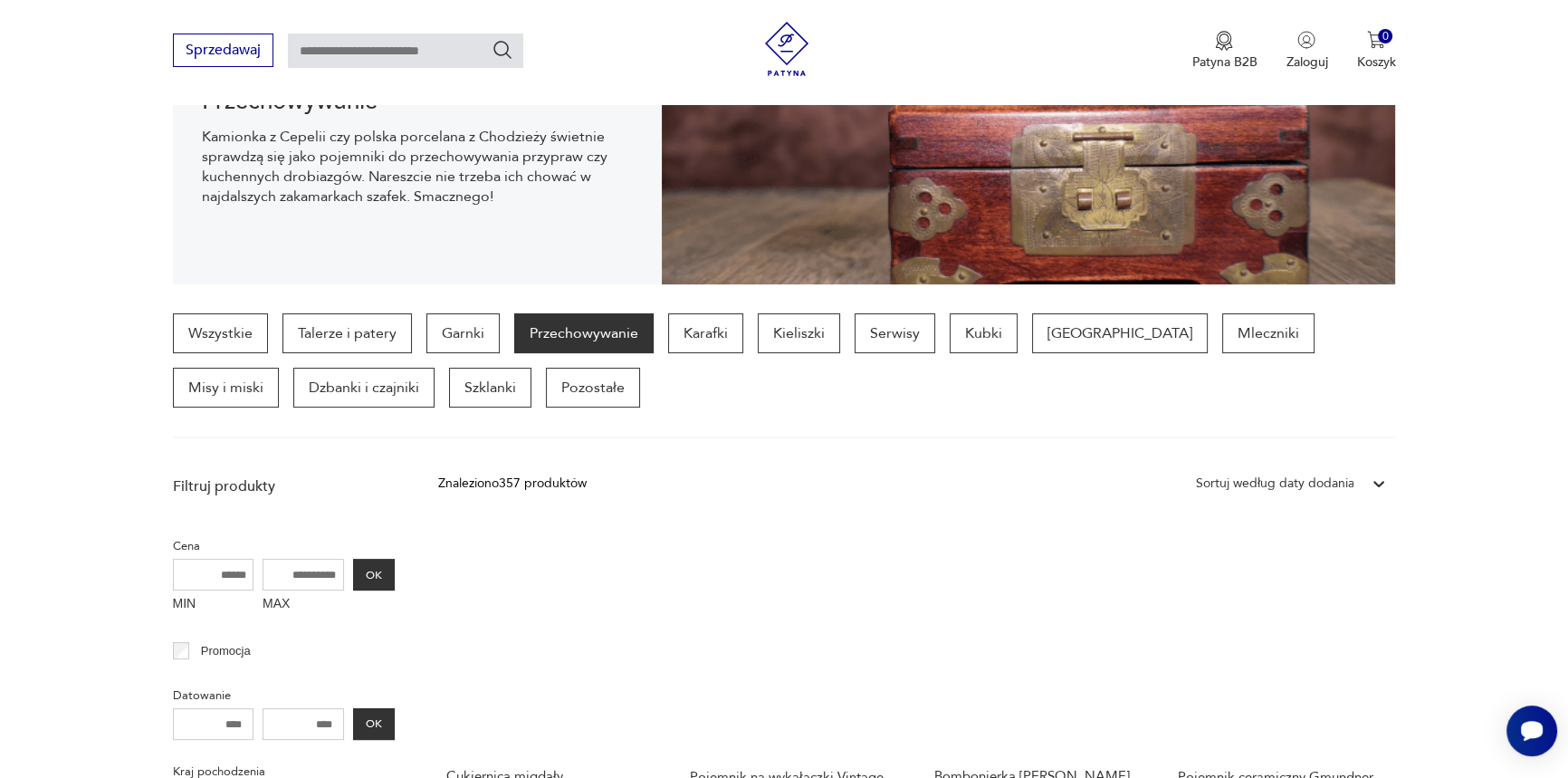
scroll to position [260, 0]
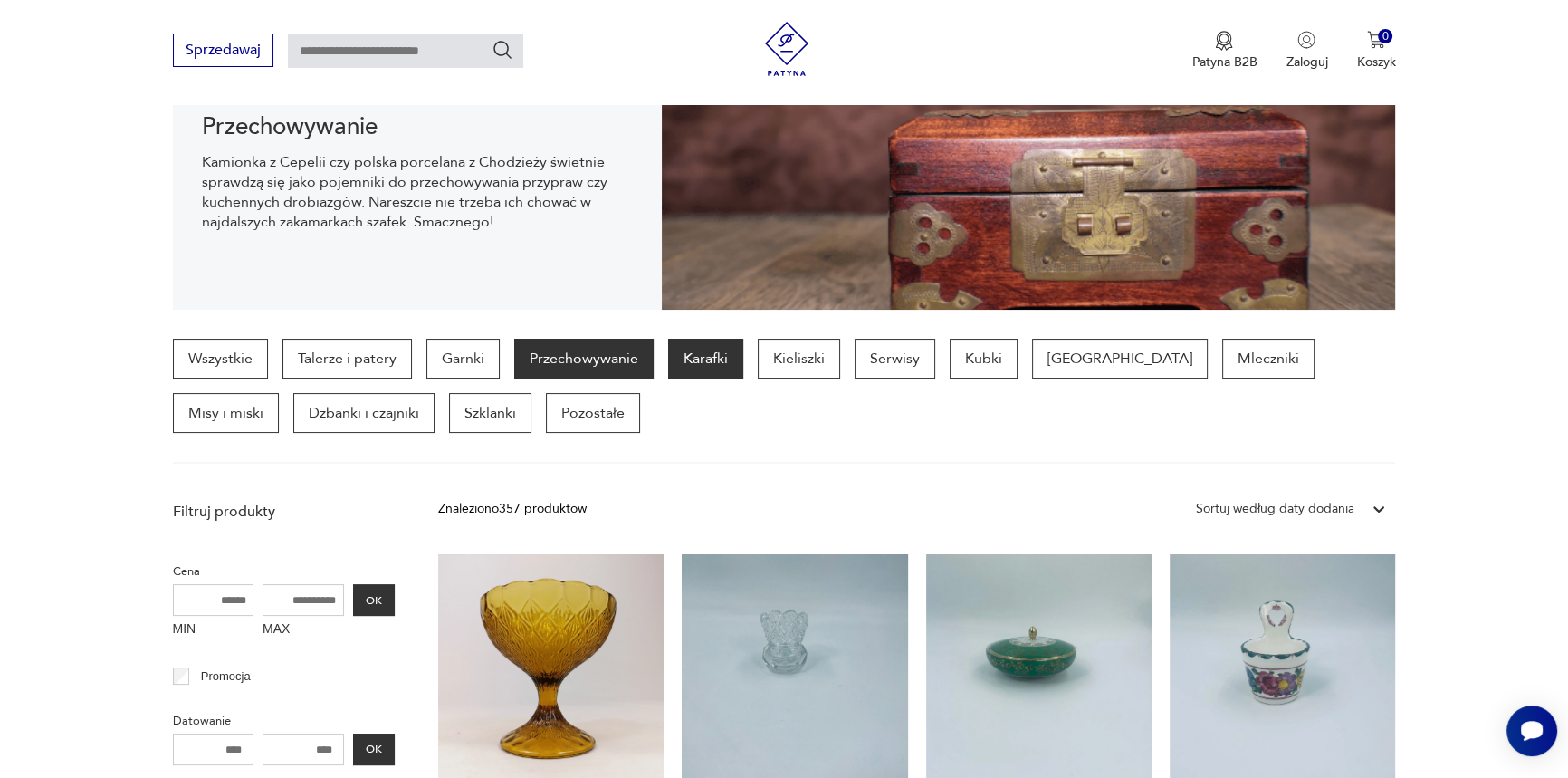
click at [707, 361] on p "Karafki" at bounding box center [705, 359] width 75 height 40
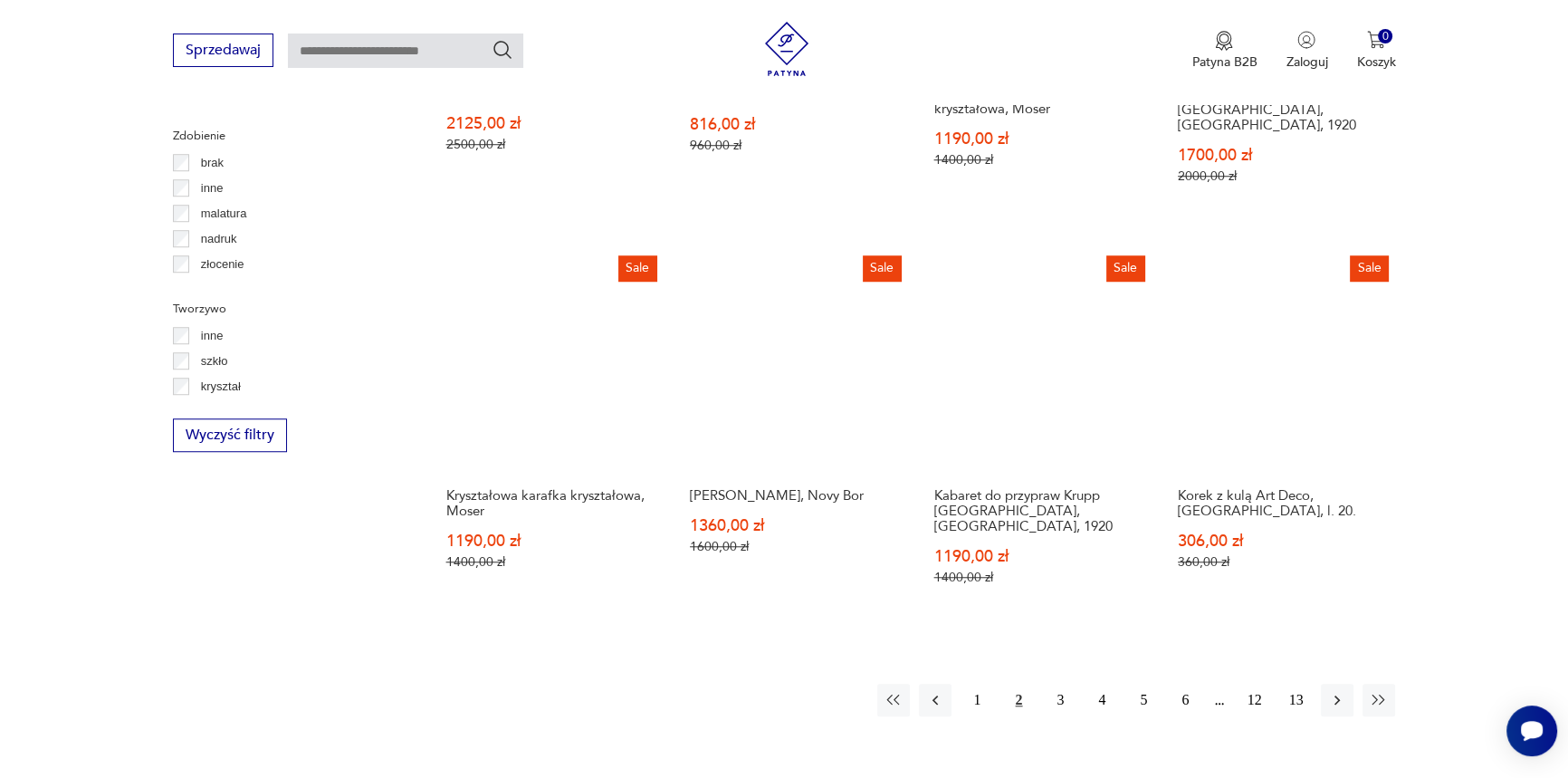
scroll to position [1797, 0]
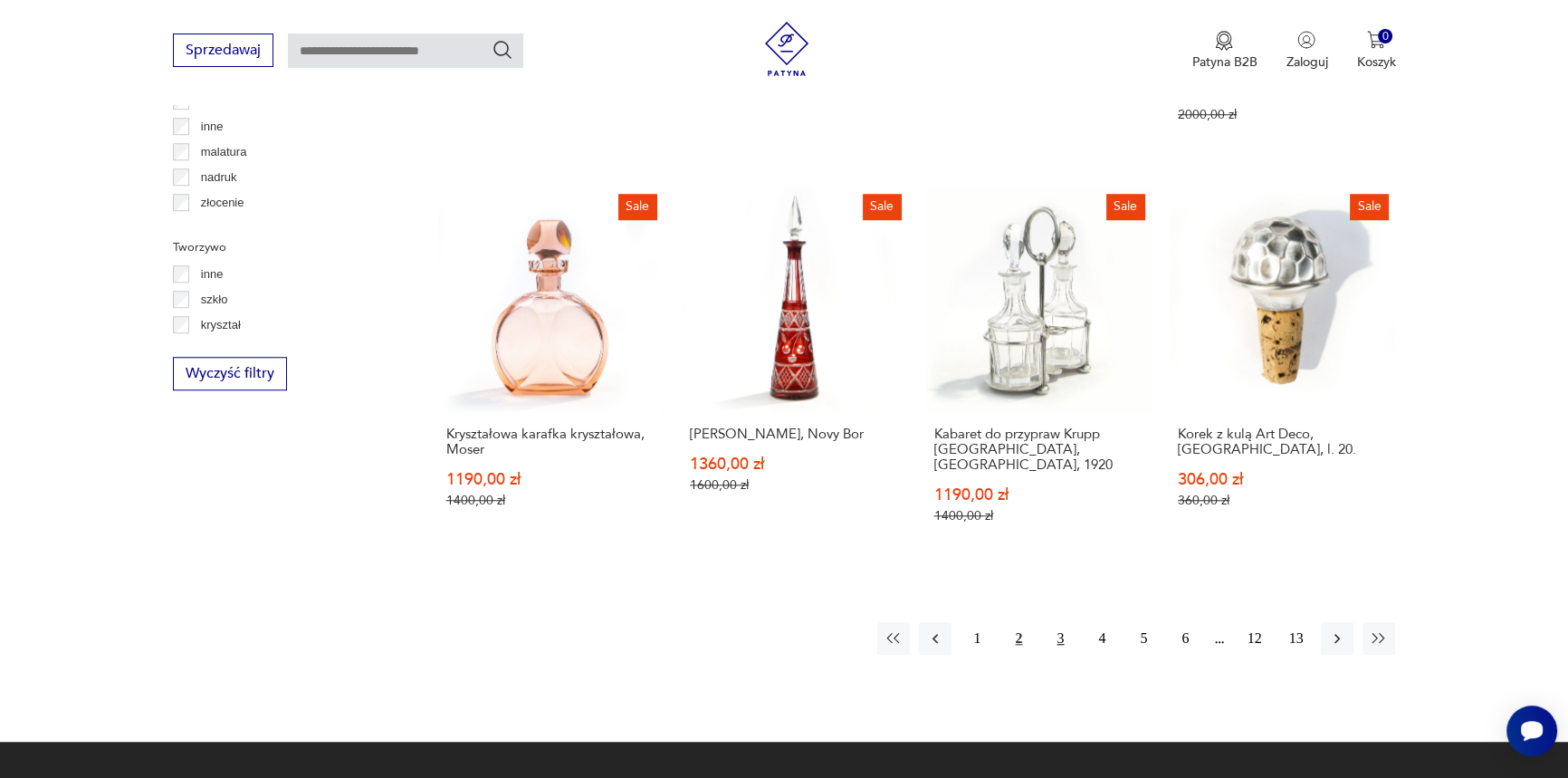
click at [1050, 622] on button "3" at bounding box center [1060, 638] width 32 height 32
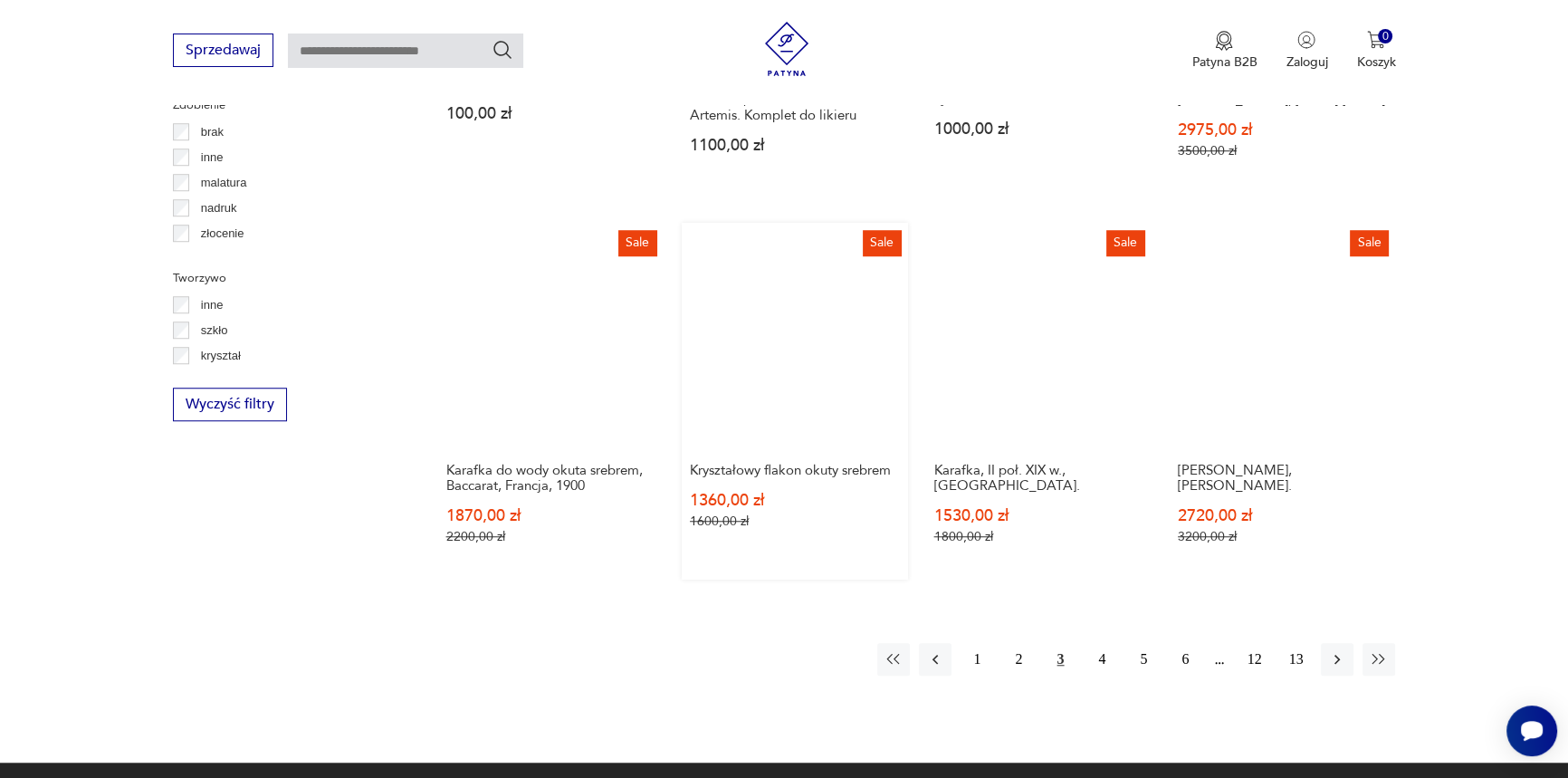
scroll to position [2017, 0]
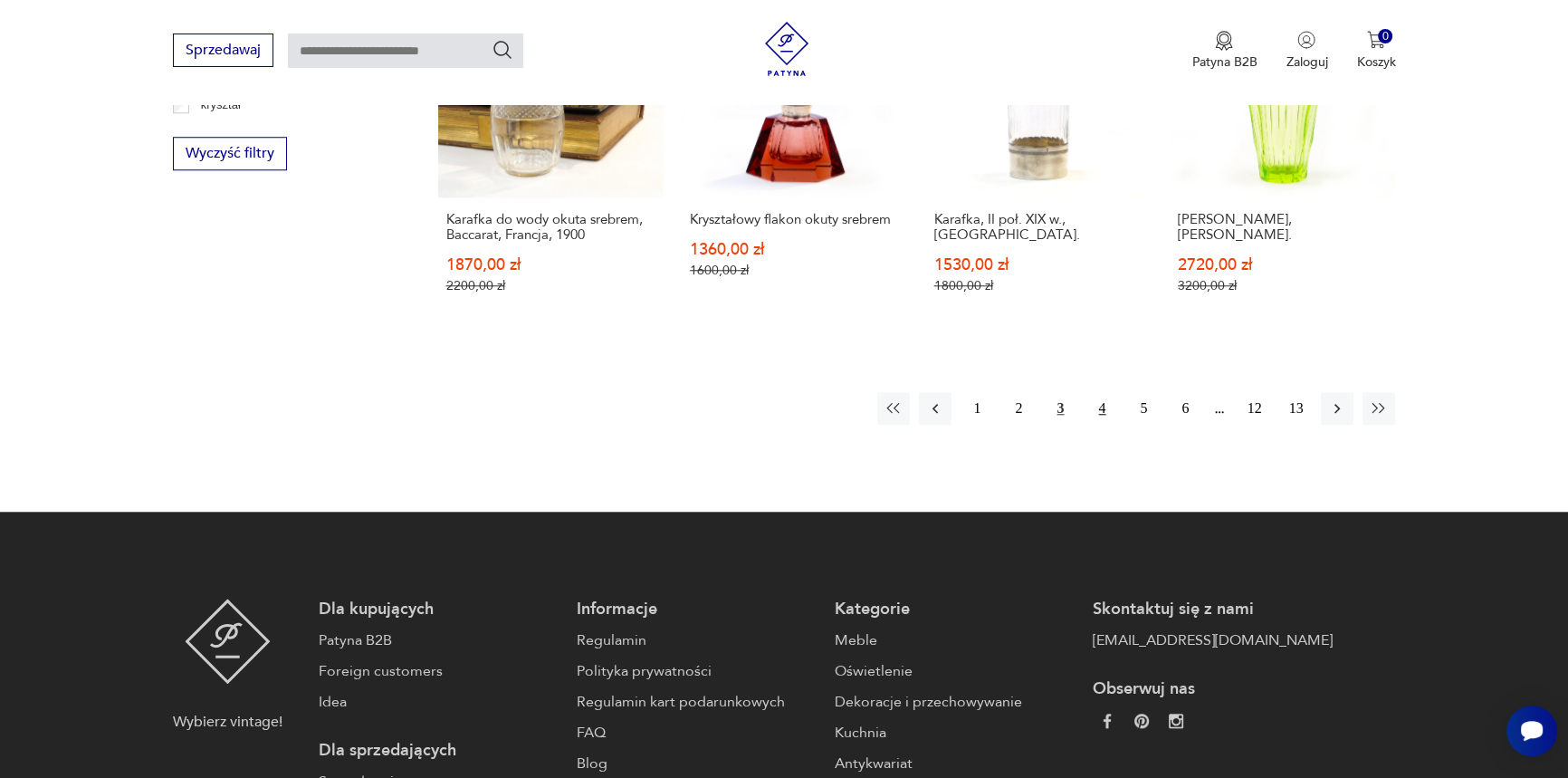
click at [1099, 392] on button "4" at bounding box center [1101, 408] width 32 height 32
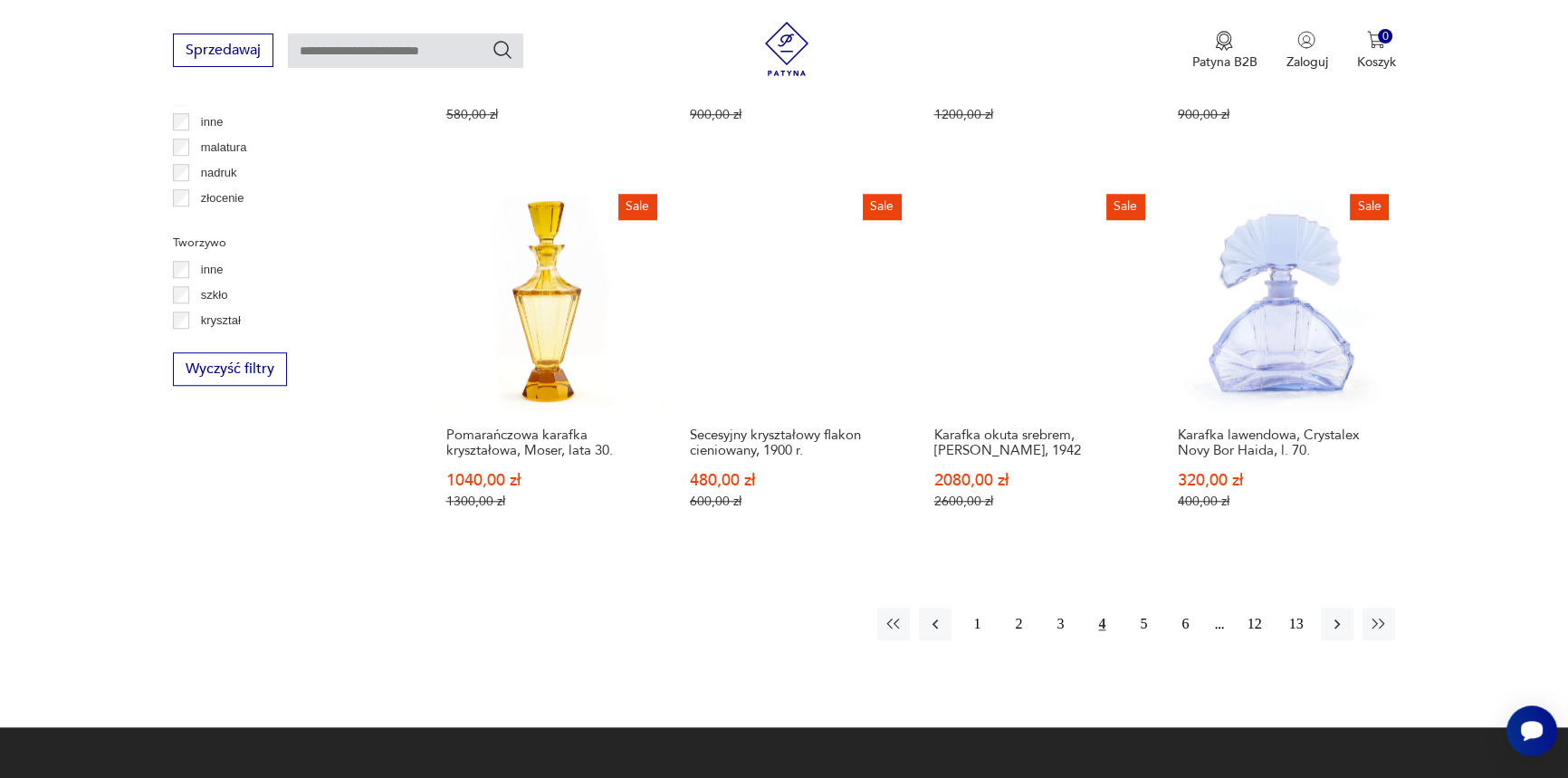
scroll to position [2017, 0]
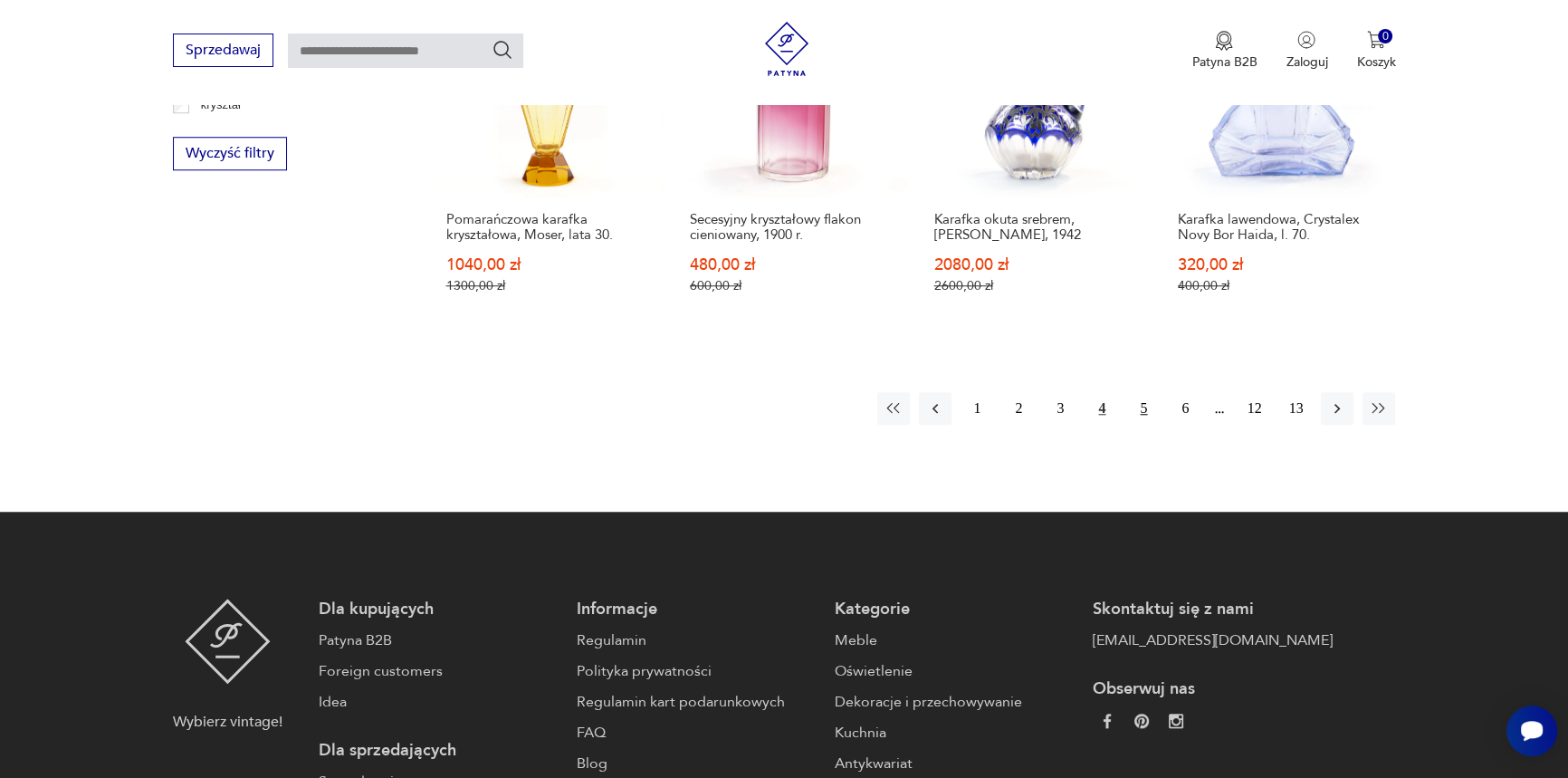
click at [1142, 392] on button "5" at bounding box center [1143, 408] width 32 height 32
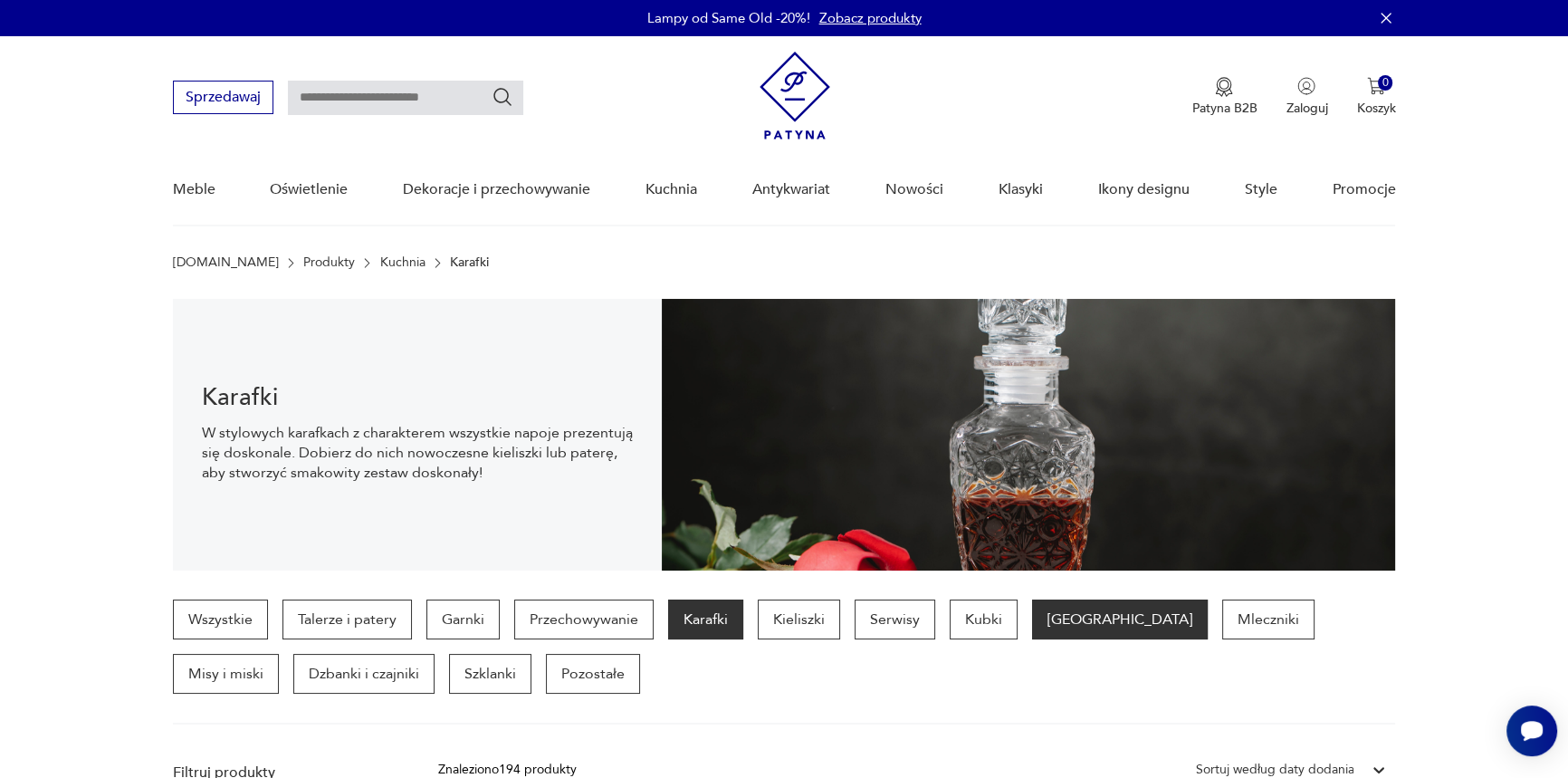
click at [1043, 612] on p "Filiżanki" at bounding box center [1119, 619] width 176 height 40
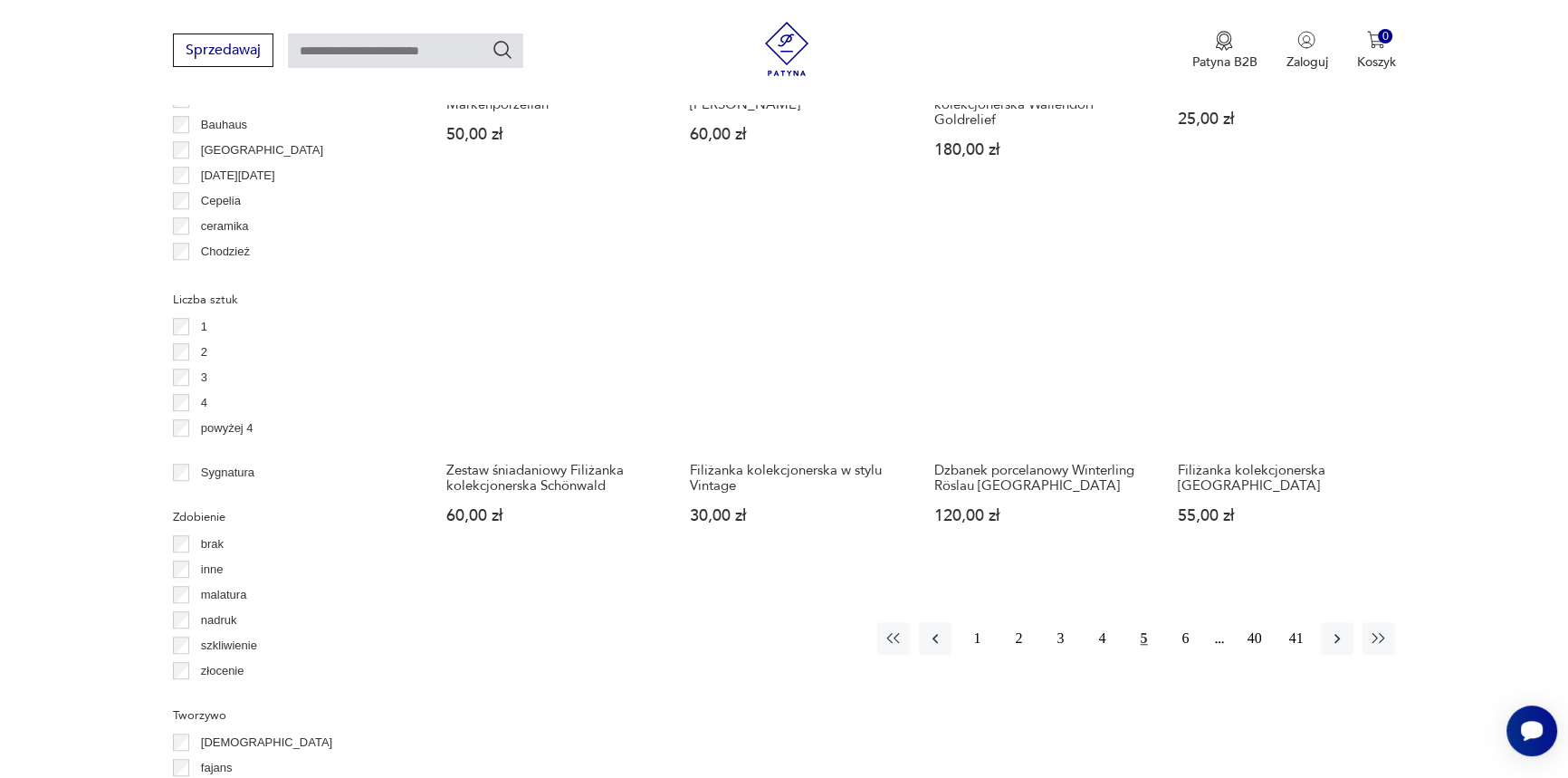
scroll to position [1797, 0]
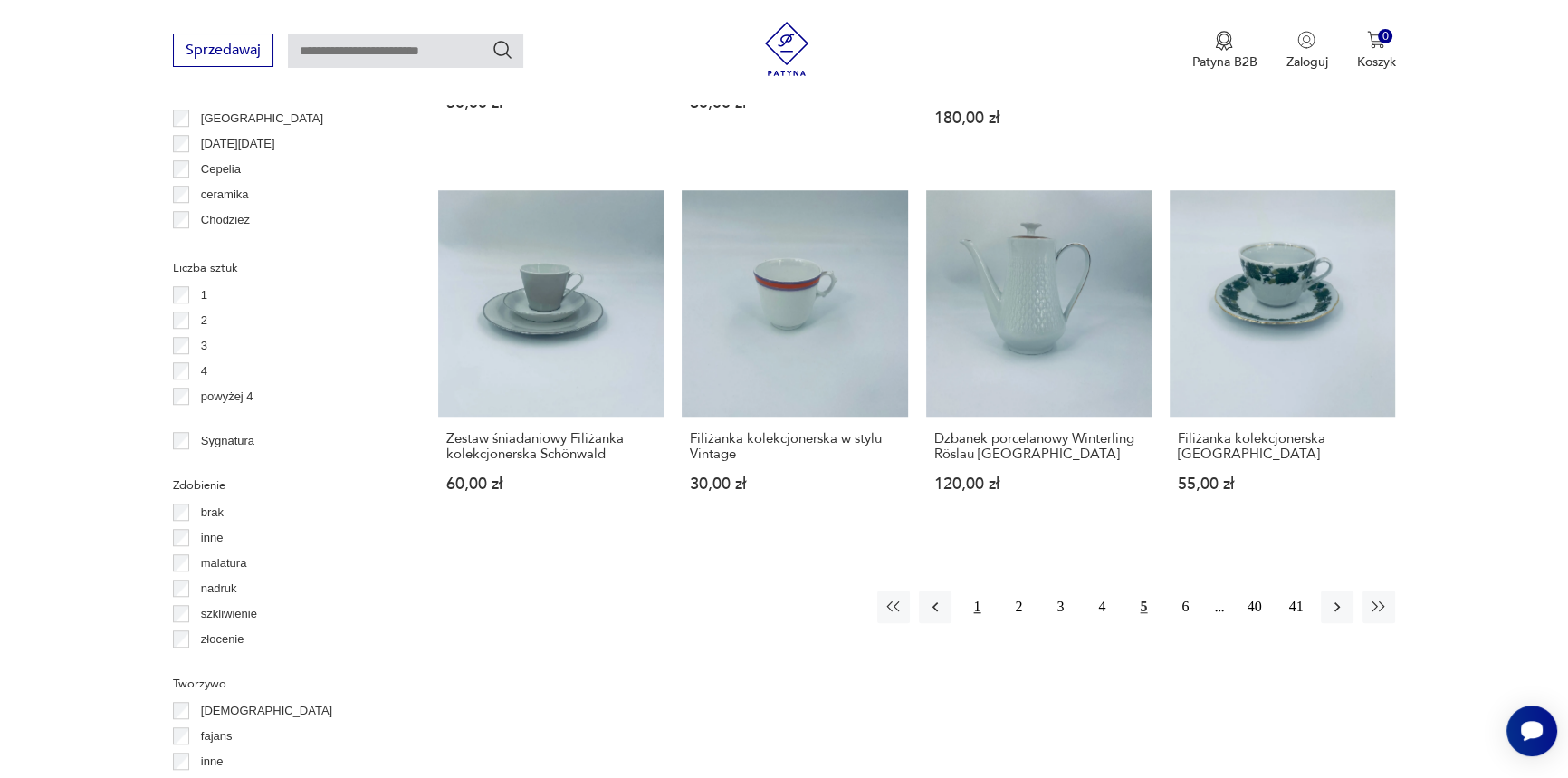
click at [987, 600] on button "1" at bounding box center [977, 607] width 32 height 32
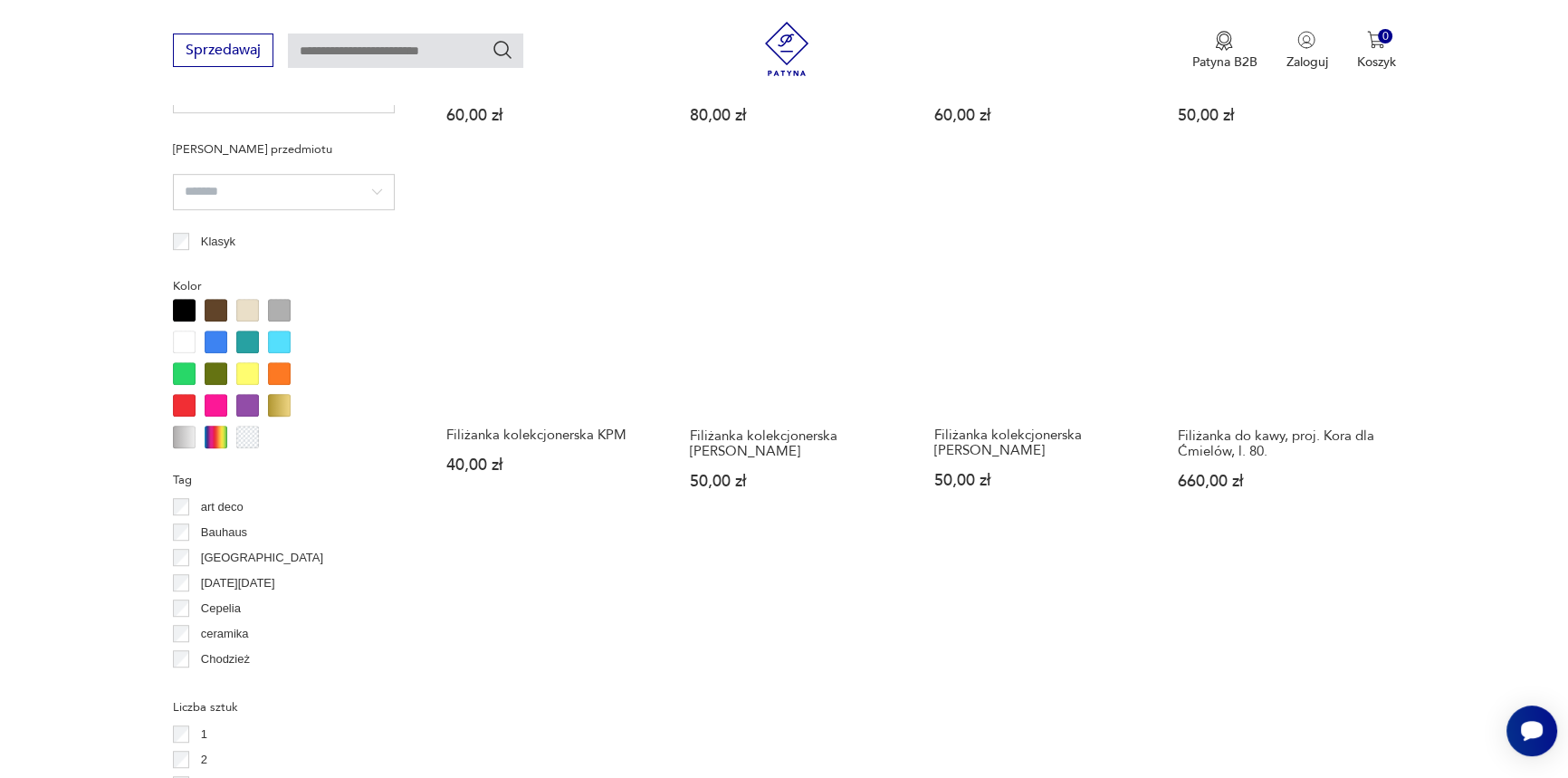
scroll to position [1577, 0]
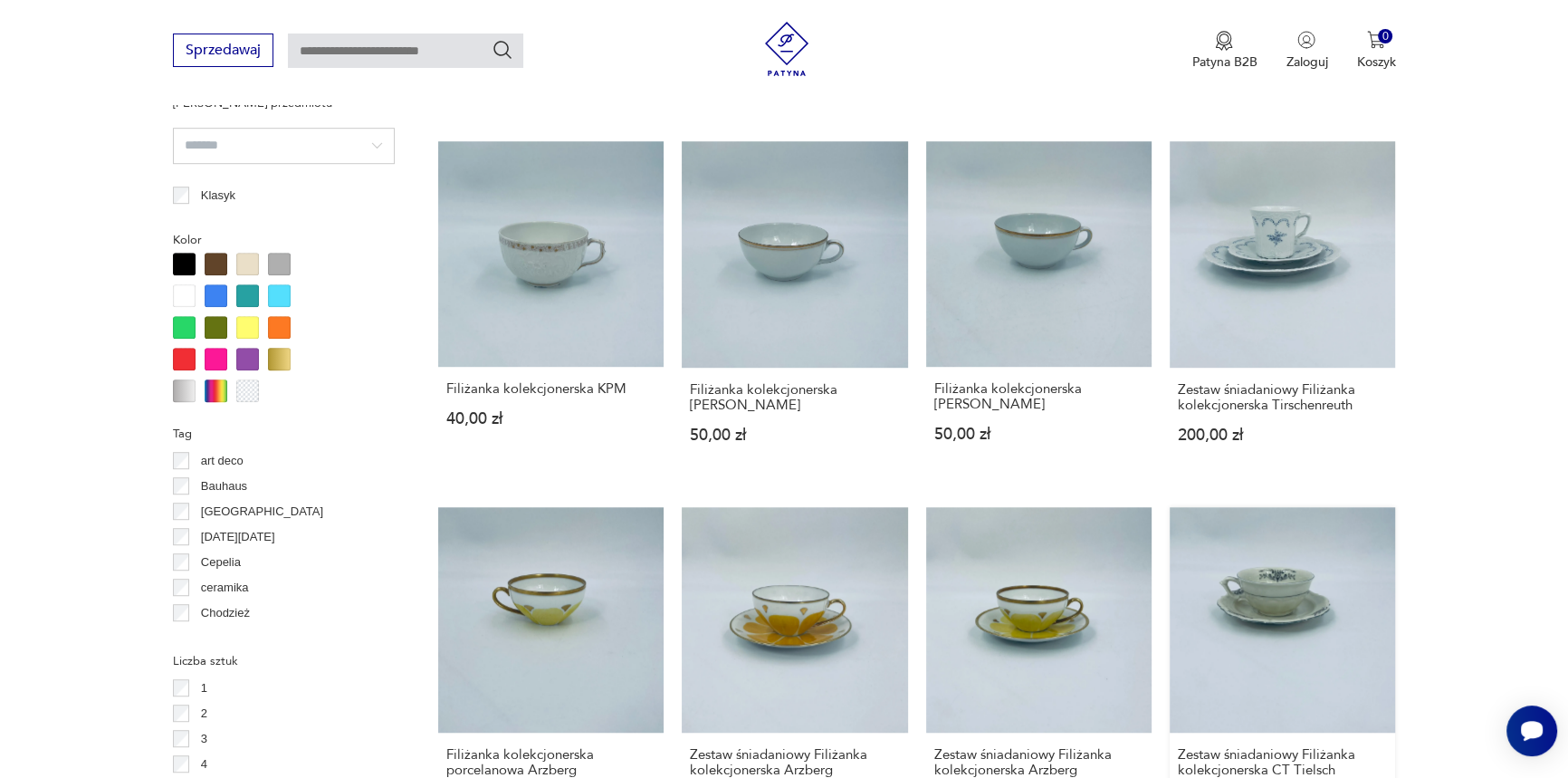
scroll to position [1797, 0]
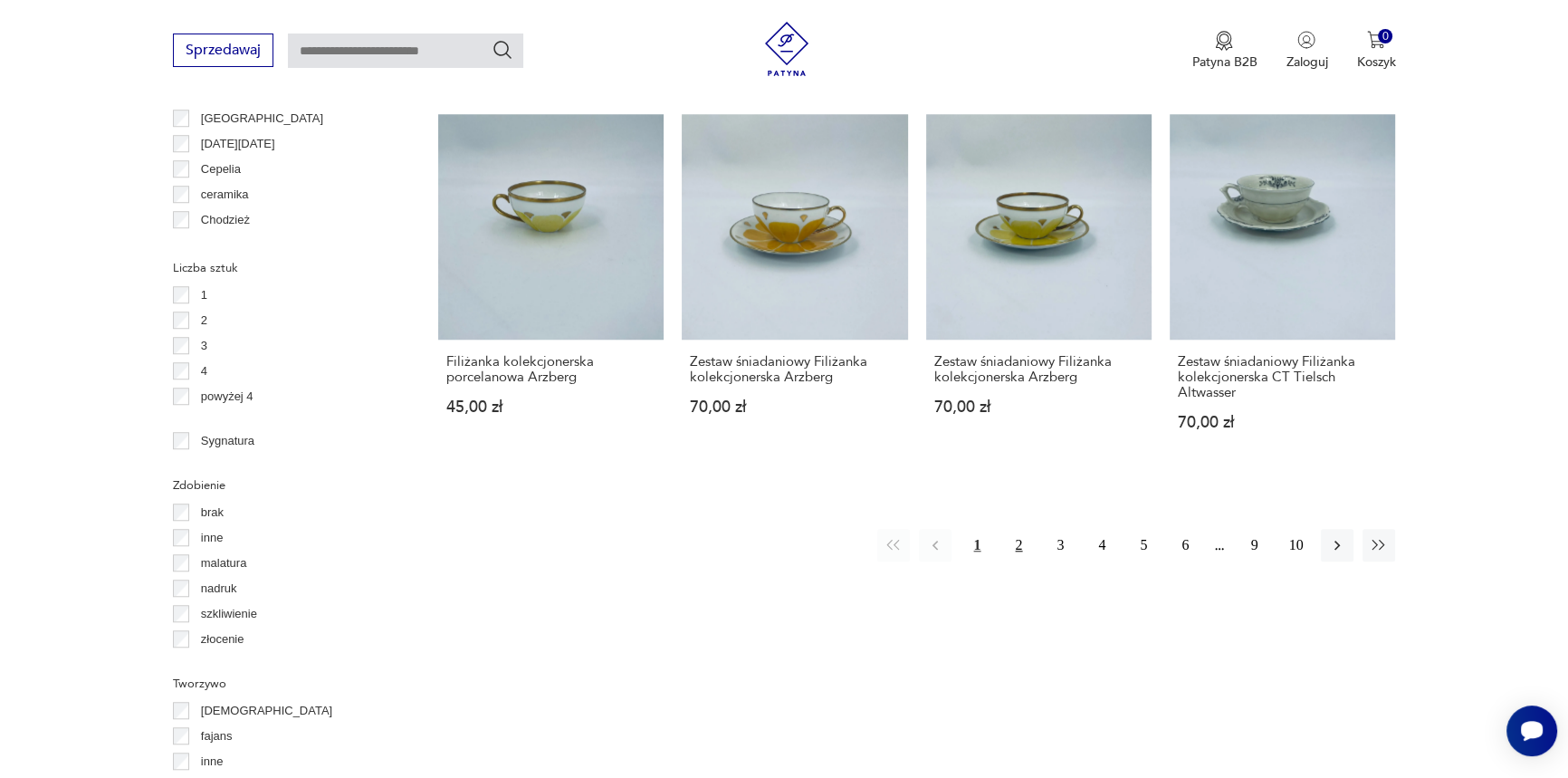
click at [1023, 537] on button "2" at bounding box center [1018, 545] width 32 height 32
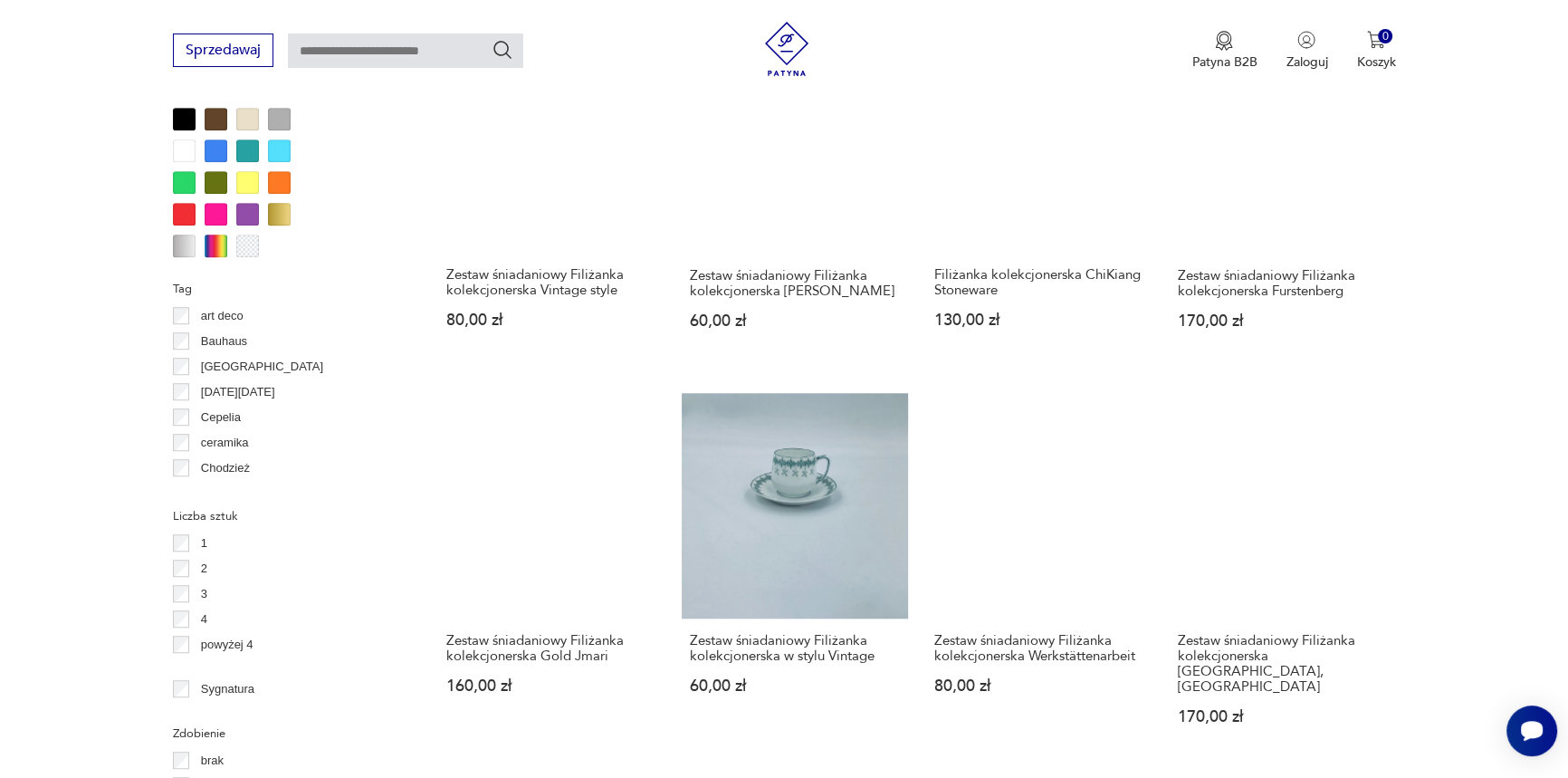
scroll to position [1577, 0]
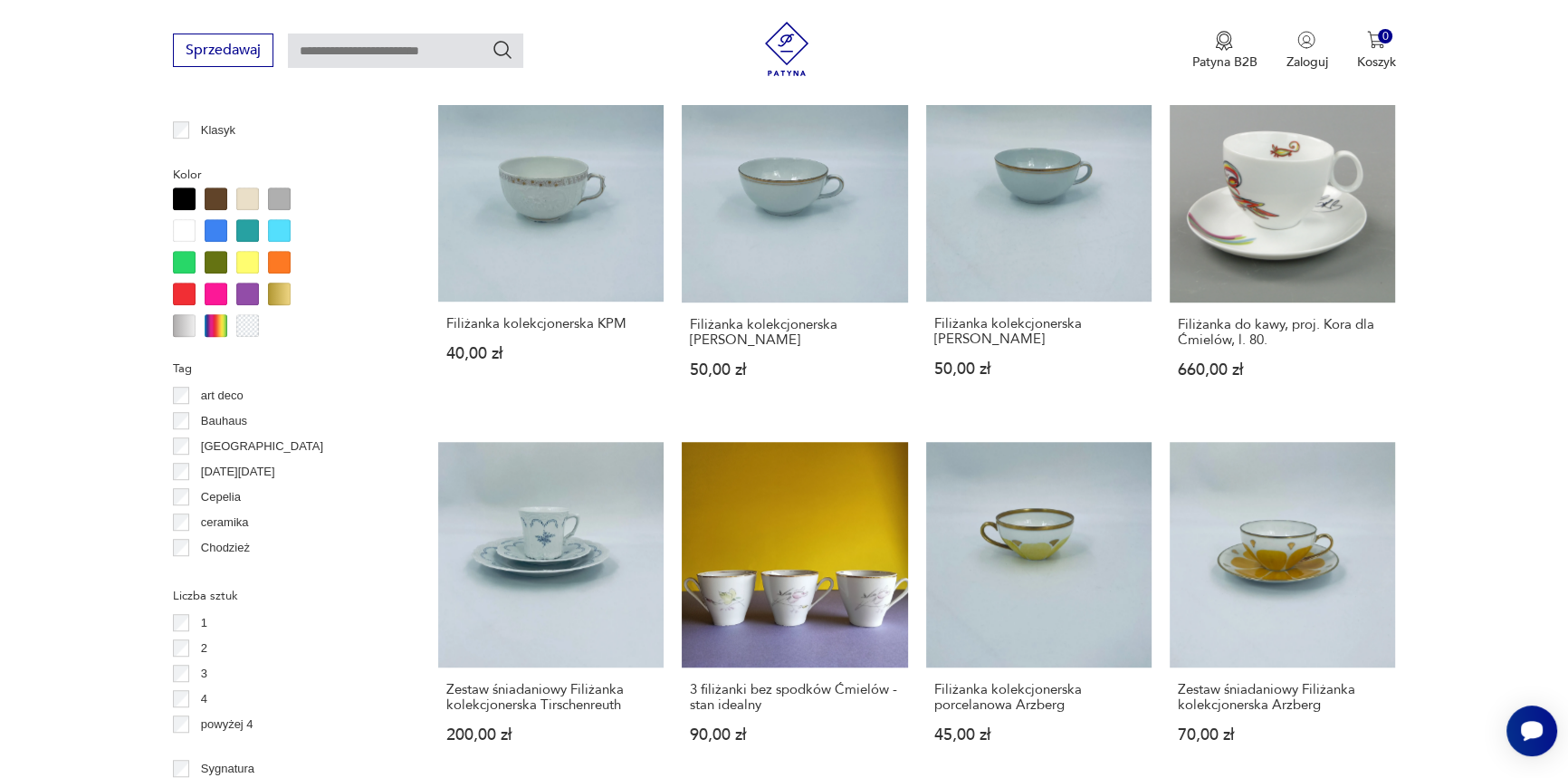
scroll to position [1634, 0]
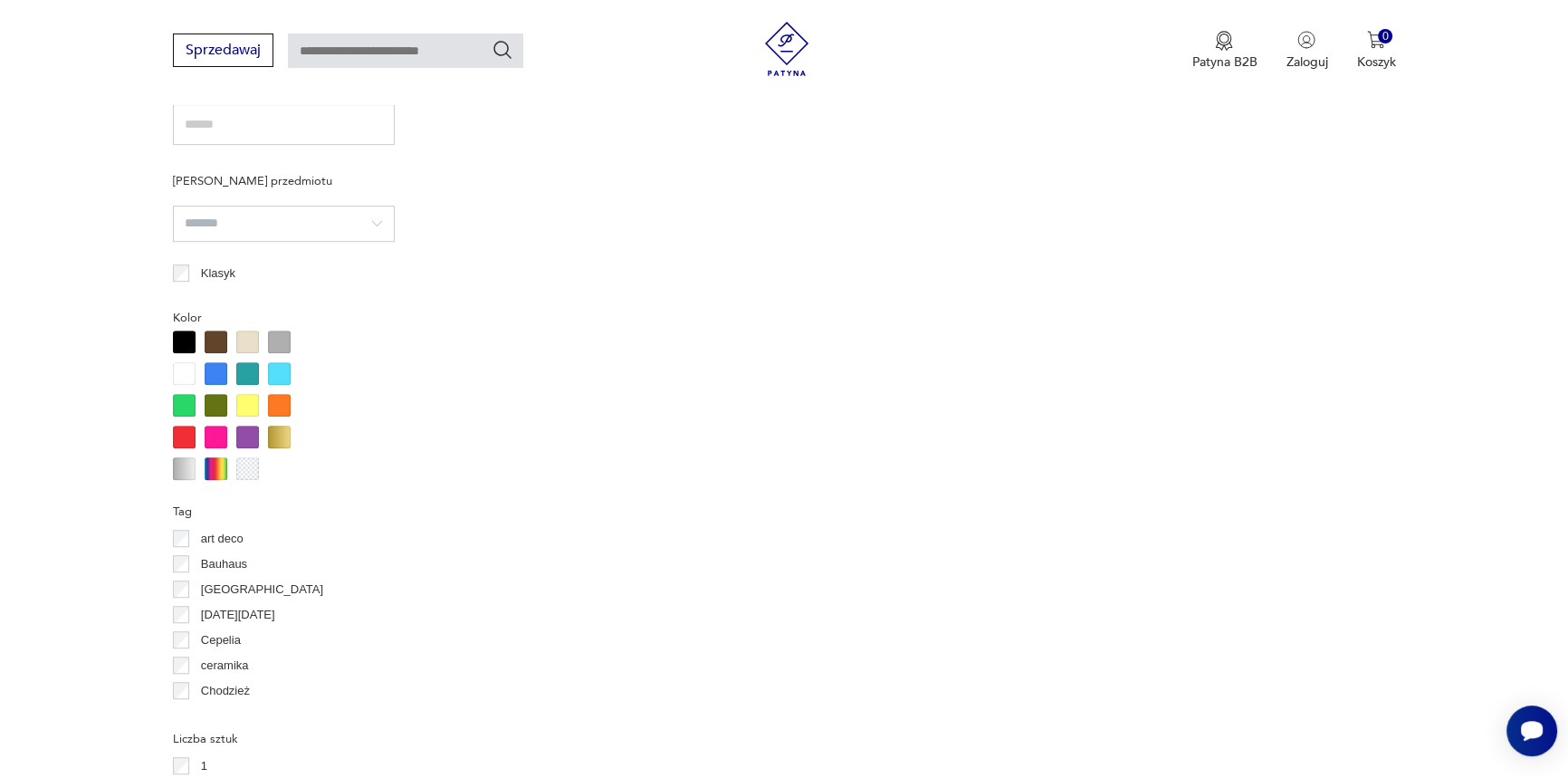
scroll to position [1358, 0]
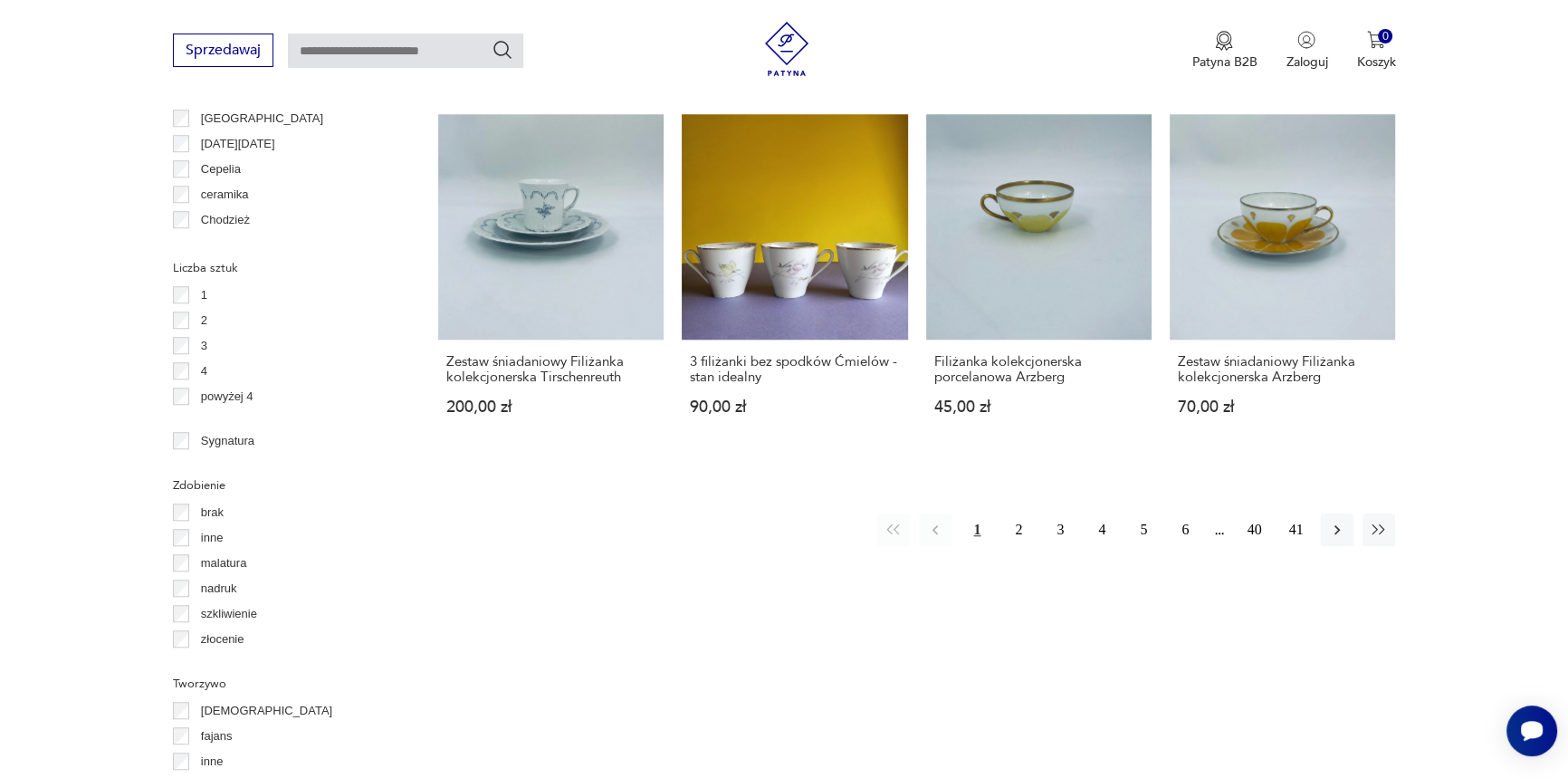
scroll to position [1577, 0]
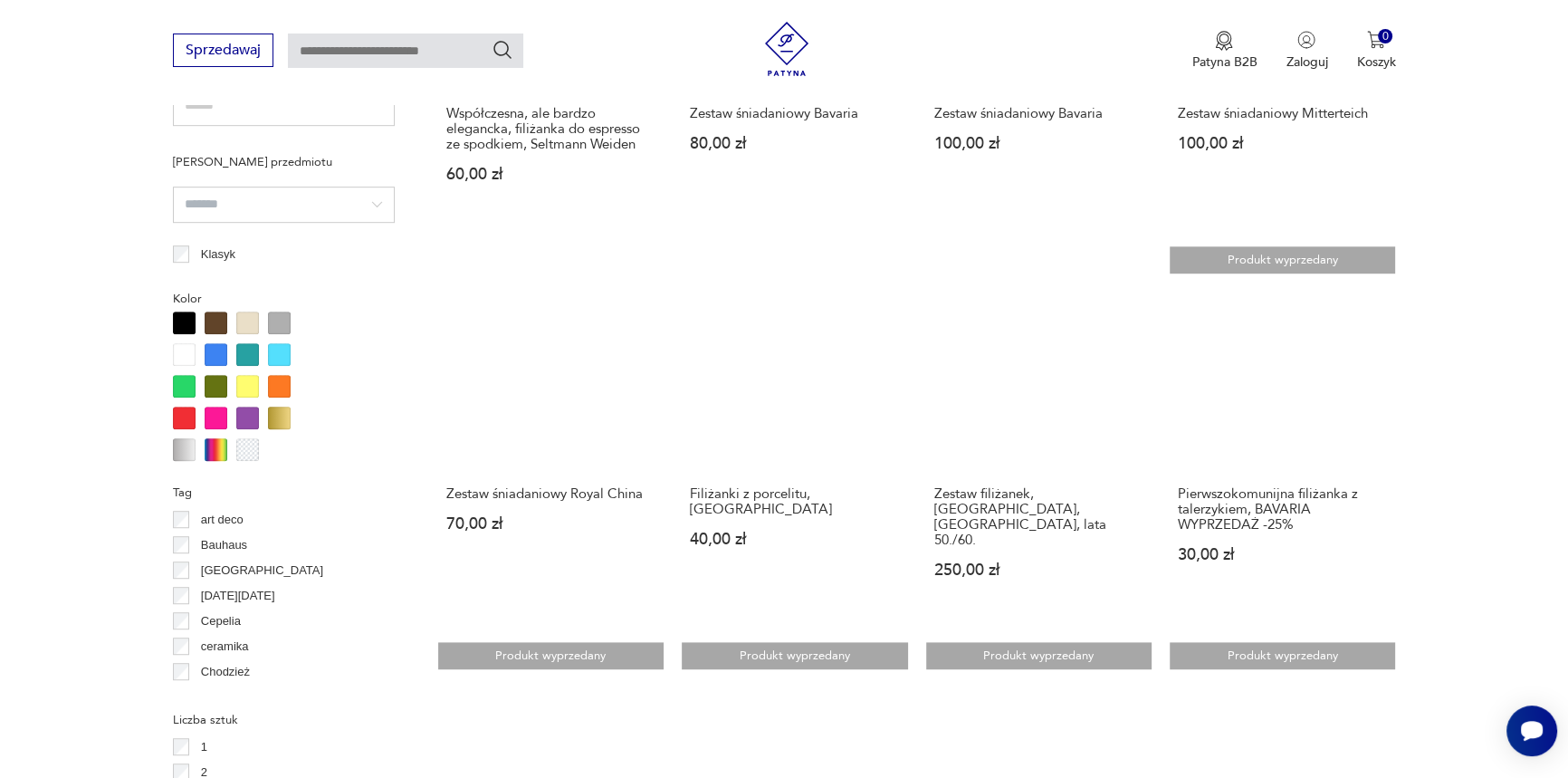
scroll to position [1358, 0]
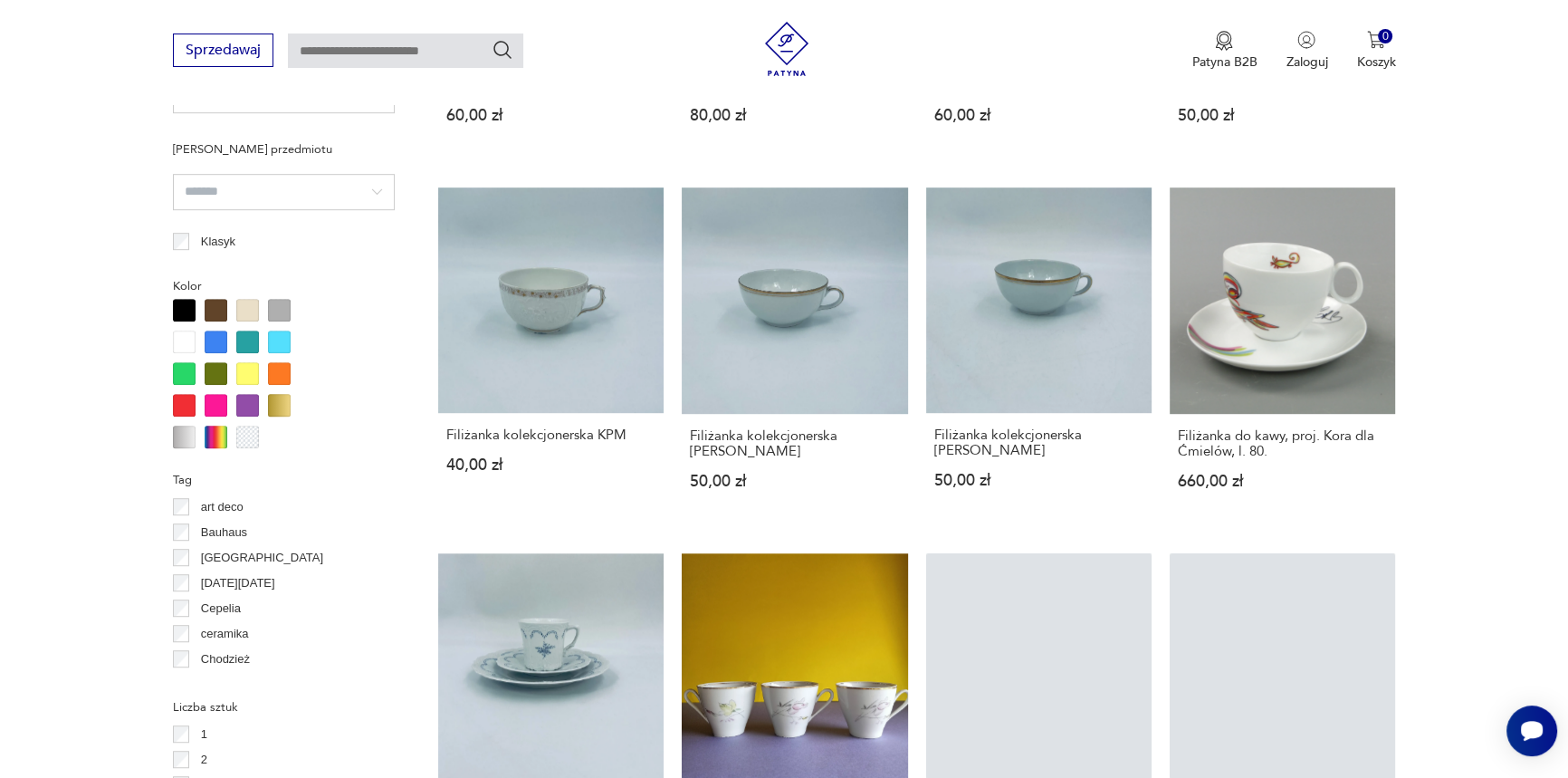
scroll to position [1577, 0]
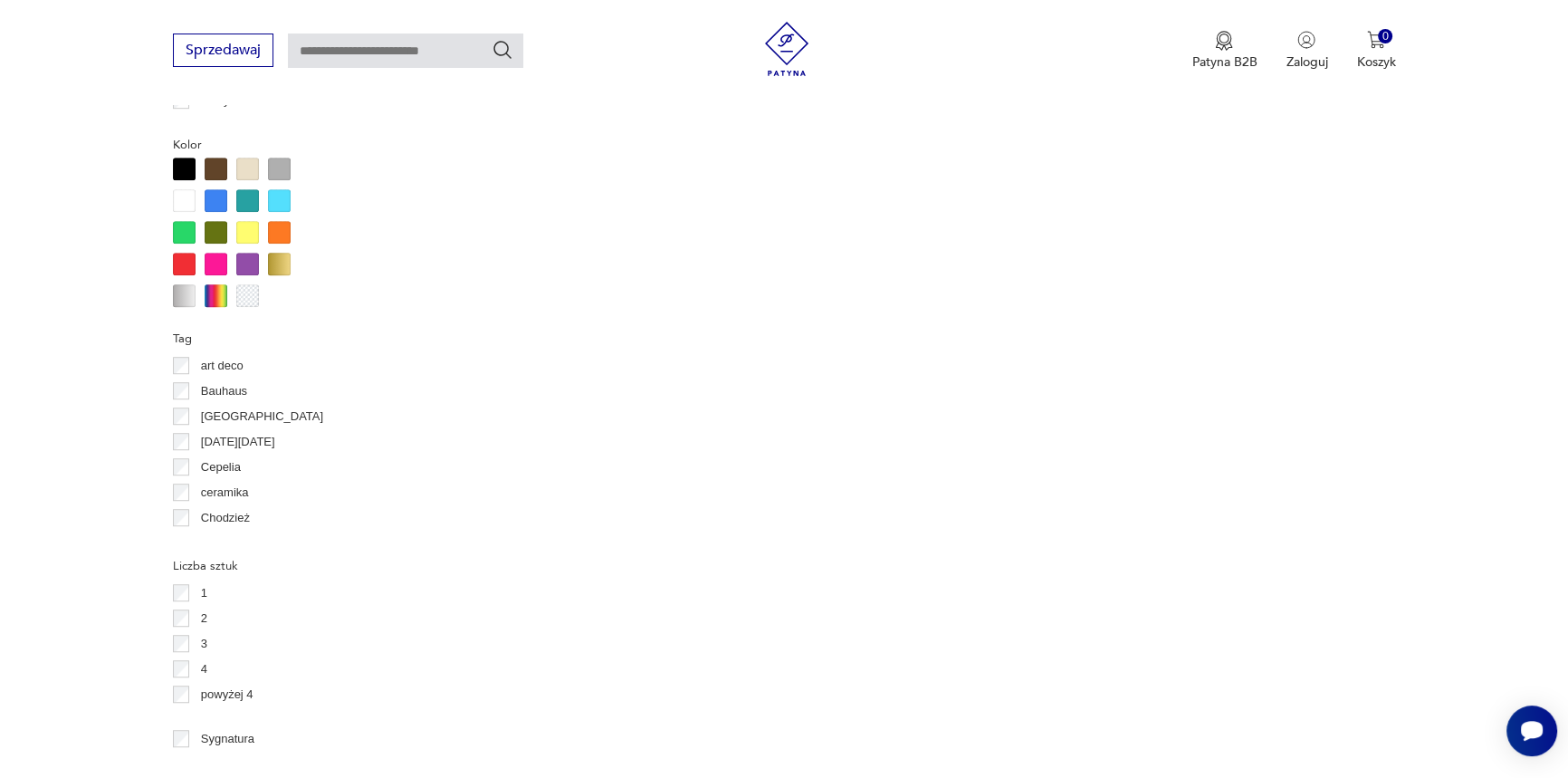
scroll to position [1577, 0]
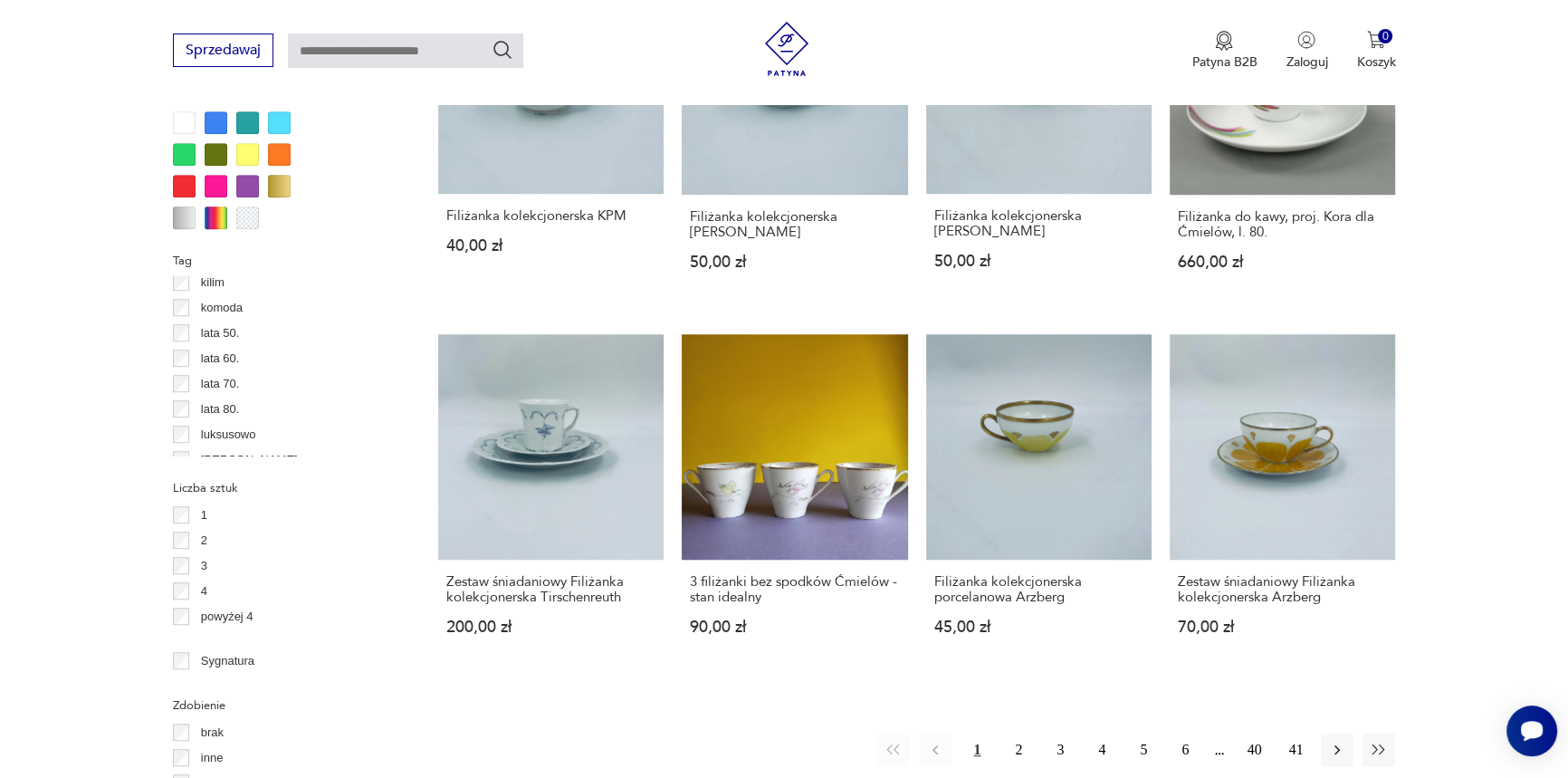
scroll to position [526, 0]
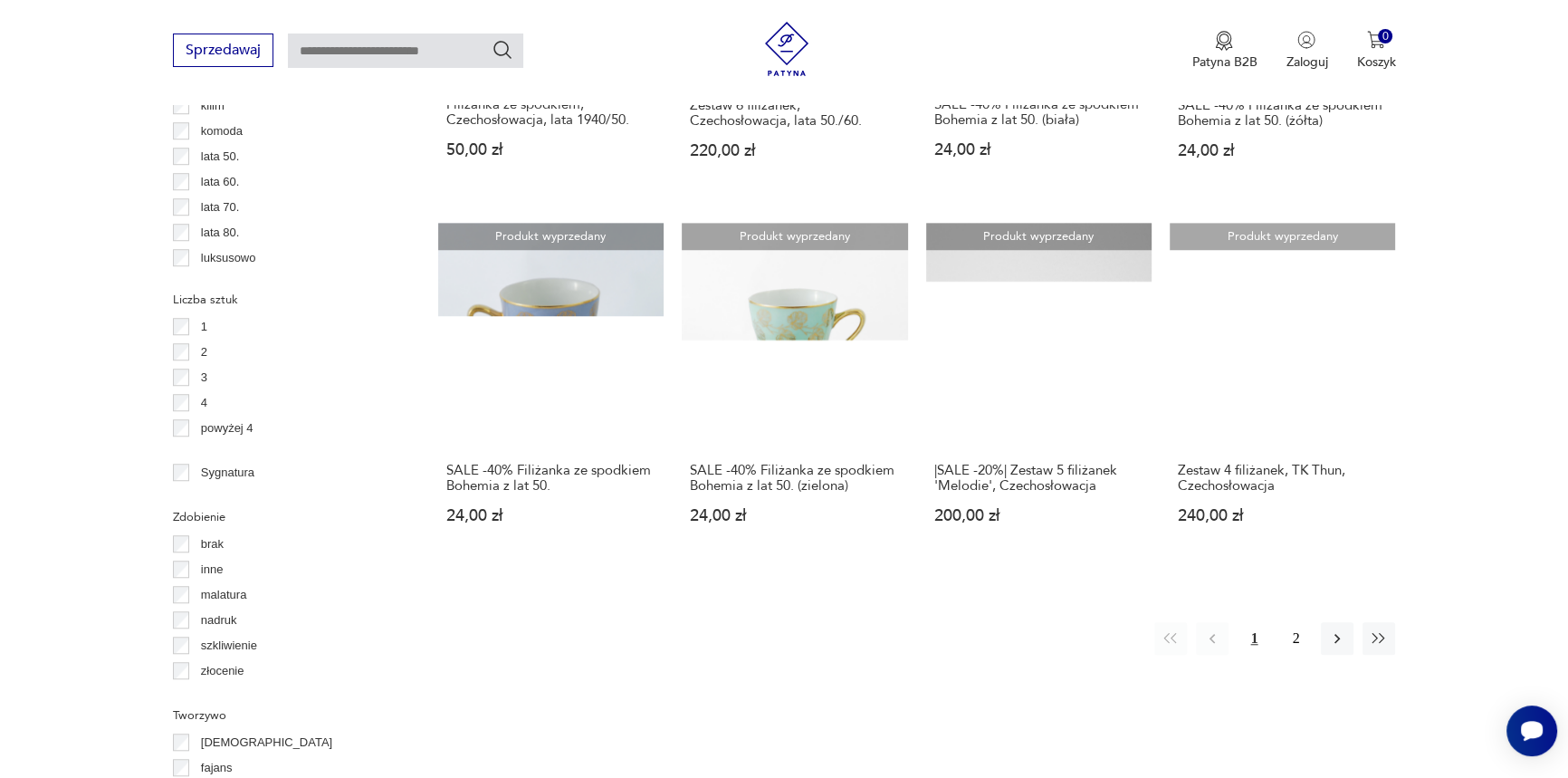
scroll to position [1797, 0]
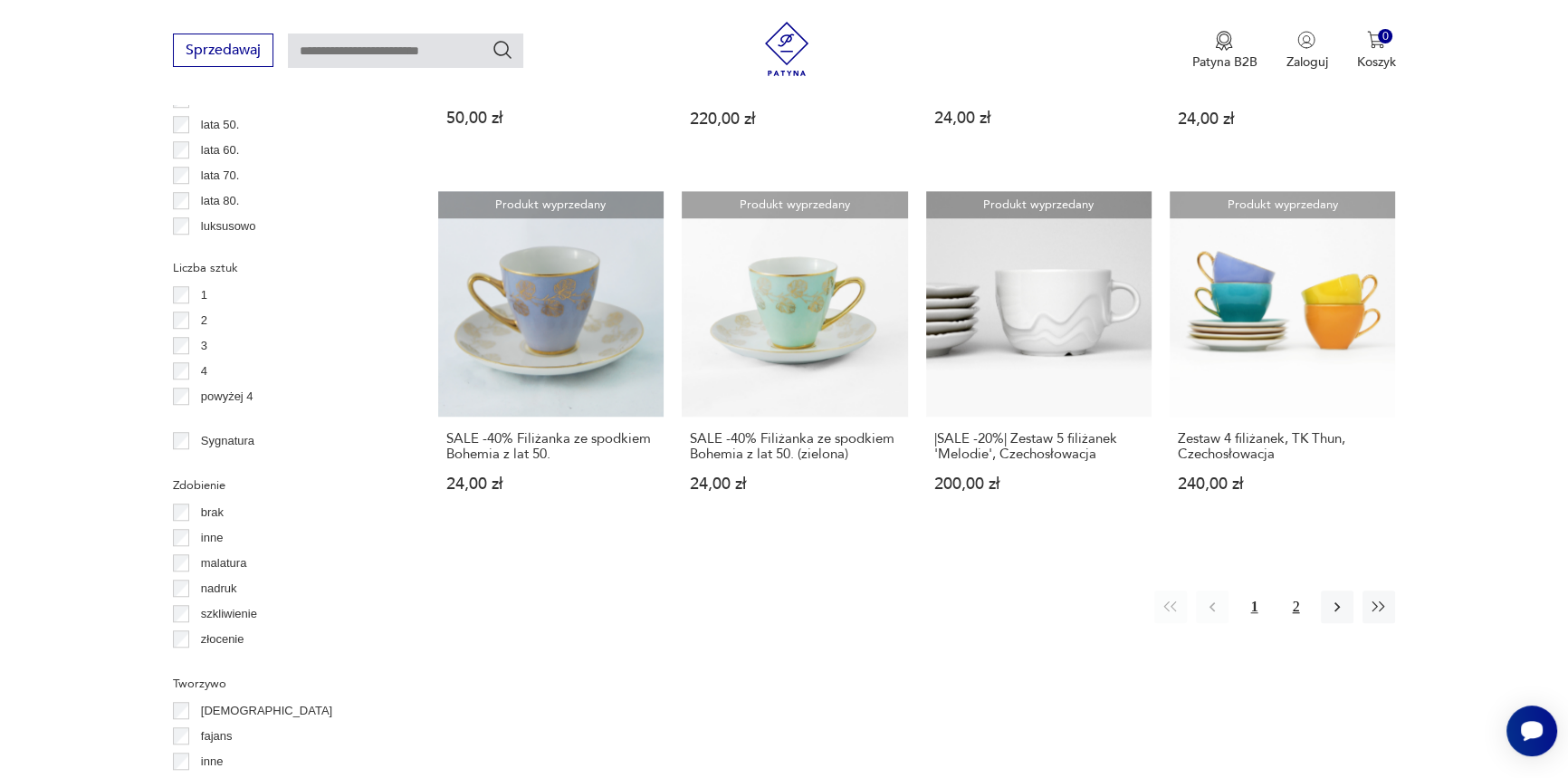
click at [1301, 591] on button "2" at bounding box center [1295, 607] width 32 height 32
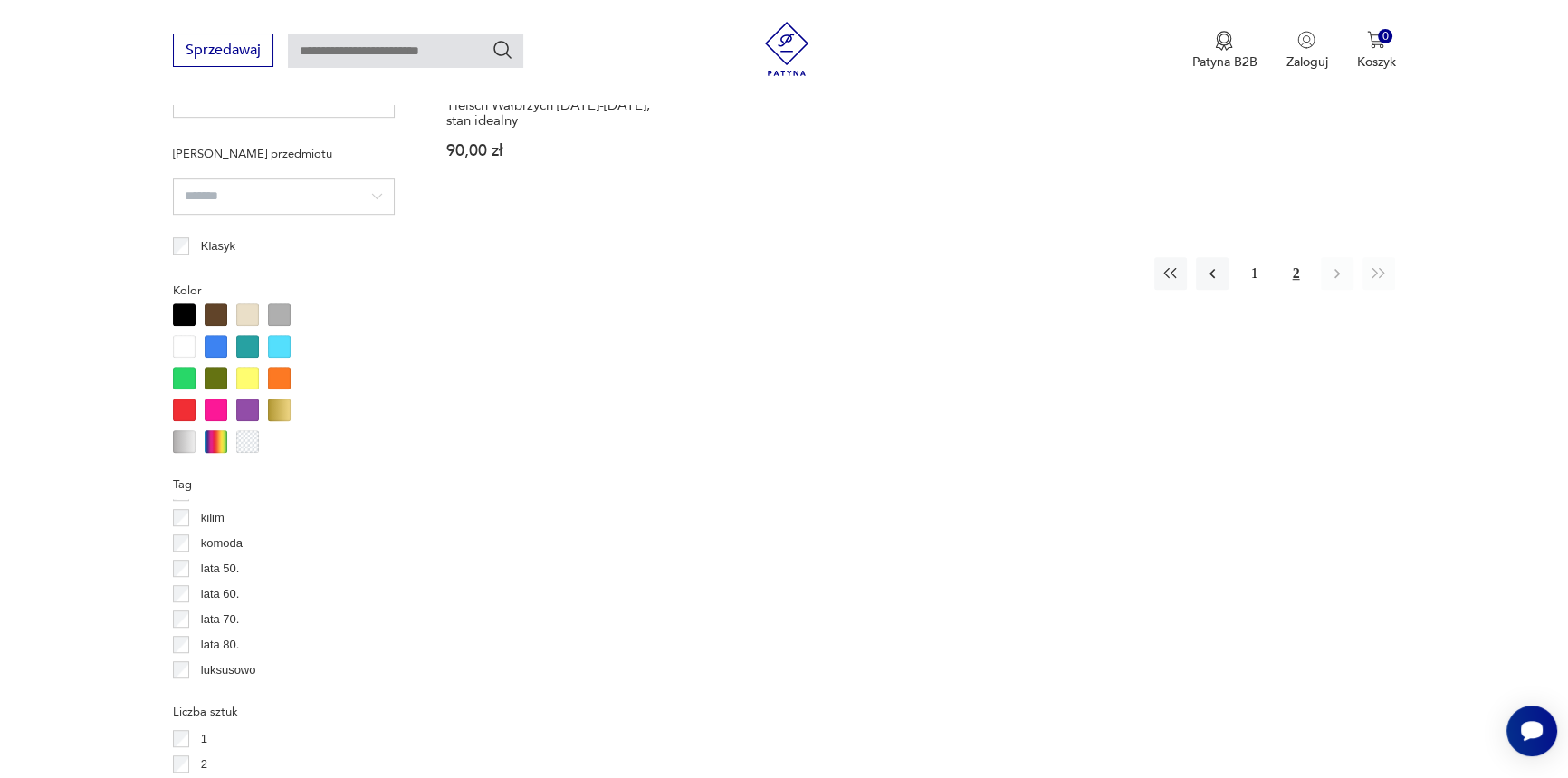
scroll to position [1358, 0]
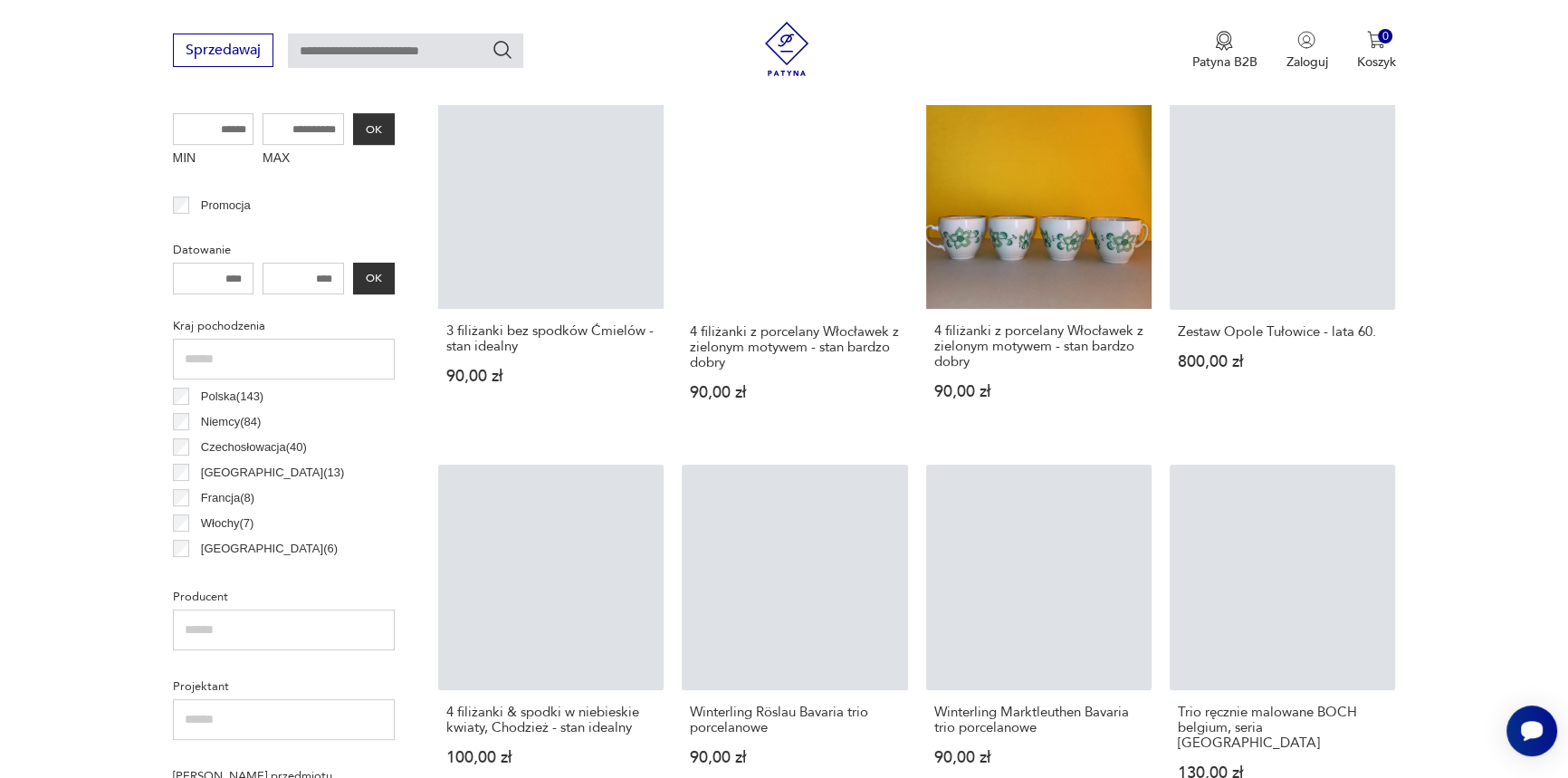
scroll to position [1634, 0]
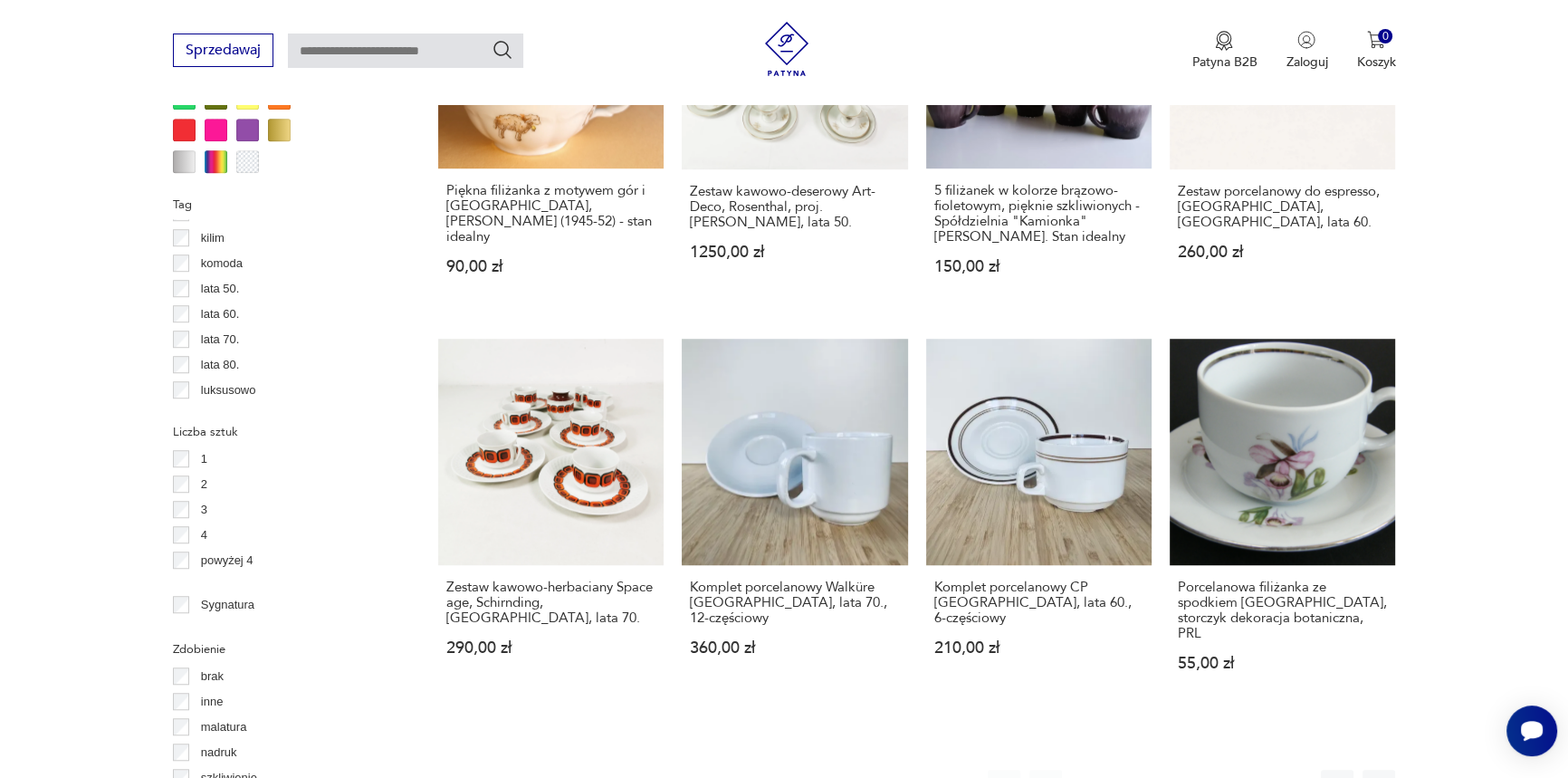
click at [185, 276] on div "lata 50." at bounding box center [284, 289] width 221 height 26
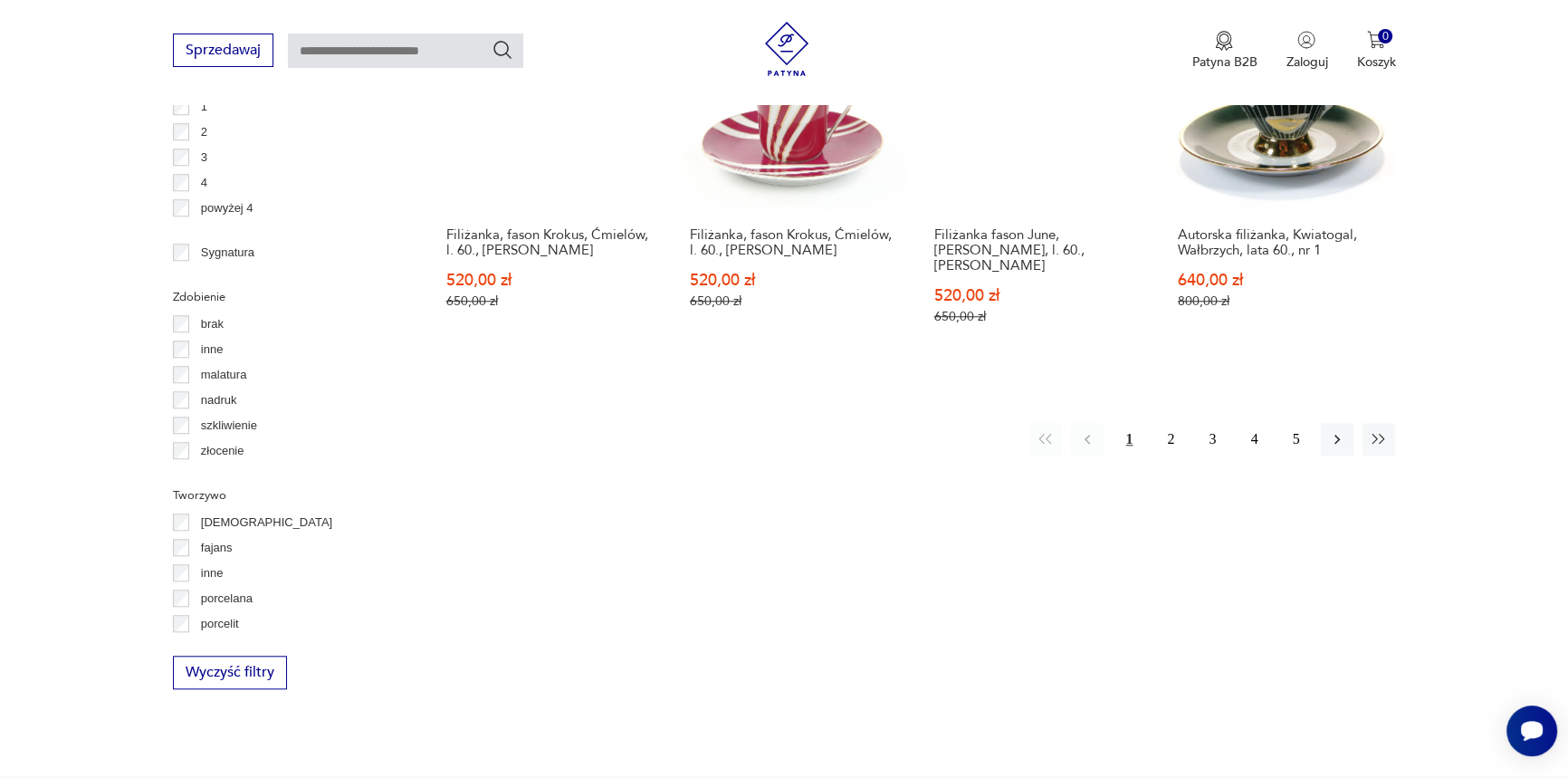
scroll to position [2017, 0]
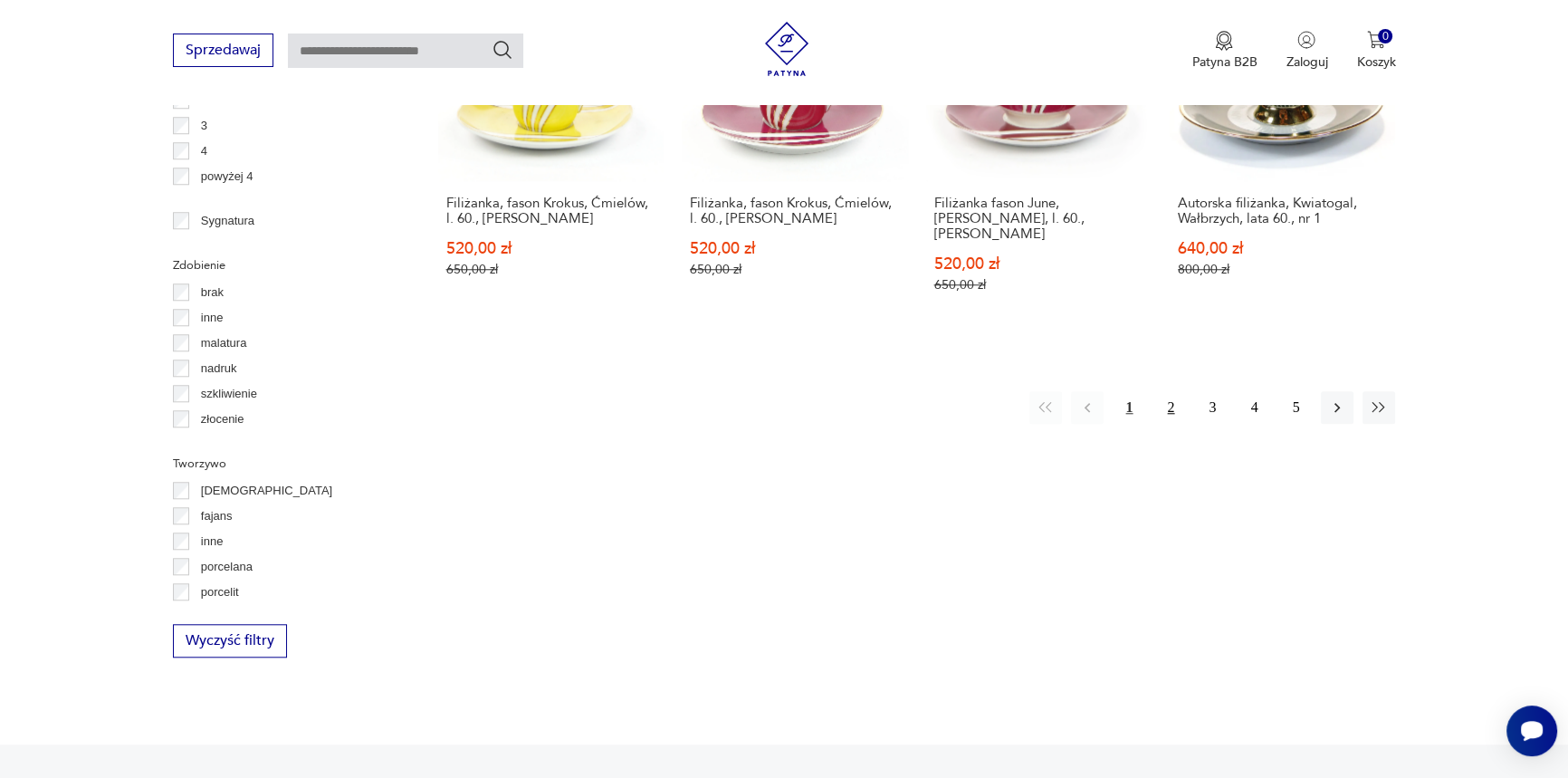
click at [1171, 391] on button "2" at bounding box center [1171, 407] width 32 height 32
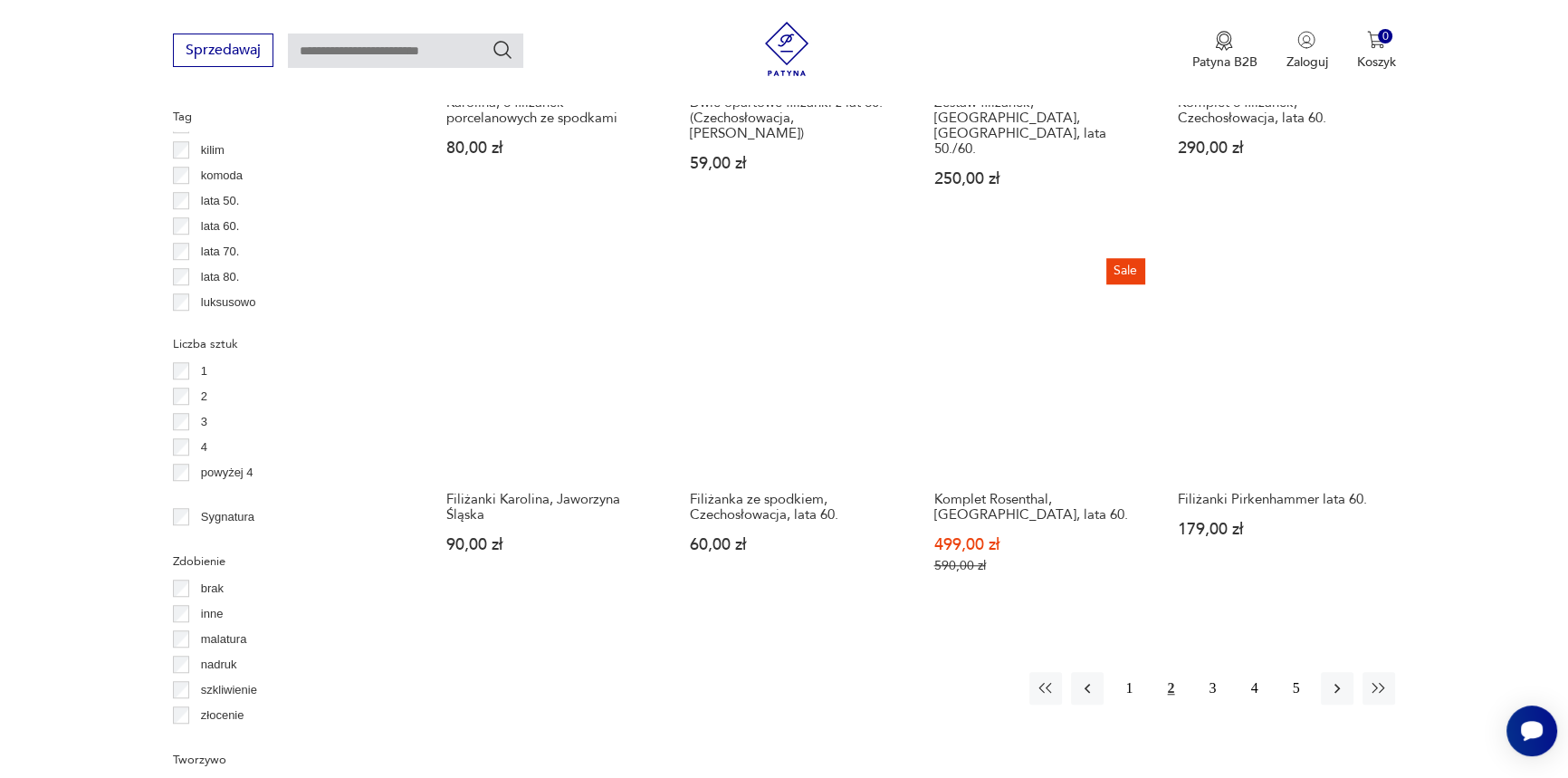
scroll to position [1797, 0]
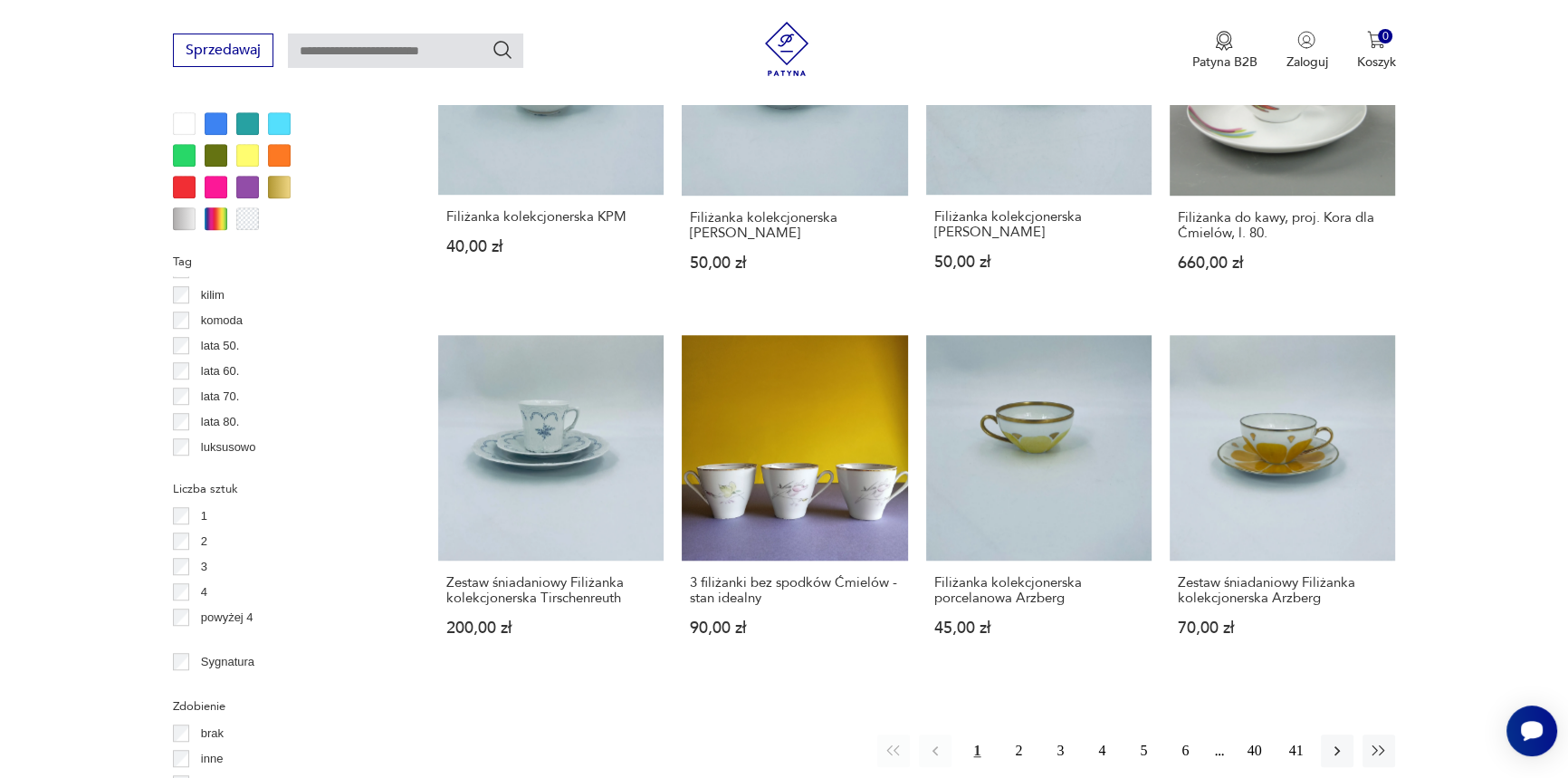
scroll to position [1577, 0]
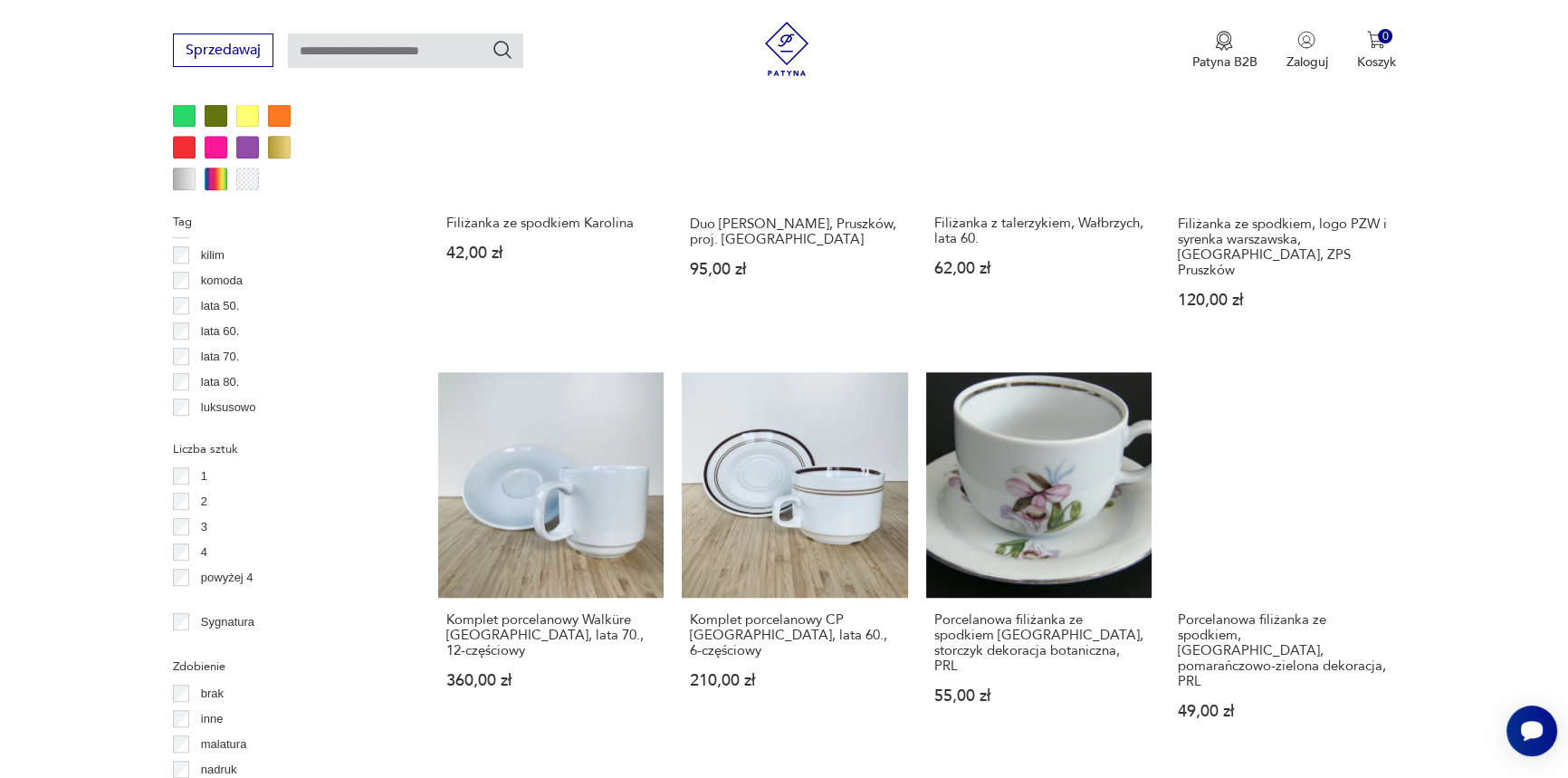
scroll to position [1797, 0]
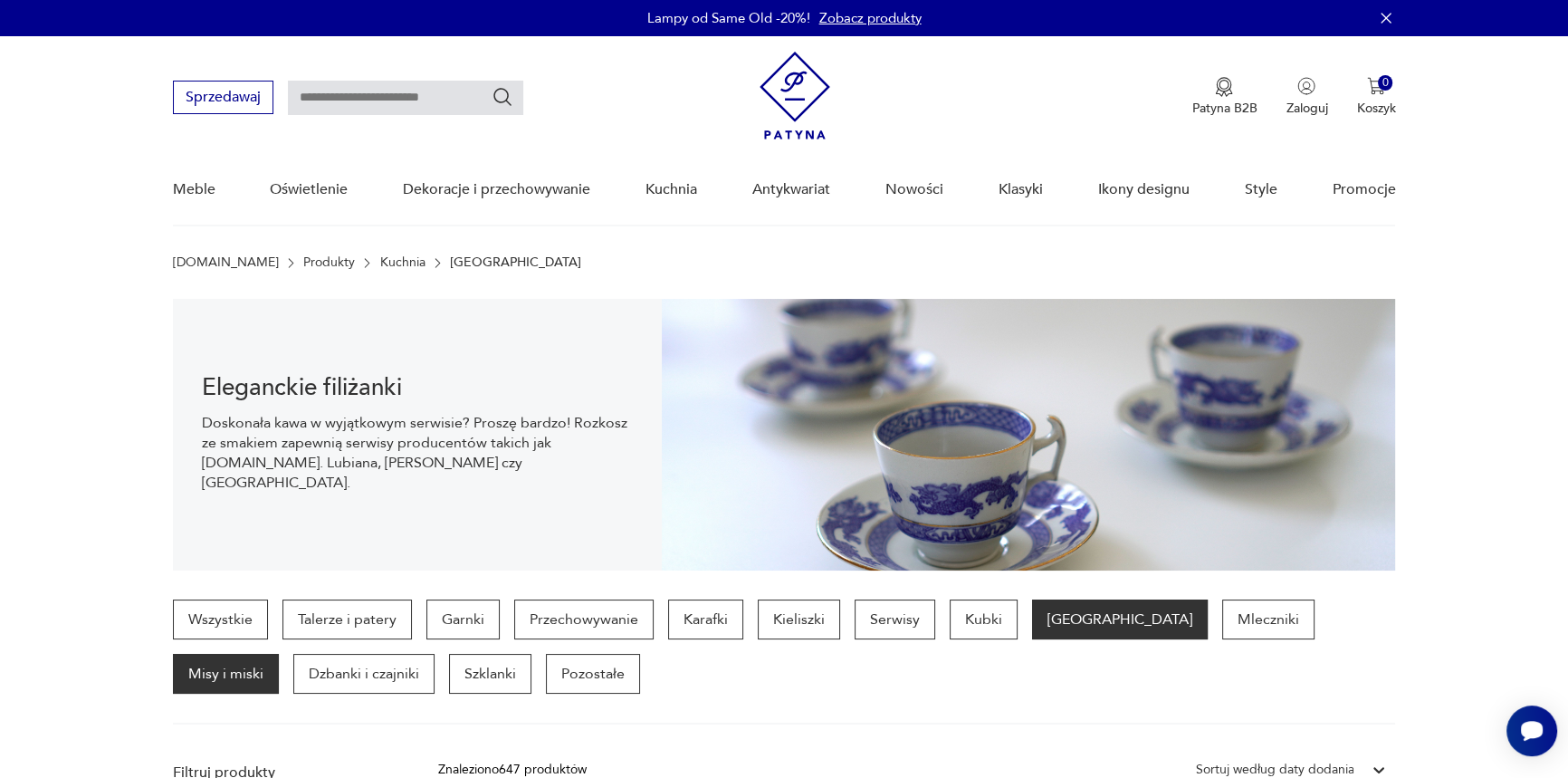
click at [279, 654] on p "Misy i miski" at bounding box center [226, 674] width 106 height 40
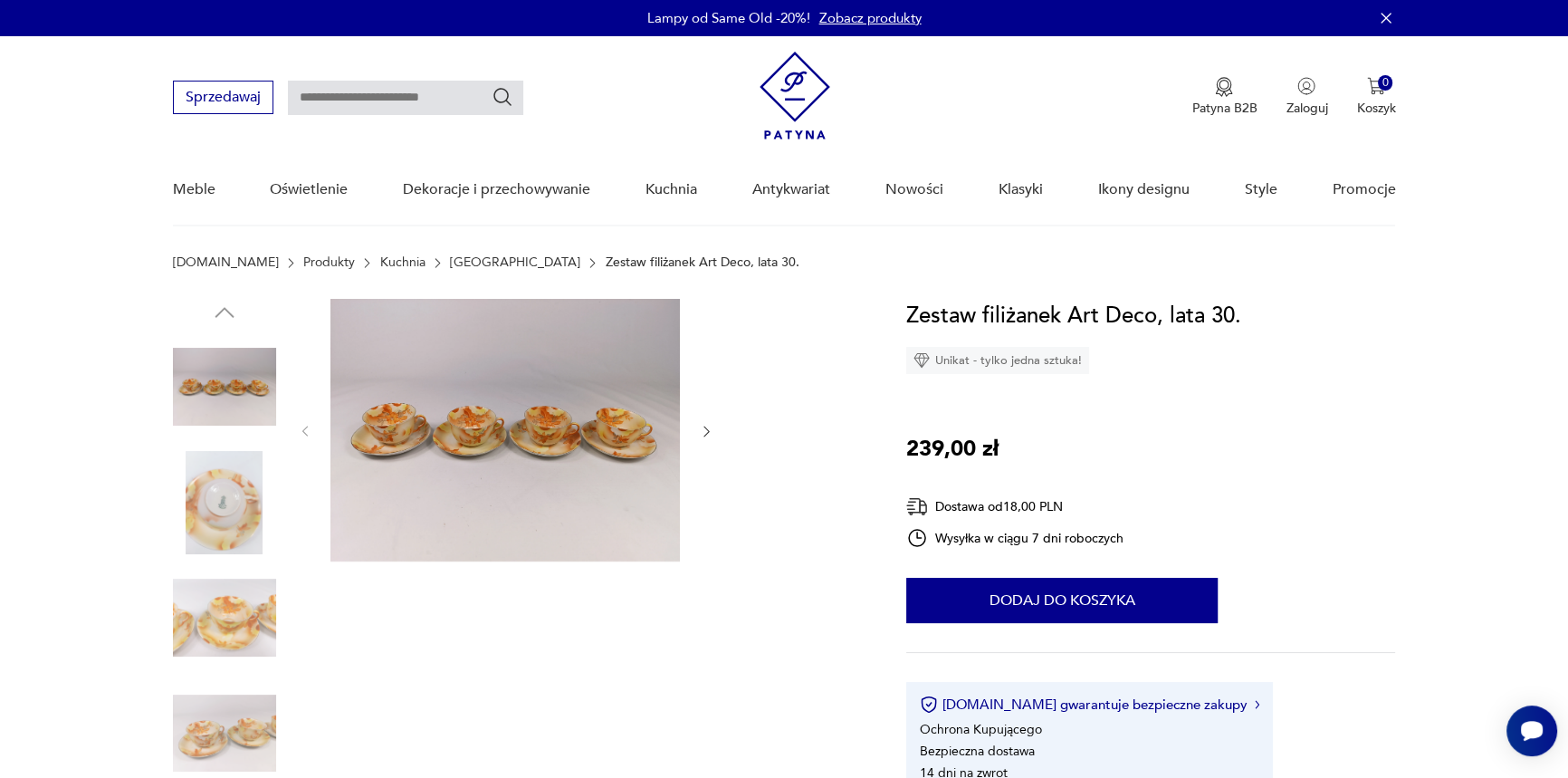
click at [260, 595] on img at bounding box center [224, 617] width 103 height 103
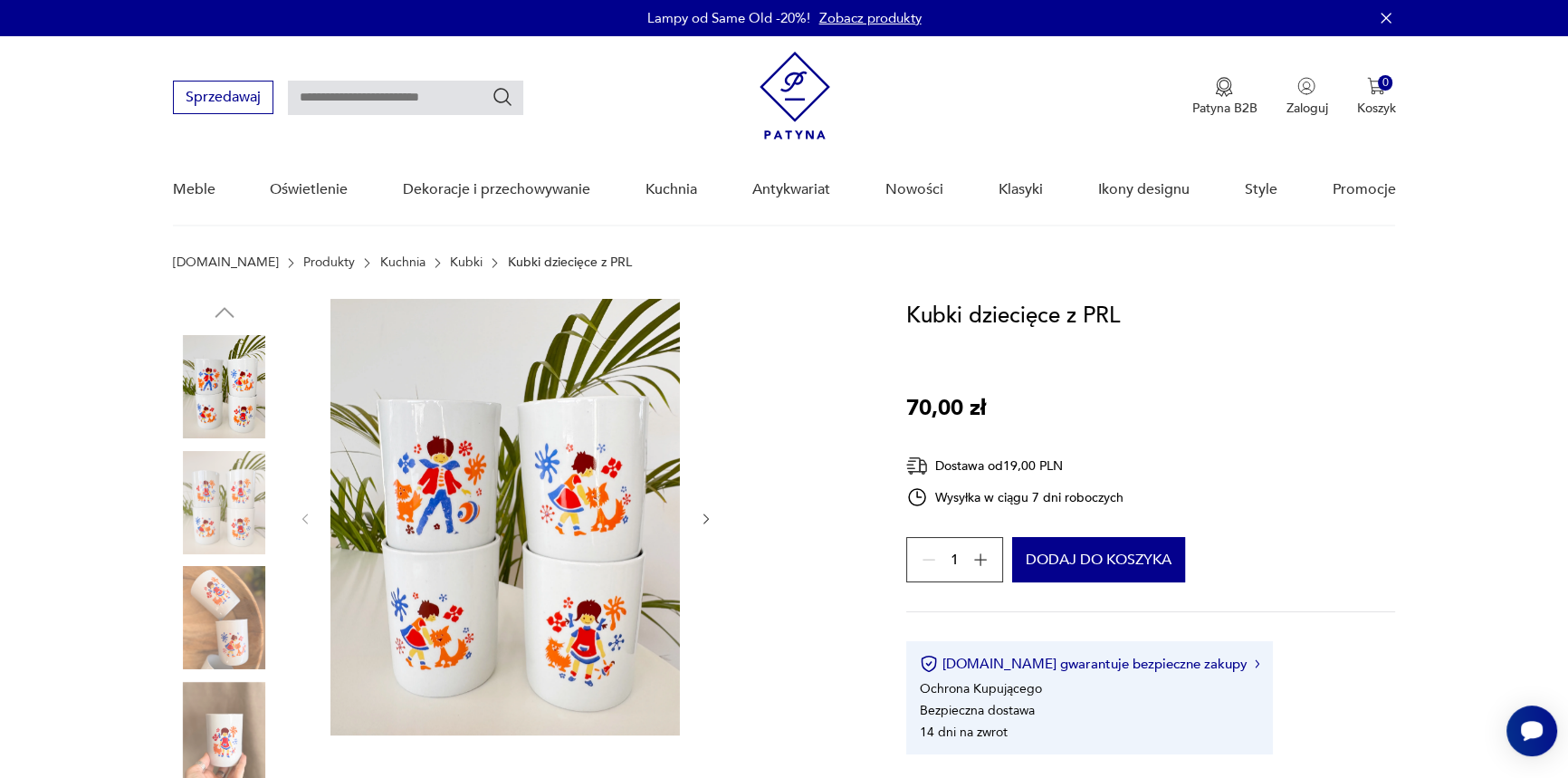
click at [219, 499] on img at bounding box center [224, 502] width 103 height 103
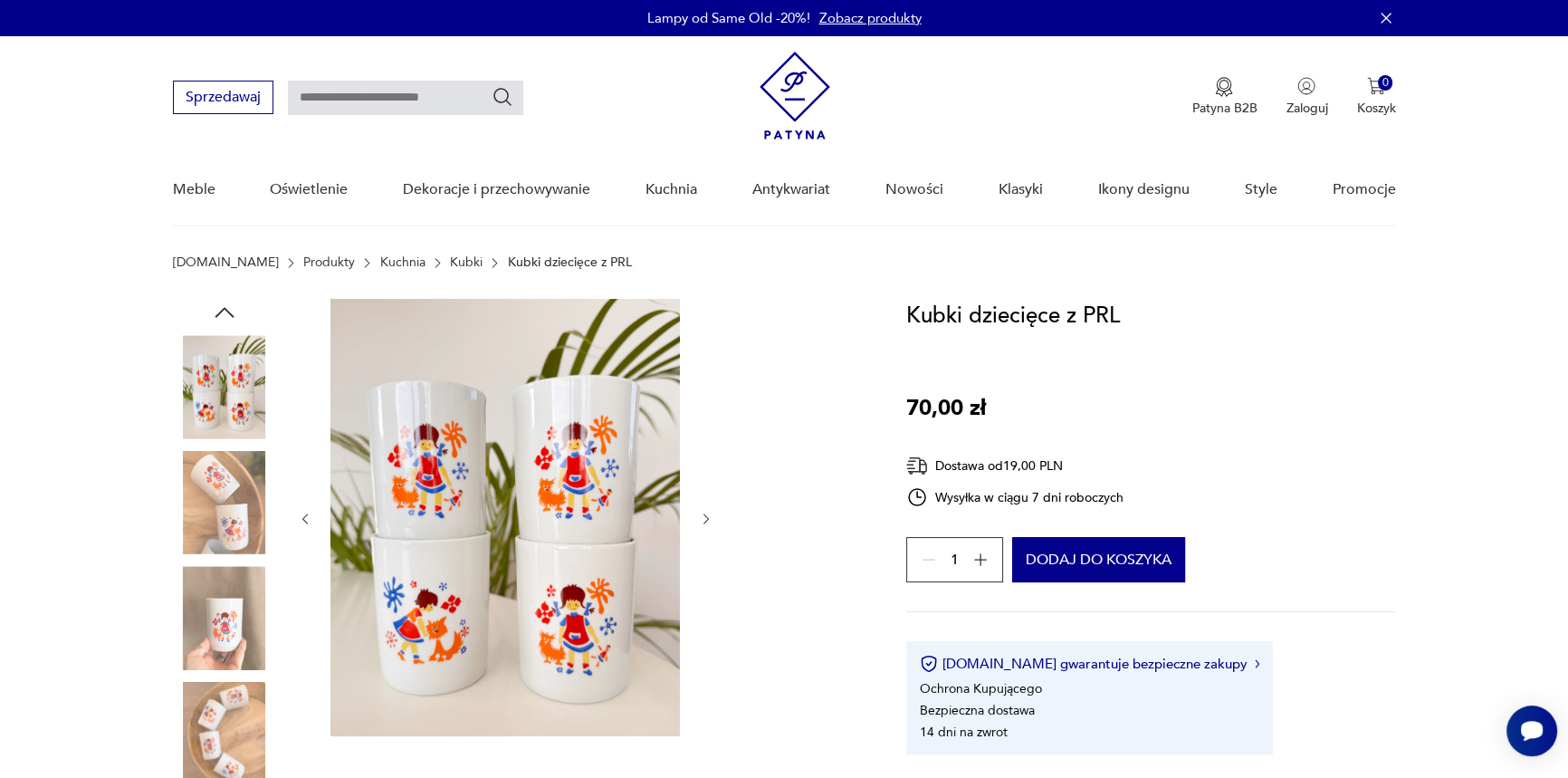
click at [220, 510] on img at bounding box center [224, 502] width 103 height 103
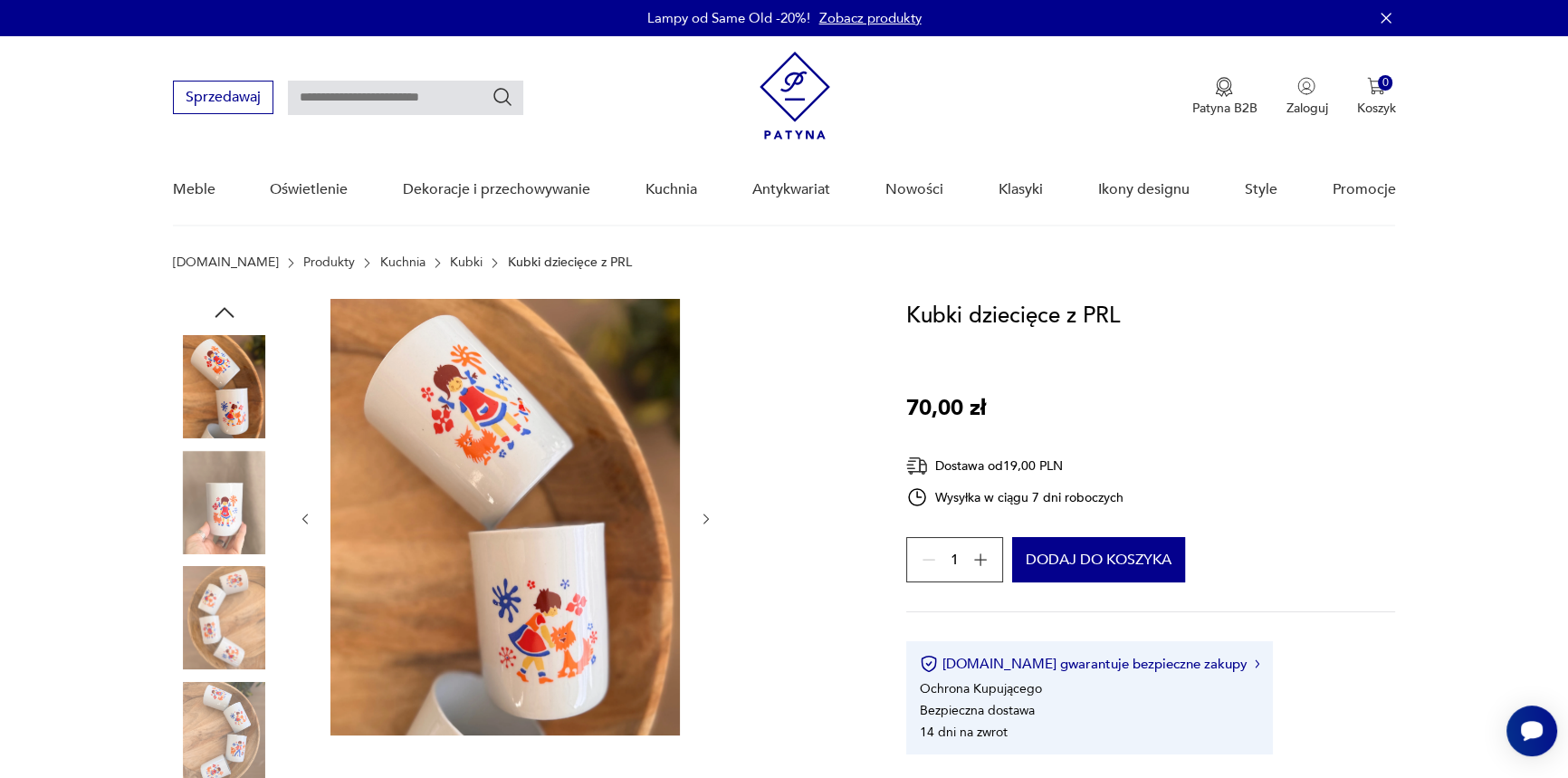
click at [217, 528] on img at bounding box center [224, 502] width 103 height 103
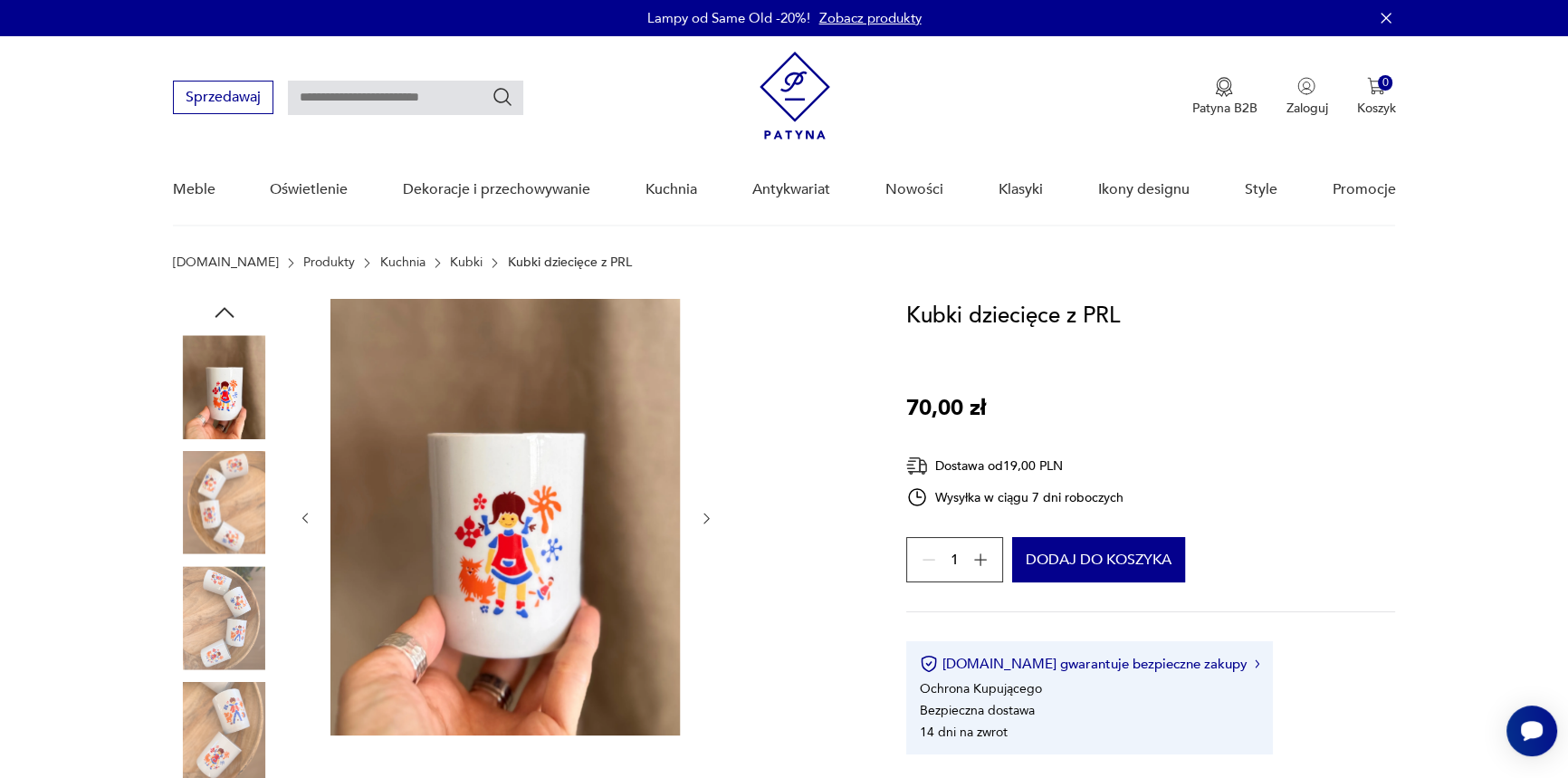
click at [211, 519] on img at bounding box center [224, 502] width 103 height 103
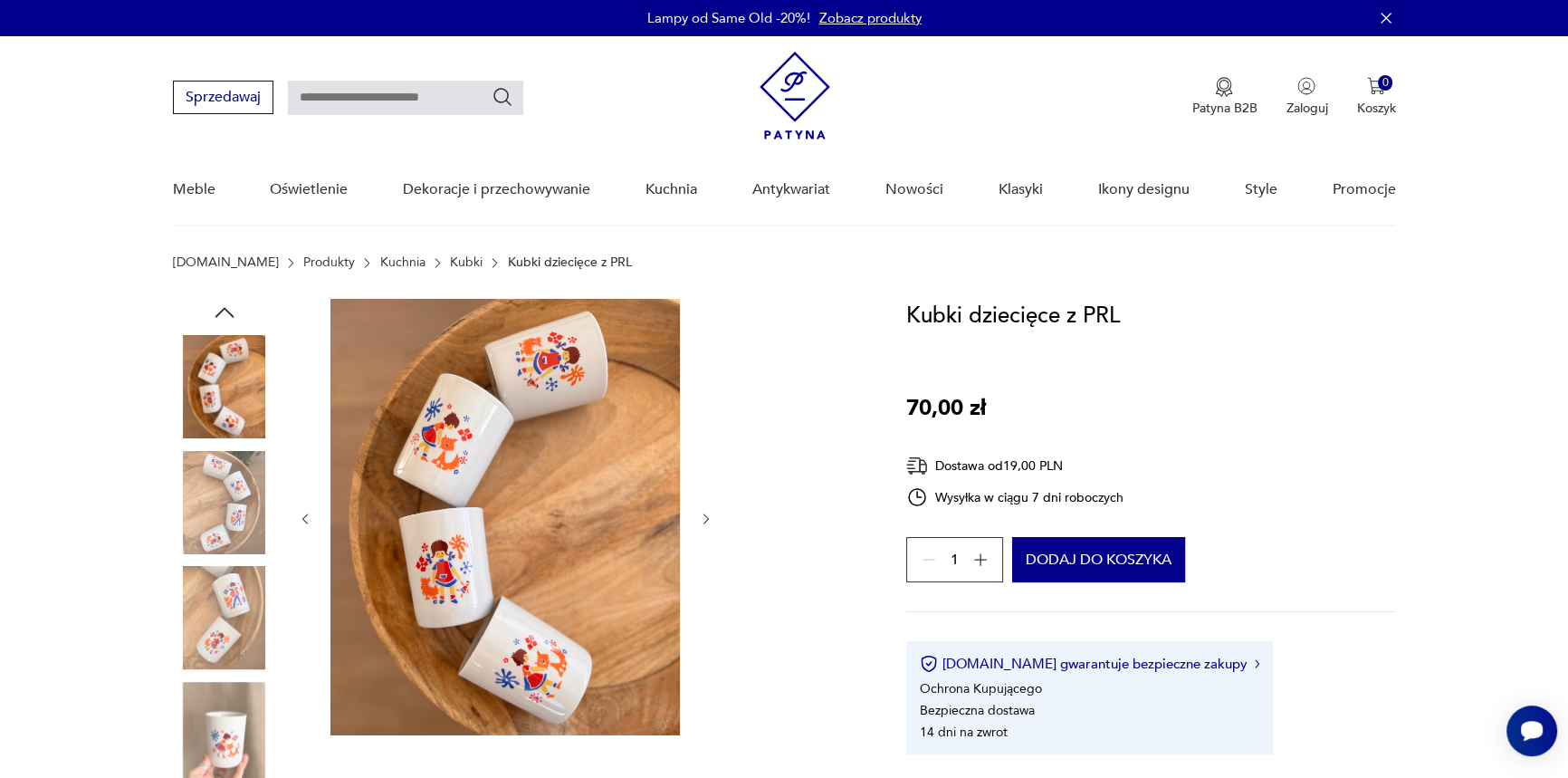
click at [211, 519] on img at bounding box center [224, 502] width 103 height 103
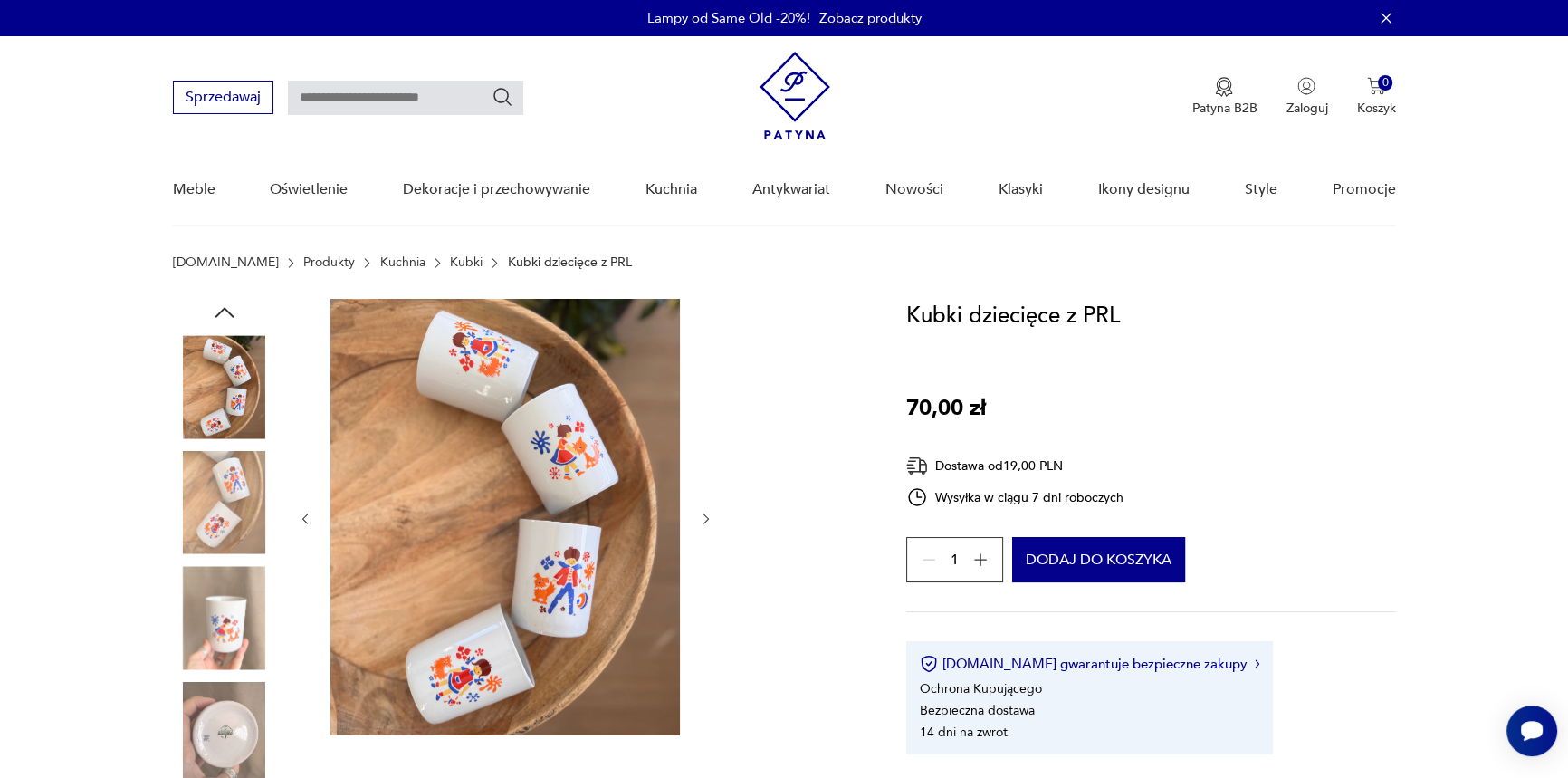
click at [207, 517] on img at bounding box center [224, 502] width 103 height 103
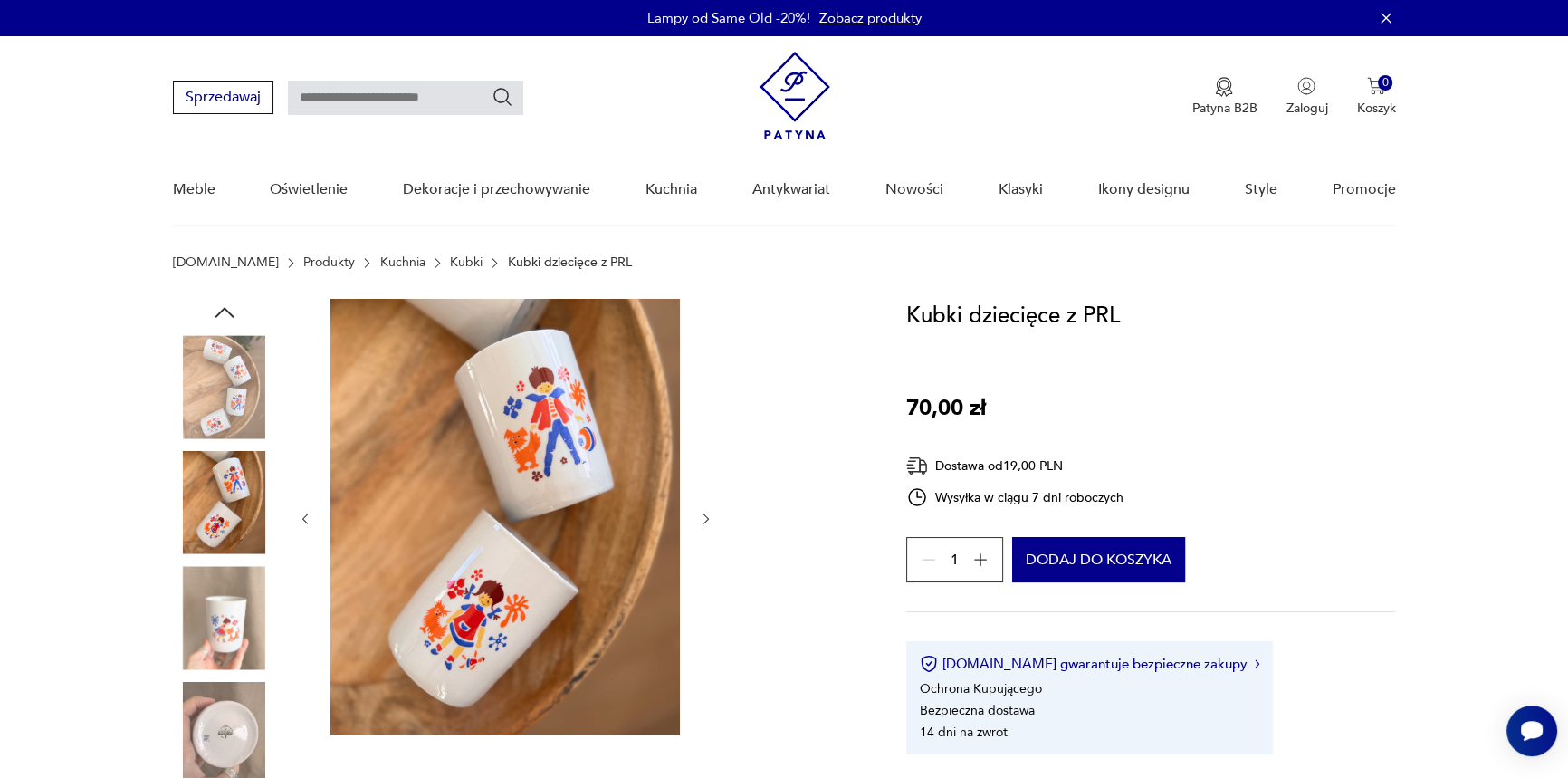
click at [207, 573] on img at bounding box center [224, 617] width 103 height 103
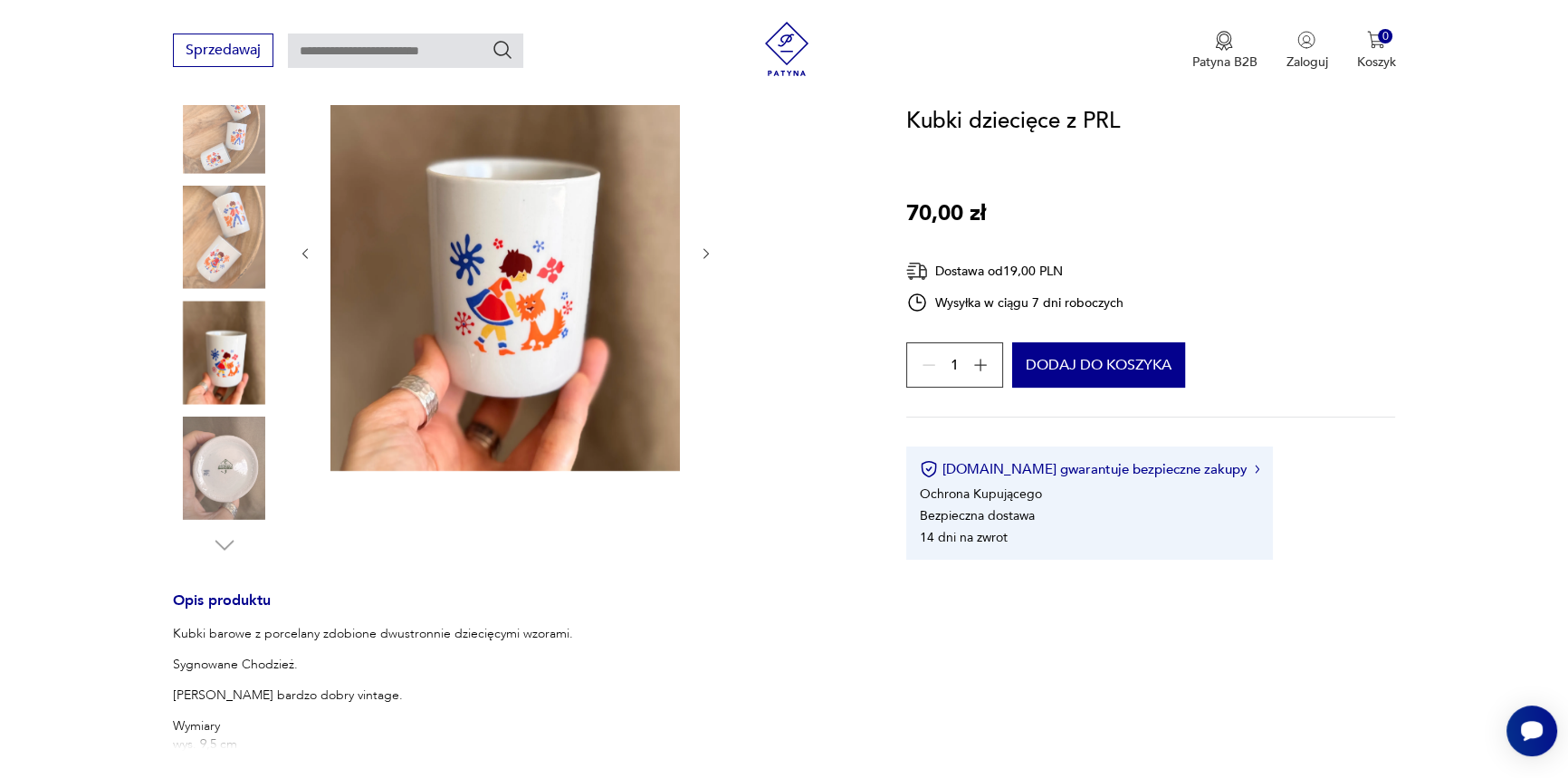
scroll to position [658, 0]
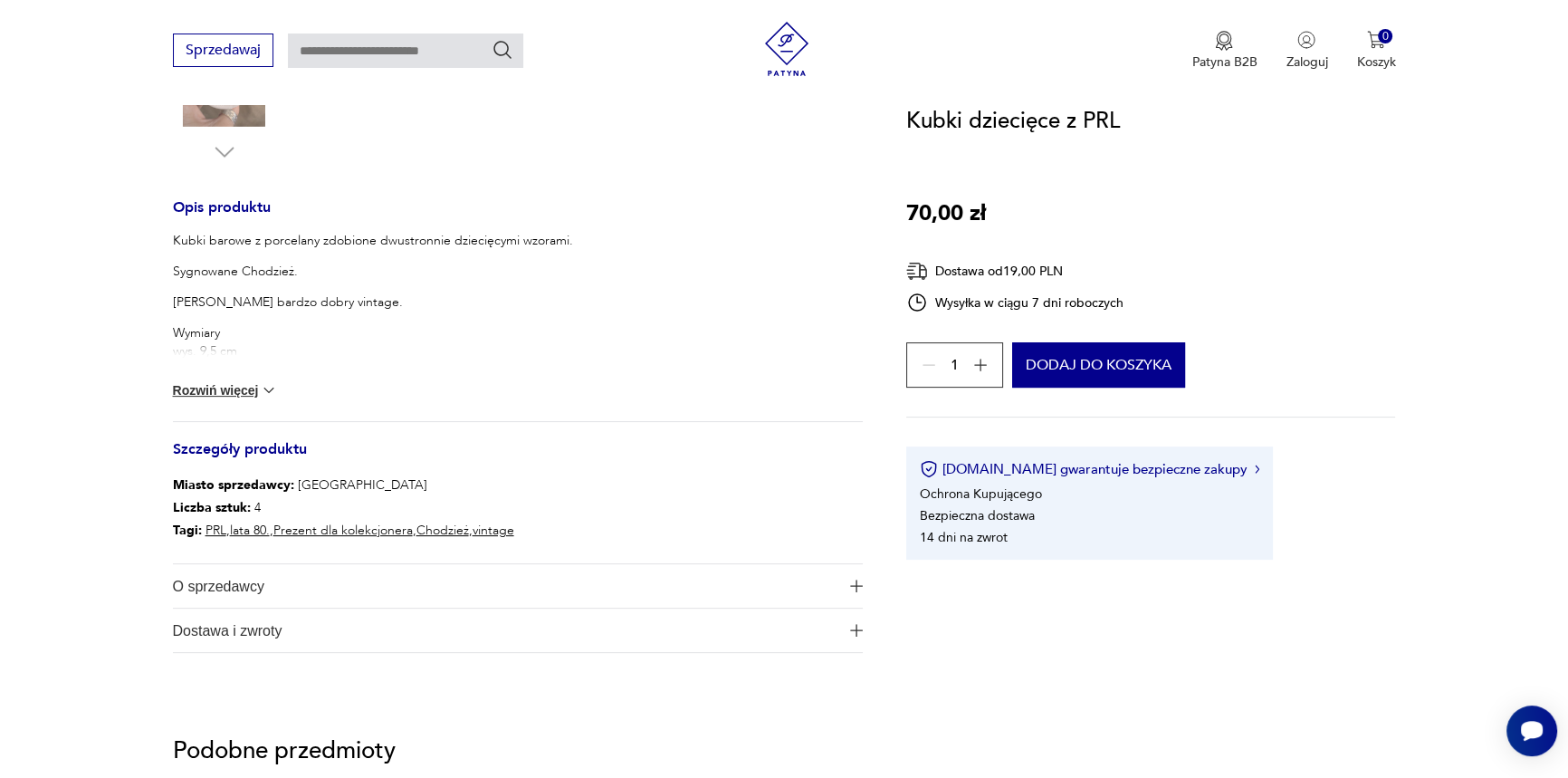
click at [199, 385] on button "Rozwiń więcej" at bounding box center [225, 390] width 105 height 18
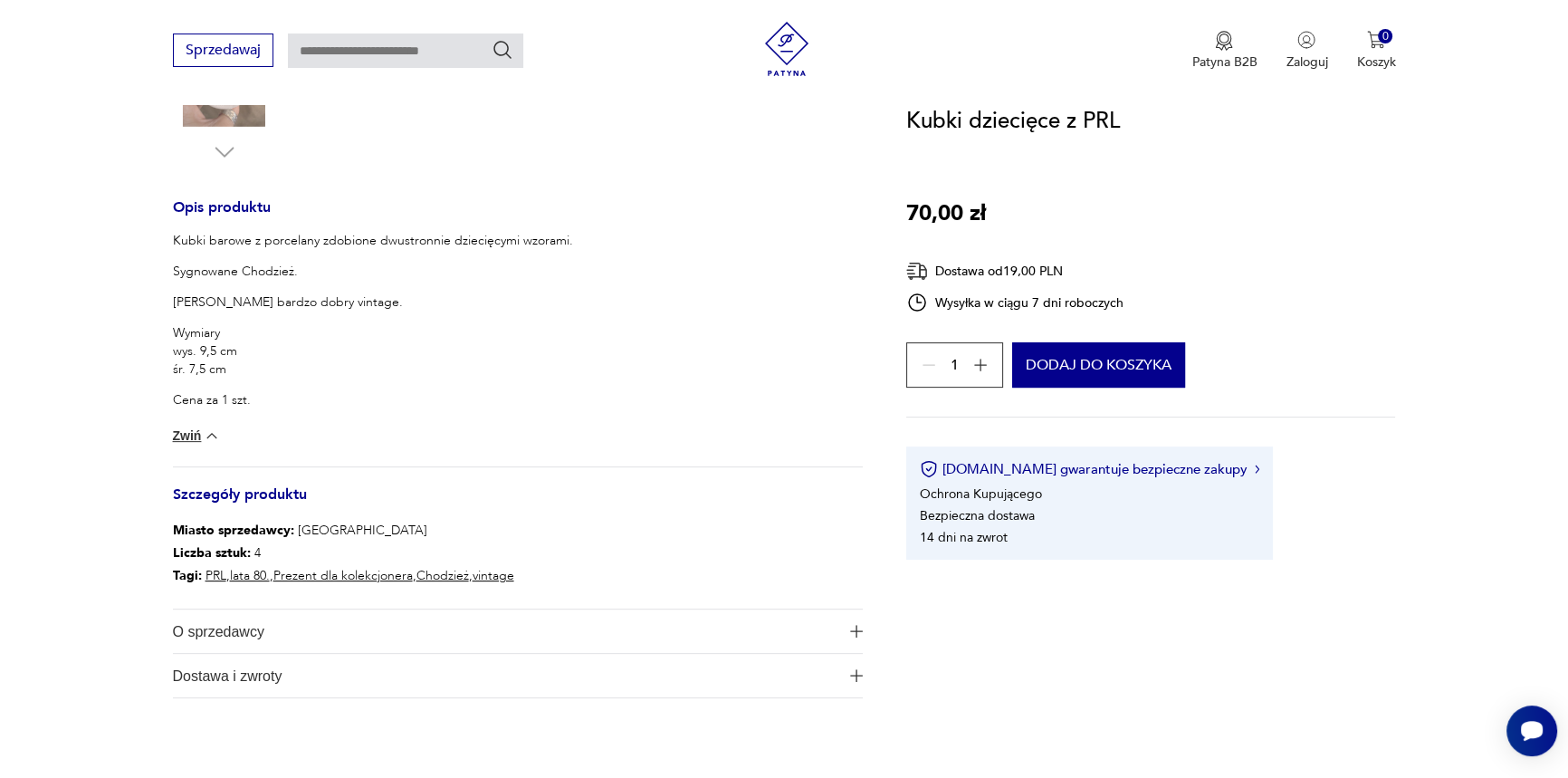
click at [269, 398] on p "Cena za 1 szt." at bounding box center [373, 399] width 400 height 18
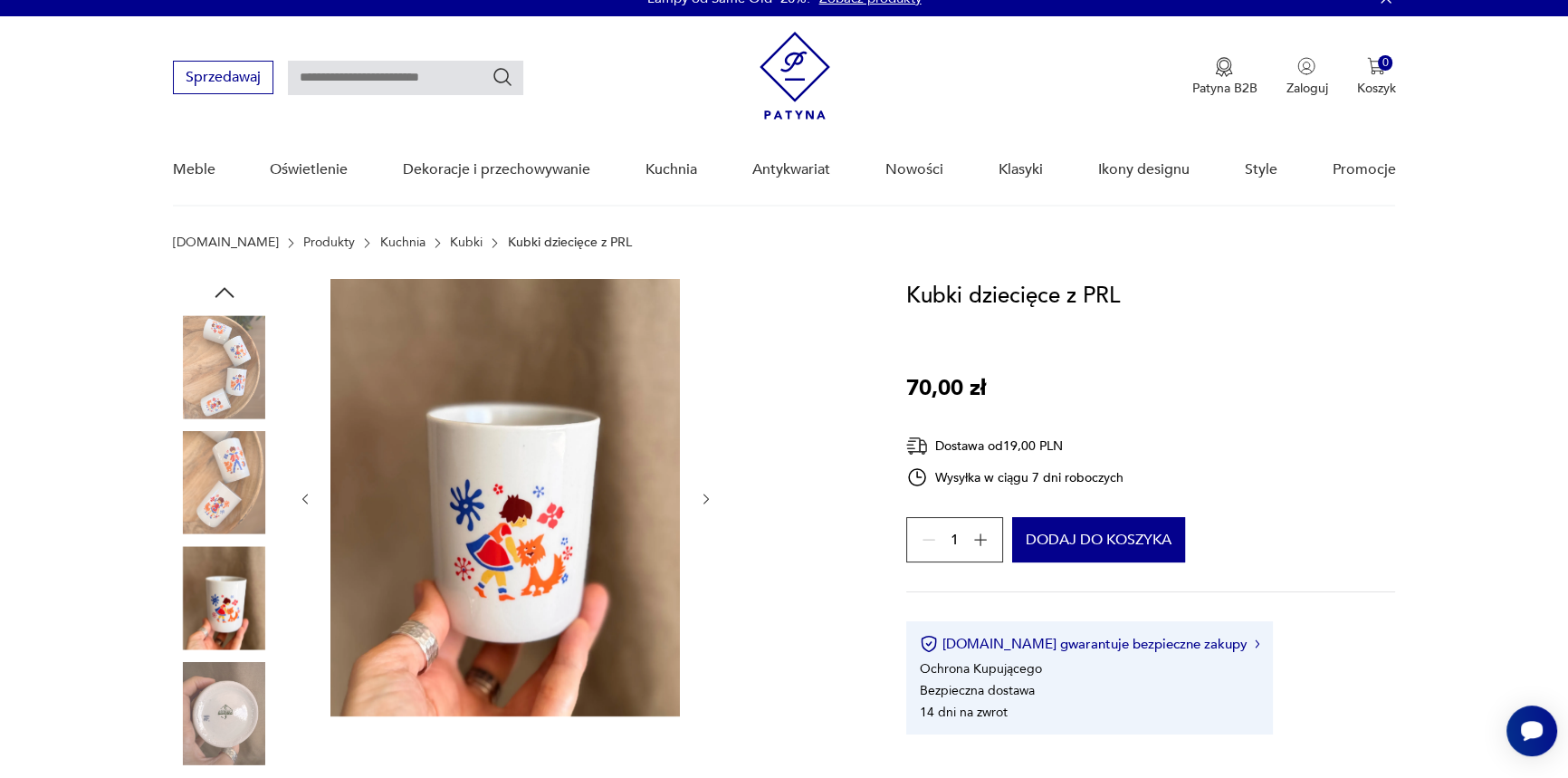
scroll to position [0, 0]
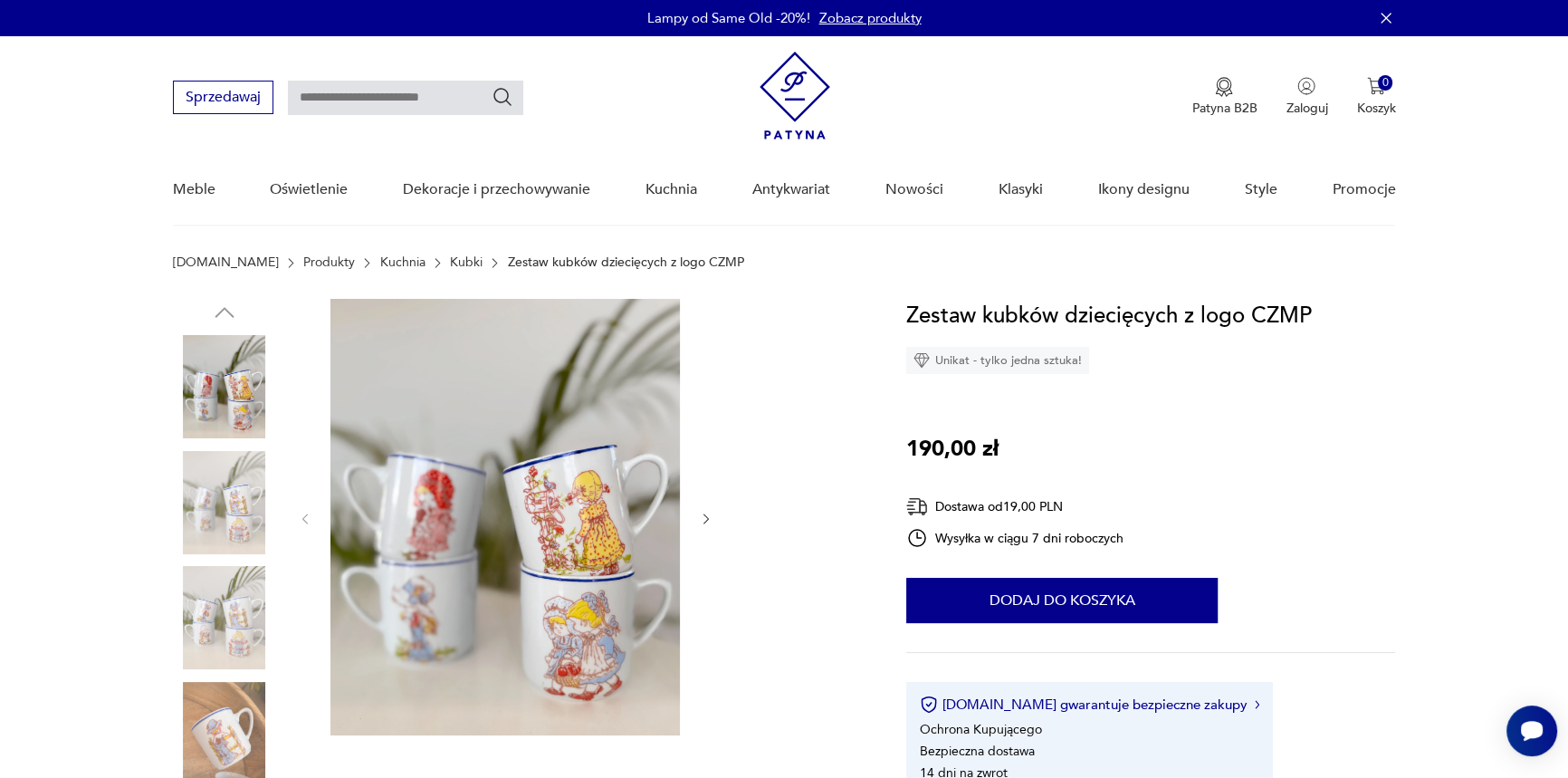
click at [216, 486] on img at bounding box center [224, 502] width 103 height 103
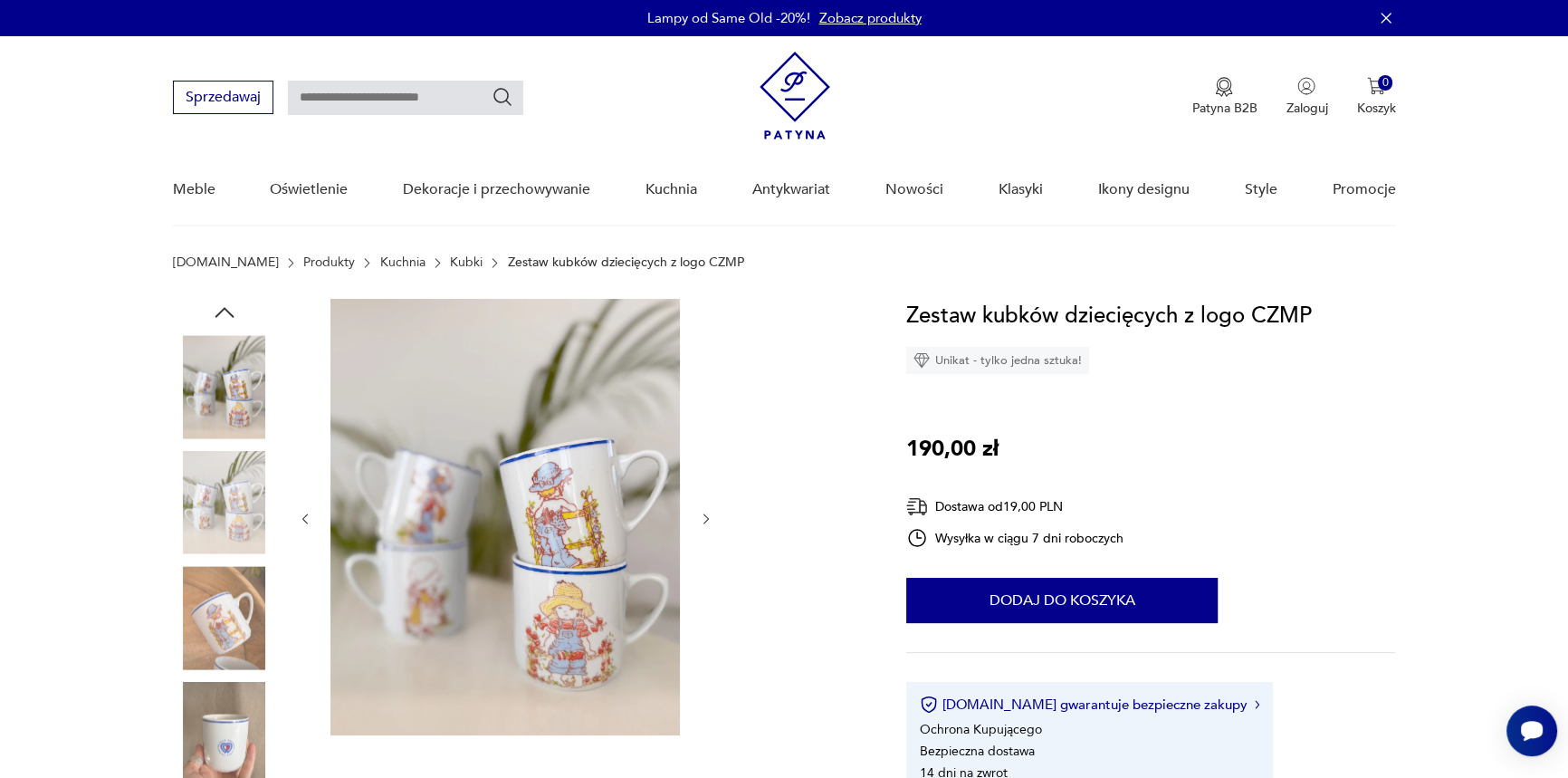
click at [220, 500] on img at bounding box center [224, 502] width 103 height 103
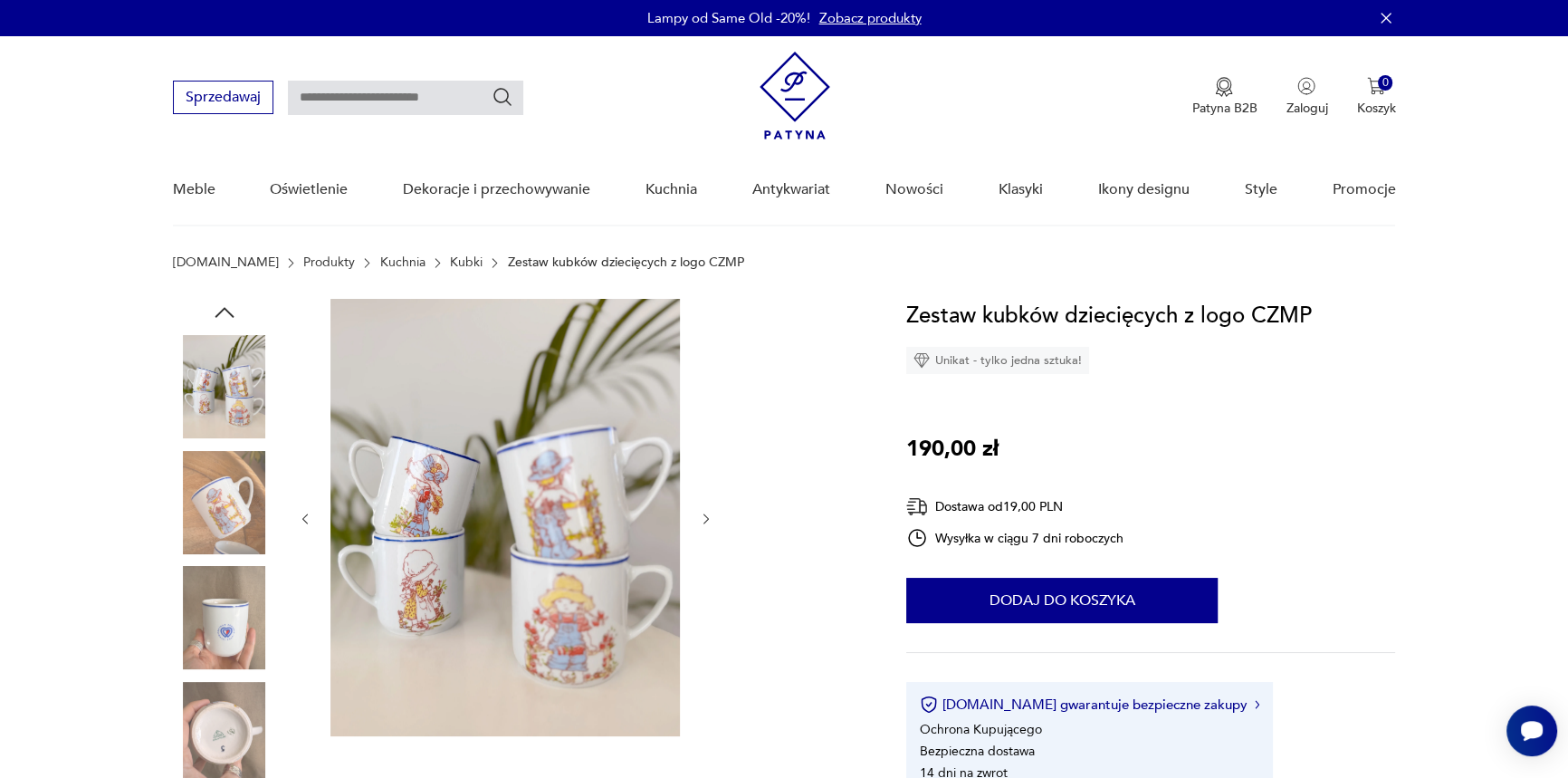
click at [238, 513] on img at bounding box center [224, 502] width 103 height 103
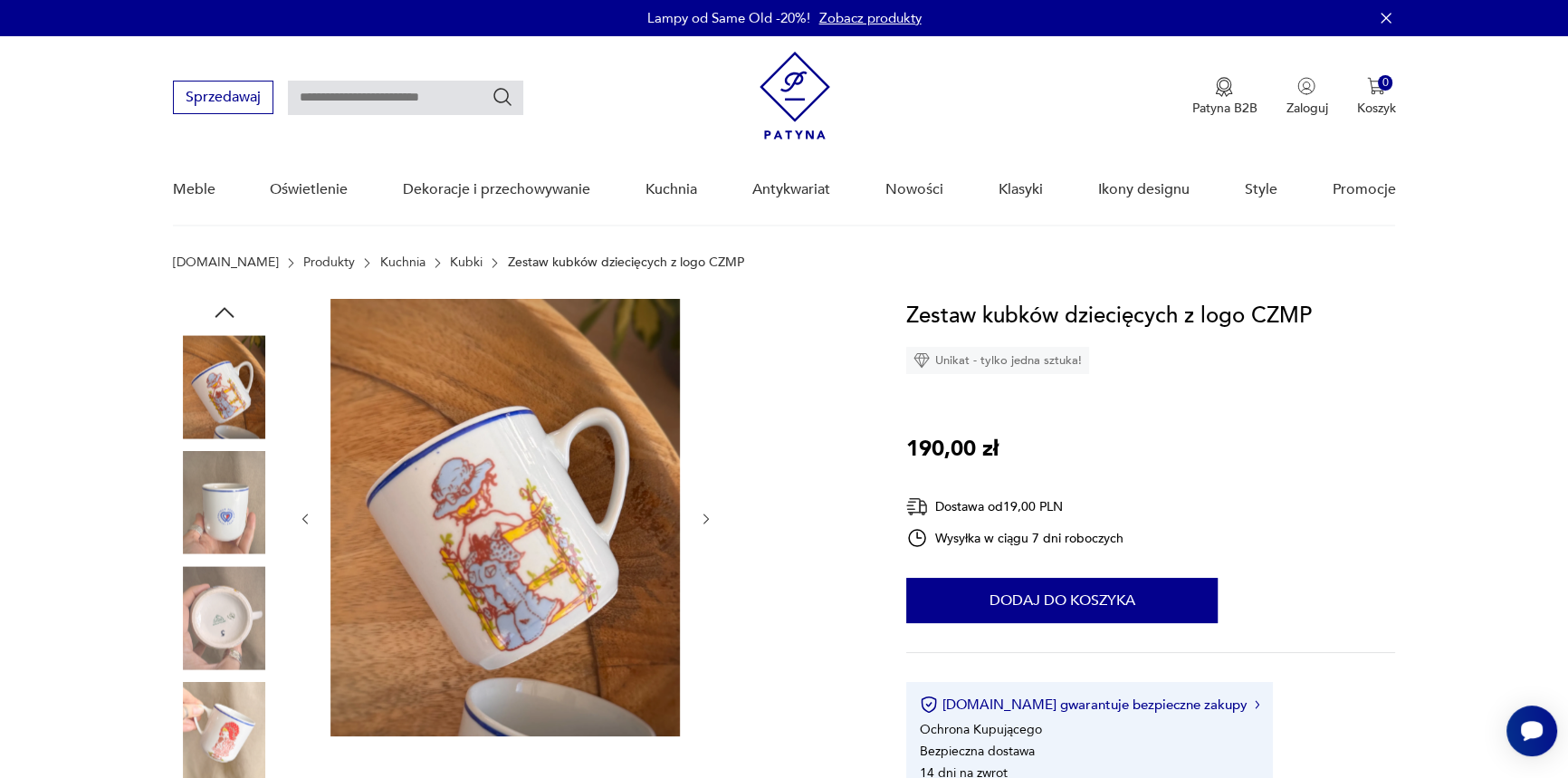
click at [229, 496] on img at bounding box center [224, 502] width 103 height 103
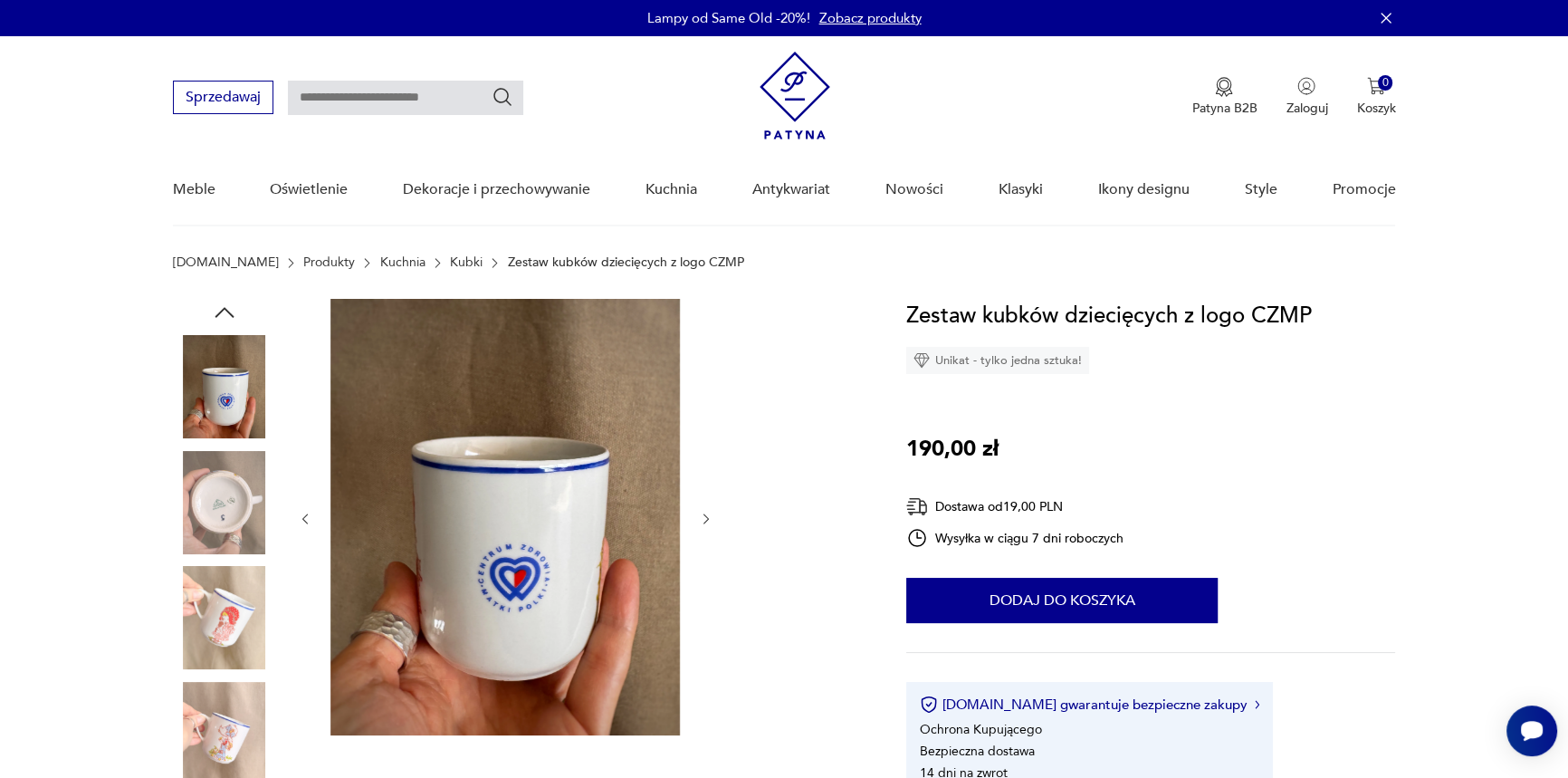
click at [223, 516] on img at bounding box center [224, 502] width 103 height 103
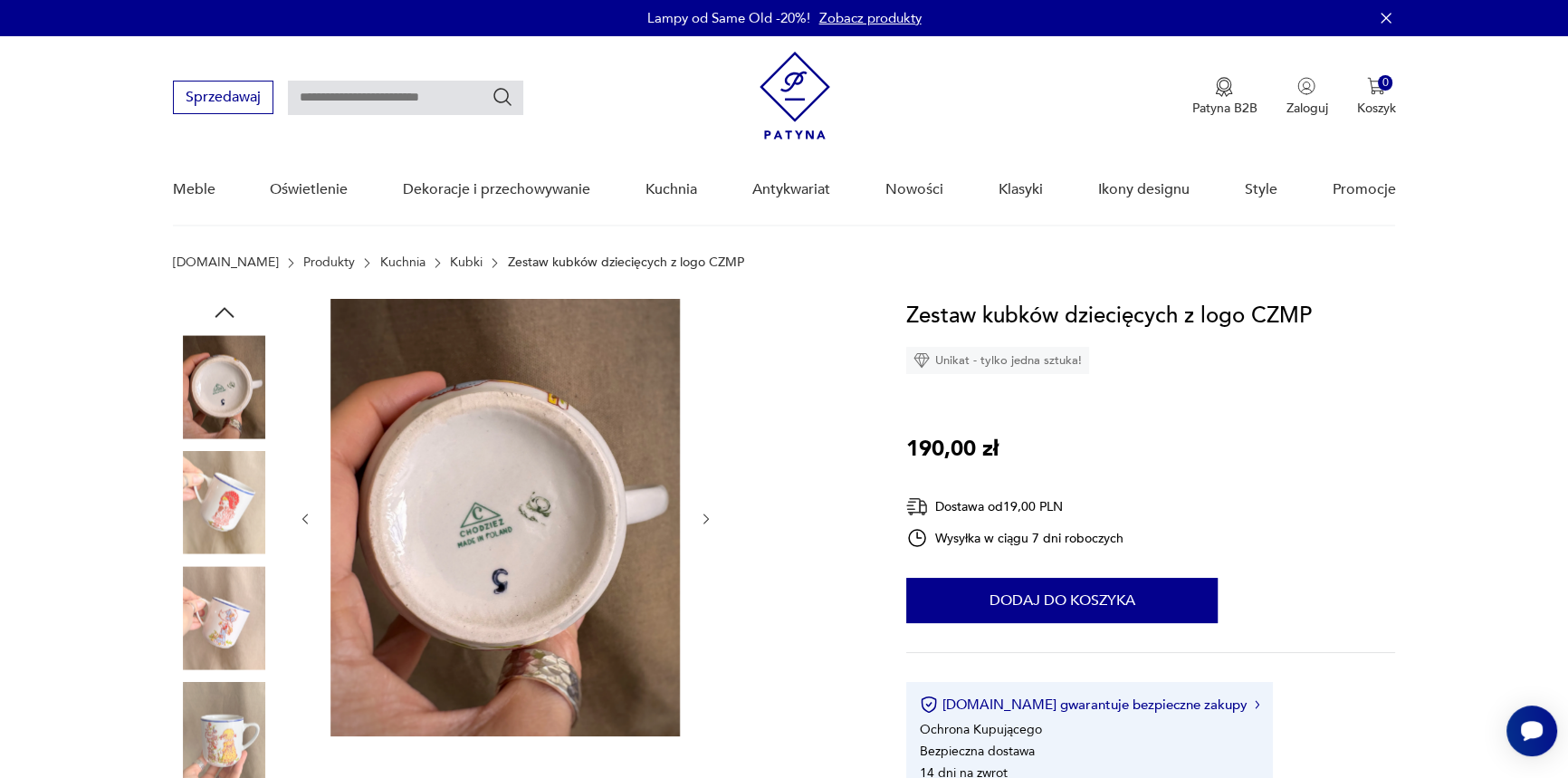
click at [221, 502] on img at bounding box center [224, 502] width 103 height 103
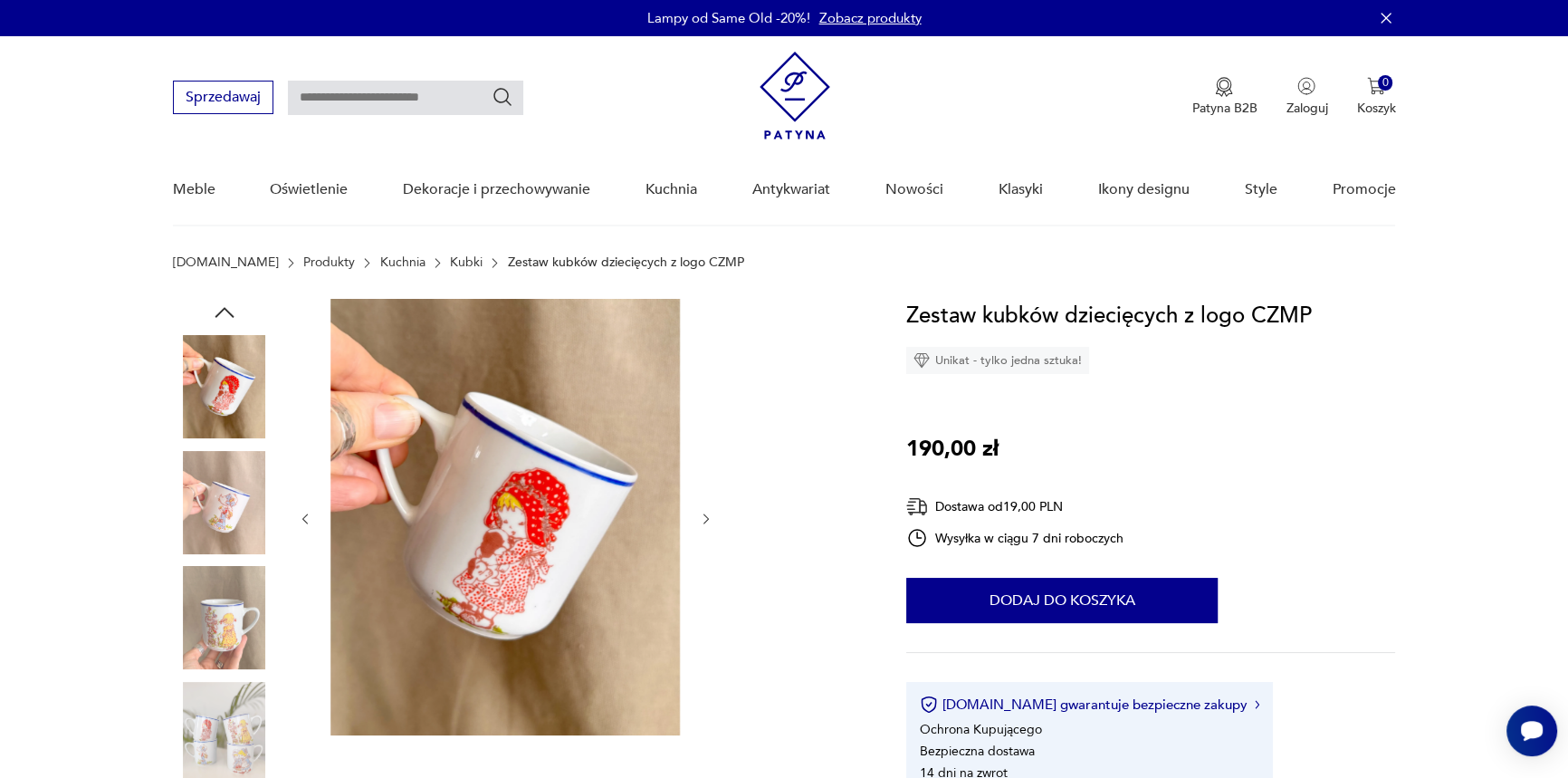
click at [221, 516] on img at bounding box center [224, 502] width 103 height 103
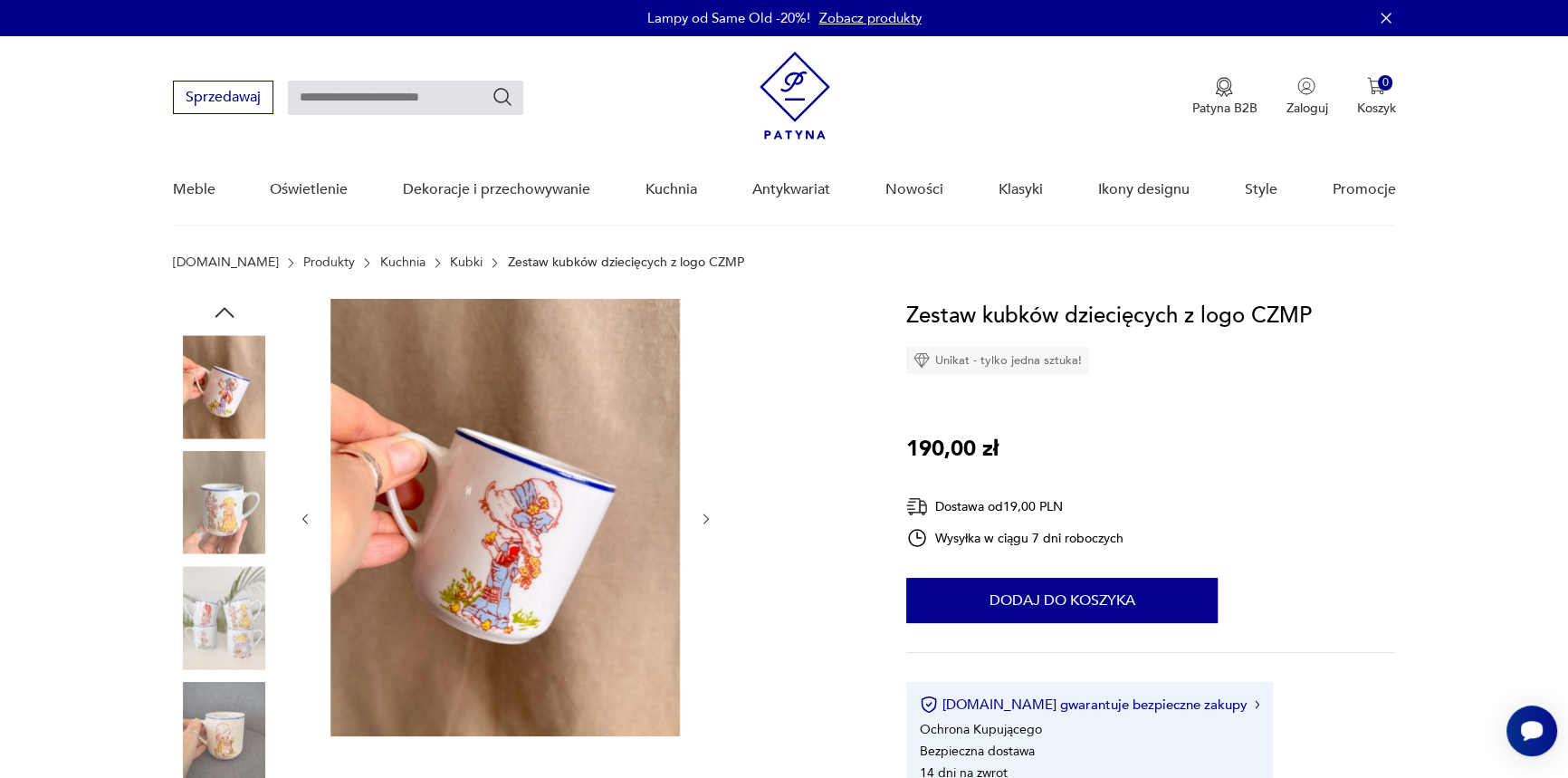
click at [218, 535] on img at bounding box center [224, 502] width 103 height 103
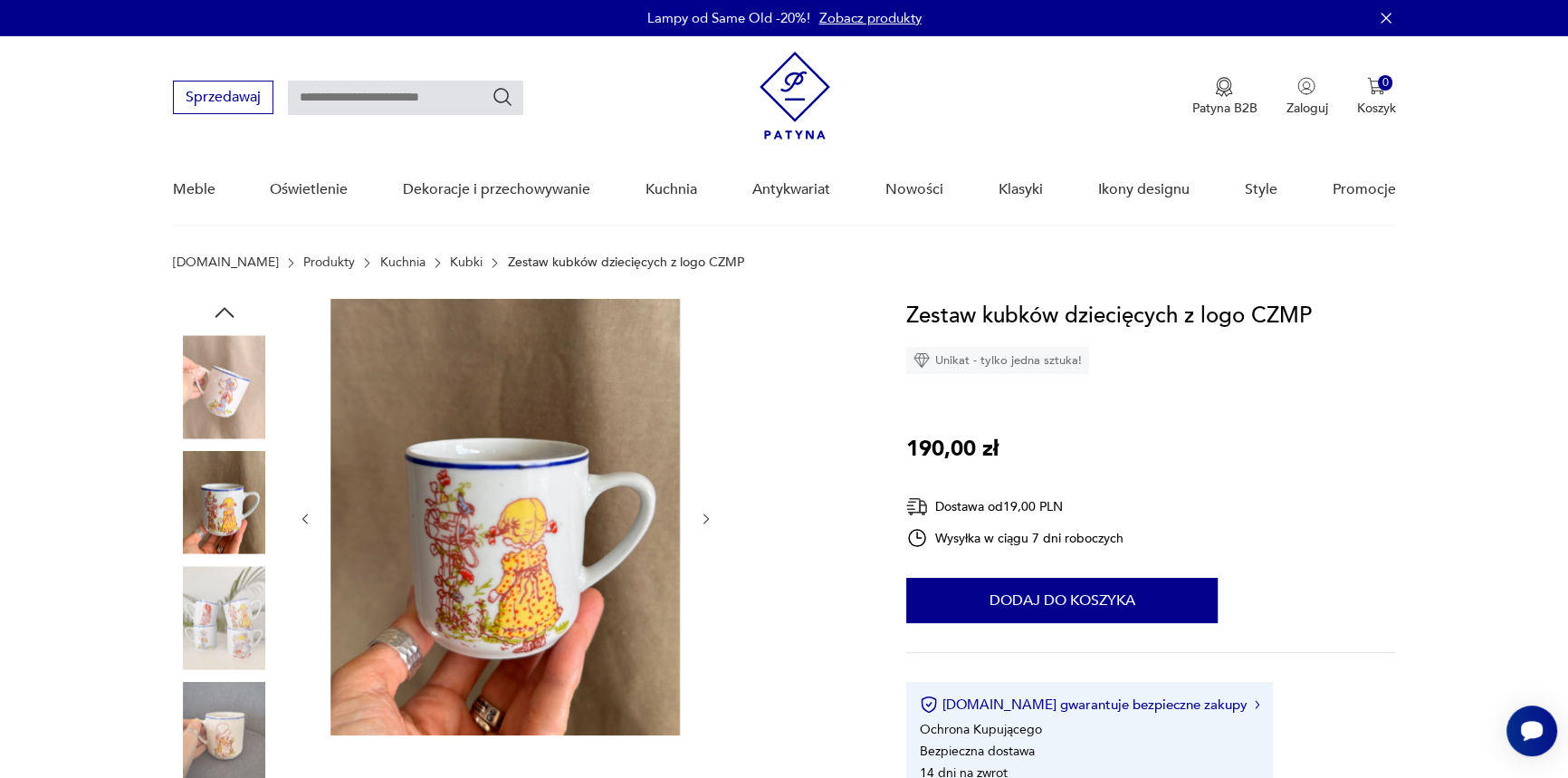
click at [213, 610] on img at bounding box center [224, 617] width 103 height 103
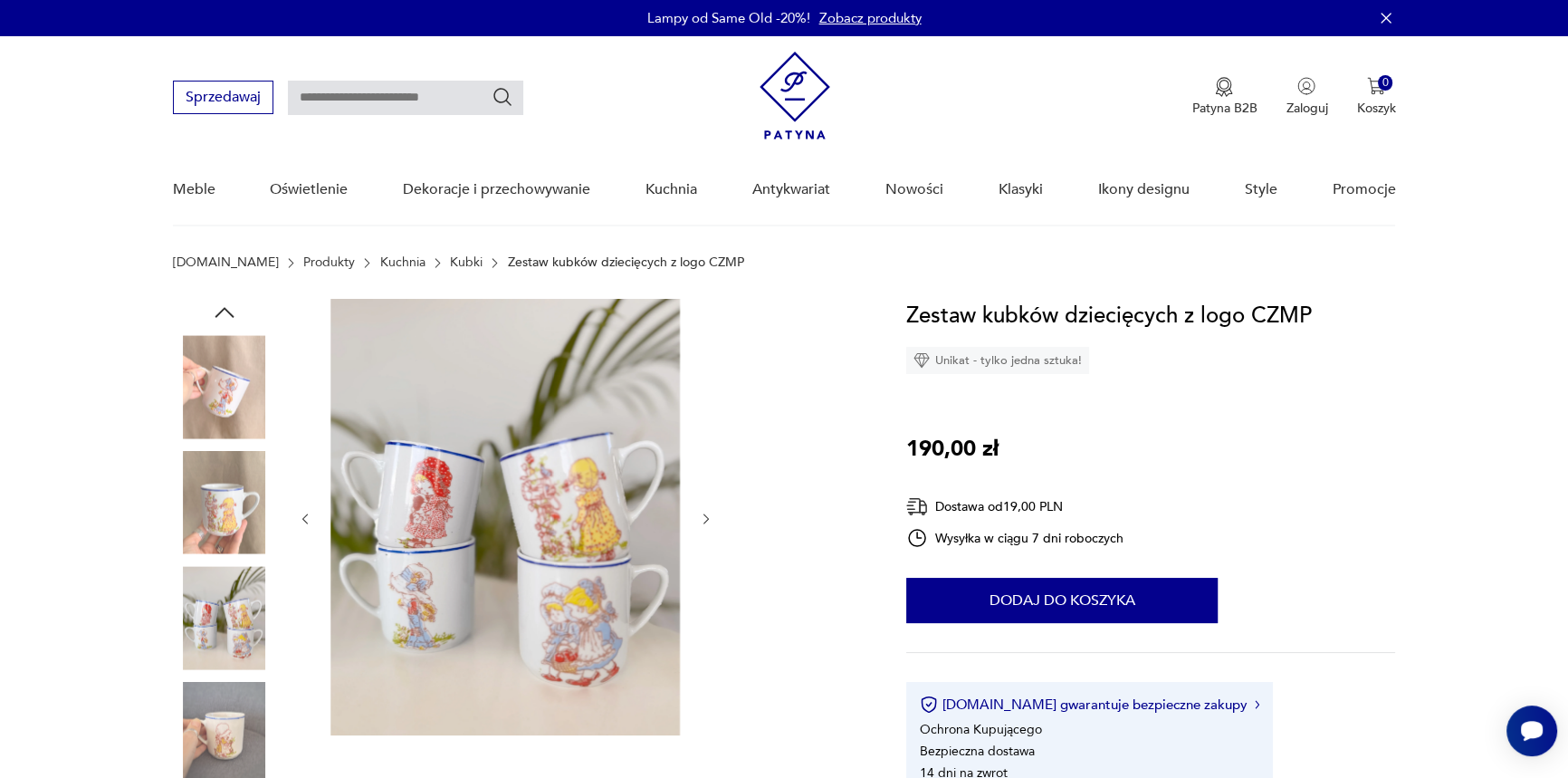
click at [217, 716] on img at bounding box center [224, 733] width 103 height 103
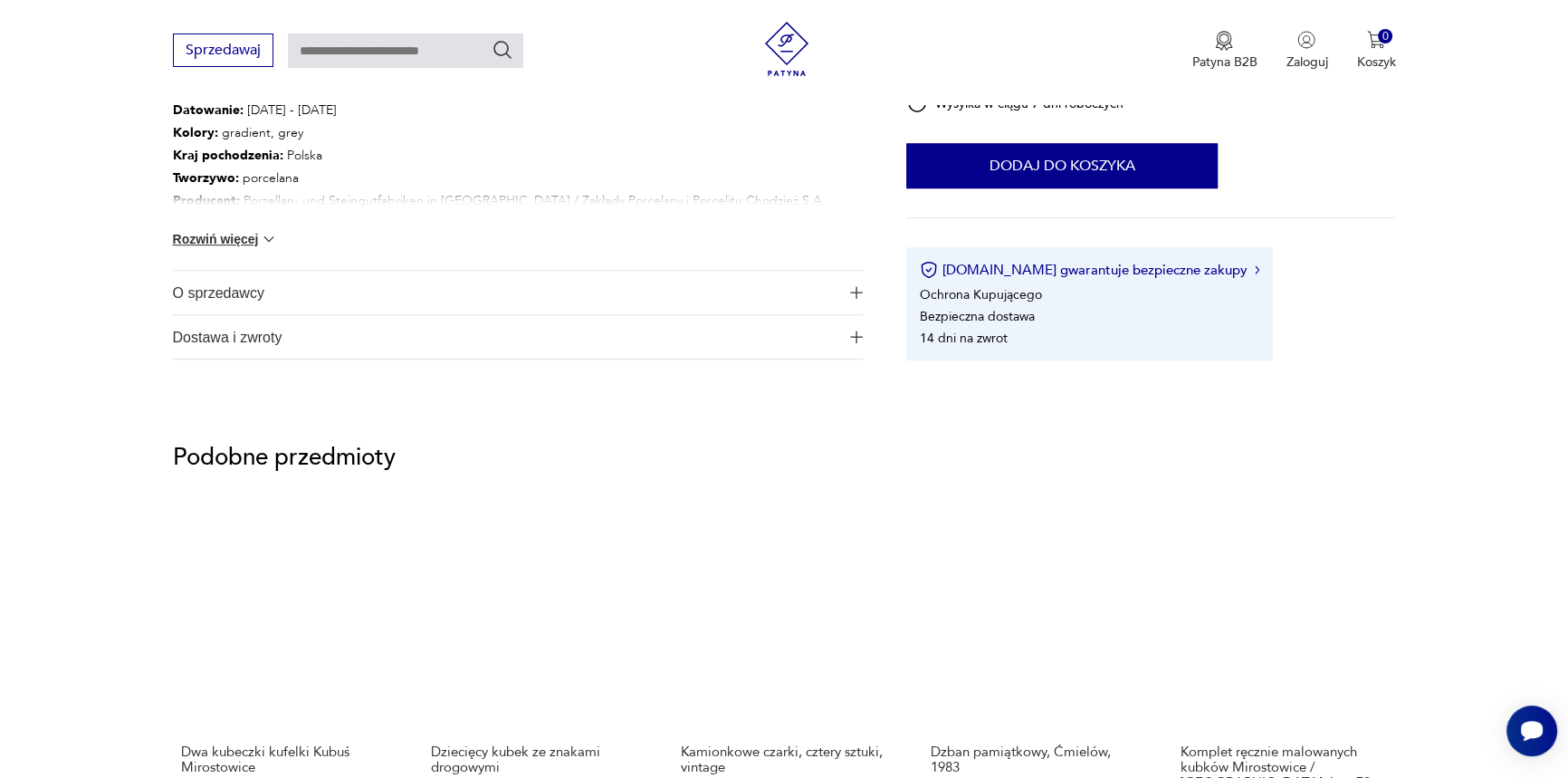
scroll to position [658, 0]
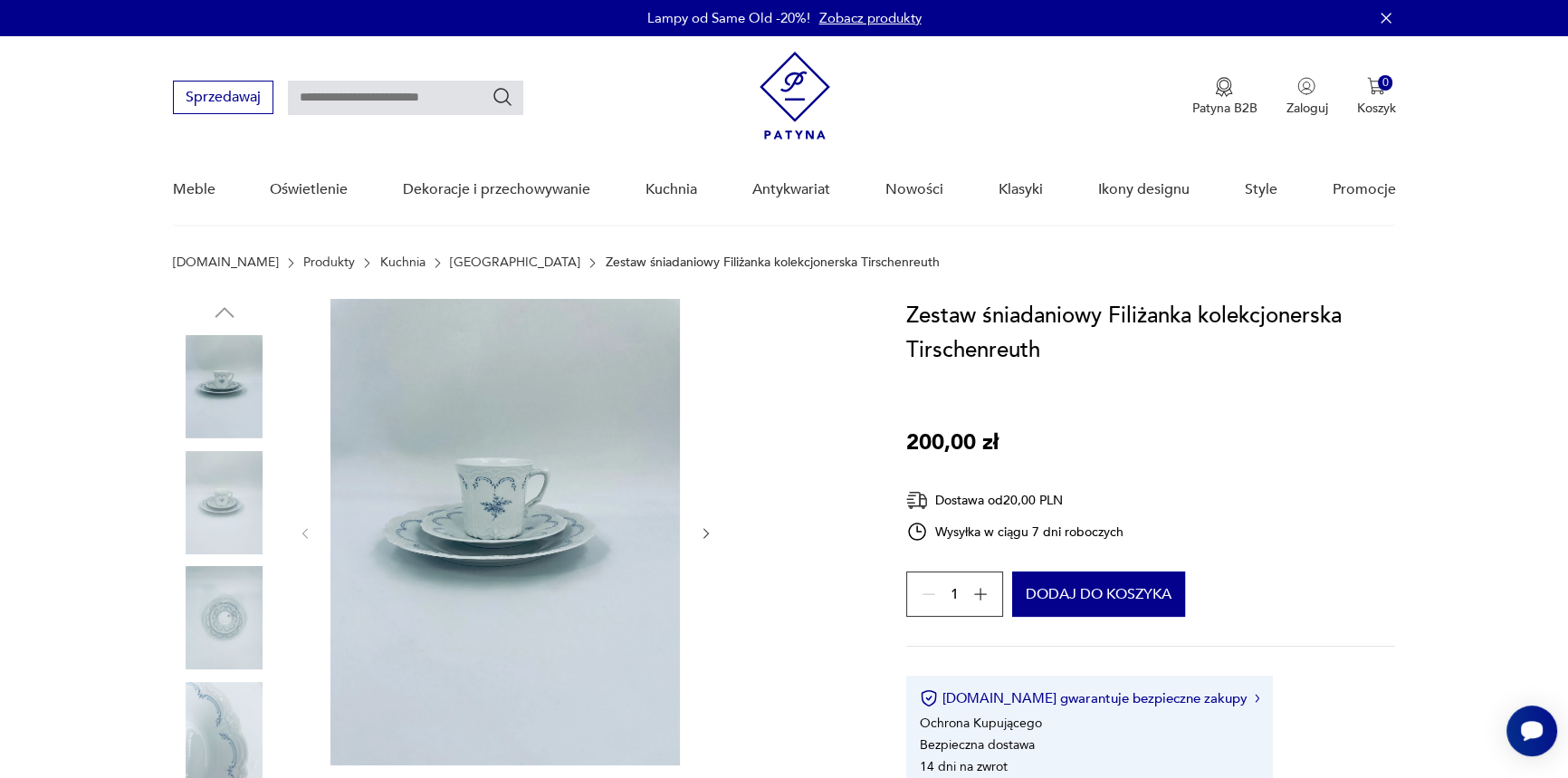
click at [219, 487] on img at bounding box center [224, 502] width 103 height 103
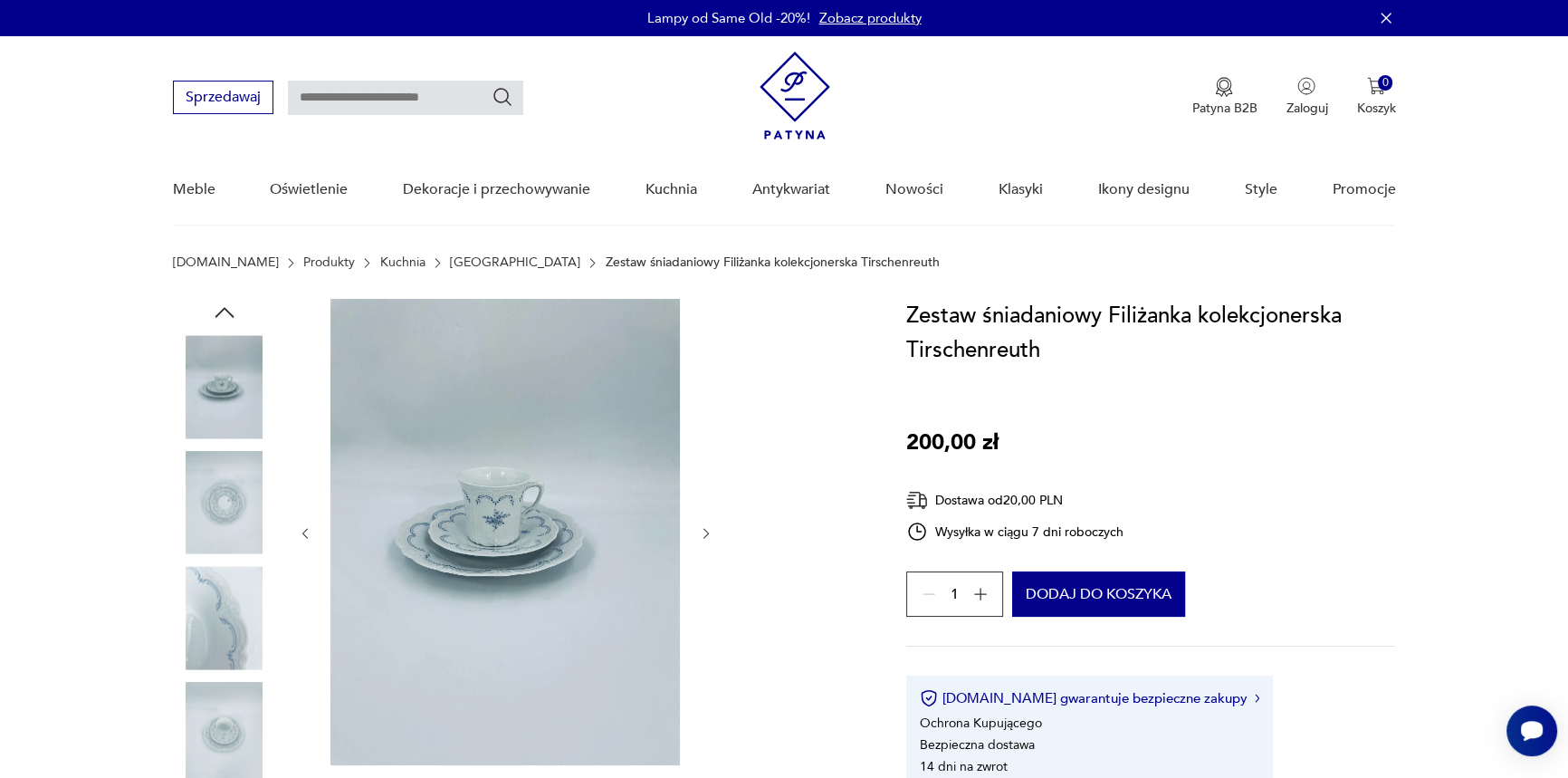
click at [206, 577] on img at bounding box center [224, 617] width 103 height 103
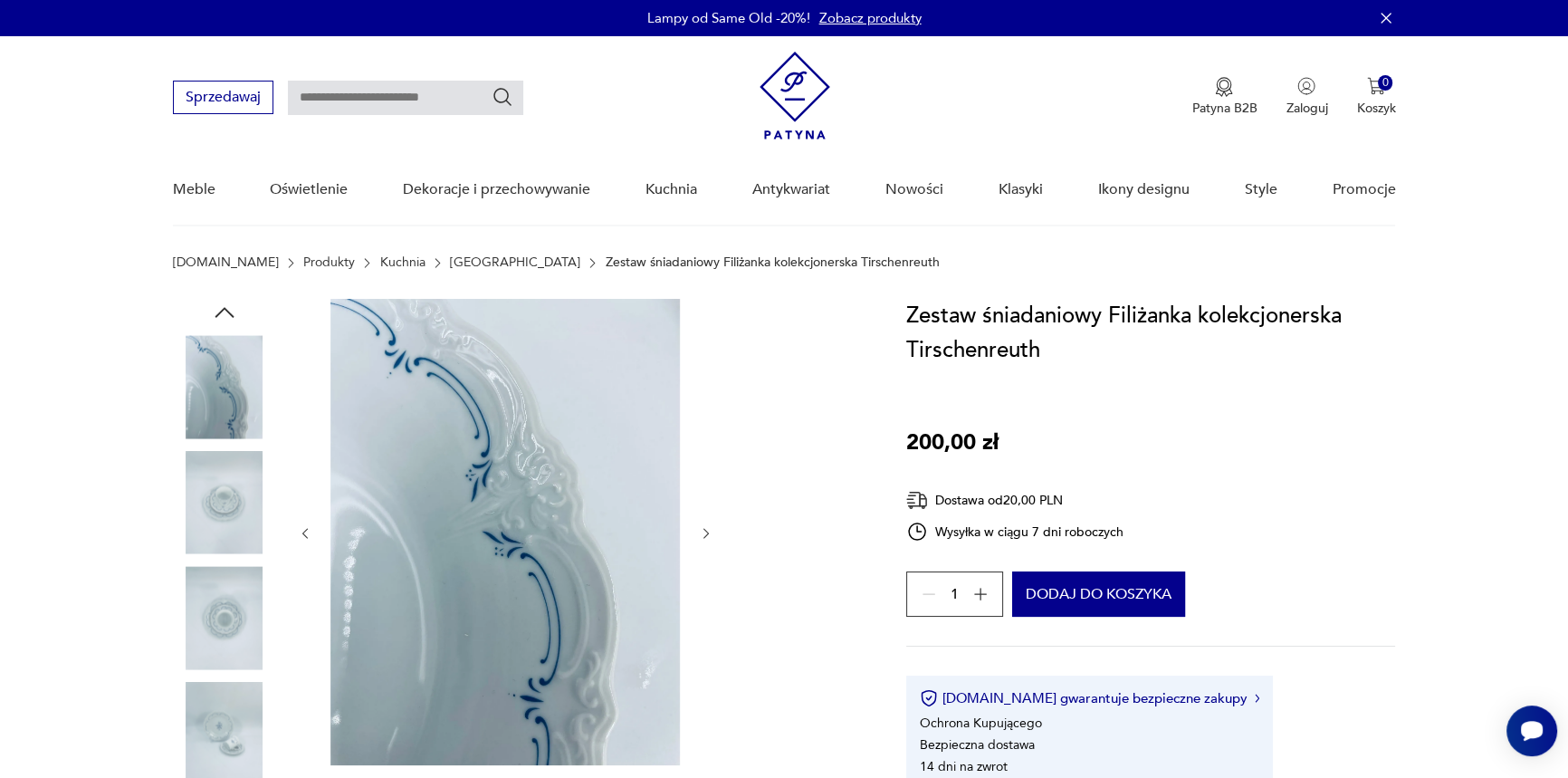
click at [221, 609] on img at bounding box center [224, 617] width 103 height 103
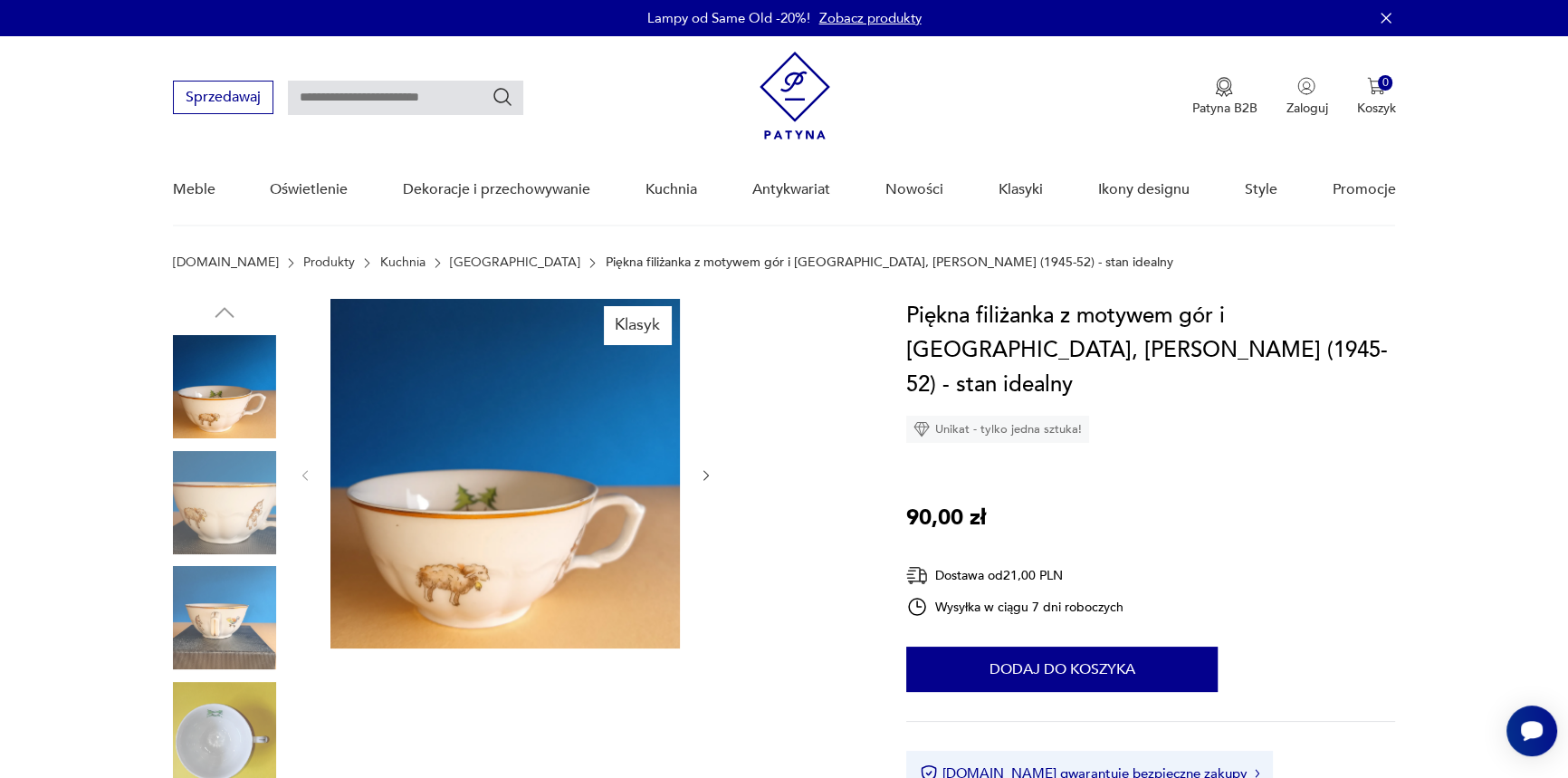
click at [228, 478] on img at bounding box center [224, 502] width 103 height 103
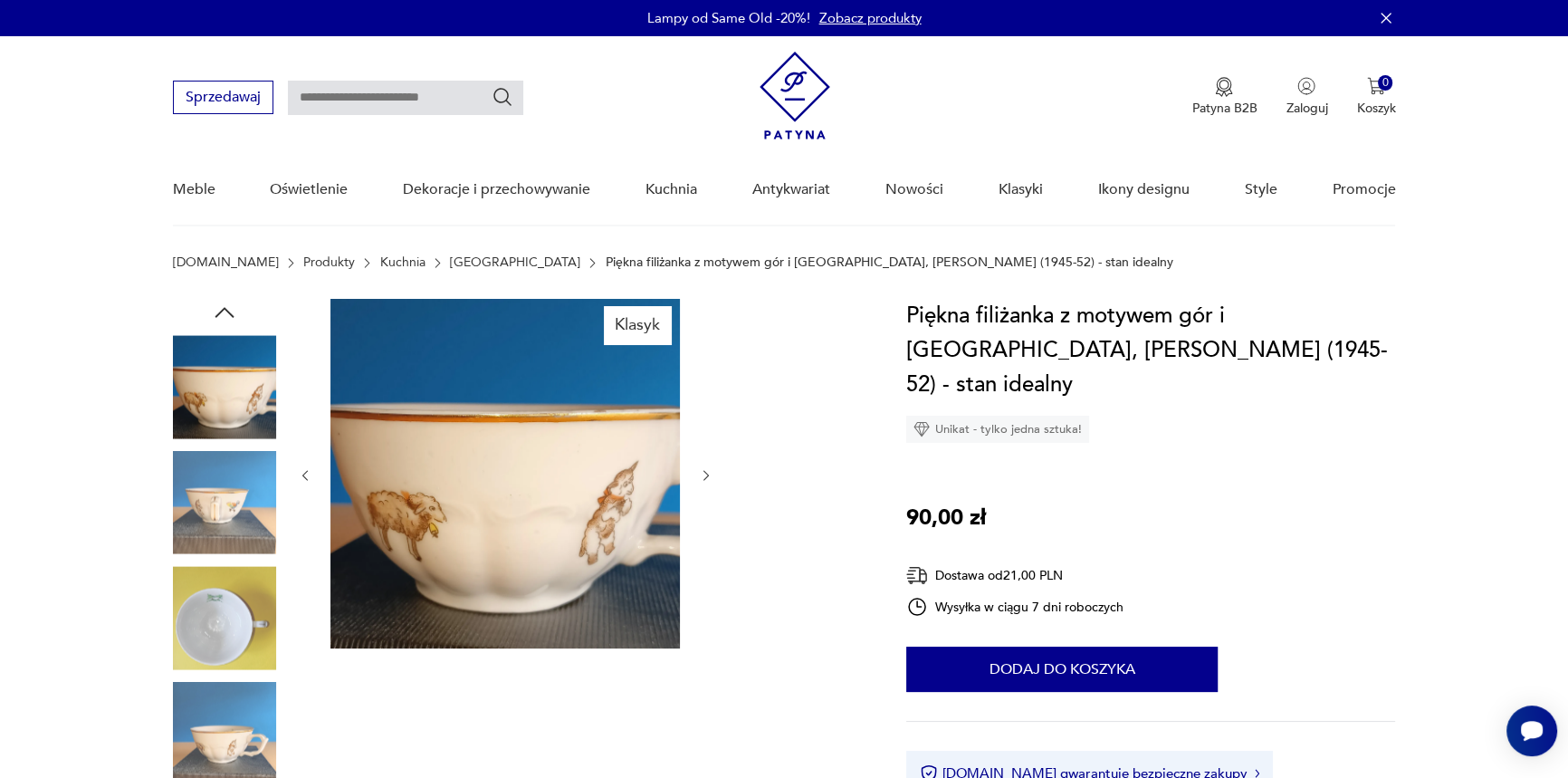
click at [209, 520] on img at bounding box center [224, 502] width 103 height 103
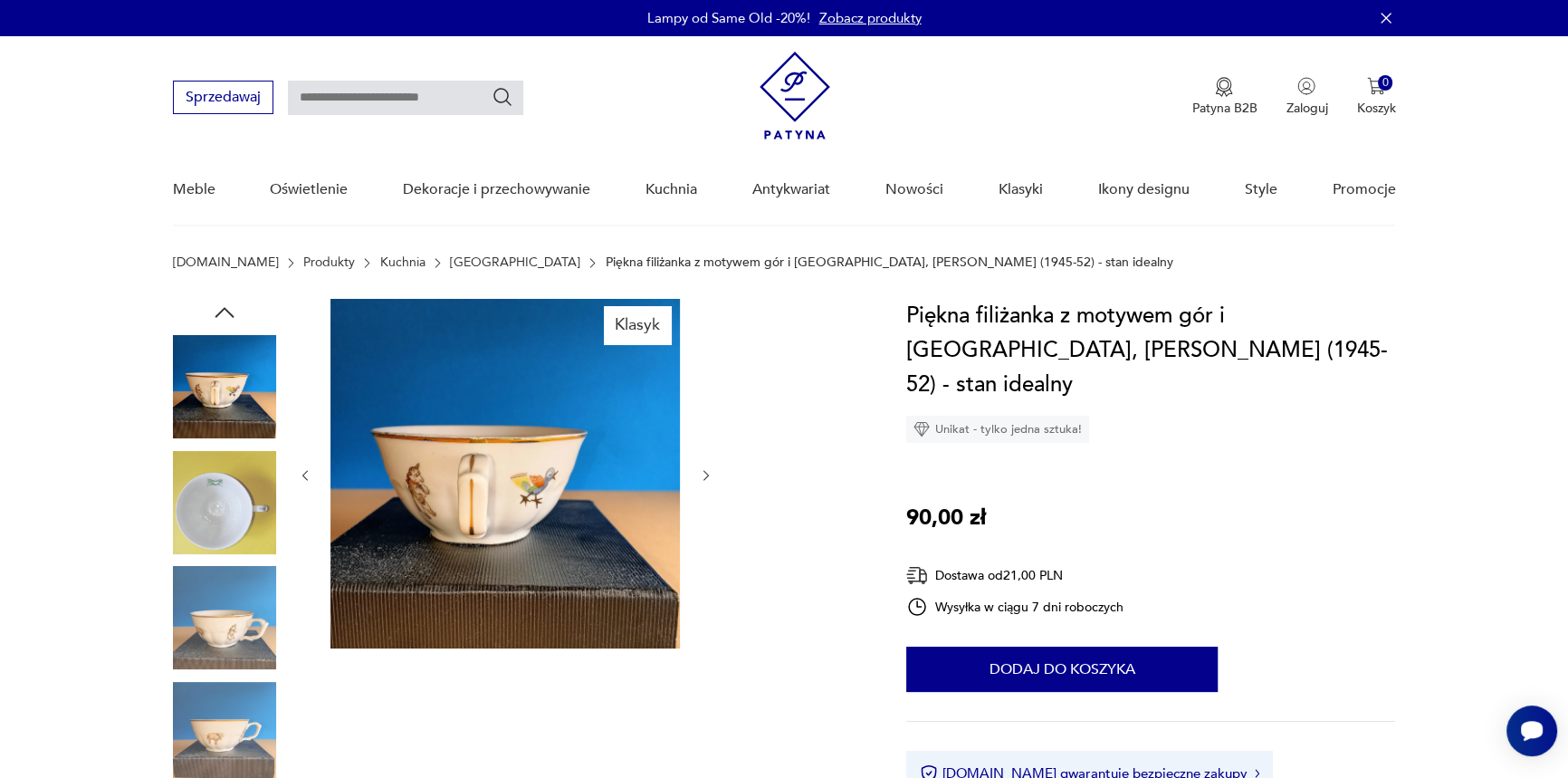
click at [214, 525] on img at bounding box center [224, 502] width 103 height 103
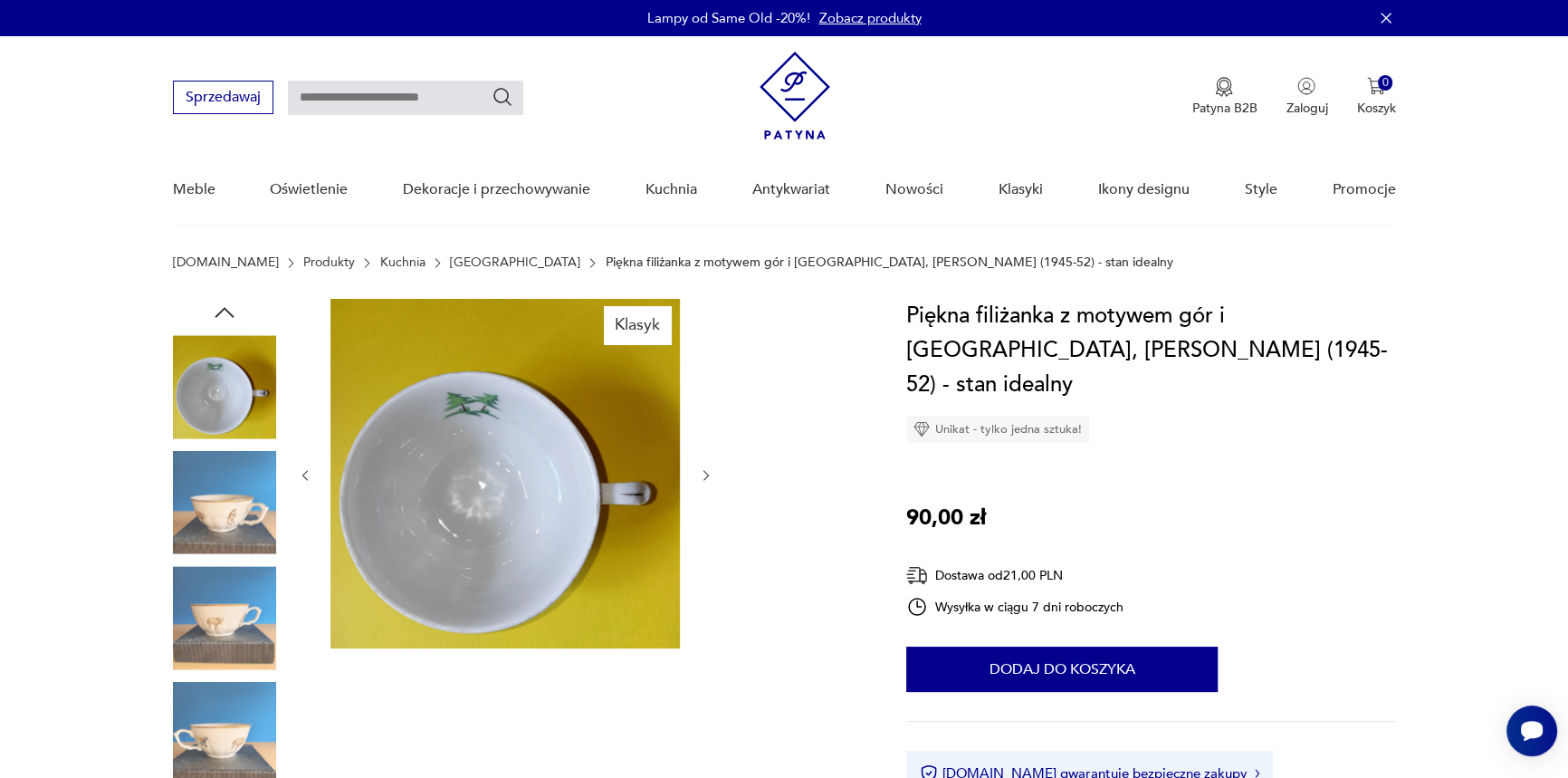
click at [220, 511] on img at bounding box center [224, 502] width 103 height 103
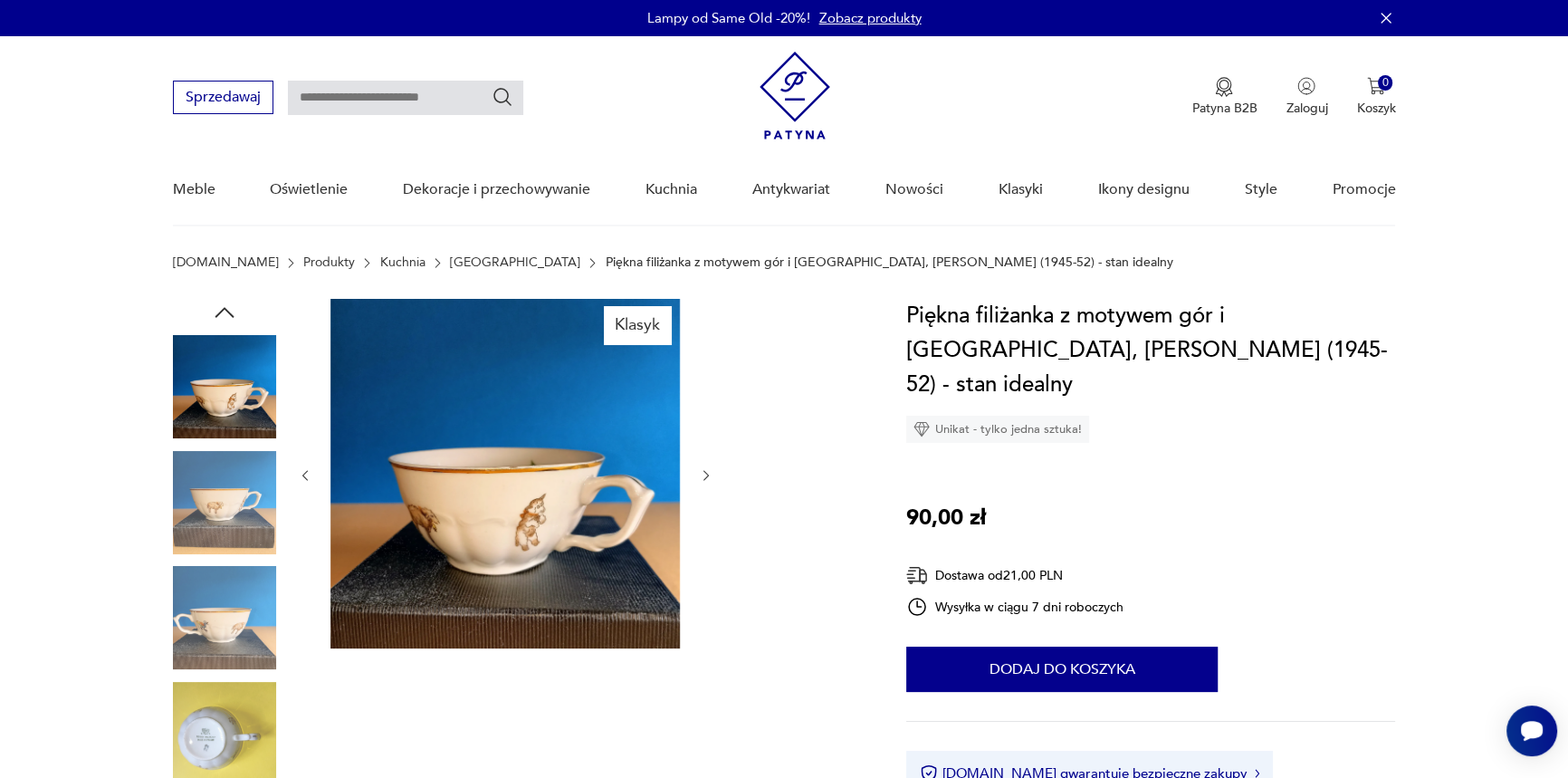
click at [236, 510] on img at bounding box center [224, 502] width 103 height 103
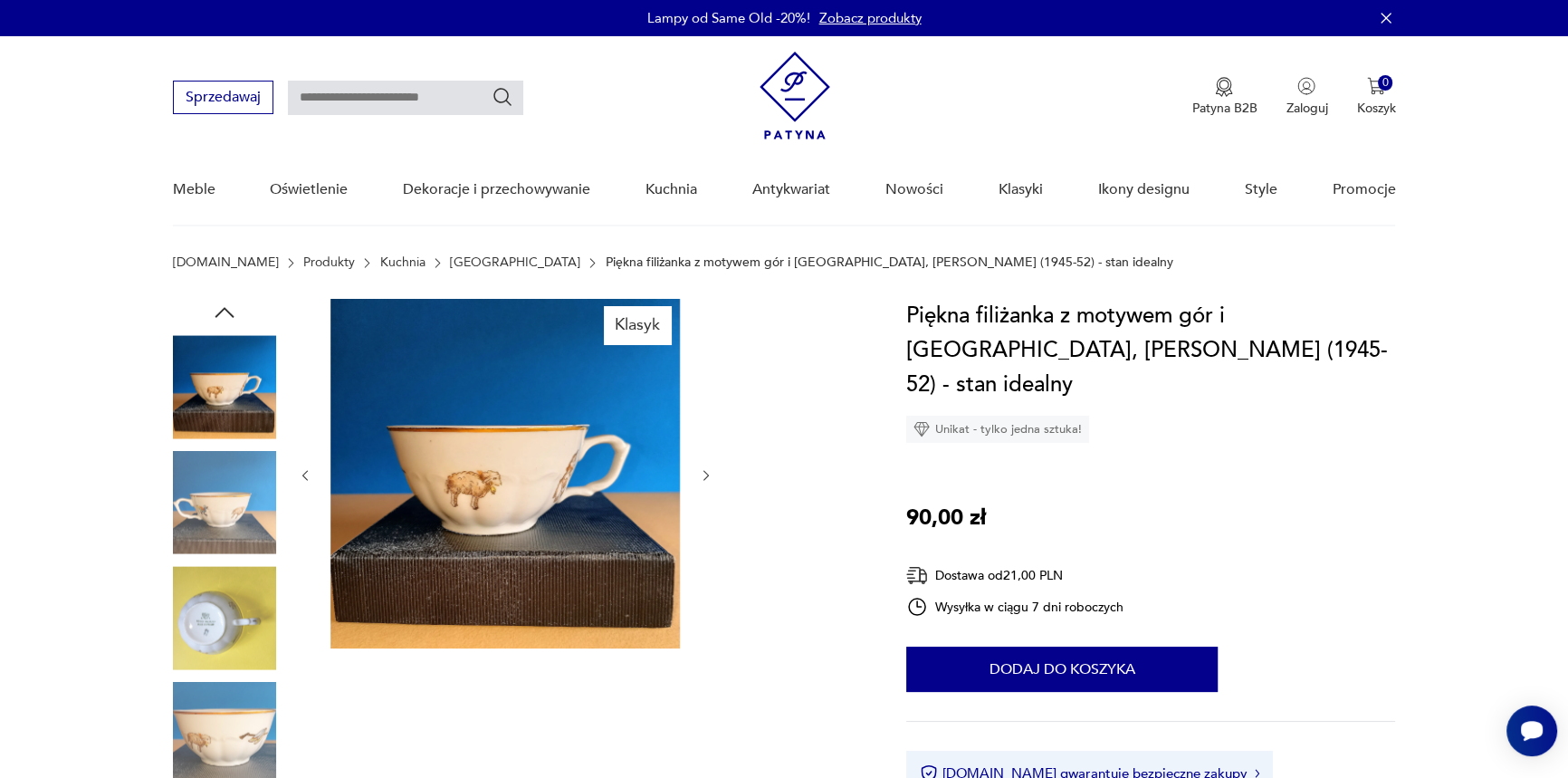
click at [236, 497] on img at bounding box center [224, 502] width 103 height 103
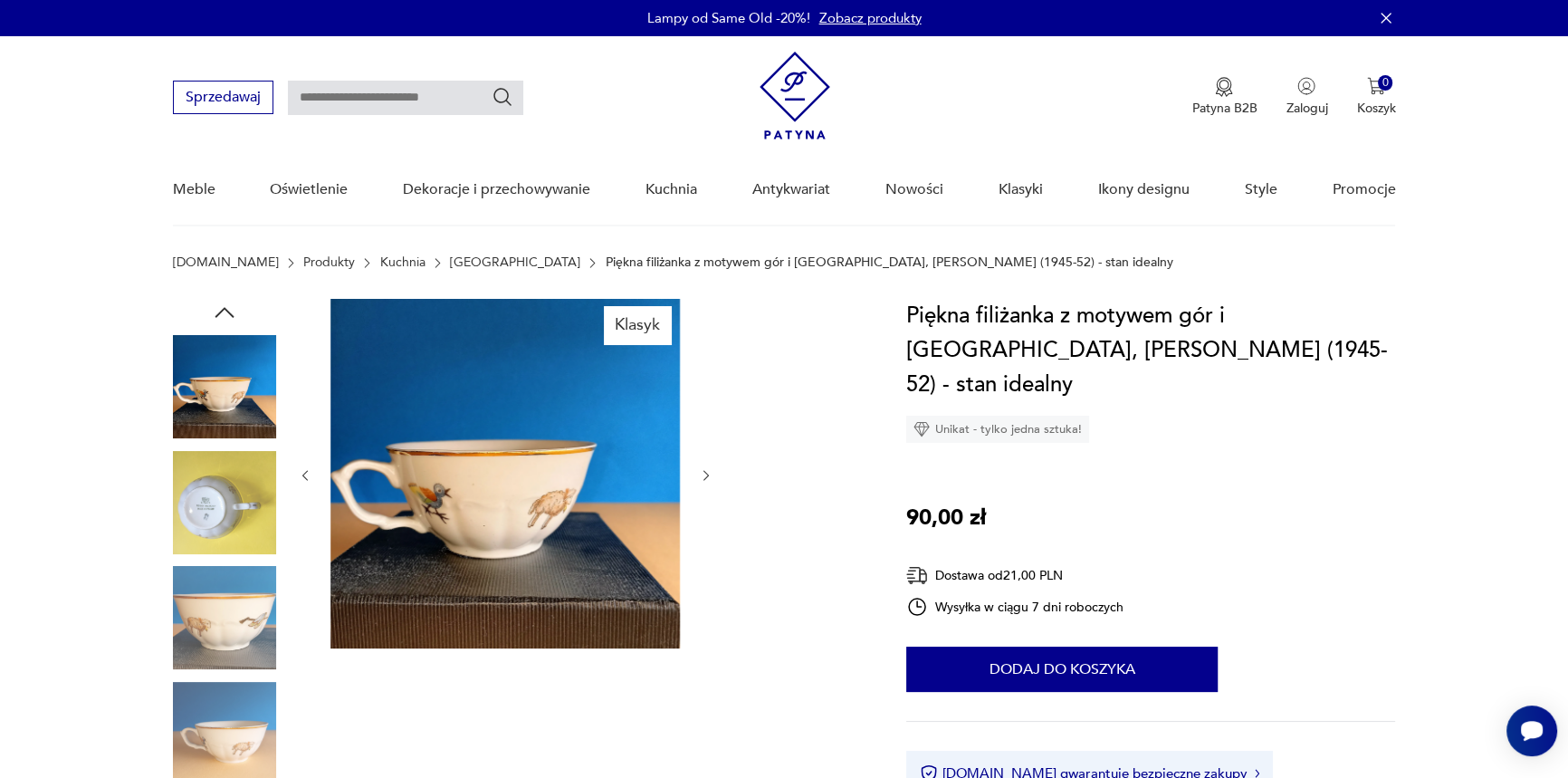
click at [215, 513] on img at bounding box center [224, 502] width 103 height 103
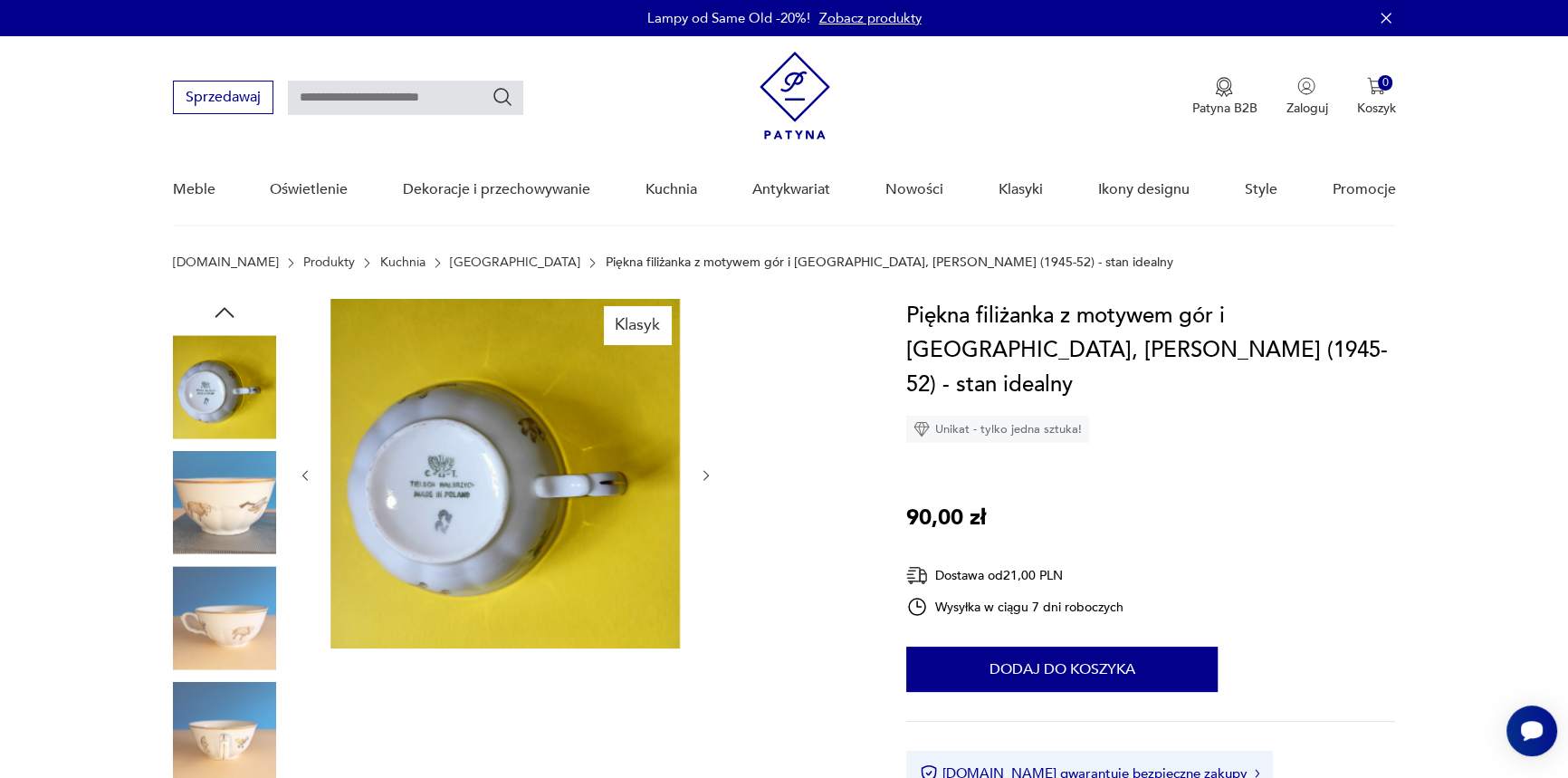
click at [217, 516] on img at bounding box center [224, 502] width 103 height 103
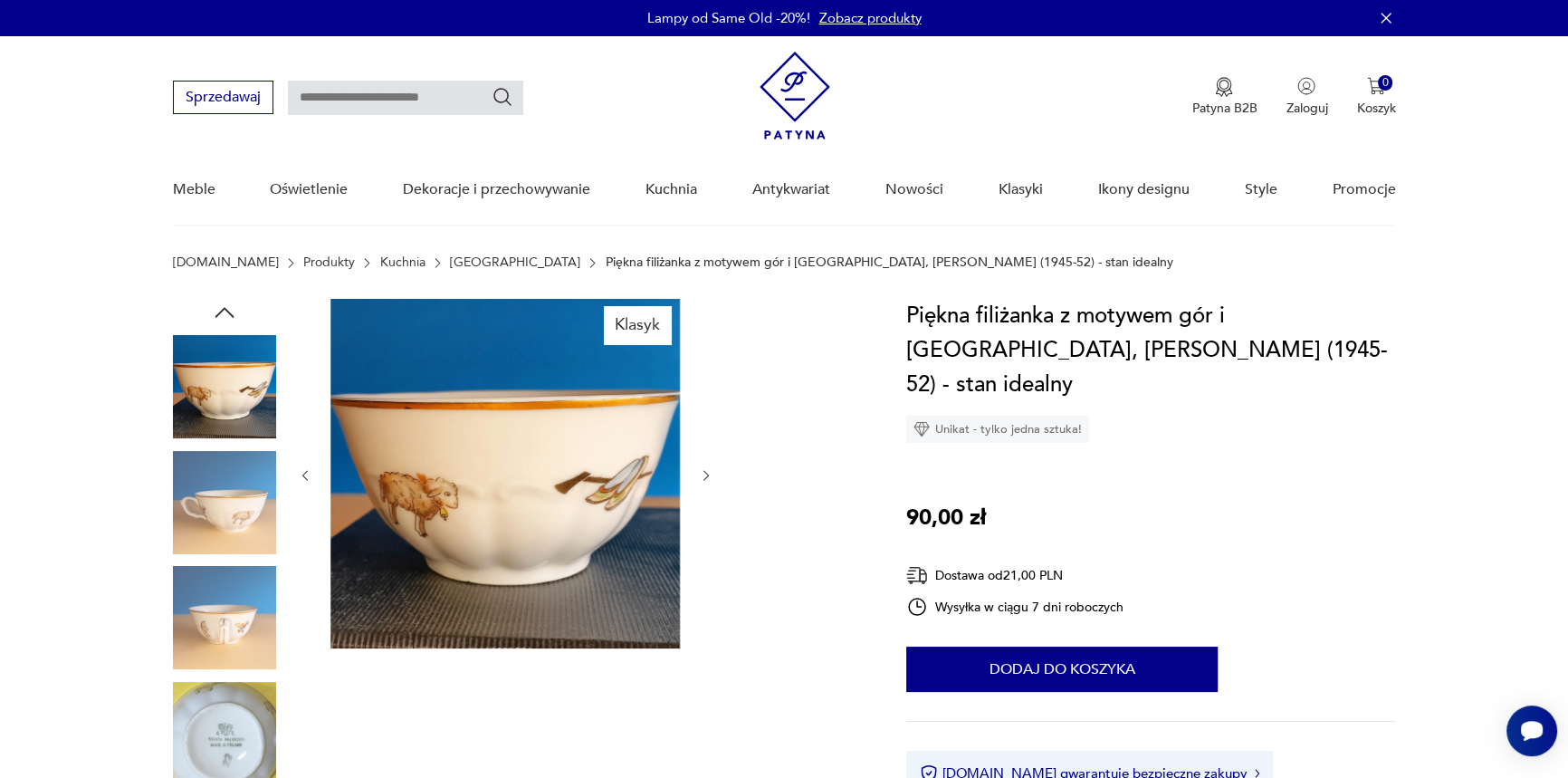
click at [216, 529] on img at bounding box center [224, 502] width 103 height 103
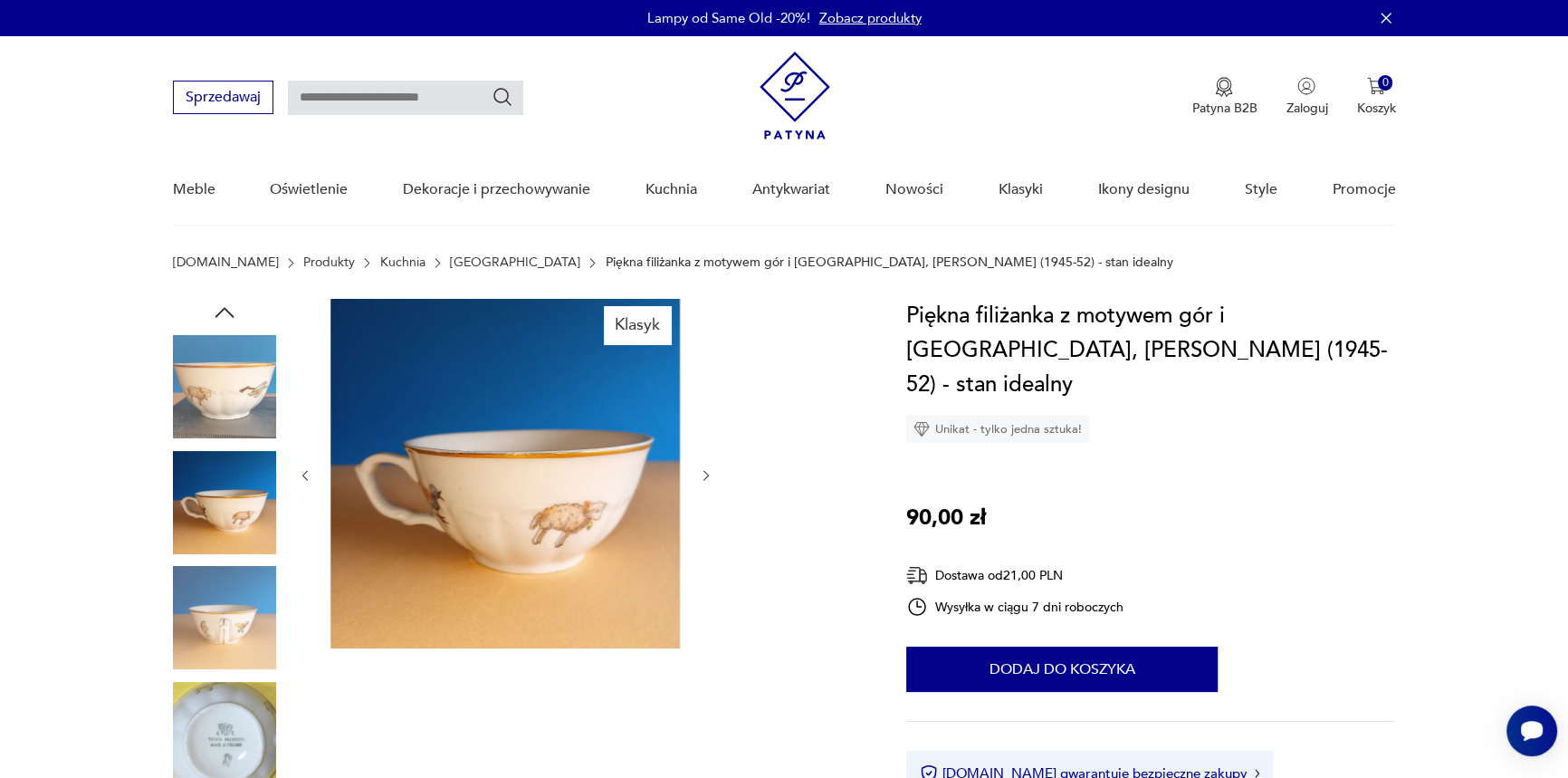
click at [215, 605] on img at bounding box center [224, 617] width 103 height 103
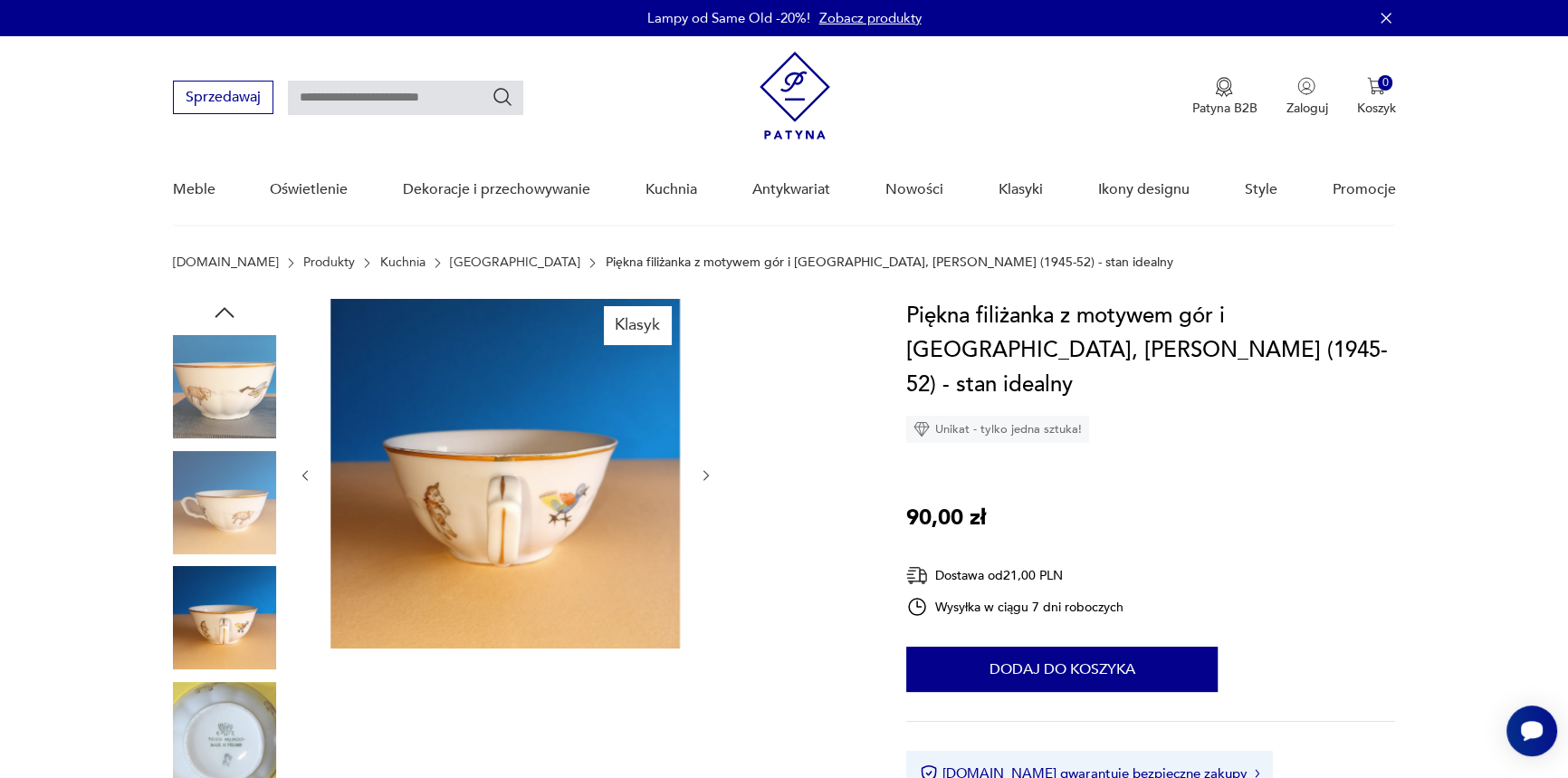
click at [221, 707] on img at bounding box center [224, 733] width 103 height 103
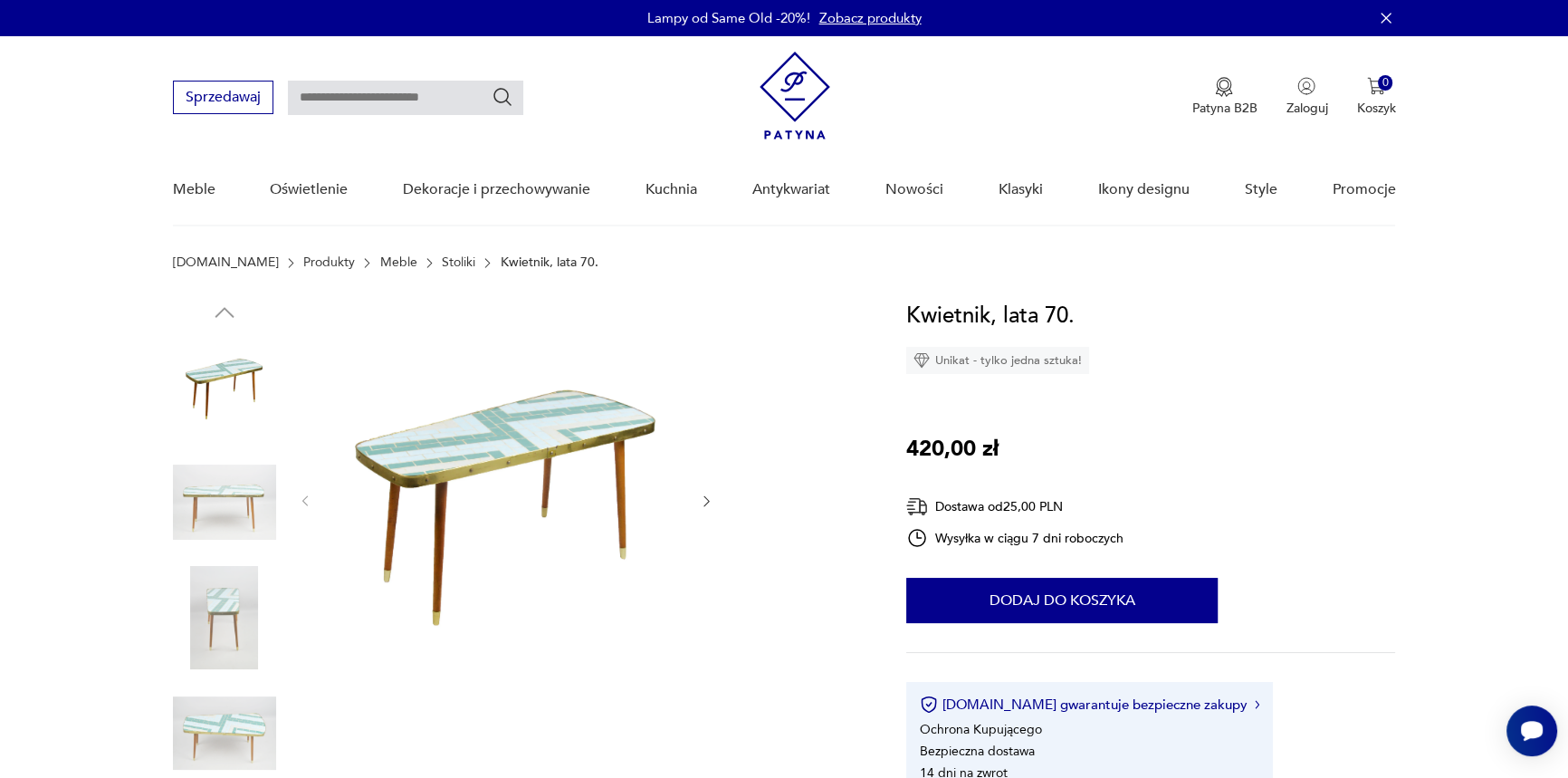
click at [230, 482] on img at bounding box center [224, 502] width 103 height 103
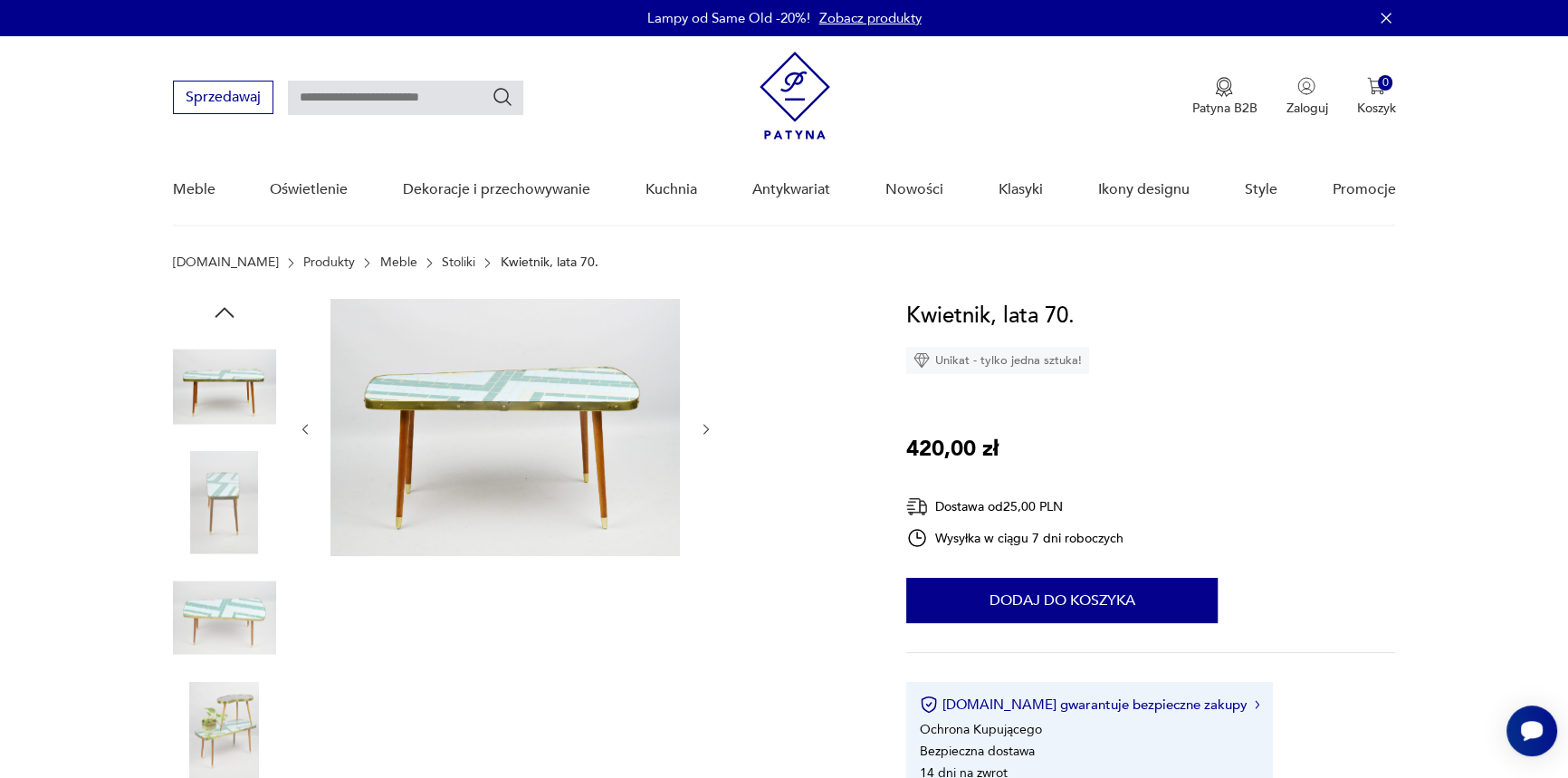
click at [215, 498] on img at bounding box center [224, 502] width 103 height 103
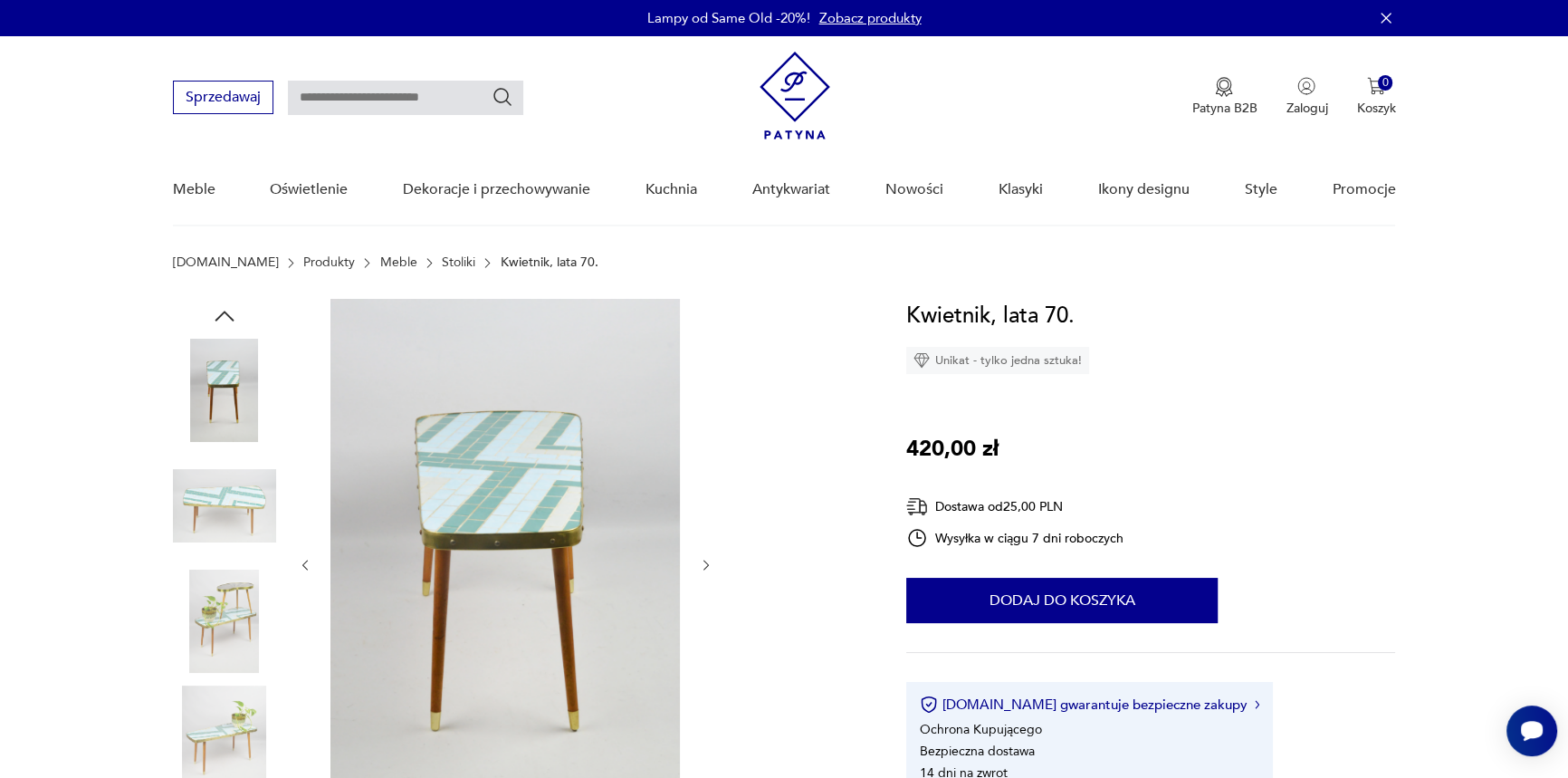
click at [213, 504] on img at bounding box center [224, 505] width 103 height 103
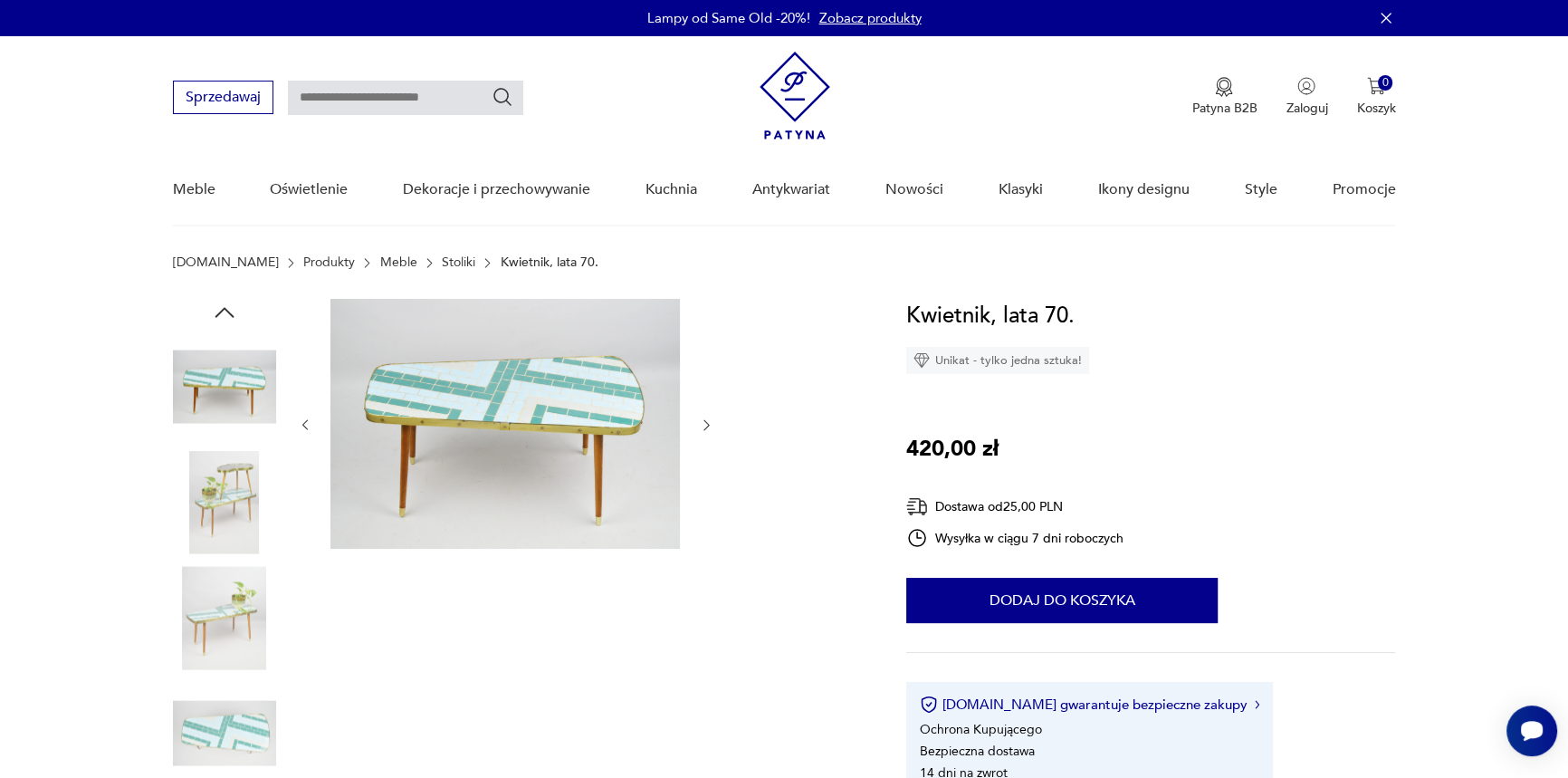
click at [208, 489] on img at bounding box center [224, 502] width 103 height 103
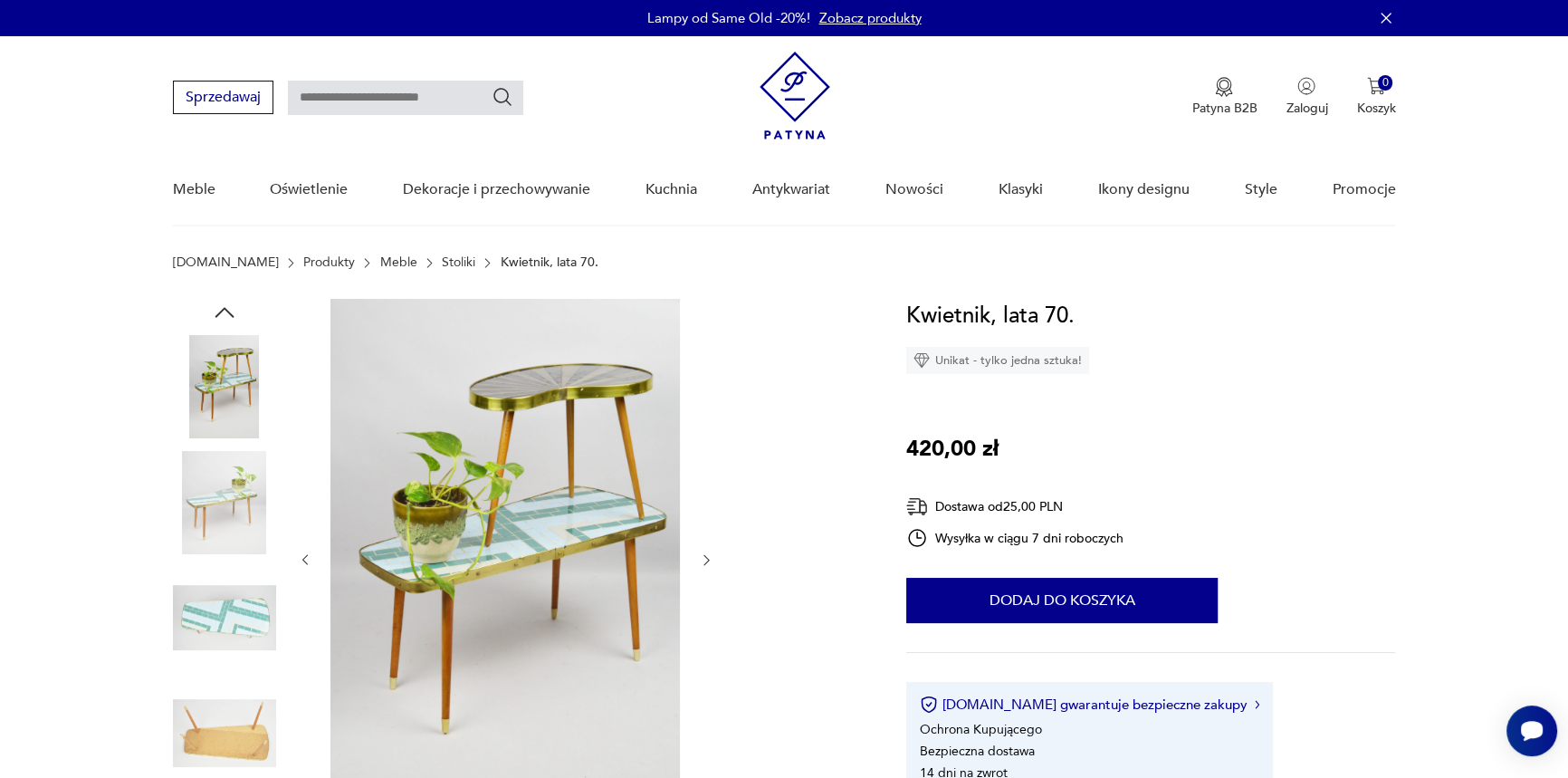
click at [251, 531] on img at bounding box center [224, 502] width 103 height 103
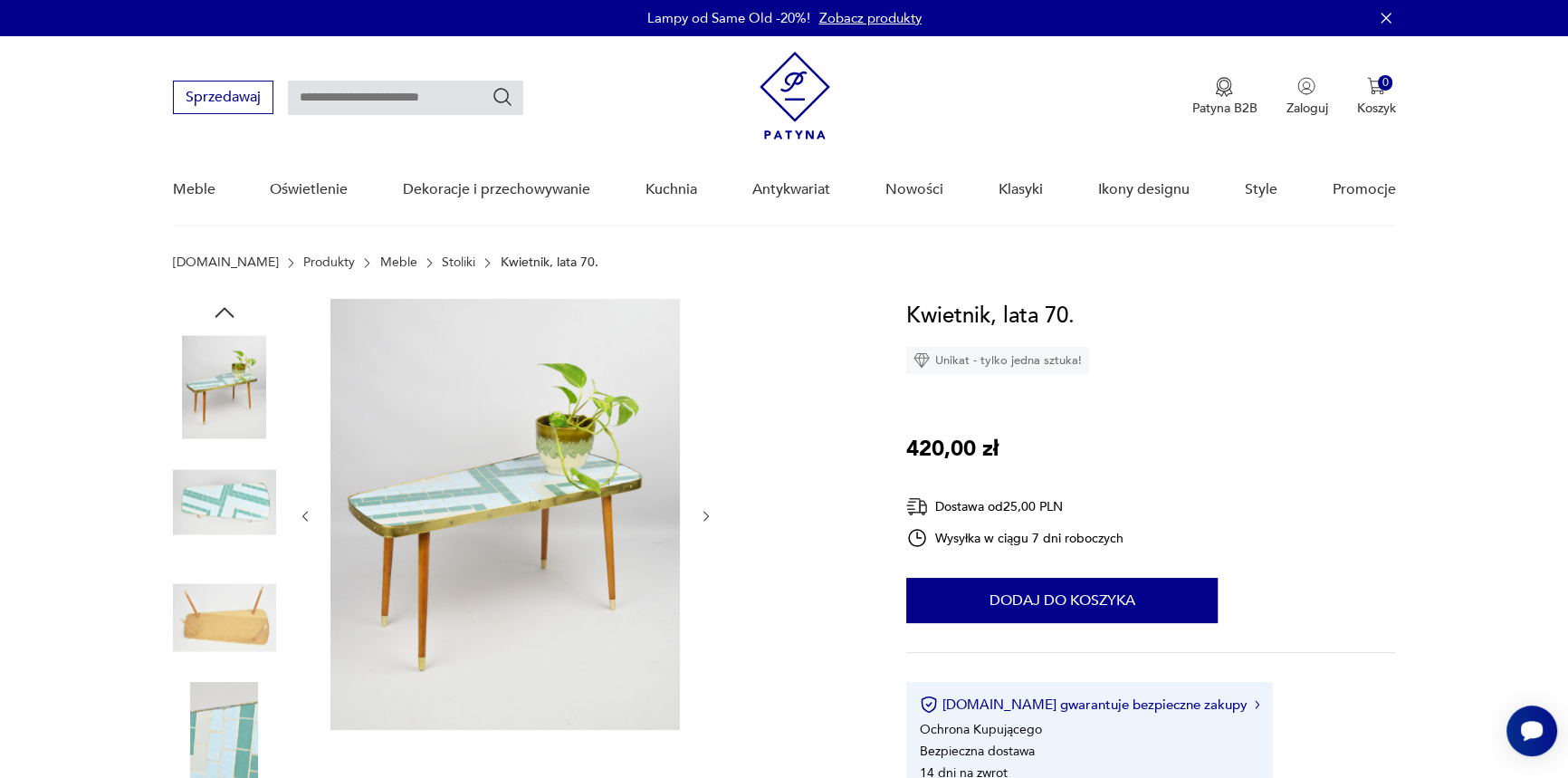
click at [237, 497] on img at bounding box center [224, 502] width 103 height 103
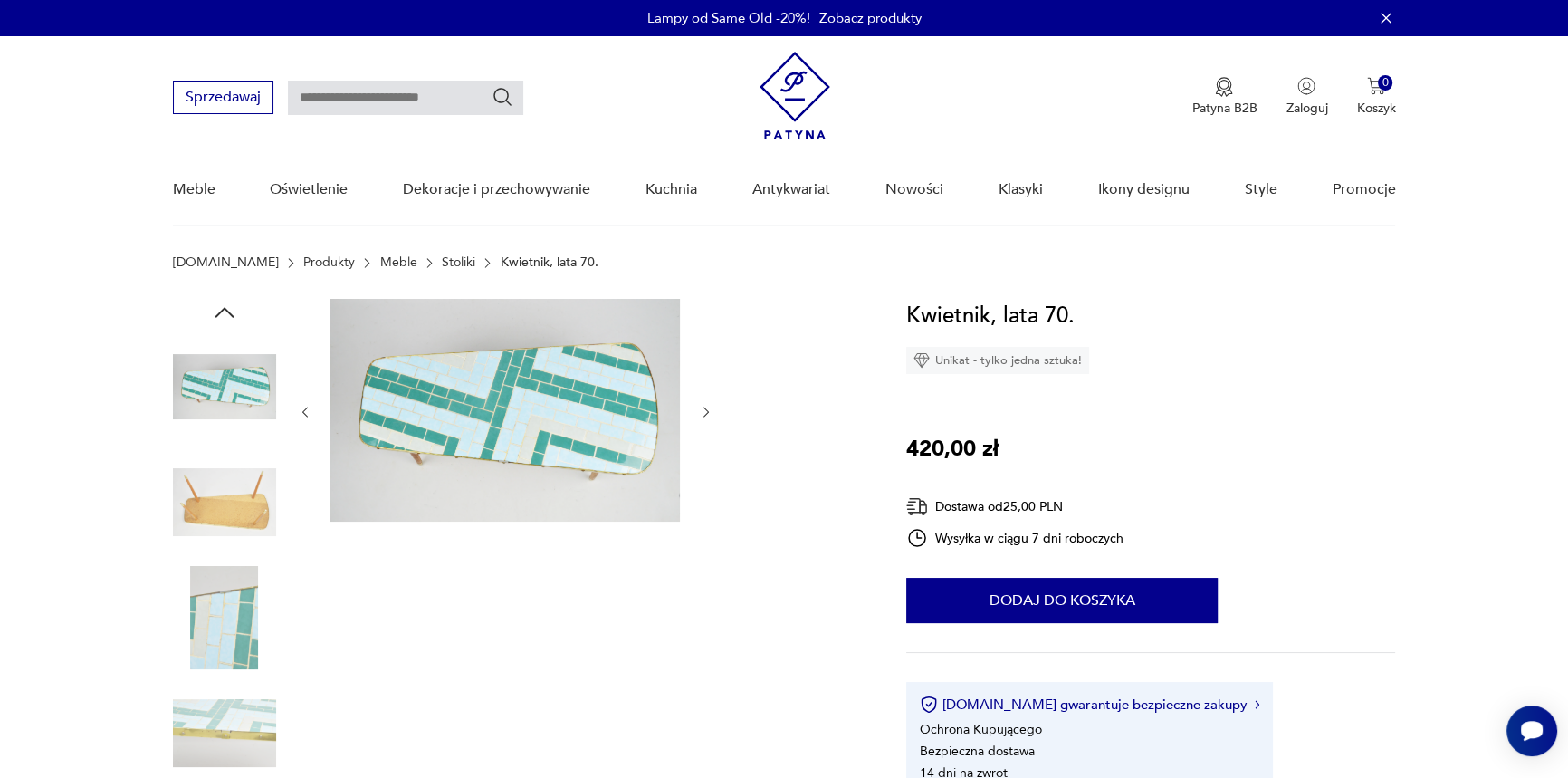
click at [218, 498] on img at bounding box center [224, 502] width 103 height 103
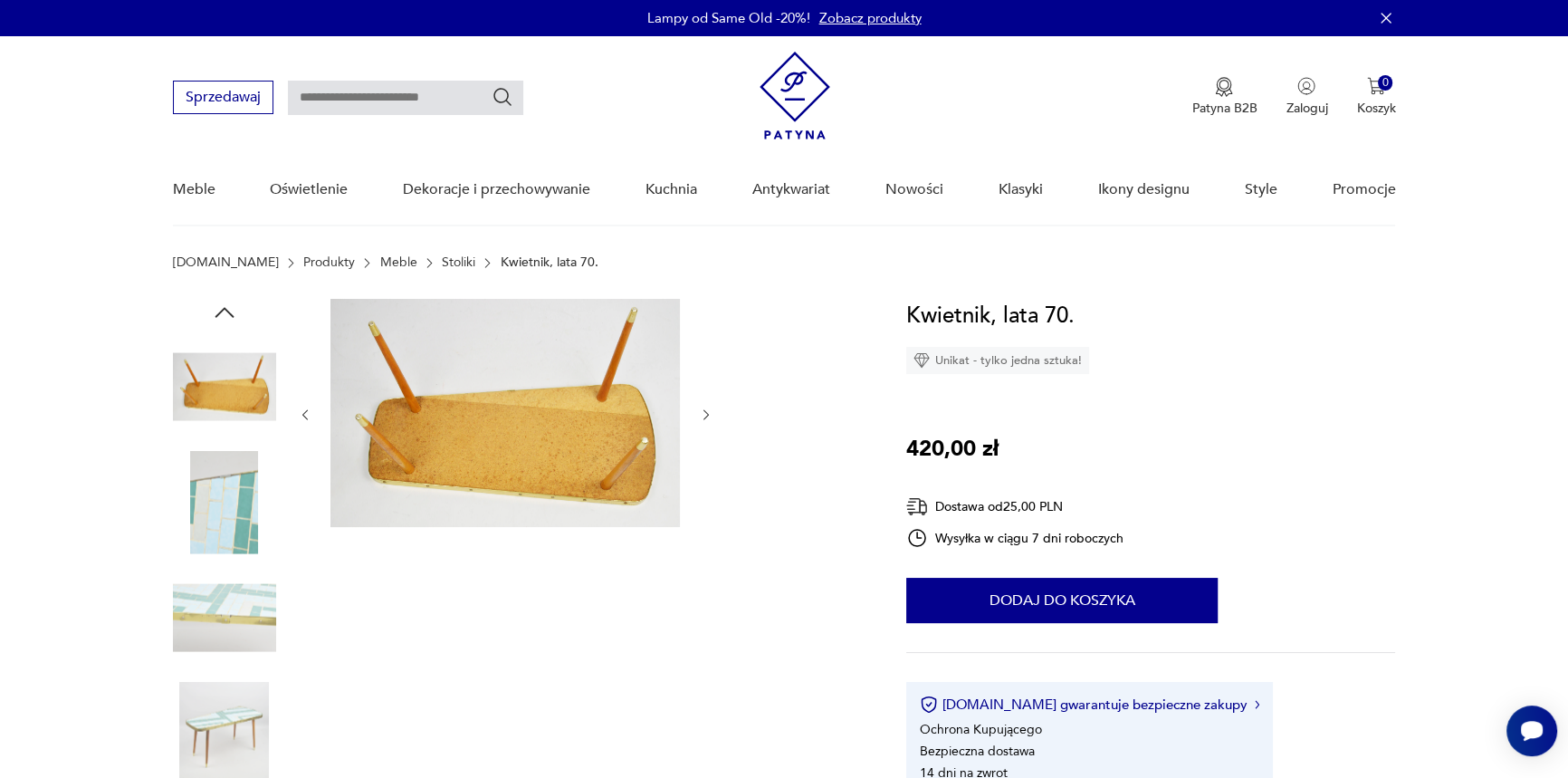
click at [213, 528] on img at bounding box center [224, 502] width 103 height 103
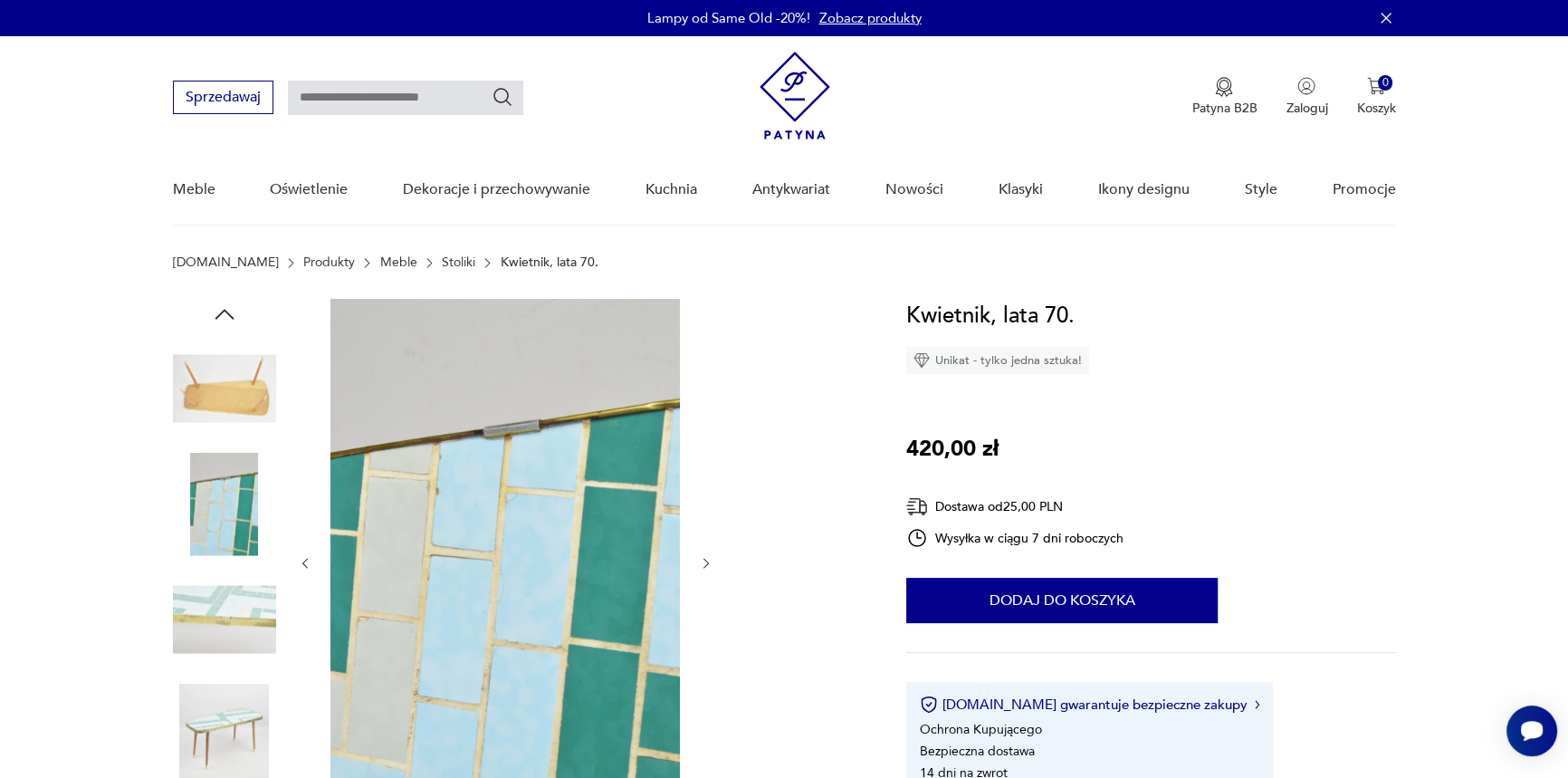
click at [217, 596] on img at bounding box center [224, 619] width 103 height 103
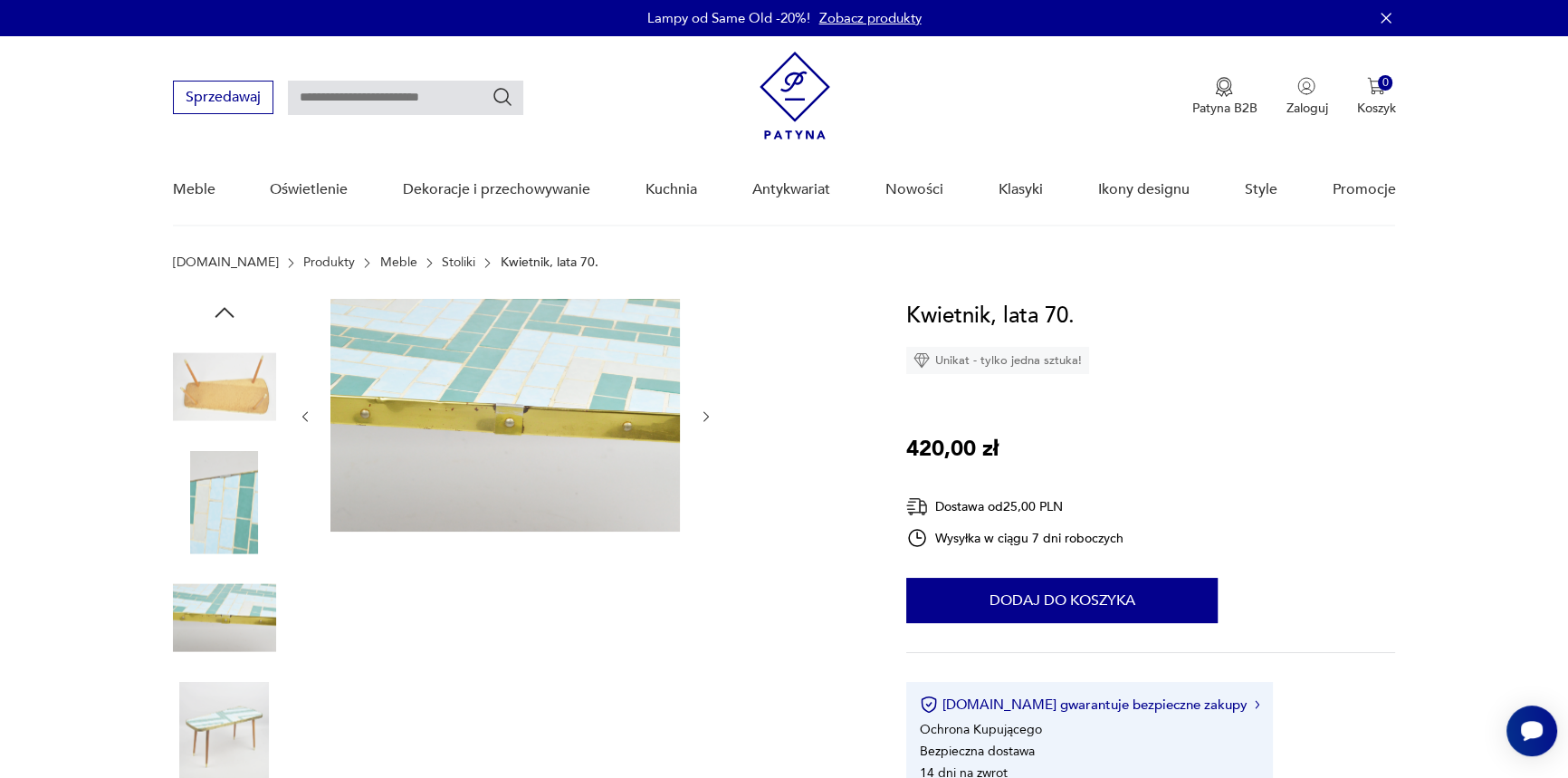
click at [219, 706] on img at bounding box center [224, 733] width 103 height 103
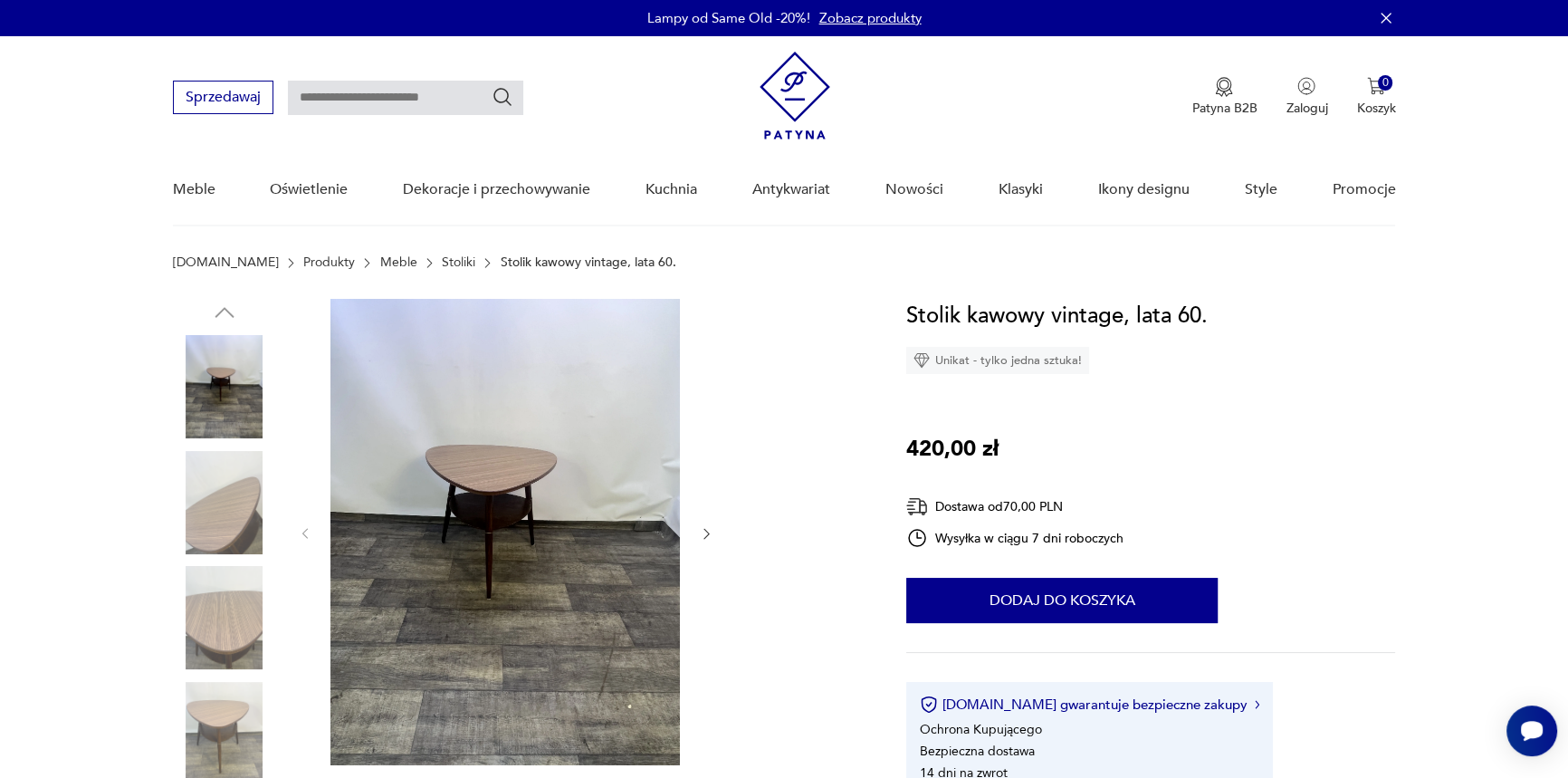
click at [201, 490] on img at bounding box center [224, 502] width 103 height 103
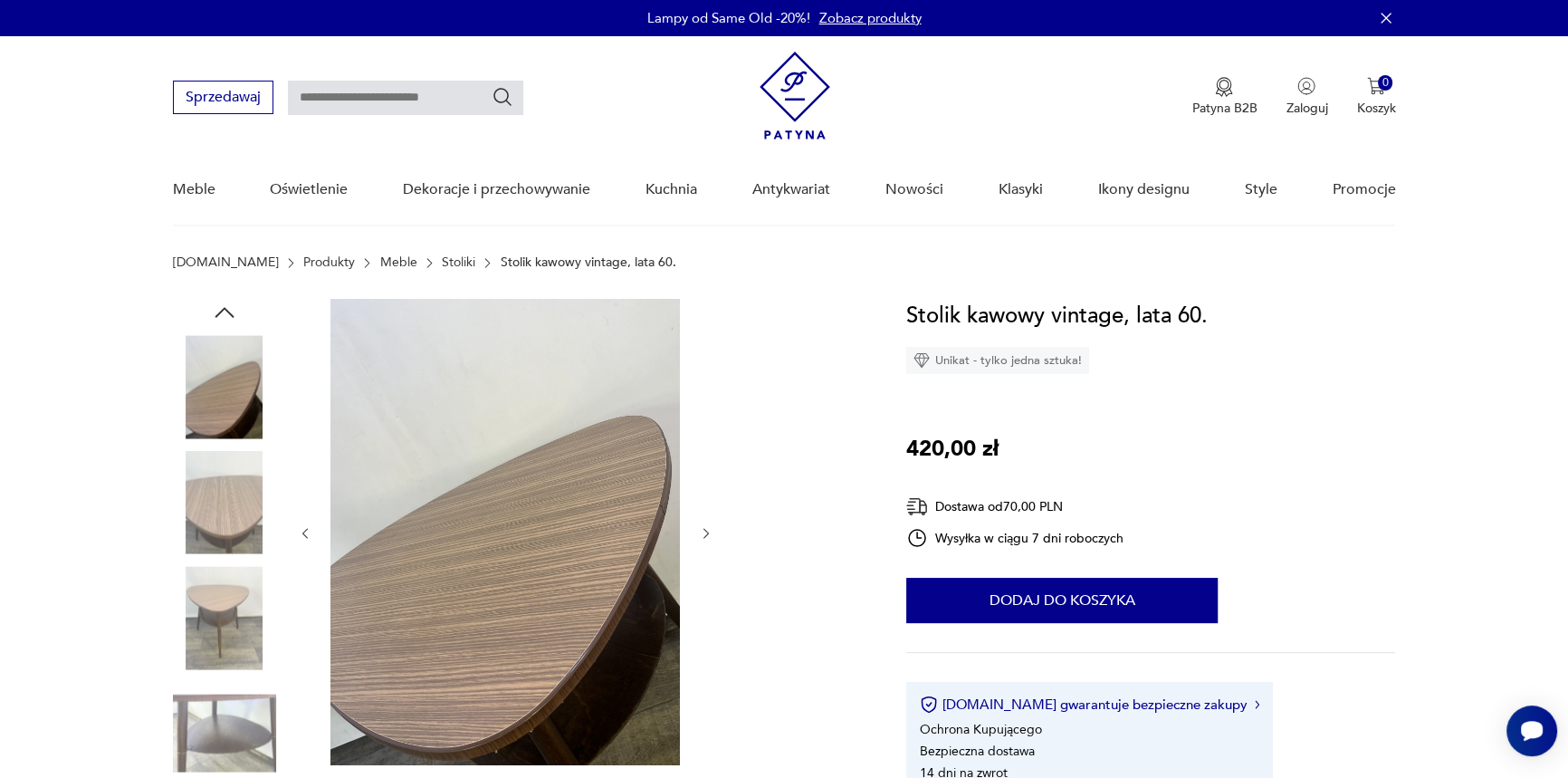
click at [208, 521] on img at bounding box center [224, 502] width 103 height 103
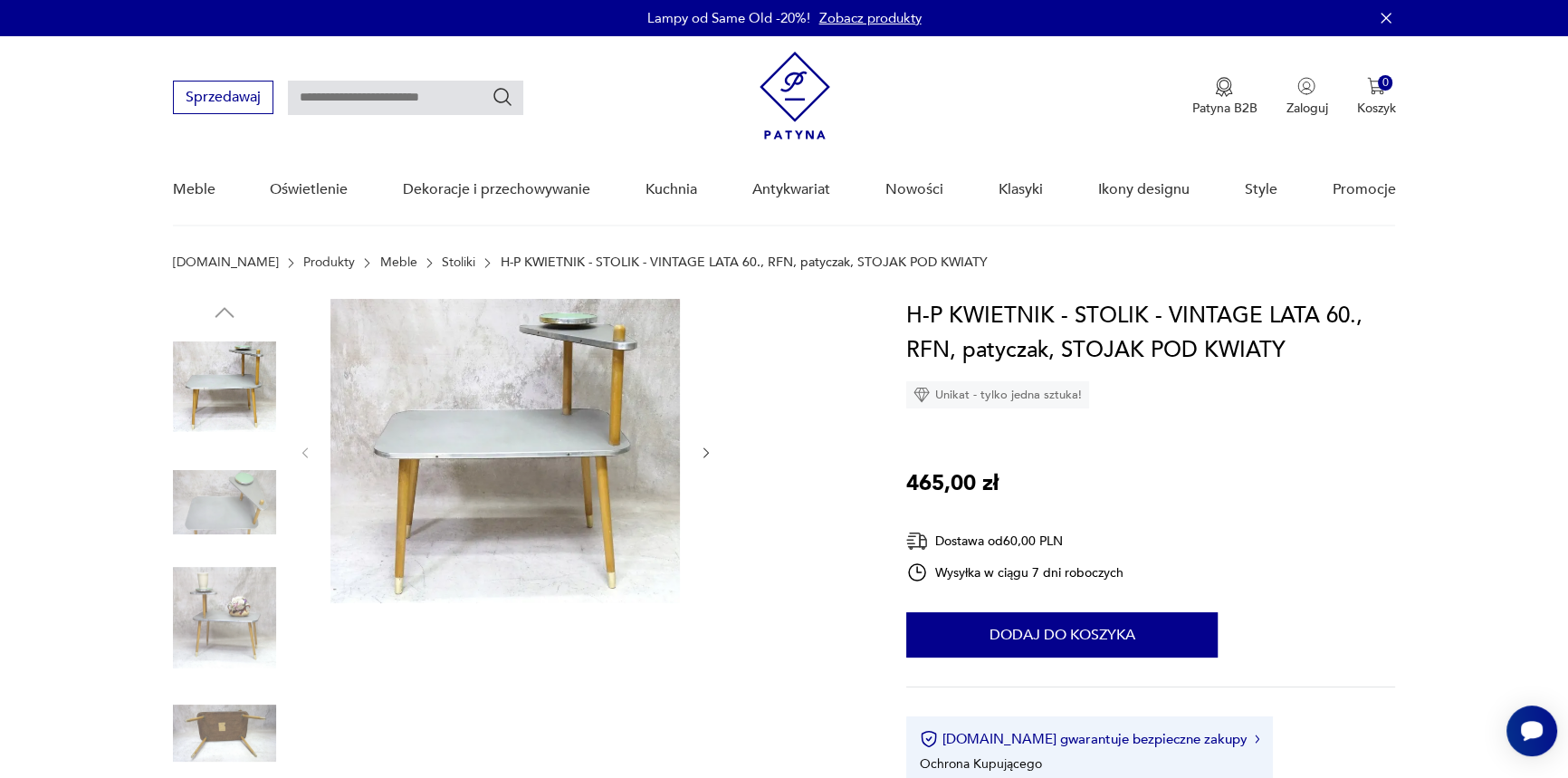
click at [237, 509] on img at bounding box center [224, 502] width 103 height 103
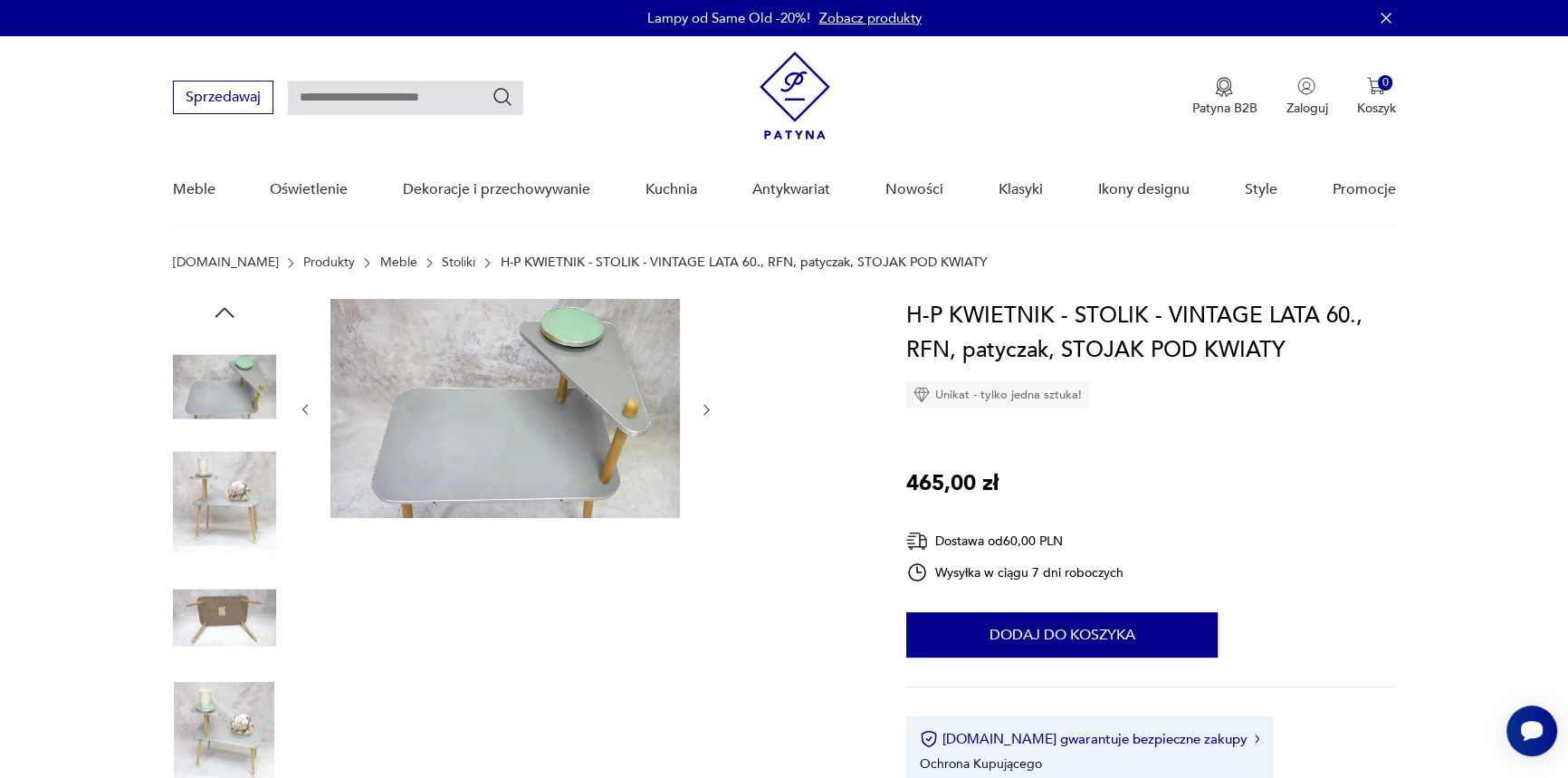
click at [217, 489] on img at bounding box center [224, 502] width 103 height 103
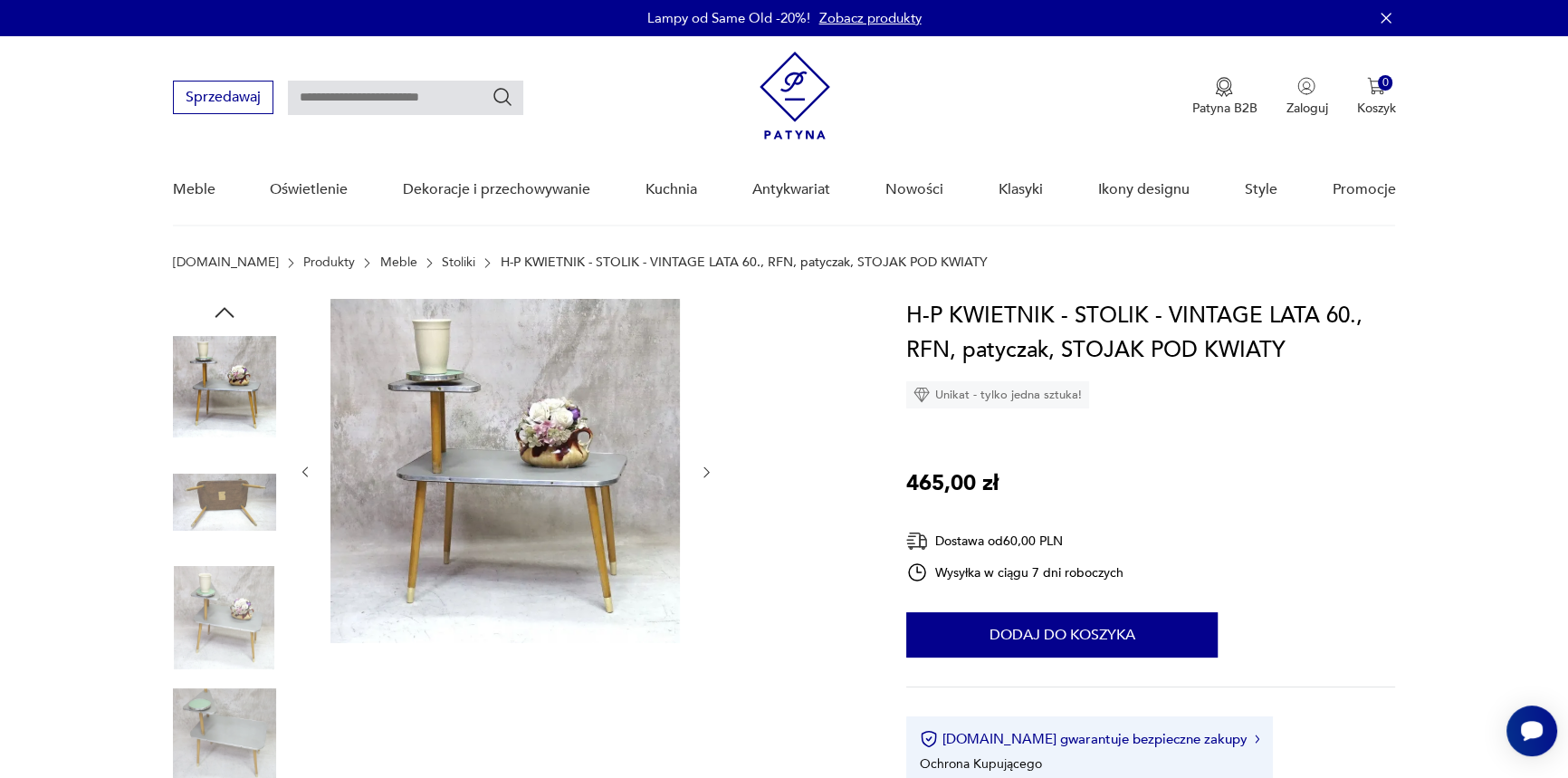
click at [203, 543] on img at bounding box center [224, 502] width 103 height 103
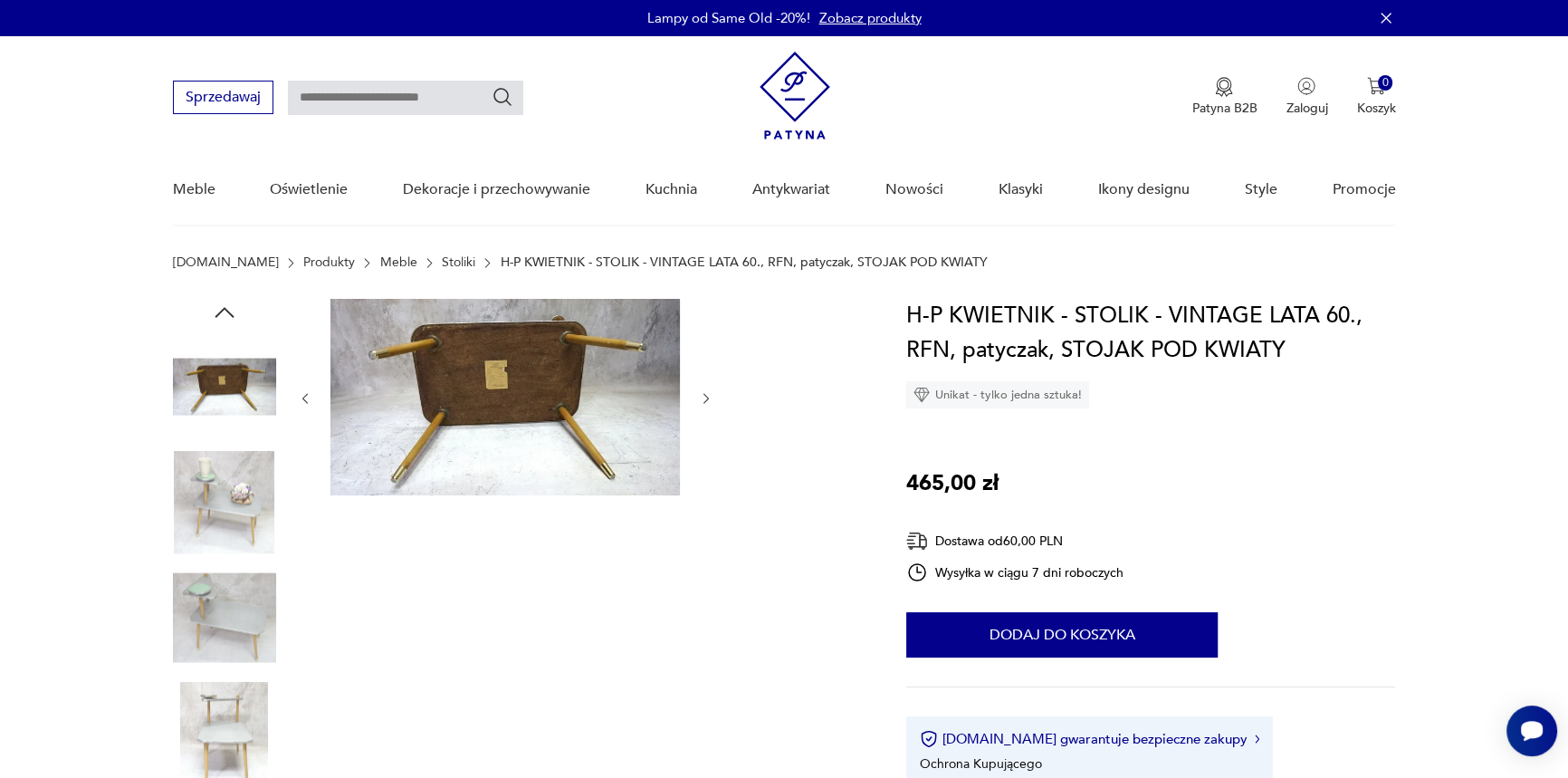
click at [211, 625] on img at bounding box center [224, 617] width 103 height 103
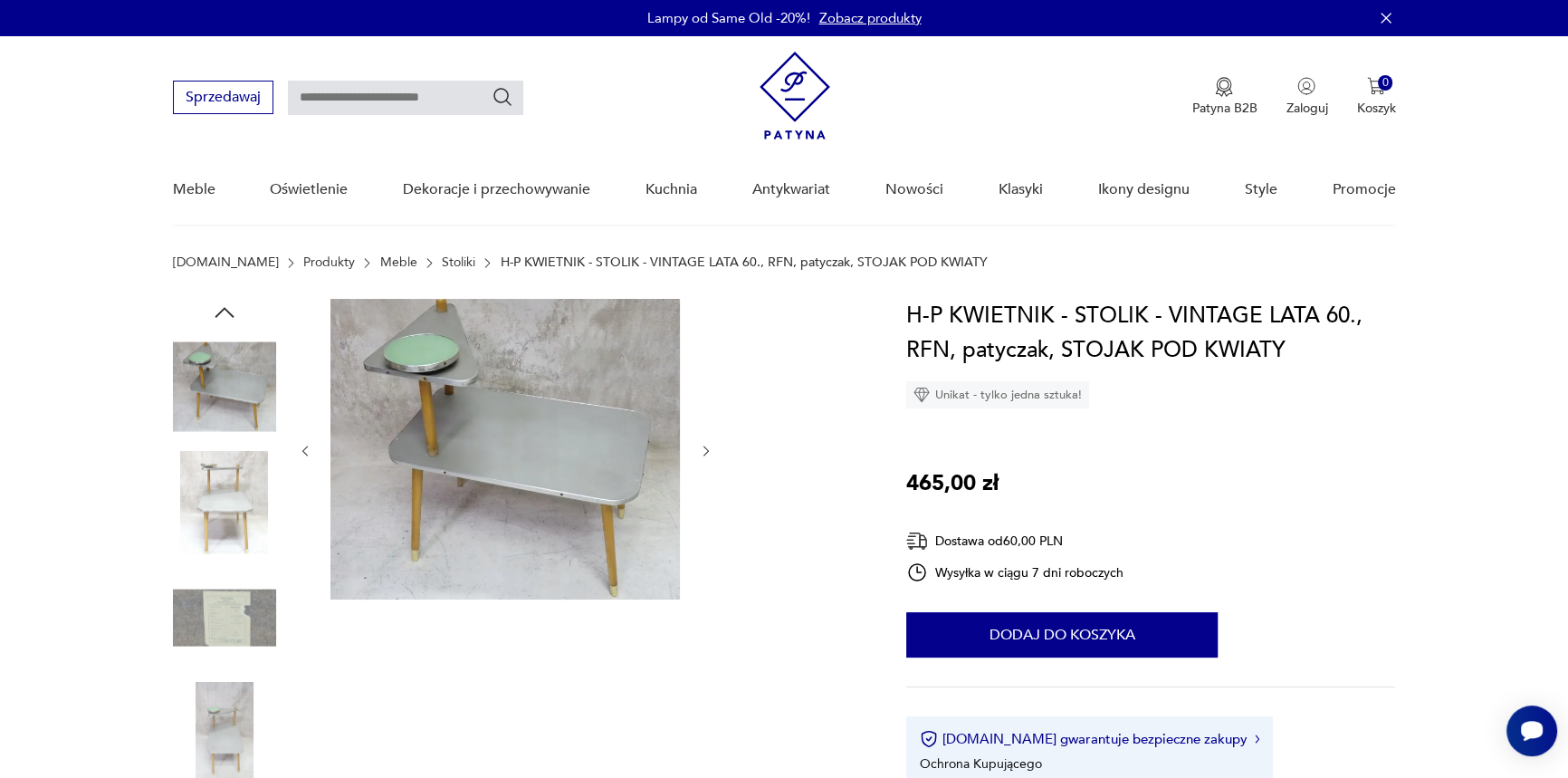
click at [215, 692] on img at bounding box center [224, 733] width 103 height 103
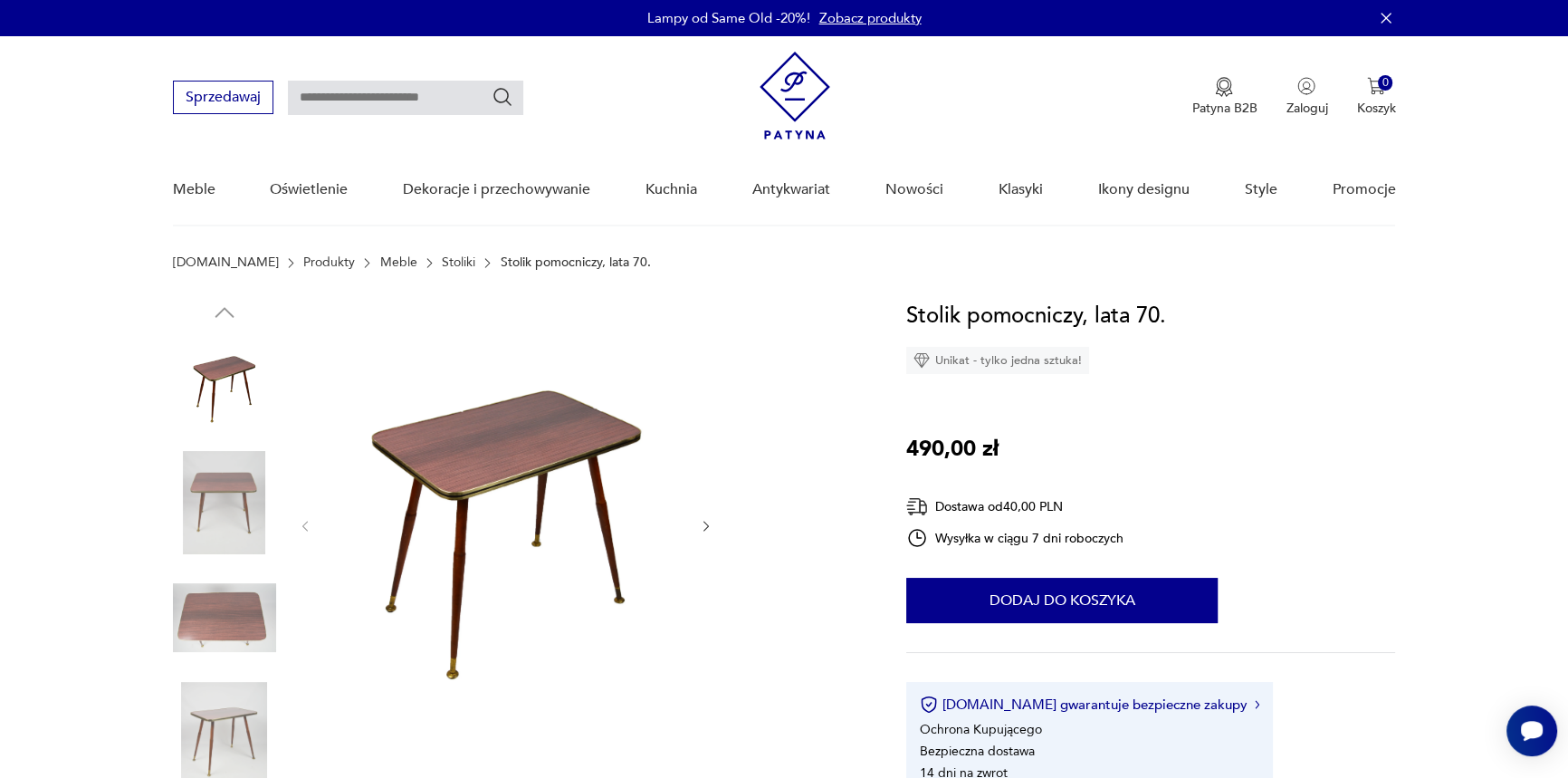
click at [221, 601] on img at bounding box center [224, 617] width 103 height 103
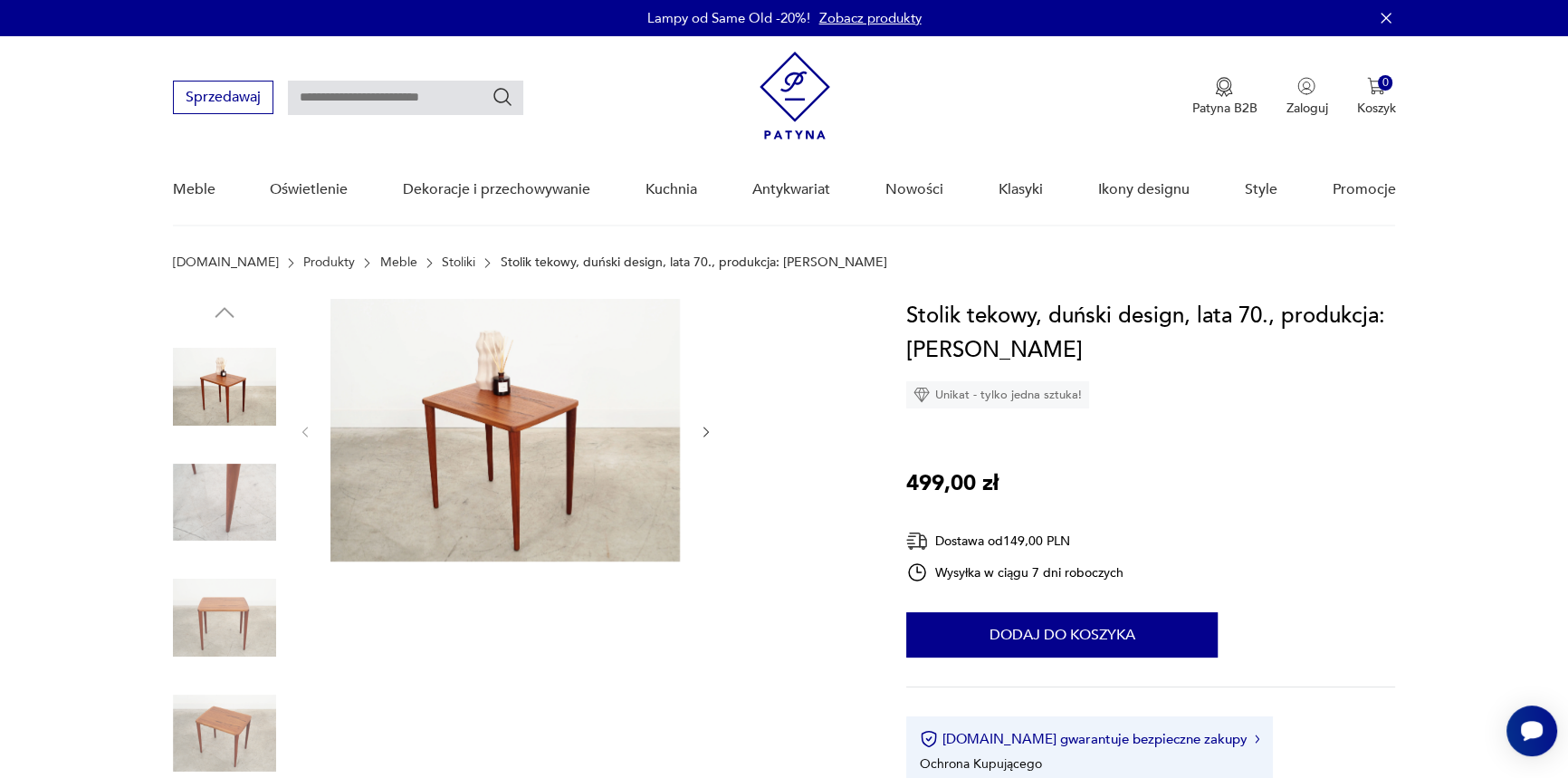
click at [230, 471] on img at bounding box center [224, 502] width 103 height 103
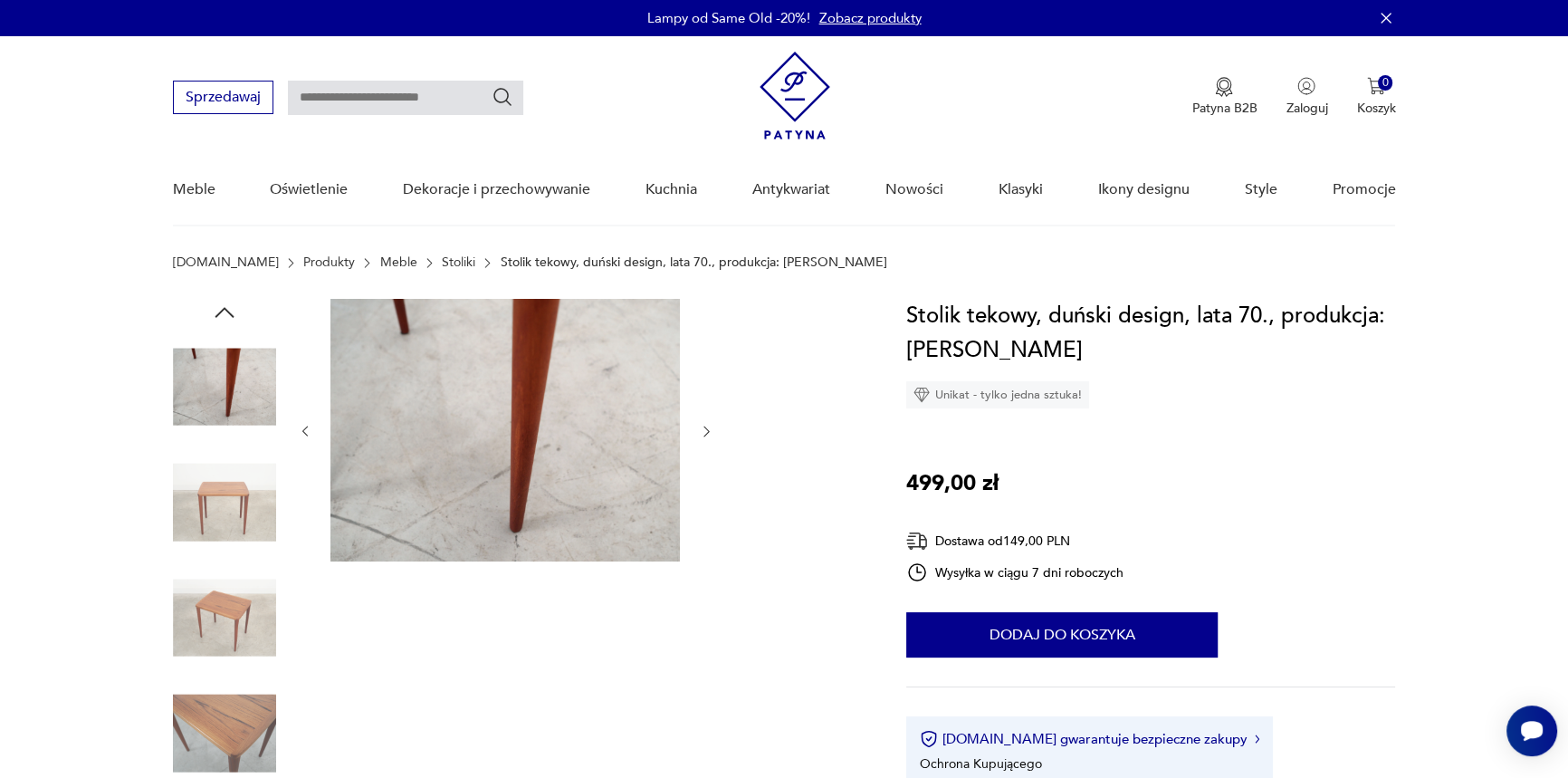
click at [220, 525] on img at bounding box center [224, 502] width 103 height 103
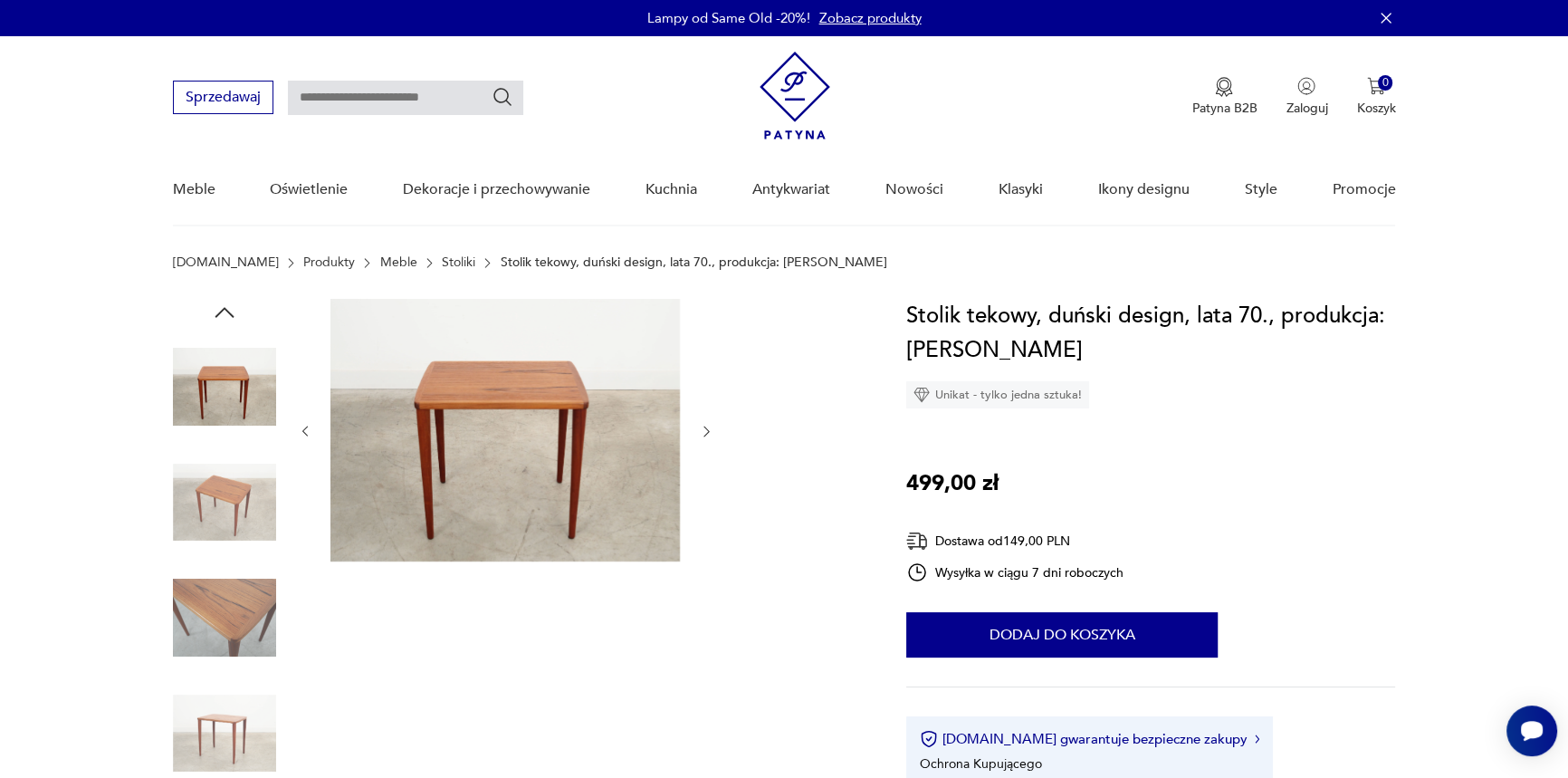
click at [217, 504] on img at bounding box center [224, 502] width 103 height 103
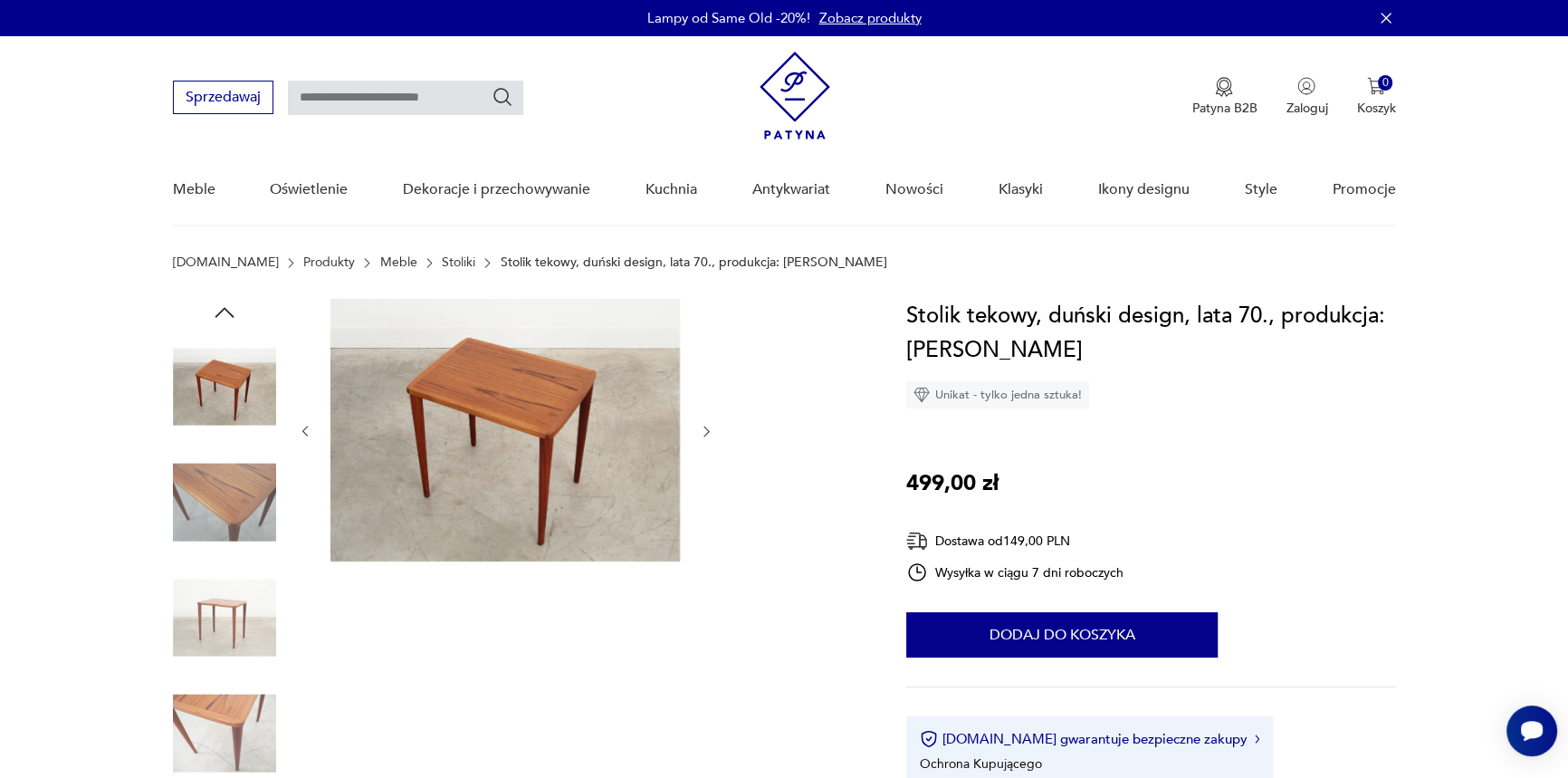
click at [217, 503] on img at bounding box center [224, 502] width 103 height 103
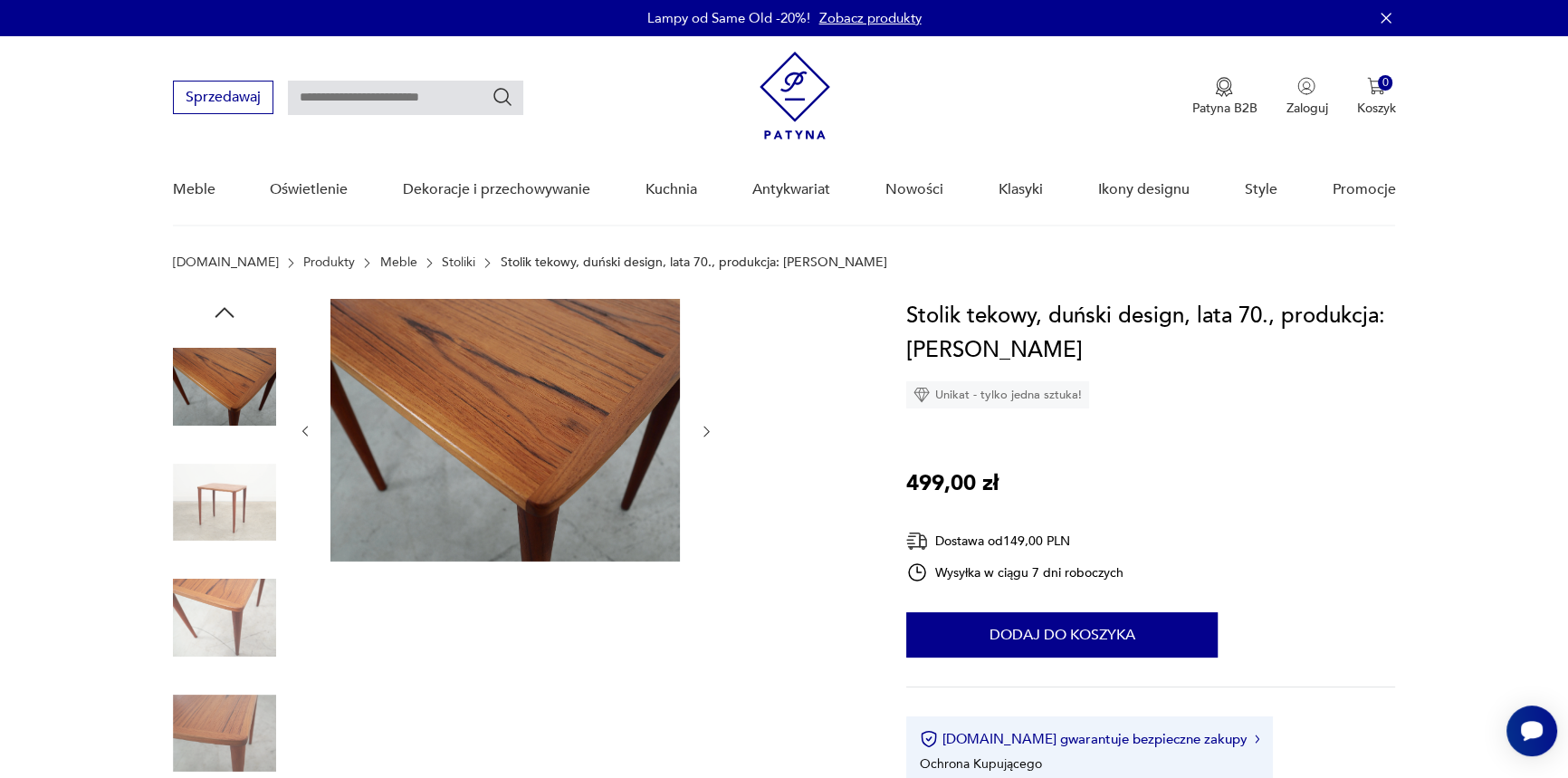
click at [220, 480] on img at bounding box center [224, 502] width 103 height 103
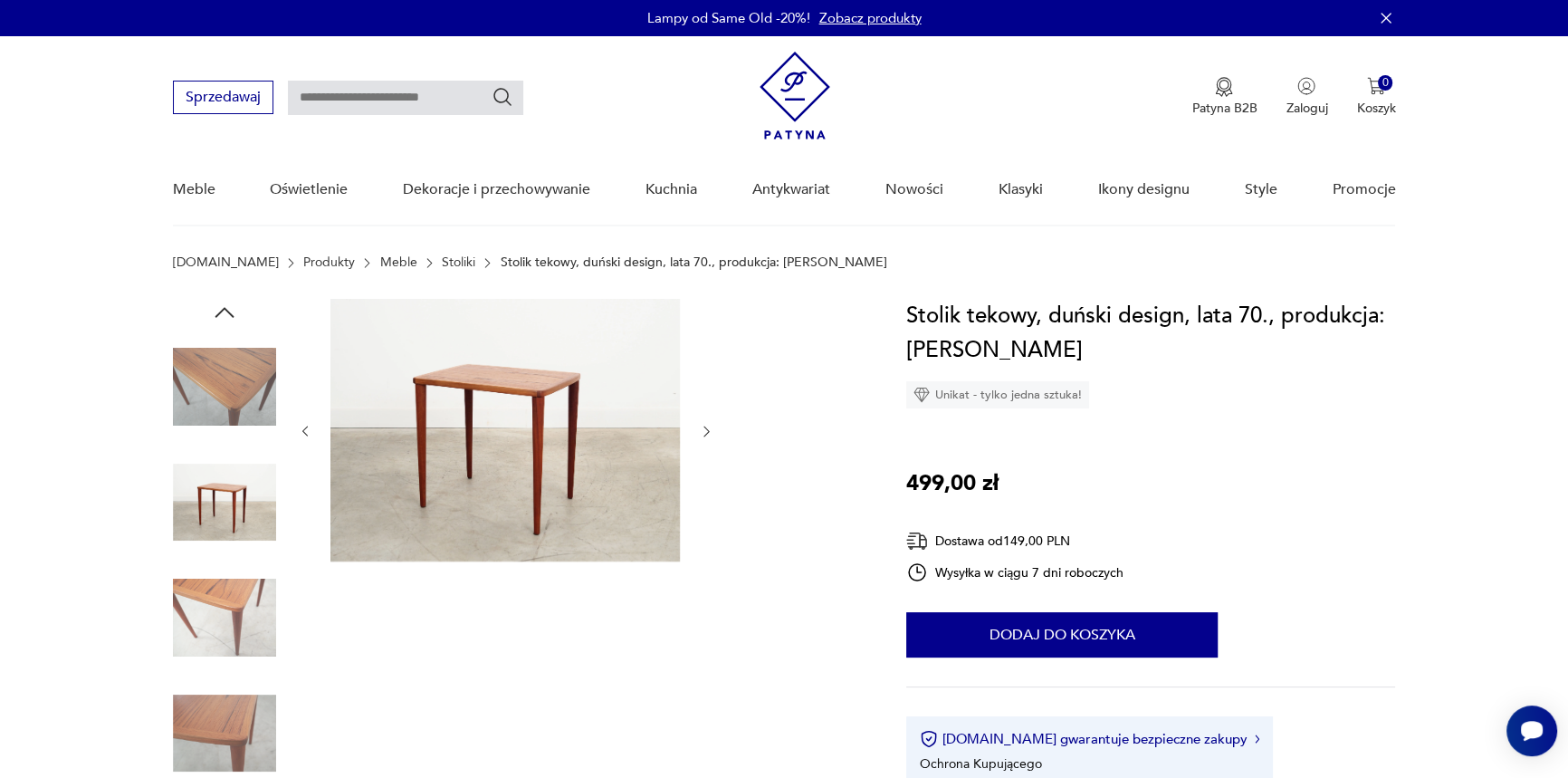
click at [237, 607] on img at bounding box center [224, 617] width 103 height 103
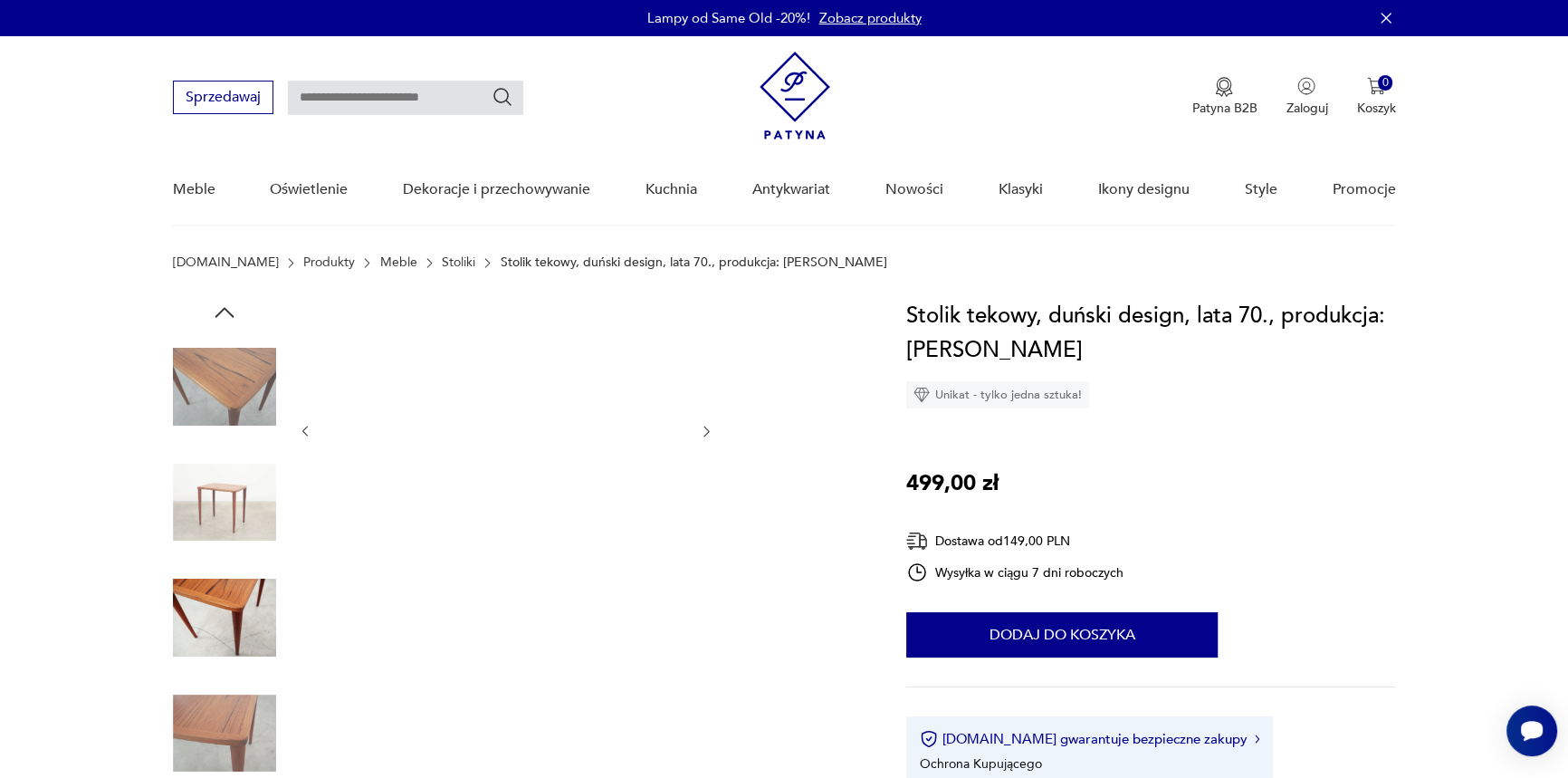
click at [226, 720] on img at bounding box center [224, 733] width 103 height 103
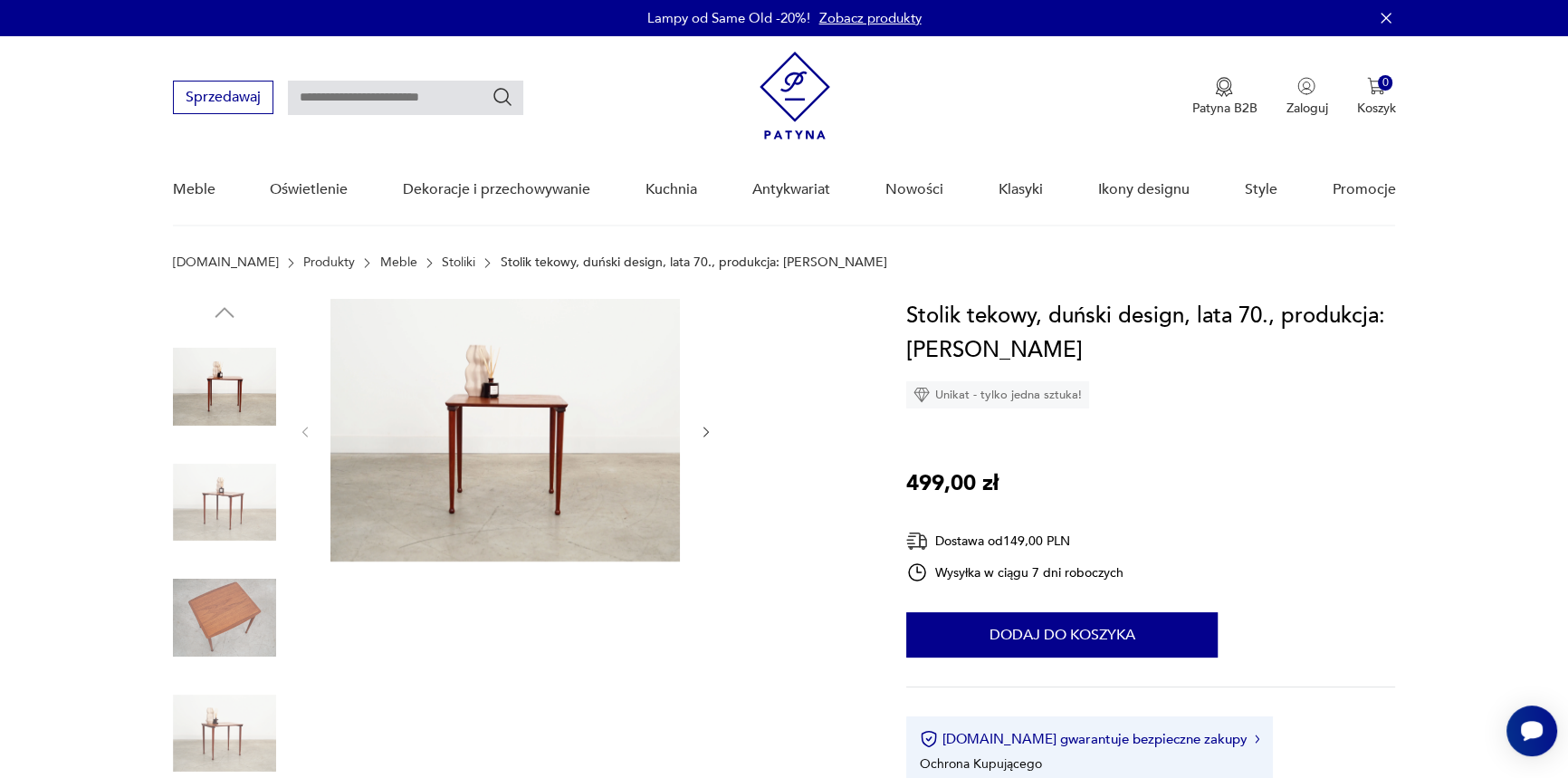
click at [216, 489] on img at bounding box center [224, 502] width 103 height 103
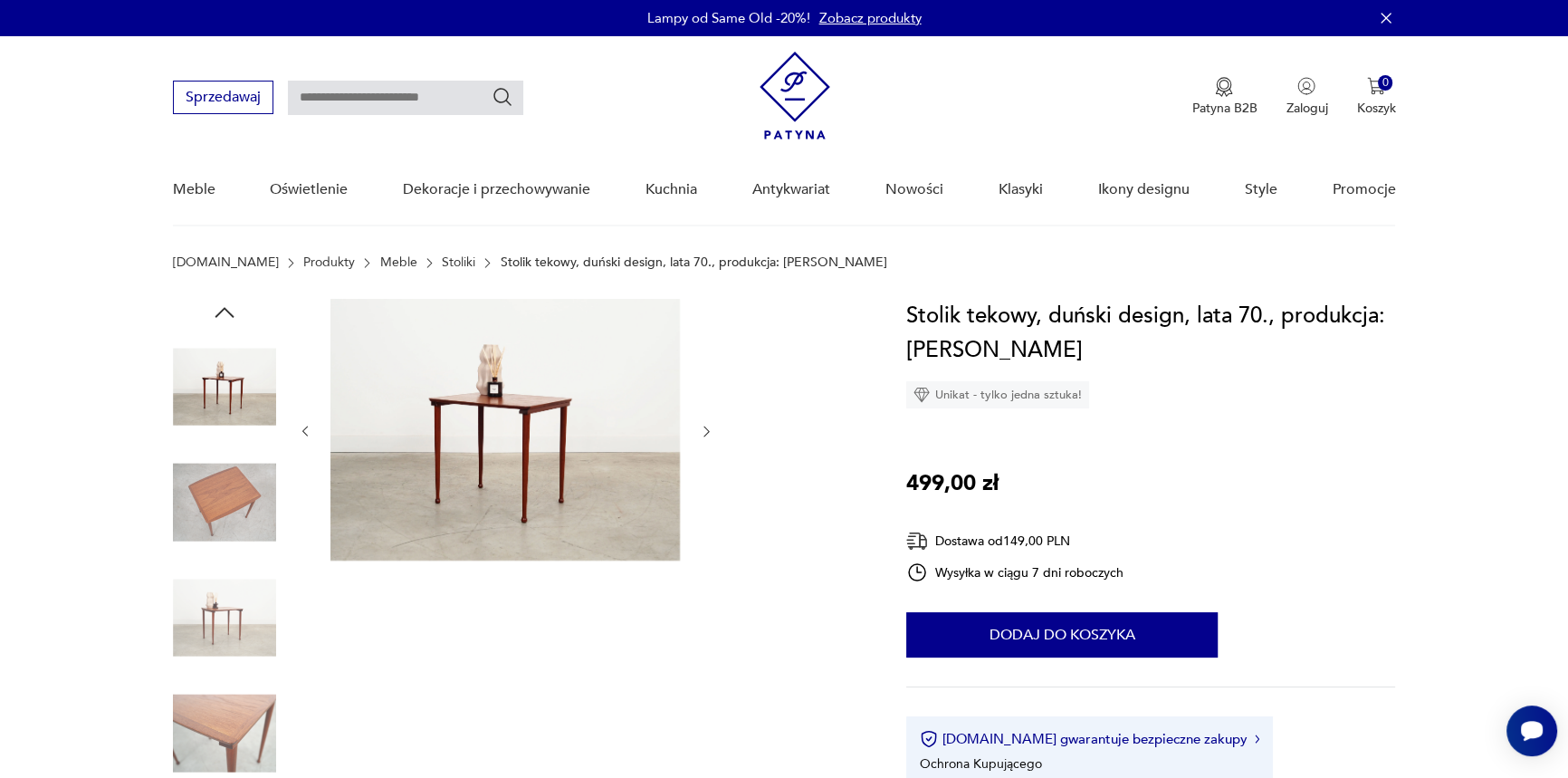
click at [220, 522] on img at bounding box center [224, 502] width 103 height 103
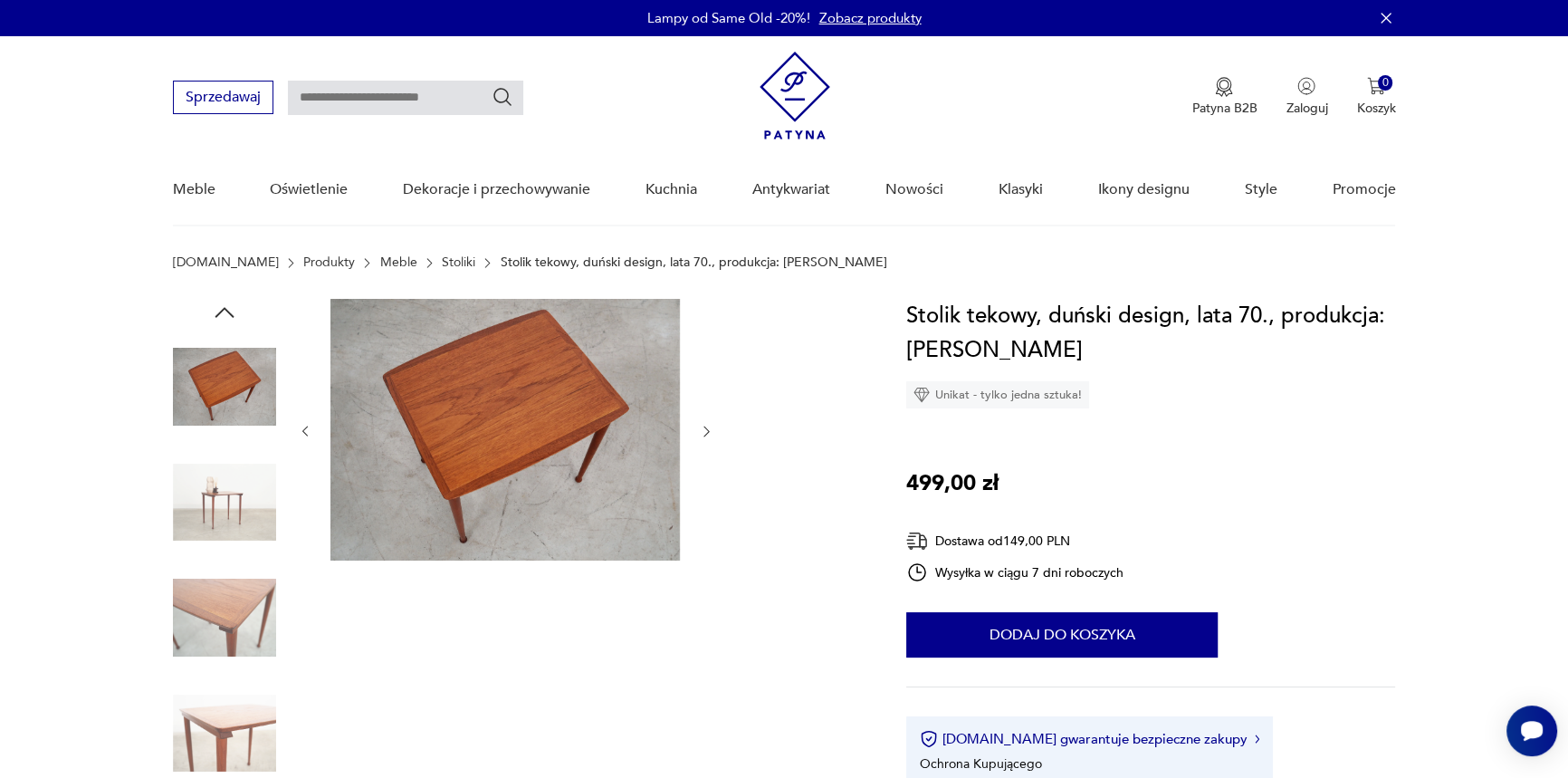
click at [225, 611] on img at bounding box center [224, 617] width 103 height 103
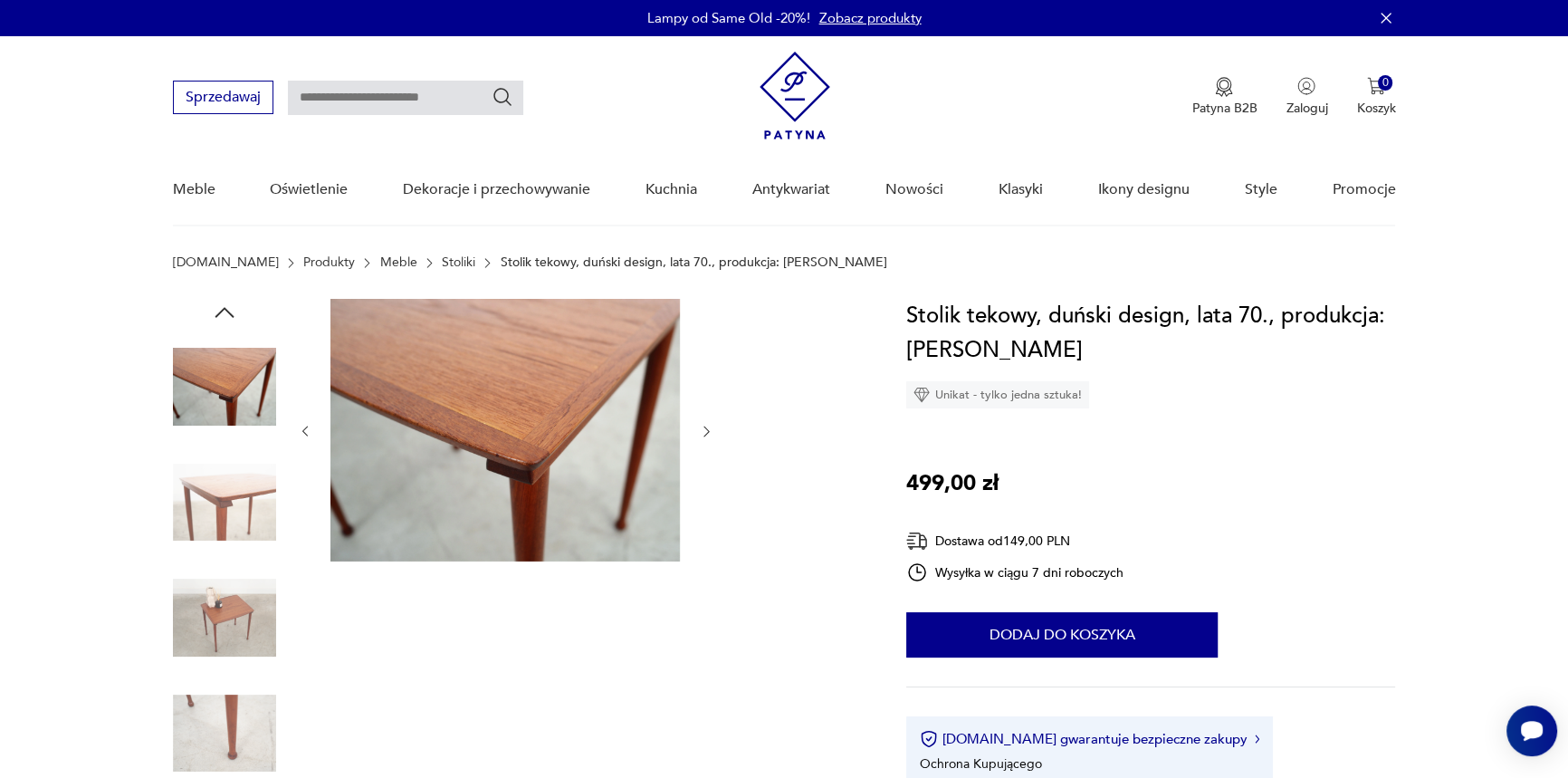
click at [220, 529] on img at bounding box center [224, 502] width 103 height 103
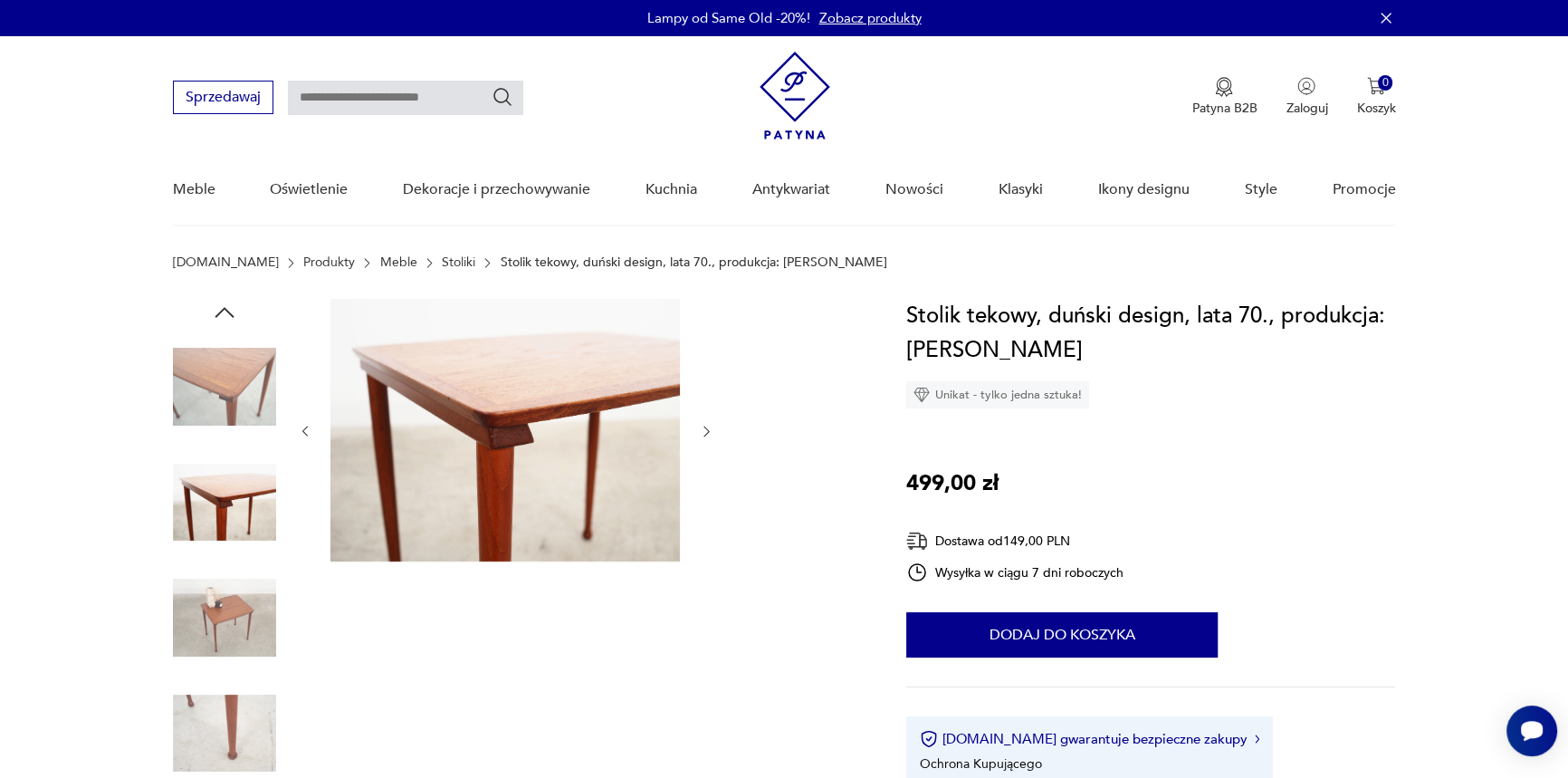
click at [220, 584] on img at bounding box center [224, 617] width 103 height 103
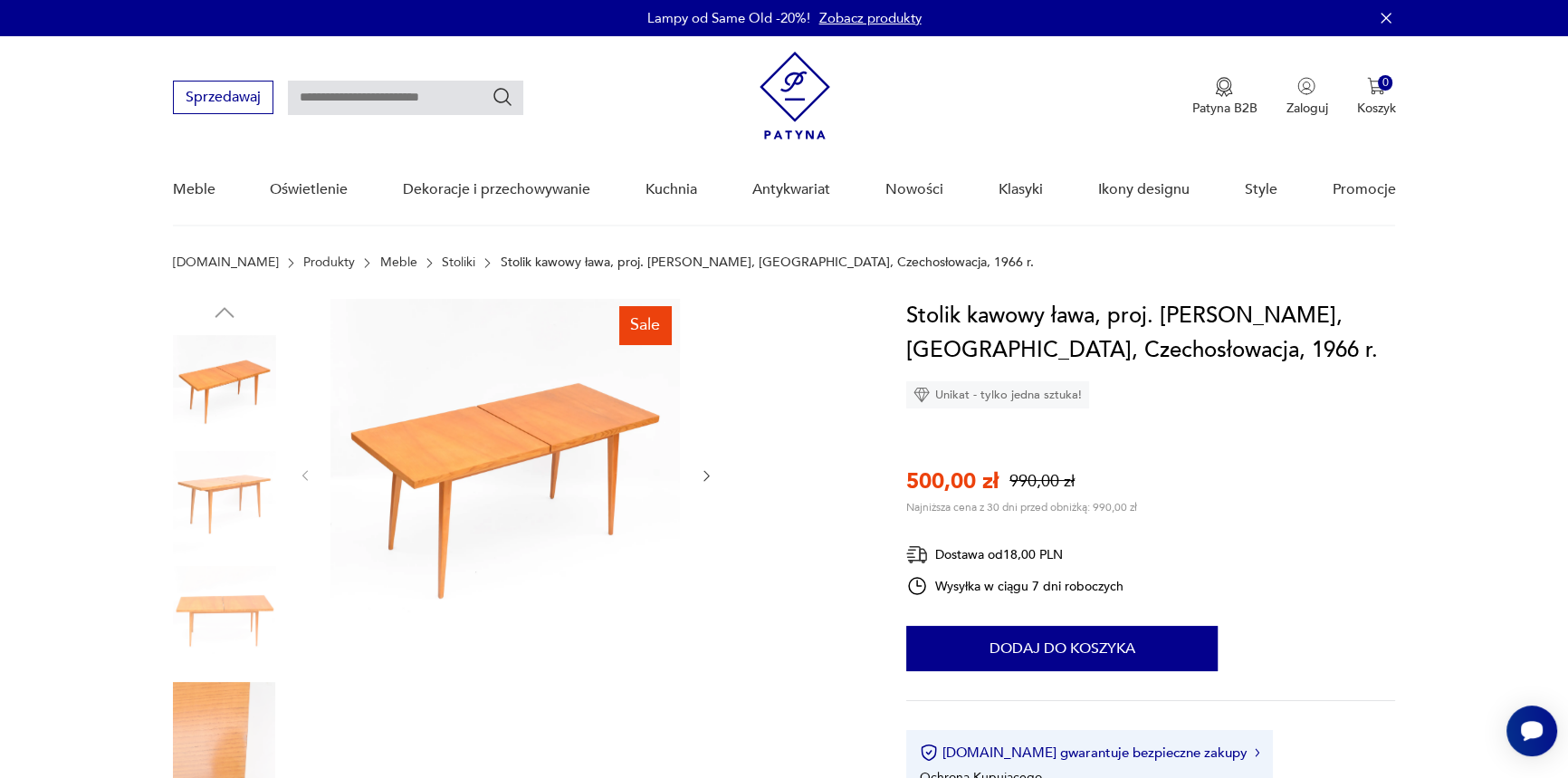
click at [251, 511] on img at bounding box center [224, 502] width 103 height 103
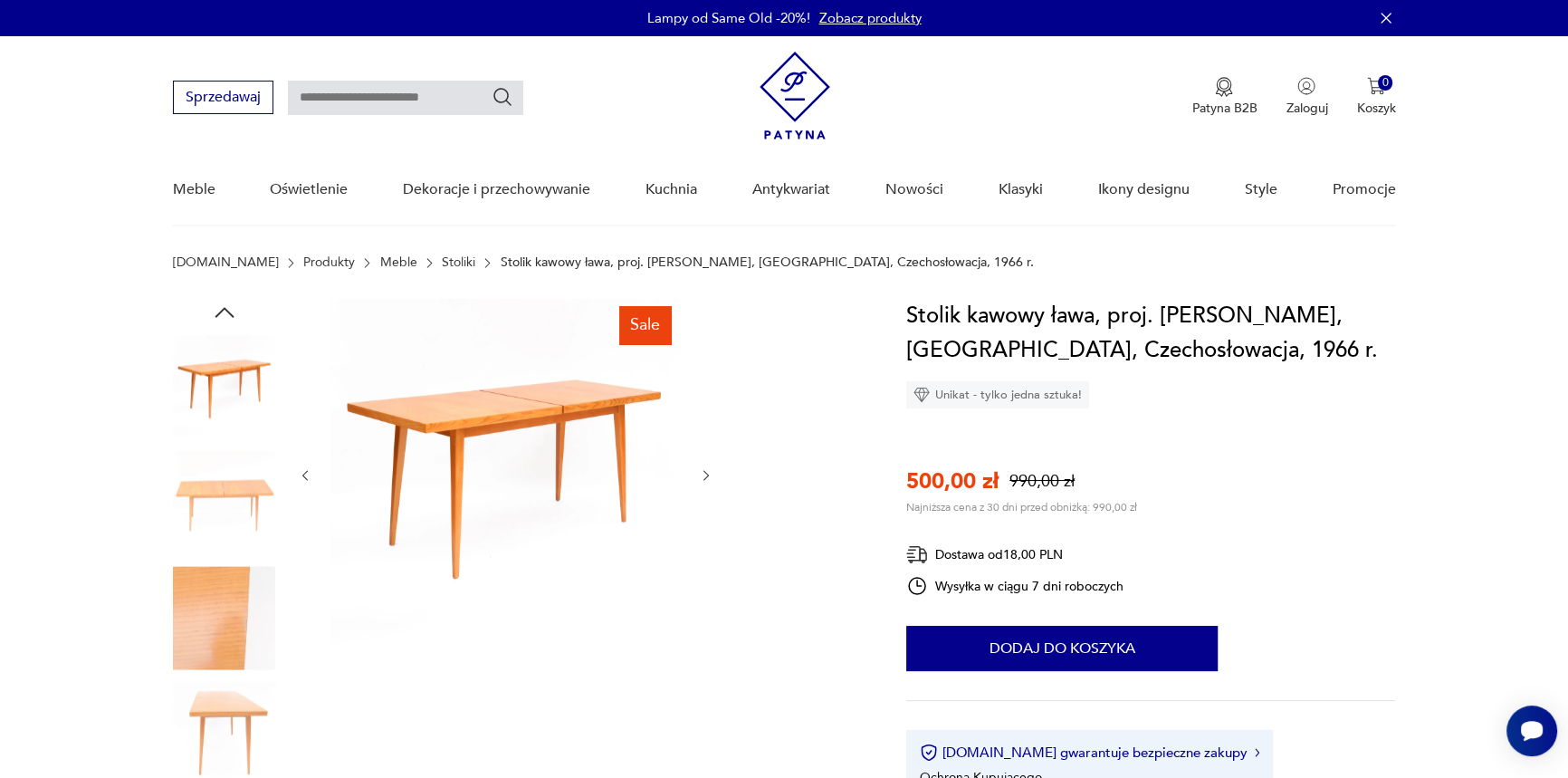
click at [236, 495] on img at bounding box center [224, 502] width 103 height 103
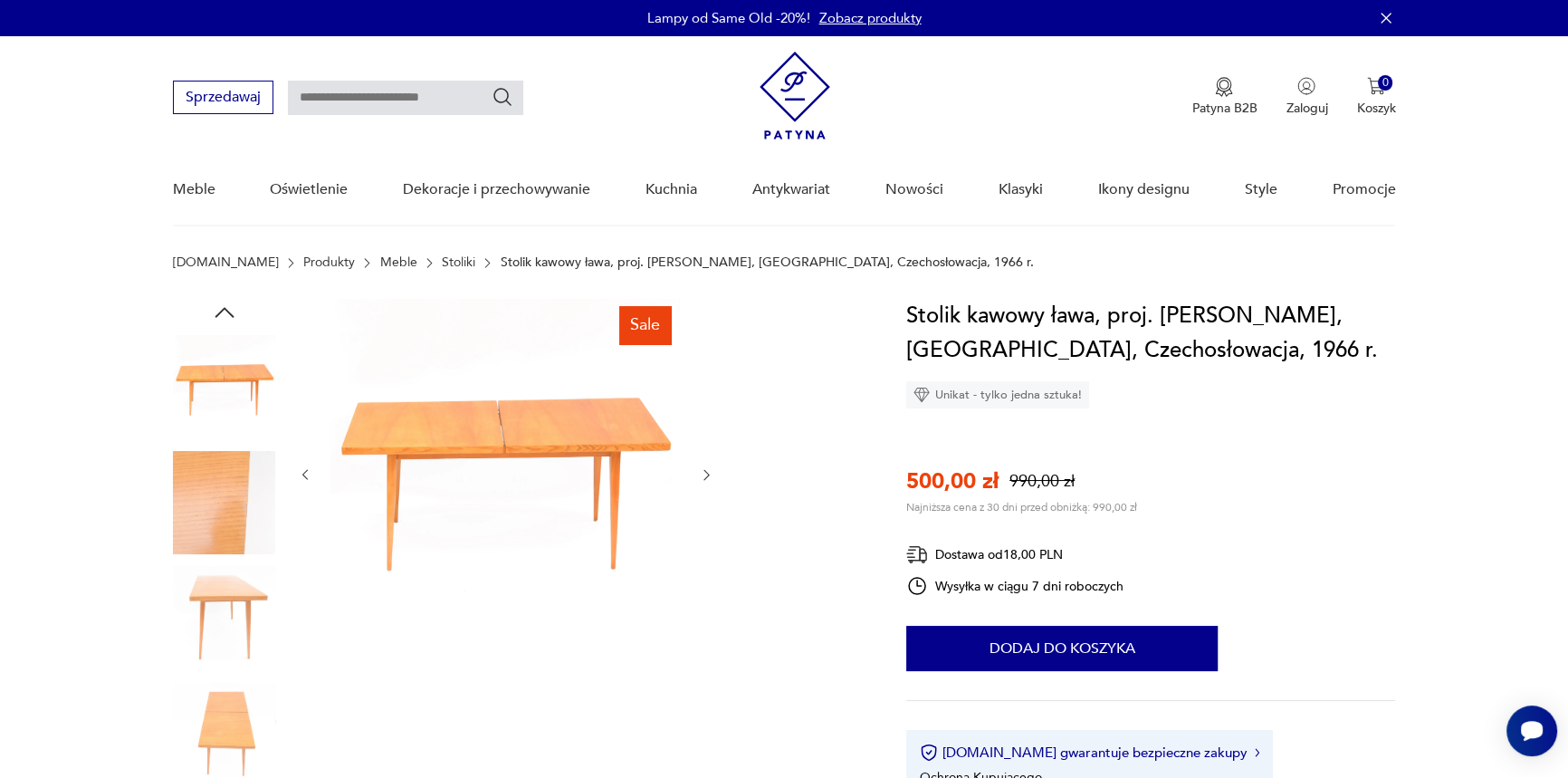
click at [218, 516] on img at bounding box center [224, 502] width 103 height 103
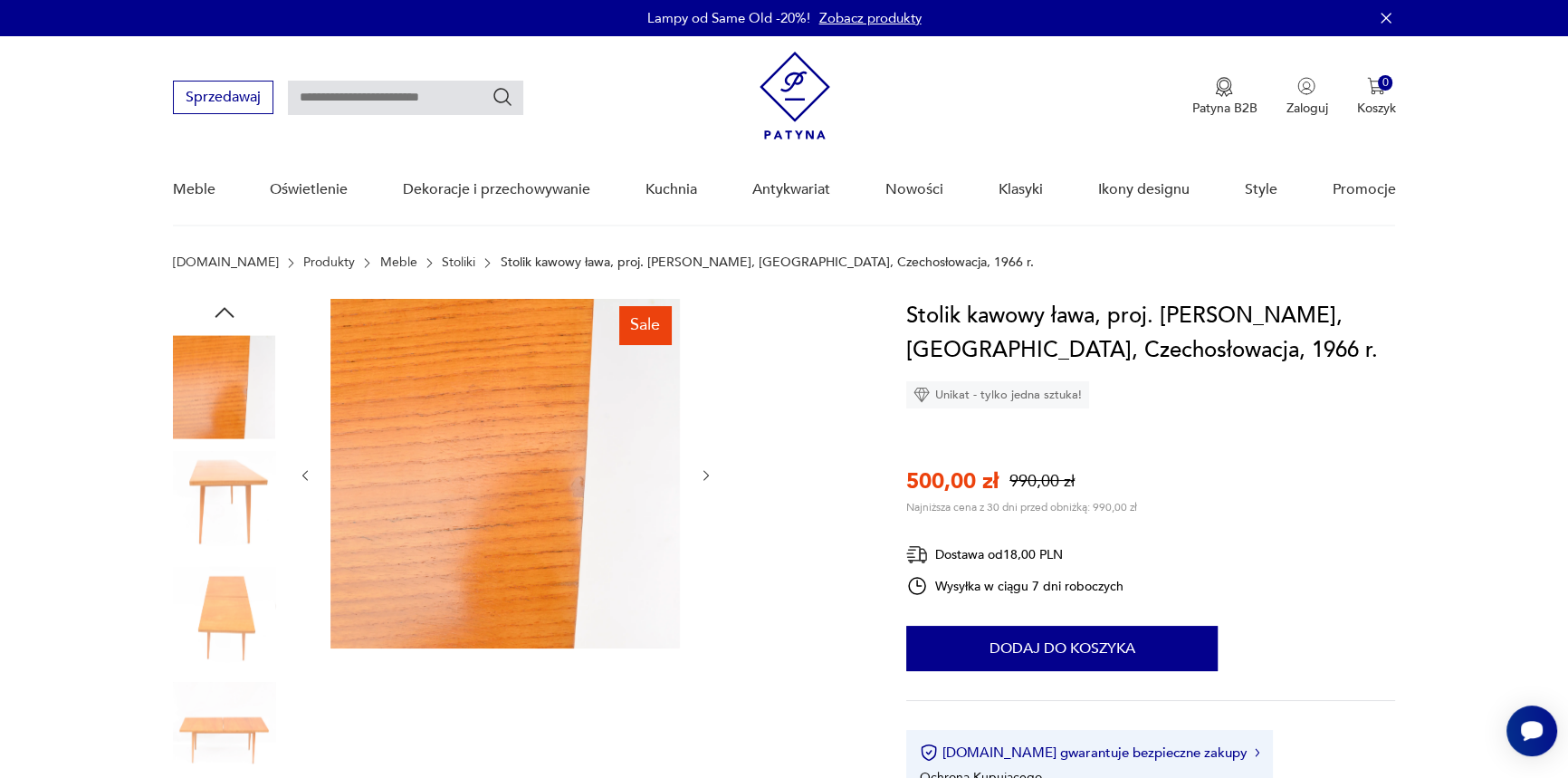
click at [211, 528] on img at bounding box center [224, 502] width 103 height 103
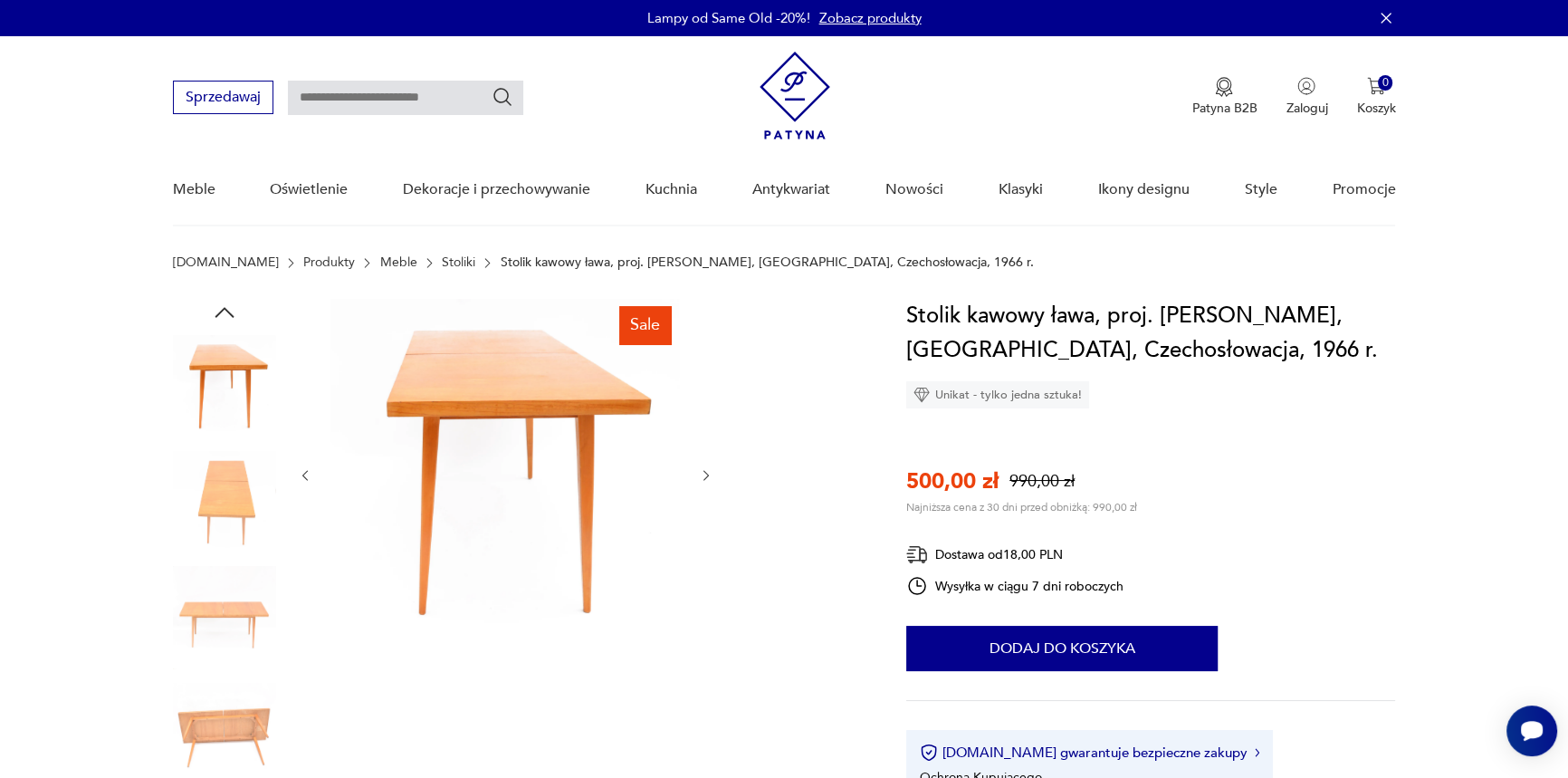
click at [228, 490] on img at bounding box center [224, 502] width 103 height 103
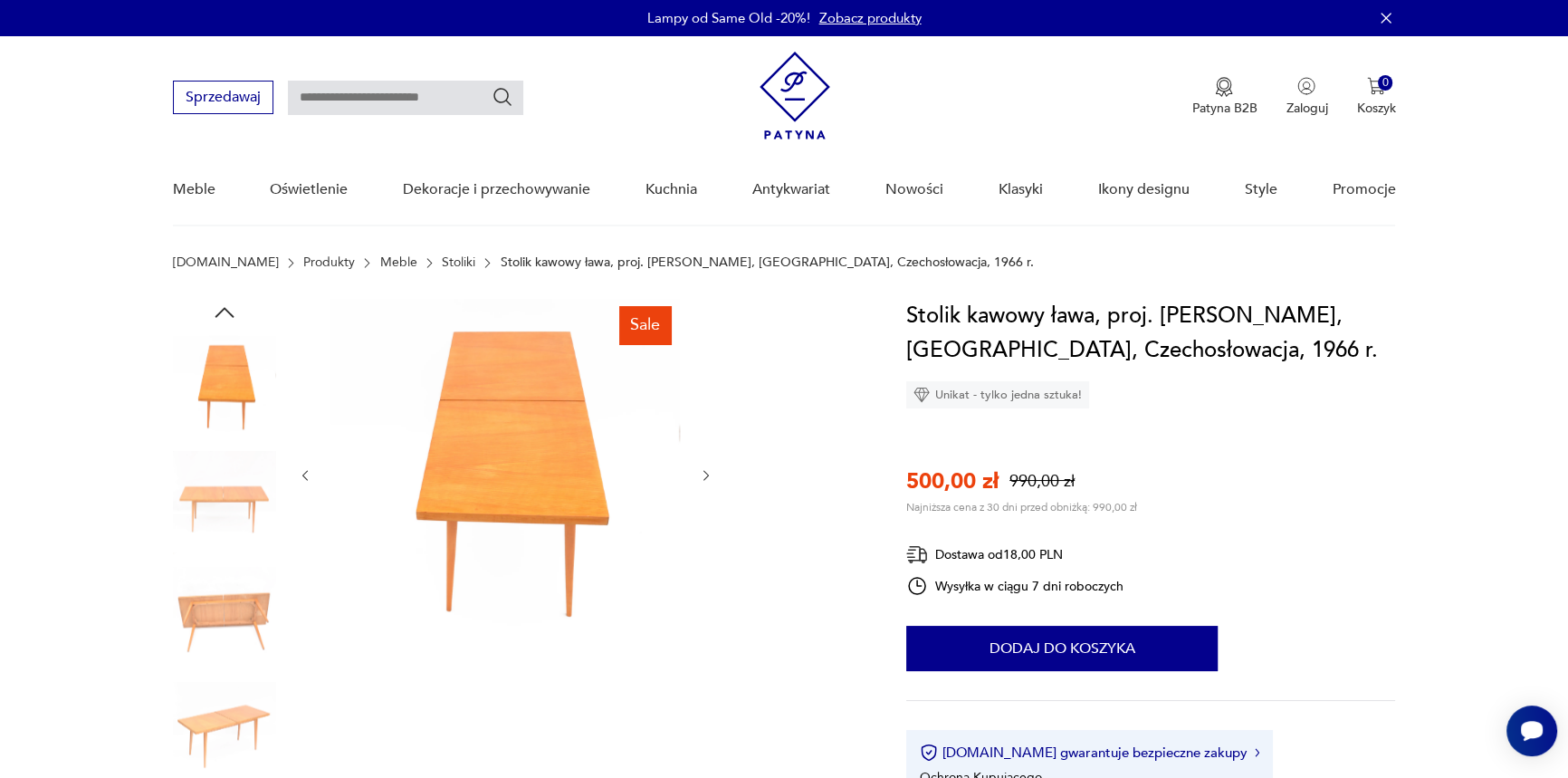
click at [220, 528] on img at bounding box center [224, 502] width 103 height 103
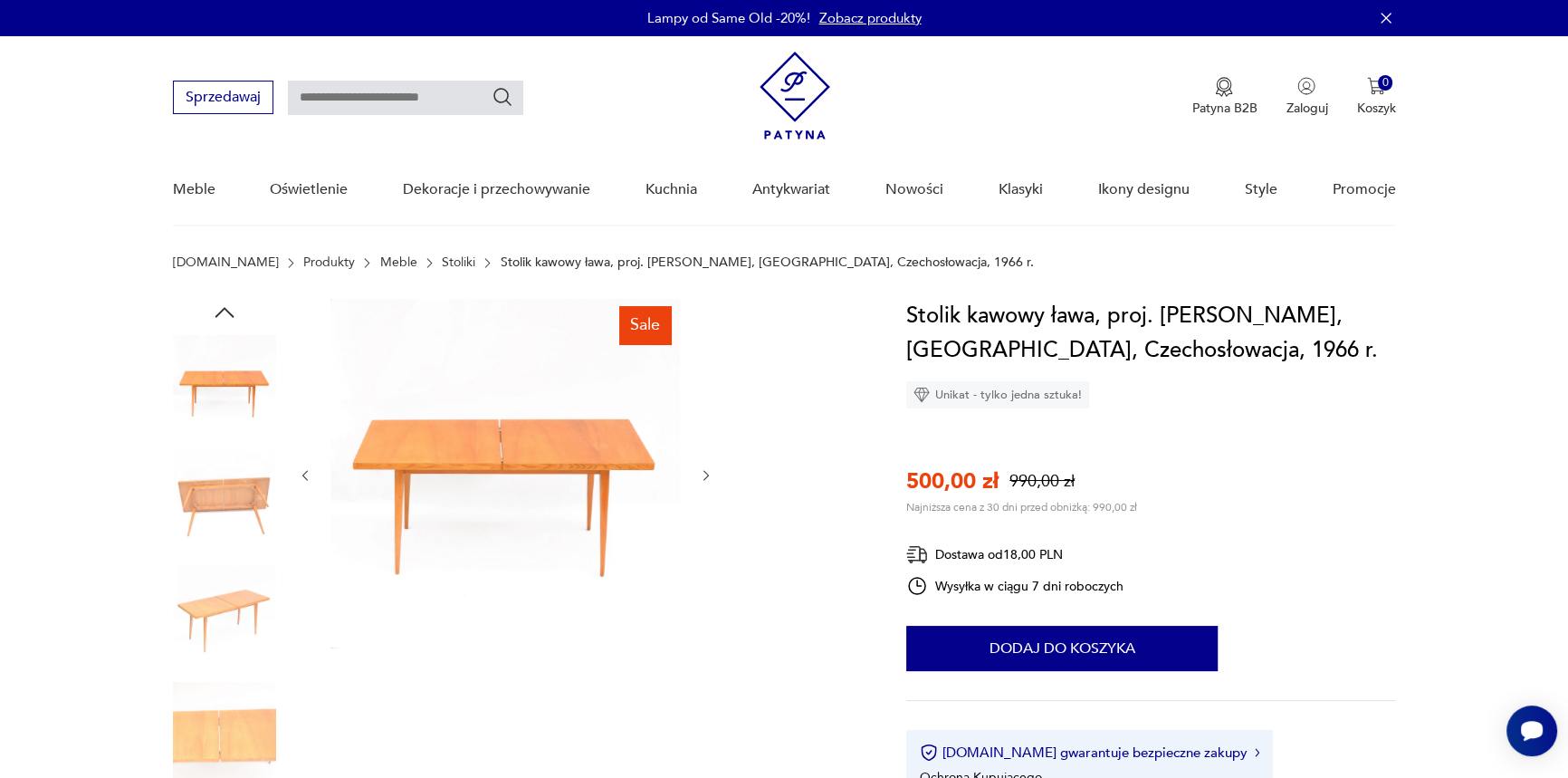
click at [219, 561] on div at bounding box center [224, 561] width 103 height 452
click at [218, 529] on img at bounding box center [224, 502] width 103 height 103
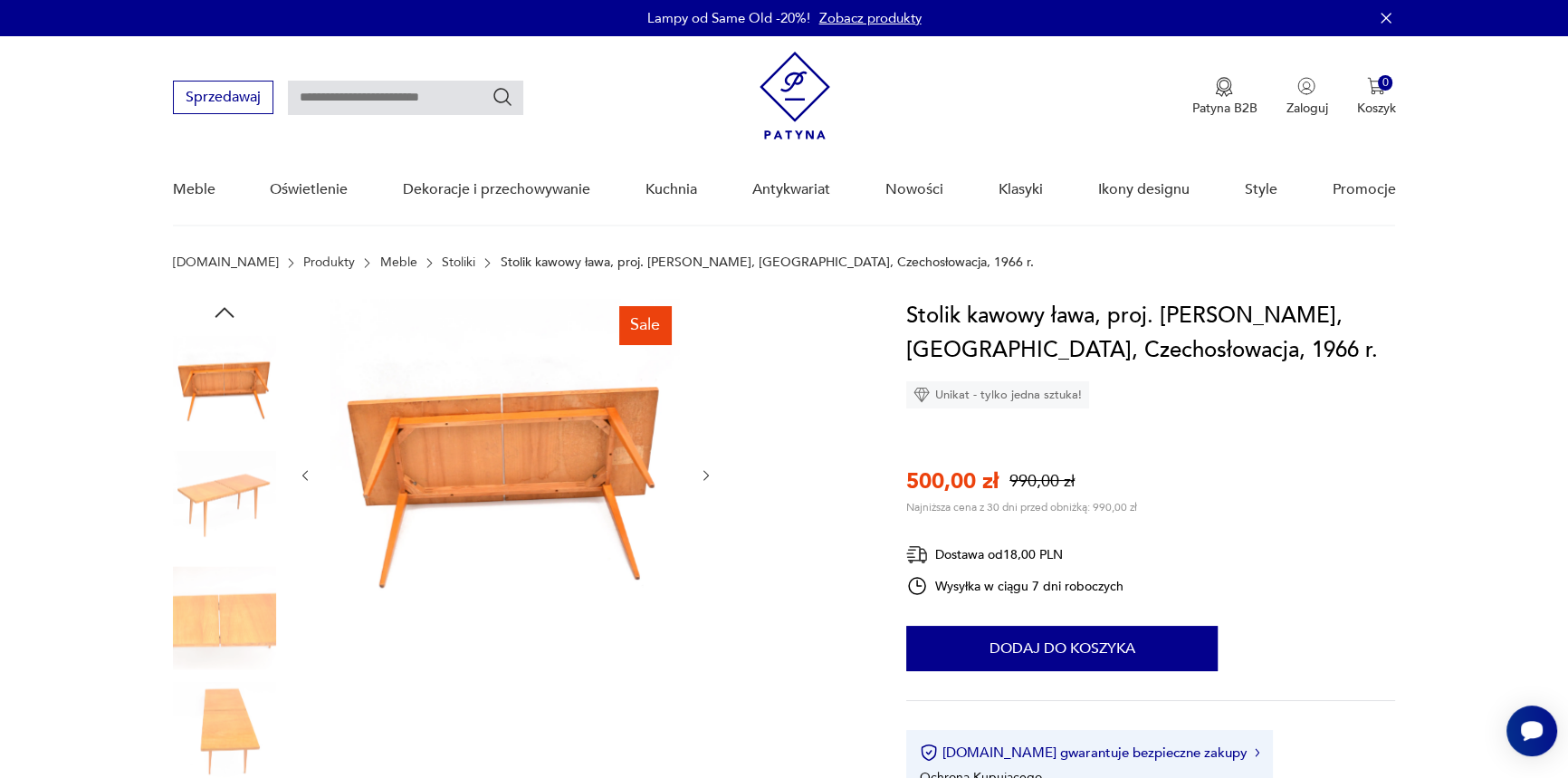
click at [219, 611] on img at bounding box center [224, 617] width 103 height 103
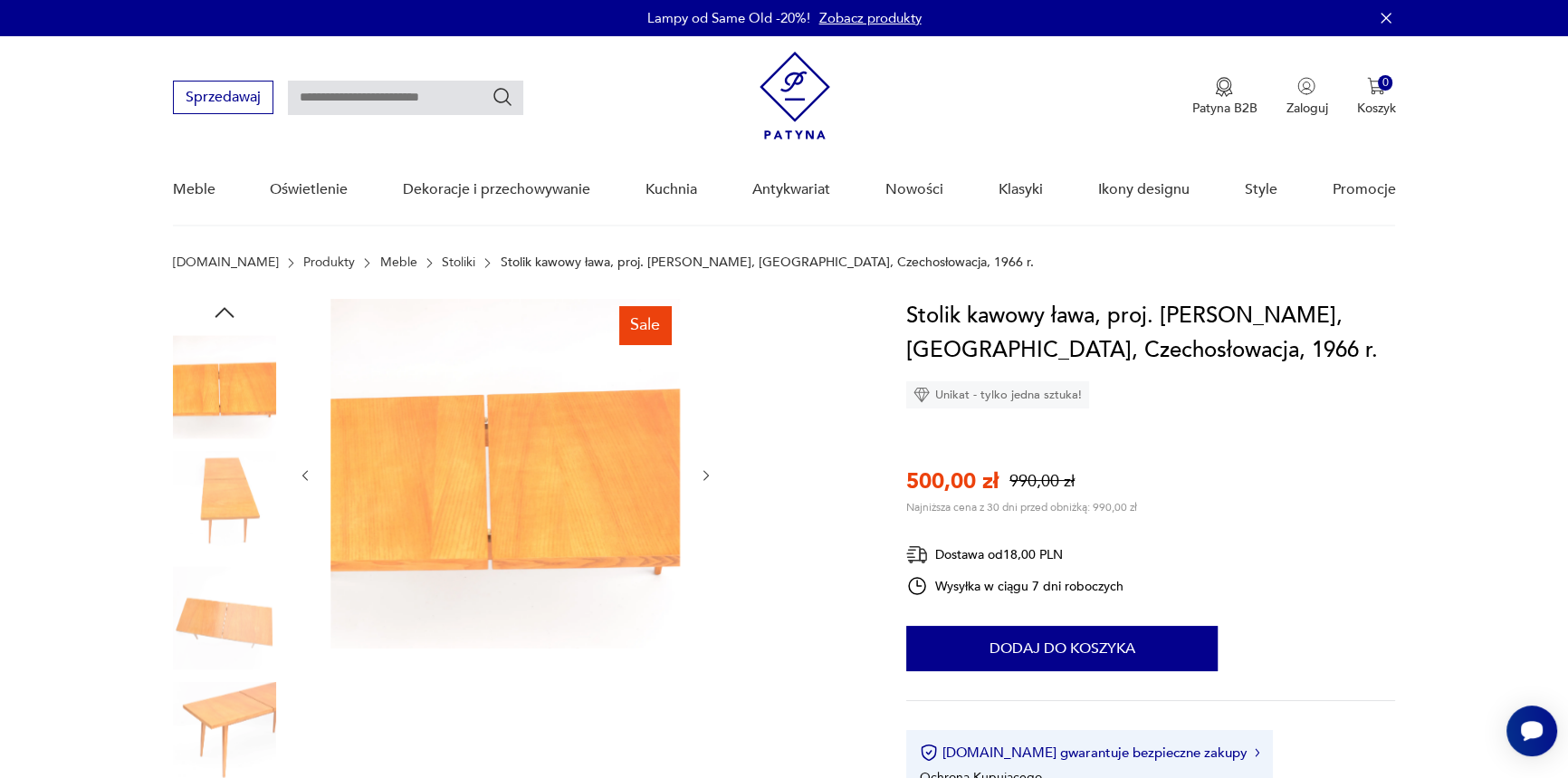
click at [220, 625] on img at bounding box center [224, 617] width 103 height 103
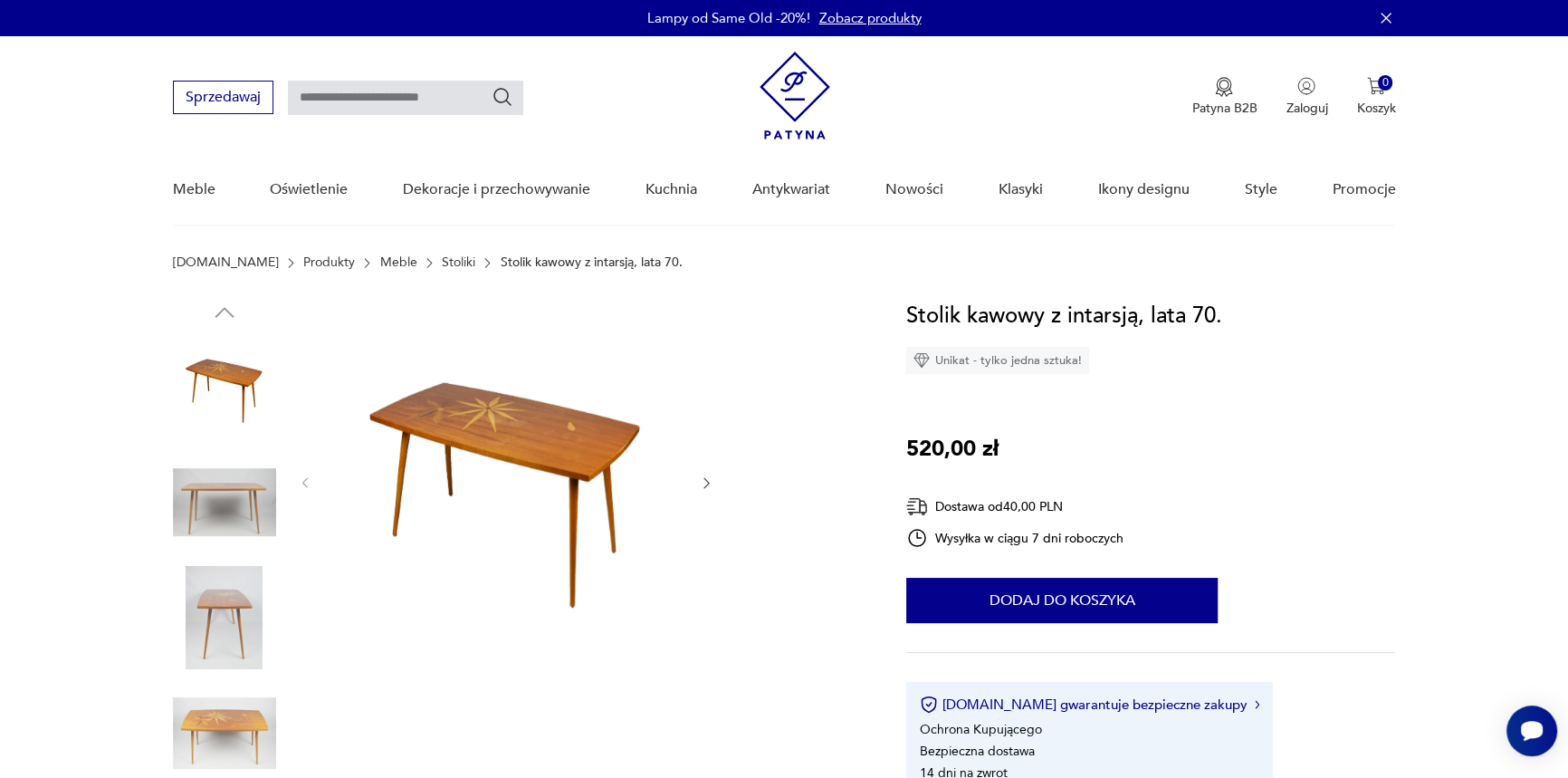
click at [479, 439] on img at bounding box center [504, 481] width 349 height 364
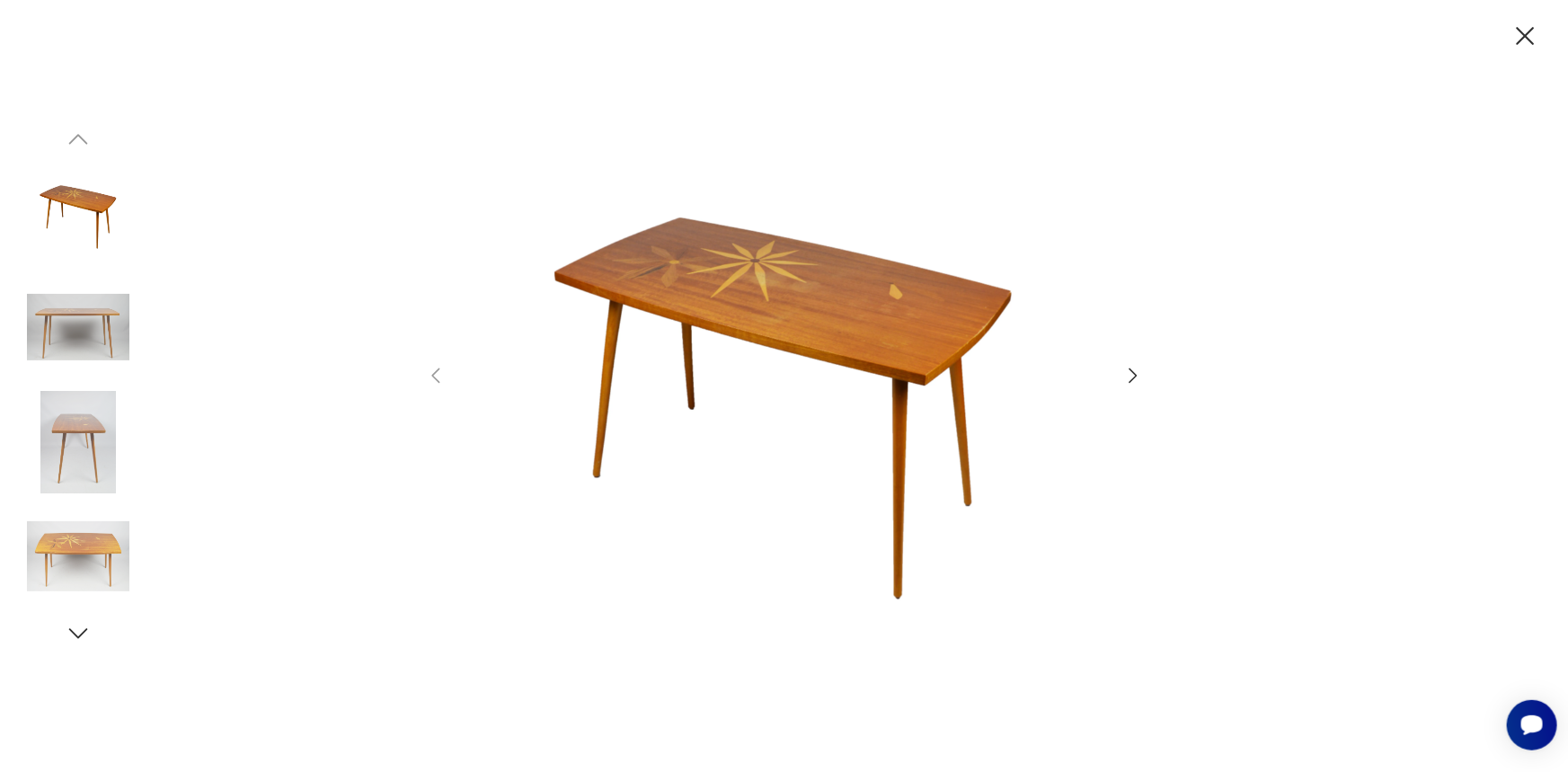
click at [1137, 365] on icon "button" at bounding box center [1133, 375] width 22 height 22
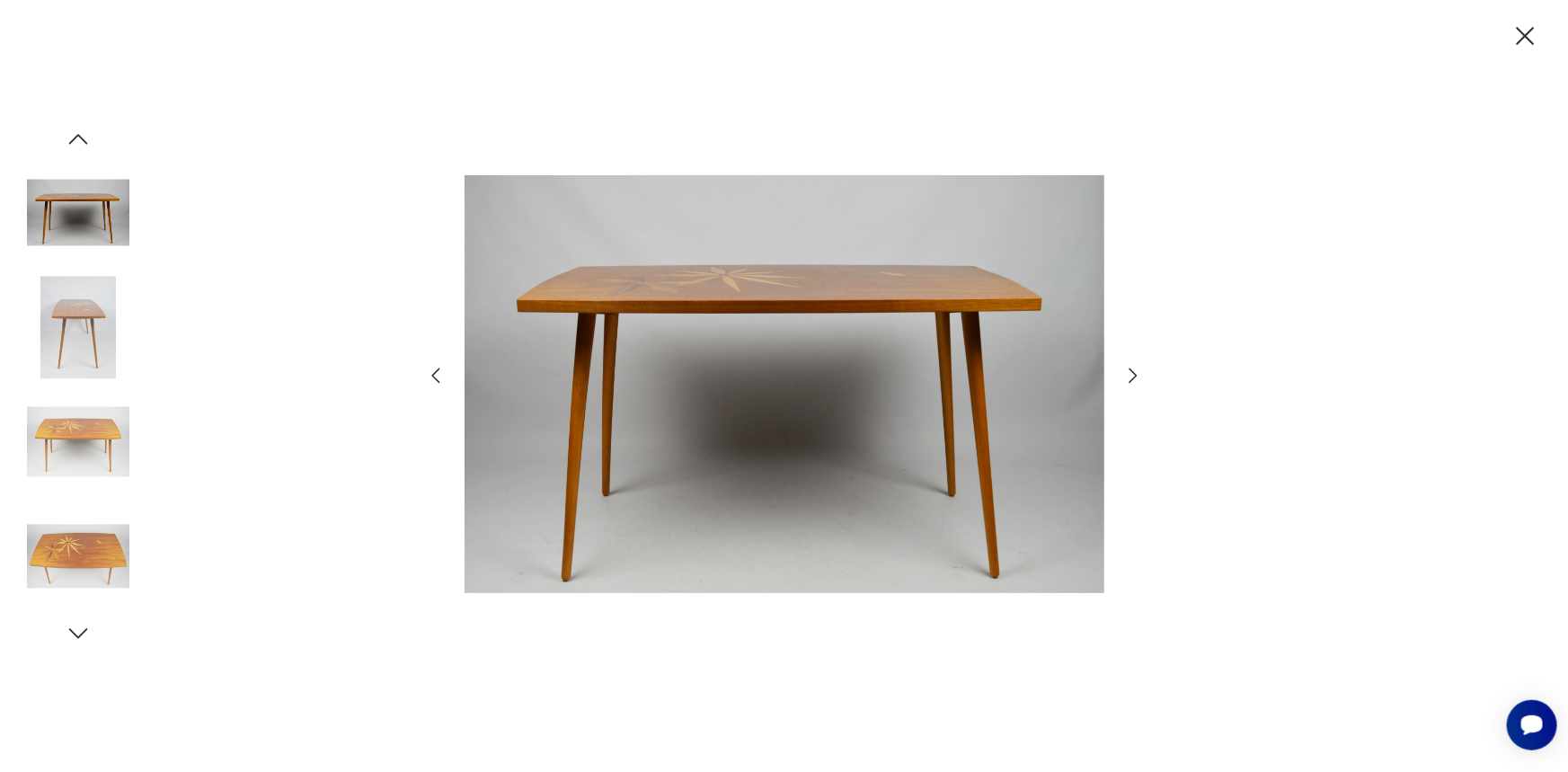
click at [1137, 365] on icon "button" at bounding box center [1133, 375] width 22 height 22
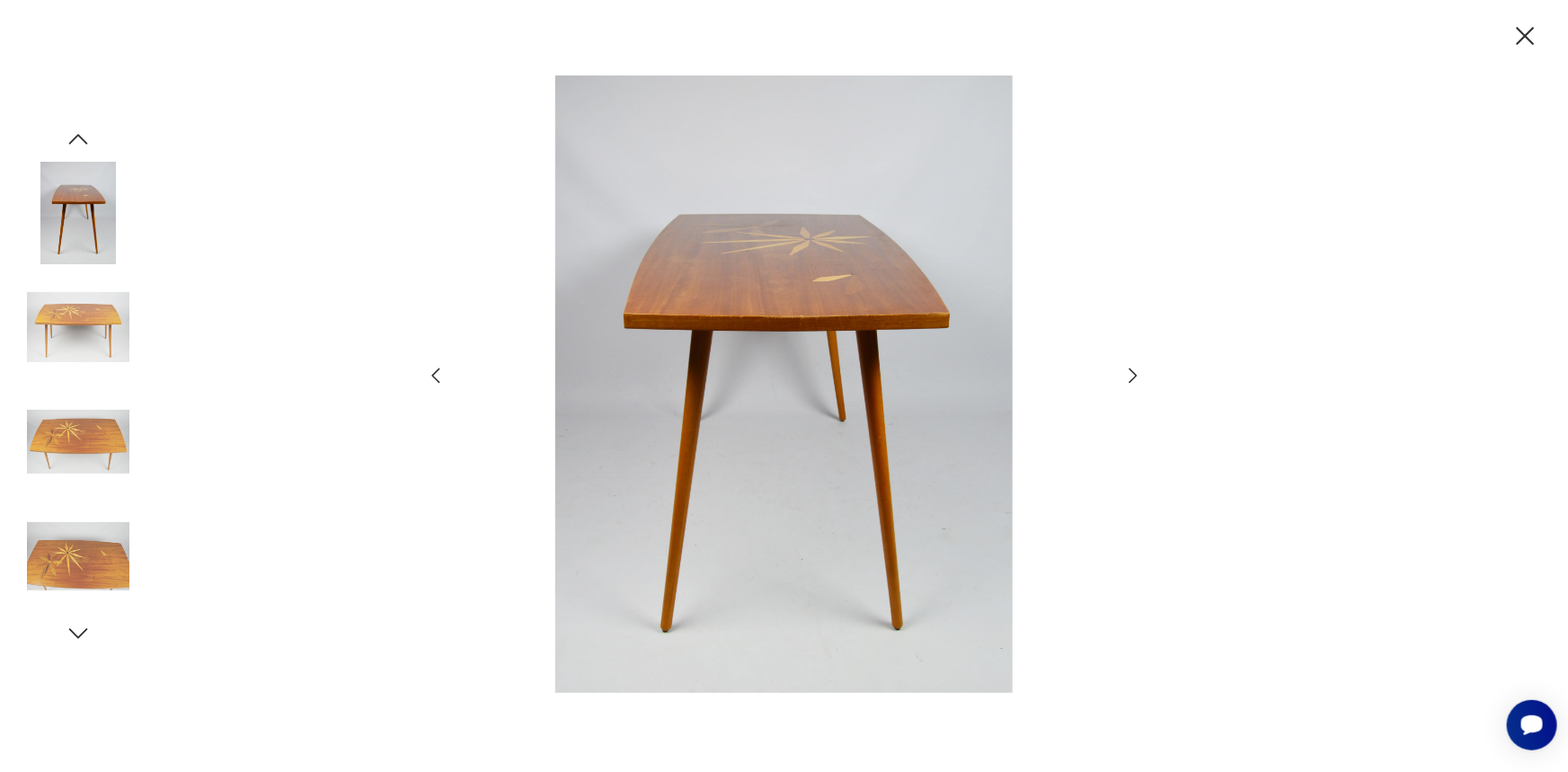
click at [1137, 365] on icon "button" at bounding box center [1133, 375] width 22 height 22
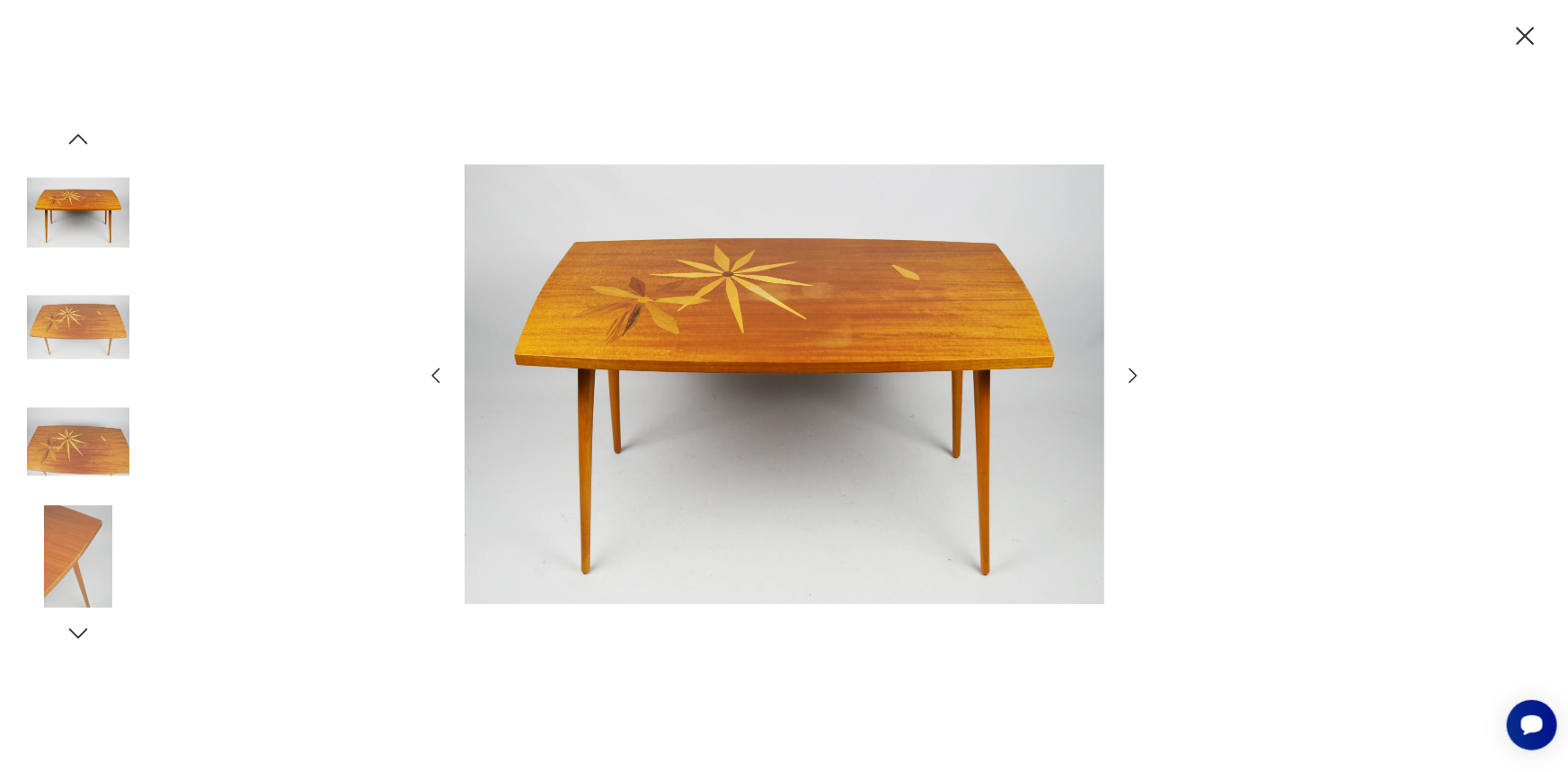
click at [1137, 365] on icon "button" at bounding box center [1133, 375] width 22 height 22
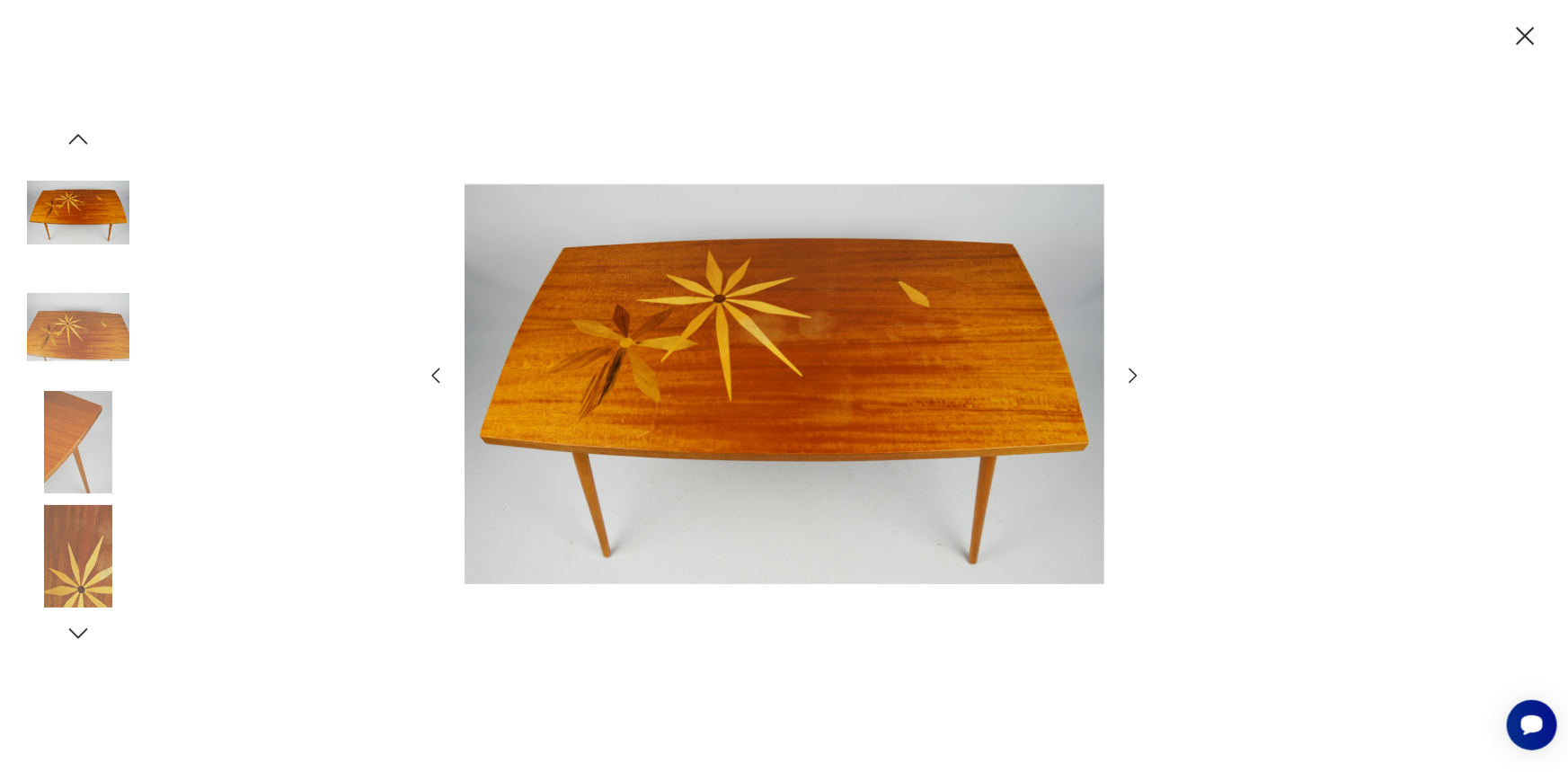
click at [1137, 365] on icon "button" at bounding box center [1133, 375] width 22 height 22
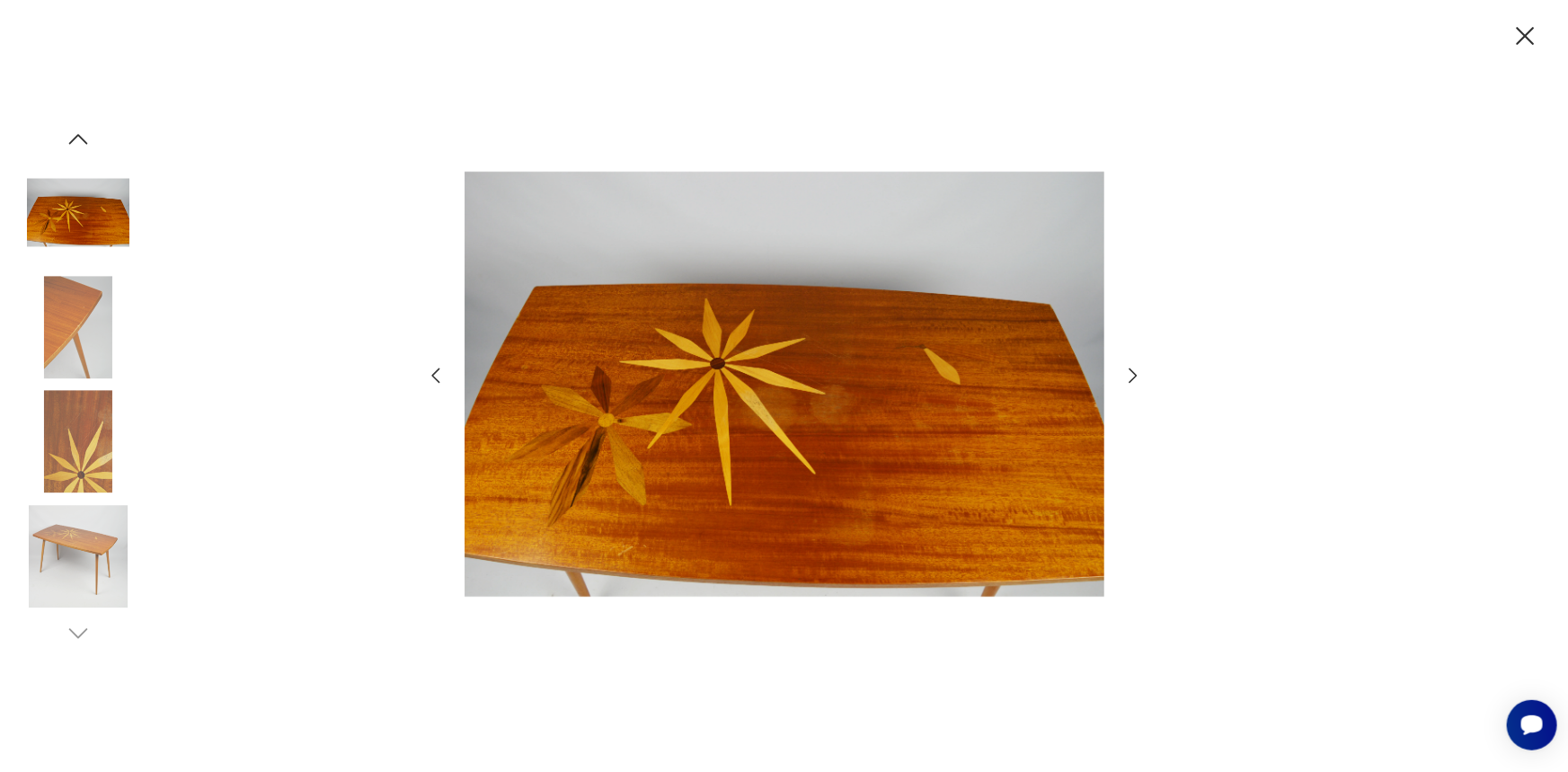
click at [1137, 365] on icon "button" at bounding box center [1133, 375] width 22 height 22
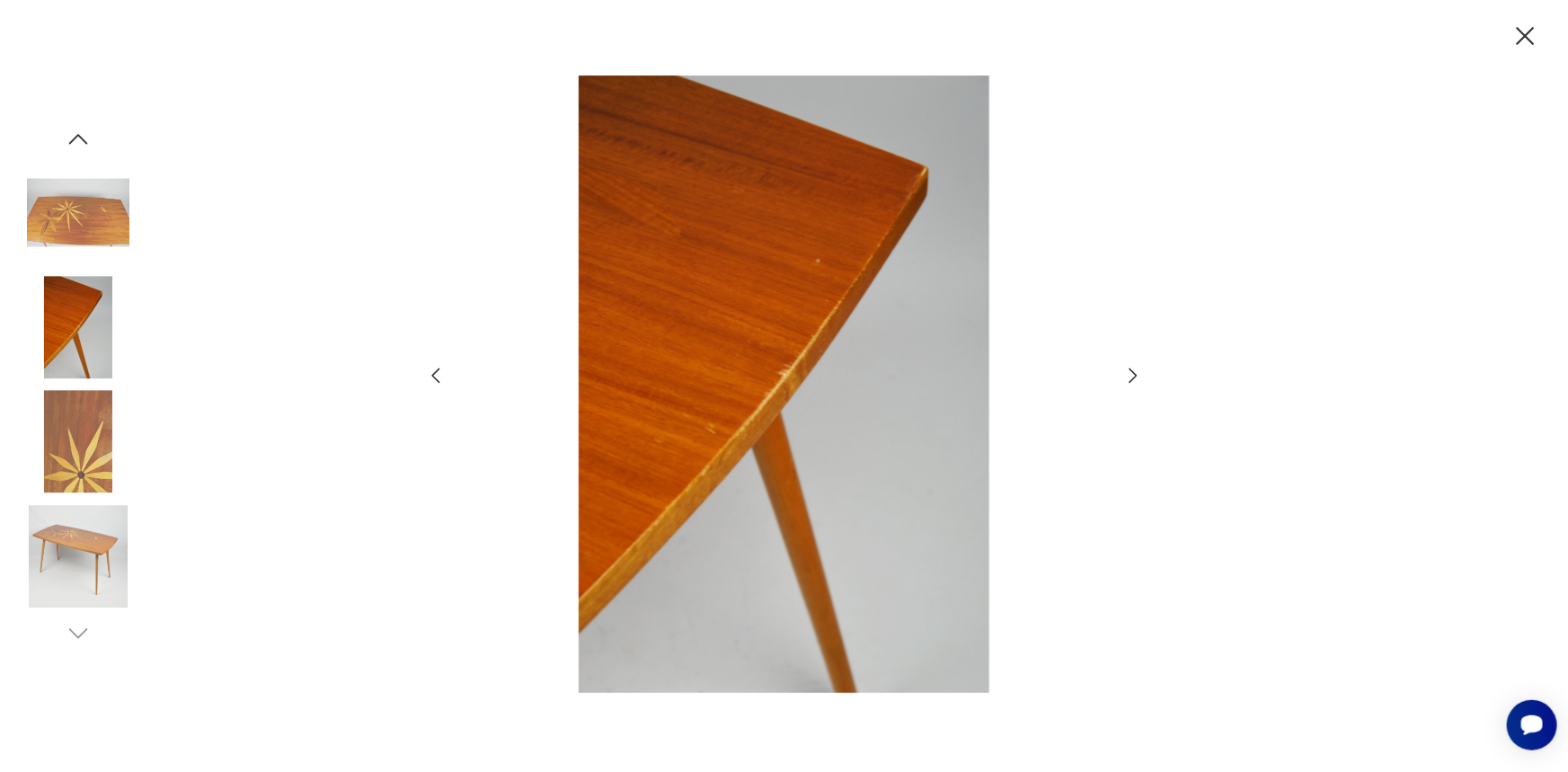
click at [1137, 365] on icon "button" at bounding box center [1133, 375] width 22 height 22
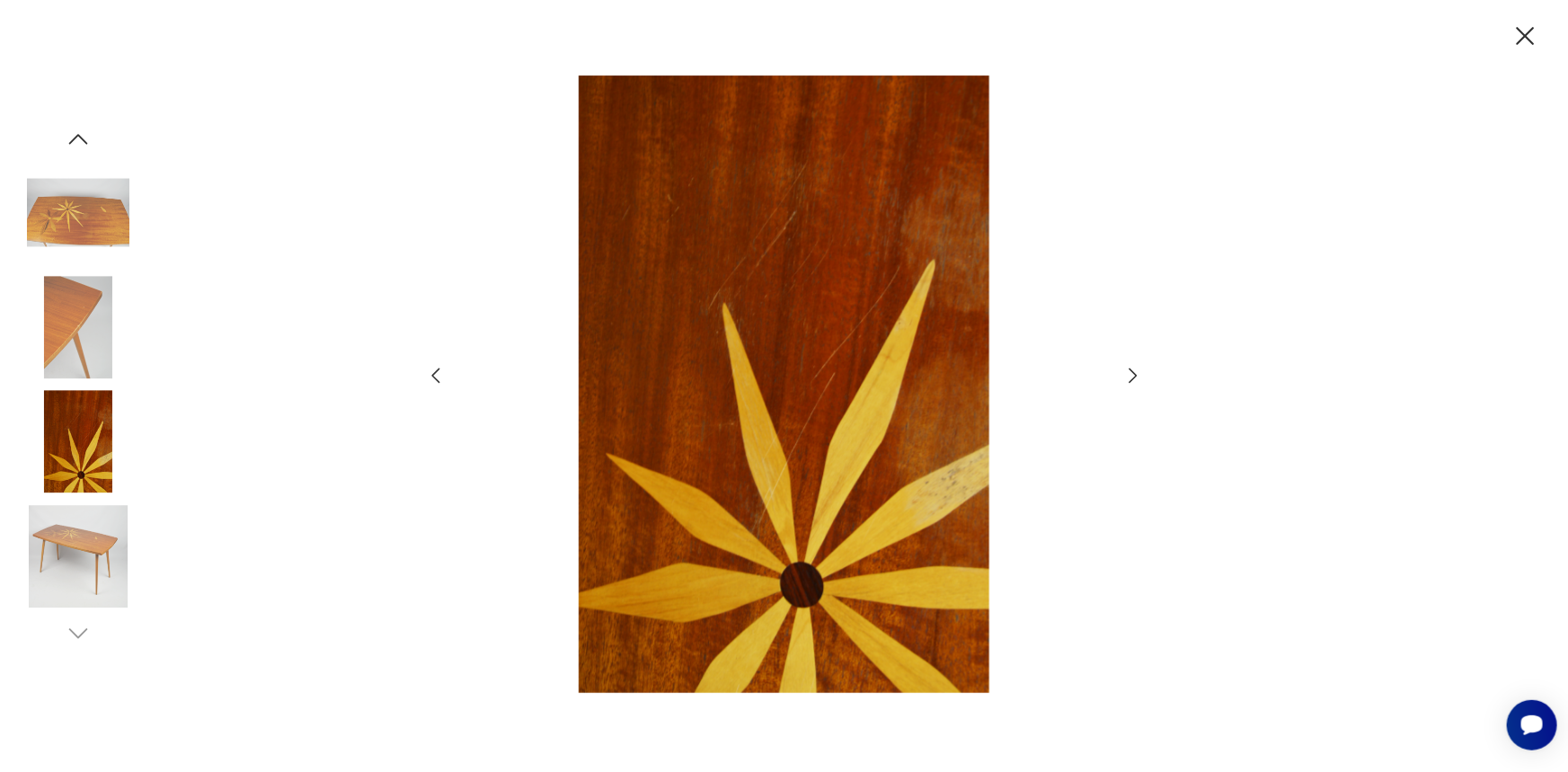
click at [1137, 365] on icon "button" at bounding box center [1133, 375] width 22 height 22
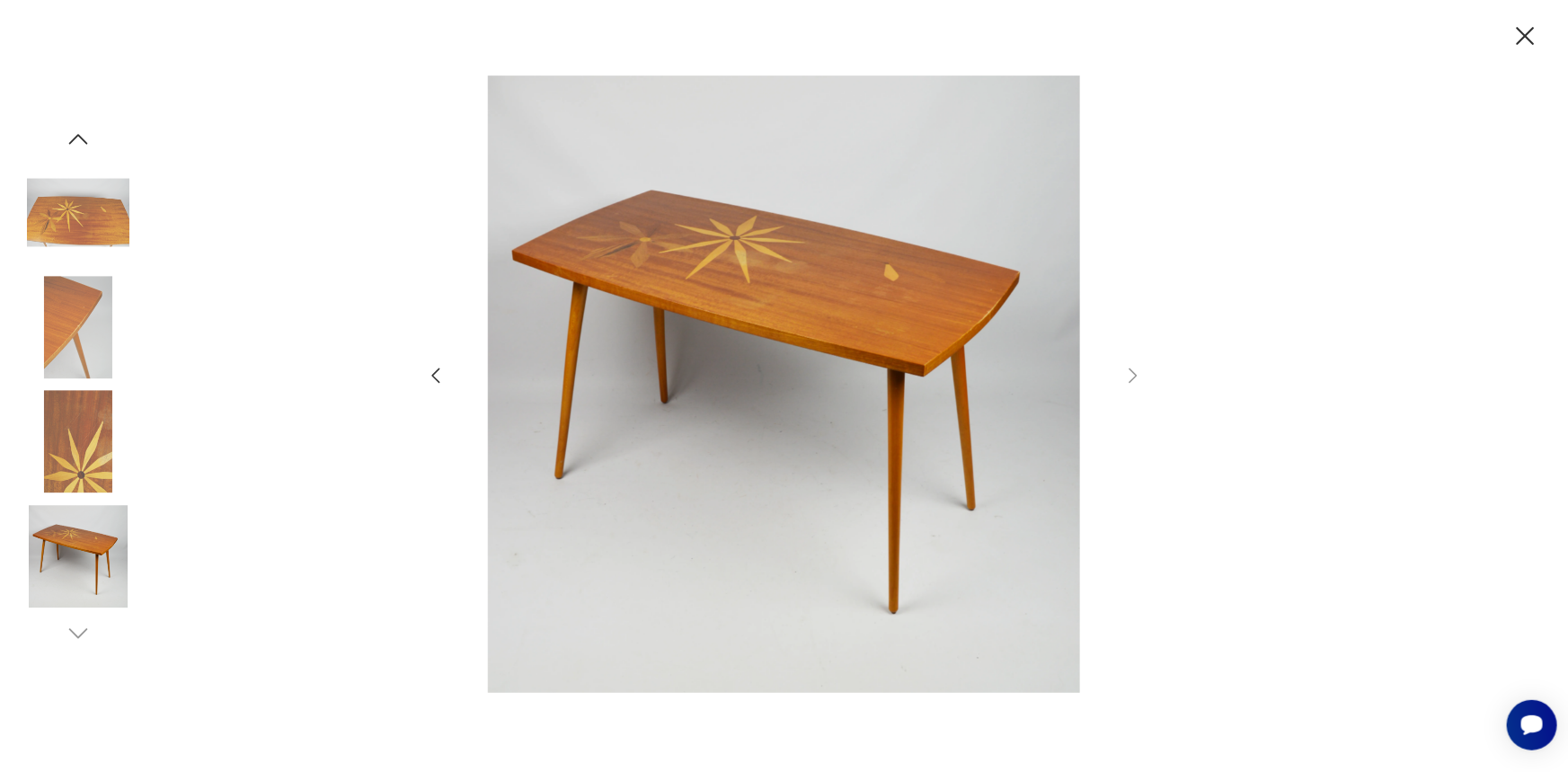
click at [1528, 31] on icon "button" at bounding box center [1525, 36] width 31 height 31
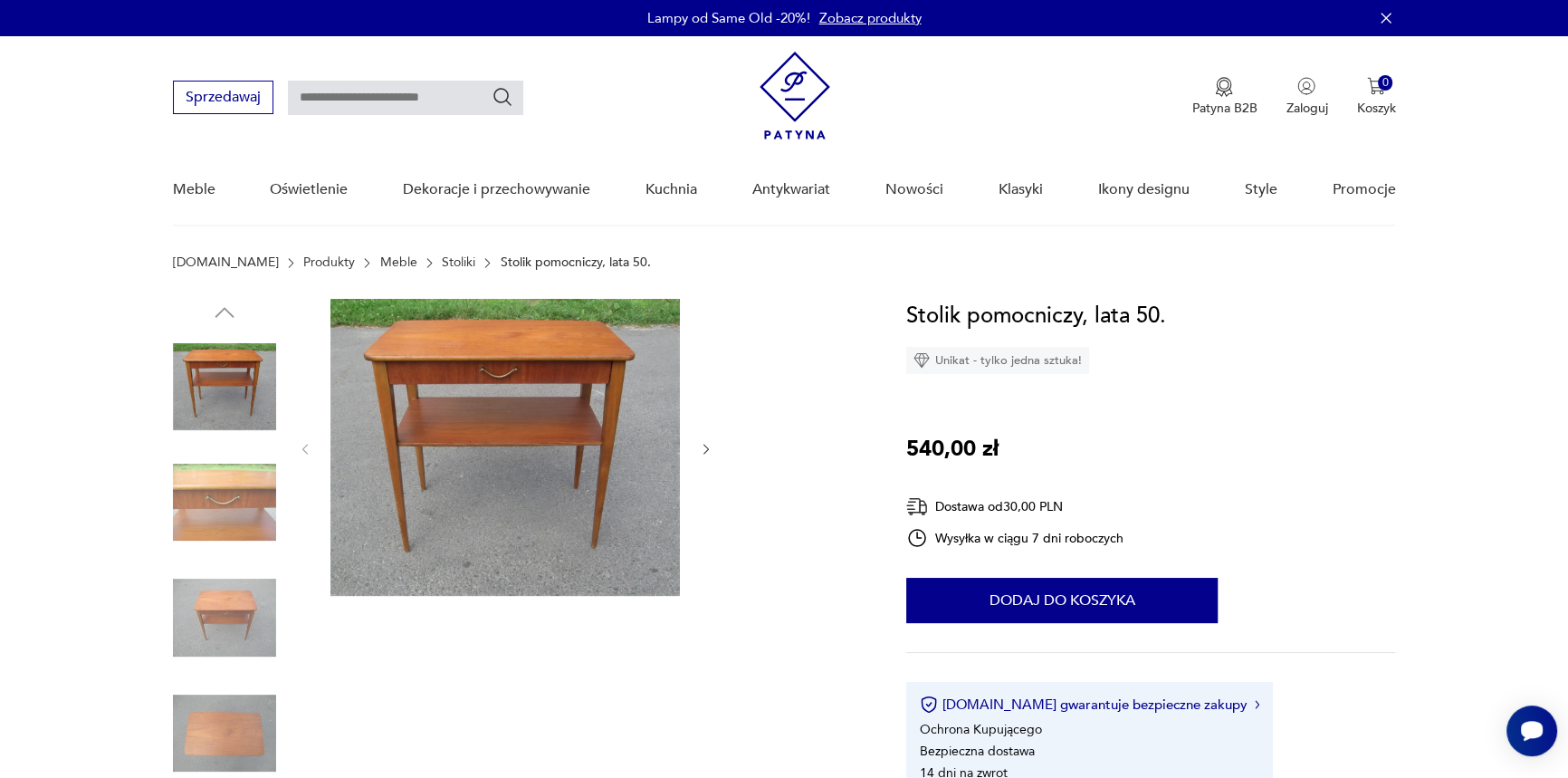
click at [238, 510] on img at bounding box center [224, 502] width 103 height 103
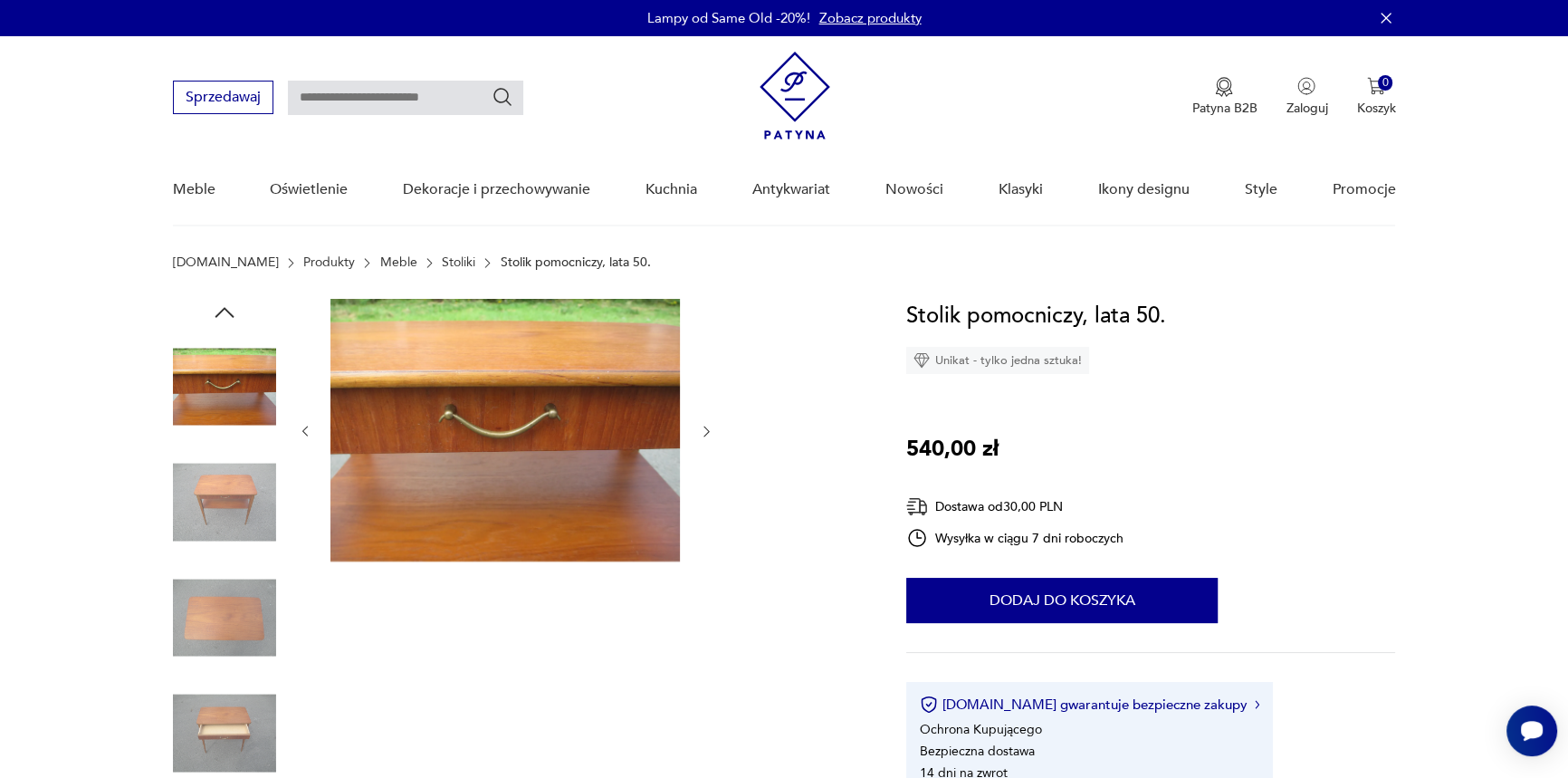
click at [216, 559] on div at bounding box center [224, 446] width 103 height 452
click at [216, 615] on img at bounding box center [224, 617] width 103 height 103
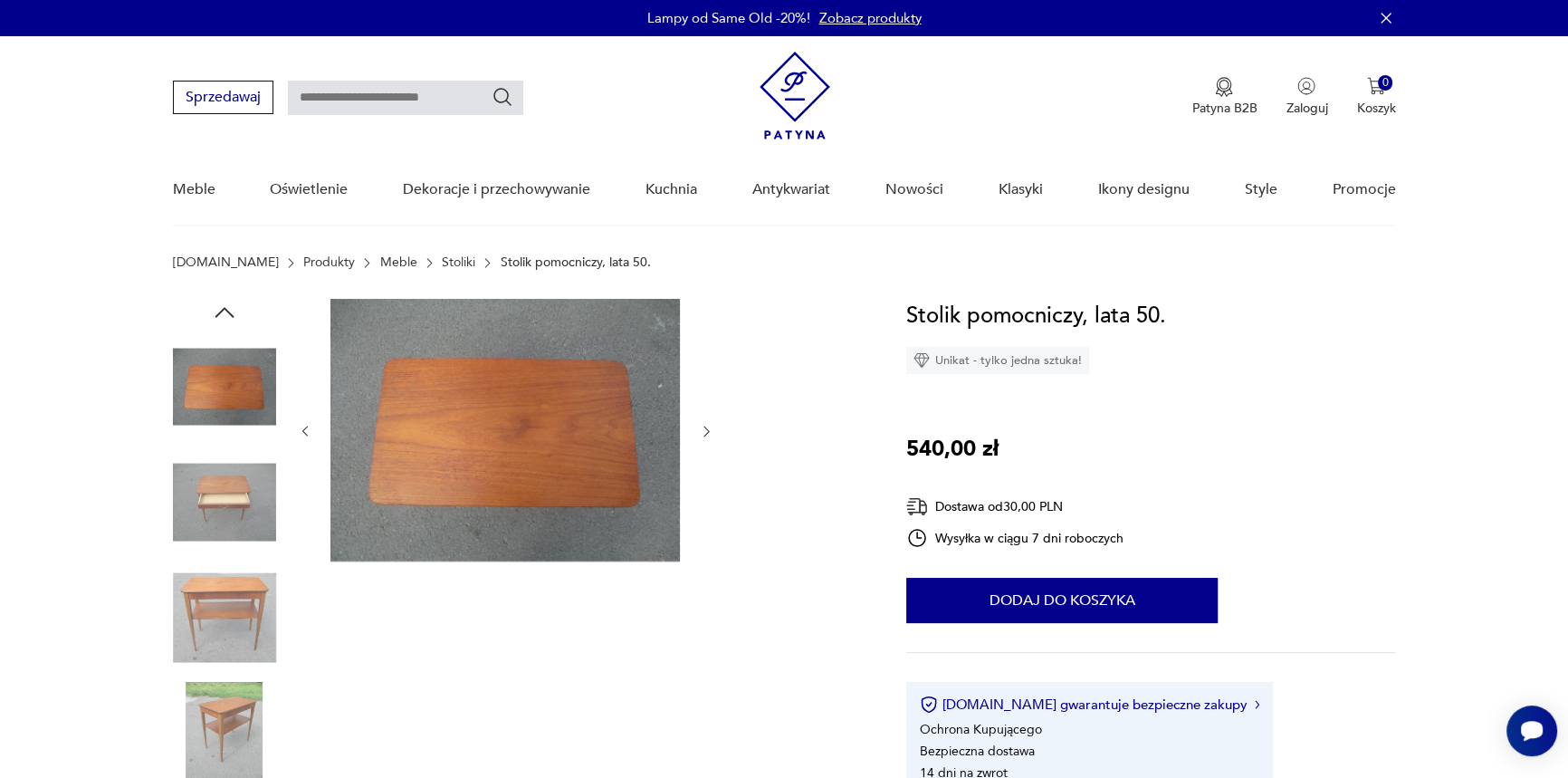
click at [229, 510] on img at bounding box center [224, 502] width 103 height 103
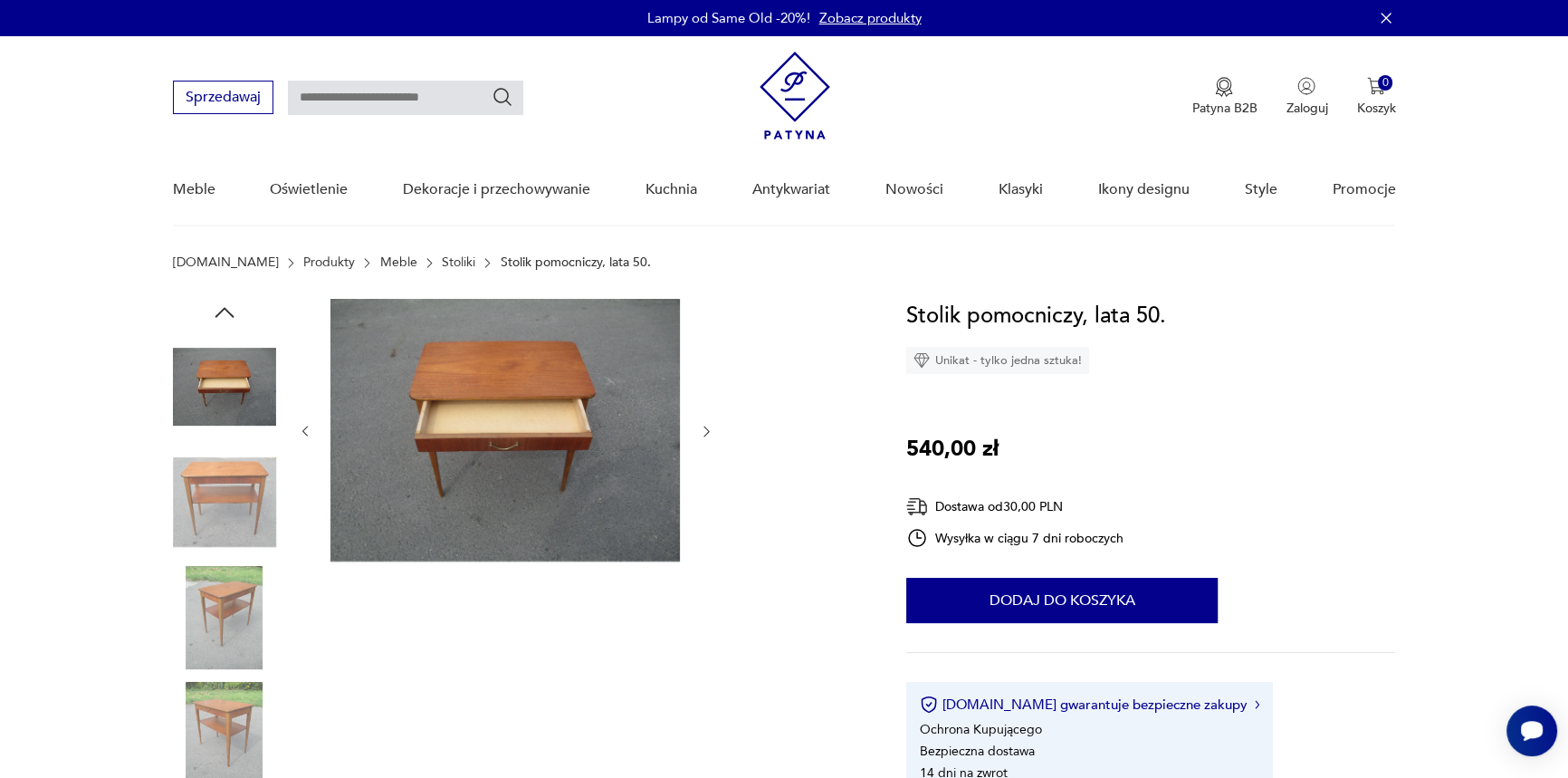
click at [223, 519] on img at bounding box center [224, 502] width 103 height 103
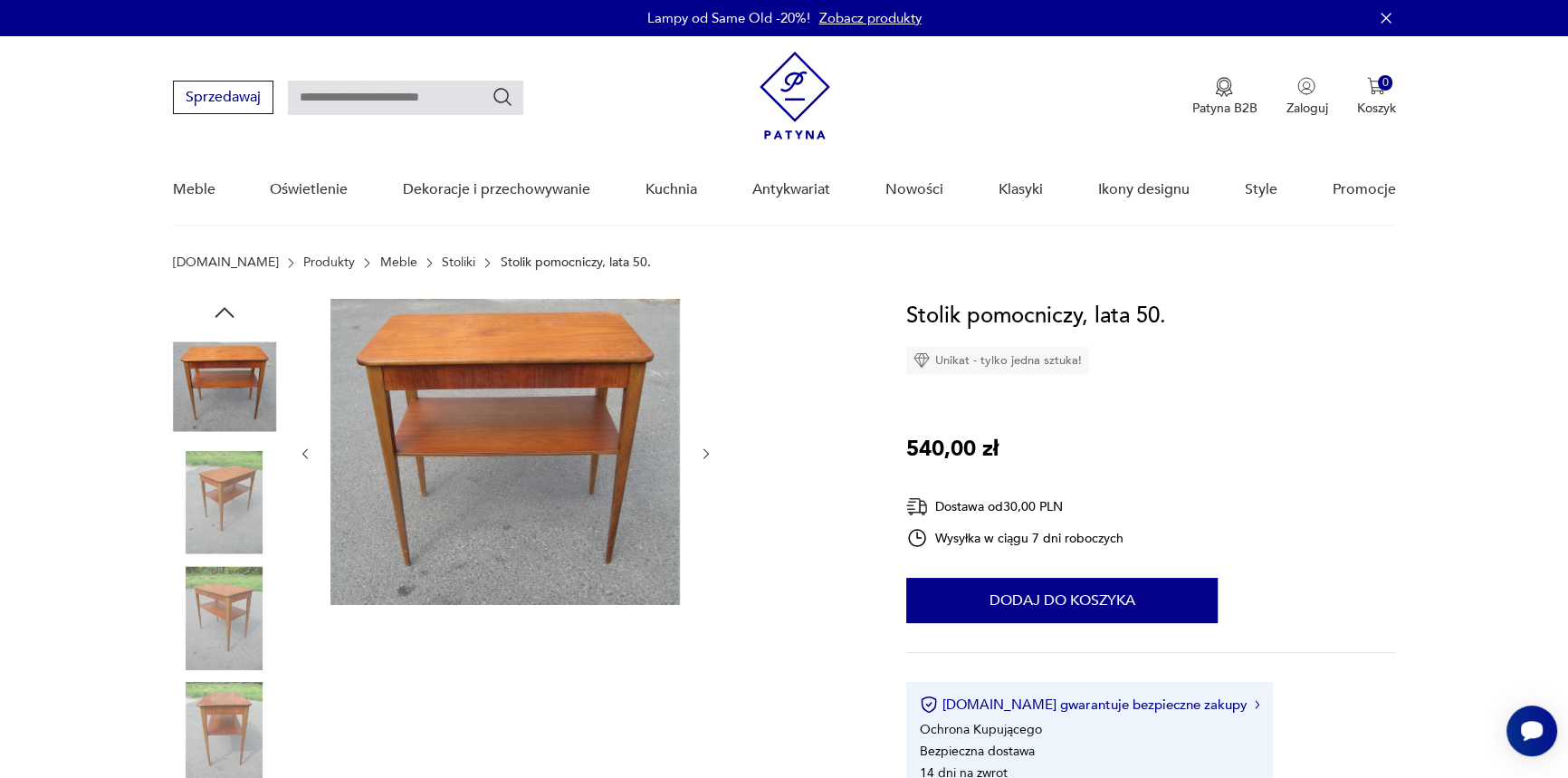
click at [220, 533] on img at bounding box center [224, 502] width 103 height 103
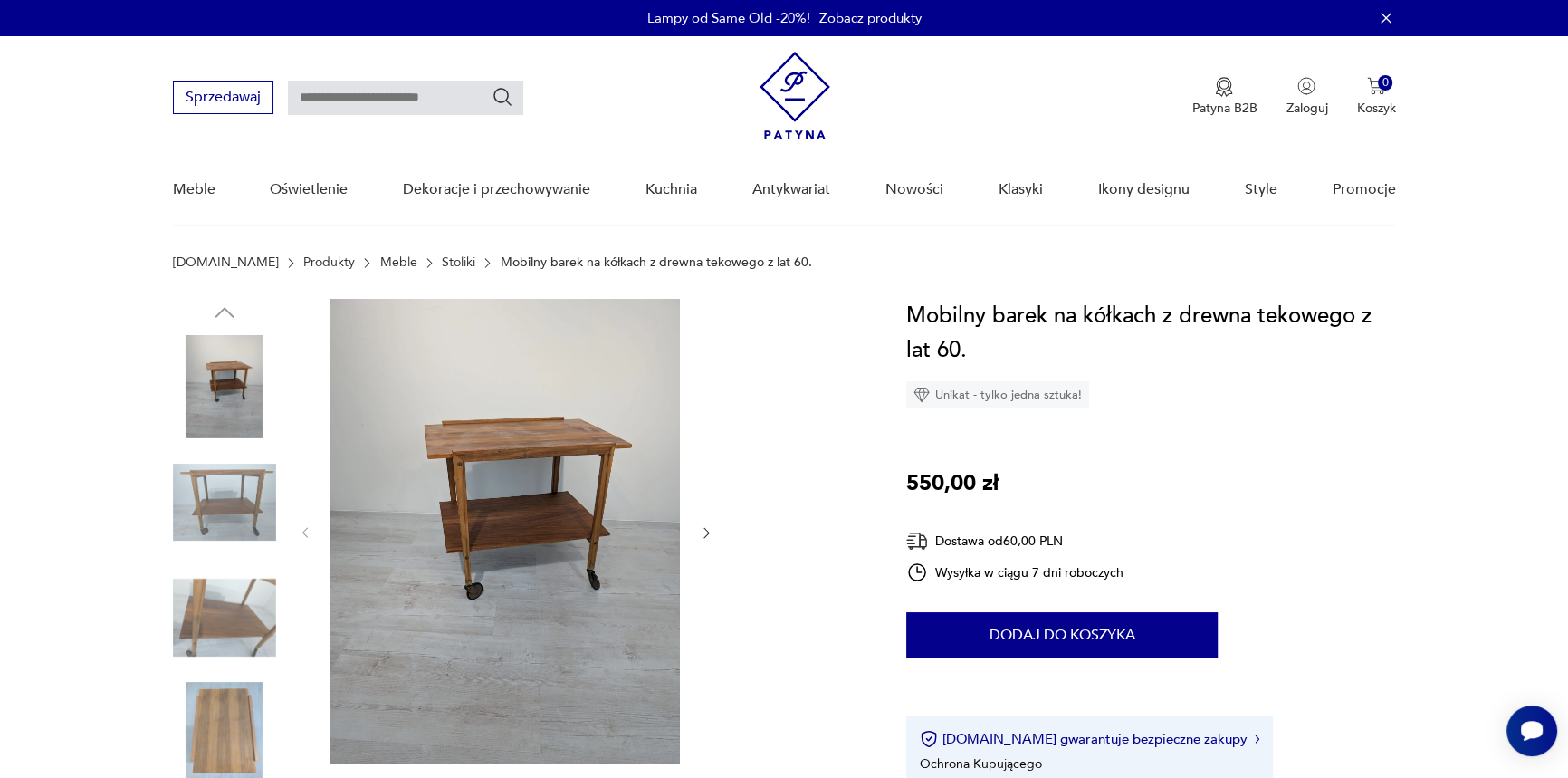
click at [241, 489] on img at bounding box center [224, 502] width 103 height 103
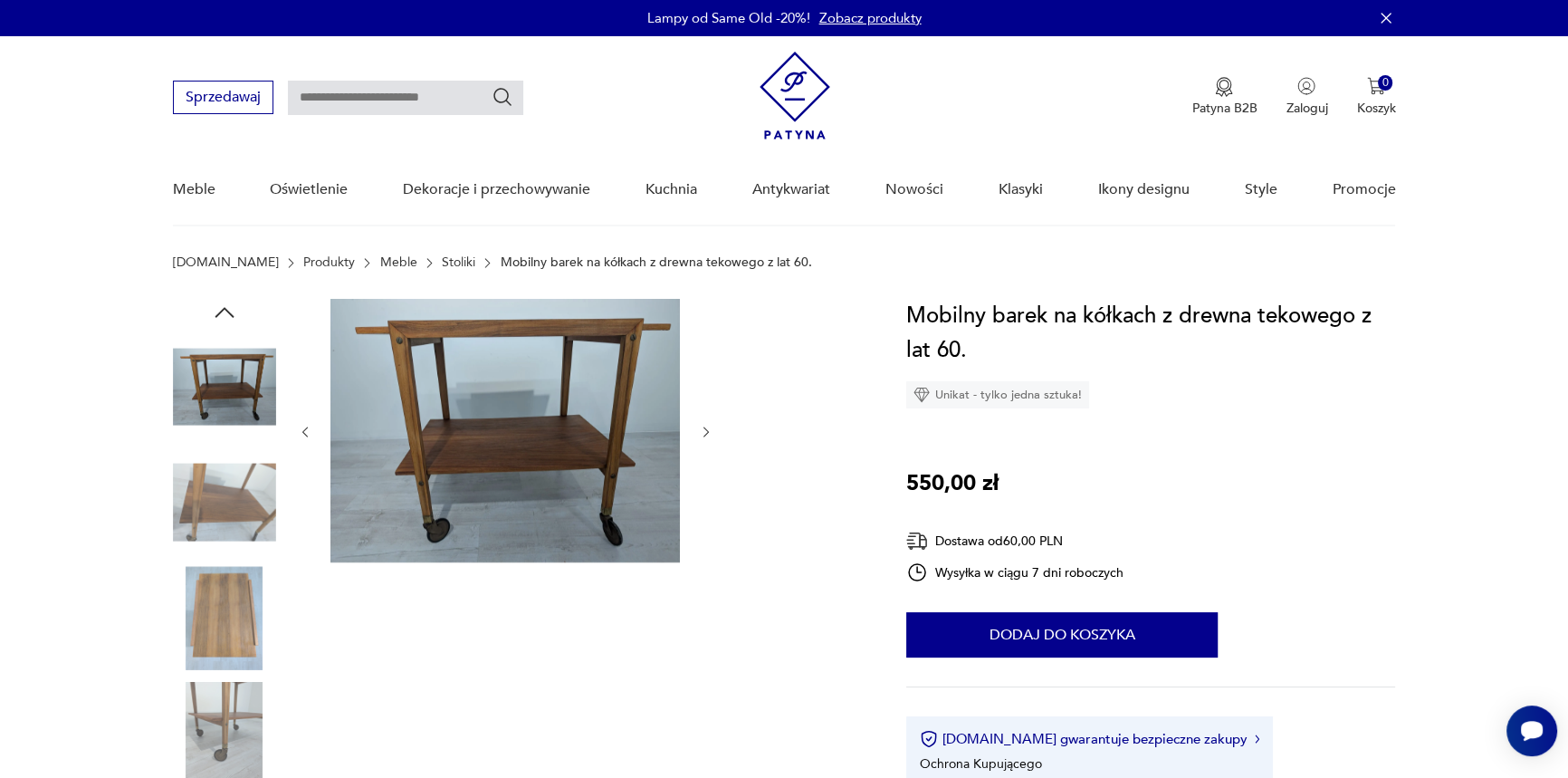
click at [236, 486] on img at bounding box center [224, 502] width 103 height 103
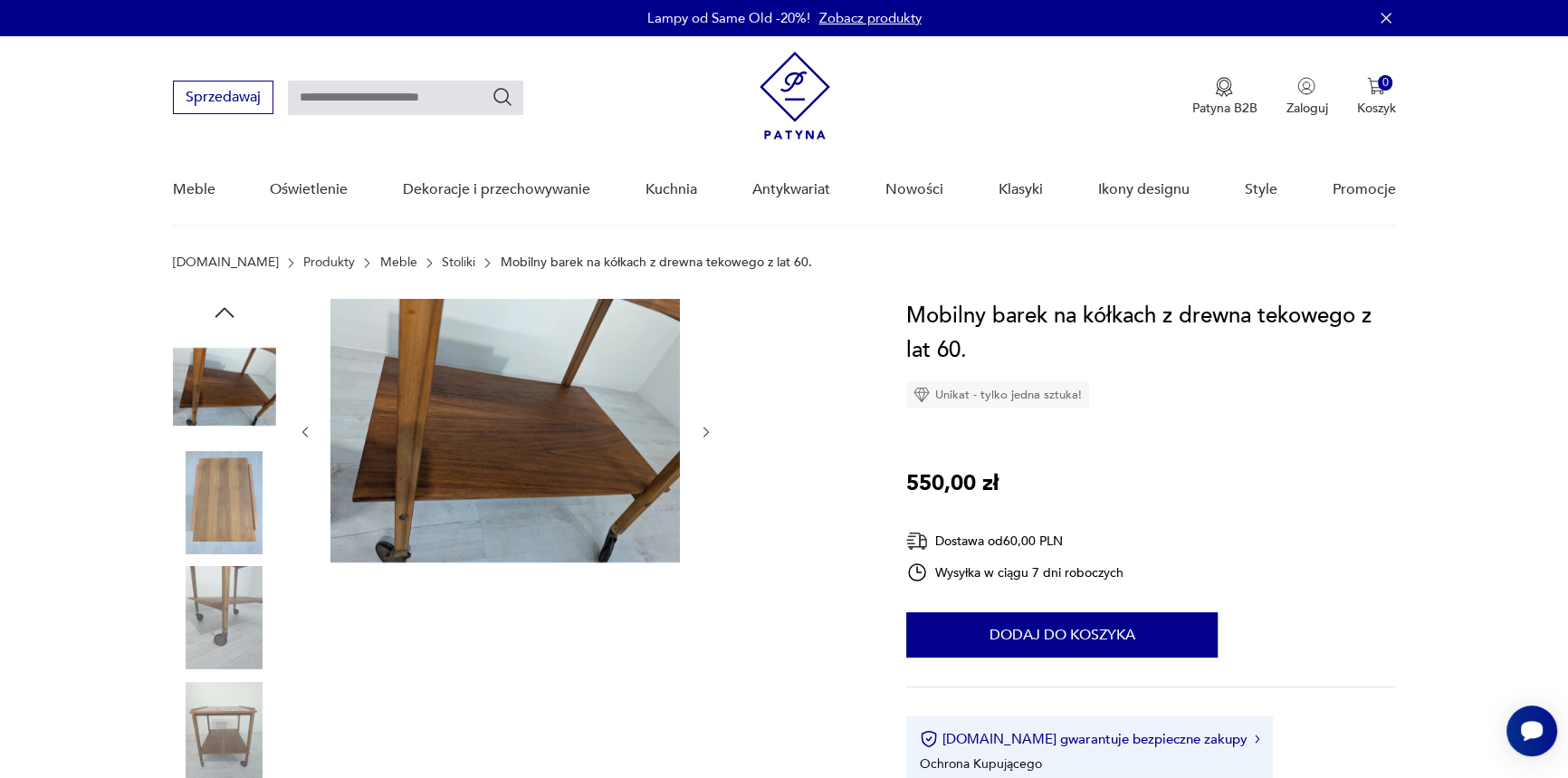
click at [231, 517] on img at bounding box center [224, 502] width 103 height 103
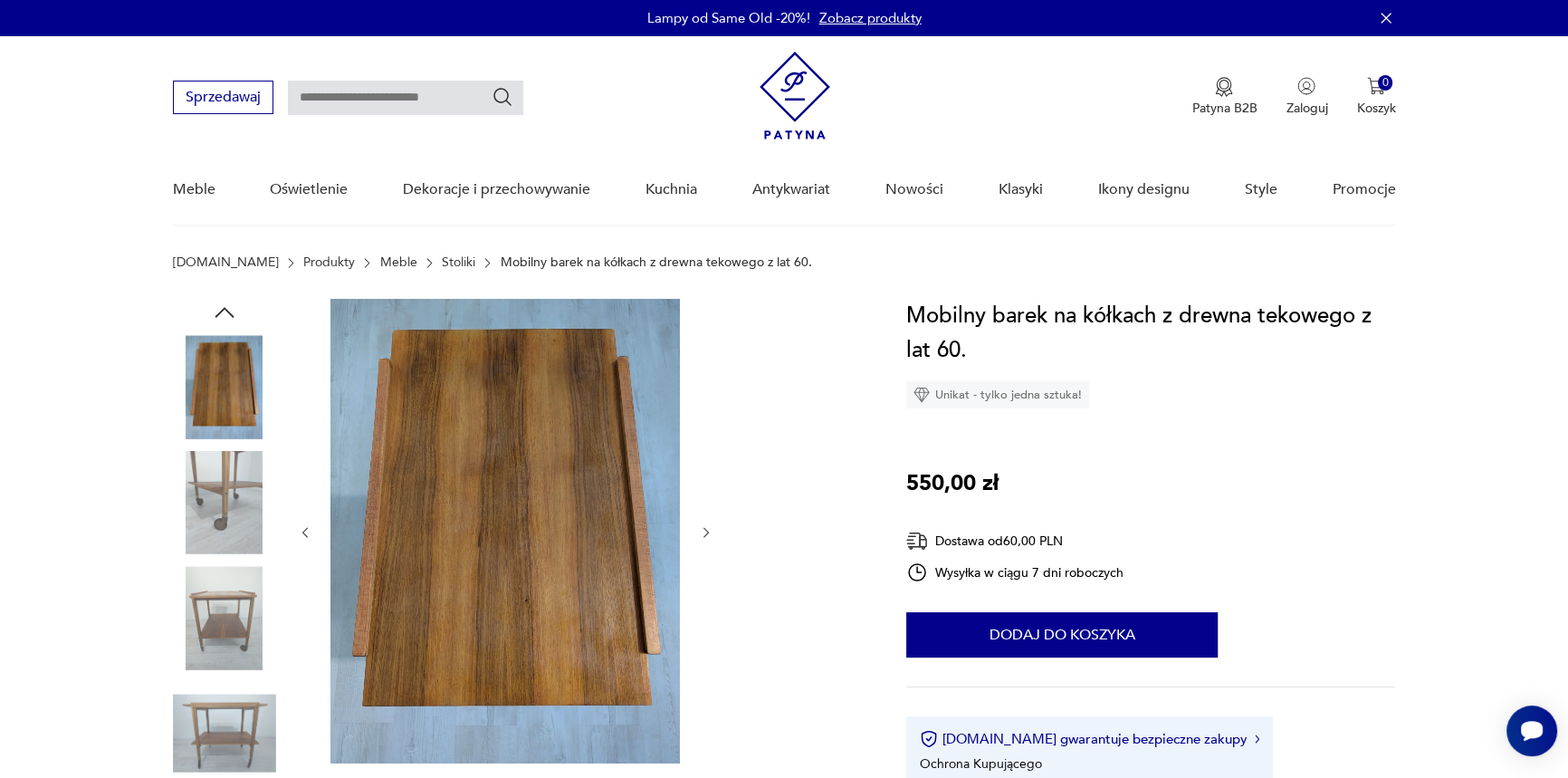
click at [236, 525] on img at bounding box center [224, 502] width 103 height 103
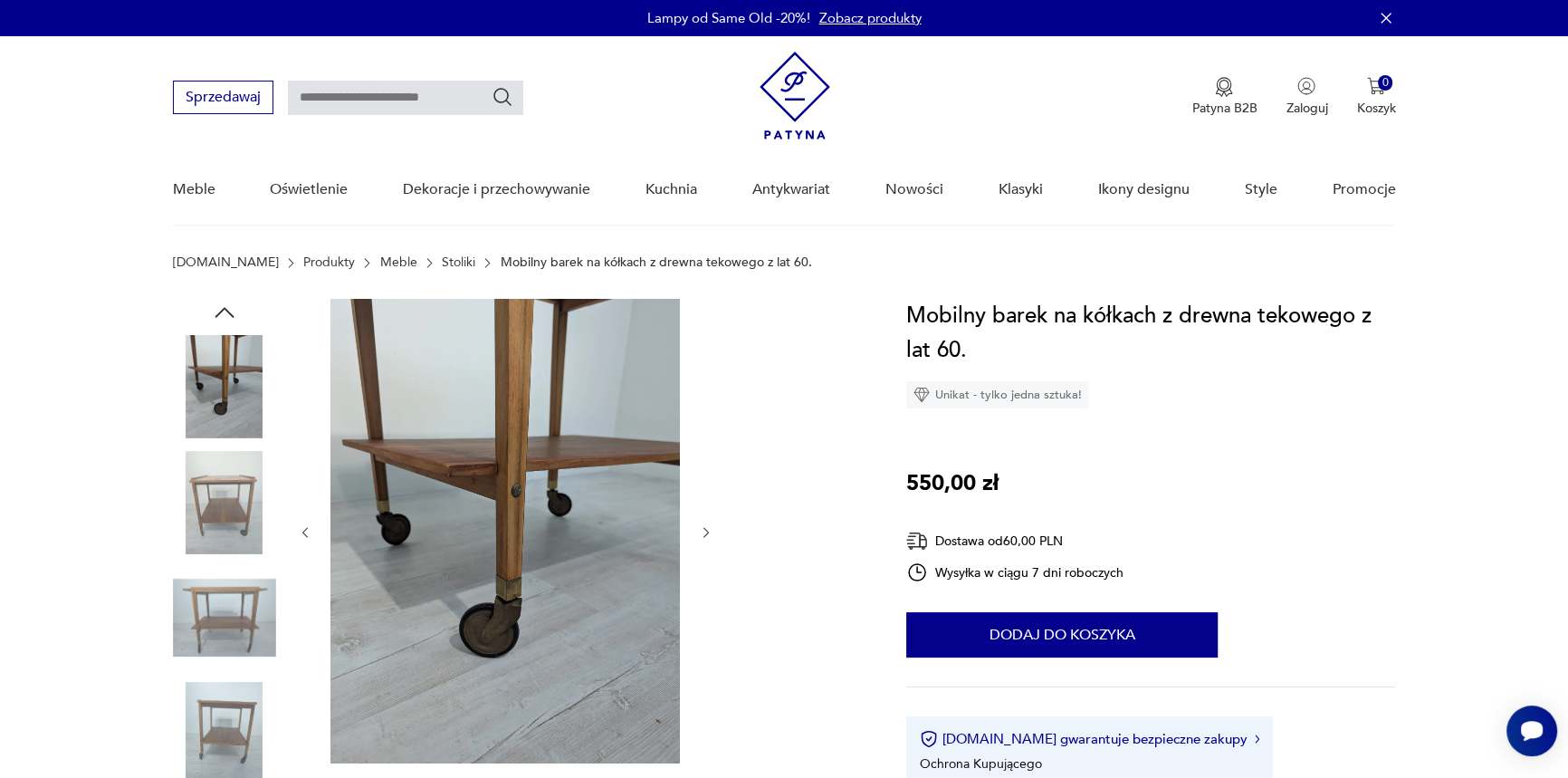
click at [233, 510] on img at bounding box center [224, 502] width 103 height 103
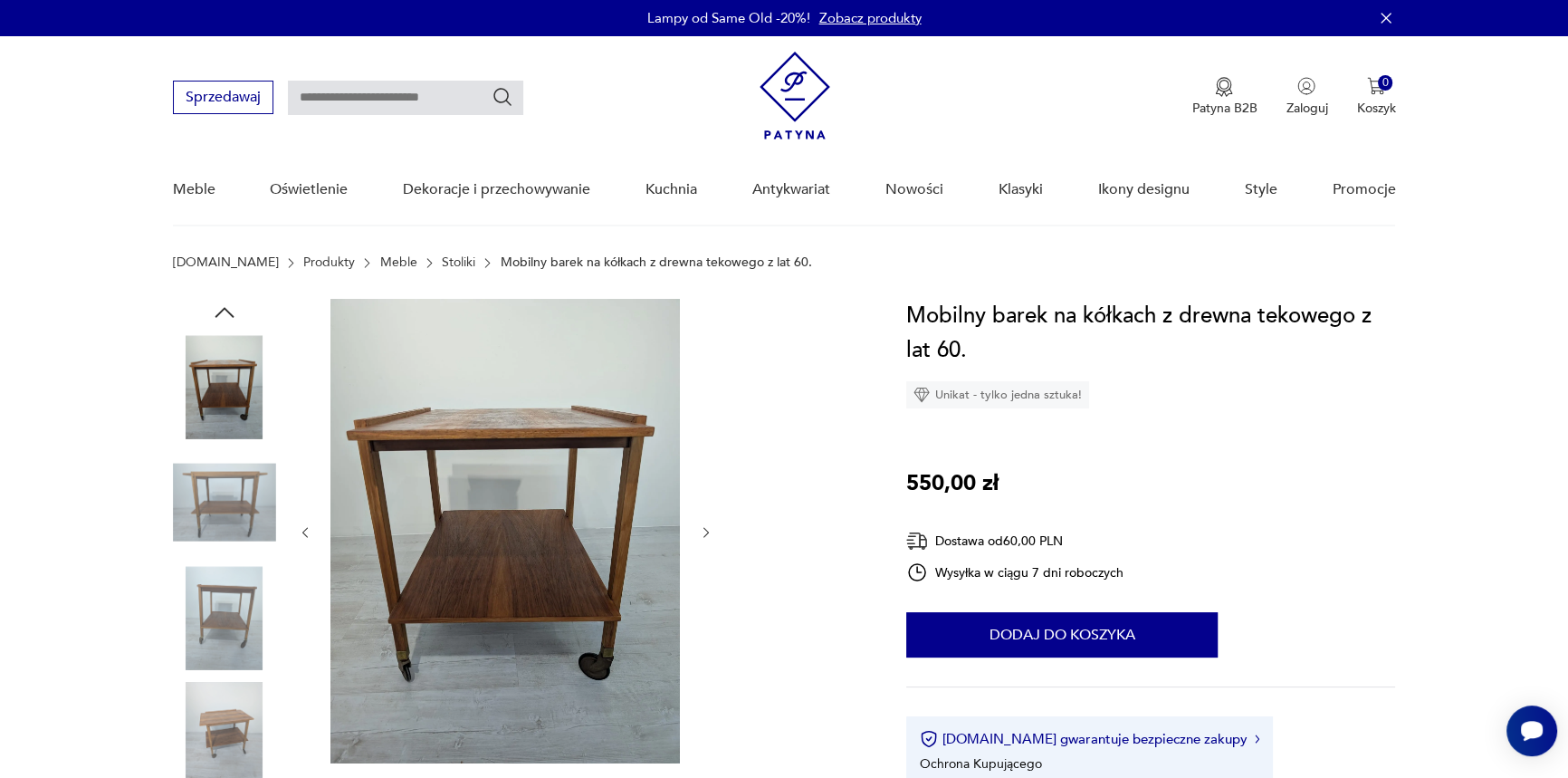
click at [209, 488] on img at bounding box center [224, 502] width 103 height 103
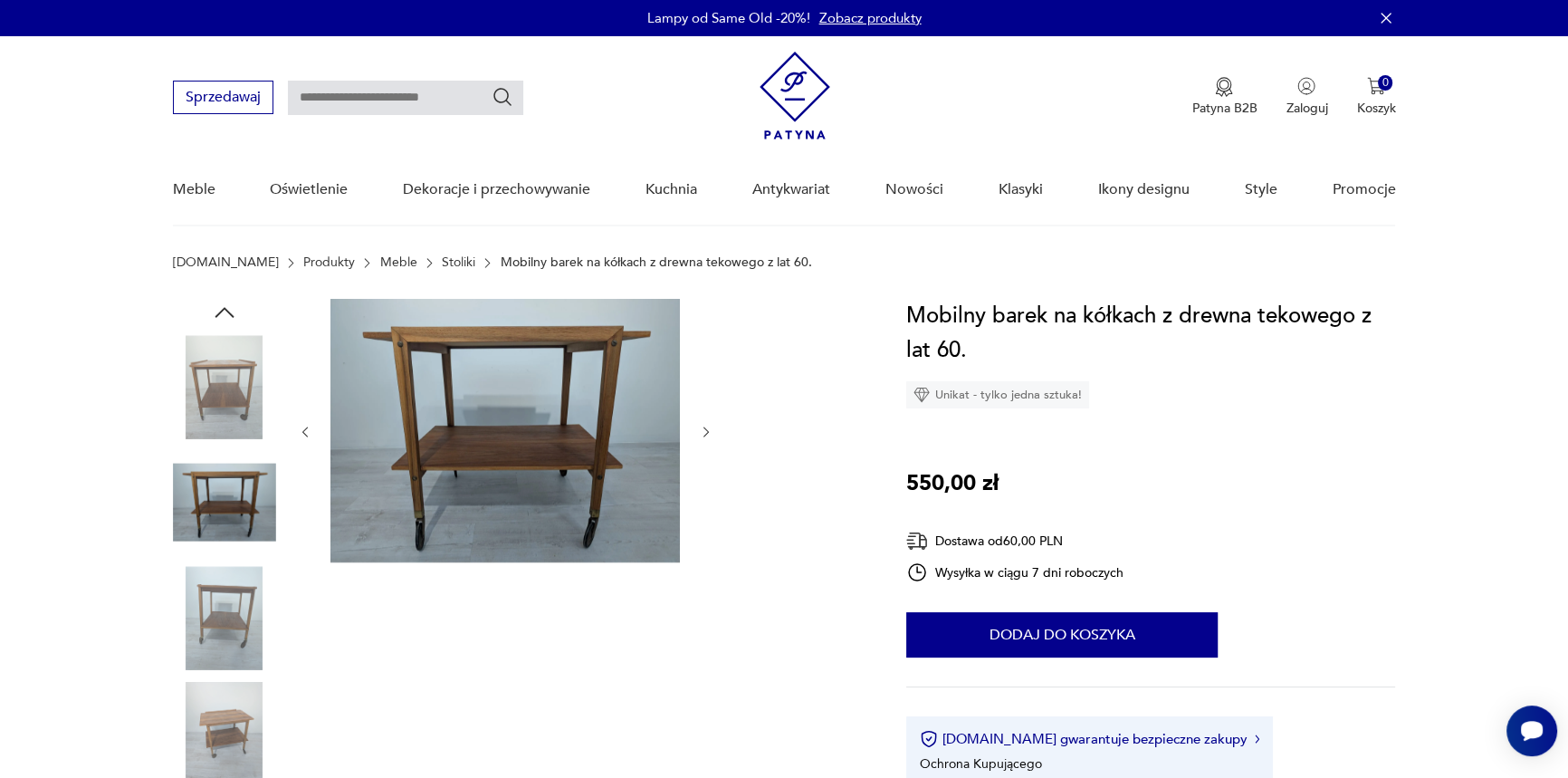
click at [207, 555] on div at bounding box center [224, 504] width 103 height 107
click at [226, 649] on img at bounding box center [224, 617] width 103 height 103
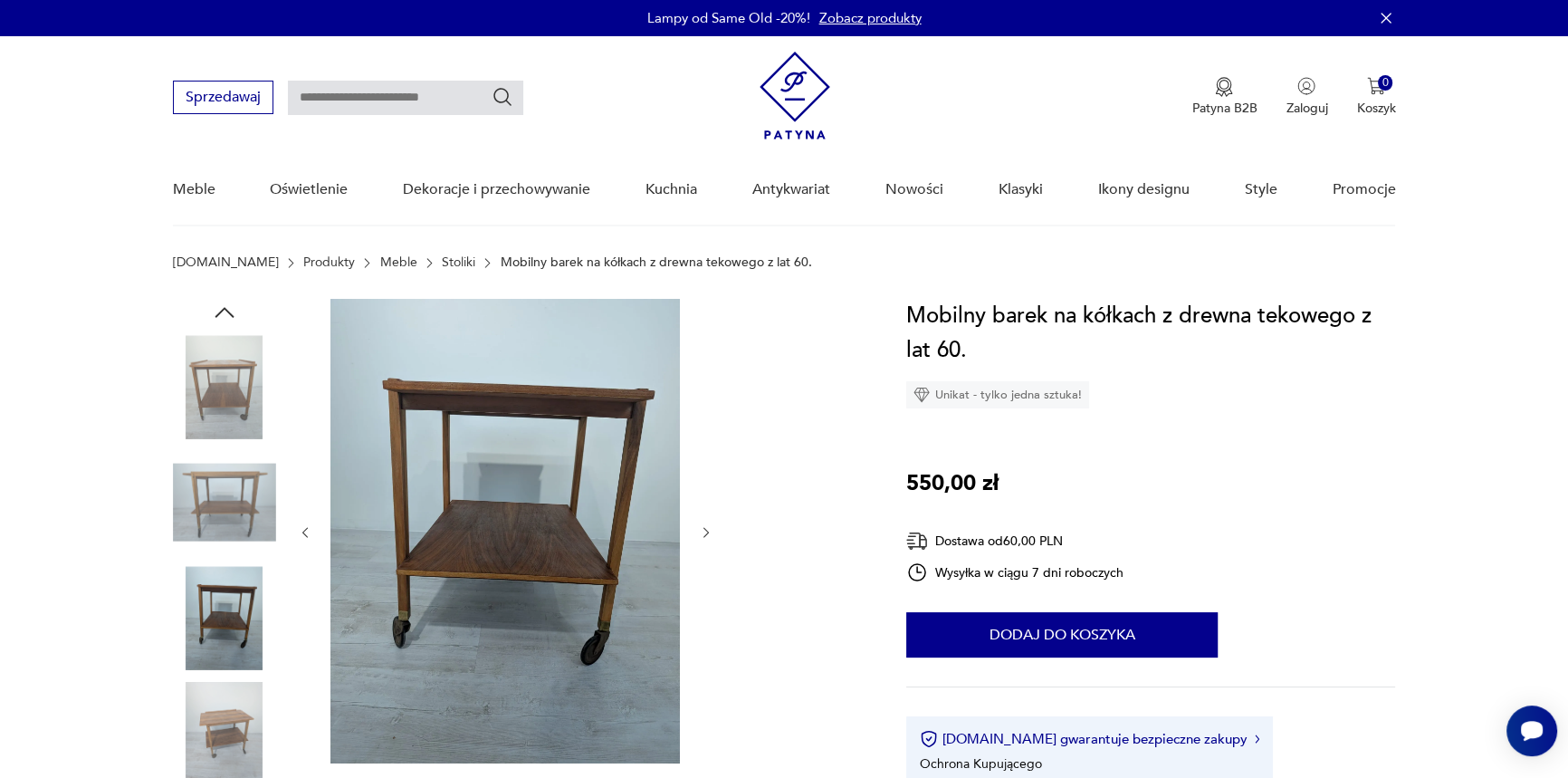
click at [236, 734] on img at bounding box center [224, 733] width 103 height 103
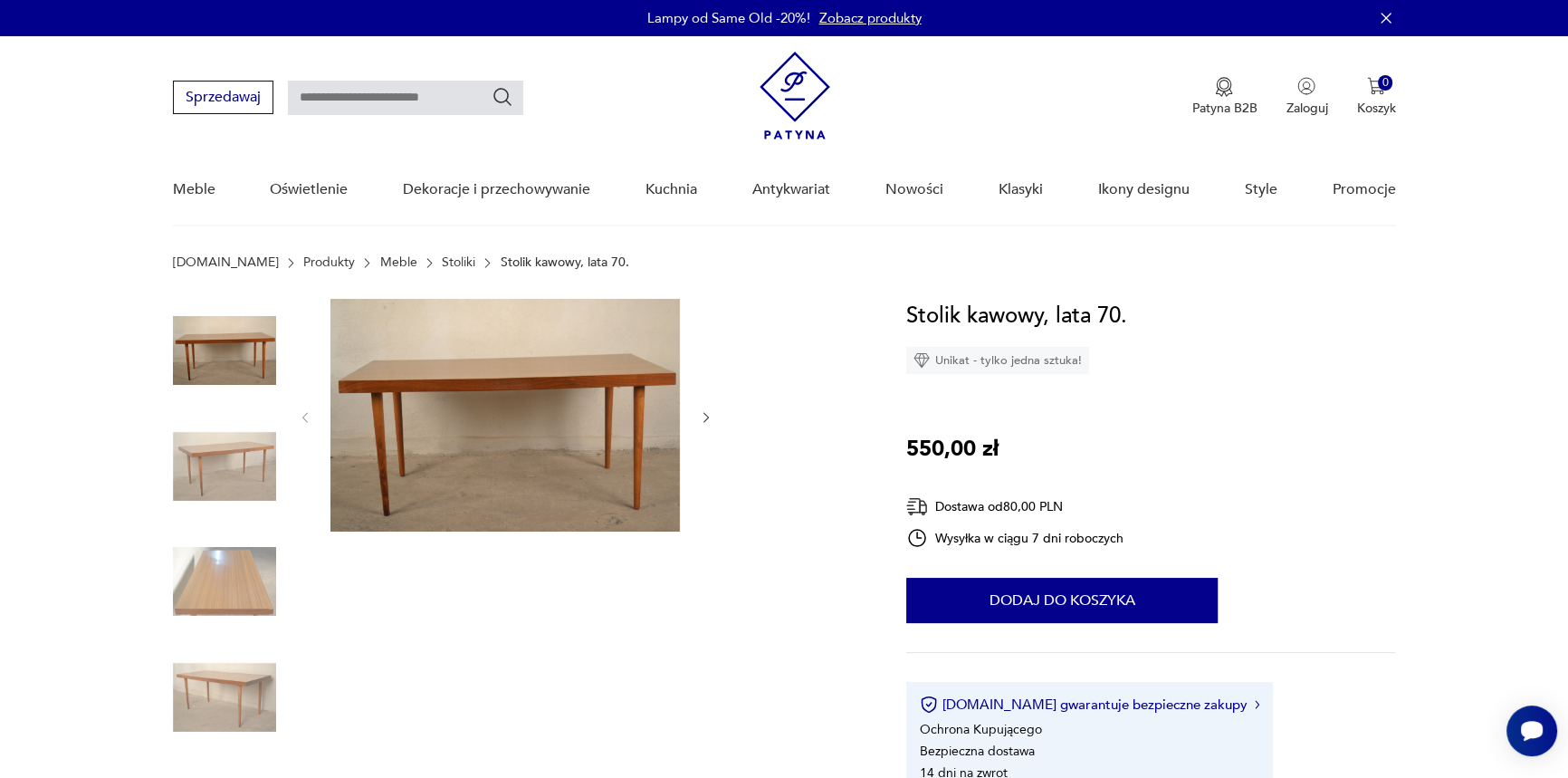
click at [241, 476] on img at bounding box center [224, 466] width 103 height 103
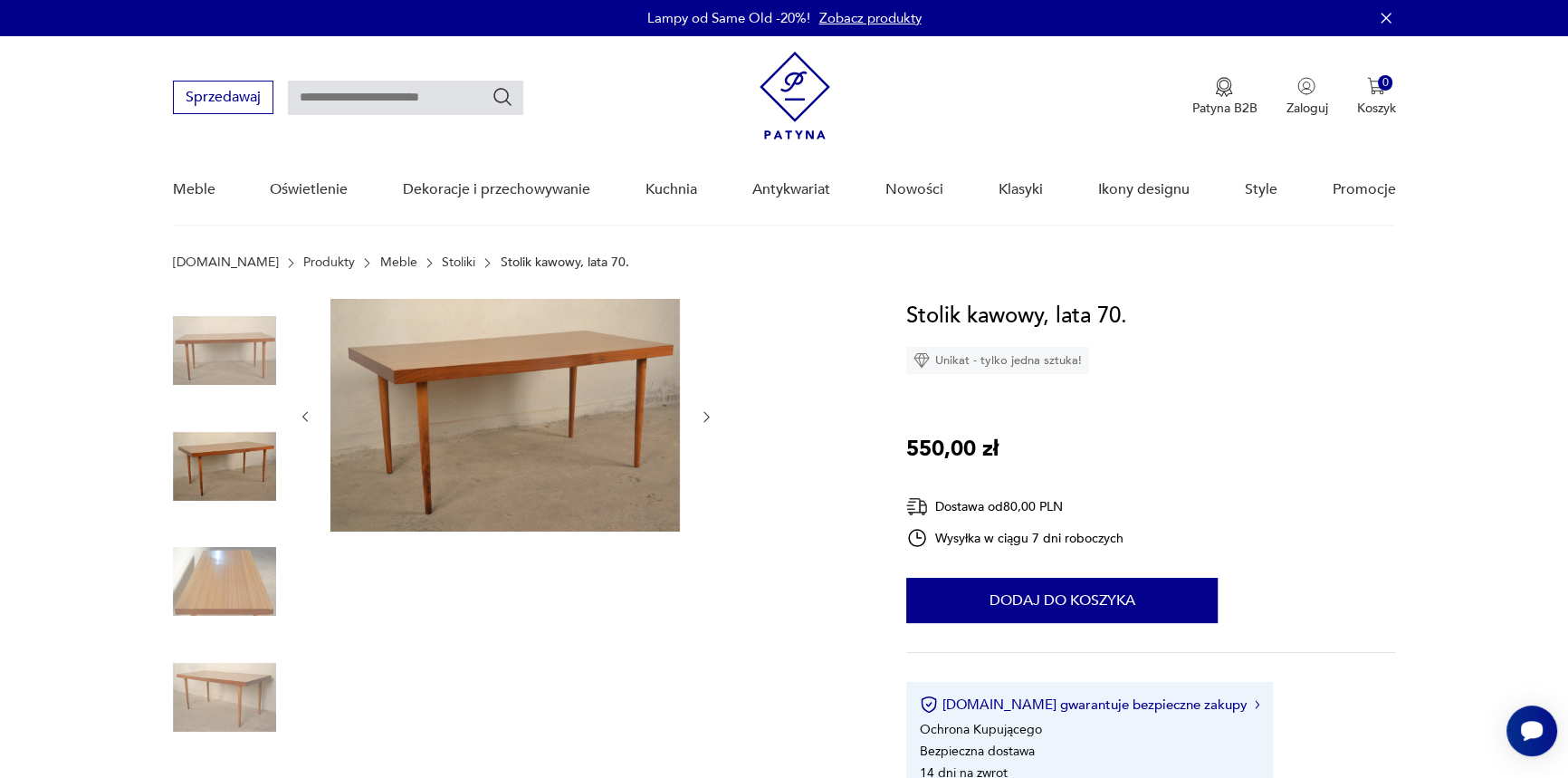
click at [232, 573] on img at bounding box center [224, 581] width 103 height 103
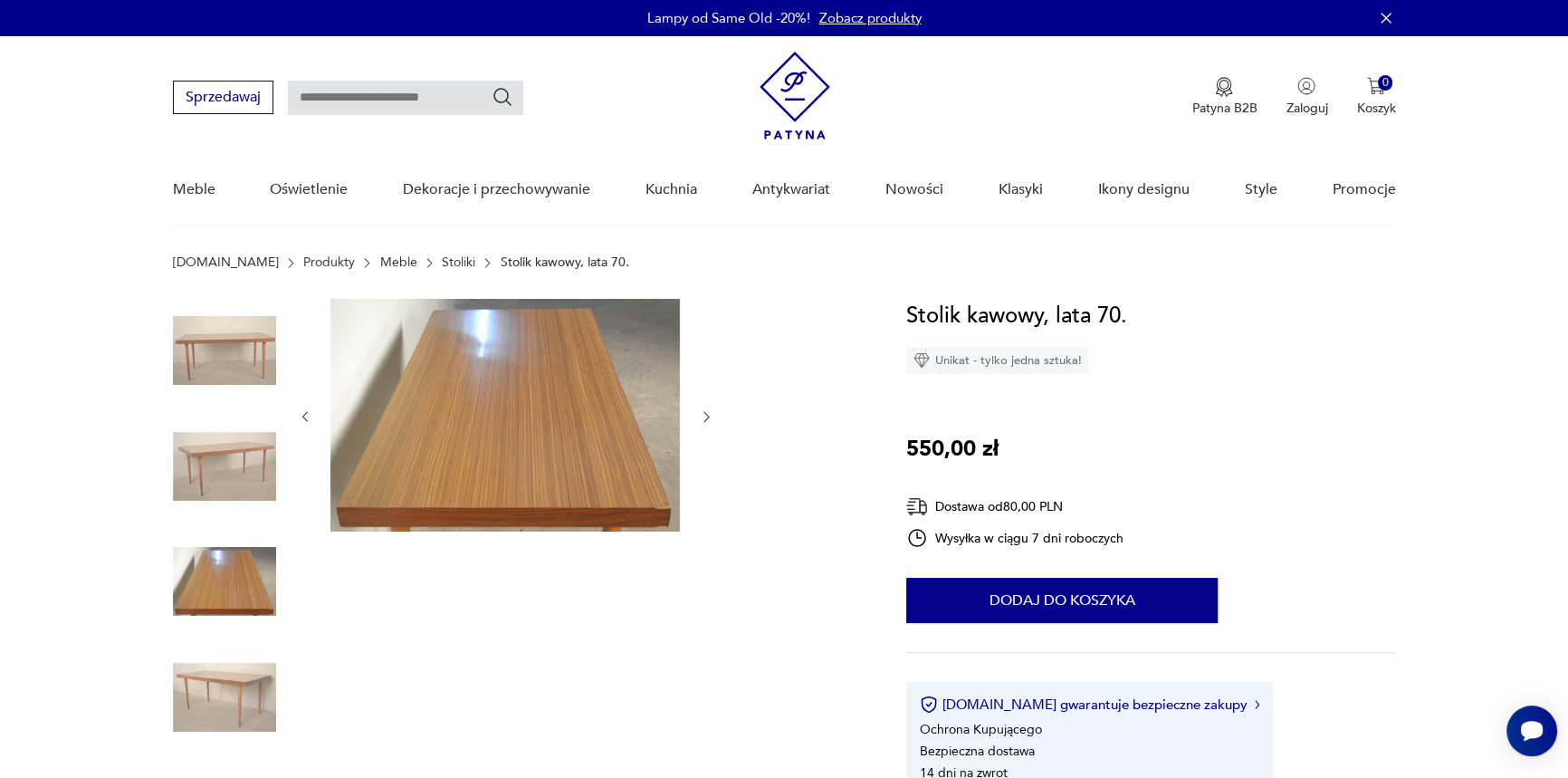
click at [228, 696] on img at bounding box center [224, 697] width 103 height 103
